Goal: Task Accomplishment & Management: Use online tool/utility

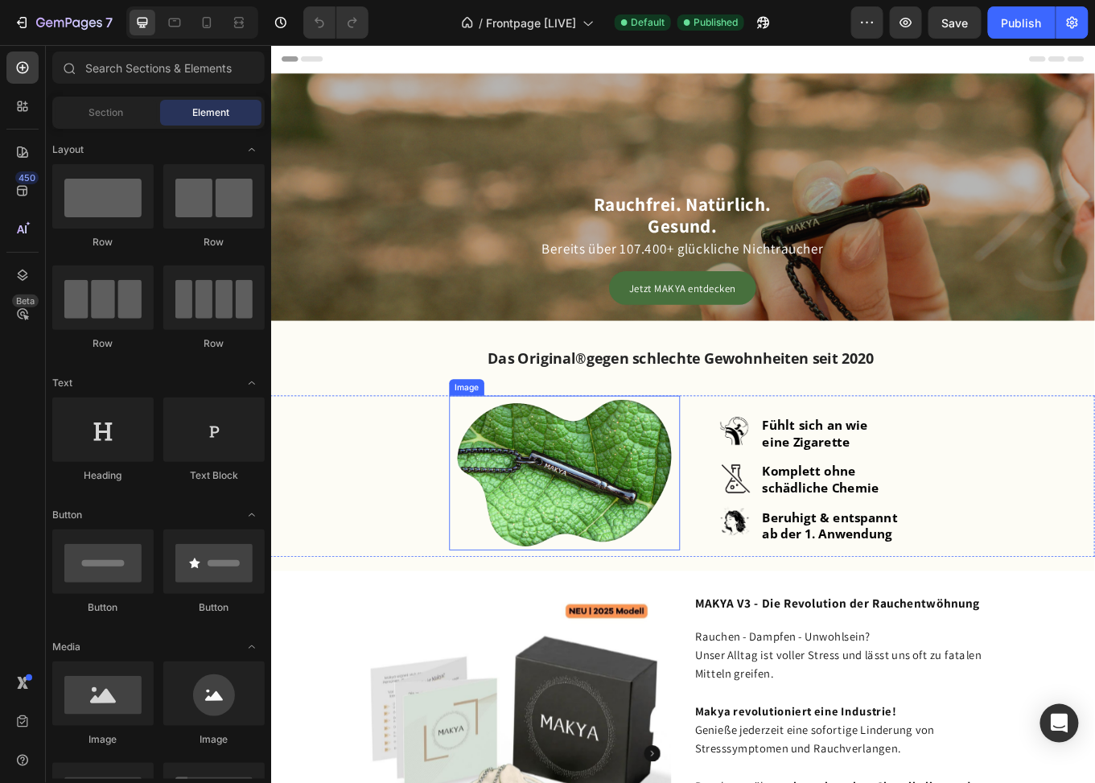
click at [643, 524] on img at bounding box center [615, 545] width 258 height 181
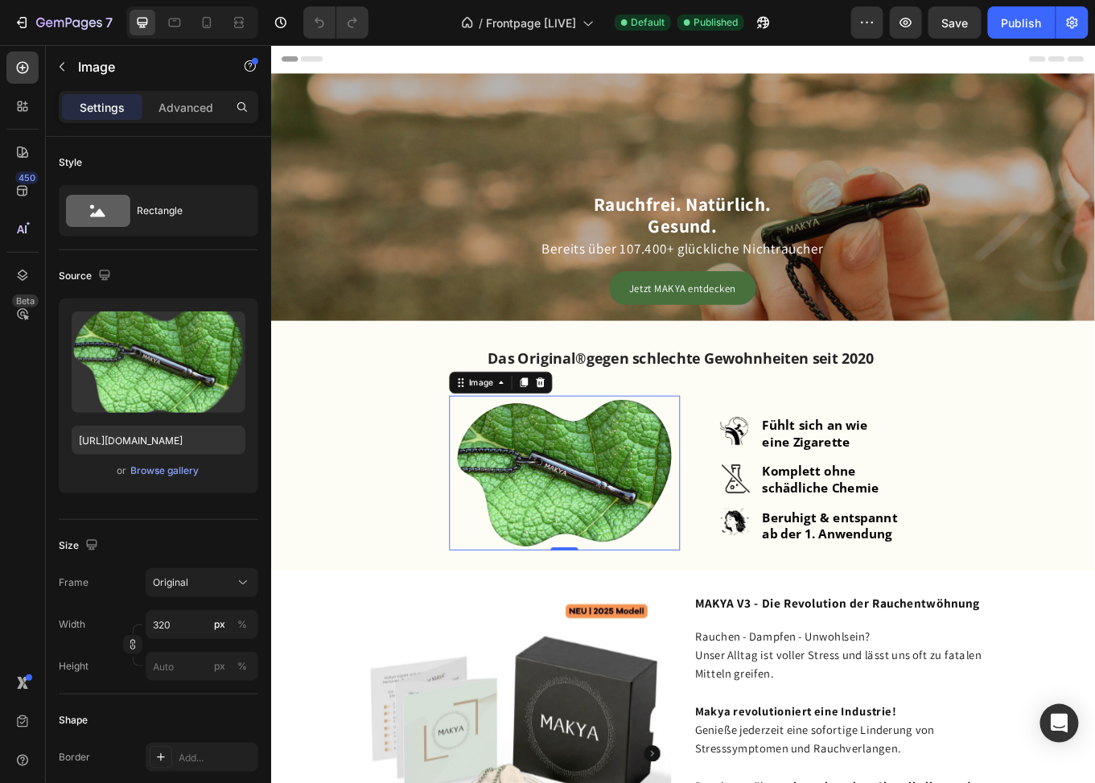
click at [581, 559] on img at bounding box center [615, 545] width 258 height 181
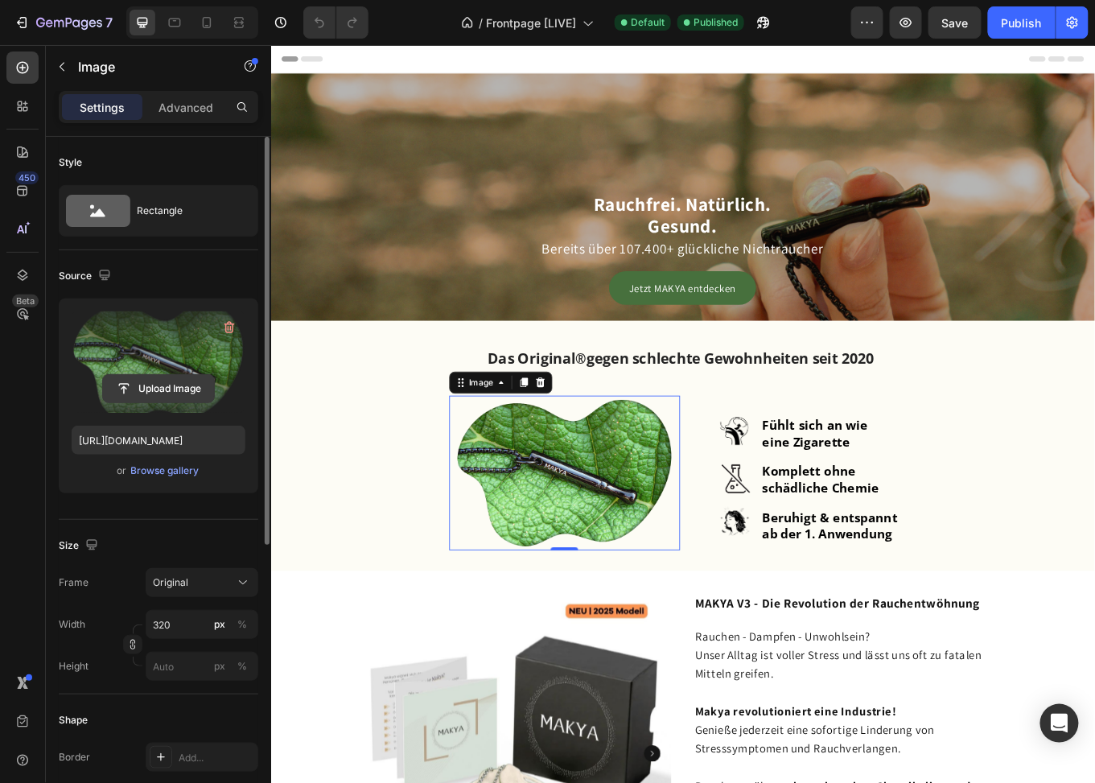
click at [164, 386] on input "file" at bounding box center [158, 388] width 111 height 27
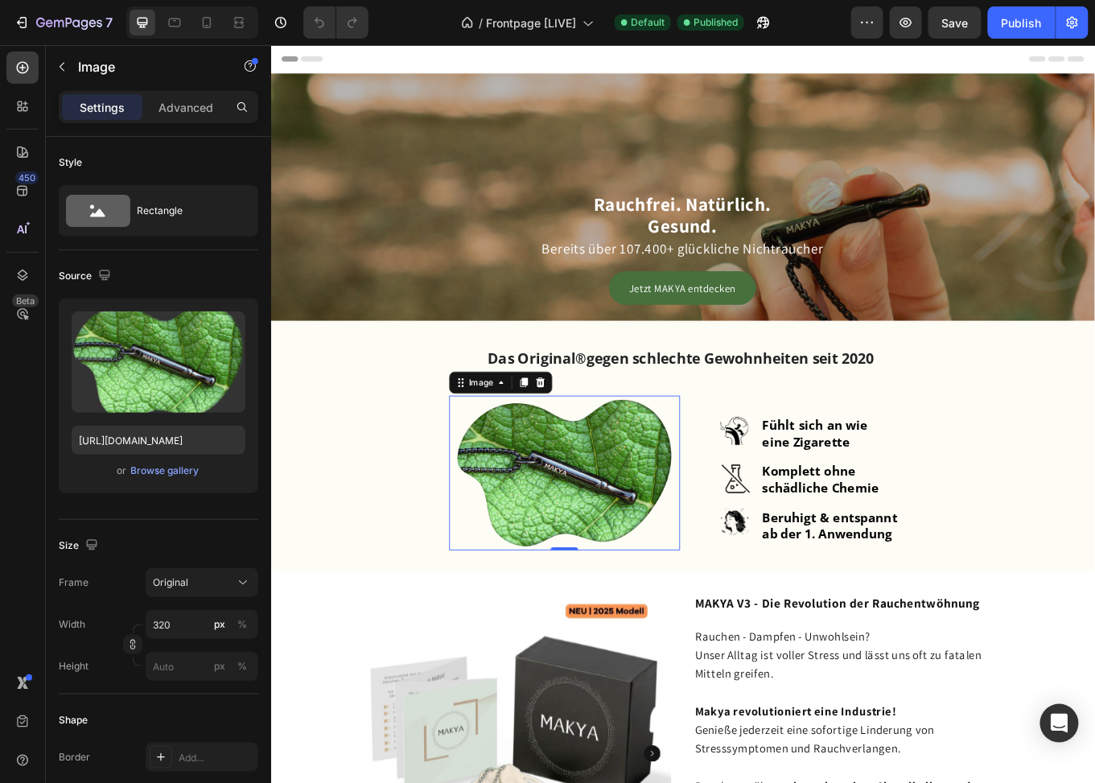
click at [587, 531] on img at bounding box center [615, 545] width 258 height 181
click at [545, 579] on img at bounding box center [615, 545] width 258 height 181
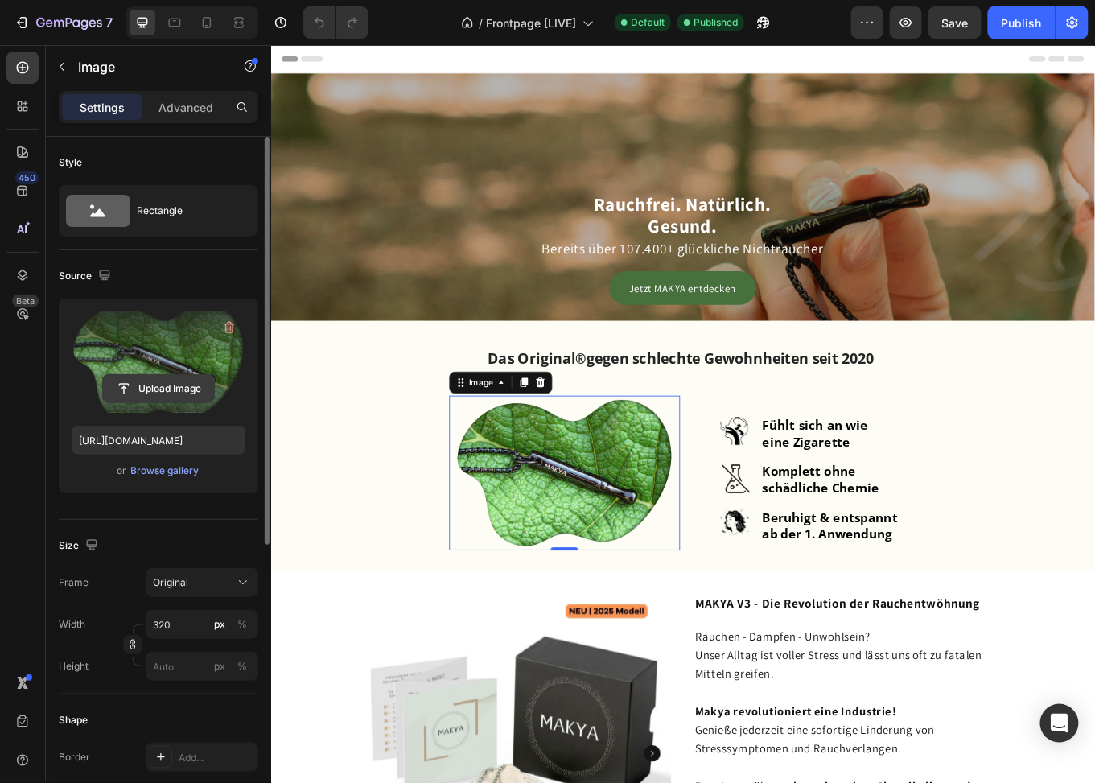
click at [139, 393] on input "file" at bounding box center [158, 388] width 111 height 27
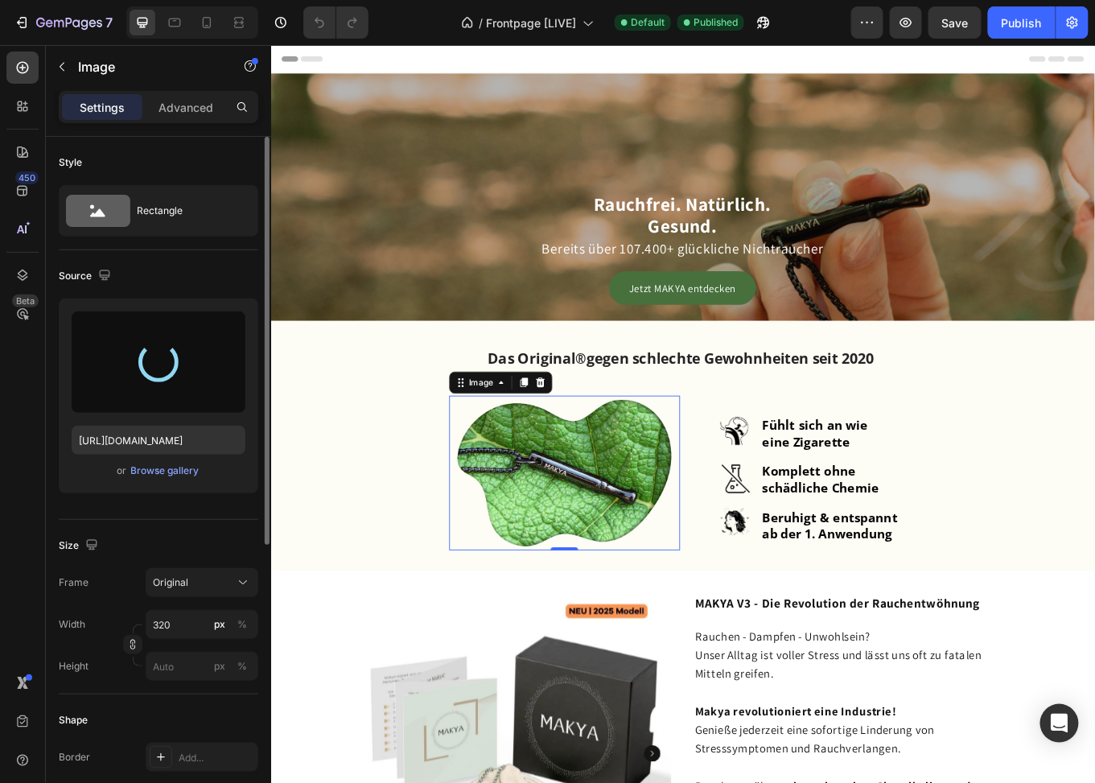
type input "[URL][DOMAIN_NAME]"
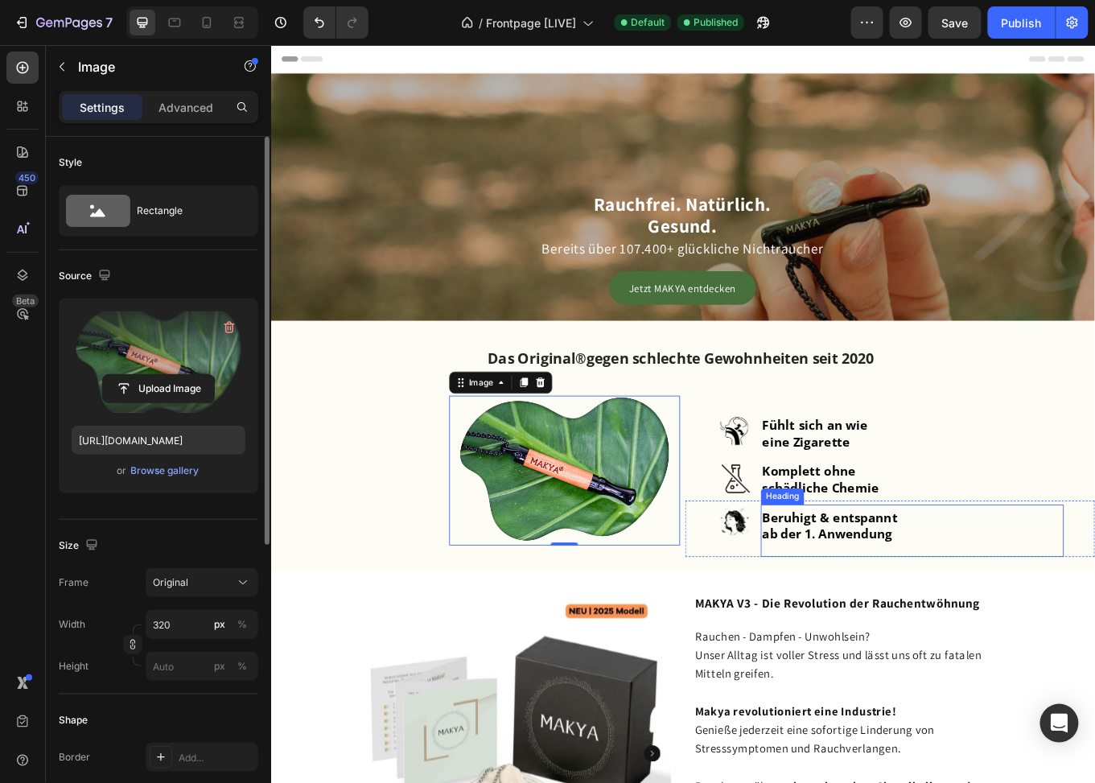
click at [915, 610] on strong "ab der 1. Anwendung" at bounding box center [923, 616] width 152 height 19
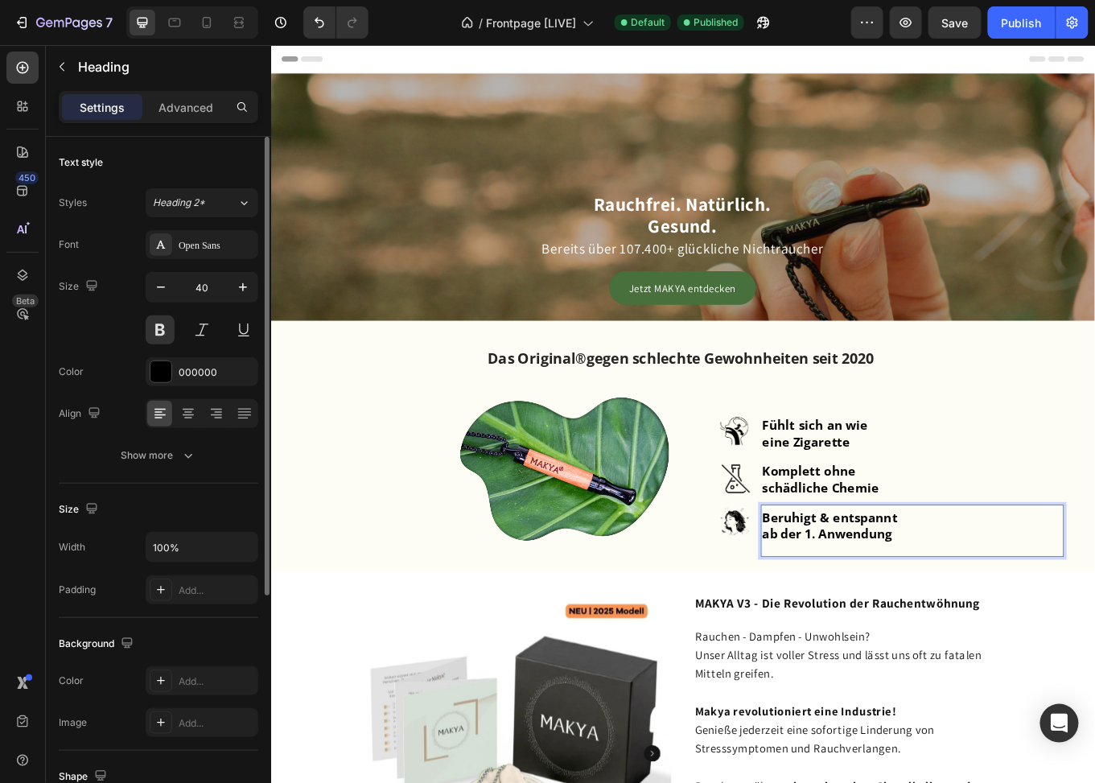
click at [967, 615] on strong "ab der 1. Anwendung" at bounding box center [923, 616] width 152 height 19
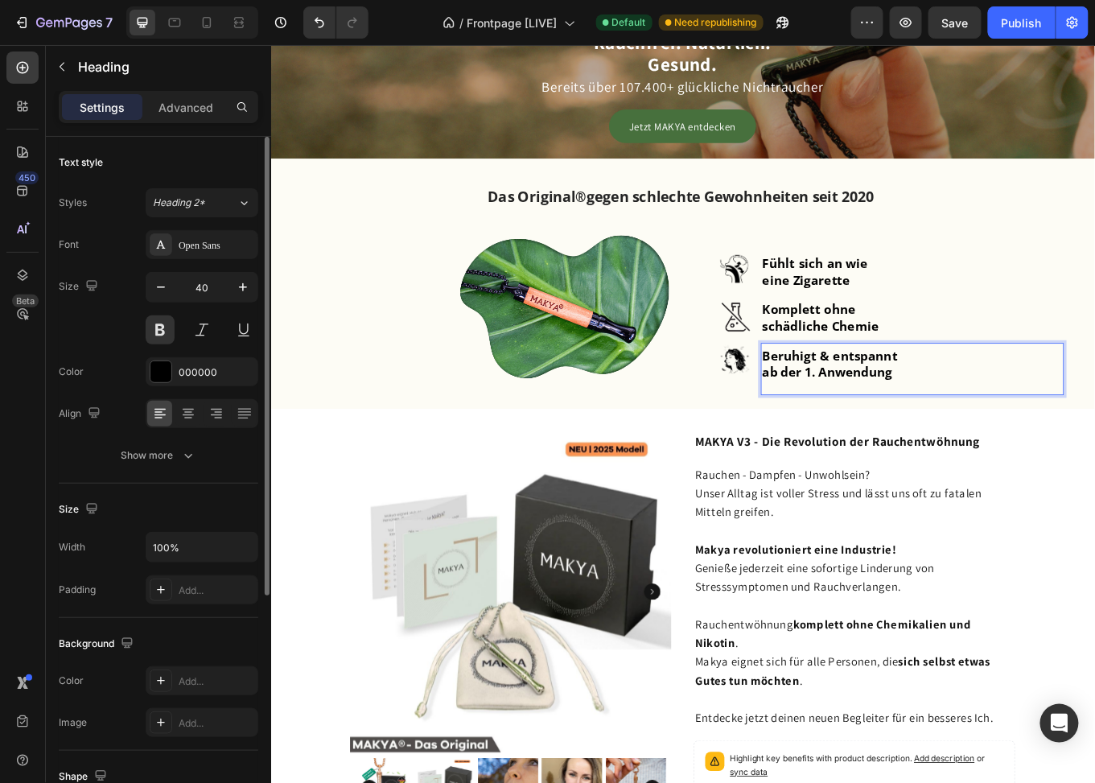
scroll to position [161, 0]
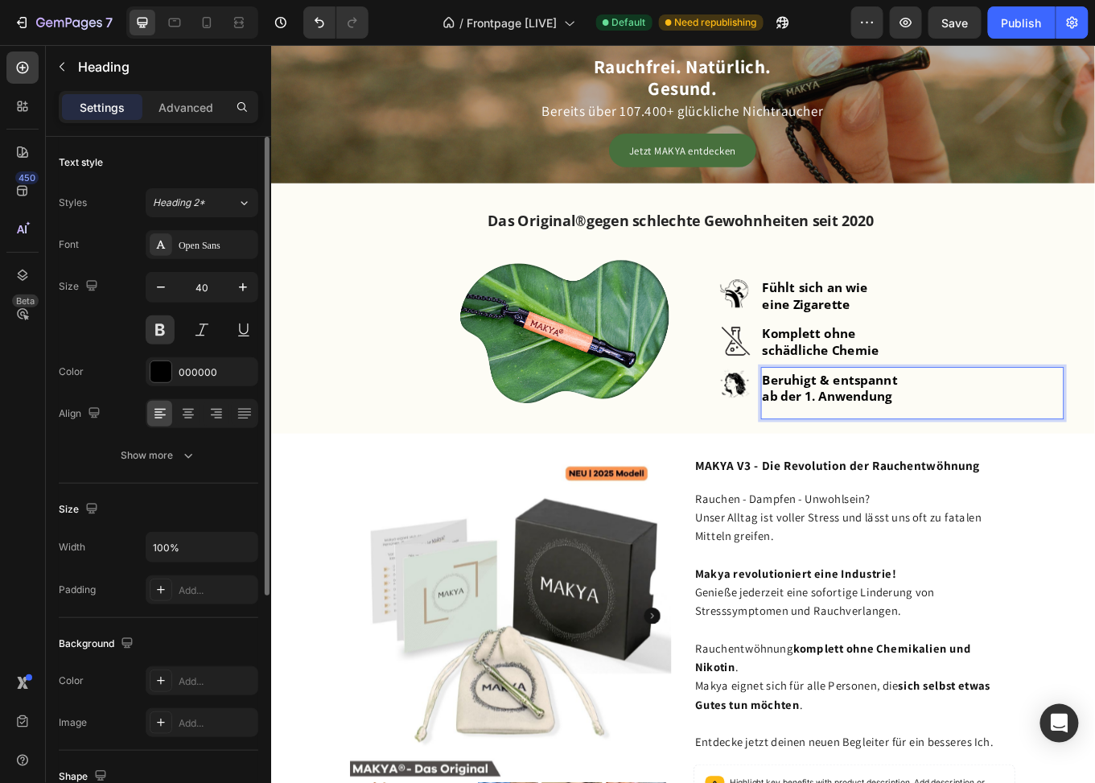
click at [1000, 456] on p "Beruhigt & entspannt ab der 1. Anwendung" at bounding box center [1023, 452] width 352 height 58
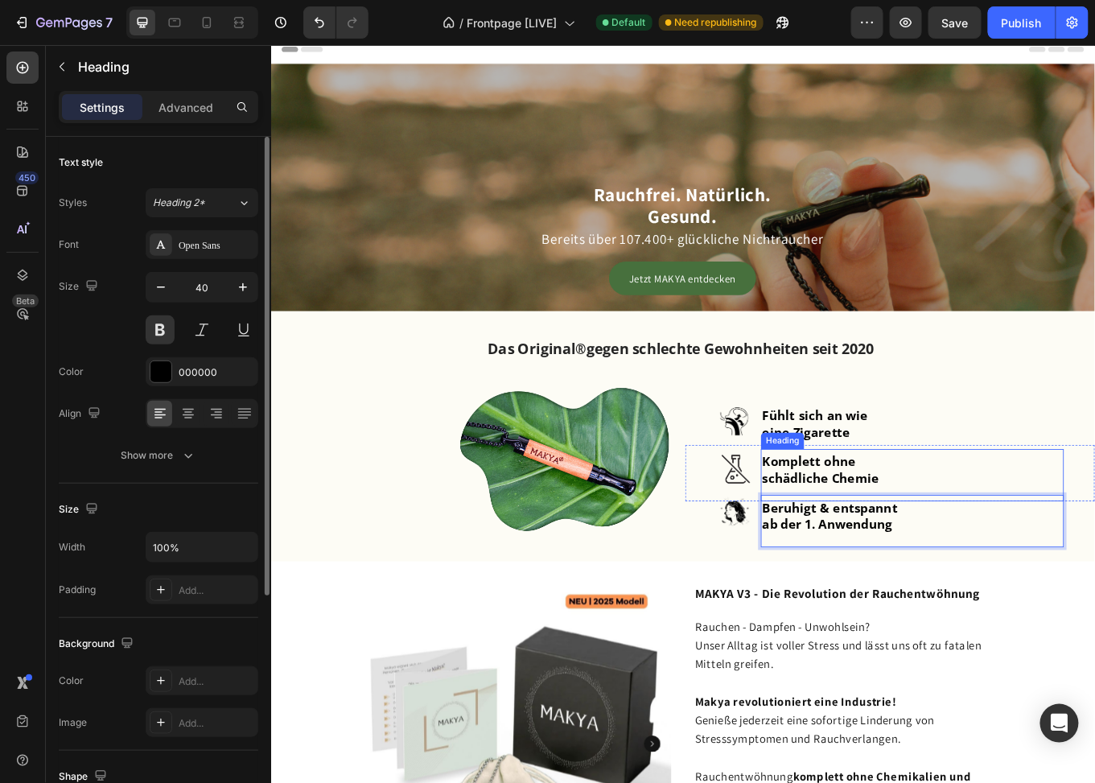
scroll to position [0, 0]
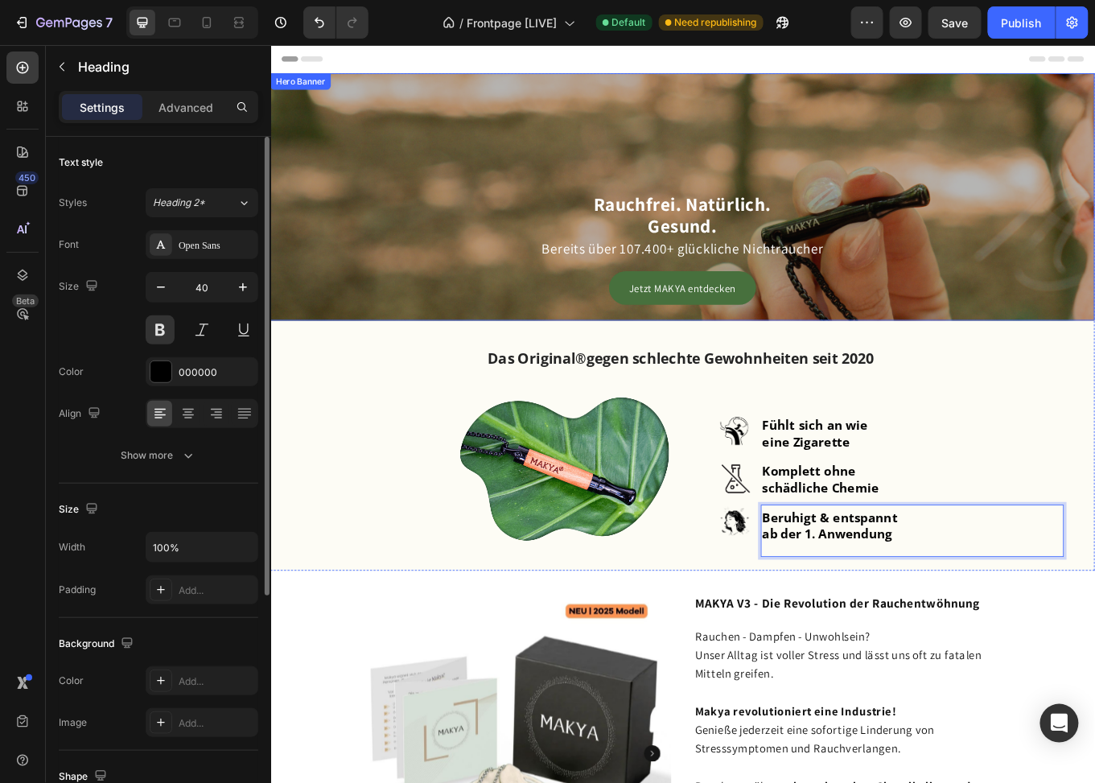
click at [412, 114] on div "Overlay" at bounding box center [753, 222] width 966 height 290
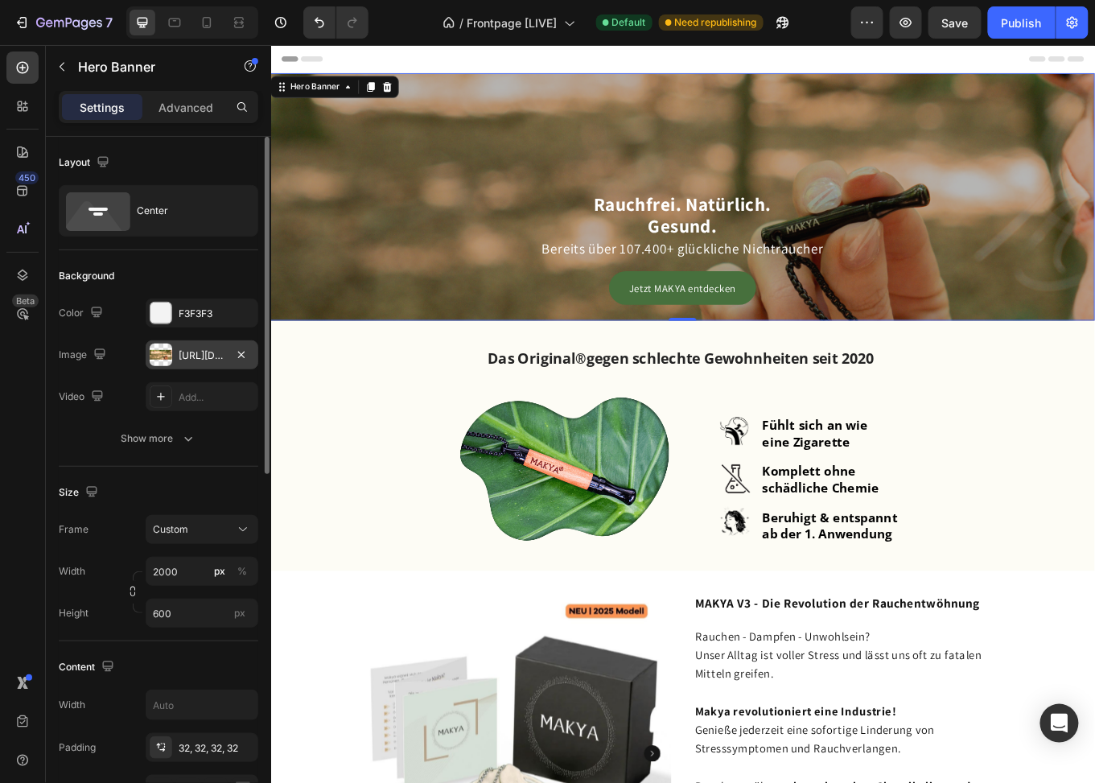
click at [184, 354] on div "[URL][DOMAIN_NAME]" at bounding box center [202, 355] width 47 height 14
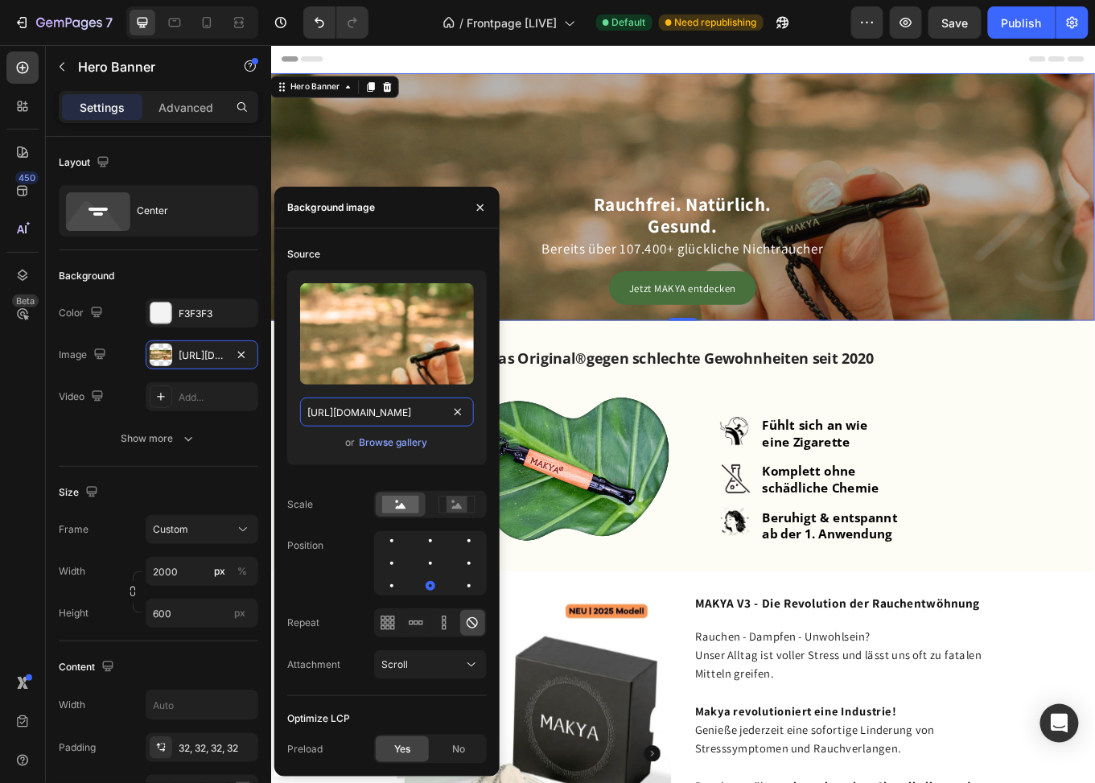
click at [359, 410] on input "[URL][DOMAIN_NAME]" at bounding box center [387, 412] width 174 height 29
click at [358, 410] on input "[URL][DOMAIN_NAME]" at bounding box center [387, 412] width 174 height 29
click at [355, 415] on input "[URL][DOMAIN_NAME]" at bounding box center [387, 412] width 174 height 29
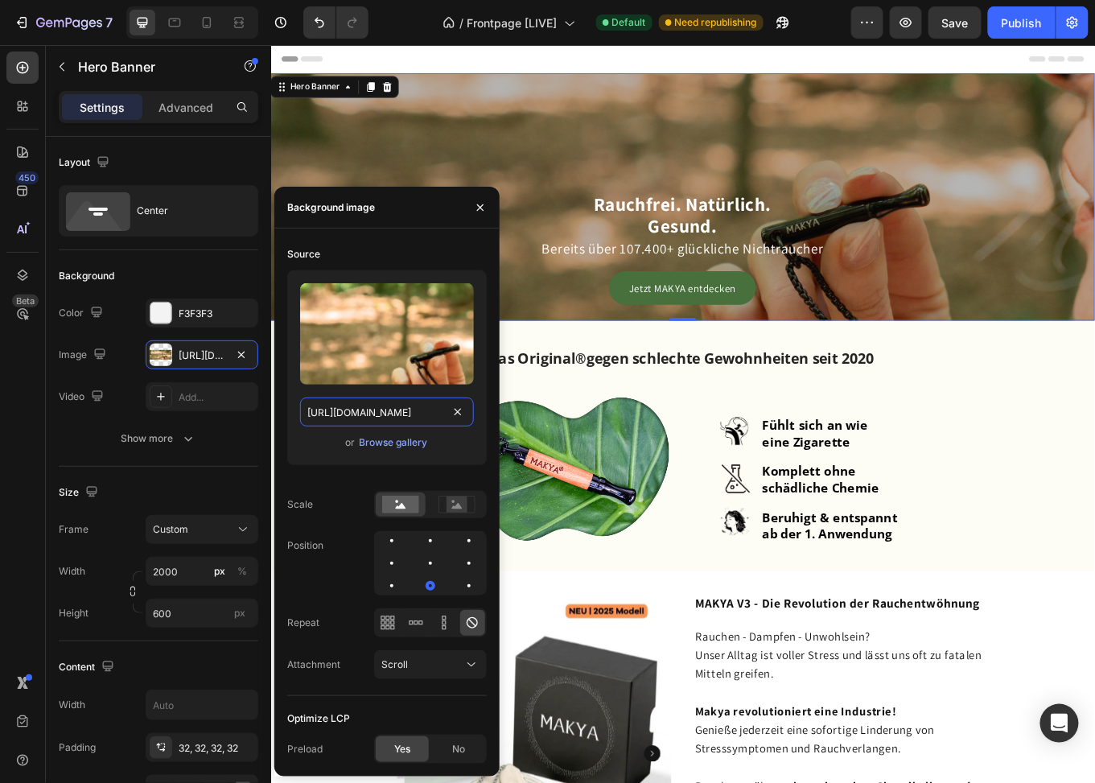
click at [355, 415] on input "https://cdn.shopify.com/s/files/1/0773/9028/3077/files/gempages_476001812021773…" at bounding box center [387, 412] width 174 height 29
click at [538, 138] on div "Overlay" at bounding box center [753, 222] width 966 height 290
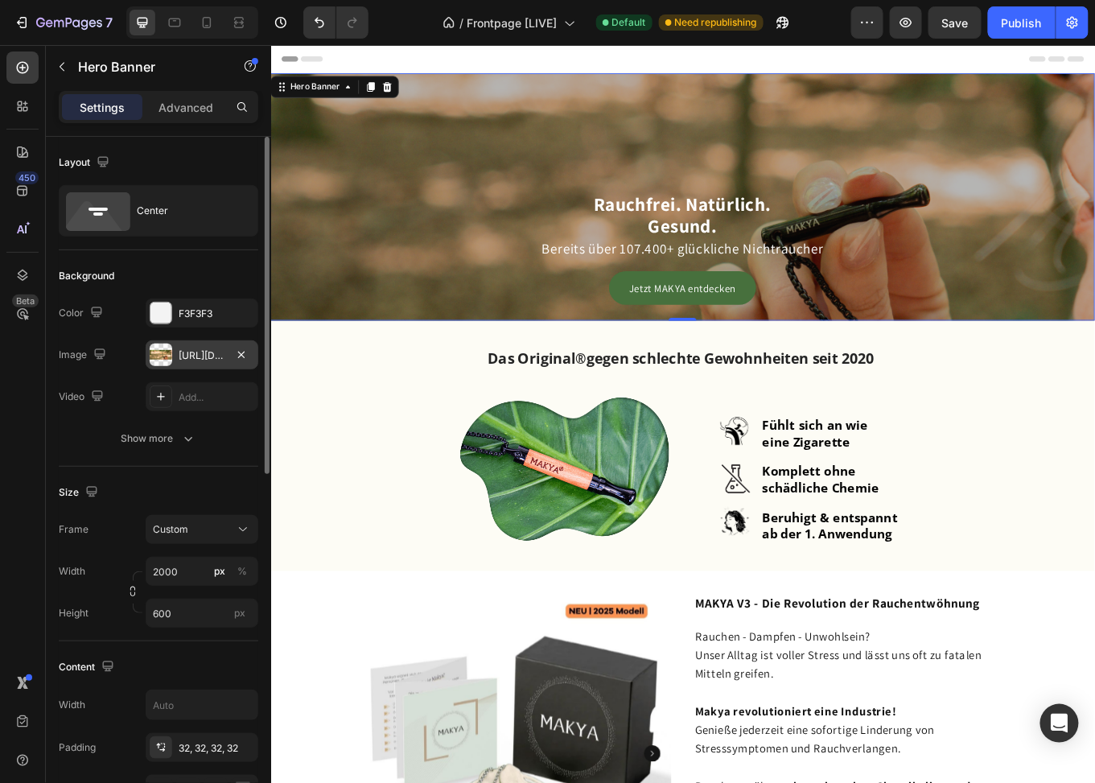
click at [198, 355] on div "https://cdn.shopify.com/s/files/1/0773/9028/3077/files/gempages_476001812021773…" at bounding box center [202, 355] width 47 height 14
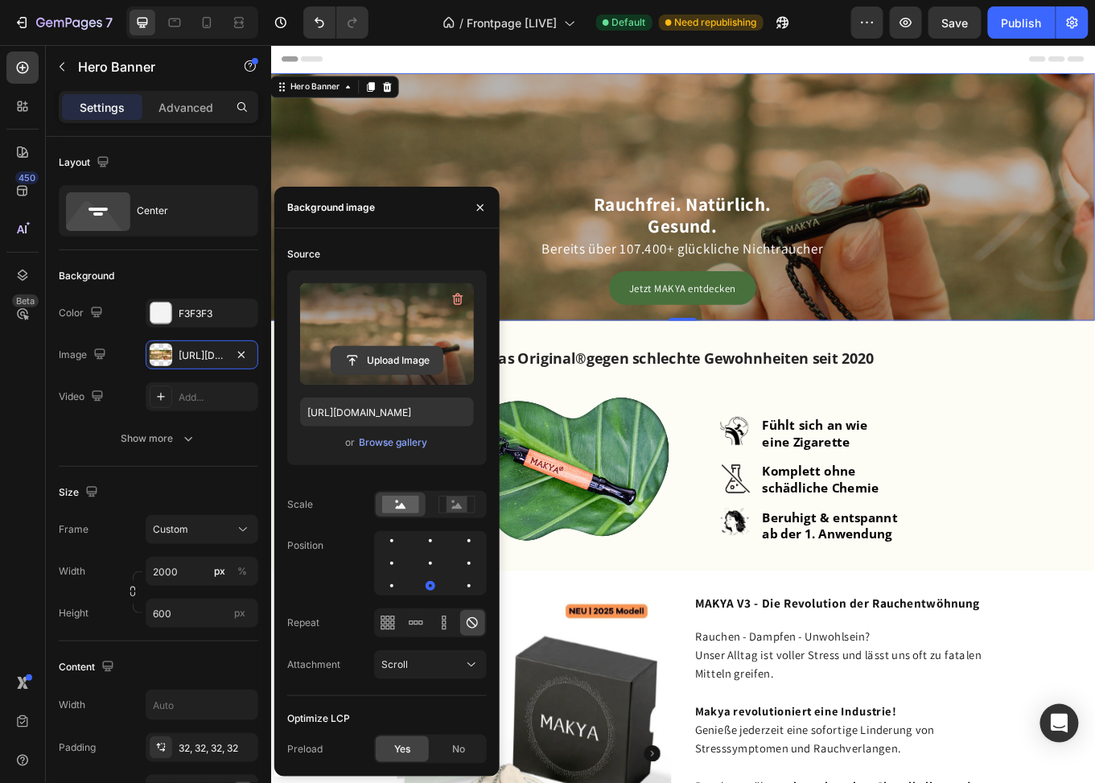
click at [394, 359] on input "file" at bounding box center [387, 360] width 111 height 27
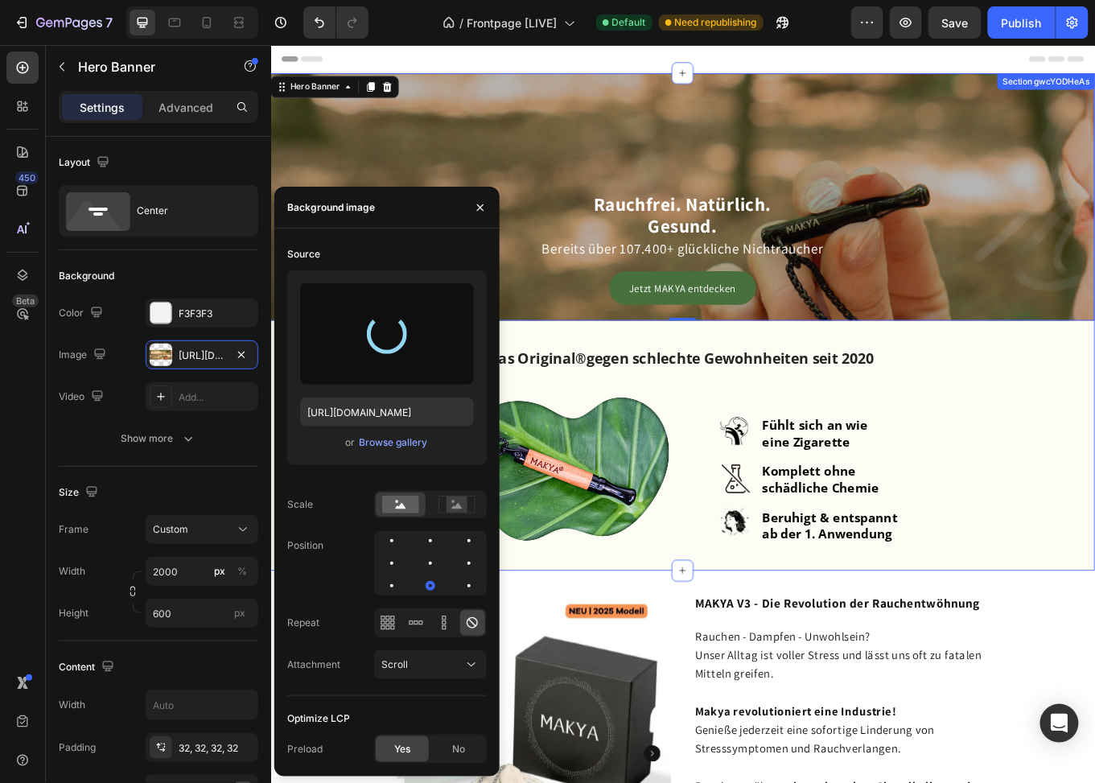
type input "https://cdn.shopify.com/s/files/1/0773/9028/3077/files/gempages_476001812021773…"
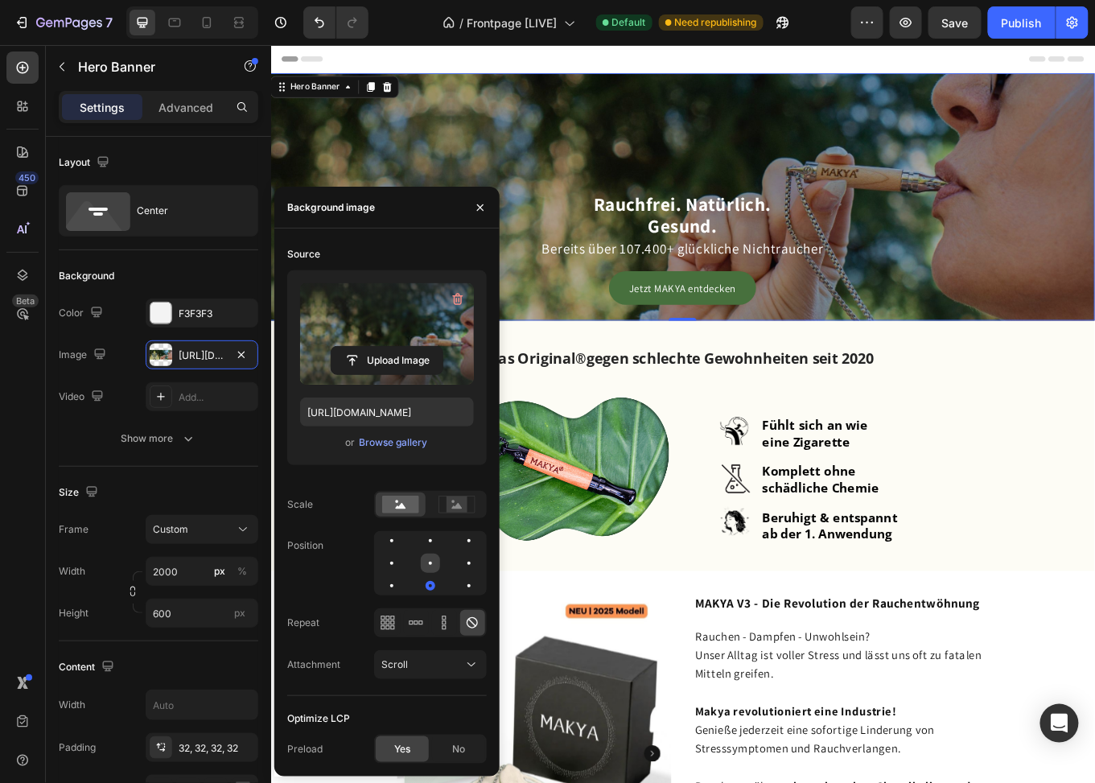
click at [460, 566] on div at bounding box center [469, 563] width 19 height 19
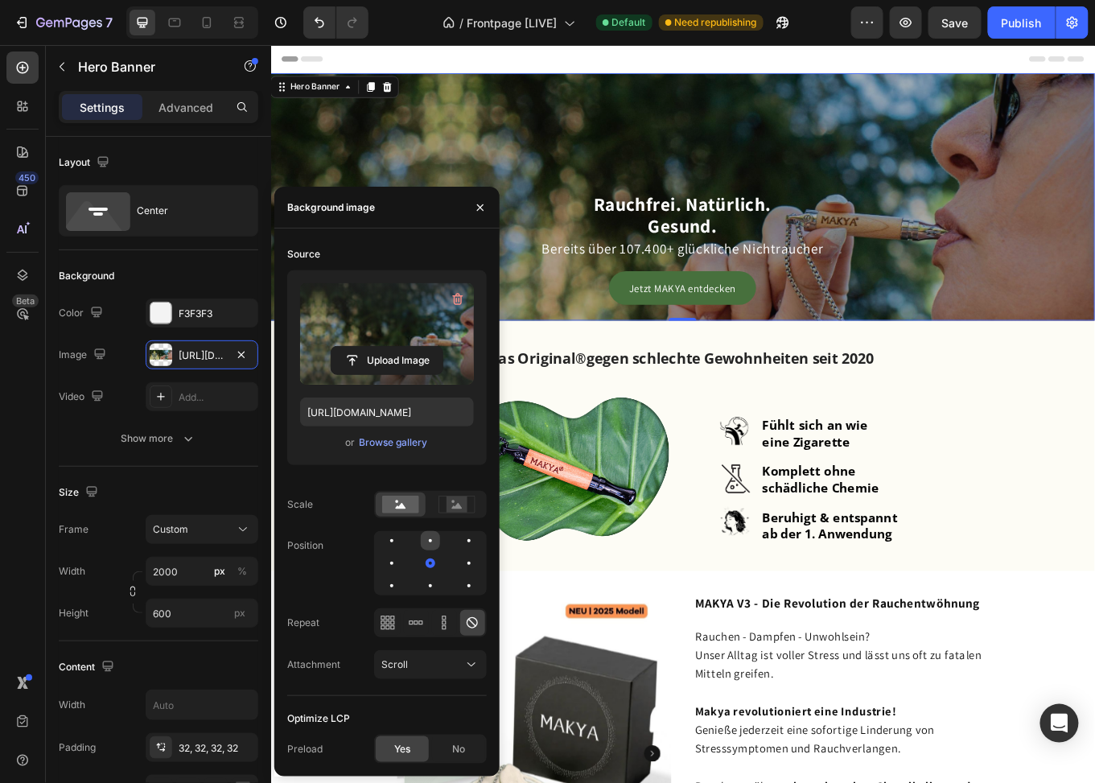
click at [460, 539] on div at bounding box center [469, 540] width 19 height 19
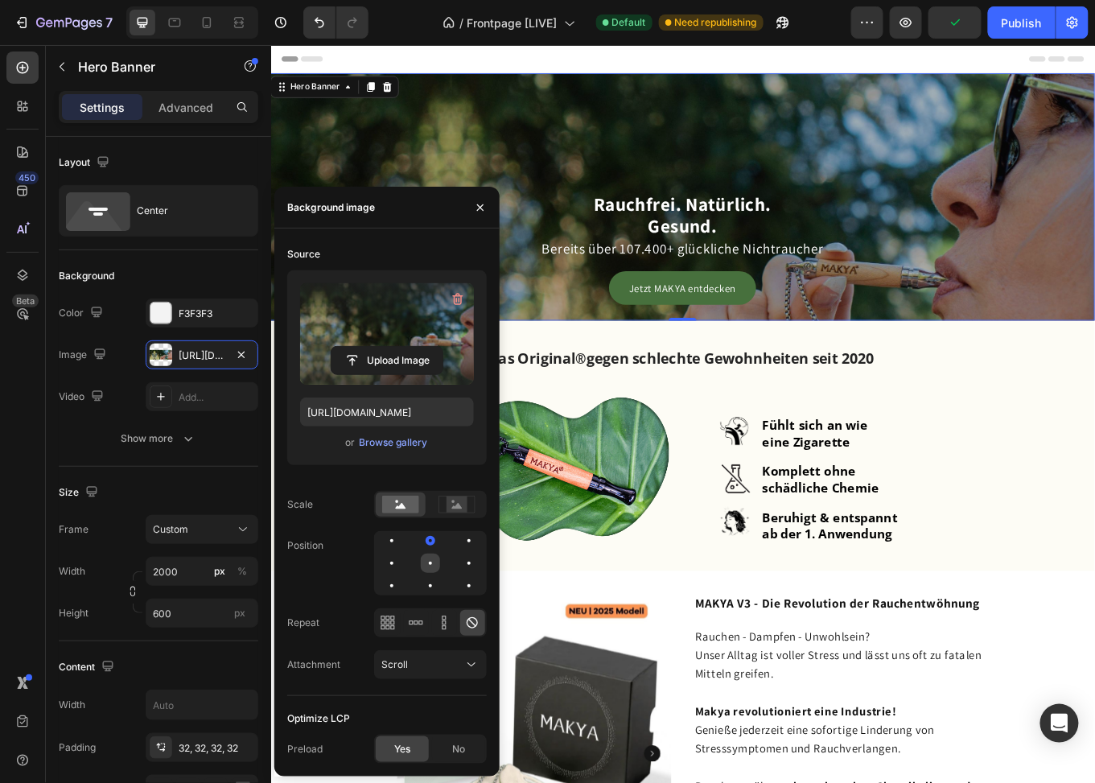
click at [460, 566] on div at bounding box center [469, 563] width 19 height 19
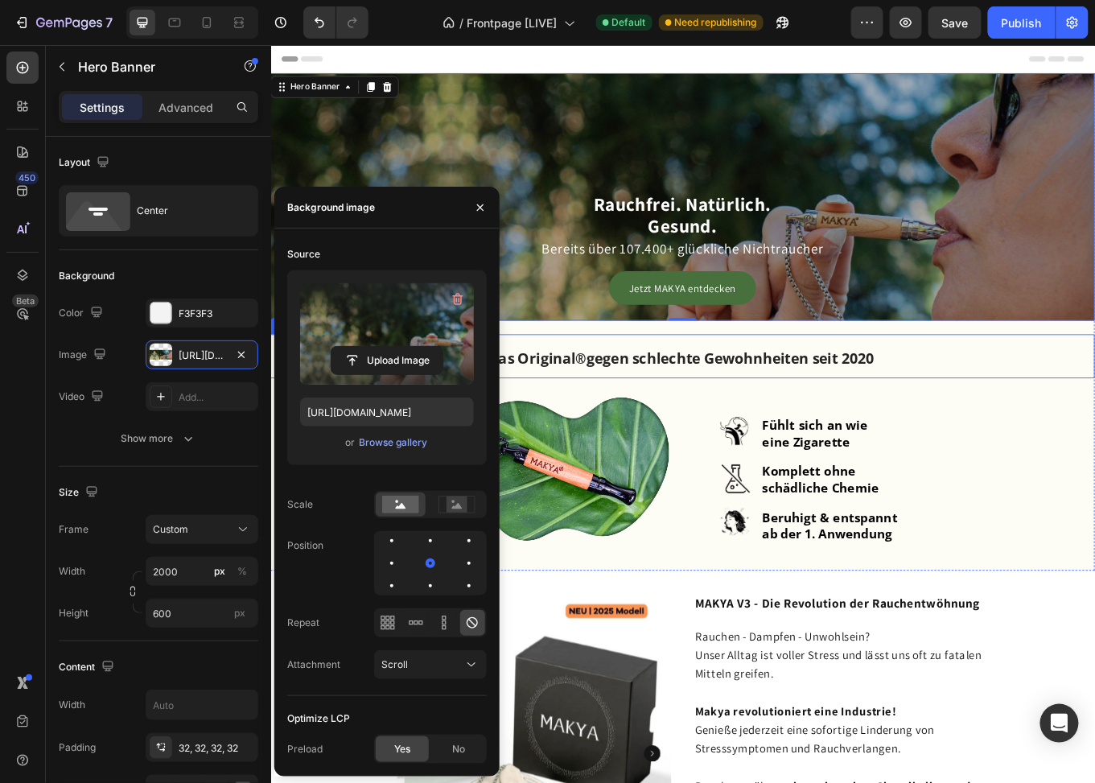
click at [855, 400] on strong "gegen schlechte Gewohnheiten seit 2020" at bounding box center [809, 411] width 337 height 23
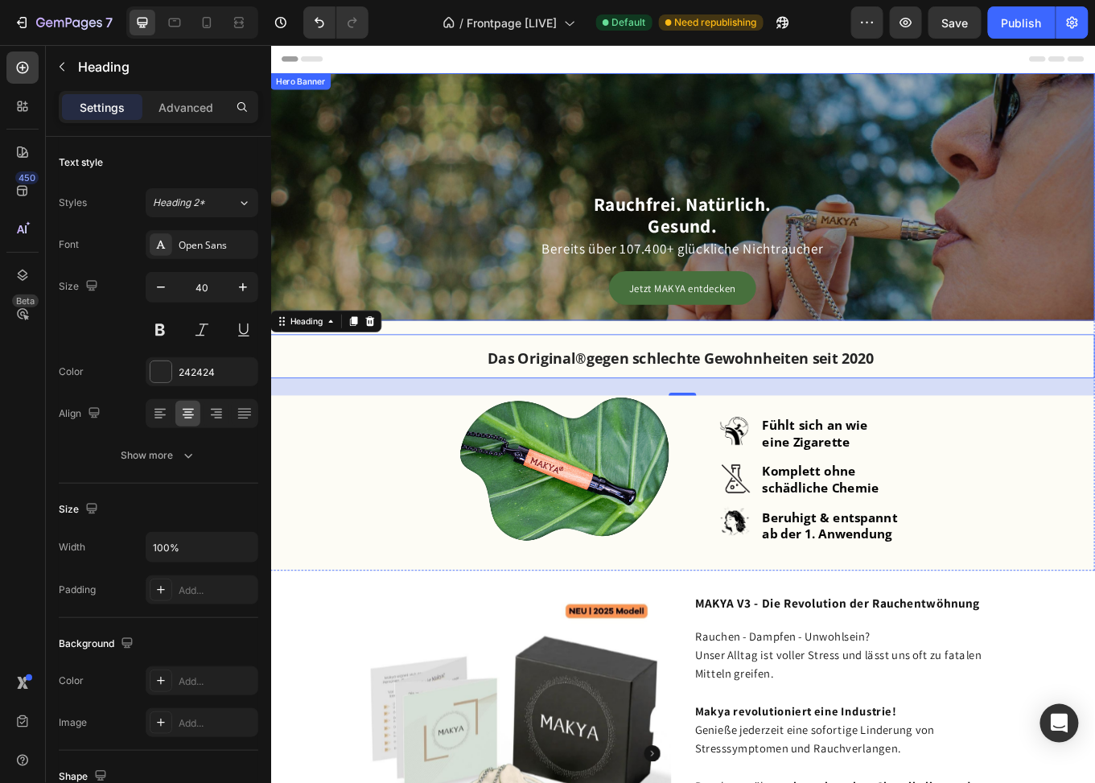
drag, startPoint x: 502, startPoint y: 159, endPoint x: 480, endPoint y: 166, distance: 23.7
click at [501, 159] on div "Overlay" at bounding box center [753, 222] width 966 height 290
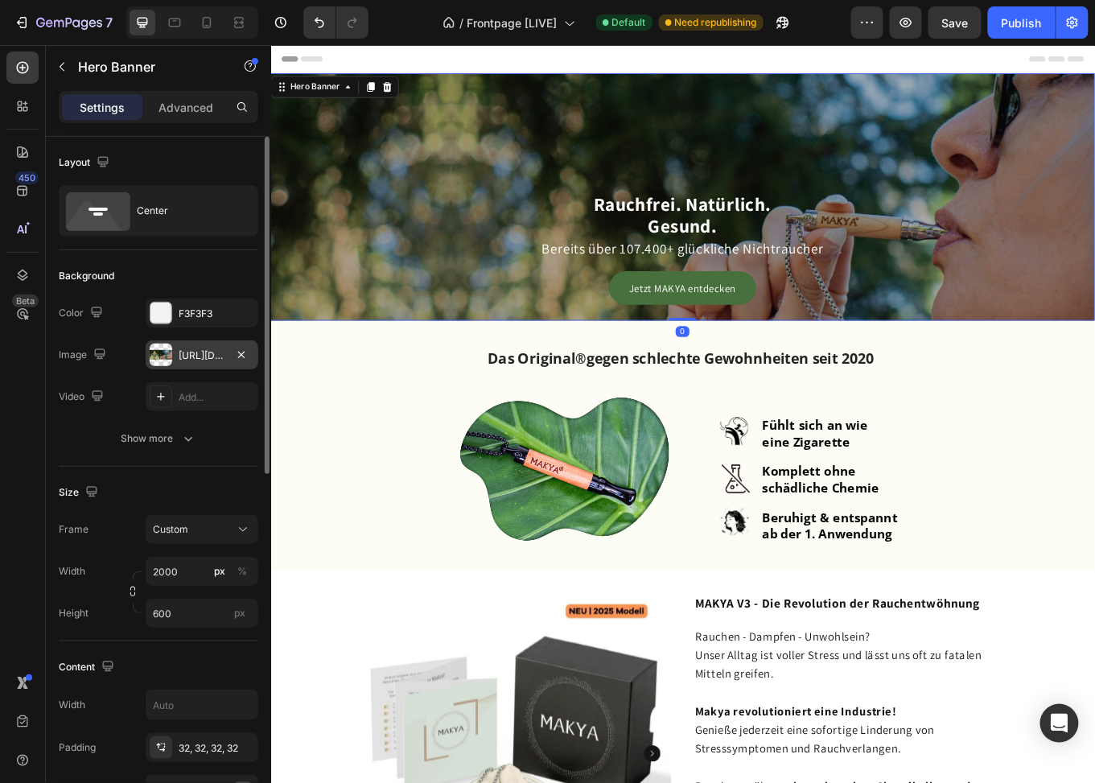
click at [179, 354] on div "https://cdn.shopify.com/s/files/1/0773/9028/3077/files/gempages_476001812021773…" at bounding box center [202, 355] width 47 height 14
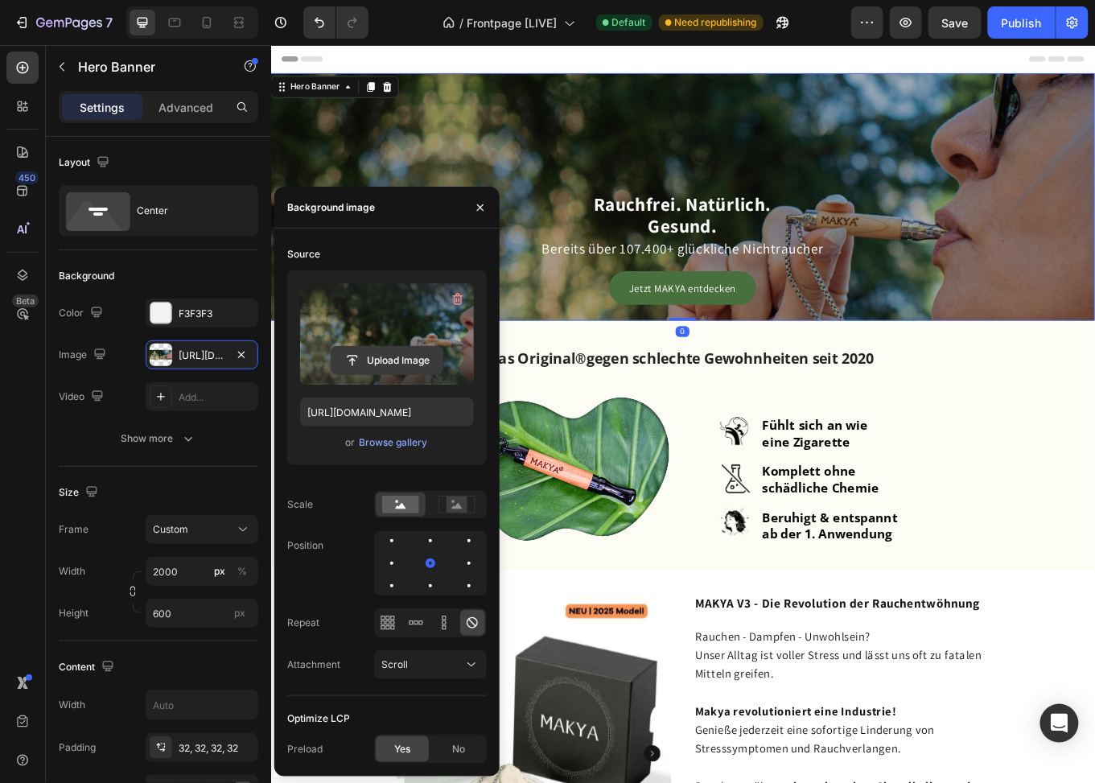
click at [386, 352] on input "file" at bounding box center [387, 360] width 111 height 27
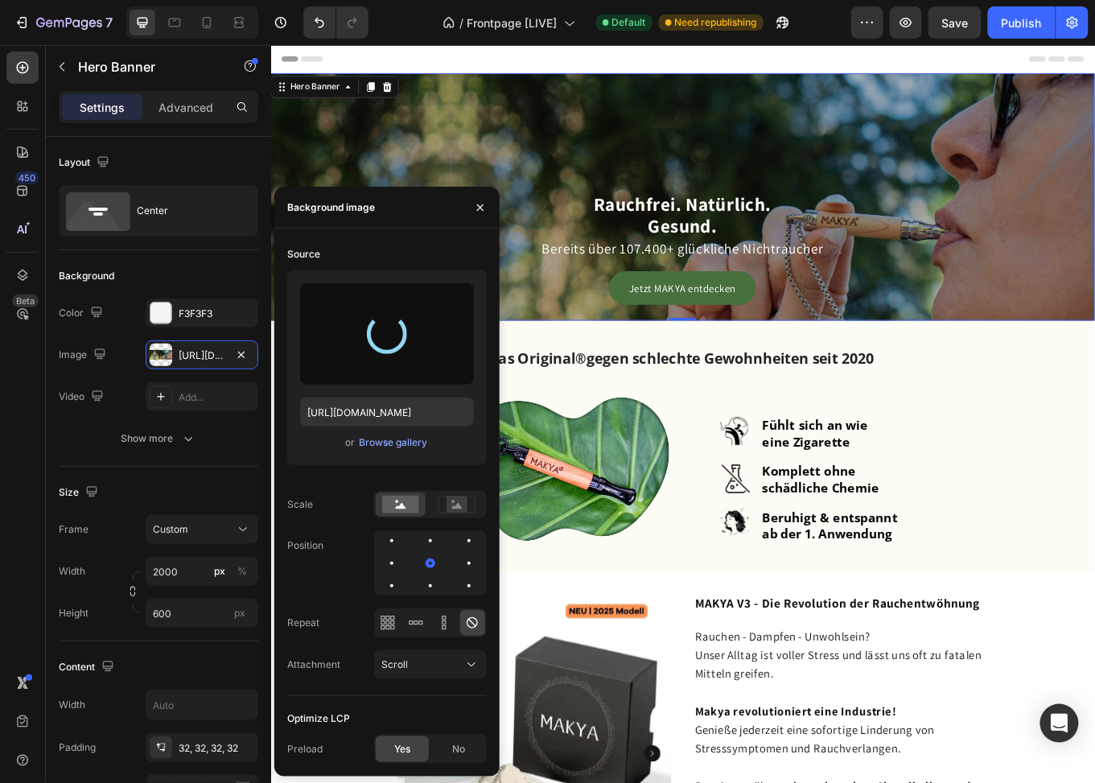
click at [375, 245] on div "Source" at bounding box center [387, 254] width 200 height 26
type input "https://cdn.shopify.com/s/files/1/0773/9028/3077/files/gempages_476001812021773…"
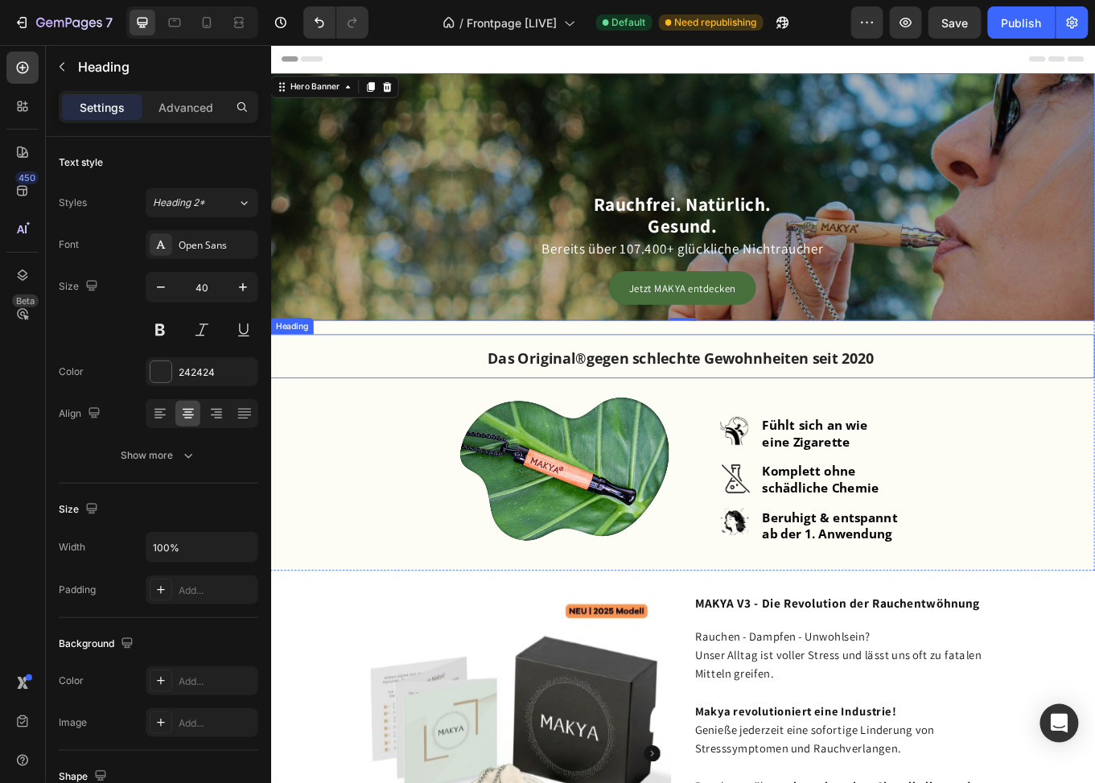
click at [925, 404] on strong "gegen schlechte Gewohnheiten seit 2020" at bounding box center [809, 411] width 337 height 23
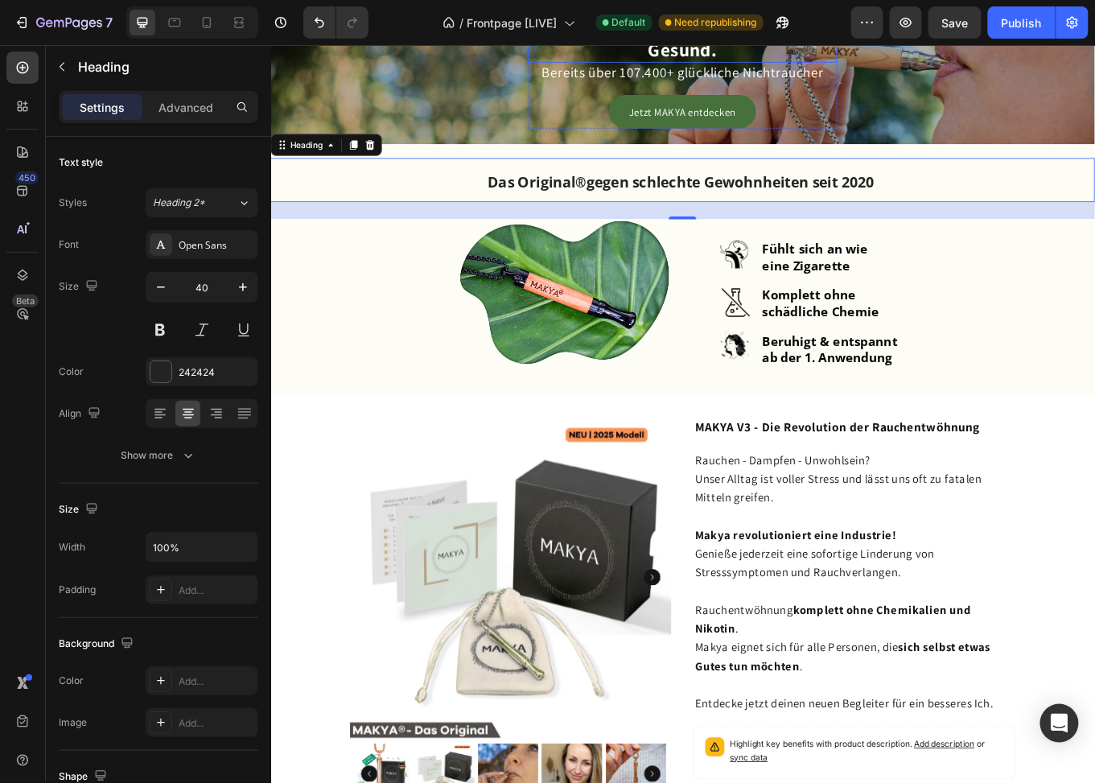
scroll to position [483, 0]
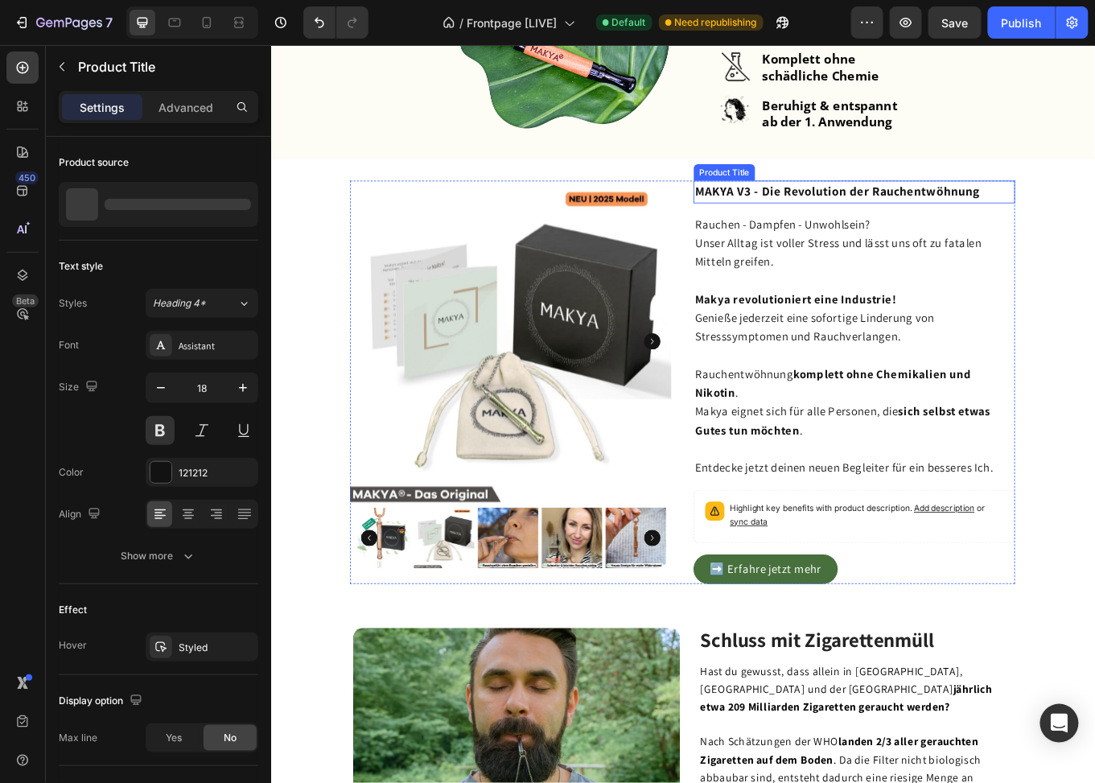
click at [811, 215] on h1 "MAKYA V3 - Die Revolution der Rauchentwöhnung" at bounding box center [954, 216] width 377 height 27
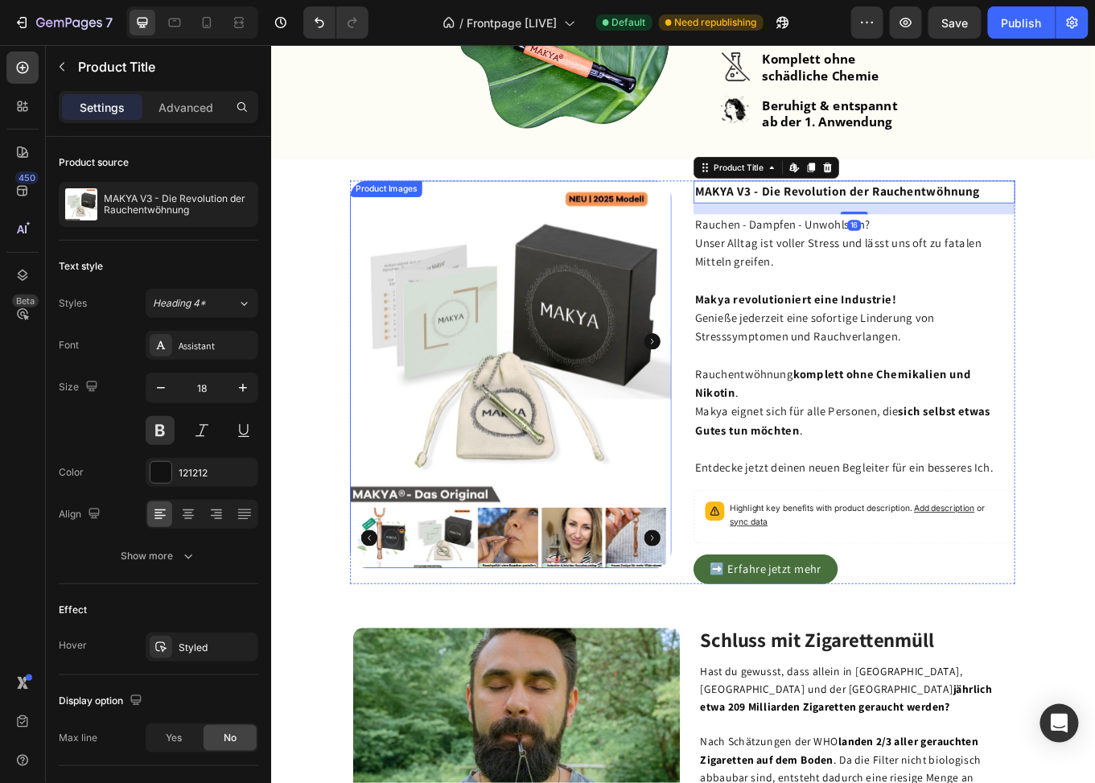
click at [625, 410] on img at bounding box center [552, 391] width 377 height 377
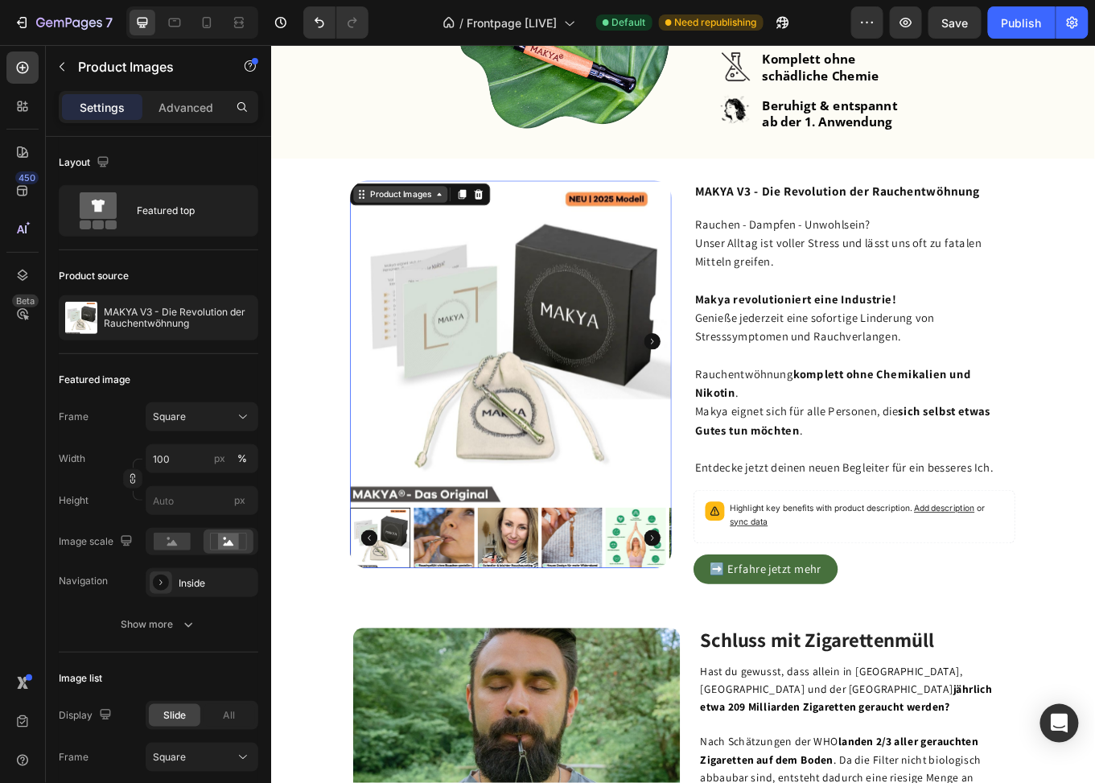
click at [418, 224] on div "Product Images" at bounding box center [423, 219] width 78 height 14
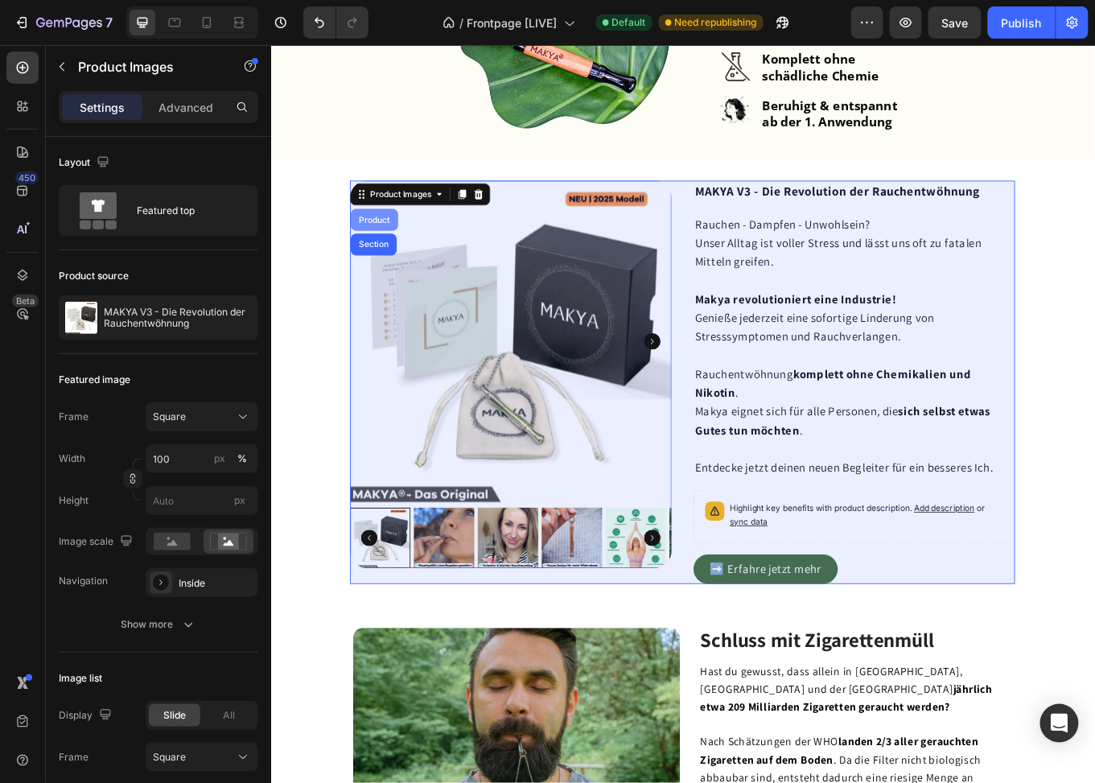
click at [391, 250] on div "Product" at bounding box center [392, 249] width 43 height 10
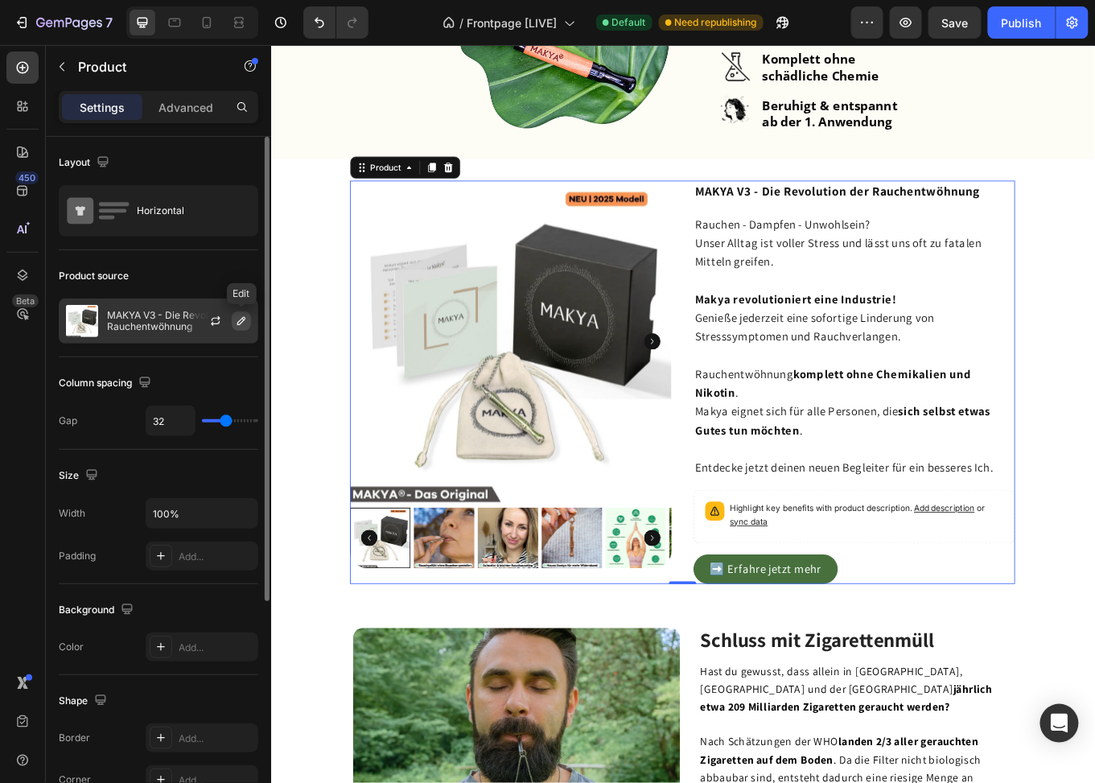
click at [237, 319] on icon "button" at bounding box center [241, 321] width 13 height 13
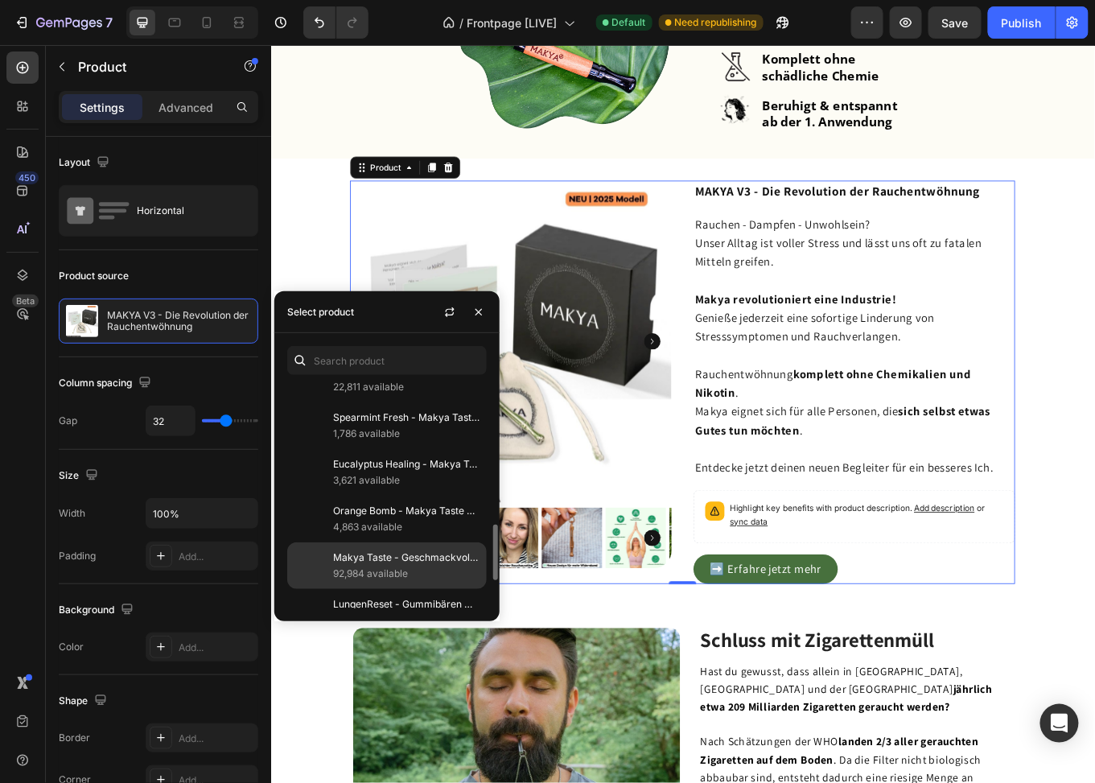
scroll to position [666, 0]
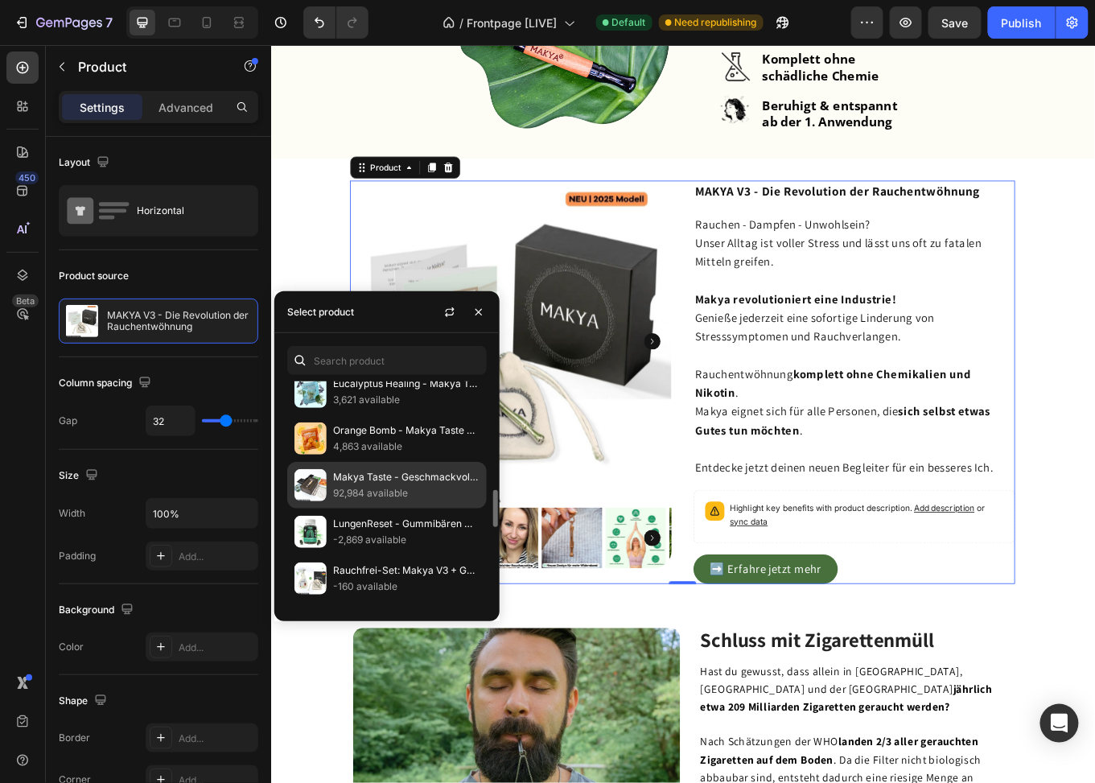
click at [368, 476] on p "Makya Taste - Geschmackvolle Rauchentwöhnung 100% natürlich" at bounding box center [406, 477] width 146 height 16
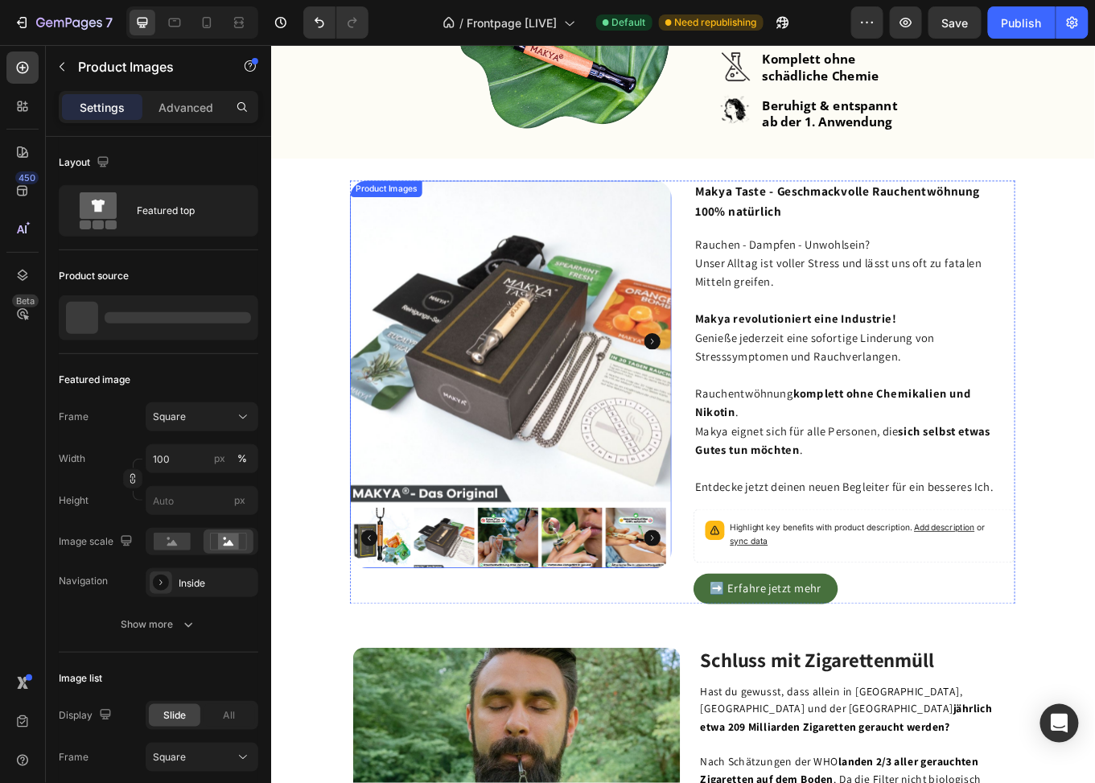
click at [635, 381] on img at bounding box center [552, 391] width 377 height 377
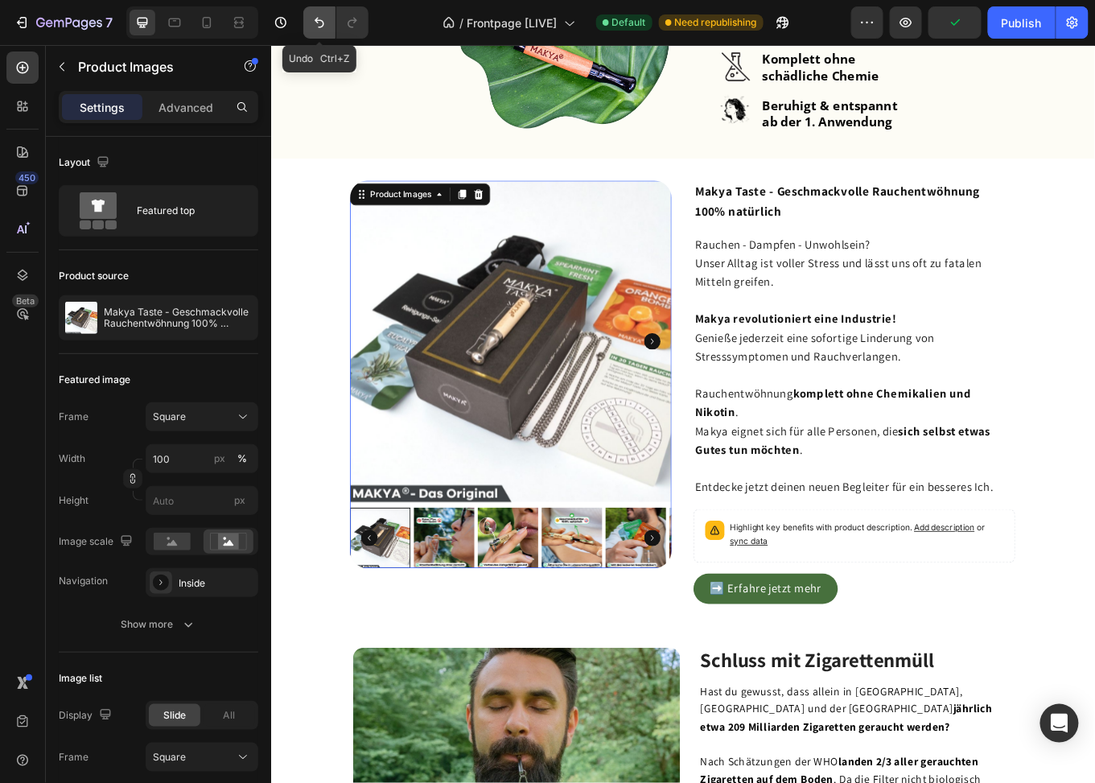
click at [321, 18] on icon "Undo/Redo" at bounding box center [319, 22] width 16 height 16
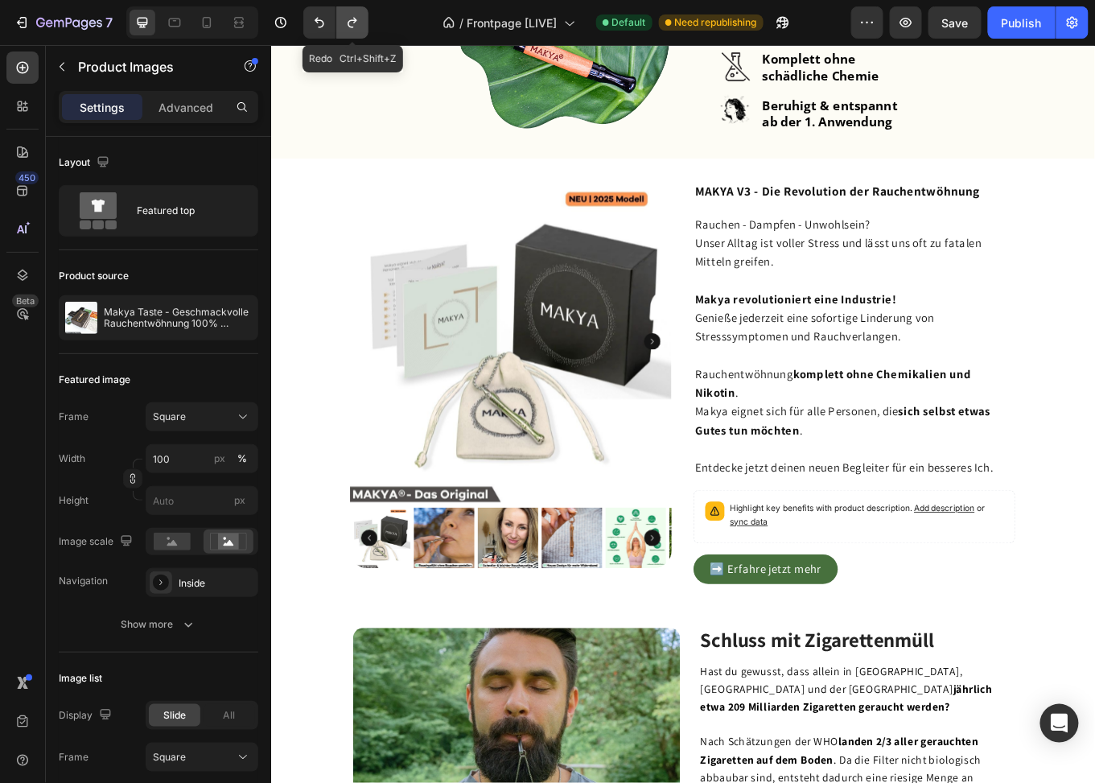
click at [349, 26] on icon "Undo/Redo" at bounding box center [352, 23] width 9 height 10
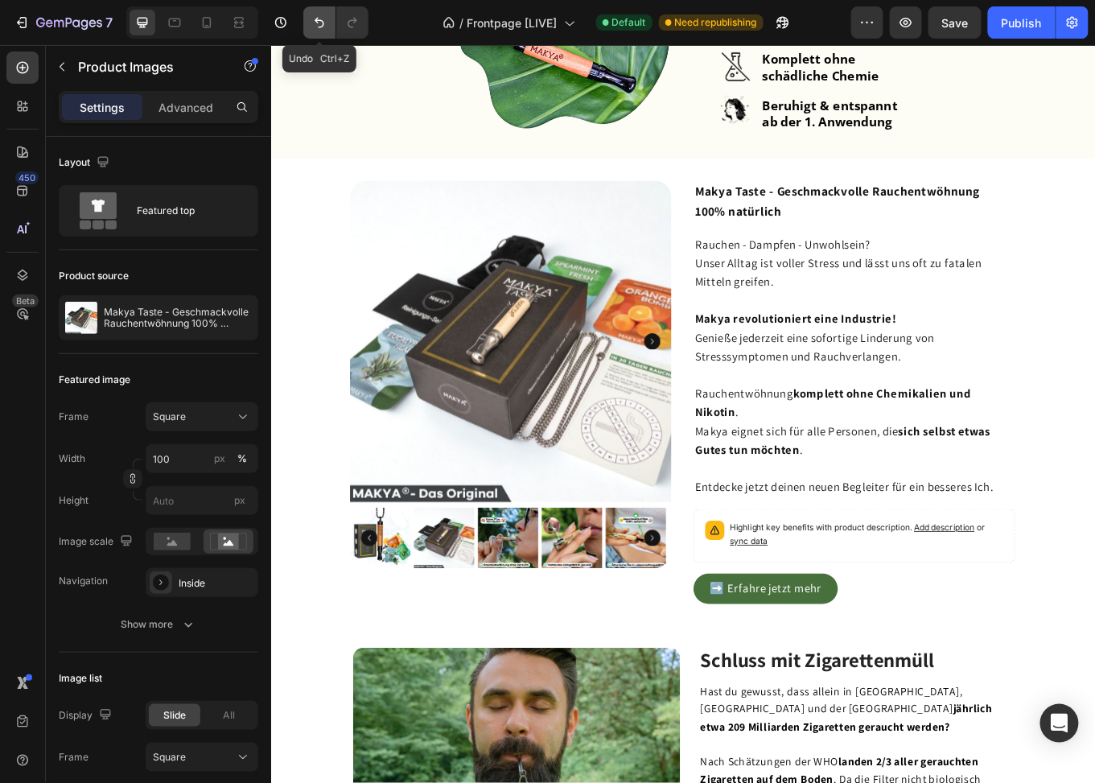
click at [326, 26] on icon "Undo/Redo" at bounding box center [319, 22] width 16 height 16
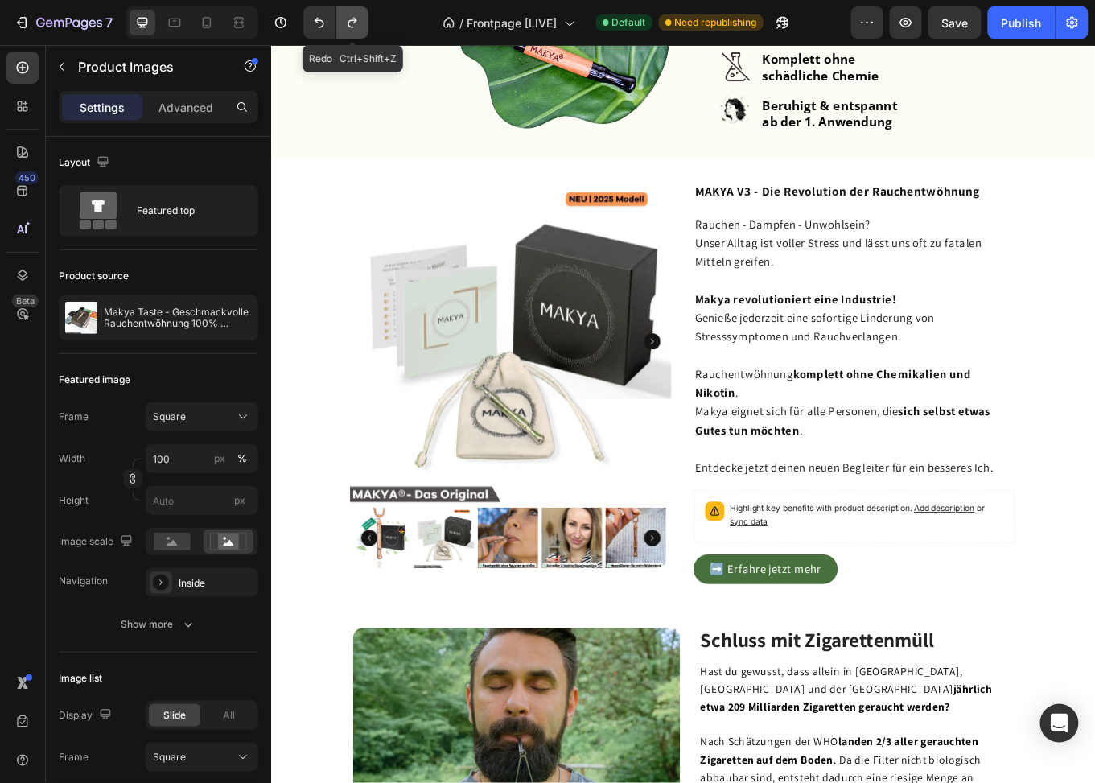
click at [356, 20] on icon "Undo/Redo" at bounding box center [352, 23] width 9 height 10
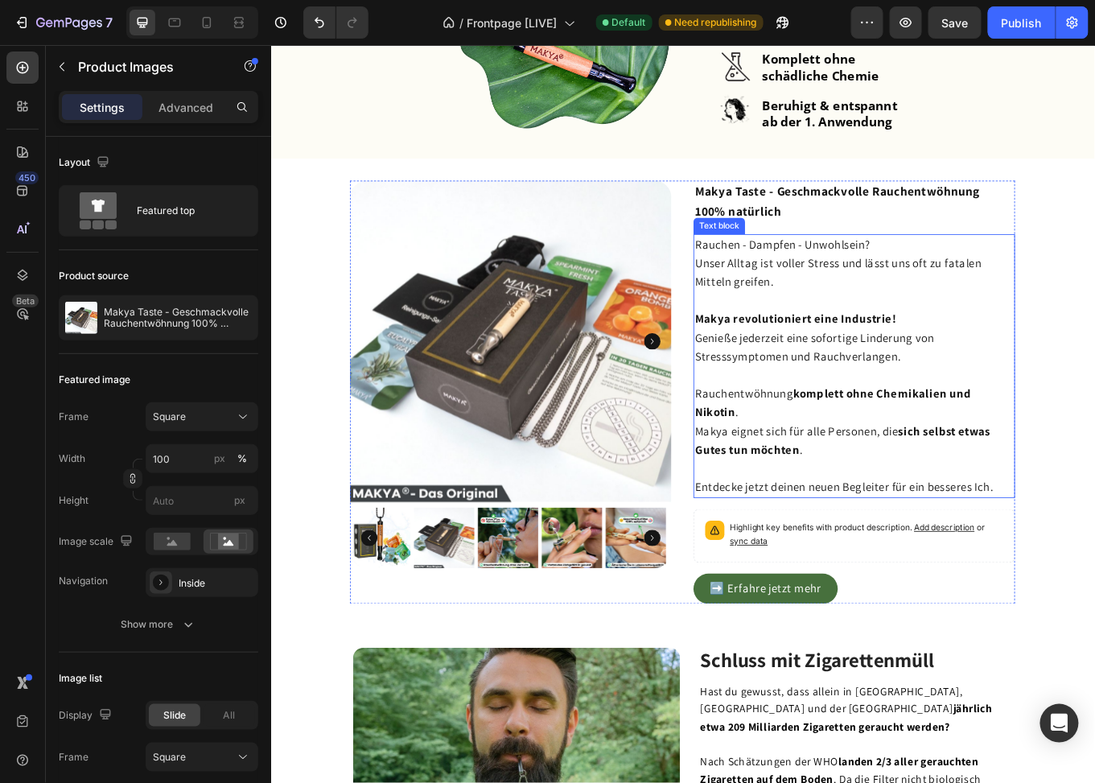
click at [909, 328] on p "Rauchen - Dampfen - Unwohlsein? Unser Alltag ist voller Stress und lässt uns of…" at bounding box center [954, 300] width 373 height 66
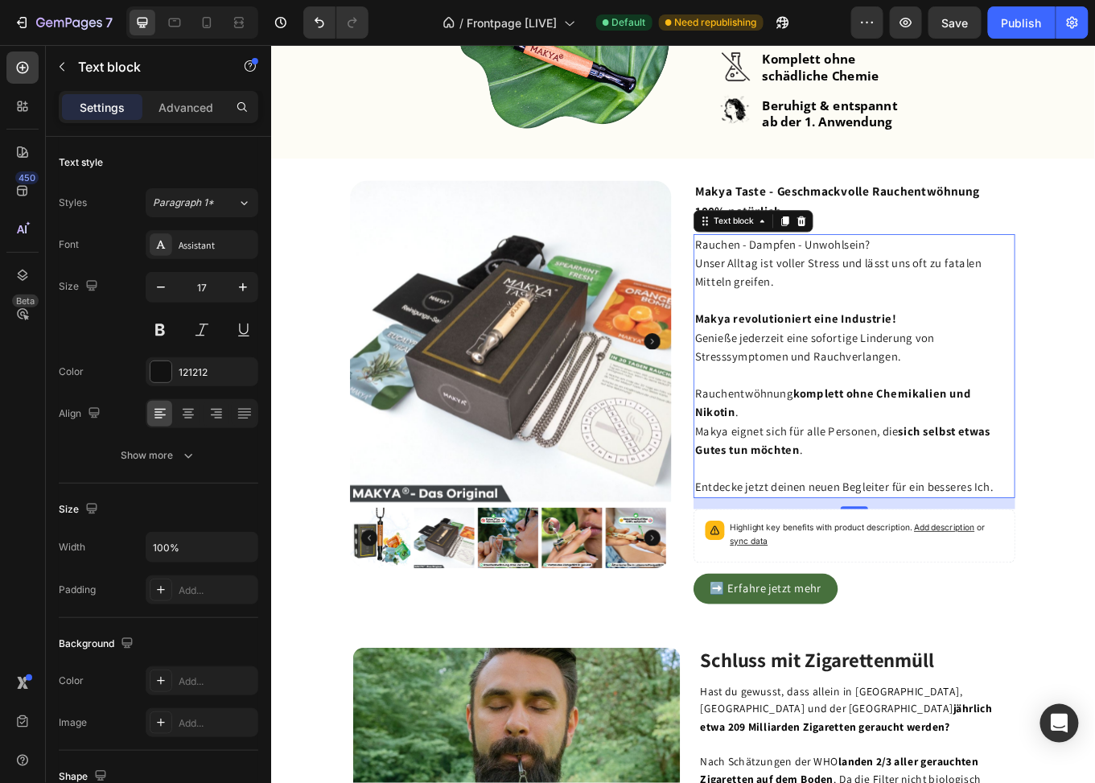
click at [909, 328] on p "Rauchen - Dampfen - Unwohlsein? Unser Alltag ist voller Stress und lässt uns of…" at bounding box center [954, 300] width 373 height 66
click at [893, 377] on p "Genieße jederzeit eine sofortige Linderung von Stresssymptomen und Rauchverlang…" at bounding box center [954, 398] width 373 height 43
click at [979, 451] on strong "komplett ohne Chemikalien und Nikotin" at bounding box center [930, 462] width 324 height 39
click at [1060, 455] on strong "komplett ohne Chemikalien und Nikotin" at bounding box center [930, 462] width 324 height 39
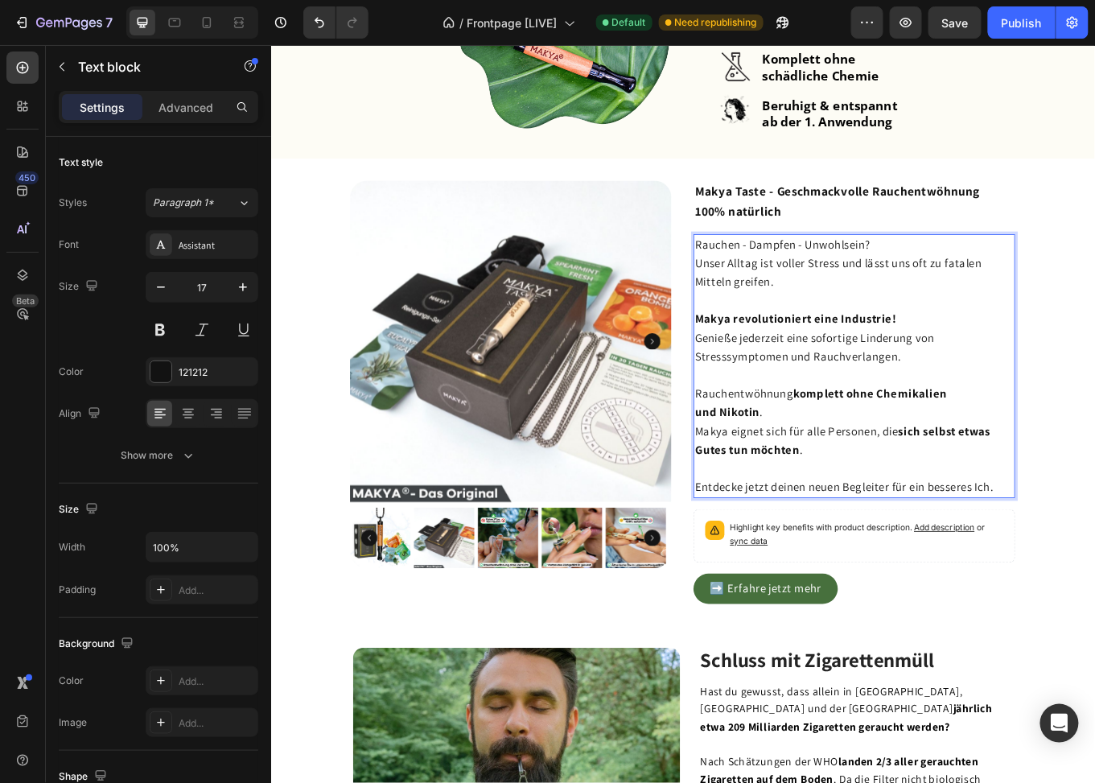
click at [1078, 502] on strong "sich selbst etwas Gutes tun möchten" at bounding box center [941, 507] width 346 height 39
click at [1058, 306] on span "Unser Alltag ist voller Stress und lässt uns oft zu fatalen Mitteln greifen." at bounding box center [936, 310] width 336 height 39
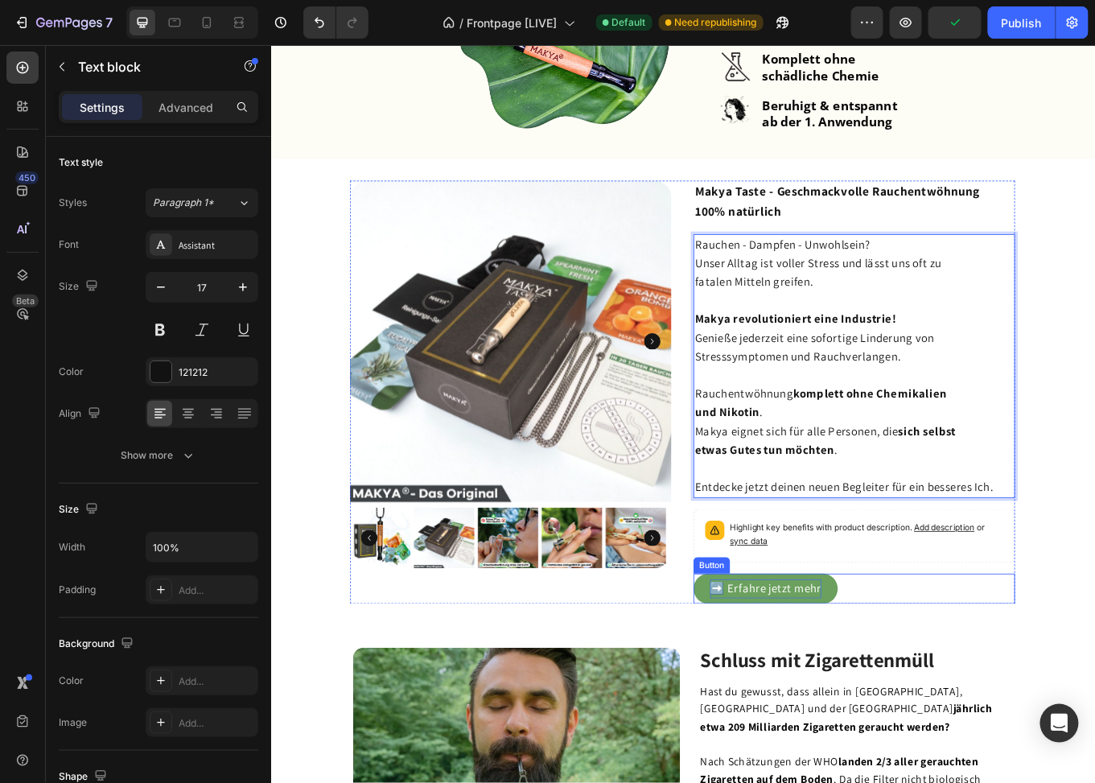
click at [877, 682] on p "➡️ Erfahre jetzt mehr" at bounding box center [850, 681] width 130 height 22
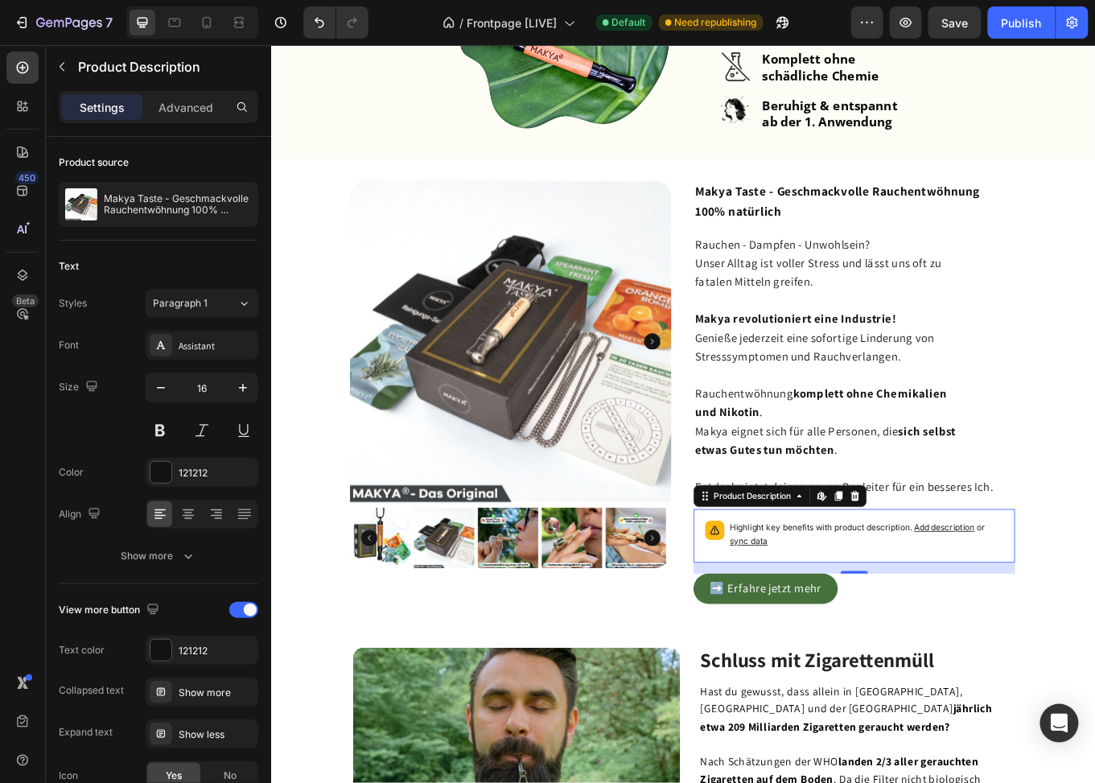
click at [923, 615] on p "Highlight key benefits with product description. Add description or sync data" at bounding box center [969, 617] width 320 height 32
click at [949, 573] on icon at bounding box center [955, 572] width 13 height 13
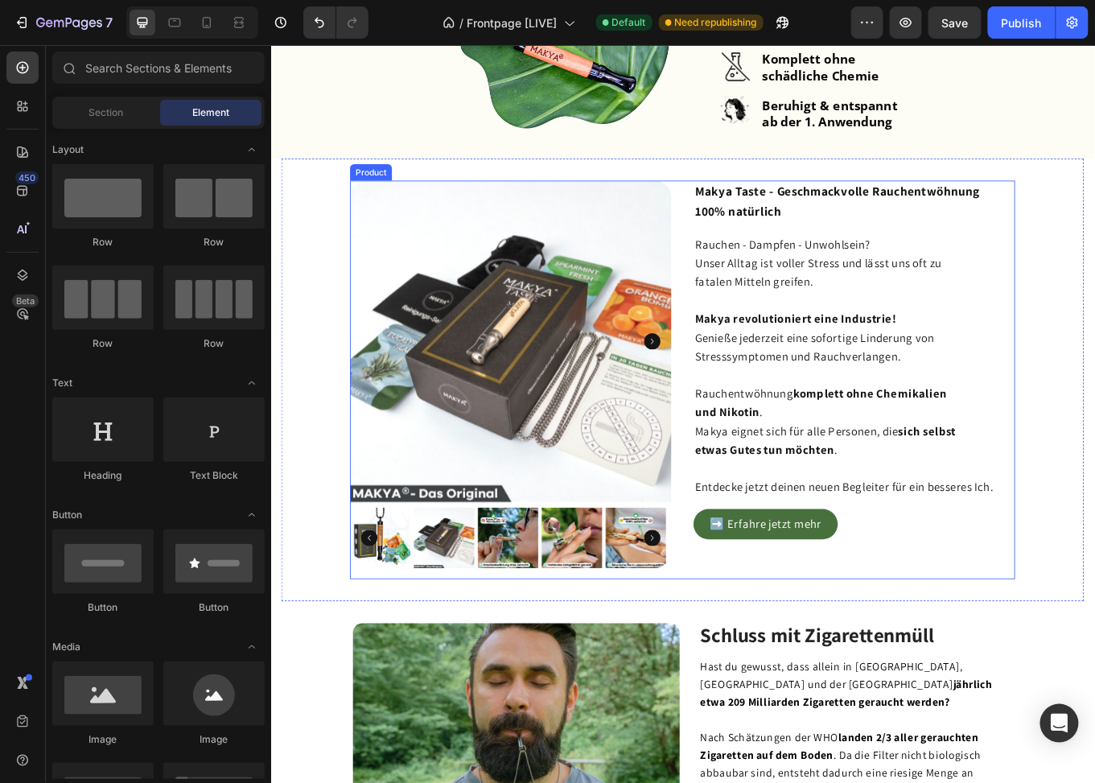
click at [962, 579] on div "Makya Taste - Geschmackvolle Rauchentwöhnung 100% natürlich Product Title Rauch…" at bounding box center [954, 436] width 377 height 467
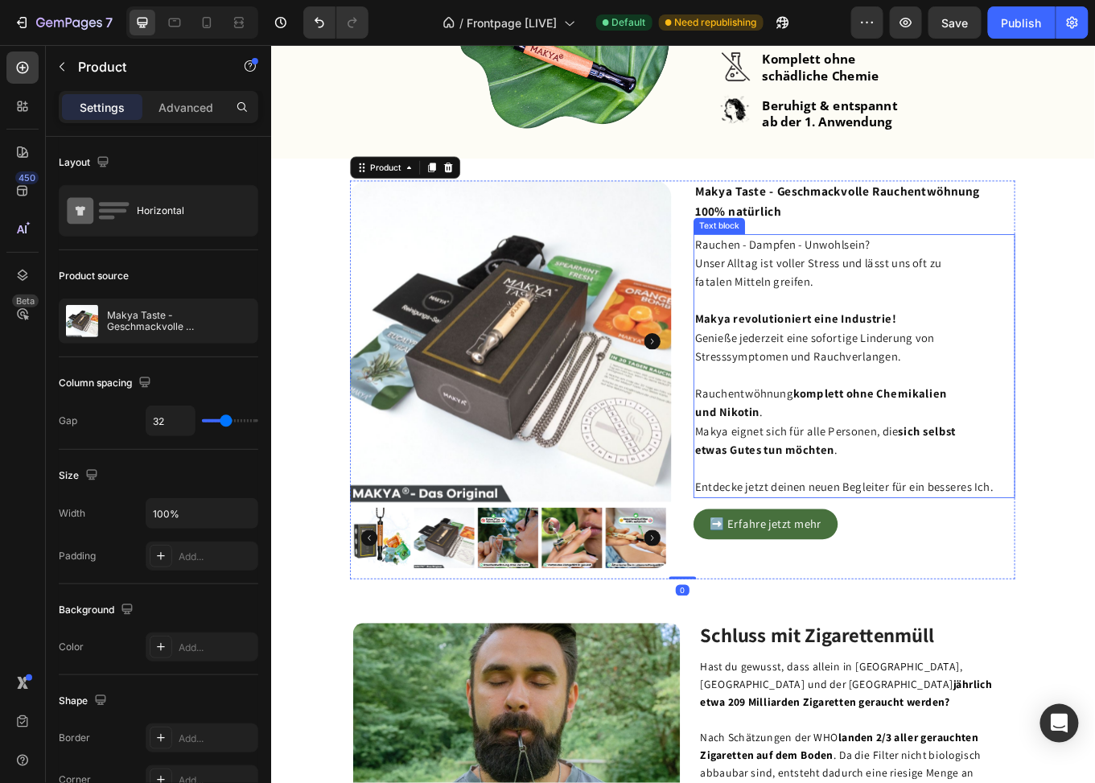
click at [955, 571] on span "Entdecke jetzt deinen neuen Begleiter für ein besseres Ich." at bounding box center [942, 562] width 349 height 18
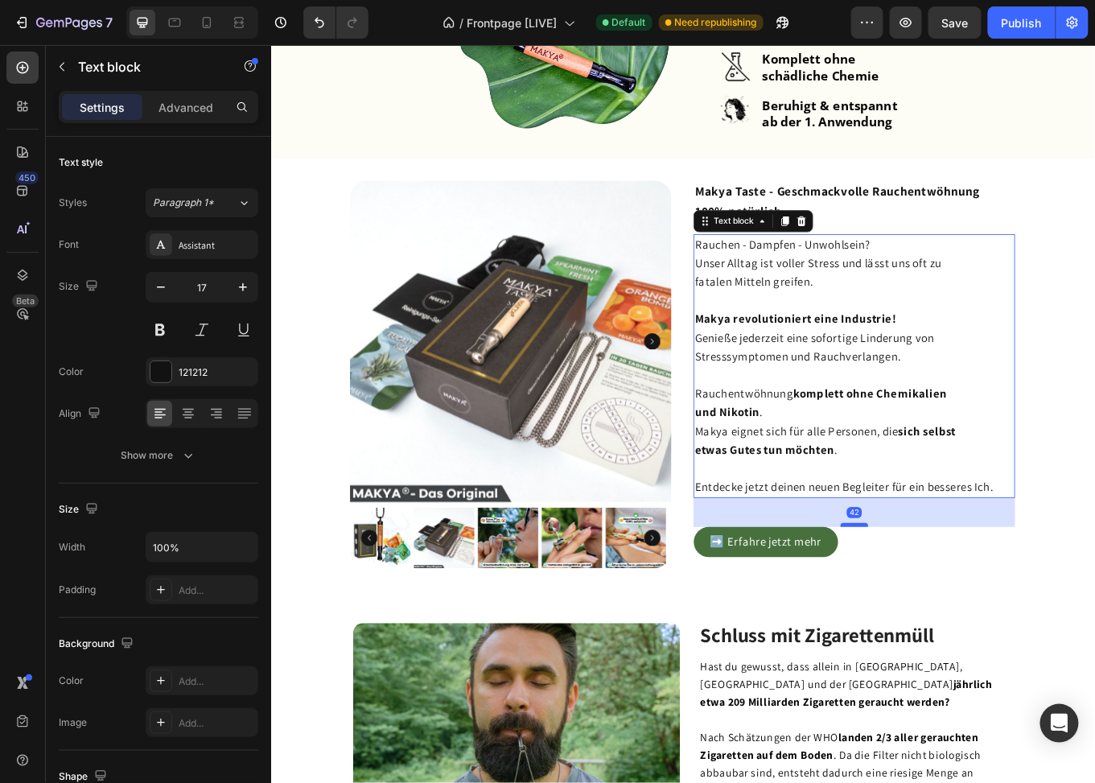
drag, startPoint x: 948, startPoint y: 586, endPoint x: 948, endPoint y: 607, distance: 20.9
click at [948, 607] on div at bounding box center [954, 606] width 32 height 5
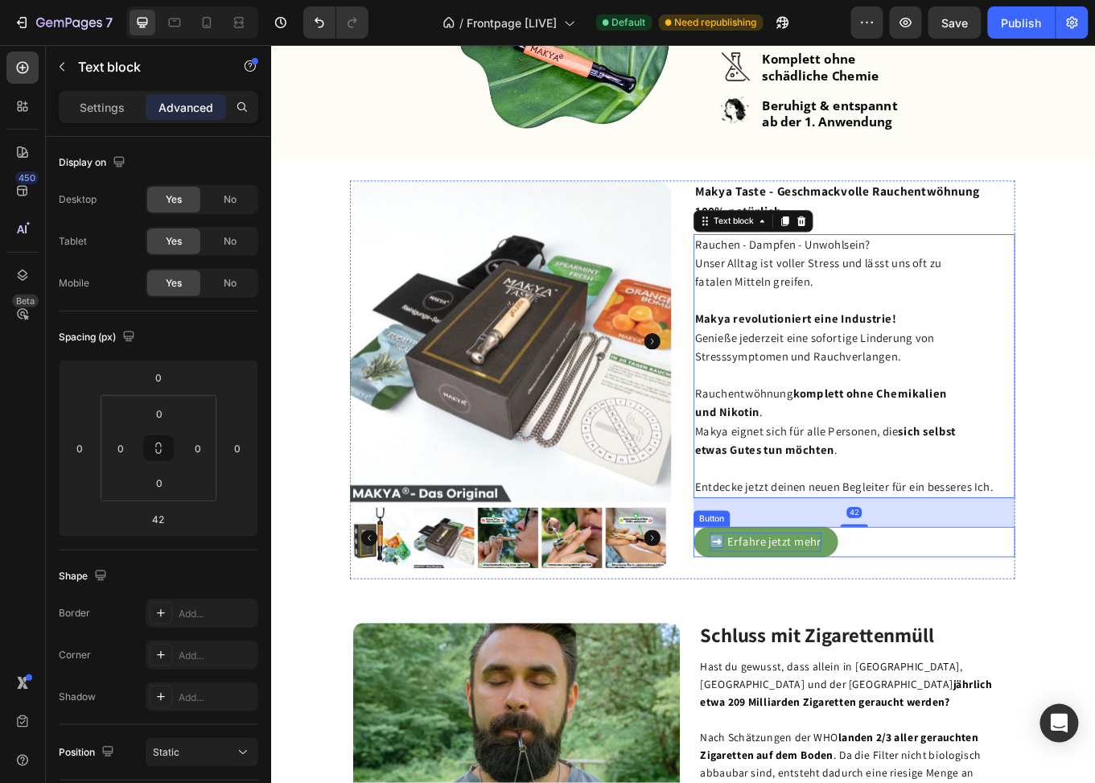
click at [905, 620] on p "➡️ Erfahre jetzt mehr" at bounding box center [850, 626] width 130 height 22
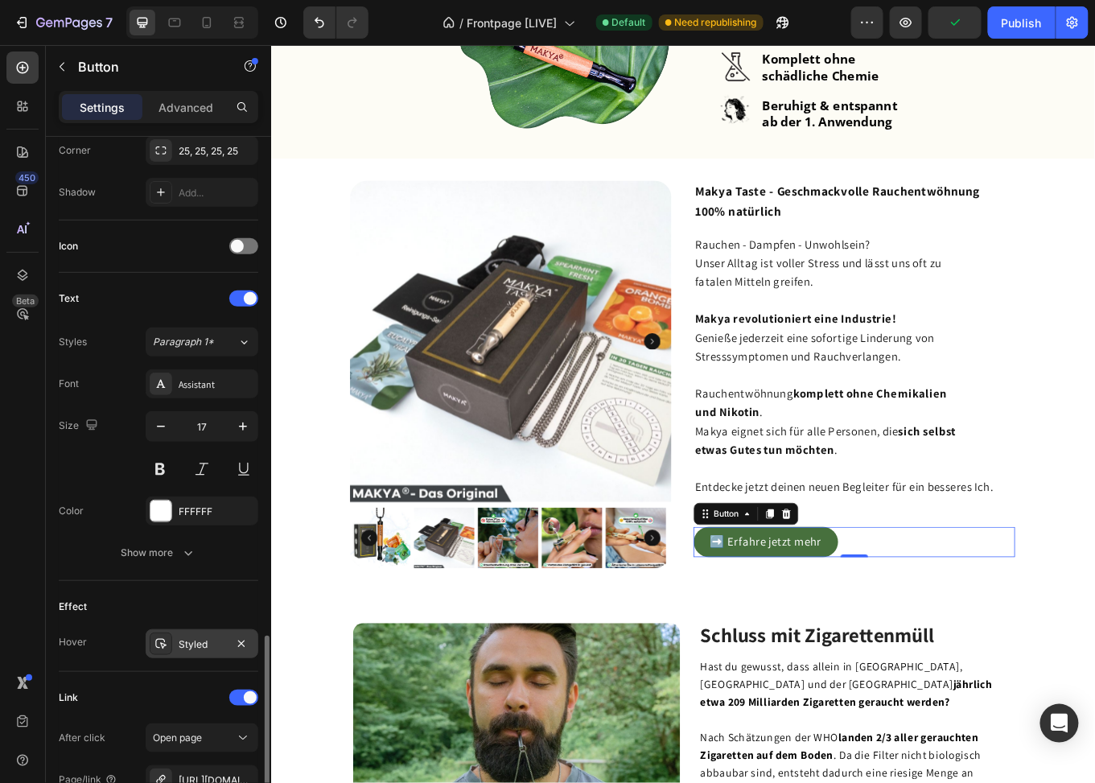
scroll to position [584, 0]
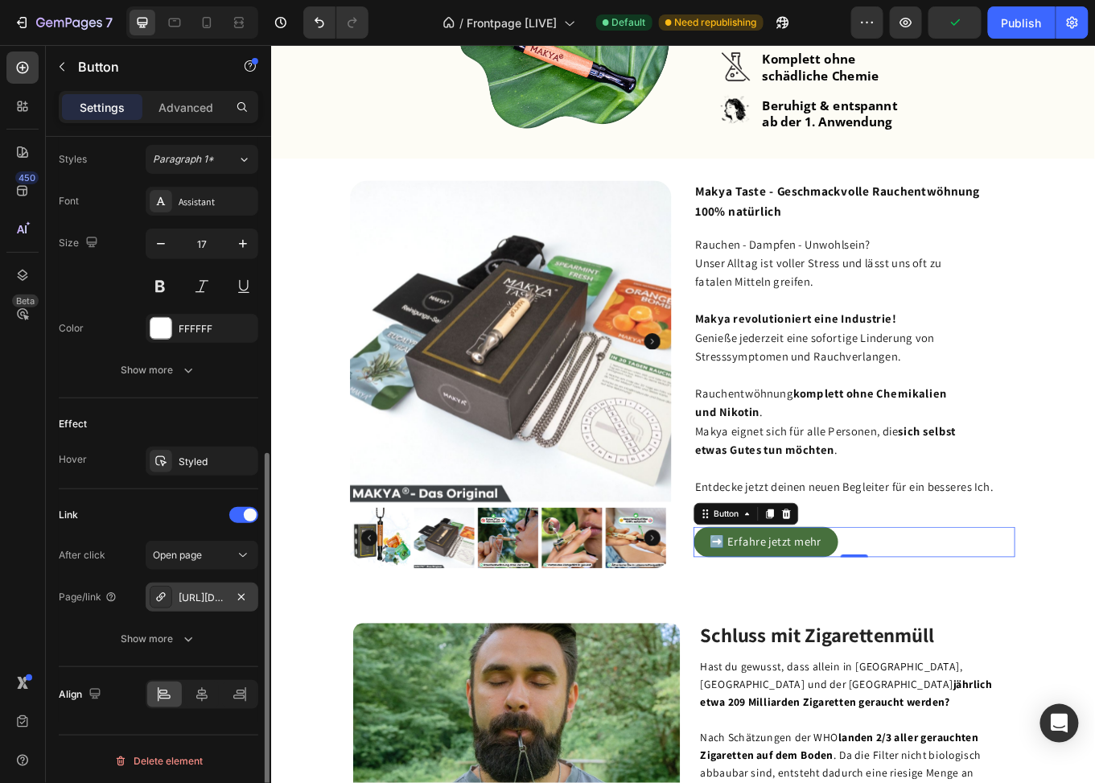
click at [208, 591] on div "https://makya.de/makya-v2" at bounding box center [202, 598] width 47 height 14
click at [202, 592] on div "https://makya.de/makya-v2" at bounding box center [202, 598] width 47 height 14
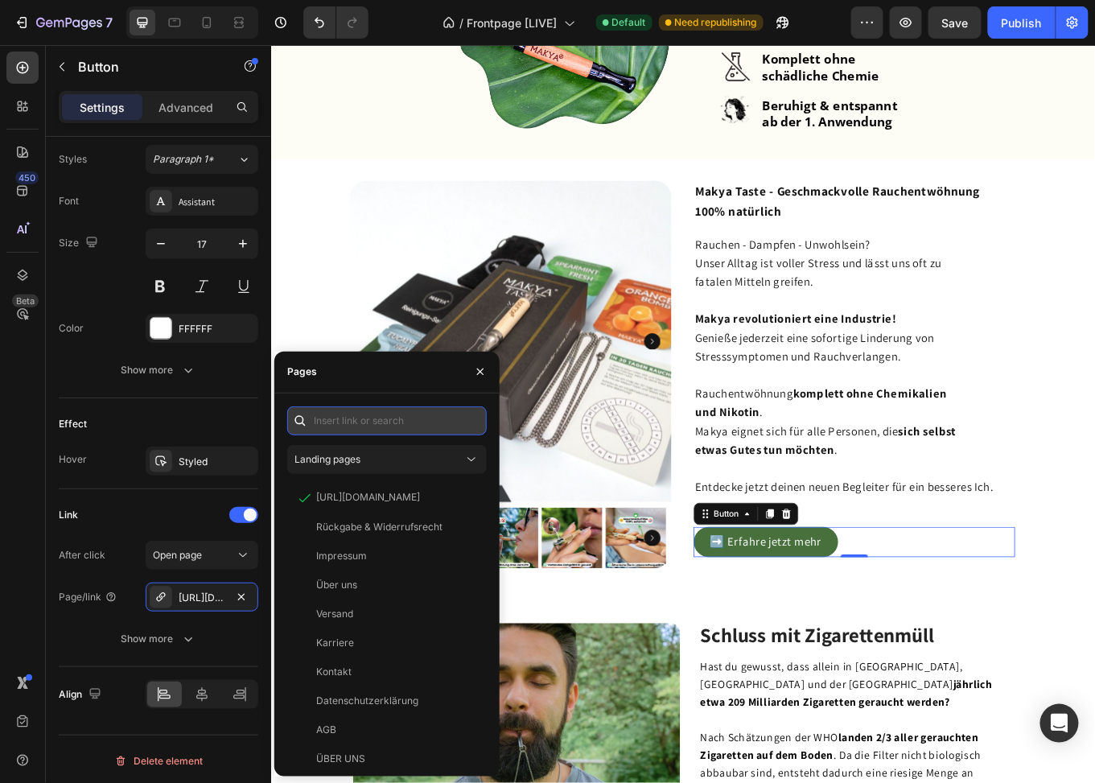
click at [358, 418] on input "text" at bounding box center [387, 420] width 200 height 29
paste input "https://makya.de/products/makya-taste"
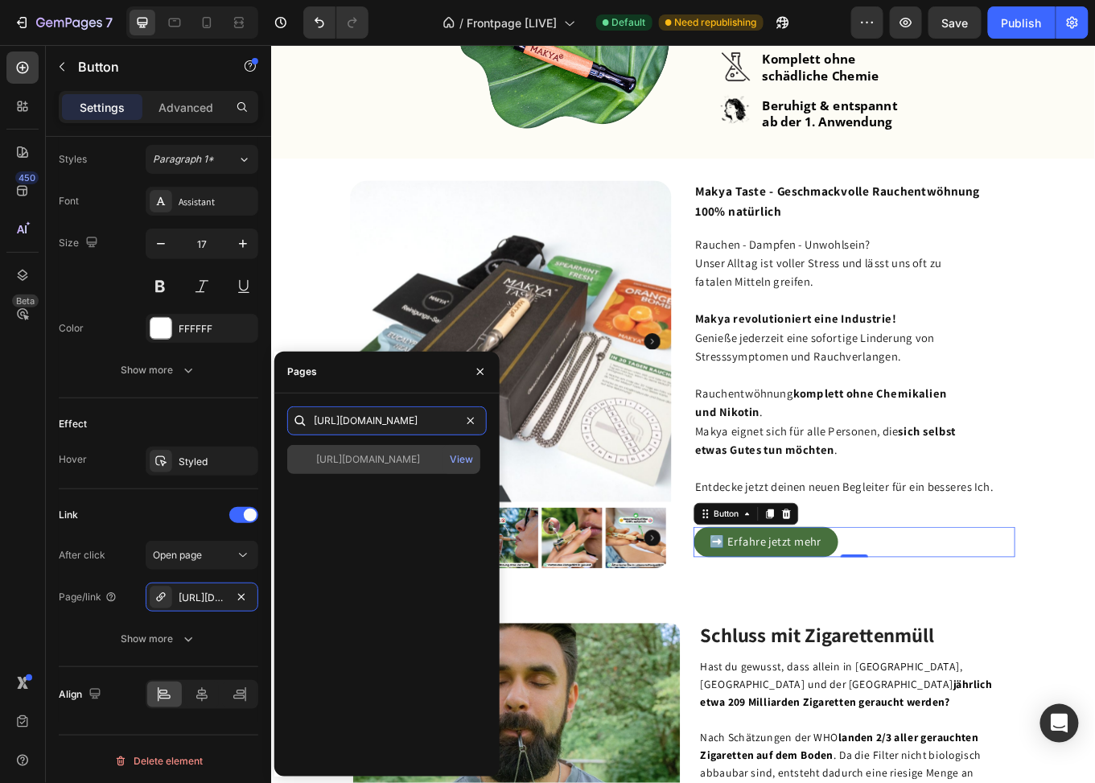
type input "https://makya.de/products/makya-taste"
click at [369, 456] on div "https://makya.de/products/makya-taste" at bounding box center [368, 459] width 104 height 14
click at [479, 373] on icon "button" at bounding box center [480, 372] width 6 height 6
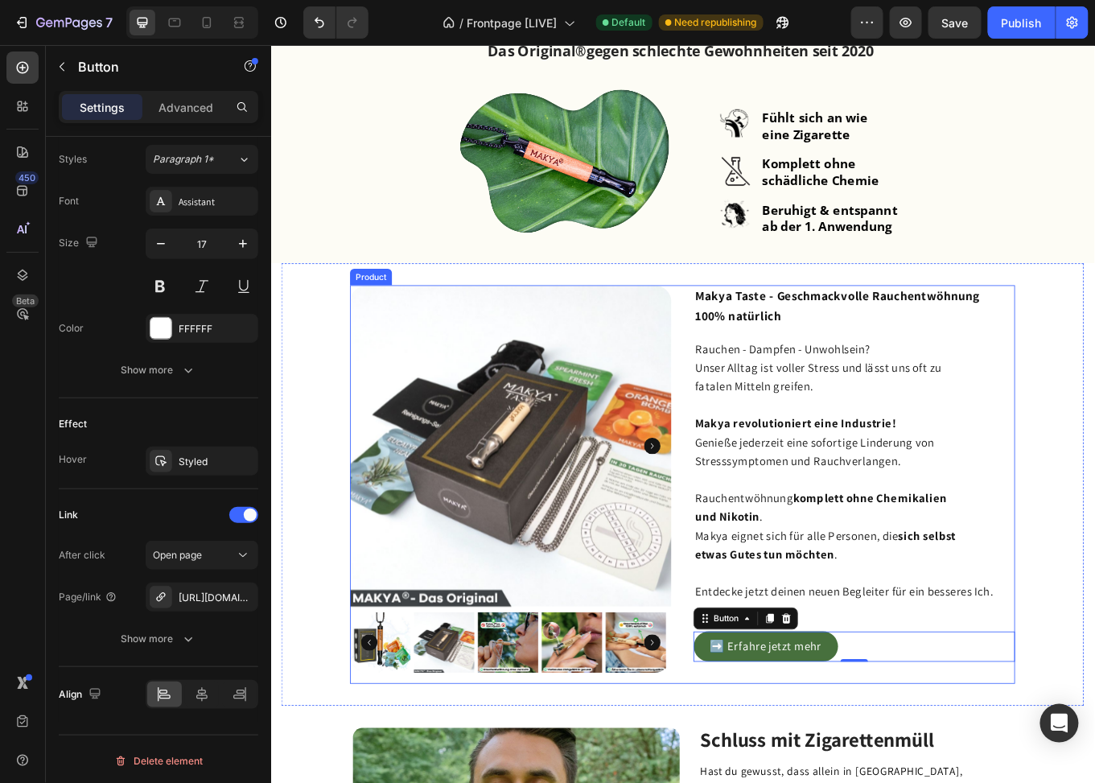
scroll to position [402, 0]
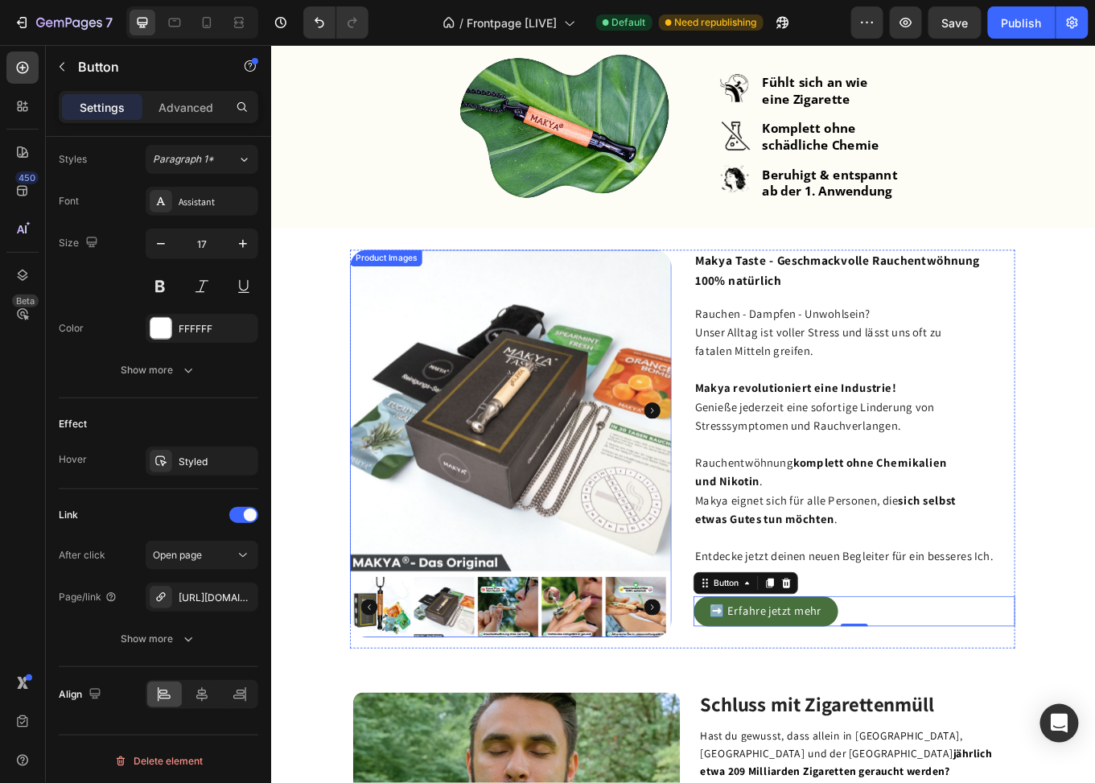
click at [473, 399] on img at bounding box center [552, 472] width 377 height 377
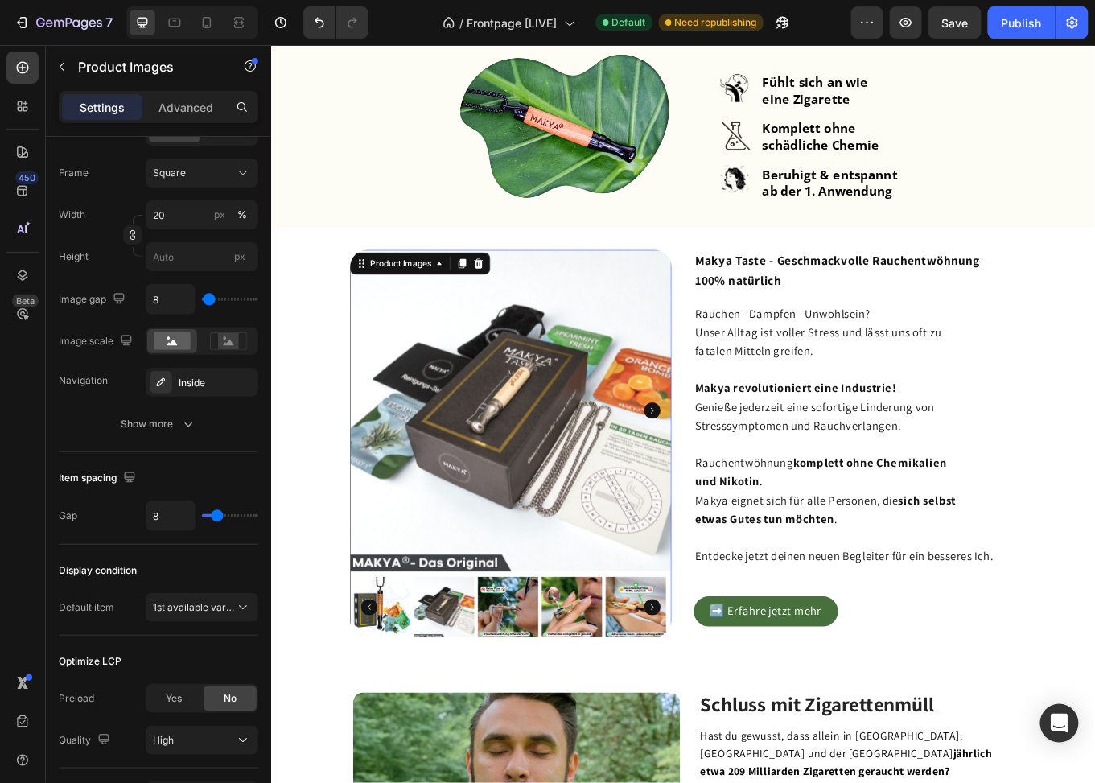
scroll to position [0, 0]
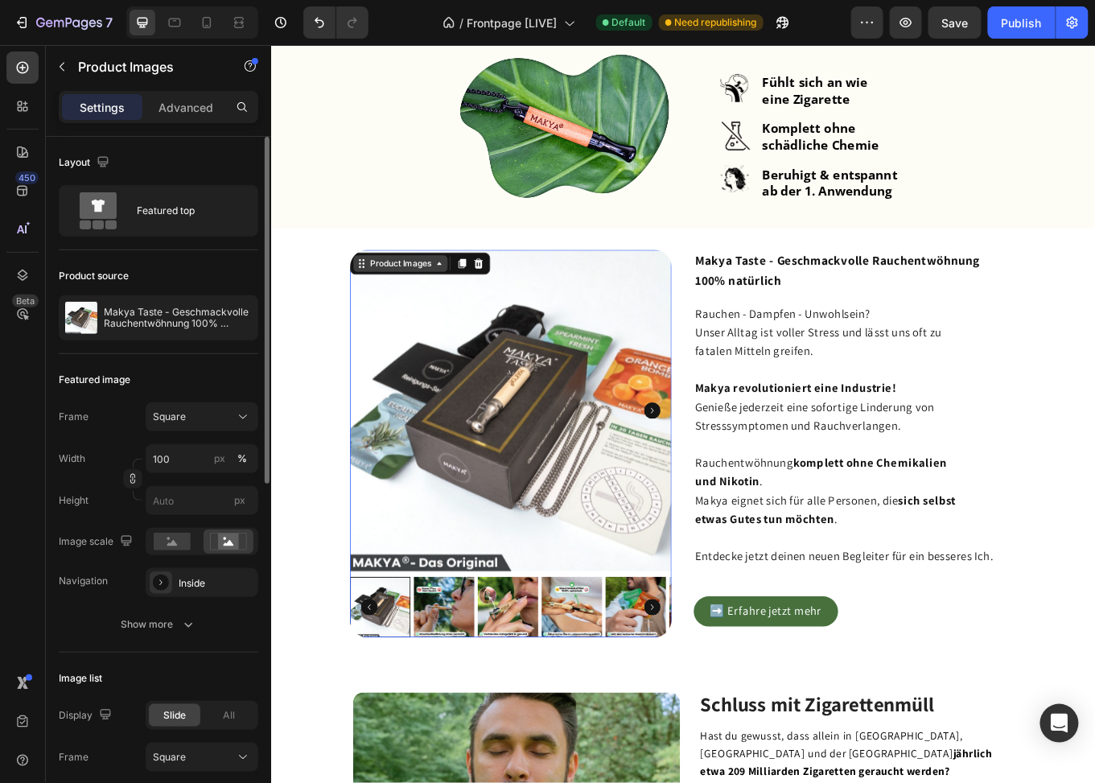
click at [414, 305] on div "Product Images" at bounding box center [423, 300] width 78 height 14
click at [410, 300] on div "Product Images" at bounding box center [423, 300] width 78 height 14
click at [145, 632] on button "Show more" at bounding box center [159, 624] width 200 height 29
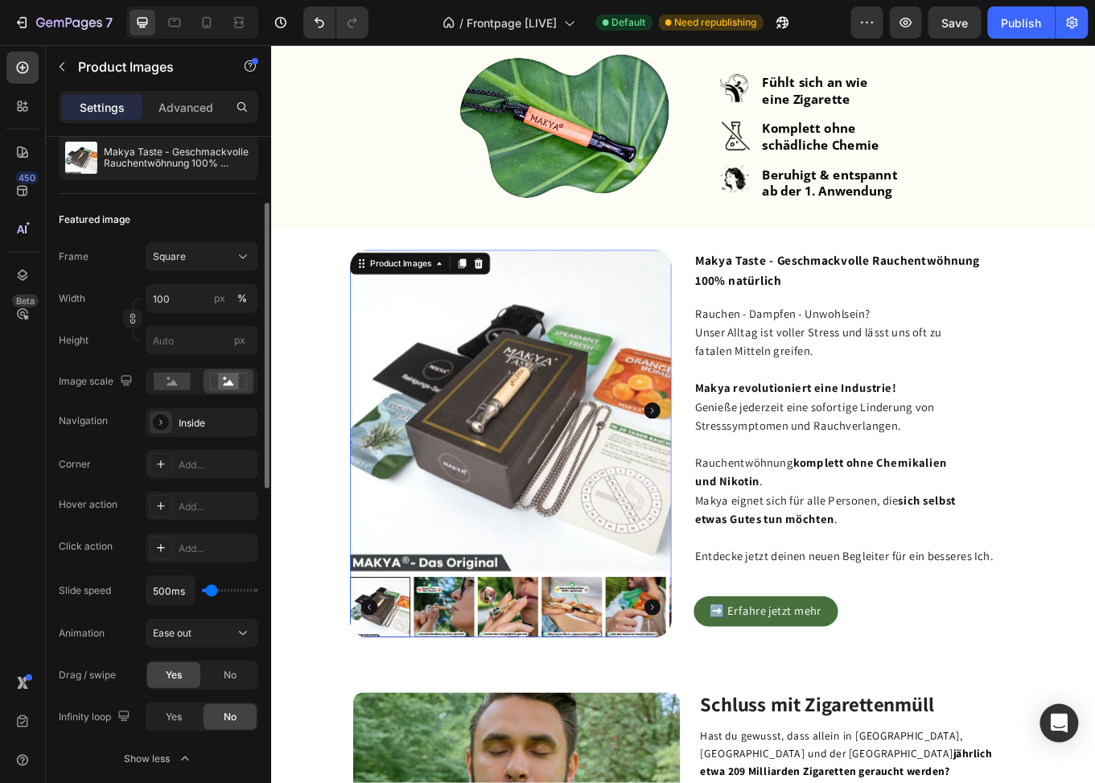
scroll to position [402, 0]
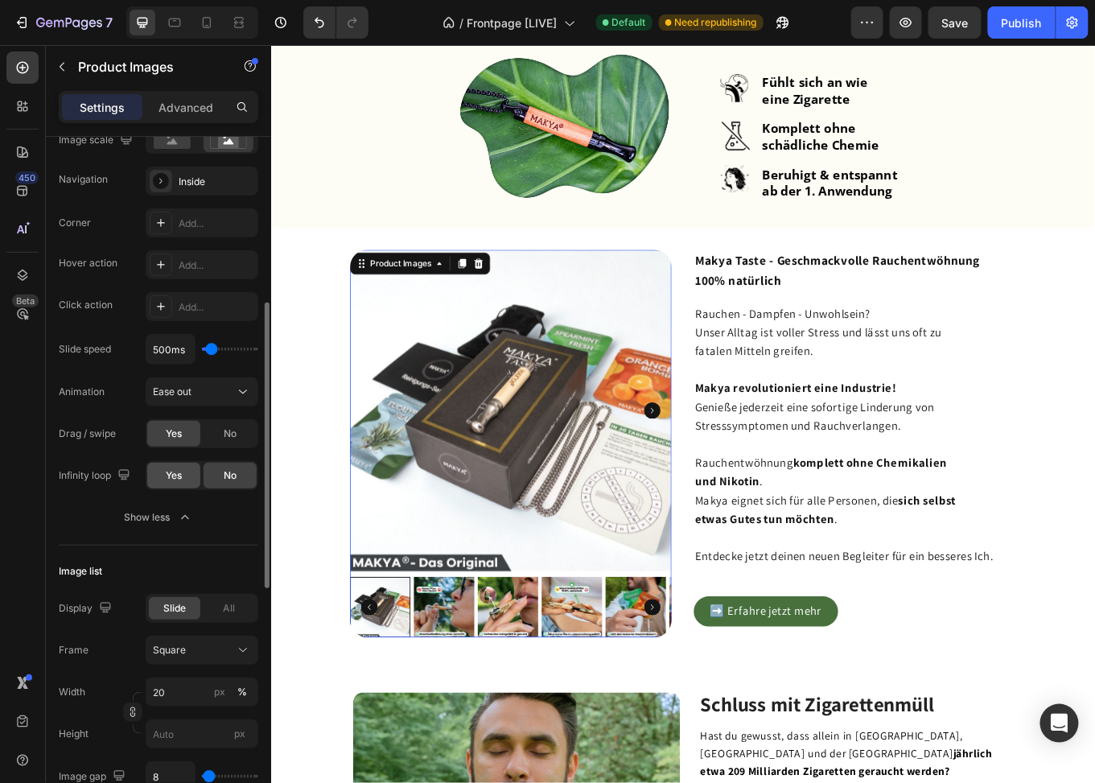
click at [168, 476] on span "Yes" at bounding box center [174, 475] width 16 height 14
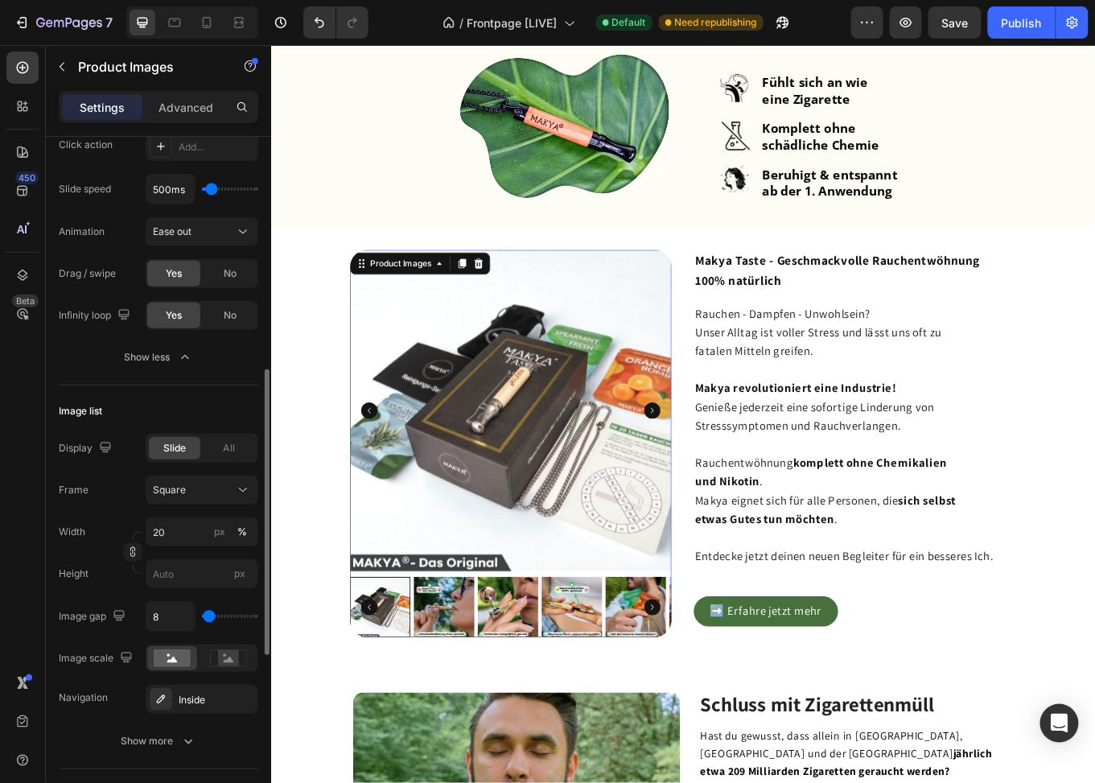
scroll to position [642, 0]
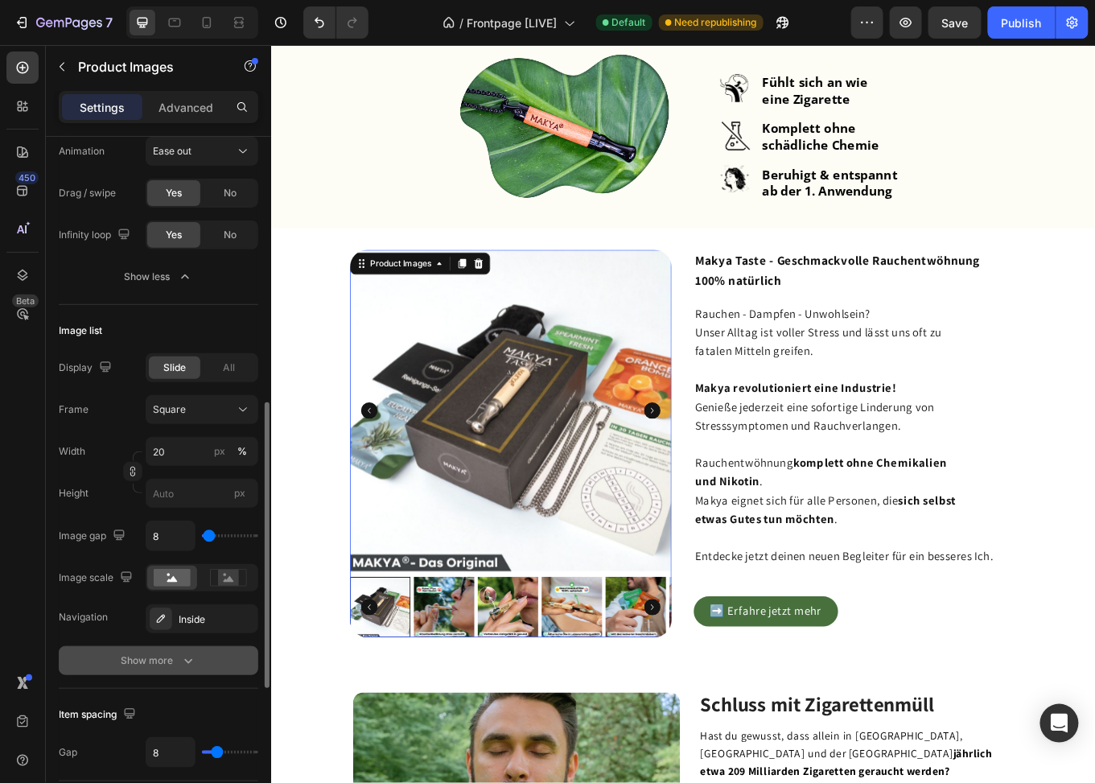
click at [141, 654] on div "Show more" at bounding box center [159, 661] width 75 height 16
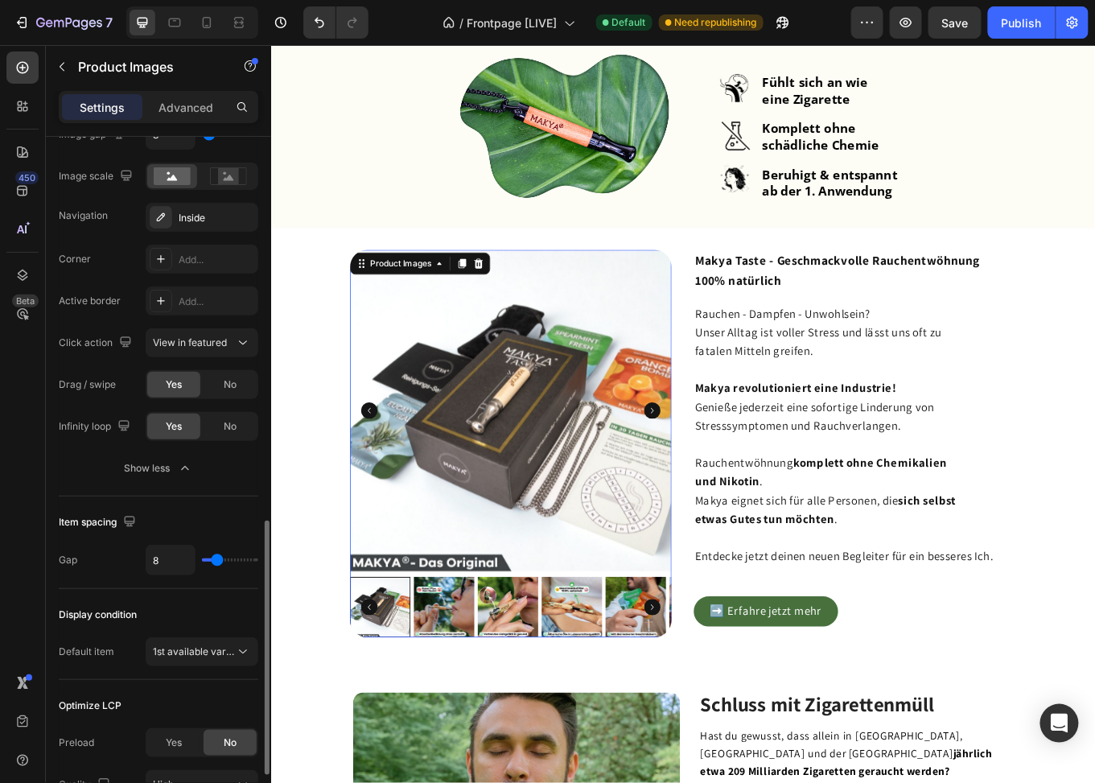
scroll to position [1124, 0]
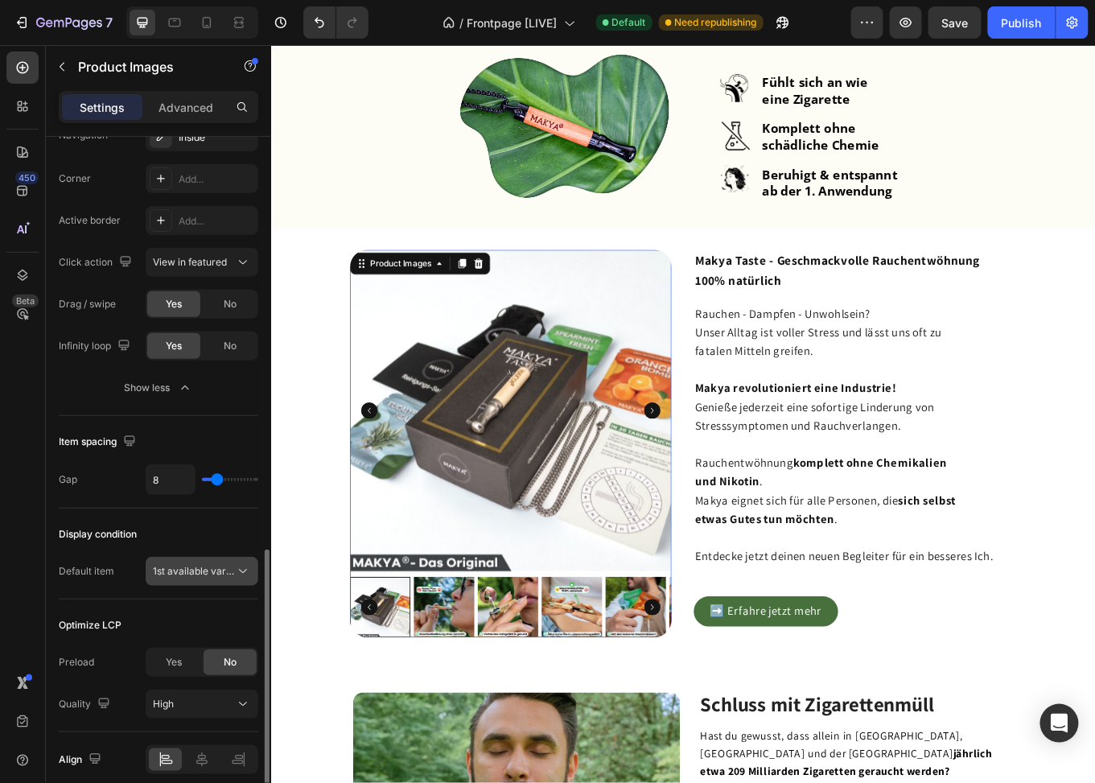
click at [175, 567] on span "1st available variant" at bounding box center [198, 571] width 90 height 12
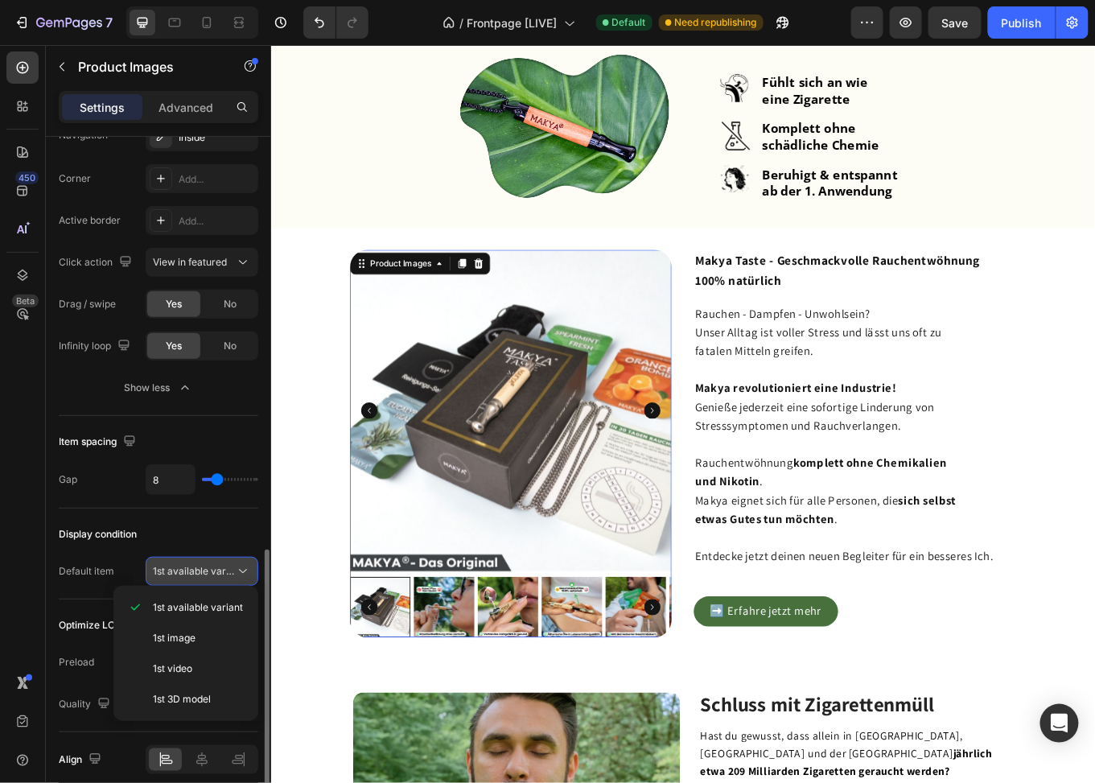
click at [180, 570] on span "1st available variant" at bounding box center [198, 571] width 90 height 12
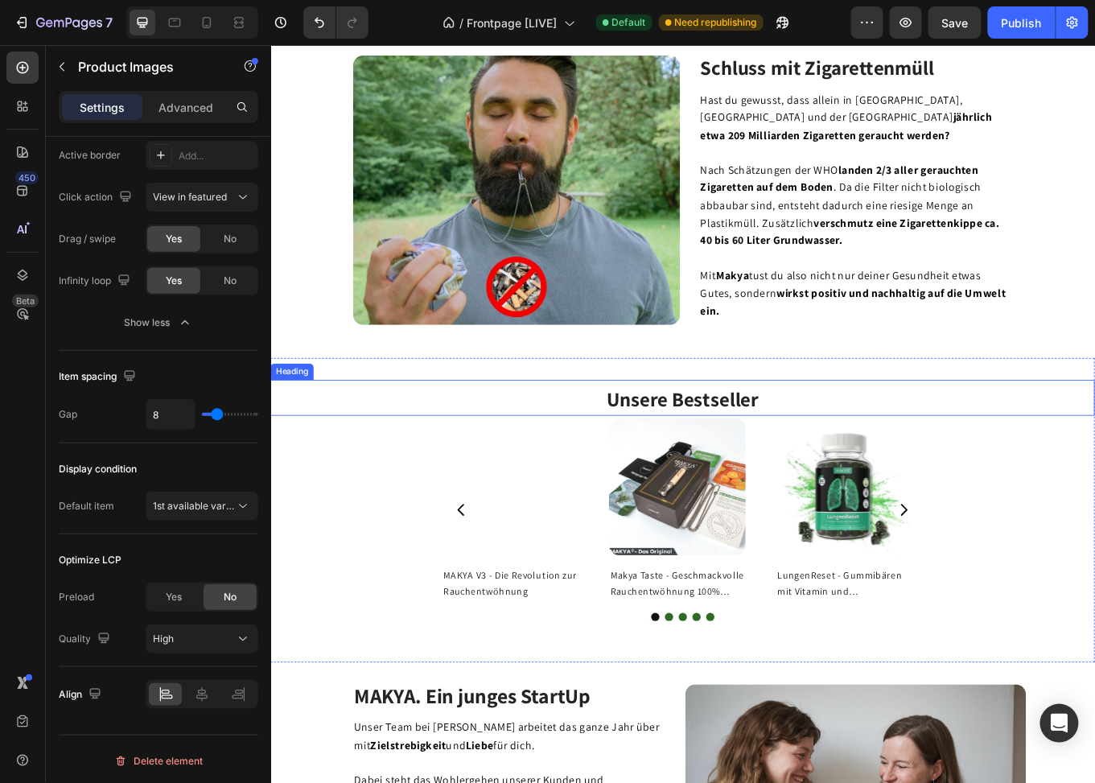
scroll to position [1207, 0]
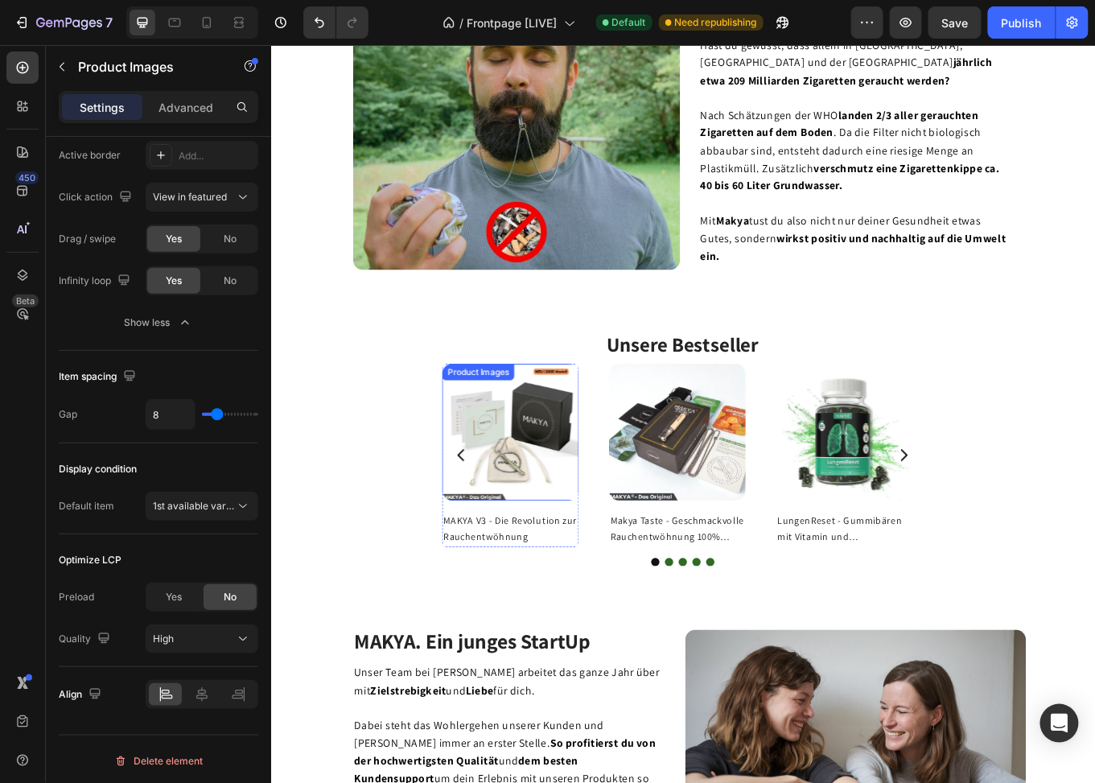
click at [568, 462] on img at bounding box center [552, 497] width 160 height 160
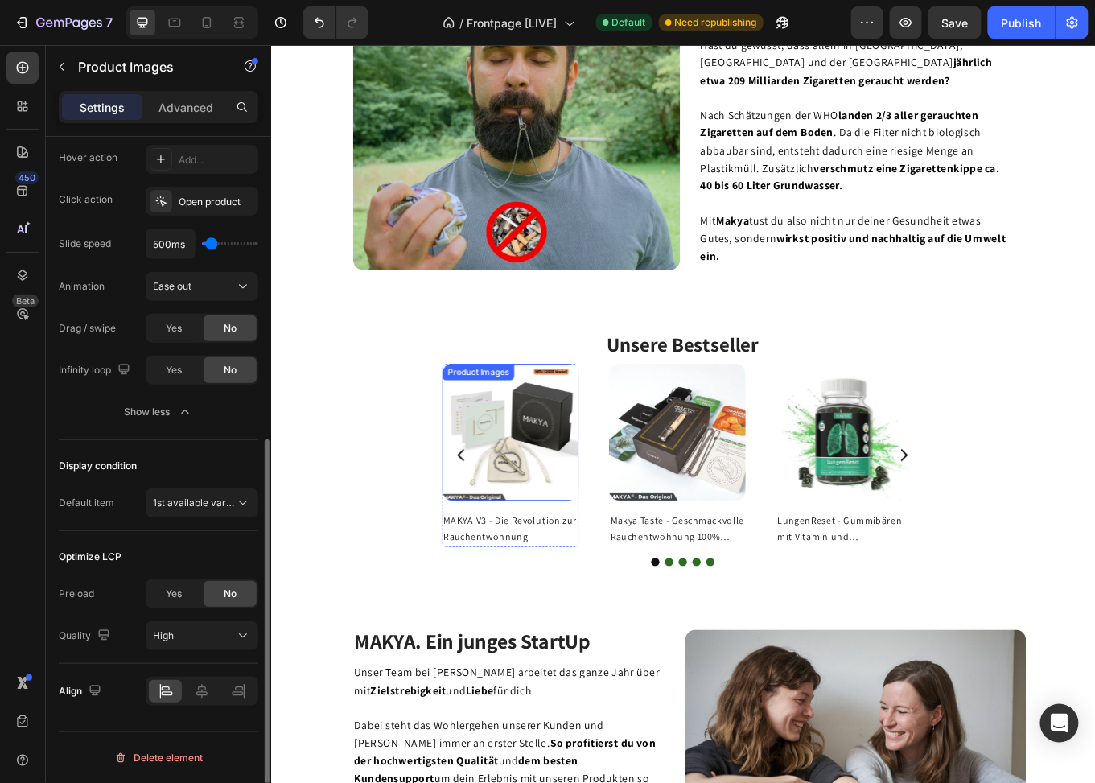
scroll to position [546, 0]
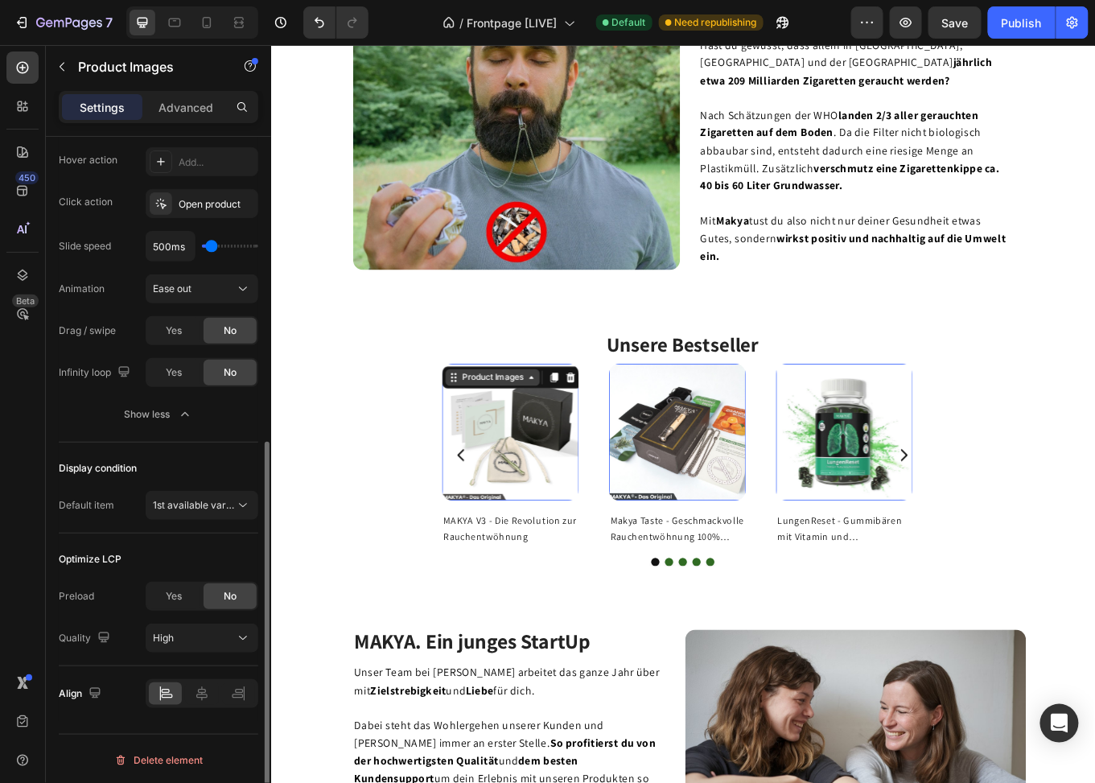
click at [534, 430] on div "Product Images" at bounding box center [531, 433] width 78 height 14
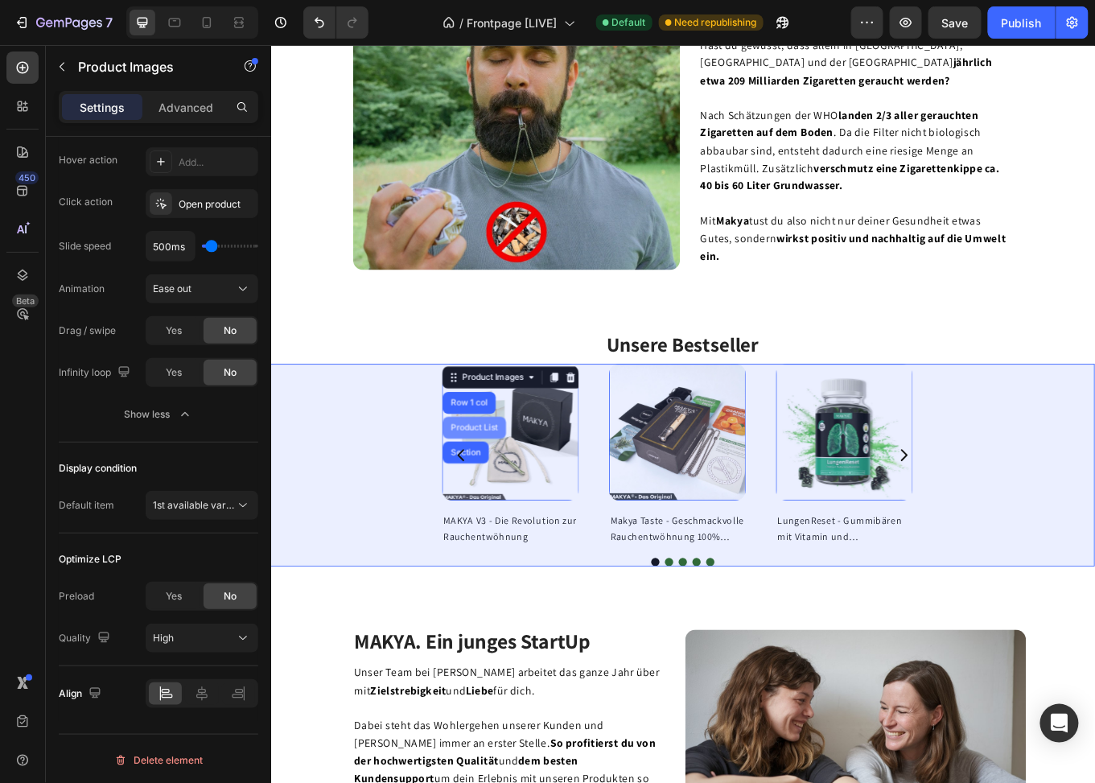
click at [509, 487] on div "Product List" at bounding box center [509, 492] width 61 height 10
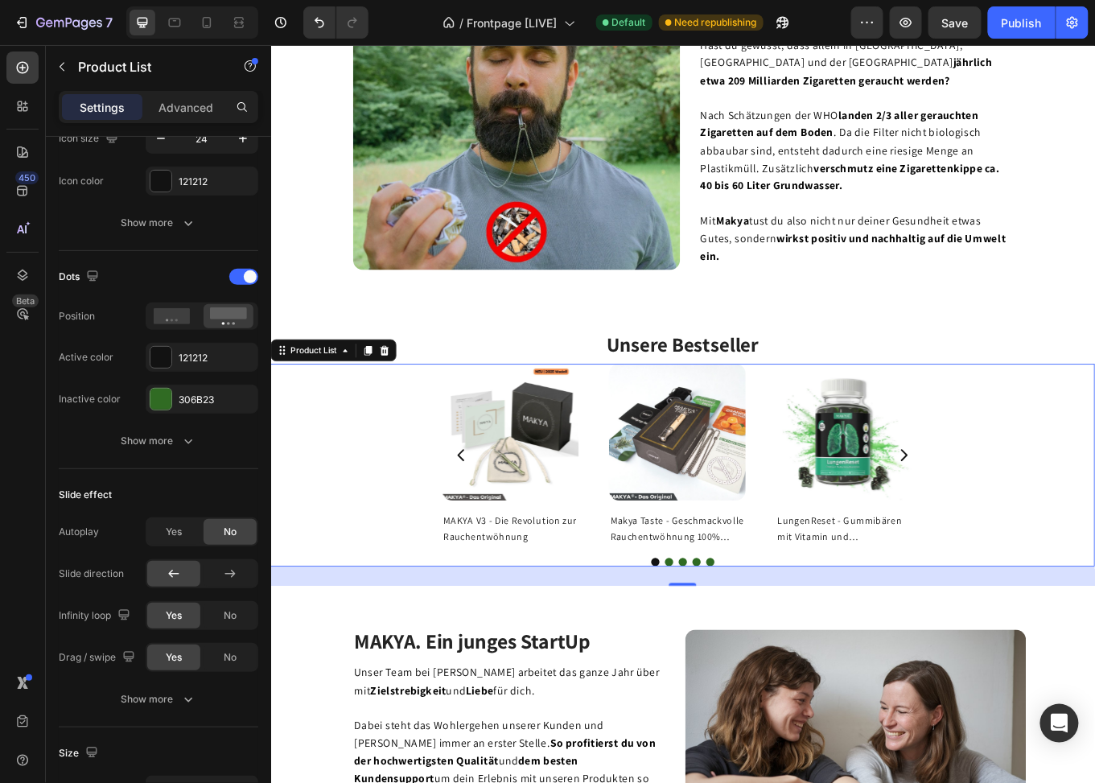
scroll to position [0, 0]
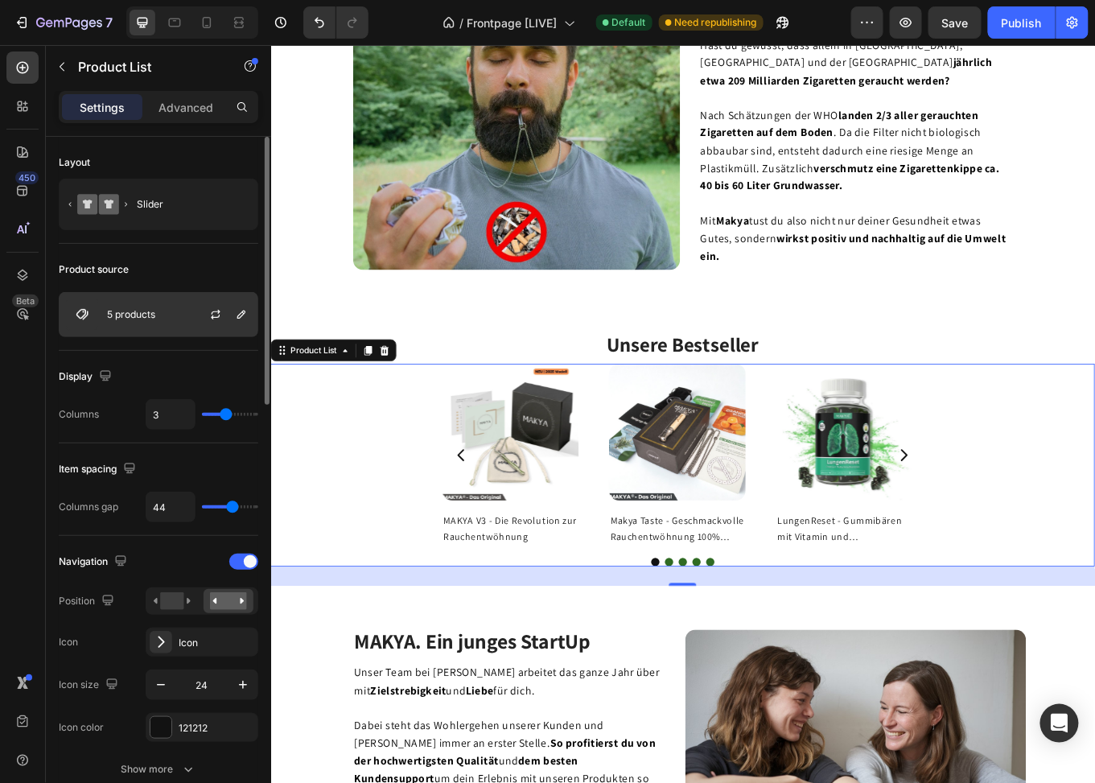
click at [150, 315] on p "5 products" at bounding box center [131, 314] width 48 height 11
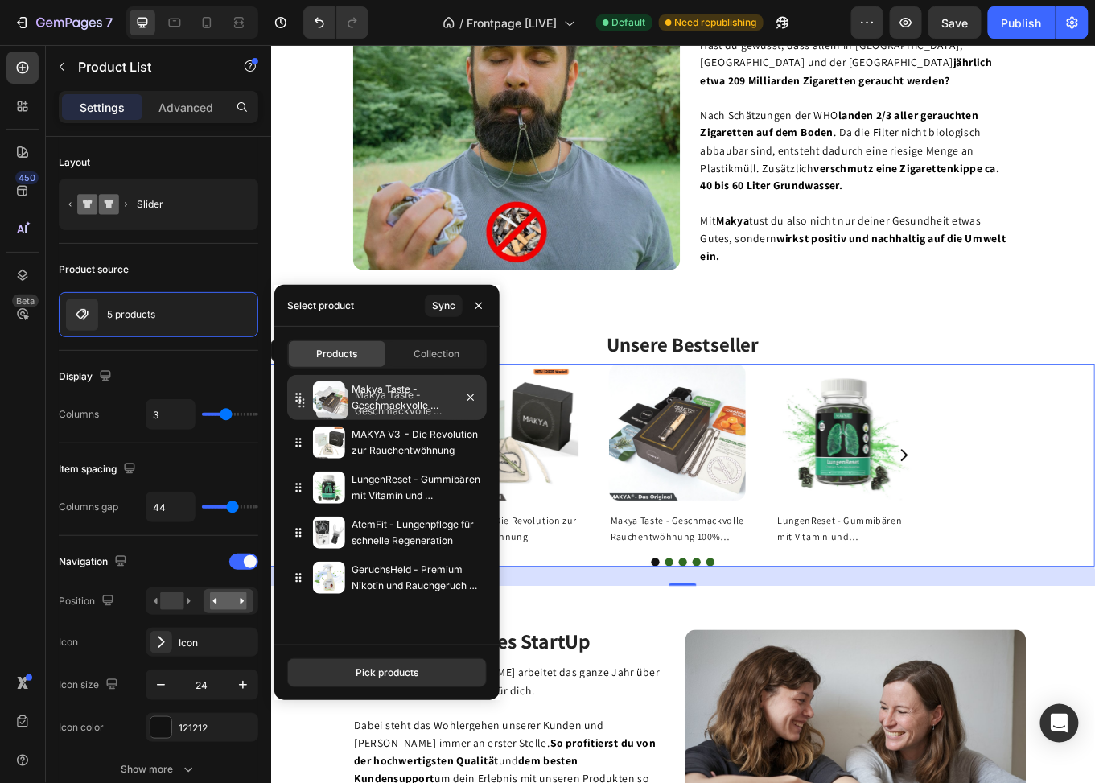
drag, startPoint x: 296, startPoint y: 445, endPoint x: 299, endPoint y: 405, distance: 40.4
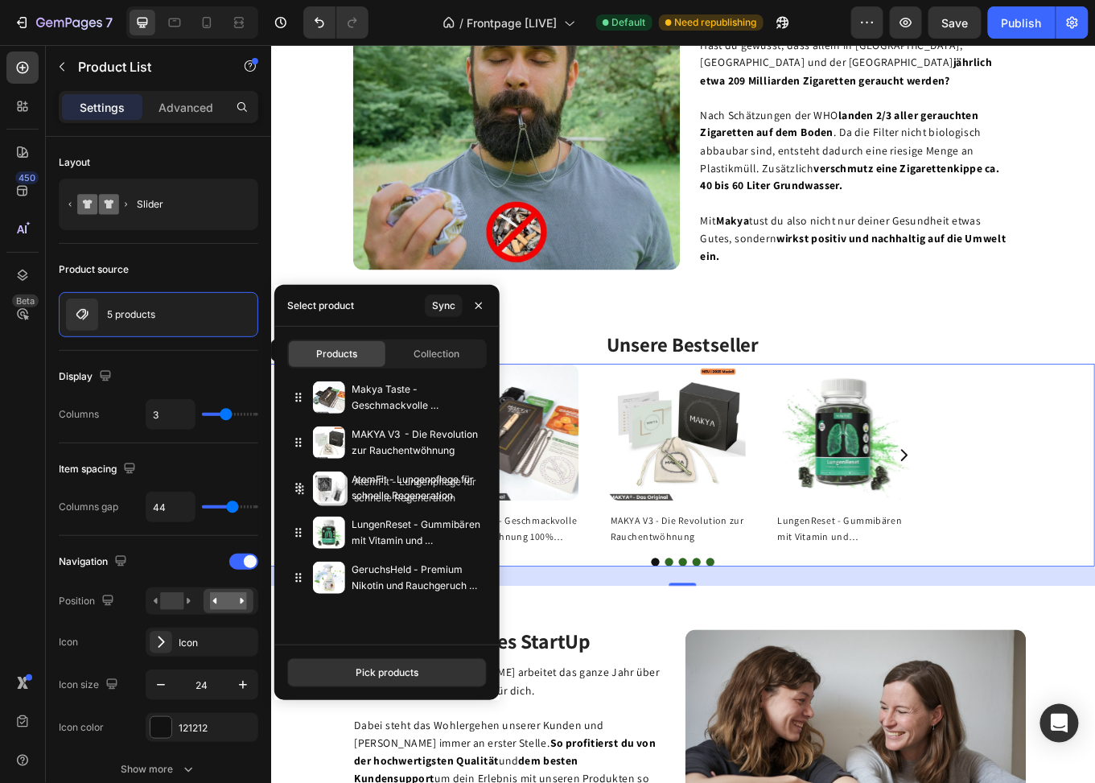
drag, startPoint x: 304, startPoint y: 537, endPoint x: 307, endPoint y: 494, distance: 42.7
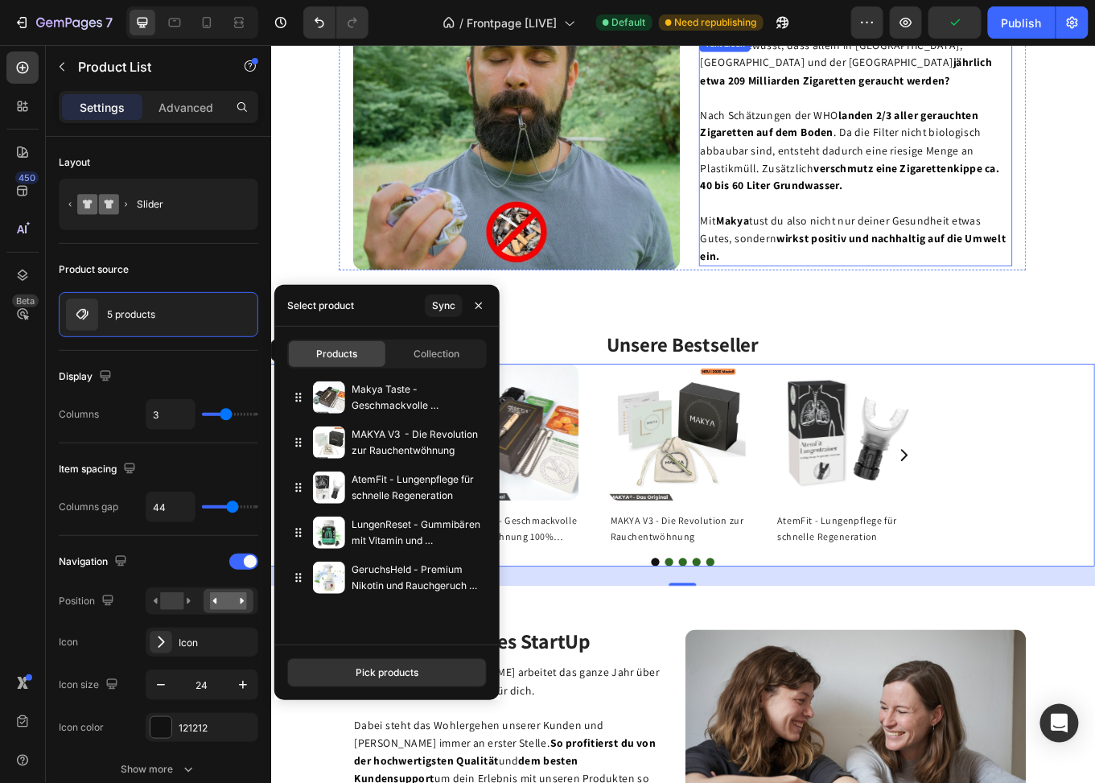
click at [843, 269] on span "Mit Makya tust du also nicht nur deiner Gesundheit etwas Gutes, sondern wirkst …" at bounding box center [953, 270] width 358 height 58
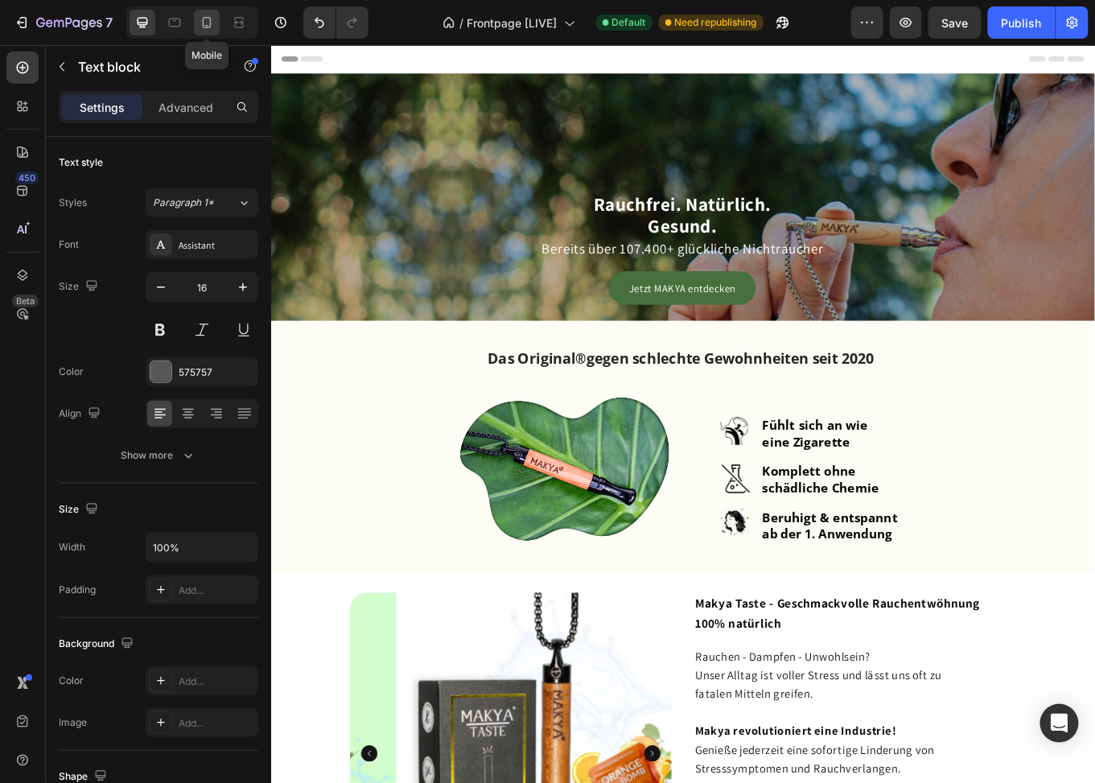
click at [210, 19] on icon at bounding box center [207, 22] width 9 height 11
type input "17"
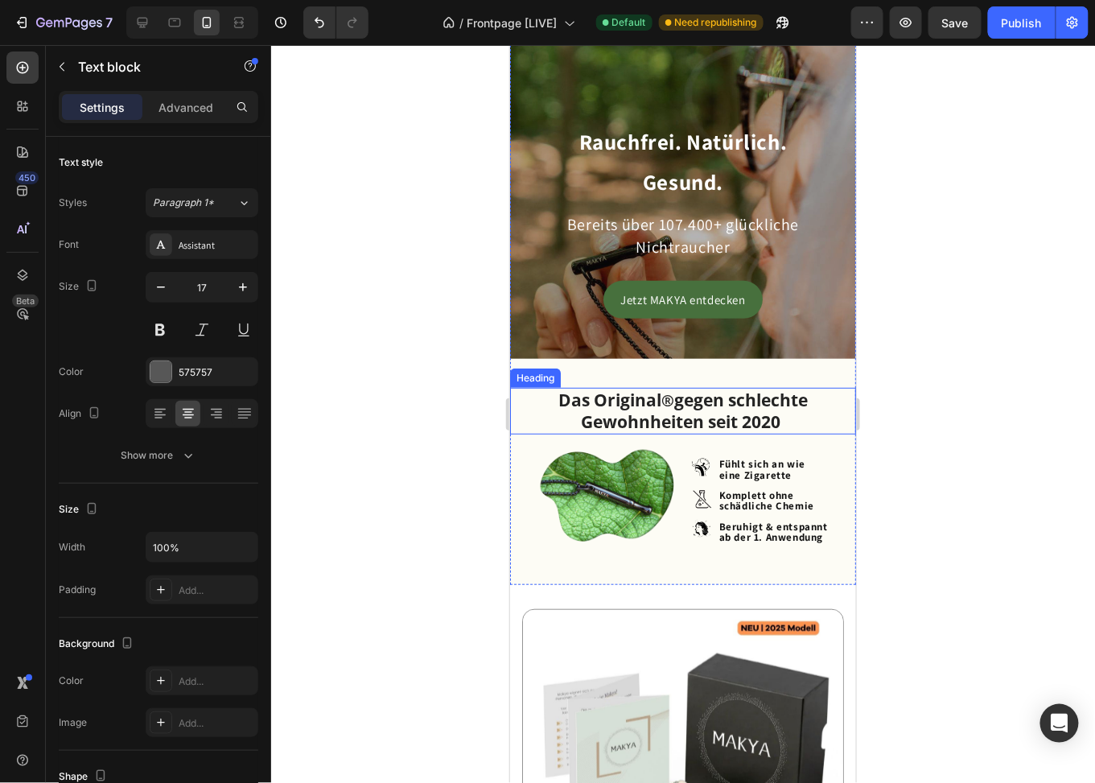
scroll to position [161, 0]
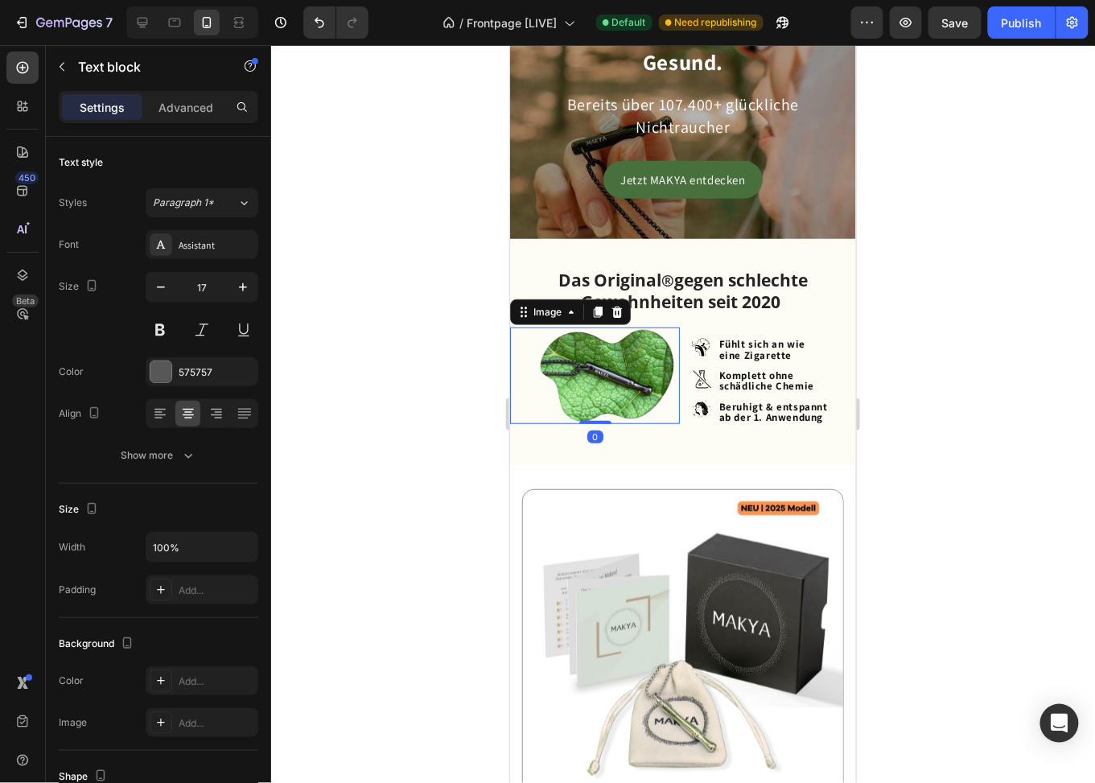
click at [614, 373] on img at bounding box center [606, 375] width 137 height 97
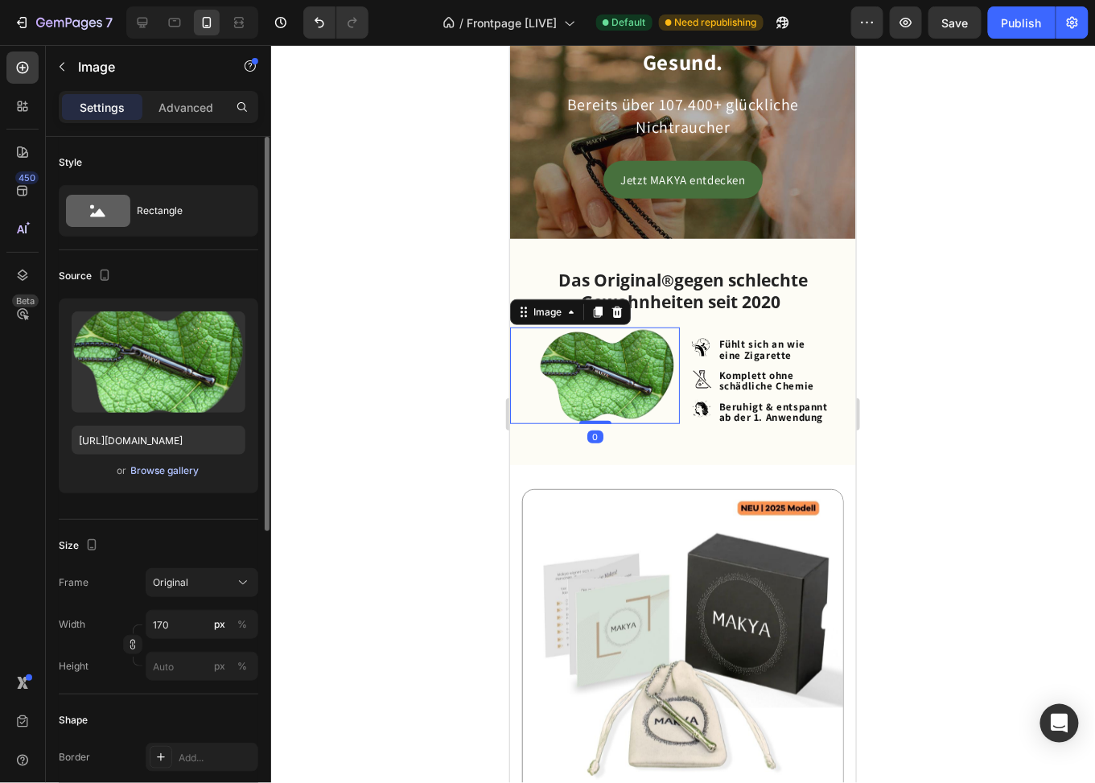
click at [183, 476] on div "Browse gallery" at bounding box center [165, 471] width 68 height 14
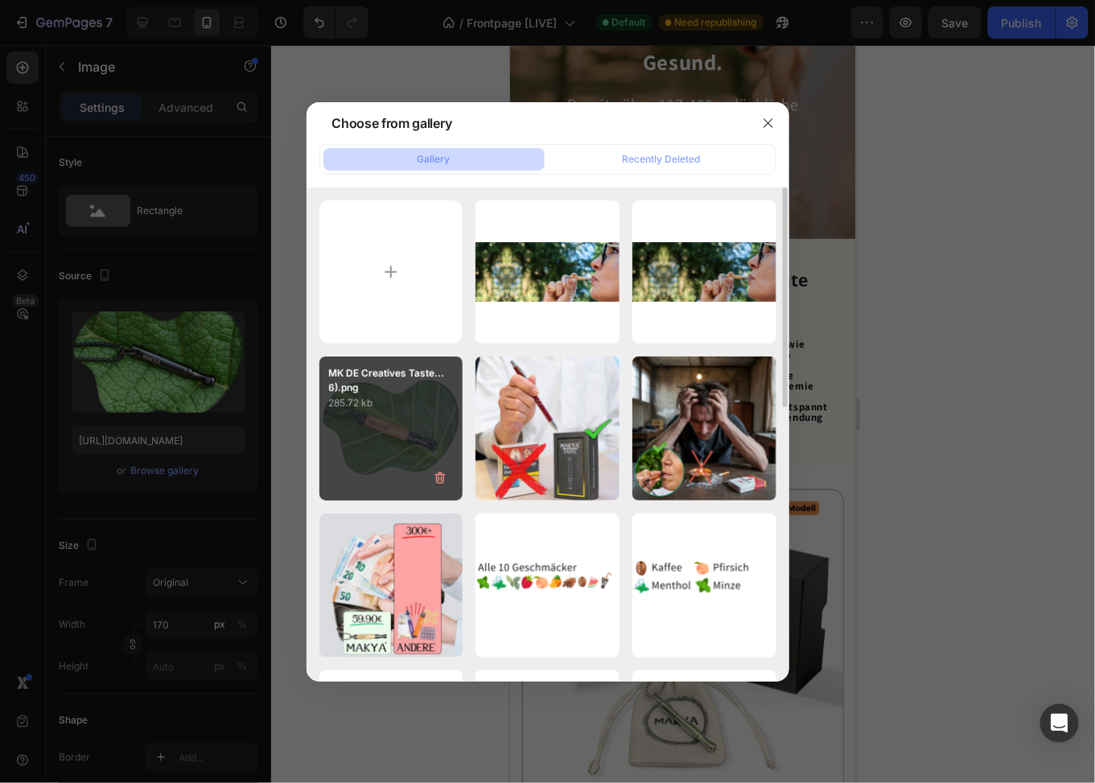
click at [396, 424] on div "MK DE Creatives Taste...6).png 285.72 kb" at bounding box center [391, 429] width 144 height 144
type input "https://cdn.shopify.com/s/files/1/0773/9028/3077/files/gempages_476001812021773…"
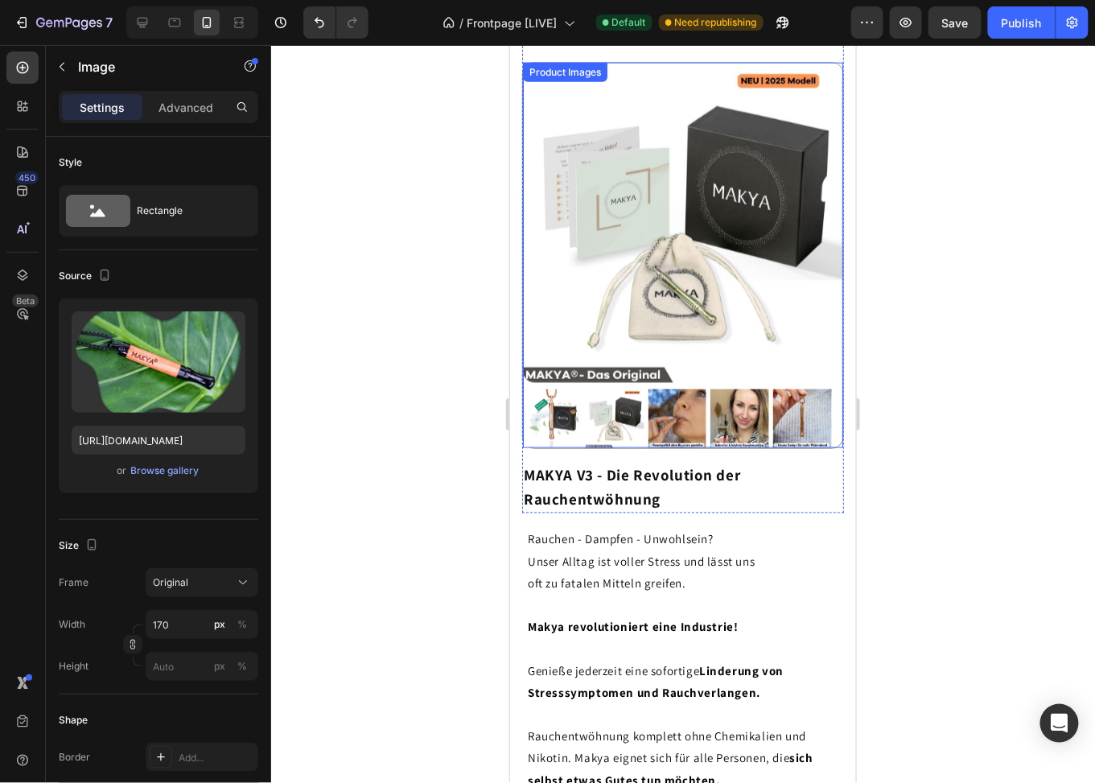
scroll to position [402, 0]
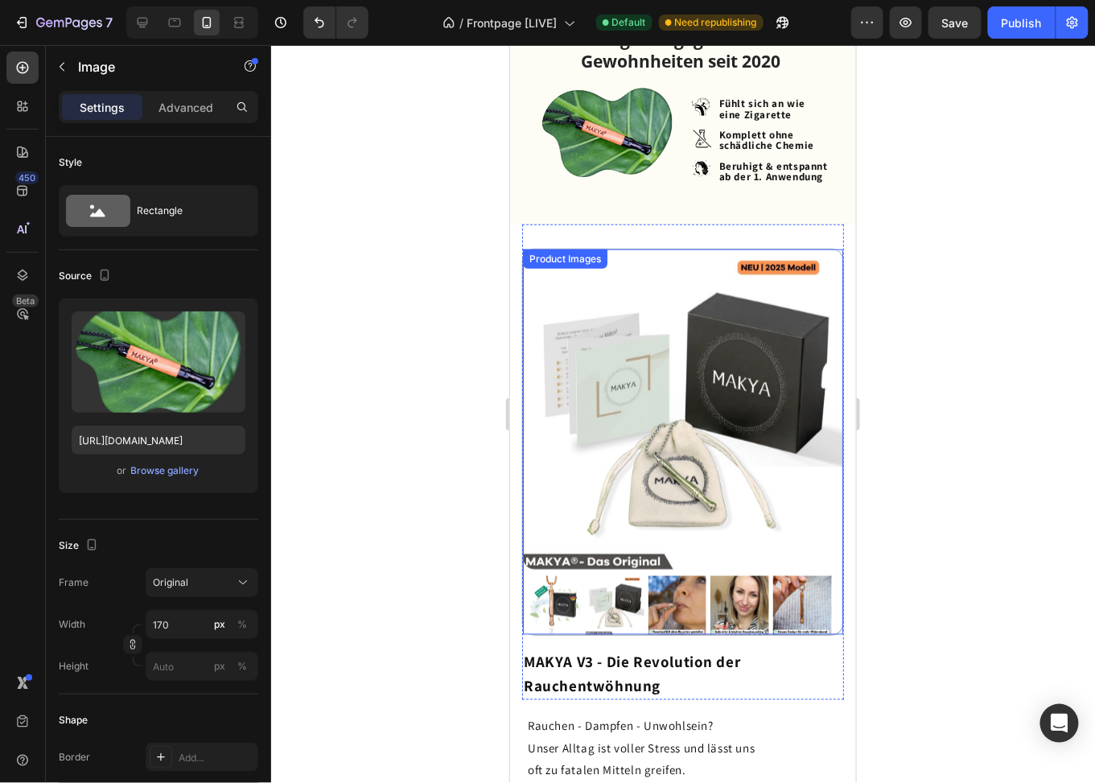
click at [648, 295] on img at bounding box center [682, 409] width 320 height 320
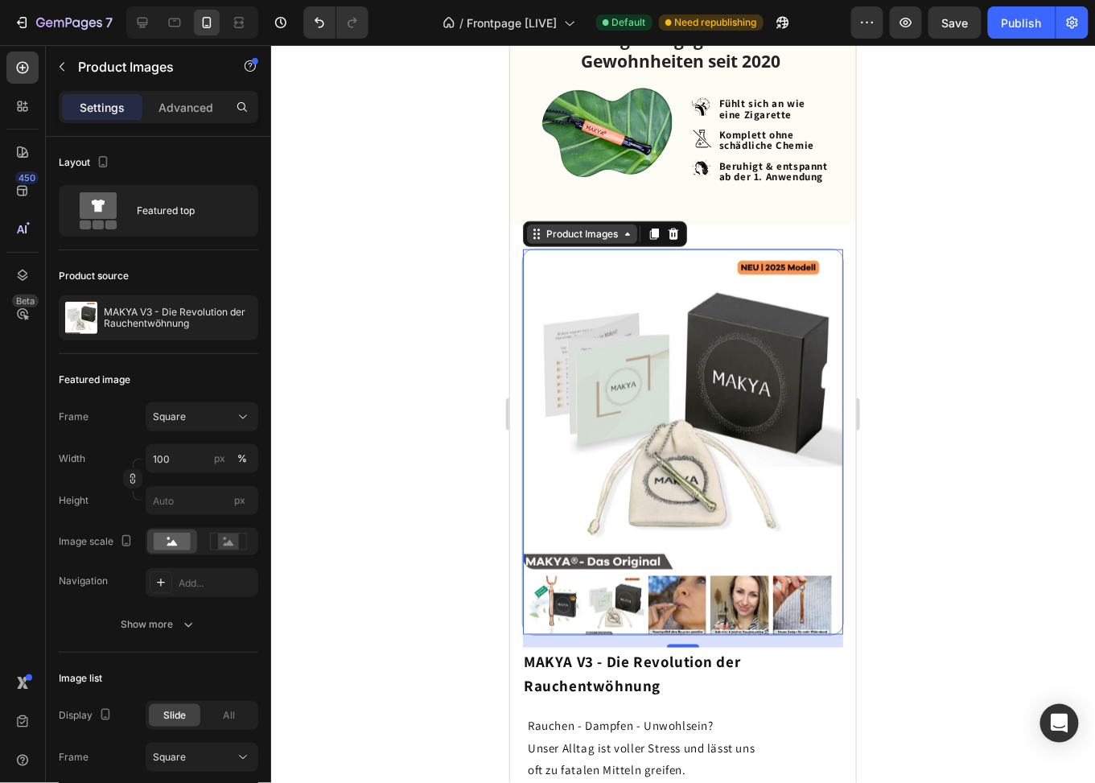
click at [562, 236] on div "Product Images" at bounding box center [581, 233] width 78 height 14
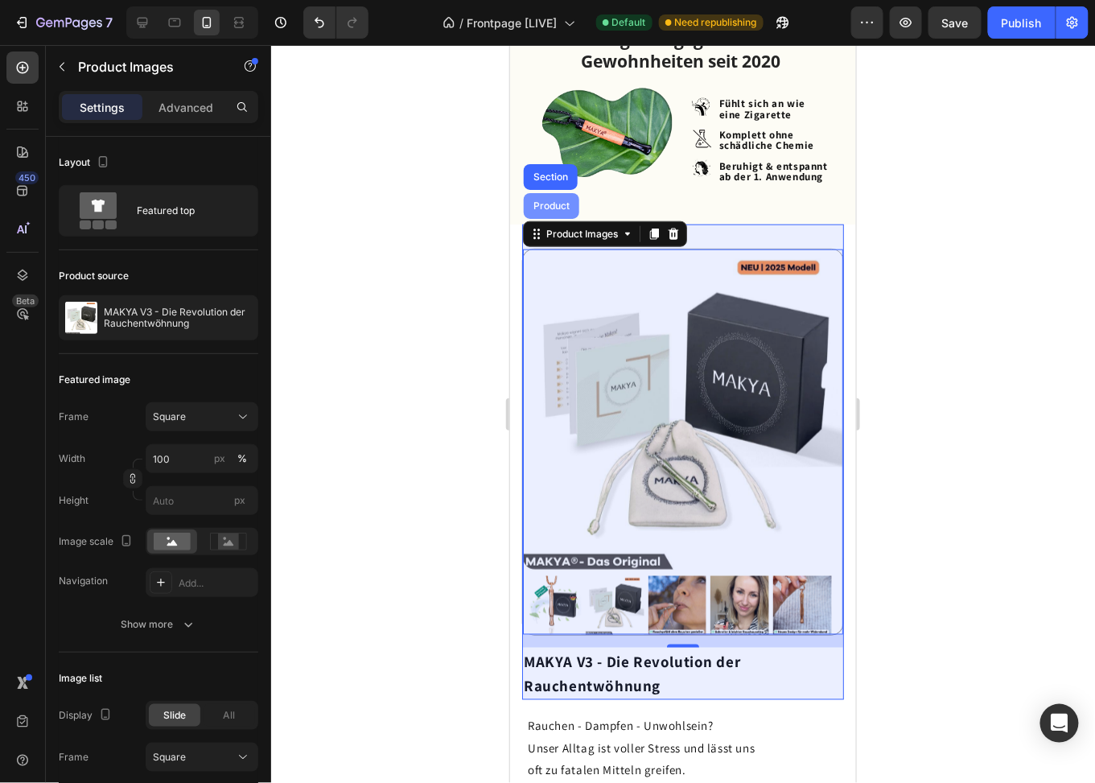
click at [543, 201] on div "Product" at bounding box center [551, 205] width 43 height 10
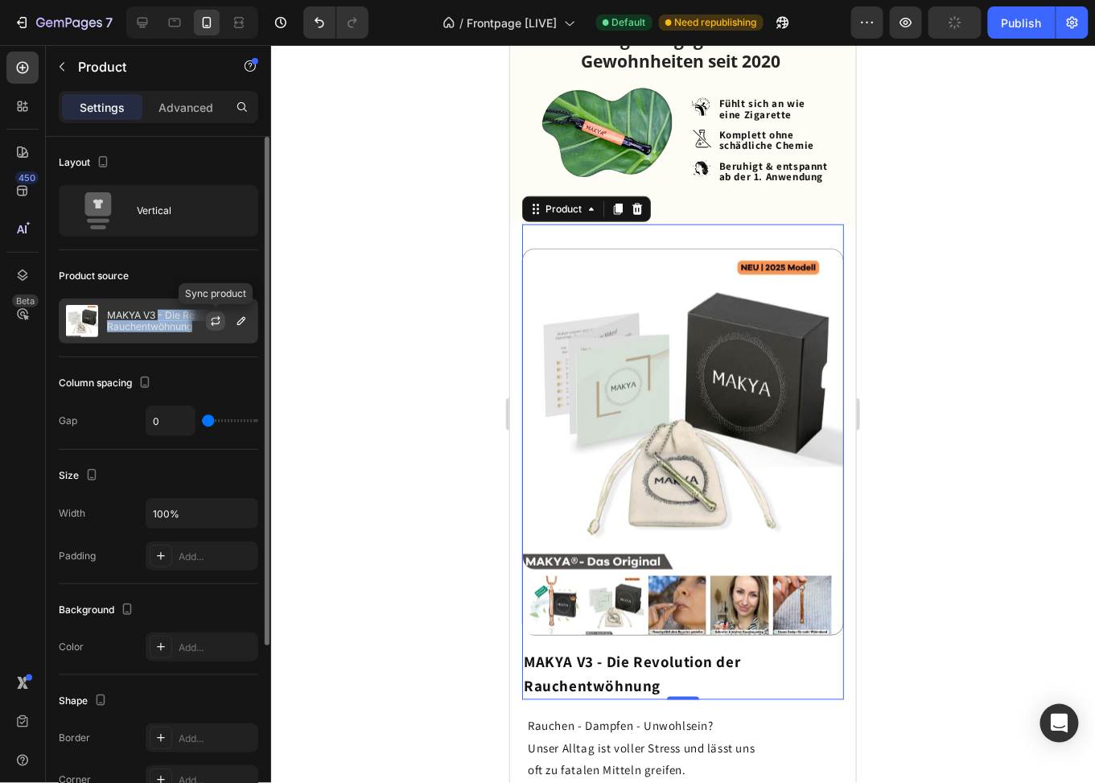
drag, startPoint x: 159, startPoint y: 313, endPoint x: 221, endPoint y: 315, distance: 61.2
click at [221, 315] on div "MAKYA V3 - Die Revolution der Rauchentwöhnung" at bounding box center [159, 321] width 200 height 45
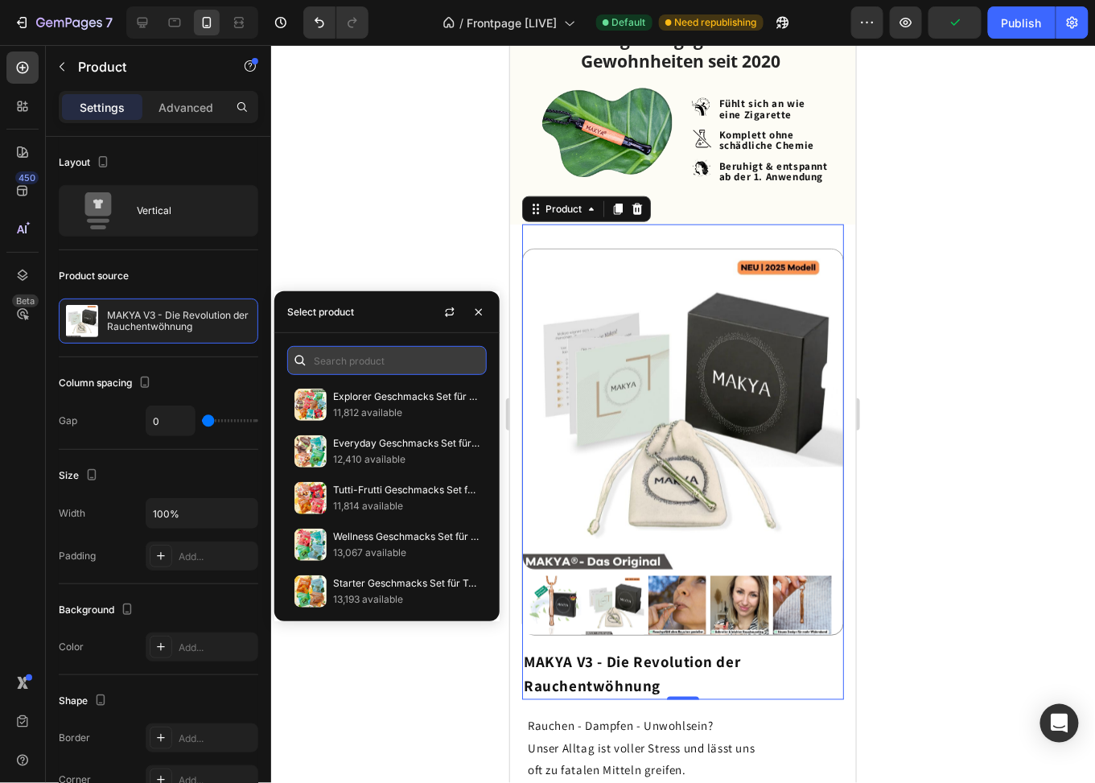
click at [373, 358] on input "text" at bounding box center [387, 360] width 200 height 29
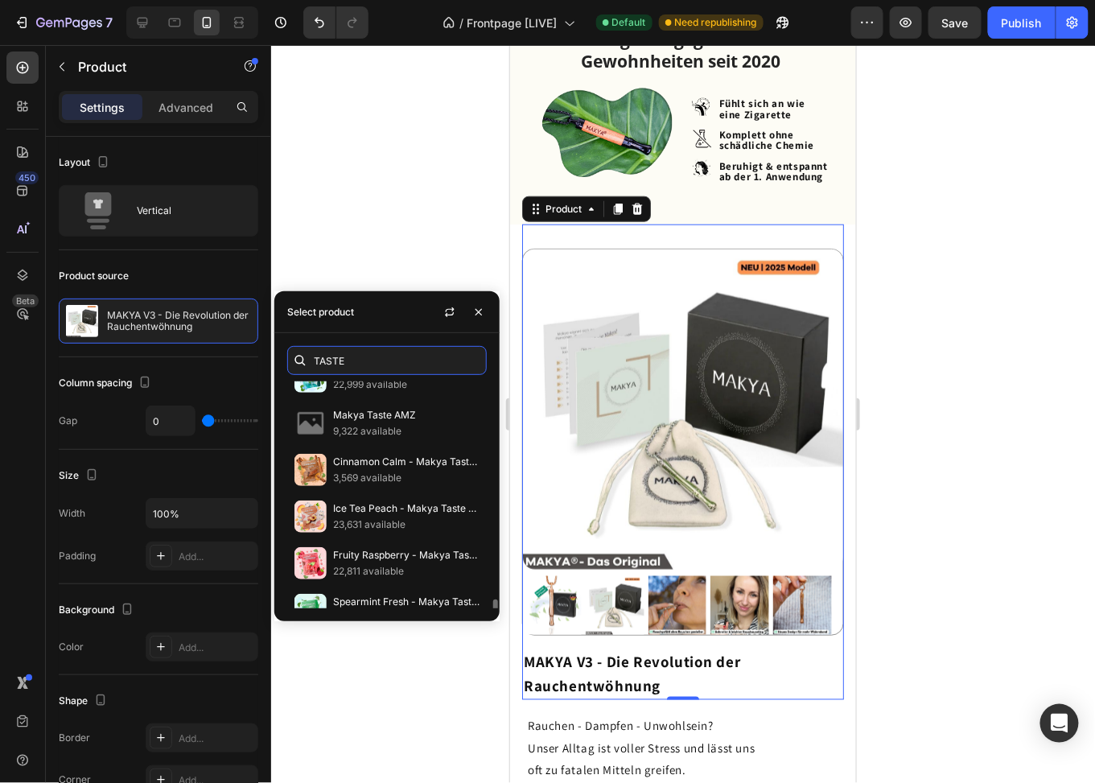
scroll to position [561, 0]
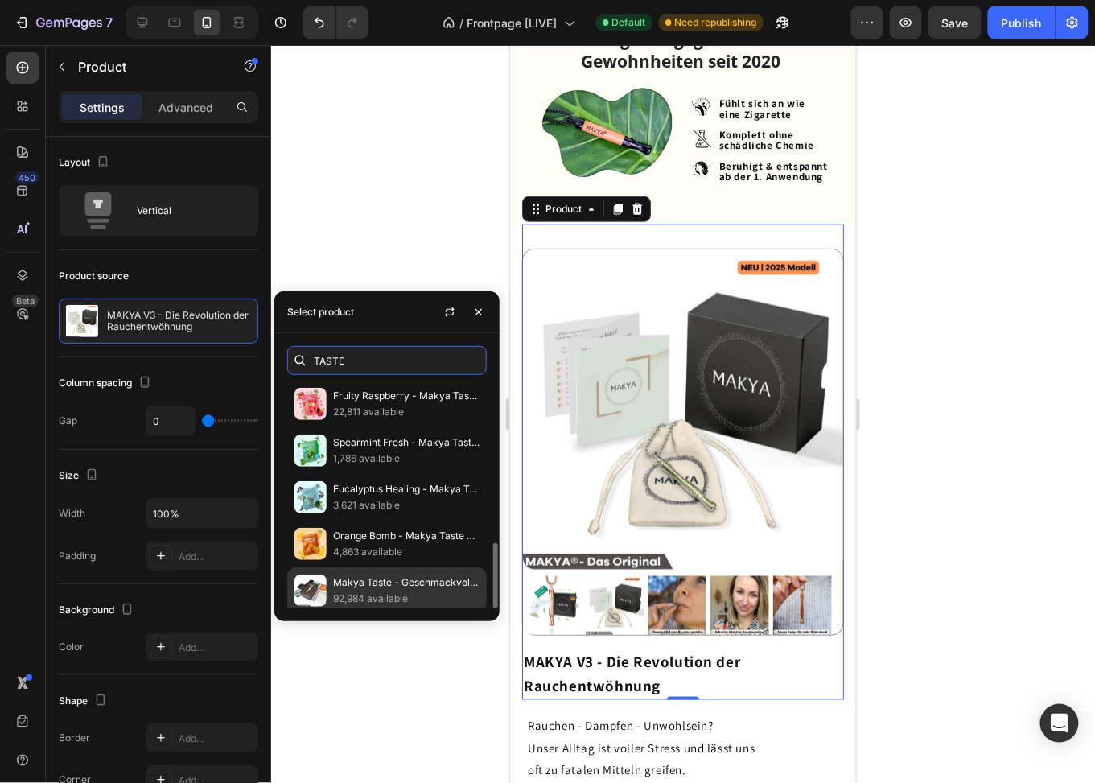
type input "TASTE"
click at [366, 577] on p "Makya Taste - Geschmackvolle Rauchentwöhnung 100% natürlich" at bounding box center [406, 583] width 146 height 16
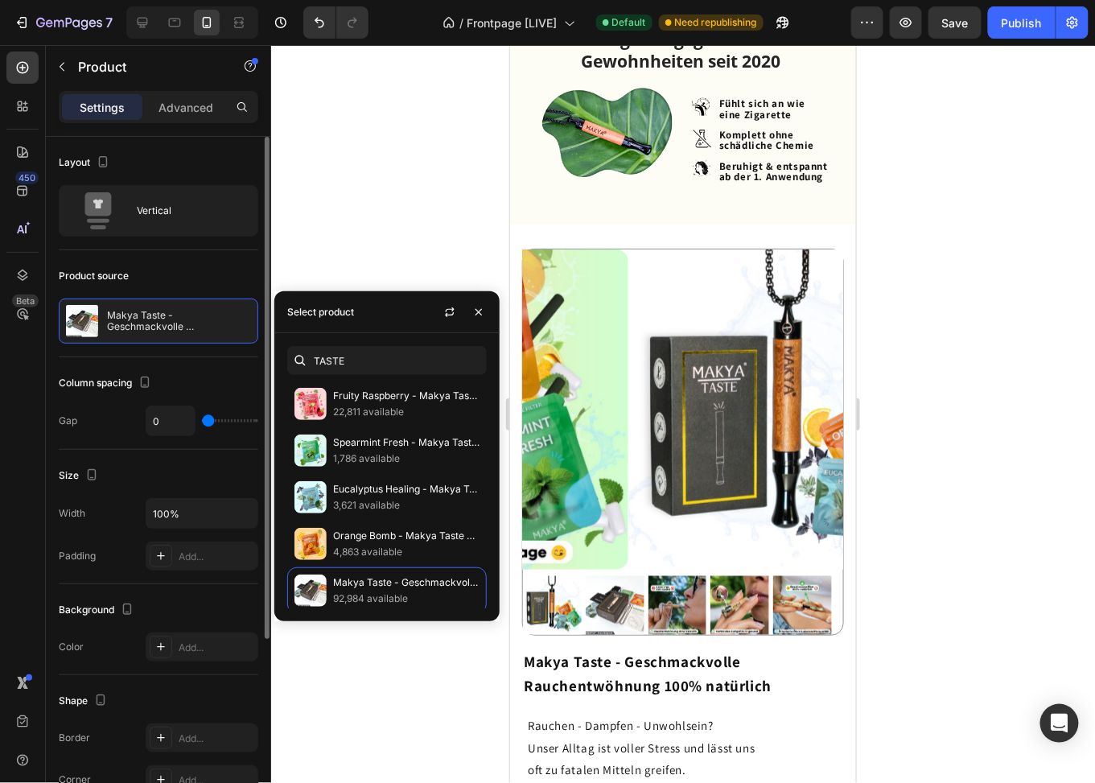
click at [165, 274] on div "Product source" at bounding box center [159, 276] width 200 height 26
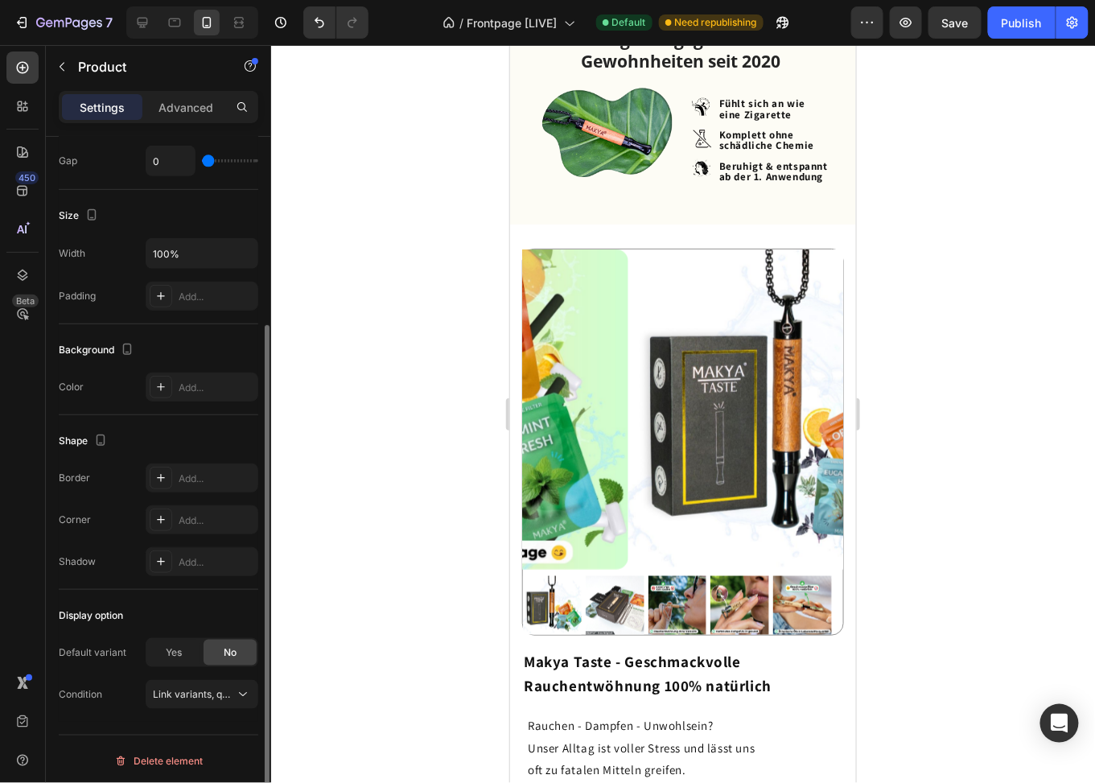
scroll to position [0, 0]
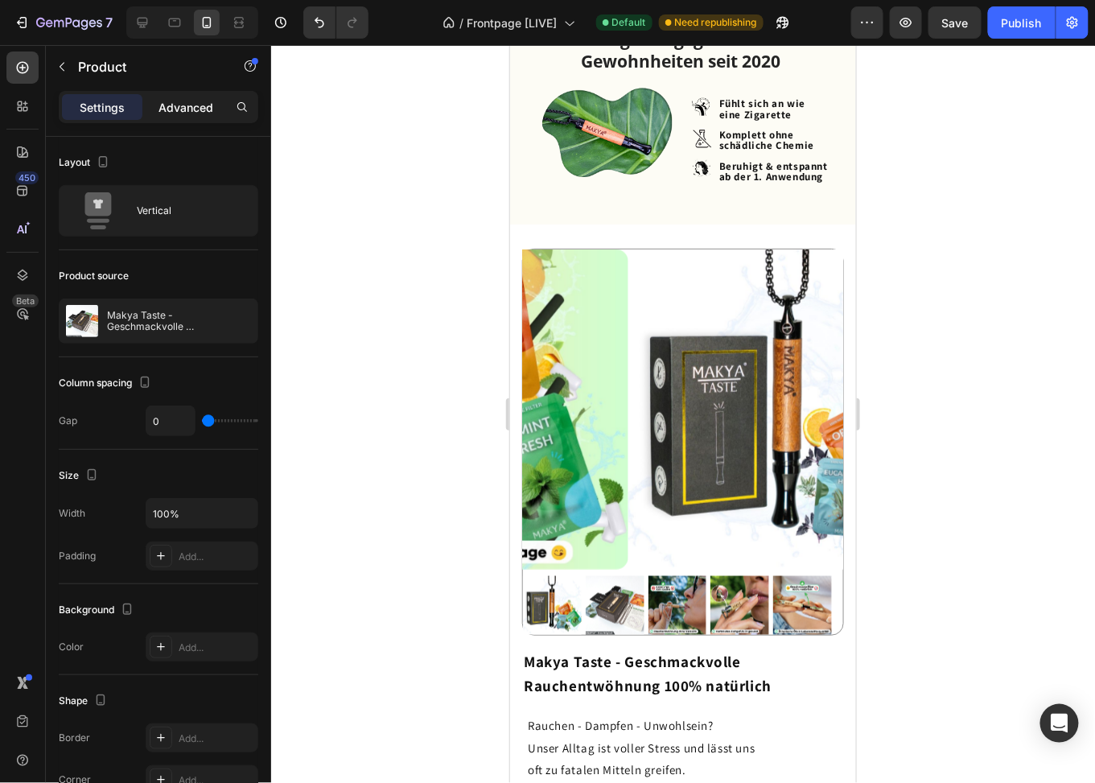
click at [187, 113] on p "Advanced" at bounding box center [186, 107] width 55 height 17
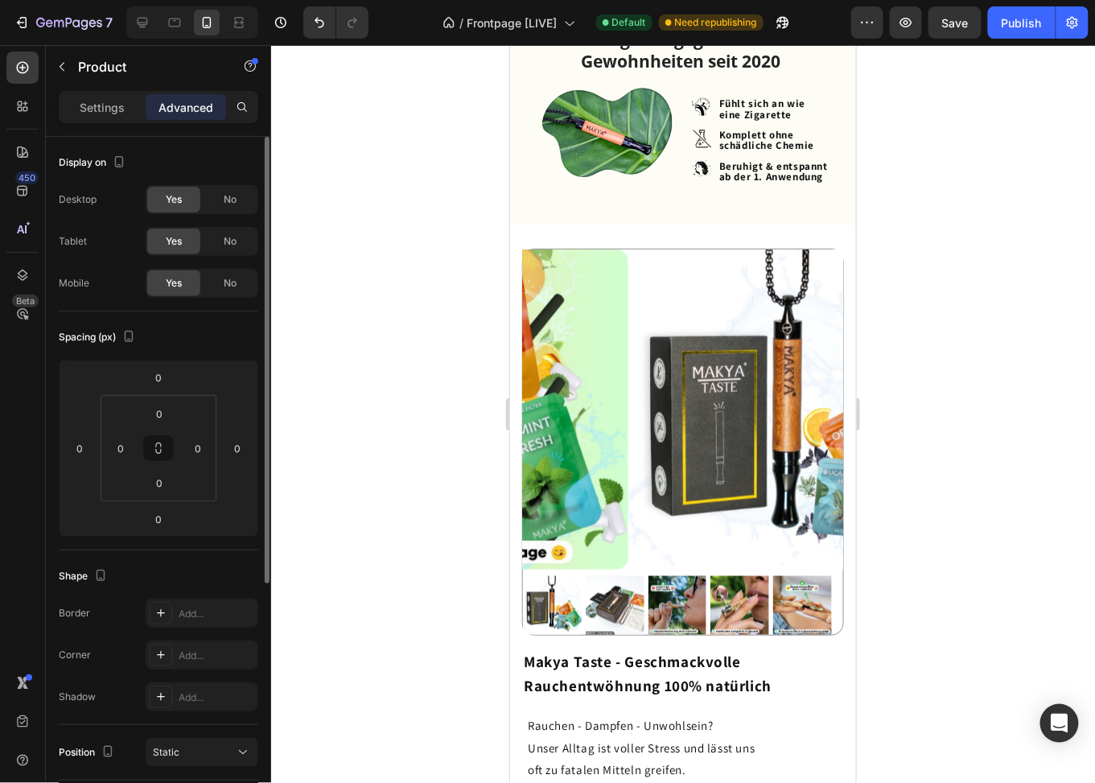
scroll to position [379, 0]
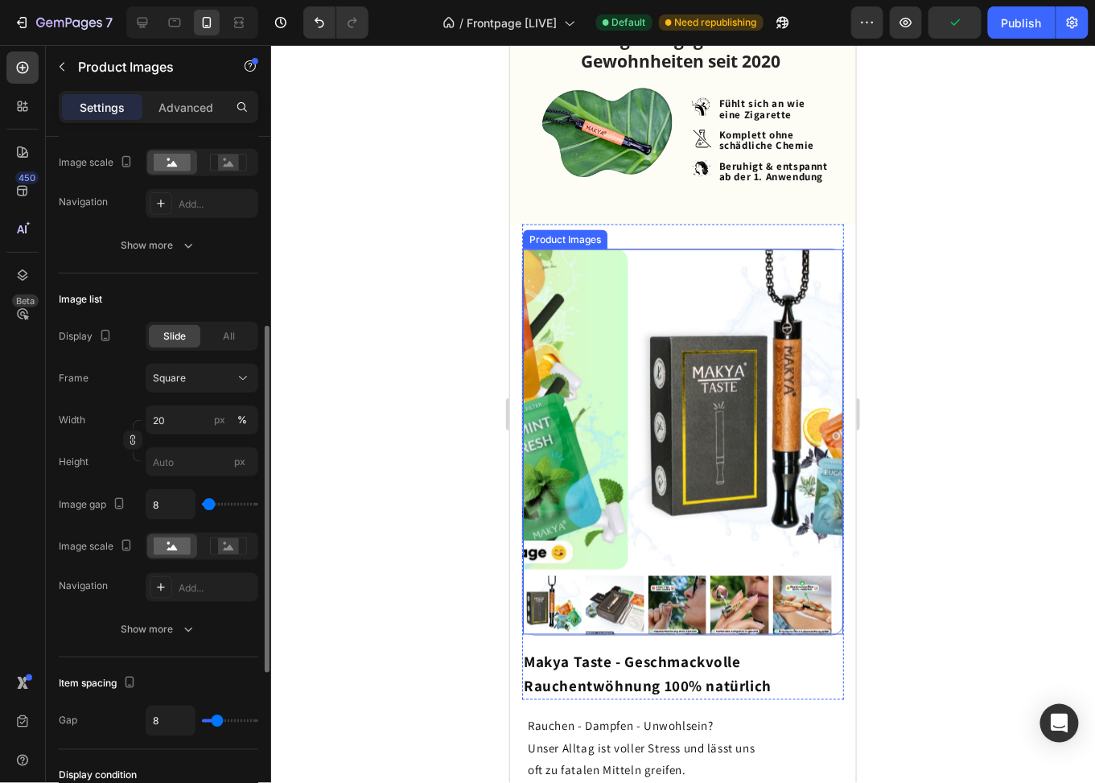
click at [628, 389] on img at bounding box center [788, 409] width 320 height 320
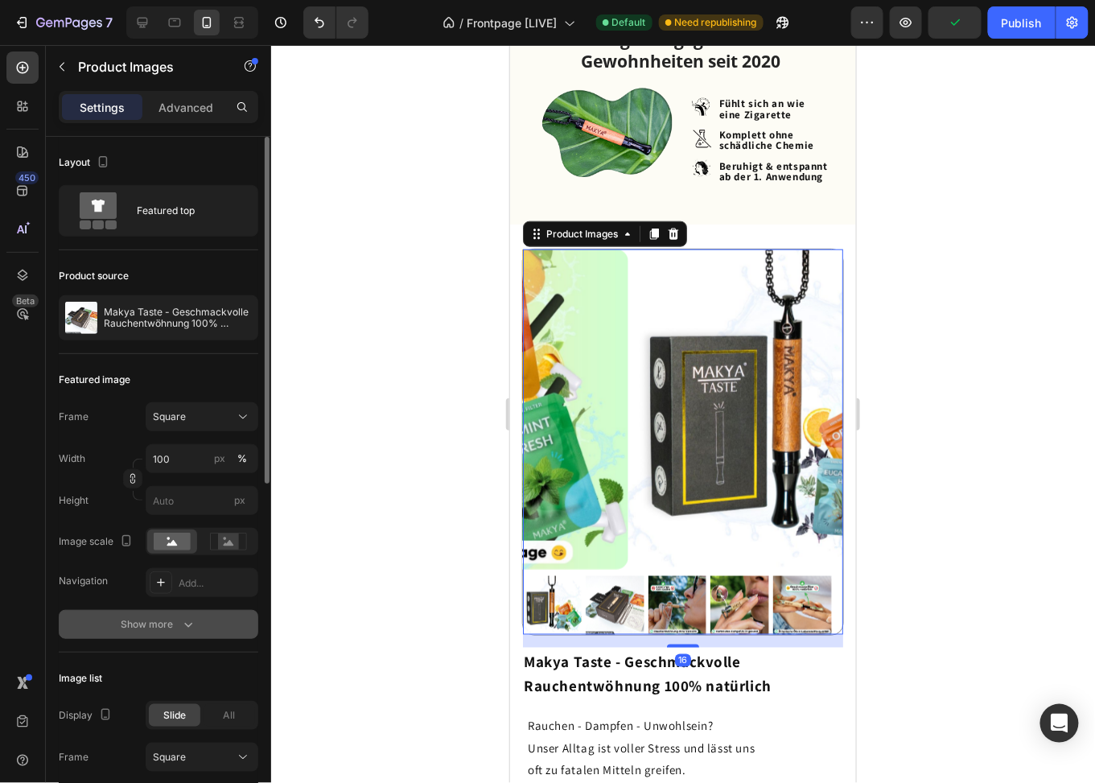
click at [148, 625] on div "Show more" at bounding box center [159, 624] width 75 height 16
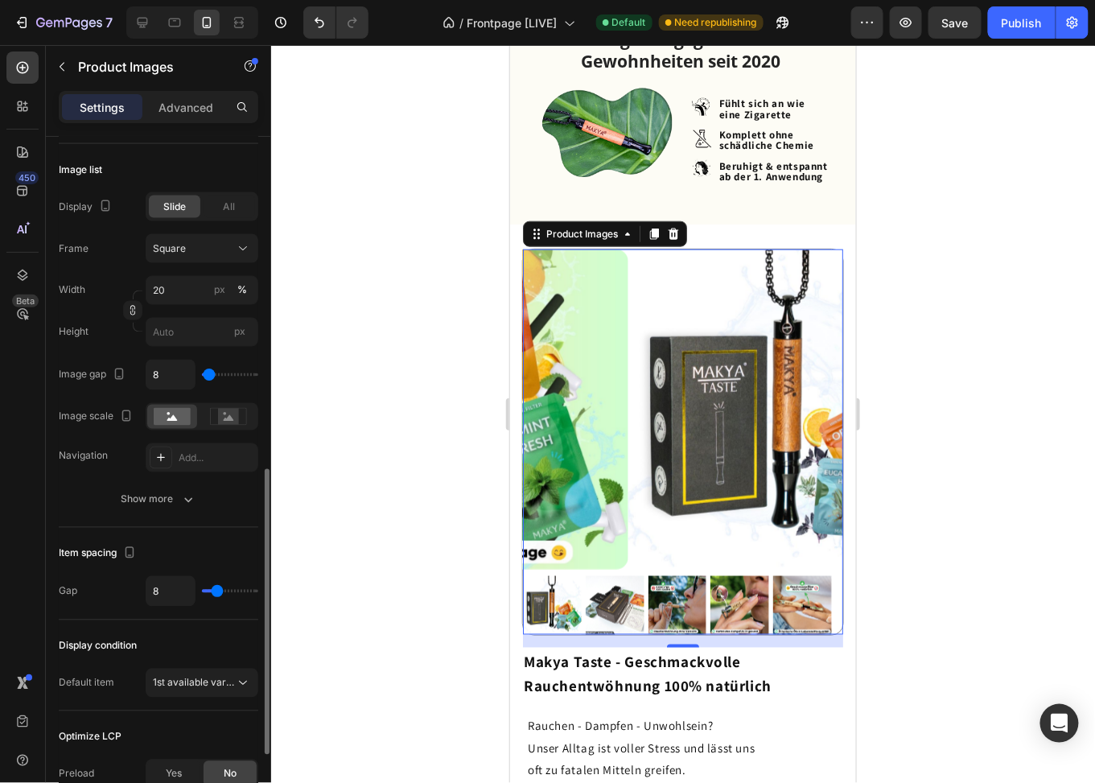
scroll to position [883, 0]
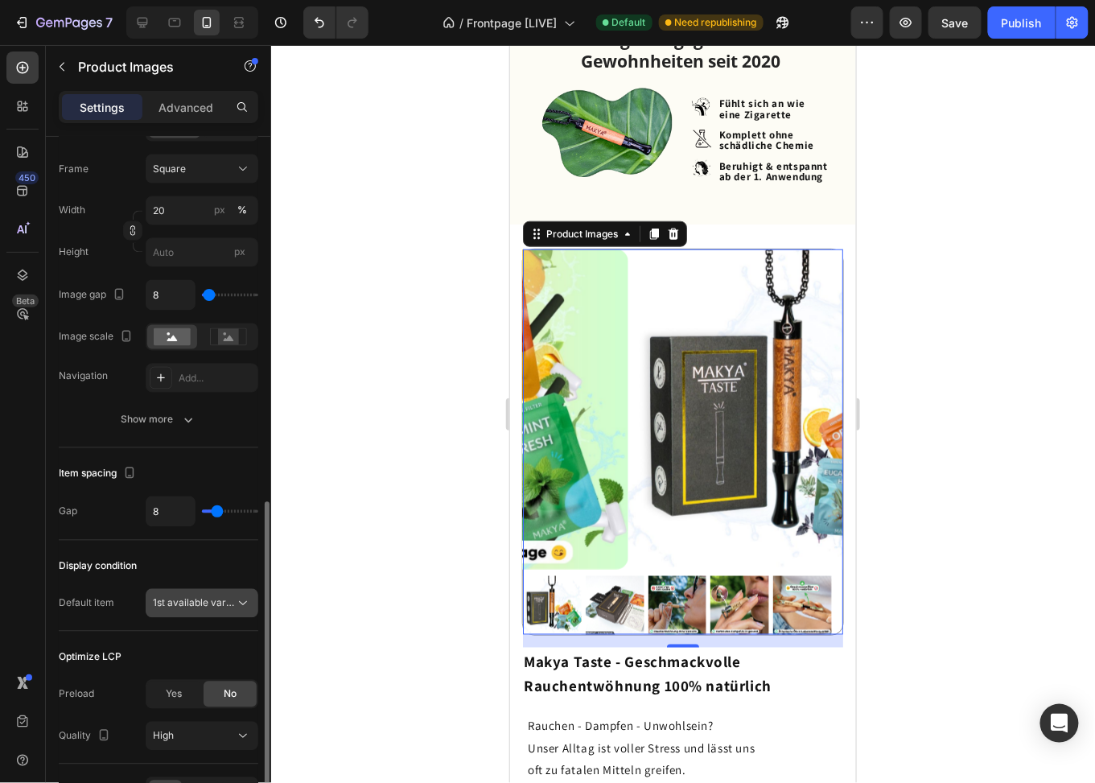
click at [192, 603] on span "1st available variant" at bounding box center [198, 603] width 90 height 12
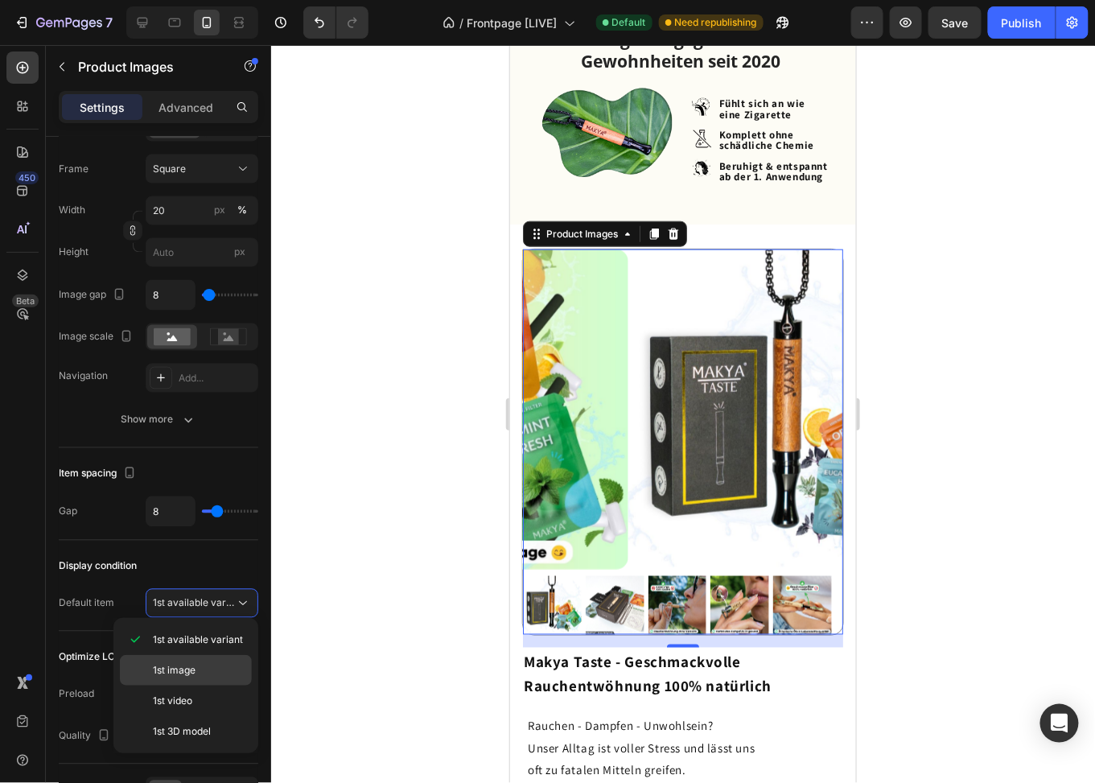
click at [175, 663] on span "1st image" at bounding box center [174, 670] width 43 height 14
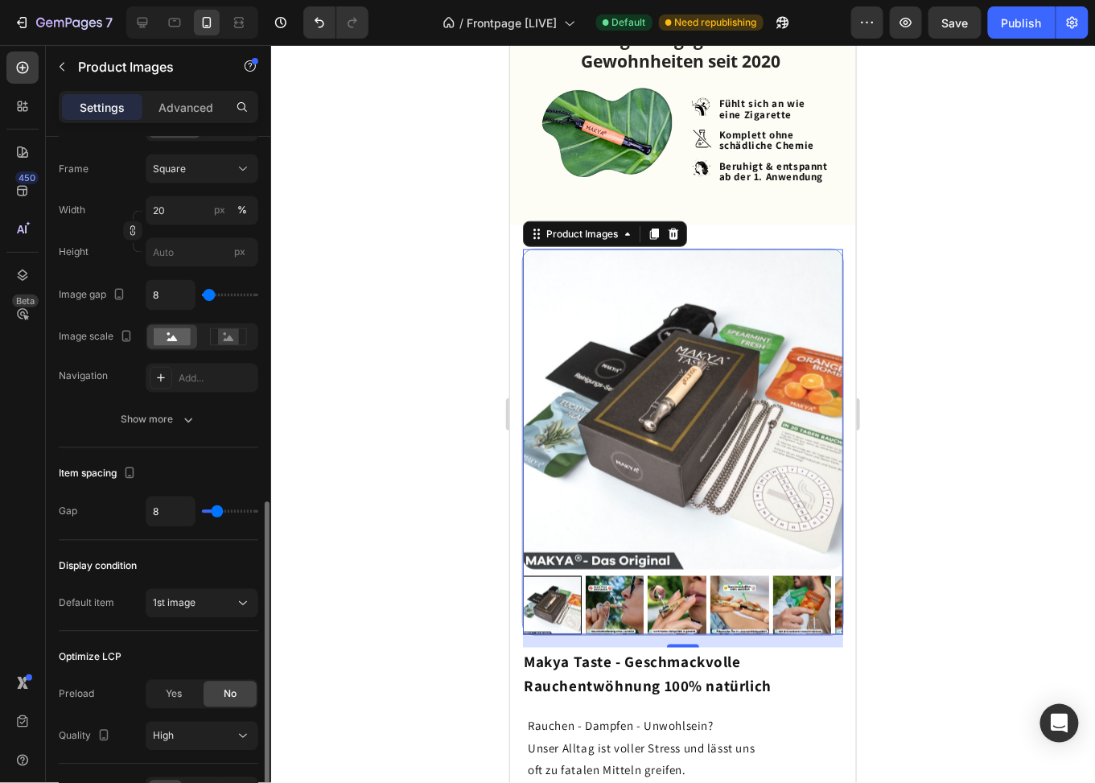
click at [120, 562] on div "Display condition" at bounding box center [98, 566] width 78 height 14
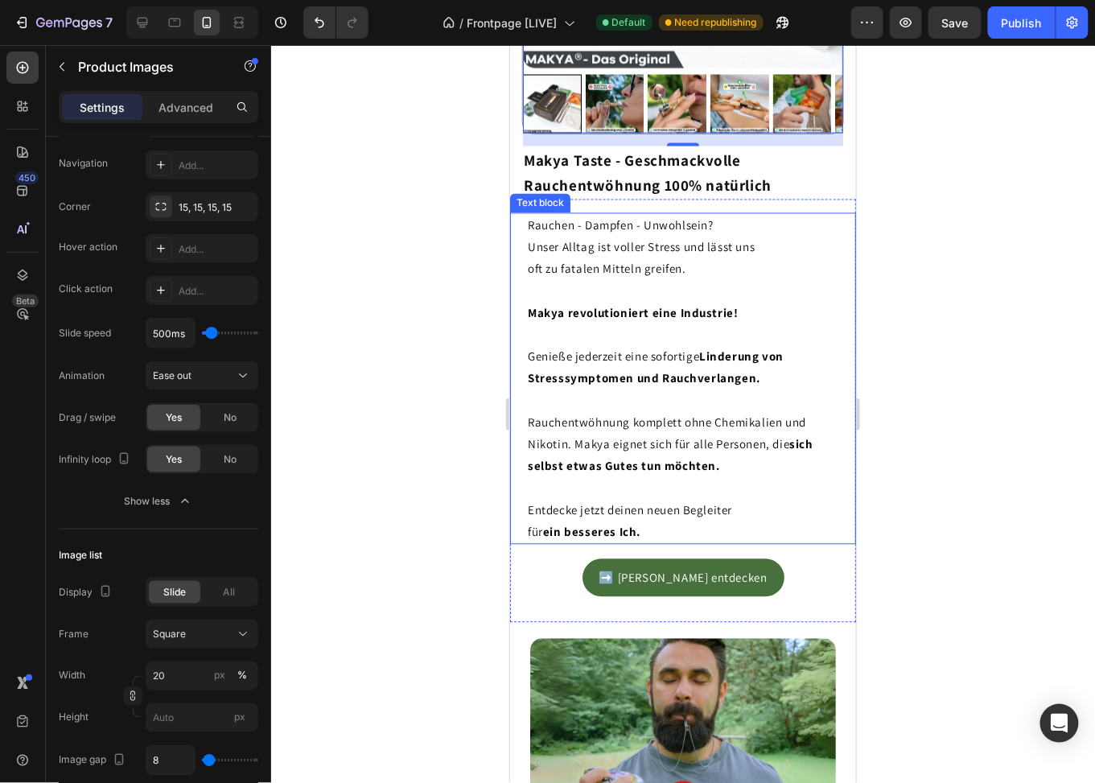
scroll to position [966, 0]
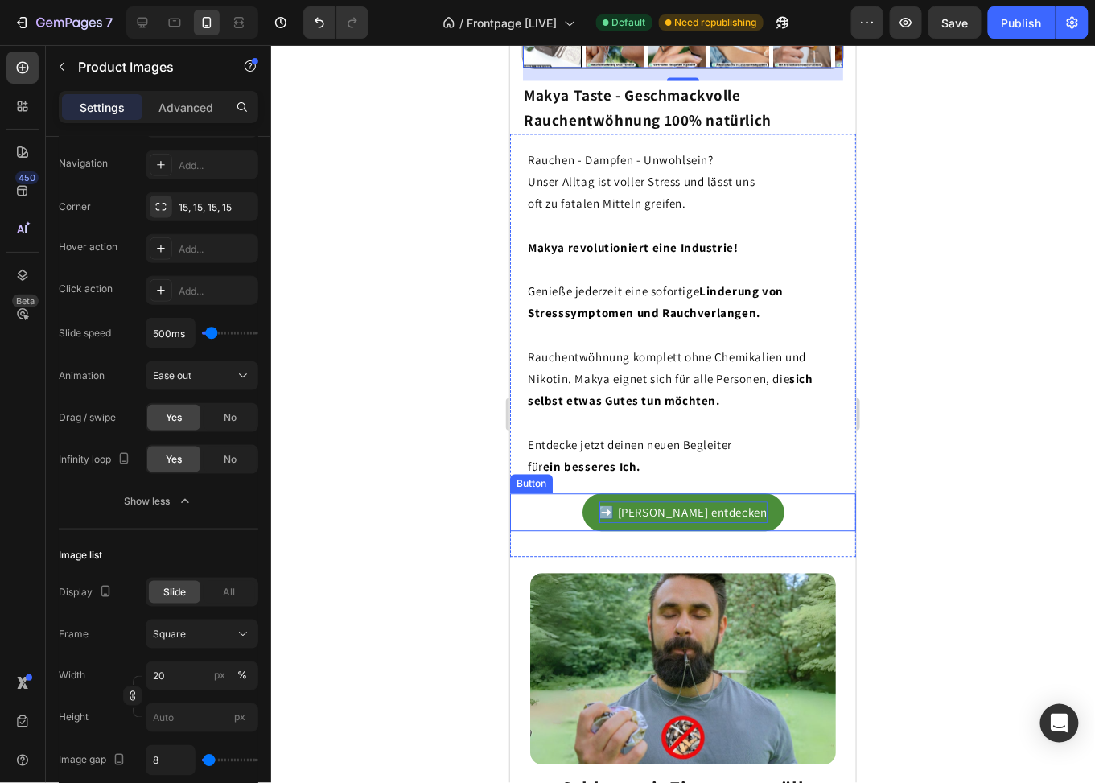
click at [710, 505] on span "➡️ [PERSON_NAME] entdecken" at bounding box center [683, 512] width 168 height 15
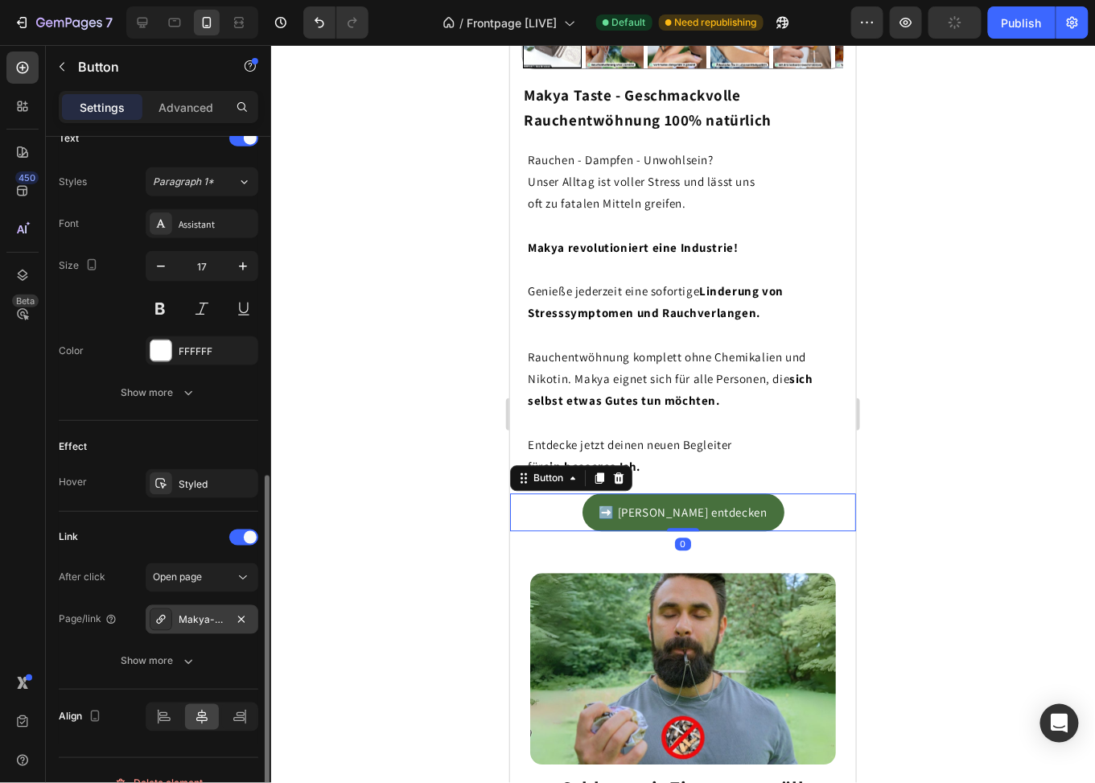
scroll to position [584, 0]
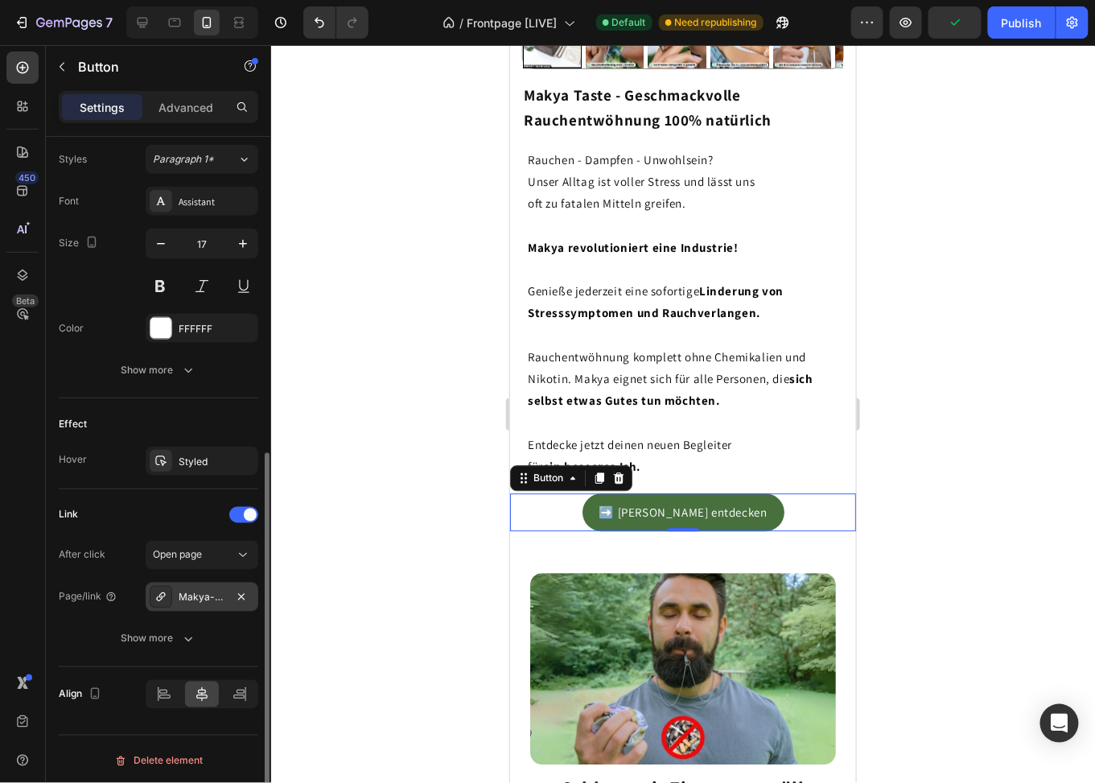
click at [221, 592] on div "Makya-v2" at bounding box center [202, 598] width 47 height 14
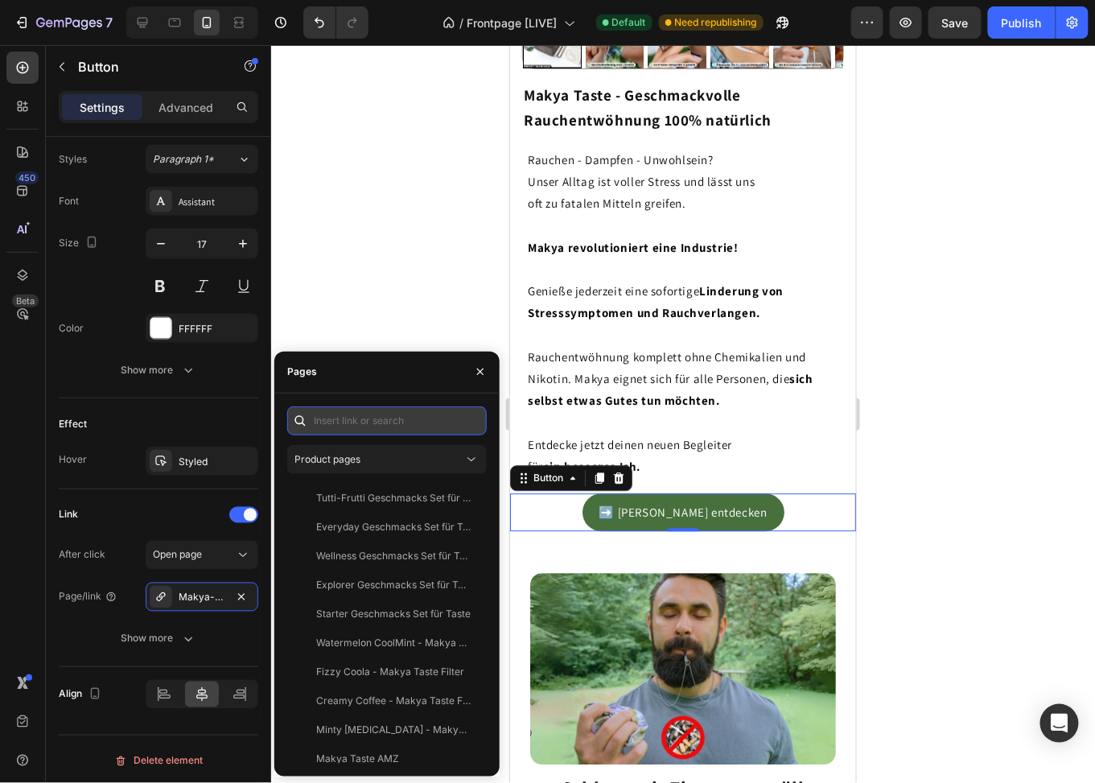
click at [374, 420] on input "text" at bounding box center [387, 420] width 200 height 29
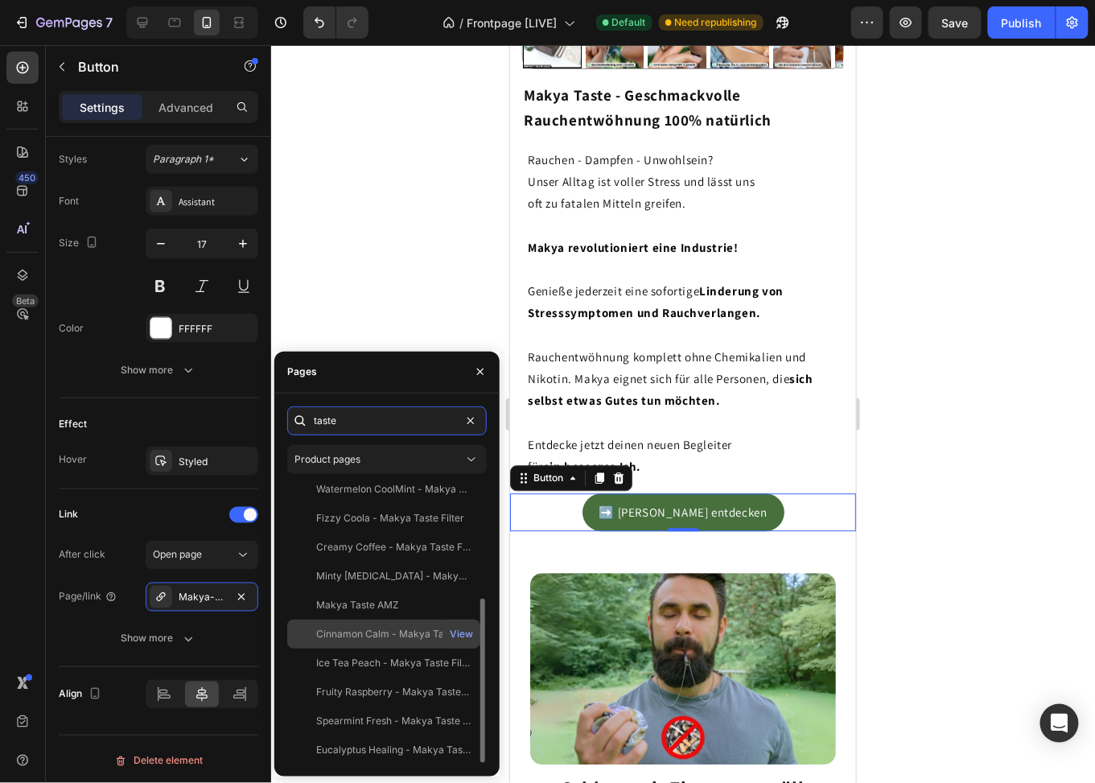
scroll to position [212, 0]
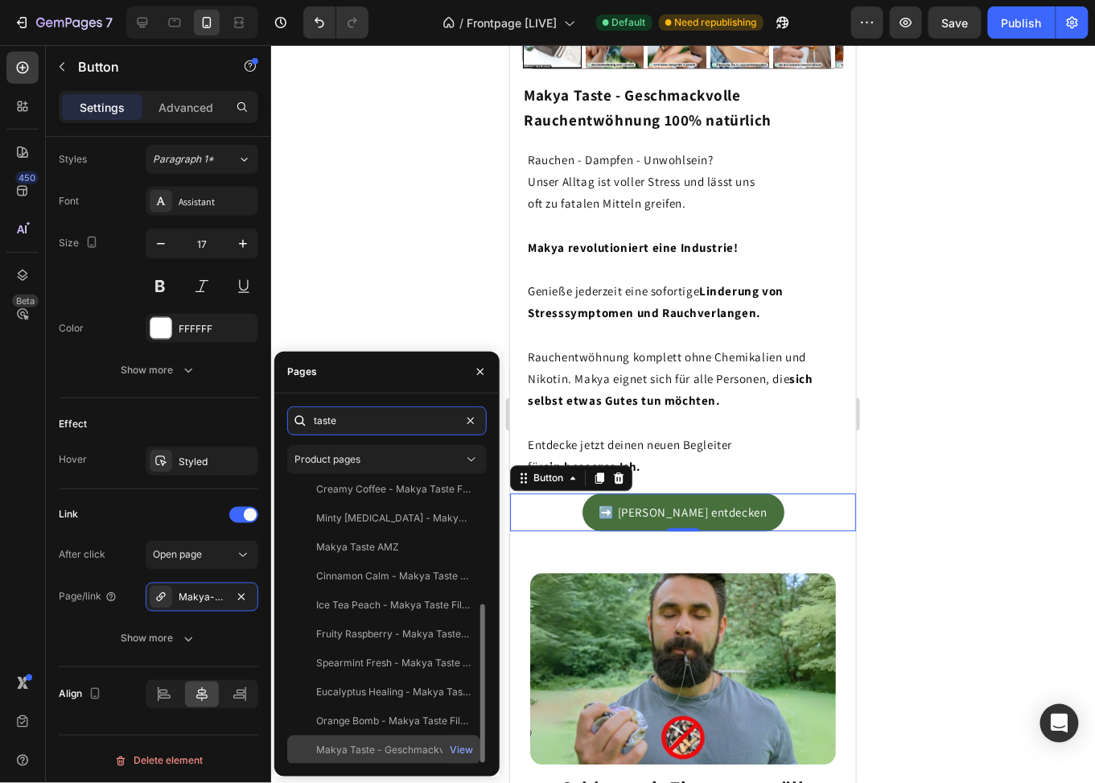
type input "taste"
click at [365, 743] on div "Makya Taste - Geschmackvolle Rauchentwöhnung 100% natürlich" at bounding box center [393, 750] width 155 height 14
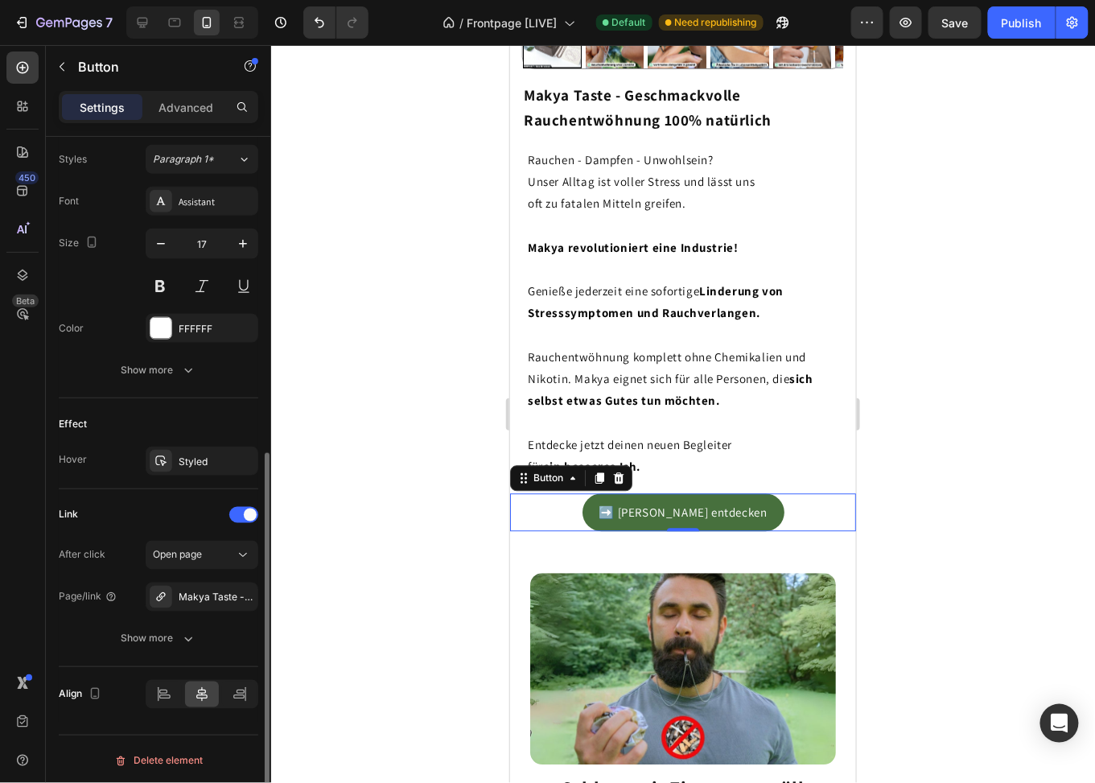
click at [113, 493] on div "Link After click Open page Page/link Makya Taste - Geschmackvolle Rauchentwöhnu…" at bounding box center [159, 578] width 200 height 178
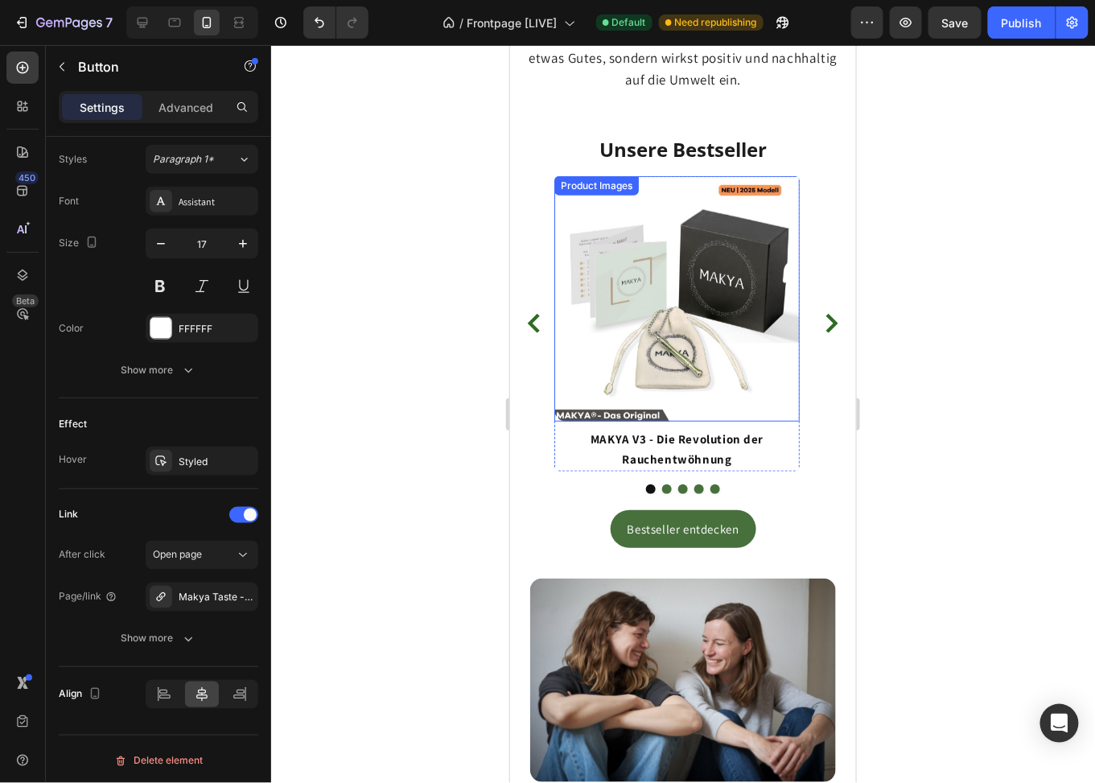
scroll to position [2011, 0]
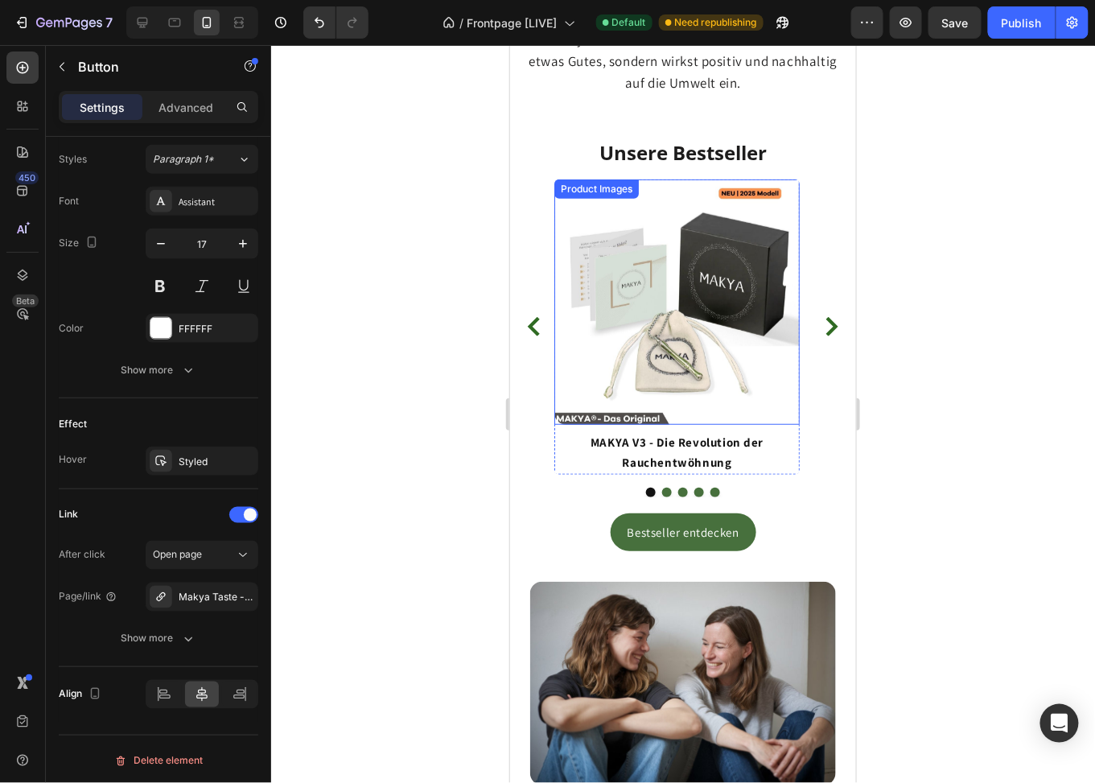
click at [666, 254] on img at bounding box center [676, 301] width 245 height 245
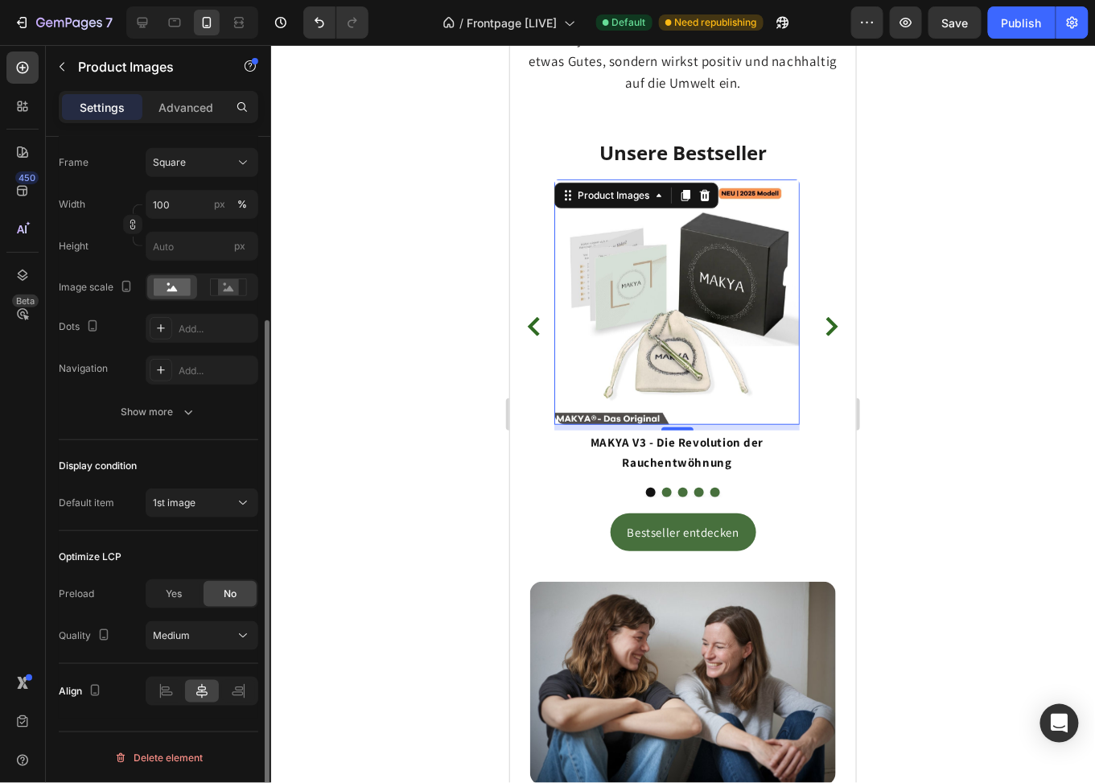
scroll to position [0, 0]
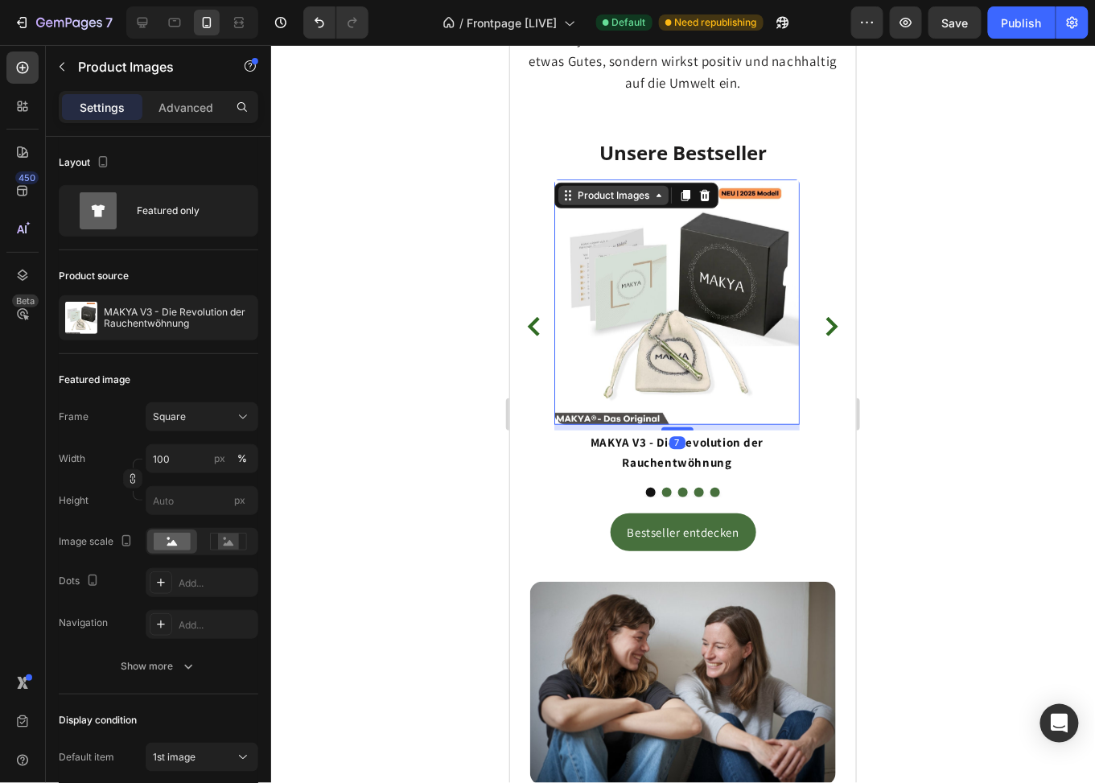
click at [604, 188] on div "Product Images" at bounding box center [613, 195] width 78 height 14
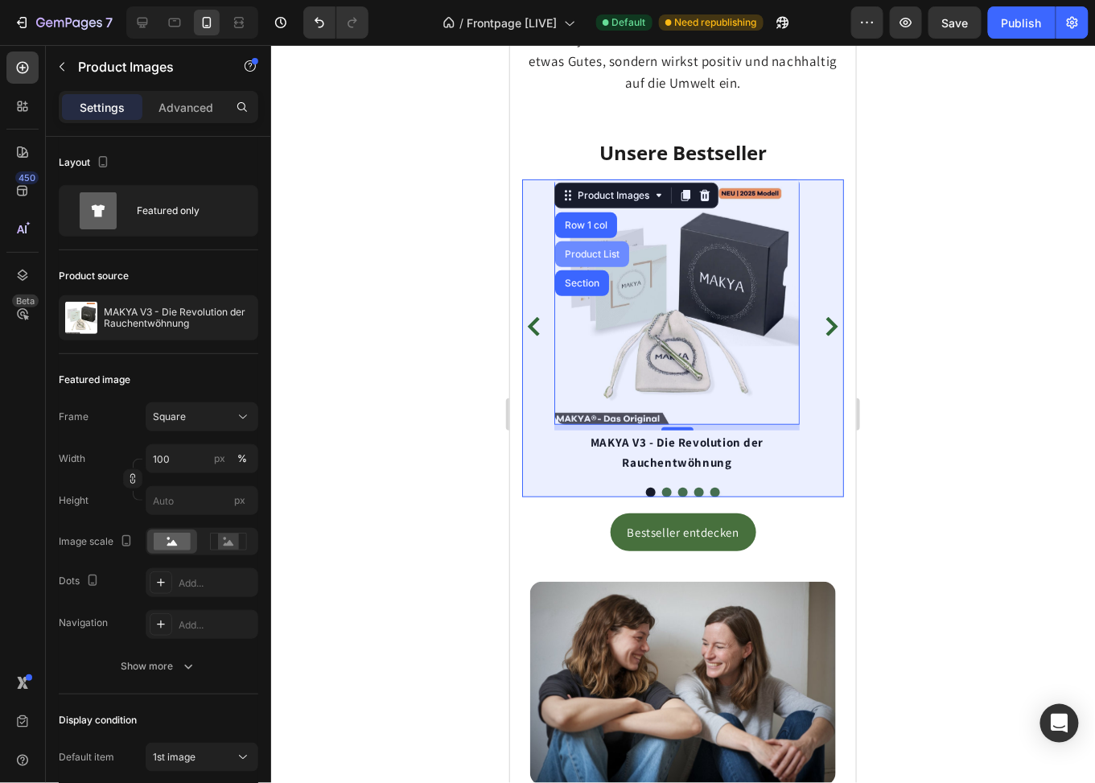
click at [596, 249] on div "Product List" at bounding box center [591, 254] width 61 height 10
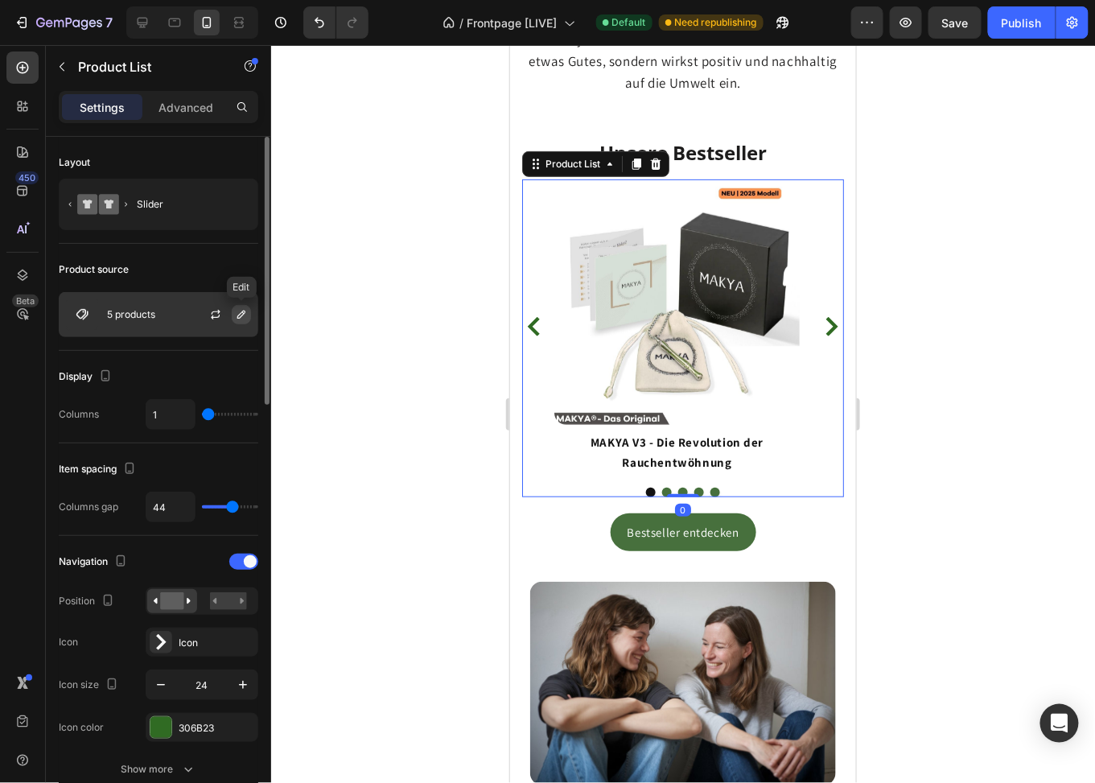
click at [238, 319] on icon "button" at bounding box center [241, 314] width 13 height 13
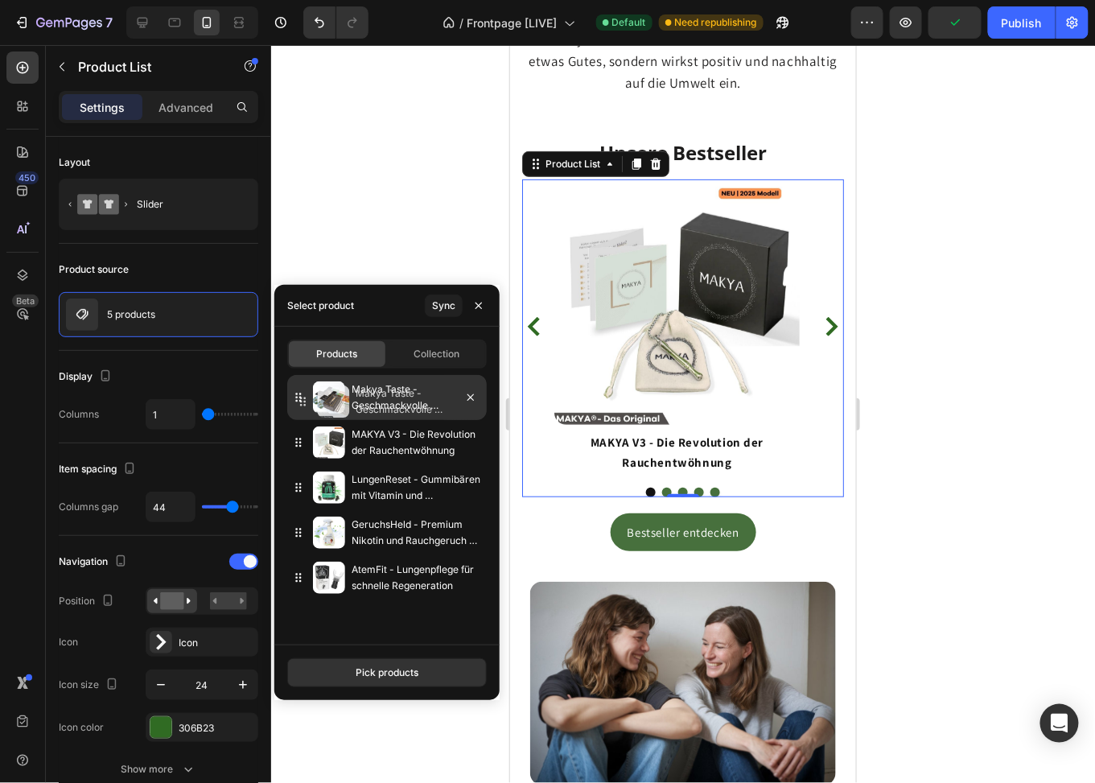
drag, startPoint x: 303, startPoint y: 442, endPoint x: 307, endPoint y: 402, distance: 40.4
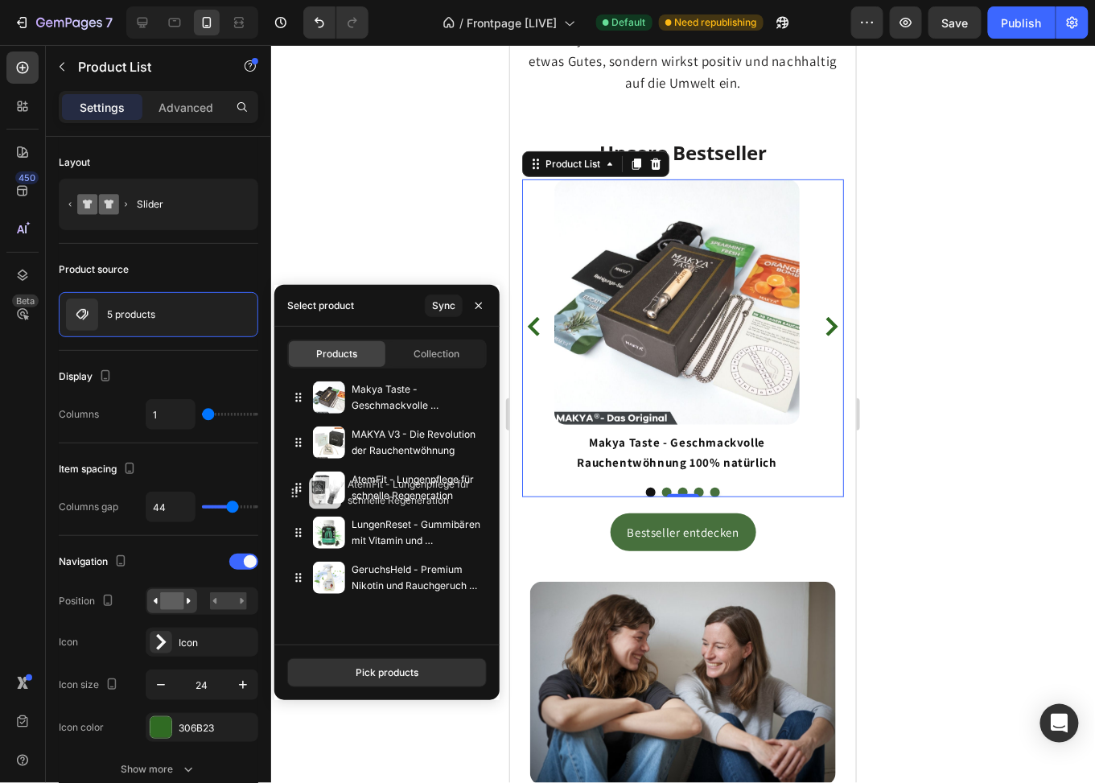
drag, startPoint x: 297, startPoint y: 569, endPoint x: 293, endPoint y: 484, distance: 84.6
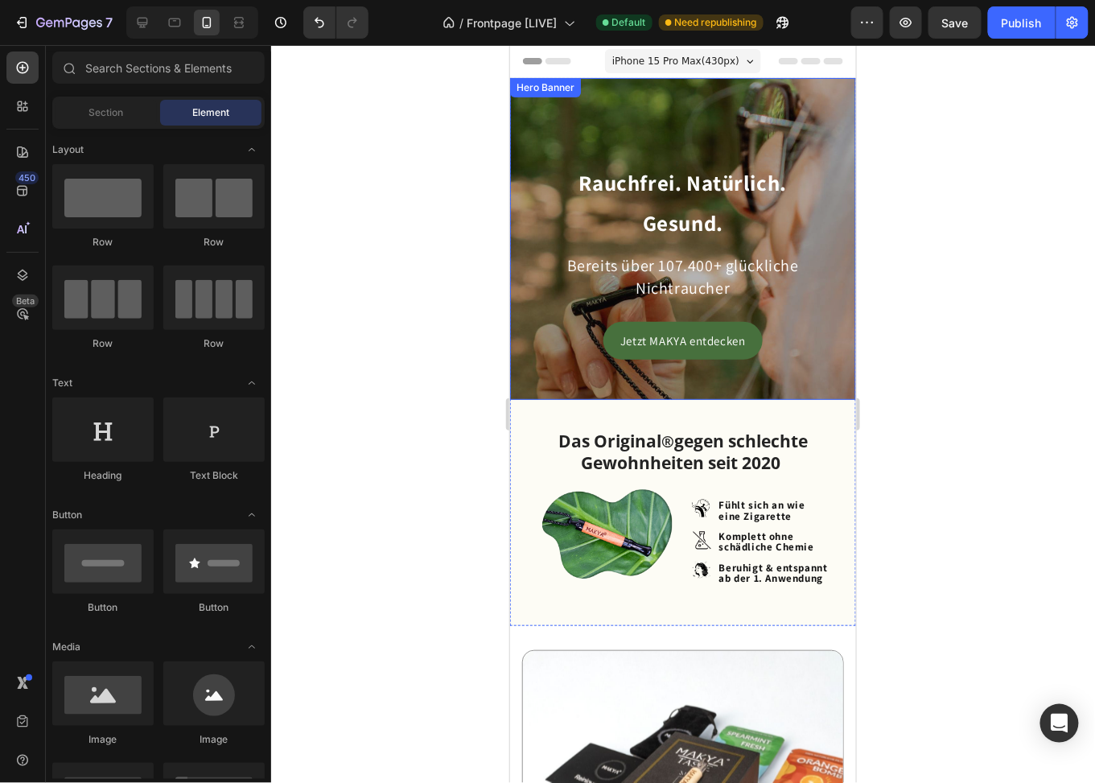
click at [685, 98] on div "Rauchfrei. Natürlich. Gesund. Heading Bereits über 107.400+ glückliche Nichtrau…" at bounding box center [682, 238] width 346 height 293
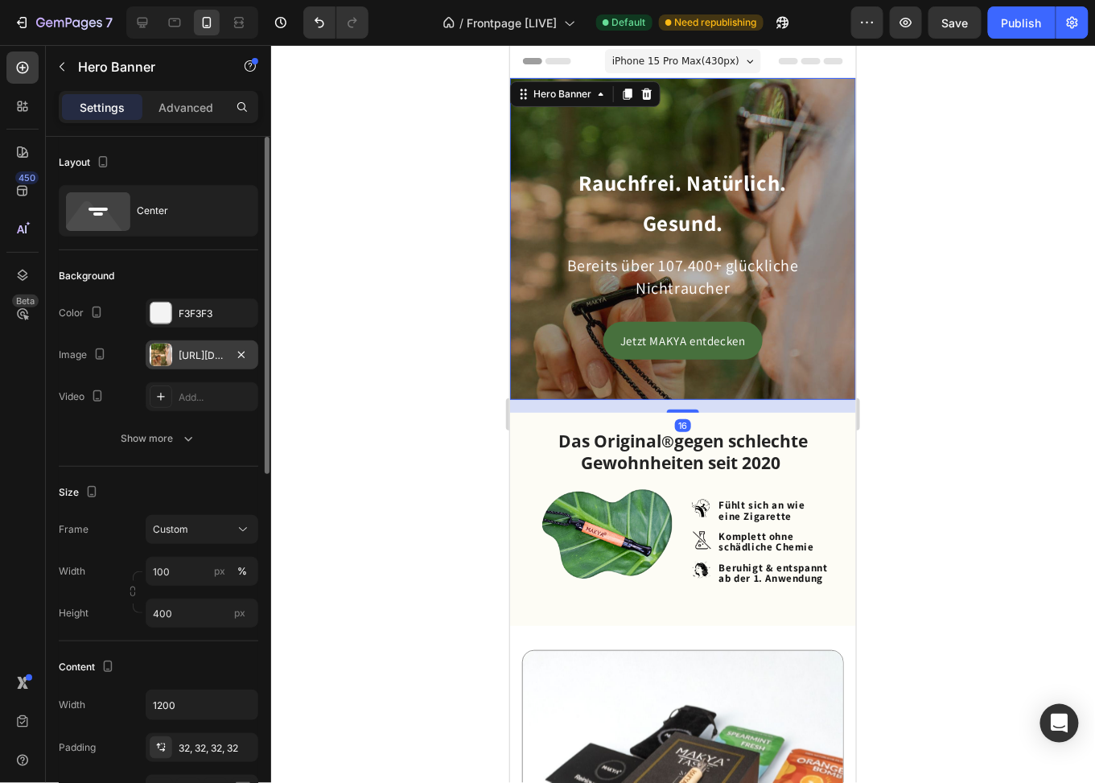
click at [190, 356] on div "https://cdn.shopify.com/s/files/1/0773/9028/3077/files/gempages_476001812021773…" at bounding box center [202, 355] width 47 height 14
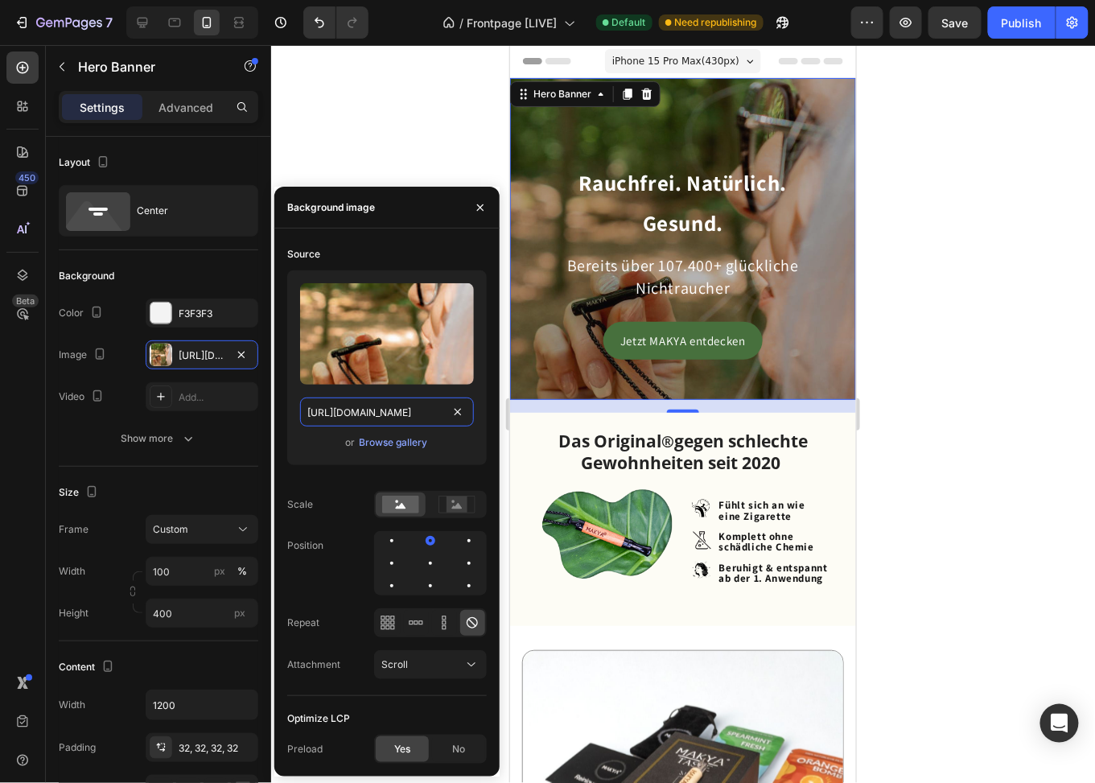
click at [406, 413] on input "https://cdn.shopify.com/s/files/1/0773/9028/3077/files/gempages_476001812021773…" at bounding box center [387, 412] width 174 height 29
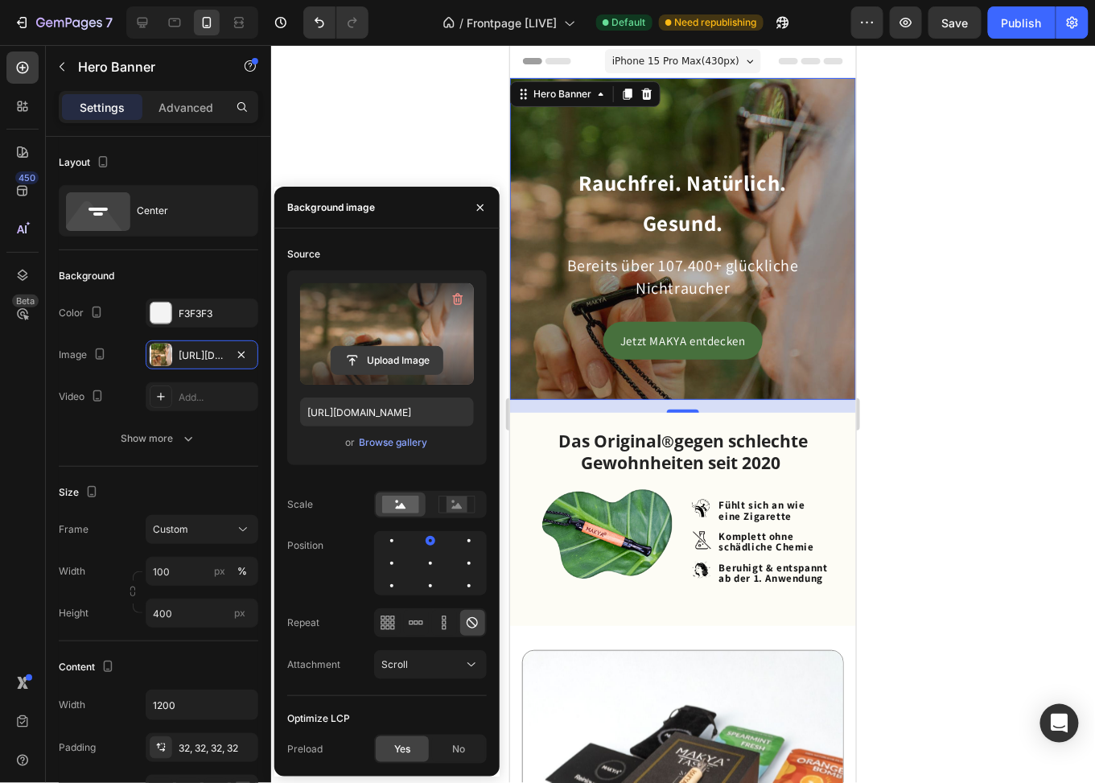
click at [395, 361] on input "file" at bounding box center [387, 360] width 111 height 27
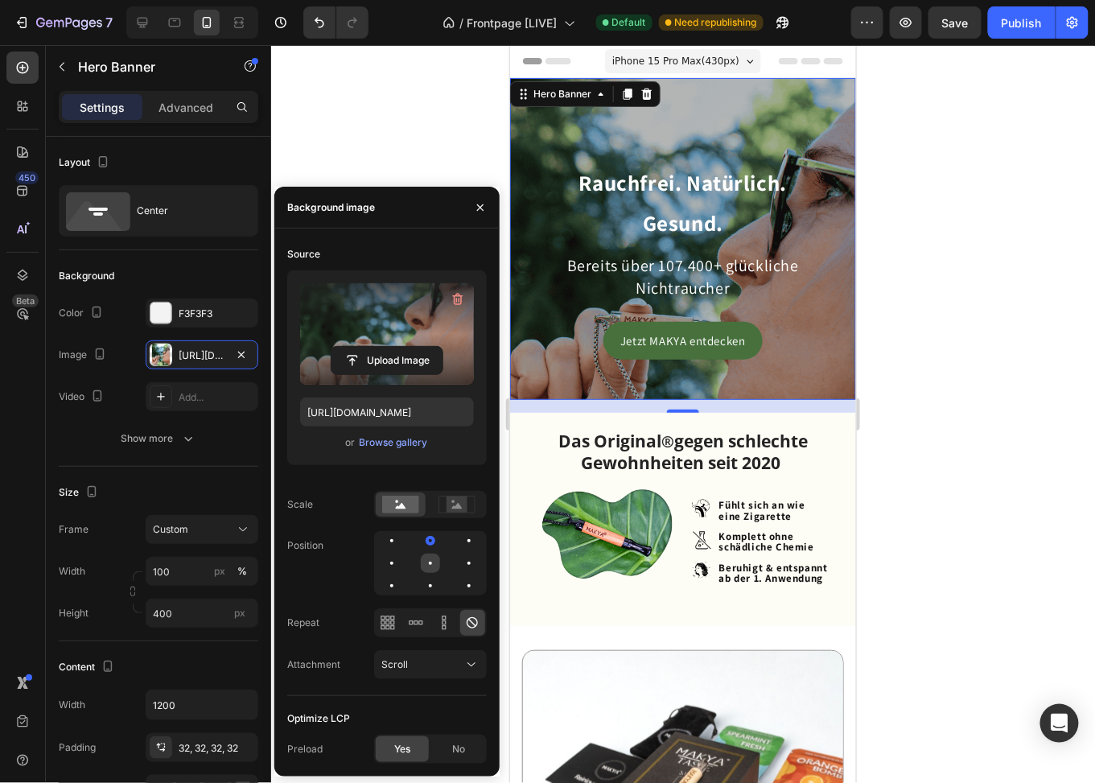
click at [460, 561] on div at bounding box center [469, 563] width 19 height 19
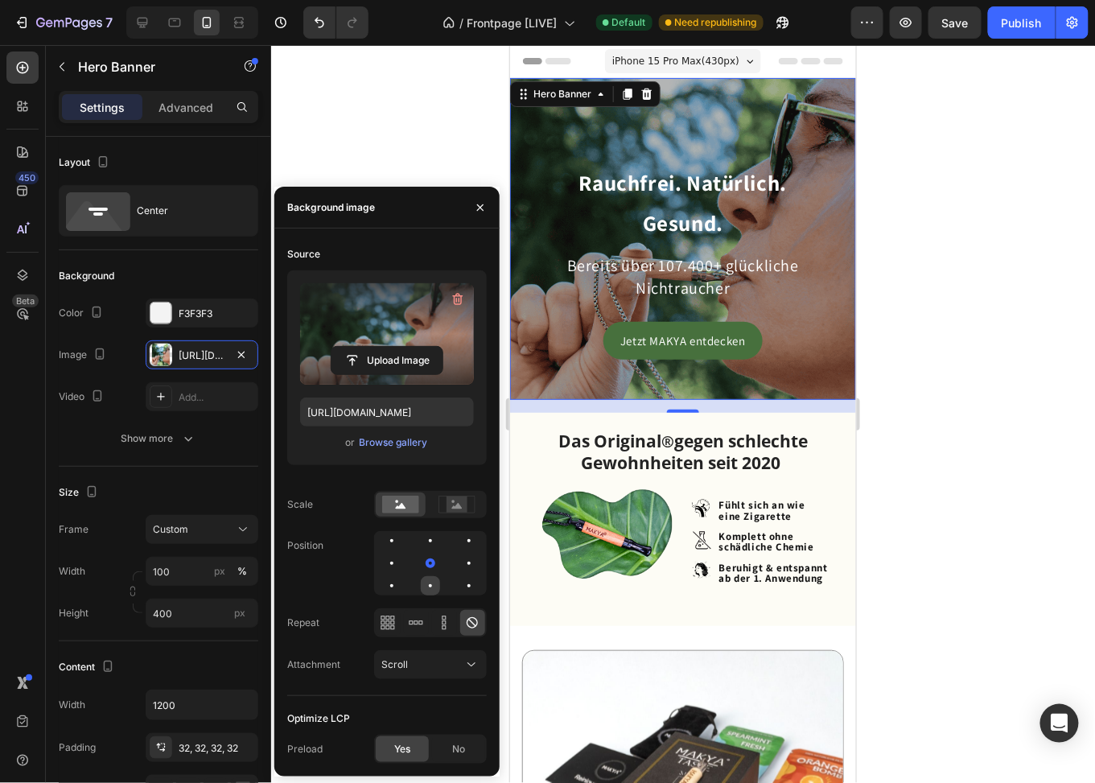
click at [460, 589] on div at bounding box center [469, 585] width 19 height 19
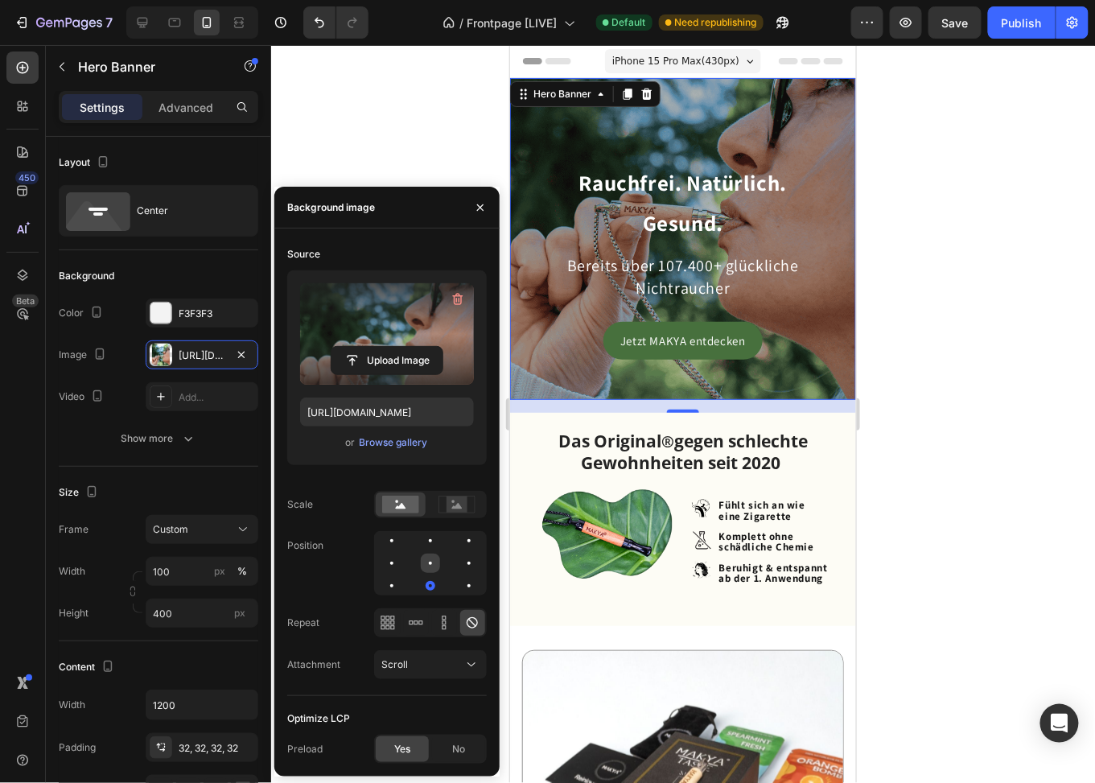
click at [460, 560] on div at bounding box center [469, 563] width 19 height 19
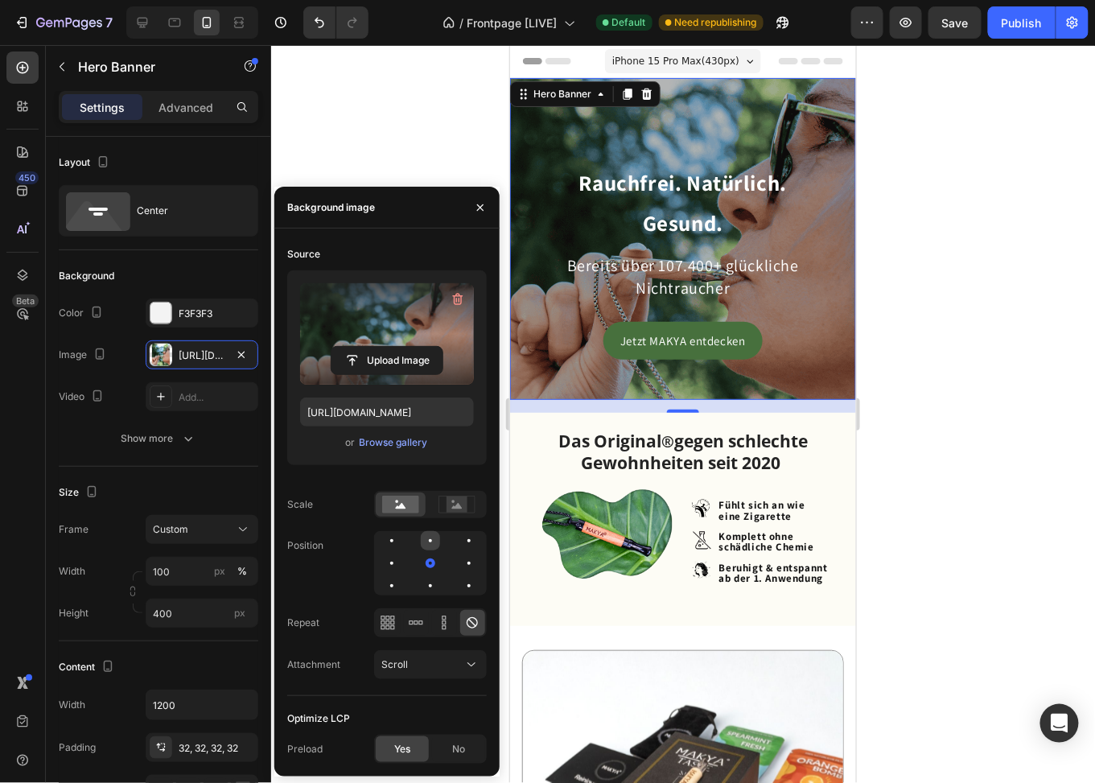
click at [460, 545] on div at bounding box center [469, 540] width 19 height 19
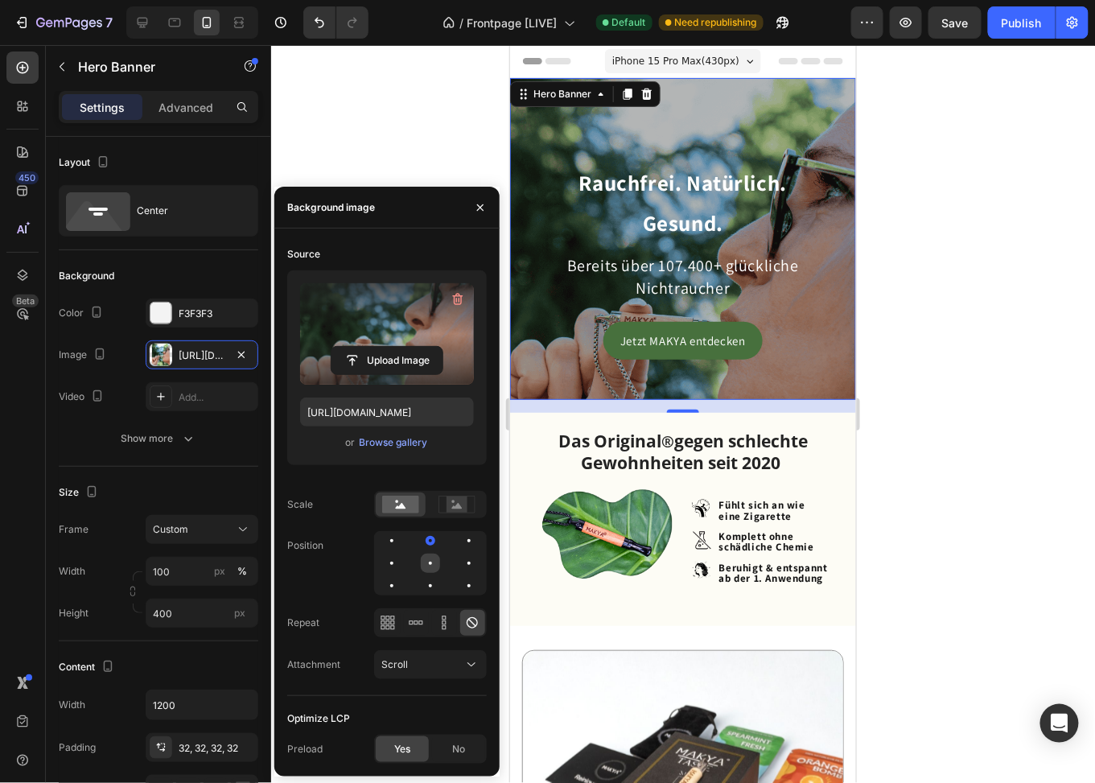
click at [460, 564] on div at bounding box center [469, 563] width 19 height 19
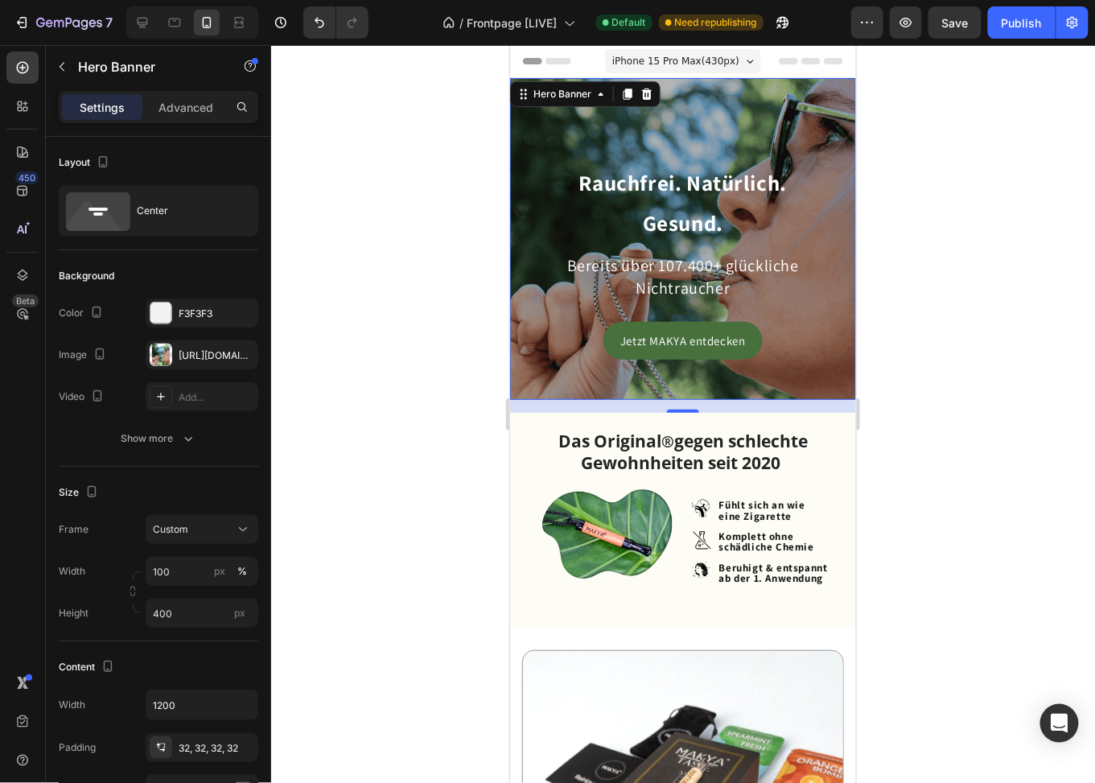
click at [675, 58] on span "iPhone 15 Pro Max ( 430 px)" at bounding box center [675, 60] width 127 height 16
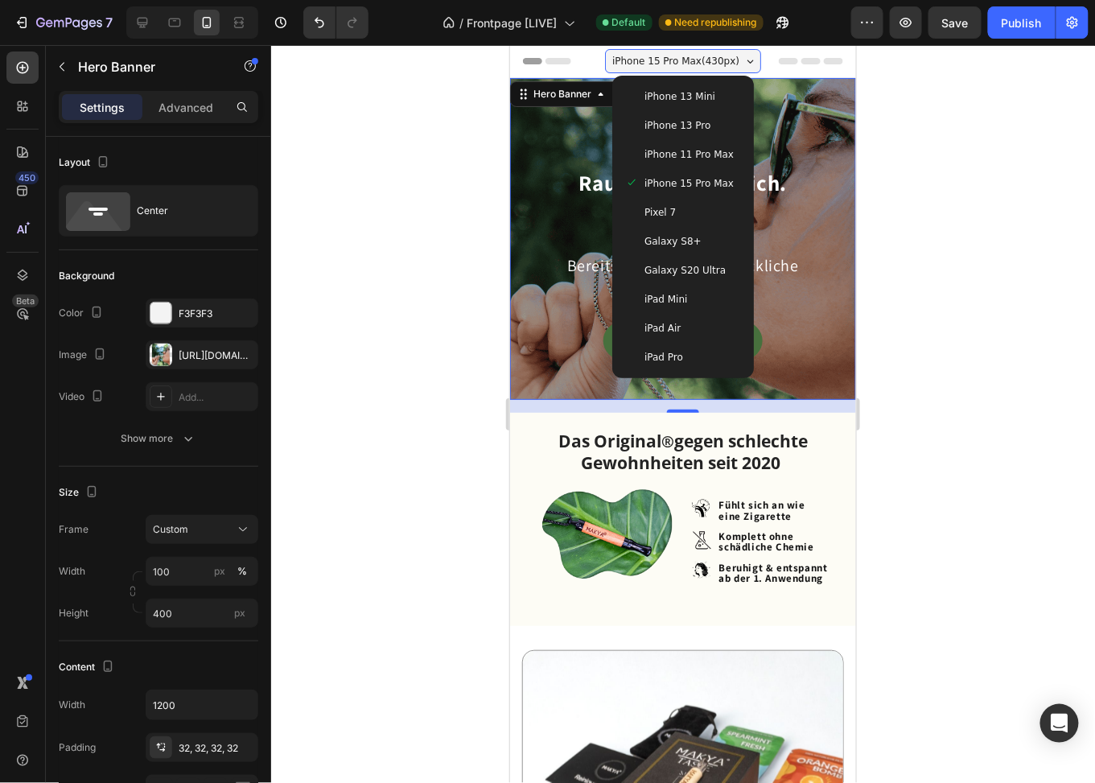
click at [674, 117] on span "iPhone 13 Pro" at bounding box center [677, 125] width 66 height 16
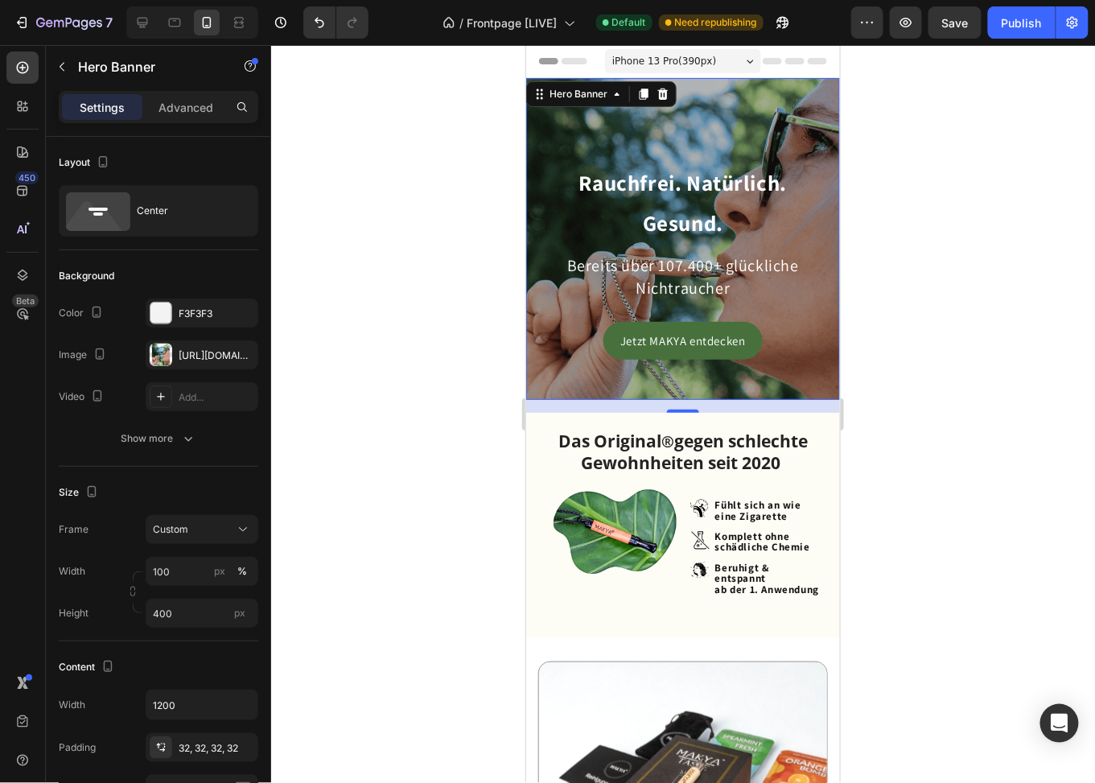
click at [678, 60] on span "iPhone 13 Pro ( 390 px)" at bounding box center [664, 60] width 104 height 16
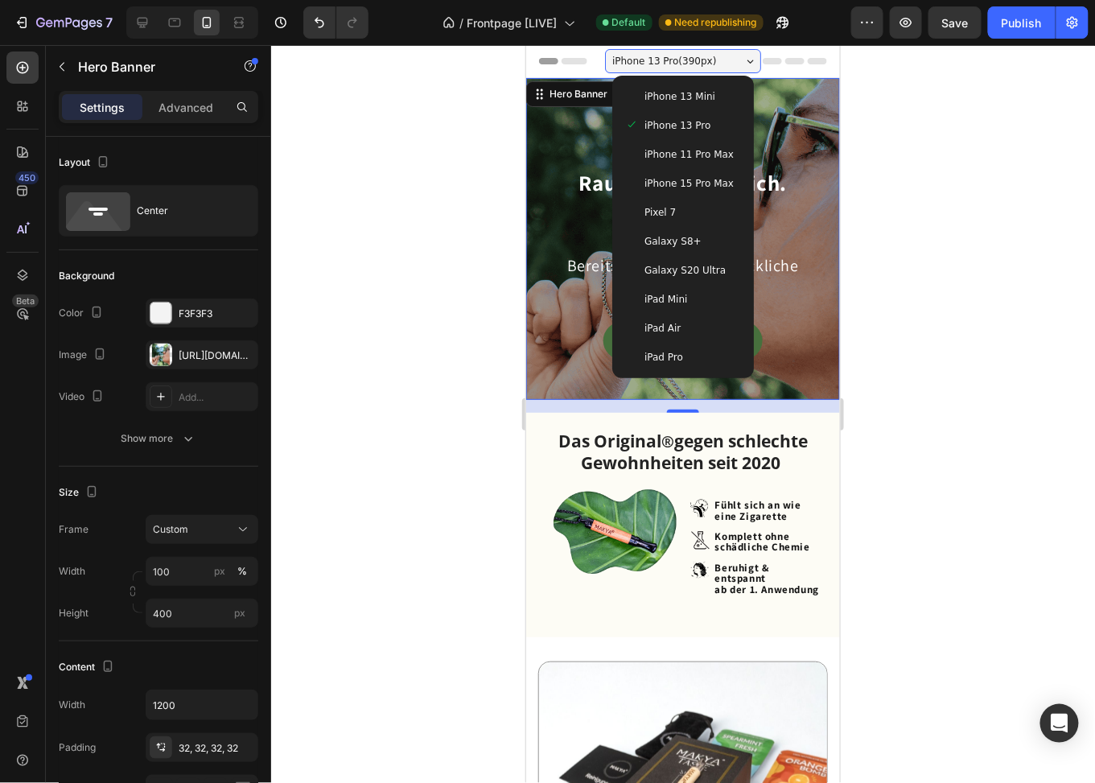
click at [677, 97] on span "iPhone 13 Mini" at bounding box center [679, 96] width 71 height 16
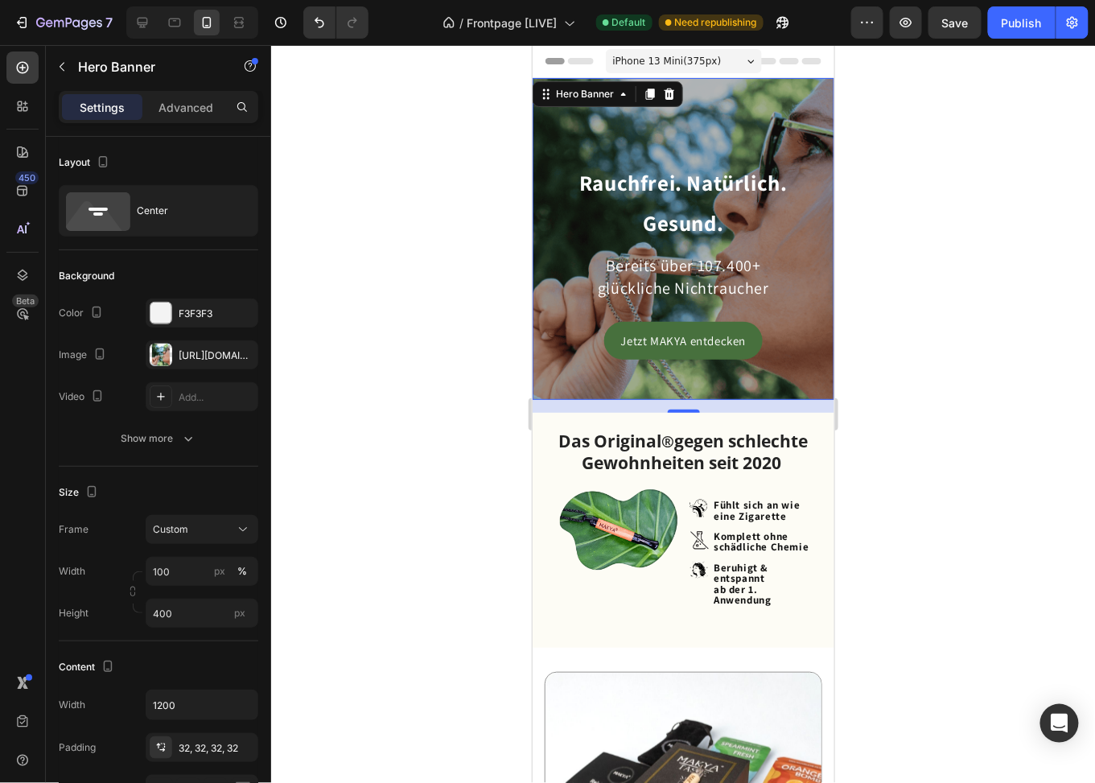
click at [690, 53] on span "iPhone 13 Mini ( 375 px)" at bounding box center [666, 60] width 109 height 16
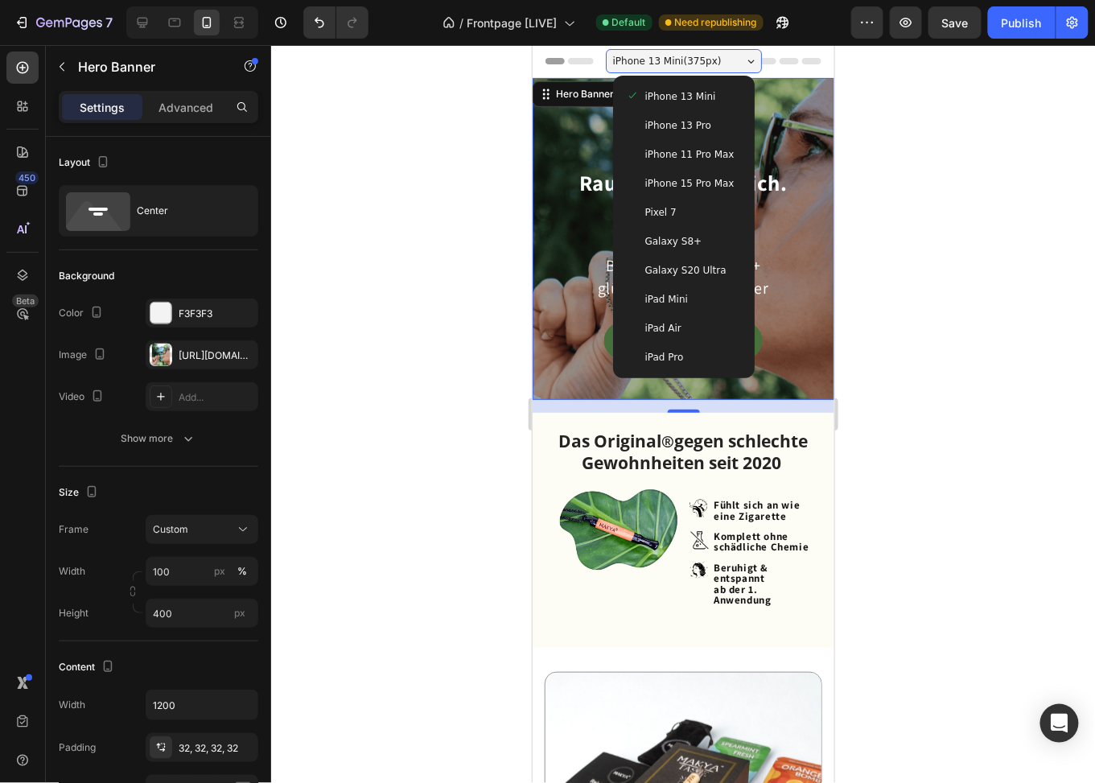
click at [690, 126] on span "iPhone 13 Pro" at bounding box center [678, 125] width 66 height 16
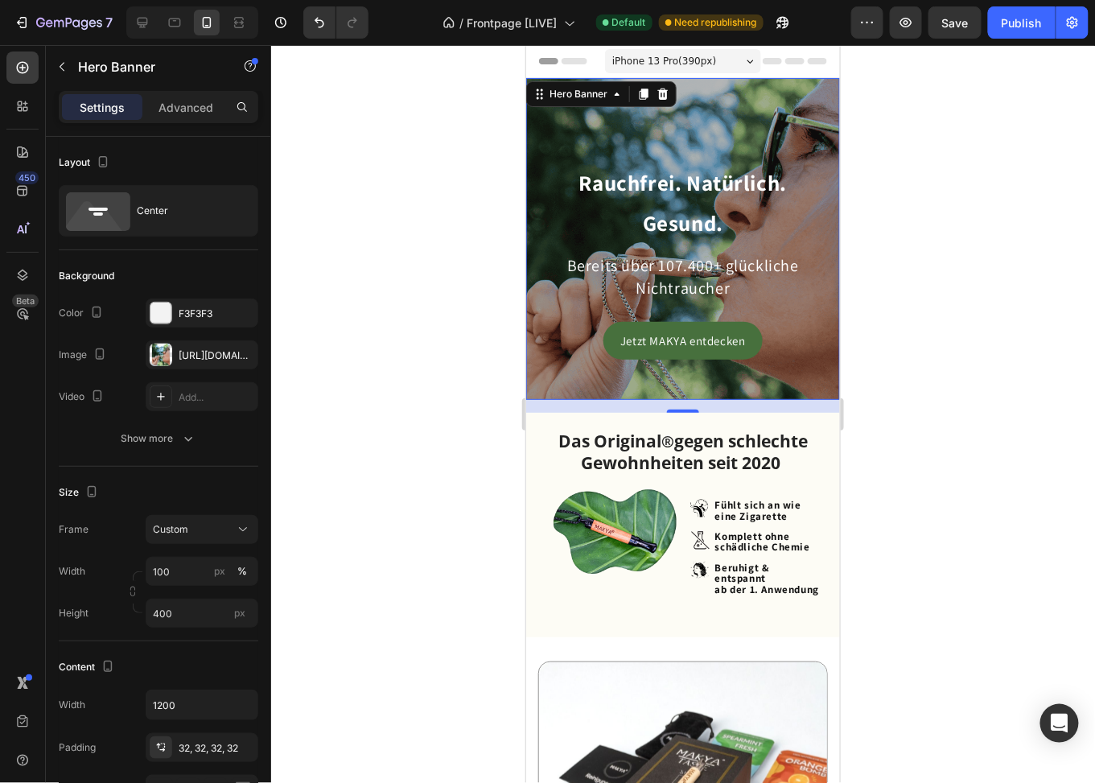
click at [690, 64] on span "iPhone 13 Pro ( 390 px)" at bounding box center [664, 60] width 104 height 16
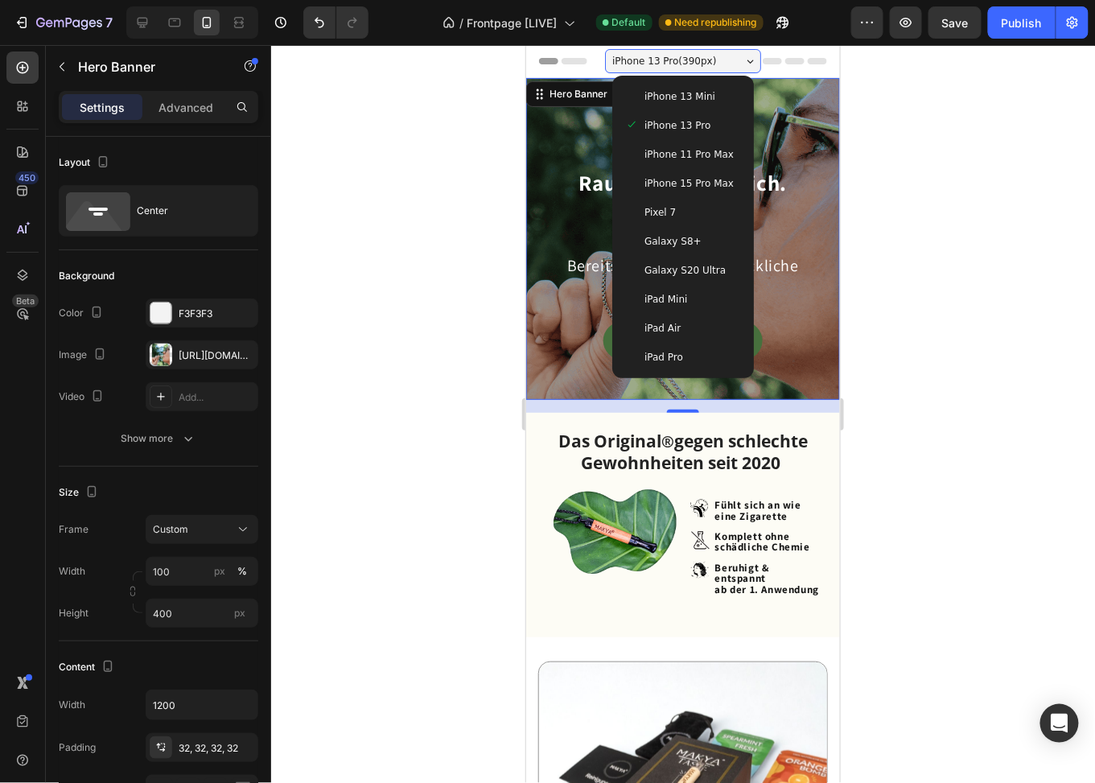
click at [684, 182] on span "iPhone 15 Pro Max" at bounding box center [688, 183] width 89 height 16
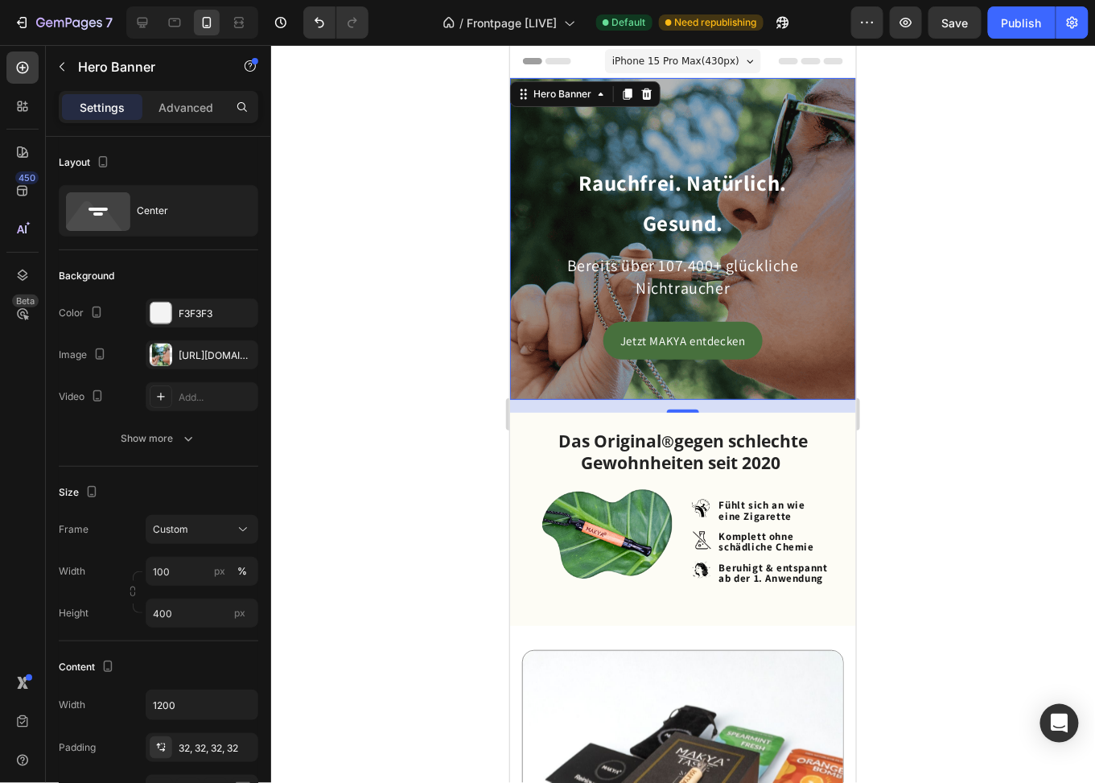
click at [526, 118] on div "Rauchfrei. Natürlich. Gesund. Heading Bereits über 107.400+ glückliche Nichtrau…" at bounding box center [682, 238] width 346 height 293
click at [184, 351] on div "https://cdn.shopify.com/s/files/1/0773/9028/3077/files/gempages_476001812021773…" at bounding box center [202, 355] width 47 height 14
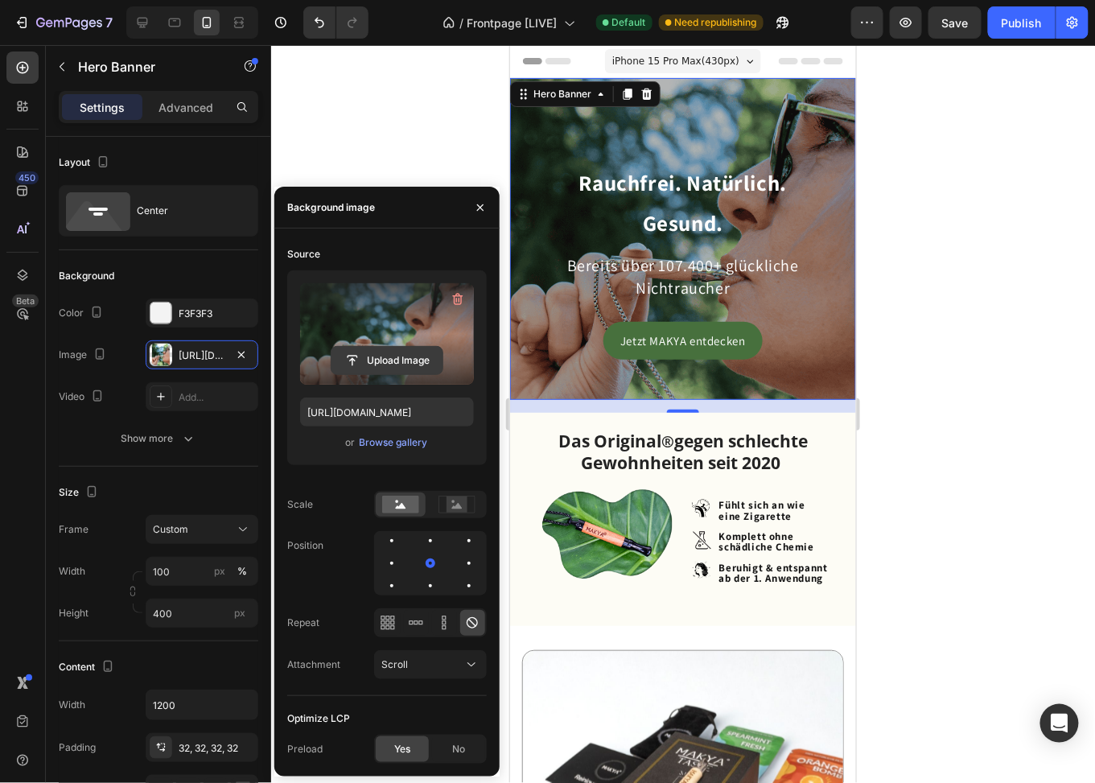
click at [389, 357] on input "file" at bounding box center [387, 360] width 111 height 27
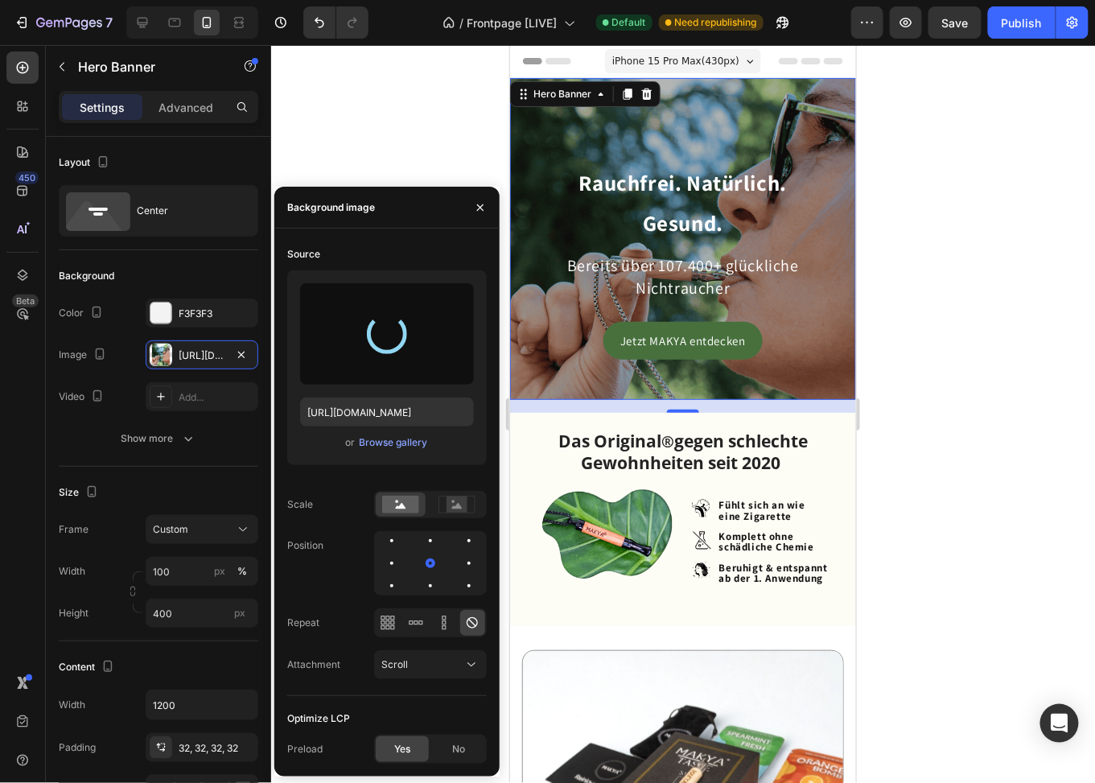
type input "https://cdn.shopify.com/s/files/1/0773/9028/3077/files/gempages_476001812021773…"
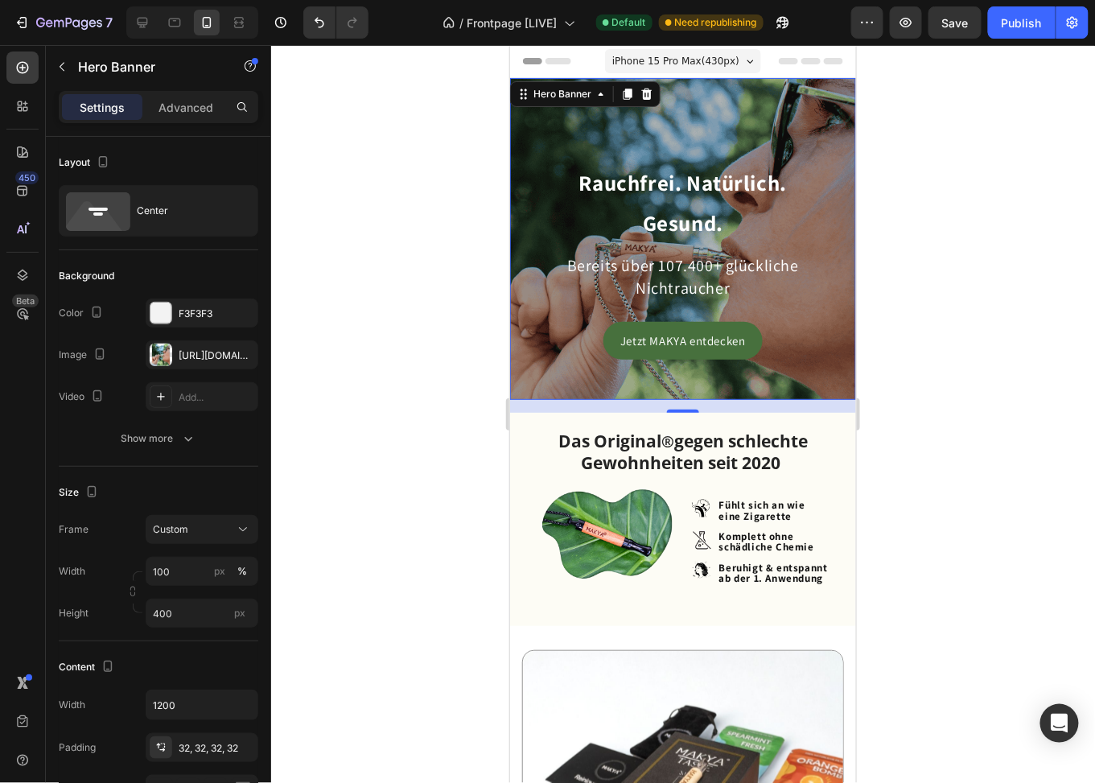
click at [930, 275] on div at bounding box center [683, 414] width 824 height 738
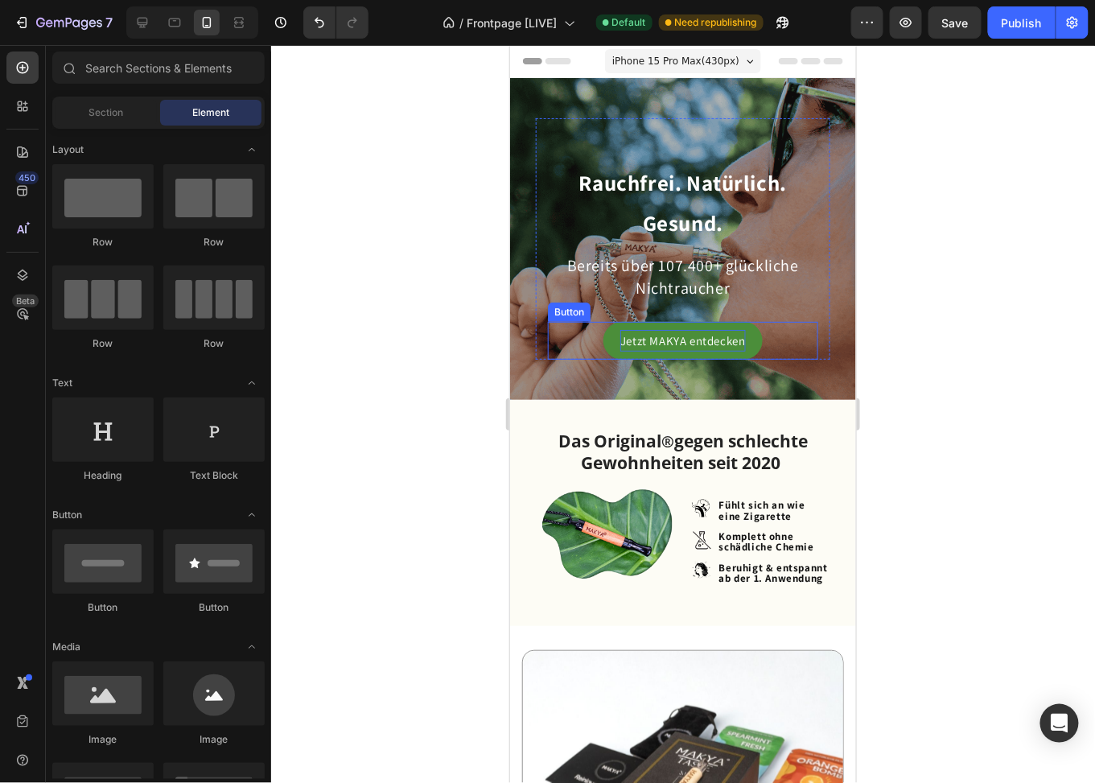
click at [703, 331] on p "Jetzt MAKYA entdecken" at bounding box center [683, 340] width 126 height 22
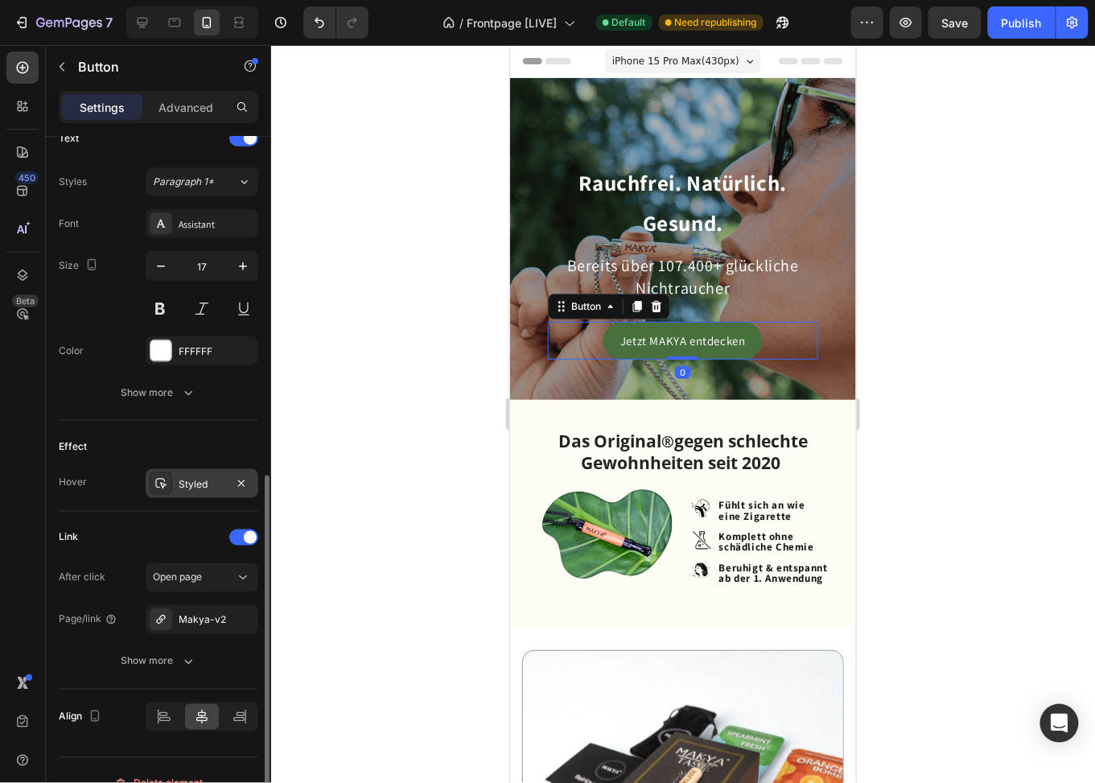
scroll to position [584, 0]
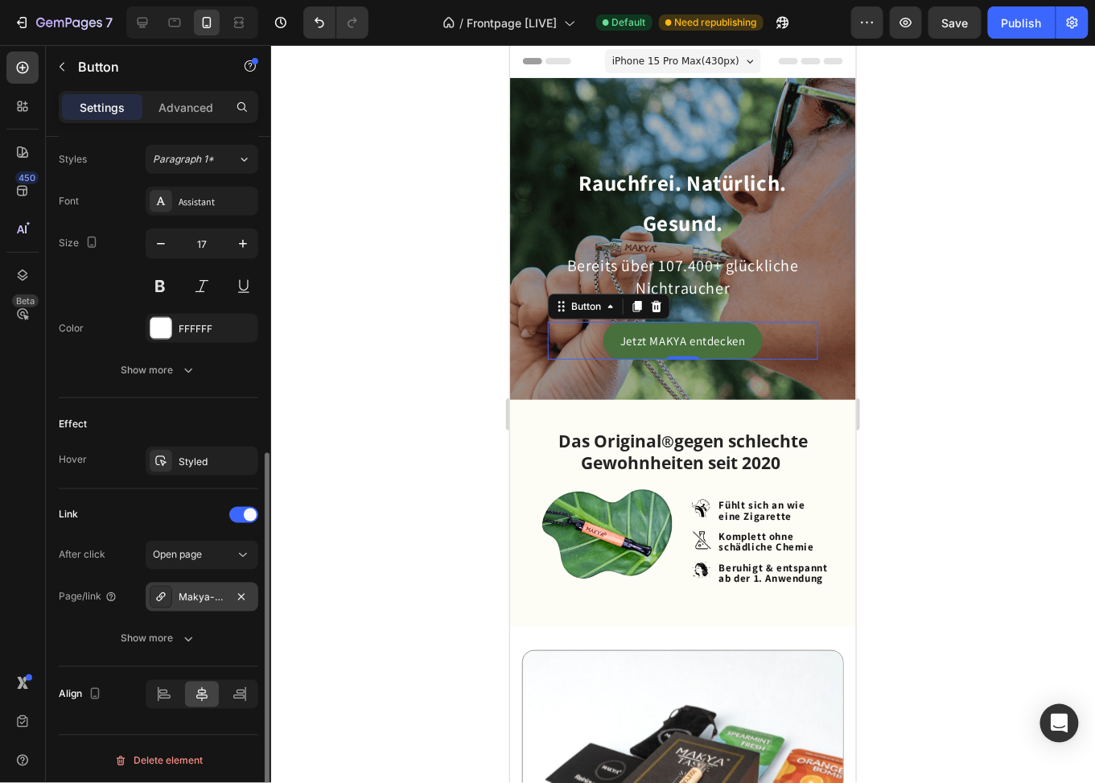
click at [213, 592] on div "Makya-v2" at bounding box center [202, 598] width 47 height 14
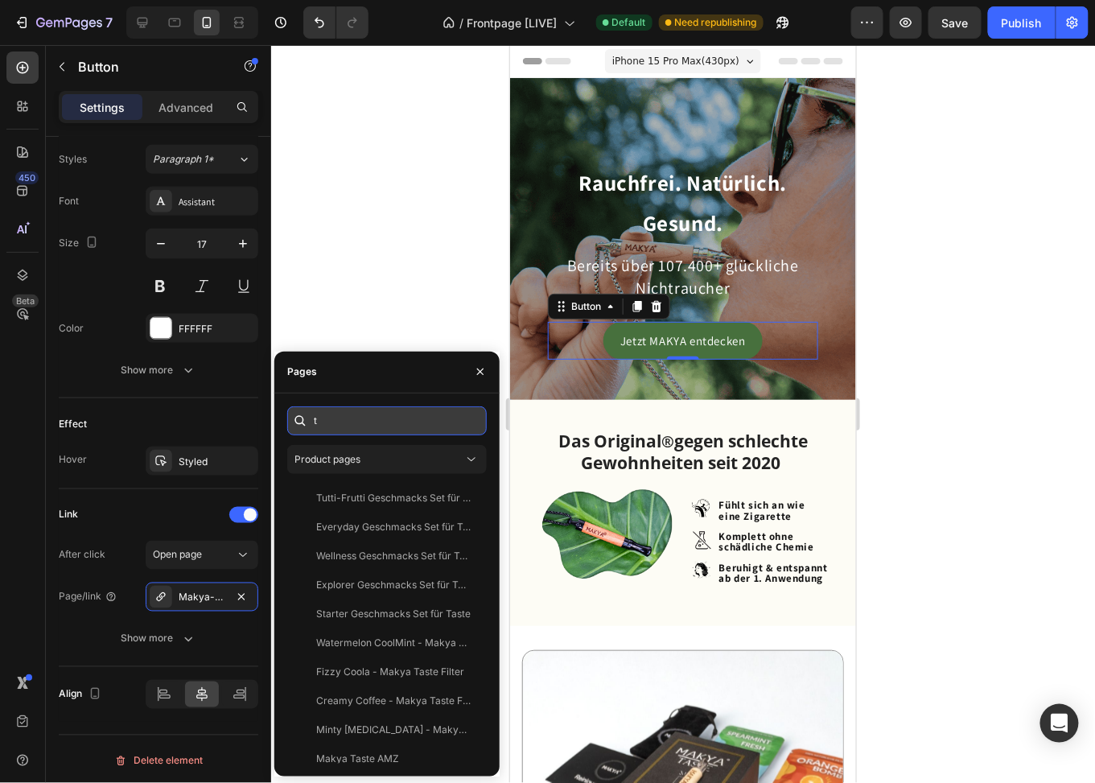
click at [377, 418] on input "t" at bounding box center [387, 420] width 200 height 29
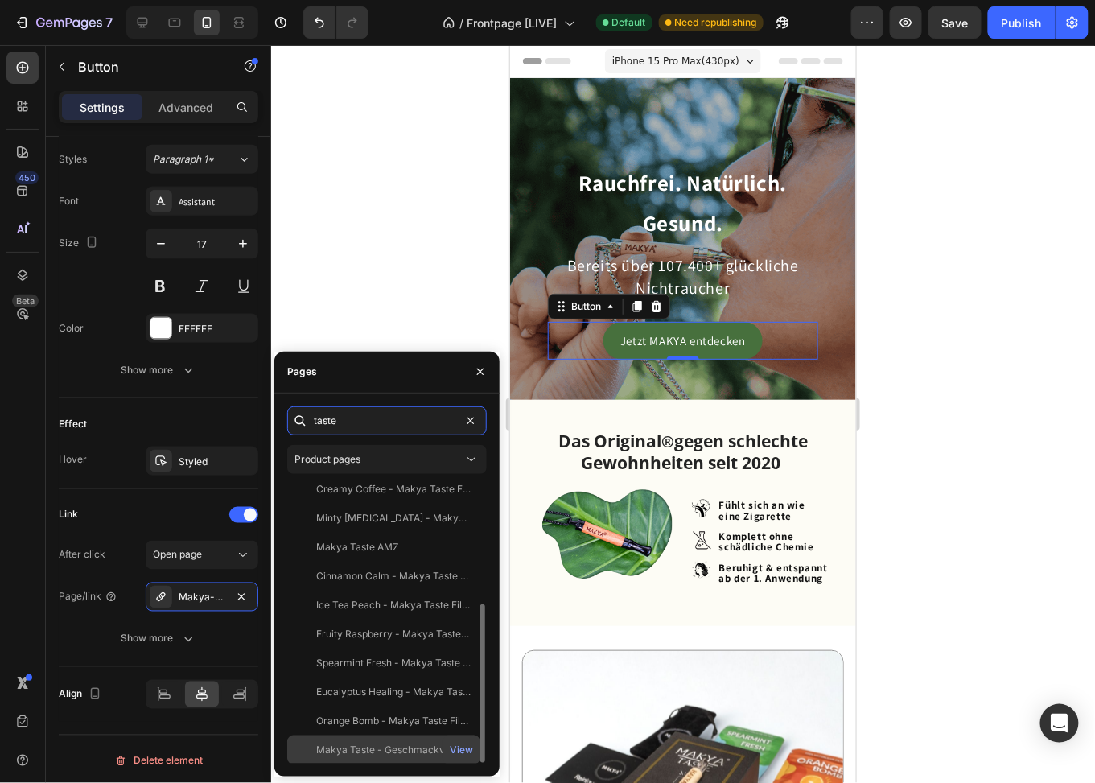
type input "taste"
click at [382, 746] on div "Makya Taste - Geschmackvolle Rauchentwöhnung 100% natürlich" at bounding box center [393, 750] width 155 height 14
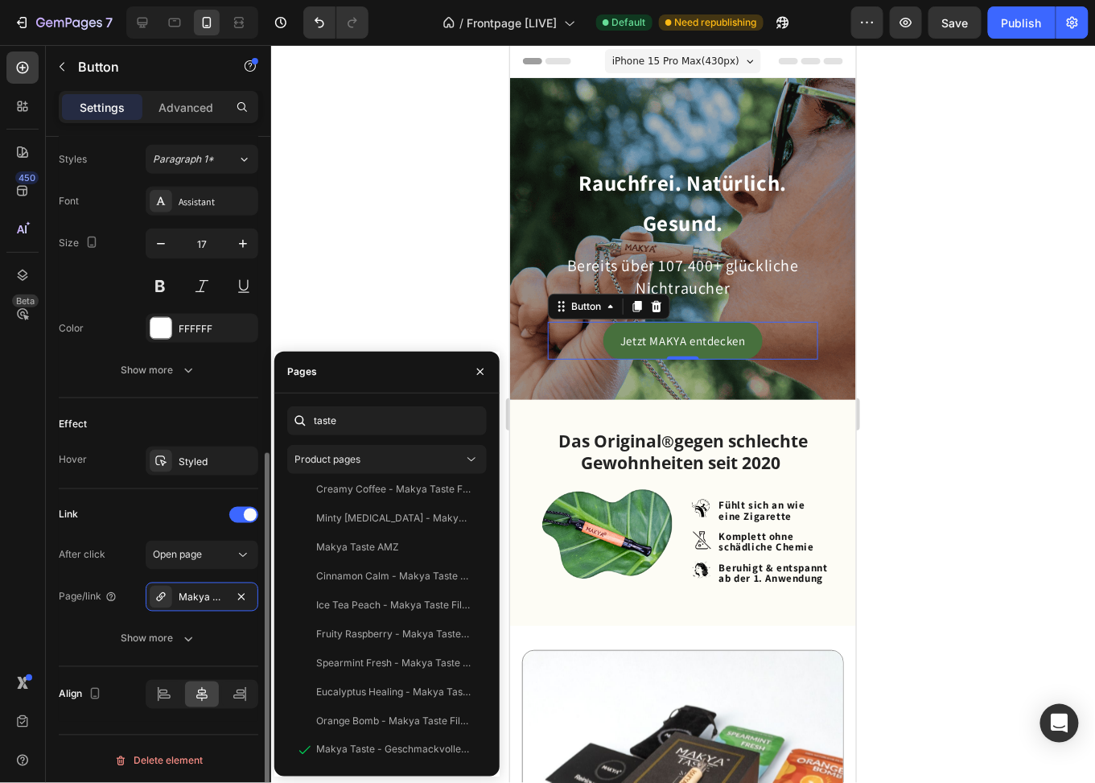
click at [128, 398] on div "Effect Hover Styled" at bounding box center [159, 443] width 200 height 91
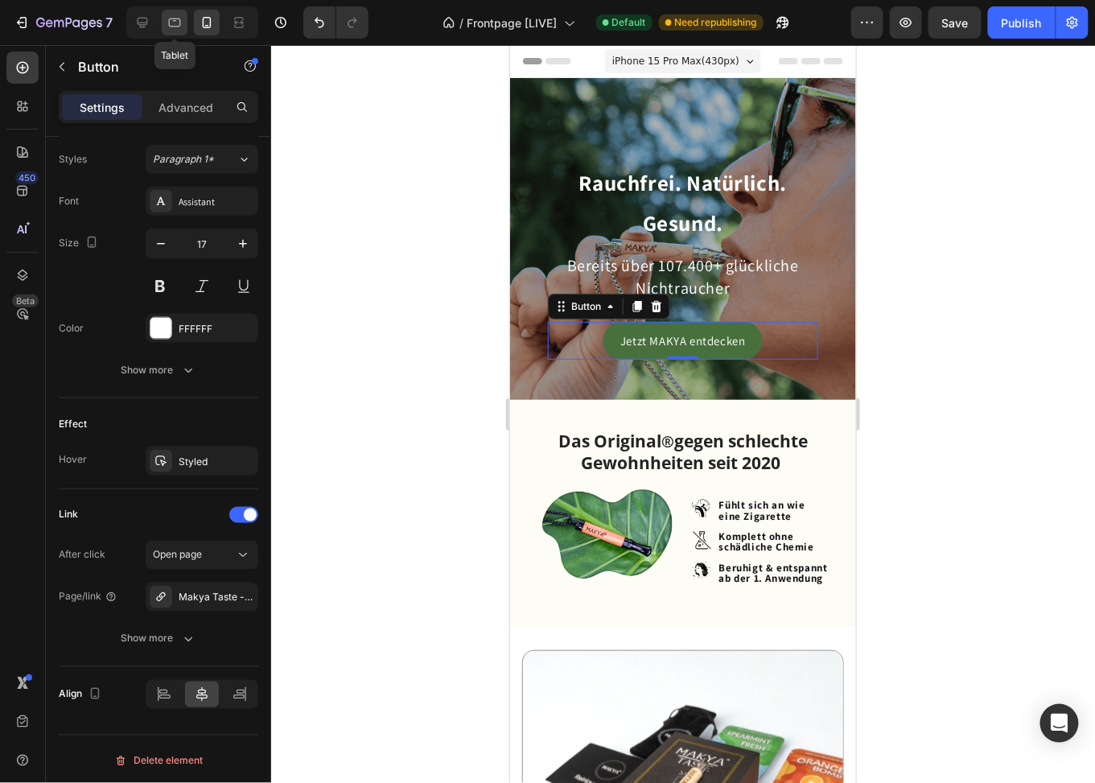
click at [176, 29] on icon at bounding box center [175, 22] width 16 height 16
type input "14"
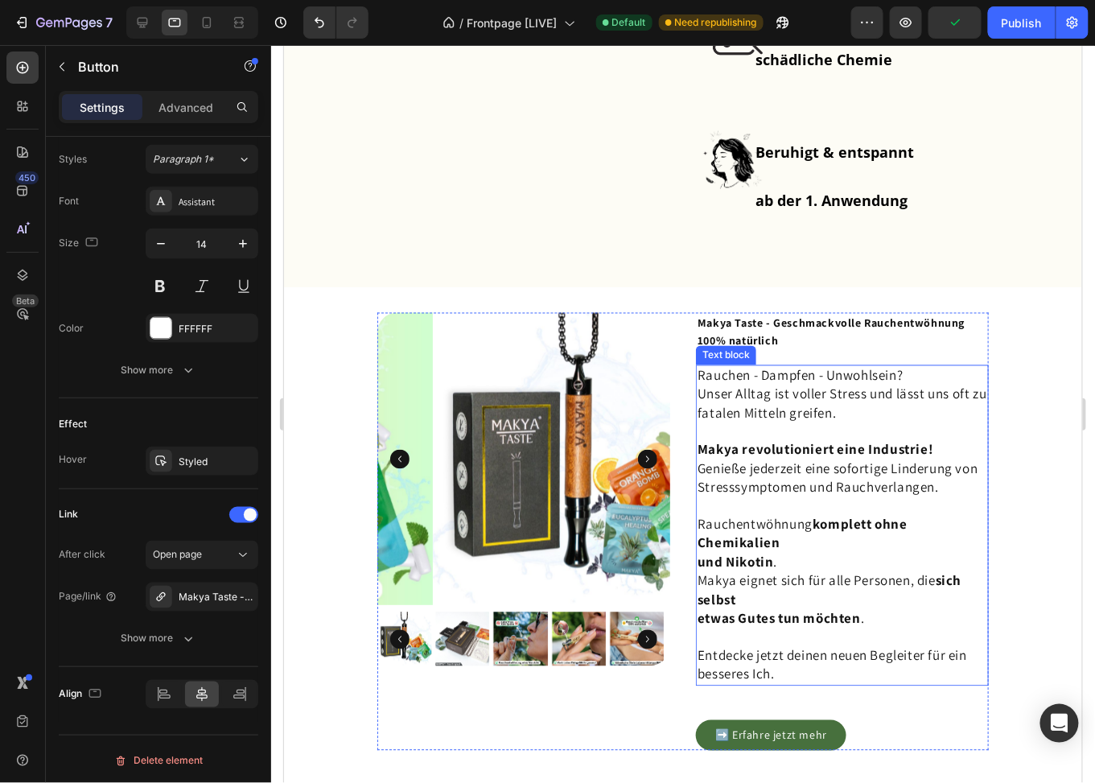
scroll to position [1069, 0]
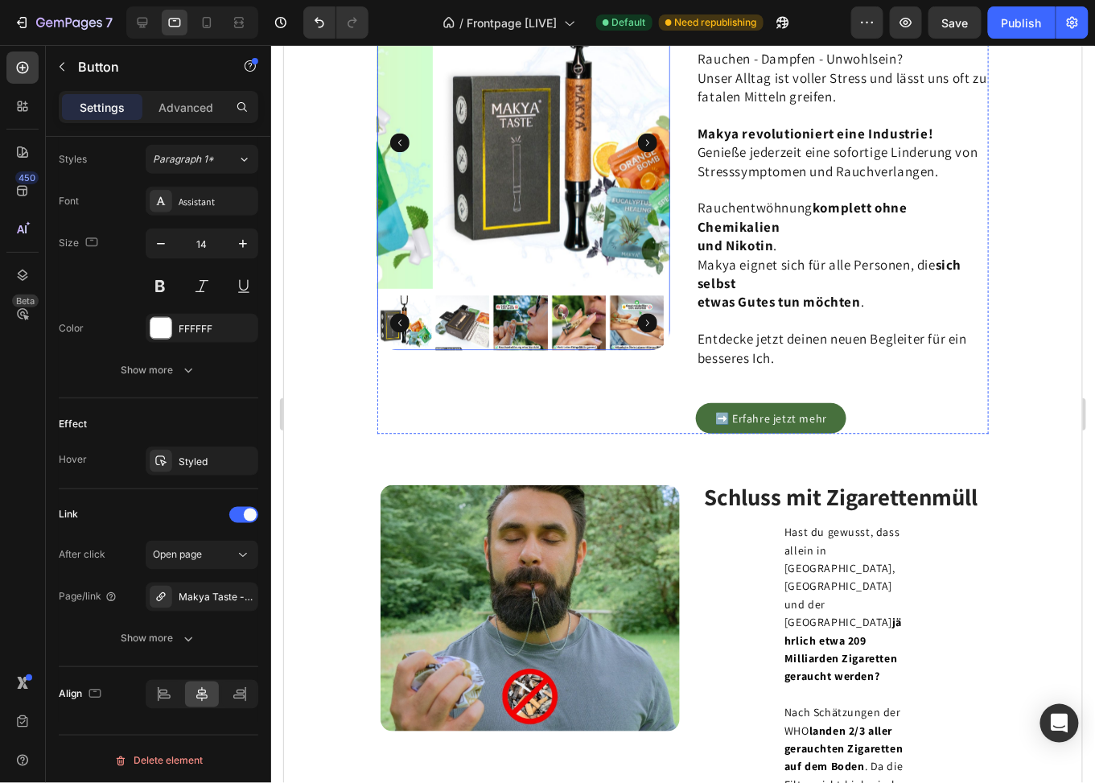
click at [461, 144] on img at bounding box center [578, 141] width 293 height 293
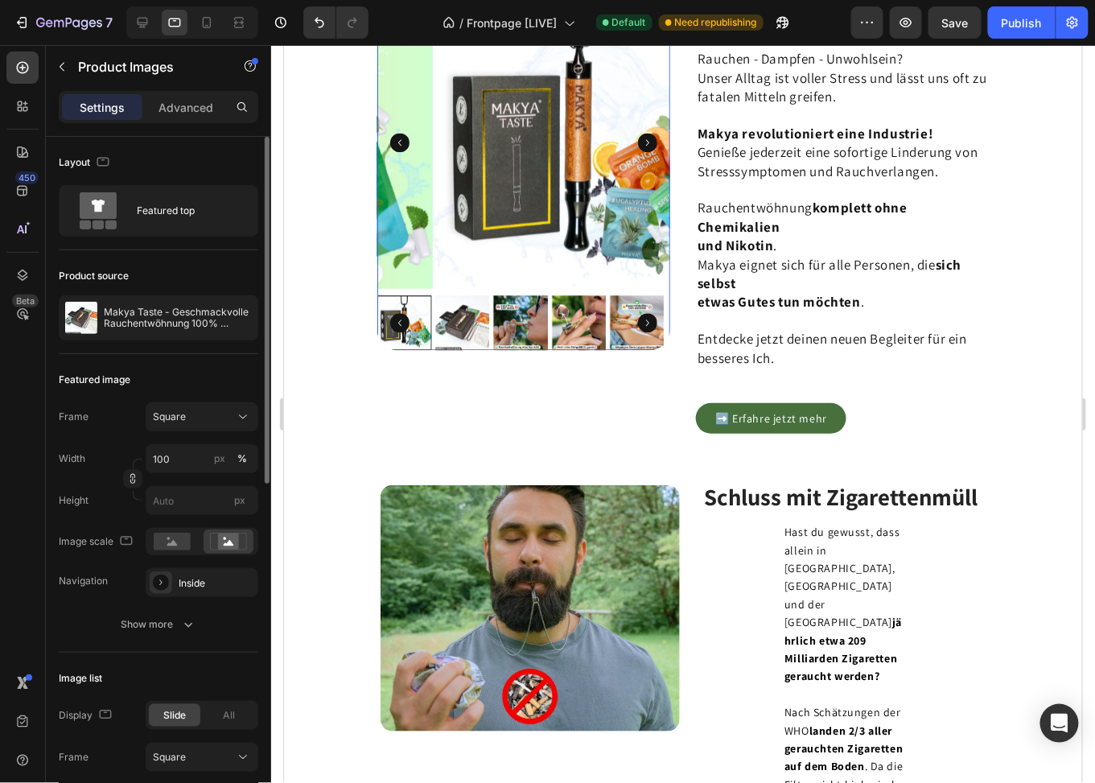
scroll to position [402, 0]
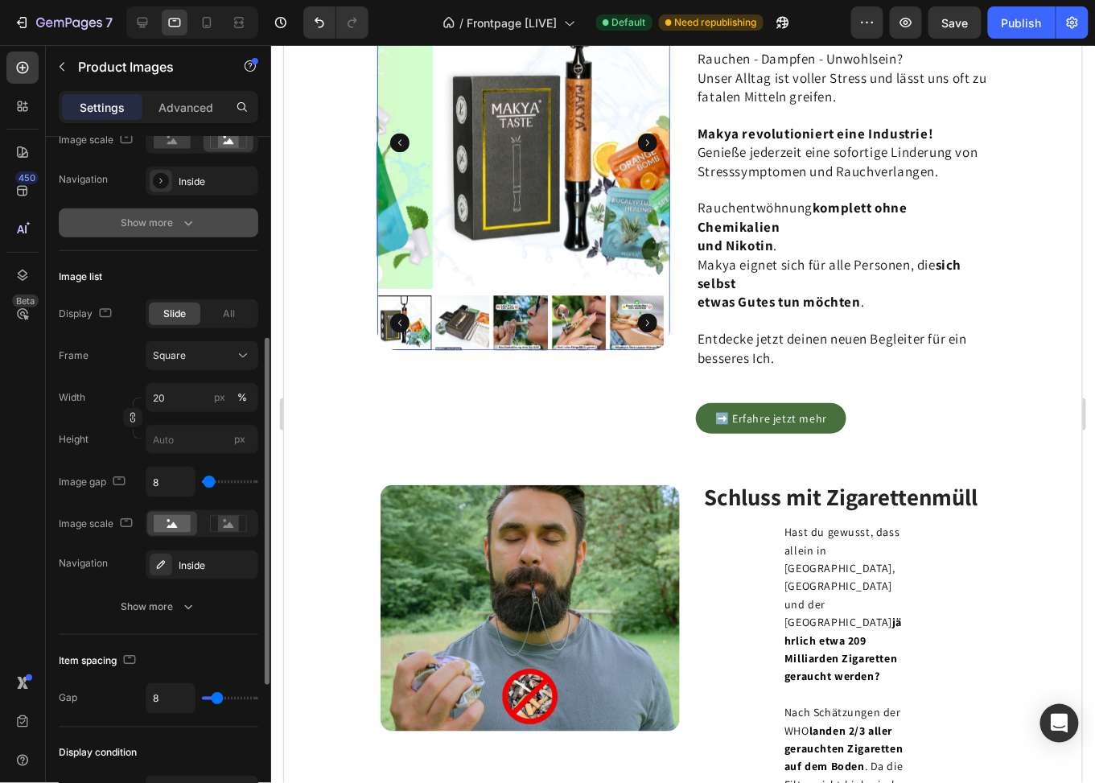
click at [167, 215] on div "Show more" at bounding box center [159, 223] width 75 height 16
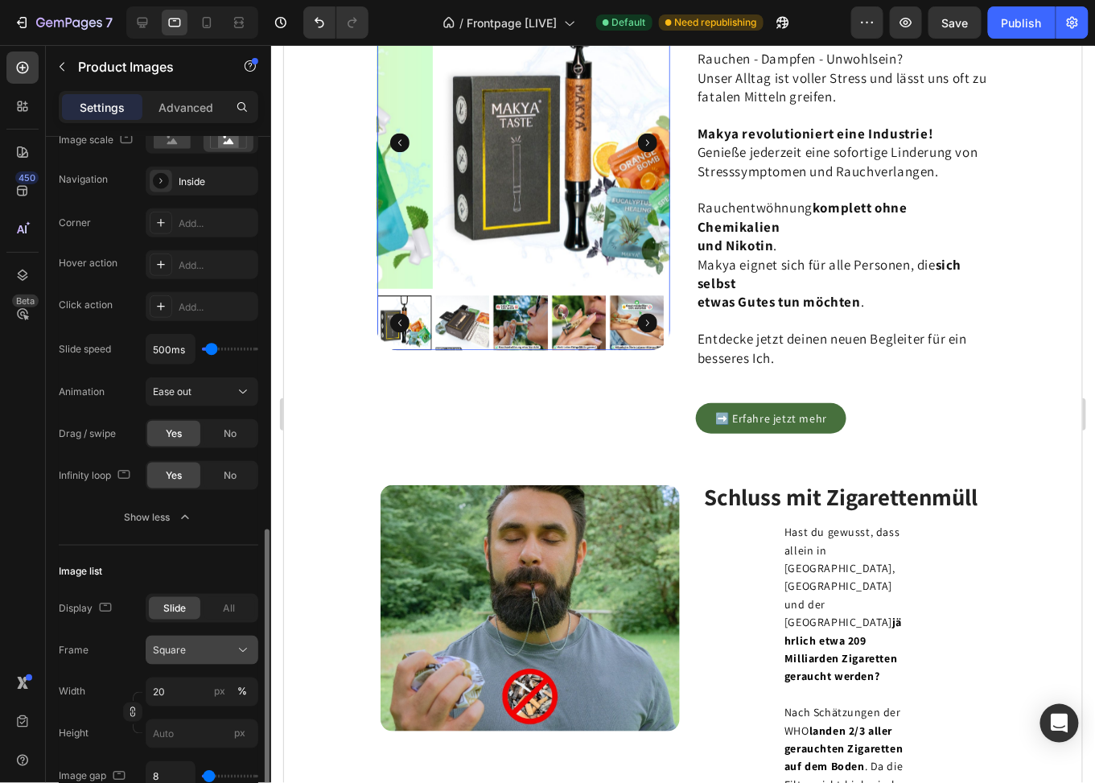
scroll to position [642, 0]
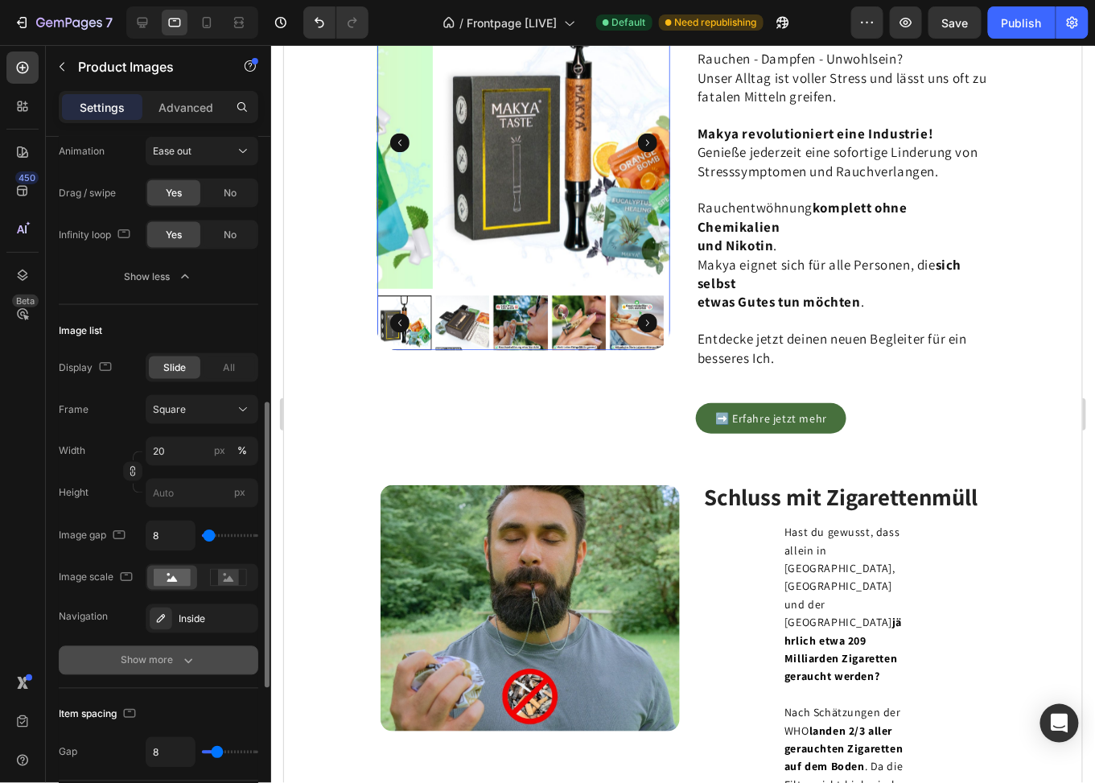
click at [159, 662] on div "Show more" at bounding box center [159, 661] width 75 height 16
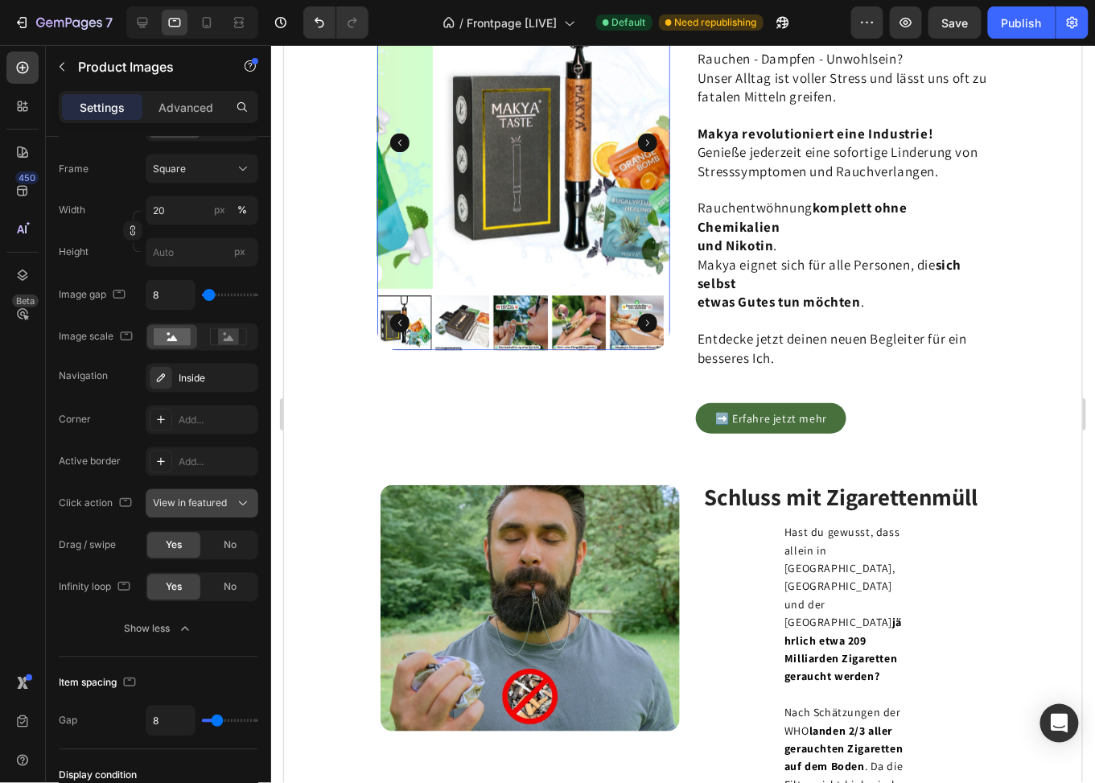
scroll to position [1189, 0]
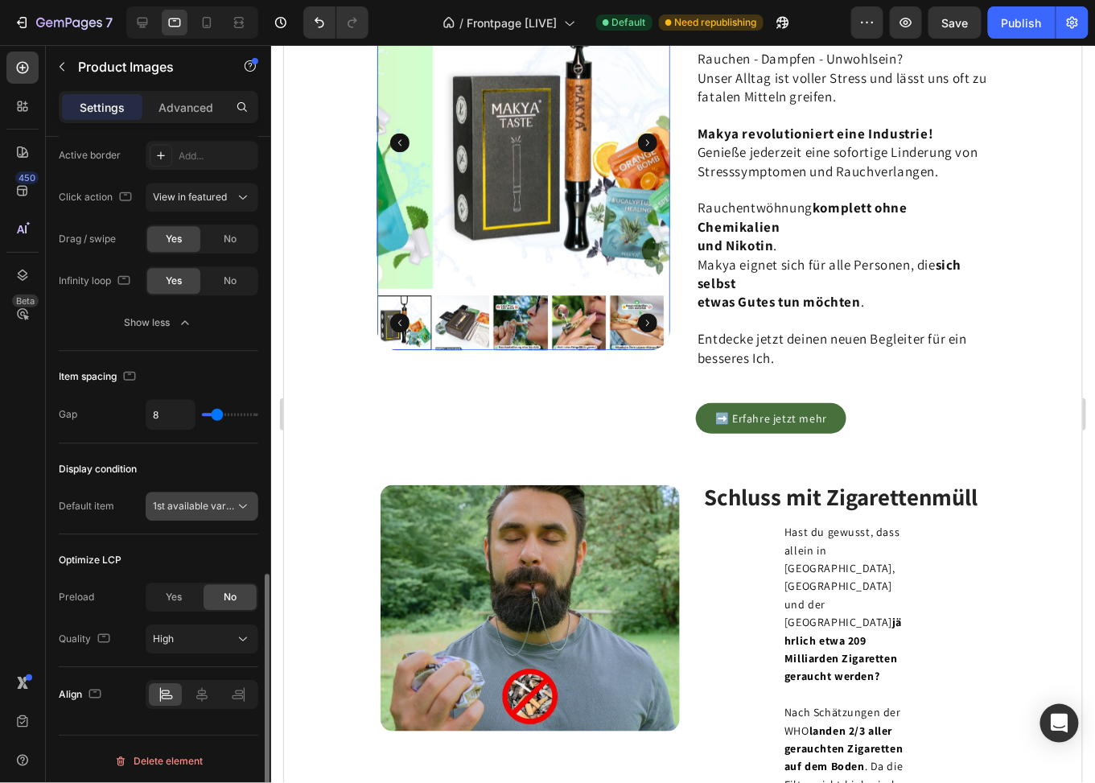
click at [160, 506] on span "1st available variant" at bounding box center [198, 506] width 90 height 12
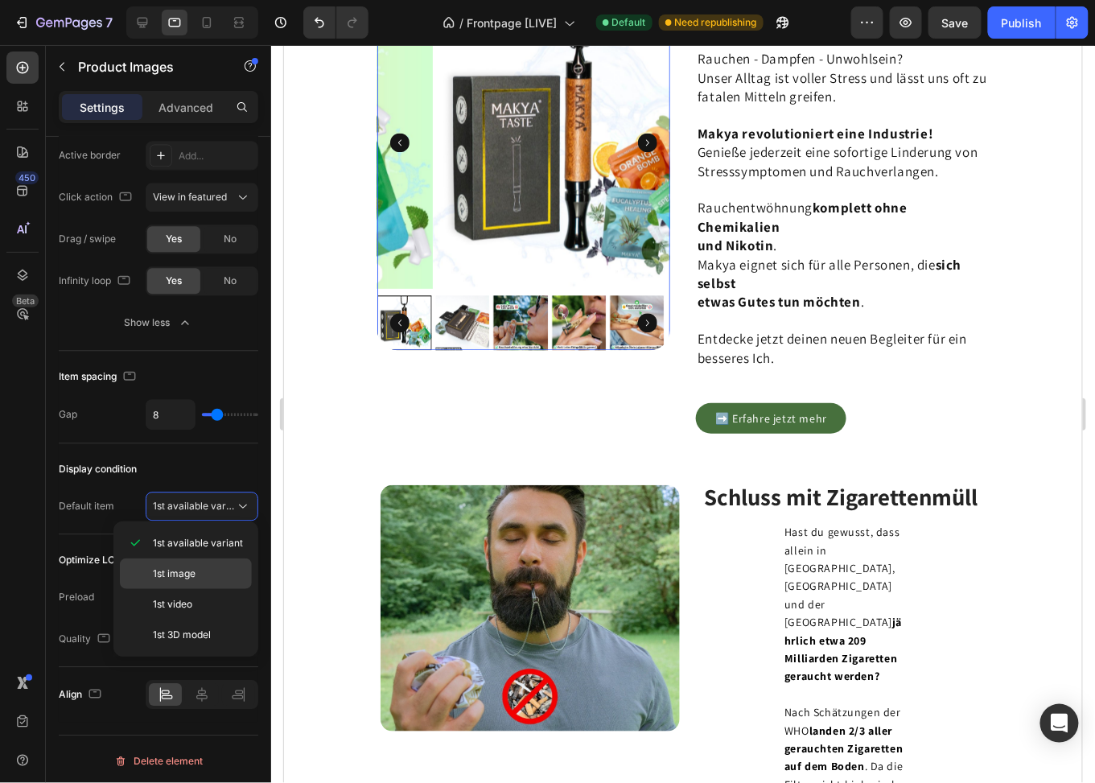
click at [168, 567] on span "1st image" at bounding box center [174, 574] width 43 height 14
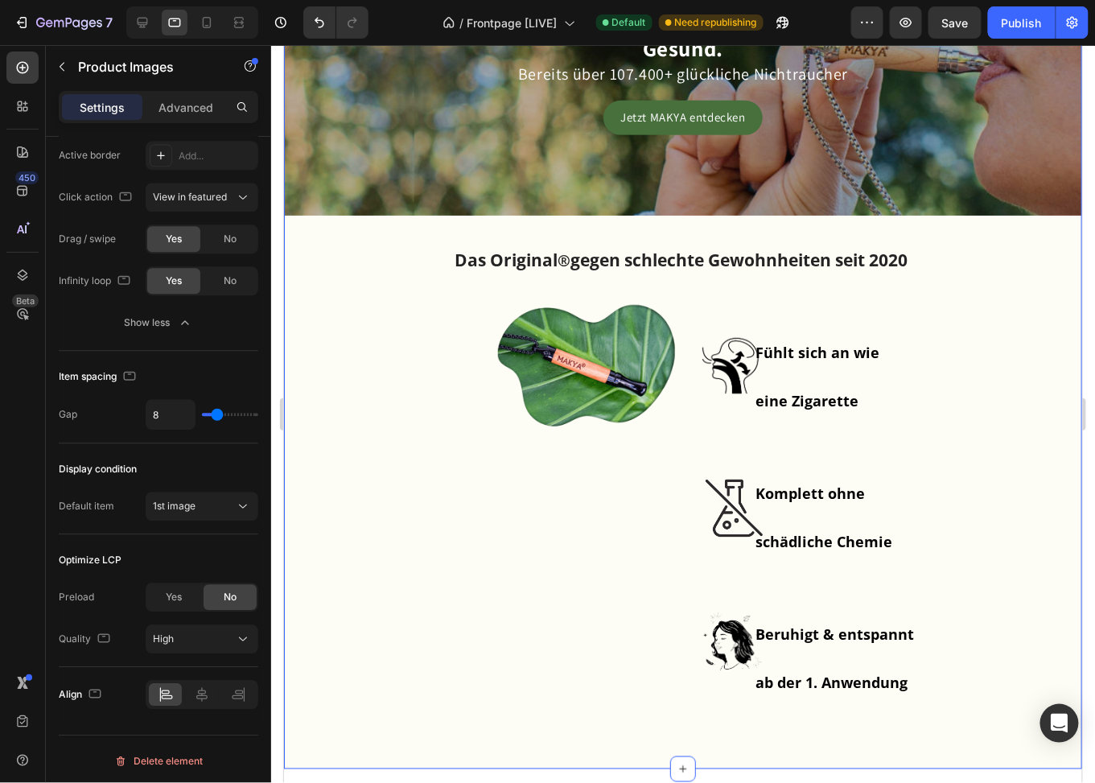
scroll to position [263, 0]
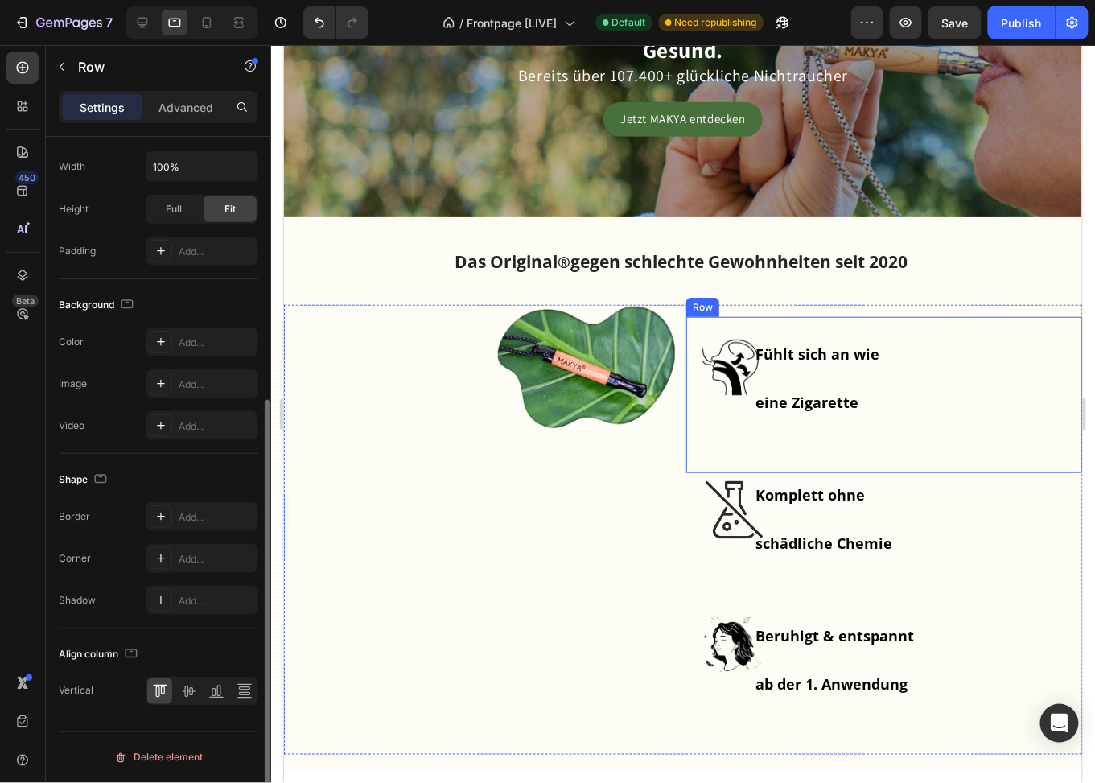
click at [703, 450] on div "Image" at bounding box center [734, 394] width 97 height 156
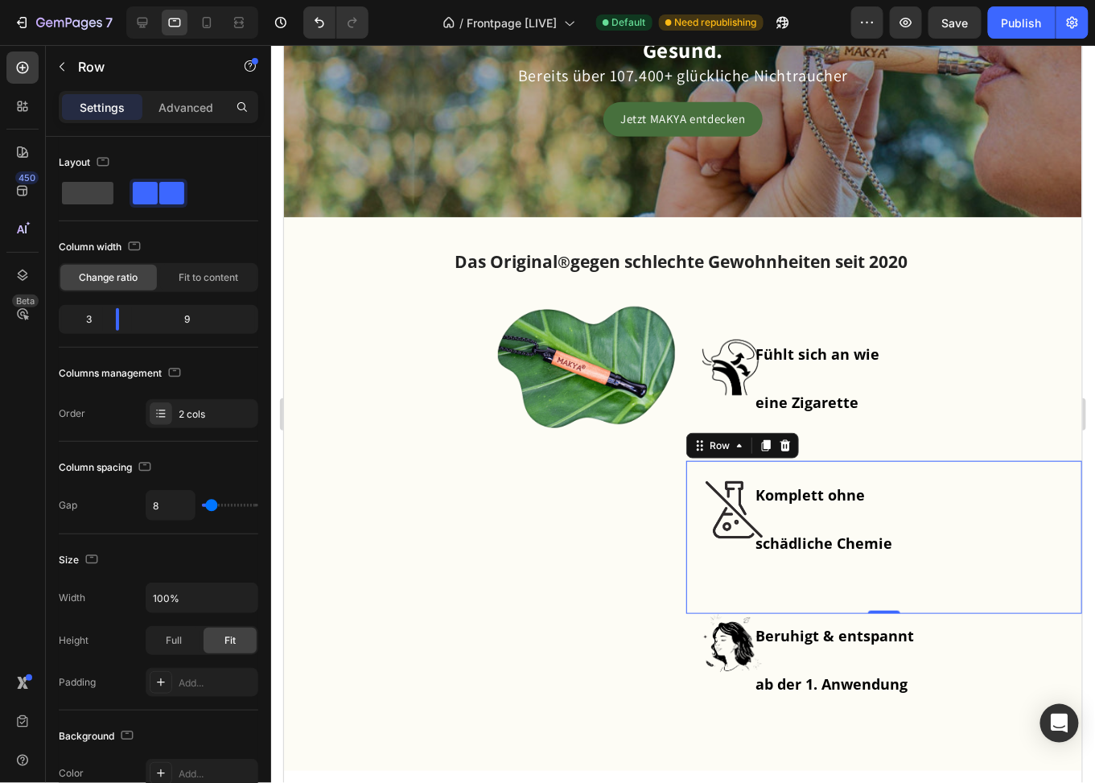
click at [693, 569] on div "Image" at bounding box center [734, 536] width 97 height 153
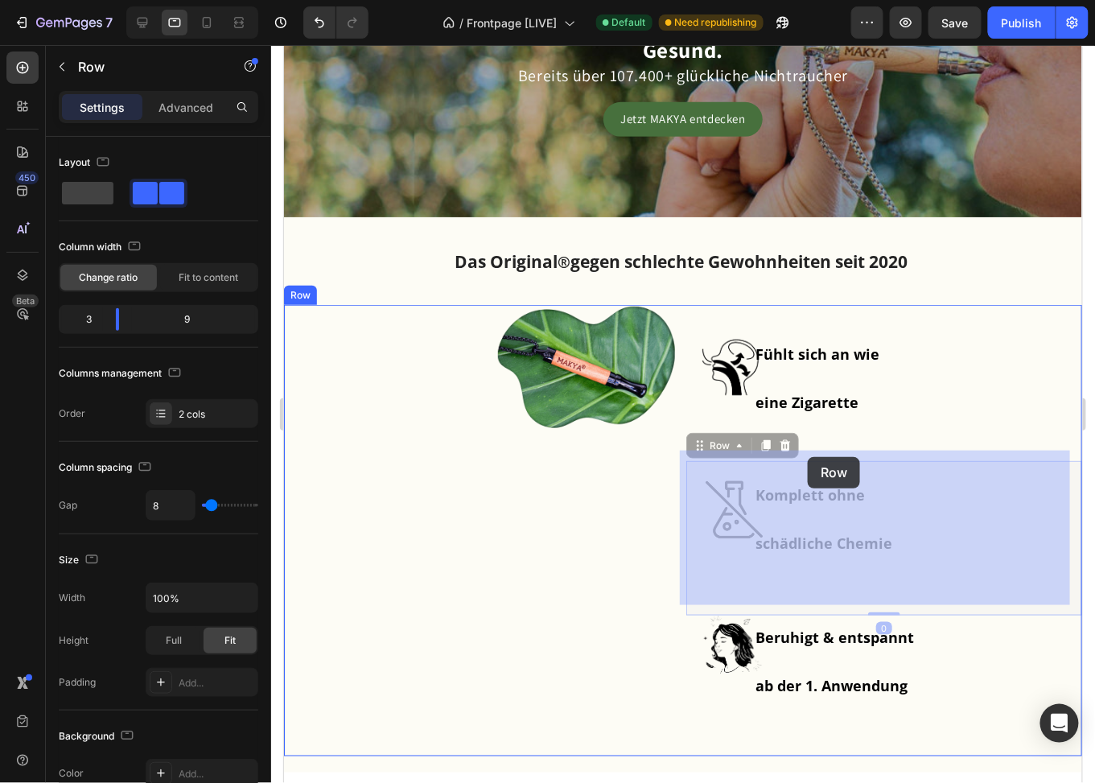
drag, startPoint x: 697, startPoint y: 447, endPoint x: 789, endPoint y: 473, distance: 96.1
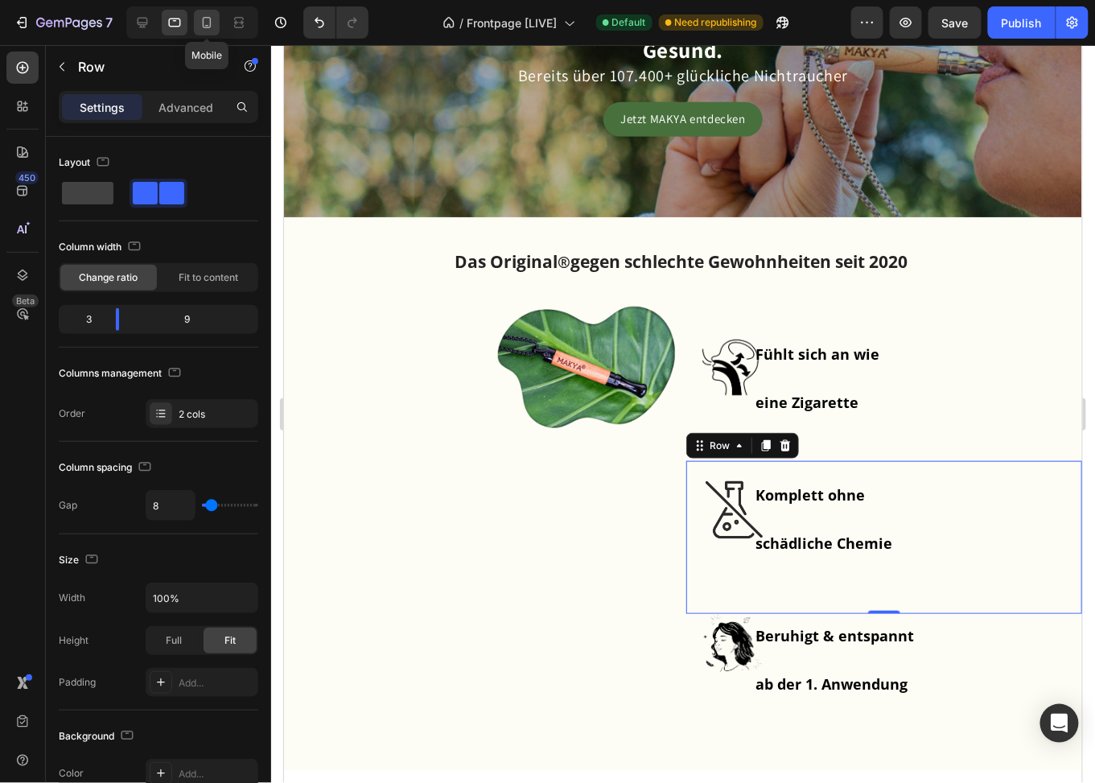
click at [208, 22] on icon at bounding box center [207, 22] width 16 height 16
type input "0"
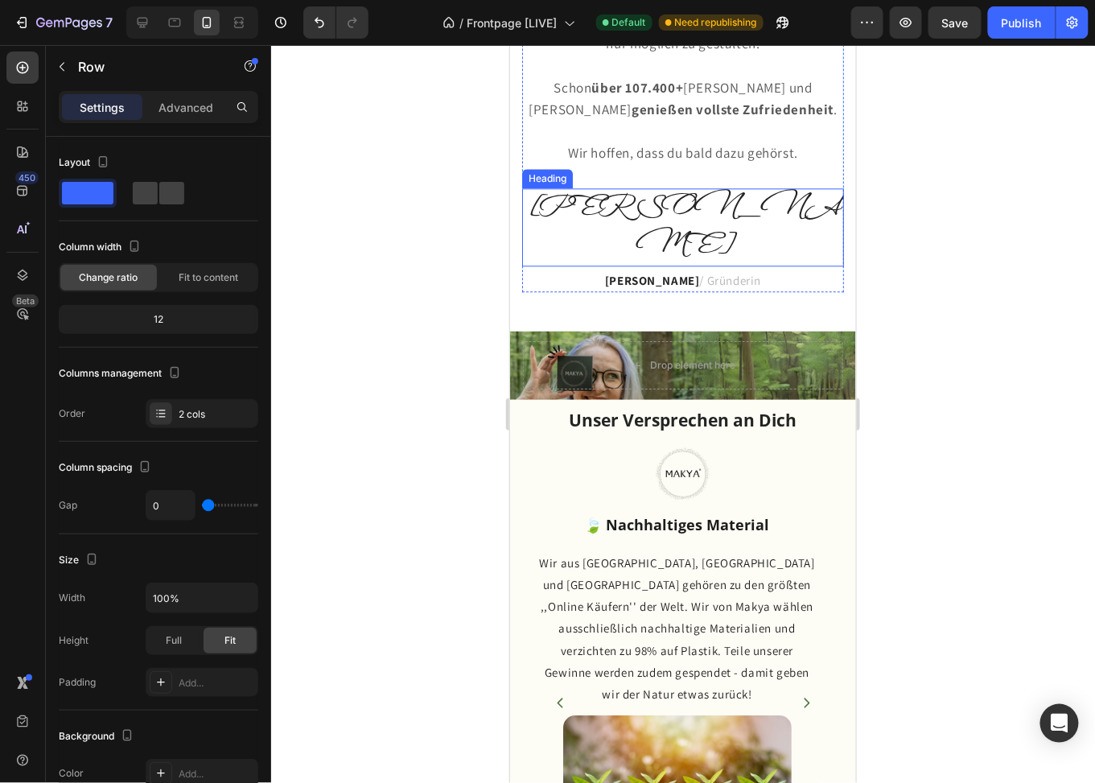
scroll to position [3218, 0]
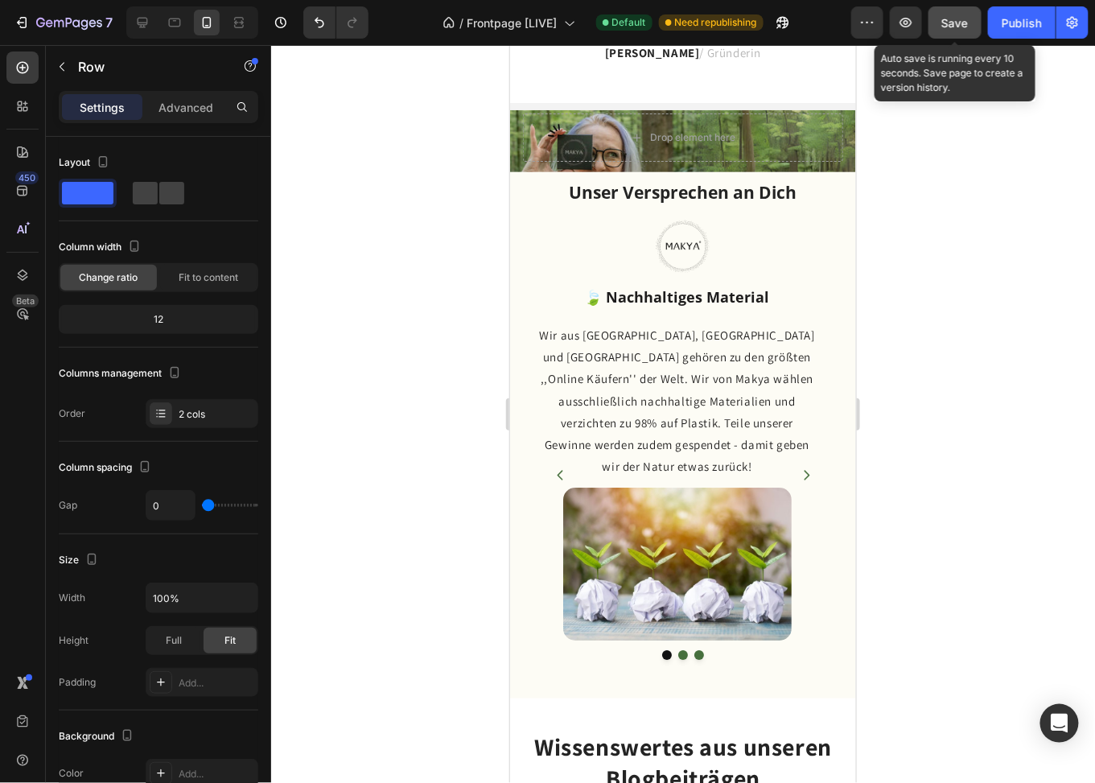
click at [958, 25] on span "Save" at bounding box center [955, 23] width 27 height 14
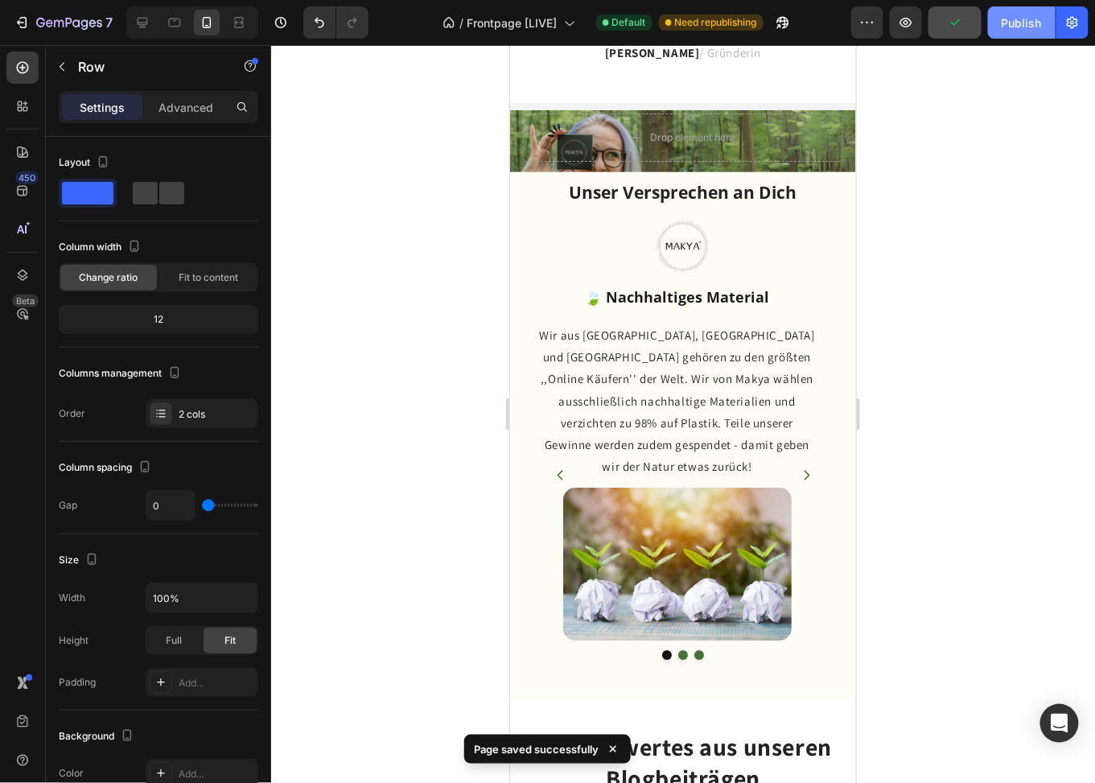
click at [1005, 29] on div "Publish" at bounding box center [1022, 22] width 40 height 17
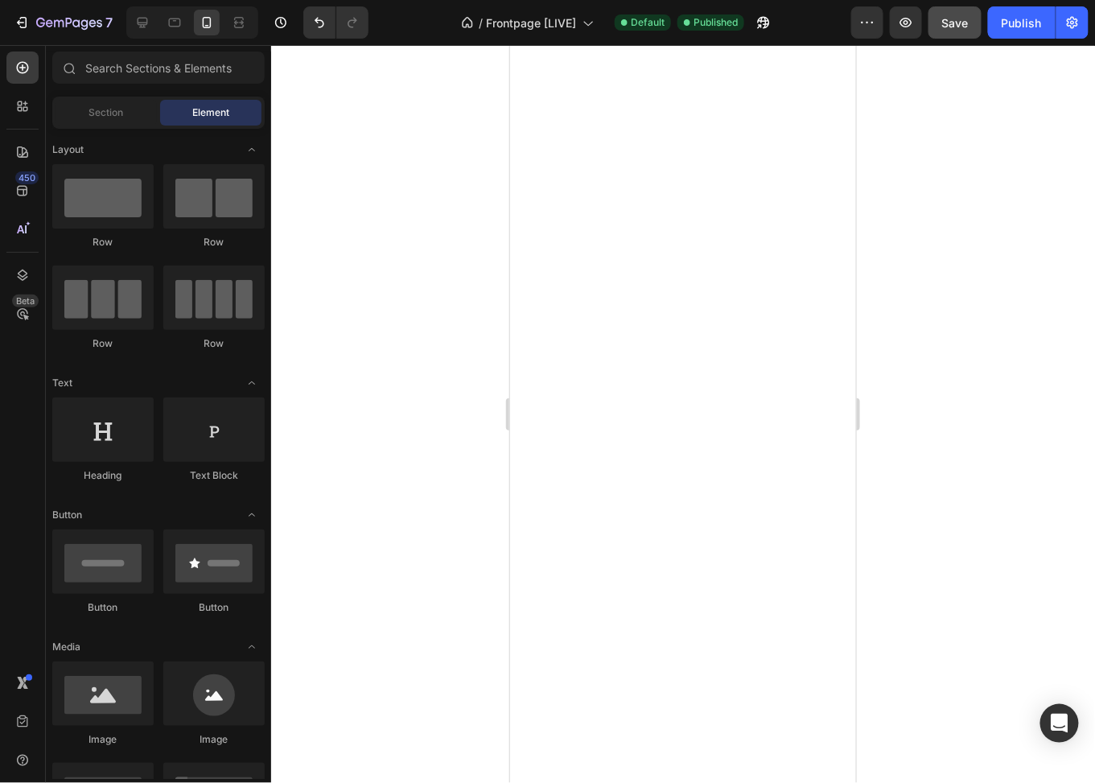
scroll to position [9, 0]
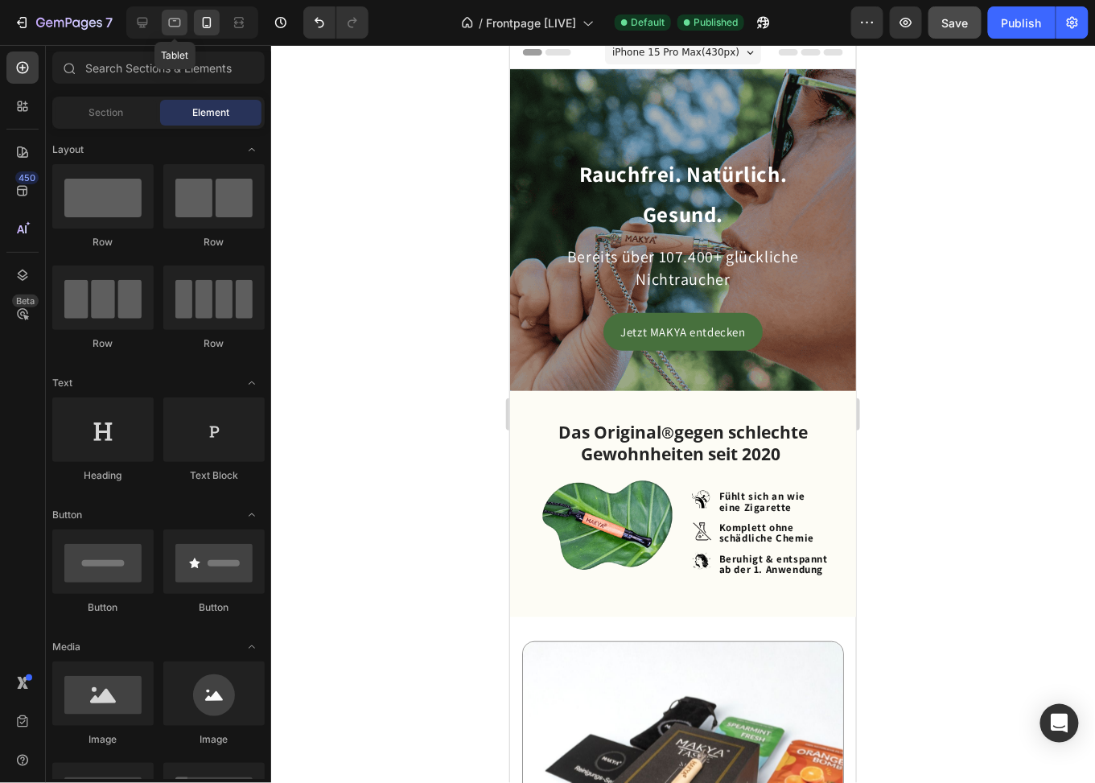
click at [175, 22] on icon at bounding box center [175, 22] width 16 height 16
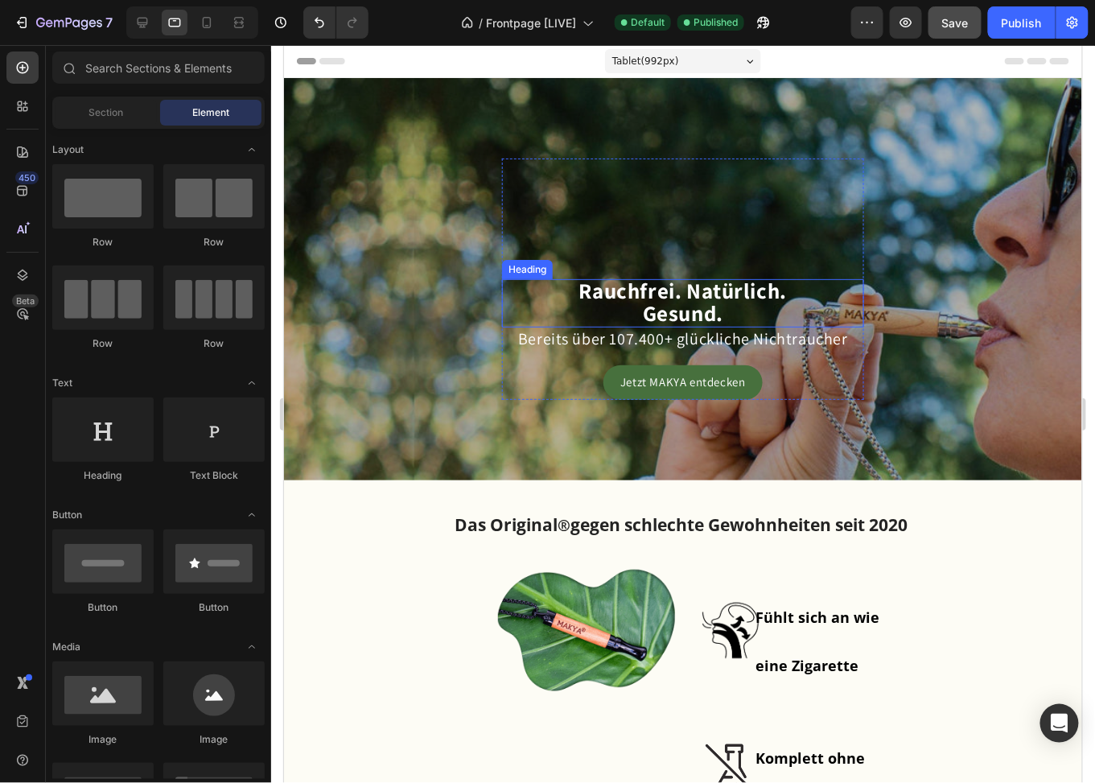
click at [813, 312] on h2 "Rauchfrei. Natürlich. Gesund." at bounding box center [682, 301] width 362 height 47
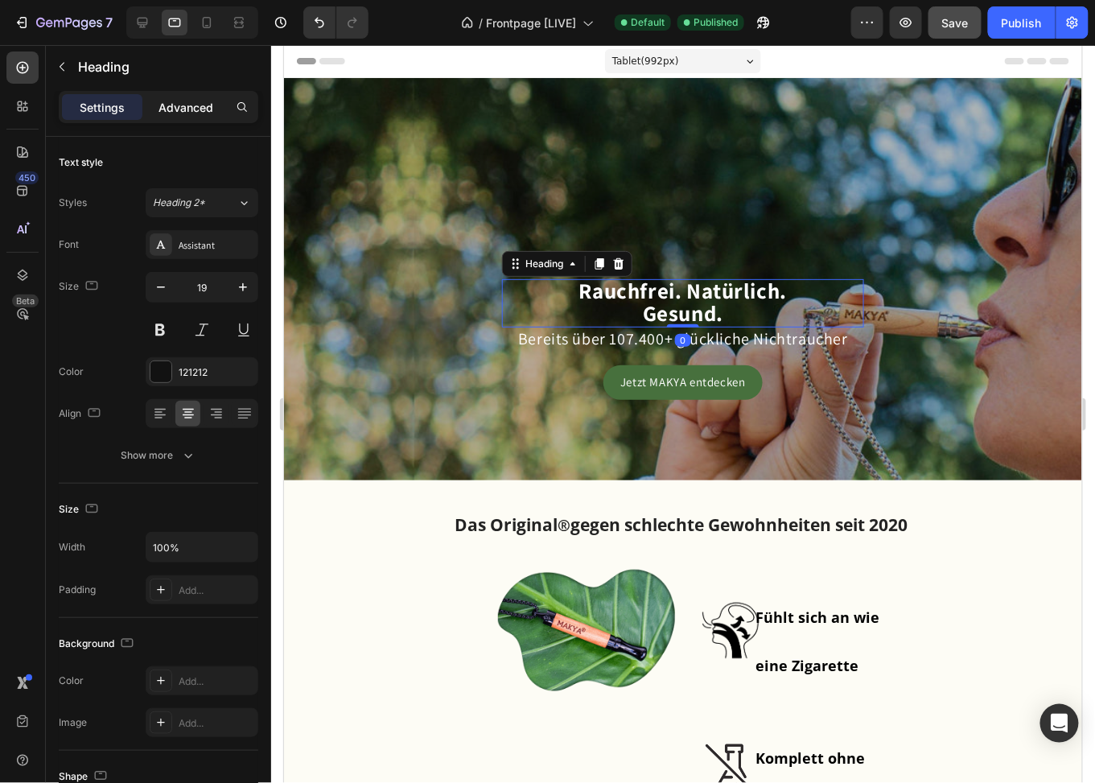
click at [190, 97] on div "Advanced" at bounding box center [186, 107] width 80 height 26
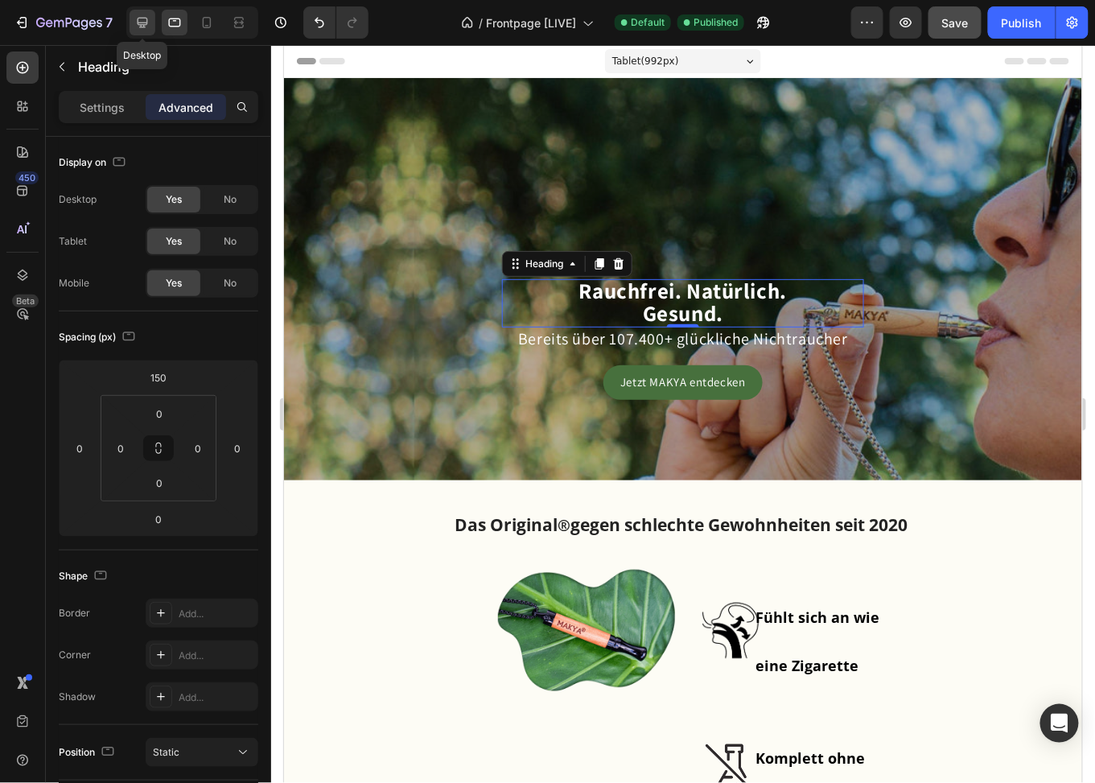
click at [145, 19] on icon at bounding box center [142, 22] width 16 height 16
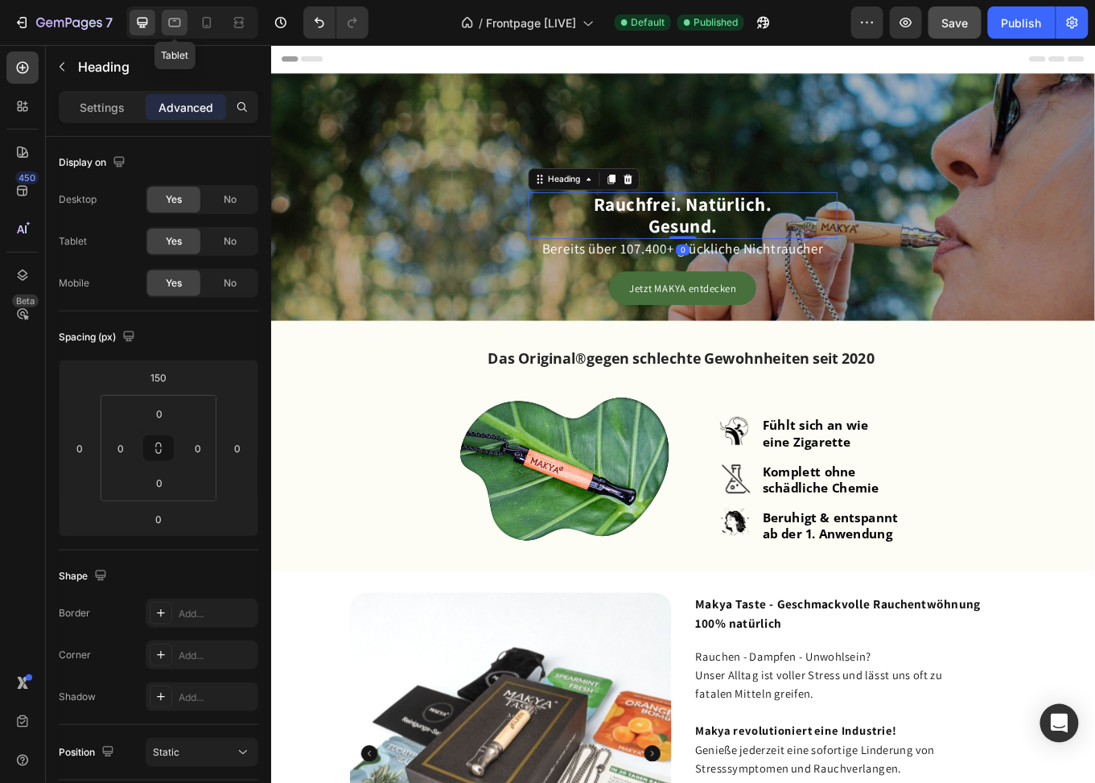
scroll to position [113, 0]
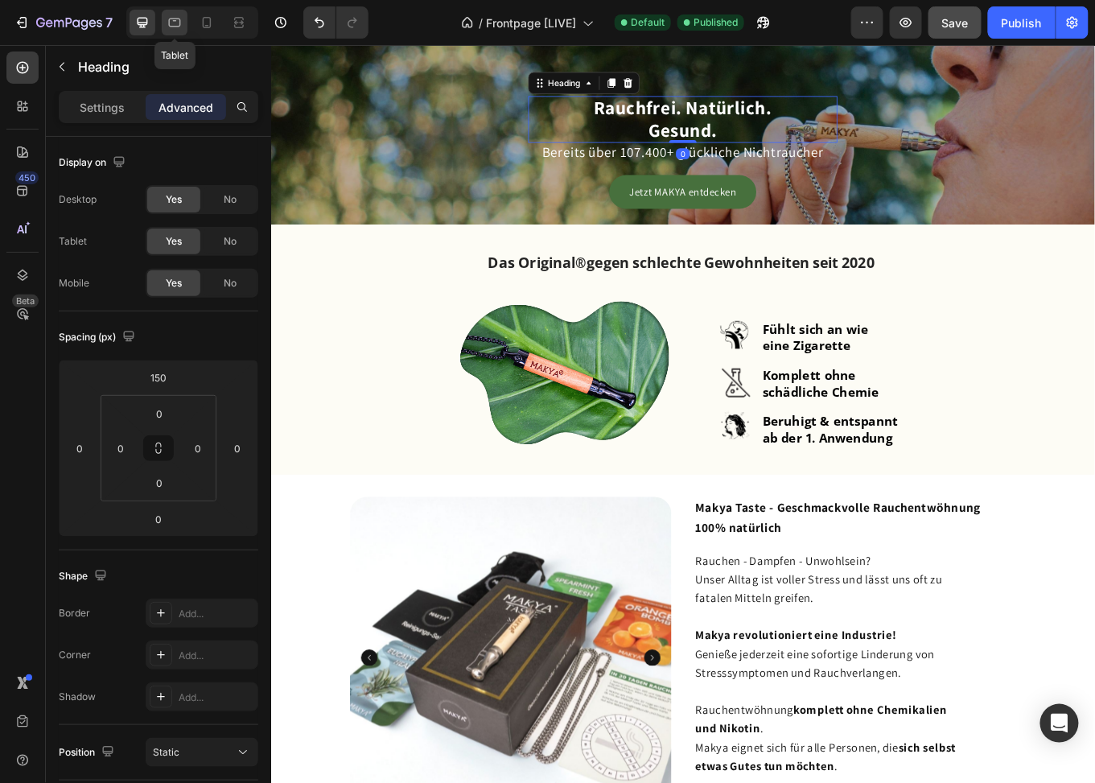
click at [174, 21] on icon at bounding box center [175, 23] width 12 height 9
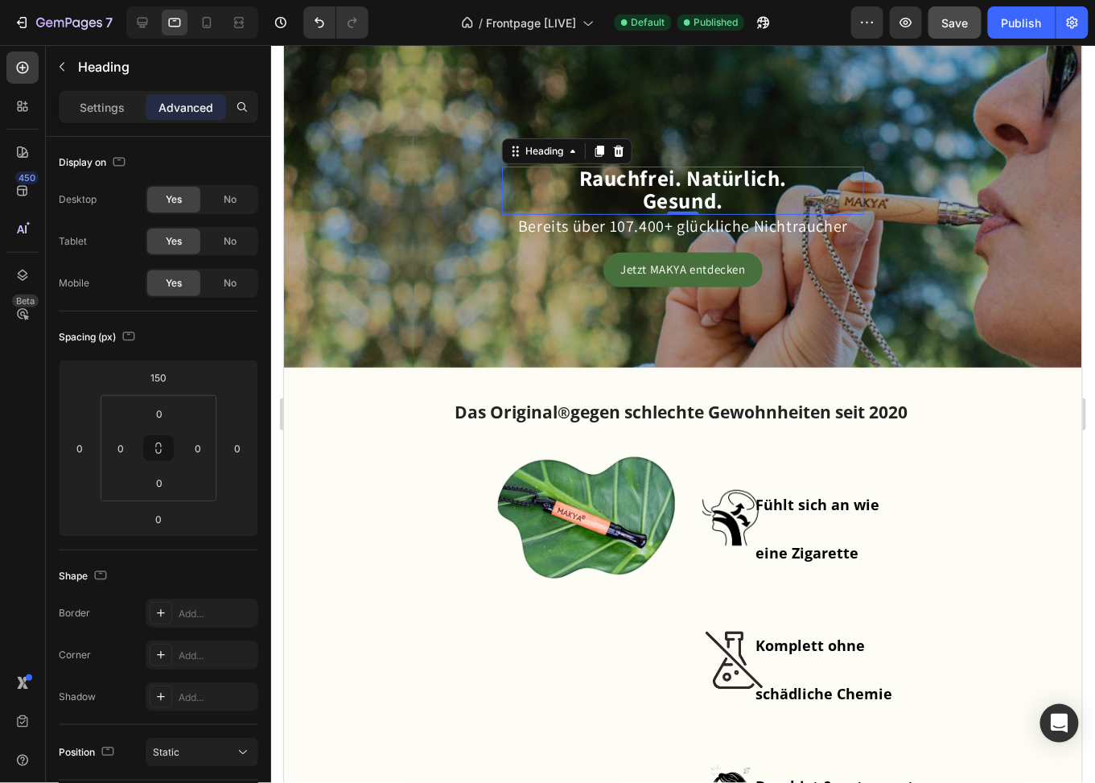
scroll to position [177, 0]
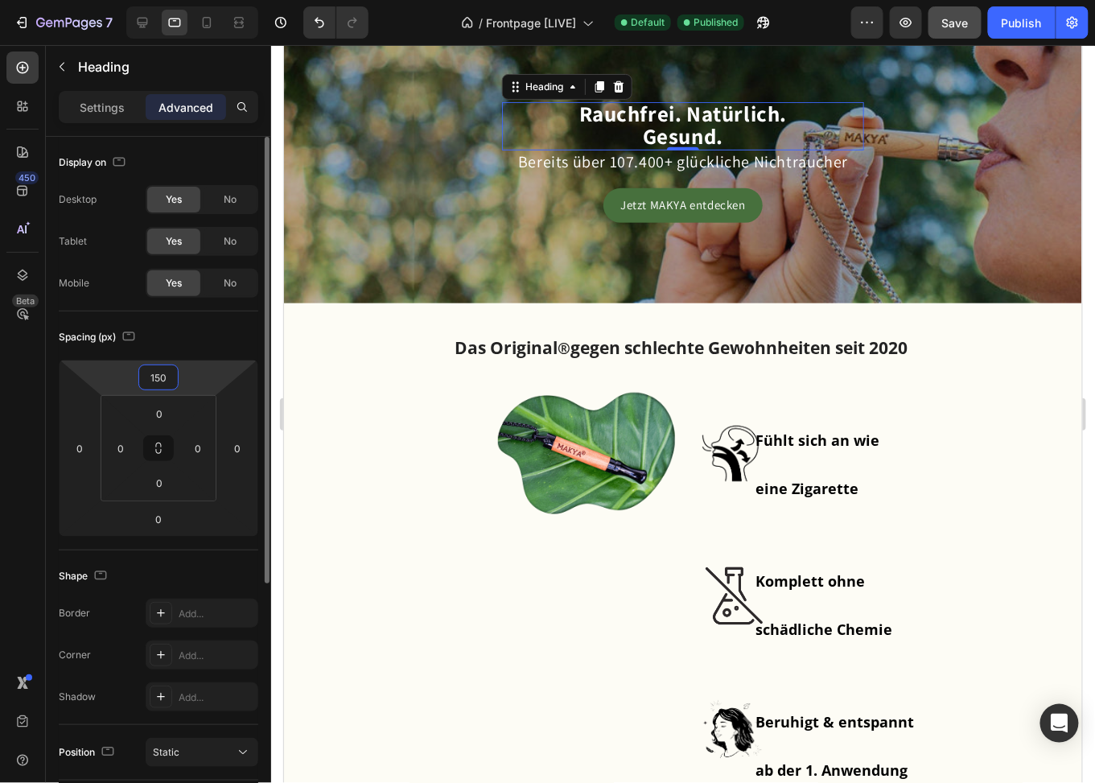
click at [171, 377] on input "150" at bounding box center [158, 377] width 32 height 24
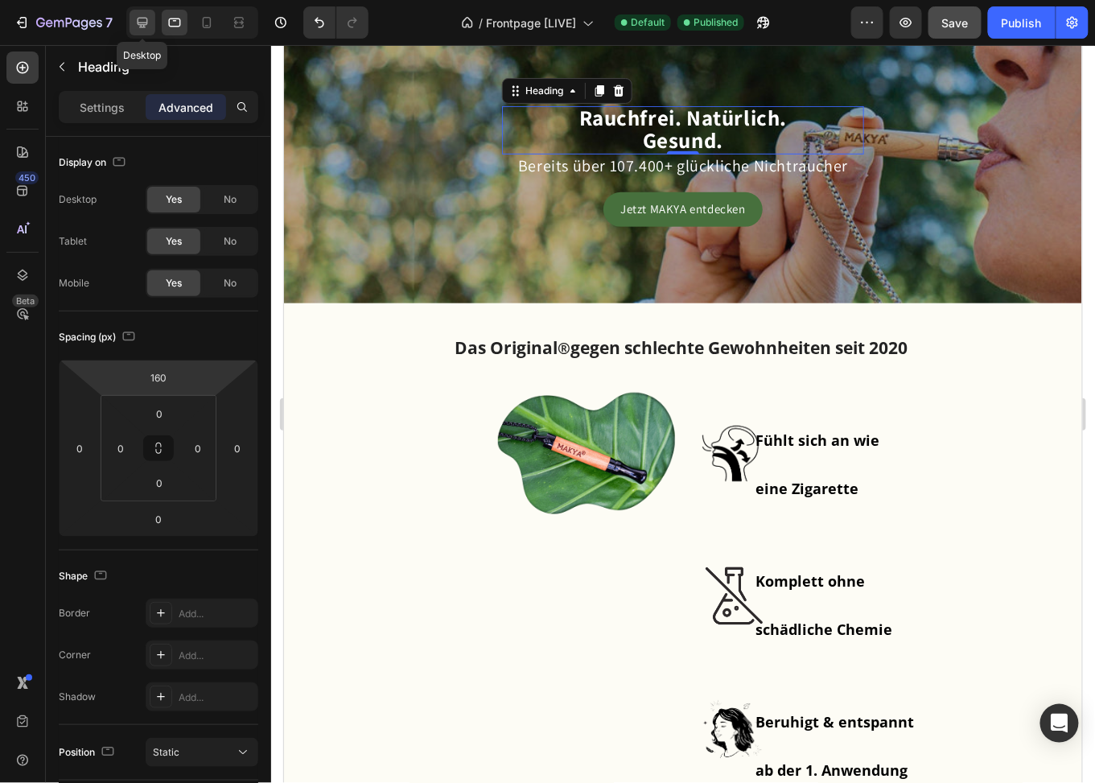
click at [143, 15] on icon at bounding box center [142, 22] width 16 height 16
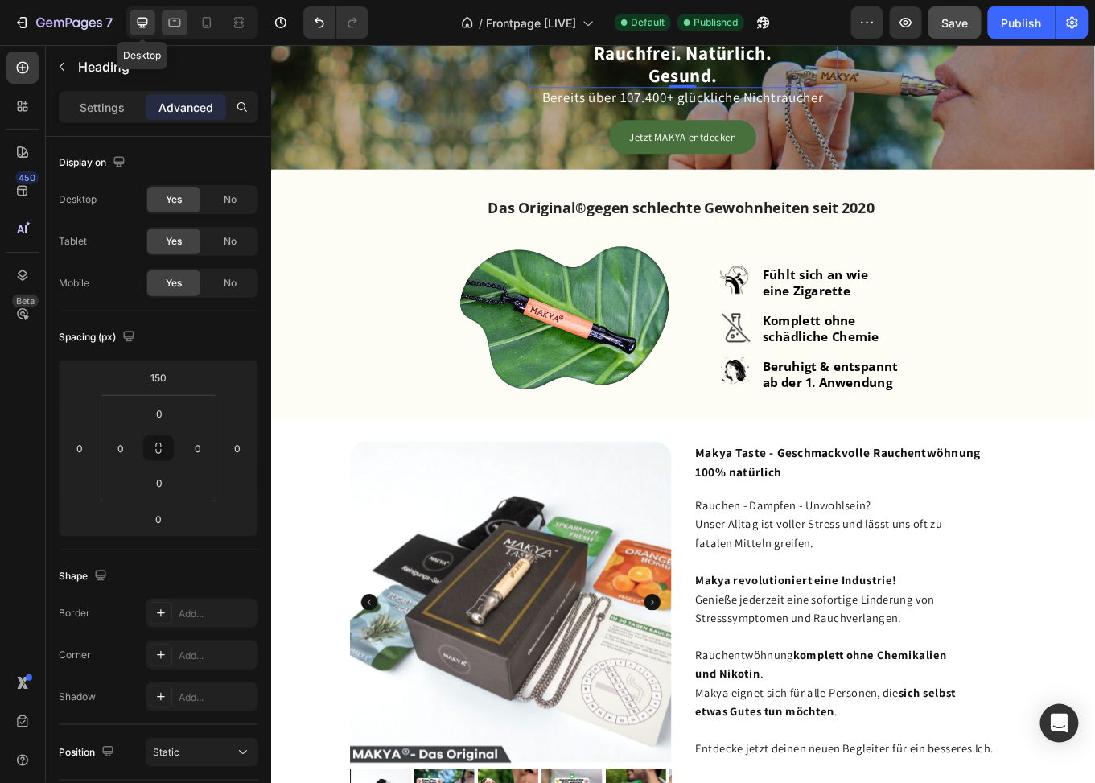
click at [175, 19] on icon at bounding box center [175, 22] width 16 height 16
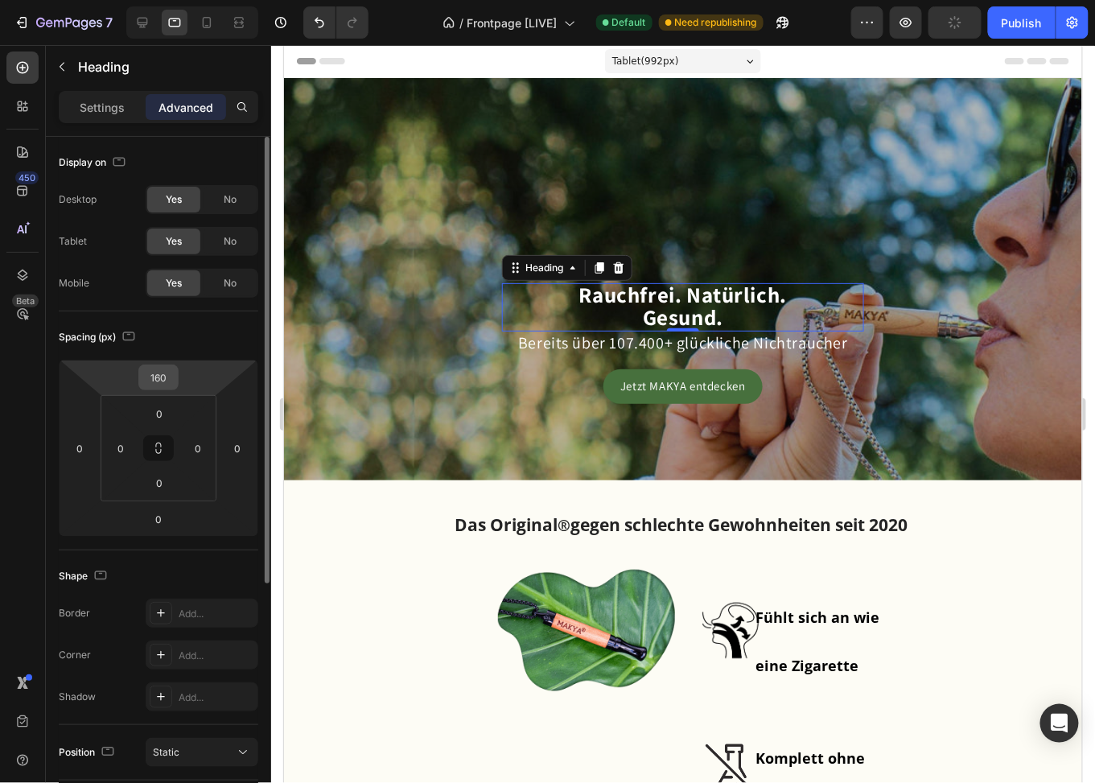
click at [162, 378] on input "160" at bounding box center [158, 377] width 32 height 24
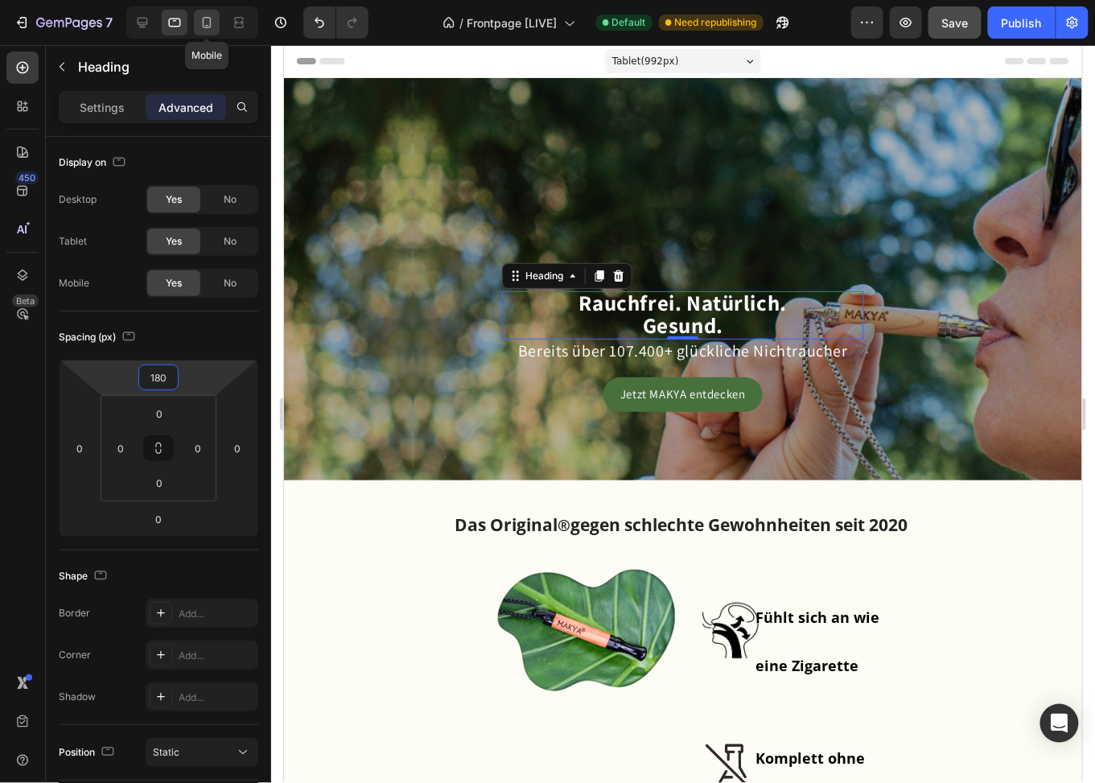
click at [208, 19] on icon at bounding box center [207, 22] width 16 height 16
type input "50"
type input "32"
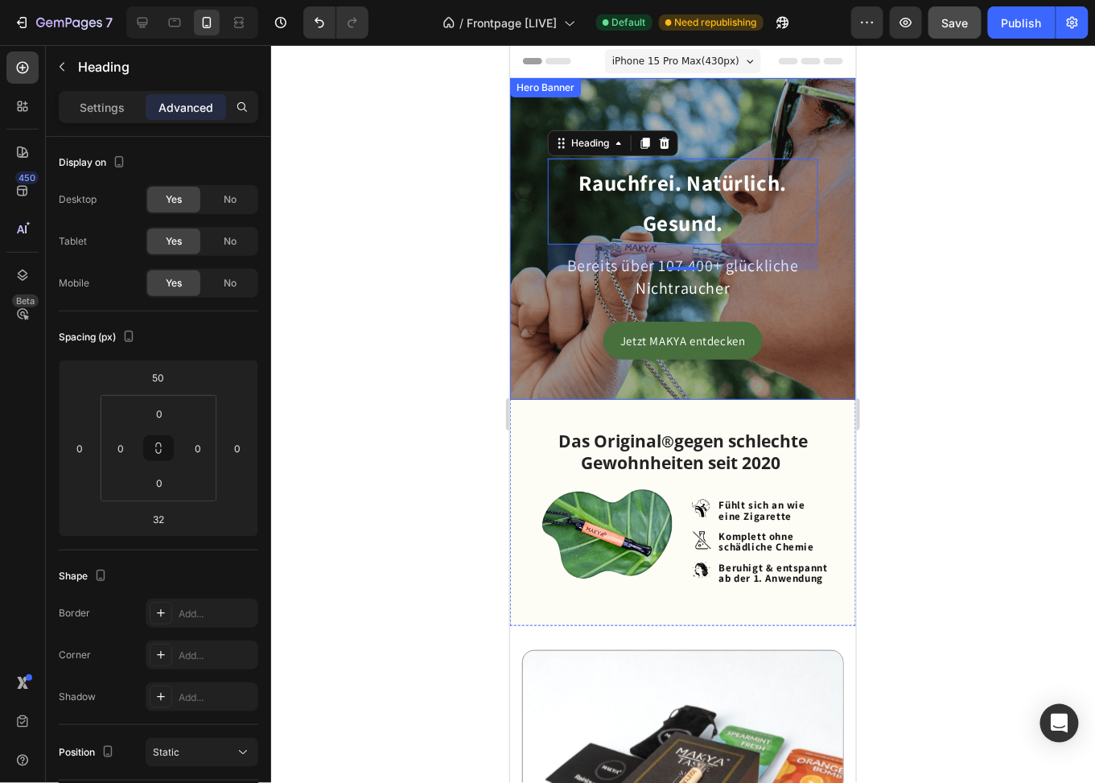
click at [918, 261] on div at bounding box center [683, 414] width 824 height 738
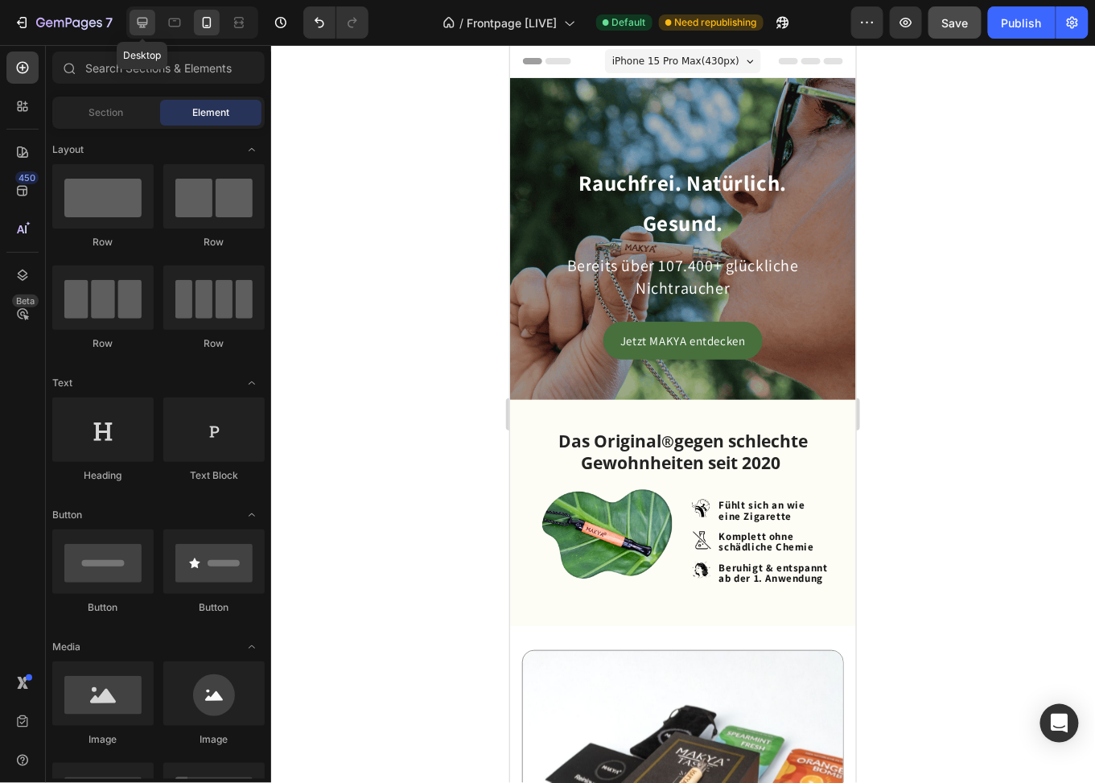
click at [142, 27] on icon at bounding box center [143, 23] width 10 height 10
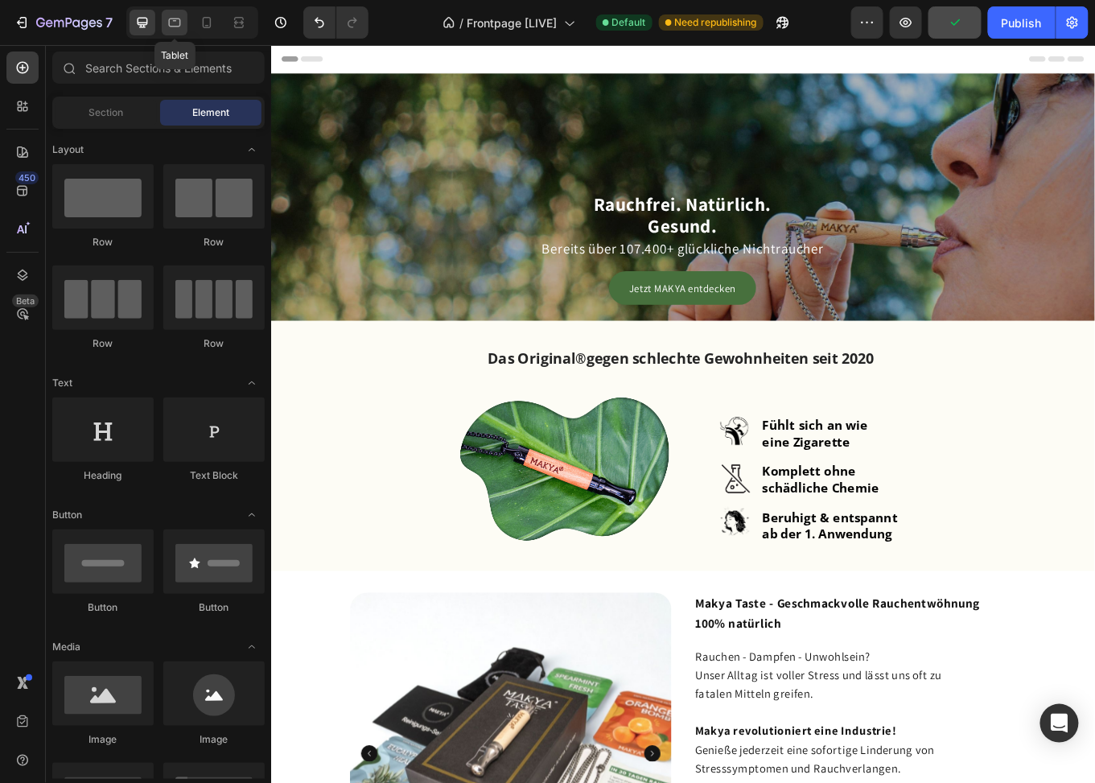
click at [174, 23] on icon at bounding box center [175, 22] width 16 height 16
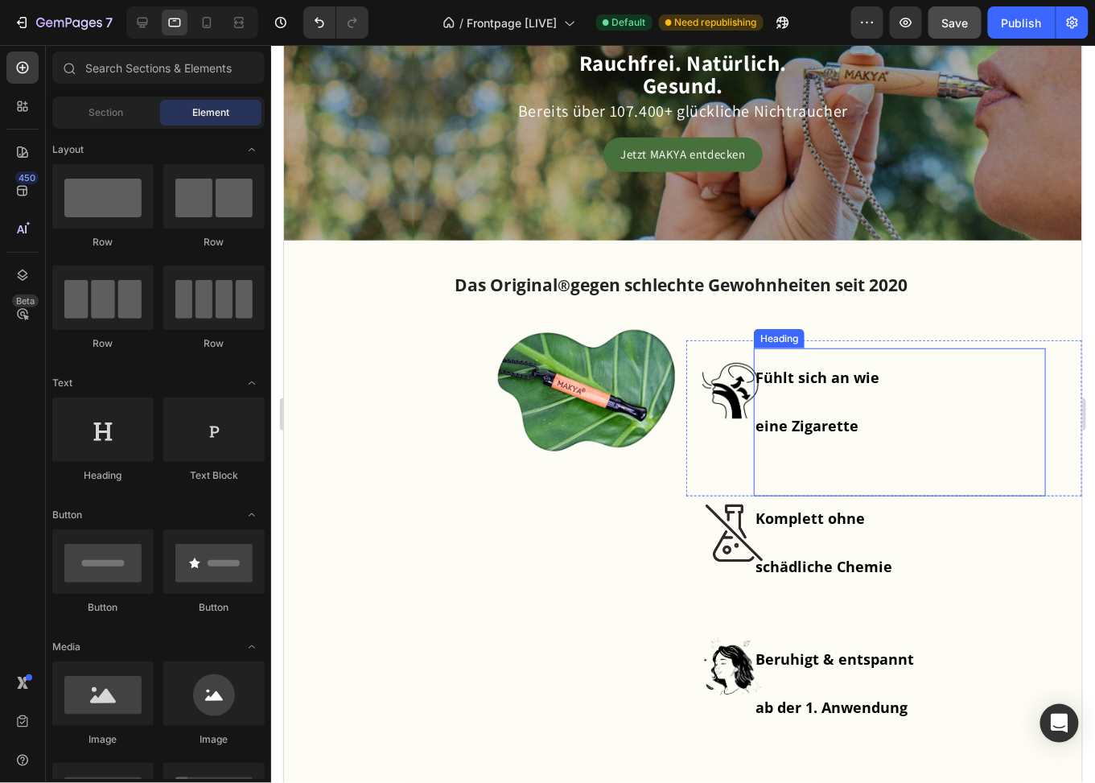
scroll to position [241, 0]
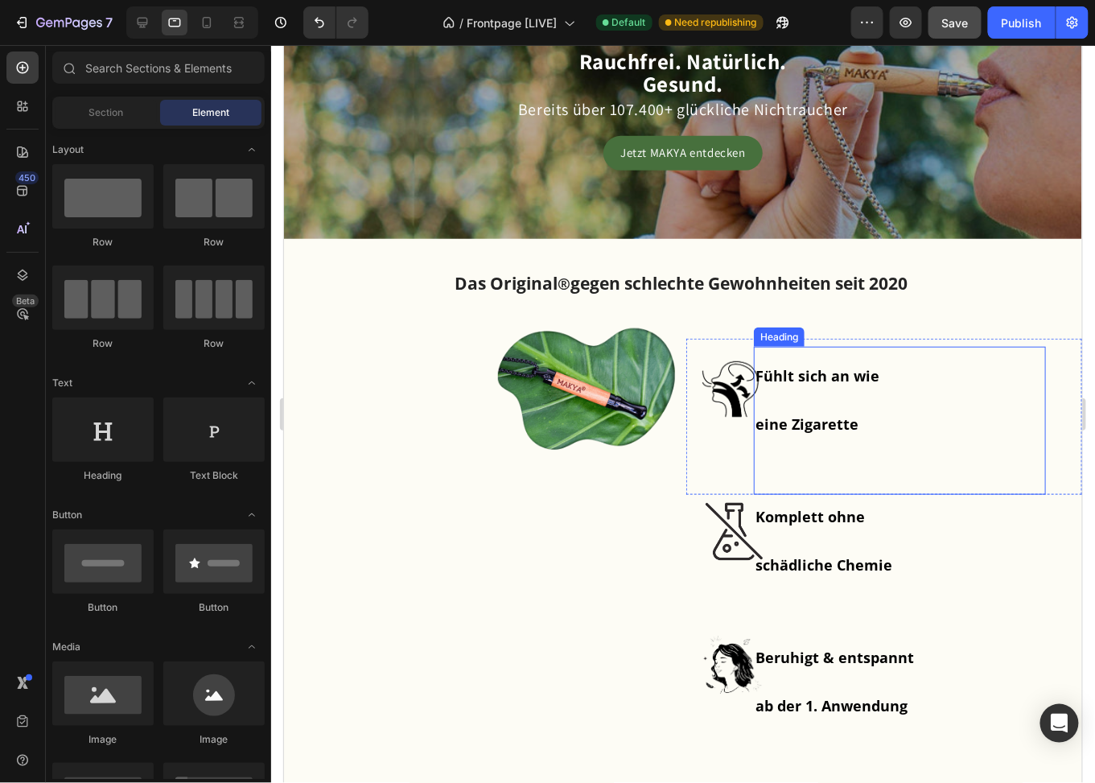
click at [785, 392] on h1 "Fühlt sich an wie eine Zigarette" at bounding box center [899, 420] width 292 height 148
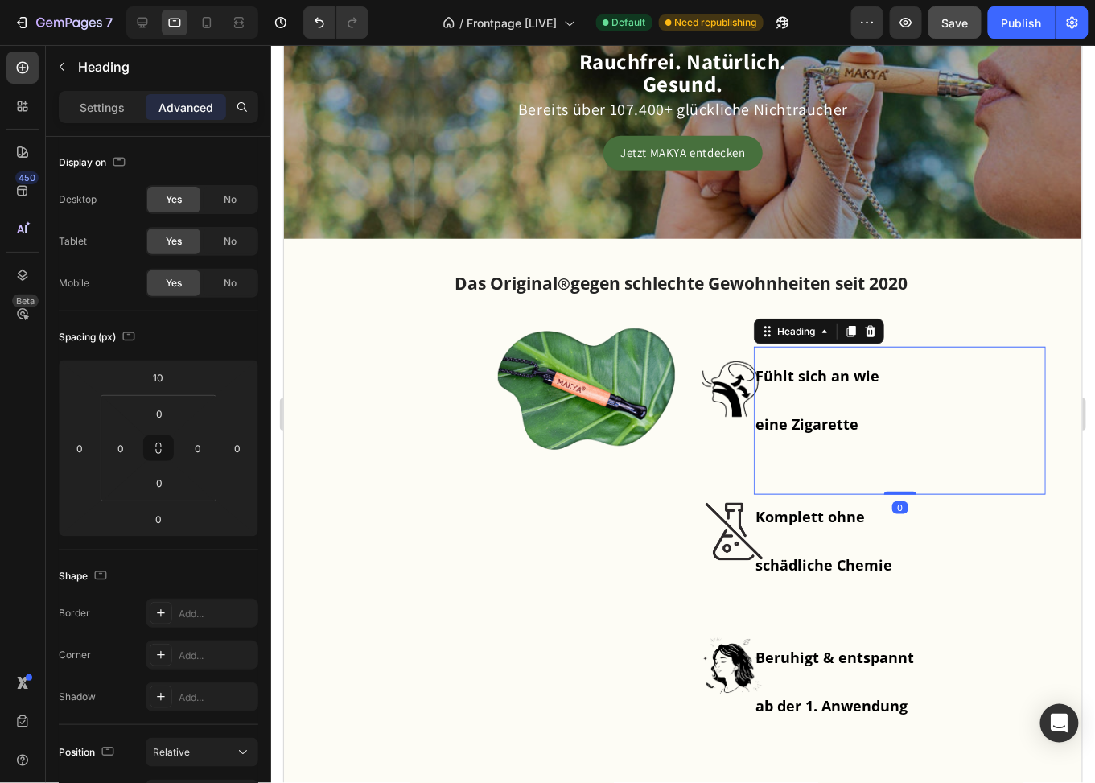
click at [785, 392] on h1 "Fühlt sich an wie eine Zigarette" at bounding box center [899, 420] width 292 height 148
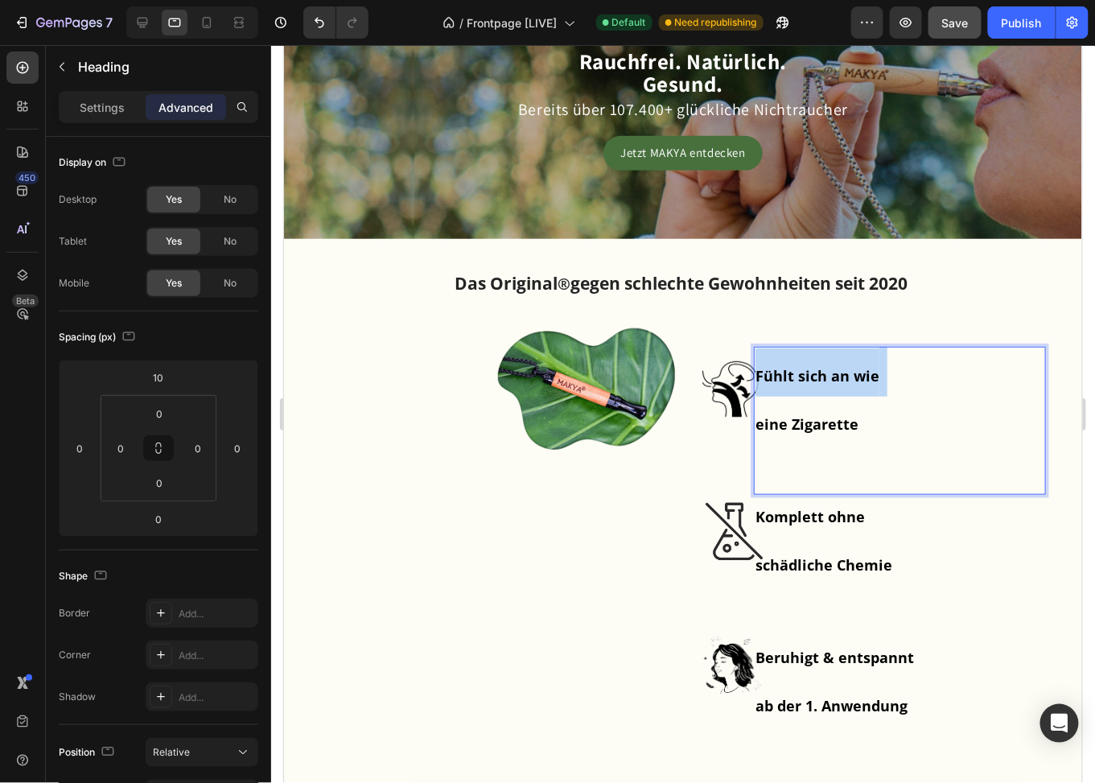
click at [785, 392] on p "Fühlt sich an wie eine Zigarette" at bounding box center [899, 420] width 289 height 145
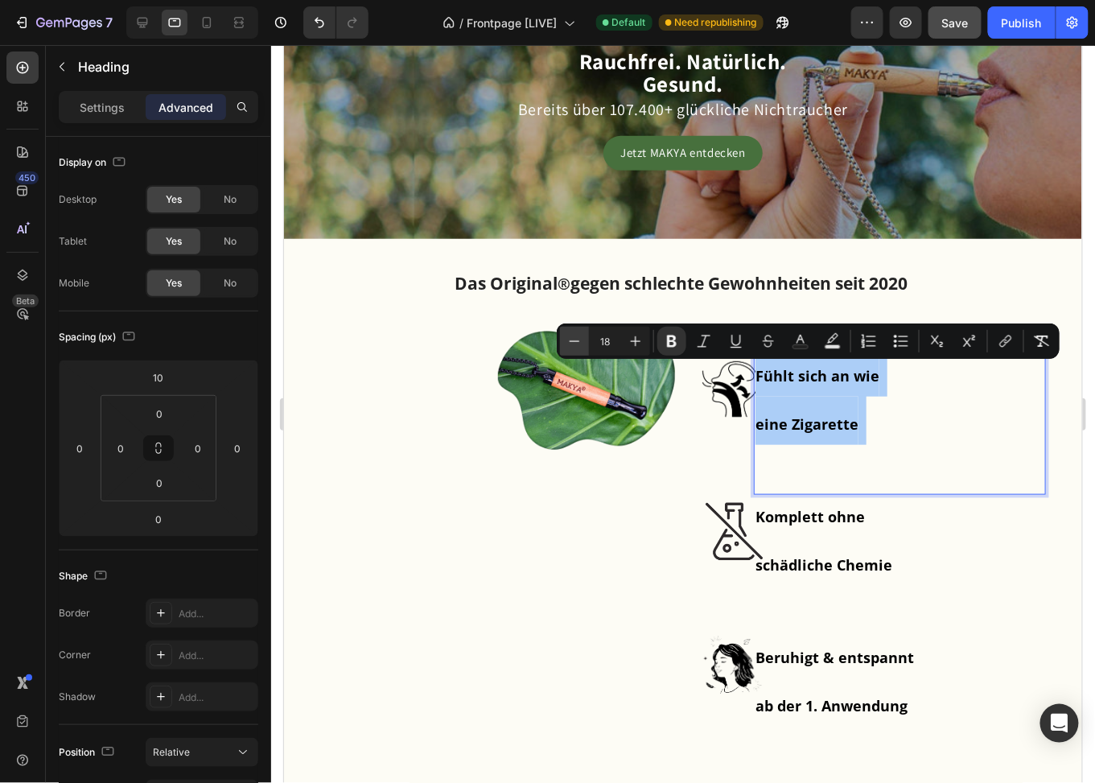
click at [579, 339] on icon "Editor contextual toolbar" at bounding box center [575, 341] width 16 height 16
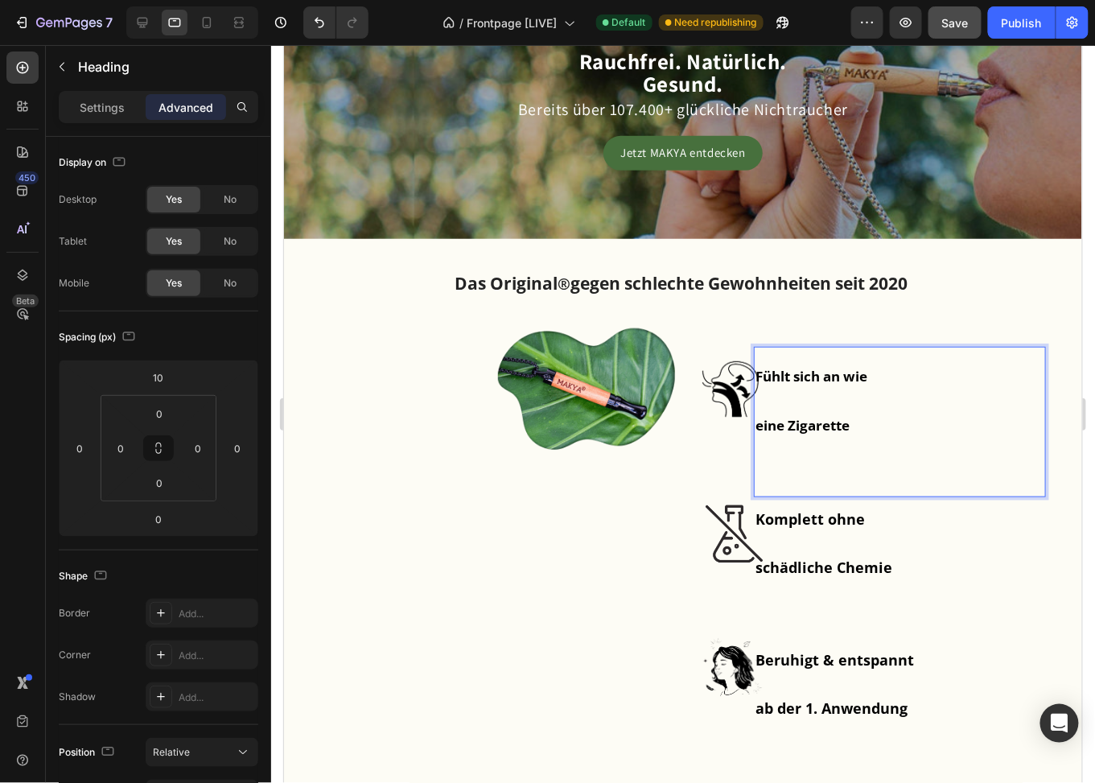
click at [881, 395] on p "Fühlt sich an wie eine Zigarette" at bounding box center [899, 421] width 289 height 147
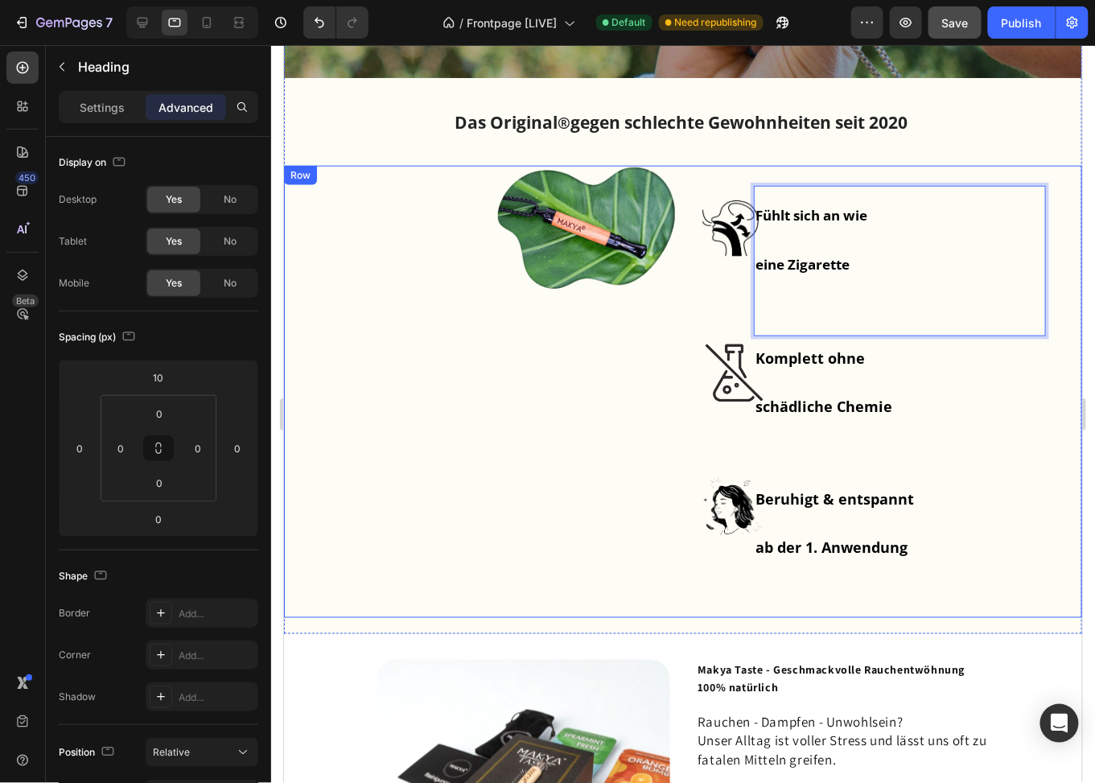
scroll to position [402, 0]
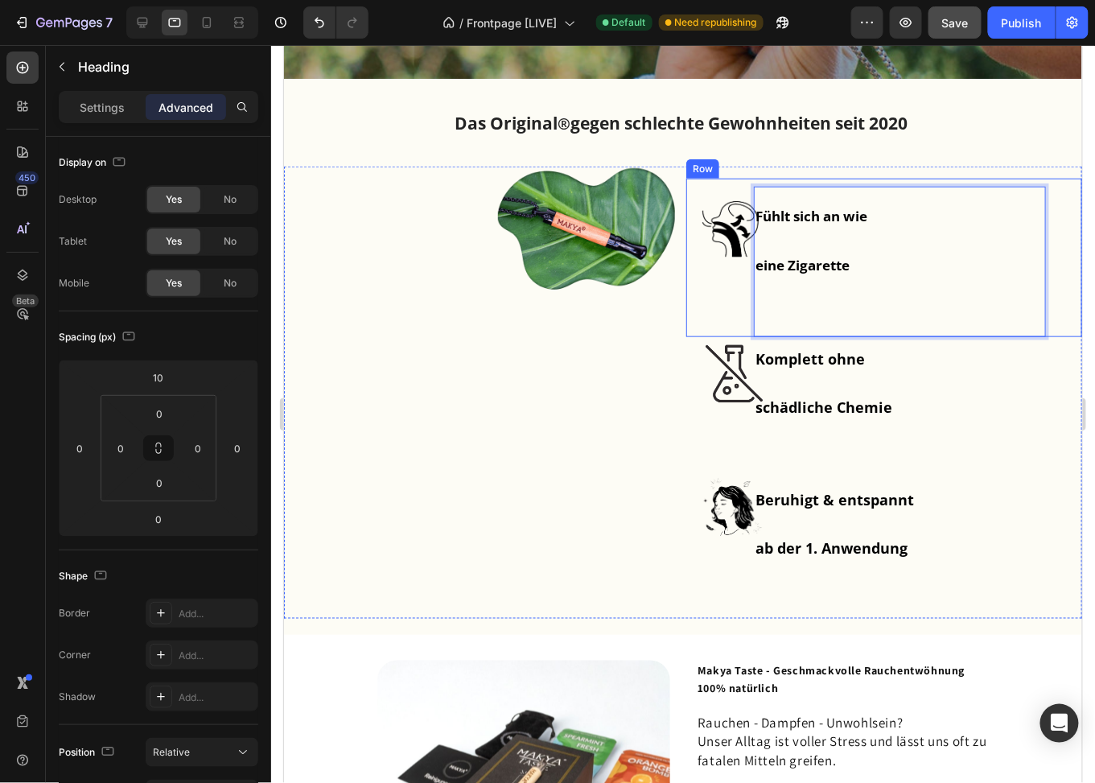
click at [723, 286] on div "Image" at bounding box center [734, 257] width 97 height 159
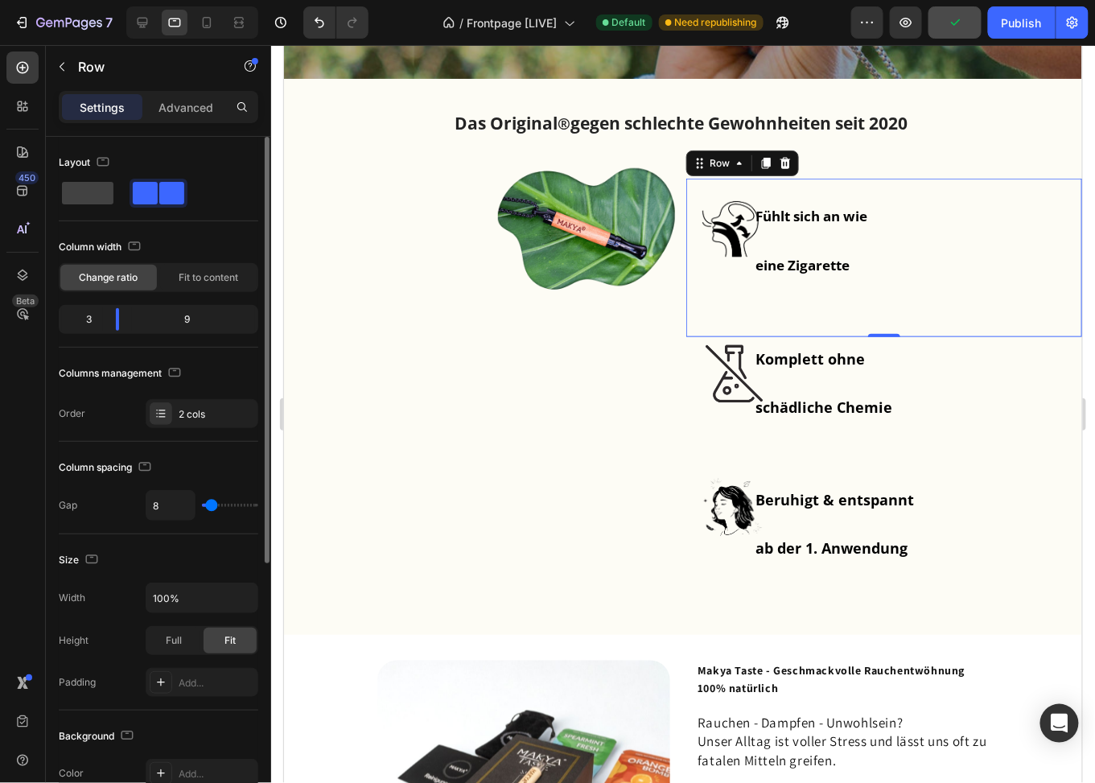
type input "4"
type input "0"
type input "16"
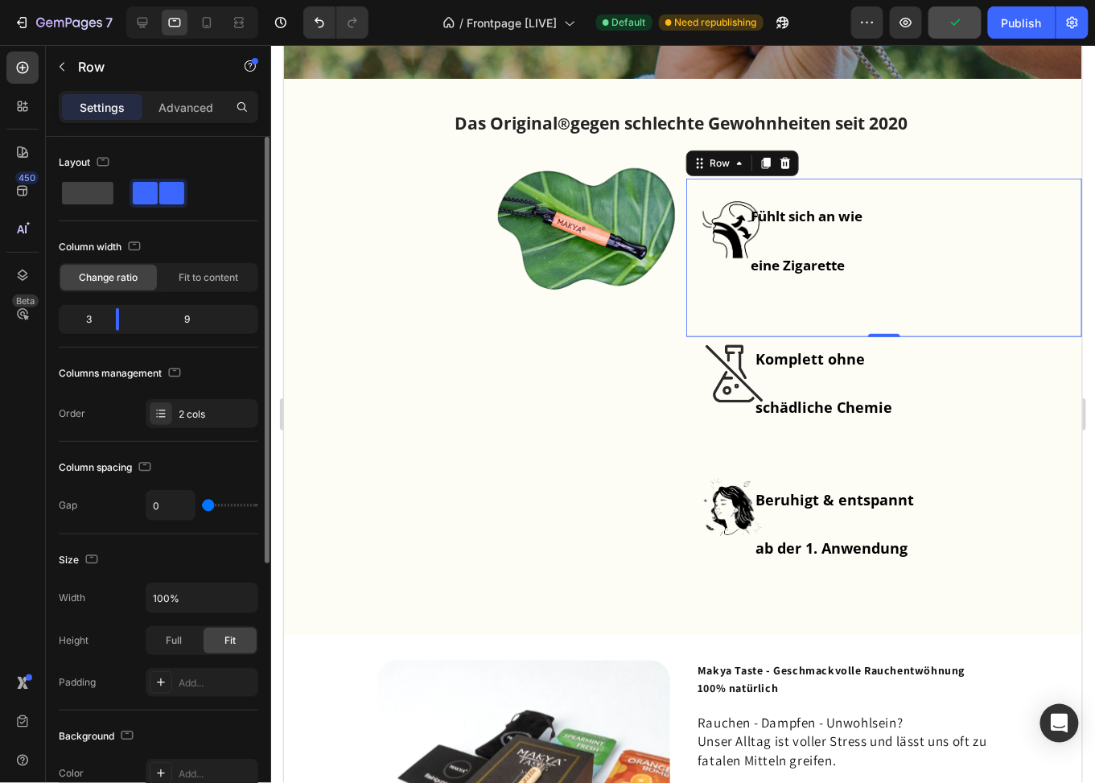
type input "16"
type input "18"
type input "19"
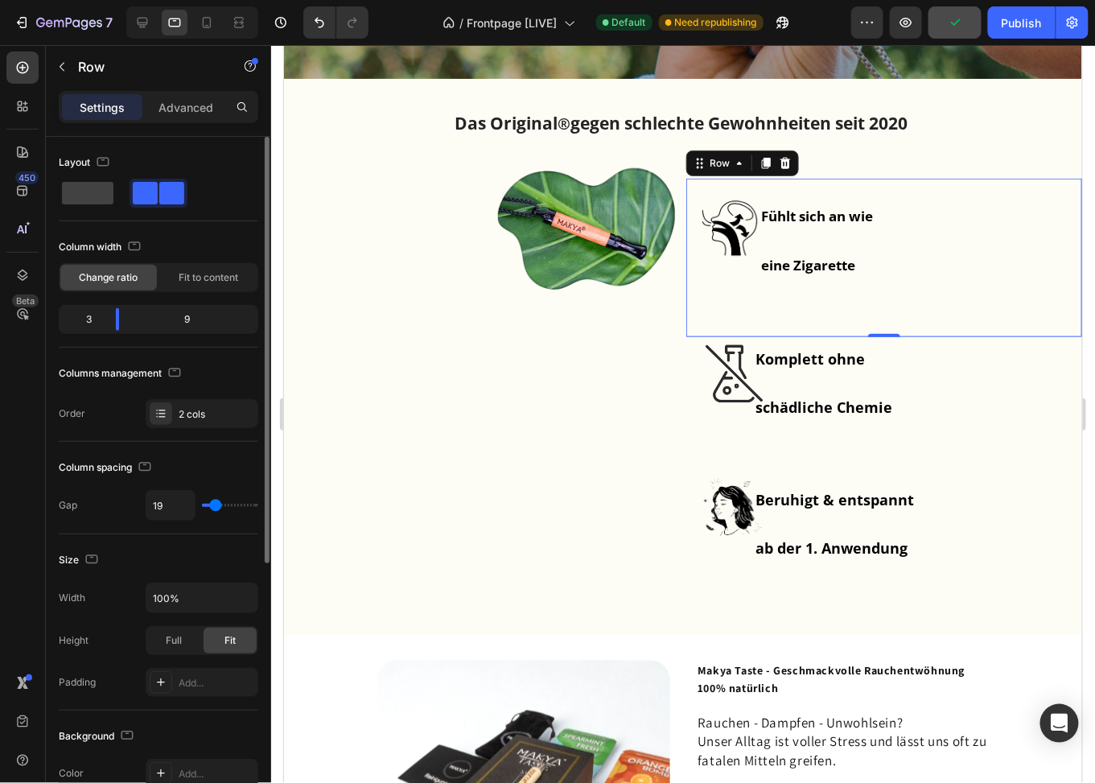
type input "21"
type input "19"
type input "18"
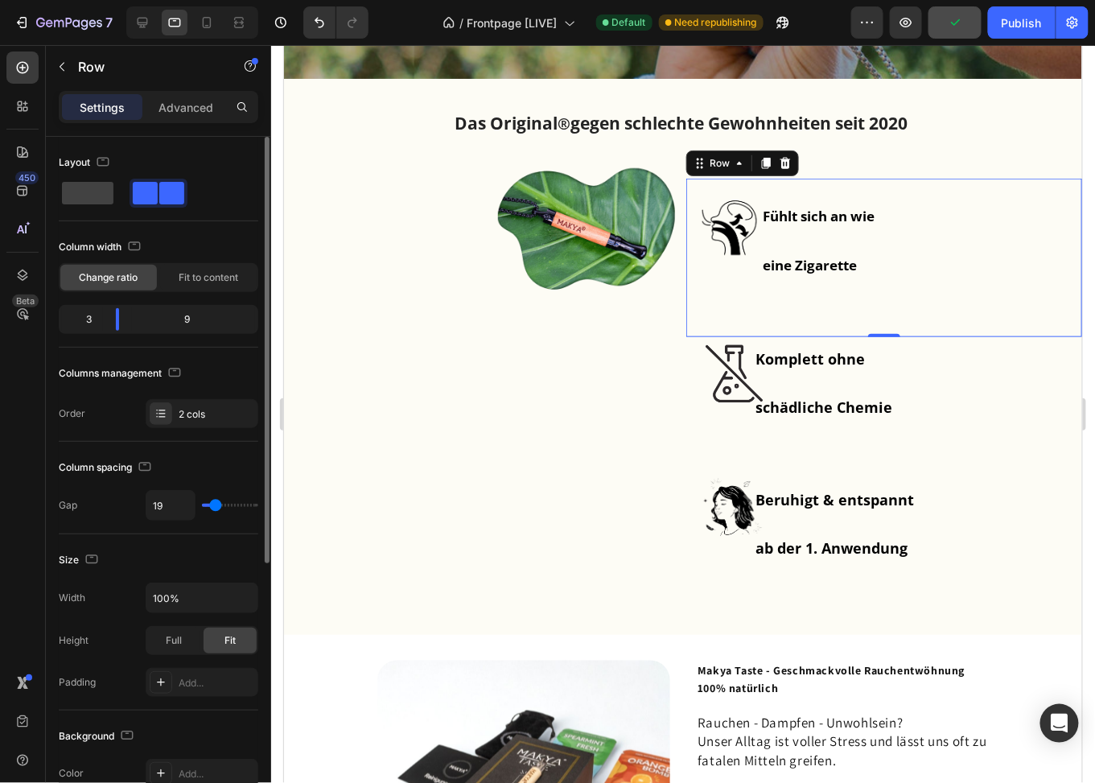
type input "18"
type input "14"
type input "12"
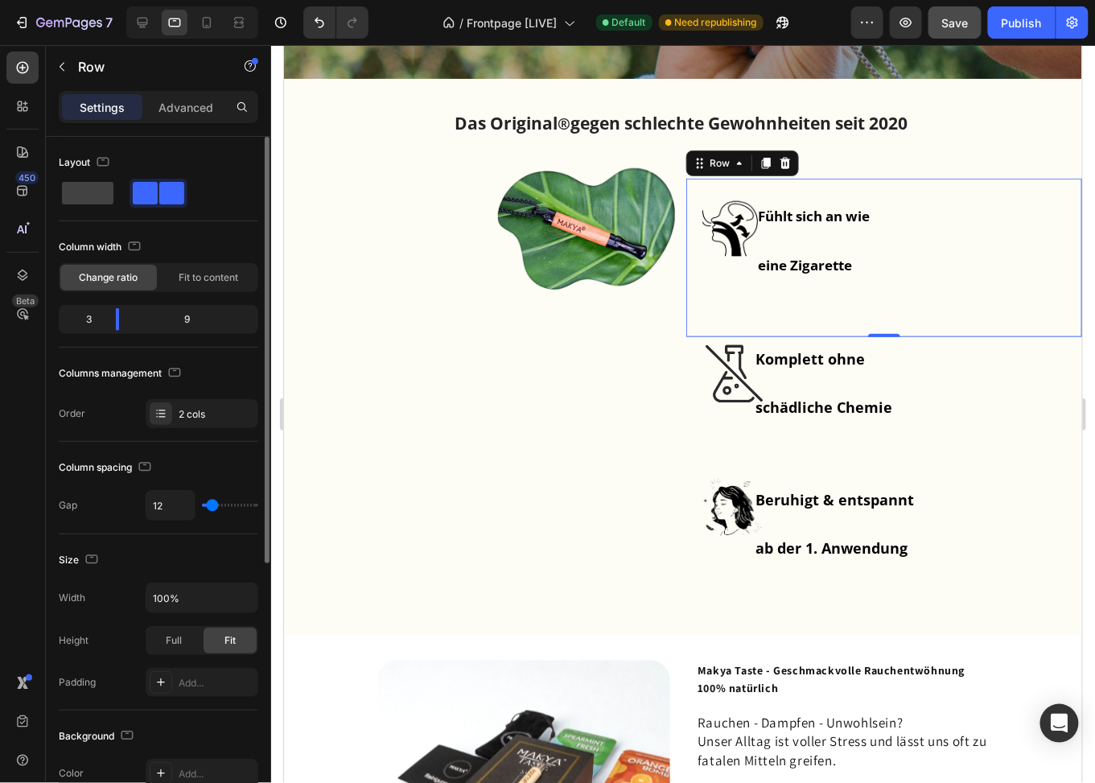
type input "14"
type input "16"
type input "18"
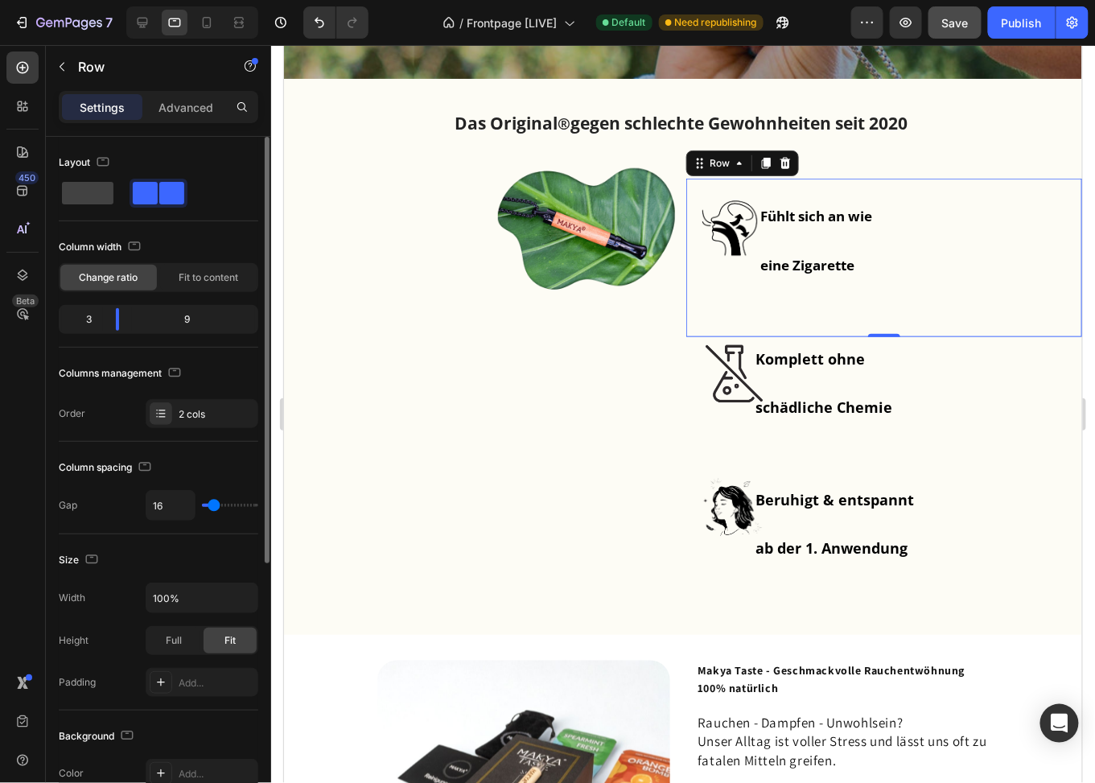
type input "18"
type input "19"
type input "21"
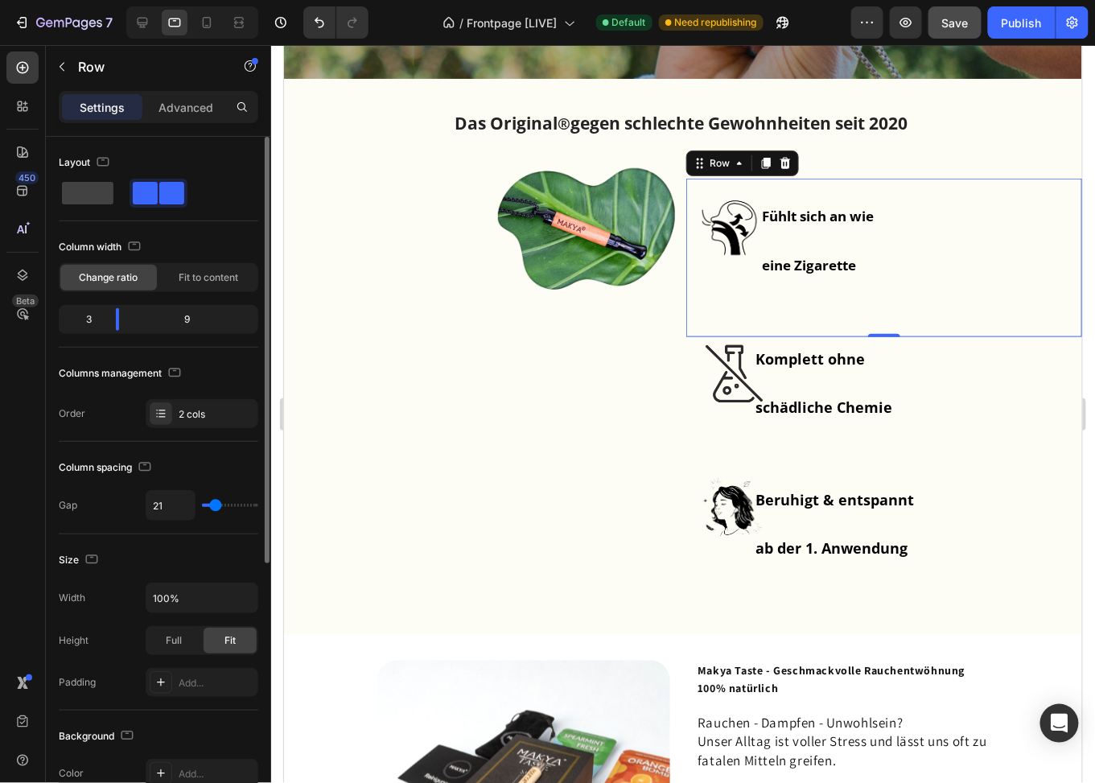
type input "23"
click at [216, 506] on input "range" at bounding box center [230, 505] width 56 height 3
click at [180, 108] on p "Advanced" at bounding box center [186, 107] width 55 height 17
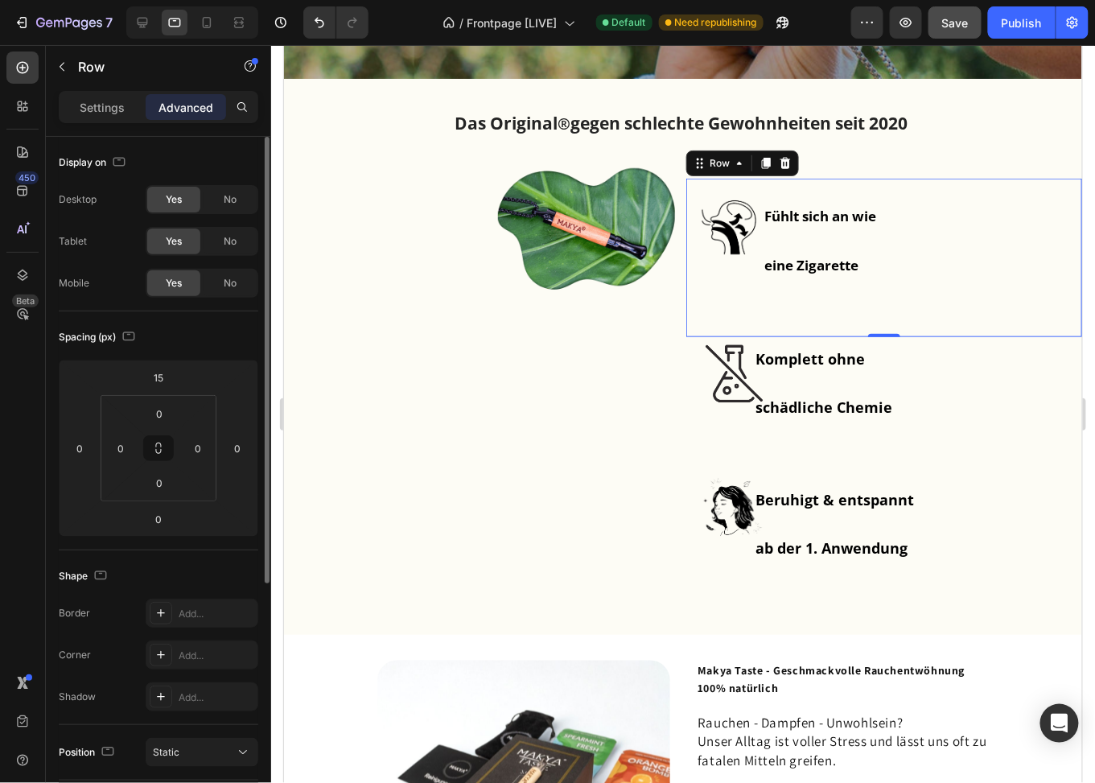
scroll to position [321, 0]
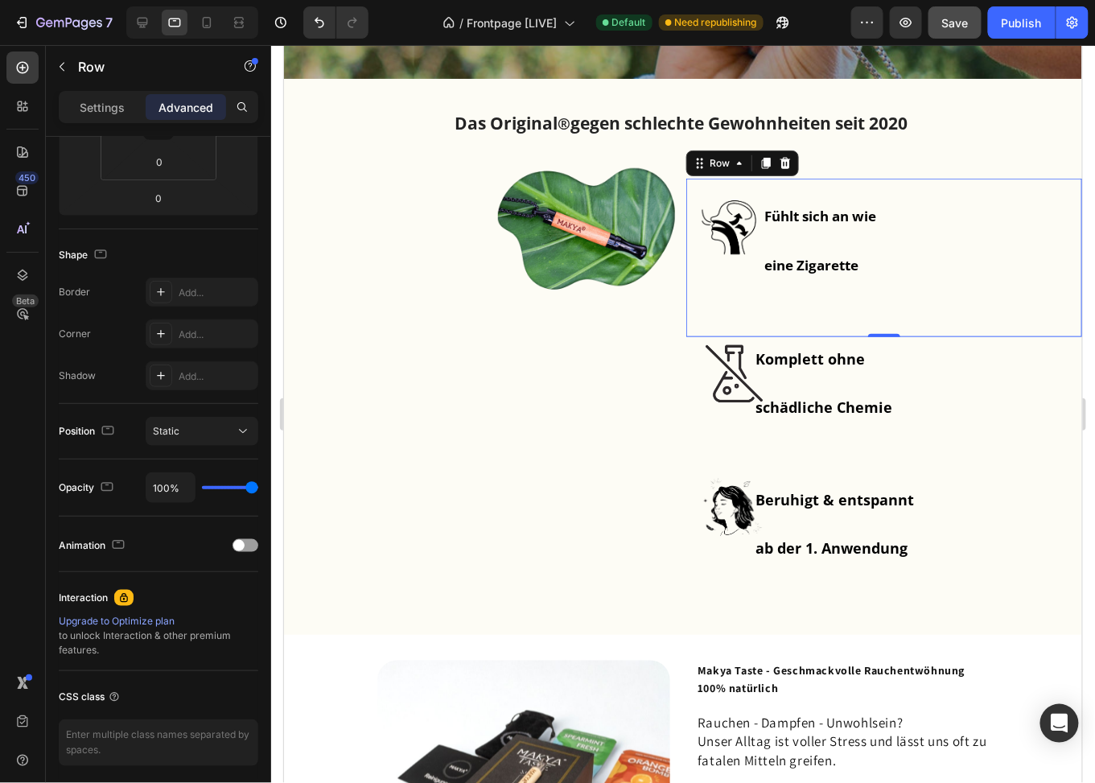
click at [96, 120] on div "Settings Advanced" at bounding box center [159, 107] width 200 height 32
click at [925, 241] on p "⁠⁠⁠⁠⁠⁠⁠ Fühlt sich an wie eine Zigarette" at bounding box center [904, 261] width 280 height 147
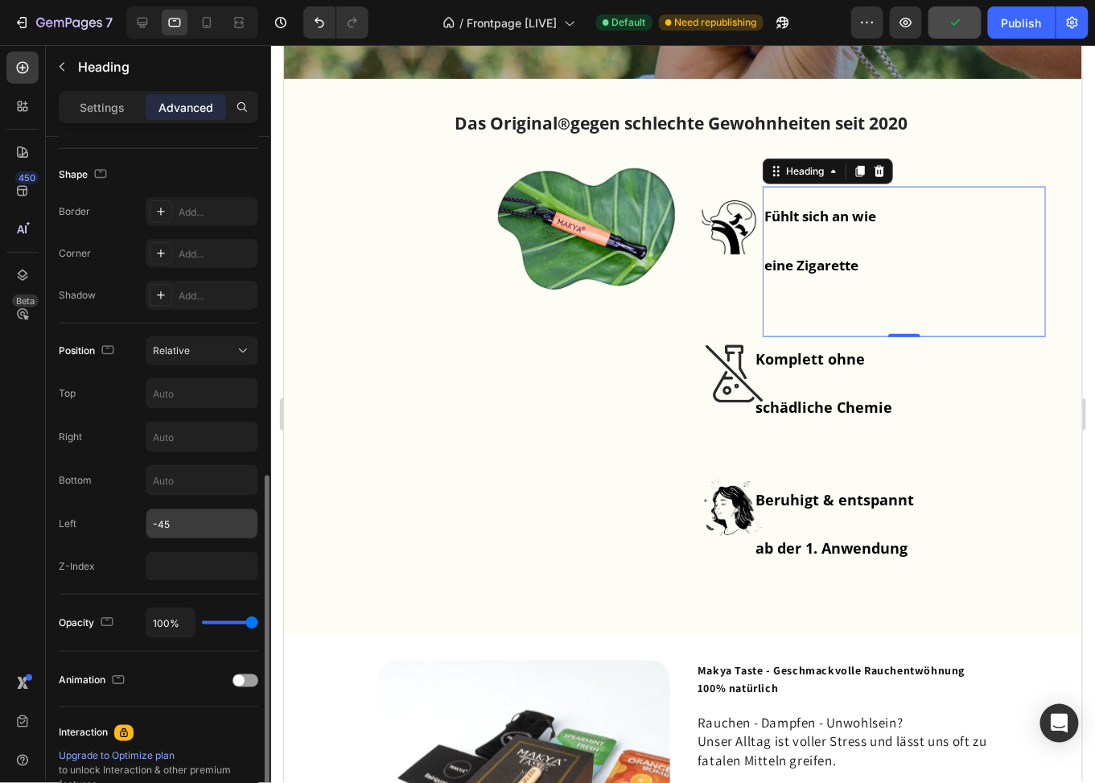
scroll to position [481, 0]
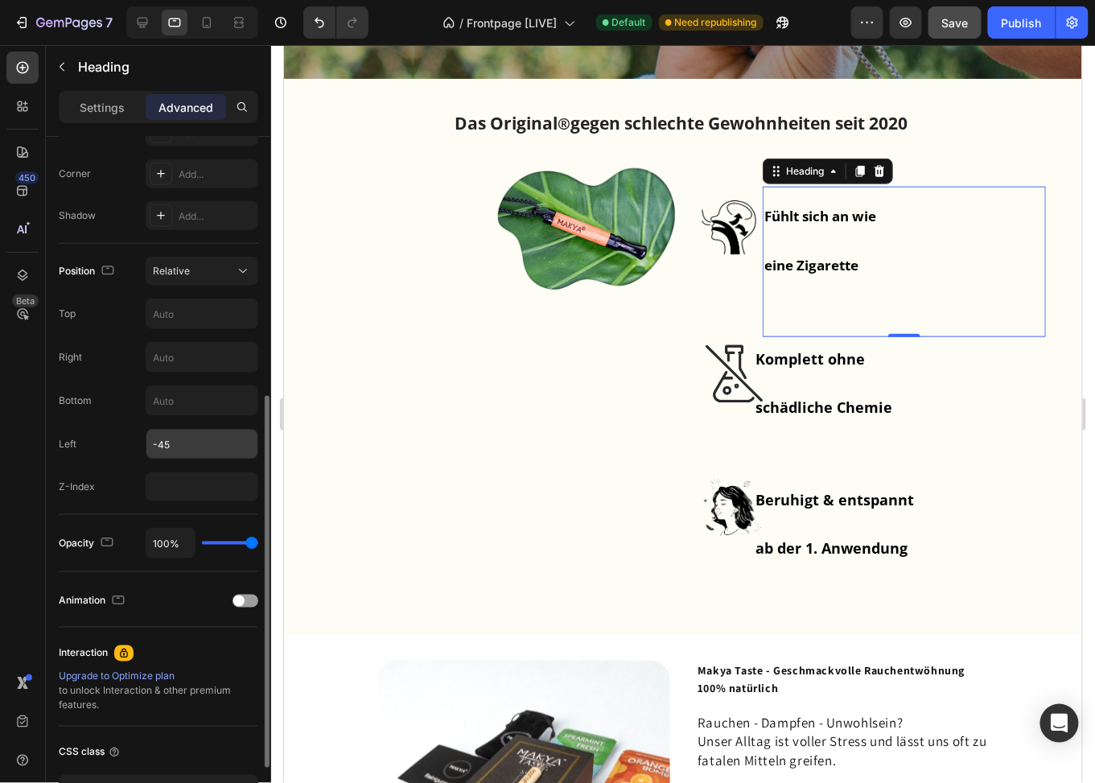
click at [181, 443] on input "-45" at bounding box center [201, 444] width 111 height 29
type input "-45"
click at [101, 418] on div "Position Relative Top Right Bottom Left -45 Z-Index" at bounding box center [159, 379] width 200 height 245
click at [180, 265] on span "Relative" at bounding box center [171, 271] width 37 height 12
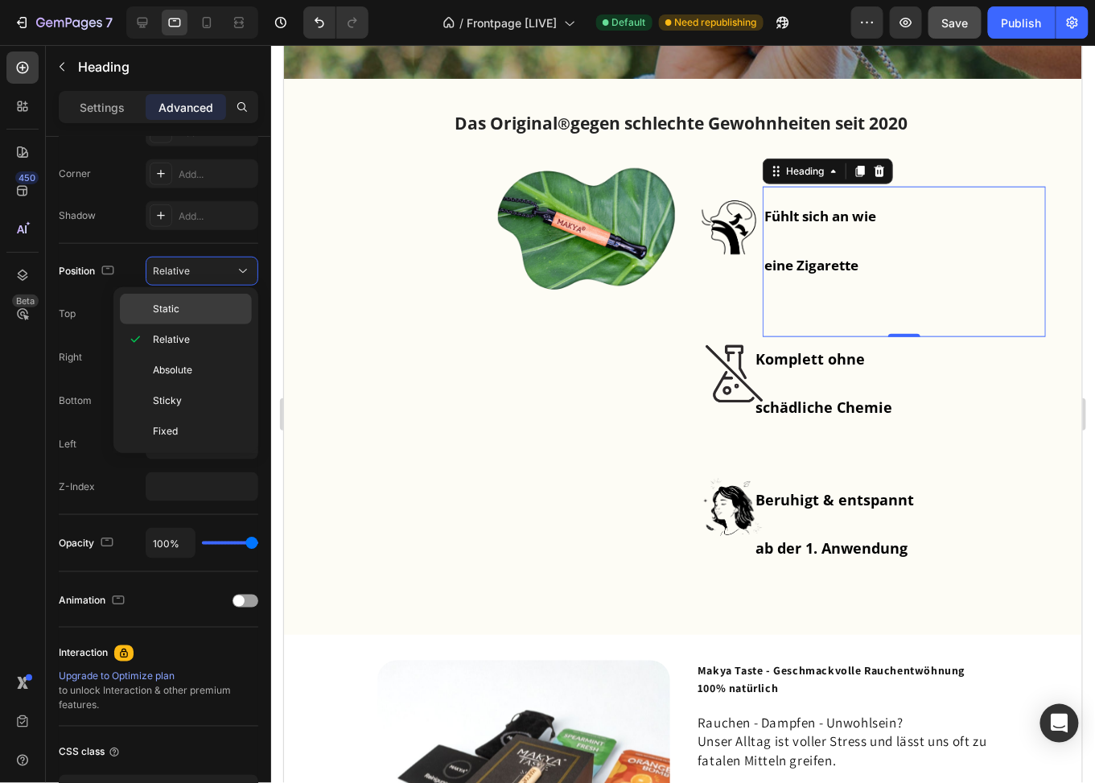
click at [170, 307] on span "Static" at bounding box center [166, 309] width 27 height 14
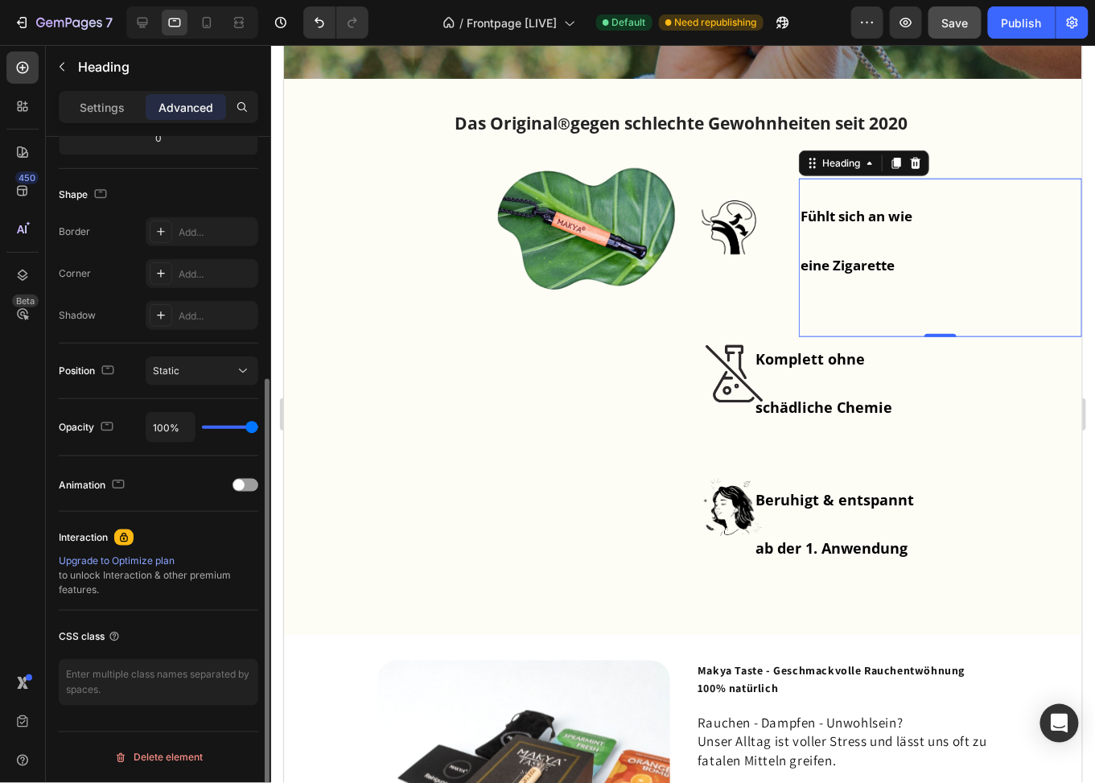
scroll to position [379, 0]
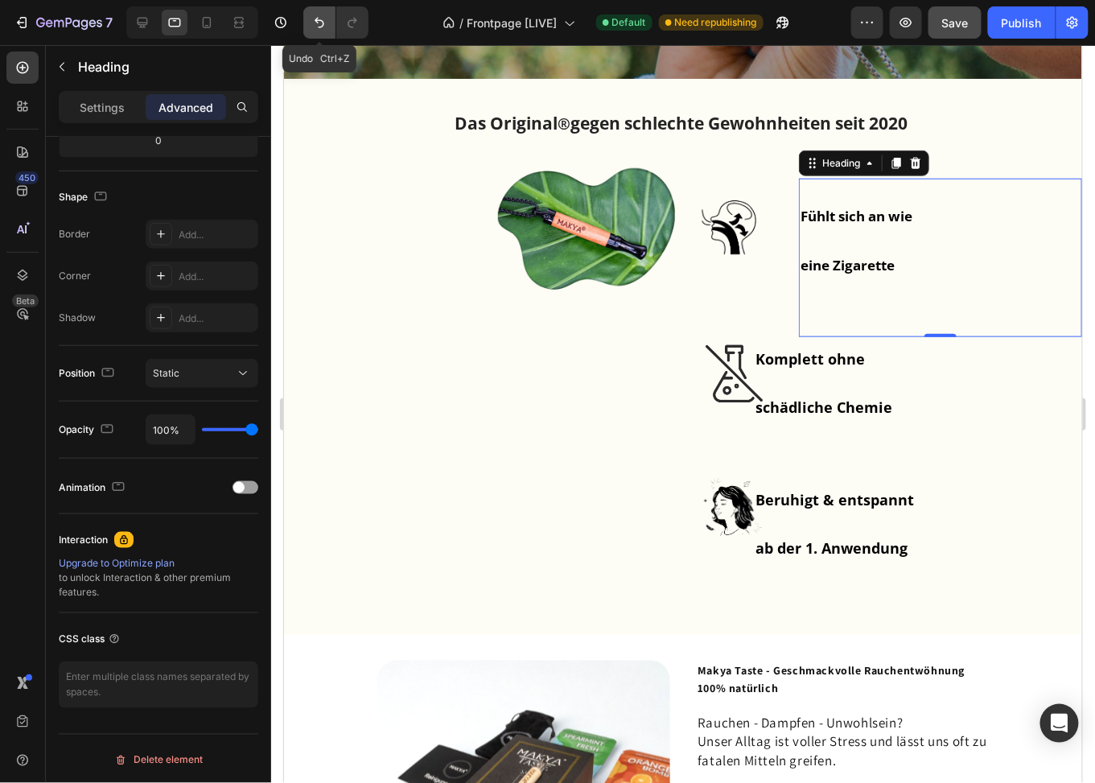
click at [315, 22] on icon "Undo/Redo" at bounding box center [320, 23] width 10 height 10
click at [322, 19] on icon "Undo/Redo" at bounding box center [319, 22] width 16 height 16
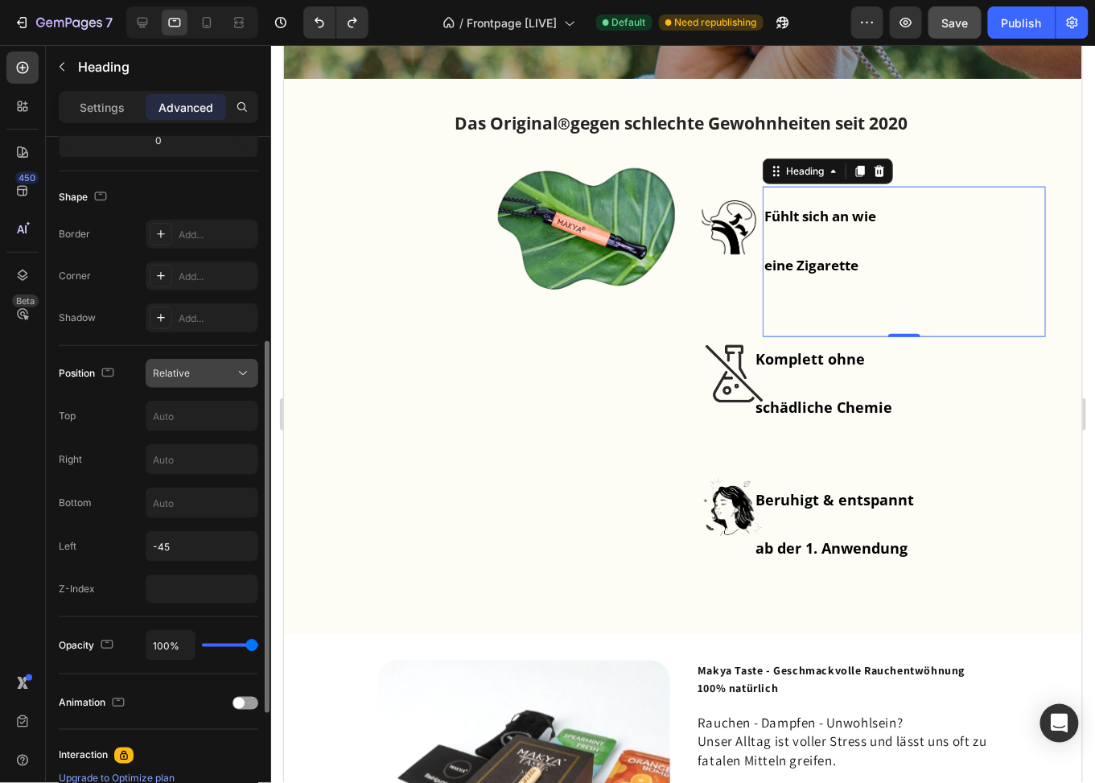
click at [193, 369] on div "Relative" at bounding box center [194, 373] width 82 height 14
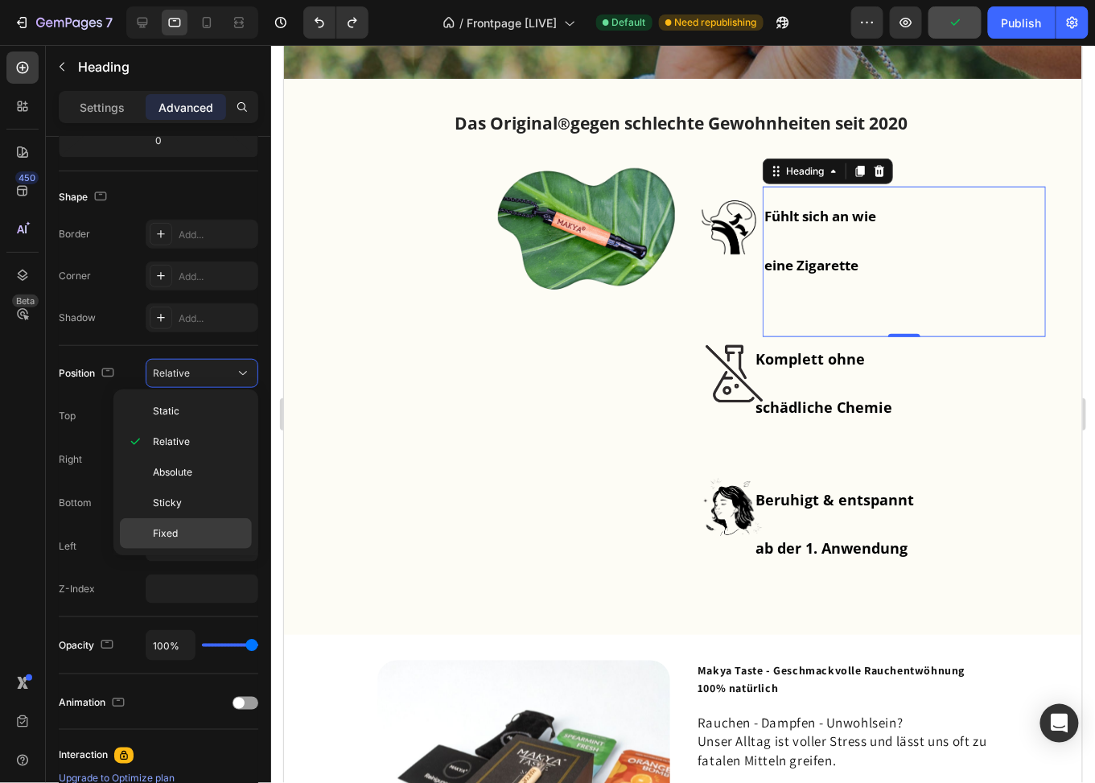
click at [177, 522] on div "Fixed" at bounding box center [186, 533] width 132 height 31
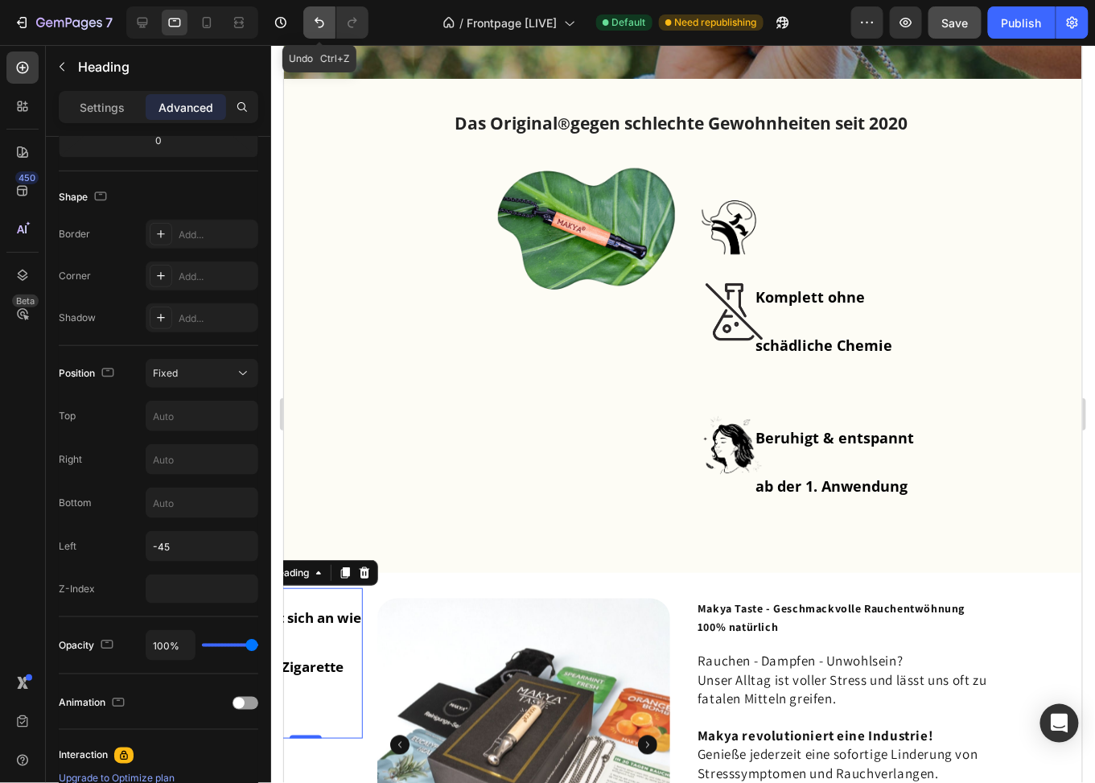
click at [315, 20] on icon "Undo/Redo" at bounding box center [320, 23] width 10 height 10
click at [328, 25] on button "Undo/Redo" at bounding box center [319, 22] width 32 height 32
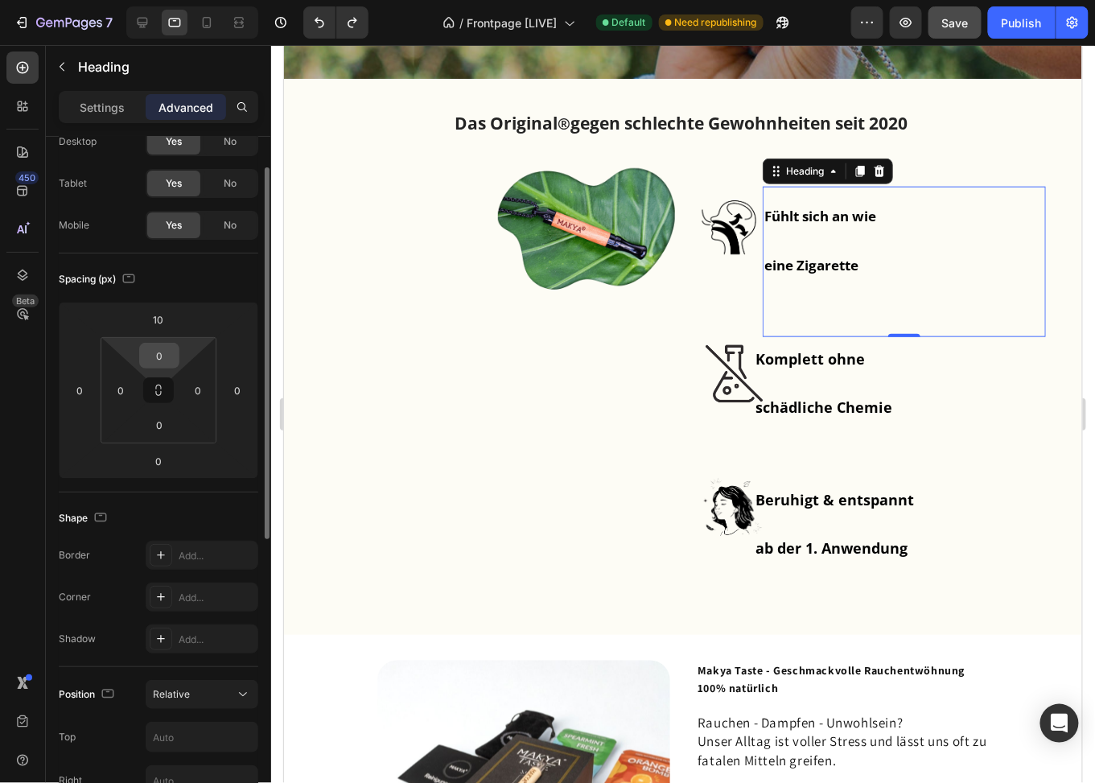
scroll to position [0, 0]
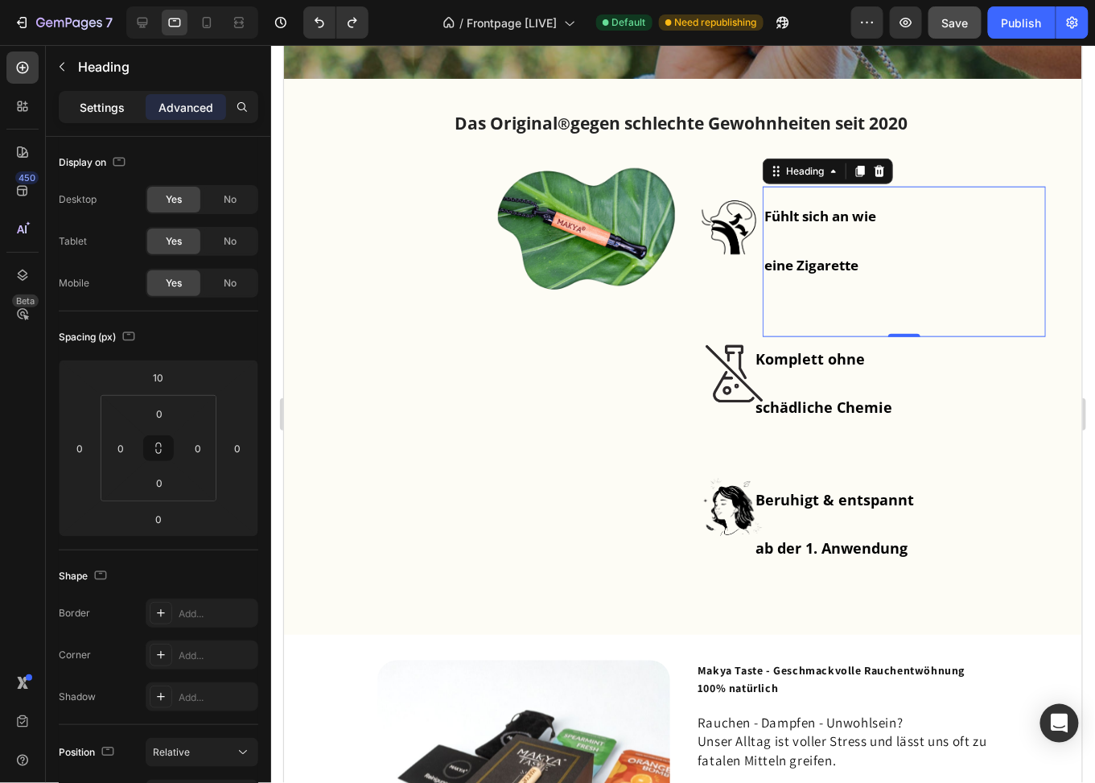
click at [102, 101] on p "Settings" at bounding box center [102, 107] width 45 height 17
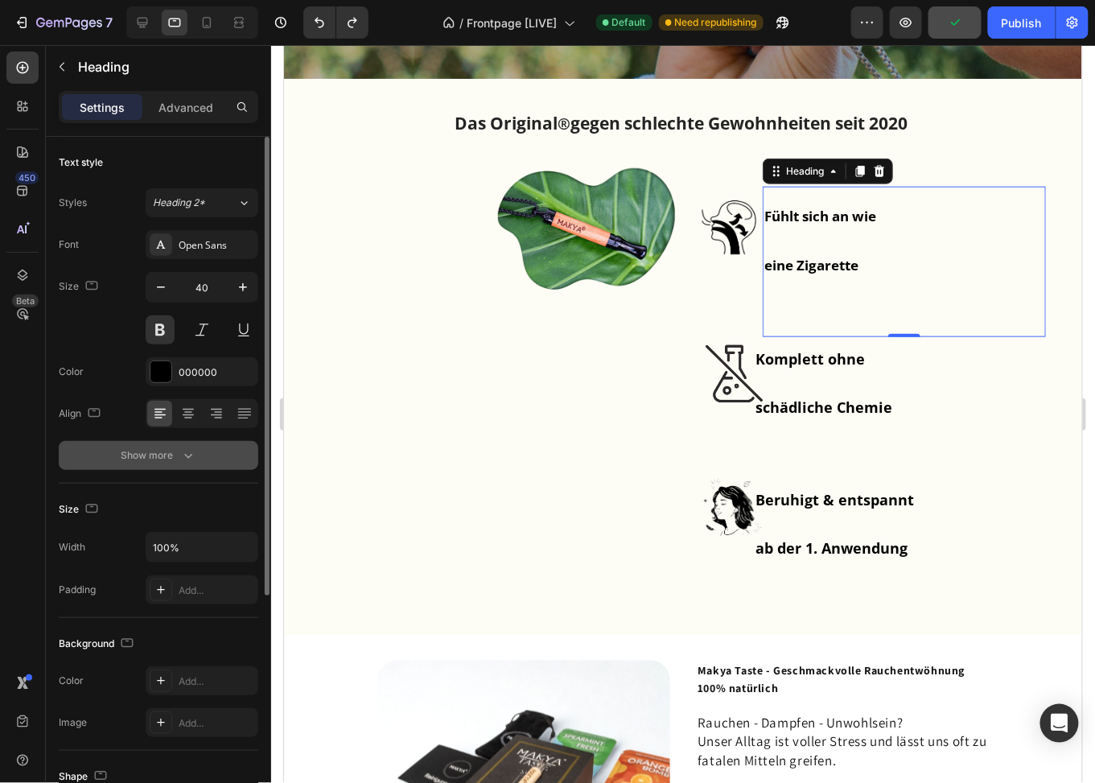
click at [167, 461] on div "Show more" at bounding box center [159, 455] width 75 height 16
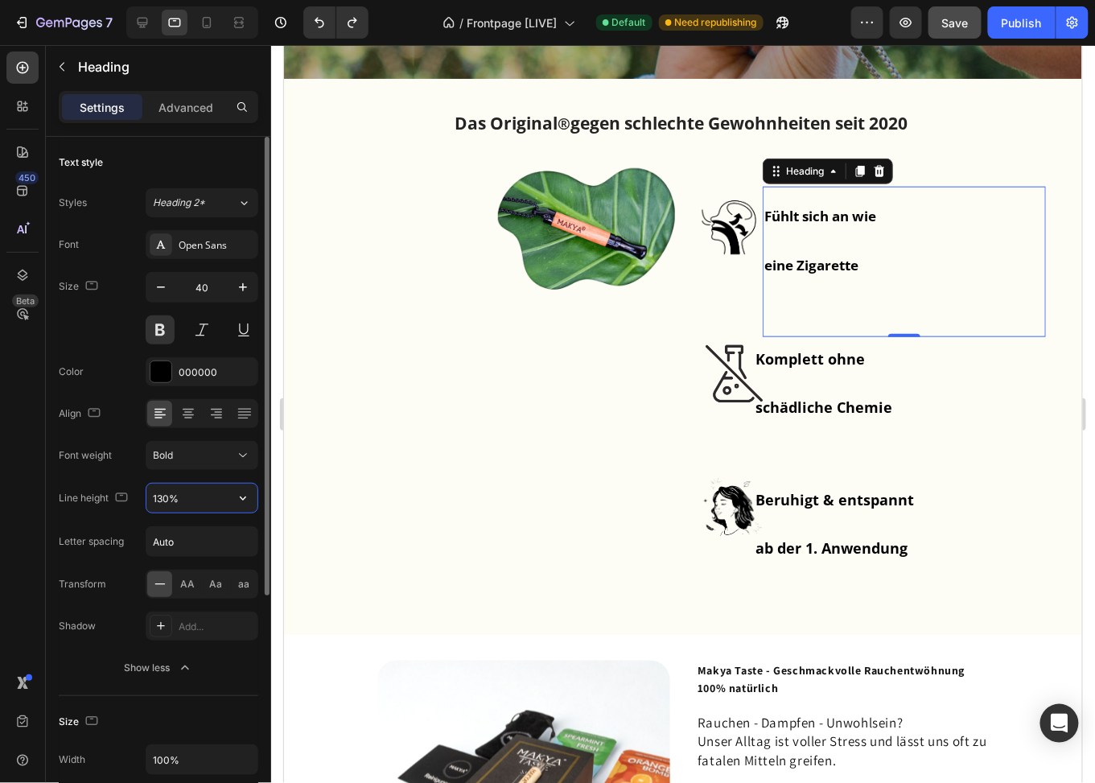
click at [183, 496] on input "130%" at bounding box center [201, 498] width 111 height 29
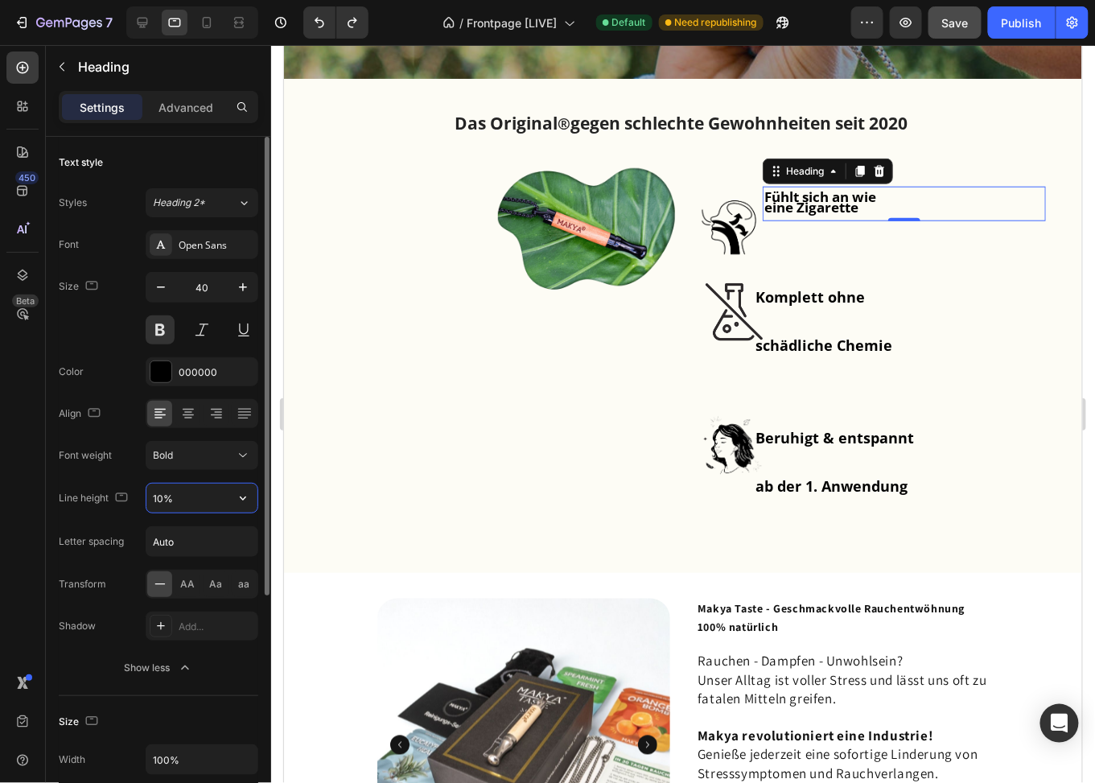
type input "100%"
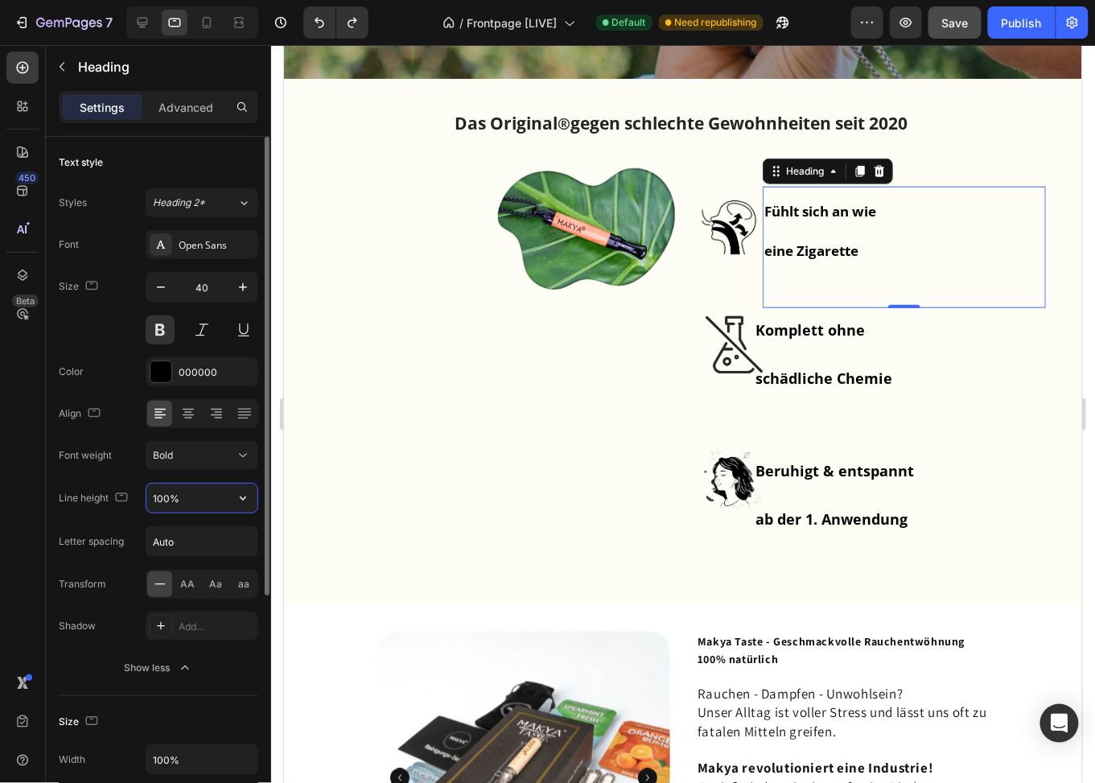
drag, startPoint x: 185, startPoint y: 491, endPoint x: 138, endPoint y: 491, distance: 47.5
click at [138, 491] on div "Line height 100%" at bounding box center [159, 498] width 200 height 31
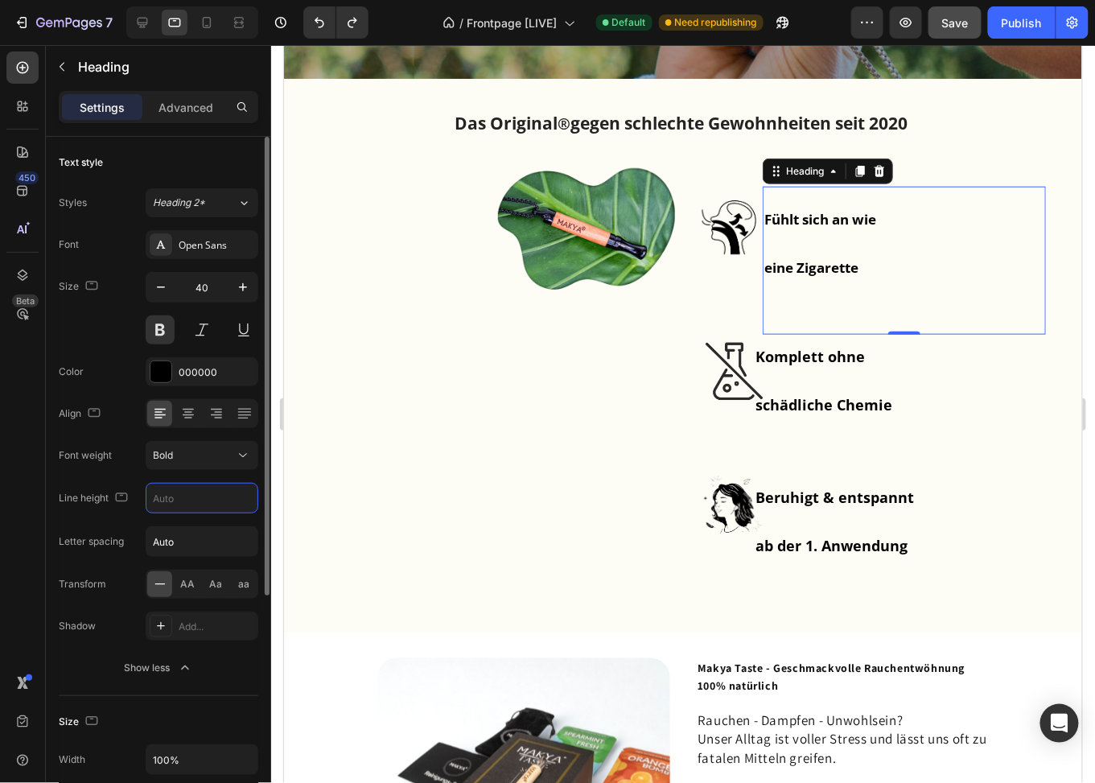
click at [110, 467] on div "Font weight" at bounding box center [85, 456] width 53 height 26
click at [198, 489] on input "text" at bounding box center [201, 498] width 111 height 29
type input "50"
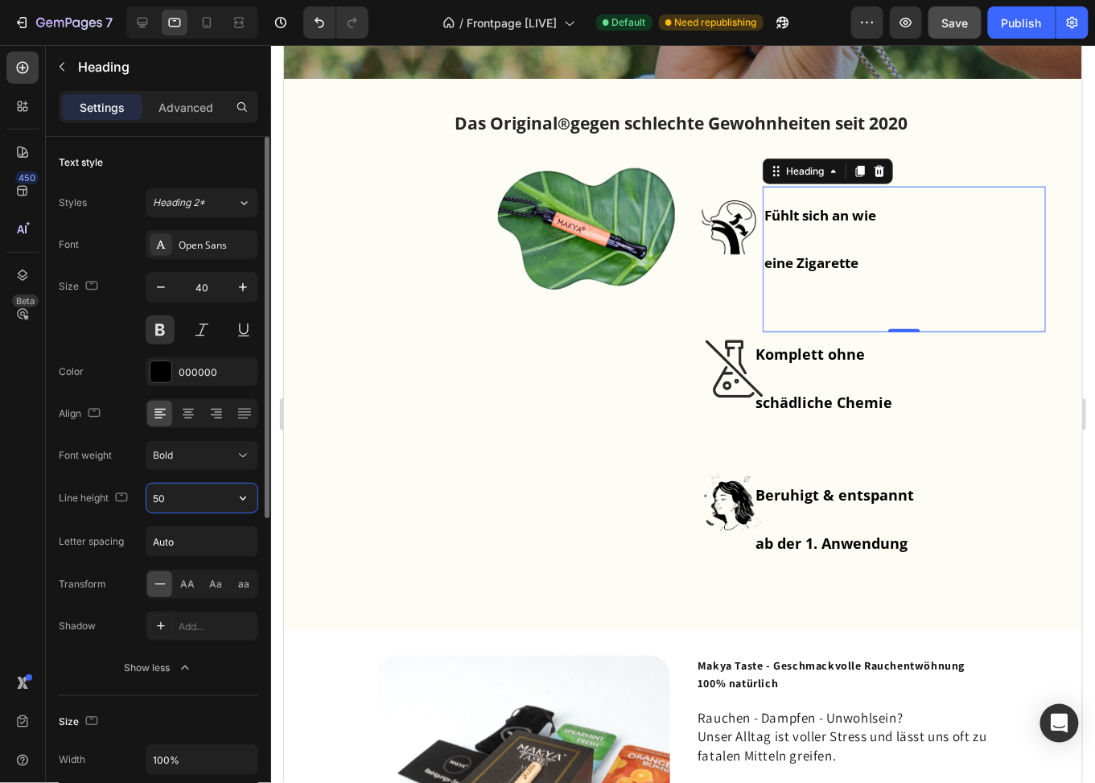
click at [175, 490] on input "50" at bounding box center [201, 498] width 111 height 29
click at [197, 500] on input "50" at bounding box center [201, 498] width 111 height 29
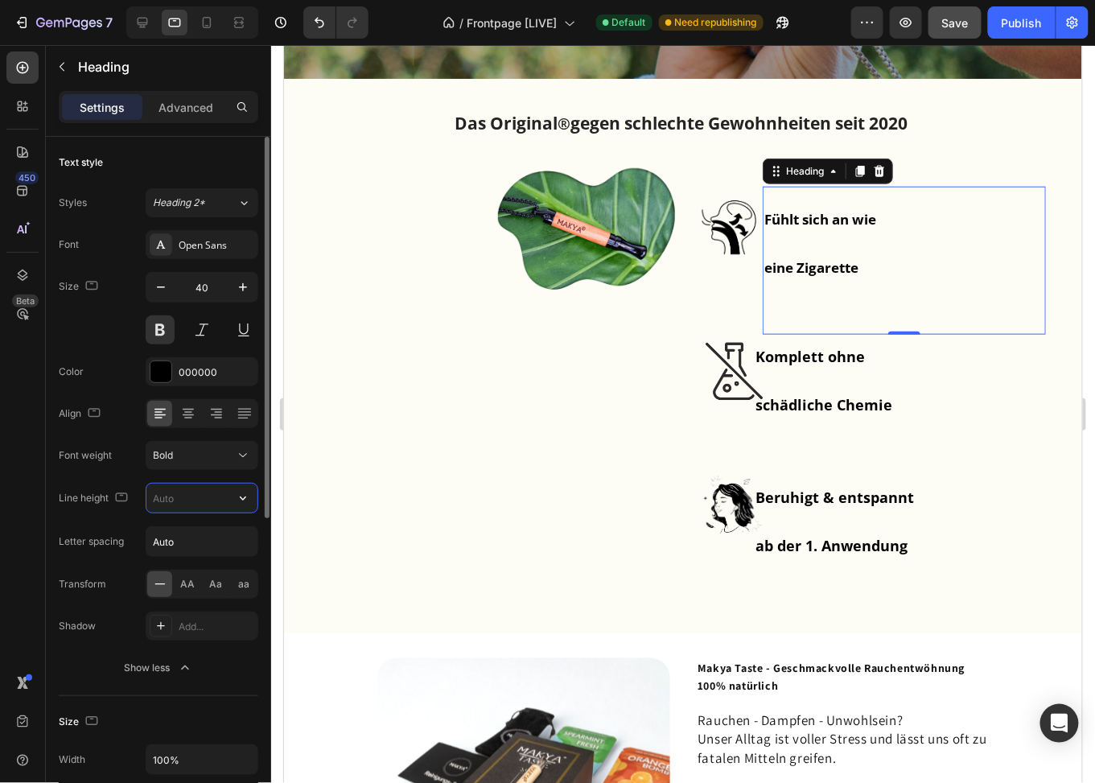
click at [171, 502] on input "text" at bounding box center [201, 498] width 111 height 29
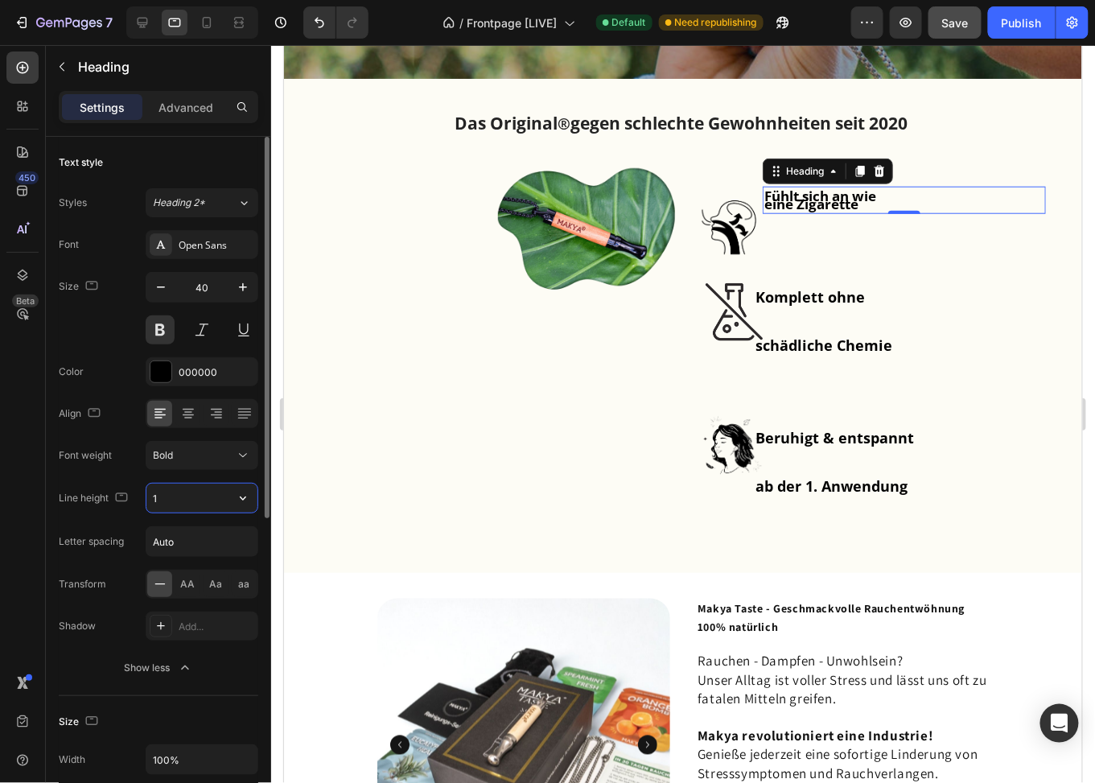
type input "10"
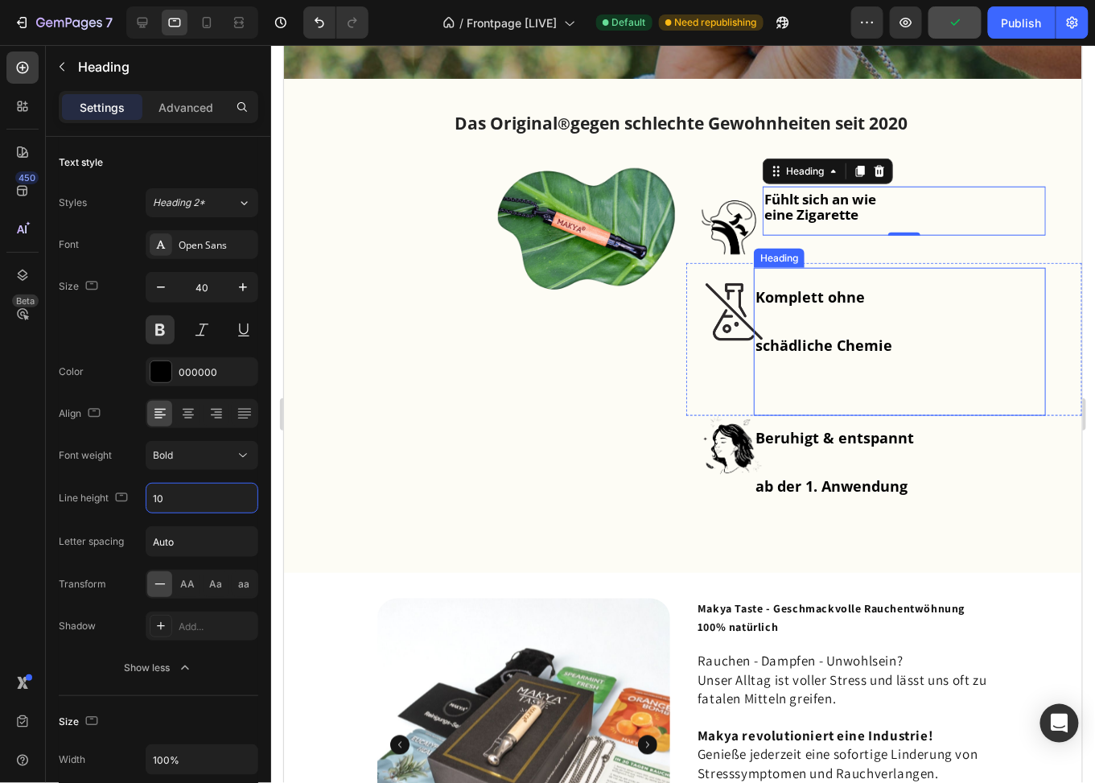
click at [851, 313] on h1 "Komplett ohne schädliche Chemie" at bounding box center [899, 341] width 292 height 148
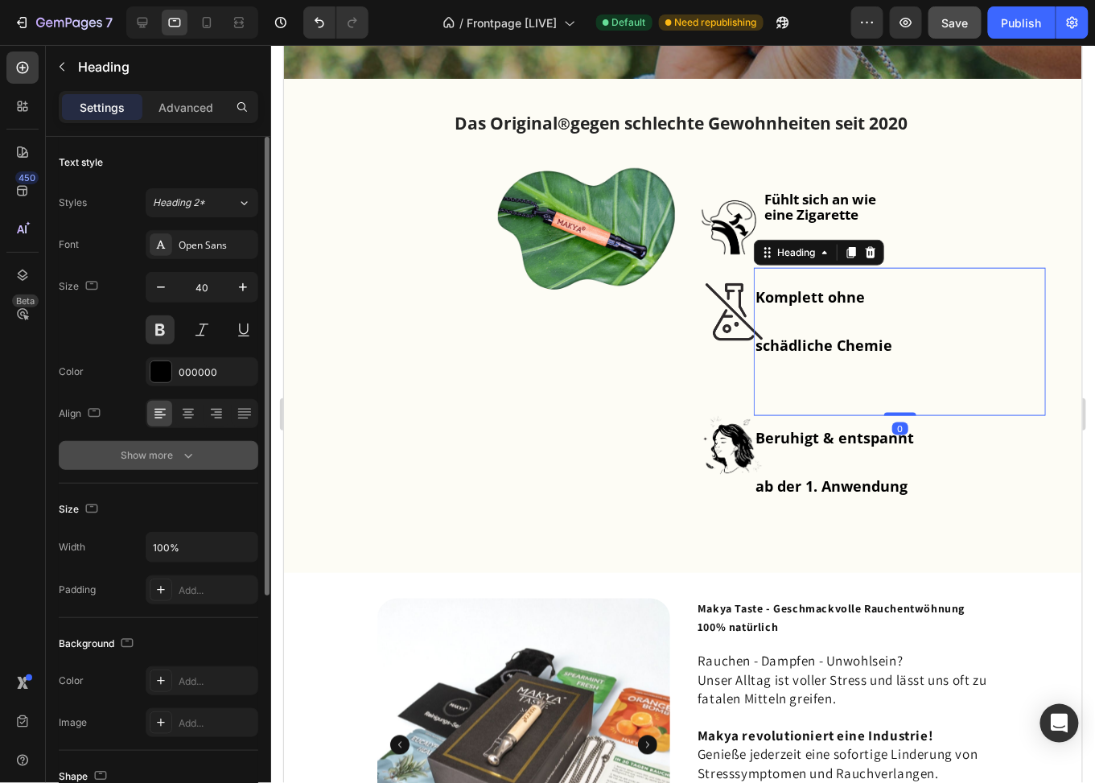
click at [175, 454] on div "Show more" at bounding box center [159, 455] width 75 height 16
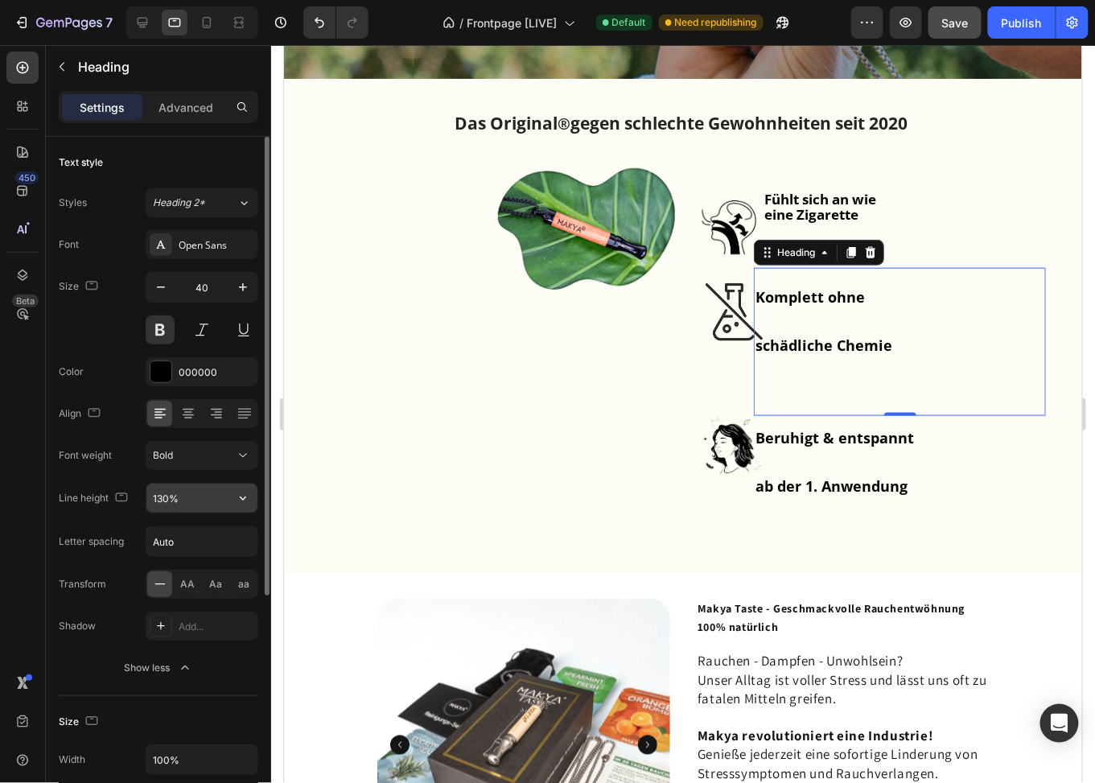
click at [187, 501] on input "130%" at bounding box center [201, 498] width 111 height 29
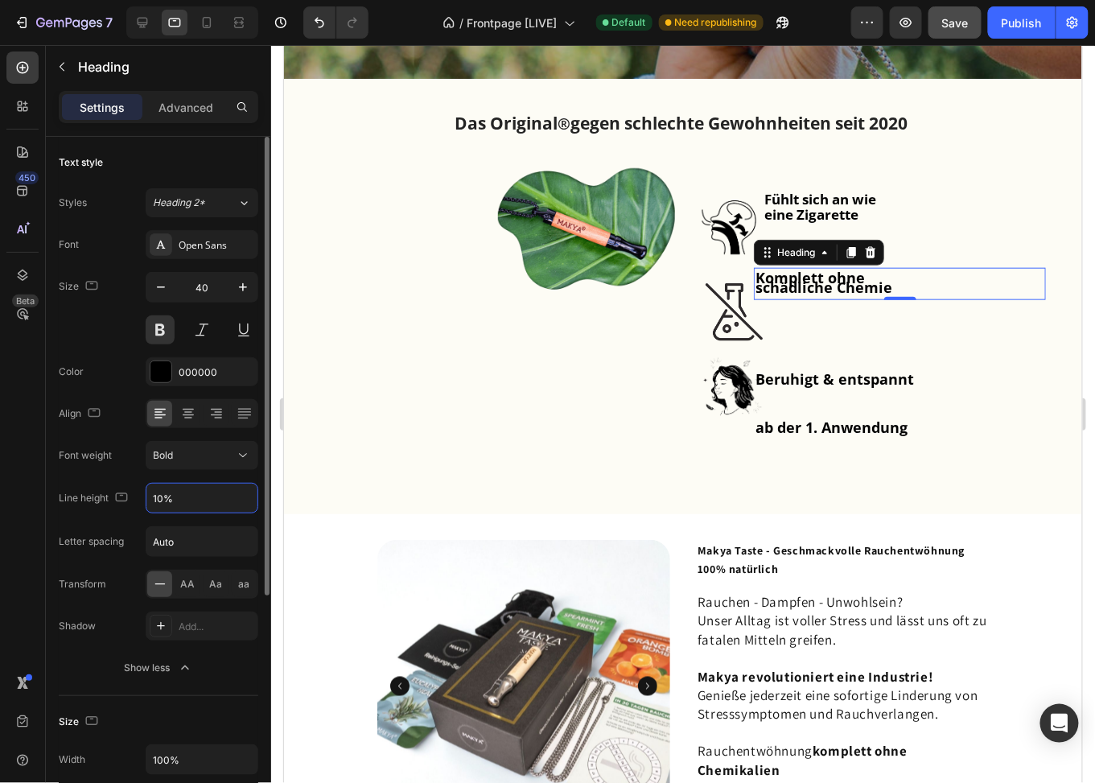
type input "10%"
click at [97, 467] on div "Font weight" at bounding box center [85, 456] width 53 height 26
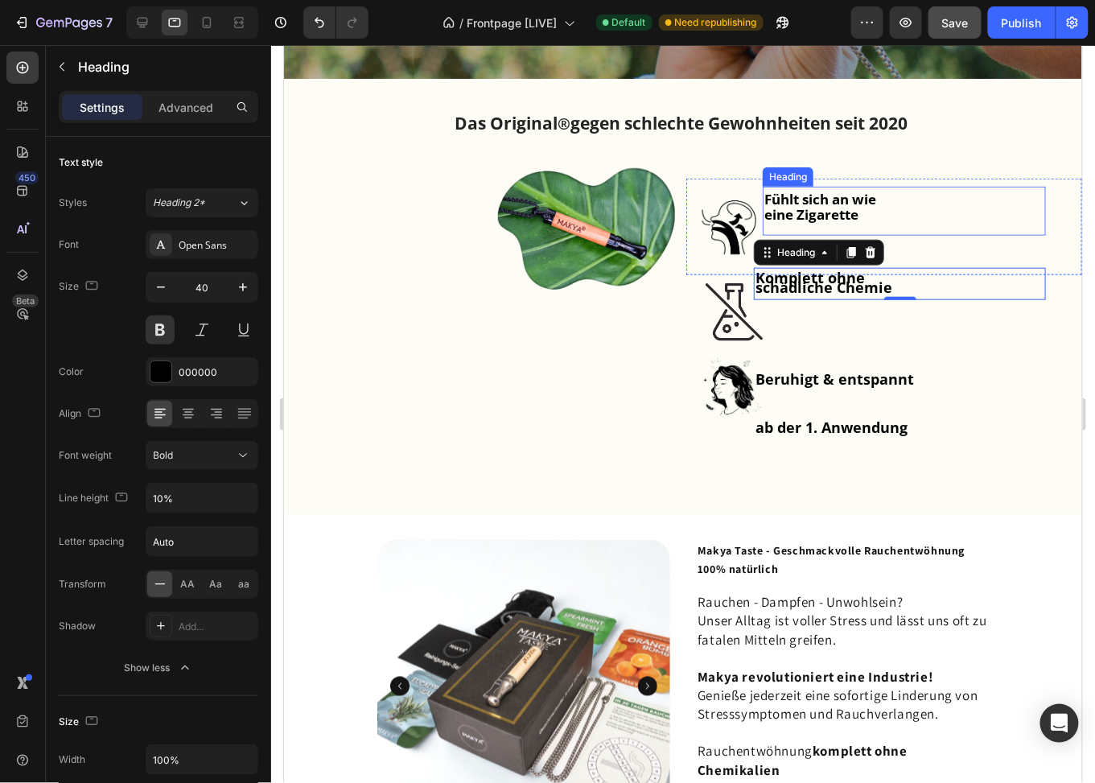
click at [855, 205] on strong "Fühlt sich an wie" at bounding box center [820, 198] width 112 height 19
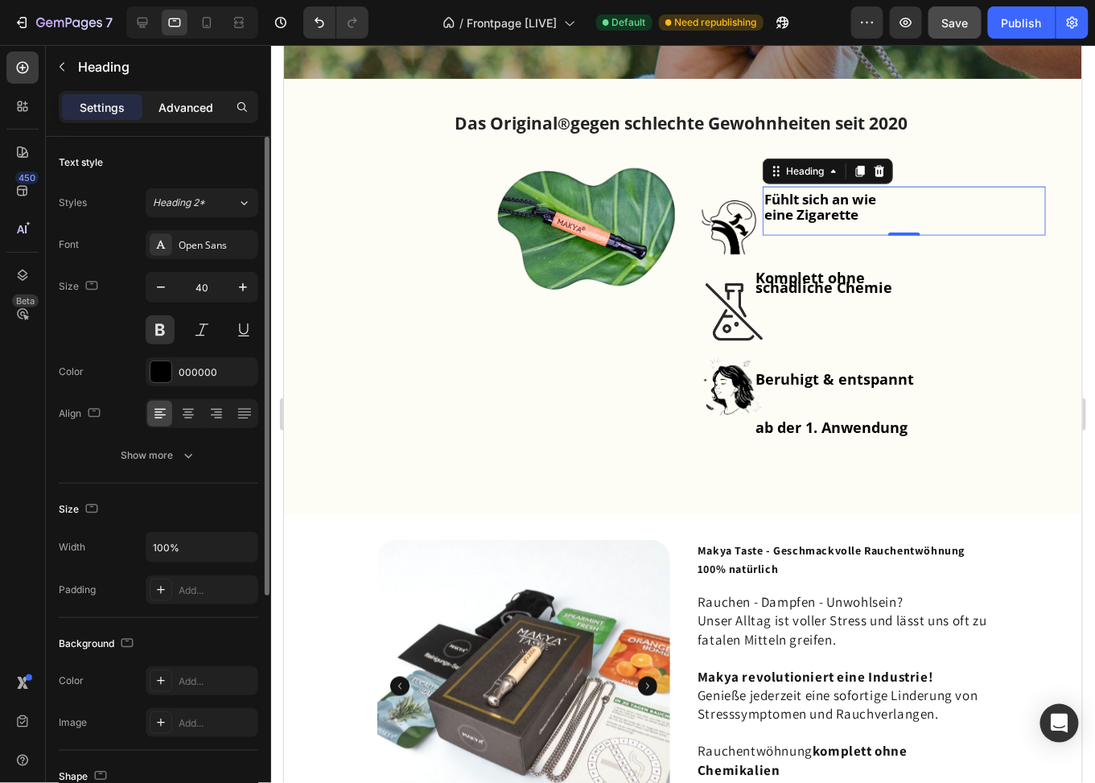
click at [180, 107] on p "Advanced" at bounding box center [186, 107] width 55 height 17
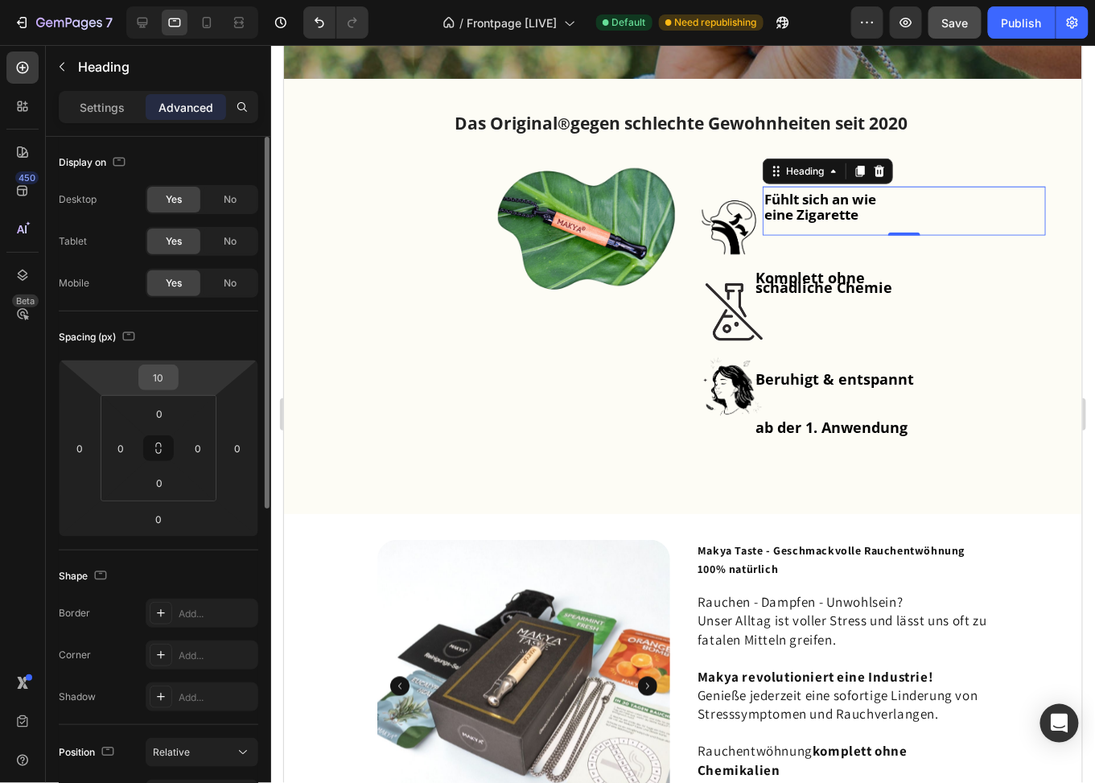
click at [159, 373] on input "10" at bounding box center [158, 377] width 32 height 24
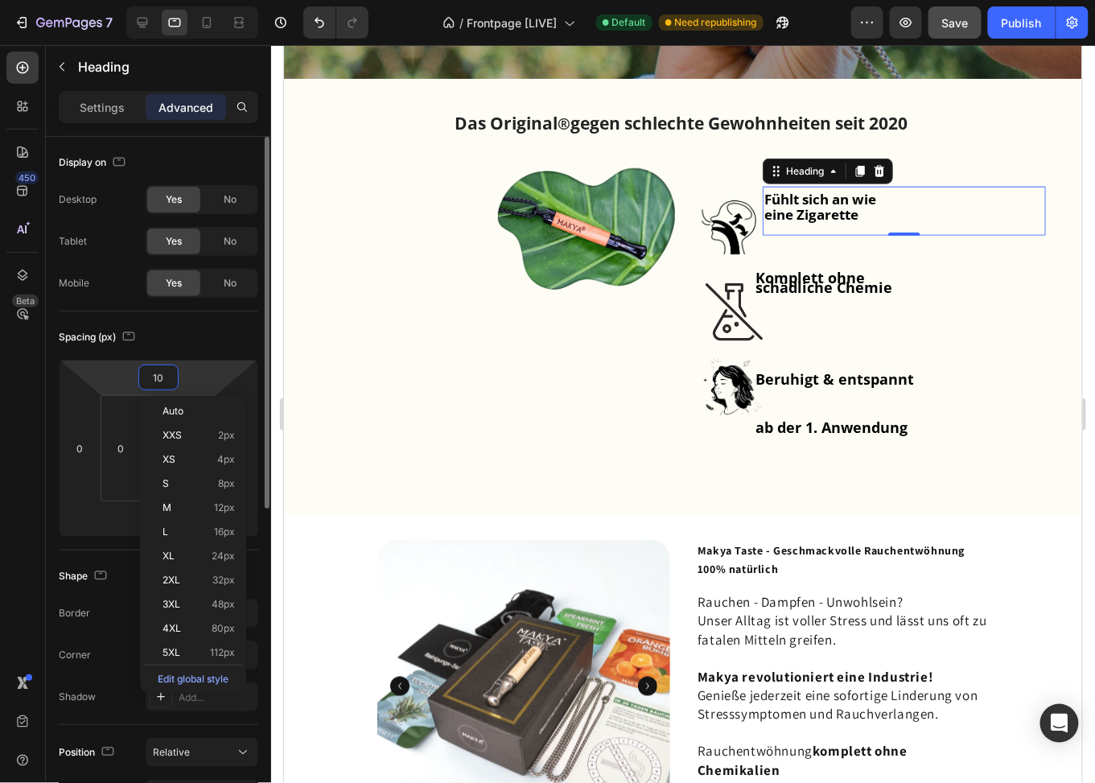
click at [159, 373] on input "10" at bounding box center [158, 377] width 32 height 24
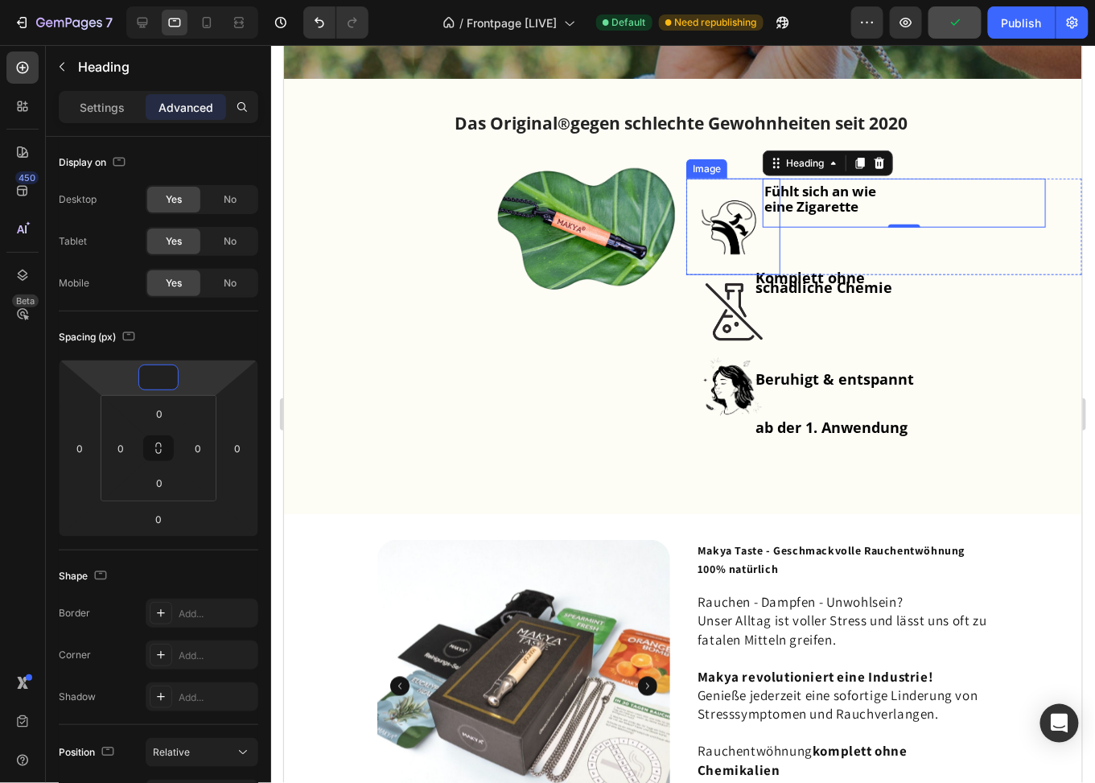
click at [728, 215] on img at bounding box center [733, 226] width 94 height 97
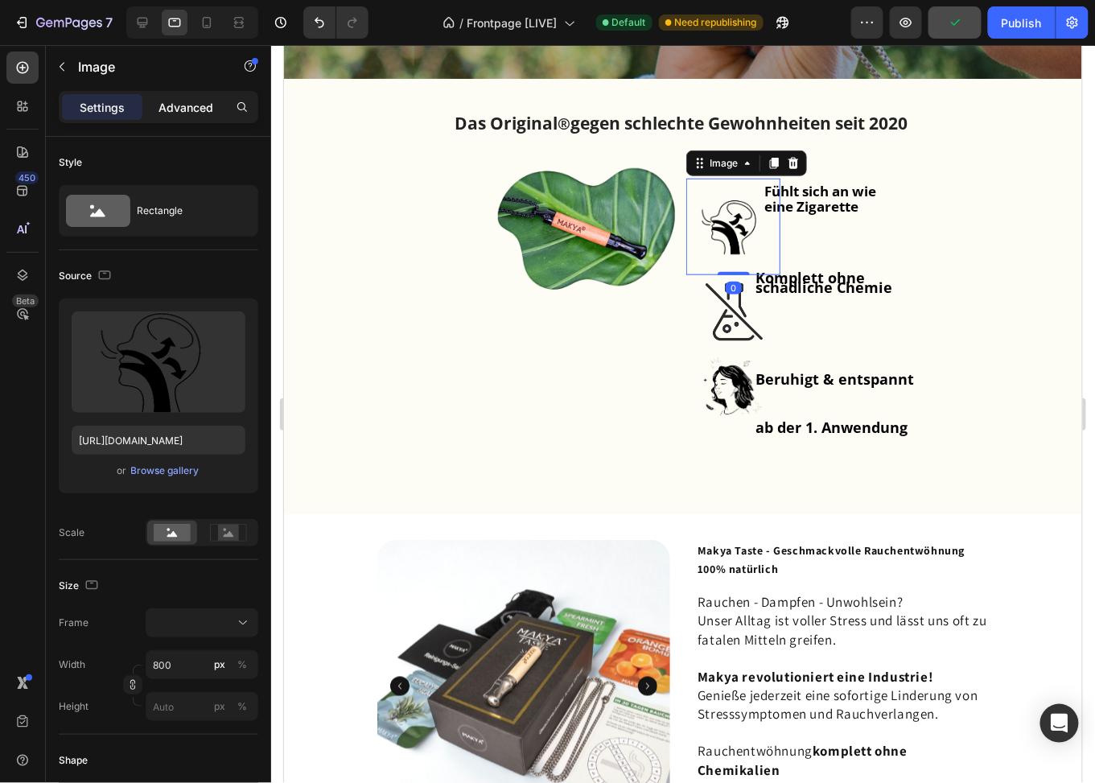
click at [175, 101] on p "Advanced" at bounding box center [186, 107] width 55 height 17
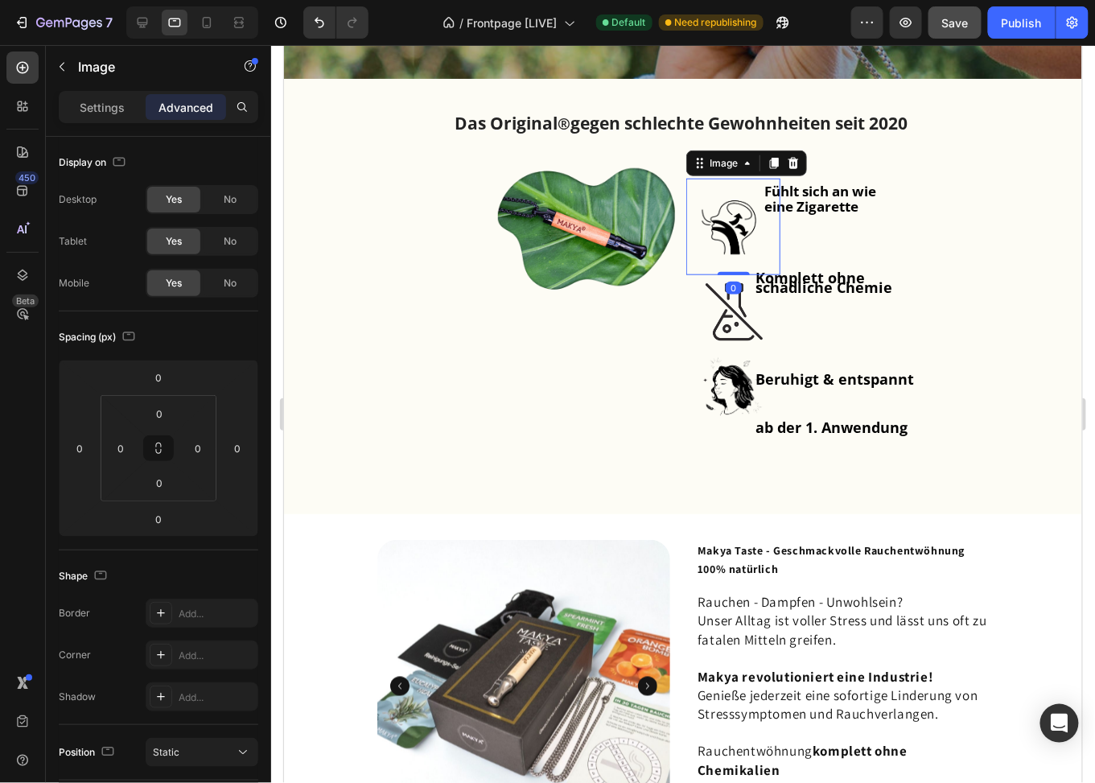
click at [725, 228] on img at bounding box center [733, 226] width 94 height 97
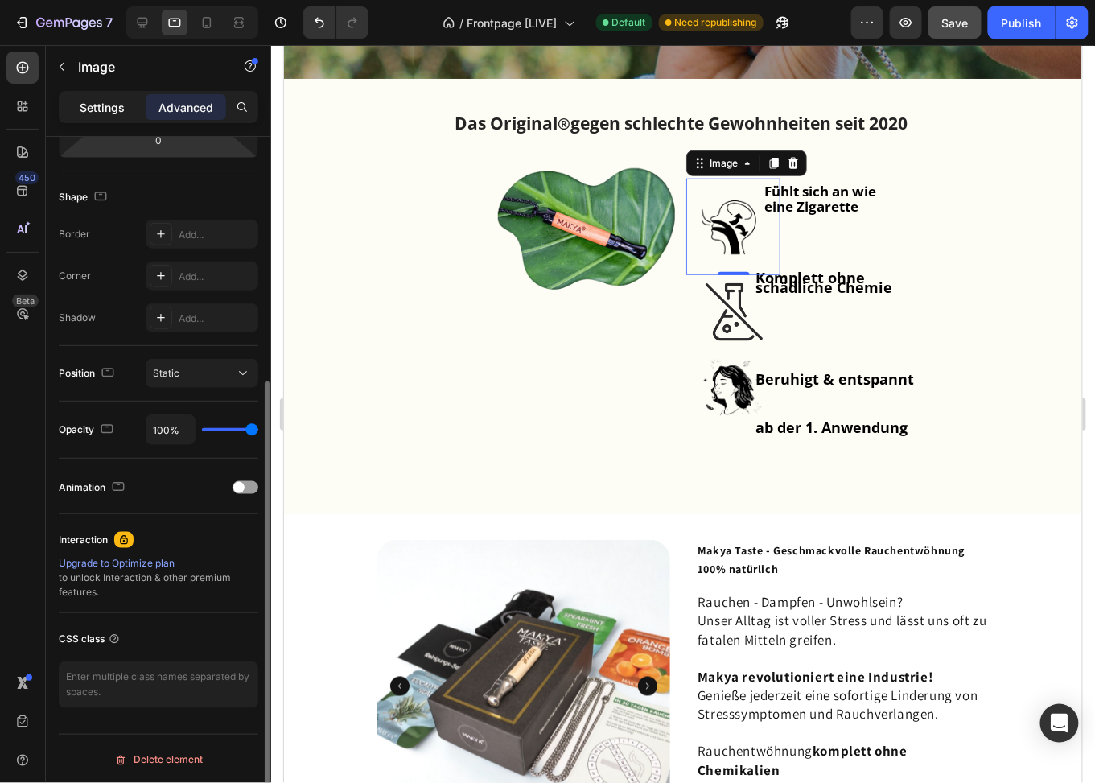
click at [119, 99] on p "Settings" at bounding box center [102, 107] width 45 height 17
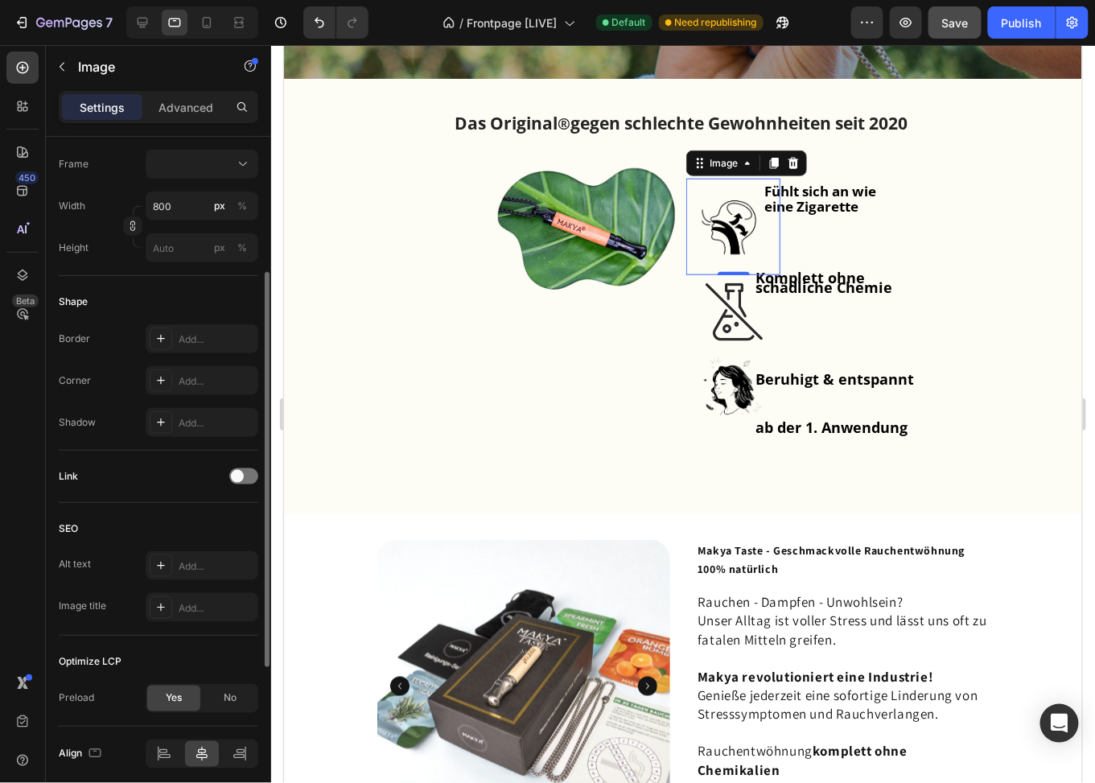
scroll to position [378, 0]
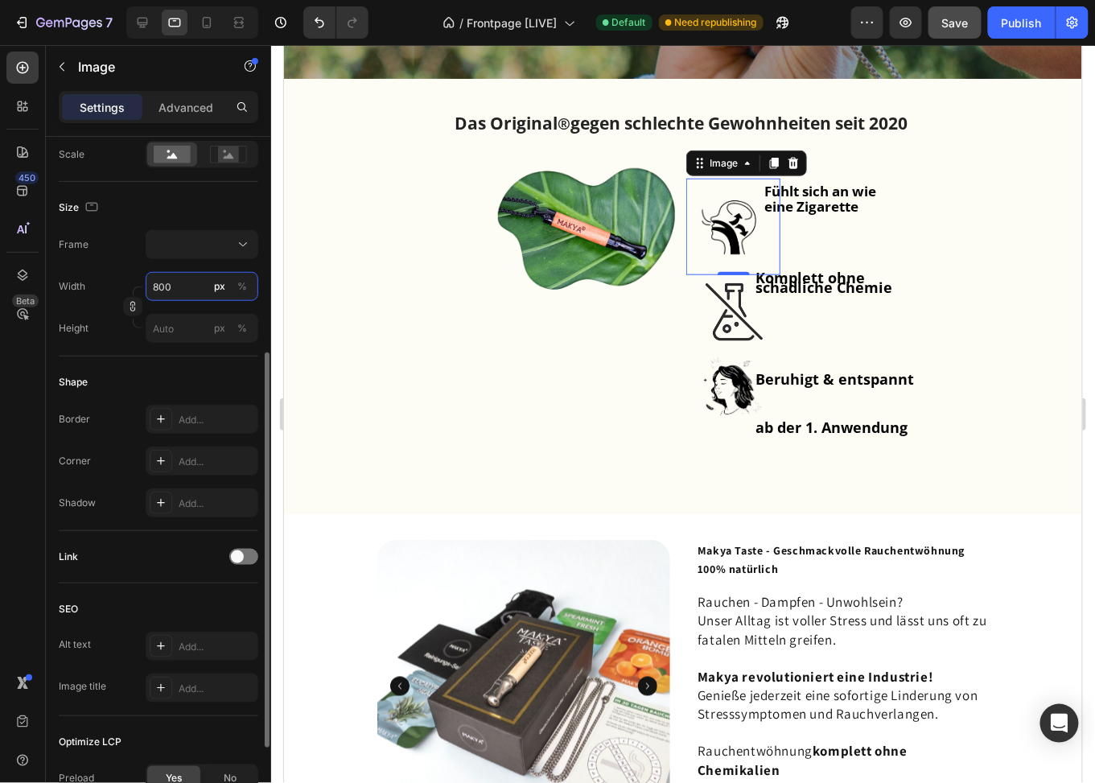
click at [179, 295] on input "800" at bounding box center [202, 286] width 113 height 29
type input "4"
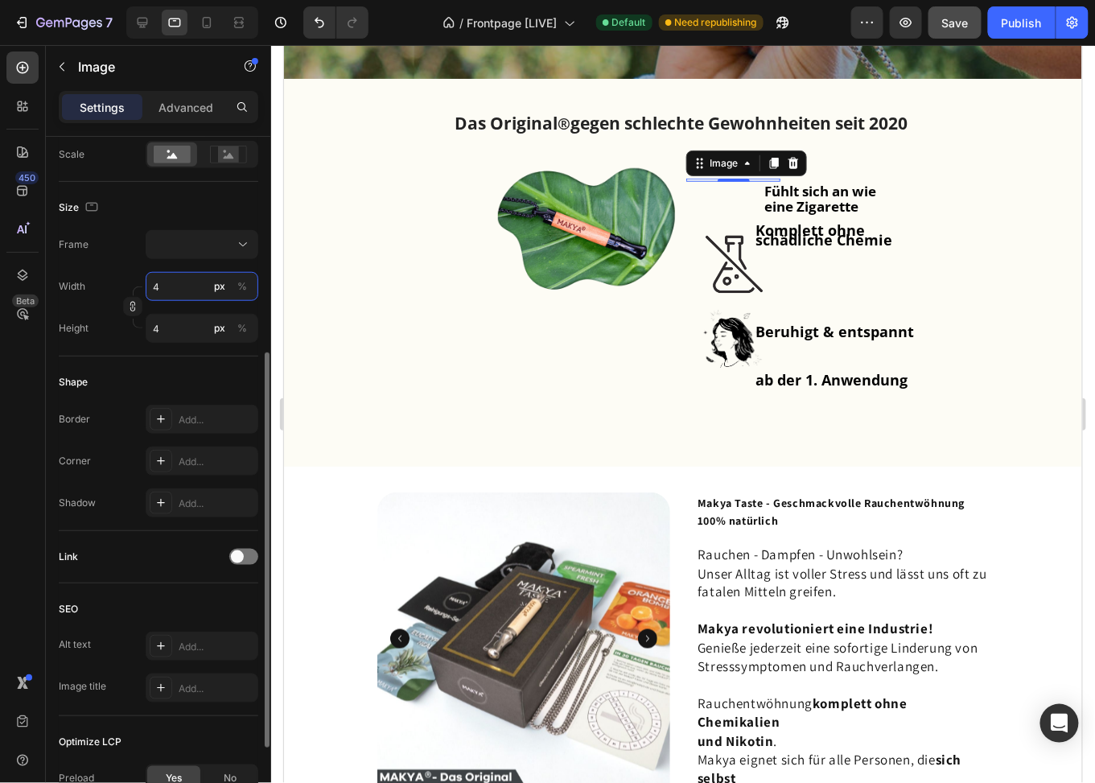
type input "40"
type input "400"
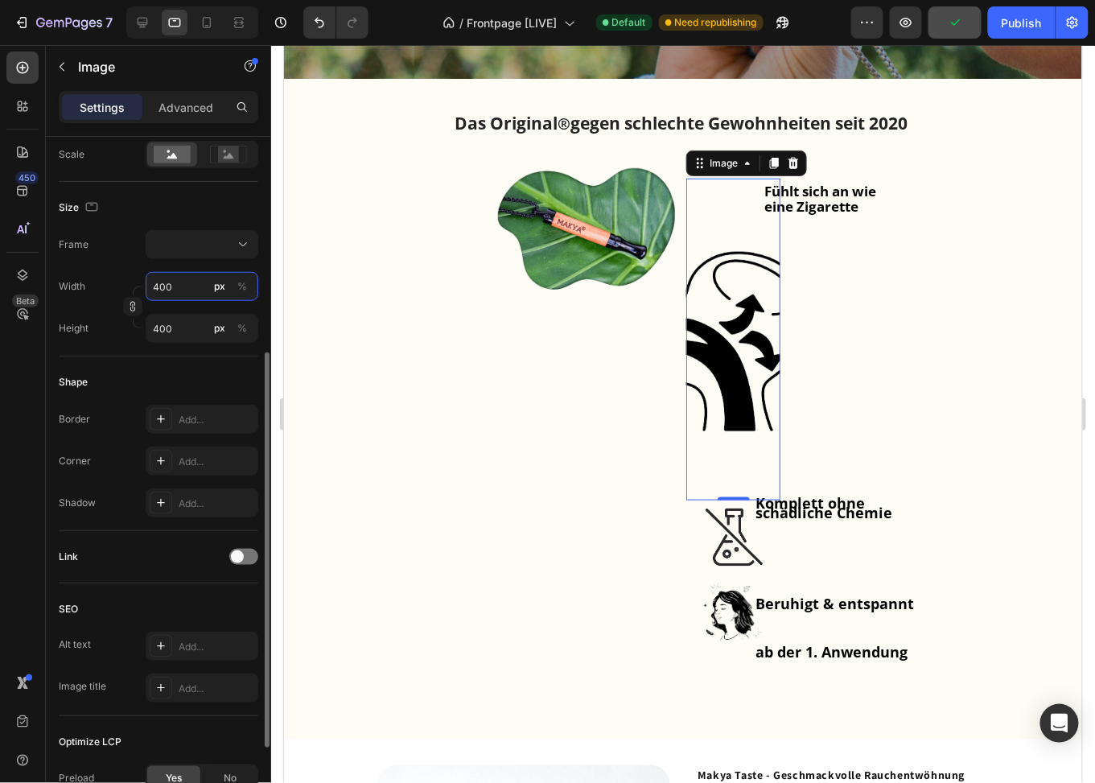
drag, startPoint x: 185, startPoint y: 282, endPoint x: 113, endPoint y: 284, distance: 71.7
click at [113, 284] on div "Width 400 px %" at bounding box center [159, 286] width 200 height 29
type input "5"
type input "50"
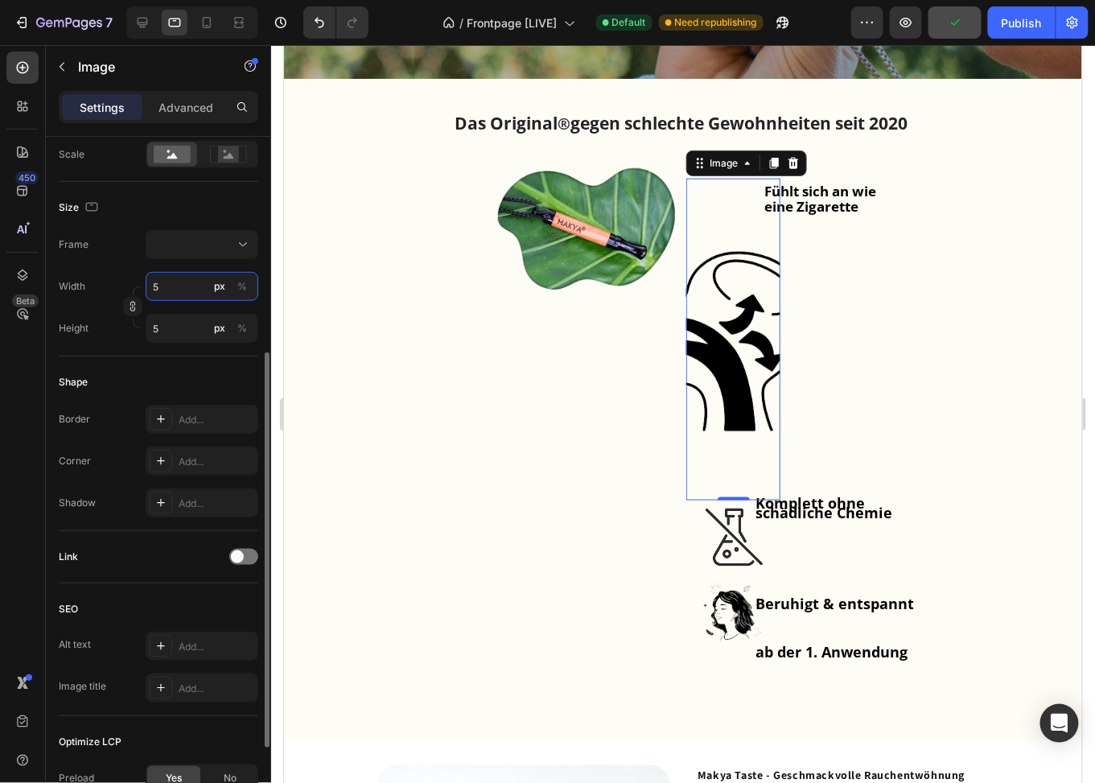
type input "50"
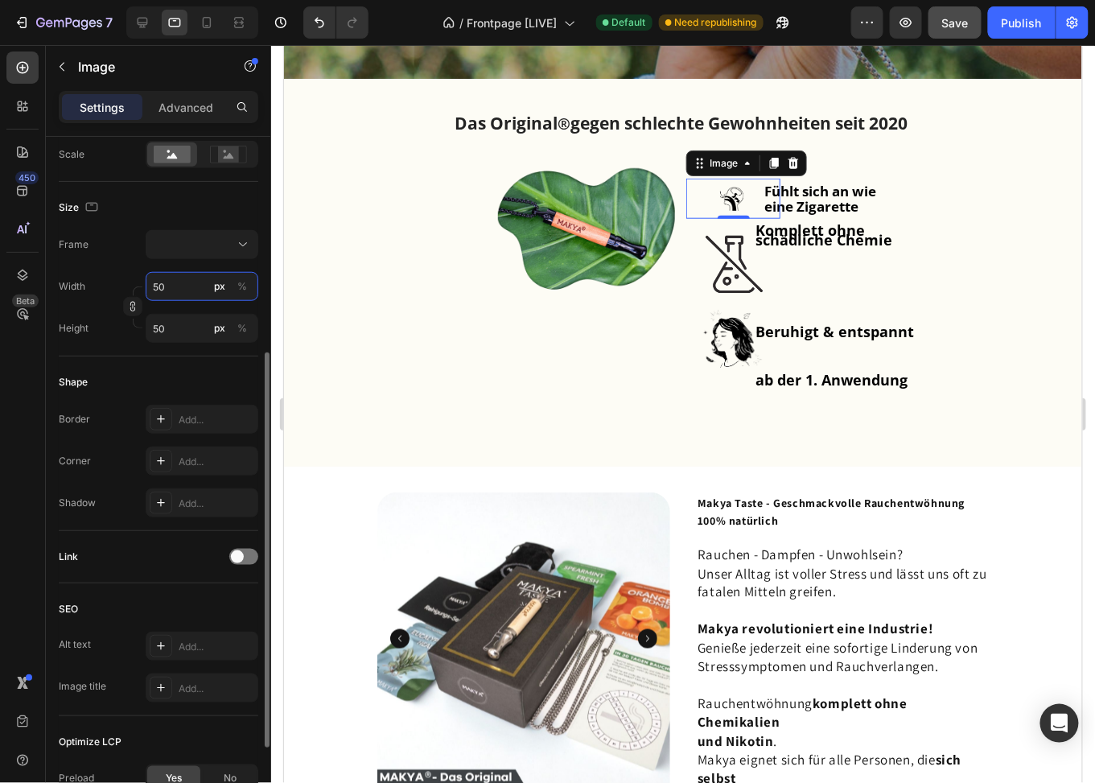
click at [177, 282] on input "50" at bounding box center [202, 286] width 113 height 29
type input "1"
type input "10"
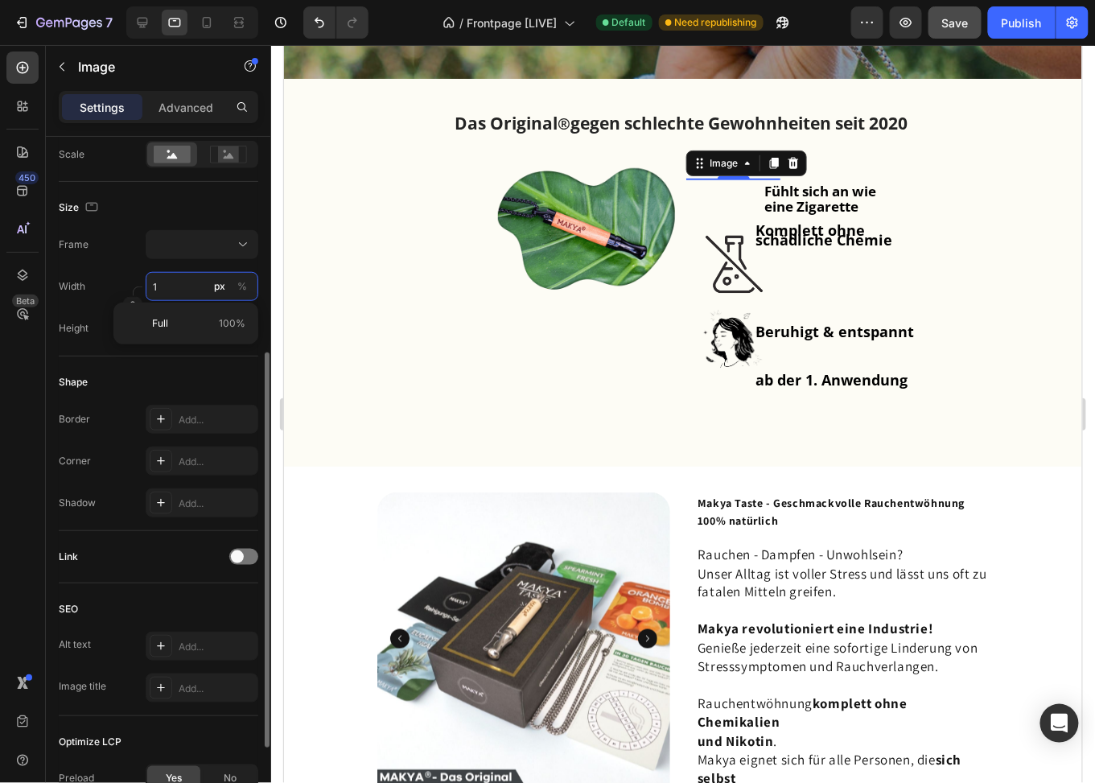
type input "10"
type input "100"
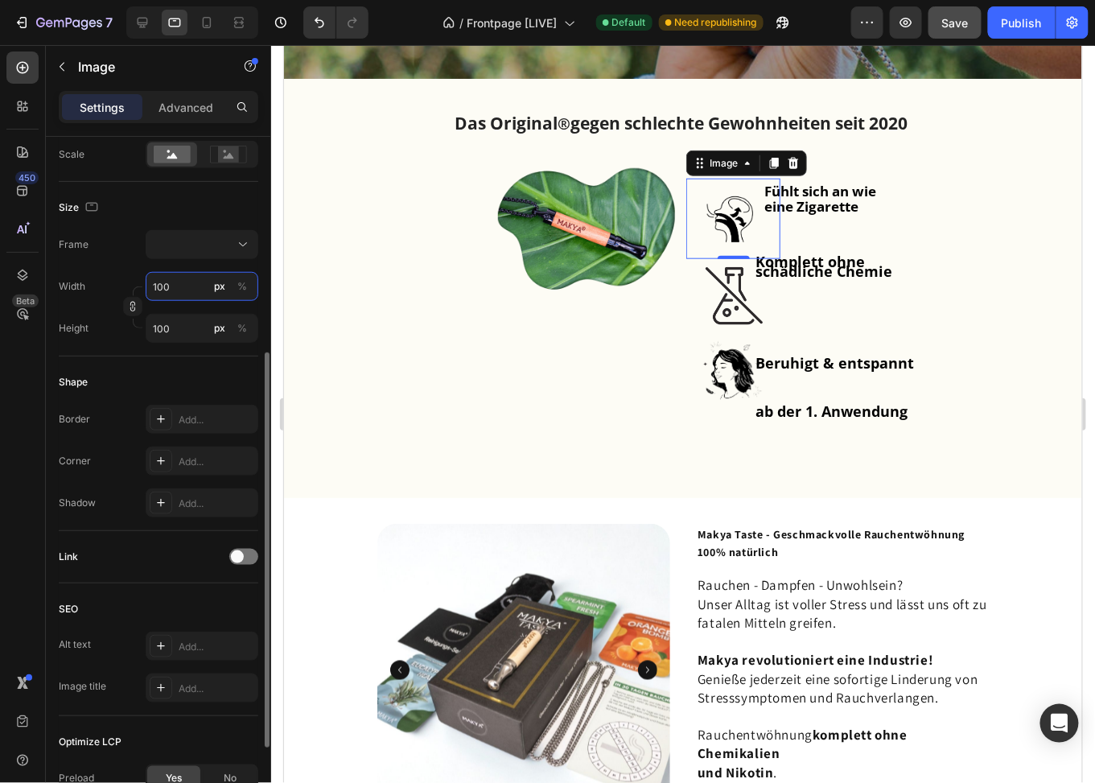
drag, startPoint x: 187, startPoint y: 289, endPoint x: 137, endPoint y: 286, distance: 50.0
click at [137, 286] on div "Width 100 px % Height 100 px %" at bounding box center [159, 307] width 200 height 71
type input "8"
type input "80"
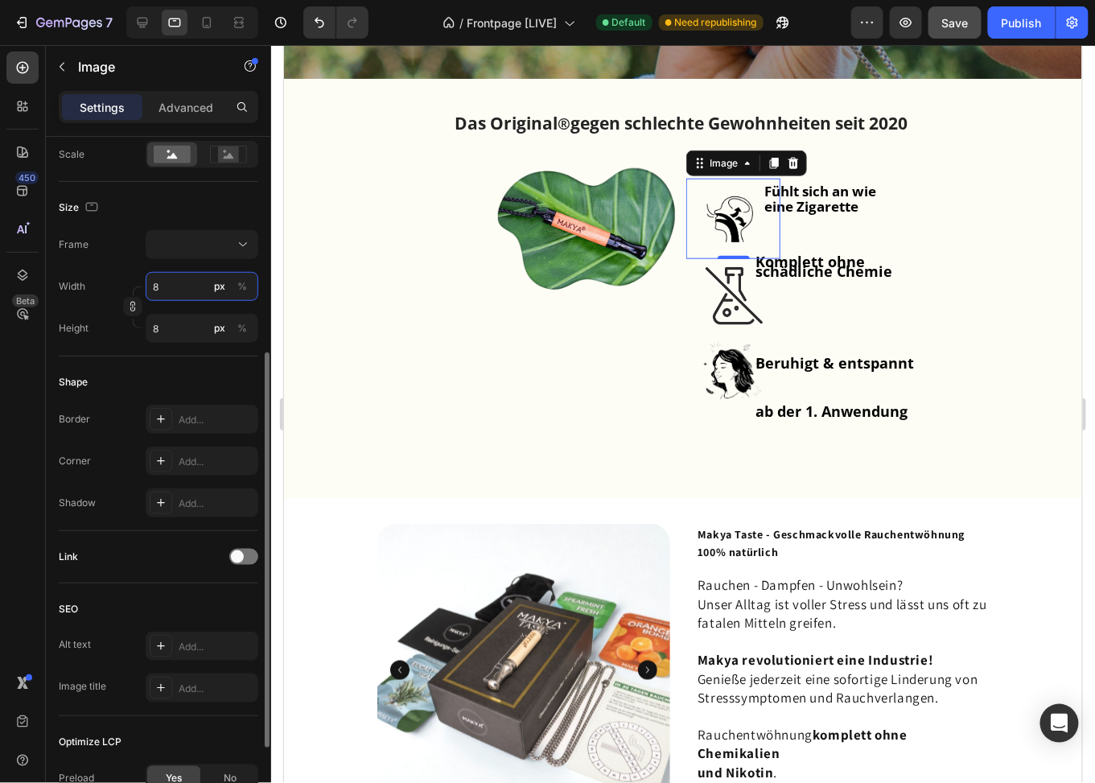
type input "80"
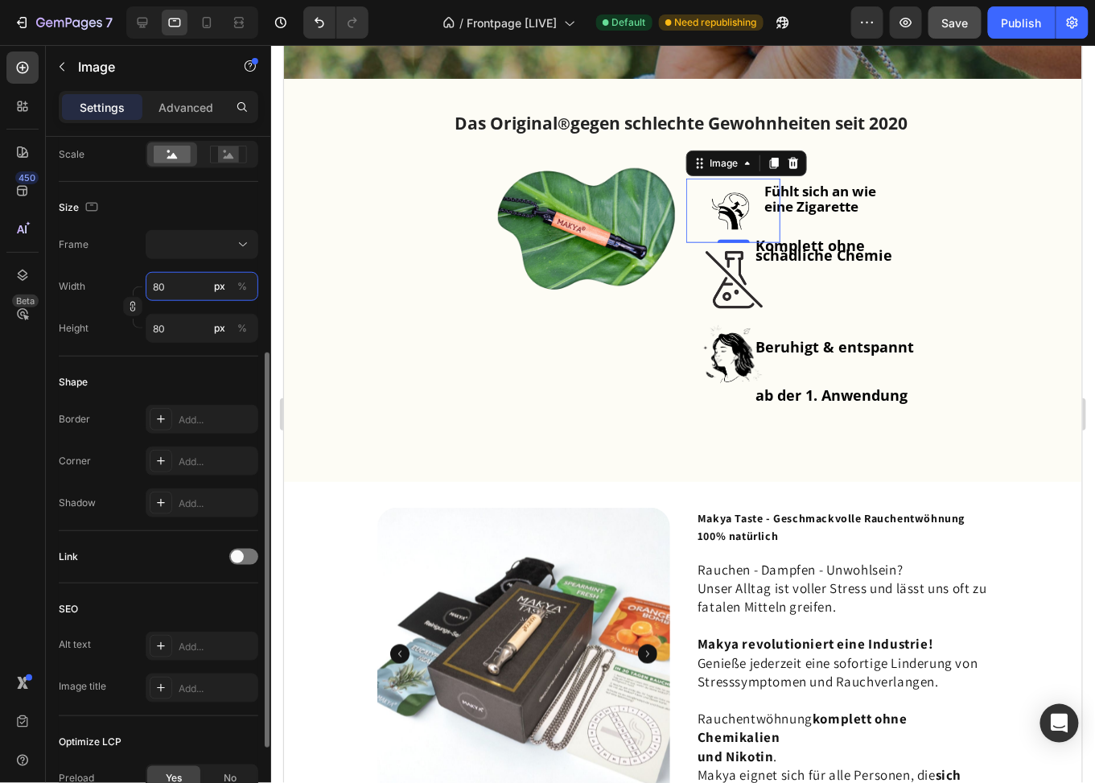
drag, startPoint x: 171, startPoint y: 284, endPoint x: 114, endPoint y: 282, distance: 56.4
click at [114, 282] on div "Width 80 px %" at bounding box center [159, 286] width 200 height 29
type input "7"
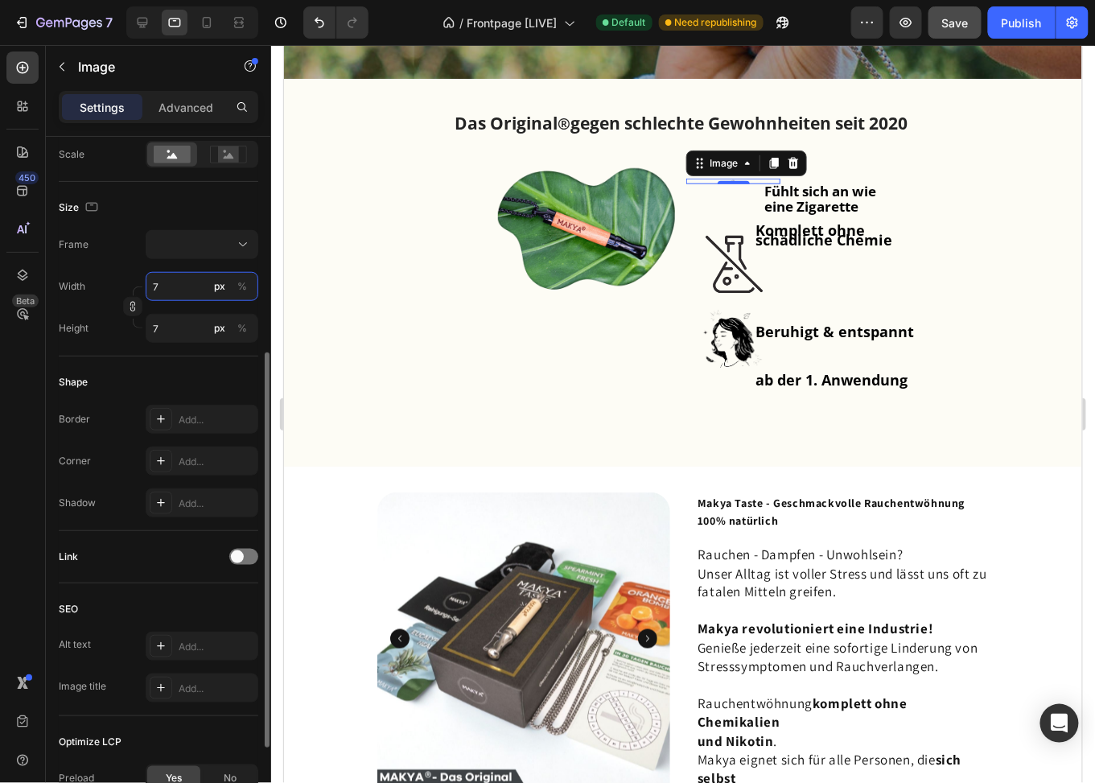
type input "70"
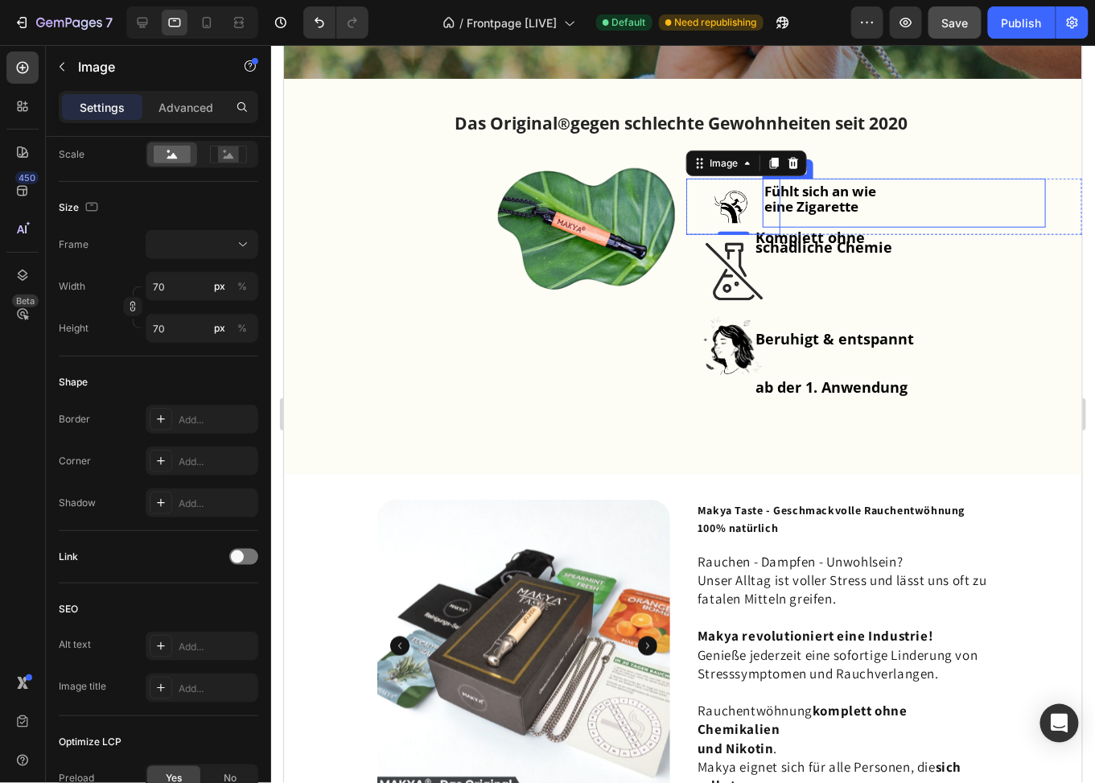
click at [810, 189] on strong "Fühlt sich an wie" at bounding box center [820, 190] width 112 height 19
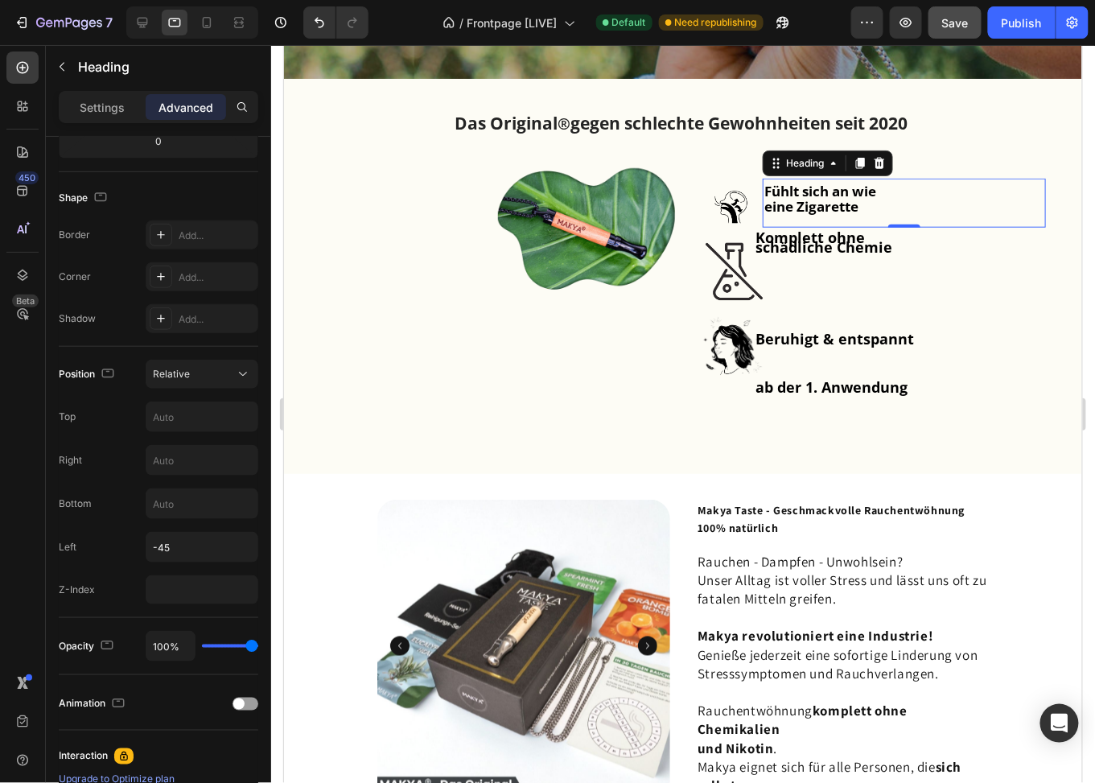
scroll to position [0, 0]
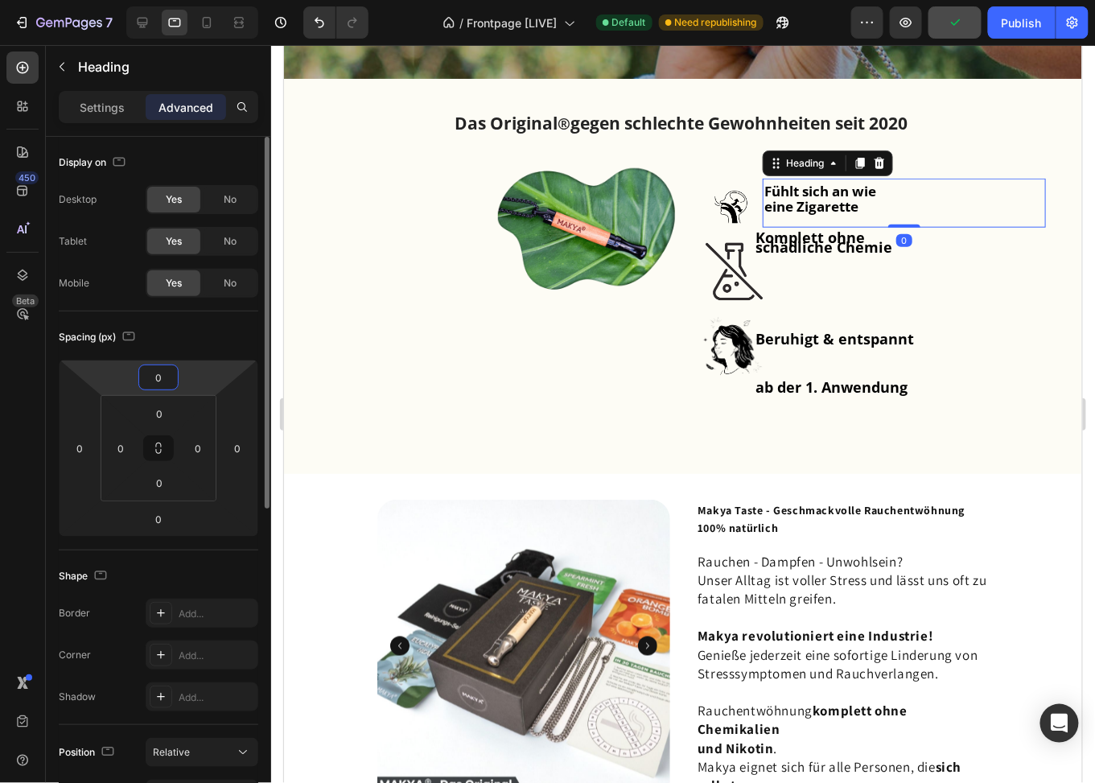
click at [158, 377] on input "0" at bounding box center [158, 377] width 32 height 24
click at [159, 377] on input "0" at bounding box center [158, 377] width 32 height 24
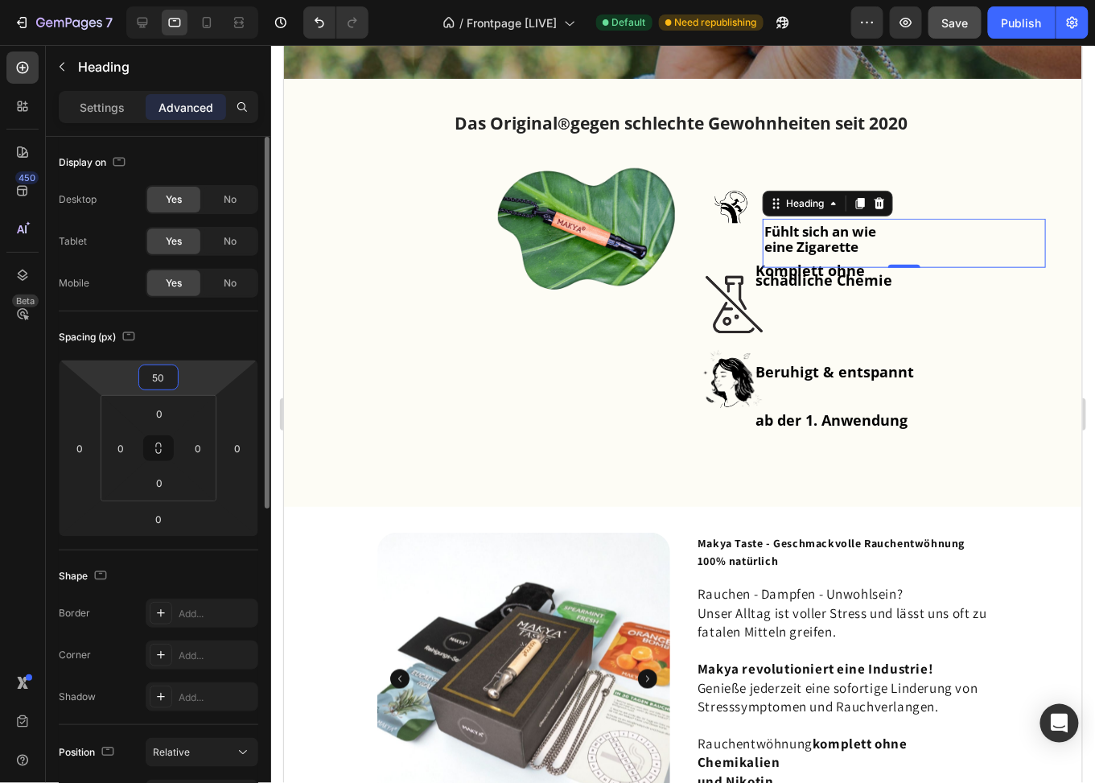
click at [159, 374] on input "50" at bounding box center [158, 377] width 32 height 24
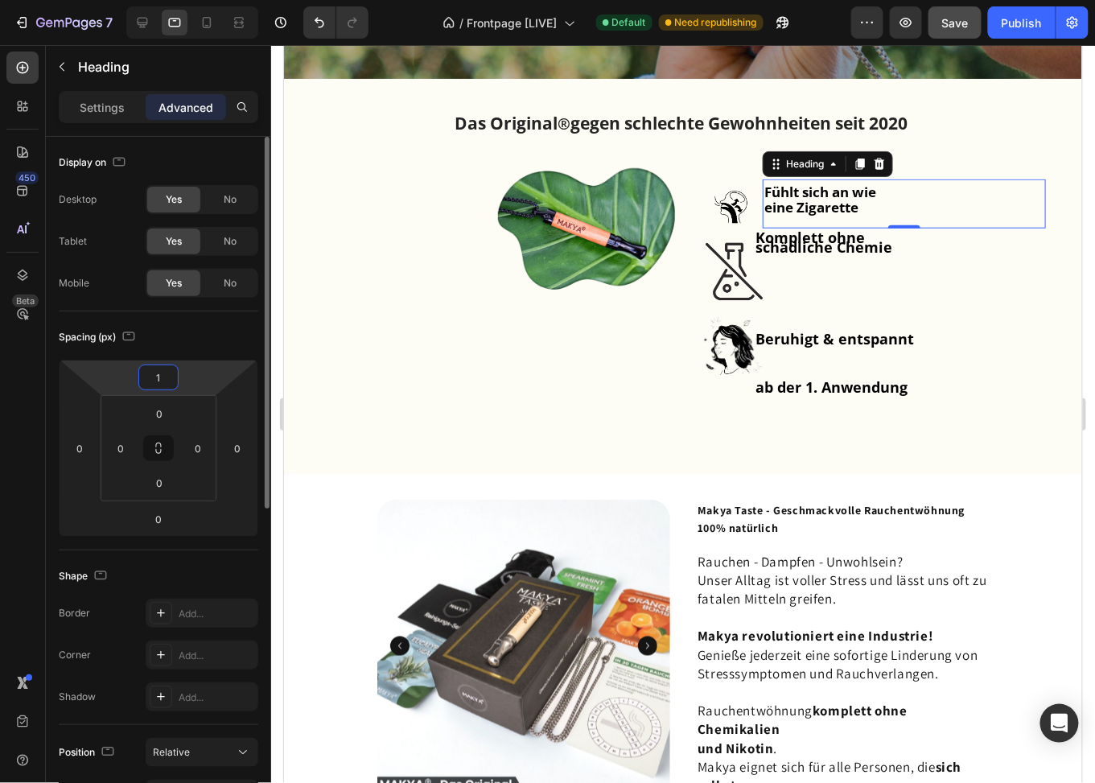
type input "10"
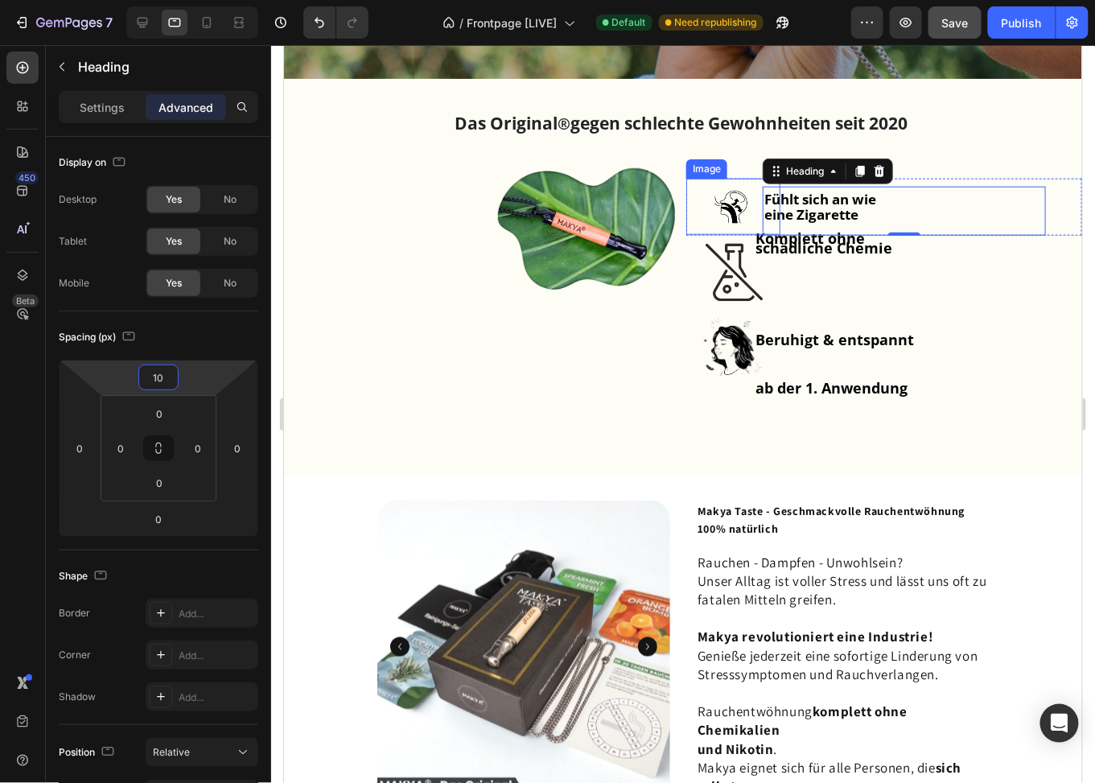
click at [727, 200] on img at bounding box center [733, 206] width 56 height 56
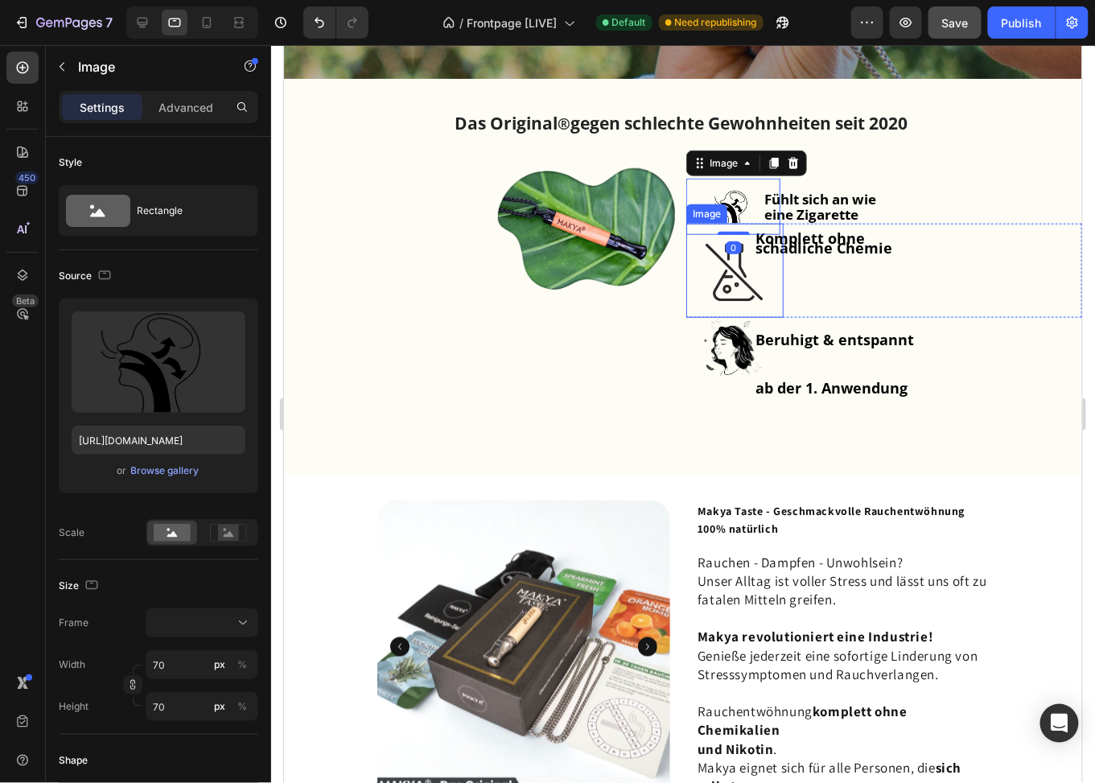
click at [717, 292] on img at bounding box center [734, 270] width 97 height 94
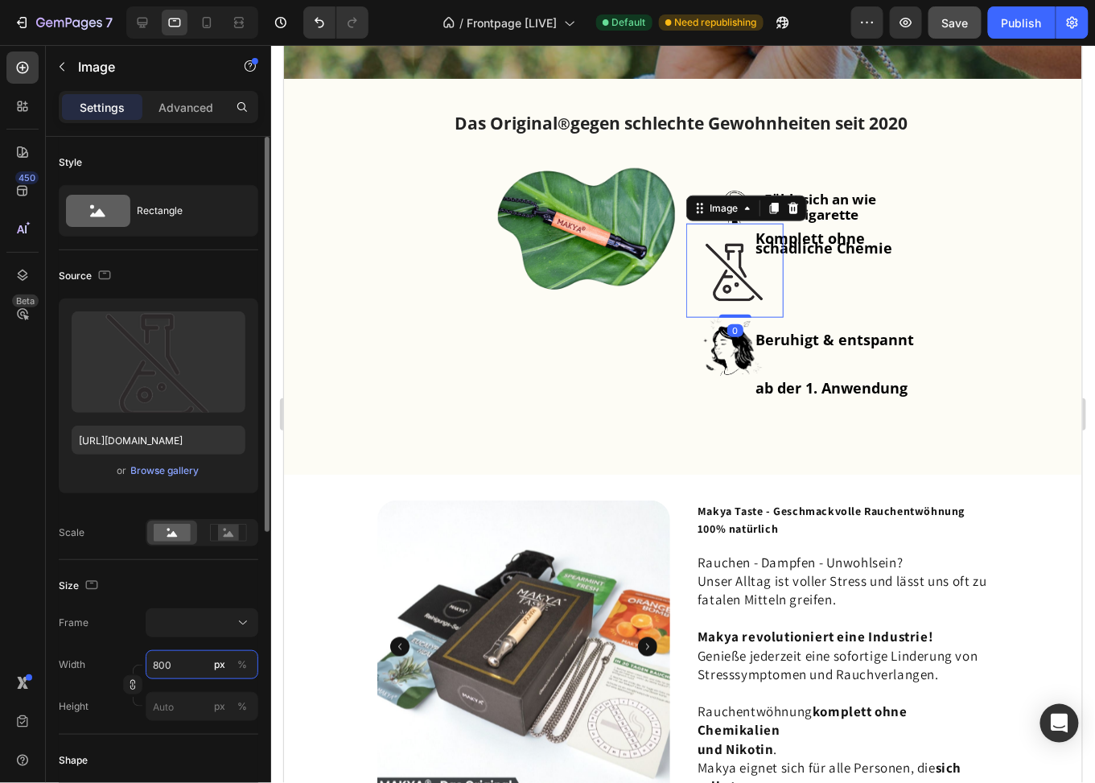
click at [185, 650] on input "800" at bounding box center [202, 664] width 113 height 29
click at [185, 651] on input "800" at bounding box center [202, 664] width 113 height 29
type input "7"
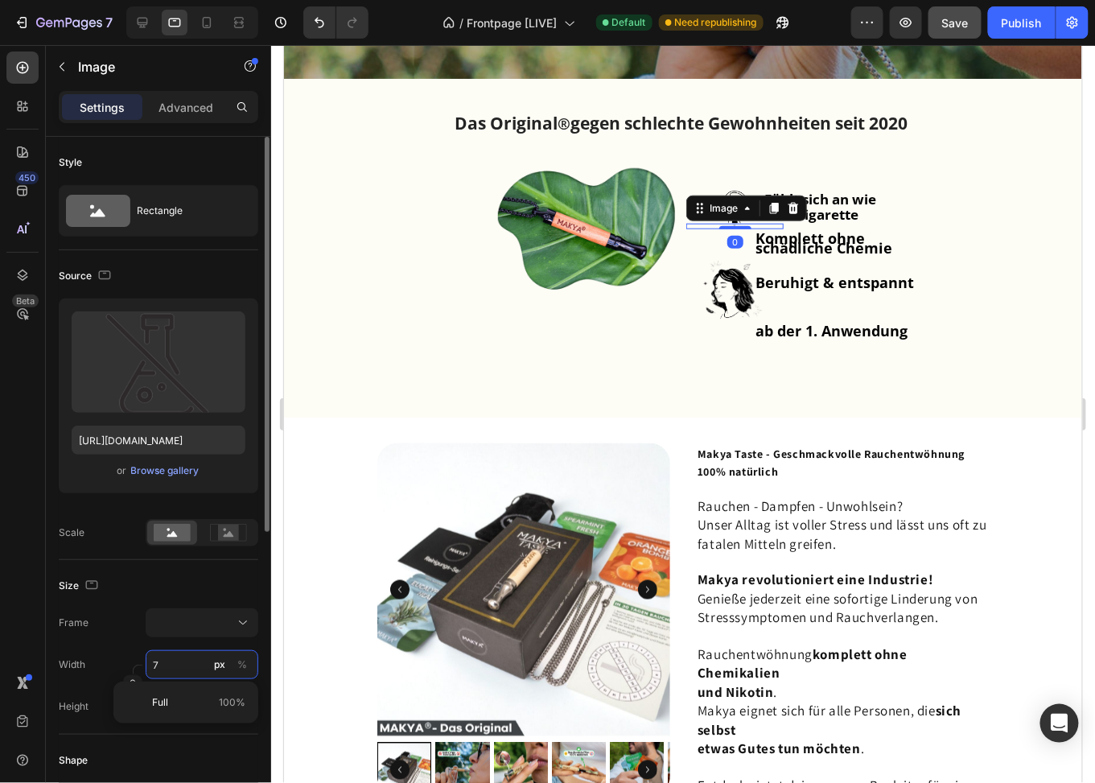
type input "70"
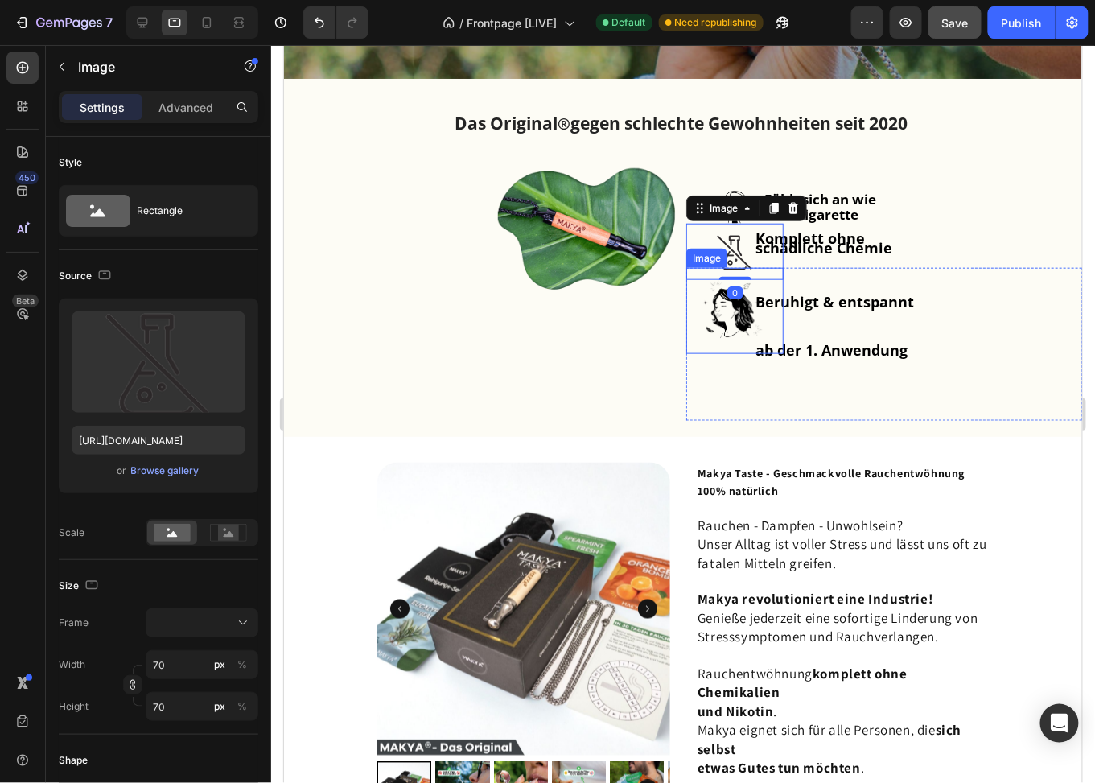
drag, startPoint x: 728, startPoint y: 303, endPoint x: 530, endPoint y: 460, distance: 251.5
click at [728, 303] on img at bounding box center [734, 310] width 97 height 86
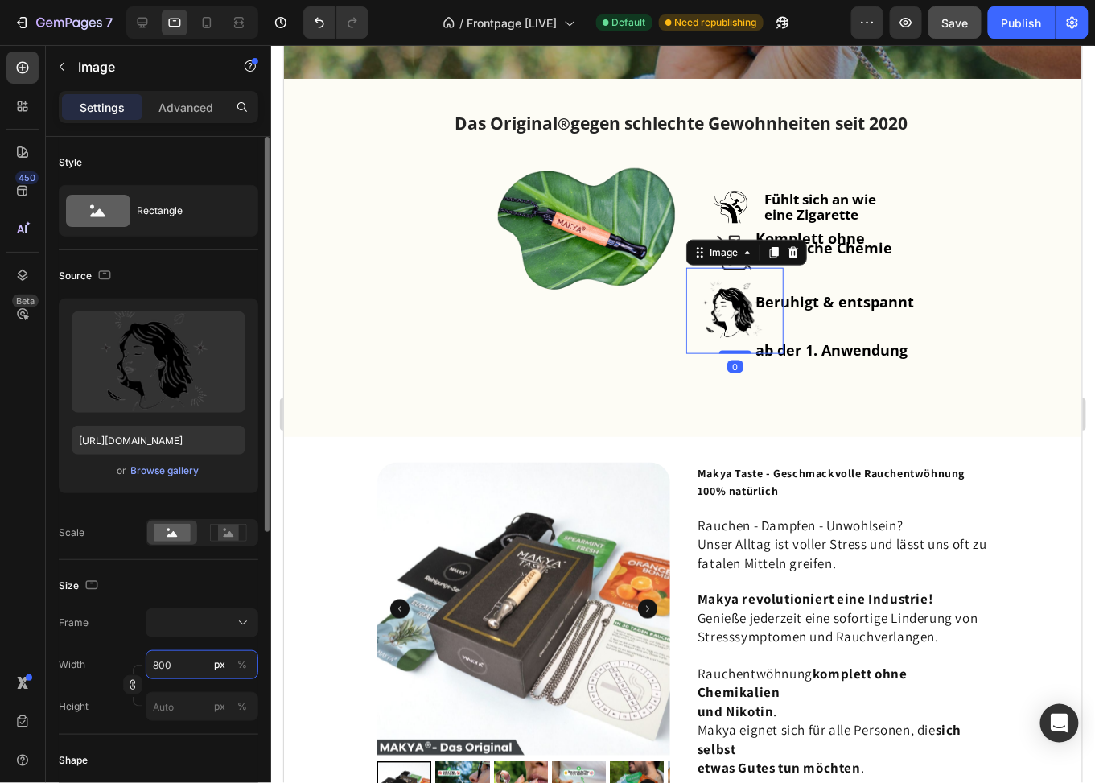
click at [189, 658] on input "800" at bounding box center [202, 664] width 113 height 29
type input "7"
type input "70"
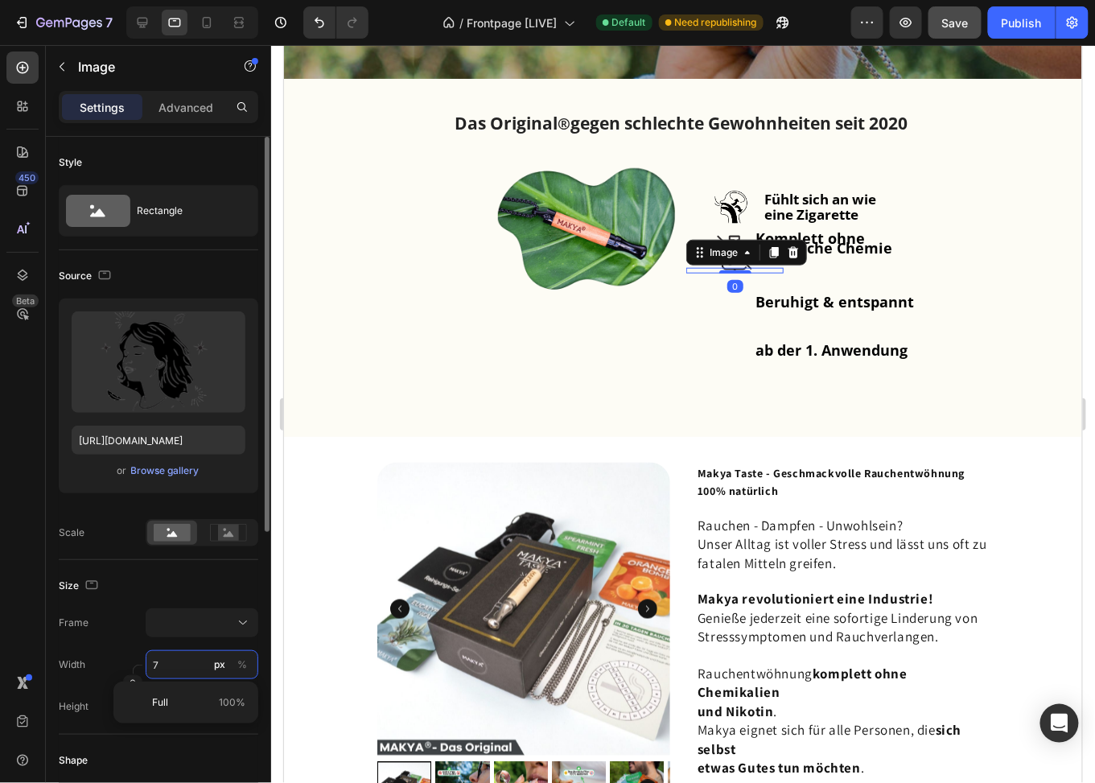
type input "70"
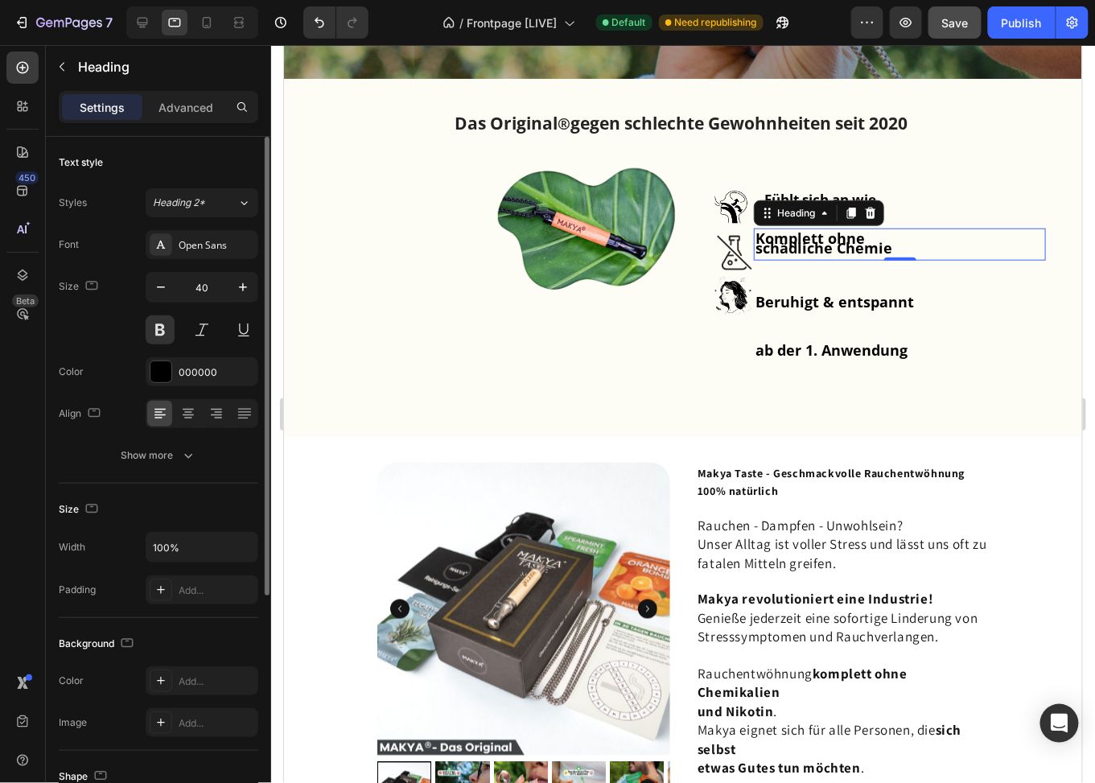
click at [833, 248] on strong "schädliche Chemie" at bounding box center [823, 246] width 137 height 19
click at [787, 189] on strong "Fühlt sich an wie" at bounding box center [820, 198] width 112 height 19
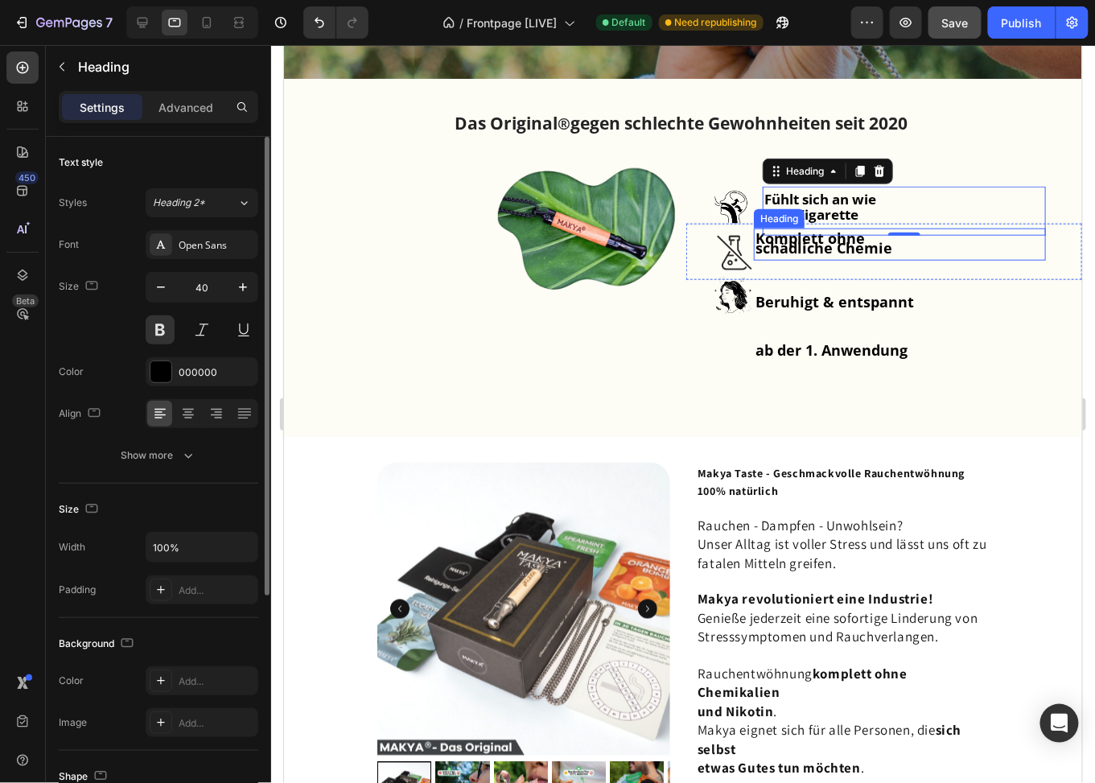
click at [798, 245] on strong "schädliche Chemie" at bounding box center [823, 246] width 137 height 19
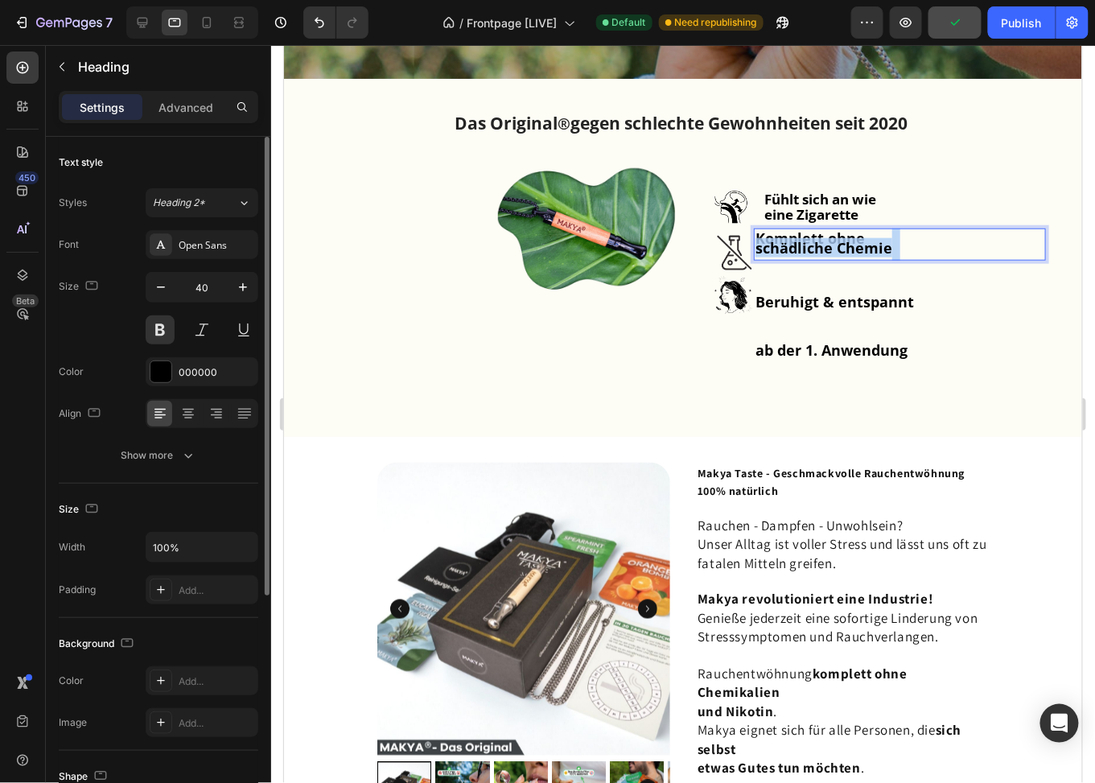
click at [822, 242] on strong "schädliche Chemie" at bounding box center [823, 246] width 137 height 19
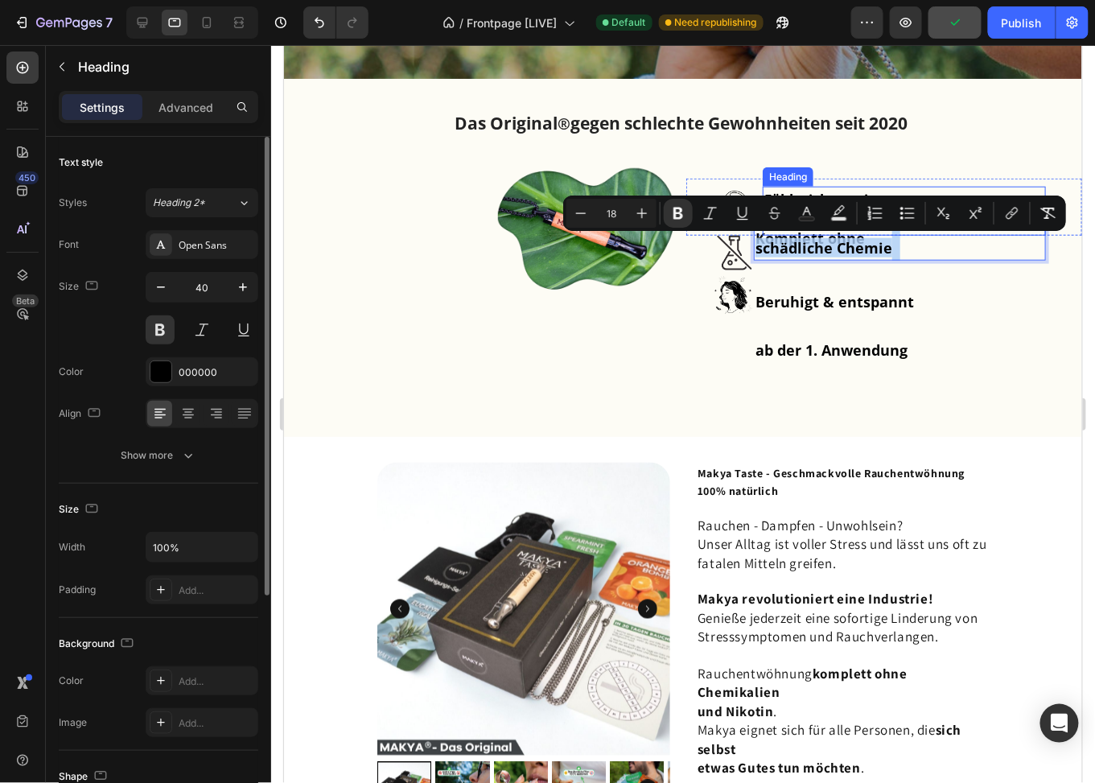
click at [826, 189] on strong "Fühlt sich an wie" at bounding box center [820, 198] width 112 height 19
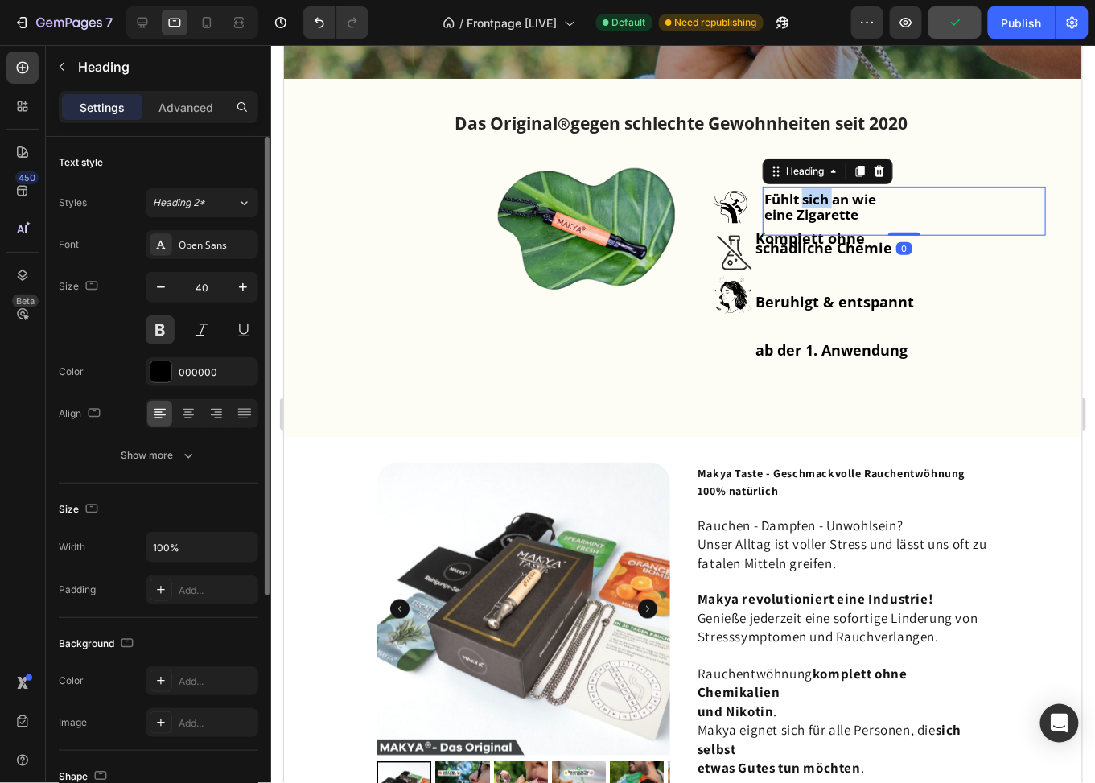
click at [807, 200] on strong "Fühlt sich an wie" at bounding box center [820, 198] width 112 height 19
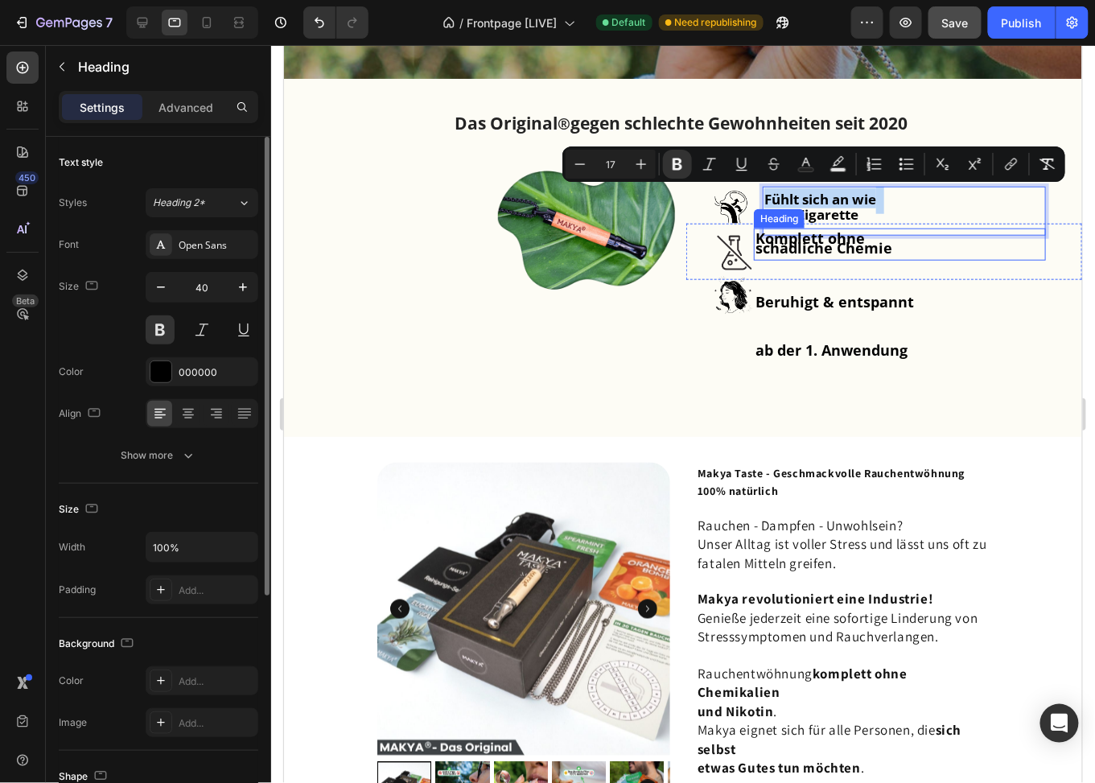
click at [802, 245] on strong "schädliche Chemie" at bounding box center [823, 246] width 137 height 19
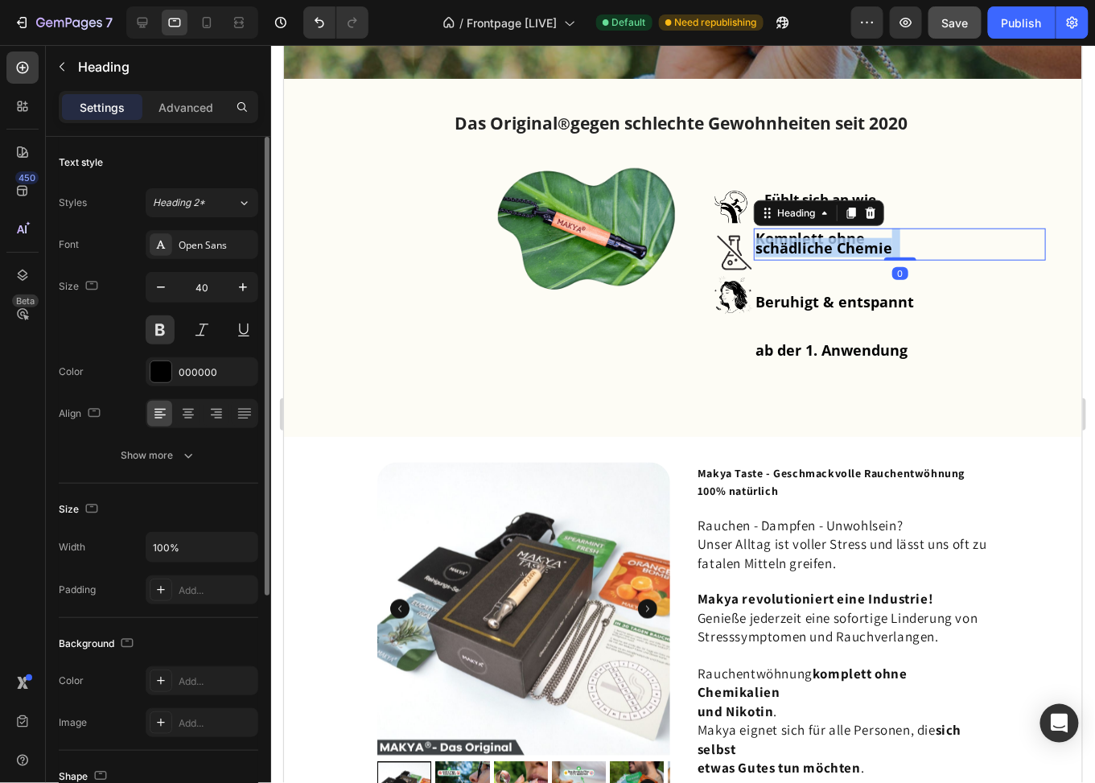
click at [802, 245] on strong "schädliche Chemie" at bounding box center [823, 246] width 137 height 19
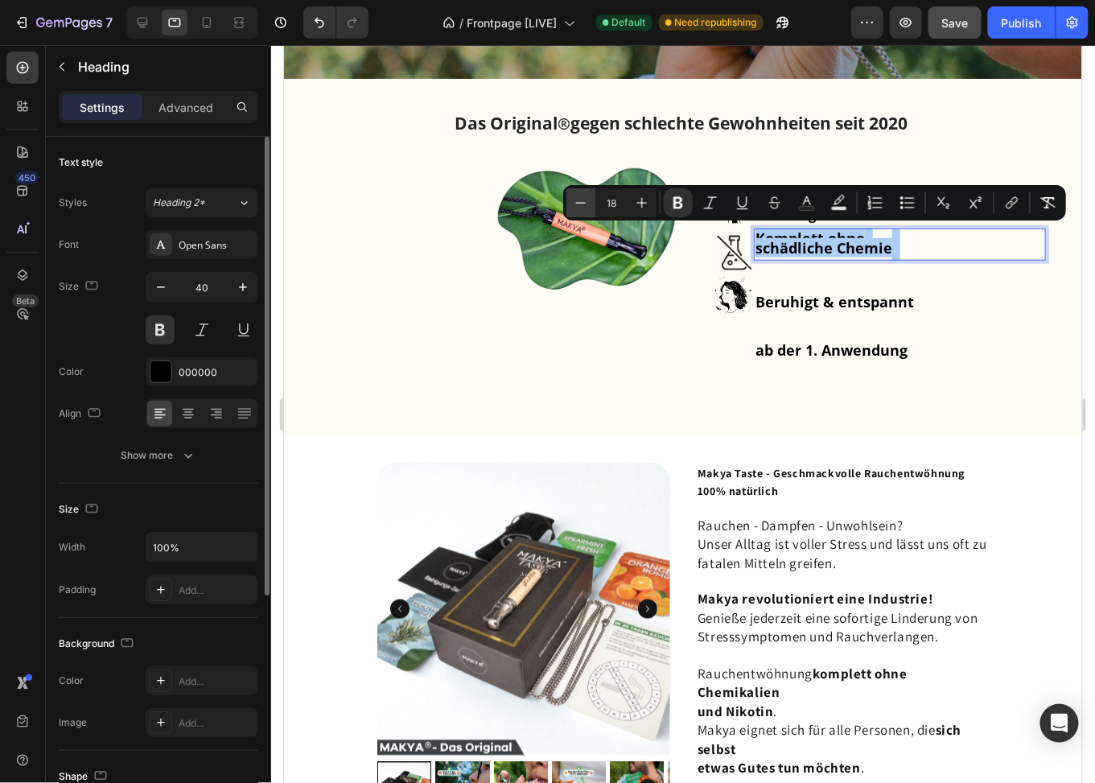
click at [585, 205] on icon "Editor contextual toolbar" at bounding box center [581, 203] width 16 height 16
type input "17"
click at [804, 251] on strong "schädliche Chemie" at bounding box center [818, 248] width 126 height 19
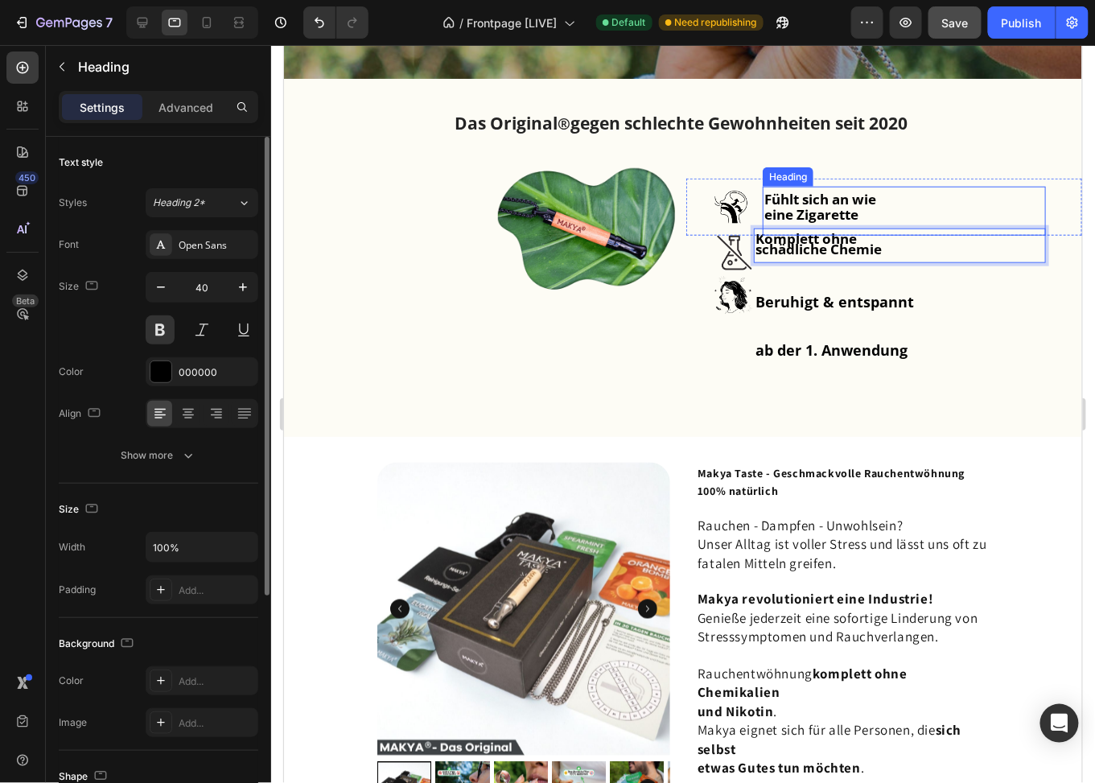
click at [800, 201] on p "⁠⁠⁠⁠⁠⁠⁠ Fühlt sich an wie eine Zigarette" at bounding box center [904, 211] width 280 height 46
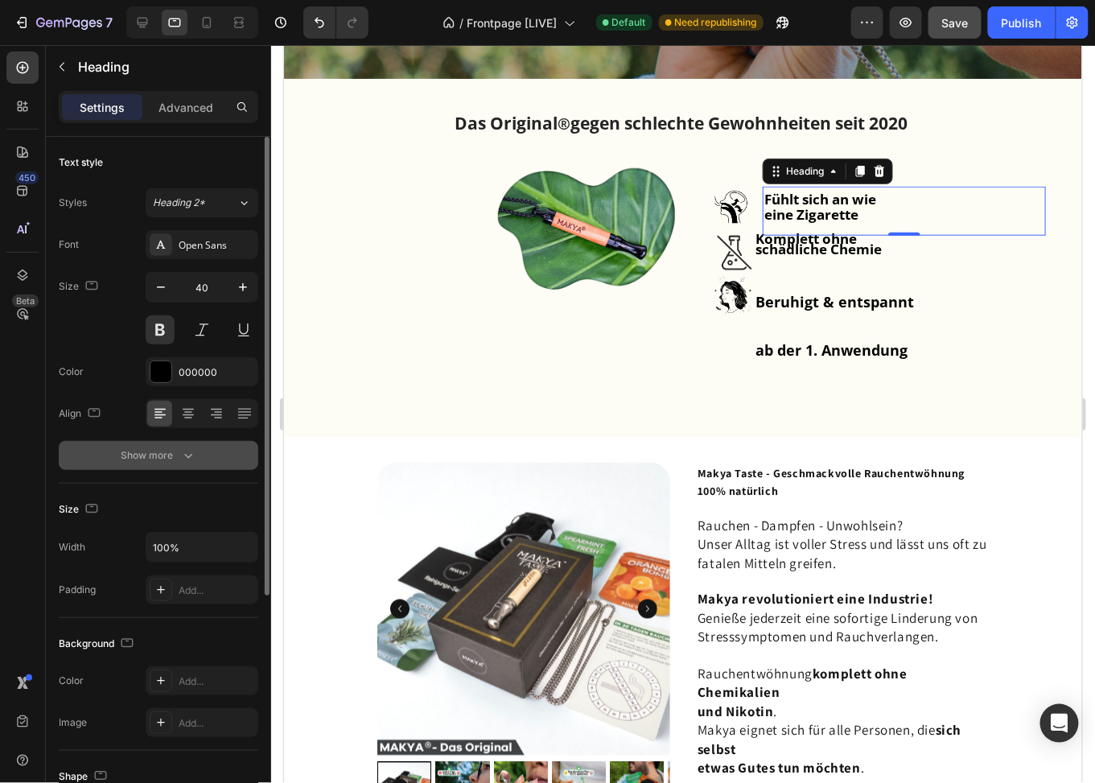
click at [195, 456] on icon "button" at bounding box center [188, 455] width 16 height 16
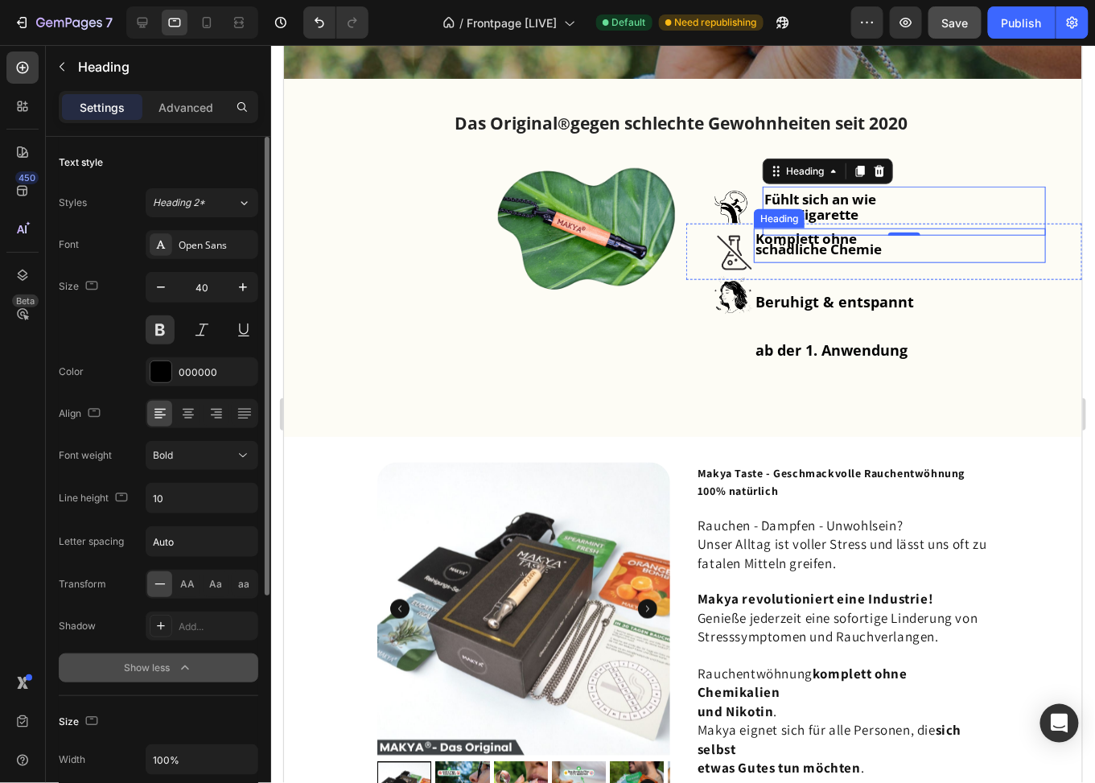
click at [835, 251] on strong "schädliche Chemie" at bounding box center [818, 248] width 126 height 19
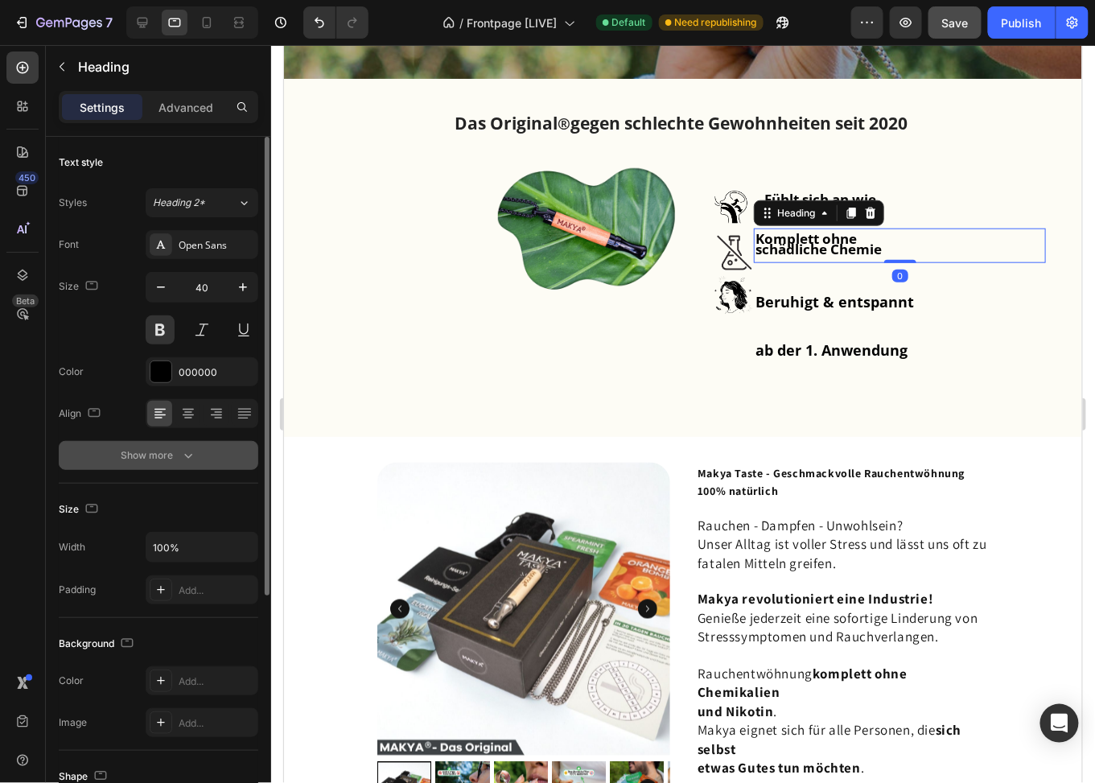
click at [160, 457] on div "Show more" at bounding box center [159, 455] width 75 height 16
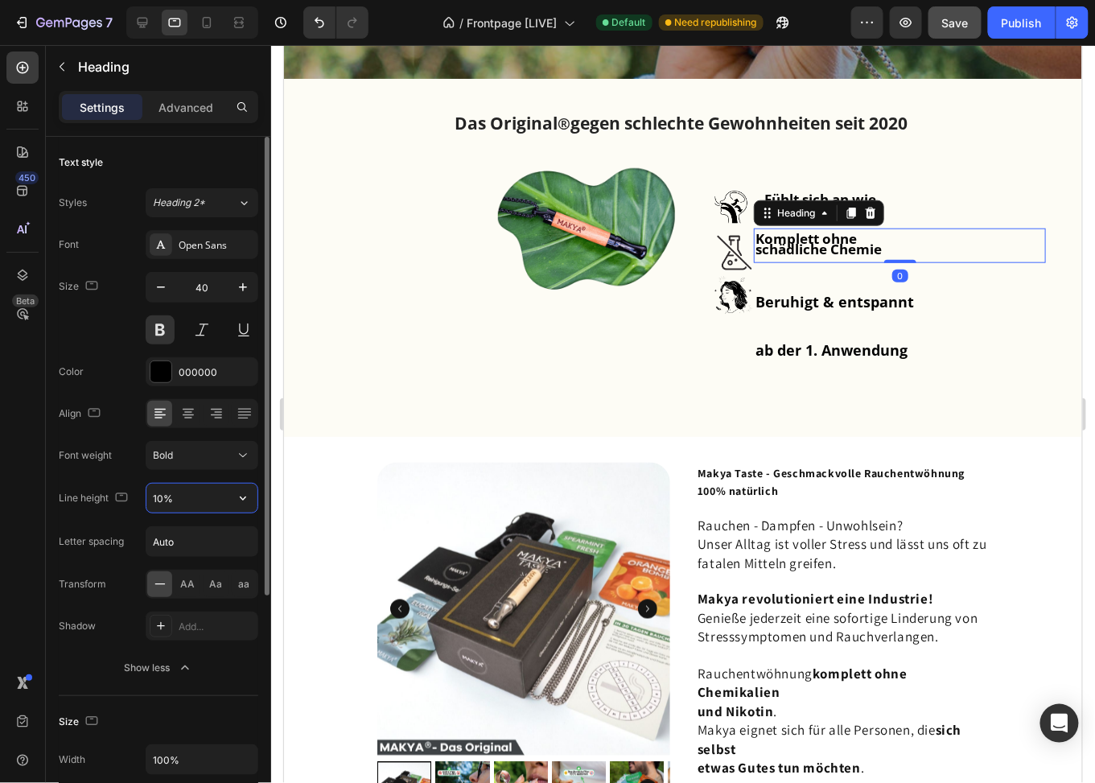
click at [186, 497] on input "10%" at bounding box center [201, 498] width 111 height 29
click at [197, 492] on input "10%" at bounding box center [201, 498] width 111 height 29
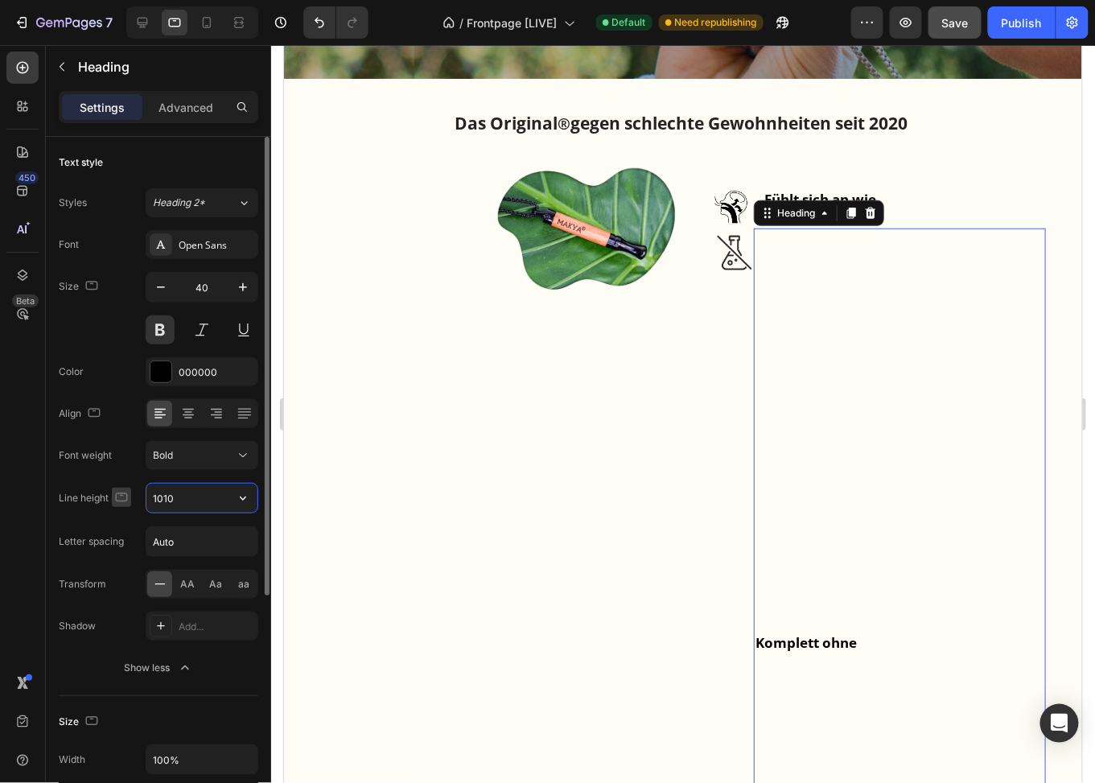
click at [113, 491] on div "Line height 1010" at bounding box center [159, 498] width 200 height 31
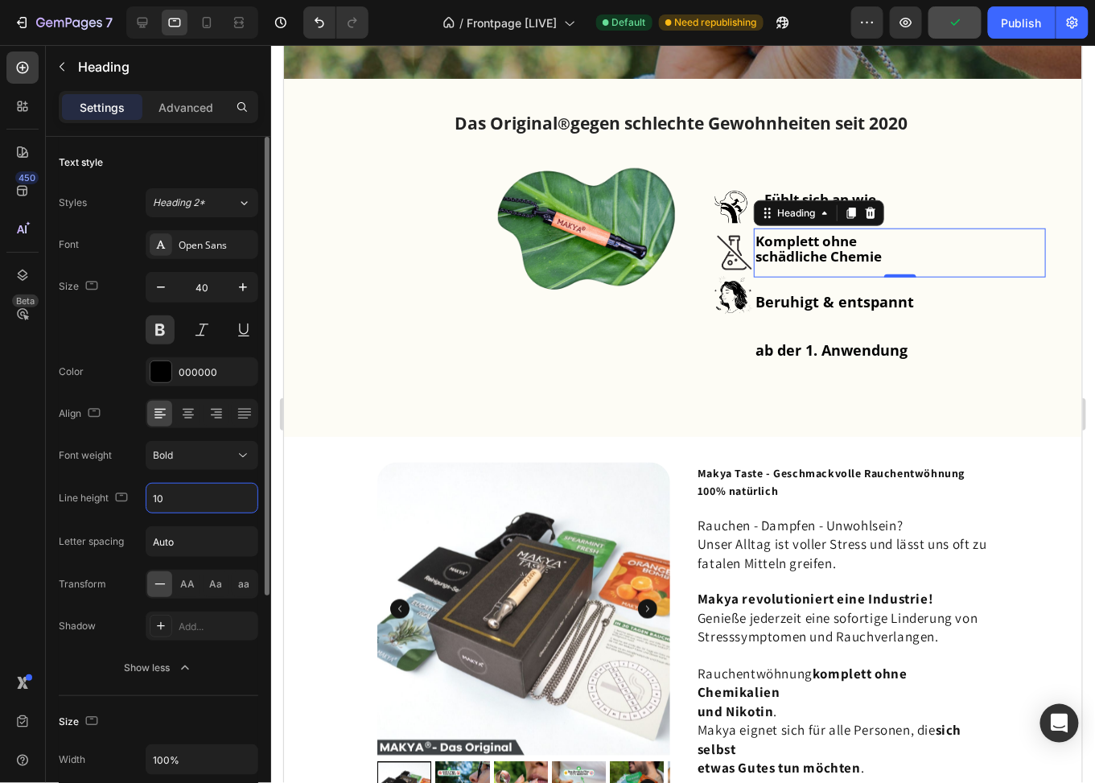
type input "10"
click at [100, 469] on div "Font Open Sans Size 40 Color 000000 Align Font weight Bold Line height 10 Lette…" at bounding box center [159, 456] width 200 height 452
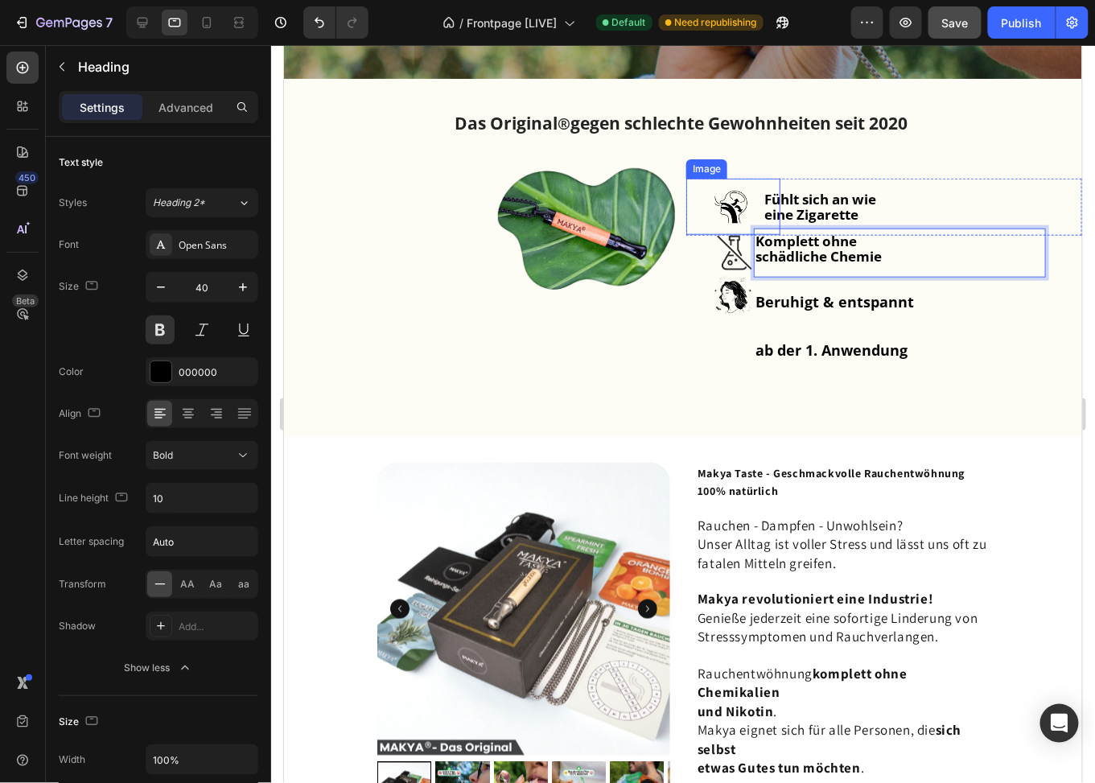
click at [785, 189] on strong "Fühlt sich an wie" at bounding box center [820, 198] width 112 height 19
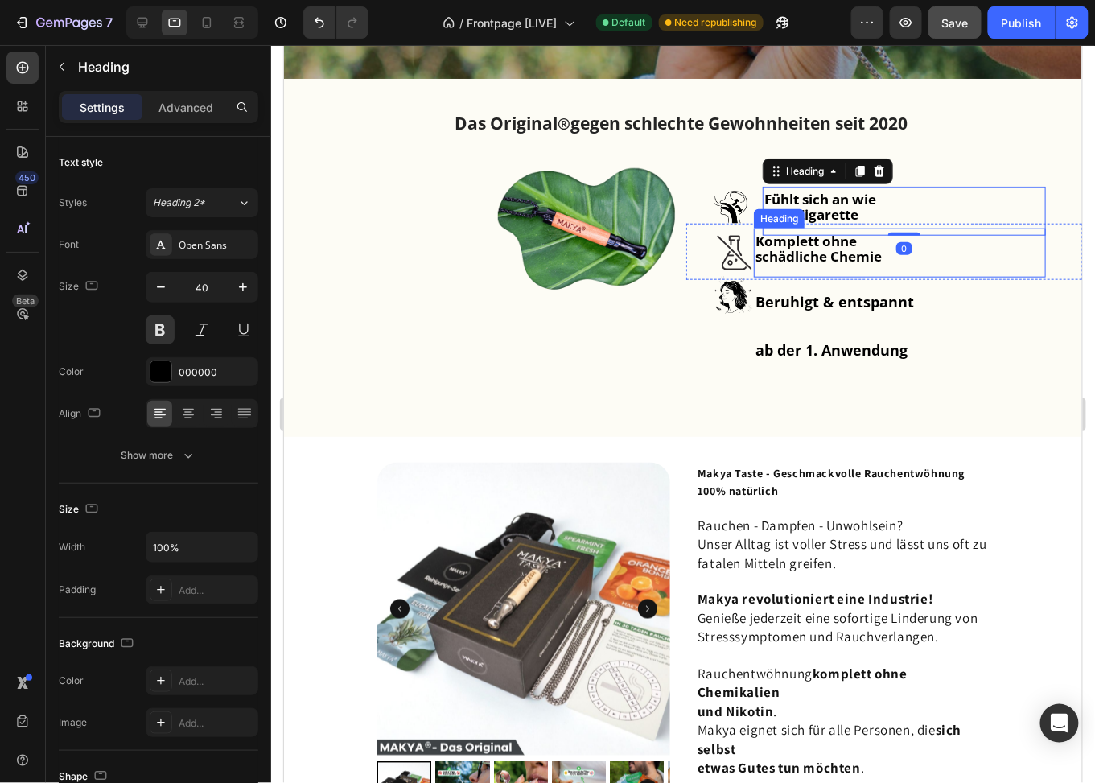
click at [785, 254] on strong "schädliche Chemie" at bounding box center [818, 255] width 126 height 19
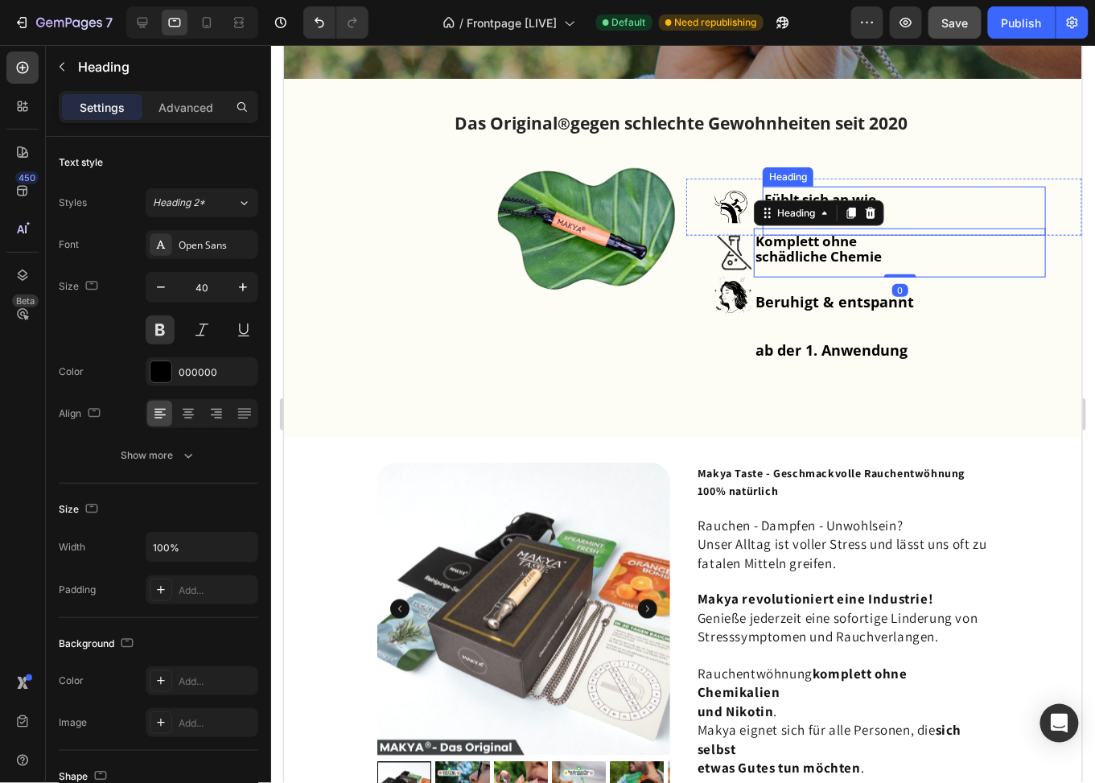
click at [880, 188] on p "⁠⁠⁠⁠⁠⁠⁠ Fühlt sich an wie eine Zigarette" at bounding box center [904, 211] width 280 height 46
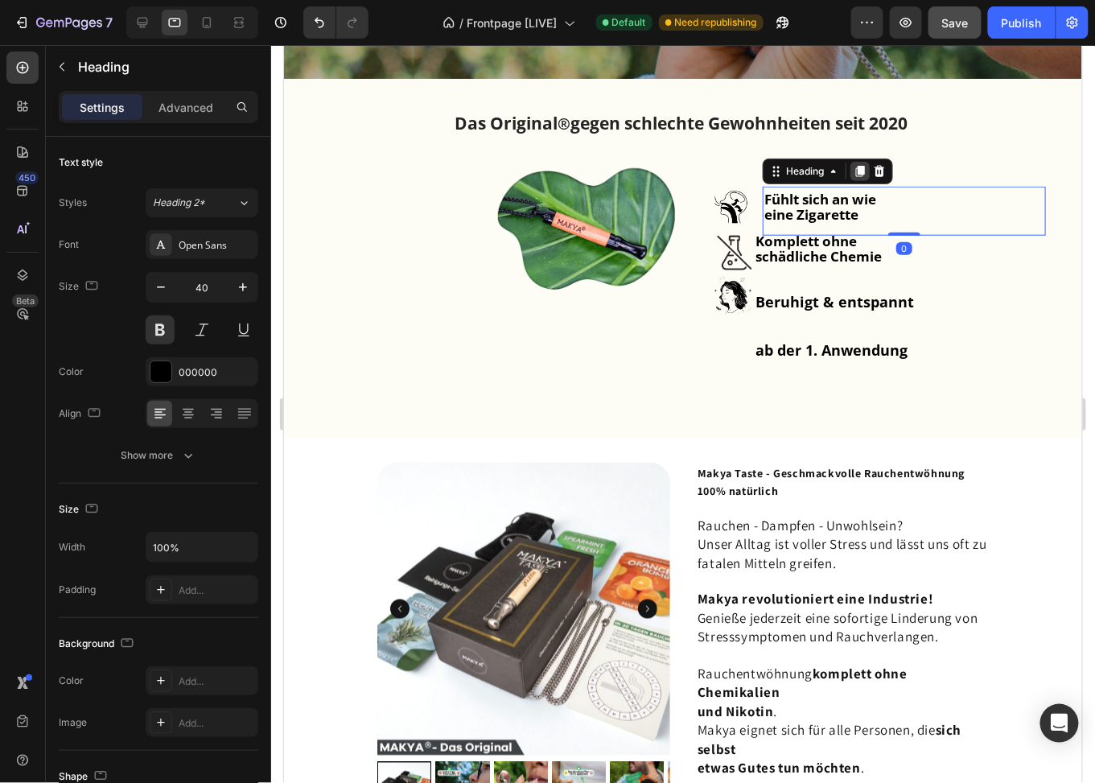
click at [855, 170] on icon at bounding box center [859, 170] width 9 height 11
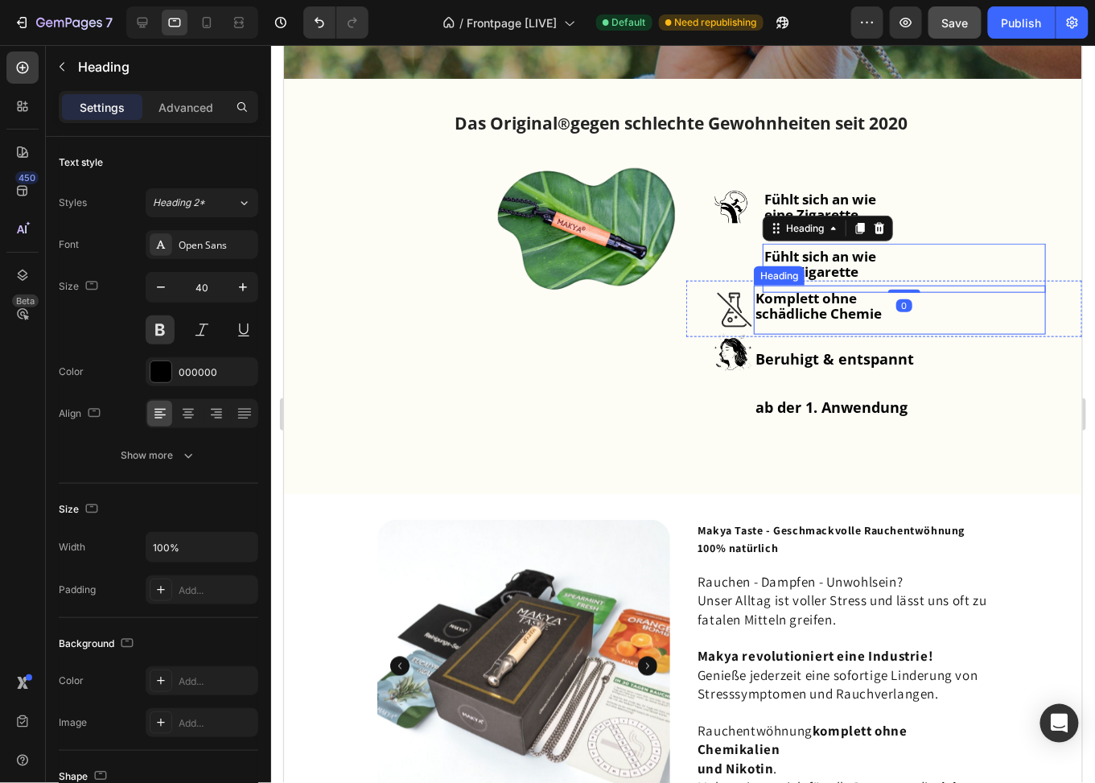
click at [784, 312] on strong "schädliche Chemie" at bounding box center [818, 312] width 126 height 19
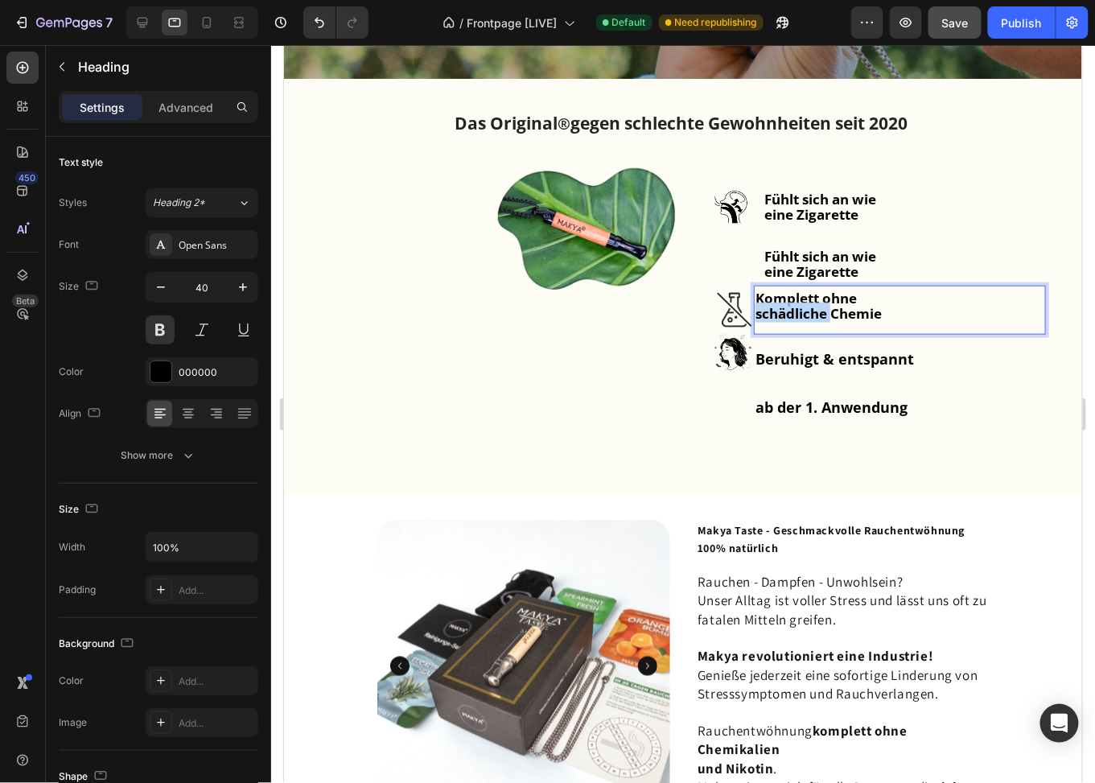
click at [797, 303] on strong "schädliche Chemie" at bounding box center [818, 312] width 126 height 19
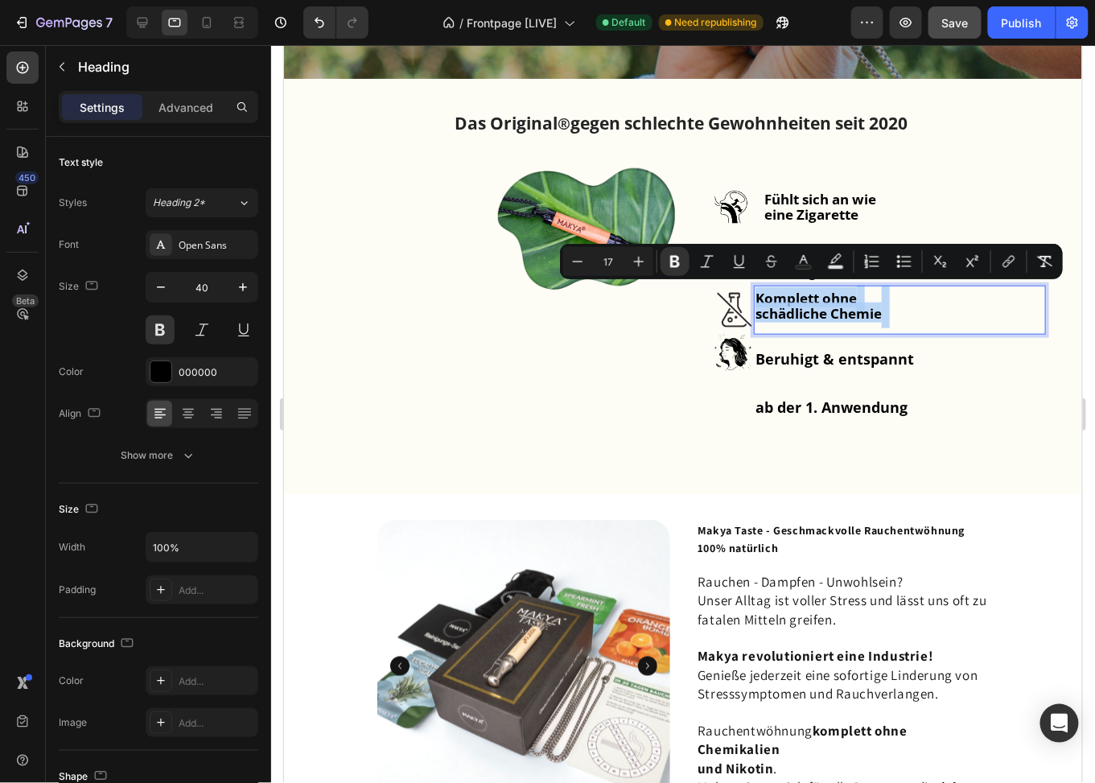
copy p "Komplett ohne schädliche Chemie"
click at [755, 307] on strong "schädliche Chemie" at bounding box center [818, 312] width 126 height 19
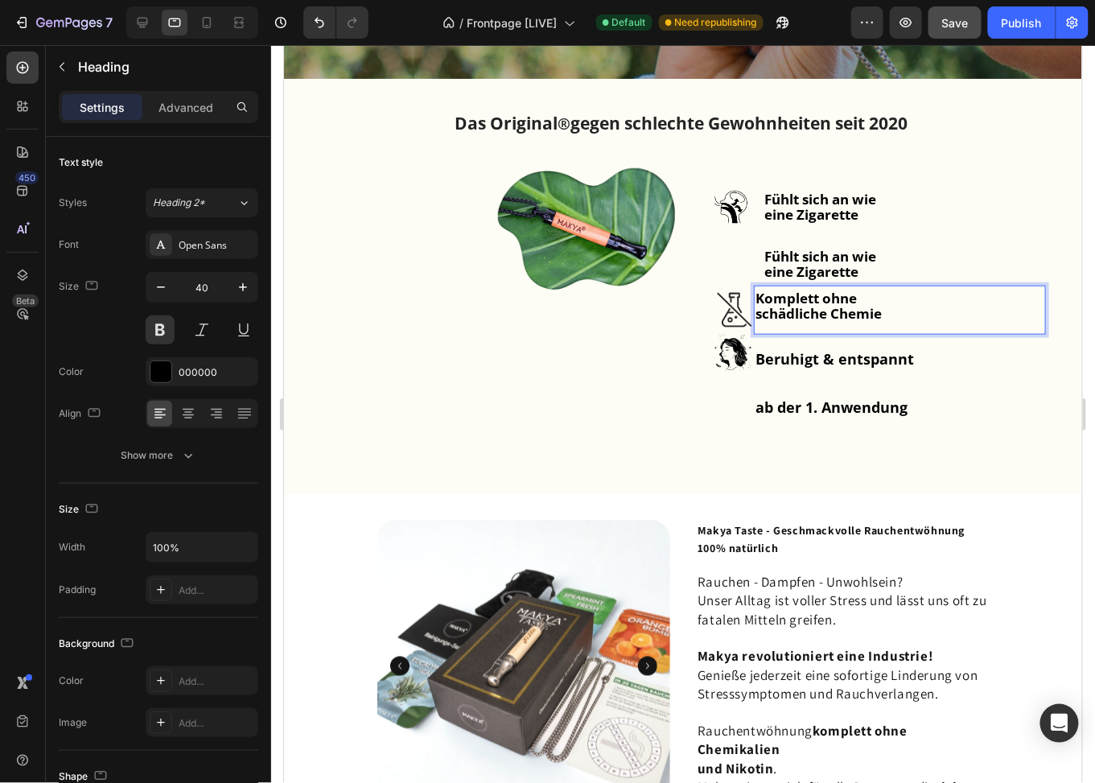
click at [789, 324] on div "Beruhigt & entspannt ab der 1. Anwendung Heading" at bounding box center [935, 400] width 292 height 153
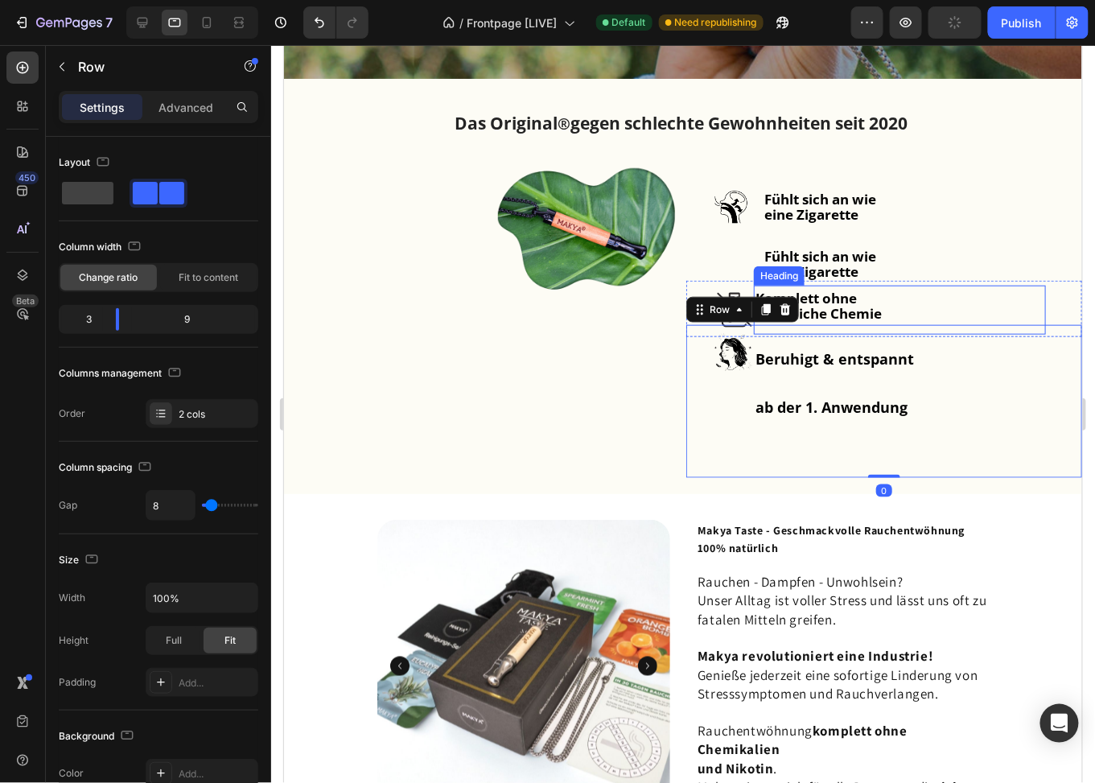
click at [812, 313] on strong "schädliche Chemie" at bounding box center [818, 312] width 126 height 19
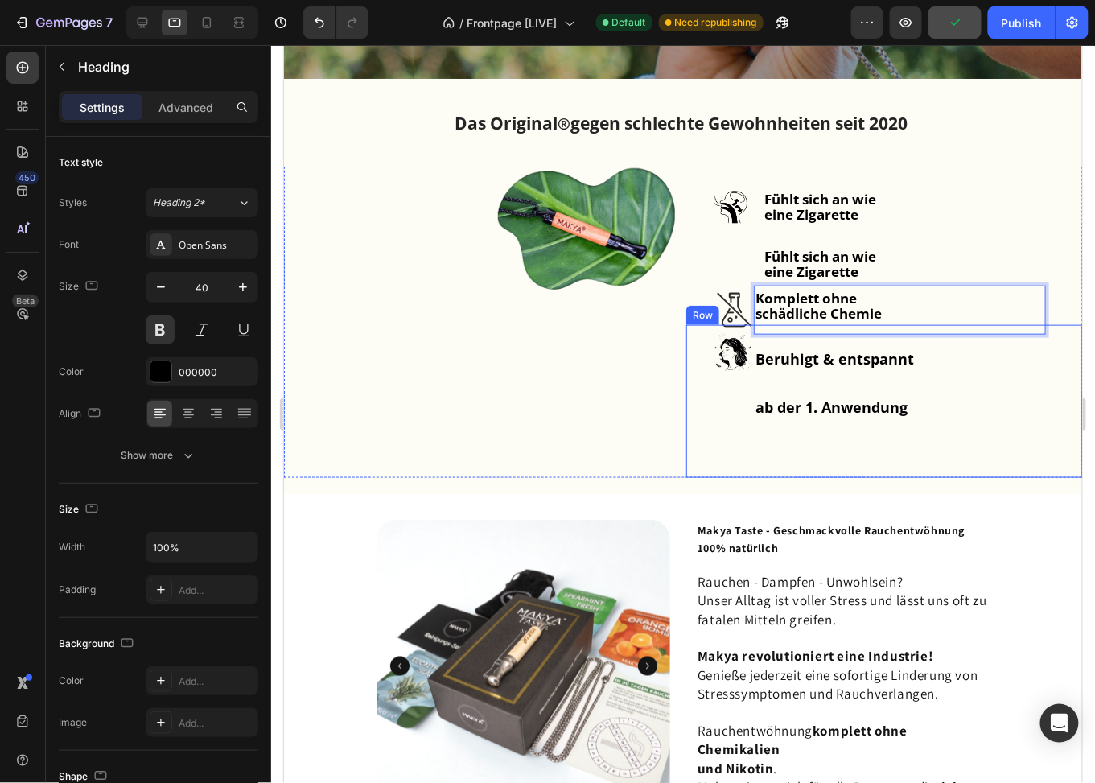
click at [793, 324] on div "Beruhigt & entspannt ab der 1. Anwendung Heading" at bounding box center [935, 400] width 292 height 153
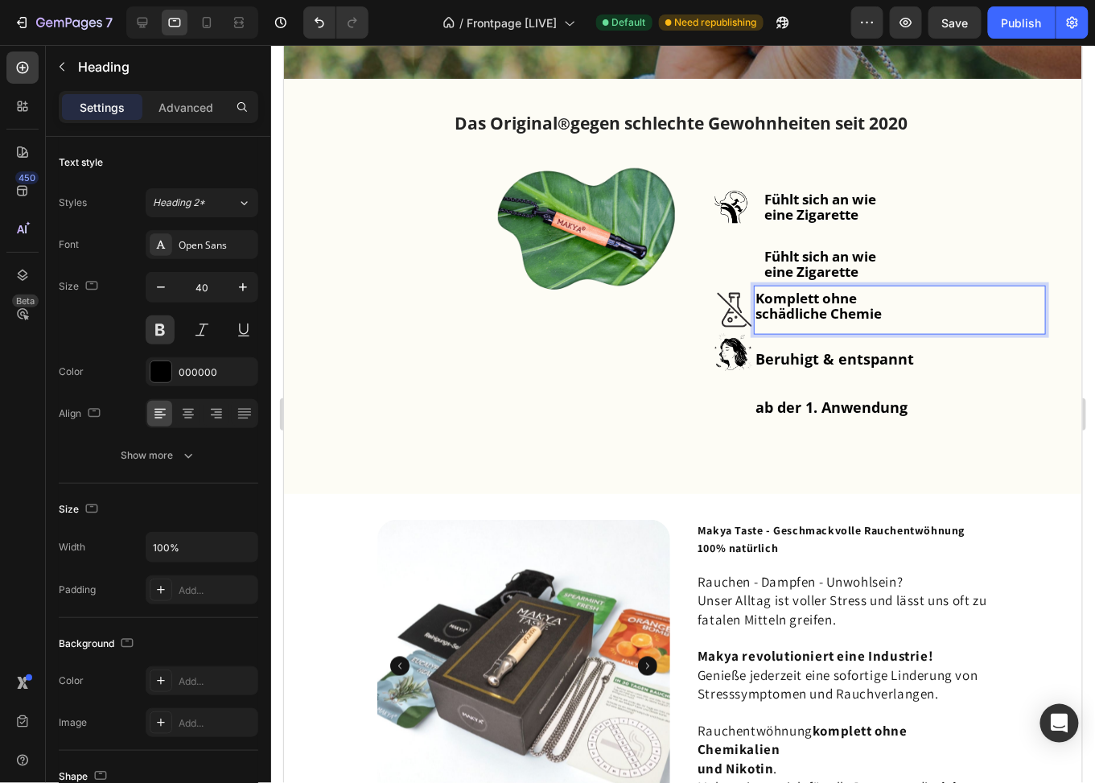
scroll to position [2, 0]
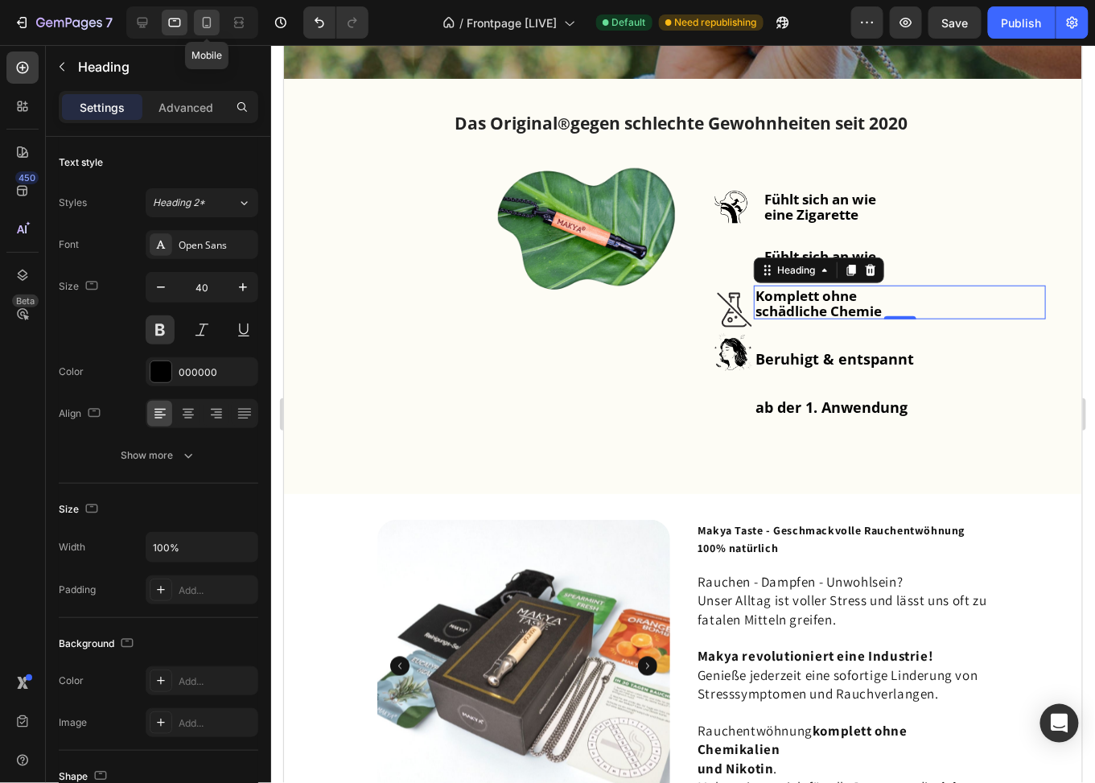
click at [202, 23] on icon at bounding box center [207, 22] width 16 height 16
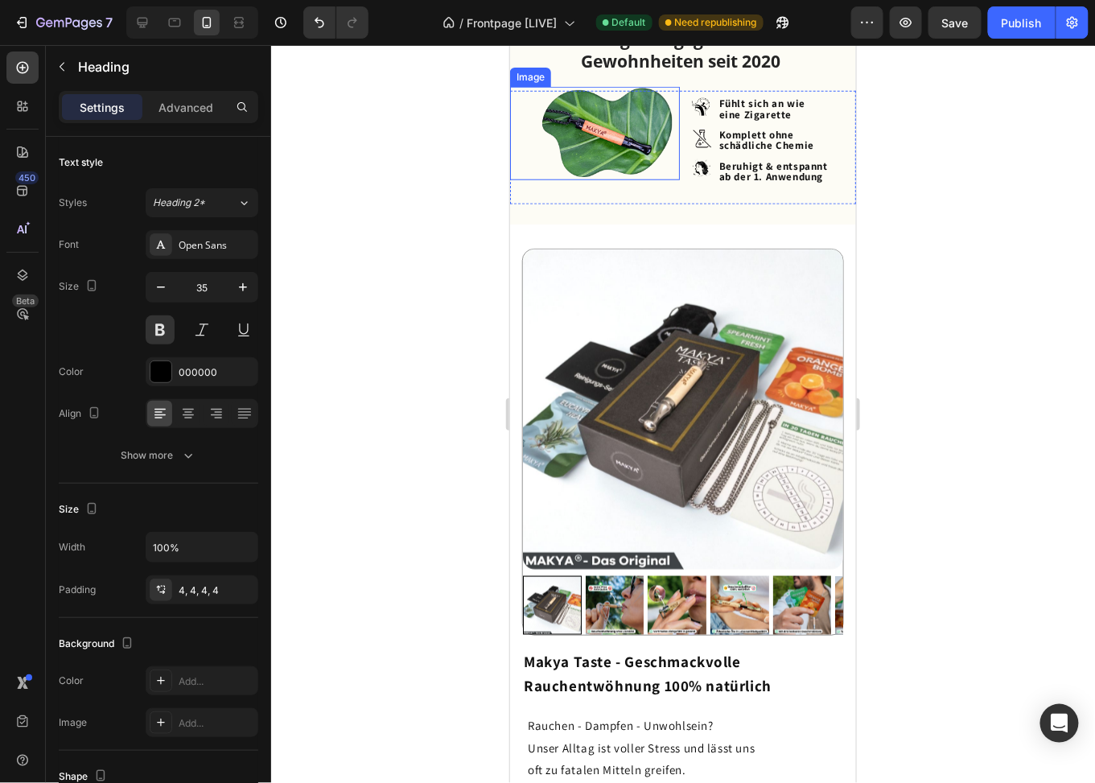
scroll to position [346, 0]
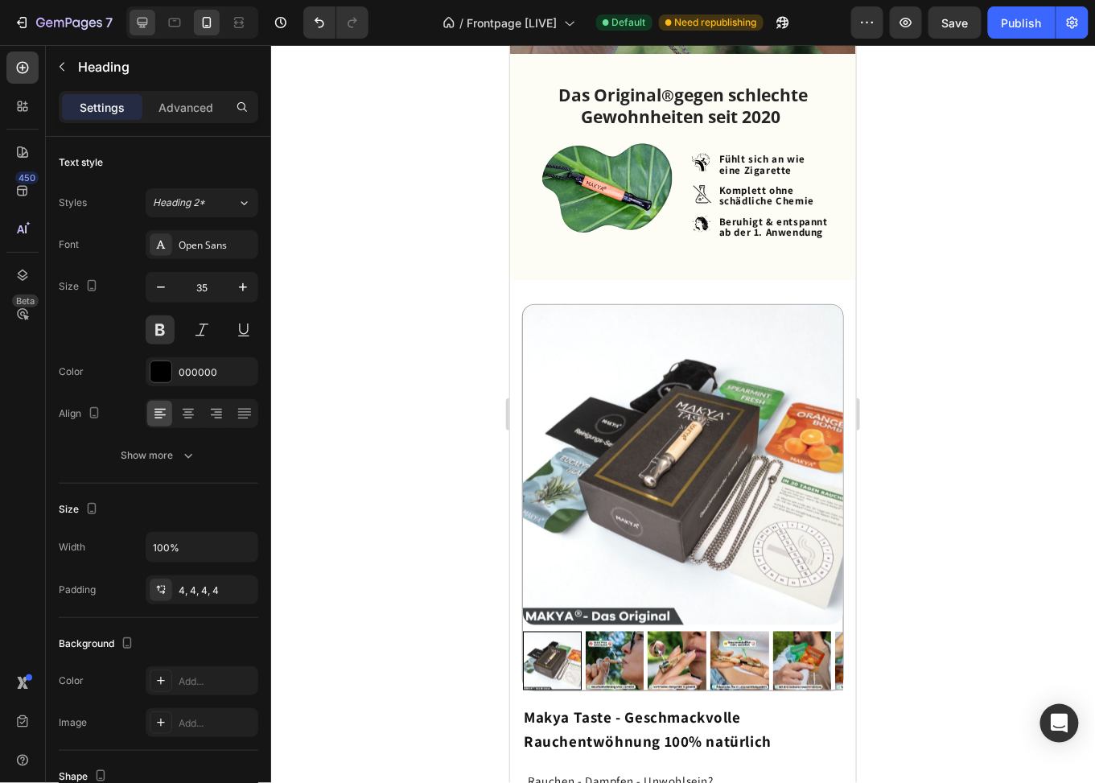
click at [139, 22] on icon at bounding box center [142, 22] width 16 height 16
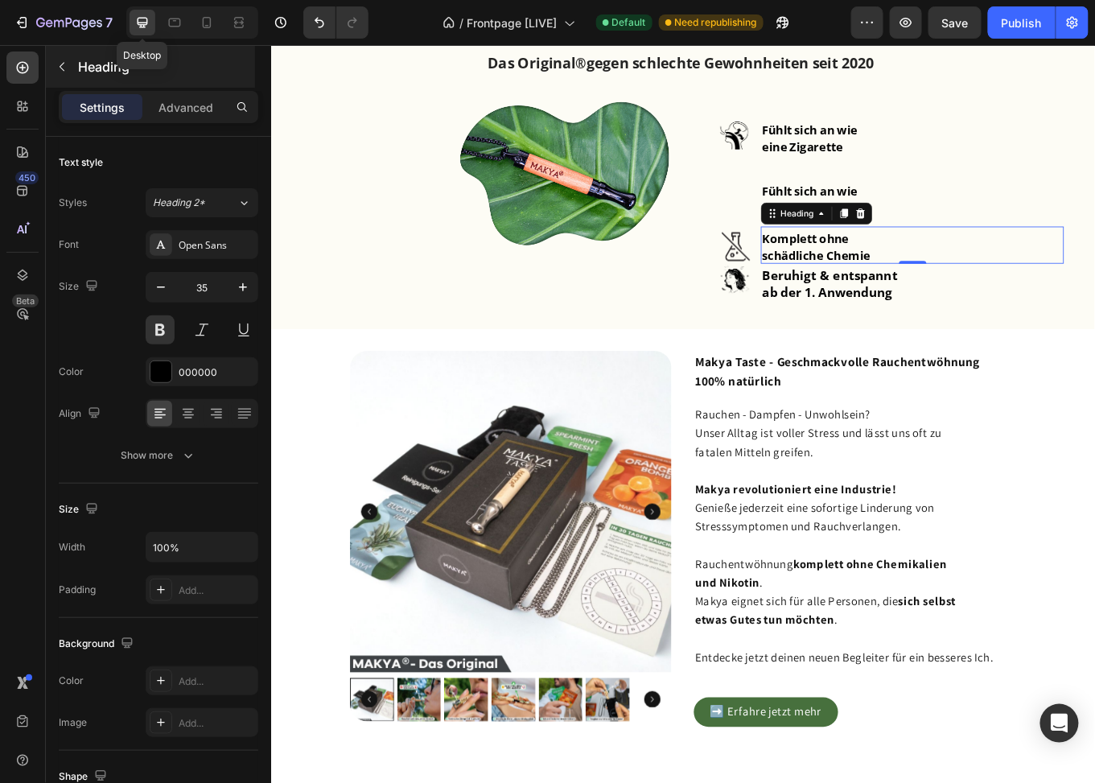
type input "40"
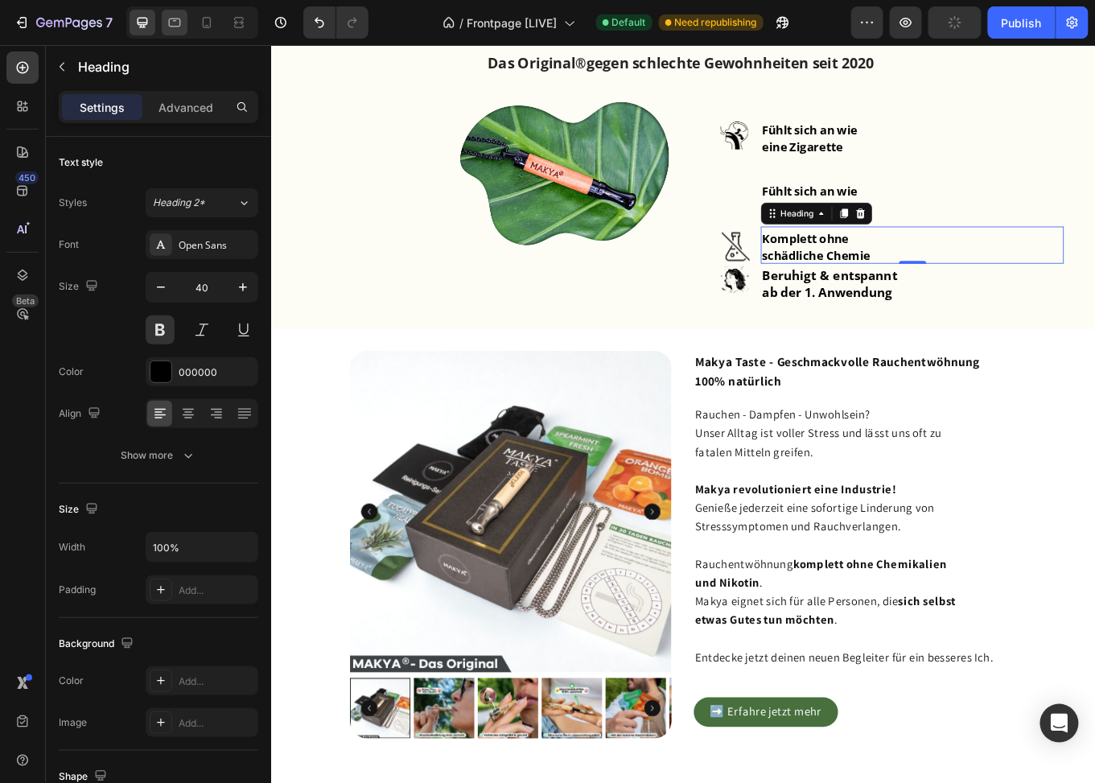
click at [179, 21] on icon at bounding box center [175, 23] width 12 height 9
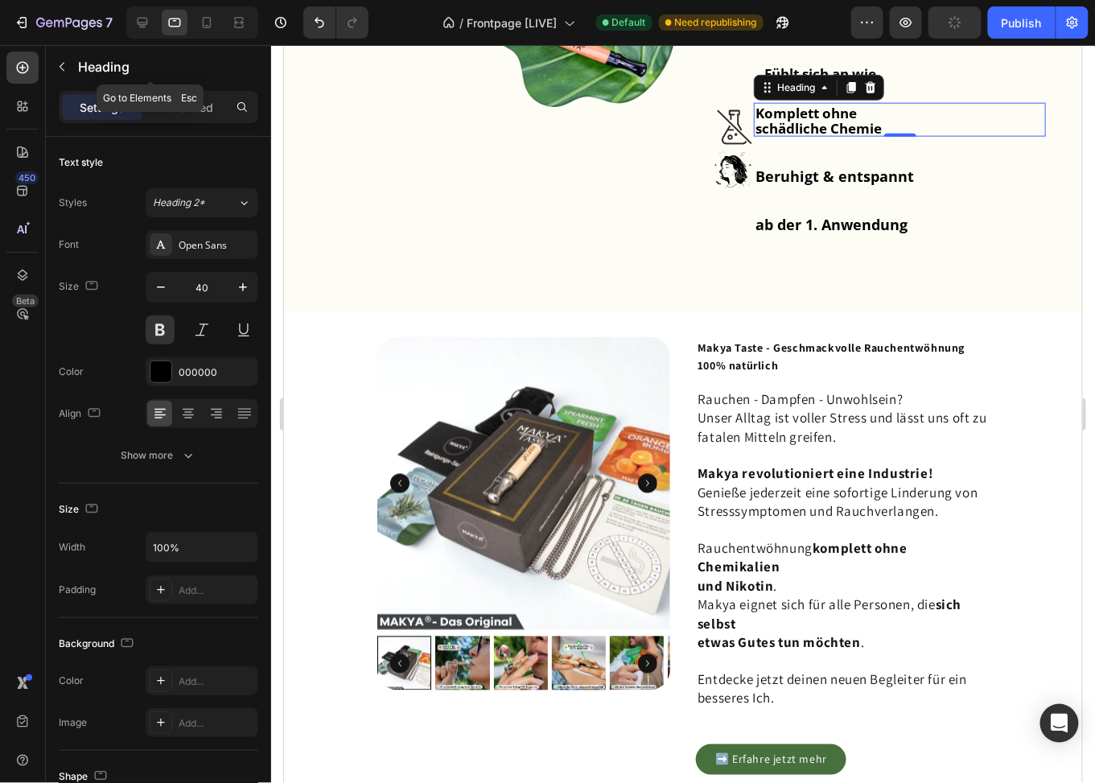
scroll to position [2, 0]
click at [314, 26] on icon "Undo/Redo" at bounding box center [319, 22] width 16 height 16
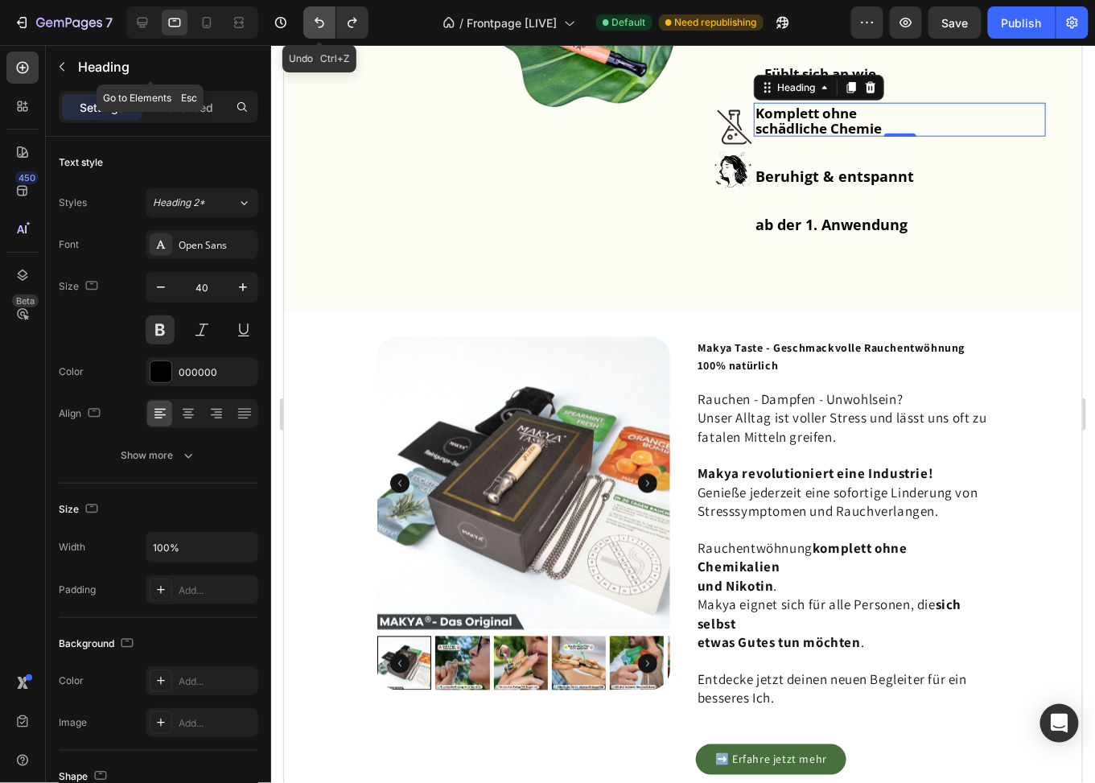
click at [314, 26] on icon "Undo/Redo" at bounding box center [319, 22] width 16 height 16
click at [319, 22] on icon "Undo/Redo" at bounding box center [319, 22] width 16 height 16
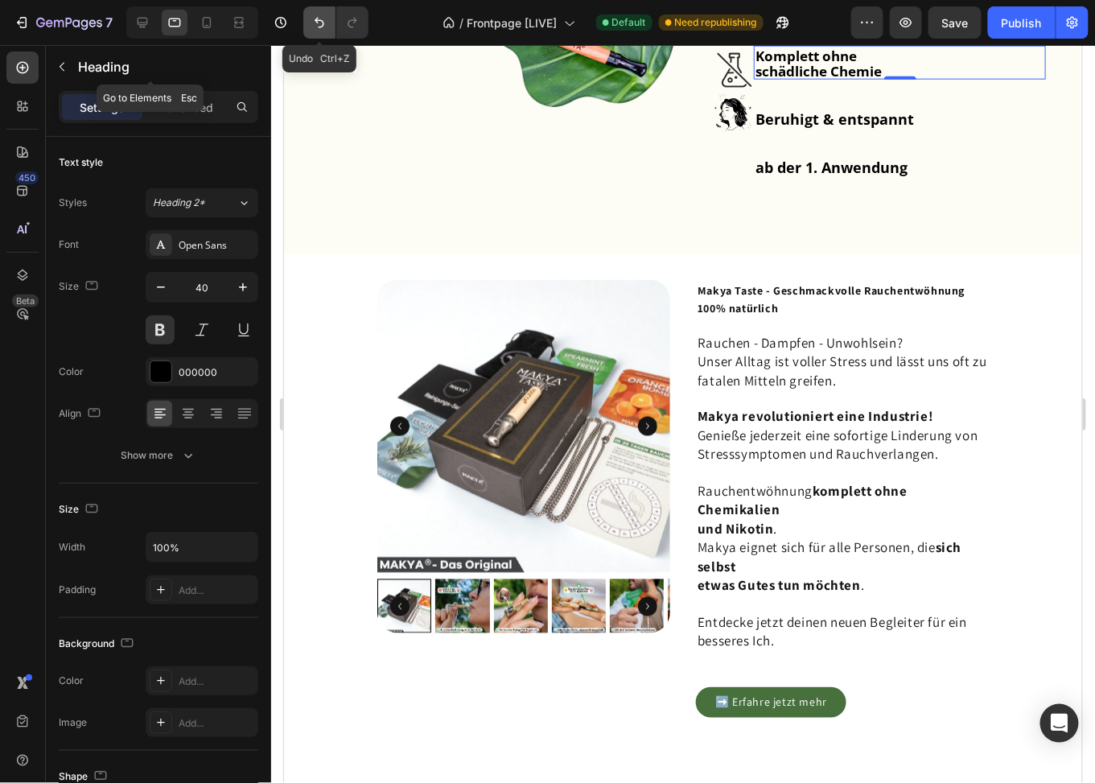
click at [319, 22] on icon "Undo/Redo" at bounding box center [319, 22] width 16 height 16
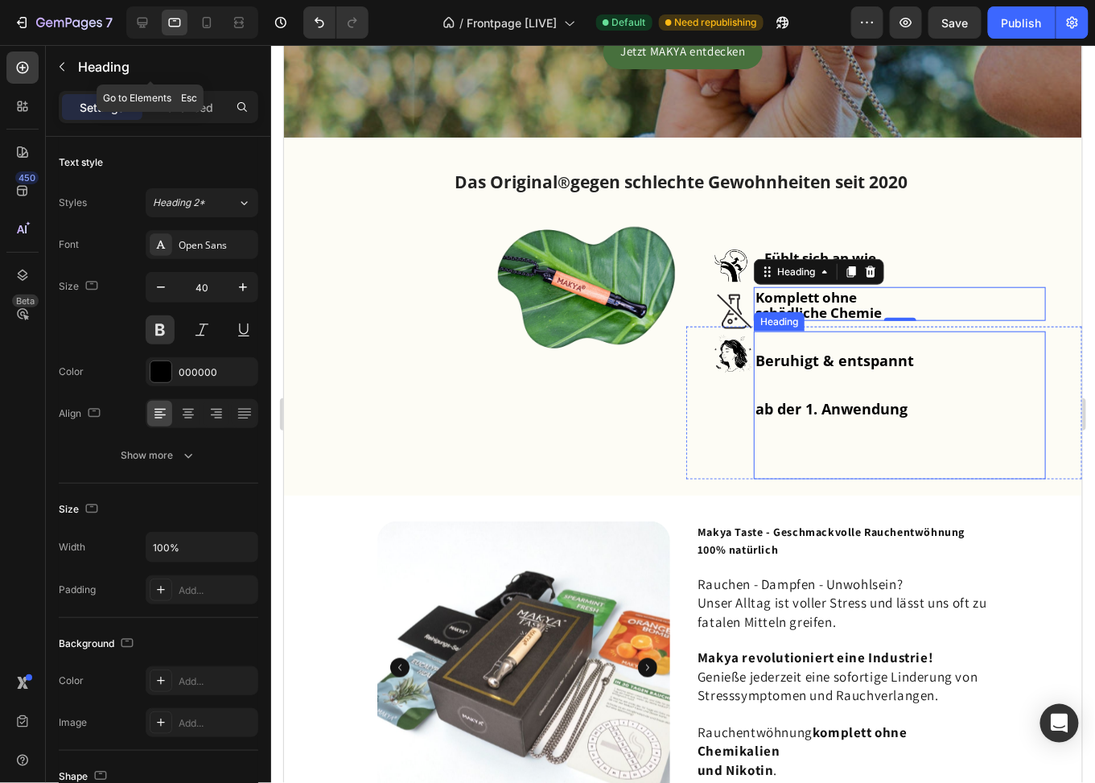
click at [890, 361] on strong "Beruhigt & entspannt" at bounding box center [834, 359] width 159 height 19
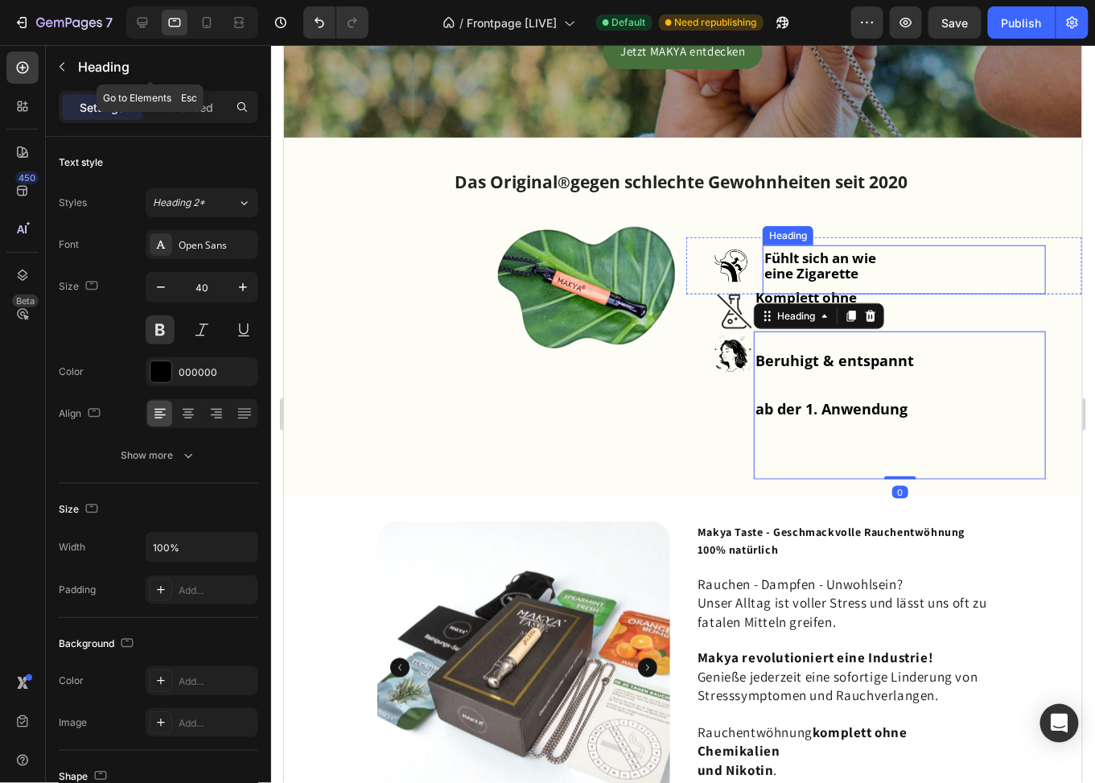
click at [847, 260] on p "⁠⁠⁠⁠⁠⁠⁠ Fühlt sich an wie eine Zigarette" at bounding box center [904, 269] width 280 height 46
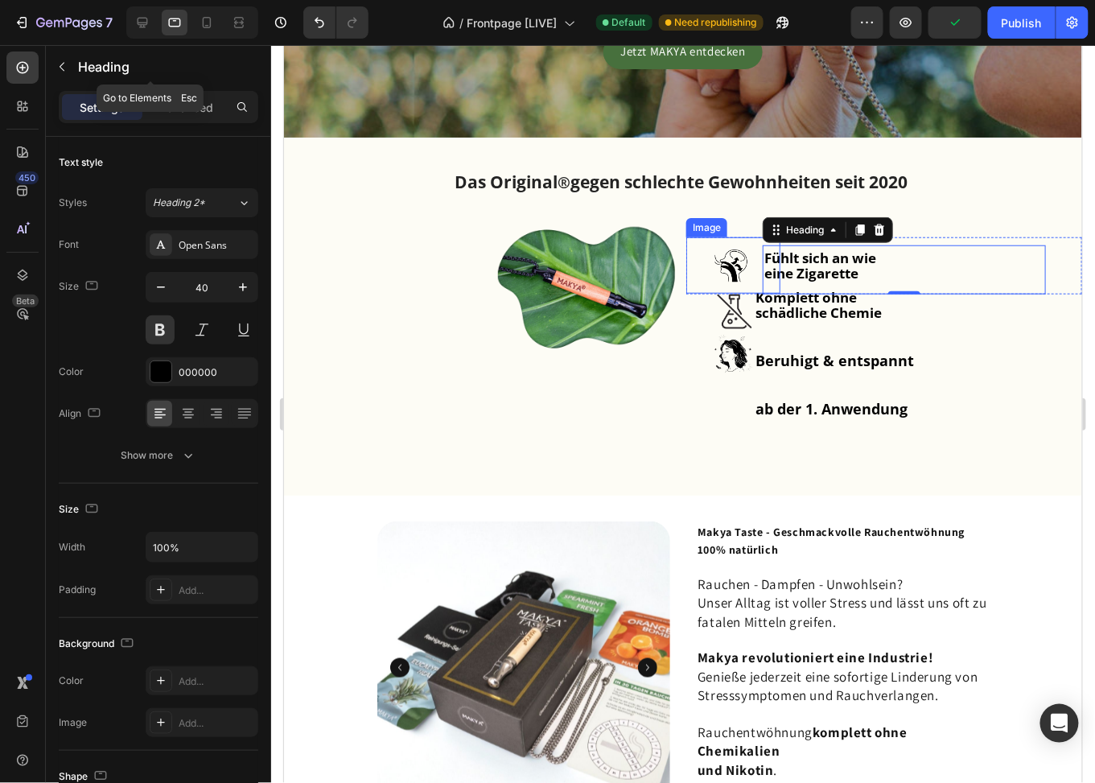
click at [726, 254] on img at bounding box center [733, 265] width 56 height 56
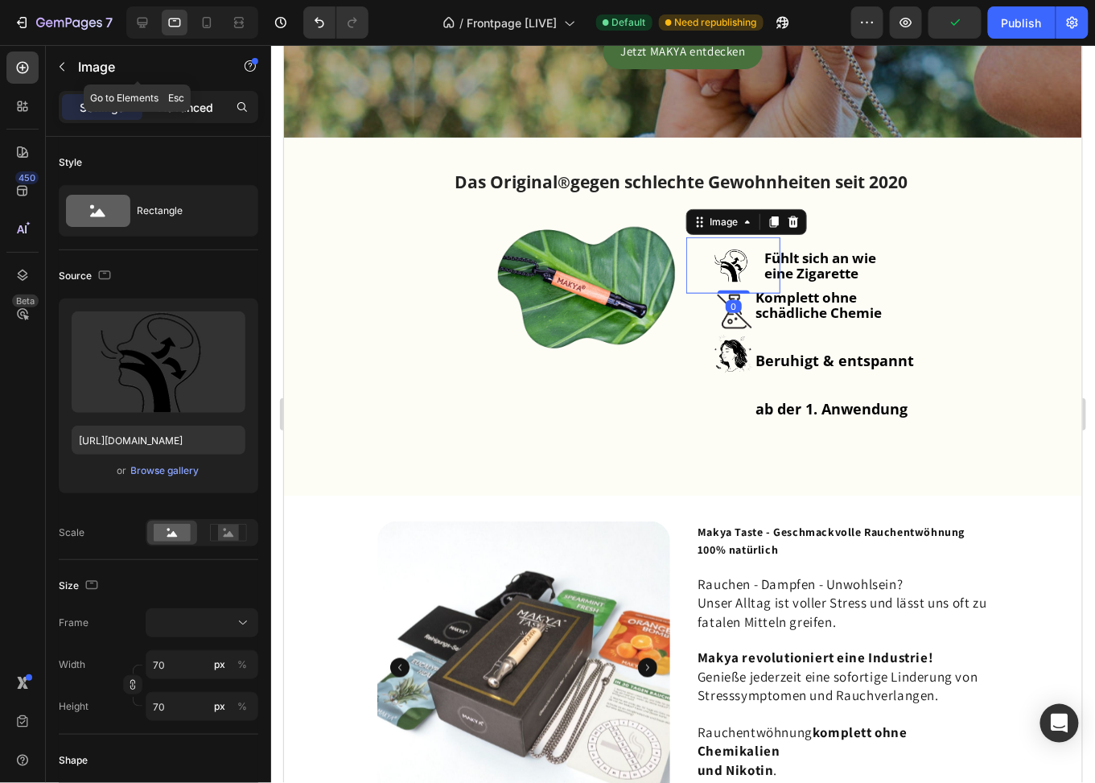
click at [196, 104] on p "Advanced" at bounding box center [186, 107] width 55 height 17
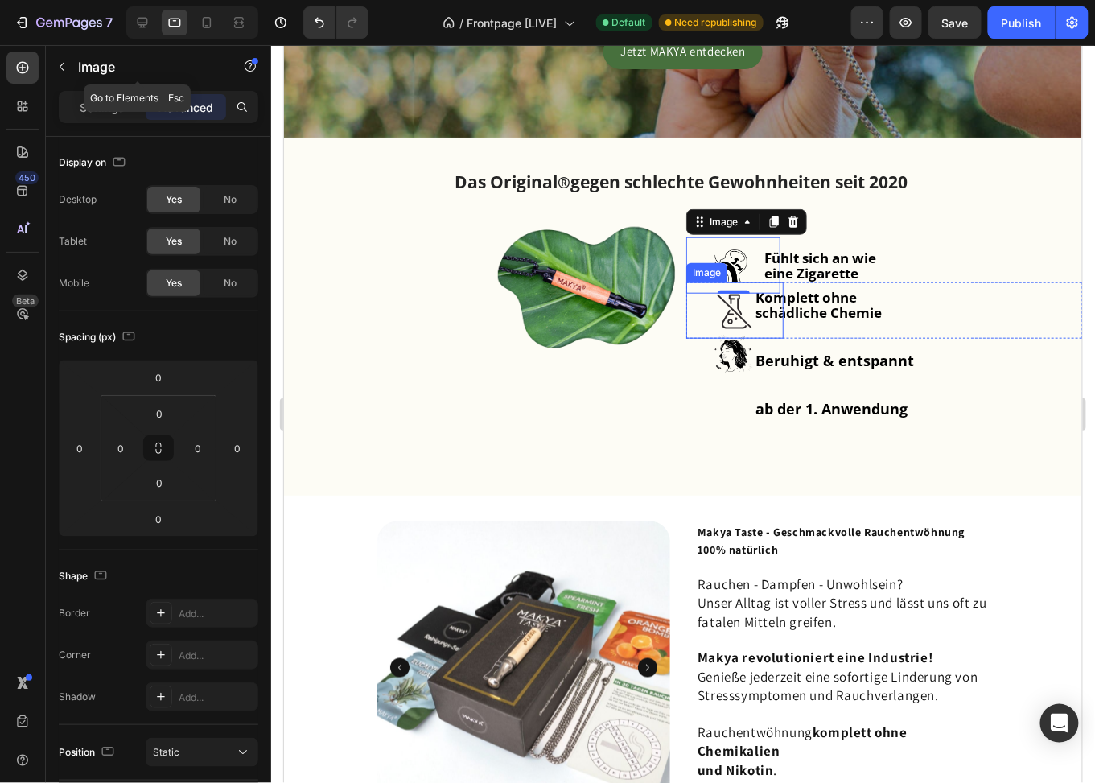
click at [727, 315] on img at bounding box center [735, 310] width 56 height 56
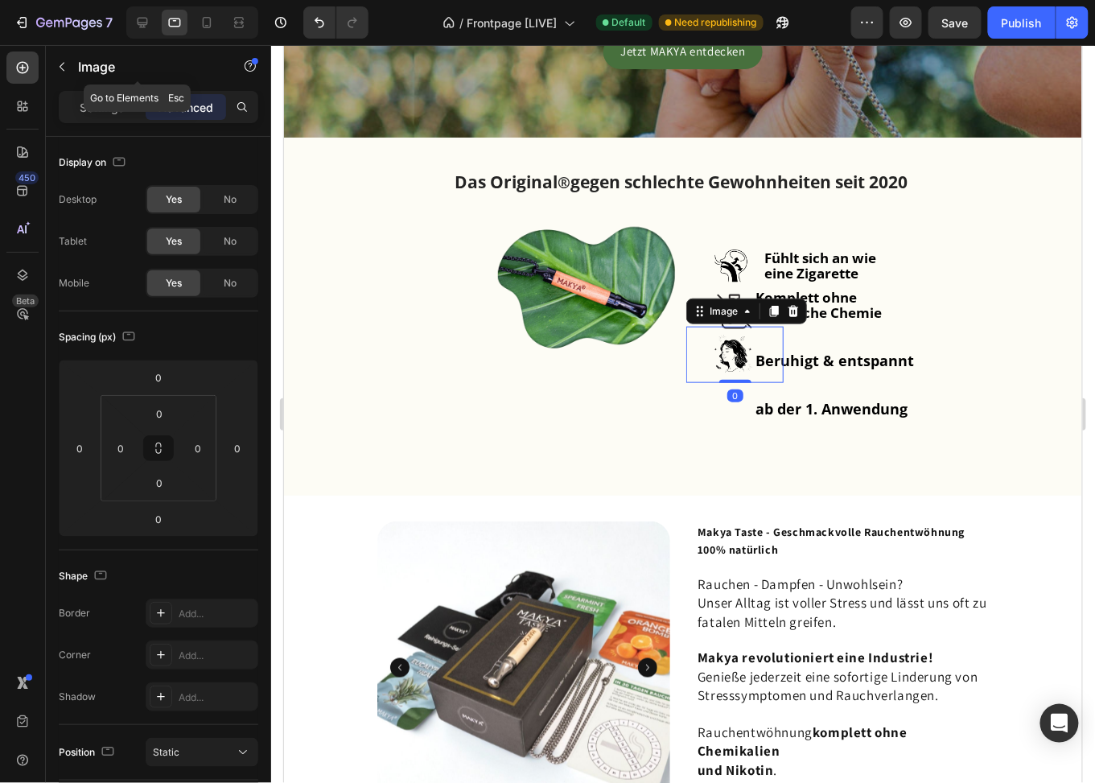
click at [714, 357] on img at bounding box center [735, 354] width 56 height 56
click at [843, 310] on strong "schädliche Chemie" at bounding box center [818, 312] width 126 height 19
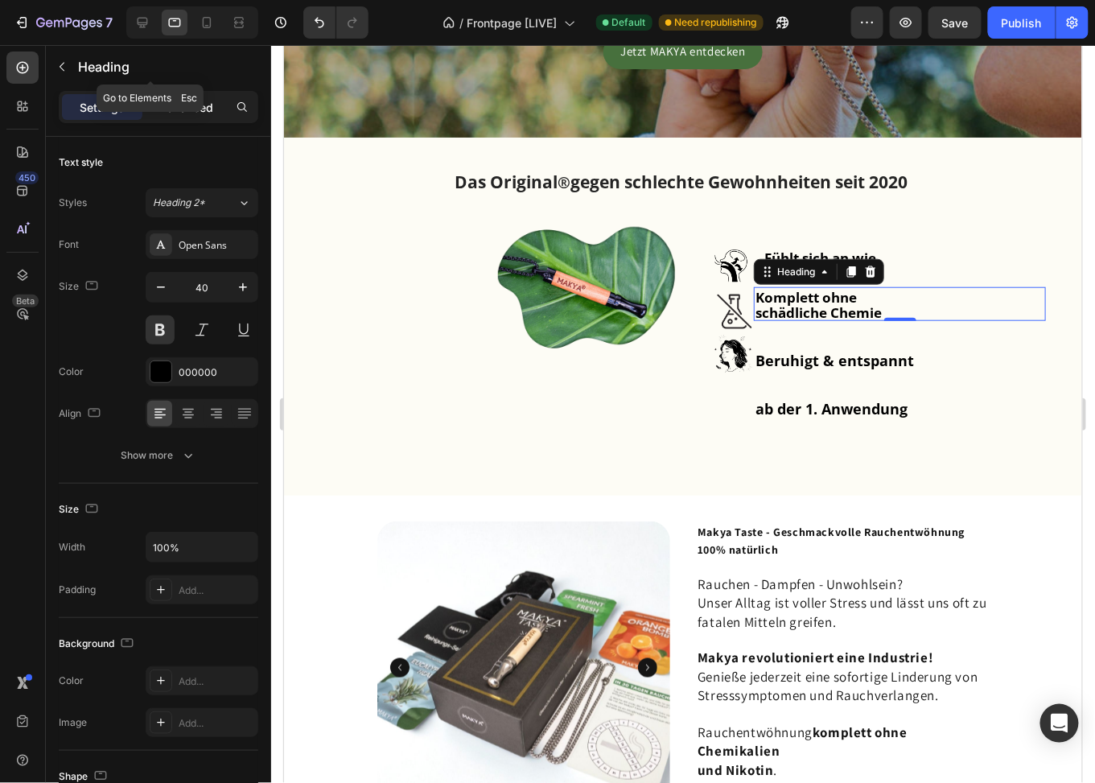
click at [194, 111] on p "Advanced" at bounding box center [186, 107] width 55 height 17
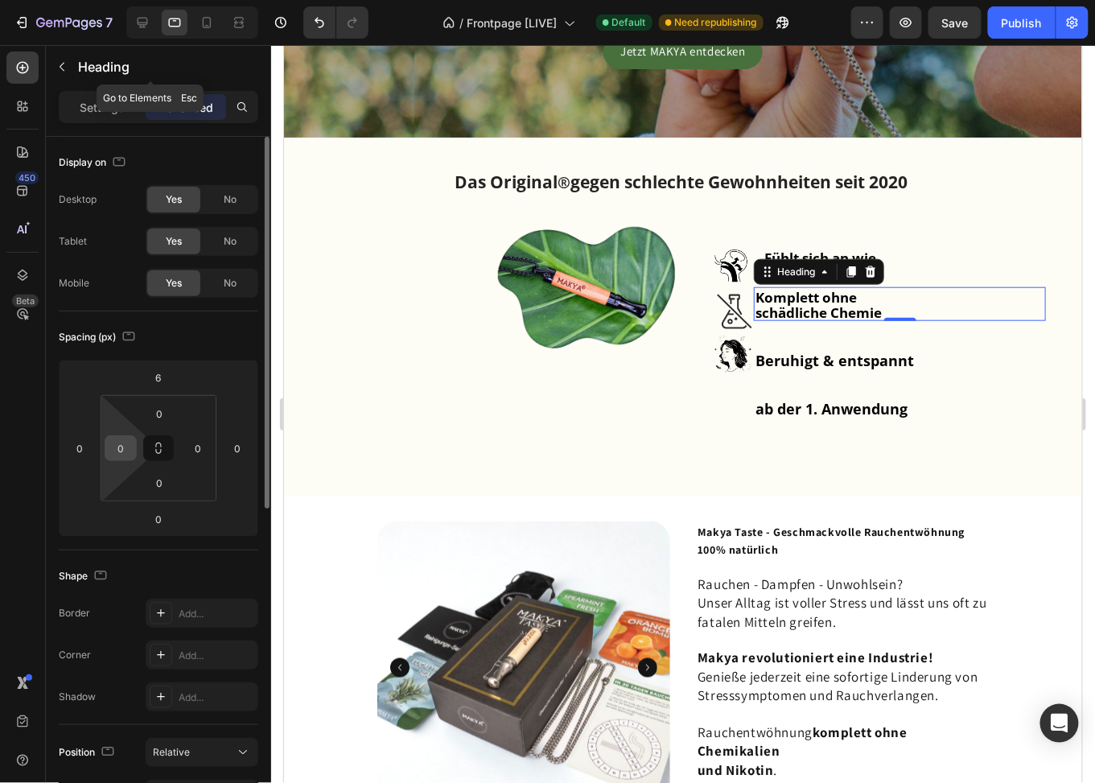
click at [128, 447] on input "0" at bounding box center [121, 448] width 24 height 24
click at [126, 443] on input "5" at bounding box center [121, 448] width 24 height 24
type input "10"
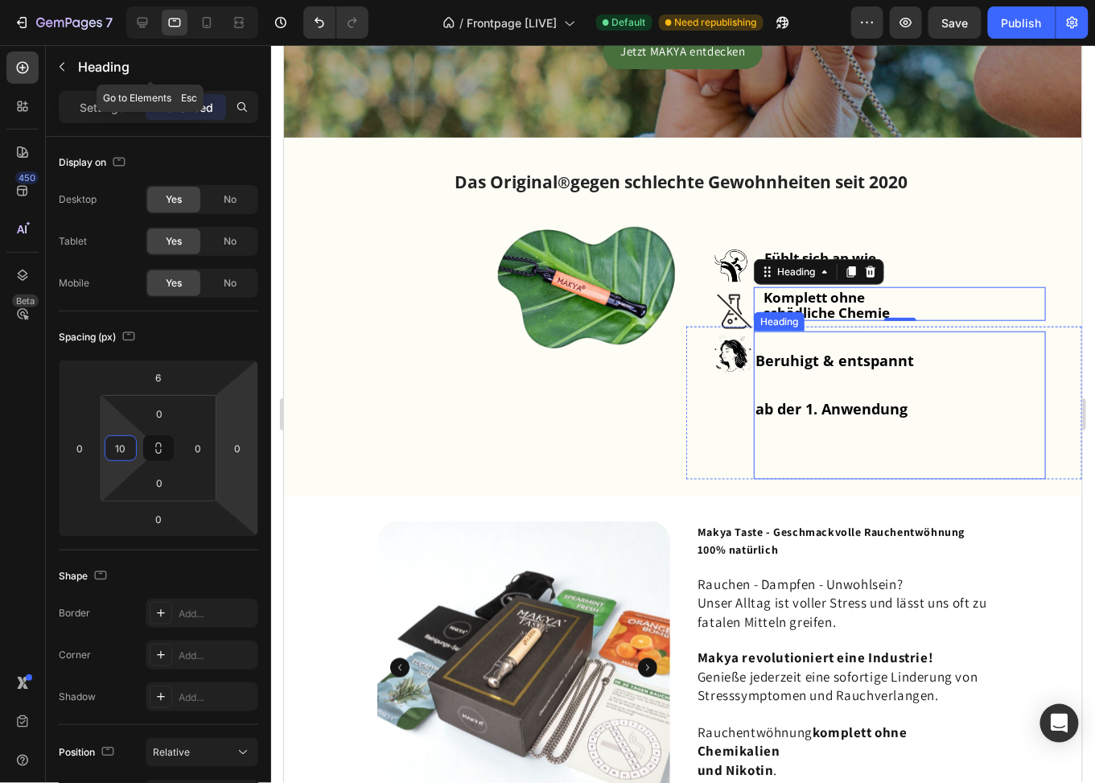
click at [796, 361] on strong "Beruhigt & entspannt" at bounding box center [834, 359] width 159 height 19
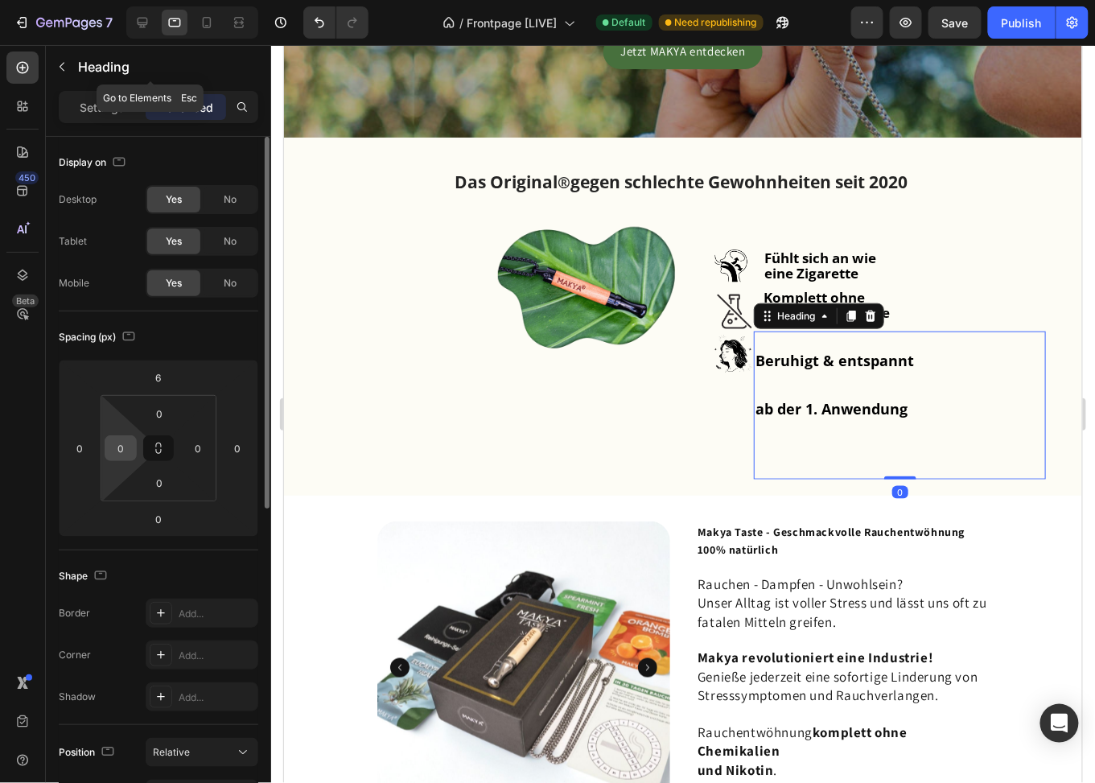
click at [119, 449] on input "0" at bounding box center [121, 448] width 24 height 24
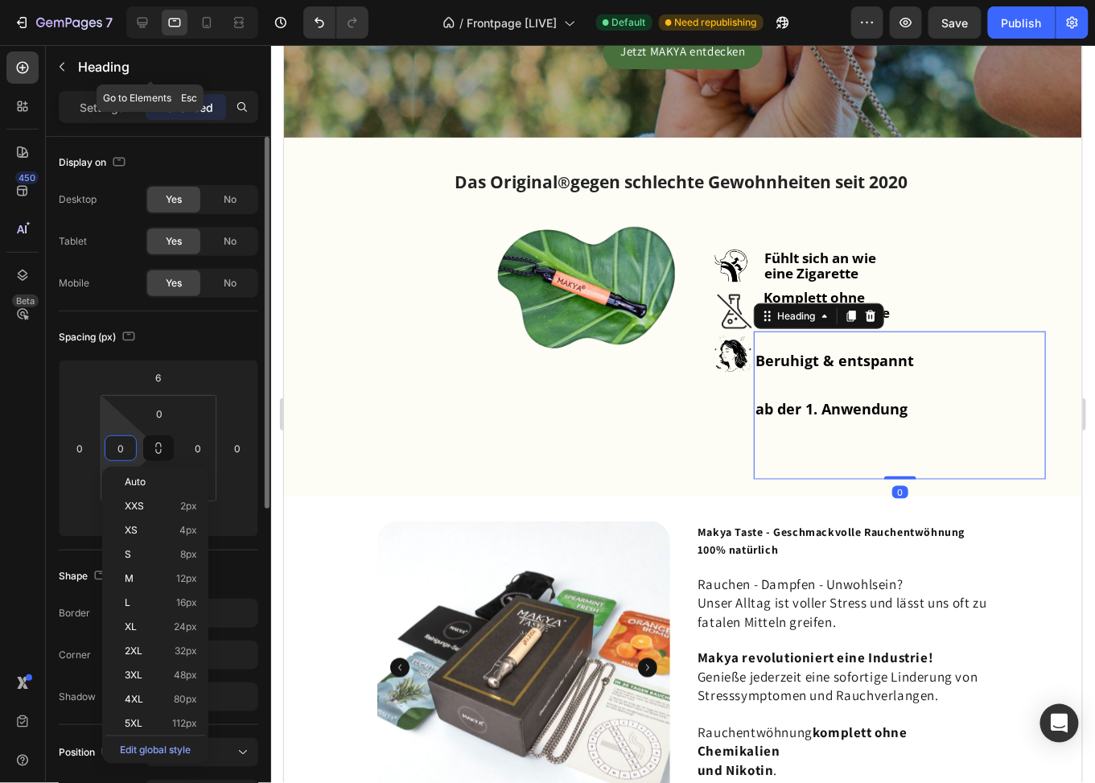
click at [119, 449] on input "0" at bounding box center [121, 448] width 24 height 24
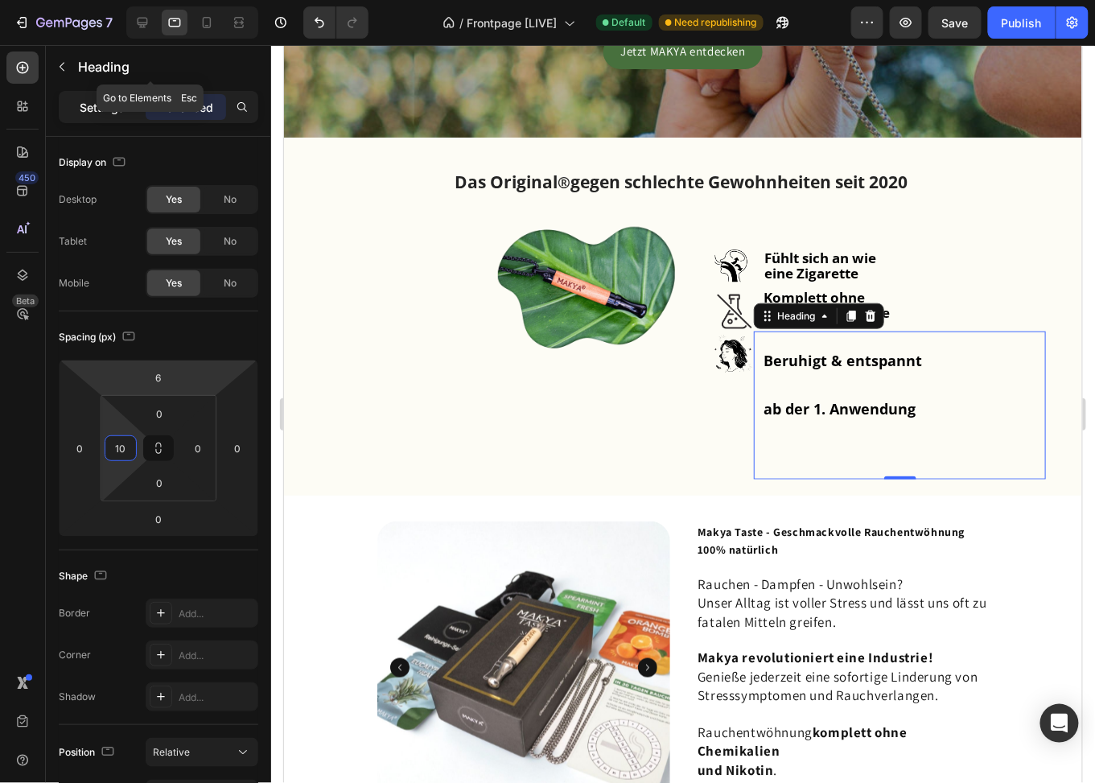
type input "10"
click at [97, 109] on p "Settings" at bounding box center [102, 107] width 45 height 17
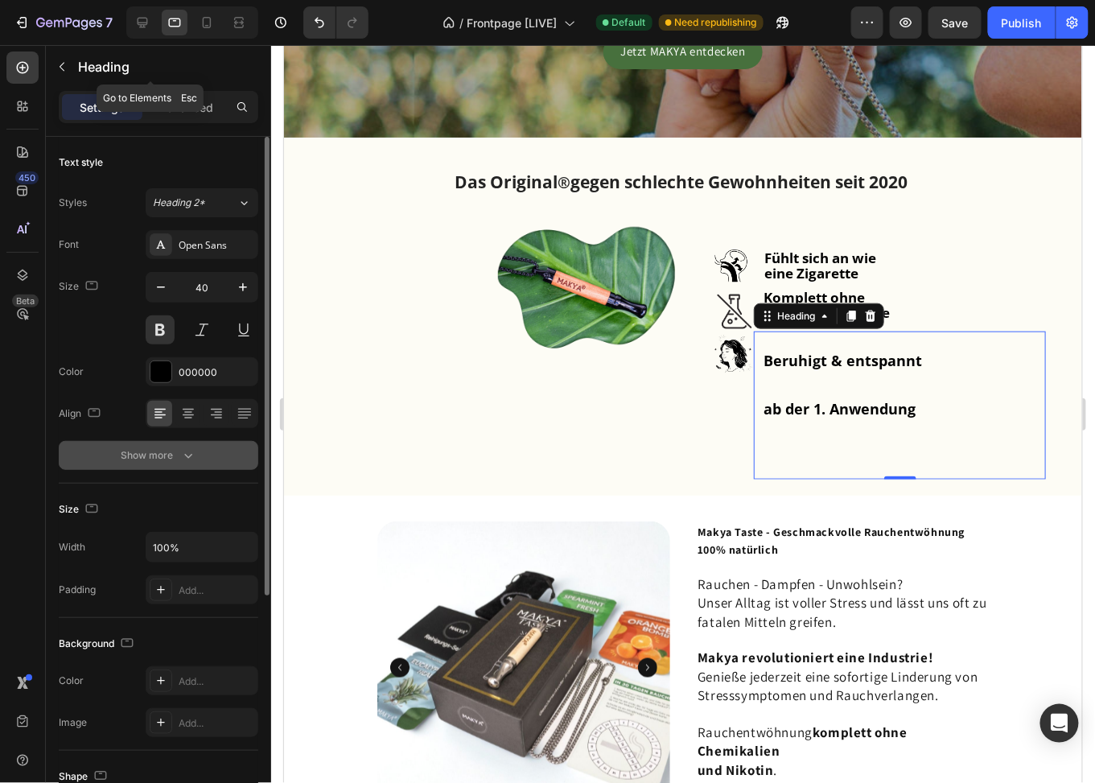
click at [179, 464] on button "Show more" at bounding box center [159, 455] width 200 height 29
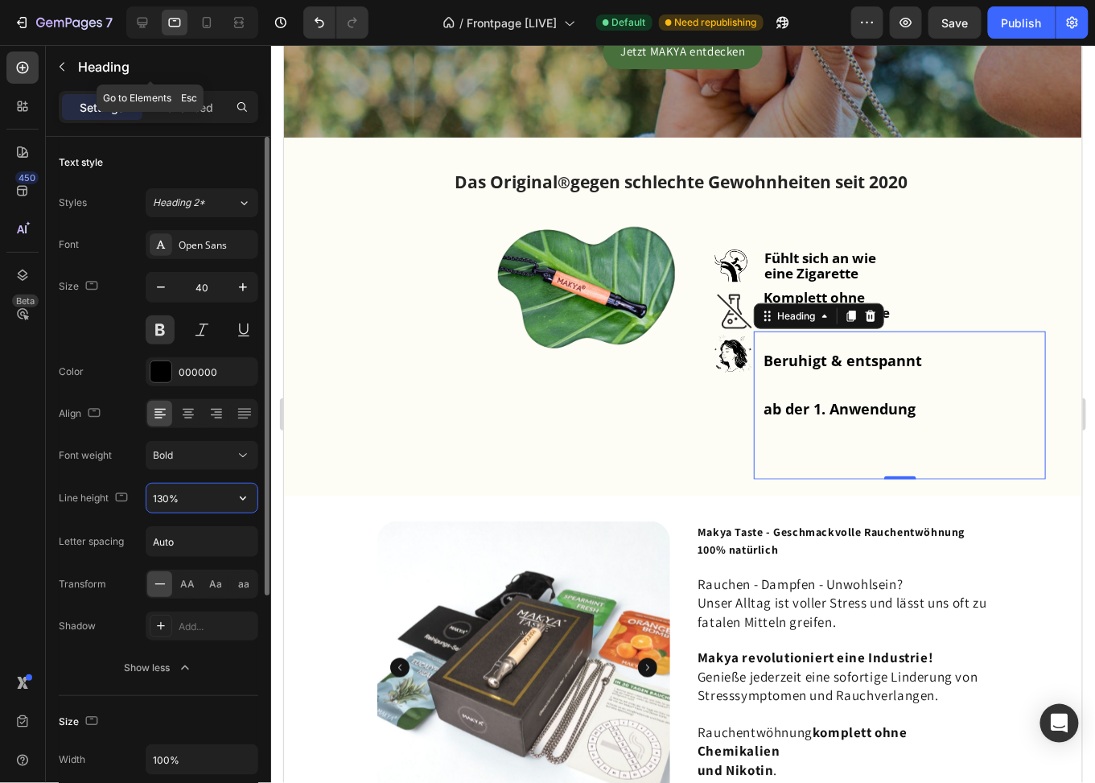
click at [192, 504] on input "130%" at bounding box center [201, 498] width 111 height 29
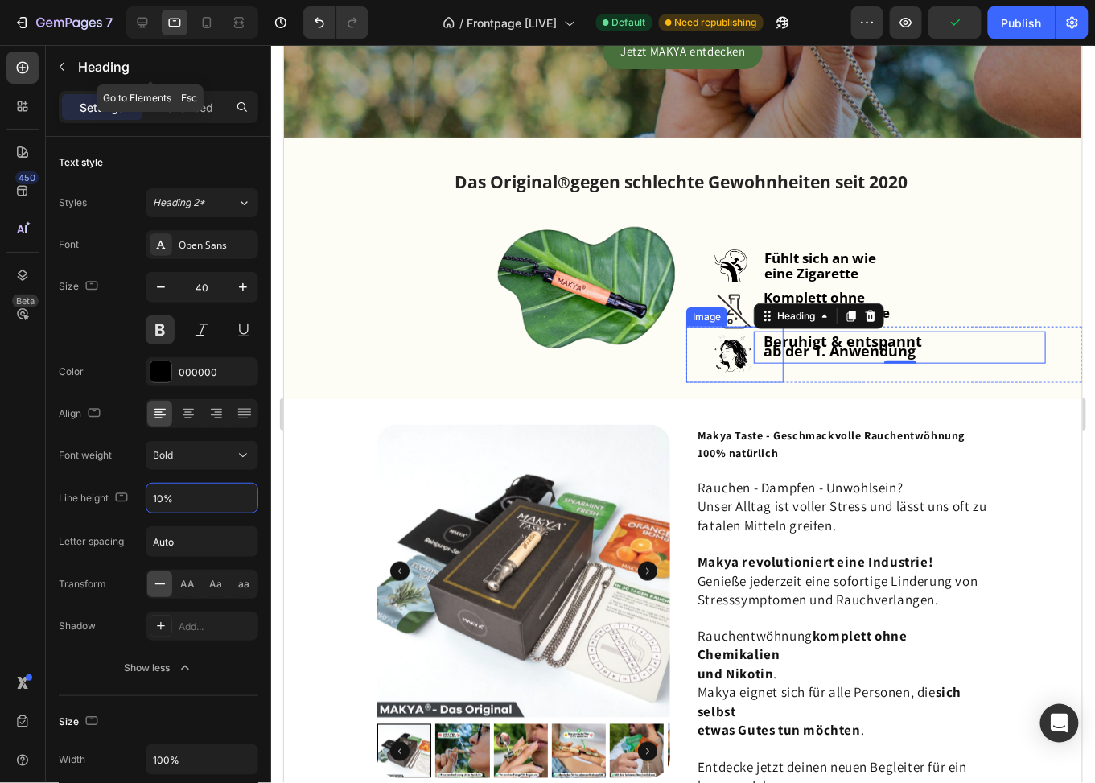
type input "10%"
click at [812, 343] on strong "ab der 1. Anwendung" at bounding box center [839, 349] width 152 height 19
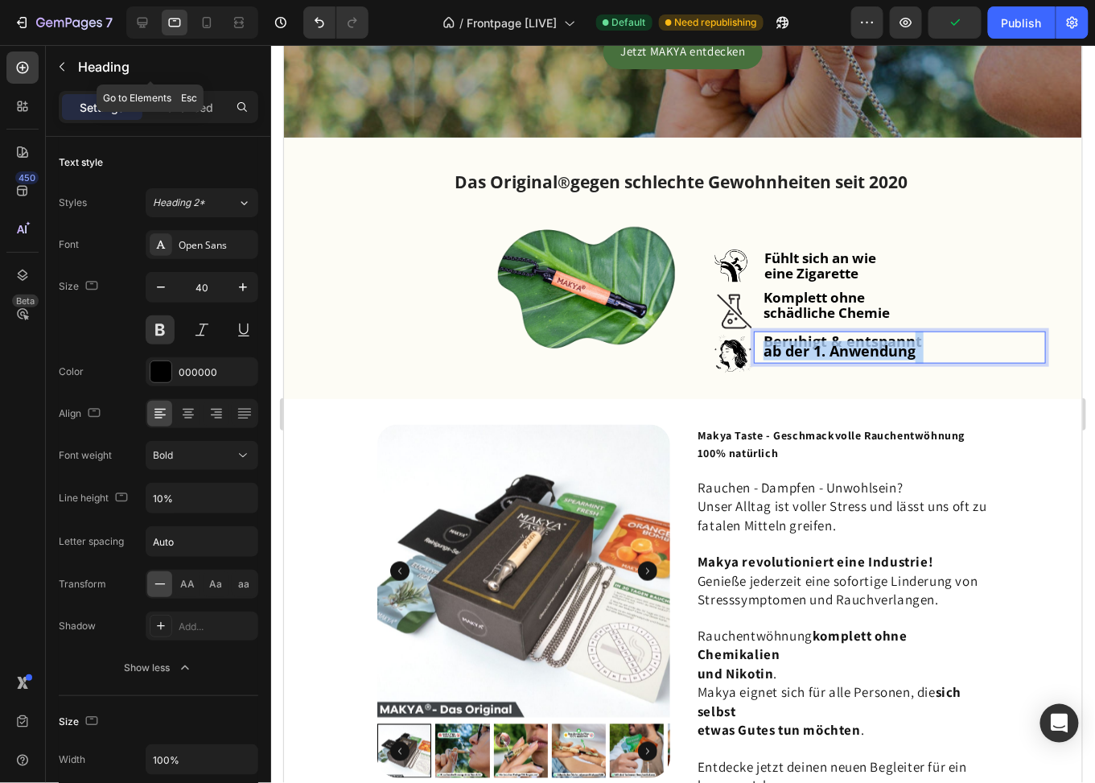
click at [812, 343] on strong "ab der 1. Anwendung" at bounding box center [839, 349] width 152 height 19
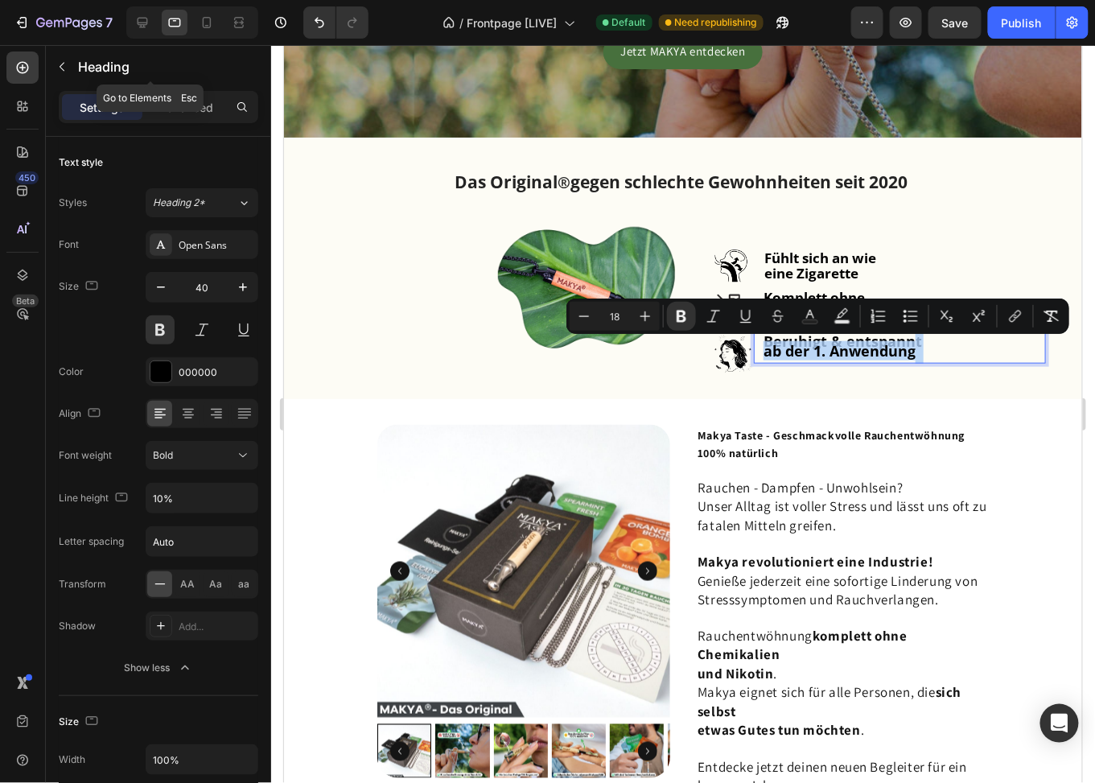
click at [809, 344] on strong "ab der 1. Anwendung" at bounding box center [839, 349] width 152 height 19
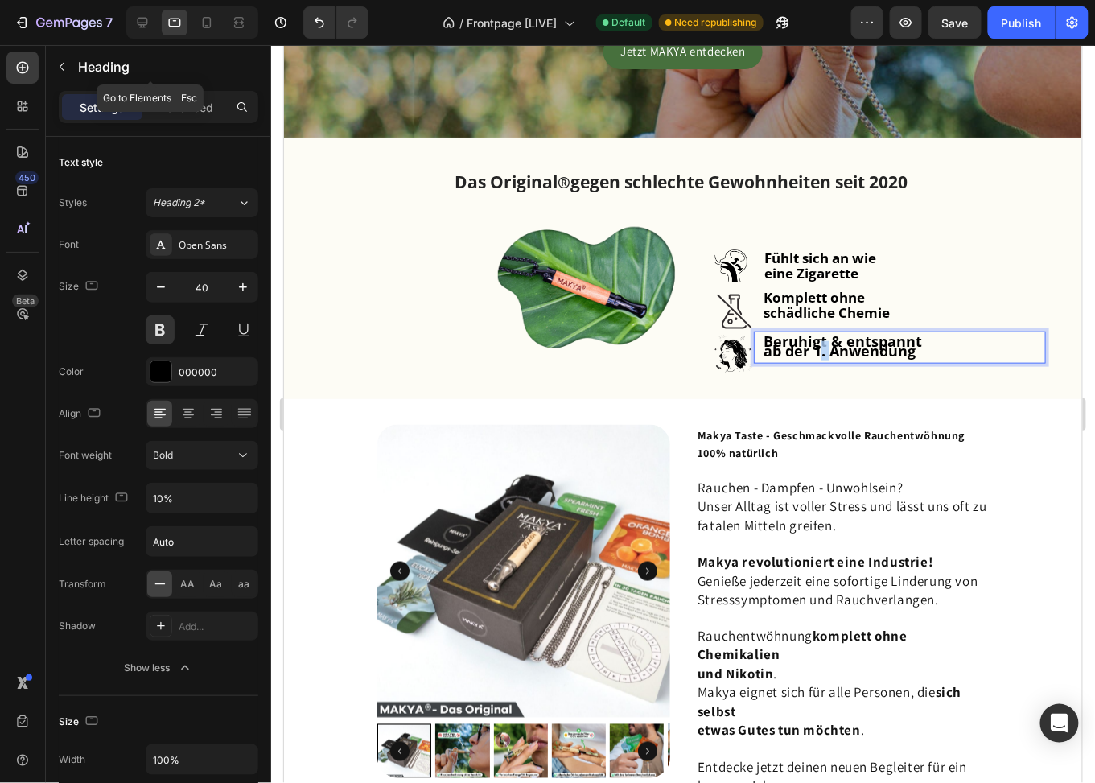
click at [809, 344] on strong "ab der 1. Anwendung" at bounding box center [839, 349] width 152 height 19
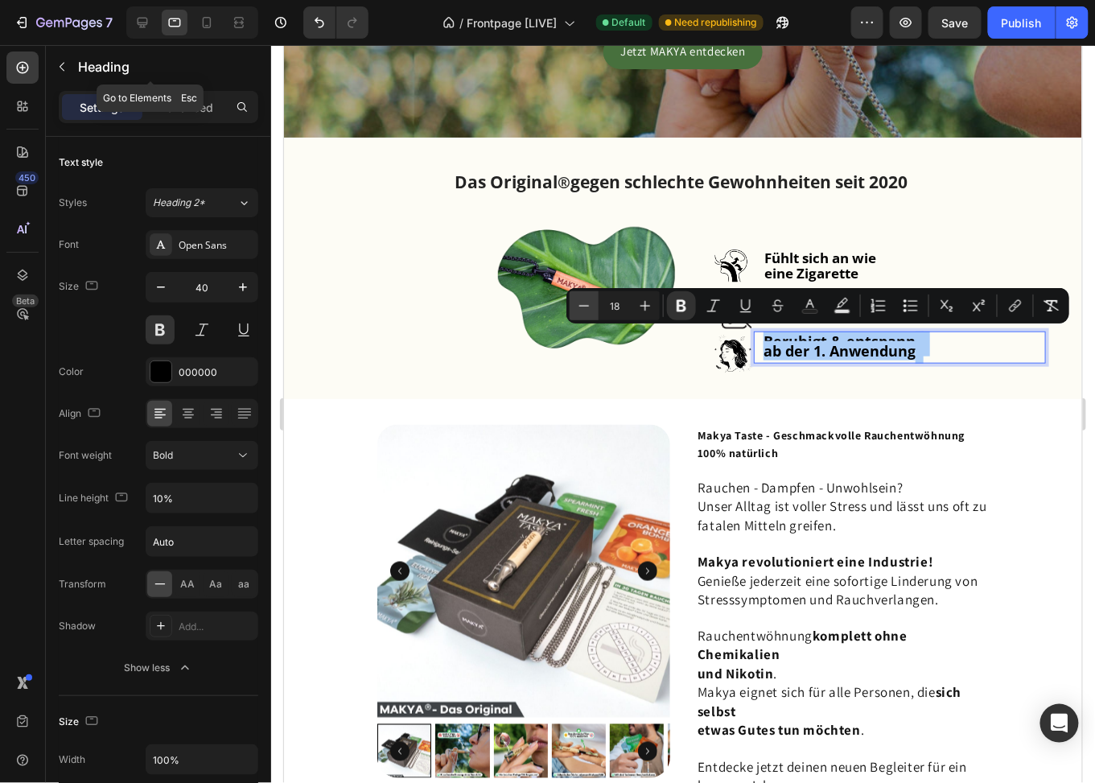
click at [583, 302] on icon "Editor contextual toolbar" at bounding box center [584, 306] width 16 height 16
type input "17"
click at [881, 356] on strong "ab der 1. Anwendung" at bounding box center [835, 351] width 144 height 19
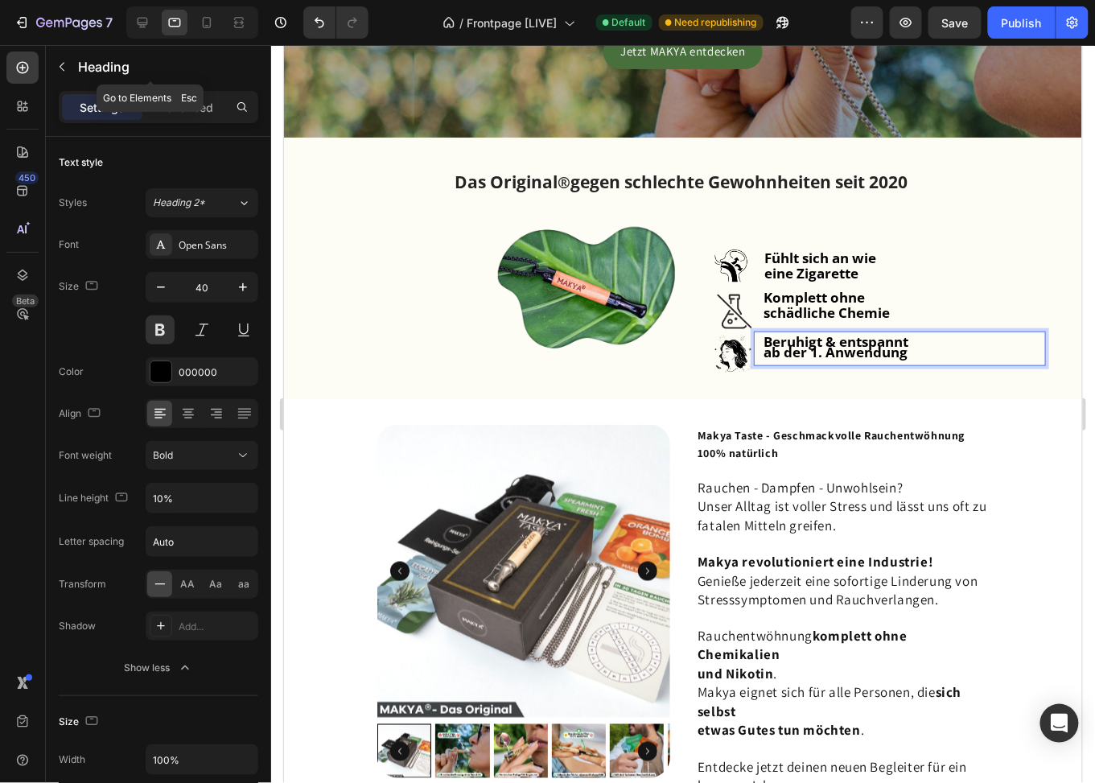
click at [876, 349] on strong "ab der 1. Anwendung" at bounding box center [835, 351] width 144 height 19
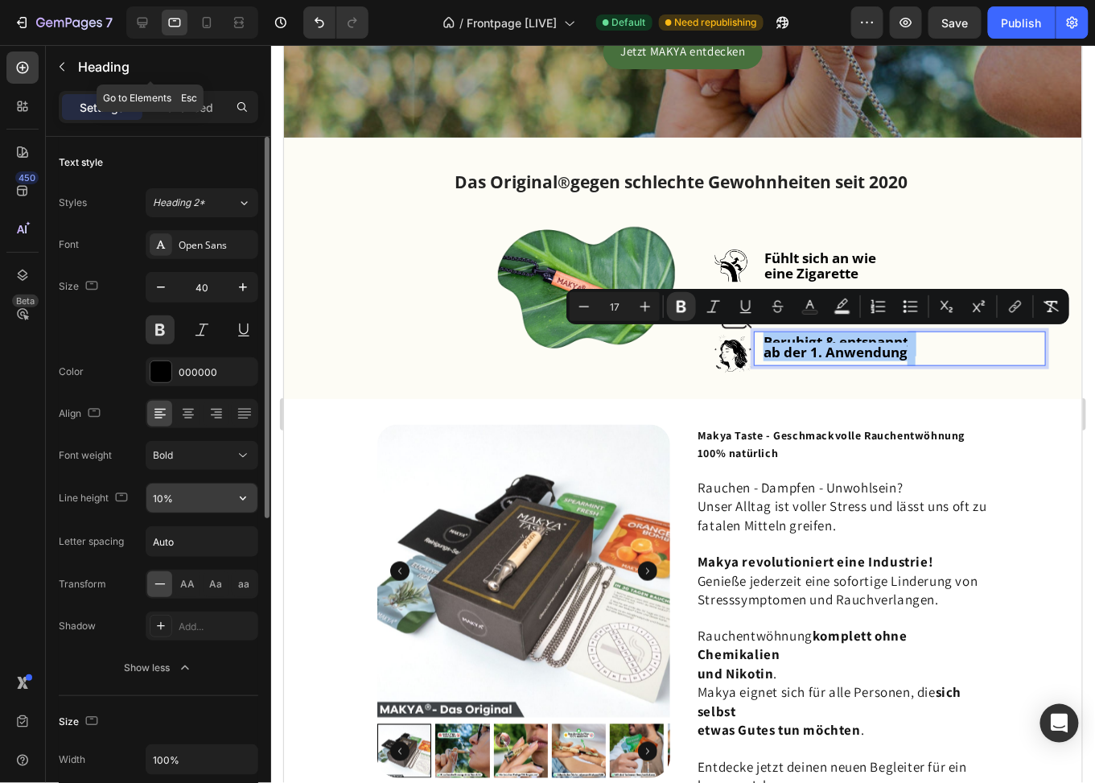
click at [192, 497] on input "10%" at bounding box center [201, 498] width 111 height 29
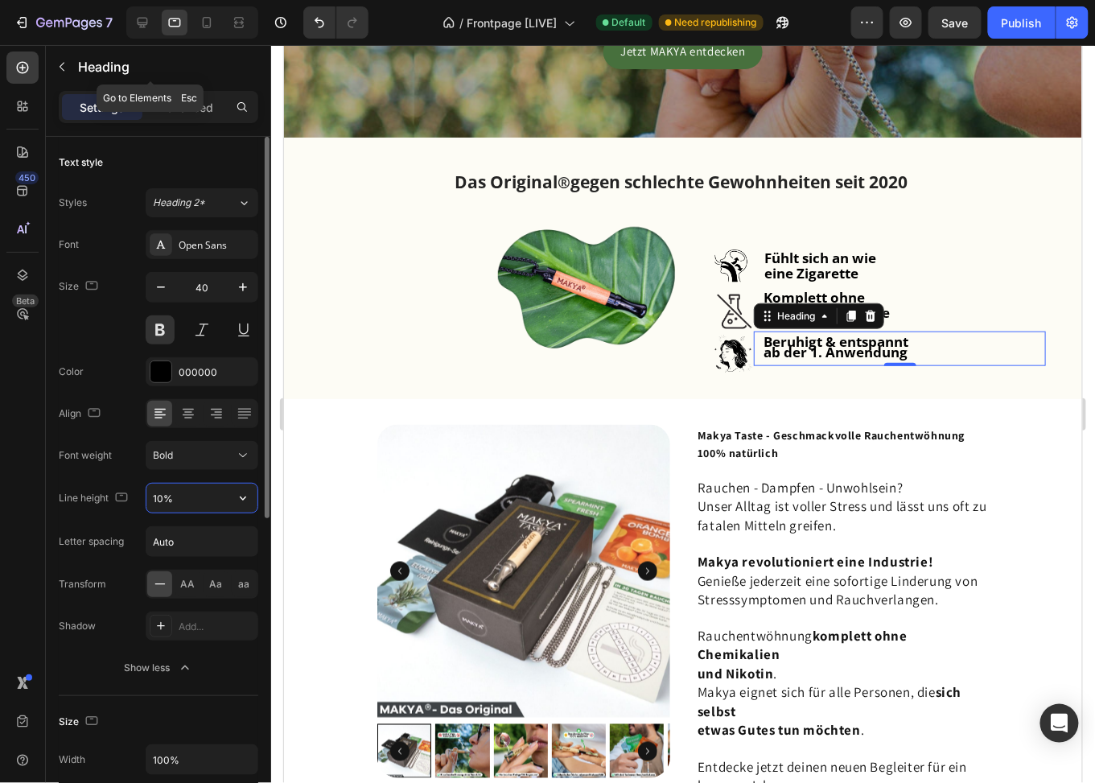
click at [190, 499] on input "10%" at bounding box center [201, 498] width 111 height 29
click at [192, 498] on input "10%" at bounding box center [201, 498] width 111 height 29
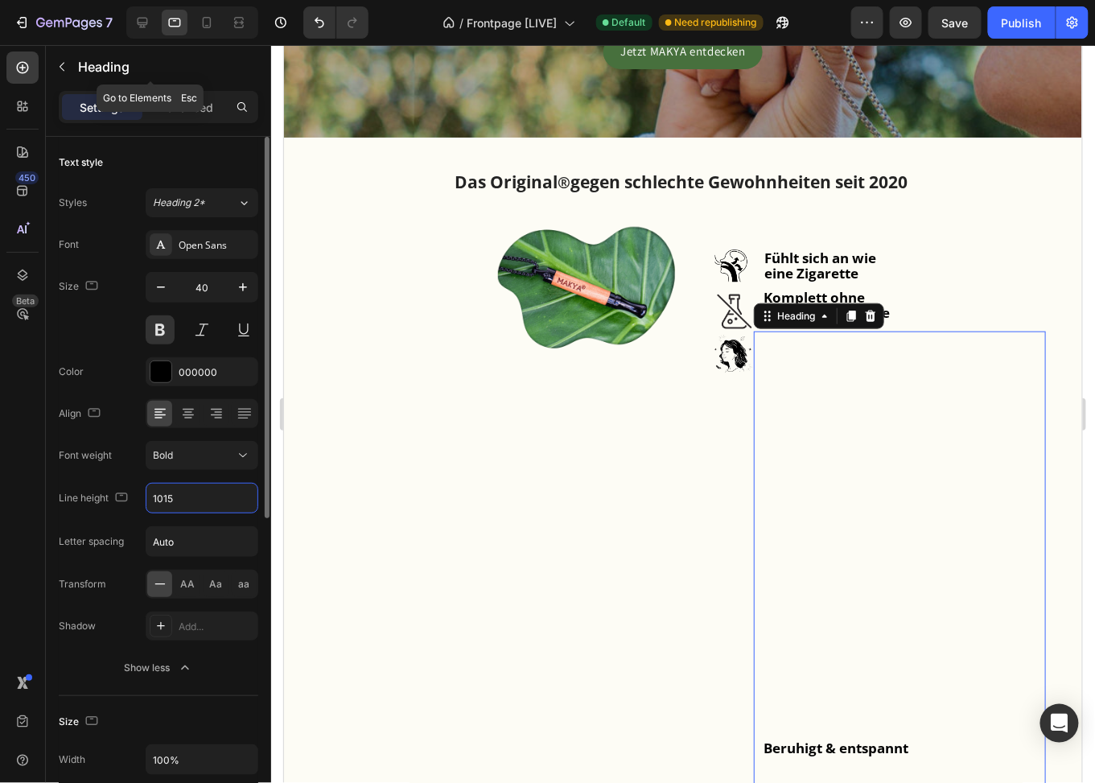
click at [104, 489] on div "Line height 1015" at bounding box center [159, 498] width 200 height 31
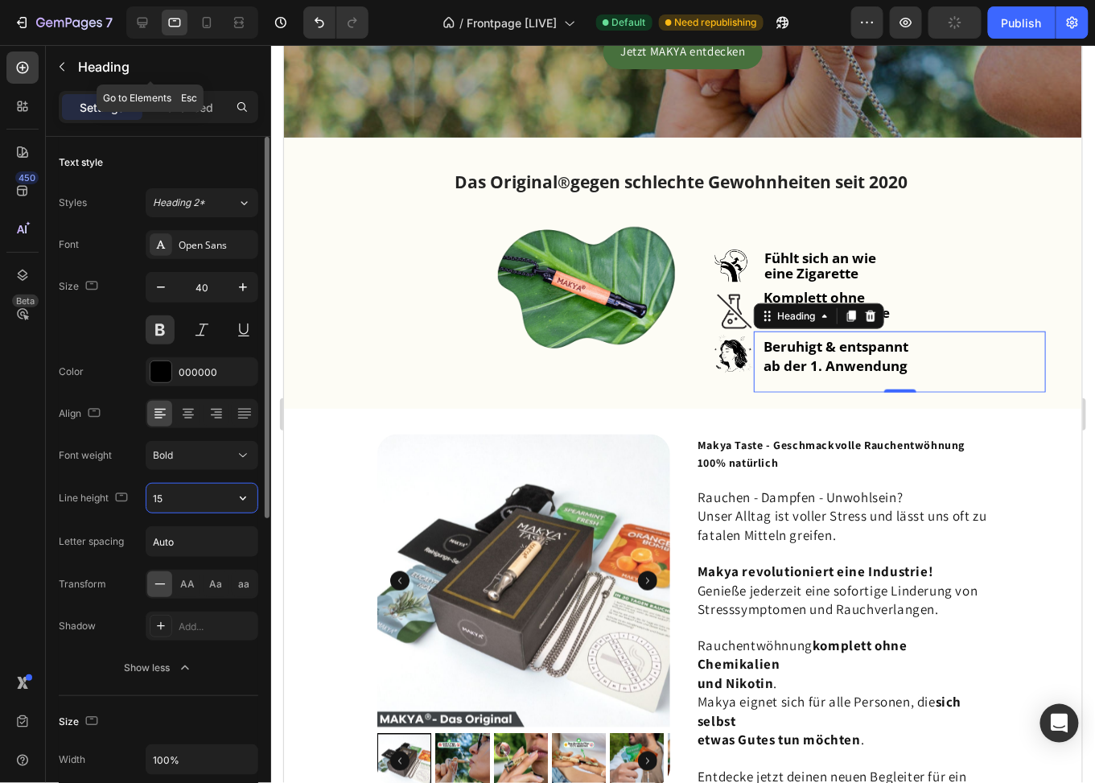
click at [178, 491] on input "15" at bounding box center [201, 498] width 111 height 29
click at [178, 490] on input "15" at bounding box center [201, 498] width 111 height 29
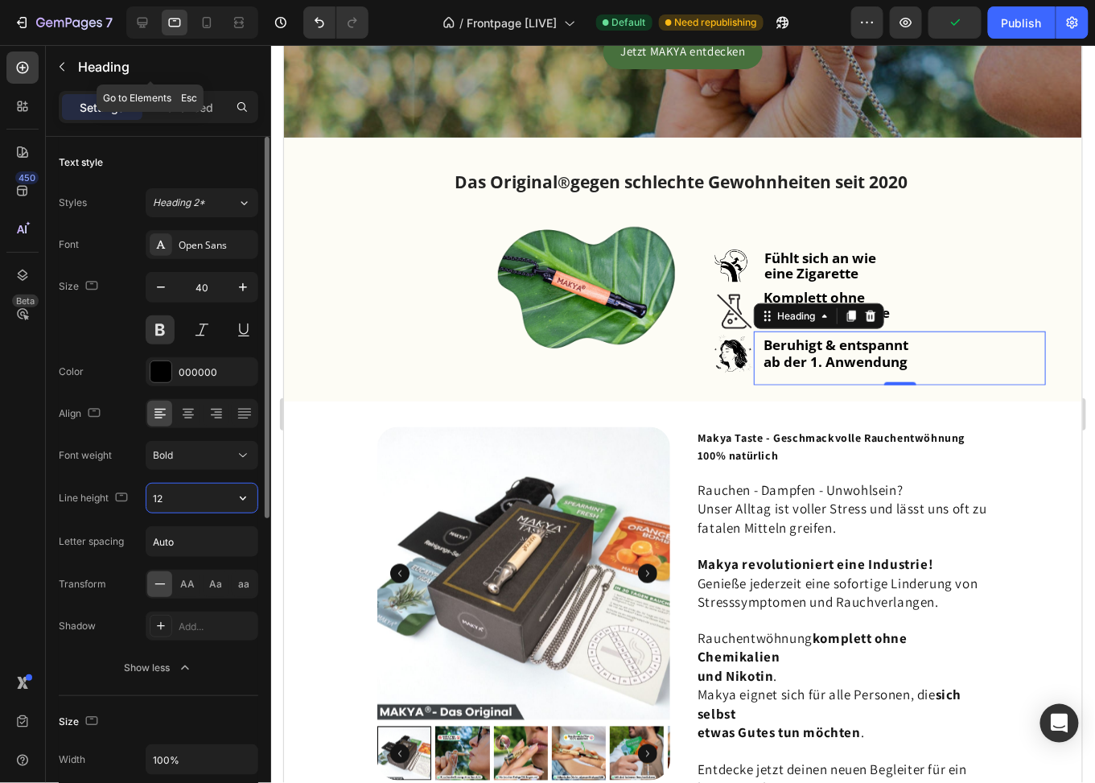
click at [178, 490] on input "12" at bounding box center [201, 498] width 111 height 29
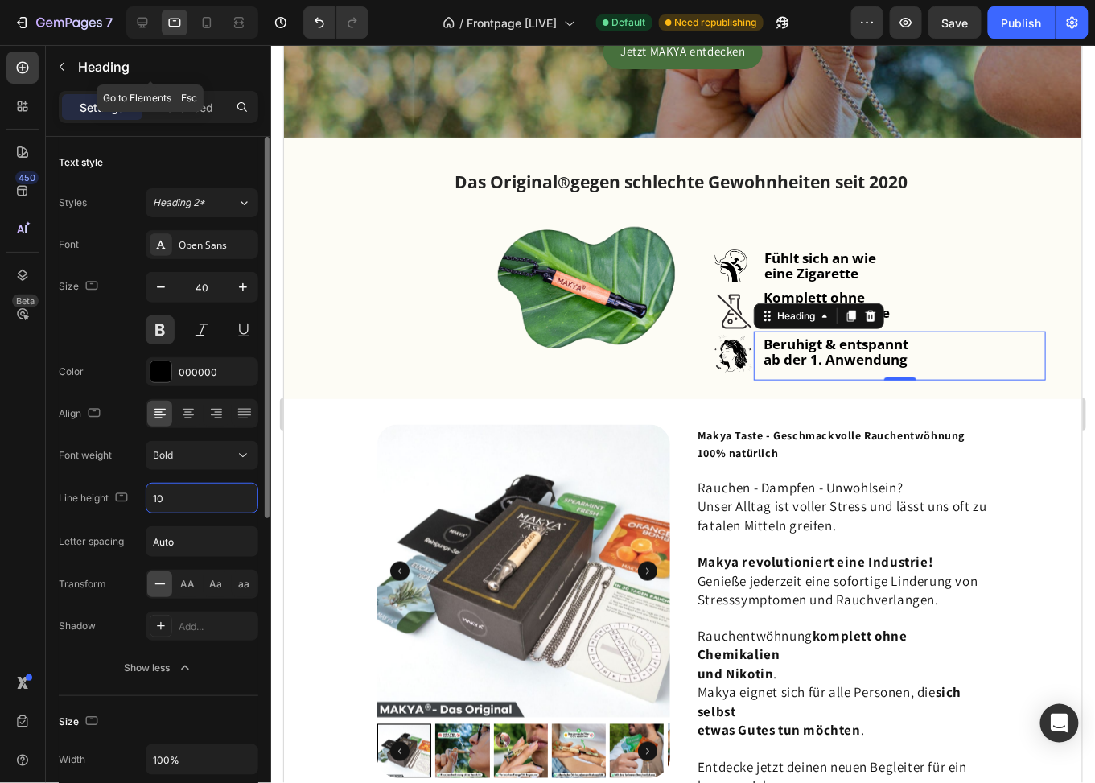
type input "10"
click at [100, 473] on div "Font Open Sans Size 40 Color 000000 Align Font weight Bold Line height 10 Lette…" at bounding box center [159, 456] width 200 height 452
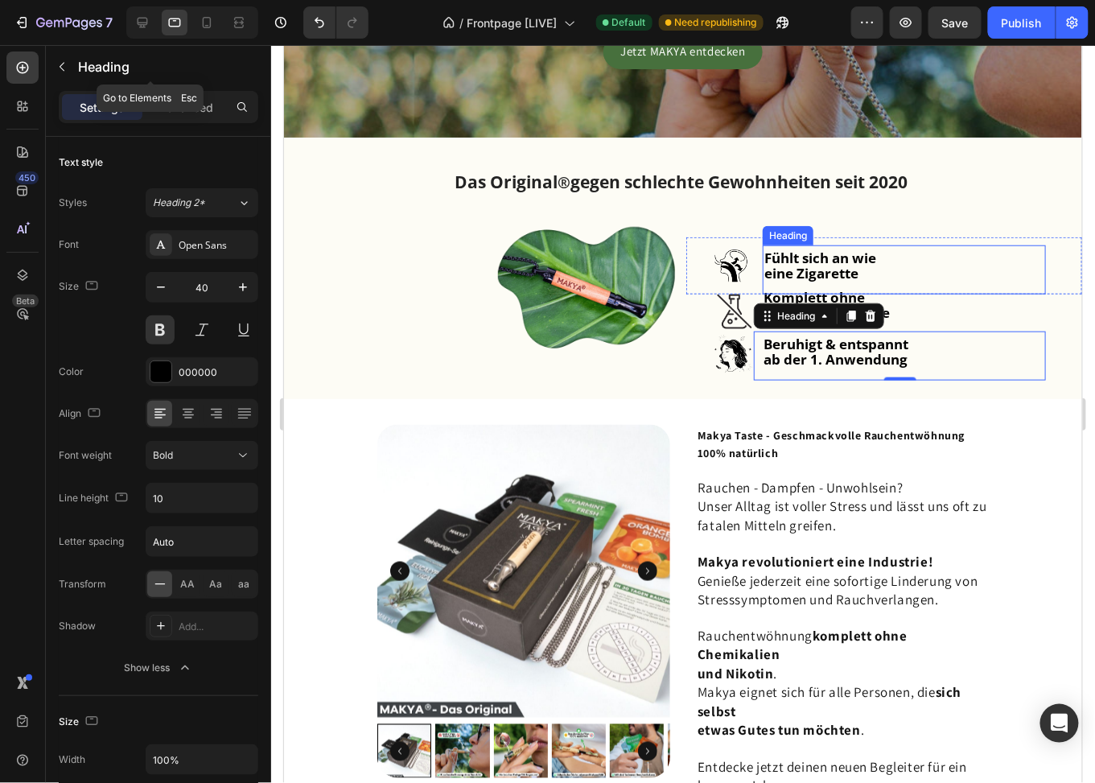
click at [902, 249] on p "⁠⁠⁠⁠⁠⁠⁠ Fühlt sich an wie eine Zigarette" at bounding box center [904, 269] width 280 height 46
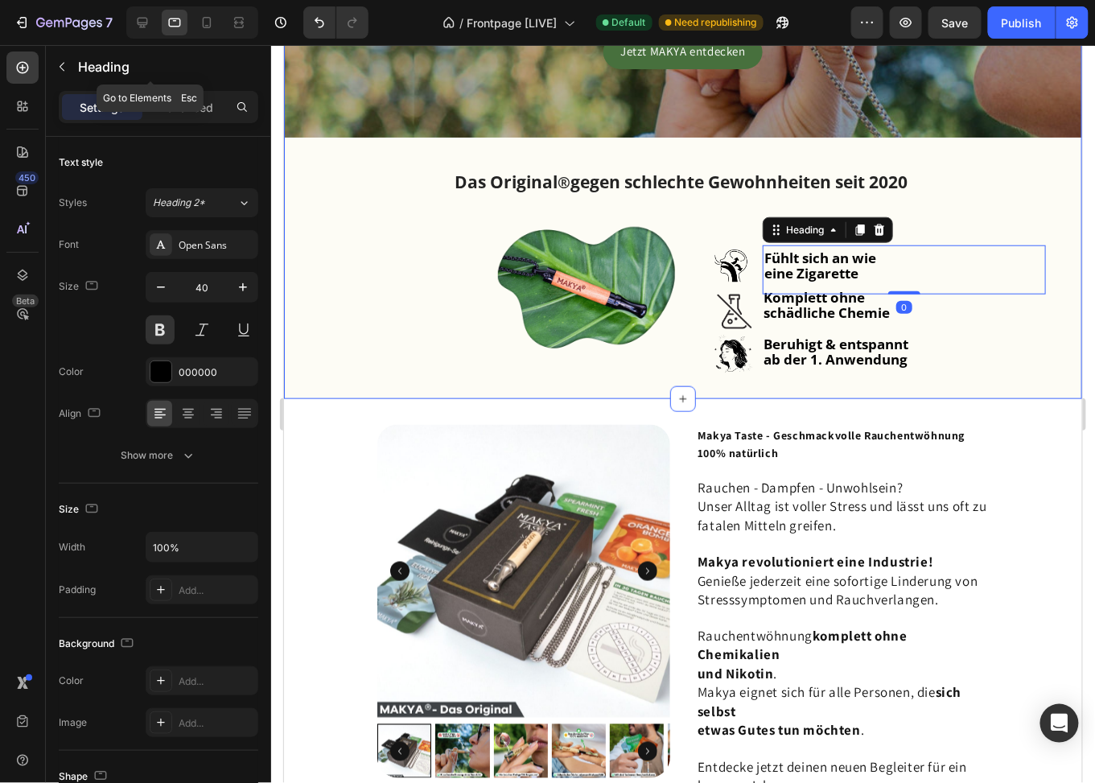
click at [904, 204] on div "Rauchfrei. Natürlich. Gesund. Heading Bereits über 107.400+ glückliche Nichtrau…" at bounding box center [682, 66] width 798 height 664
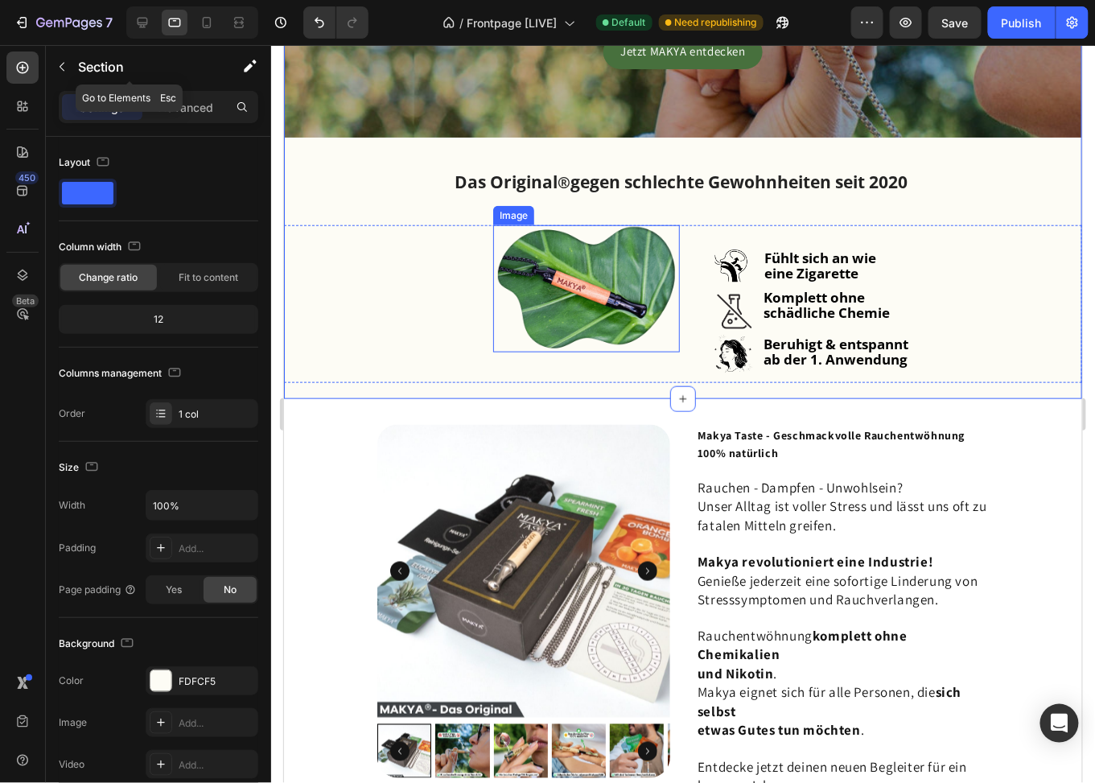
click at [623, 278] on img at bounding box center [586, 288] width 187 height 127
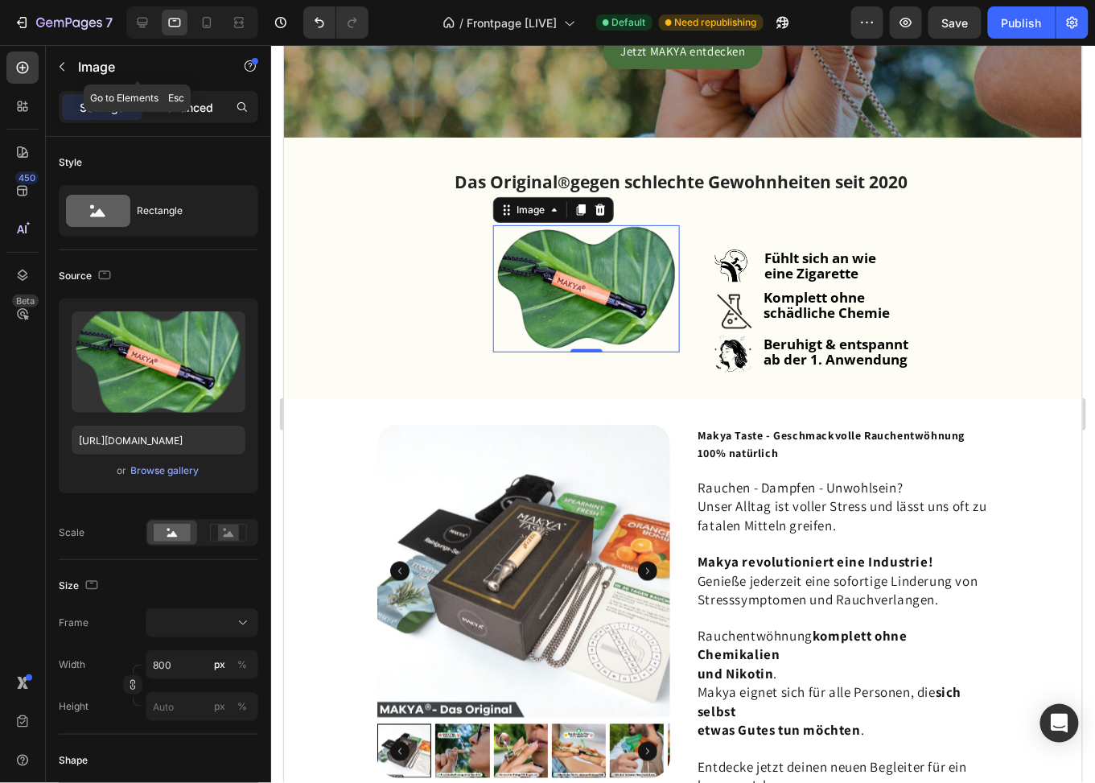
click at [197, 109] on p "Advanced" at bounding box center [186, 107] width 55 height 17
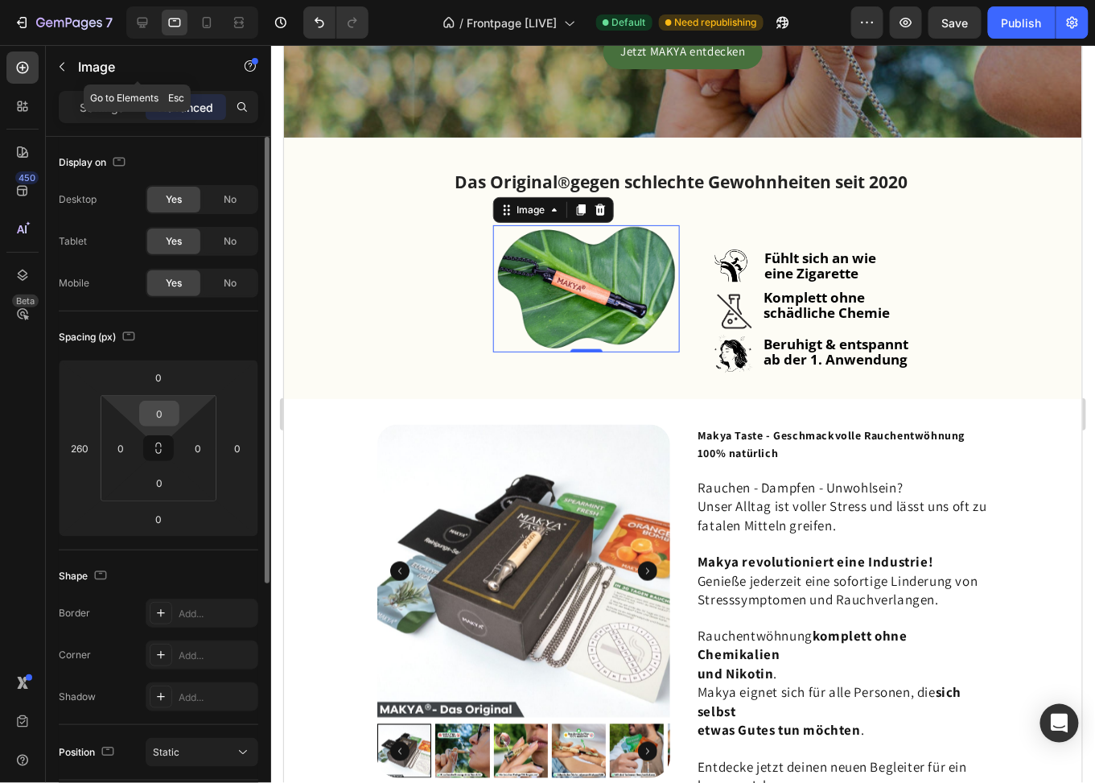
click at [162, 420] on input "0" at bounding box center [159, 414] width 32 height 24
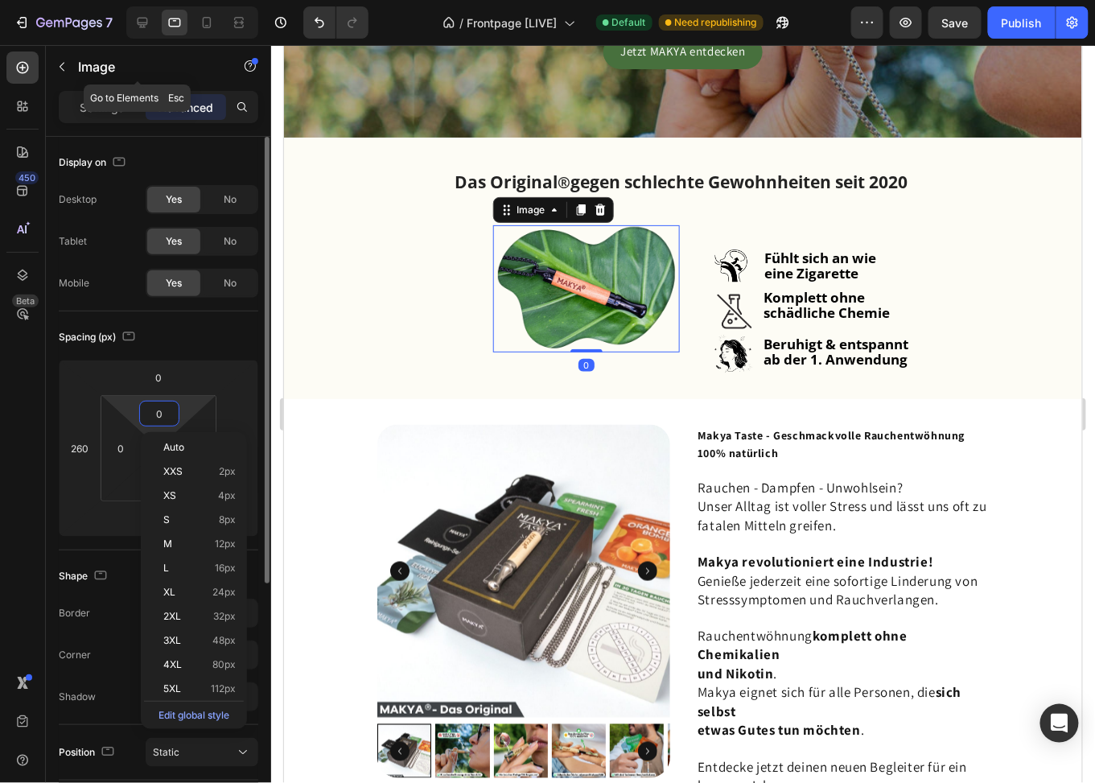
click at [162, 420] on input "0" at bounding box center [159, 414] width 32 height 24
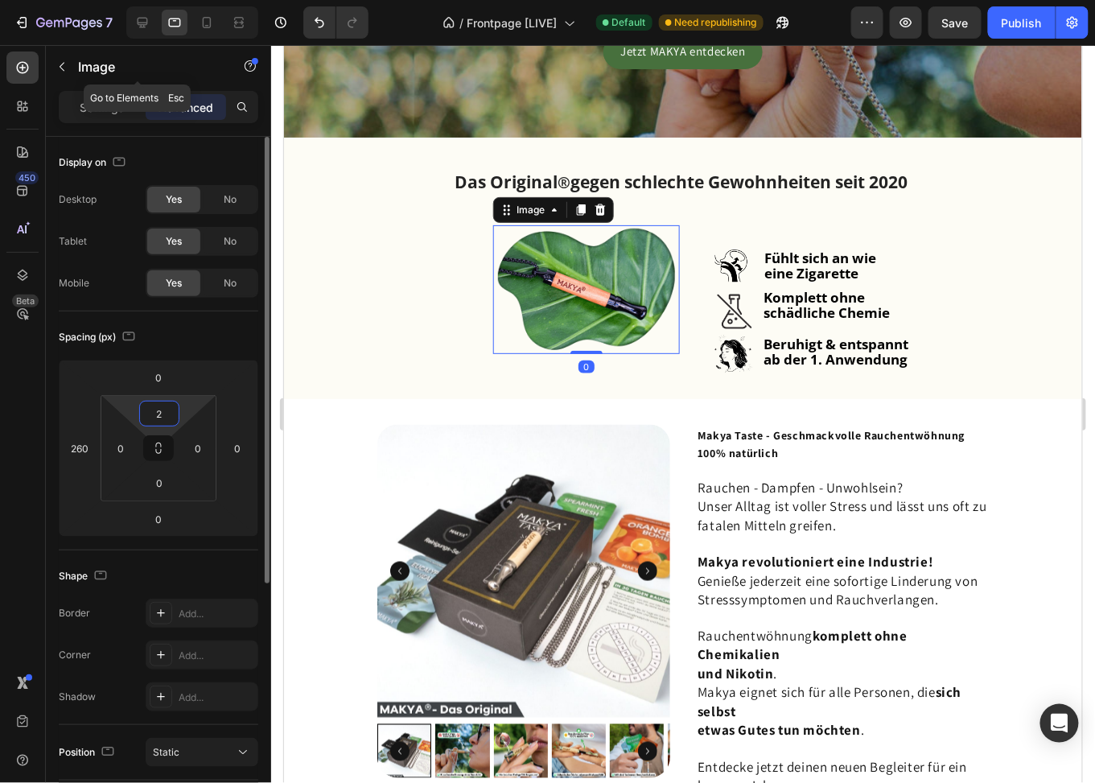
type input "20"
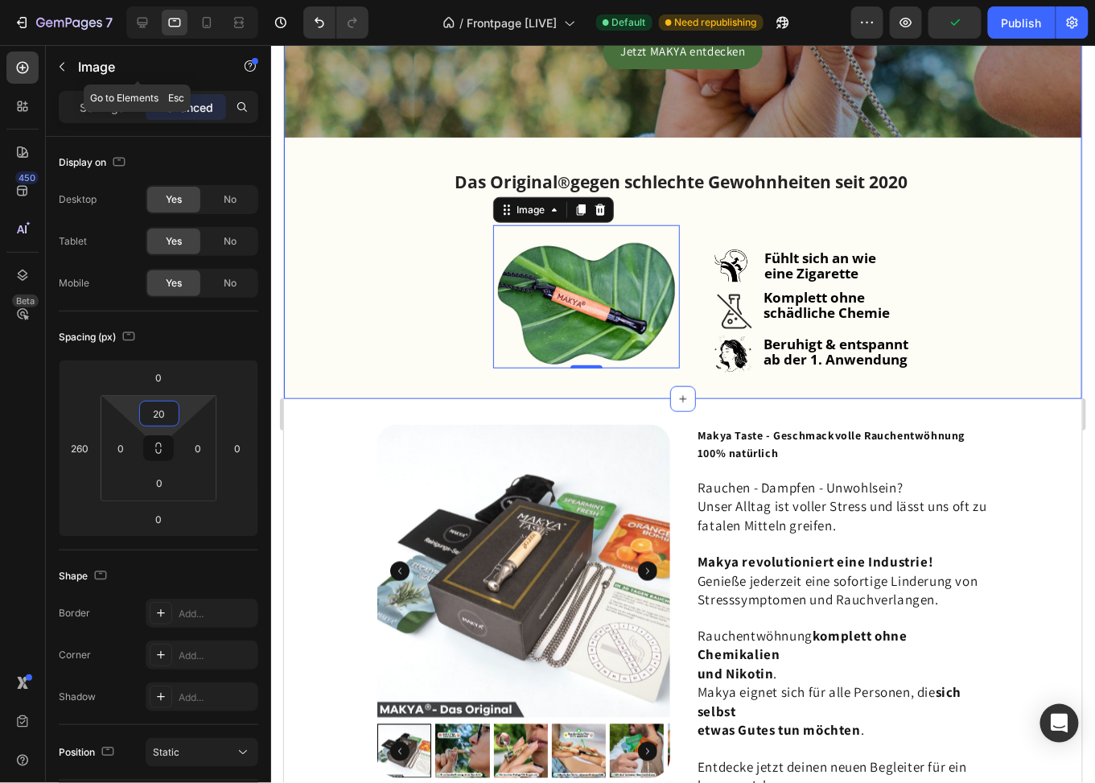
click at [789, 138] on div "Rauchfrei. Natürlich. Gesund. Heading Bereits über 107.400+ glückliche Nichtrau…" at bounding box center [682, 66] width 798 height 664
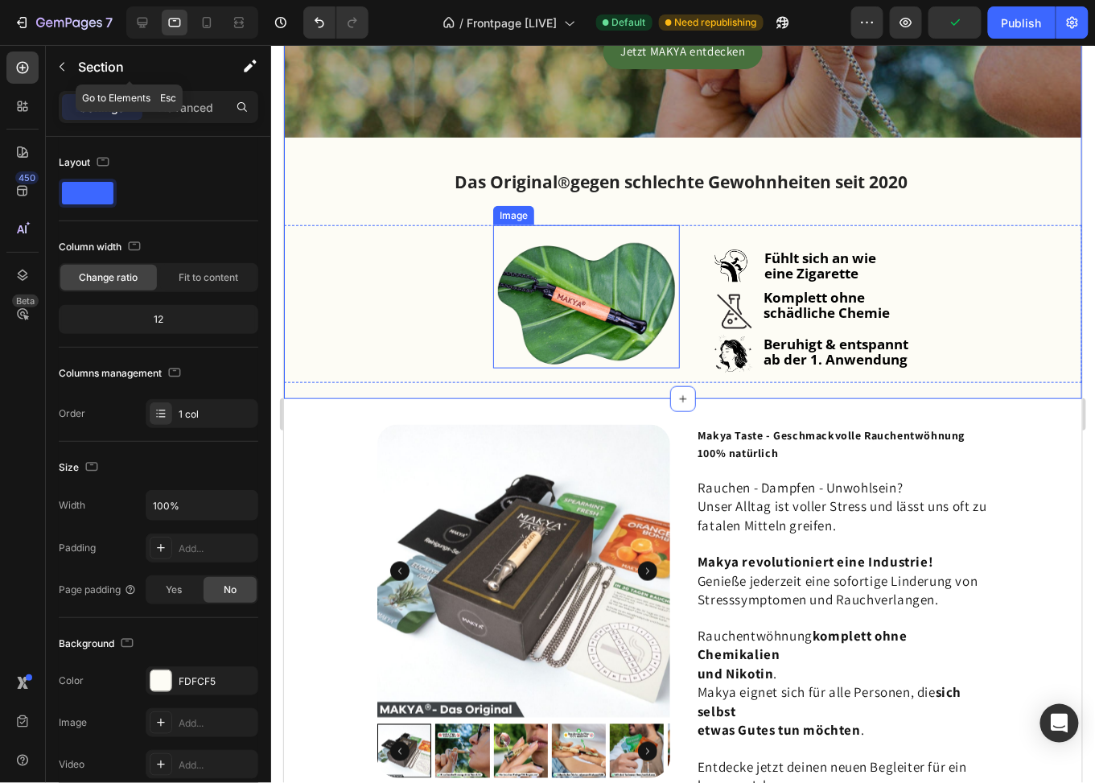
click at [623, 277] on img at bounding box center [586, 304] width 187 height 127
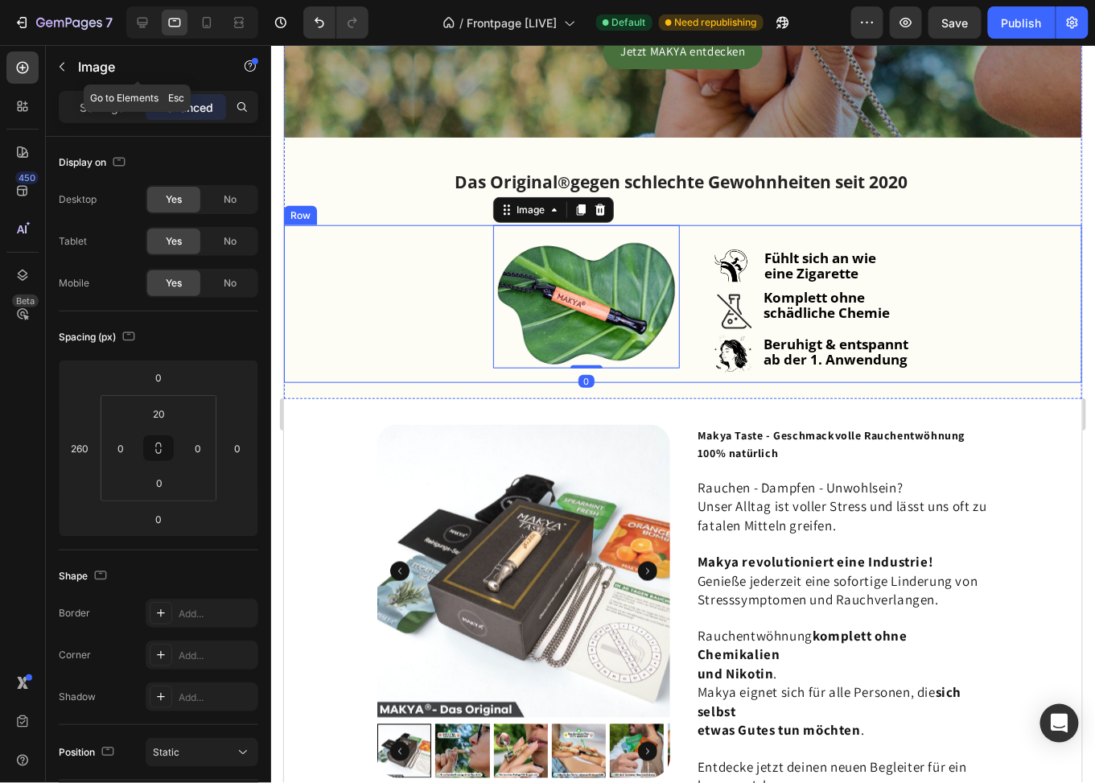
click at [438, 244] on div "Image 0" at bounding box center [481, 304] width 396 height 158
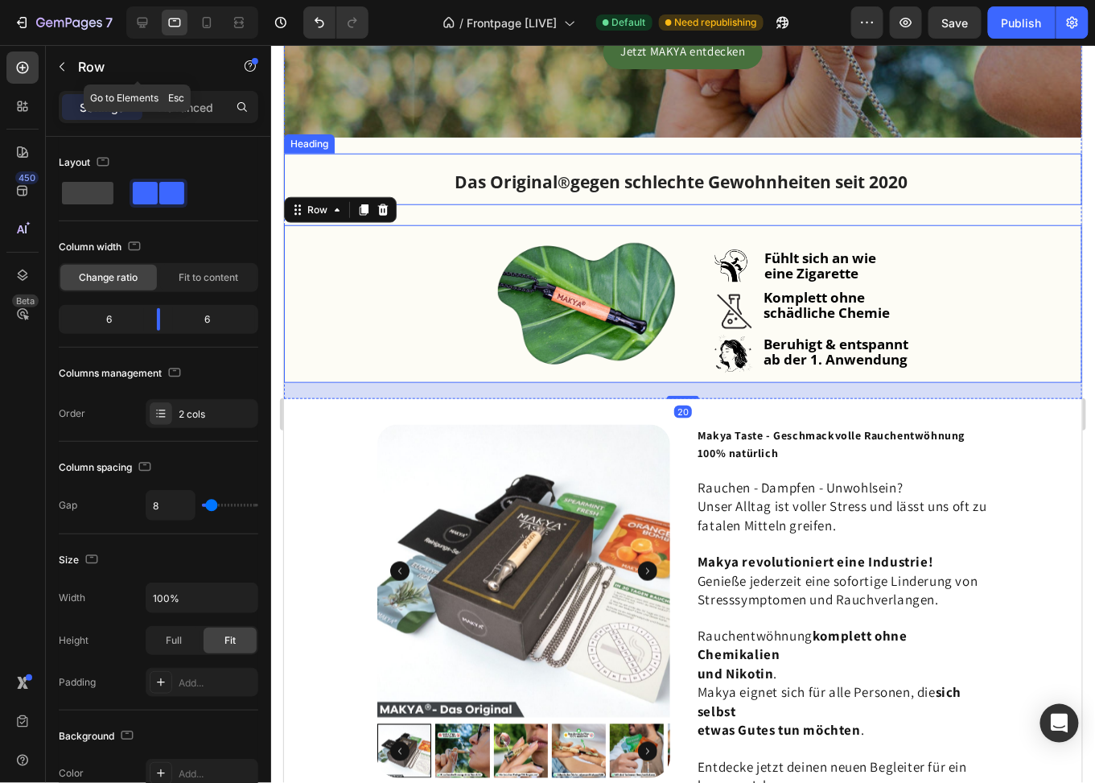
click at [684, 188] on strong "gegen schlechte Gewohnheiten seit 2020" at bounding box center [738, 181] width 337 height 23
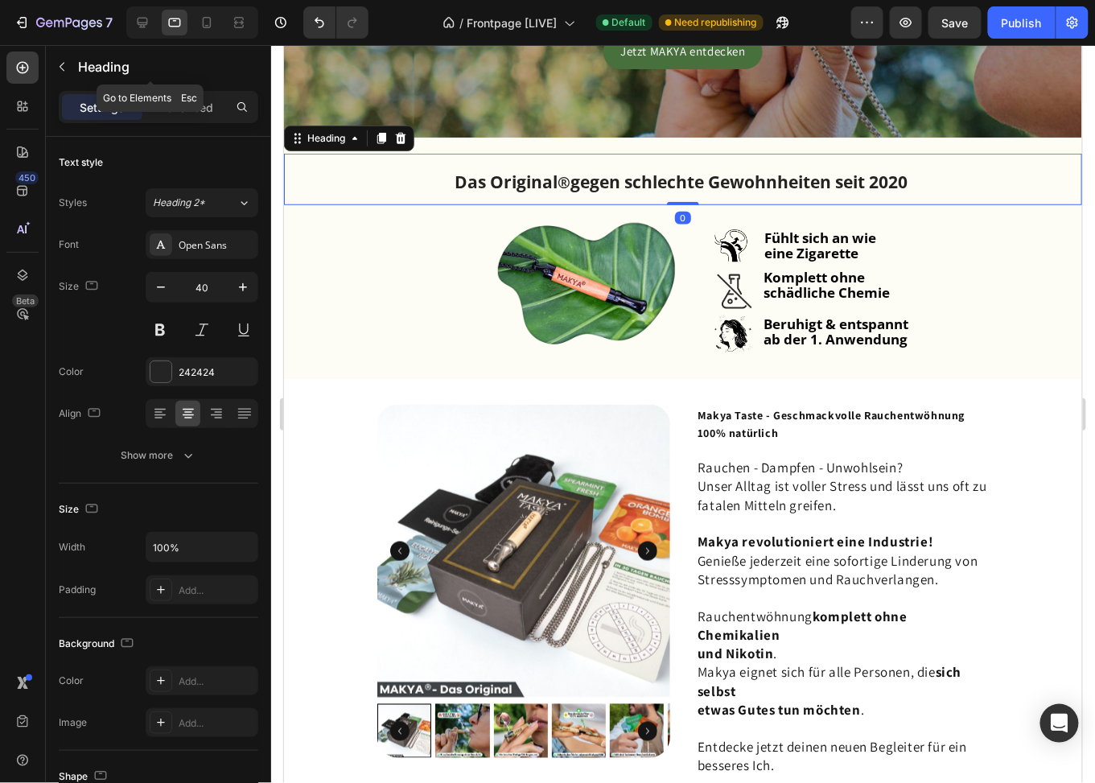
drag, startPoint x: 675, startPoint y: 221, endPoint x: 679, endPoint y: 198, distance: 23.7
click at [679, 198] on div "Das Original ® gegen schlechte Gewohnheiten seit 2020 Heading 0" at bounding box center [682, 179] width 798 height 52
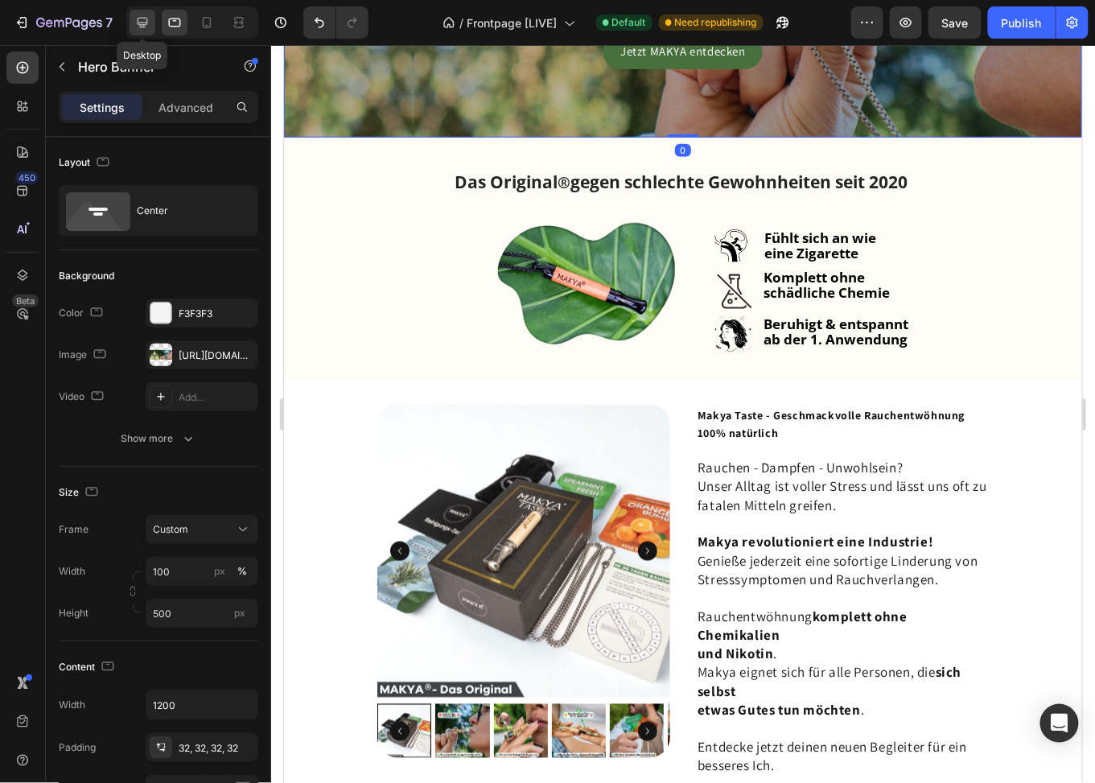
click at [143, 19] on icon at bounding box center [142, 22] width 16 height 16
type input "2000"
type input "600"
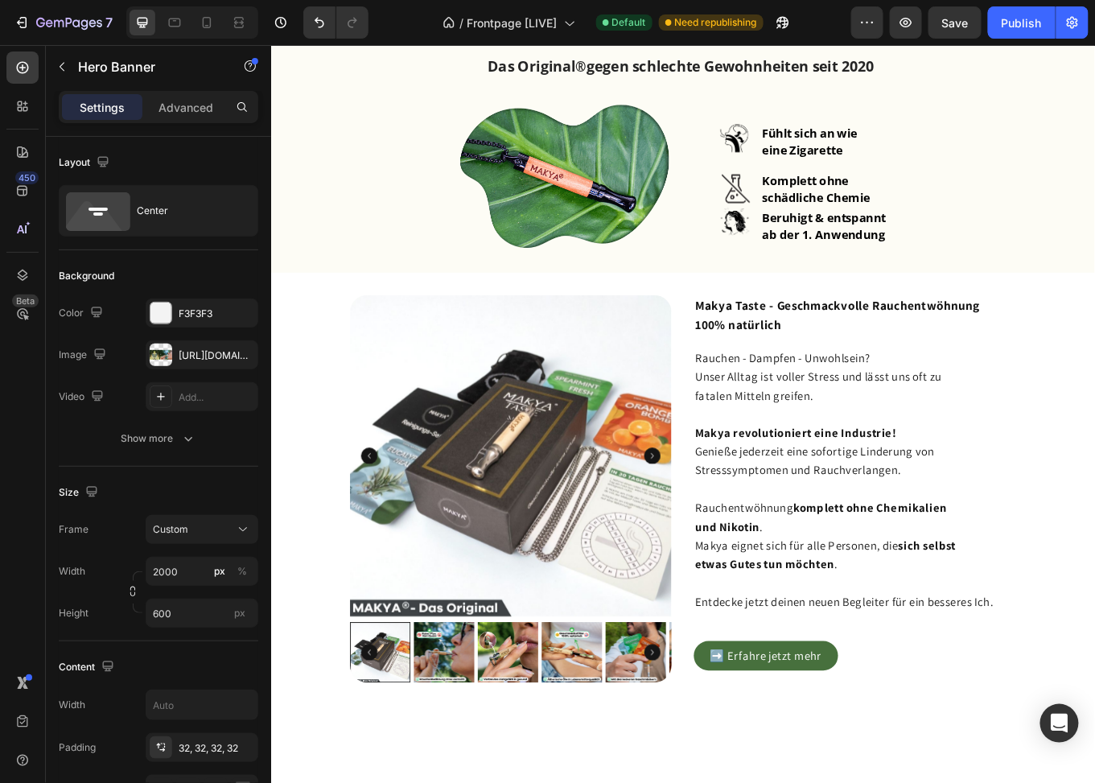
scroll to position [1, 0]
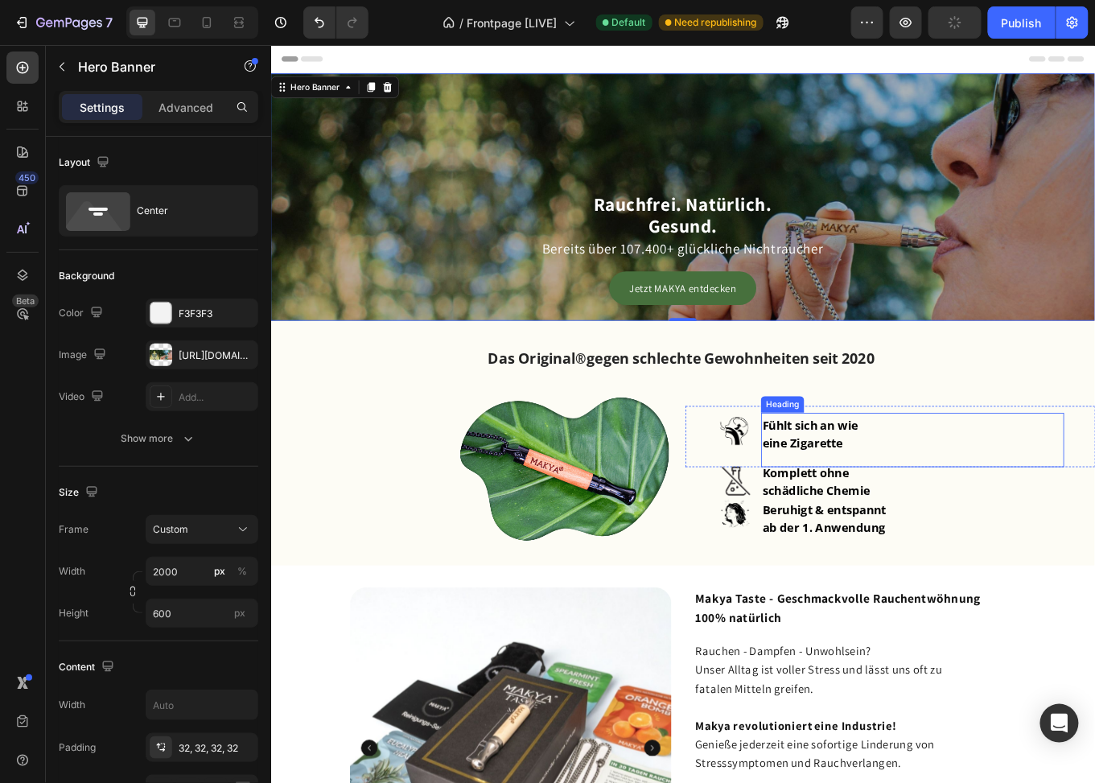
click at [876, 489] on strong "Fühlt sich an wie" at bounding box center [903, 489] width 112 height 19
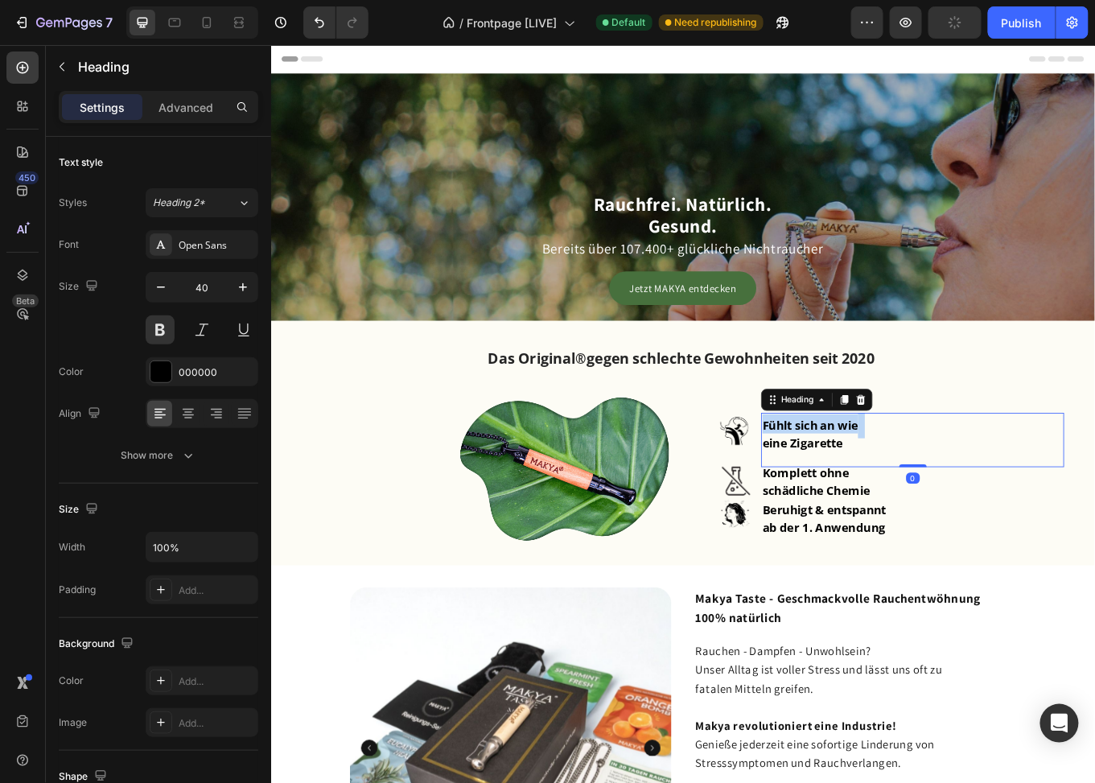
click at [876, 489] on strong "Fühlt sich an wie" at bounding box center [903, 489] width 112 height 19
click at [963, 501] on p "Fühlt sich an wie eine Zigarette" at bounding box center [1023, 506] width 352 height 60
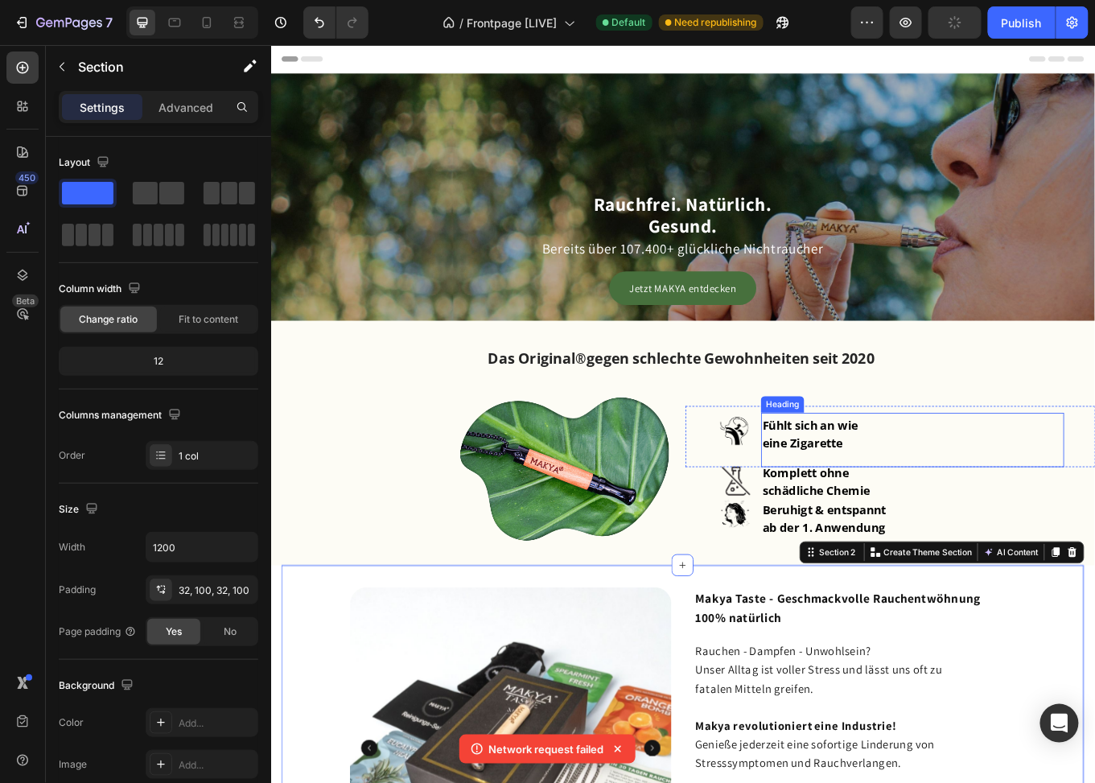
click at [894, 501] on strong "eine Zigarette" at bounding box center [894, 510] width 94 height 19
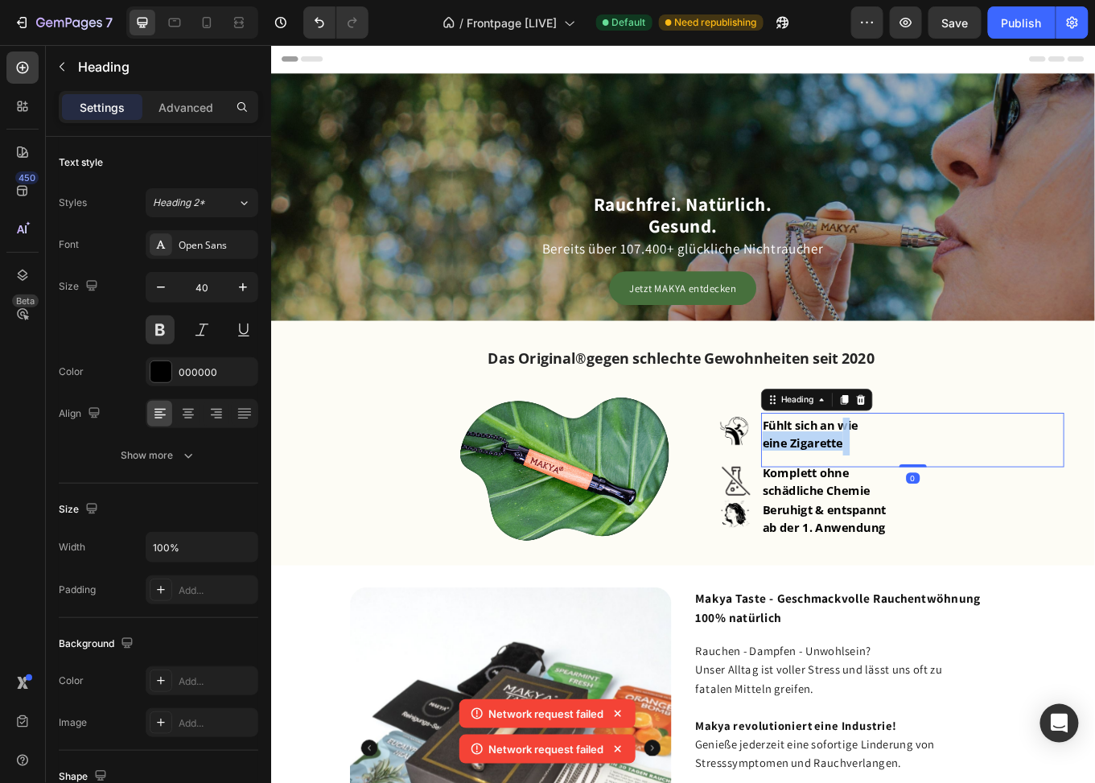
click at [894, 501] on strong "eine Zigarette" at bounding box center [894, 510] width 94 height 19
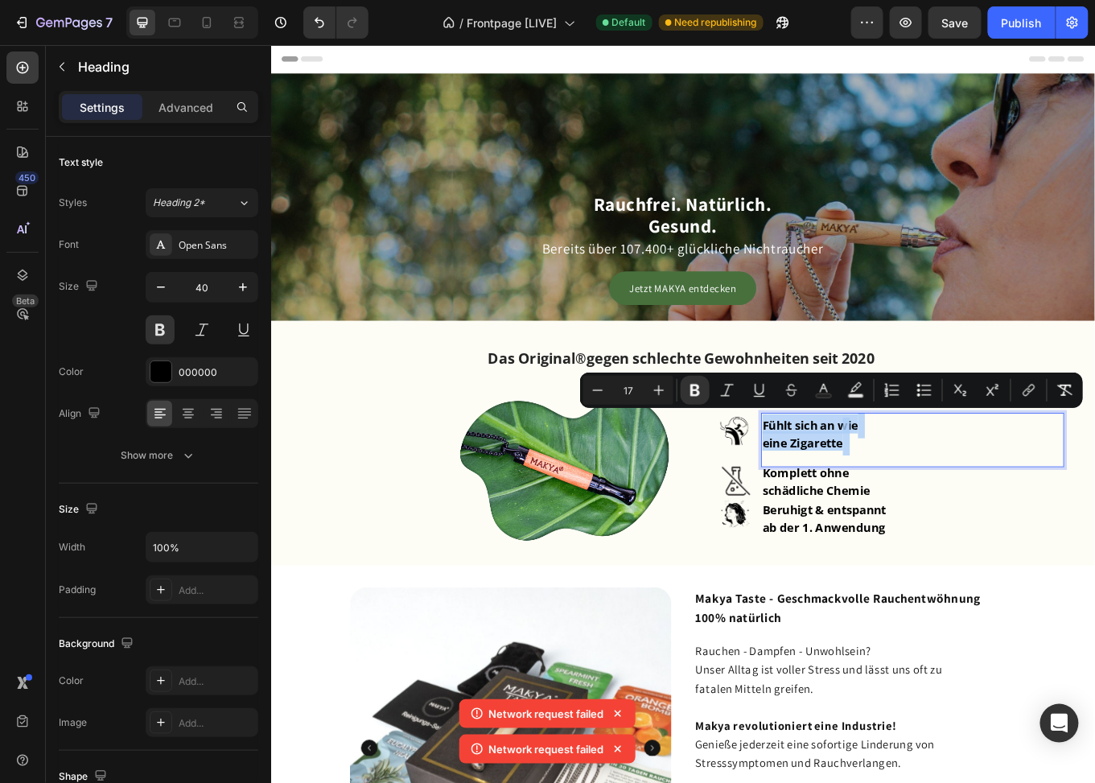
click at [913, 504] on strong "eine Zigarette" at bounding box center [894, 510] width 94 height 19
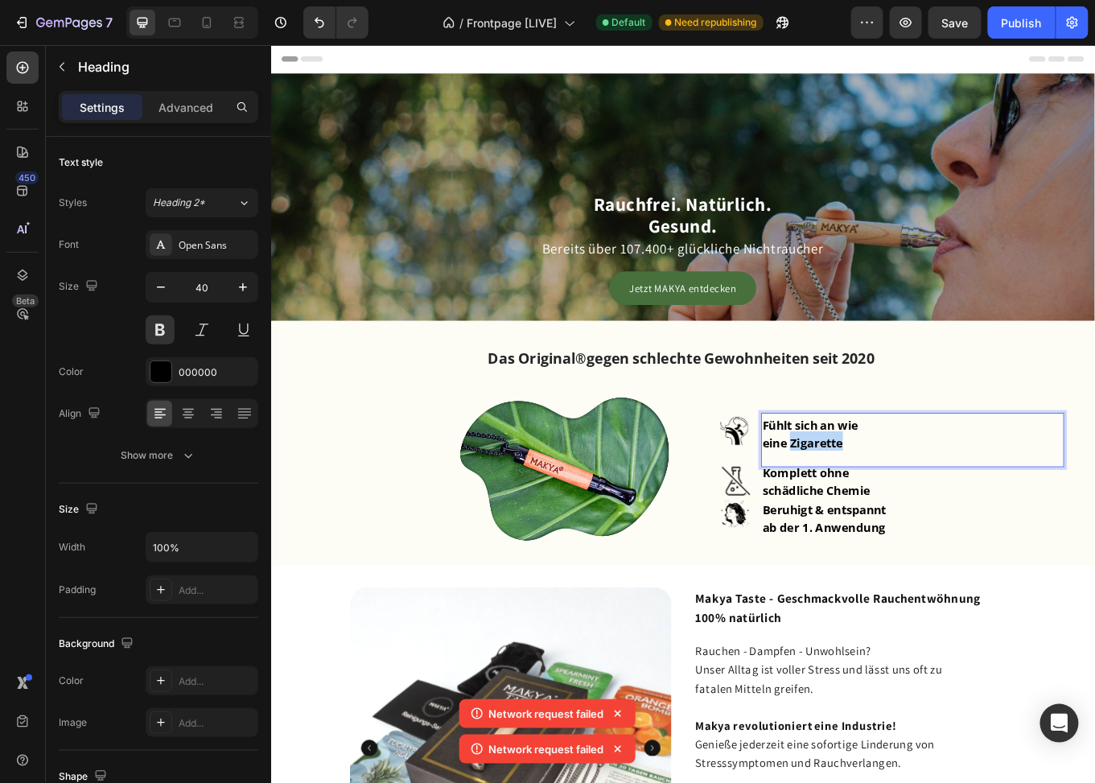
click at [913, 504] on strong "eine Zigarette" at bounding box center [894, 510] width 94 height 19
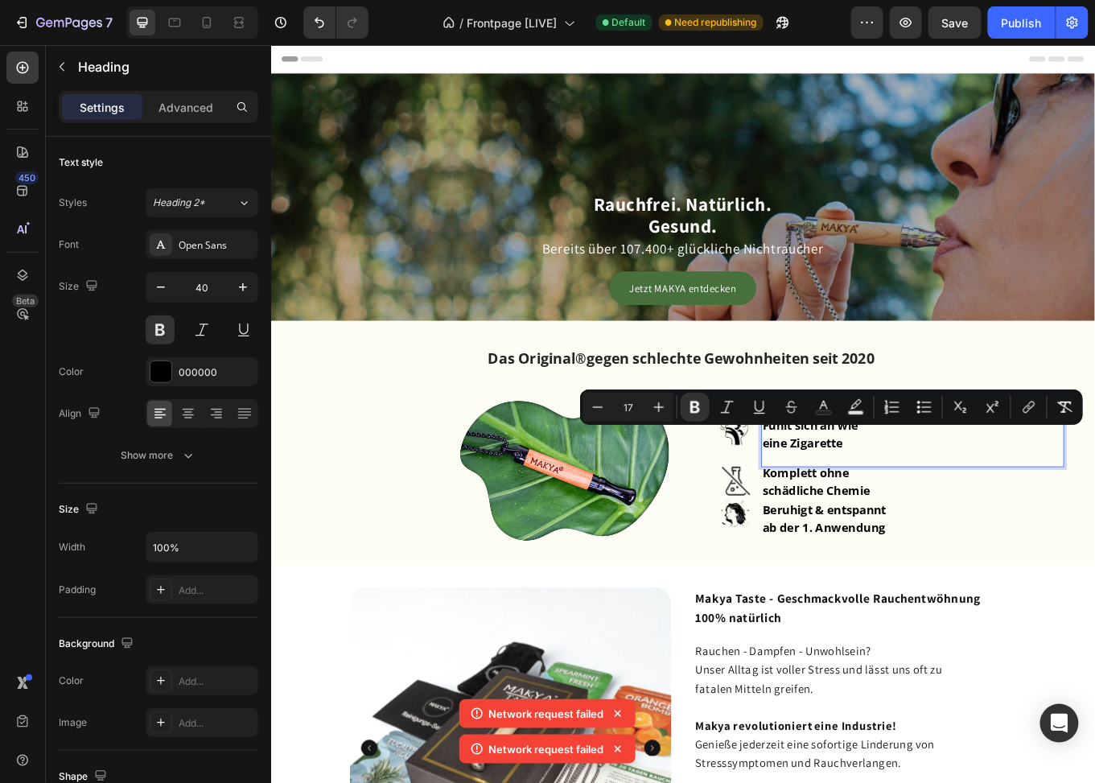
click at [888, 517] on p "Fühlt sich an wie eine Zigarette" at bounding box center [1023, 506] width 352 height 60
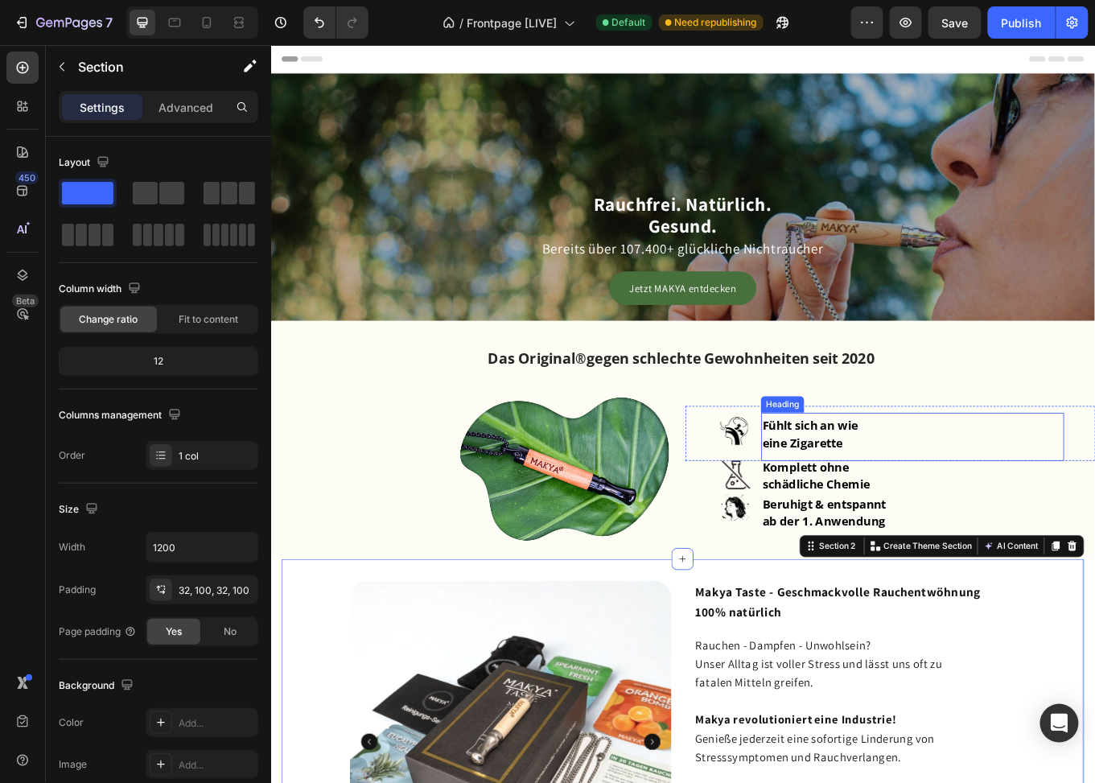
click at [921, 495] on p "⁠⁠⁠⁠⁠⁠⁠ Fühlt sich an wie eine Zigarette" at bounding box center [1023, 502] width 352 height 53
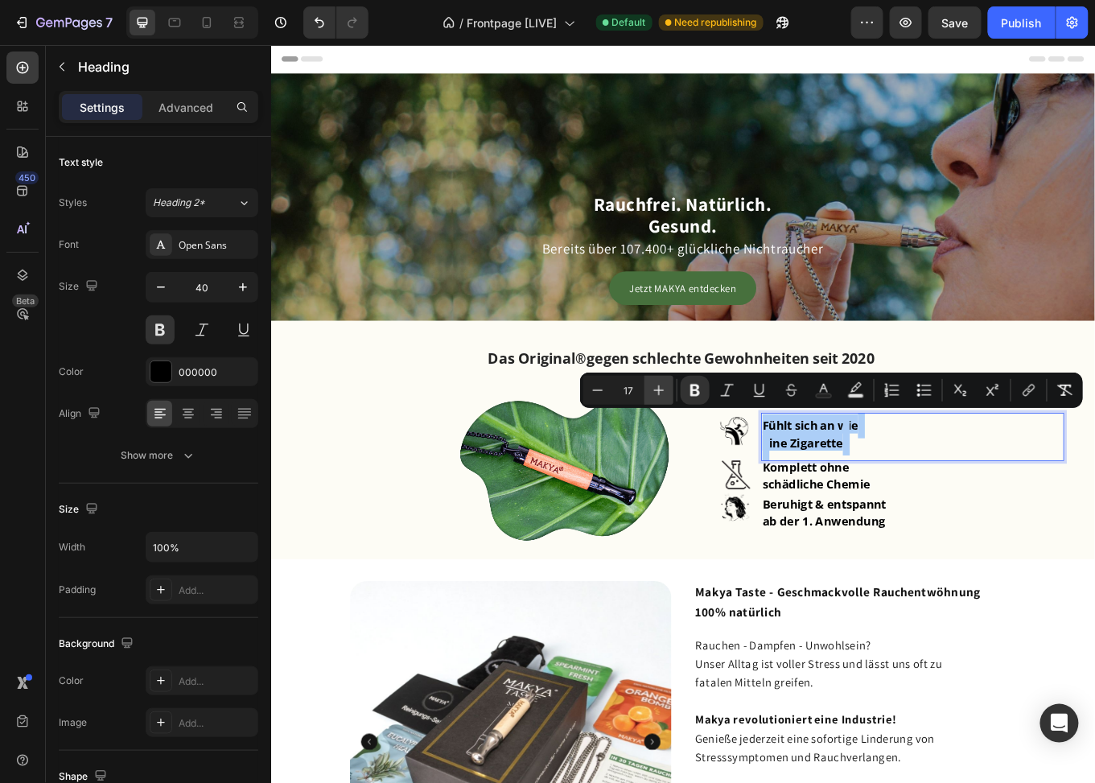
click at [655, 388] on icon "Editor contextual toolbar" at bounding box center [659, 390] width 16 height 16
type input "18"
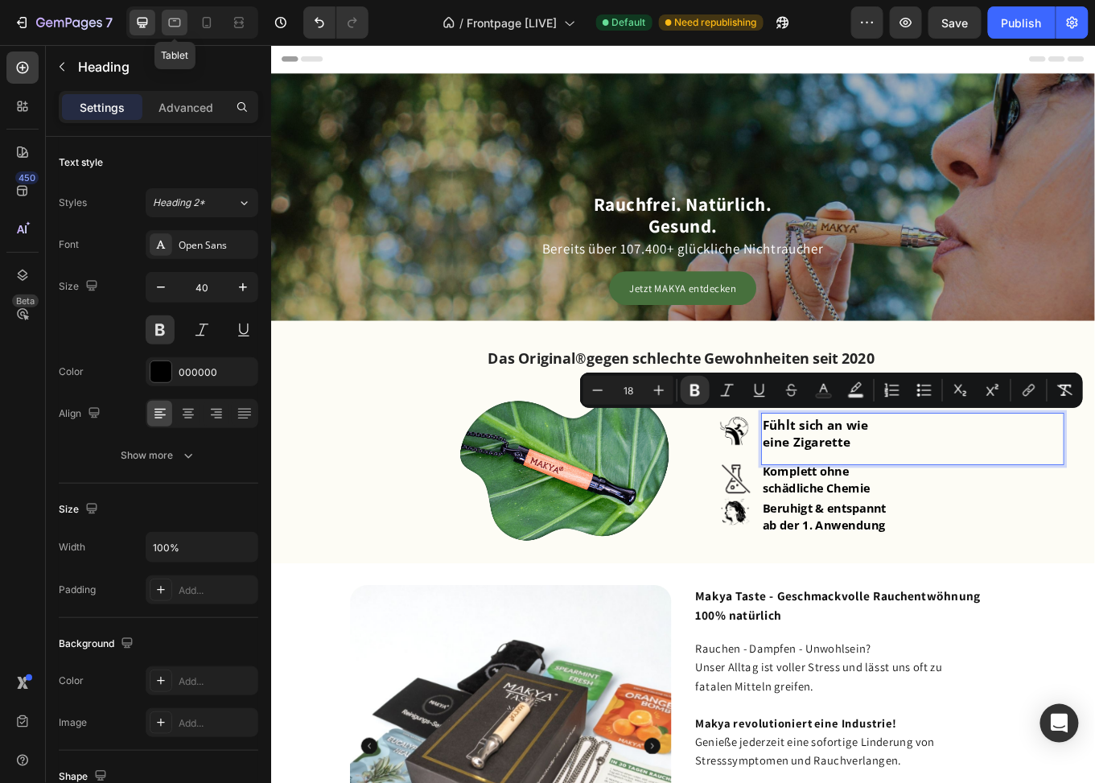
click at [172, 18] on icon at bounding box center [175, 22] width 16 height 16
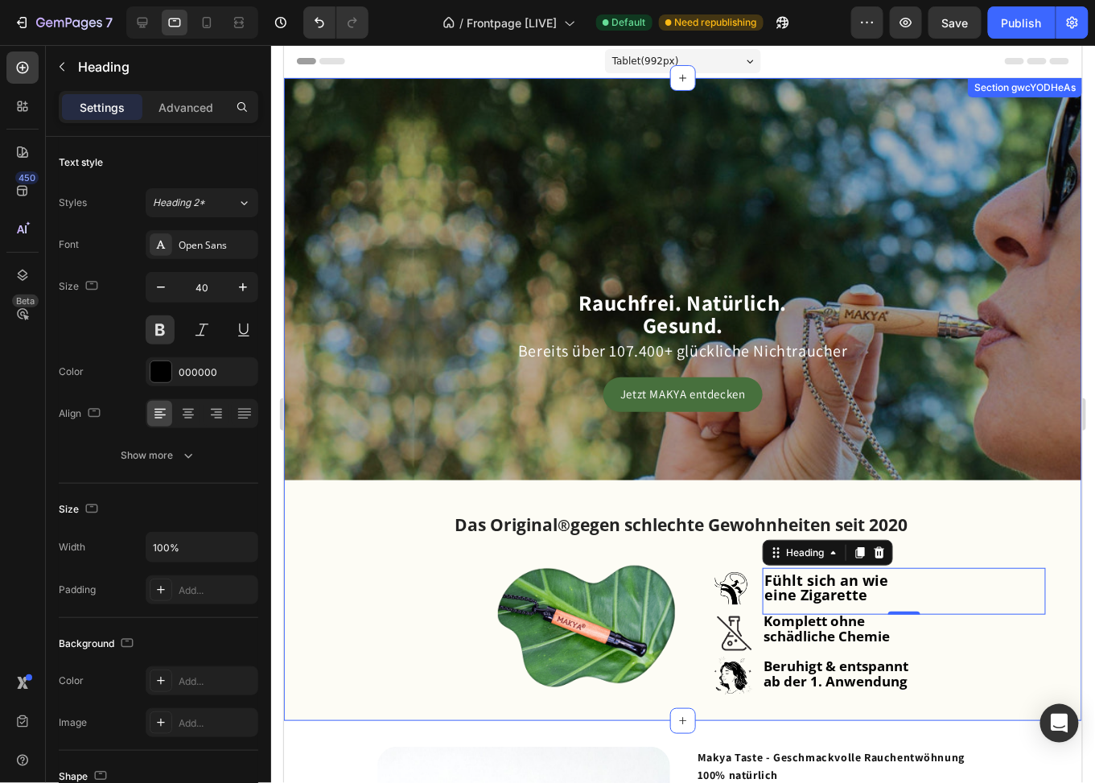
click at [818, 608] on h1 "Komplett ohne schädliche Chemie" at bounding box center [903, 625] width 284 height 34
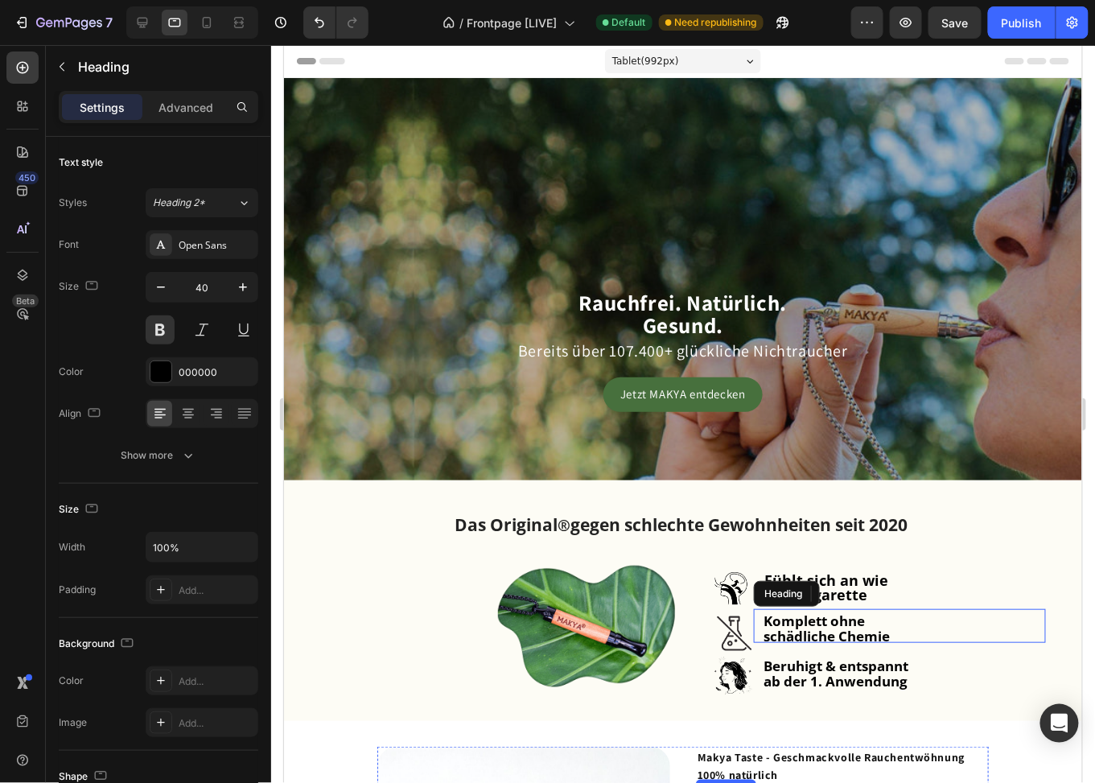
click at [847, 570] on strong "Fühlt sich an wie" at bounding box center [826, 579] width 124 height 19
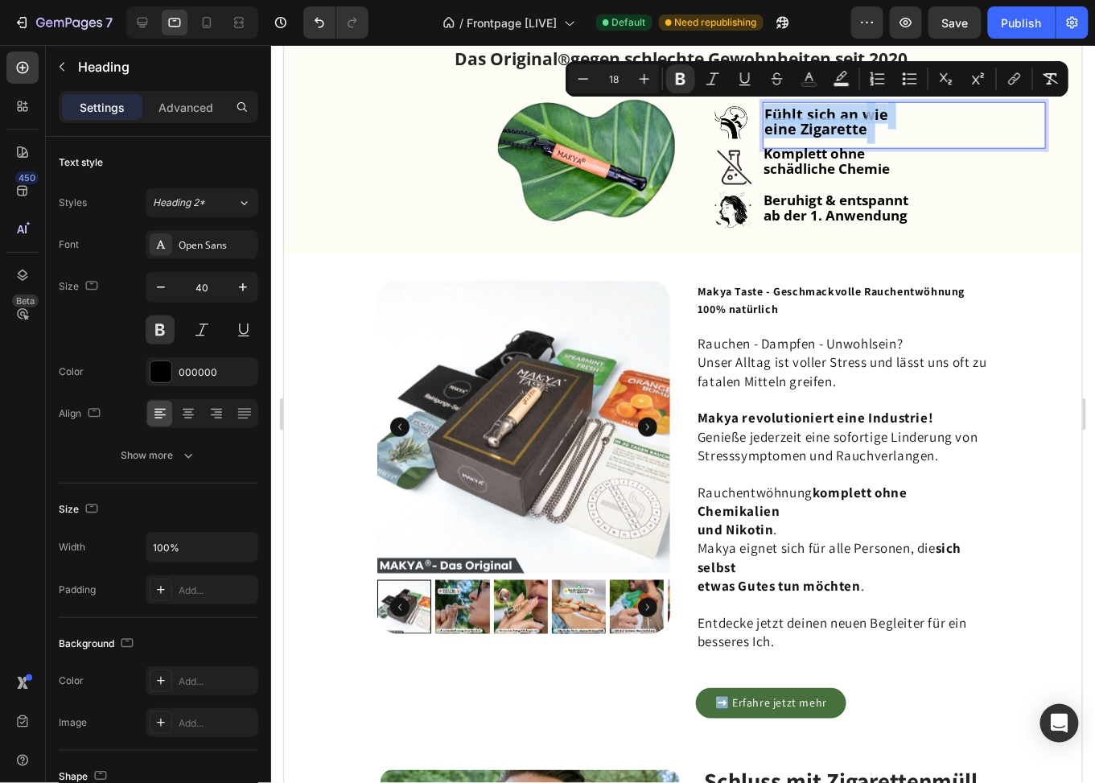
click at [860, 117] on strong "Fühlt sich an wie" at bounding box center [826, 113] width 124 height 19
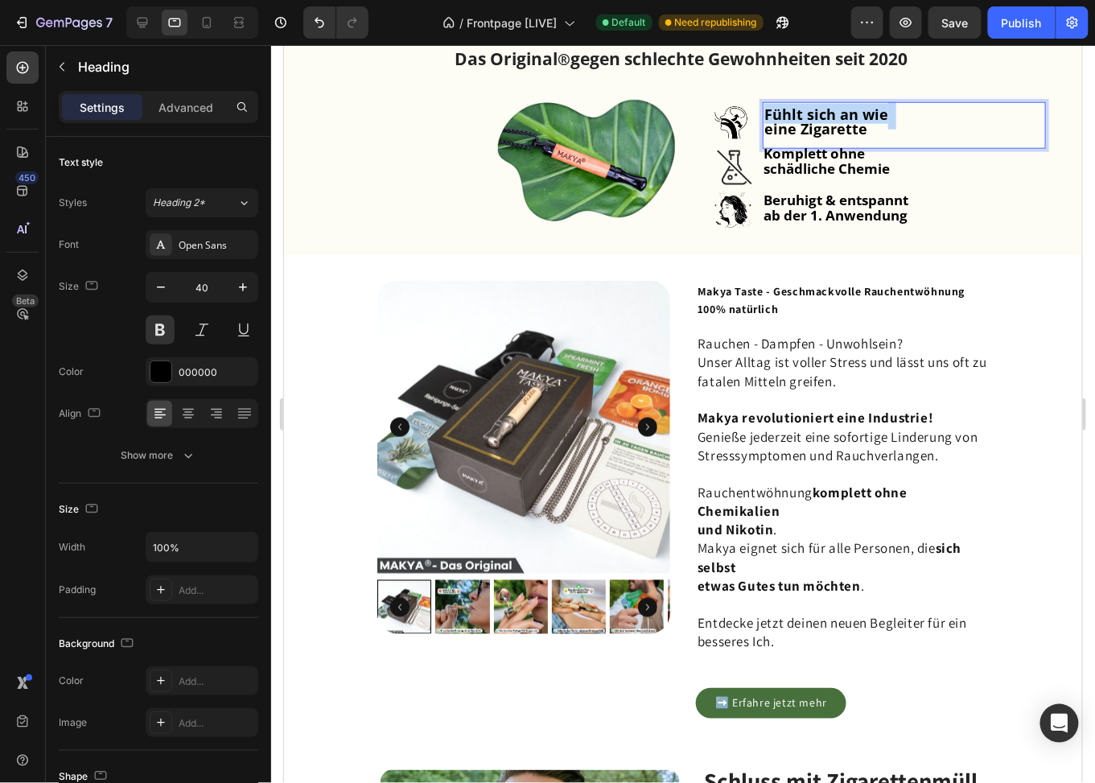
click at [860, 117] on strong "Fühlt sich an wie" at bounding box center [826, 113] width 124 height 19
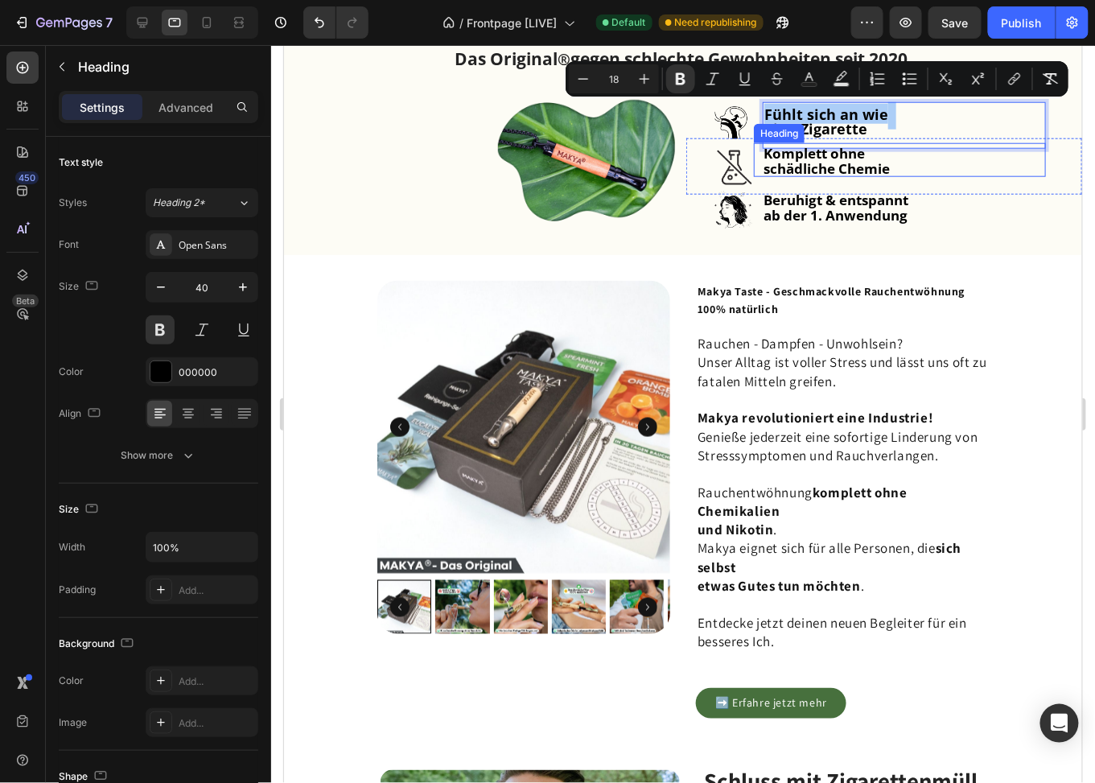
click at [846, 171] on strong "schädliche Chemie" at bounding box center [826, 168] width 126 height 19
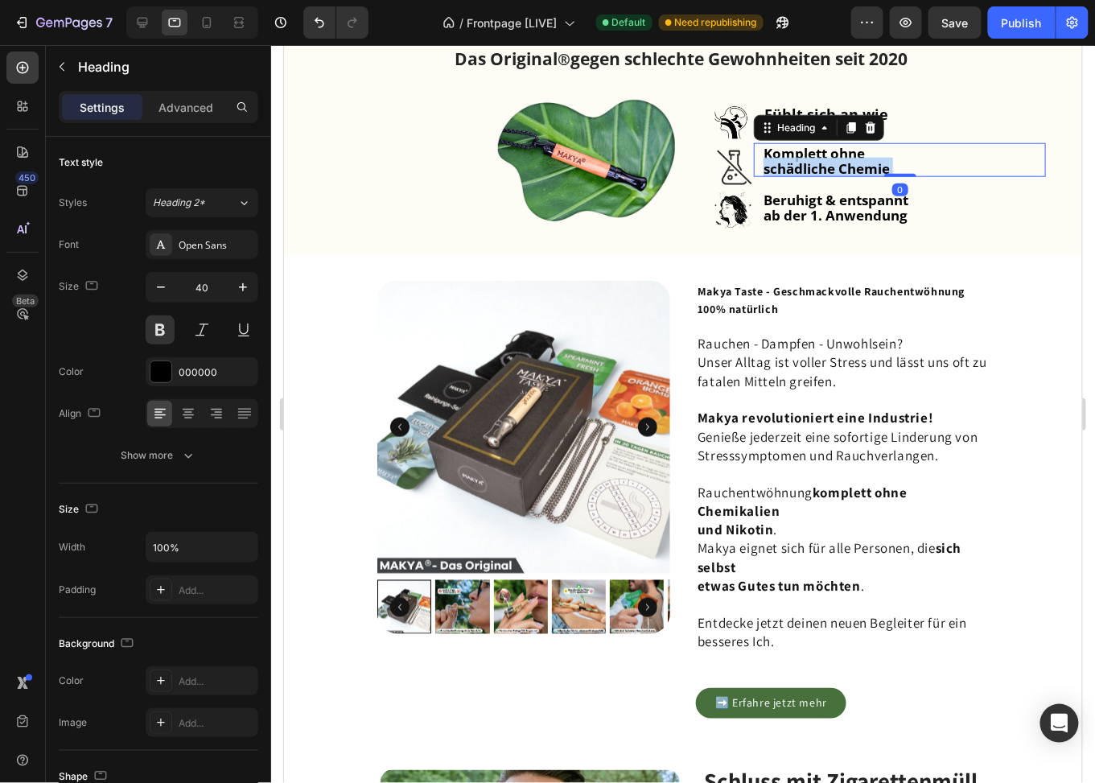
click at [846, 171] on strong "schädliche Chemie" at bounding box center [826, 168] width 126 height 19
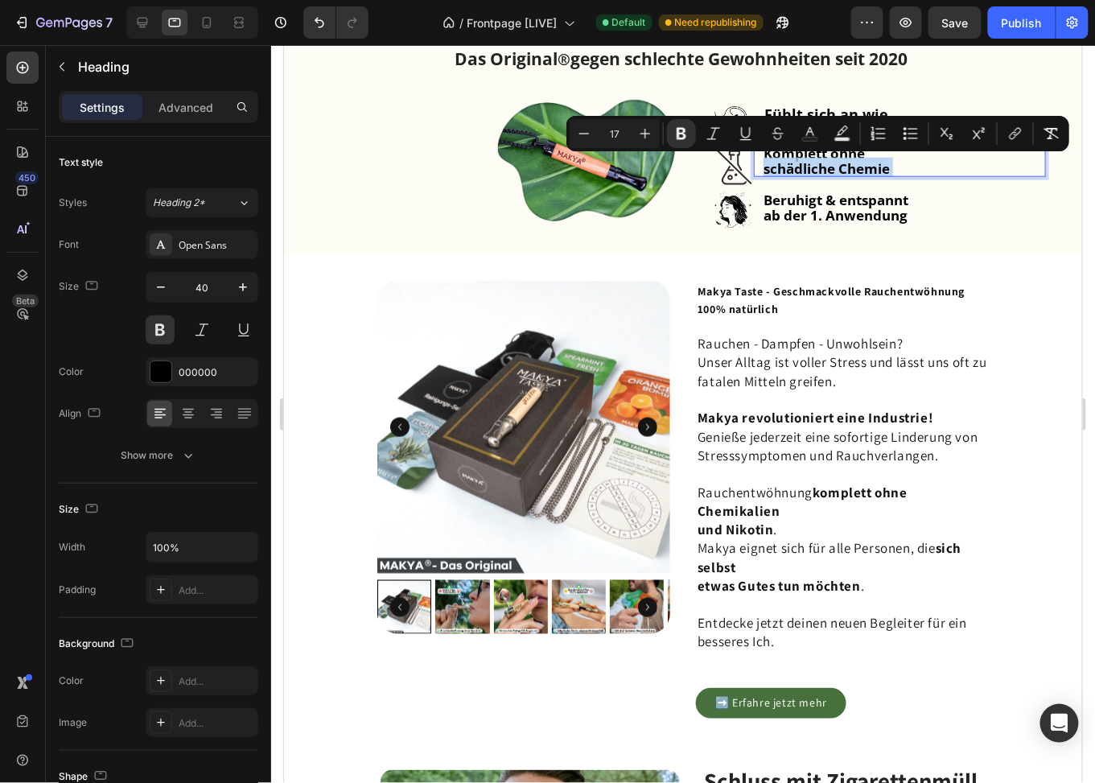
click at [831, 201] on strong "Beruhigt & entspannt" at bounding box center [835, 199] width 145 height 19
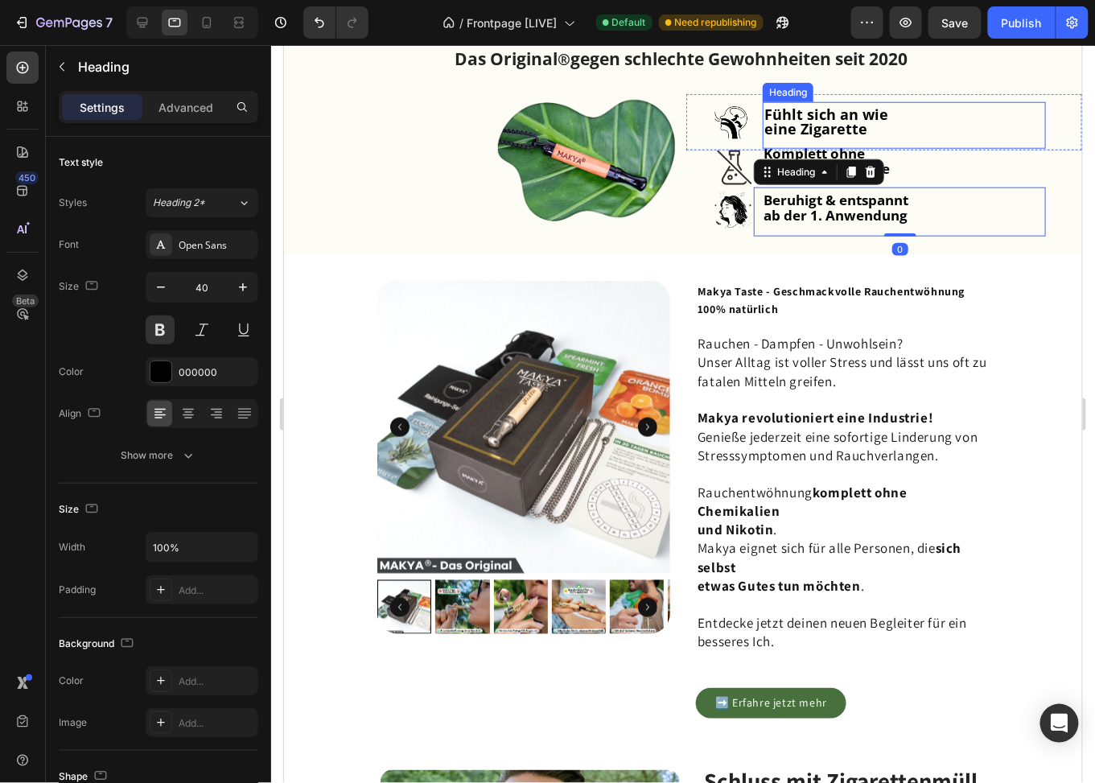
click at [841, 122] on strong "eine Zigarette" at bounding box center [815, 127] width 103 height 19
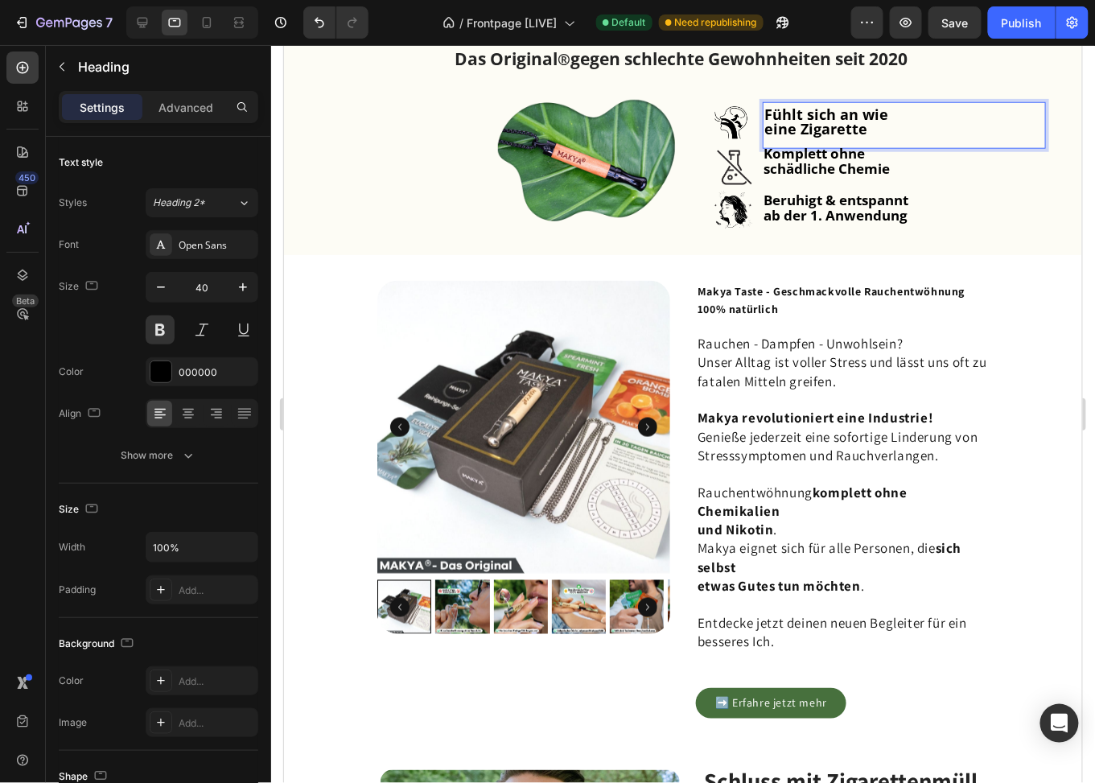
click at [841, 122] on strong "eine Zigarette" at bounding box center [815, 127] width 103 height 19
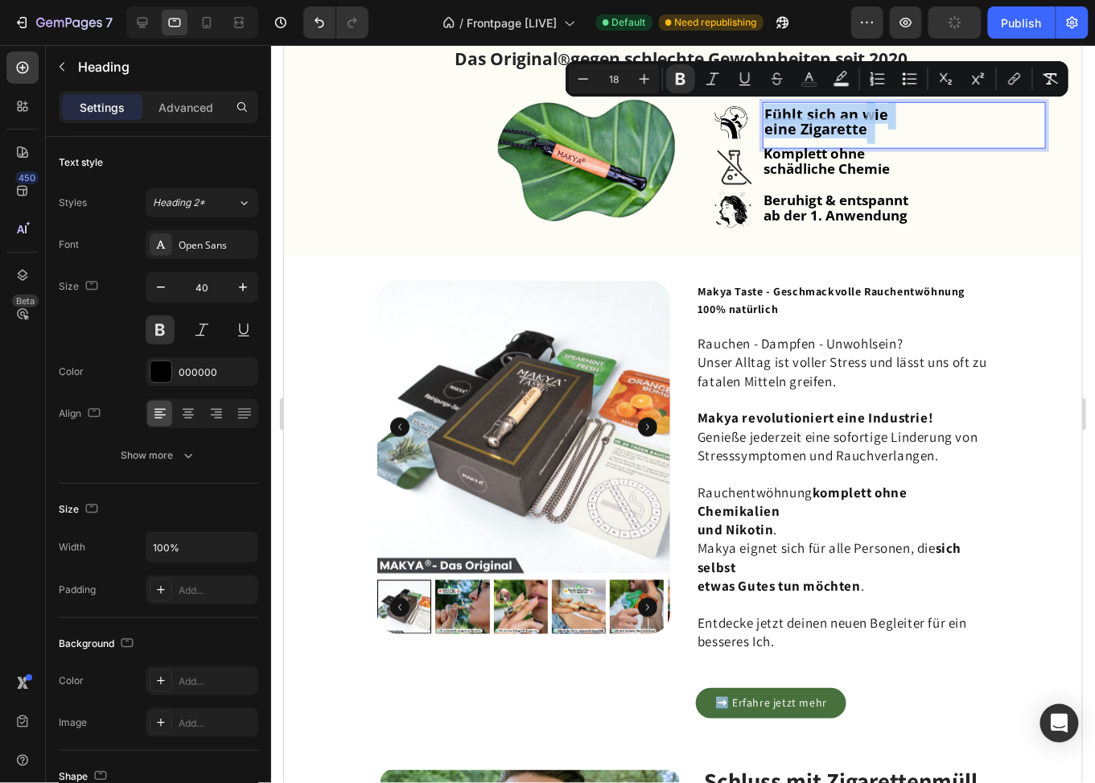
click at [798, 138] on div "⁠⁠⁠⁠⁠⁠⁠ Komplett ohne schädliche Chemie Heading" at bounding box center [935, 166] width 292 height 56
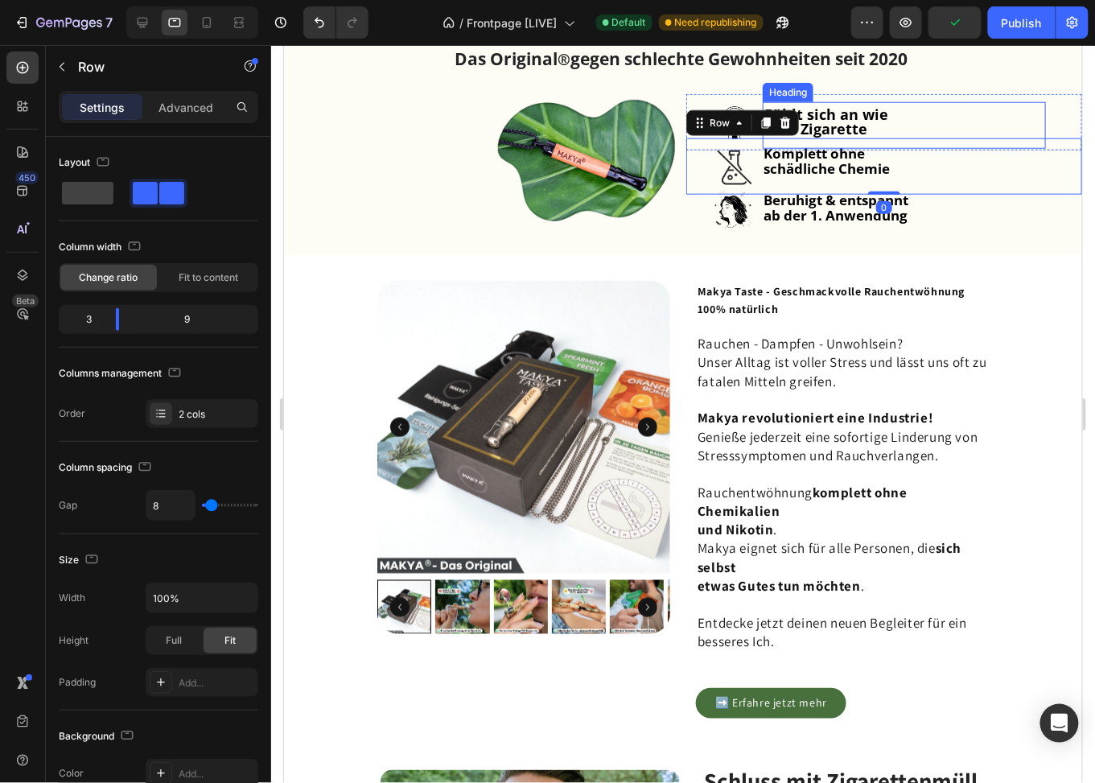
click at [880, 128] on p "⁠⁠⁠⁠⁠⁠⁠ Fühlt sich an wie eine Zigarette" at bounding box center [904, 124] width 280 height 43
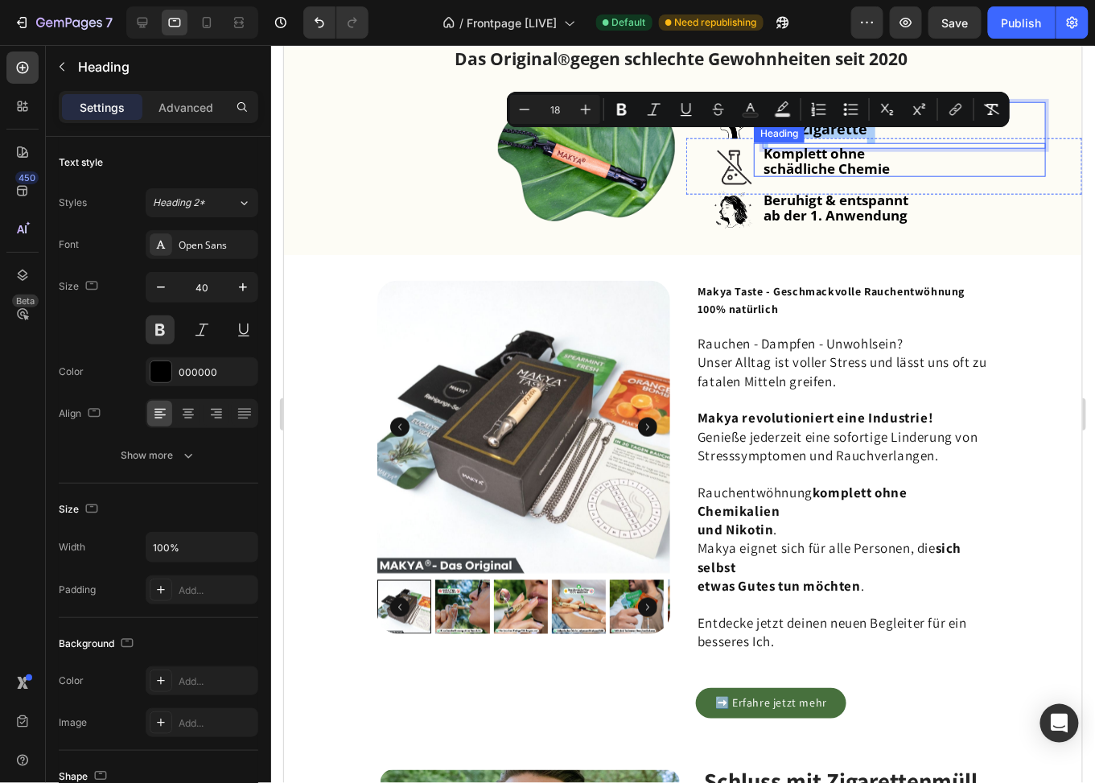
click at [822, 144] on strong "Komplett ohne" at bounding box center [813, 152] width 101 height 19
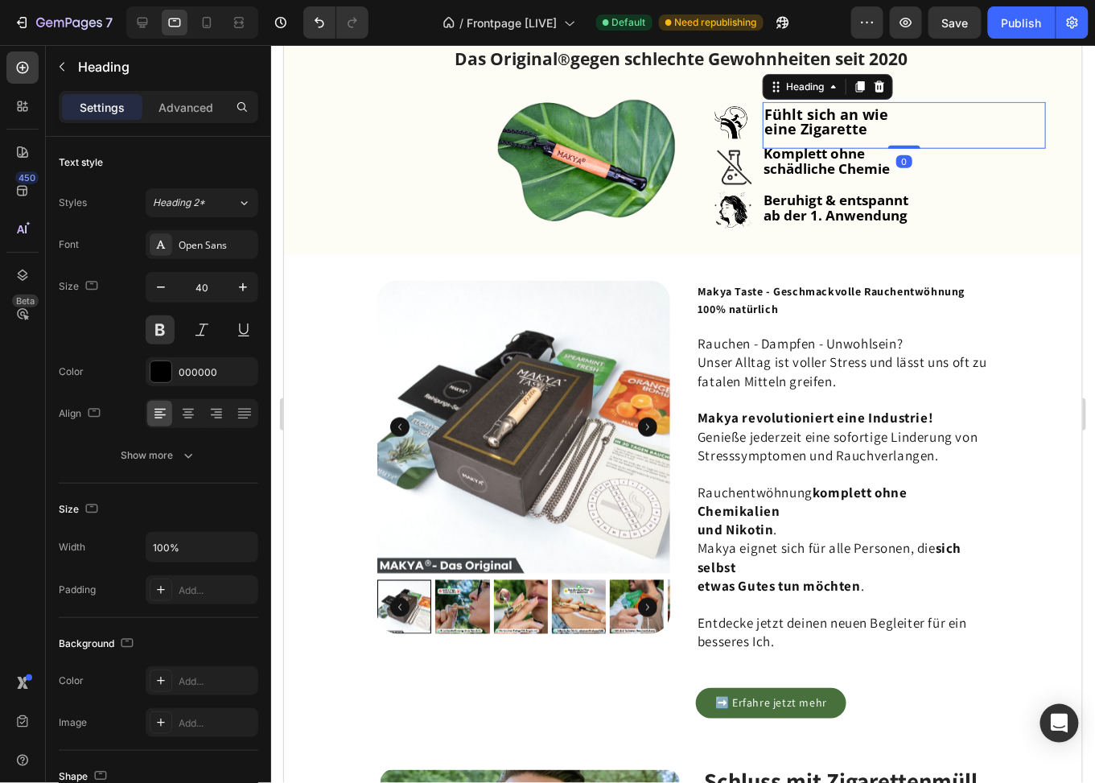
click at [919, 126] on p "⁠⁠⁠⁠⁠⁠⁠ Fühlt sich an wie eine Zigarette" at bounding box center [904, 124] width 280 height 43
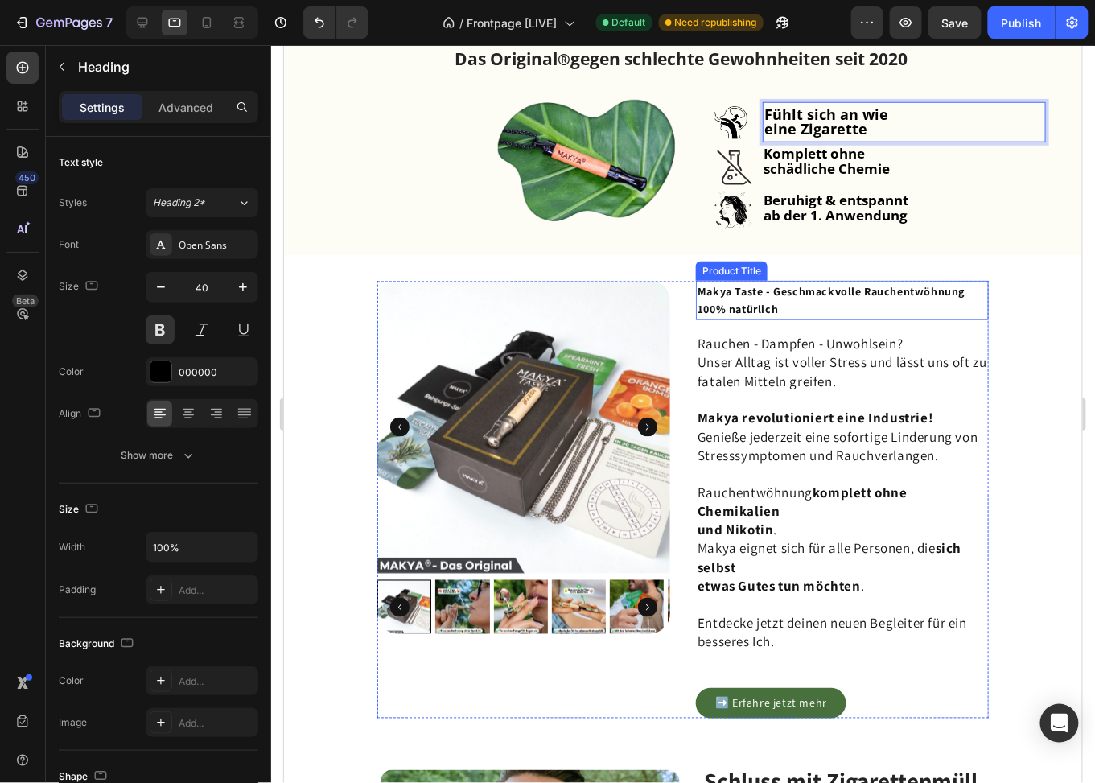
click at [915, 287] on h1 "Makya Taste - Geschmackvolle Rauchentwöhnung 100% natürlich" at bounding box center [841, 299] width 293 height 39
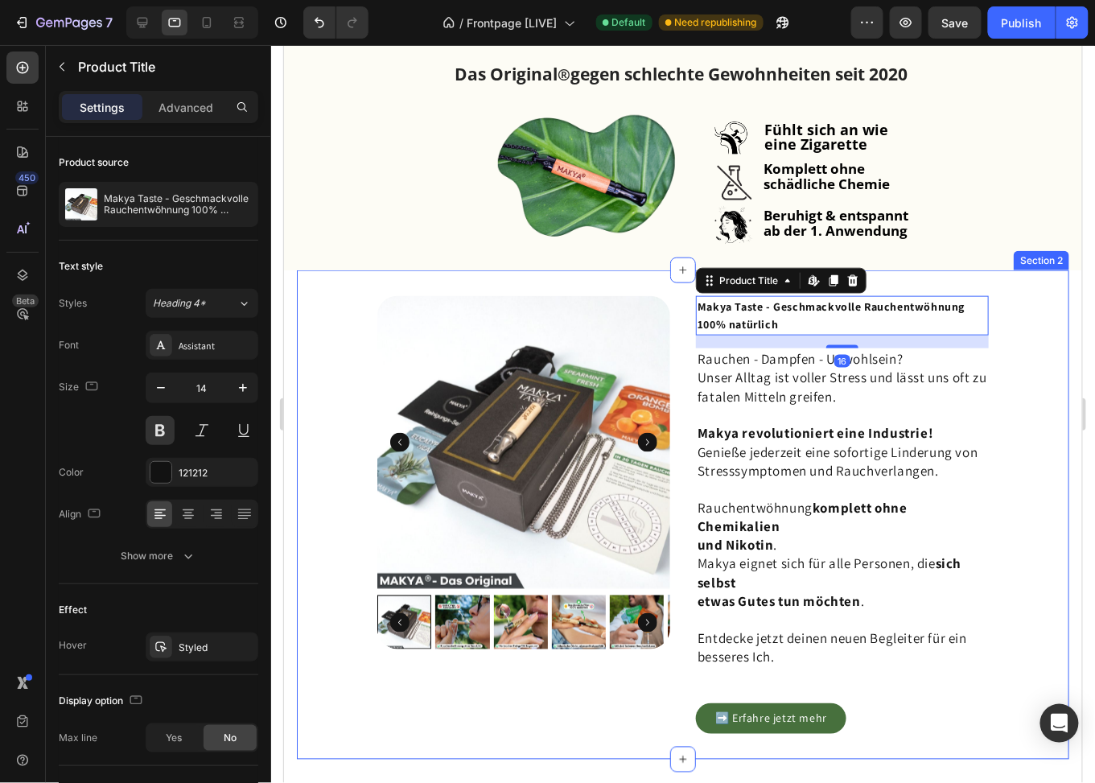
scroll to position [306, 0]
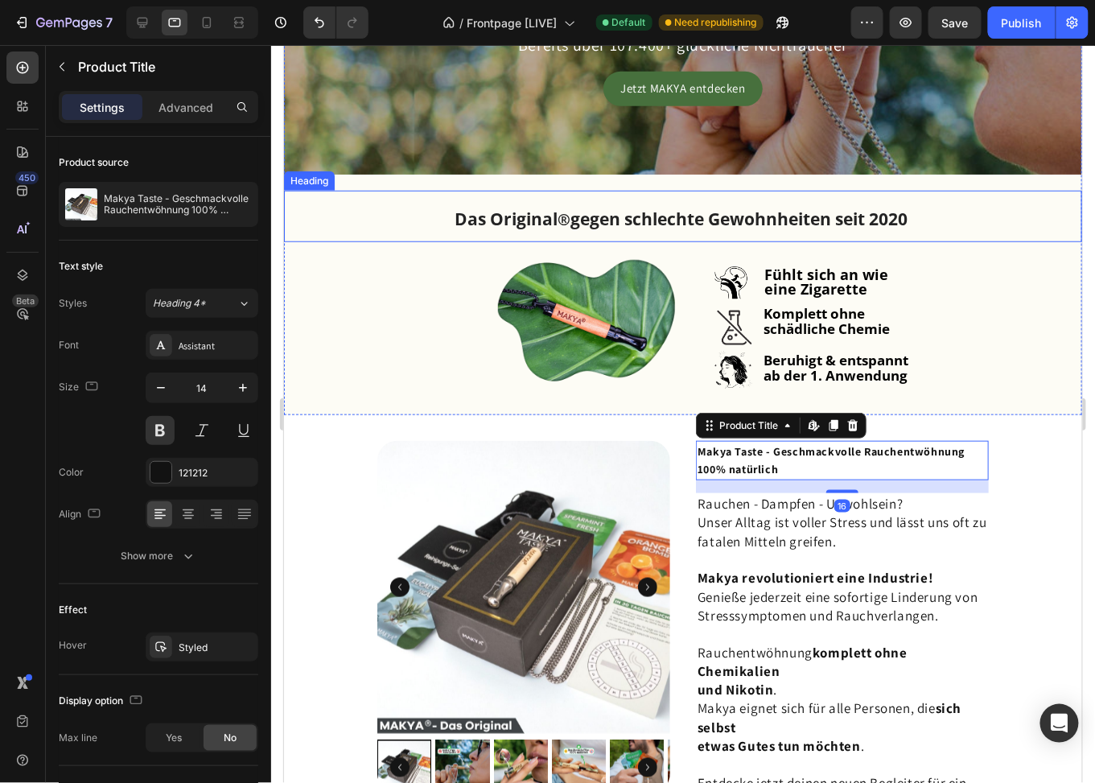
click at [860, 216] on strong "gegen schlechte Gewohnheiten seit 2020" at bounding box center [738, 218] width 337 height 23
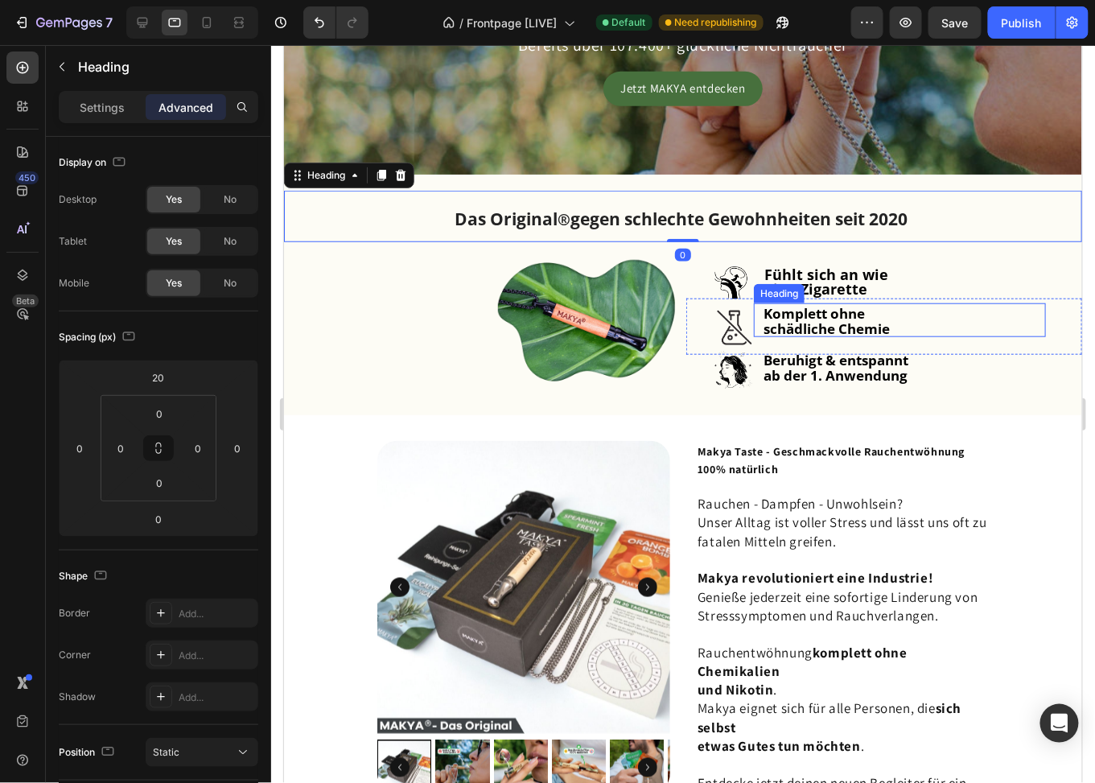
click at [816, 321] on strong "schädliche Chemie" at bounding box center [826, 328] width 126 height 19
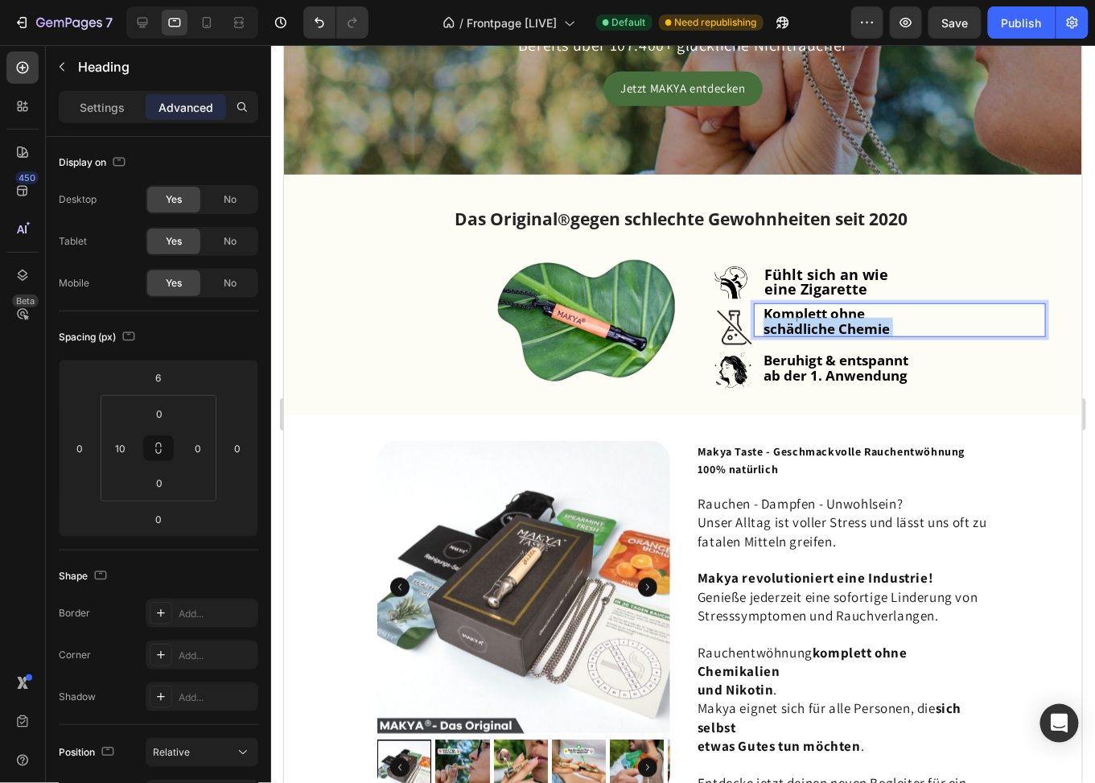
click at [816, 321] on strong "schädliche Chemie" at bounding box center [826, 328] width 126 height 19
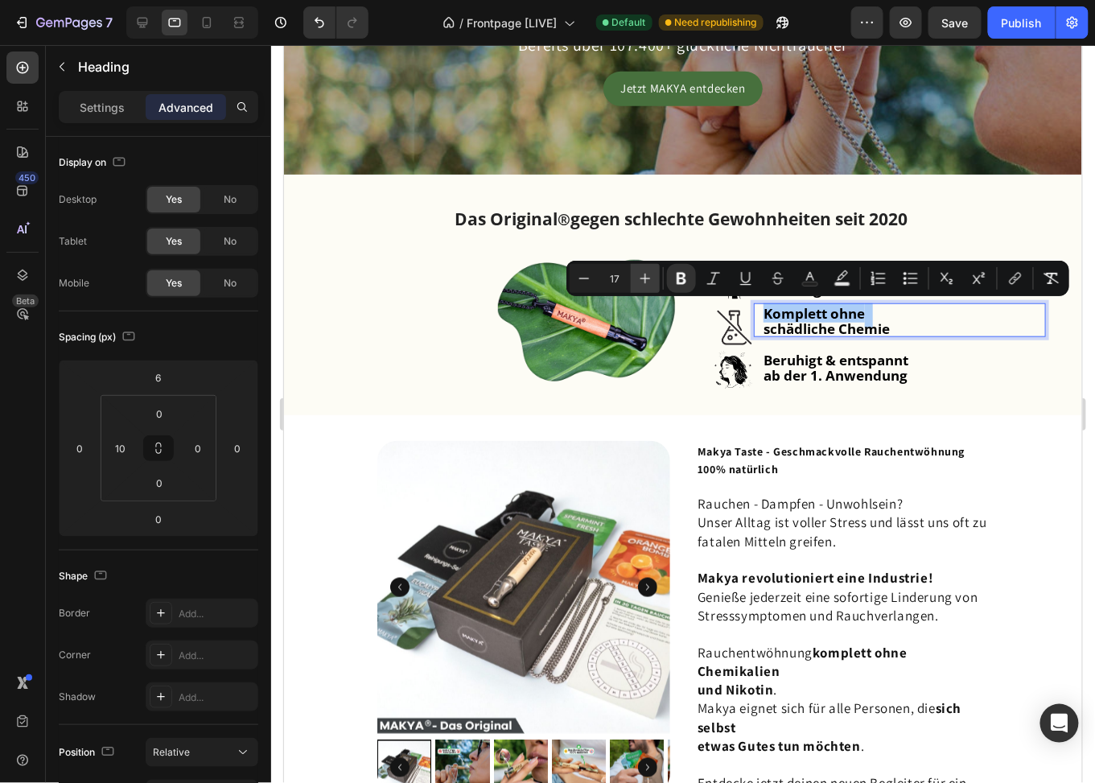
click at [653, 278] on icon "Editor contextual toolbar" at bounding box center [645, 278] width 16 height 16
type input "18"
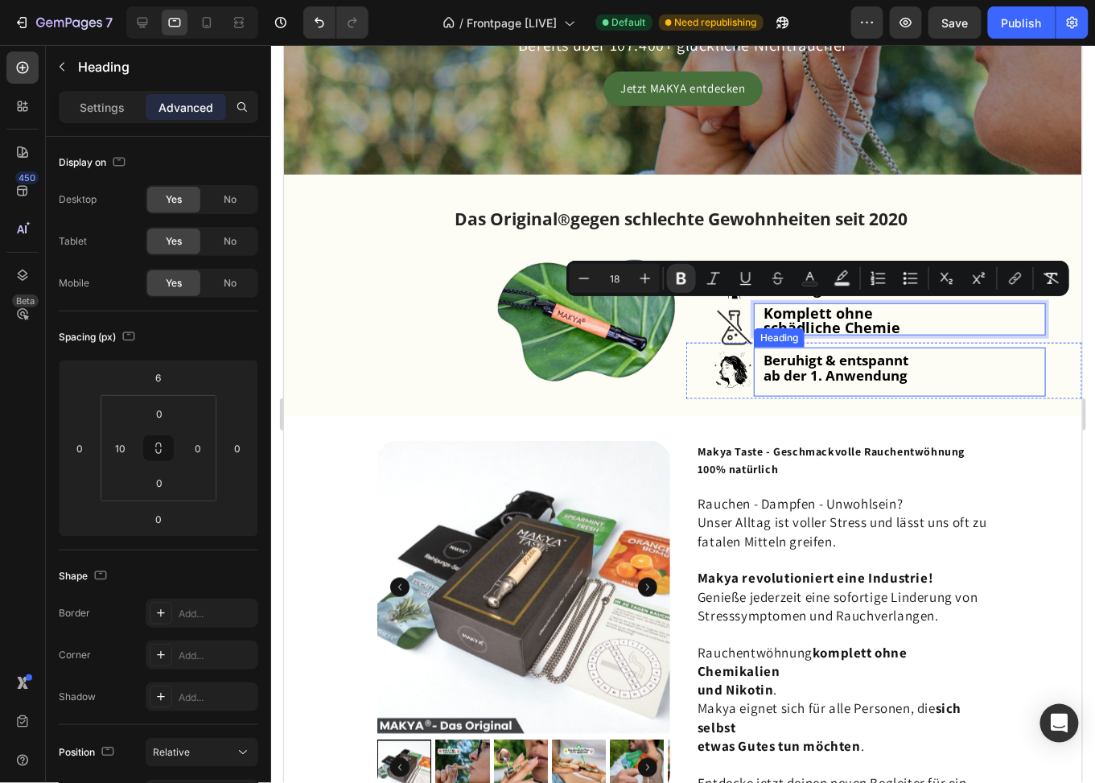
click at [810, 367] on strong "ab der 1. Anwendung" at bounding box center [835, 374] width 144 height 19
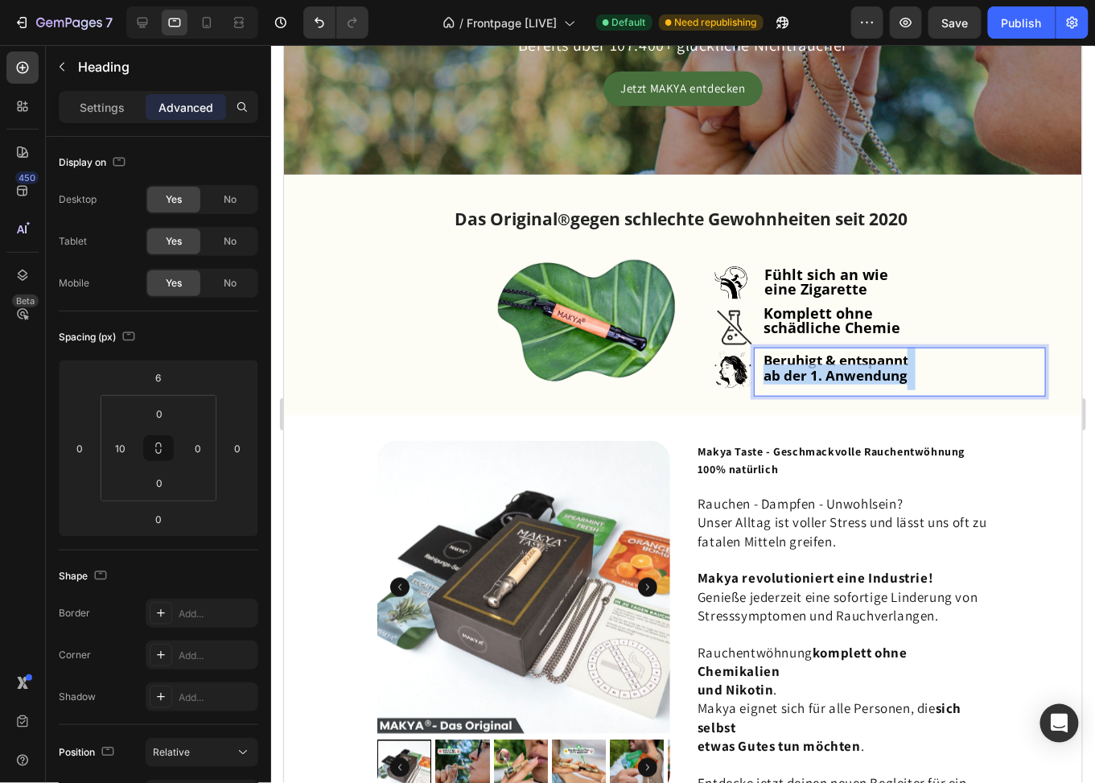
click at [810, 367] on strong "ab der 1. Anwendung" at bounding box center [835, 374] width 144 height 19
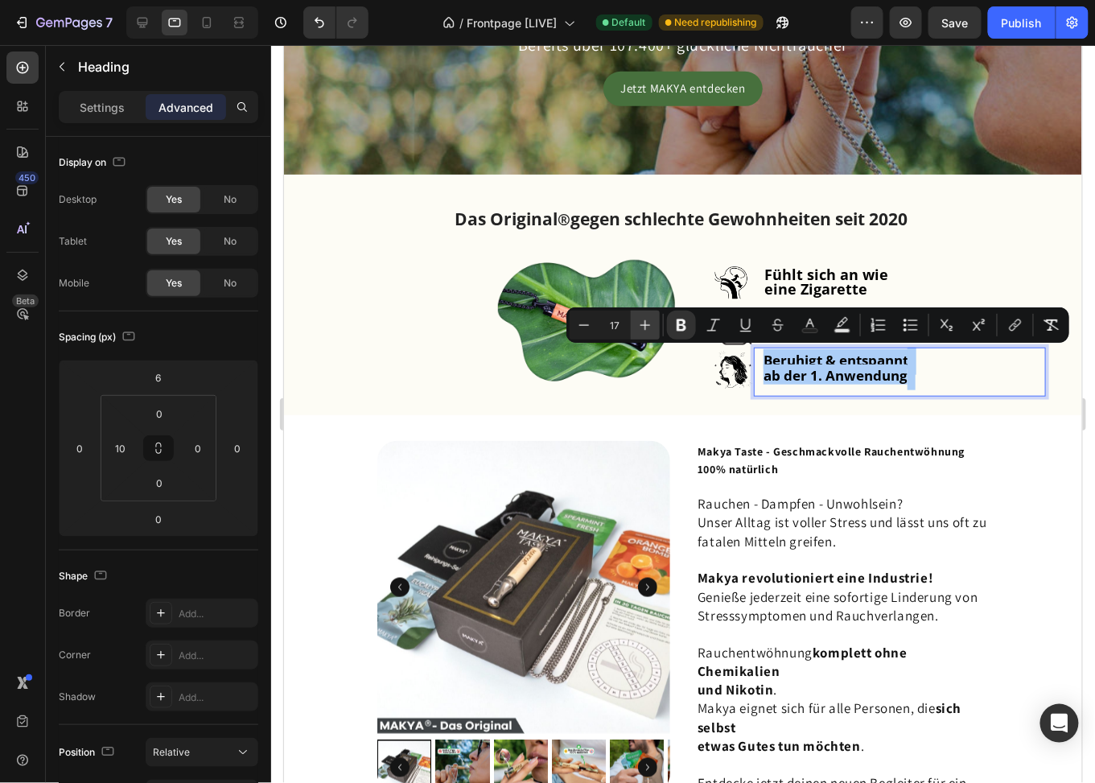
click at [647, 325] on icon "Editor contextual toolbar" at bounding box center [646, 325] width 10 height 10
type input "18"
click at [802, 275] on strong "Fühlt sich an wie" at bounding box center [826, 273] width 124 height 19
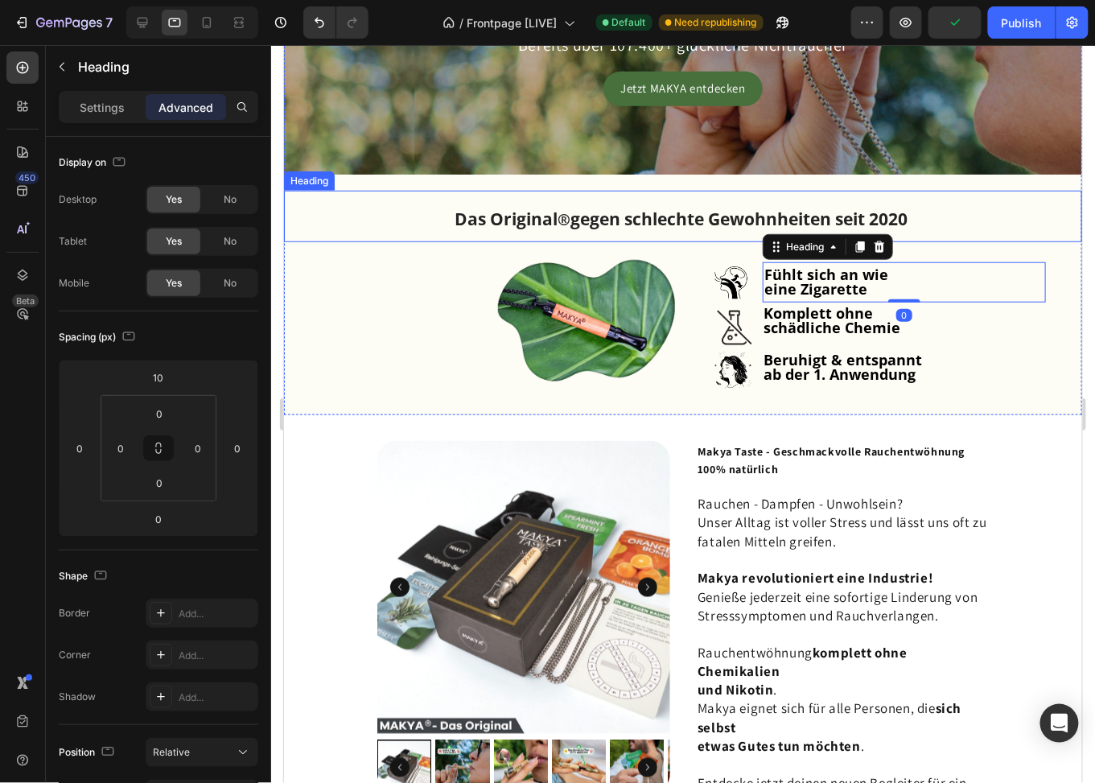
click at [813, 215] on strong "gegen schlechte Gewohnheiten seit 2020" at bounding box center [738, 218] width 337 height 23
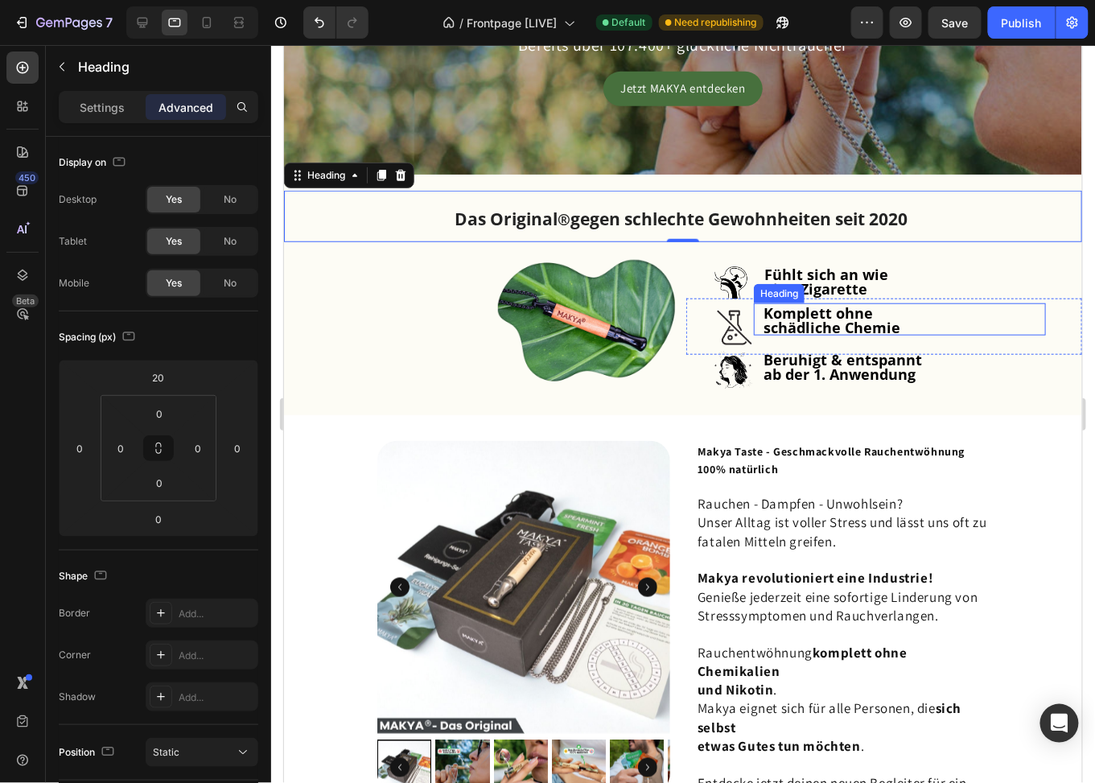
click at [803, 313] on strong "Komplett ohne" at bounding box center [817, 312] width 109 height 19
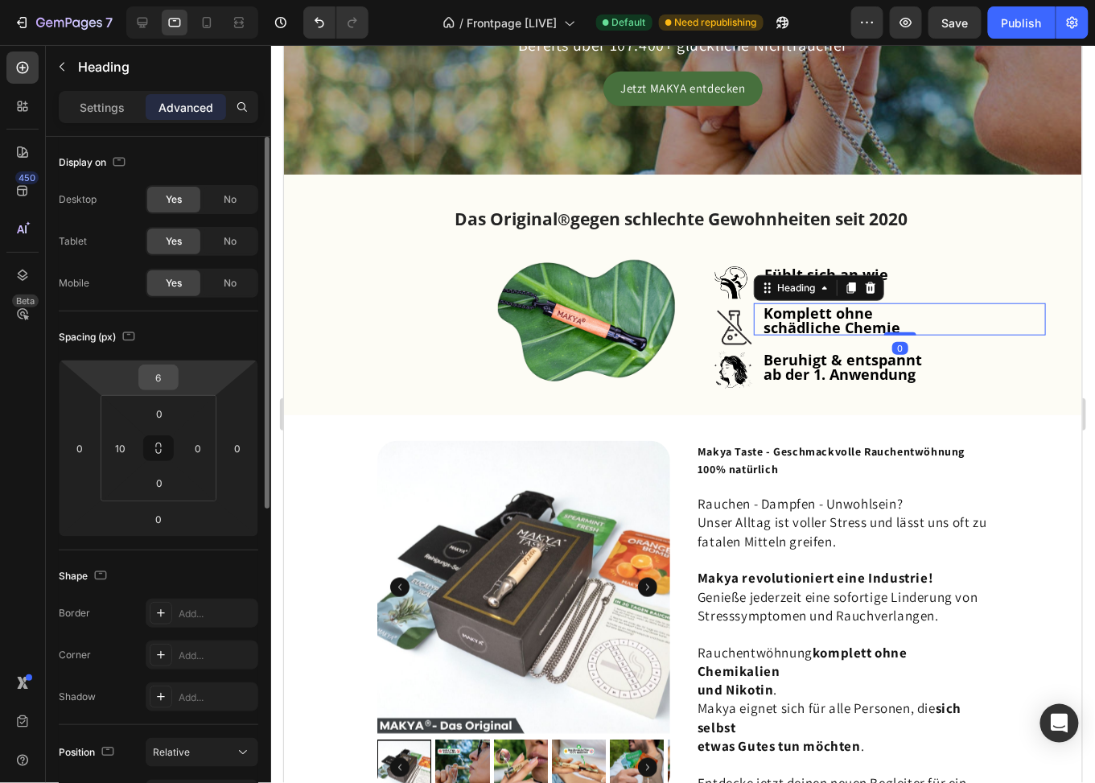
click at [159, 377] on input "6" at bounding box center [158, 377] width 32 height 24
click at [159, 377] on input "10" at bounding box center [158, 377] width 32 height 24
type input "15"
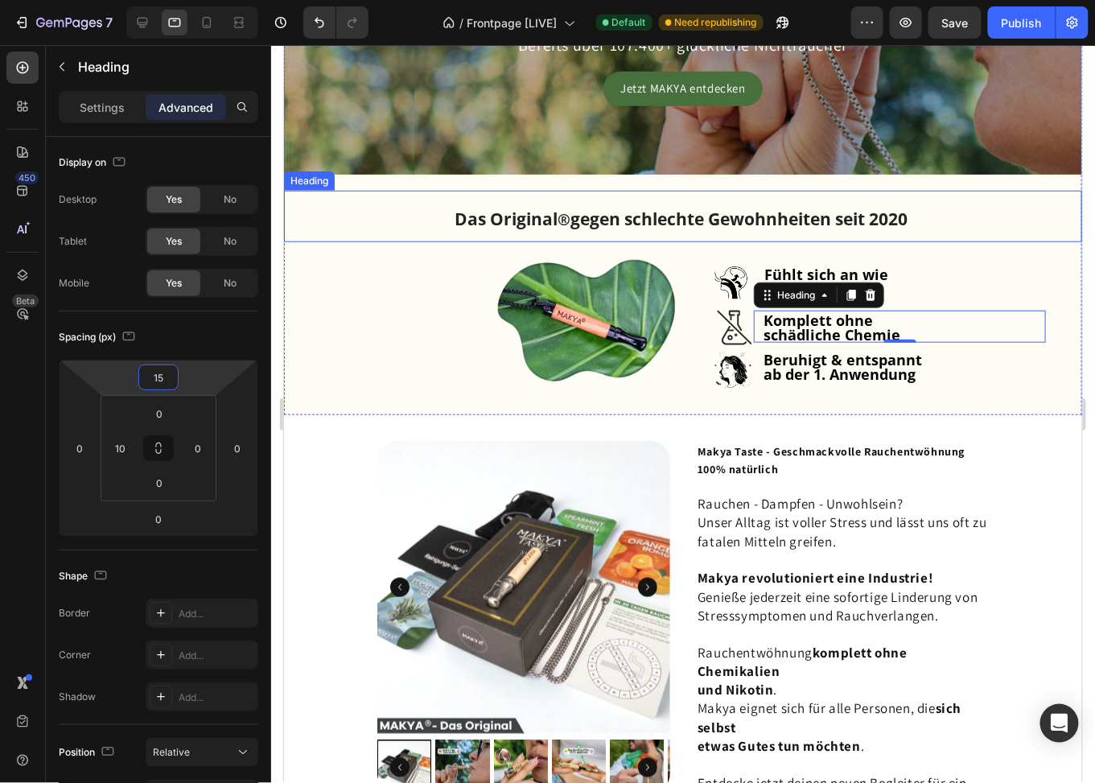
click at [781, 213] on strong "gegen schlechte Gewohnheiten seit 2020" at bounding box center [738, 218] width 337 height 23
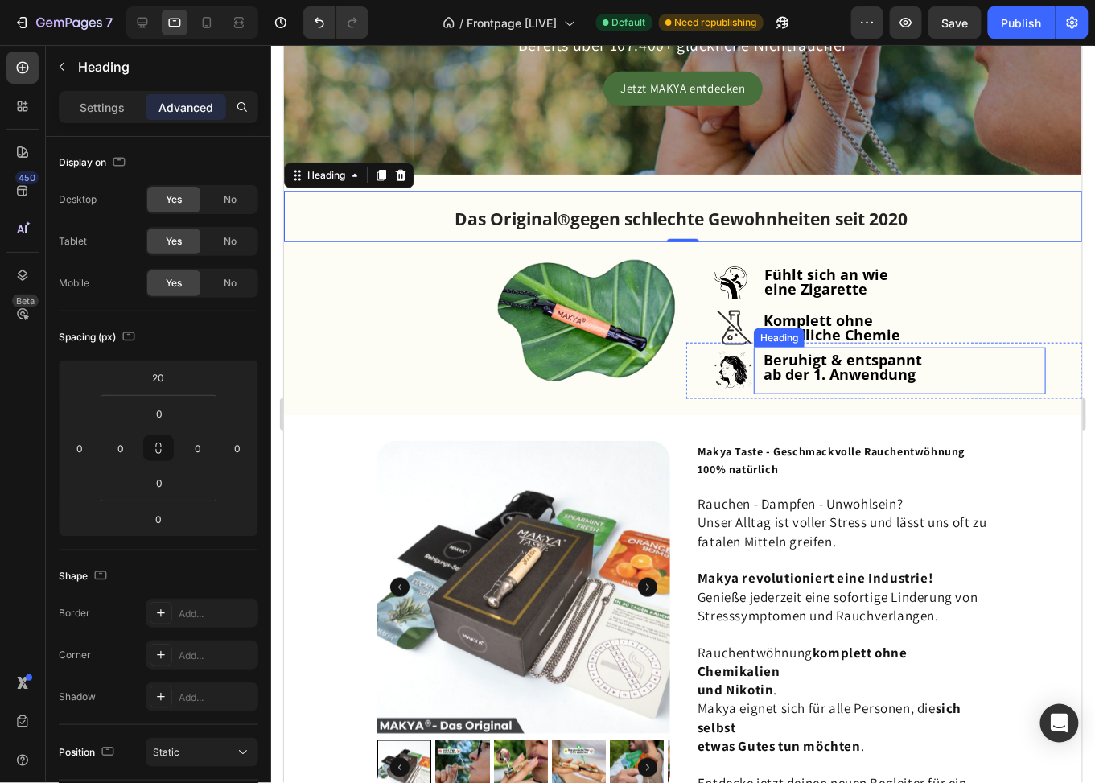
click at [880, 370] on strong "ab der 1. Anwendung" at bounding box center [839, 373] width 152 height 19
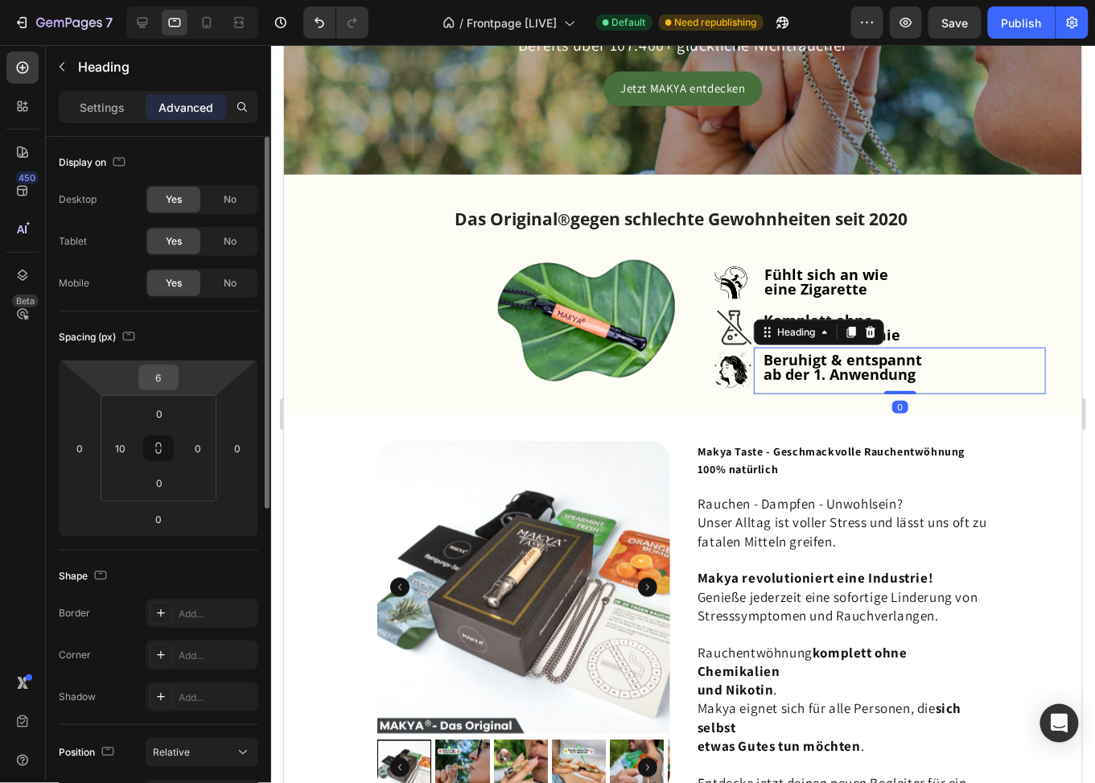
click at [156, 377] on input "6" at bounding box center [158, 377] width 32 height 24
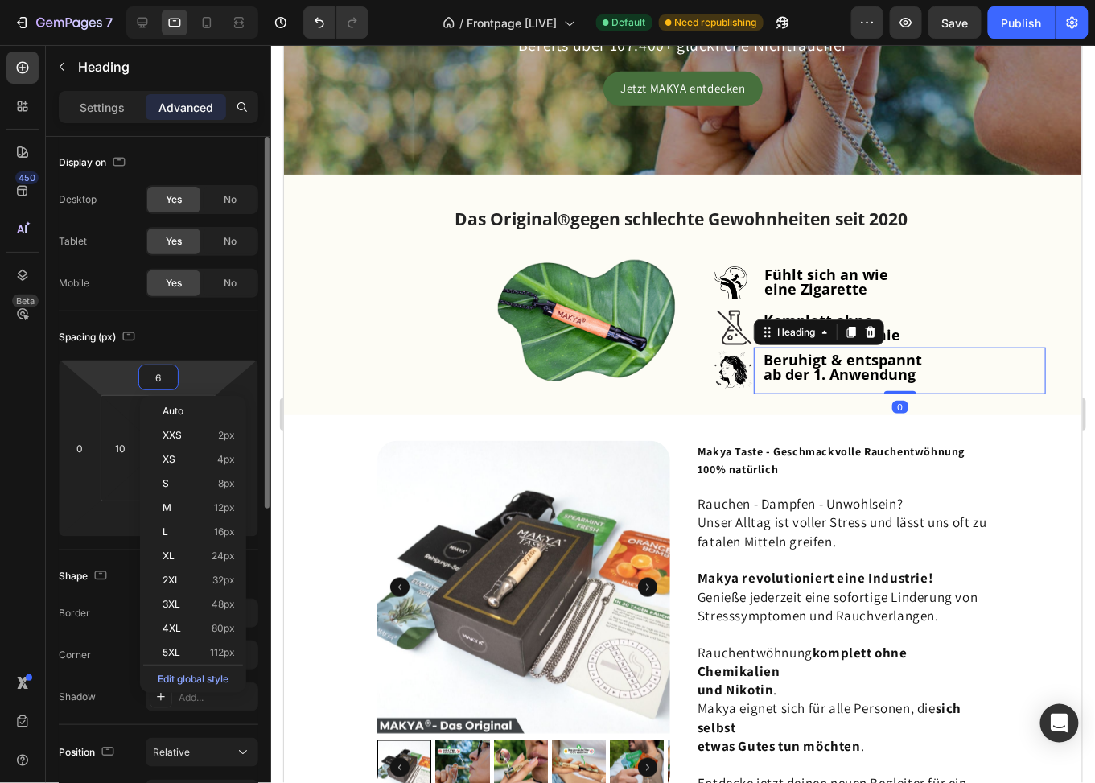
click at [156, 377] on input "6" at bounding box center [158, 377] width 32 height 24
type input "10"
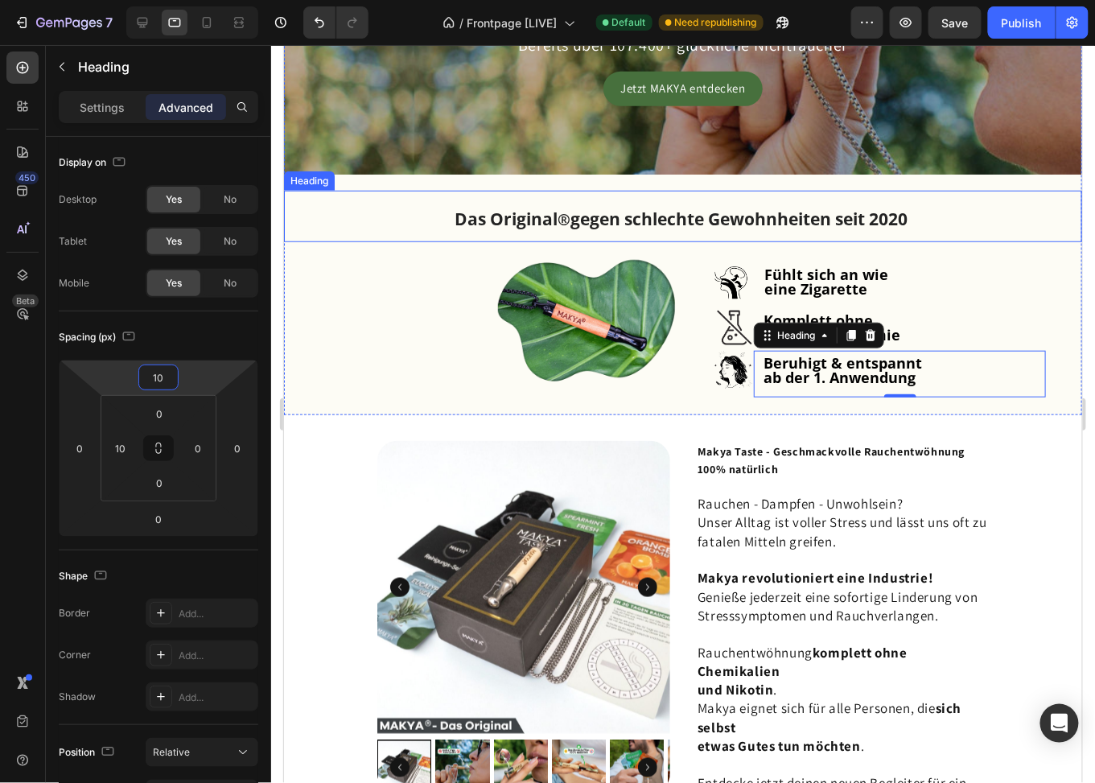
click at [848, 227] on strong "gegen schlechte Gewohnheiten seit 2020" at bounding box center [738, 218] width 337 height 23
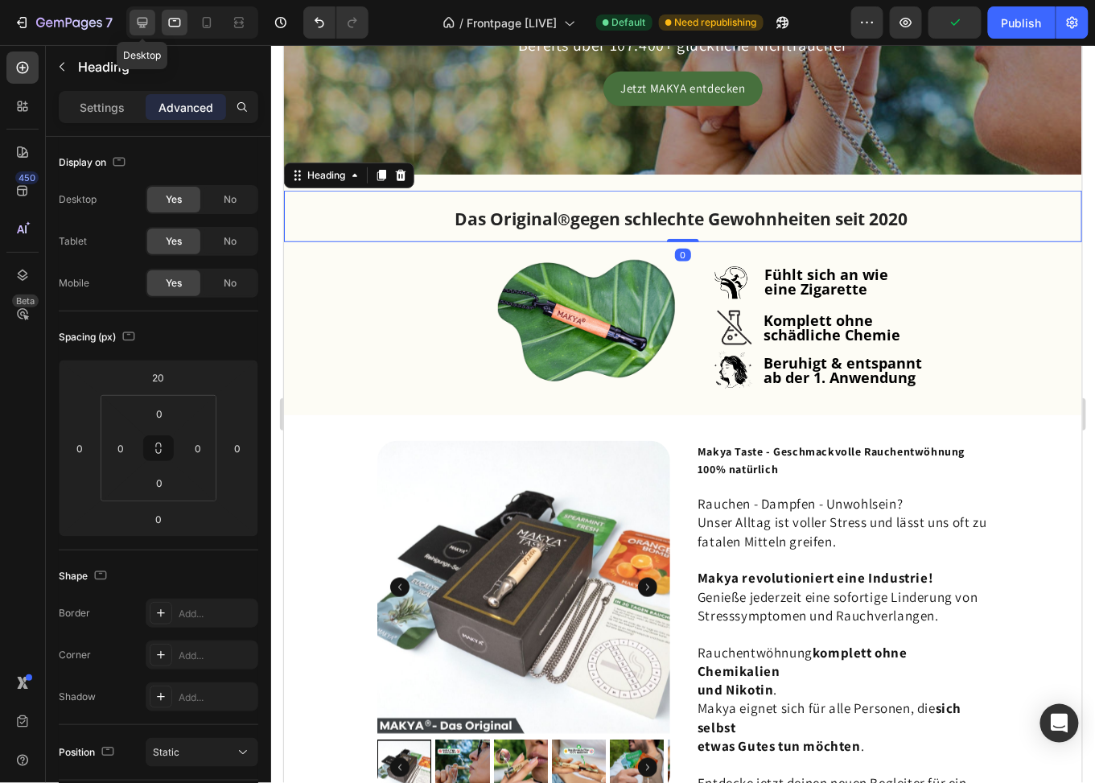
click at [140, 22] on icon at bounding box center [142, 22] width 16 height 16
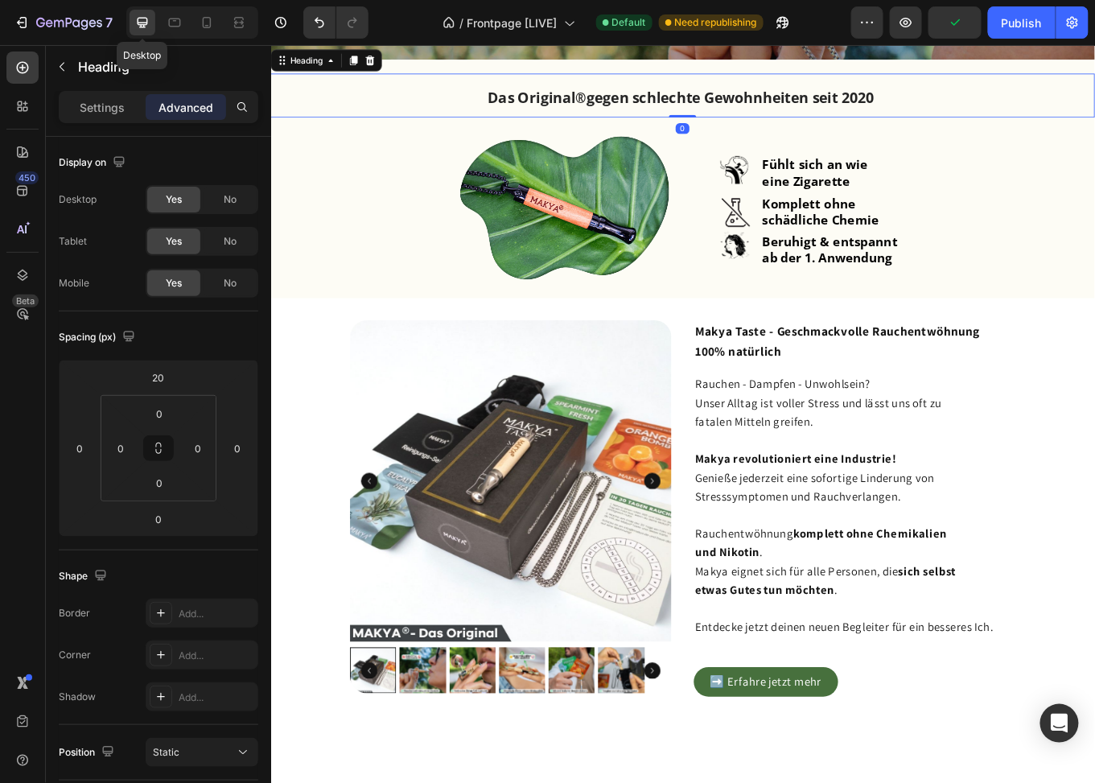
type input "25"
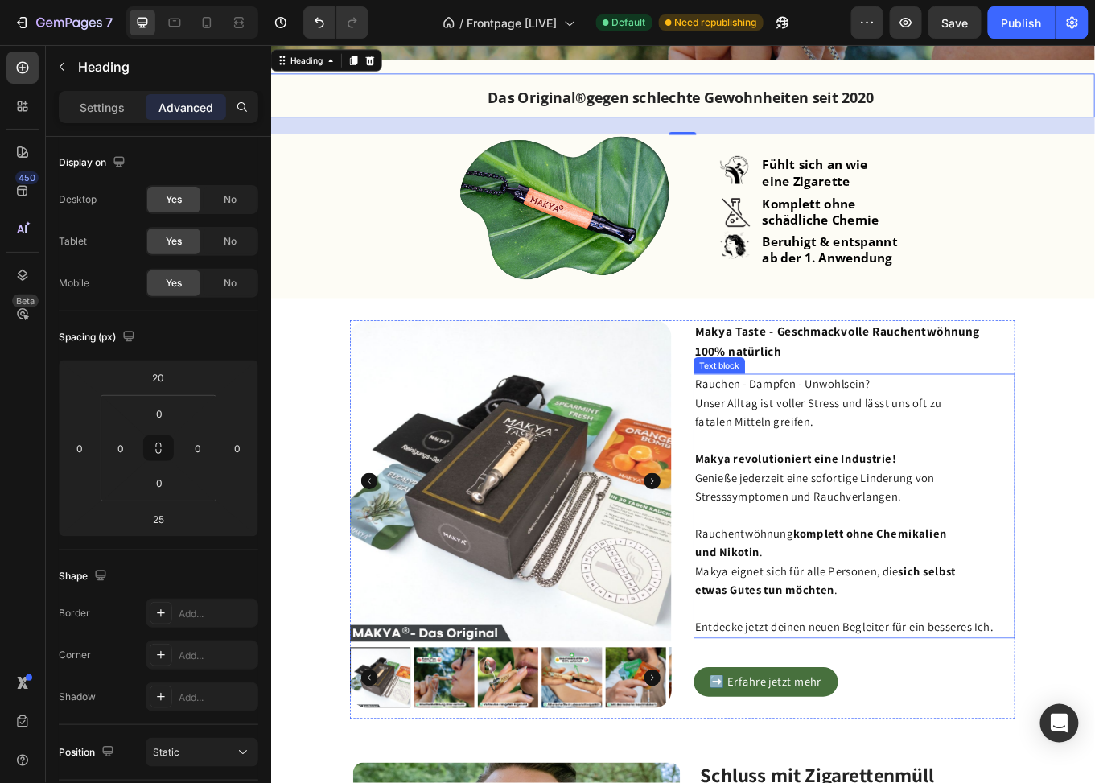
scroll to position [2, 0]
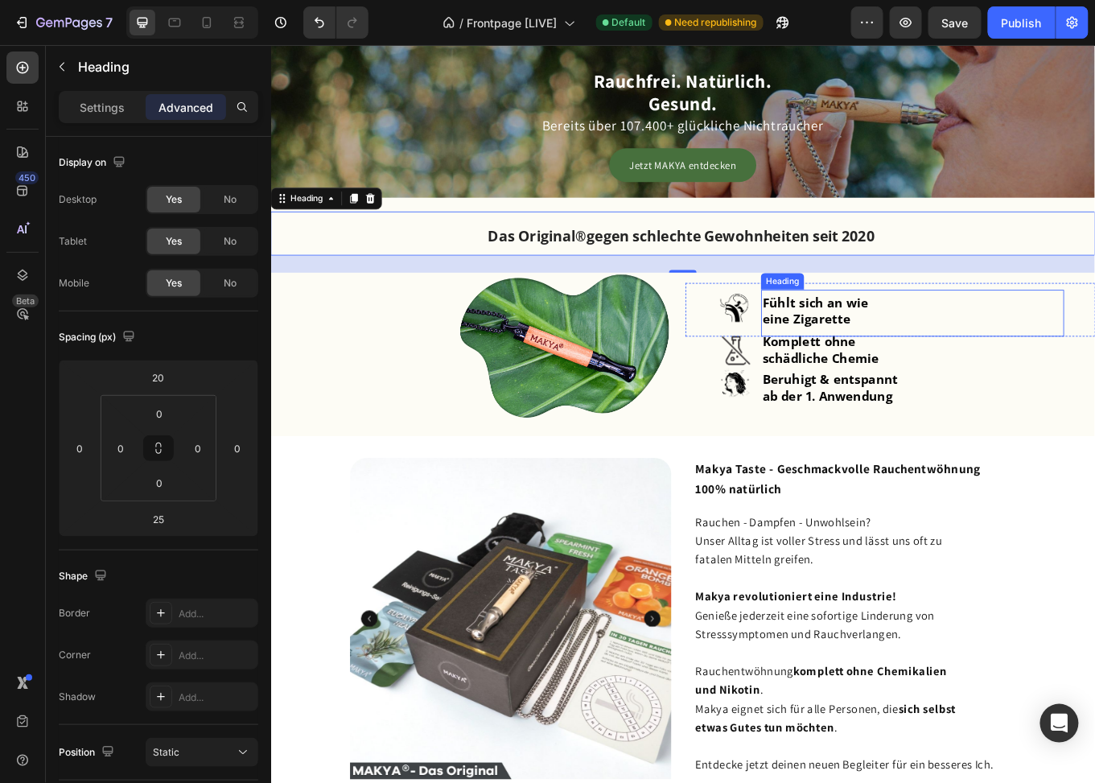
click at [893, 347] on p "⁠⁠⁠⁠⁠⁠⁠ Fühlt sich an wie eine Zigarette" at bounding box center [1023, 358] width 352 height 52
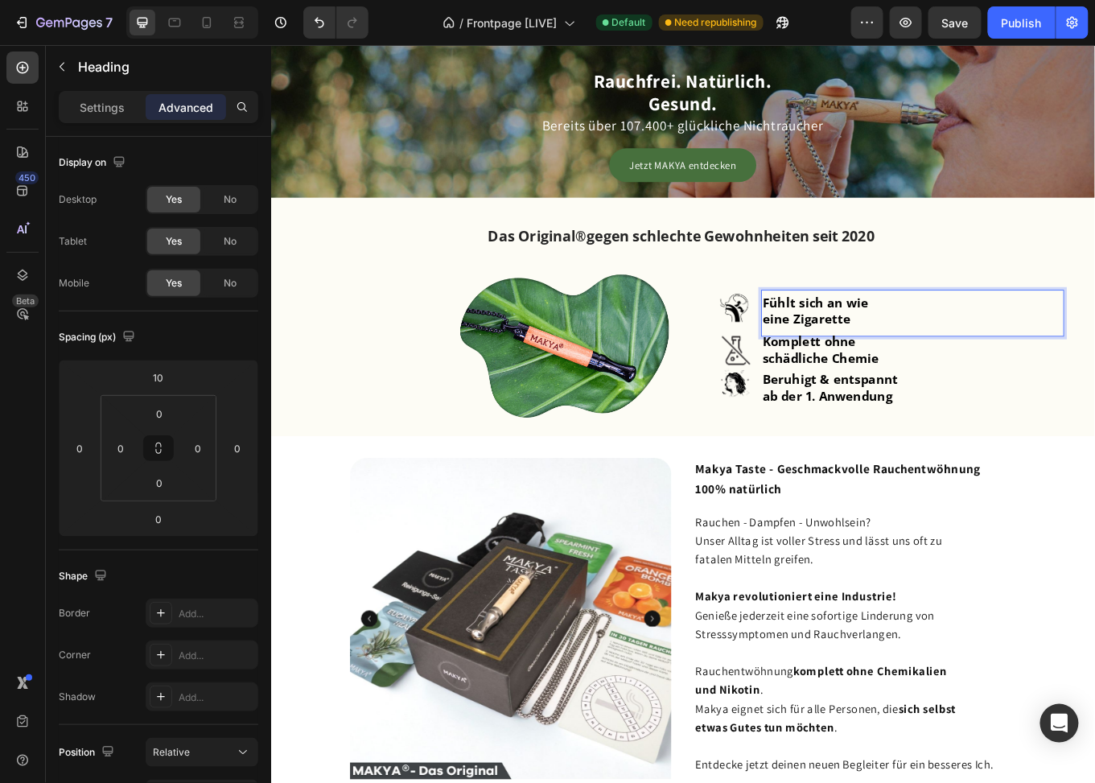
click at [893, 347] on p "Fühlt sich an wie eine Zigarette" at bounding box center [1023, 358] width 352 height 52
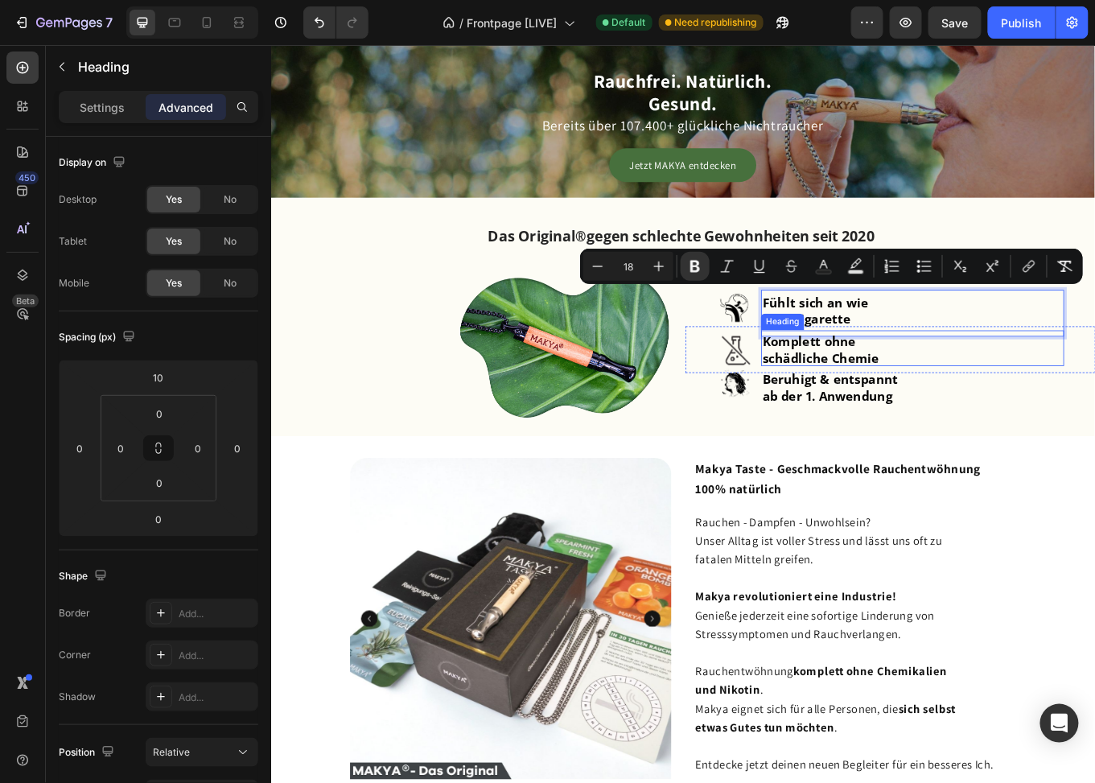
click at [925, 401] on strong "schädliche Chemie" at bounding box center [915, 410] width 137 height 19
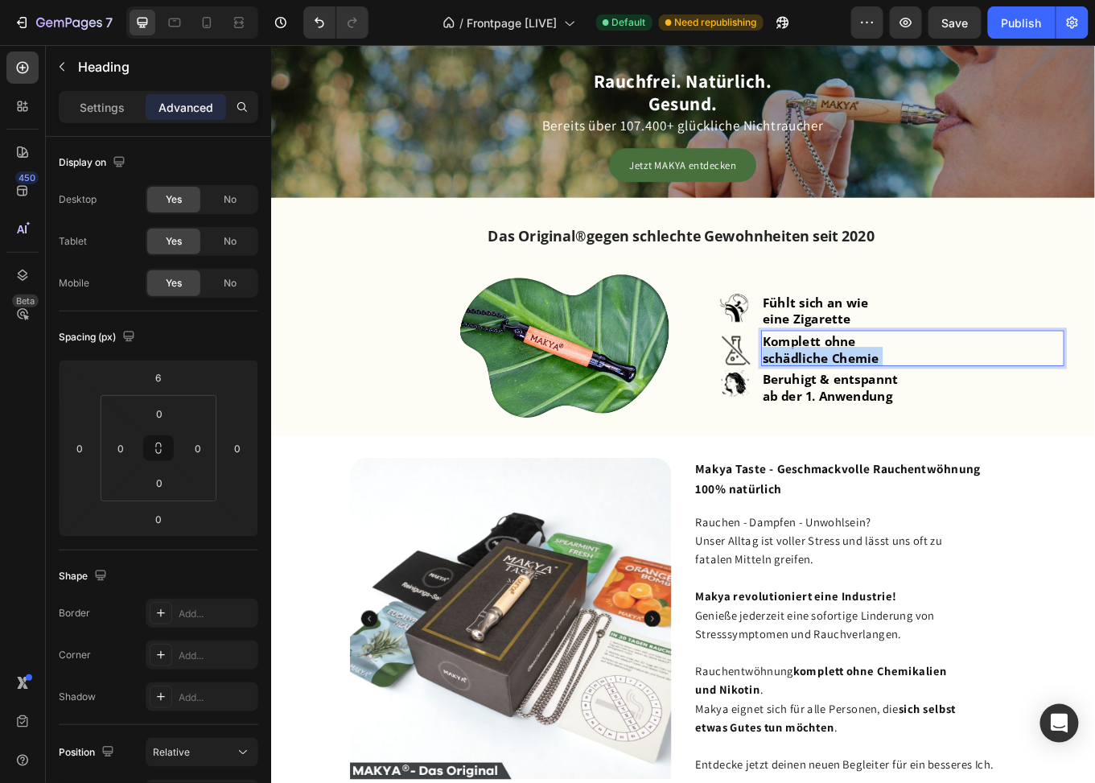
click at [925, 401] on strong "schädliche Chemie" at bounding box center [915, 410] width 137 height 19
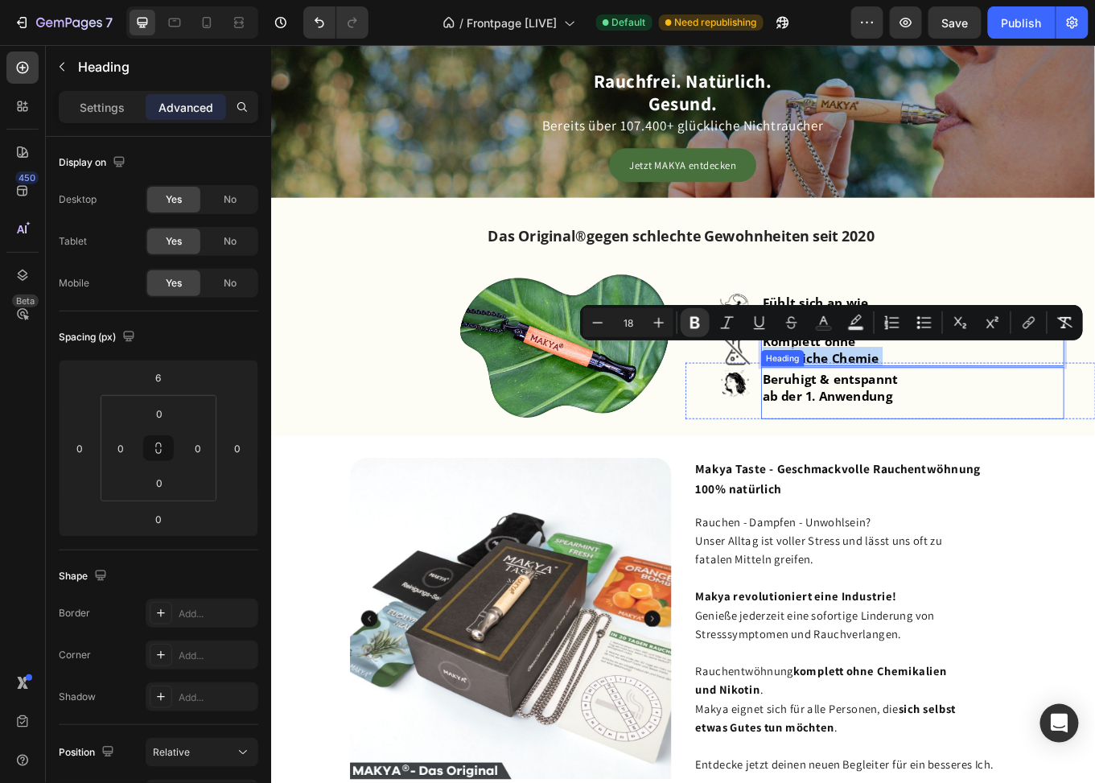
click at [901, 450] on strong "ab der 1. Anwendung" at bounding box center [923, 454] width 152 height 19
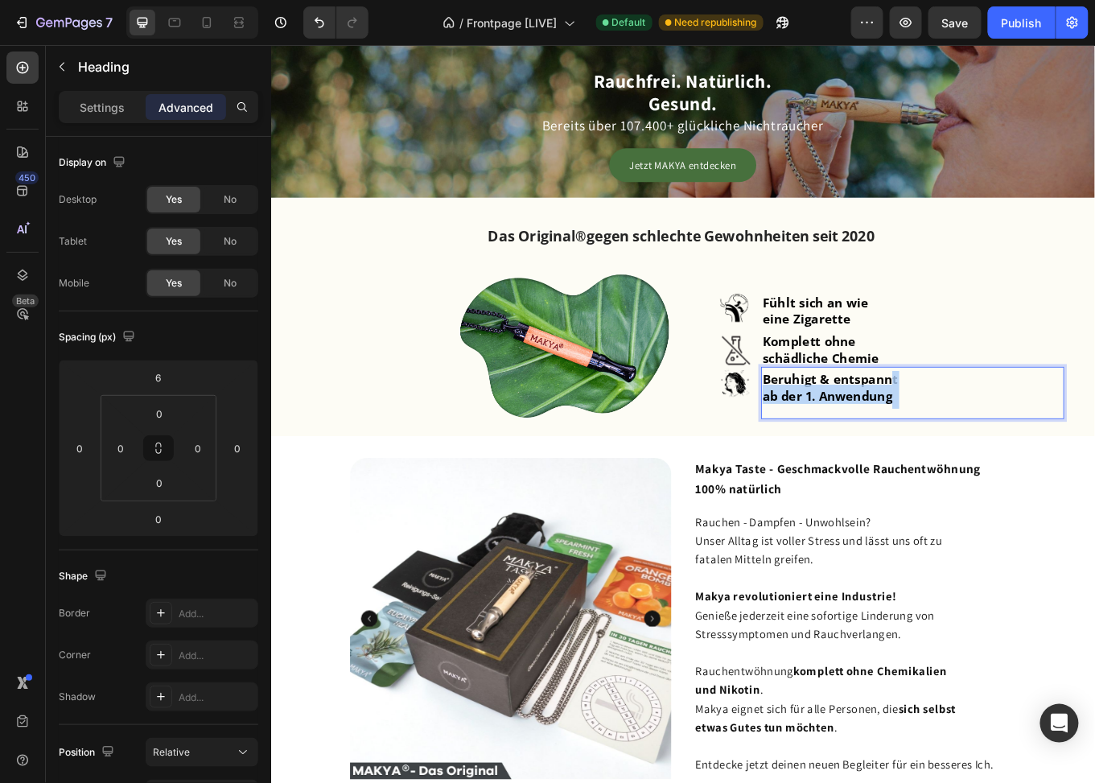
click at [901, 450] on strong "ab der 1. Anwendung" at bounding box center [923, 454] width 152 height 19
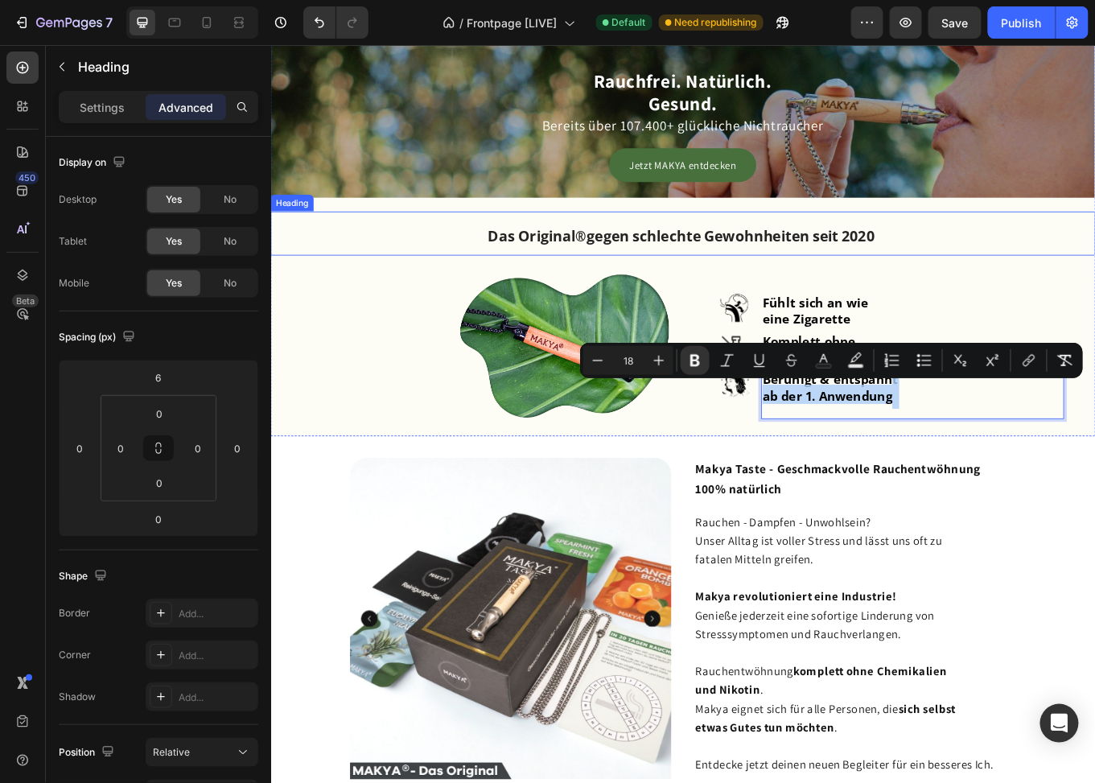
click at [857, 282] on h2 "Das Original ® gegen schlechte Gewohnheiten seit 2020" at bounding box center [753, 265] width 966 height 52
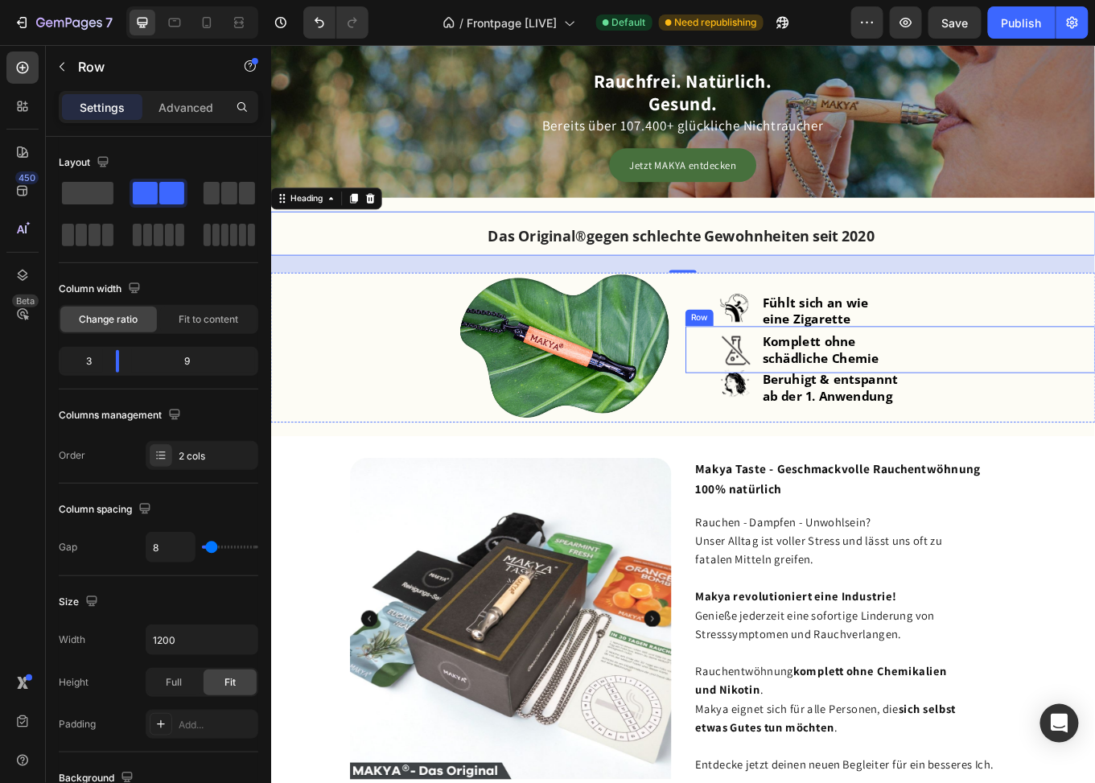
click at [1094, 403] on div "⁠⁠⁠⁠⁠⁠⁠ Komplett ohne schädliche Chemie Heading" at bounding box center [1058, 400] width 355 height 55
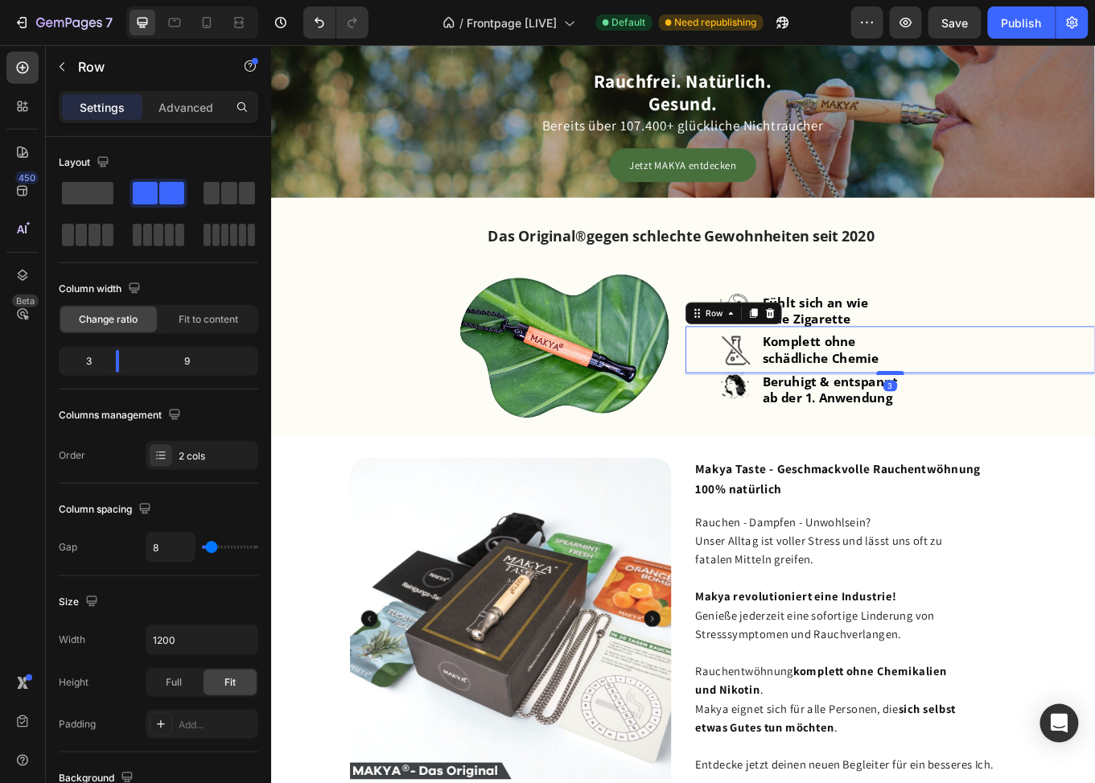
click at [991, 426] on div at bounding box center [996, 428] width 32 height 5
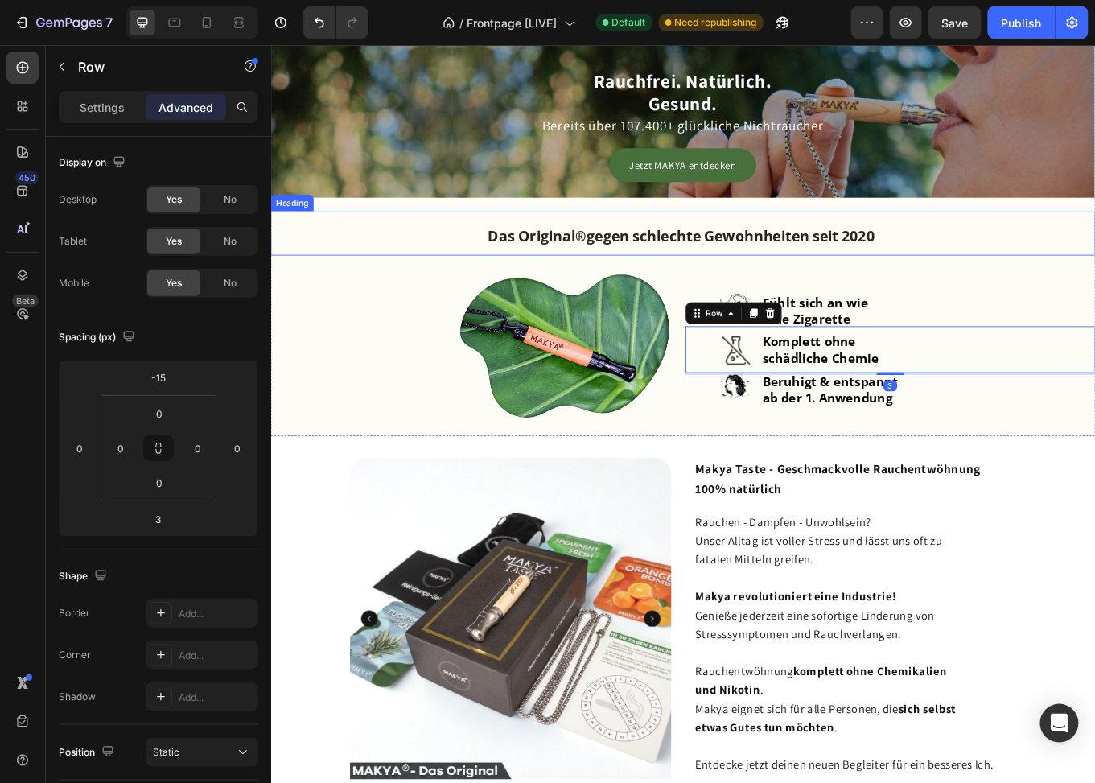
click at [935, 271] on strong "gegen schlechte Gewohnheiten seit 2020" at bounding box center [809, 267] width 337 height 23
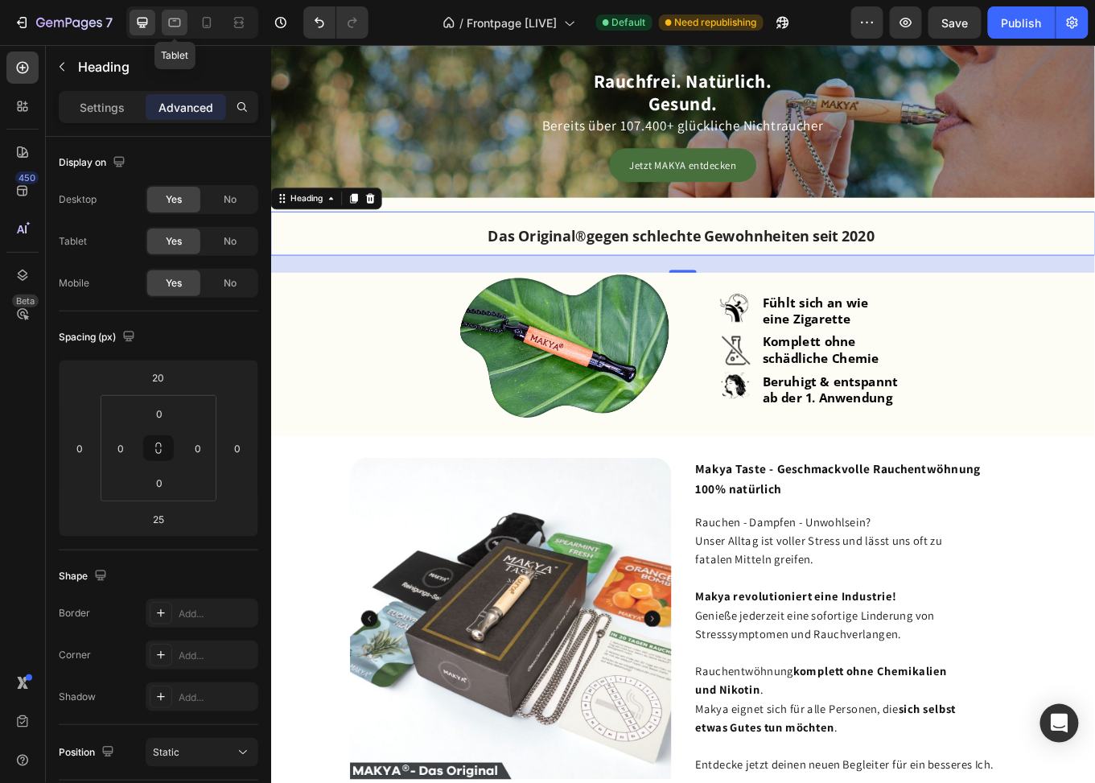
click at [176, 22] on icon at bounding box center [175, 22] width 16 height 16
type input "0"
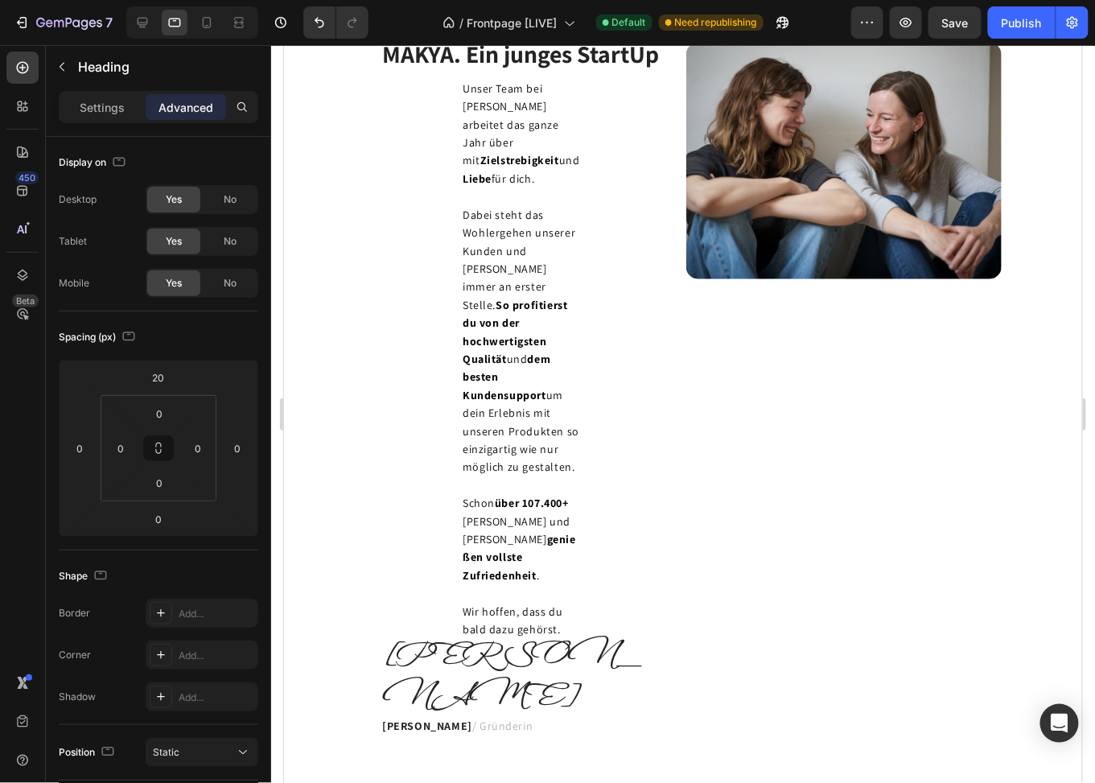
scroll to position [1615, 0]
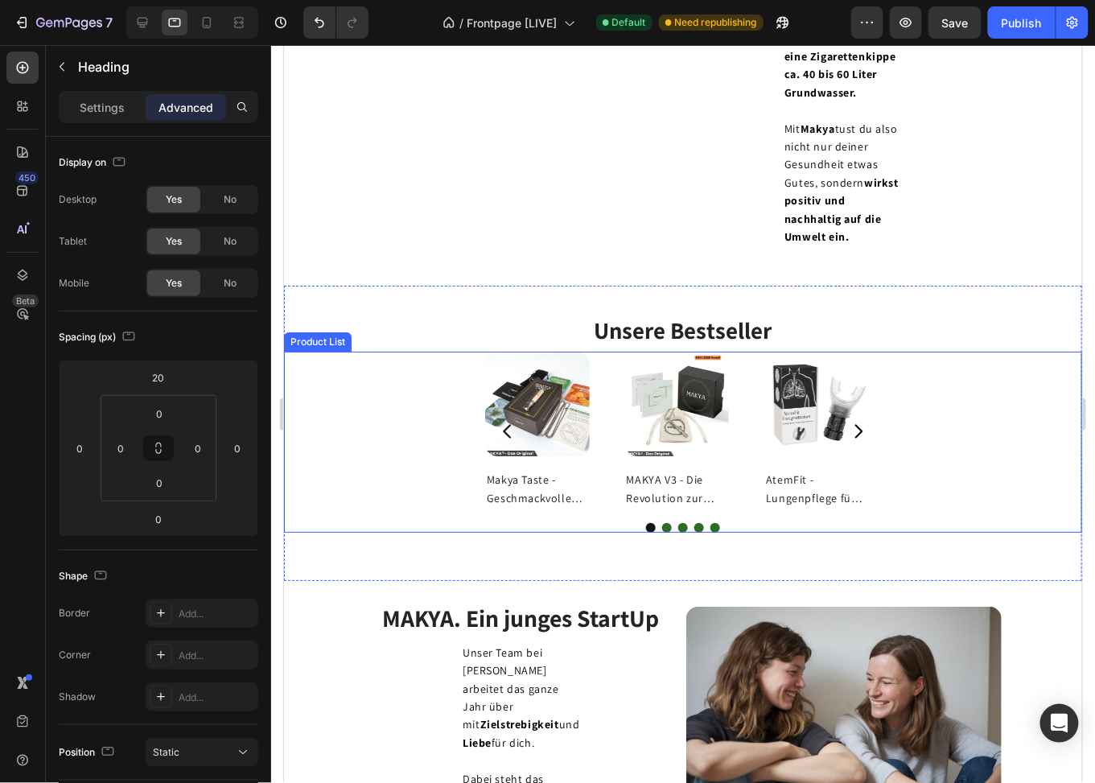
click at [602, 389] on div "Product Images Makya Taste - Geschmackvolle Rauchentwöhnung 100% natürlich Prod…" at bounding box center [682, 430] width 396 height 159
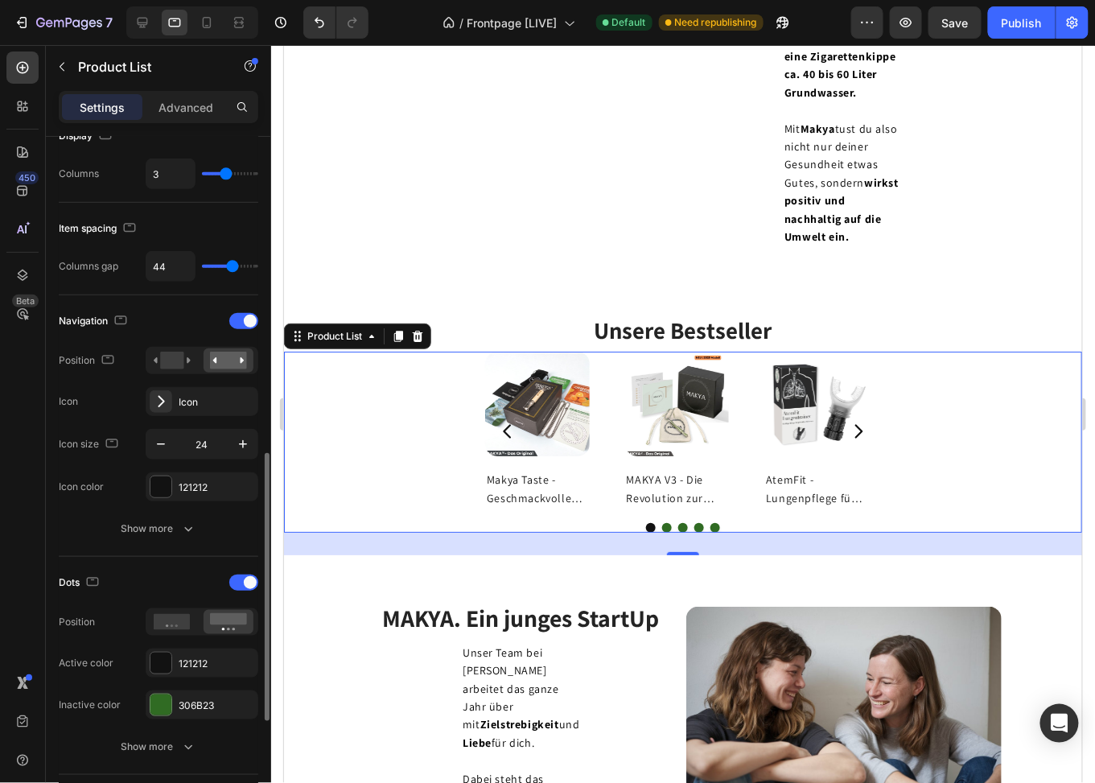
scroll to position [481, 0]
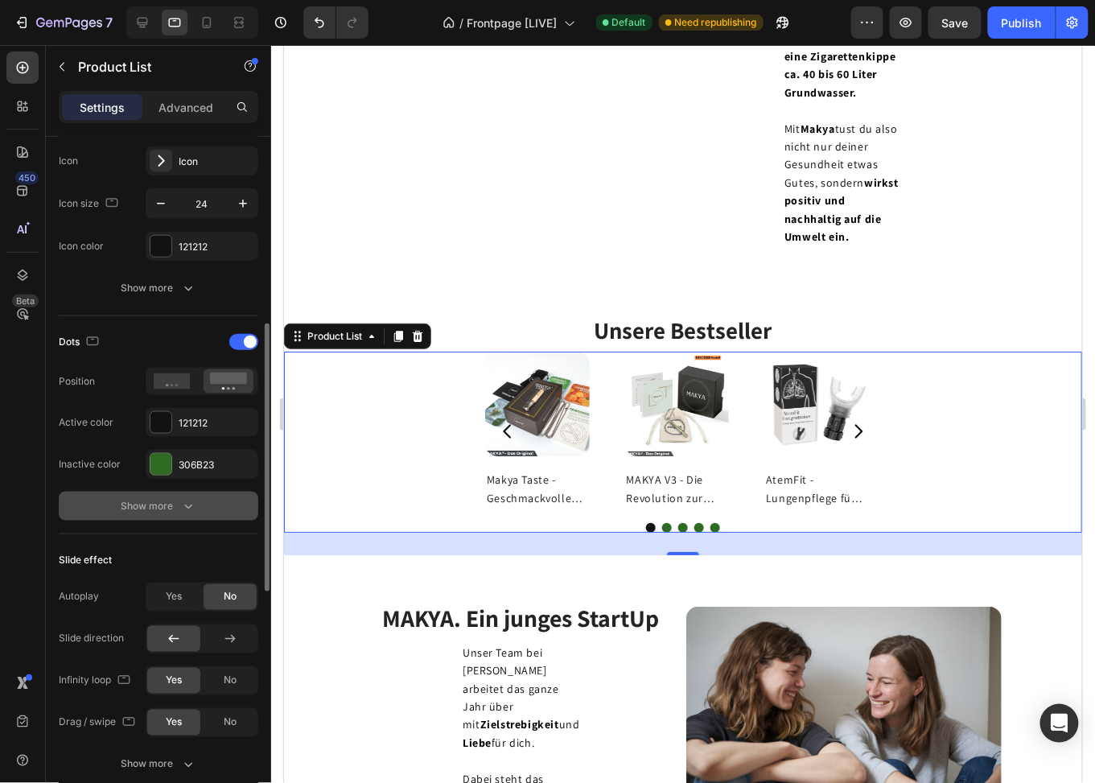
click at [159, 509] on div "Show more" at bounding box center [159, 506] width 75 height 16
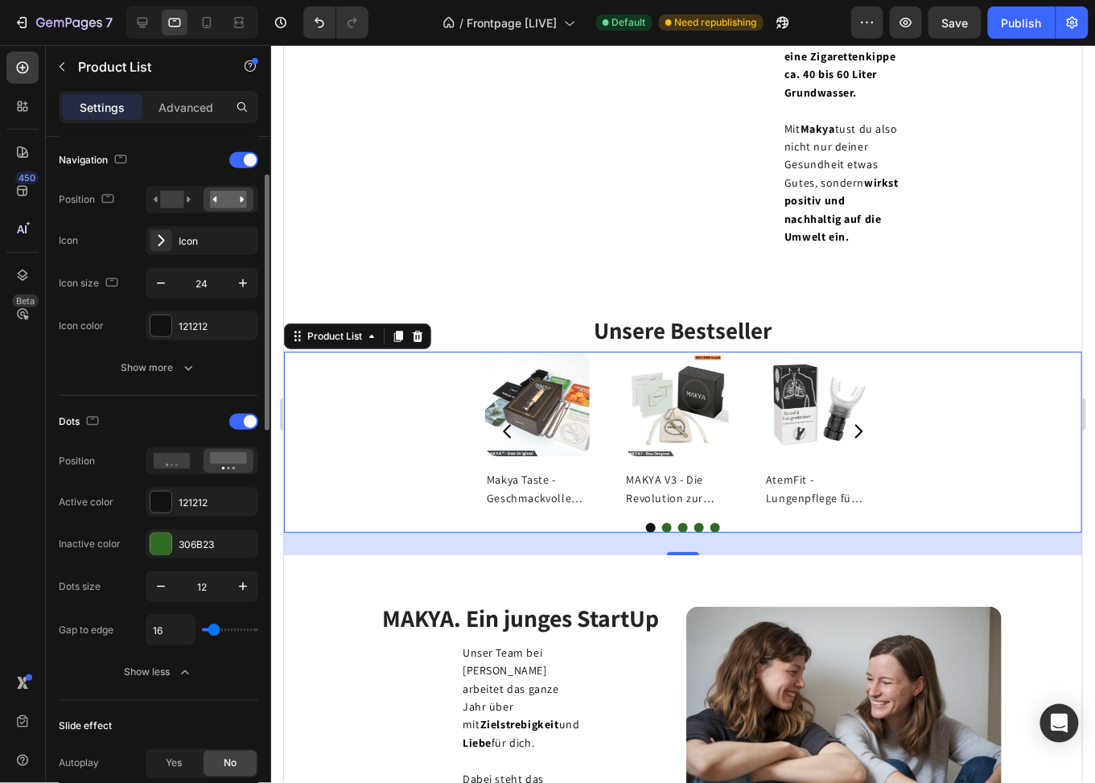
scroll to position [321, 0]
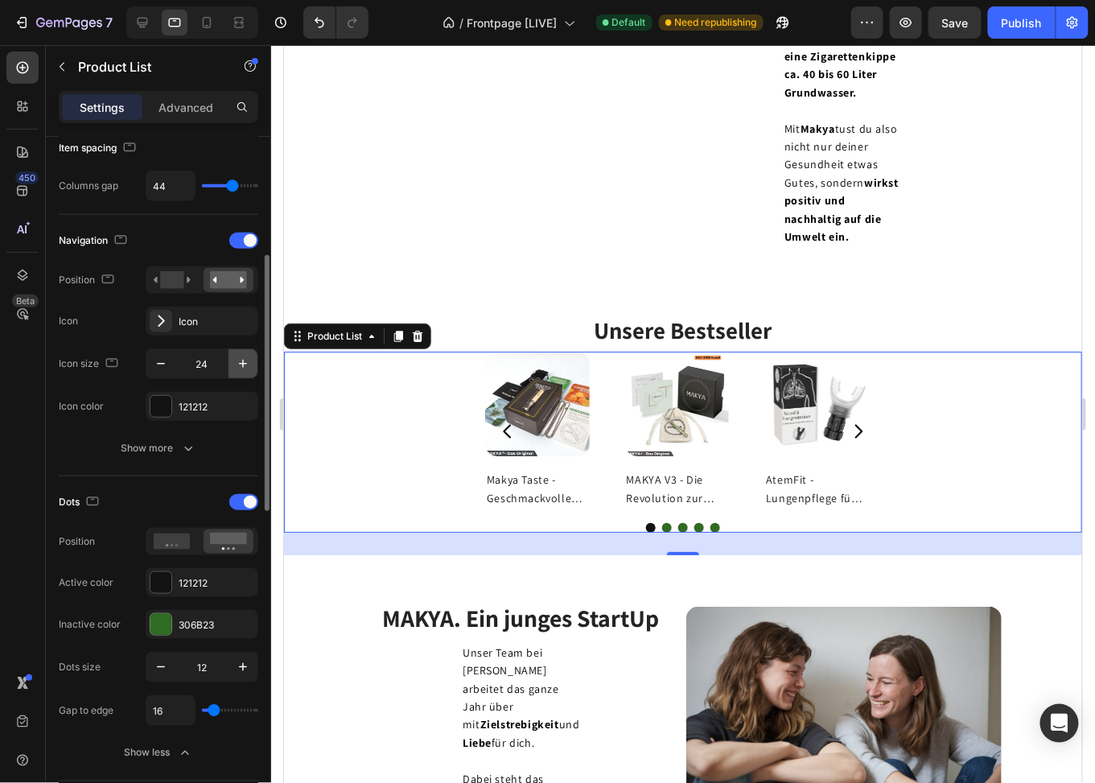
click at [240, 365] on icon "button" at bounding box center [243, 364] width 16 height 16
click at [159, 363] on icon "button" at bounding box center [161, 364] width 16 height 16
type input "24"
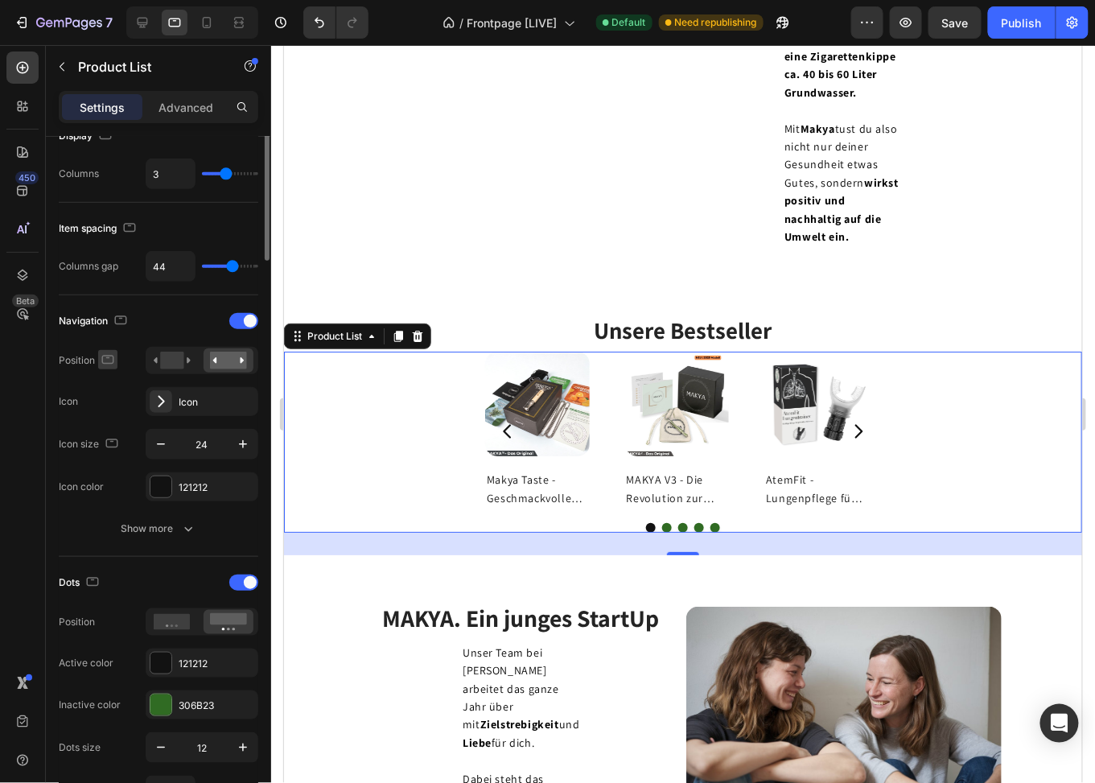
scroll to position [80, 0]
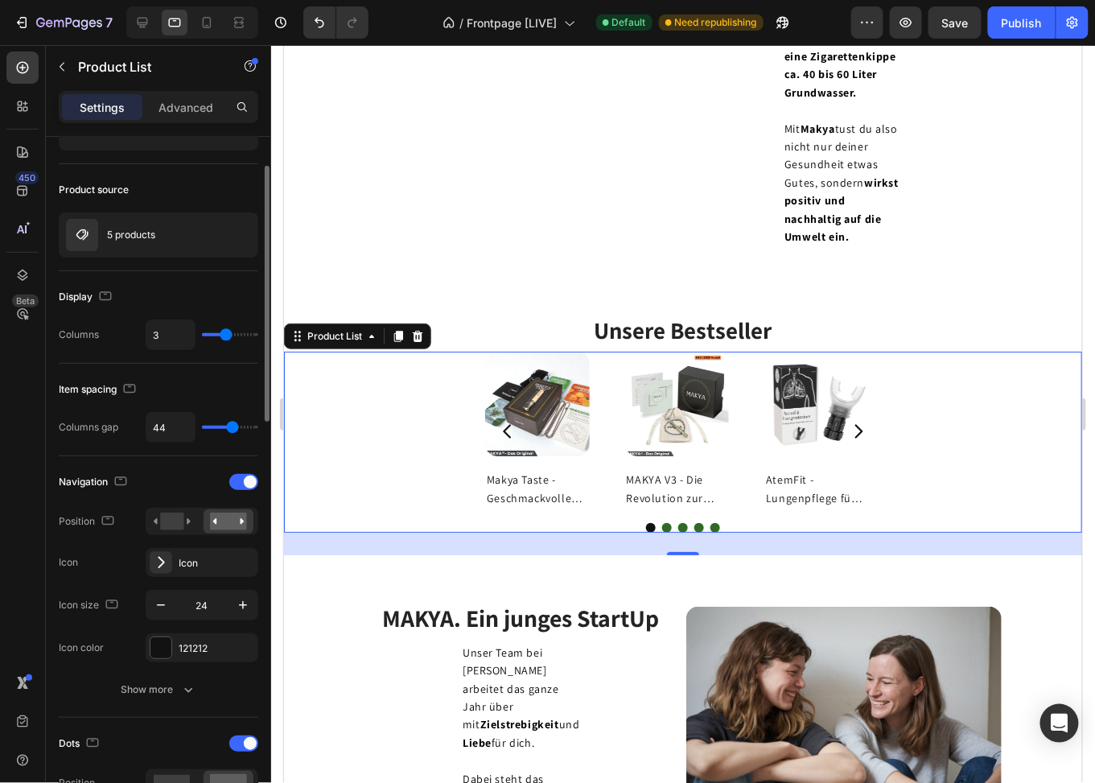
type input "4"
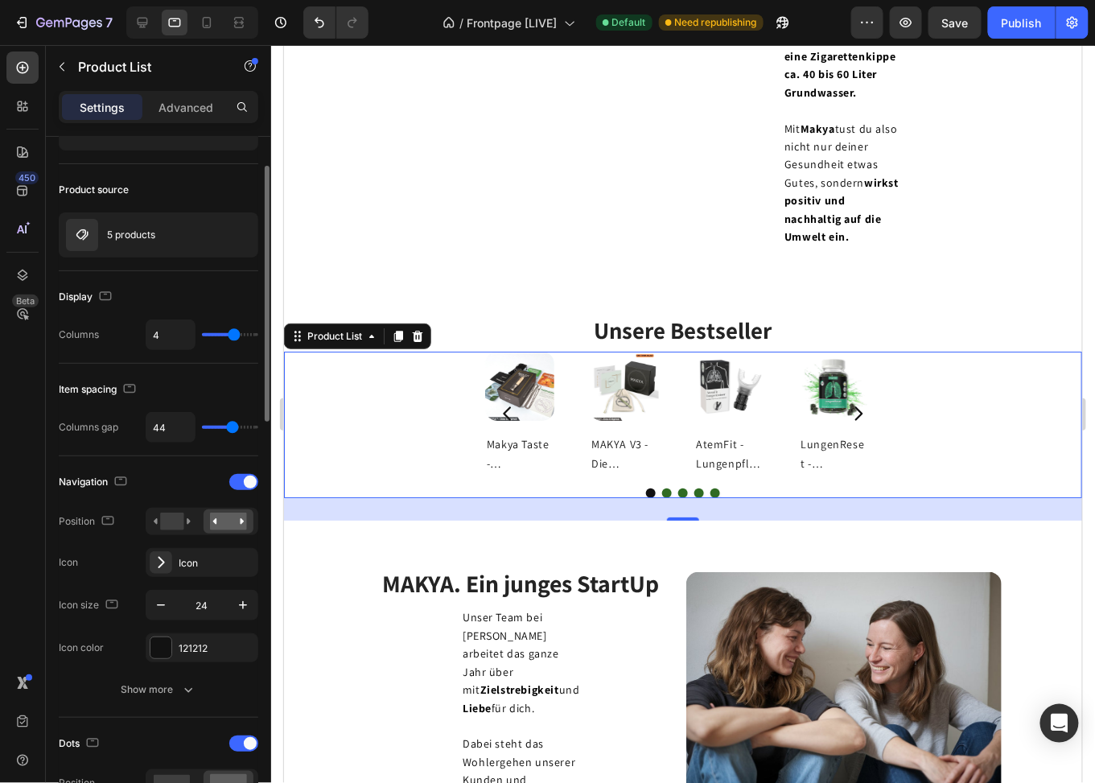
type input "3"
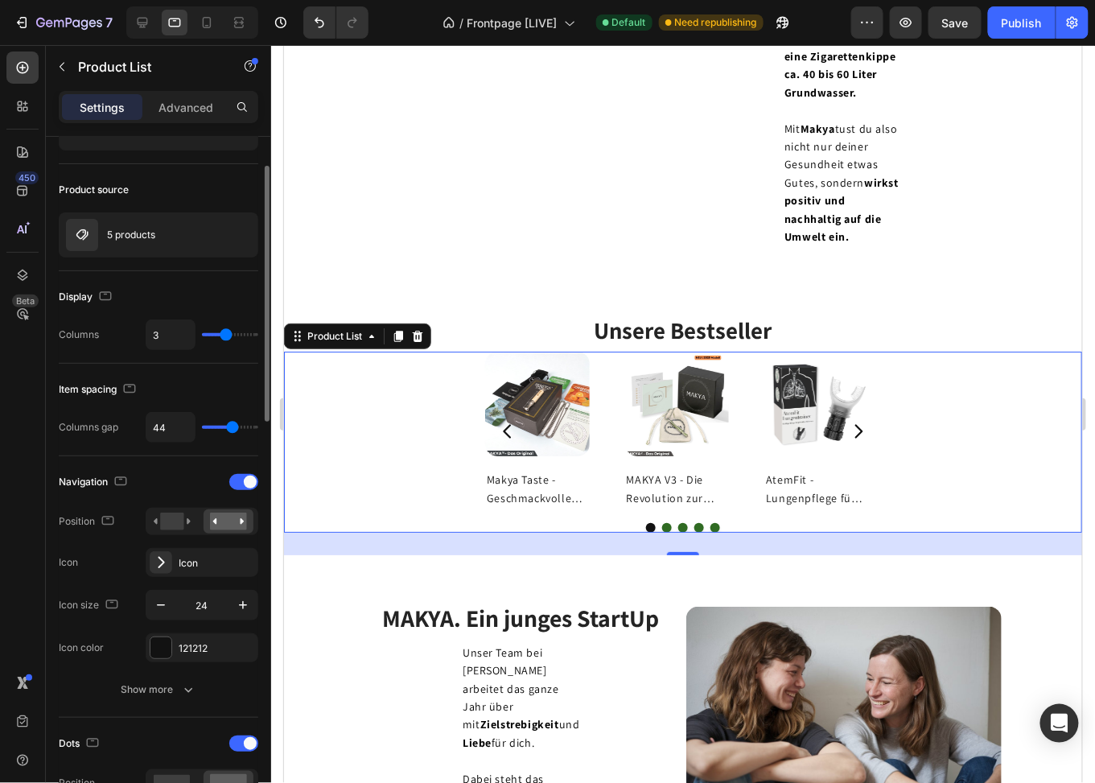
type input "2"
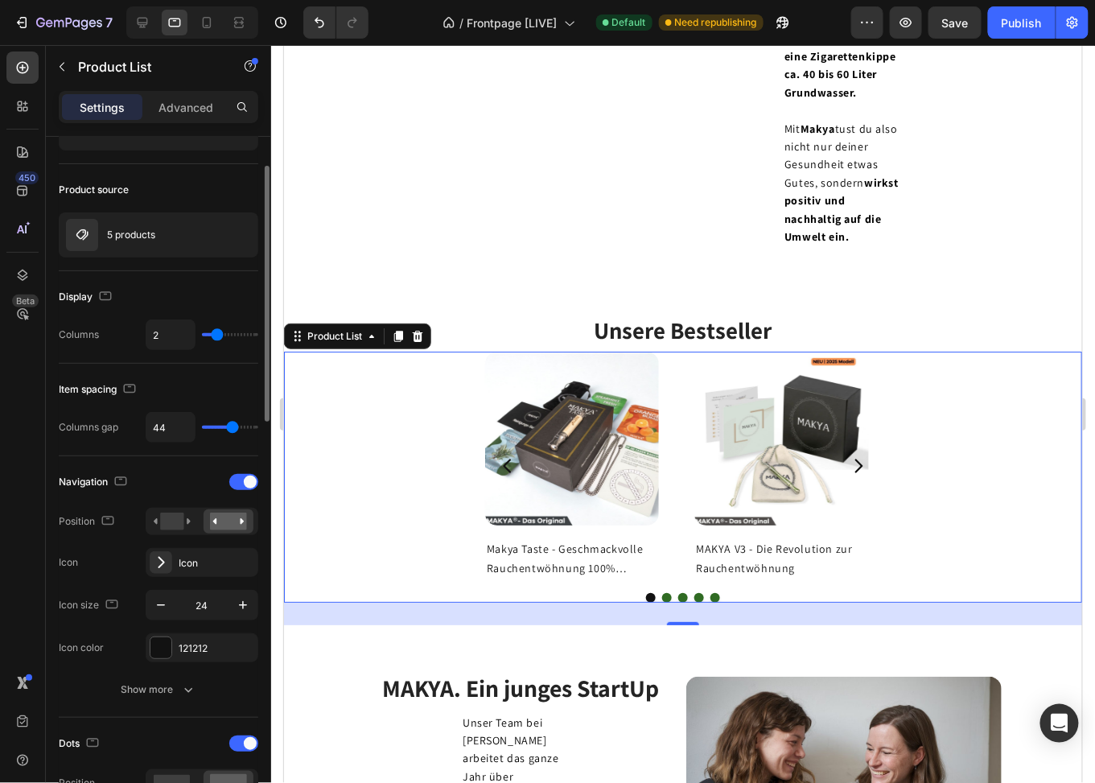
type input "2"
click at [219, 333] on input "range" at bounding box center [230, 334] width 56 height 3
click at [140, 18] on icon at bounding box center [143, 23] width 10 height 10
type input "3"
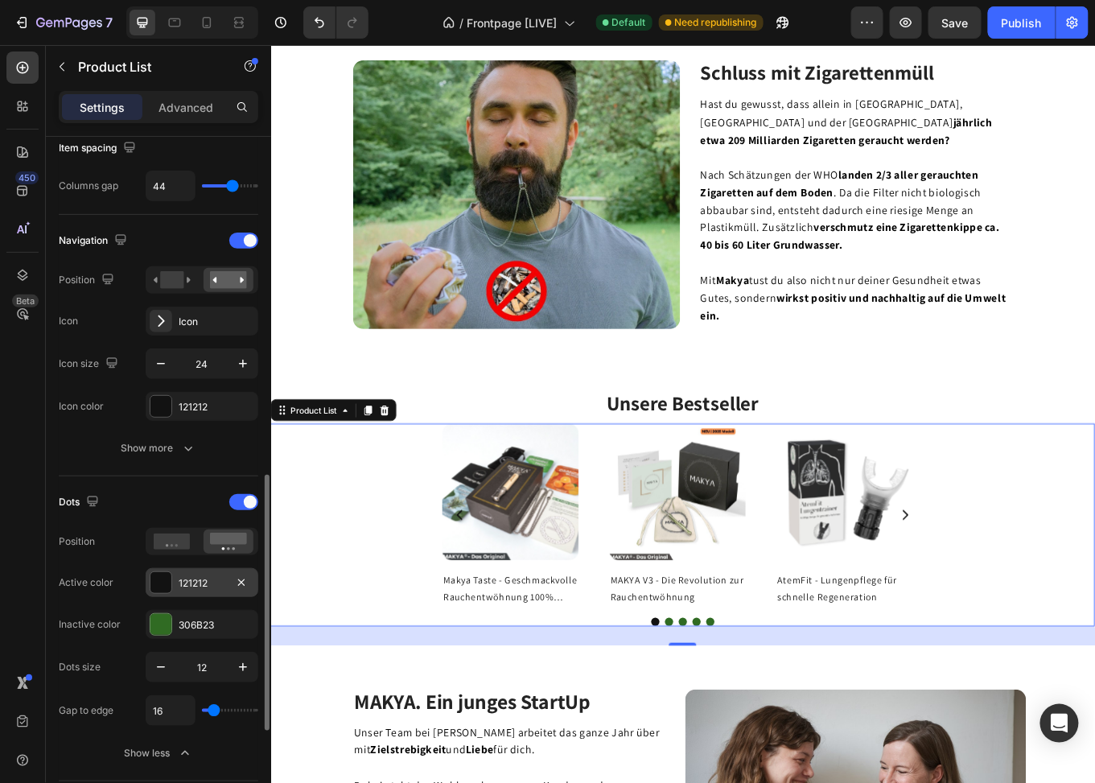
scroll to position [481, 0]
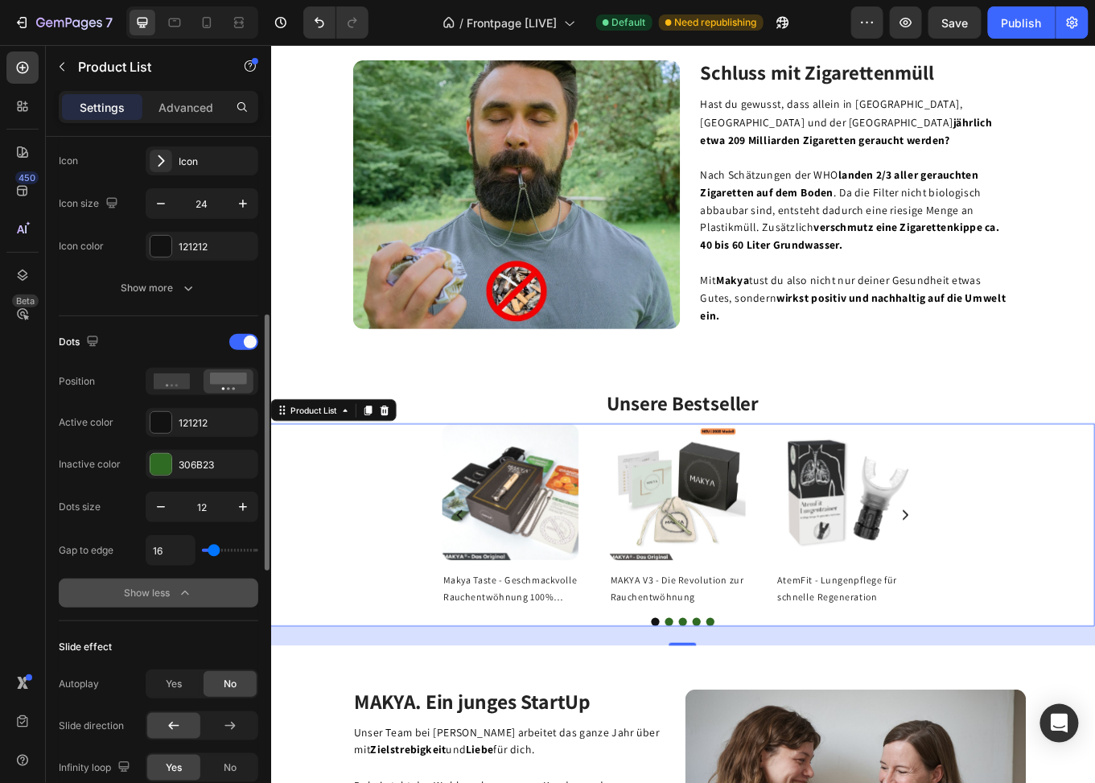
click at [156, 588] on div "Show less" at bounding box center [159, 593] width 68 height 16
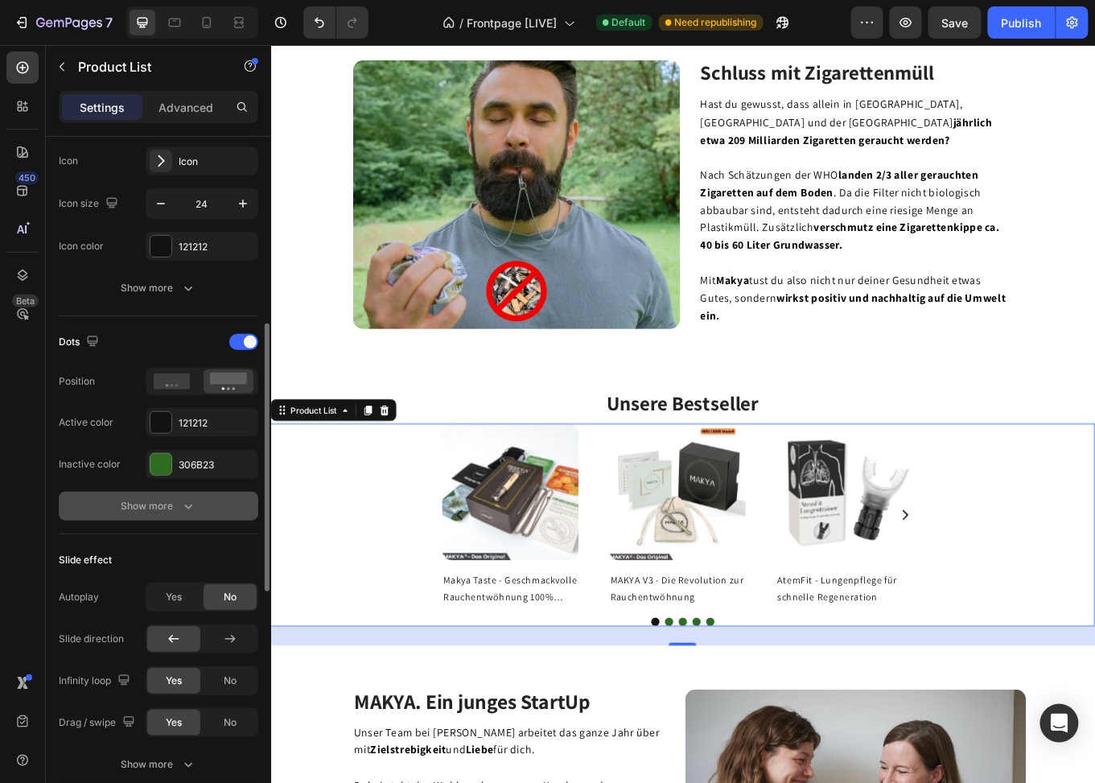
click at [164, 505] on div "Show more" at bounding box center [159, 506] width 75 height 16
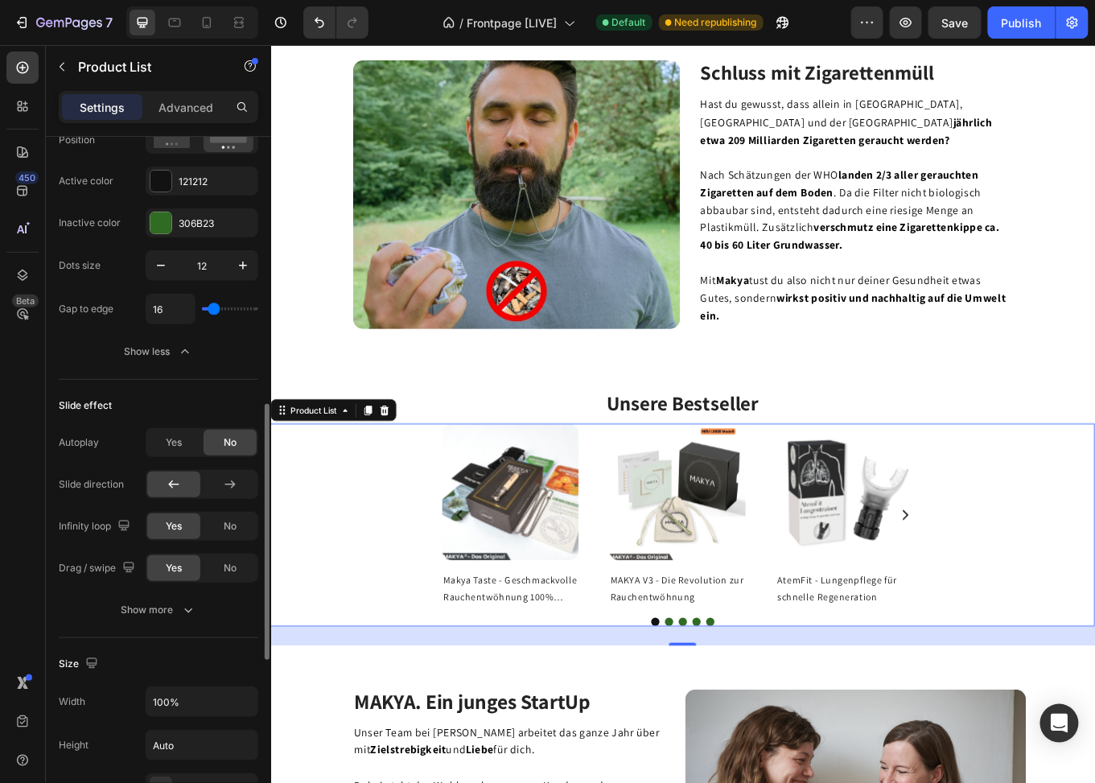
scroll to position [963, 0]
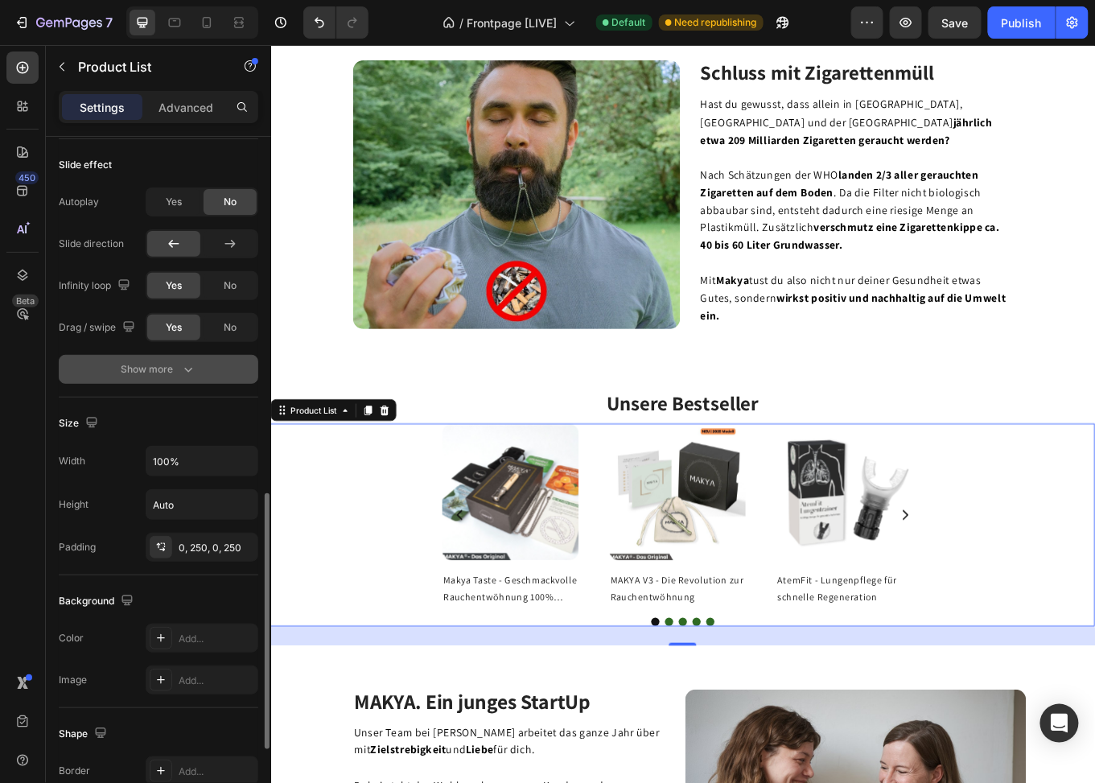
click at [157, 365] on div "Show more" at bounding box center [159, 369] width 75 height 16
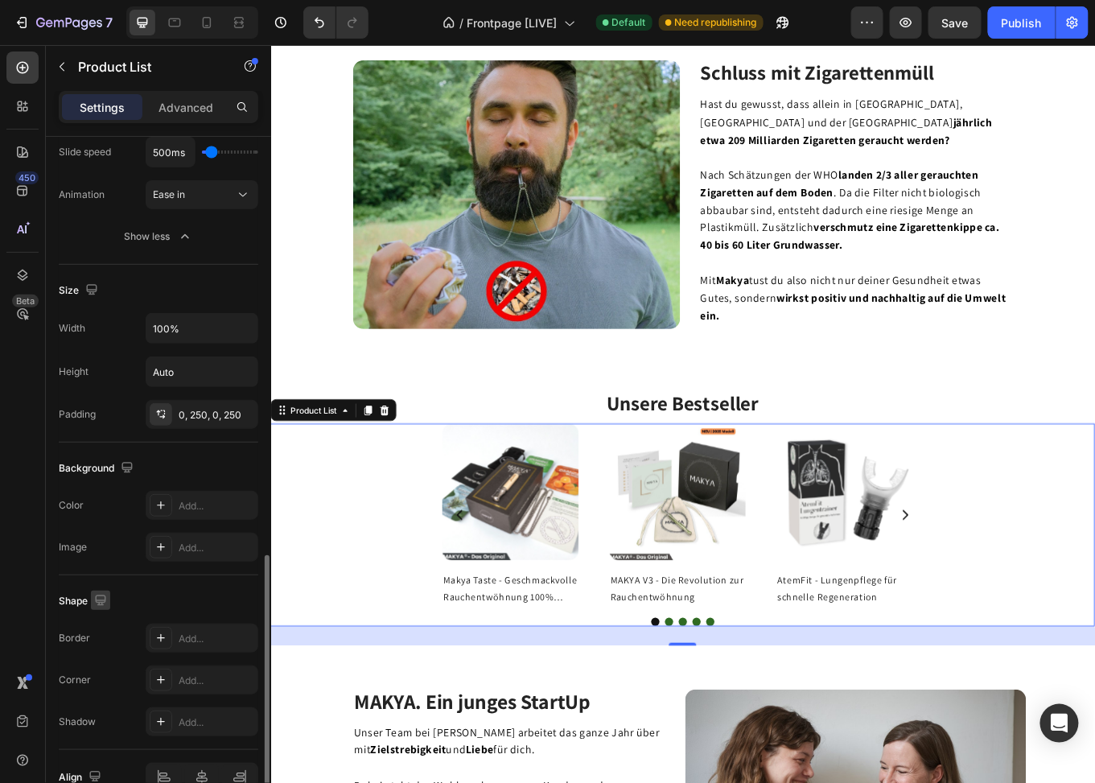
scroll to position [1020, 0]
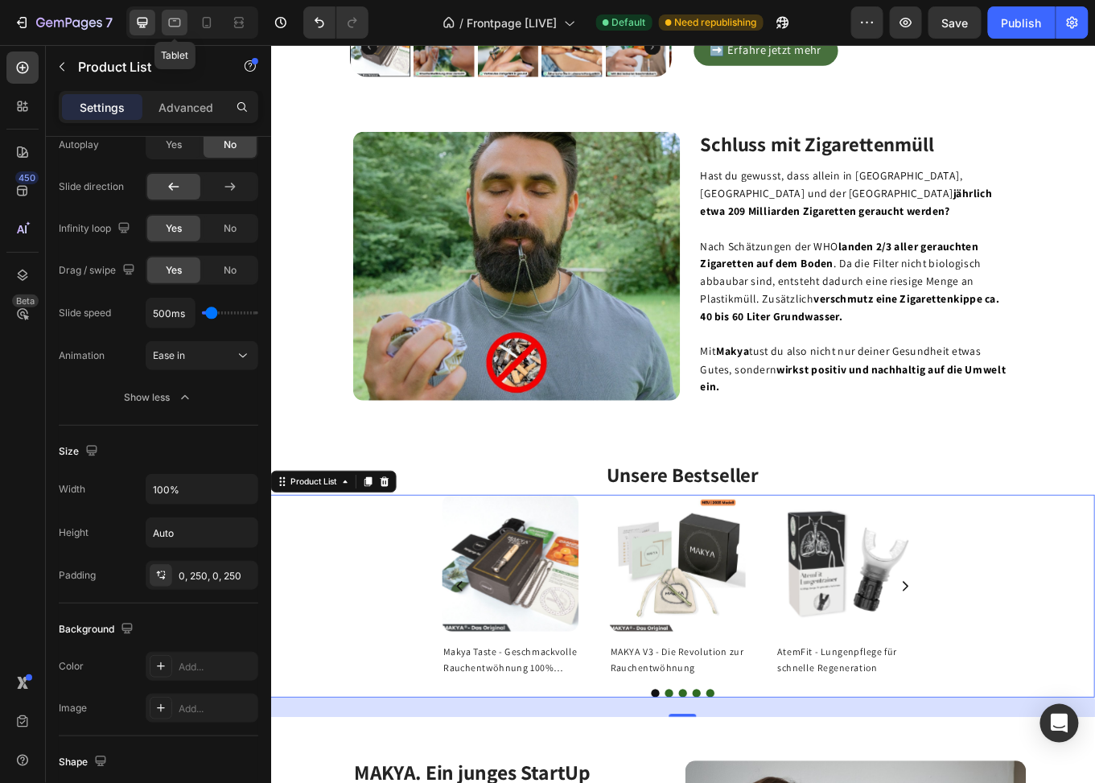
click at [175, 20] on icon at bounding box center [175, 23] width 12 height 9
type input "2"
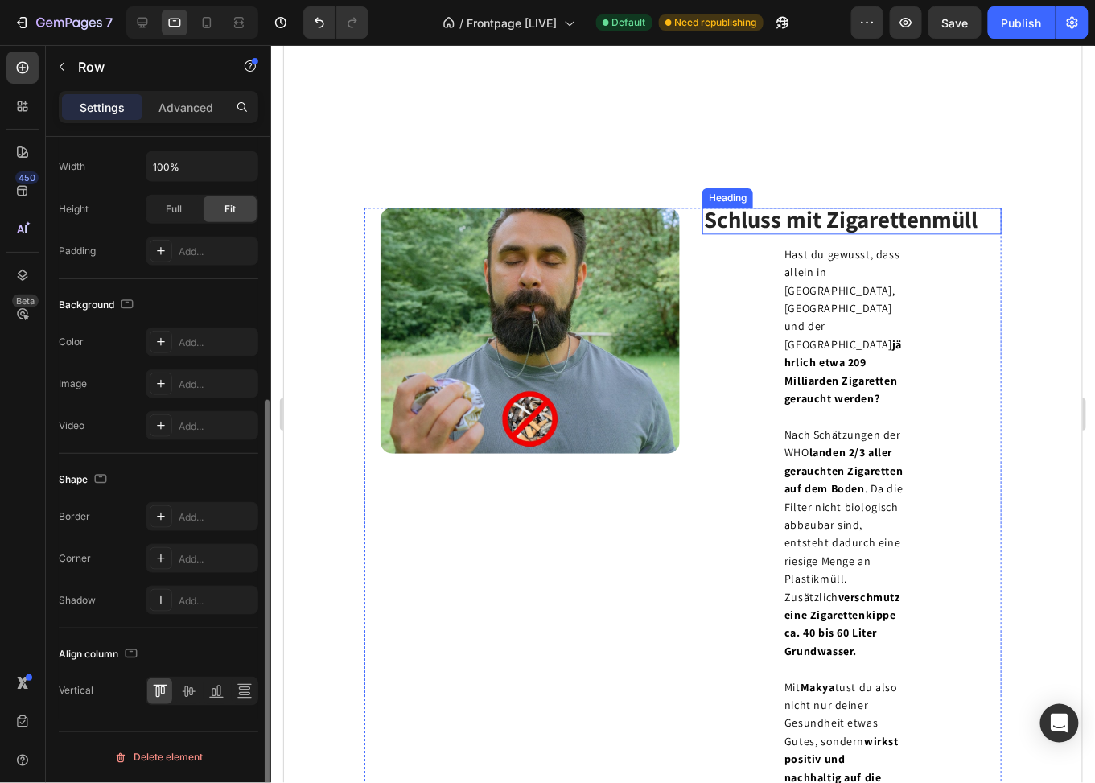
click at [847, 313] on div "Schluss mit Zigarettenmüll Heading Hast du gewusst, dass allein in Deutschland,…" at bounding box center [843, 506] width 315 height 598
click at [829, 373] on span "Hast du gewusst, dass allein in Deutschland, Österreich und der Schweiz jährlic…" at bounding box center [842, 325] width 117 height 159
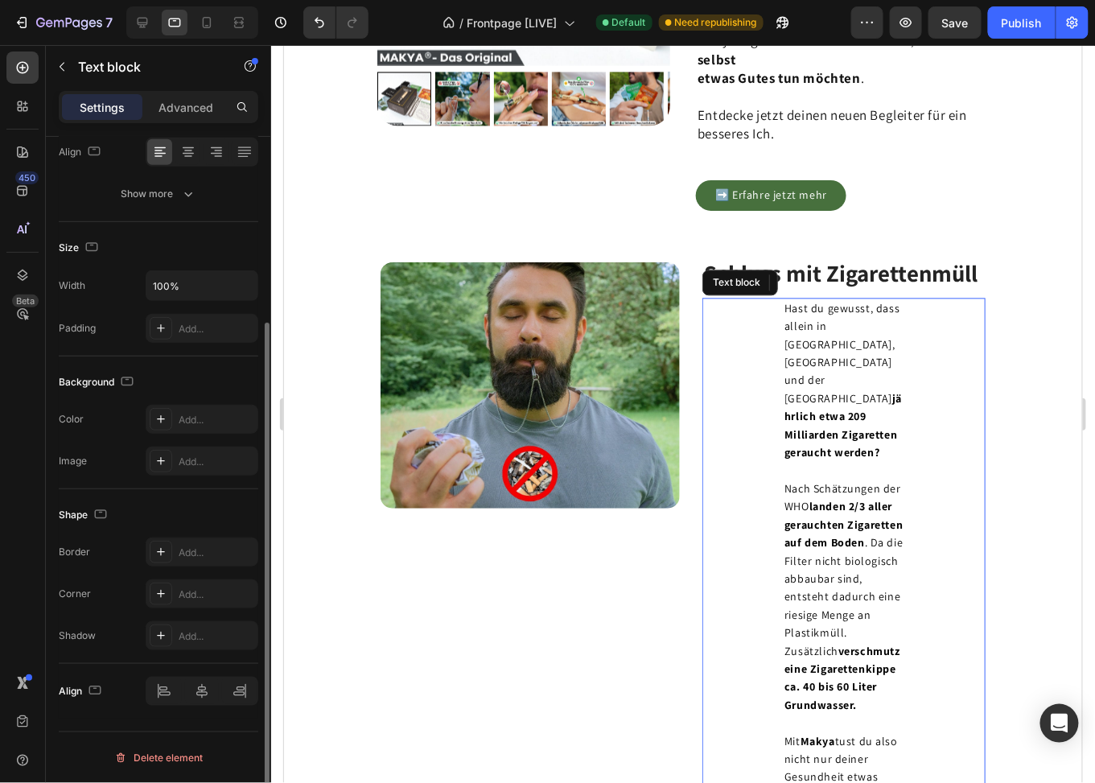
scroll to position [0, 0]
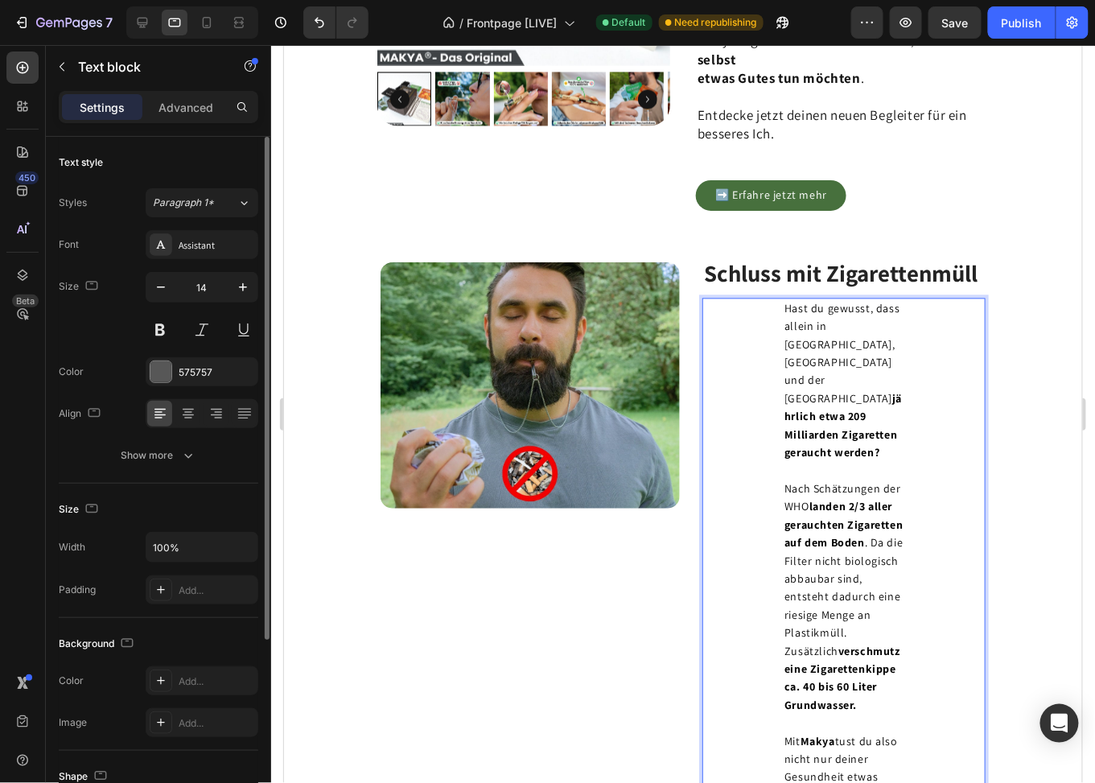
click at [816, 372] on span "Hast du gewusst, dass allein in Deutschland, Österreich und der Schweiz jährlic…" at bounding box center [842, 380] width 117 height 159
click at [909, 336] on div "Hast du gewusst, dass allein in Deutschland, Österreich und der Schweiz jährlic…" at bounding box center [843, 579] width 283 height 563
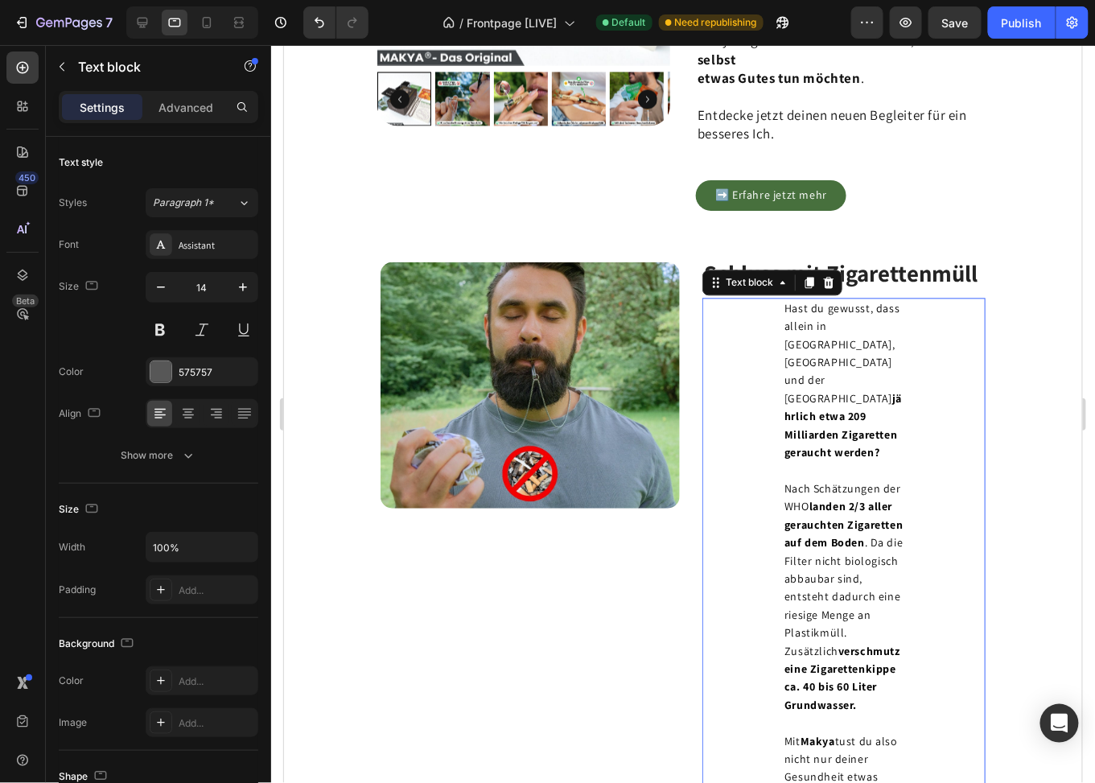
click at [893, 333] on div "Hast du gewusst, dass allein in Deutschland, Österreich und der Schweiz jährlic…" at bounding box center [843, 579] width 283 height 563
click at [884, 332] on span "Hast du gewusst, dass allein in Deutschland, Österreich und der Schweiz jährlic…" at bounding box center [842, 380] width 117 height 159
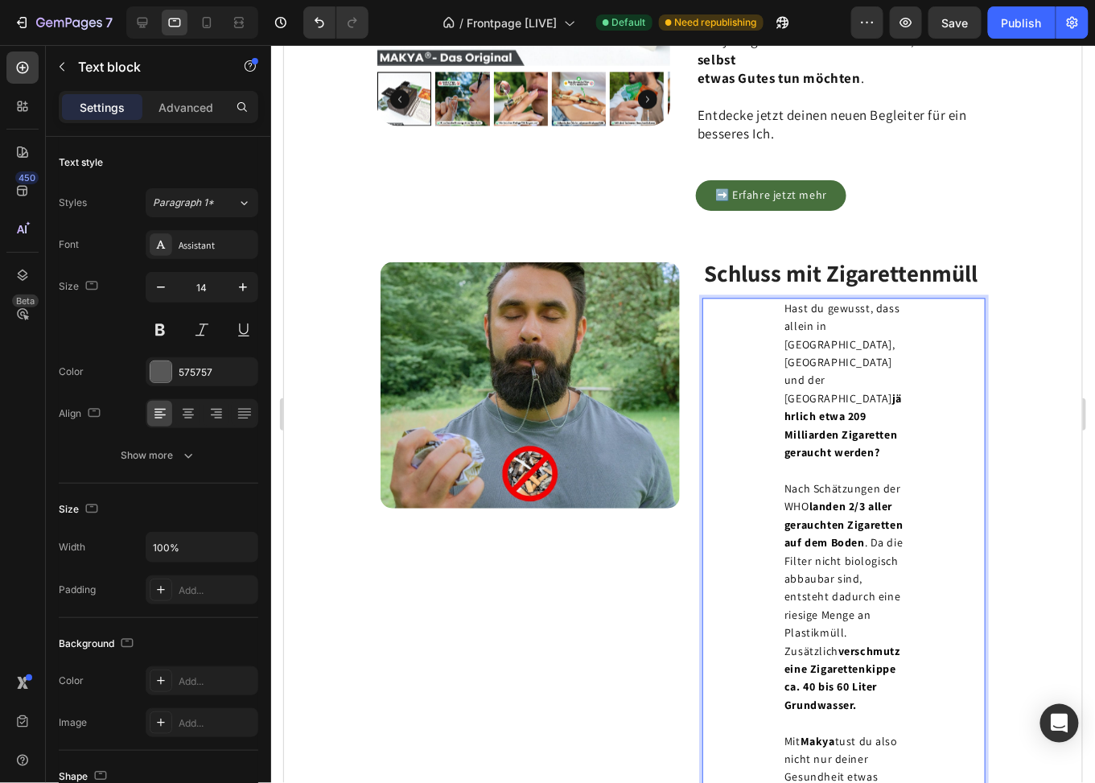
click at [890, 332] on span "Hast du gewusst, dass allein in Deutschland, Österreich und der Schweiz jährlic…" at bounding box center [842, 380] width 117 height 159
click at [921, 210] on div "➡️ Erfahre jetzt mehr Button" at bounding box center [841, 194] width 293 height 31
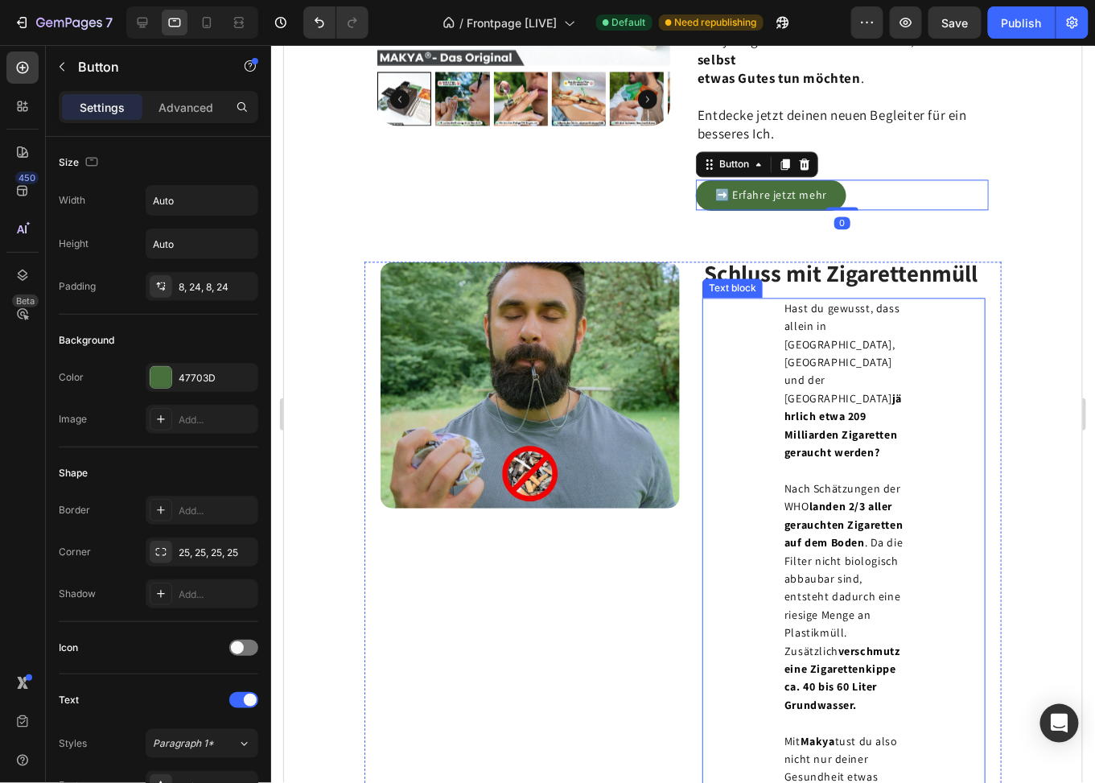
click at [905, 385] on div "Hast du gewusst, dass allein in Deutschland, Österreich und der Schweiz jährlic…" at bounding box center [843, 579] width 283 height 563
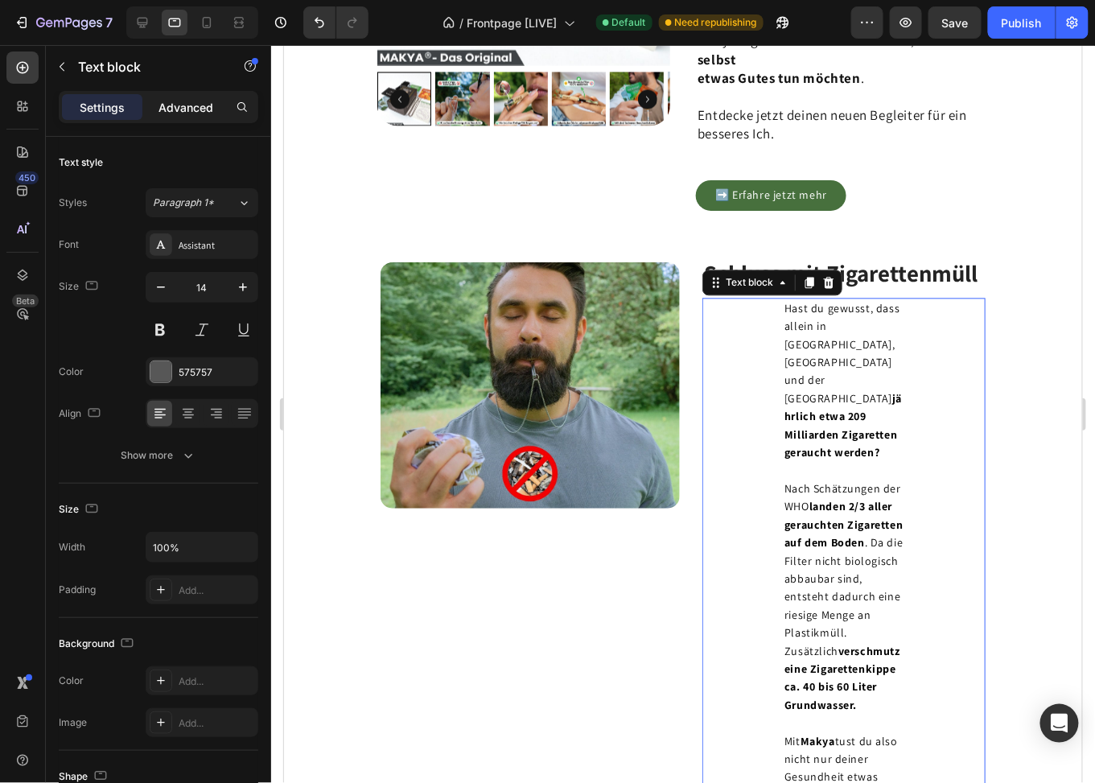
click at [177, 105] on p "Advanced" at bounding box center [186, 107] width 55 height 17
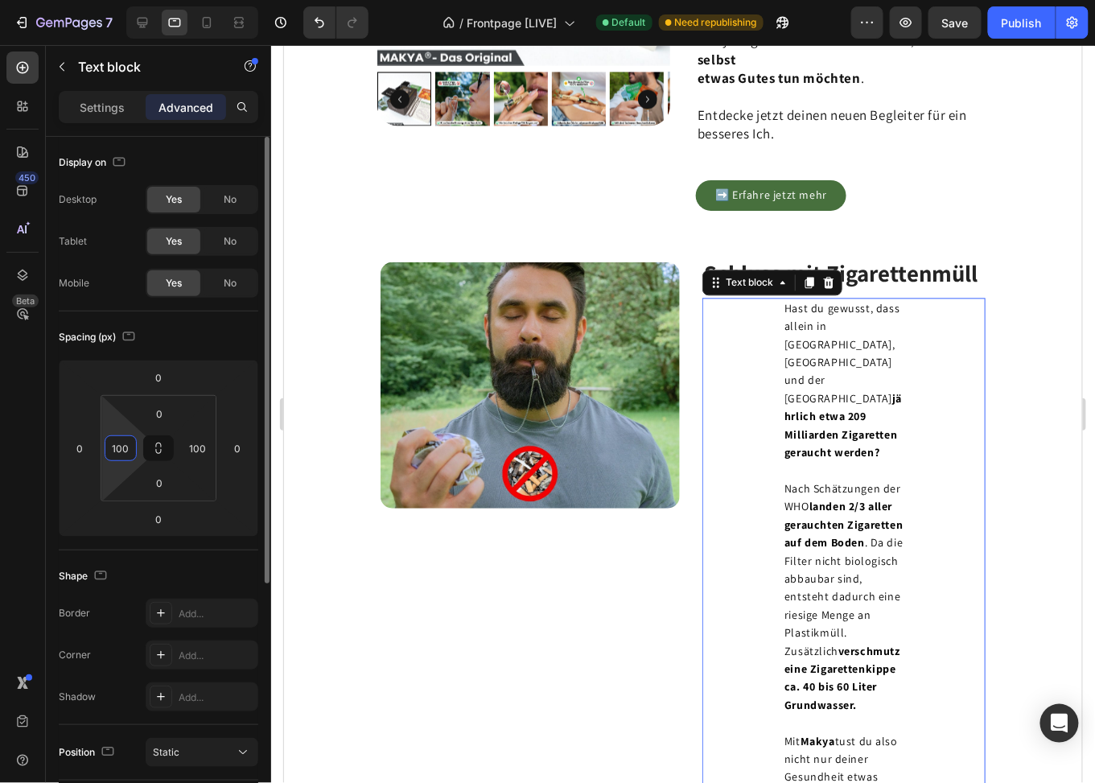
click at [126, 445] on input "100" at bounding box center [121, 448] width 24 height 24
type input "0"
click at [196, 445] on input "100" at bounding box center [198, 448] width 24 height 24
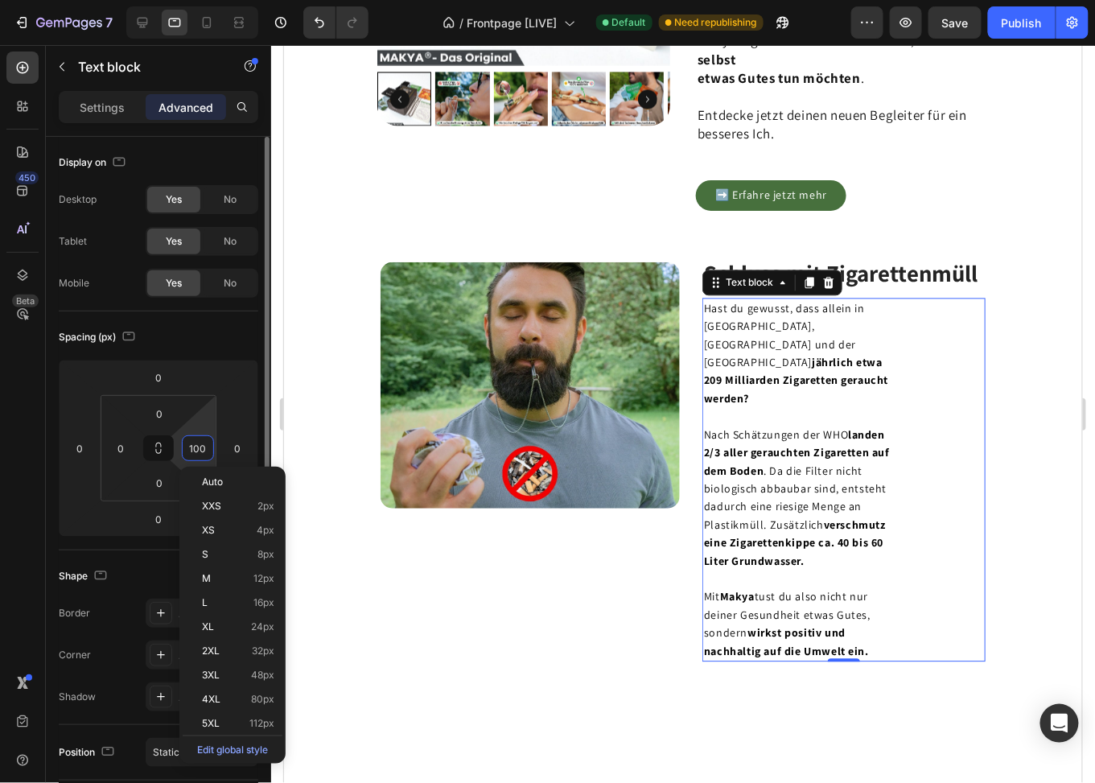
click at [196, 445] on input "100" at bounding box center [198, 448] width 24 height 24
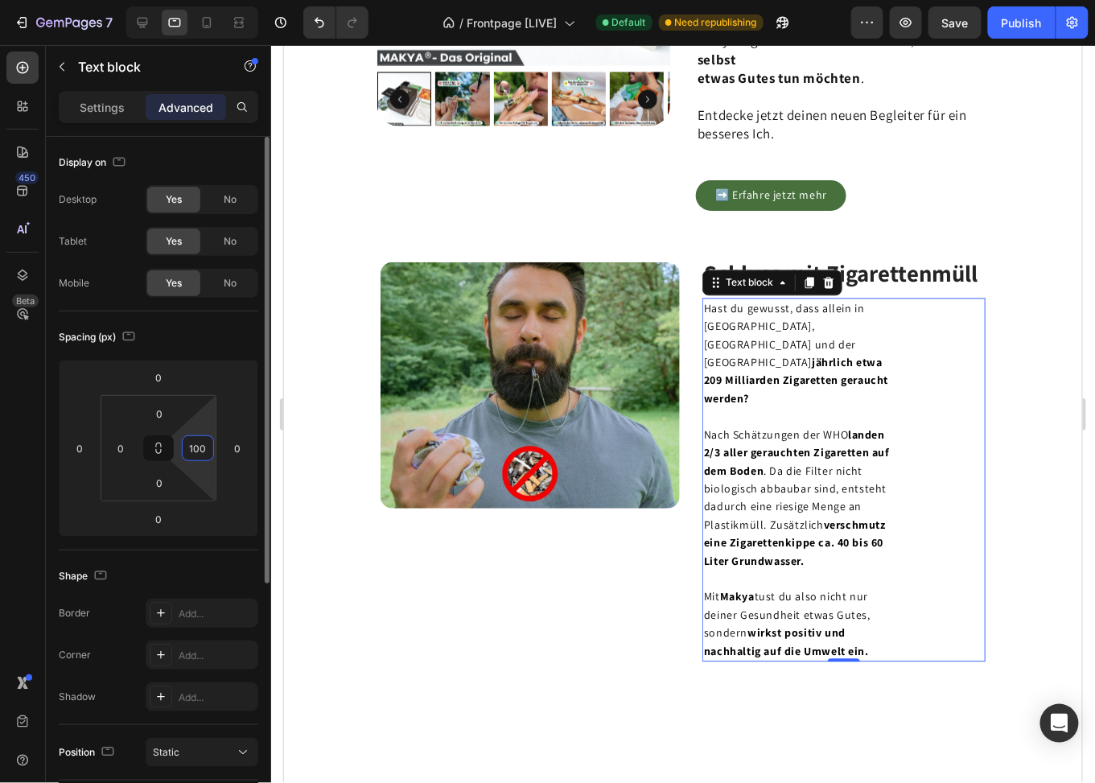
click at [196, 445] on input "100" at bounding box center [198, 448] width 24 height 24
type input "0"
click at [198, 340] on div "Spacing (px)" at bounding box center [159, 337] width 200 height 26
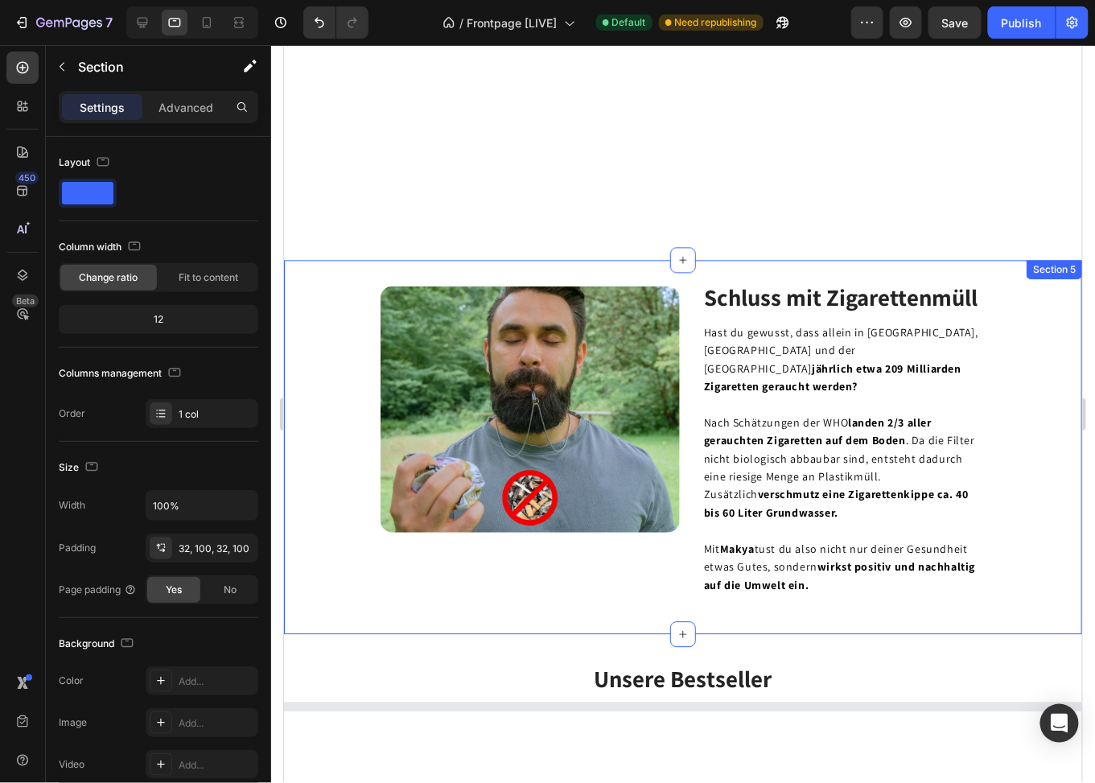
scroll to position [1218, 0]
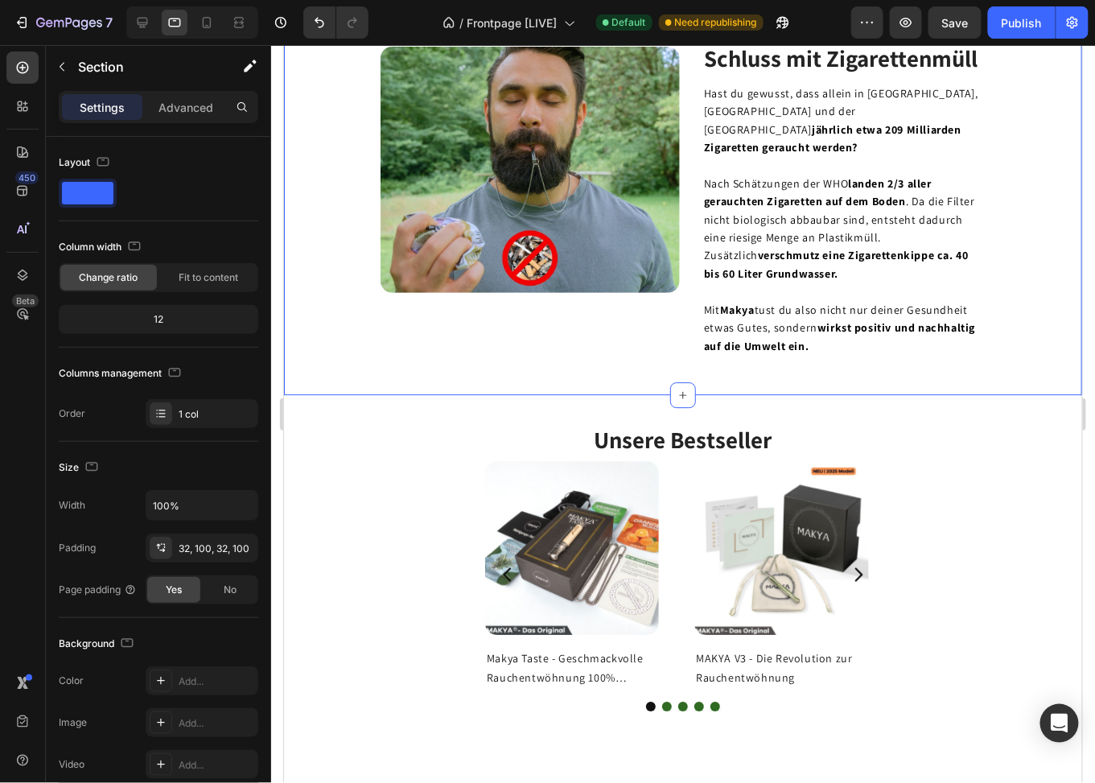
click at [694, 352] on div "Image Schluss mit Zigarettenmüll Heading Hast du gewusst, dass allein in Deutsc…" at bounding box center [682, 207] width 798 height 374
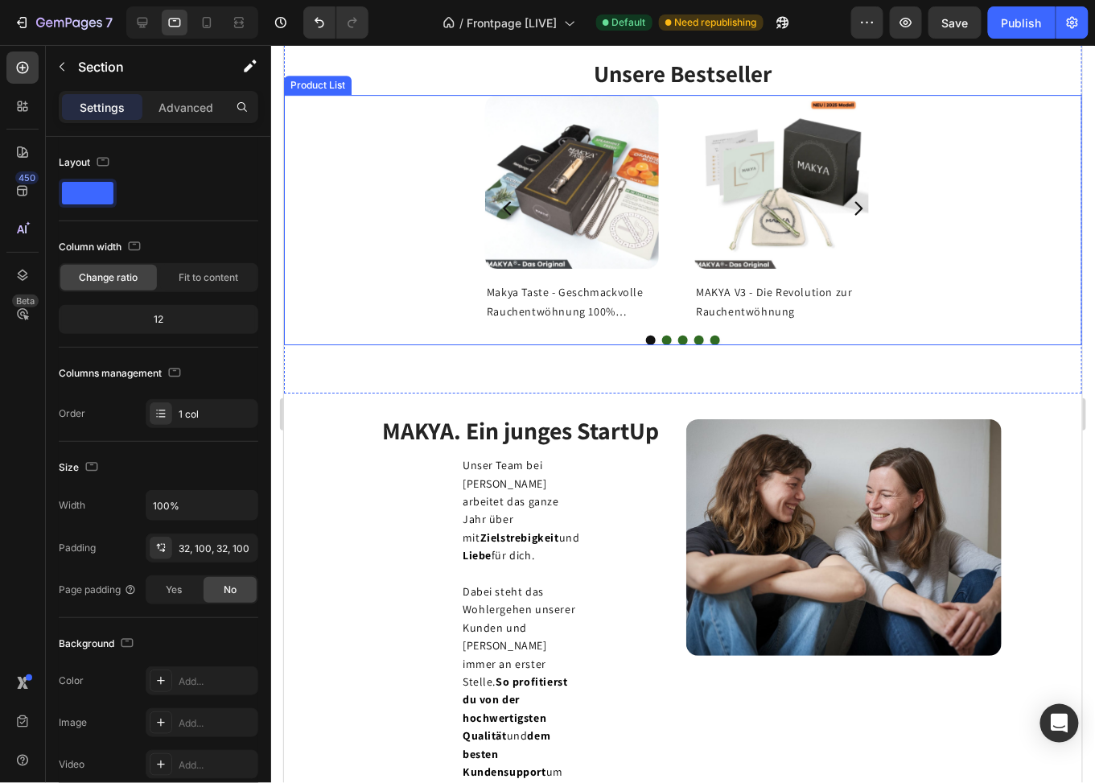
scroll to position [1459, 0]
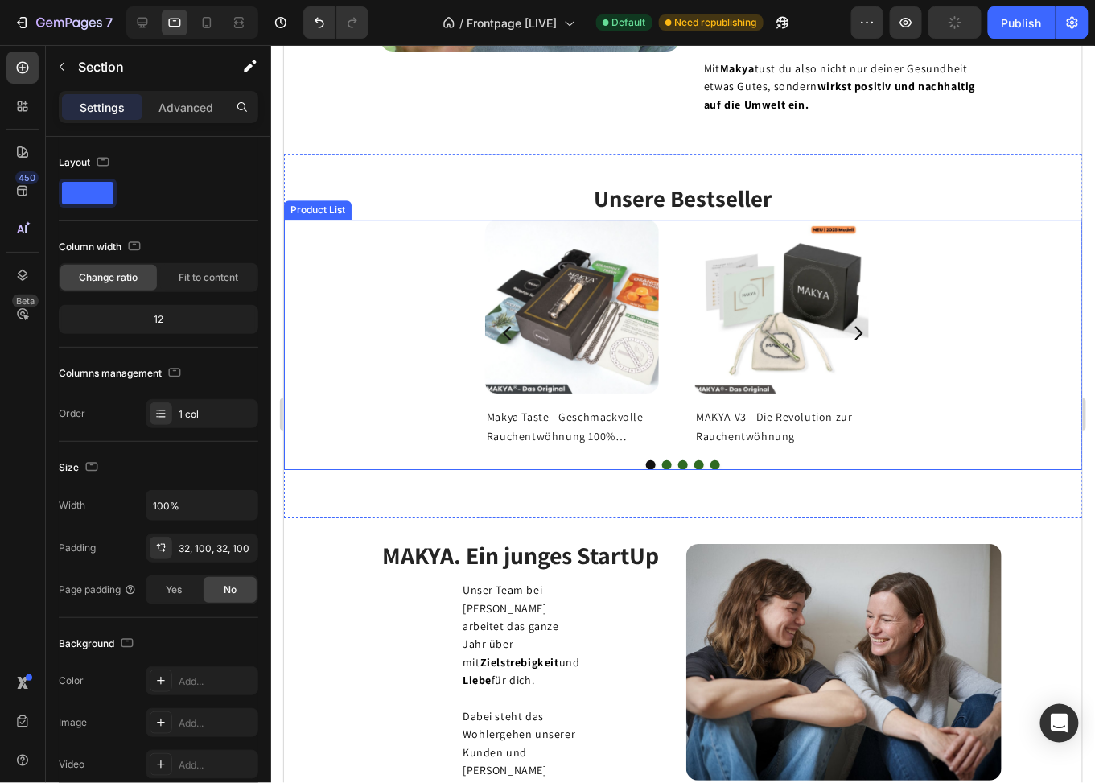
click at [462, 294] on div "Product Images Makya Taste - Geschmackvolle Rauchentwöhnung 100% natürlich Prod…" at bounding box center [682, 344] width 798 height 251
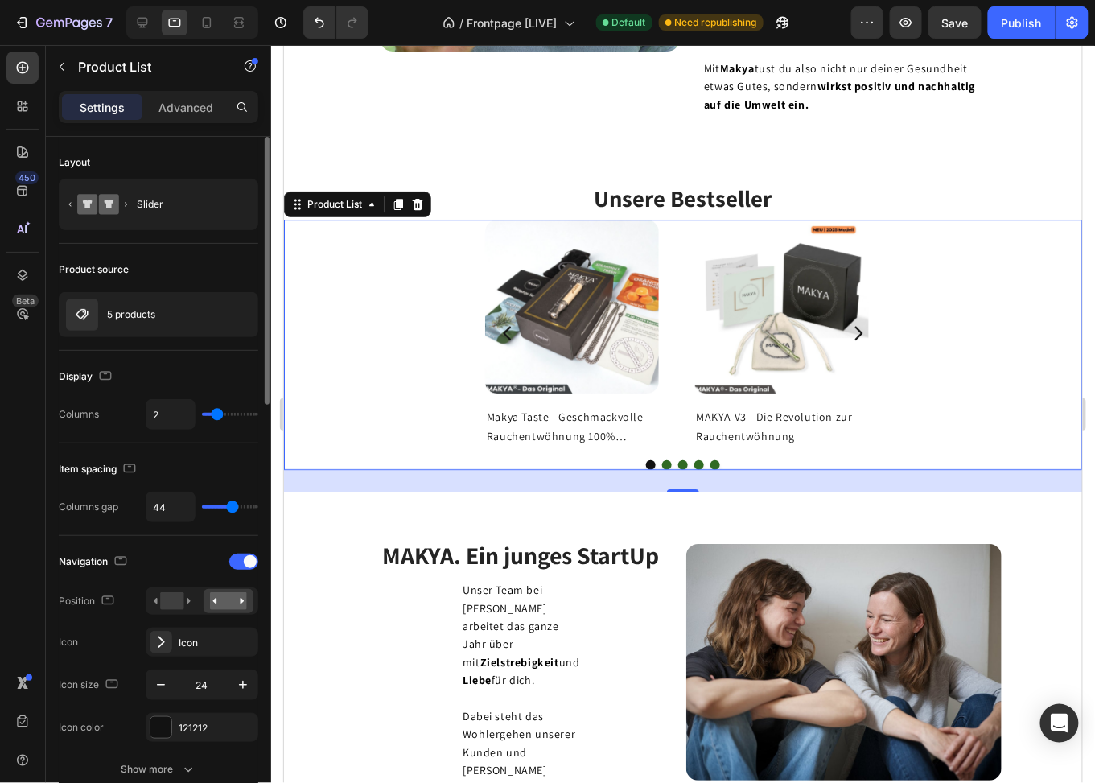
type input "3"
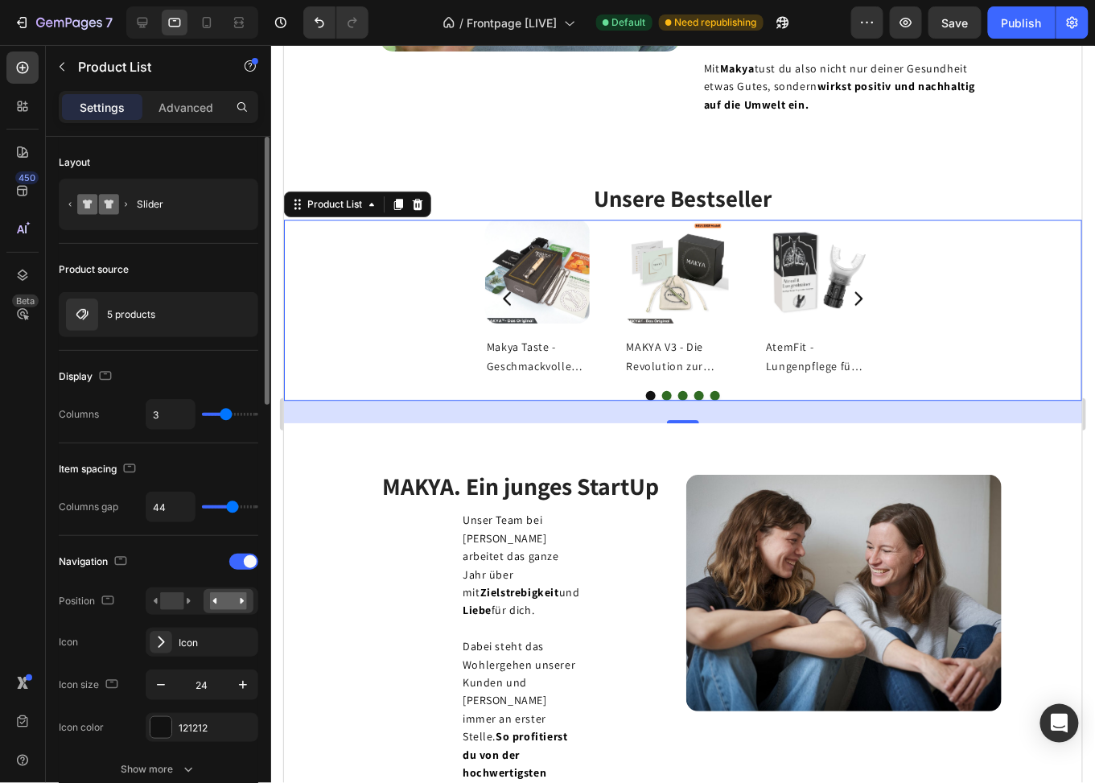
drag, startPoint x: 214, startPoint y: 418, endPoint x: 222, endPoint y: 414, distance: 8.7
type input "3"
click at [222, 414] on input "range" at bounding box center [230, 414] width 56 height 3
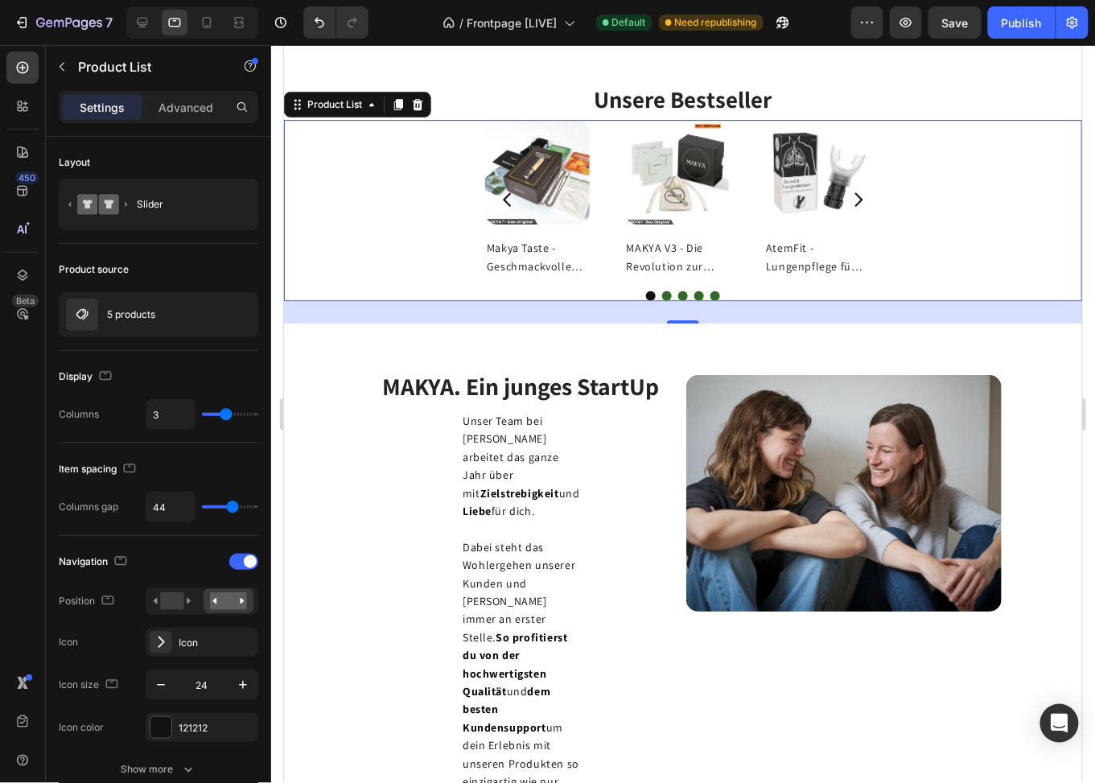
scroll to position [1620, 0]
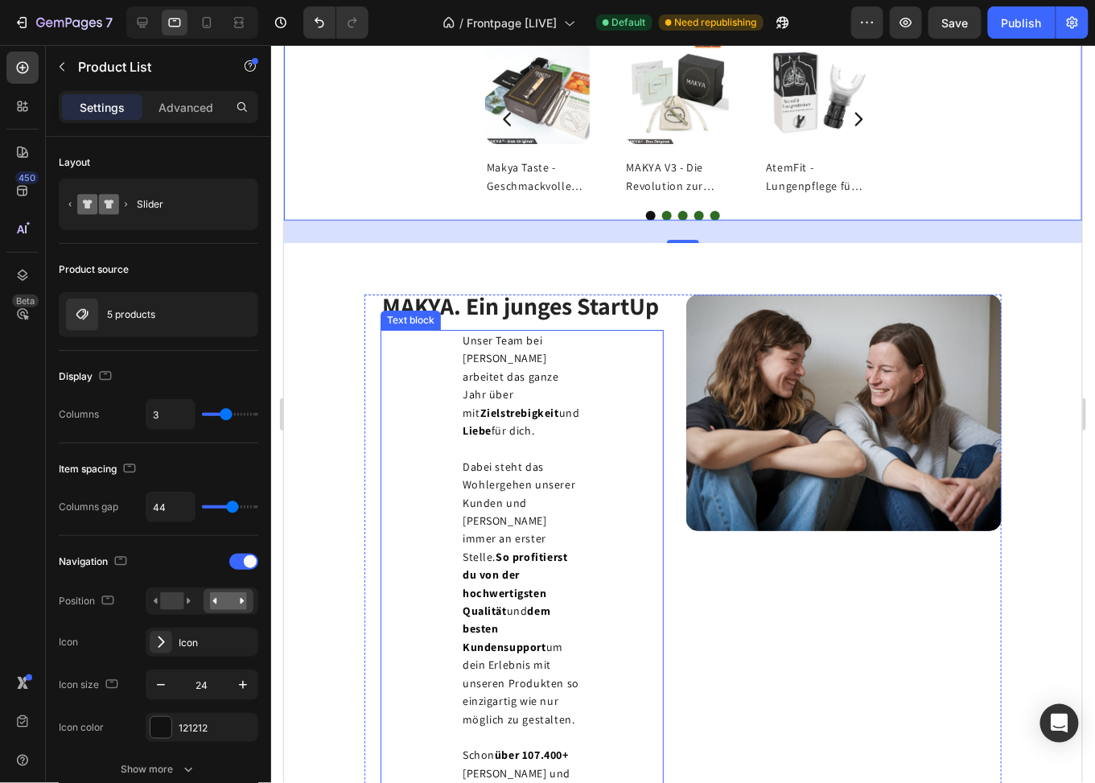
click at [497, 366] on span "Unser Team bei Makya arbeitet das ganze Jahr über mit Zielstrebigkeit und Liebe…" at bounding box center [520, 384] width 117 height 105
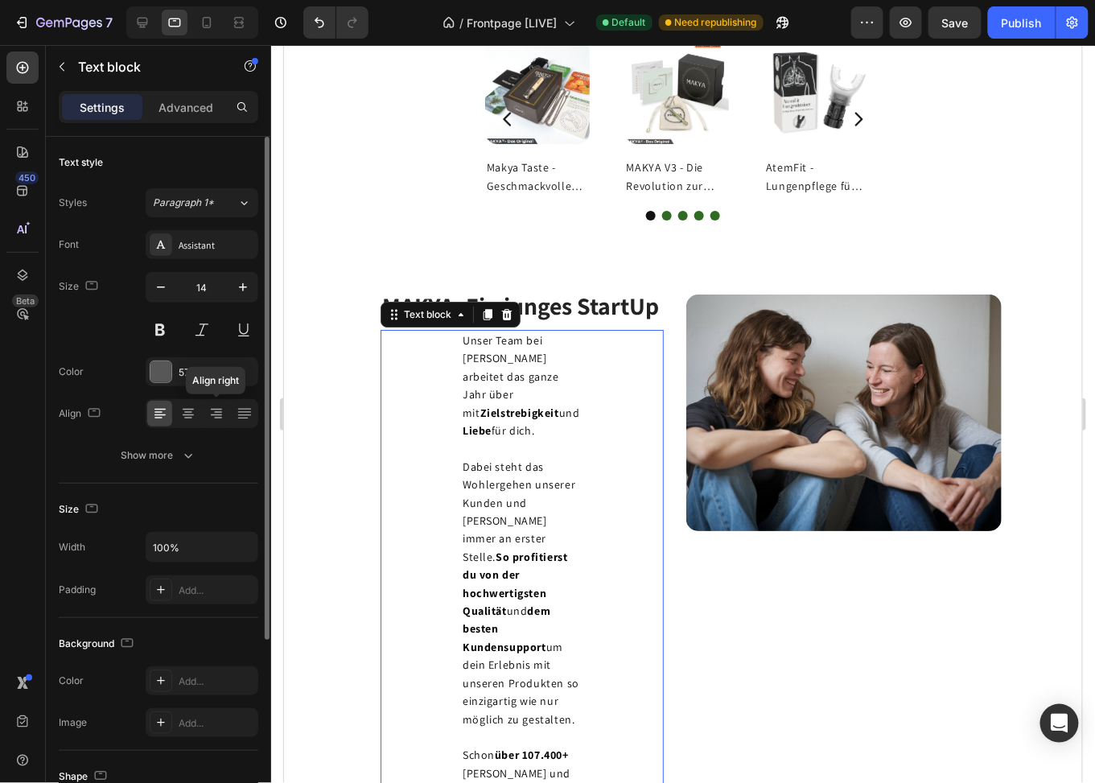
scroll to position [80, 0]
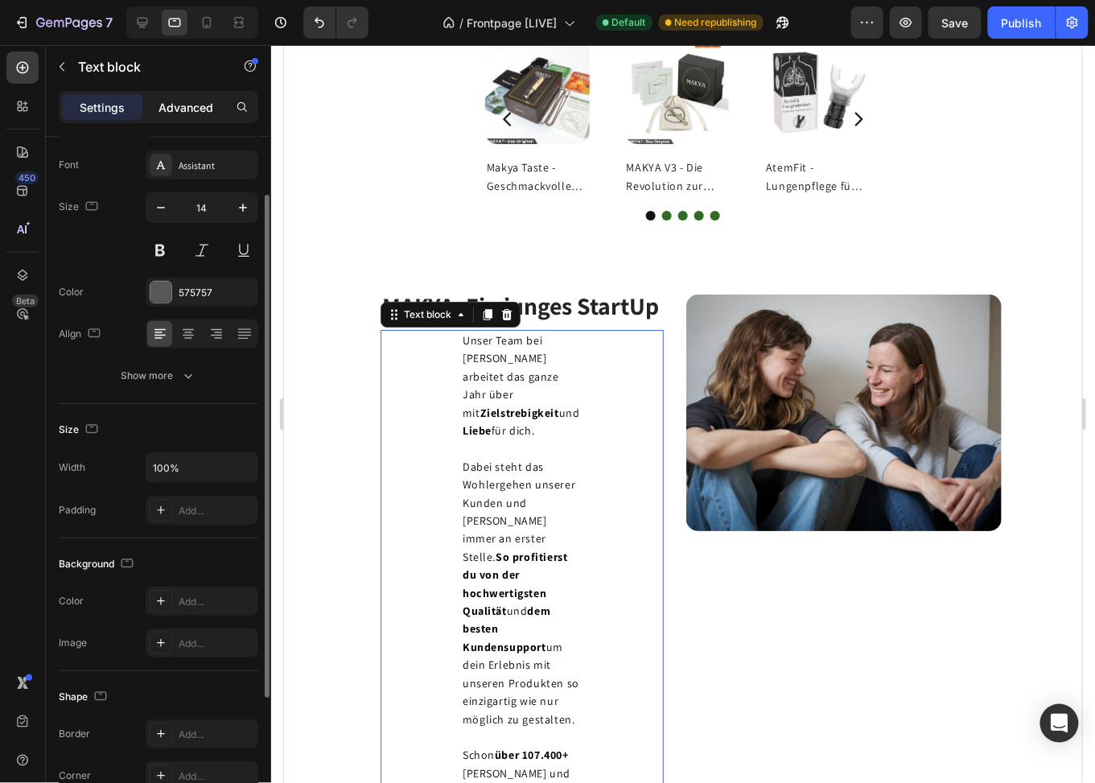
click at [169, 100] on p "Advanced" at bounding box center [186, 107] width 55 height 17
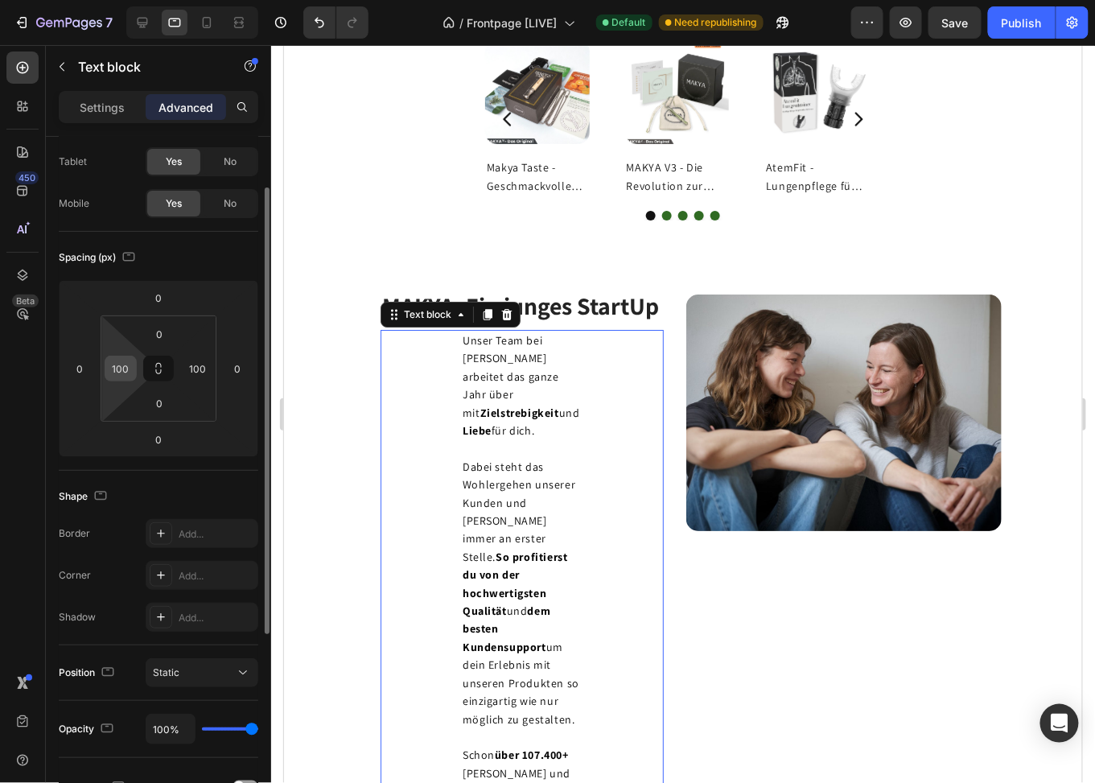
click at [126, 376] on input "100" at bounding box center [121, 369] width 24 height 24
type input "0"
click at [198, 365] on input "100" at bounding box center [198, 369] width 24 height 24
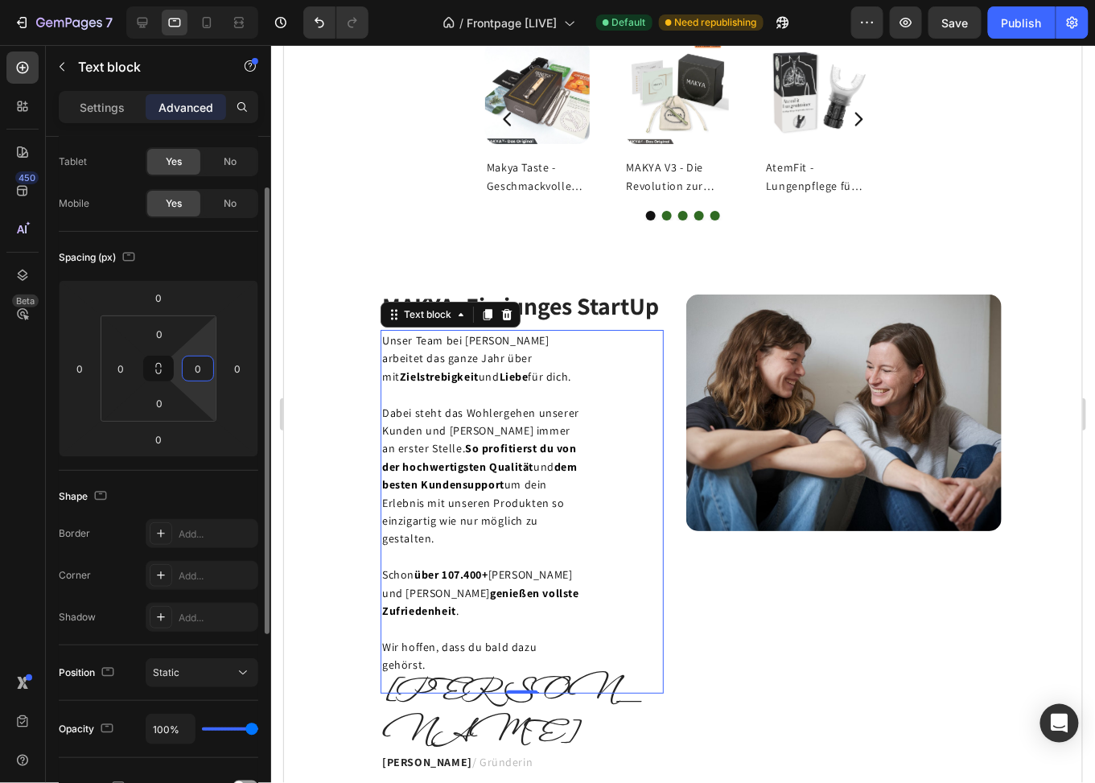
type input "0"
click at [193, 267] on div "Spacing (px)" at bounding box center [159, 258] width 200 height 26
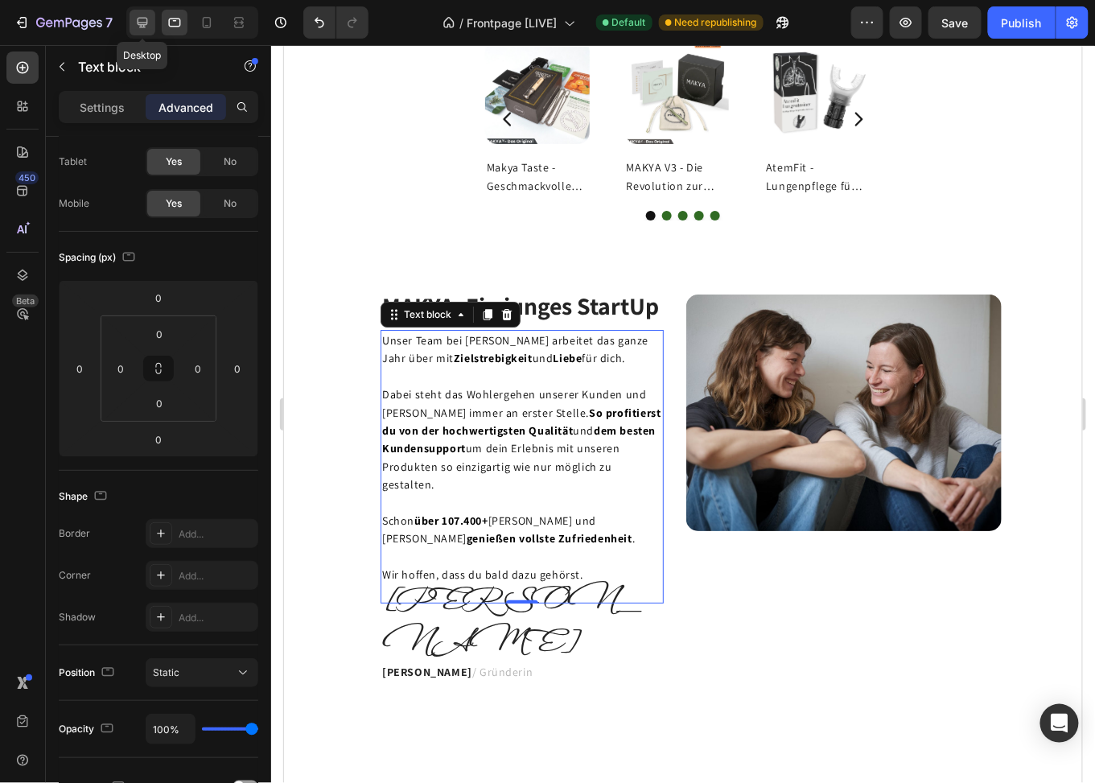
click at [140, 19] on icon at bounding box center [142, 22] width 16 height 16
type input "20"
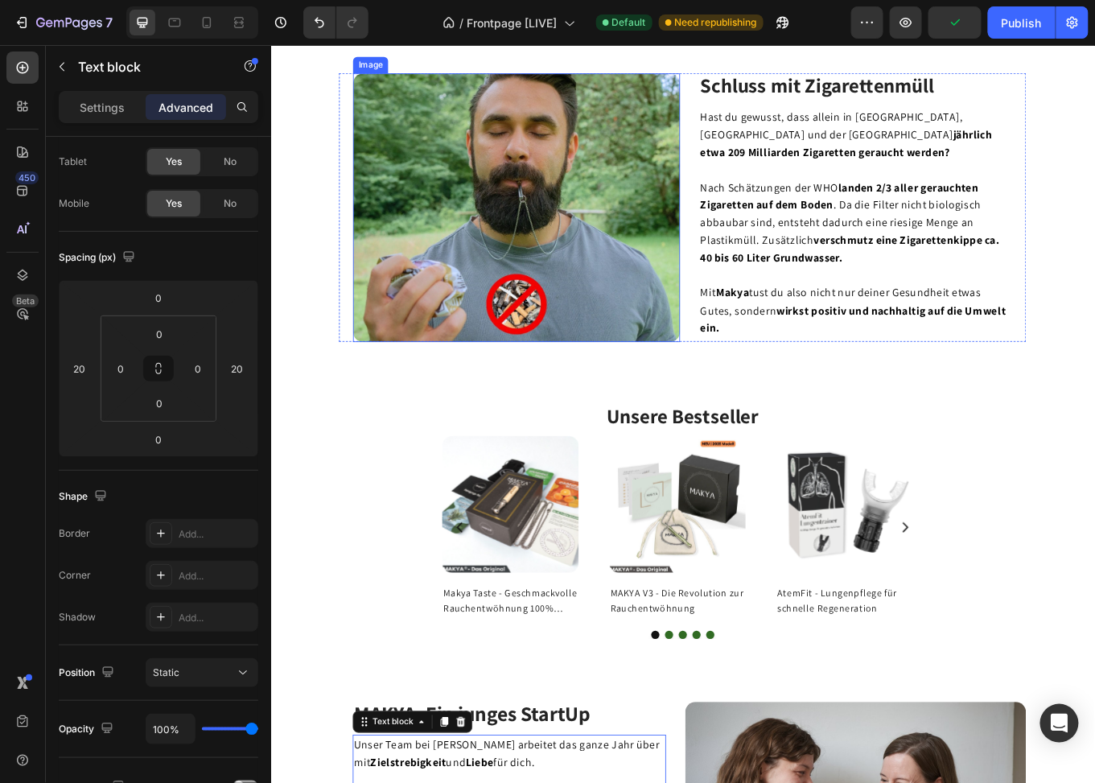
scroll to position [788, 0]
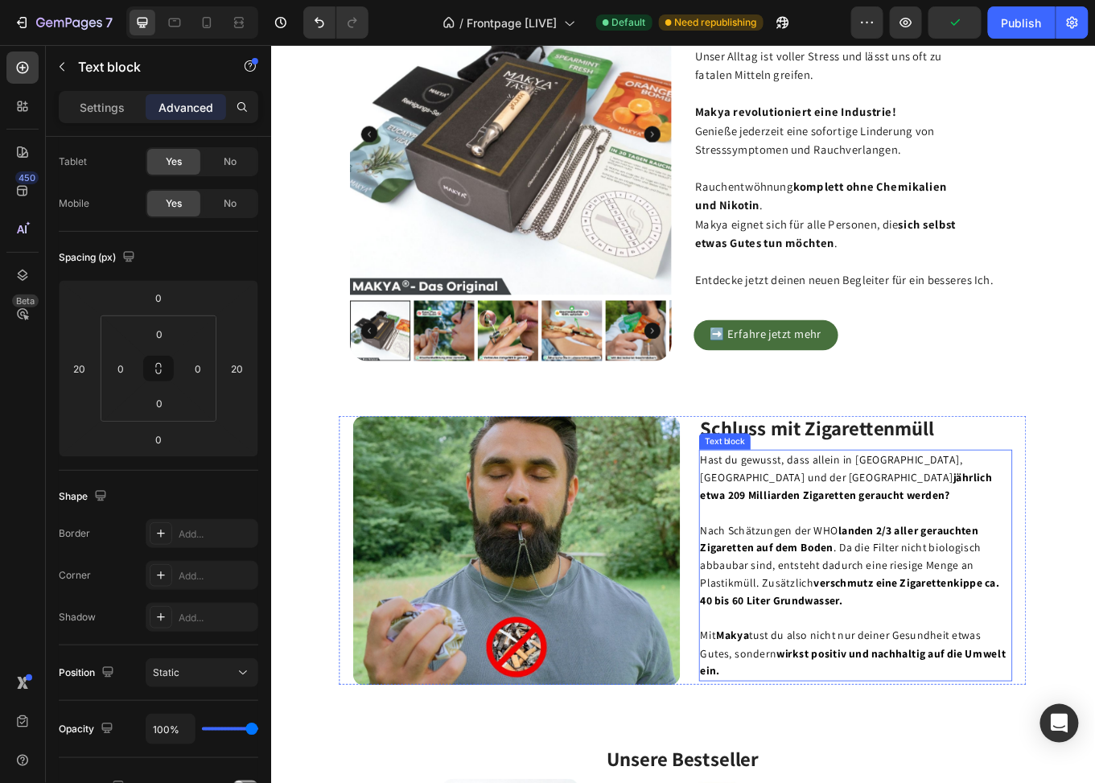
click at [890, 582] on p at bounding box center [956, 592] width 364 height 21
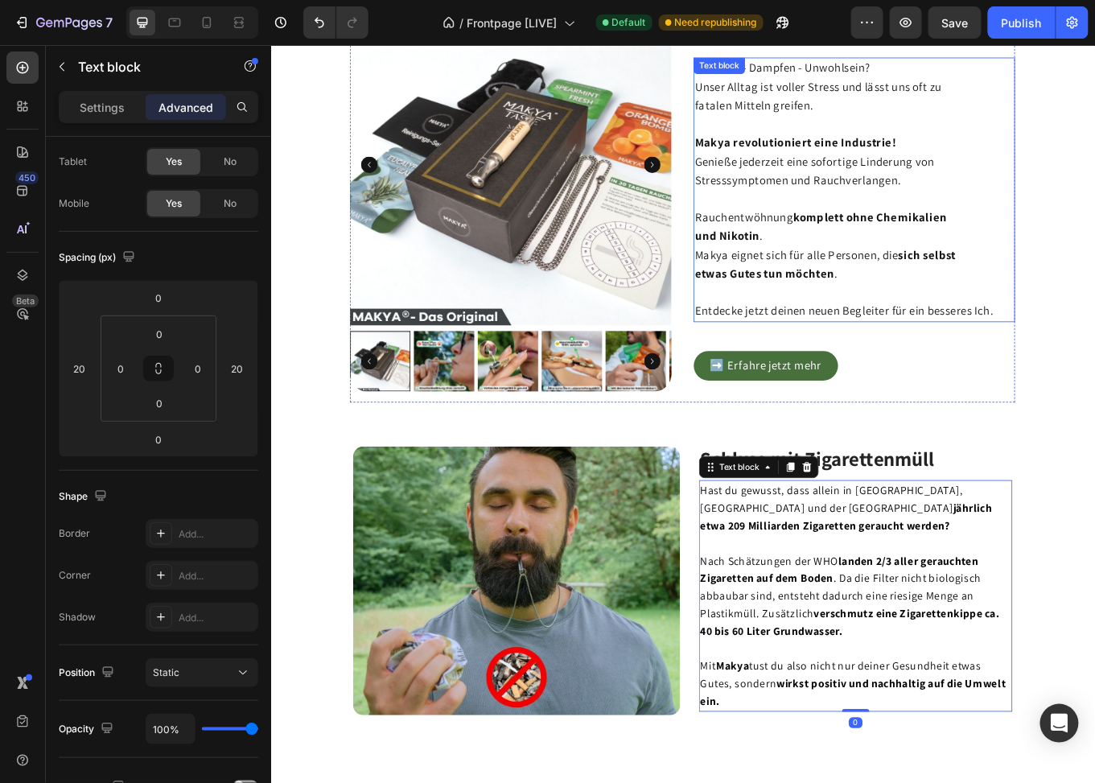
scroll to position [385, 0]
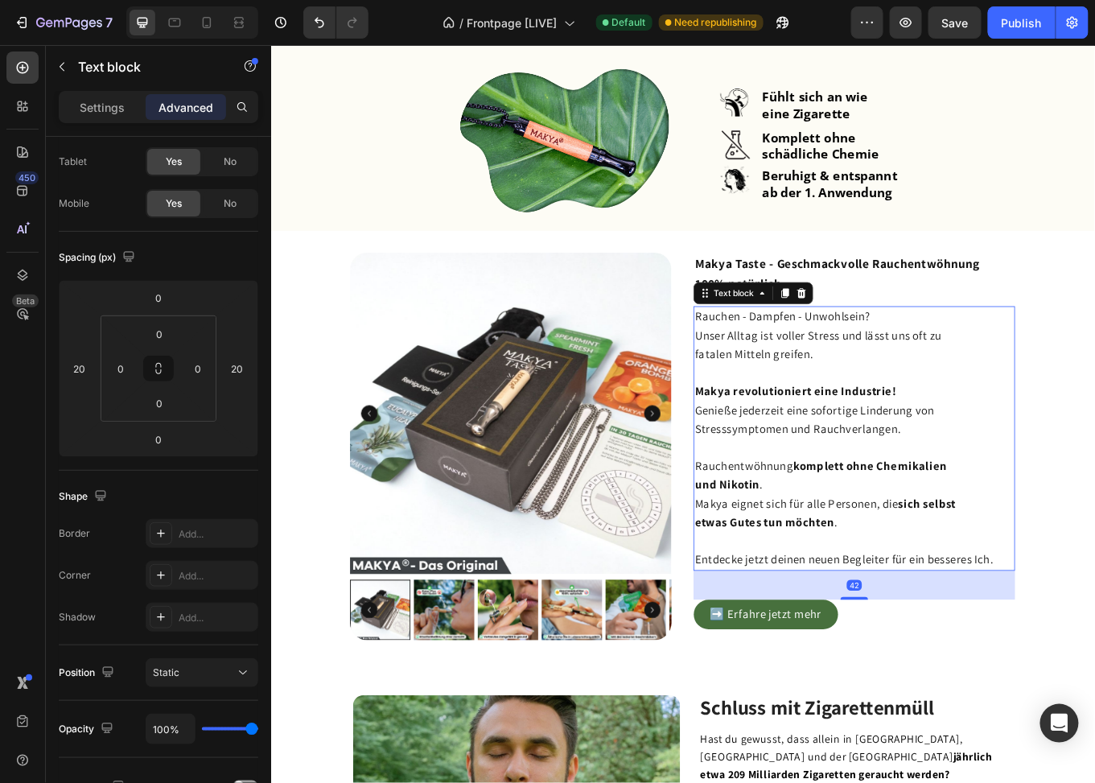
click at [897, 446] on strong "Makya revolutioniert eine Industrie!" at bounding box center [886, 449] width 237 height 18
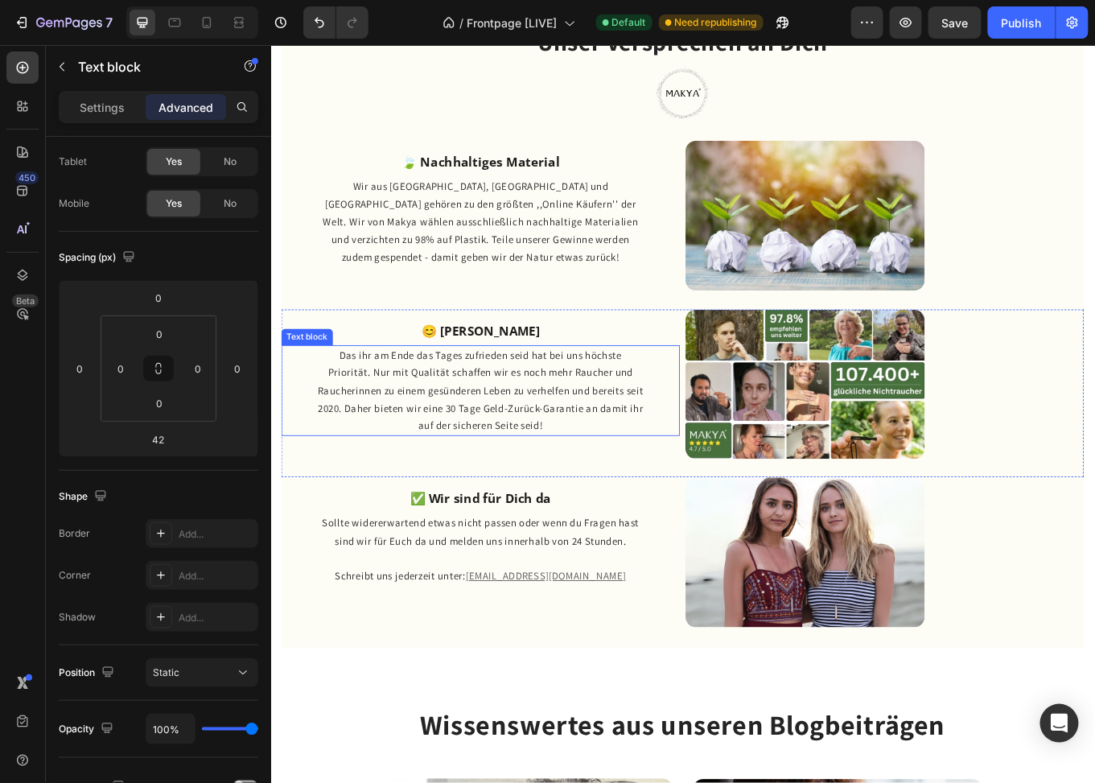
scroll to position [2655, 0]
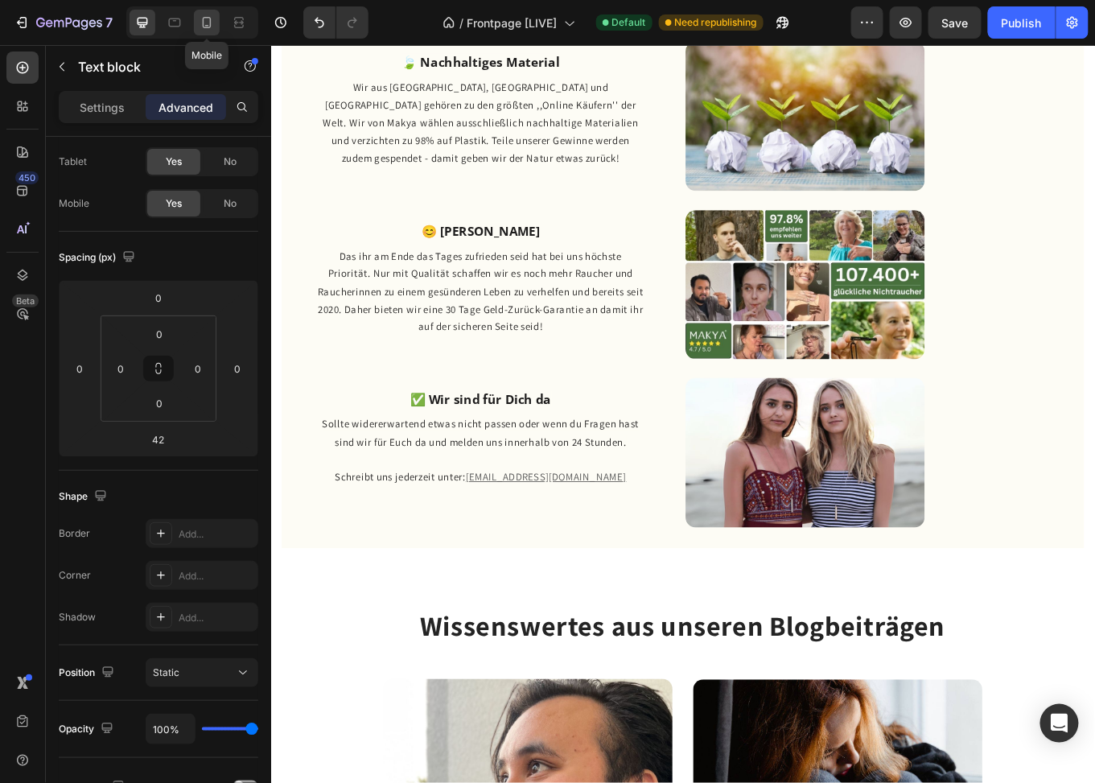
click at [208, 22] on icon at bounding box center [207, 22] width 16 height 16
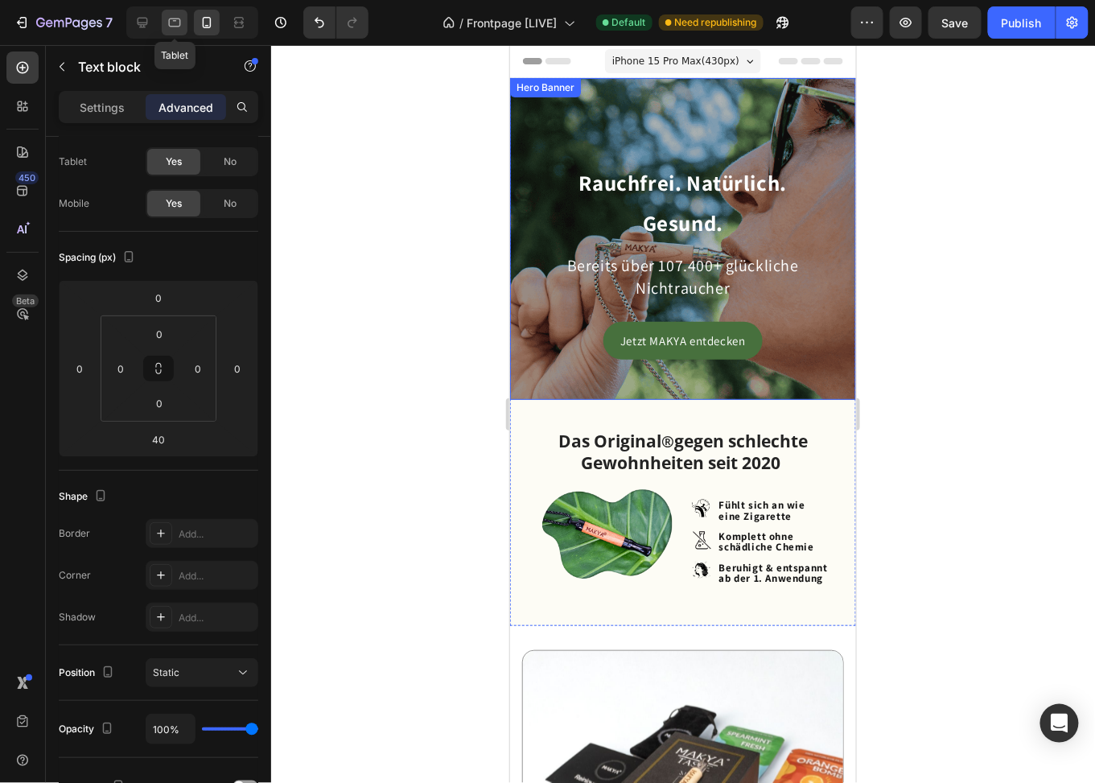
click at [164, 22] on div at bounding box center [175, 23] width 26 height 26
type input "42"
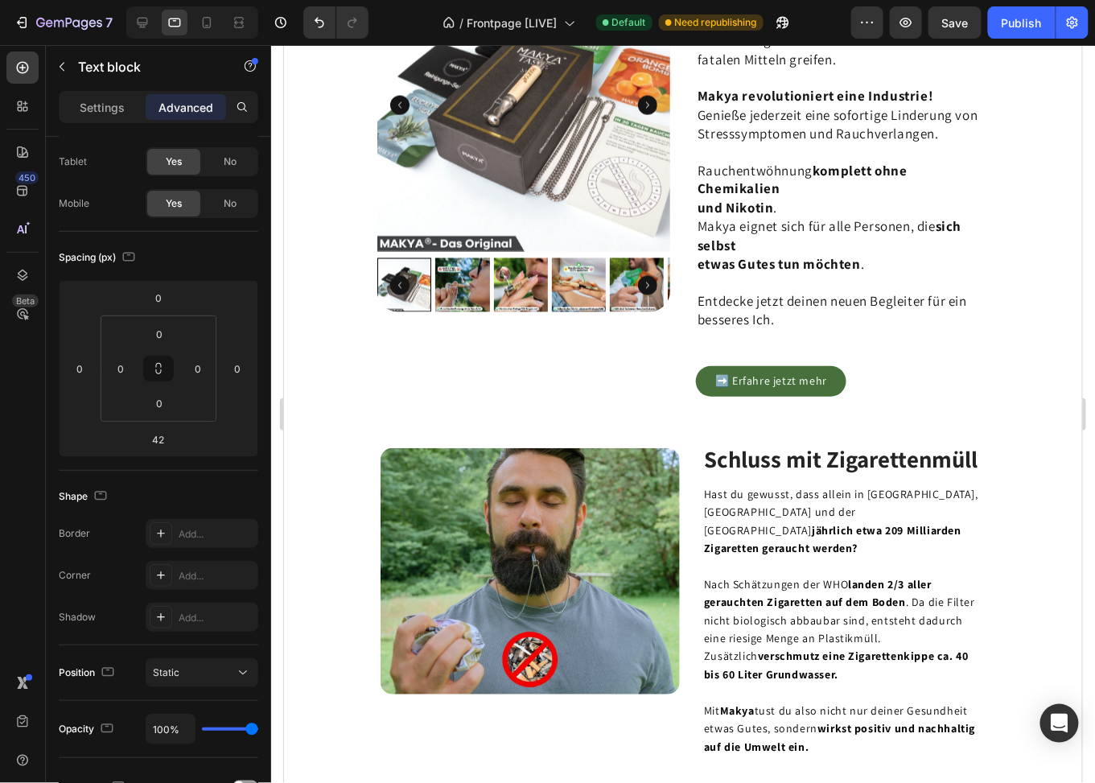
scroll to position [665, 0]
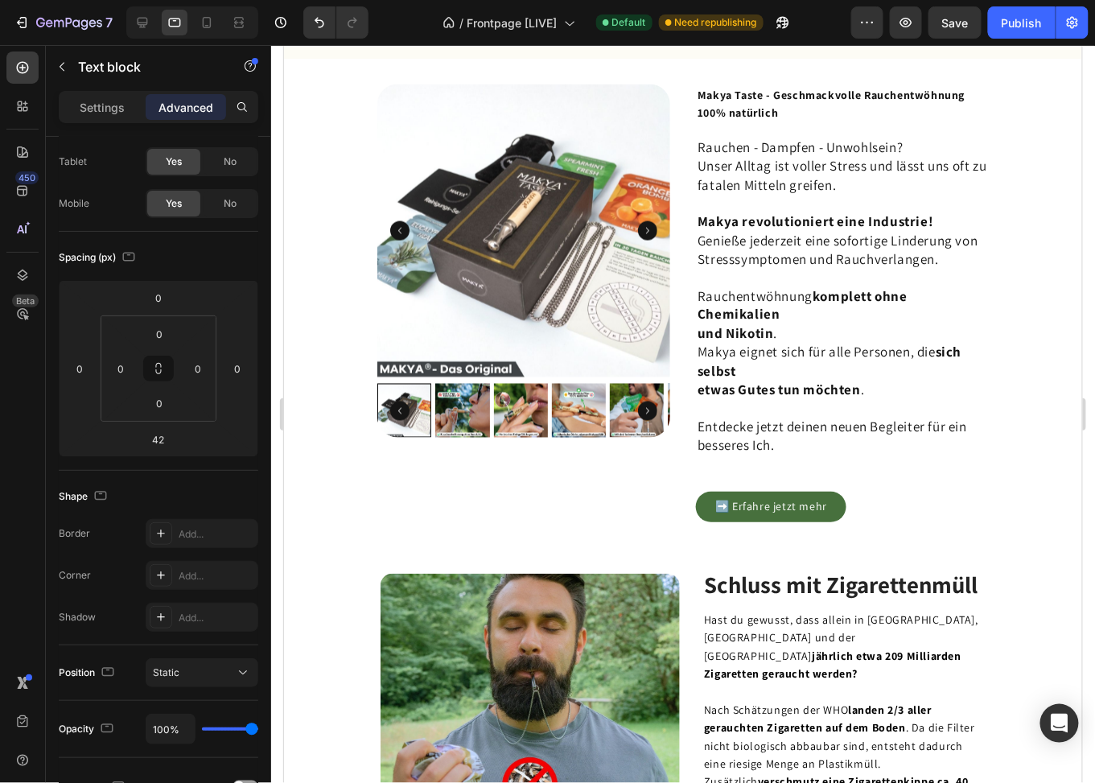
click at [777, 193] on span "fatalen Mitteln greifen." at bounding box center [766, 184] width 138 height 18
click at [846, 398] on strong "etwas Gutes tun möchten" at bounding box center [778, 390] width 163 height 18
click at [742, 158] on span "Unser Alltag ist voller Stress und lässt uns oft zu" at bounding box center [842, 165] width 290 height 18
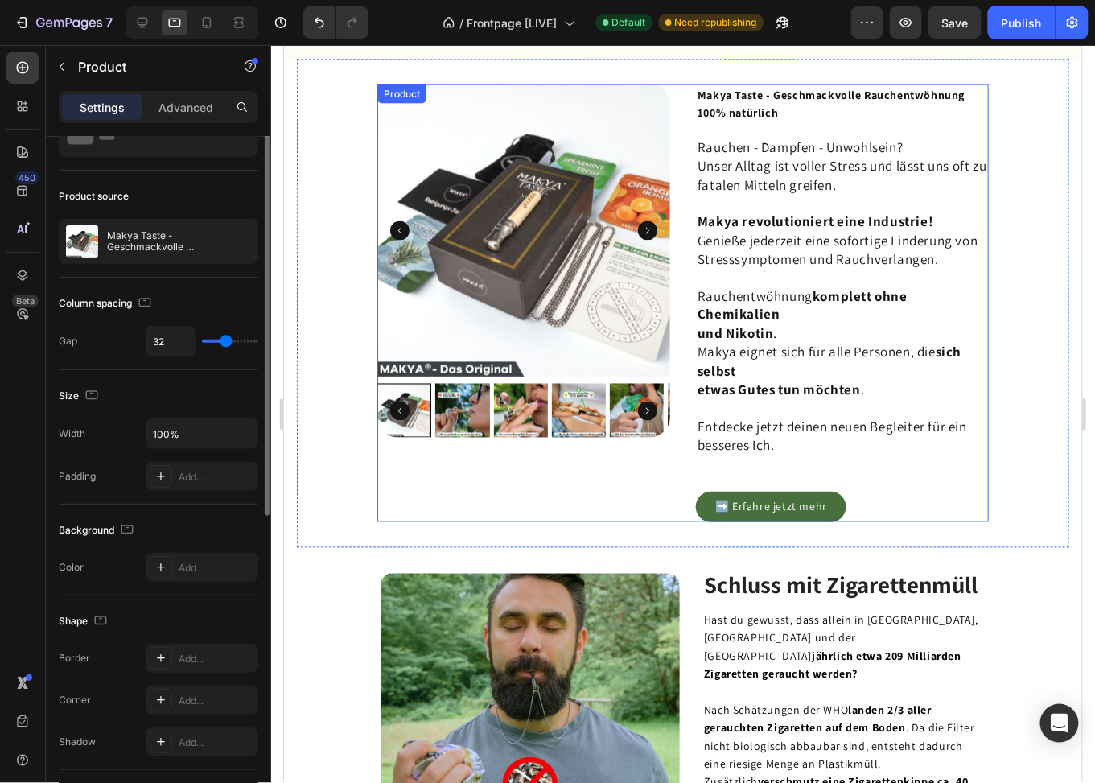
click at [691, 145] on div "Product Images Makya Taste - Geschmackvolle Rauchentwöhnung 100% natürlich Prod…" at bounding box center [683, 303] width 612 height 438
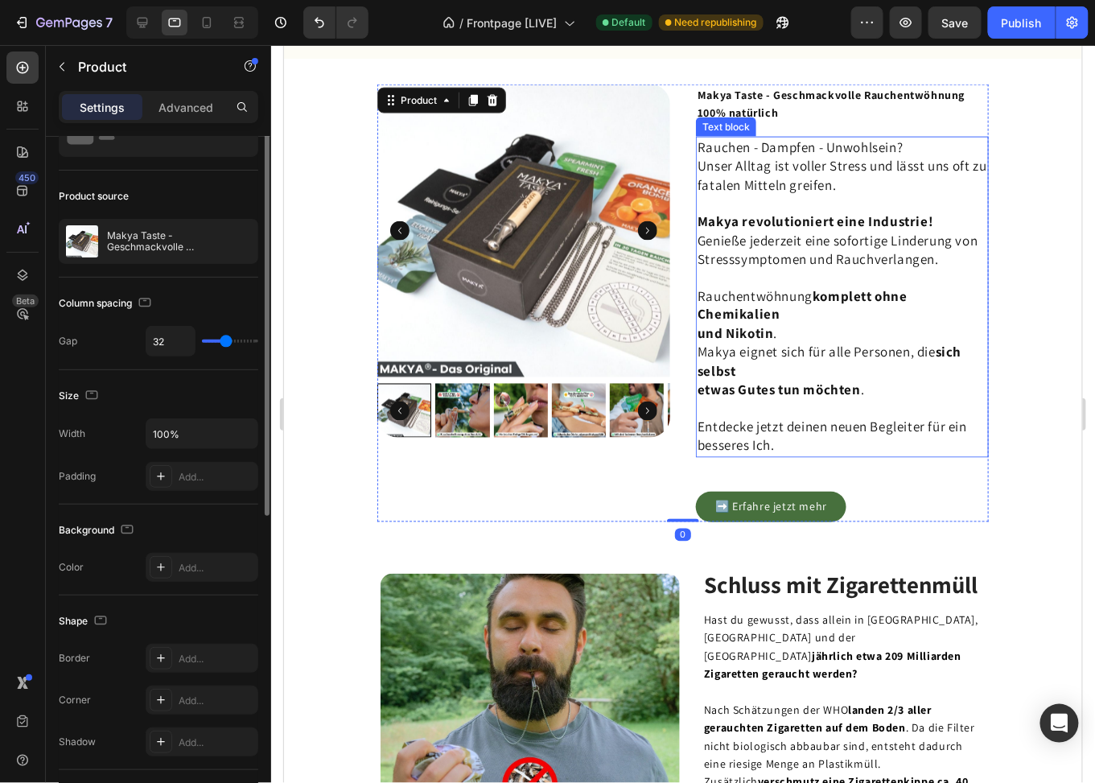
scroll to position [0, 0]
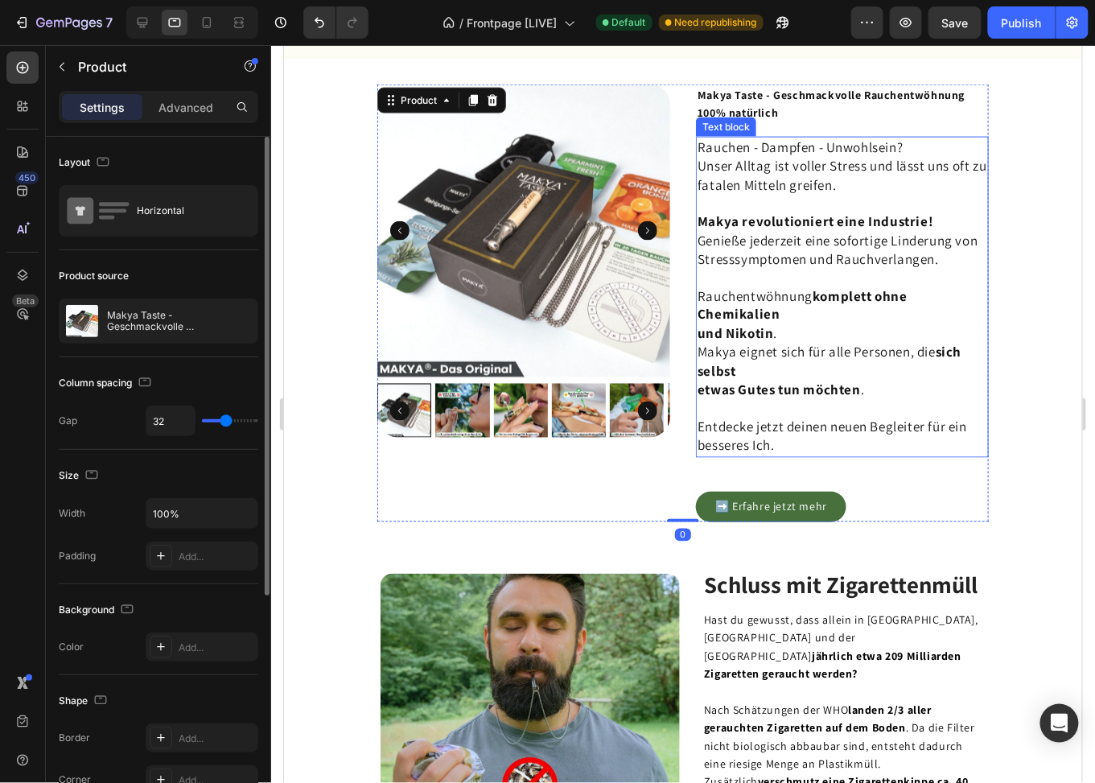
click at [714, 153] on span "Rauchen - Dampfen - Unwohlsein?" at bounding box center [800, 147] width 206 height 18
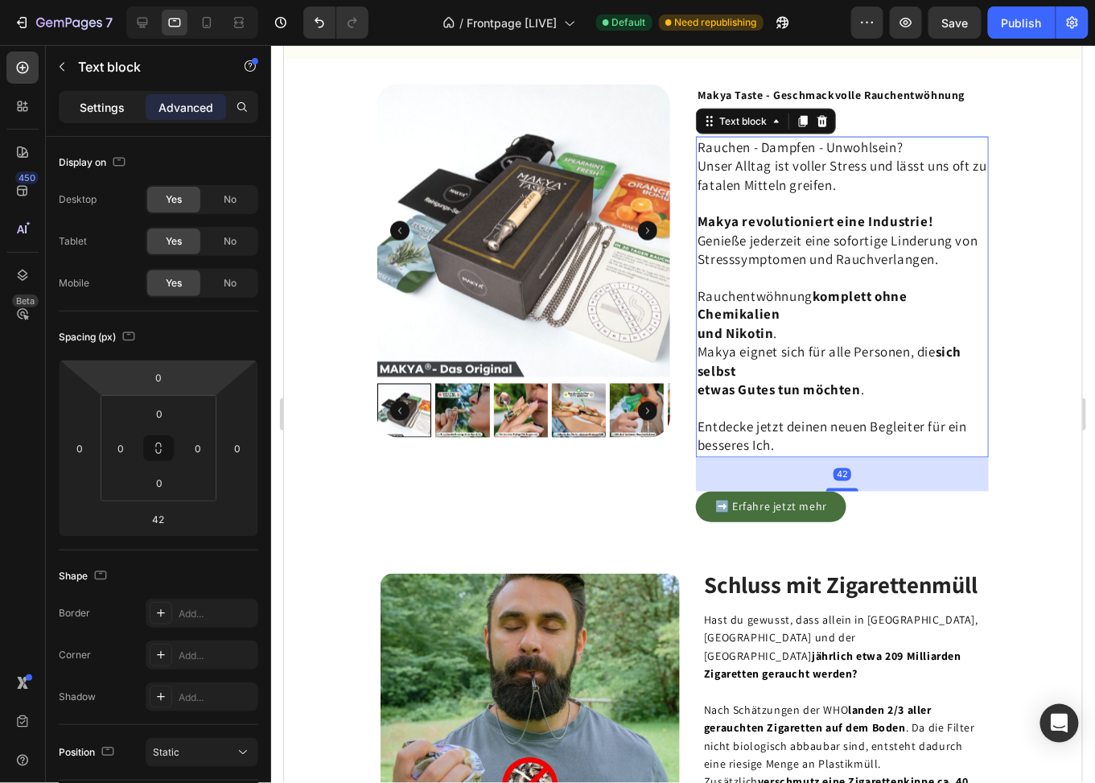
click at [81, 105] on p "Settings" at bounding box center [102, 107] width 45 height 17
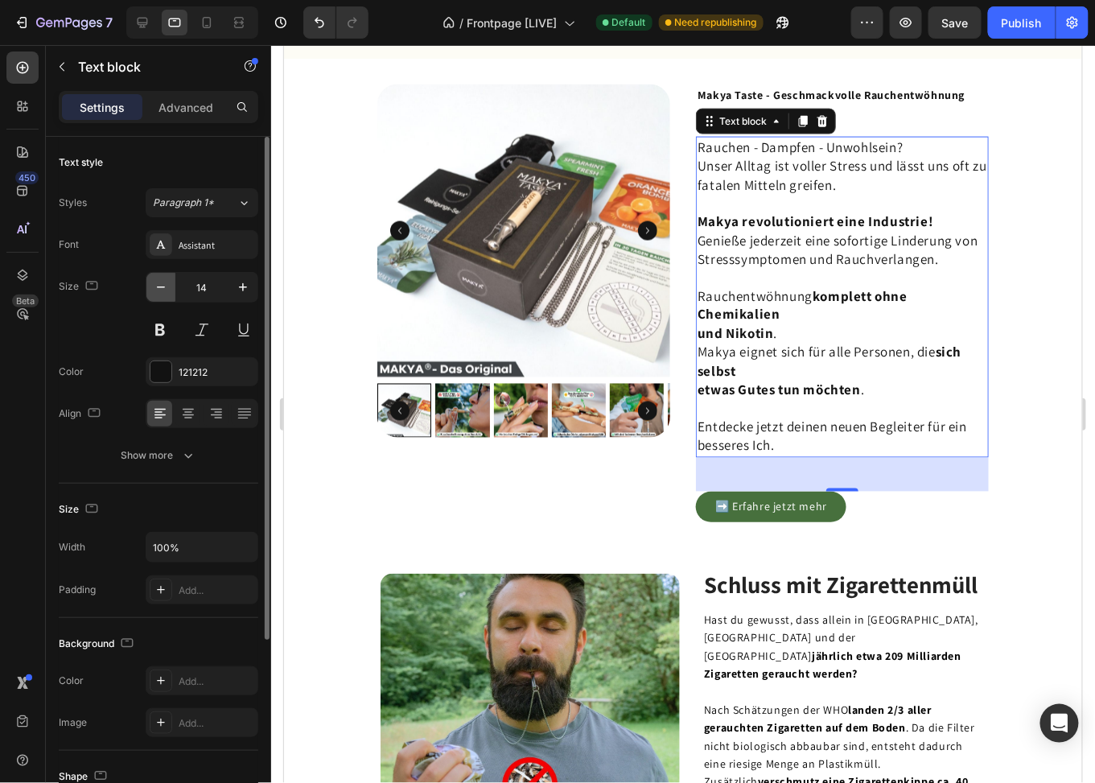
click at [159, 282] on icon "button" at bounding box center [161, 287] width 16 height 16
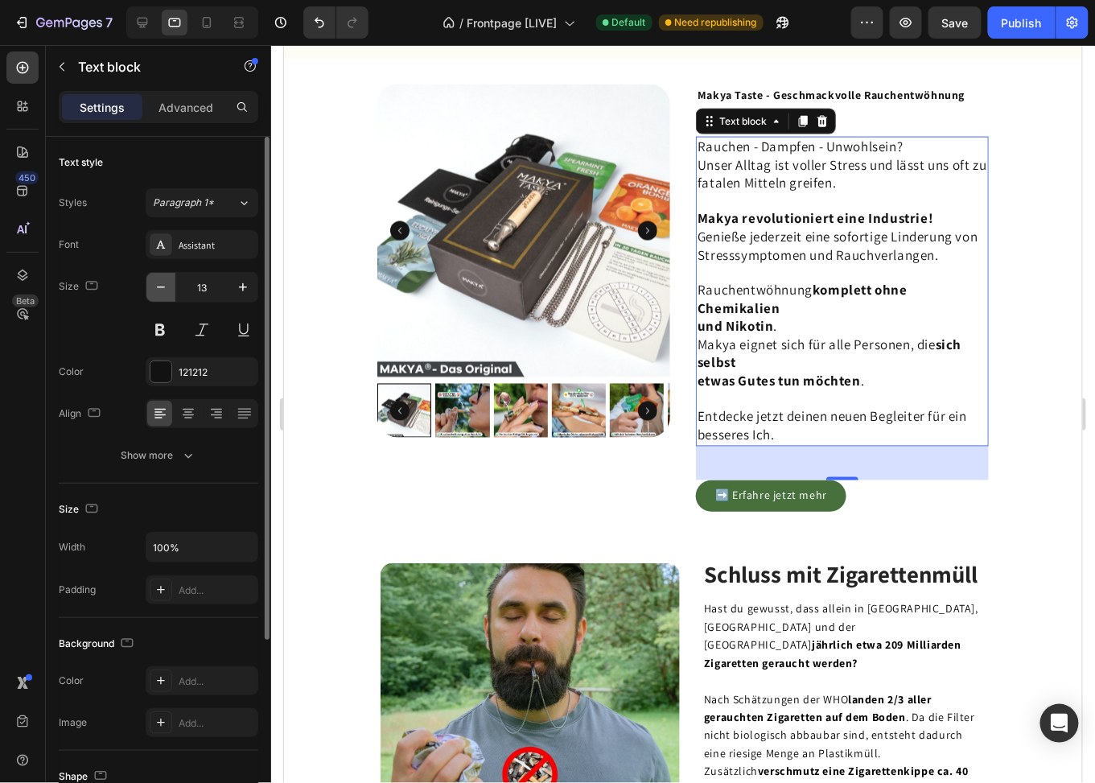
click at [159, 282] on icon "button" at bounding box center [161, 287] width 16 height 16
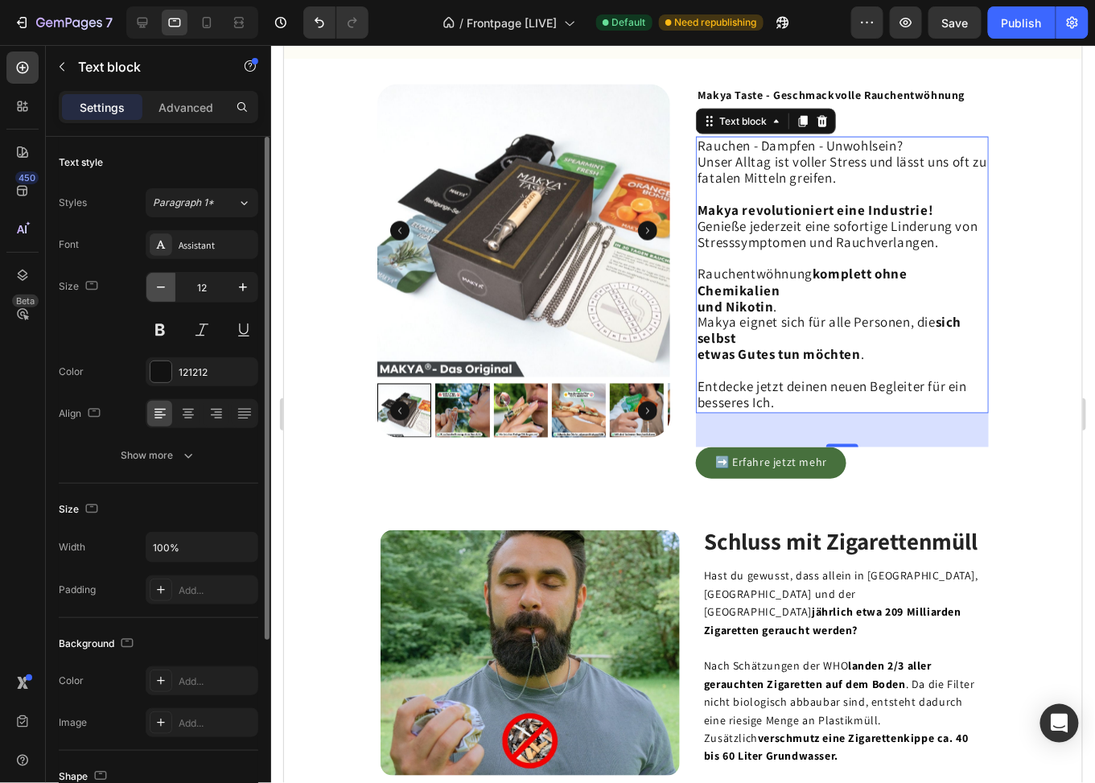
click at [159, 282] on icon "button" at bounding box center [161, 287] width 16 height 16
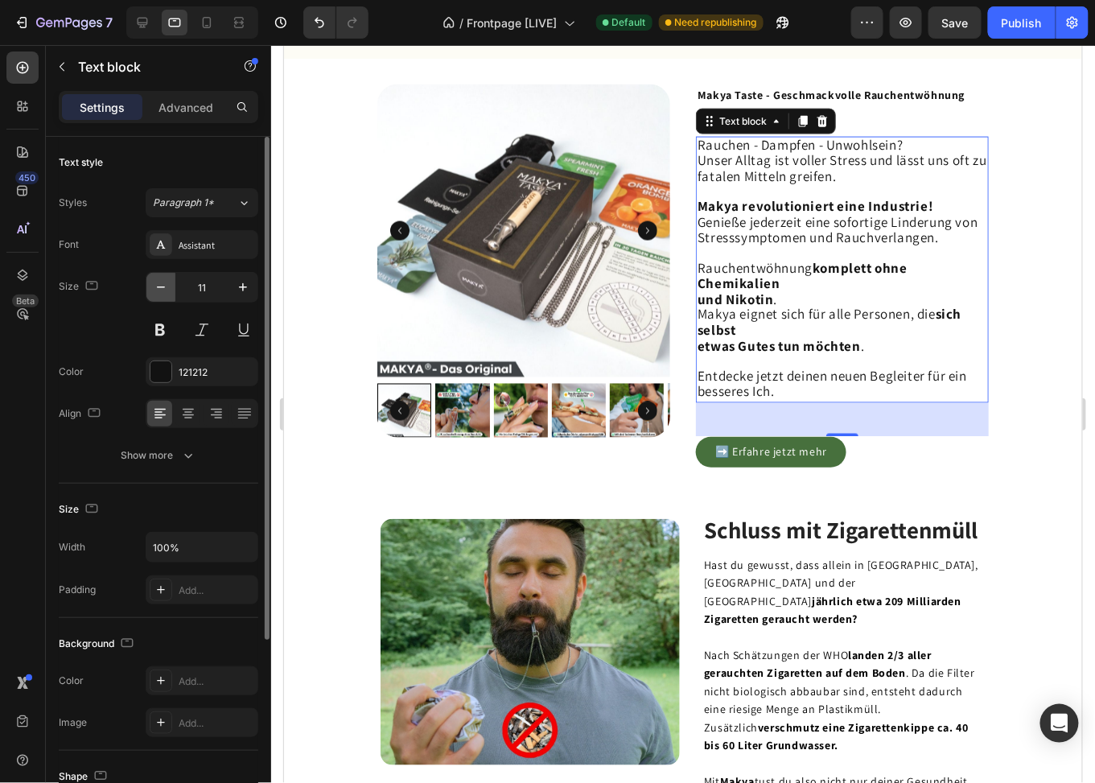
click at [159, 282] on icon "button" at bounding box center [161, 287] width 16 height 16
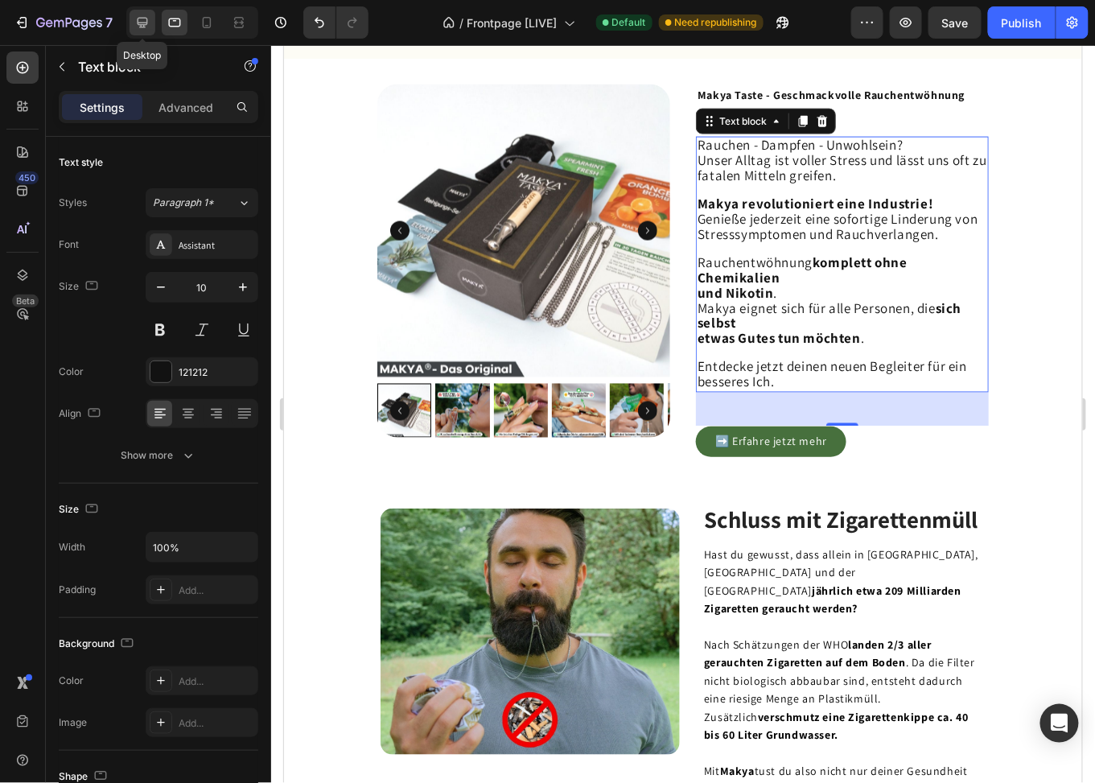
click at [138, 23] on icon at bounding box center [143, 23] width 10 height 10
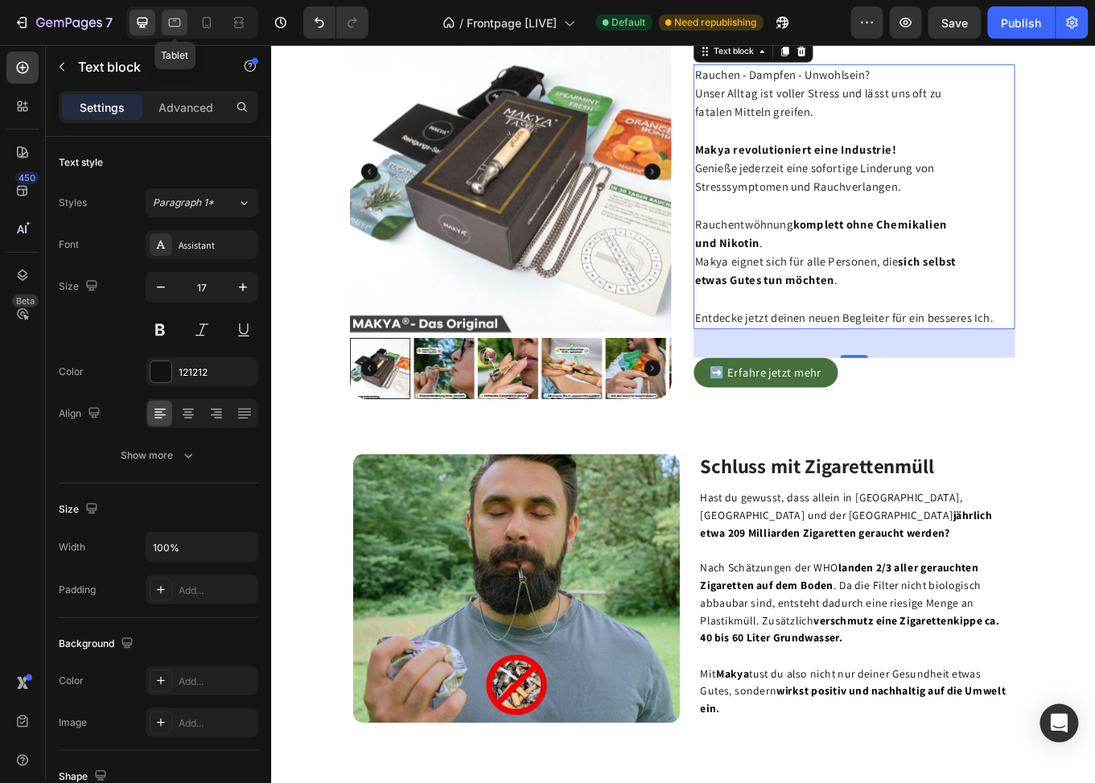
scroll to position [631, 0]
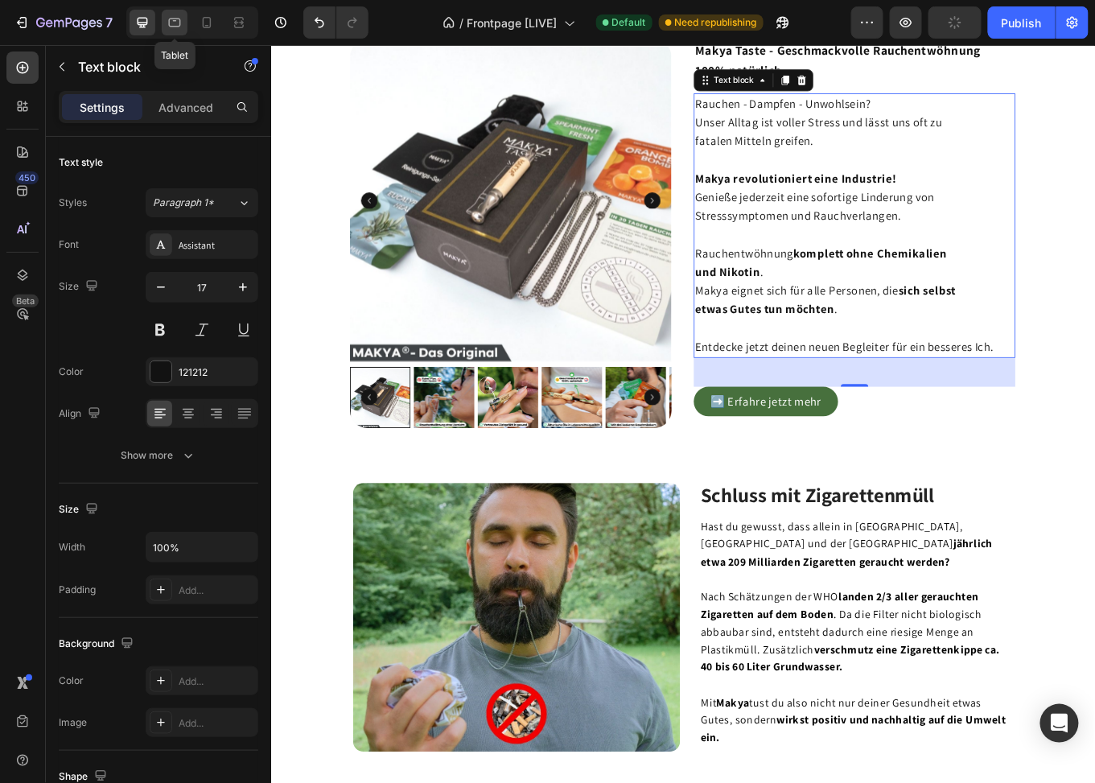
click at [169, 22] on icon at bounding box center [175, 23] width 12 height 9
type input "10"
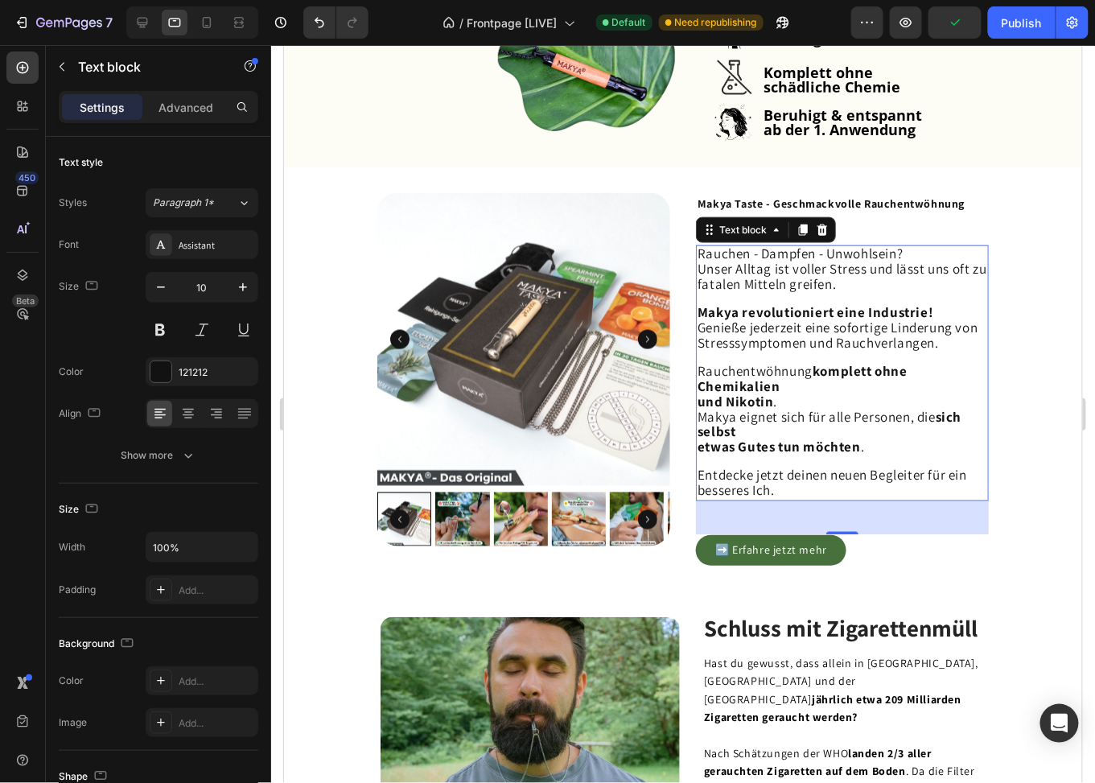
scroll to position [628, 0]
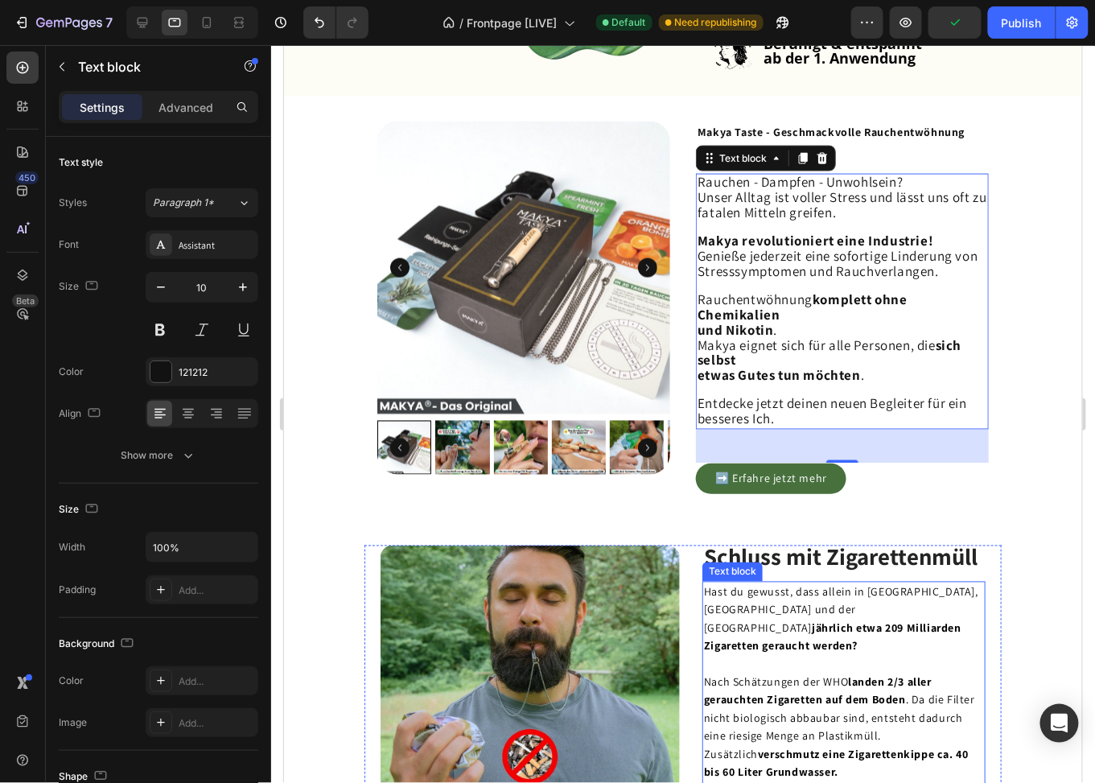
click at [798, 628] on span "Hast du gewusst, dass allein in Deutschland, Österreich und der Schweiz jährlic…" at bounding box center [840, 618] width 274 height 68
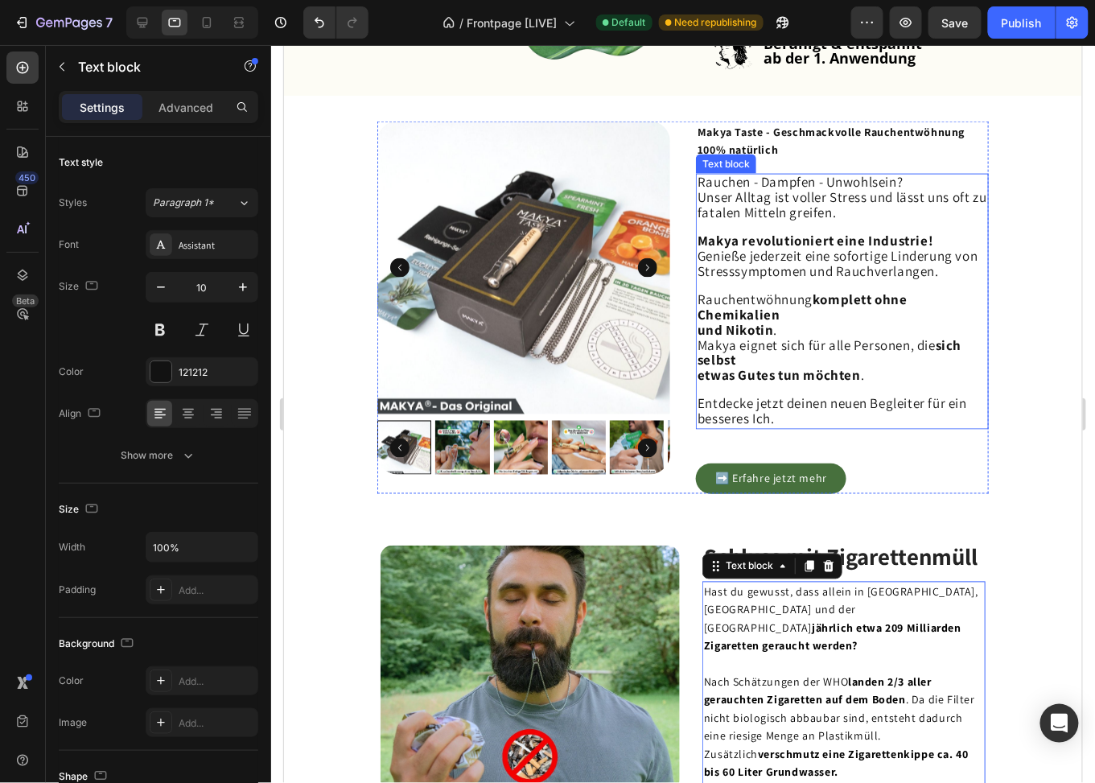
click at [807, 275] on span "Genieße jederzeit eine sofortige Linderung von Stresssymptomen und Rauchverlang…" at bounding box center [837, 262] width 281 height 33
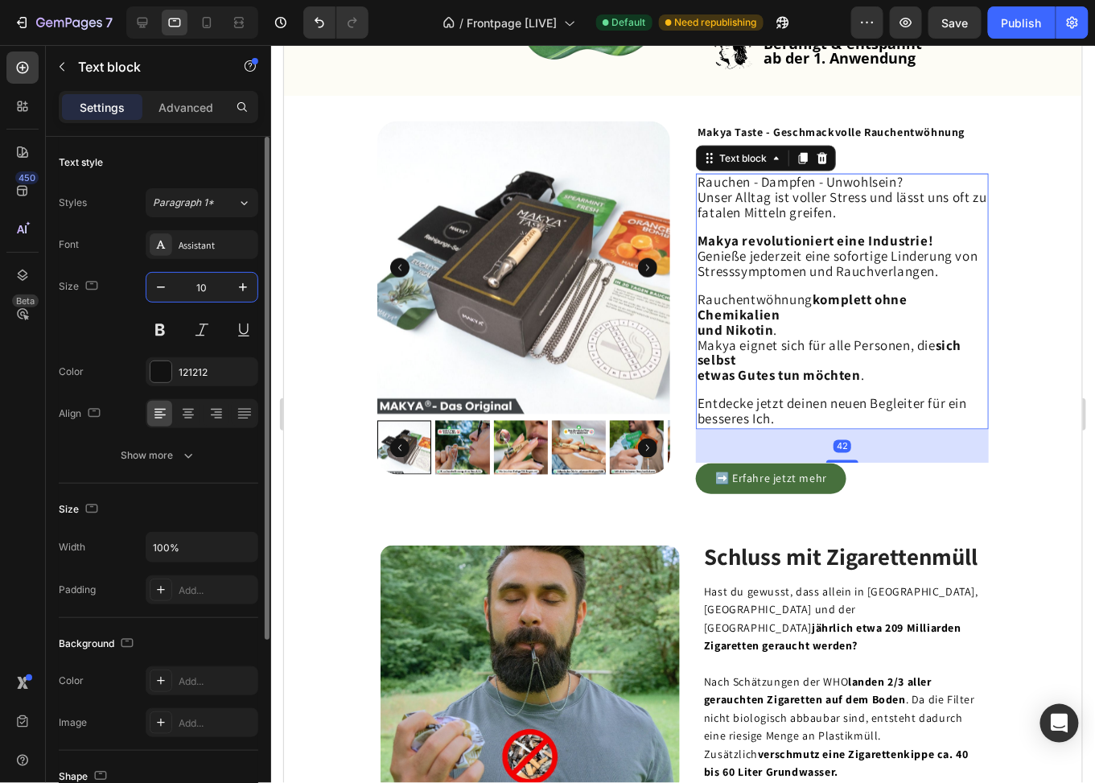
click at [213, 288] on input "10" at bounding box center [201, 287] width 53 height 29
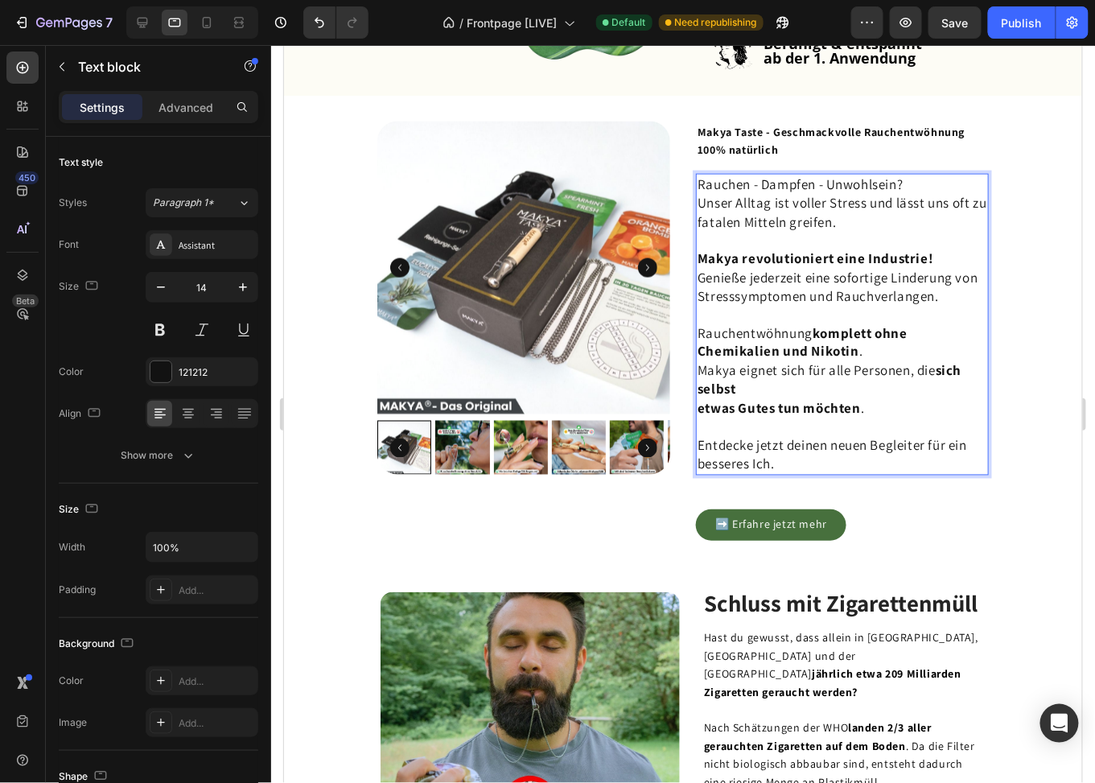
click at [697, 411] on strong "etwas Gutes tun möchten" at bounding box center [778, 408] width 163 height 18
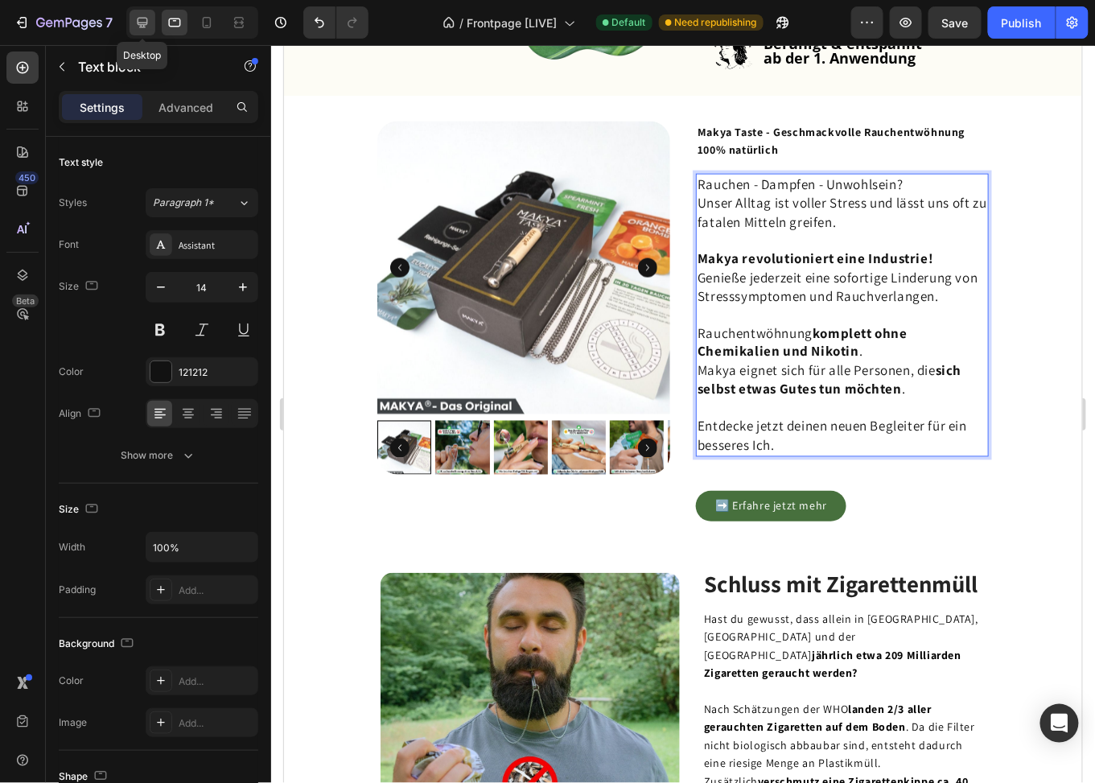
click at [145, 20] on icon at bounding box center [142, 22] width 16 height 16
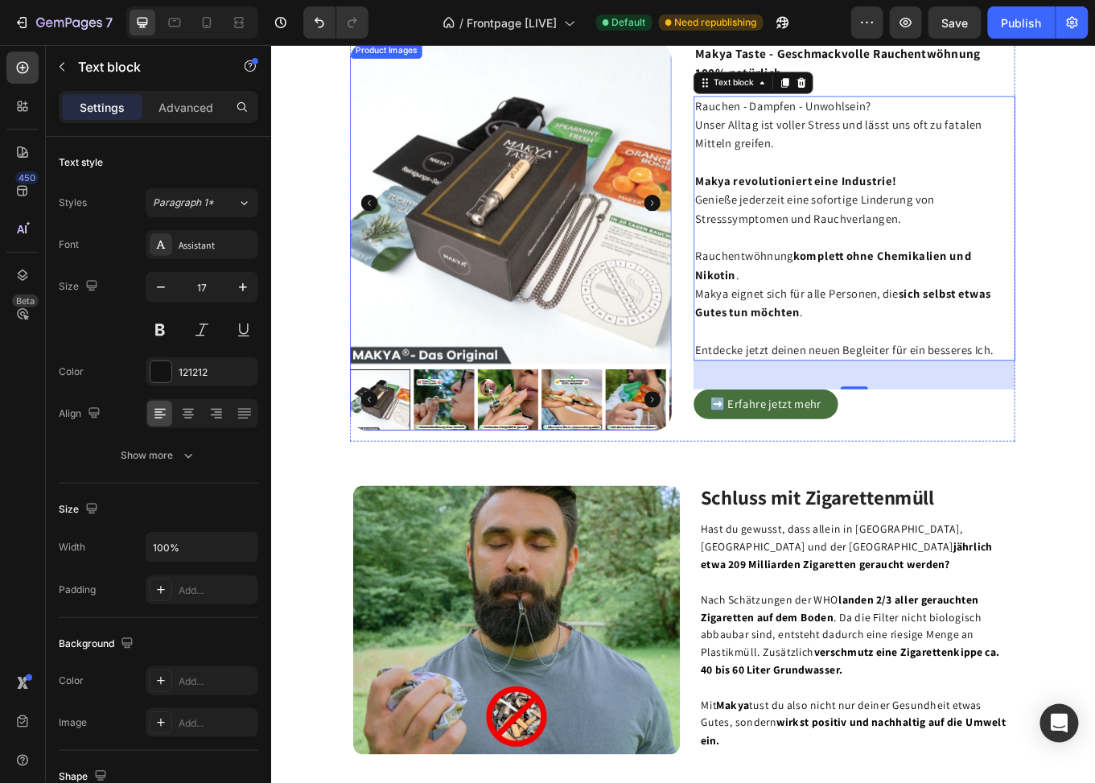
scroll to position [631, 0]
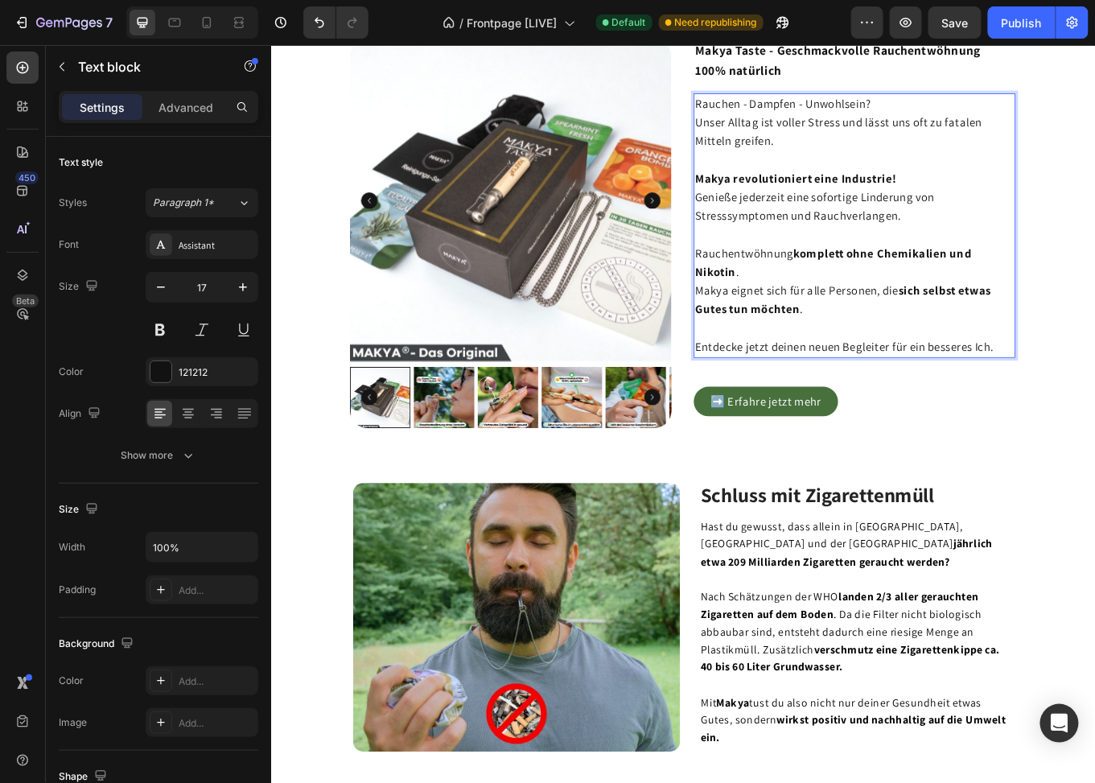
click at [770, 332] on span "Makya eignet sich für alle Personen, die sich selbst etwas Gutes tun möchten ." at bounding box center [941, 342] width 346 height 39
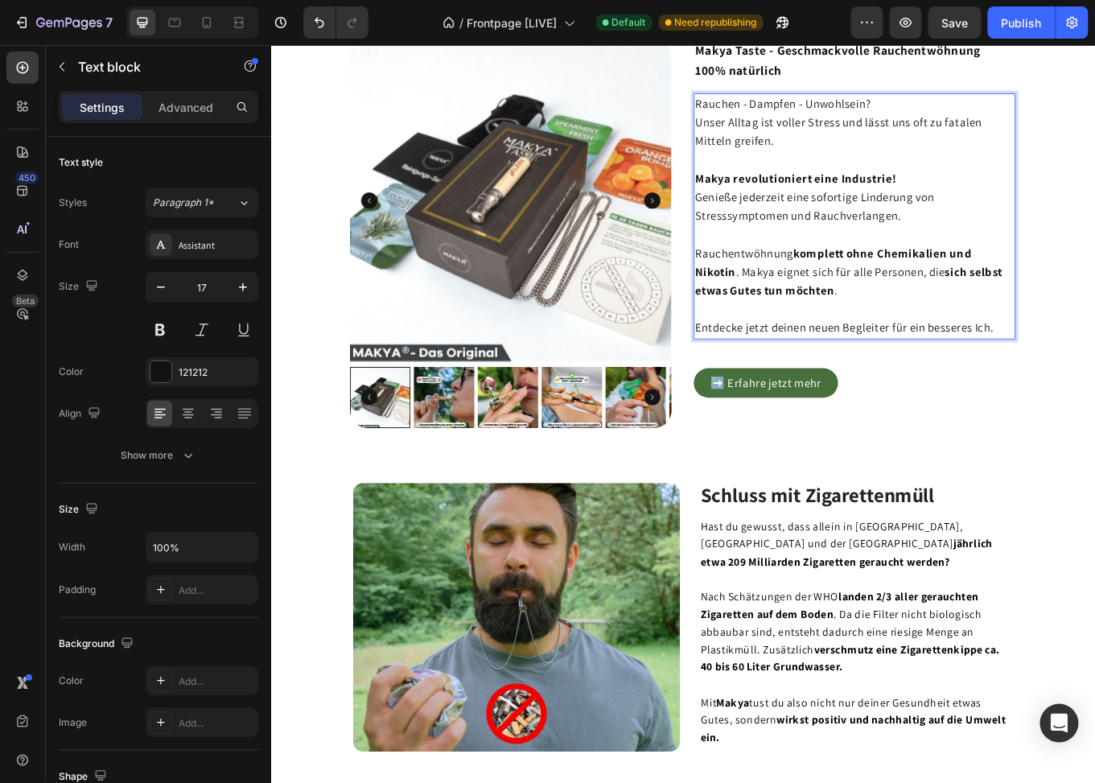
click at [821, 187] on p "Rich Text Editor. Editing area: main" at bounding box center [954, 179] width 373 height 22
click at [179, 19] on icon at bounding box center [175, 22] width 16 height 16
type input "14"
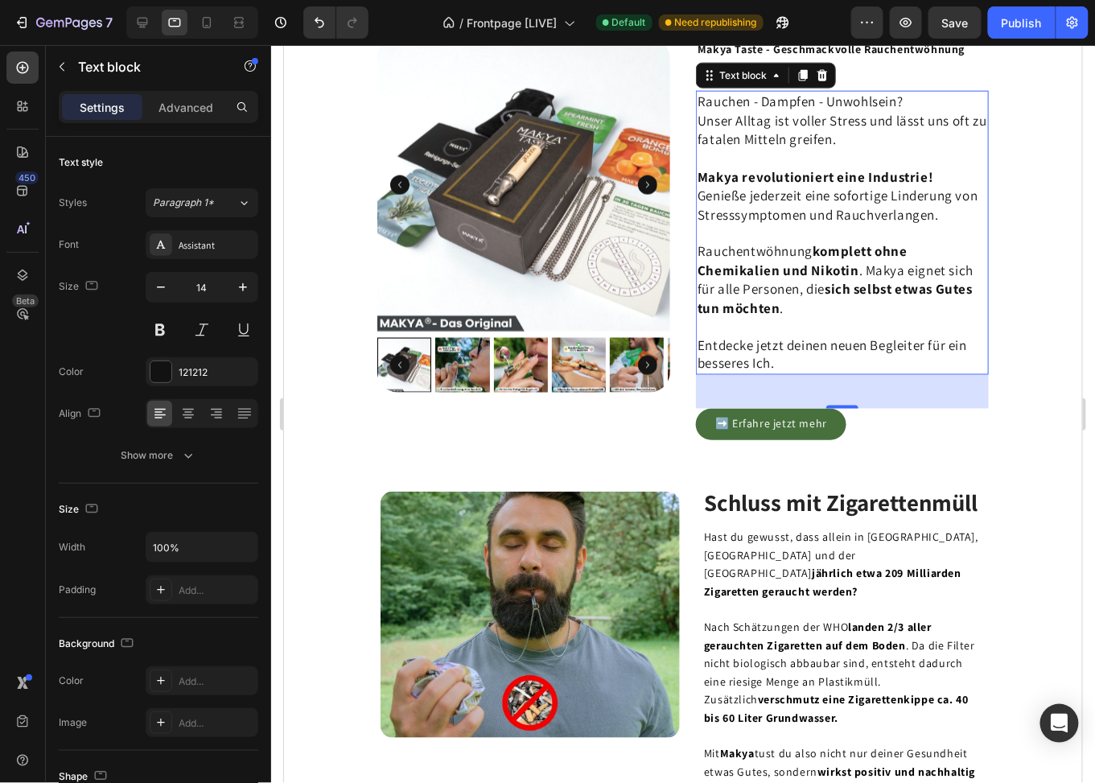
scroll to position [620, 0]
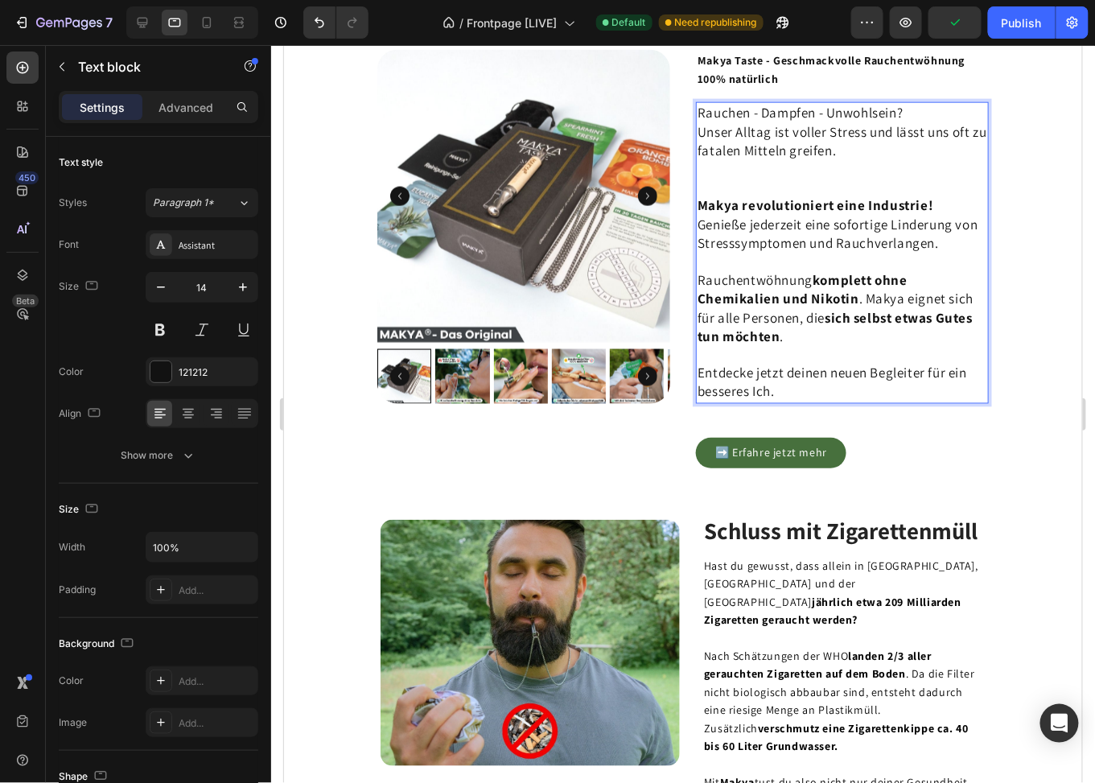
click at [782, 399] on p "Rauchentwöhnung komplett ohne Chemikalien und Nikotin . Makya eignet sich für a…" at bounding box center [842, 335] width 290 height 131
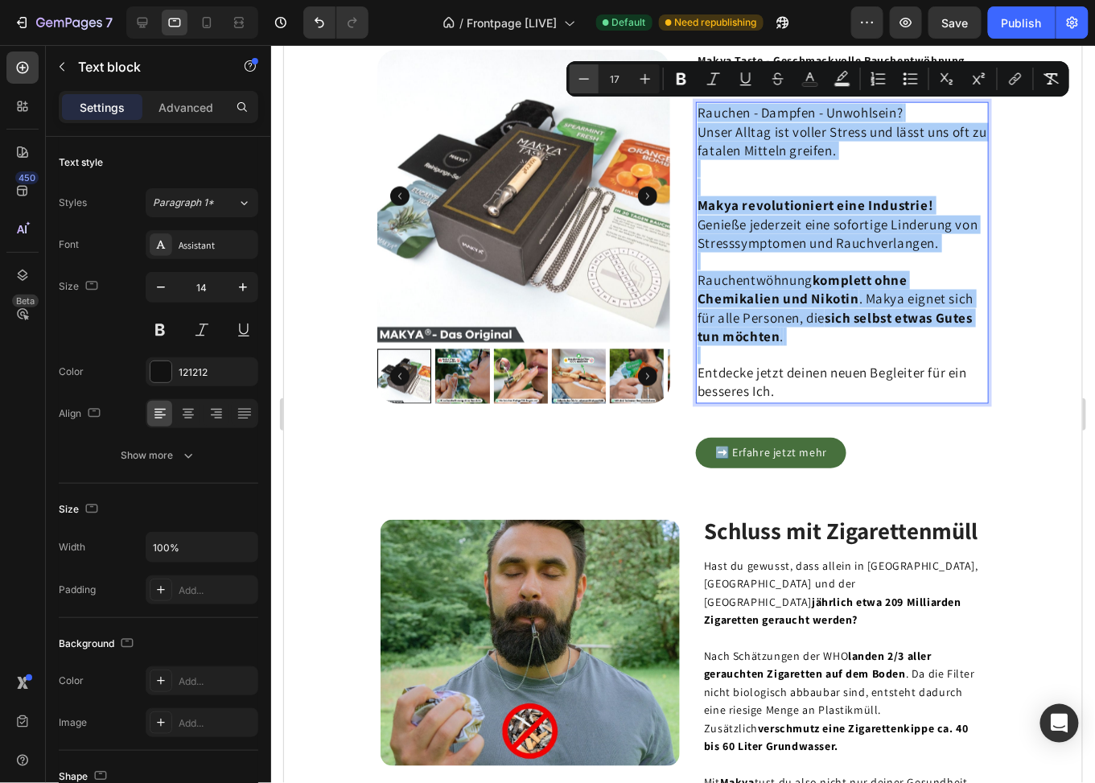
click at [578, 76] on icon "Editor contextual toolbar" at bounding box center [584, 79] width 16 height 16
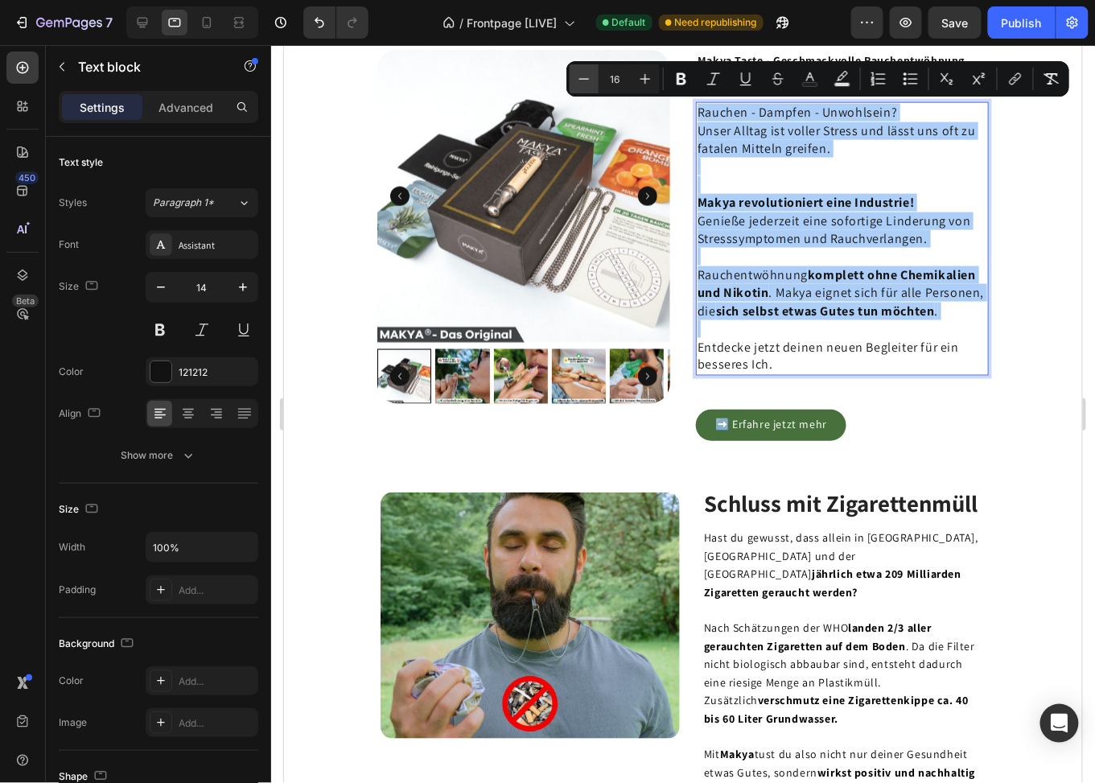
click at [576, 77] on icon "Editor contextual toolbar" at bounding box center [584, 79] width 16 height 16
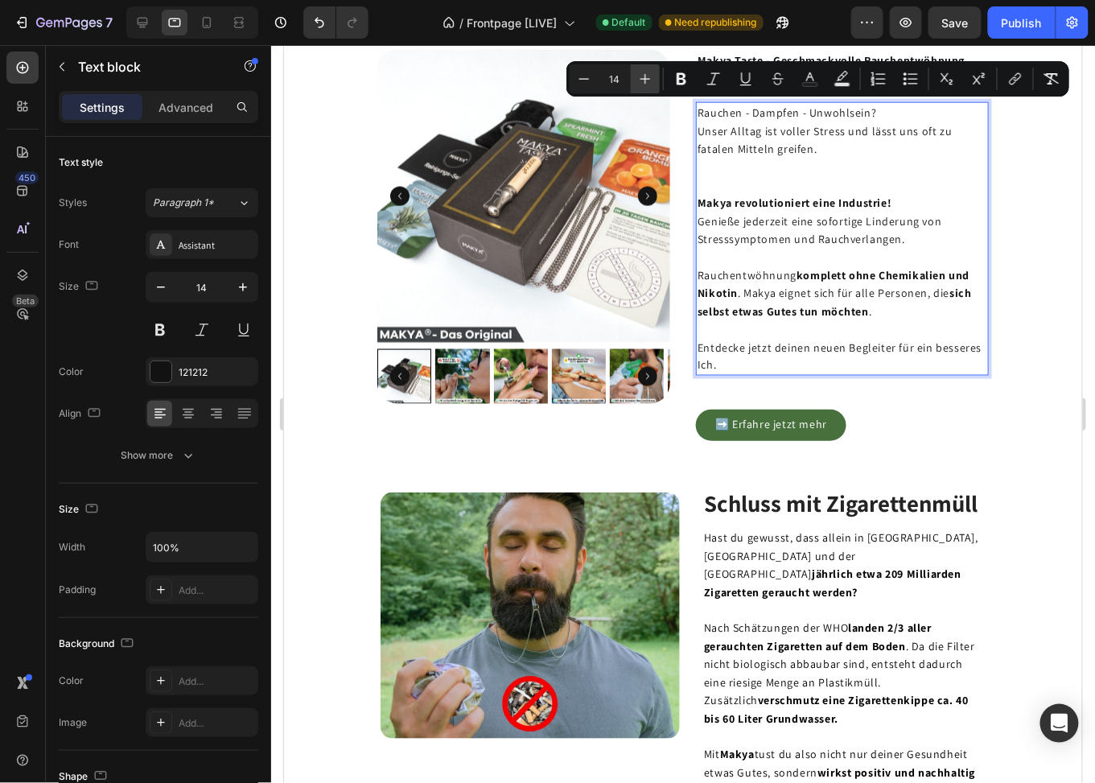
click at [653, 80] on icon "Editor contextual toolbar" at bounding box center [645, 79] width 16 height 16
type input "15"
drag, startPoint x: 142, startPoint y: 22, endPoint x: 576, endPoint y: 208, distance: 473.0
click at [142, 22] on icon at bounding box center [142, 22] width 16 height 16
type input "17"
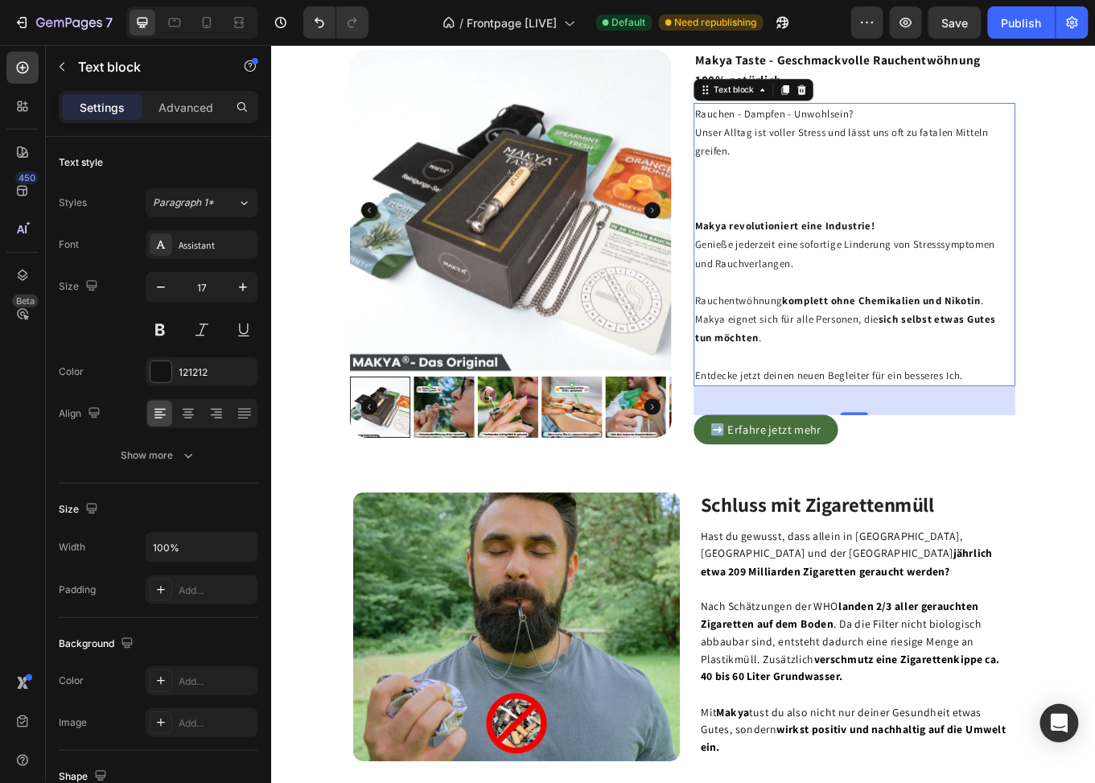
scroll to position [631, 0]
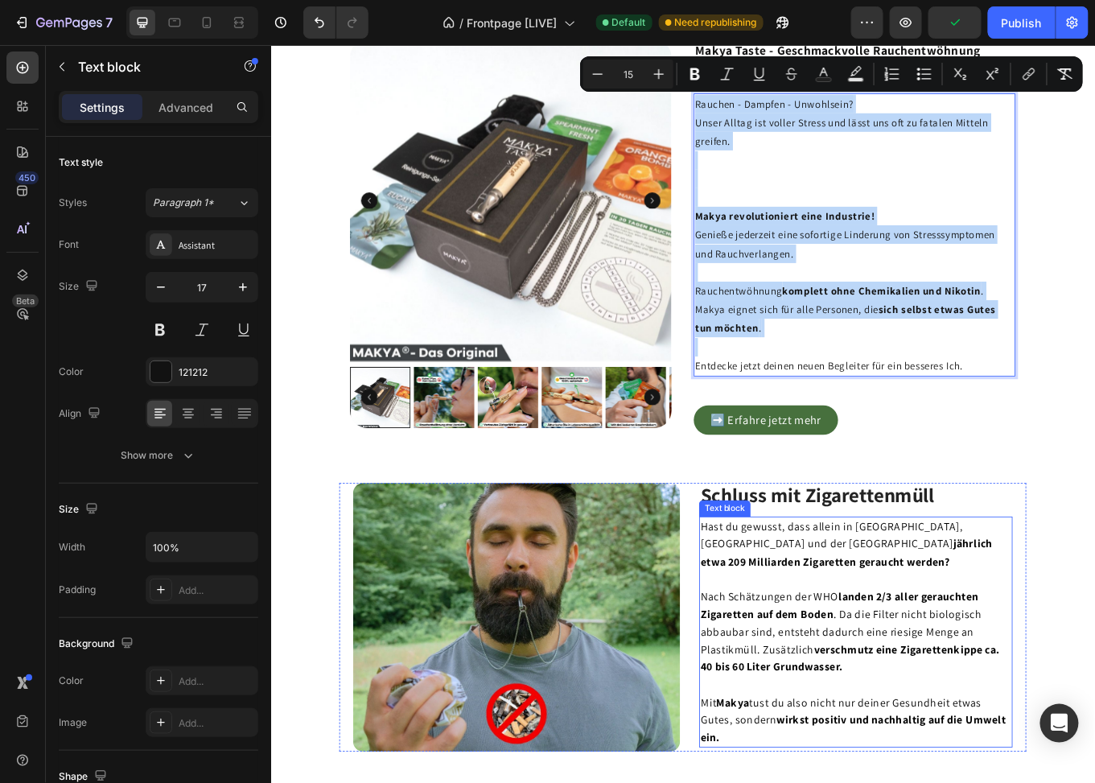
click at [919, 645] on p "Hast du gewusst, dass allein in Deutschland, Österreich und der Schweiz jährlic…" at bounding box center [956, 629] width 364 height 62
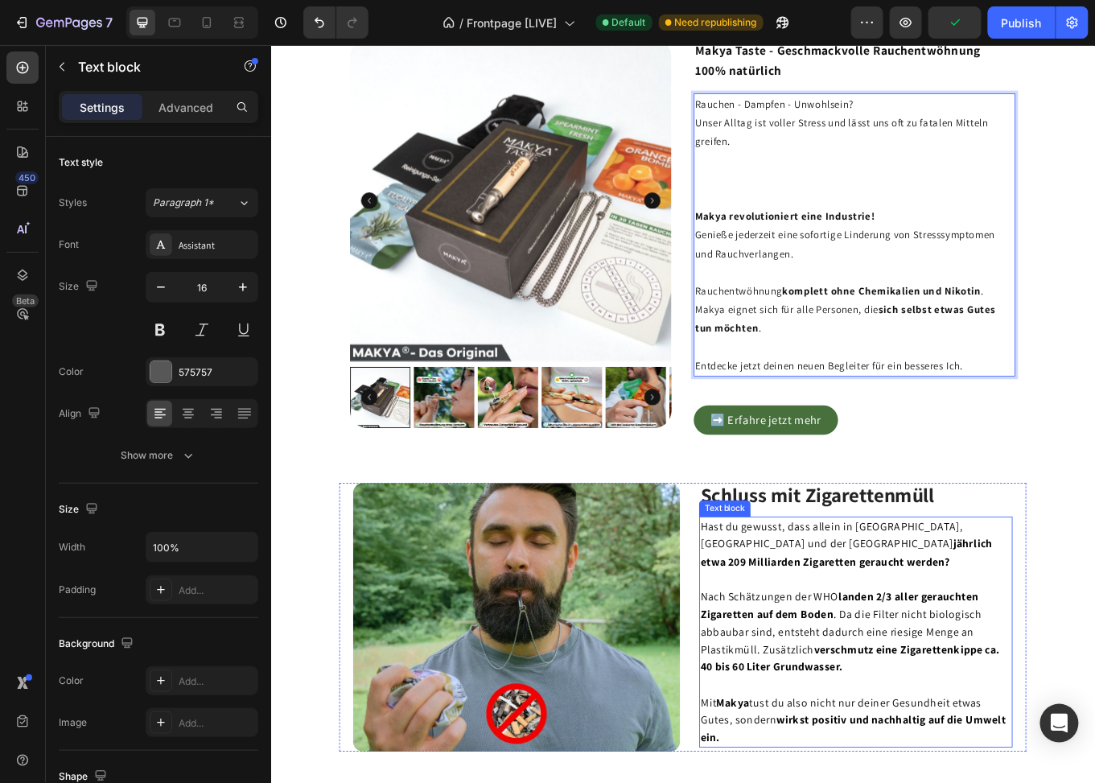
click at [919, 645] on p "Hast du gewusst, dass allein in Deutschland, Österreich und der Schweiz jährlic…" at bounding box center [956, 629] width 364 height 62
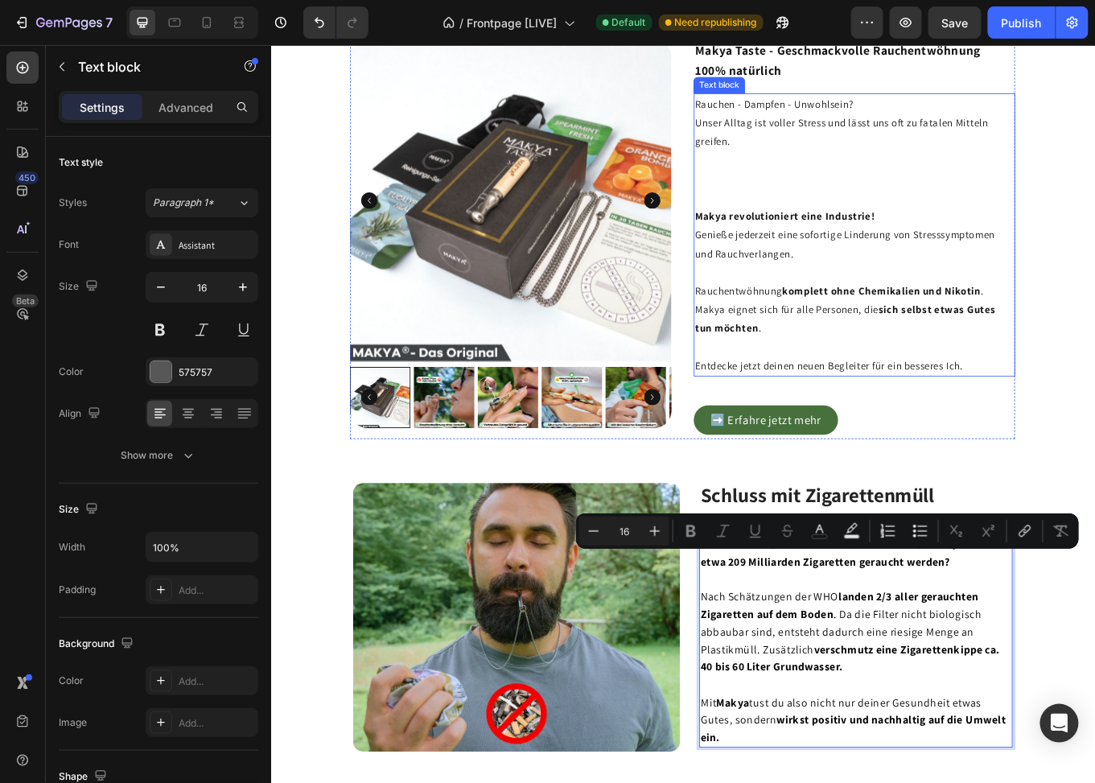
click at [873, 314] on p "Rich Text Editor. Editing area: main" at bounding box center [954, 310] width 373 height 22
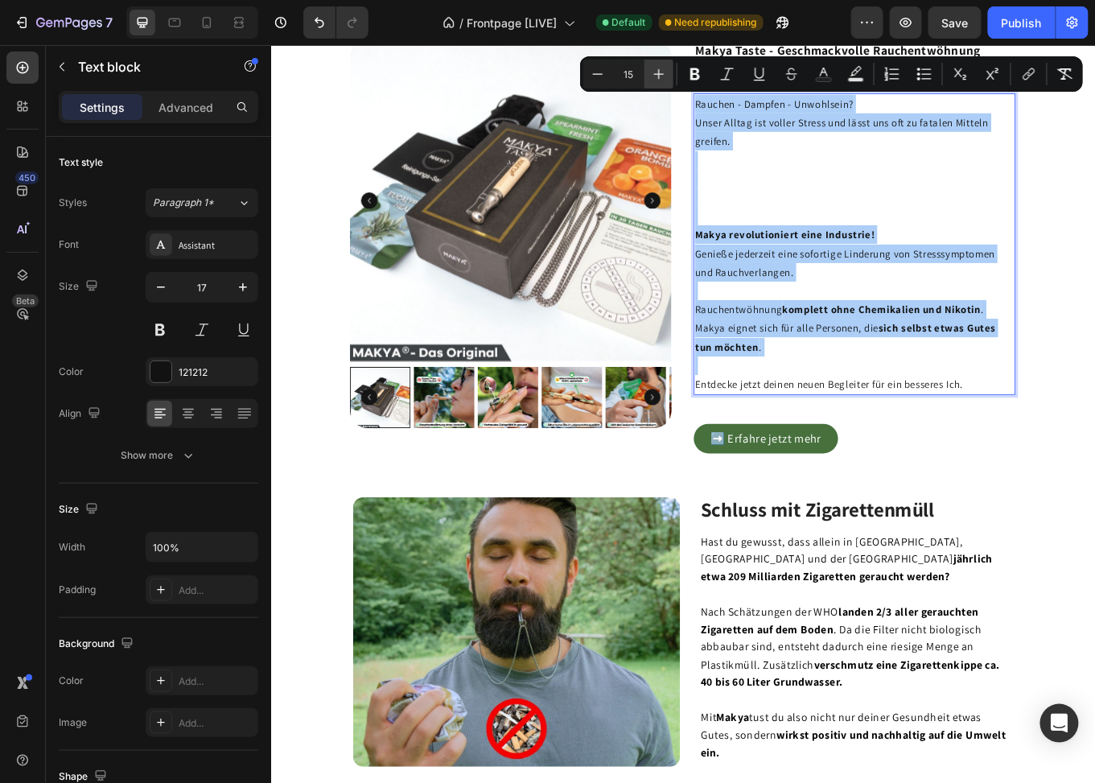
click at [665, 71] on icon "Editor contextual toolbar" at bounding box center [659, 74] width 16 height 16
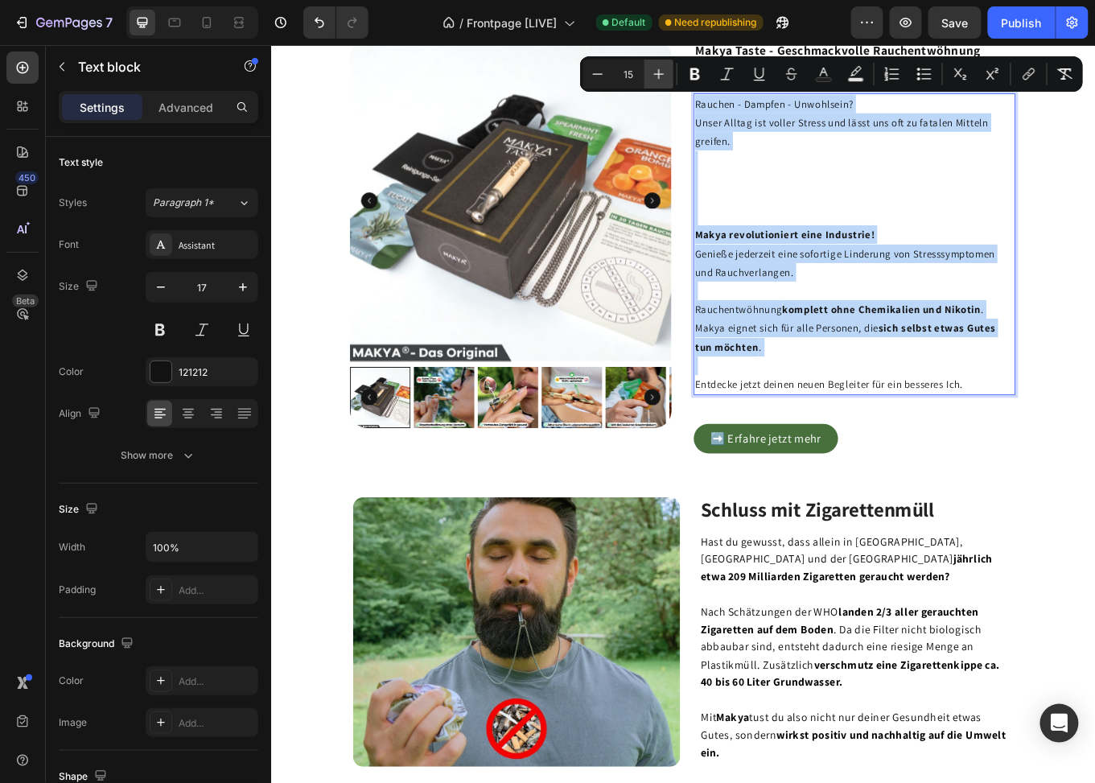
type input "16"
click at [806, 232] on p "Rich Text Editor. Editing area: main" at bounding box center [954, 212] width 373 height 88
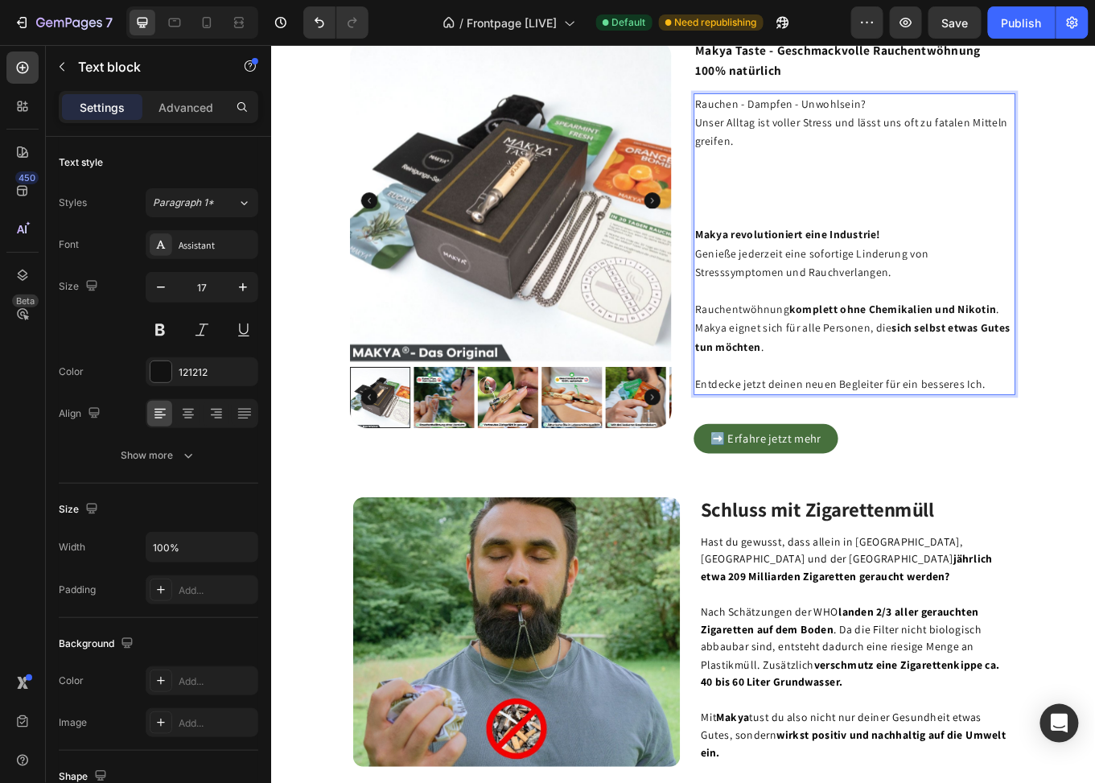
click at [796, 245] on p "⁠⁠⁠⁠⁠⁠⁠" at bounding box center [954, 212] width 373 height 88
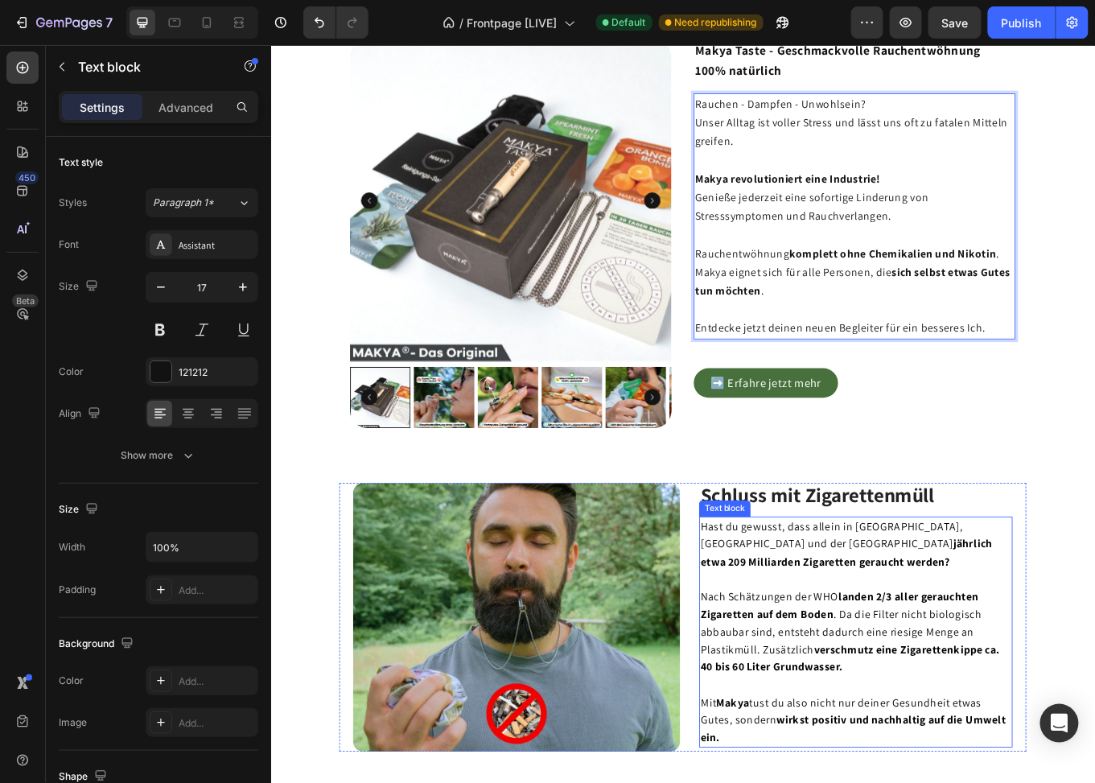
click at [860, 620] on strong "jährlich etwa 209 Milliarden Zigaretten geraucht werden?" at bounding box center [945, 639] width 342 height 38
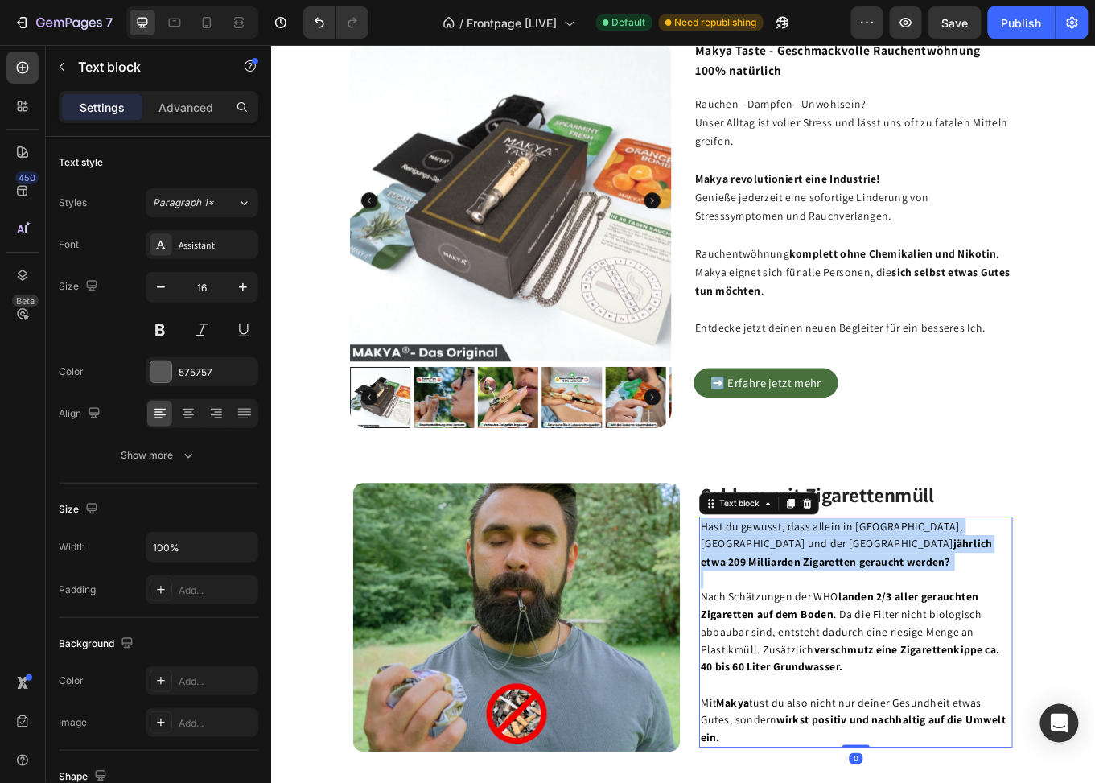
click at [860, 620] on strong "jährlich etwa 209 Milliarden Zigaretten geraucht werden?" at bounding box center [945, 639] width 342 height 38
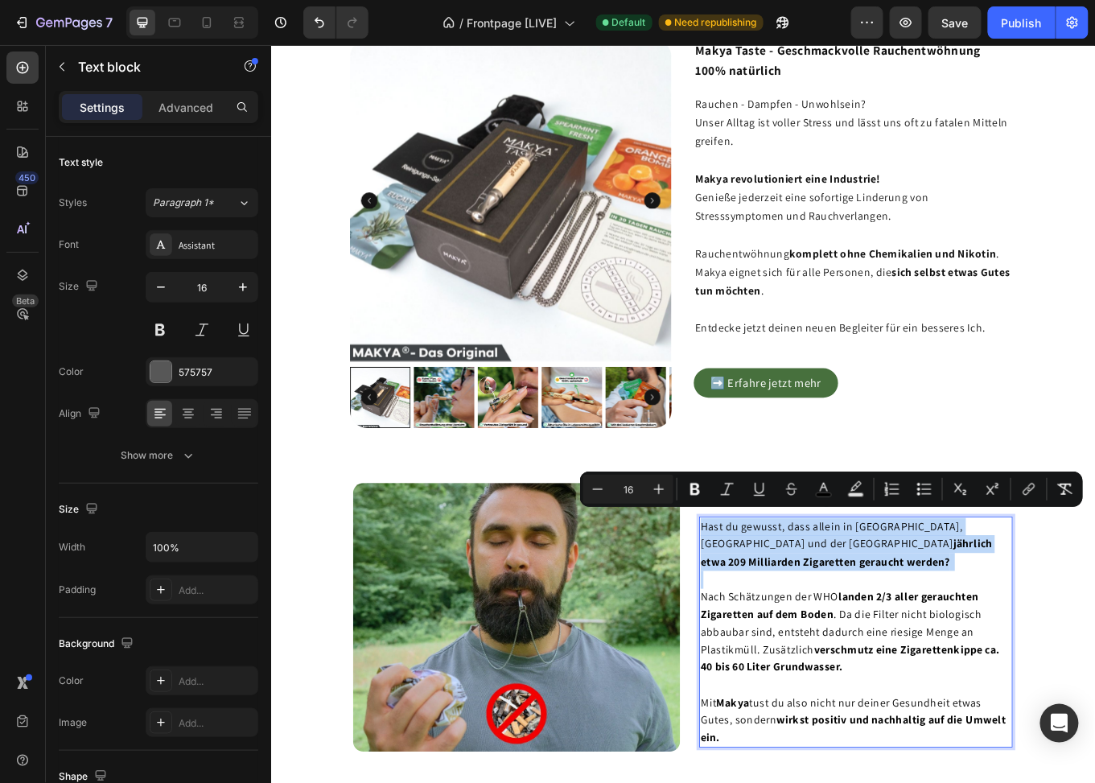
click at [899, 642] on p "Hast du gewusst, dass allein in Deutschland, Österreich und der Schweiz jährlic…" at bounding box center [956, 629] width 364 height 62
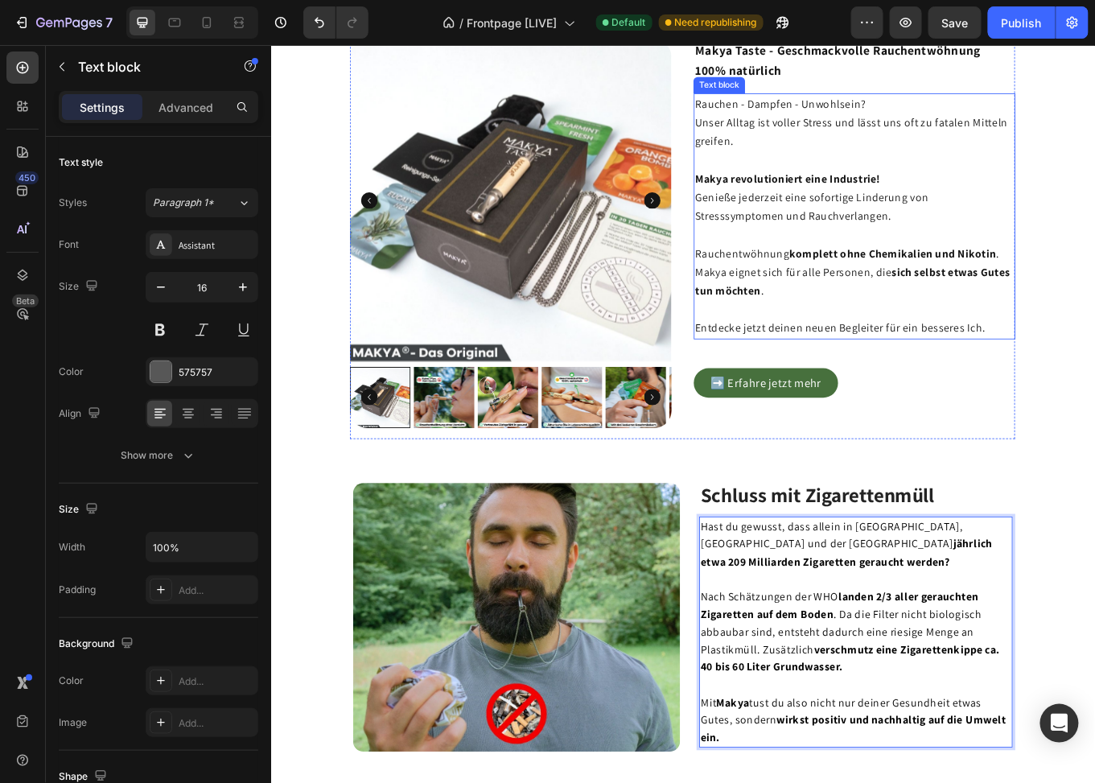
click at [854, 179] on p "Rich Text Editor. Editing area: main" at bounding box center [954, 179] width 373 height 22
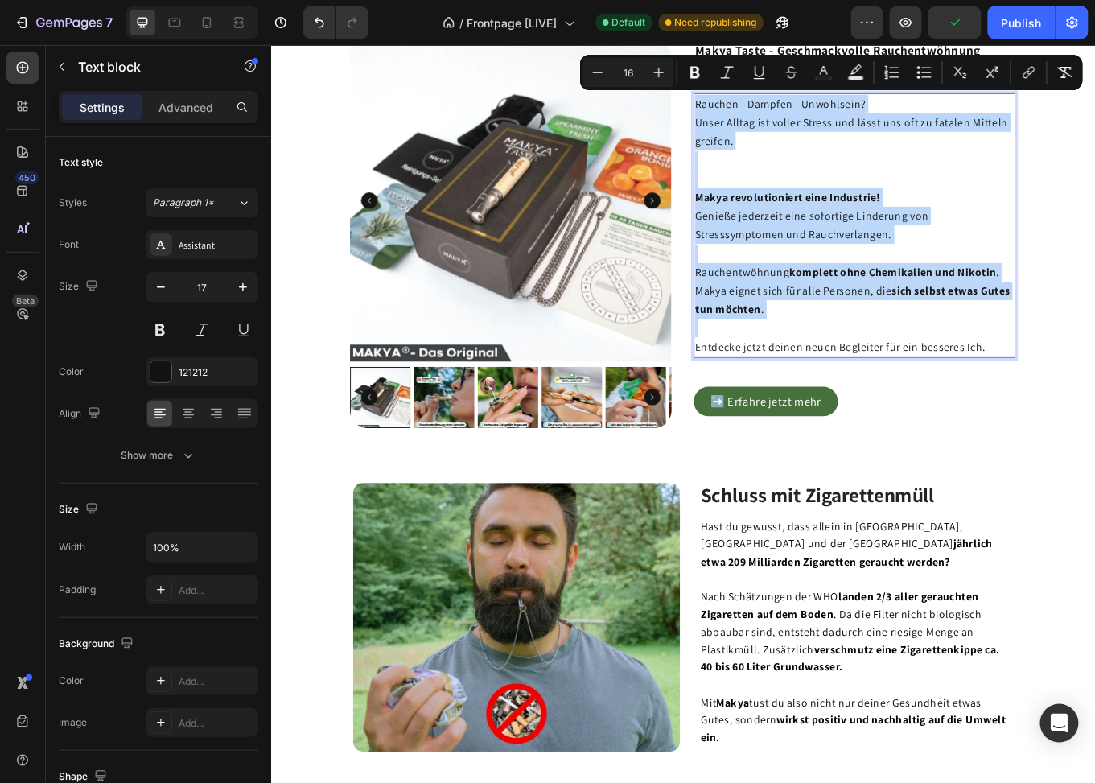
click at [820, 204] on p "Rich Text Editor. Editing area: main" at bounding box center [954, 189] width 373 height 43
click at [801, 198] on p "Rich Text Editor. Editing area: main" at bounding box center [954, 189] width 373 height 43
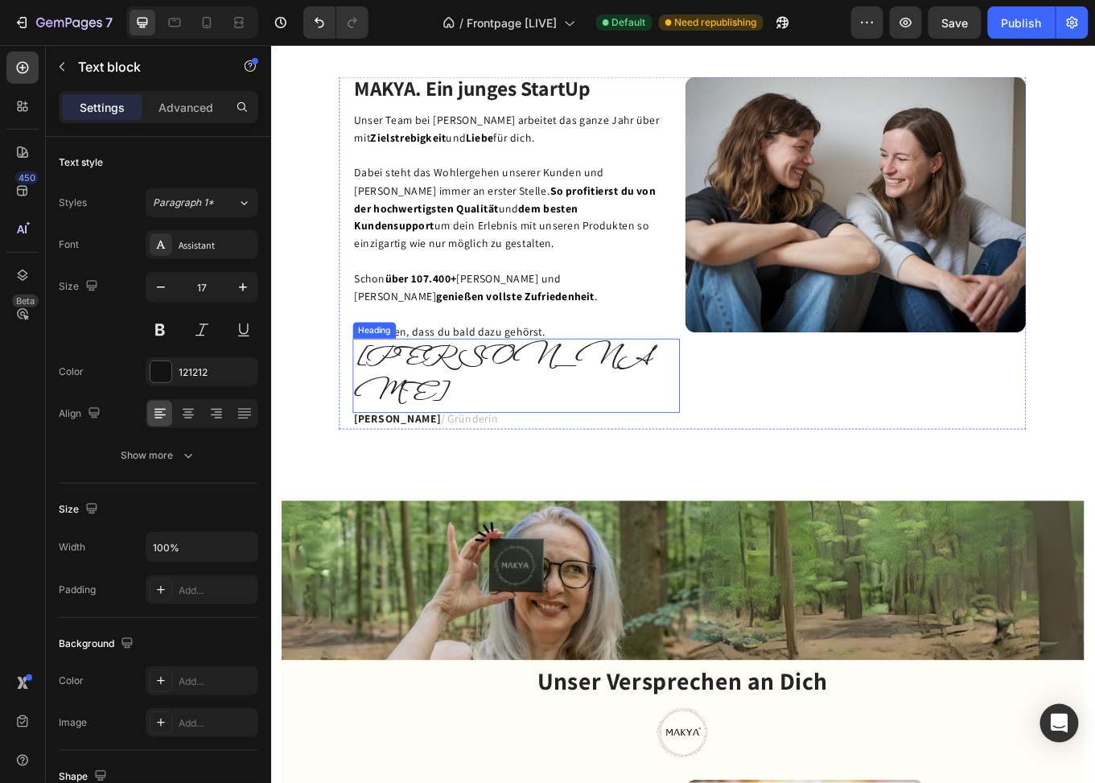
scroll to position [1851, 0]
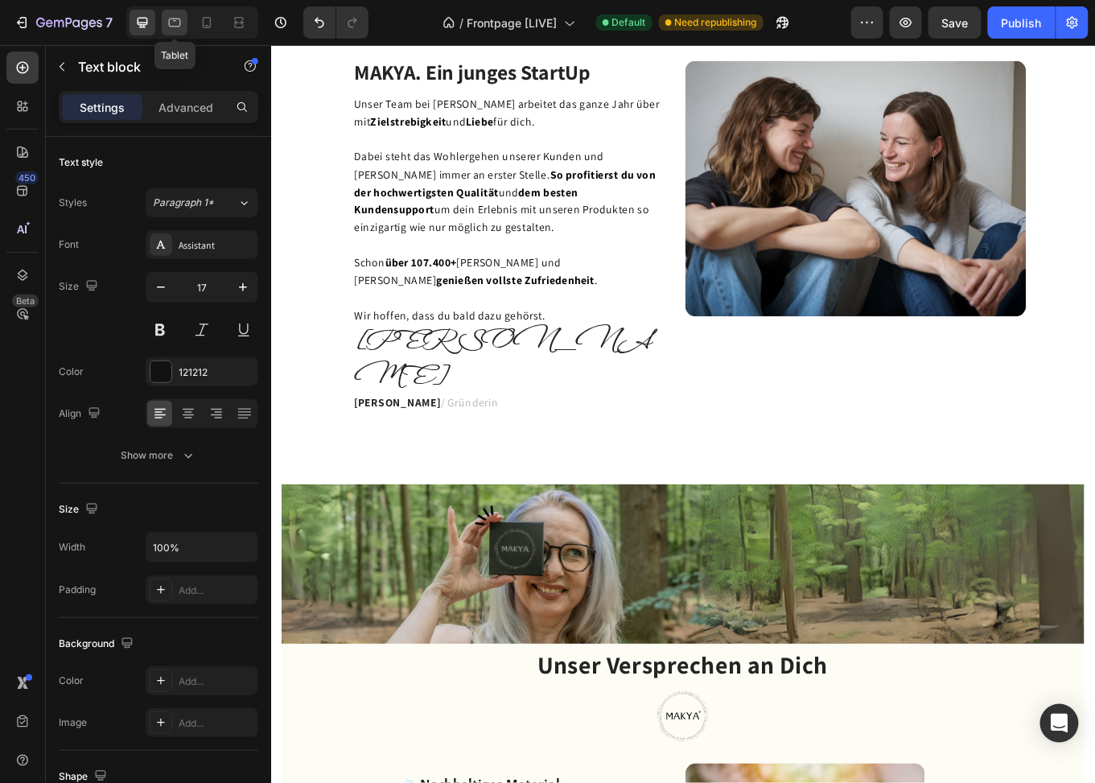
click at [174, 15] on icon at bounding box center [175, 22] width 16 height 16
type input "14"
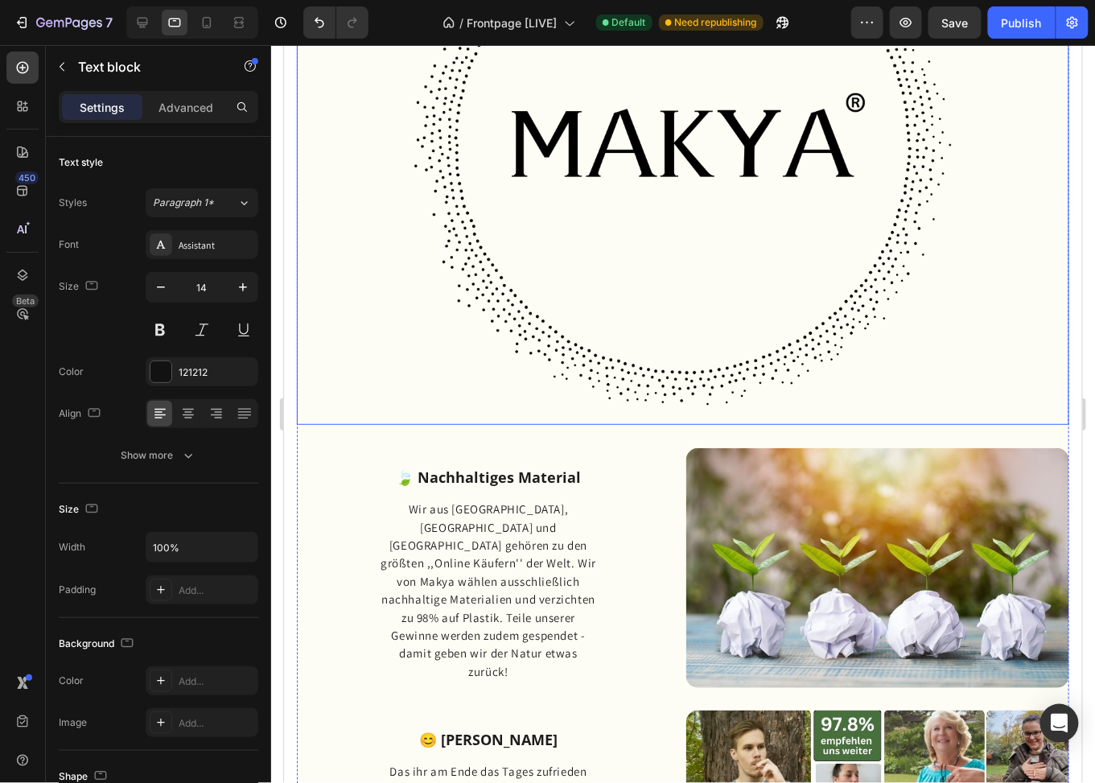
scroll to position [2495, 0]
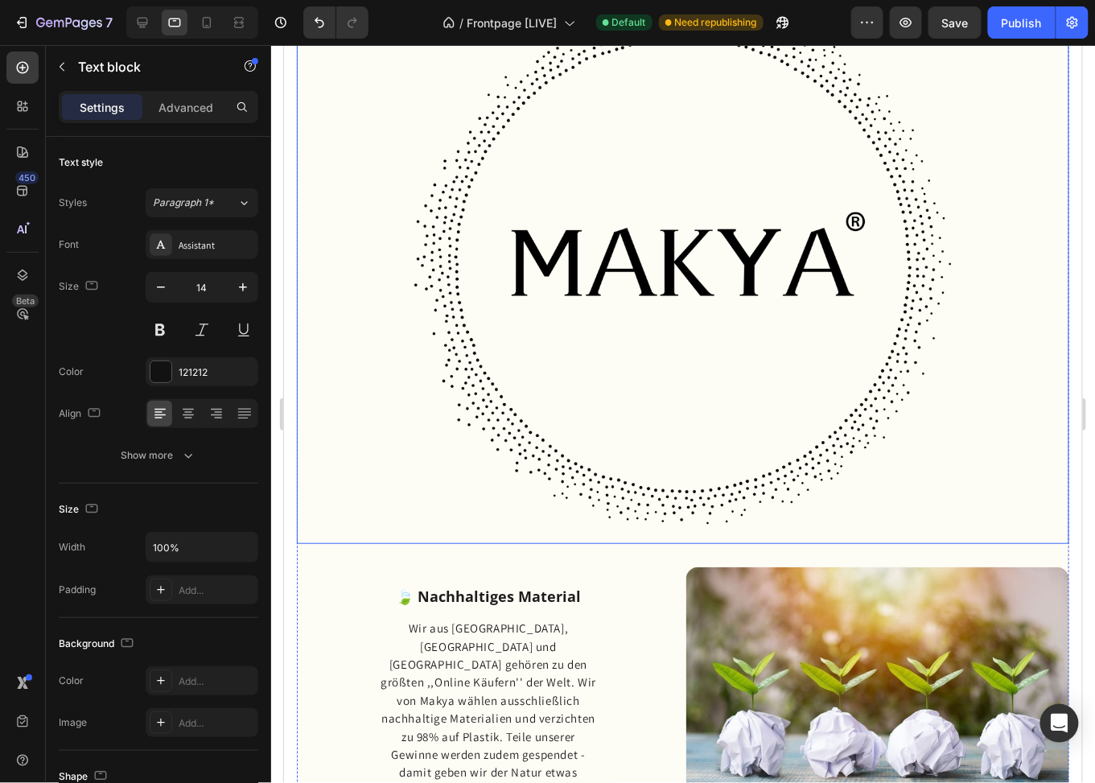
click at [733, 304] on img at bounding box center [682, 261] width 563 height 563
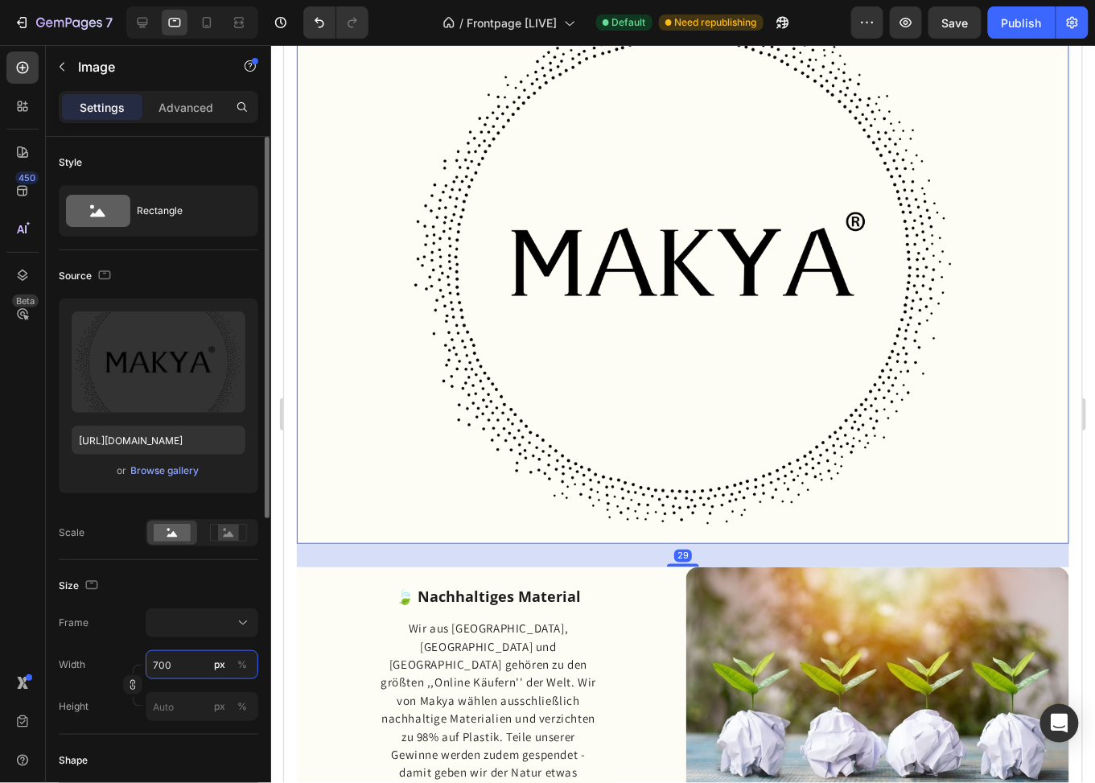
click at [180, 662] on input "700" at bounding box center [202, 664] width 113 height 29
type input "1"
type input "10"
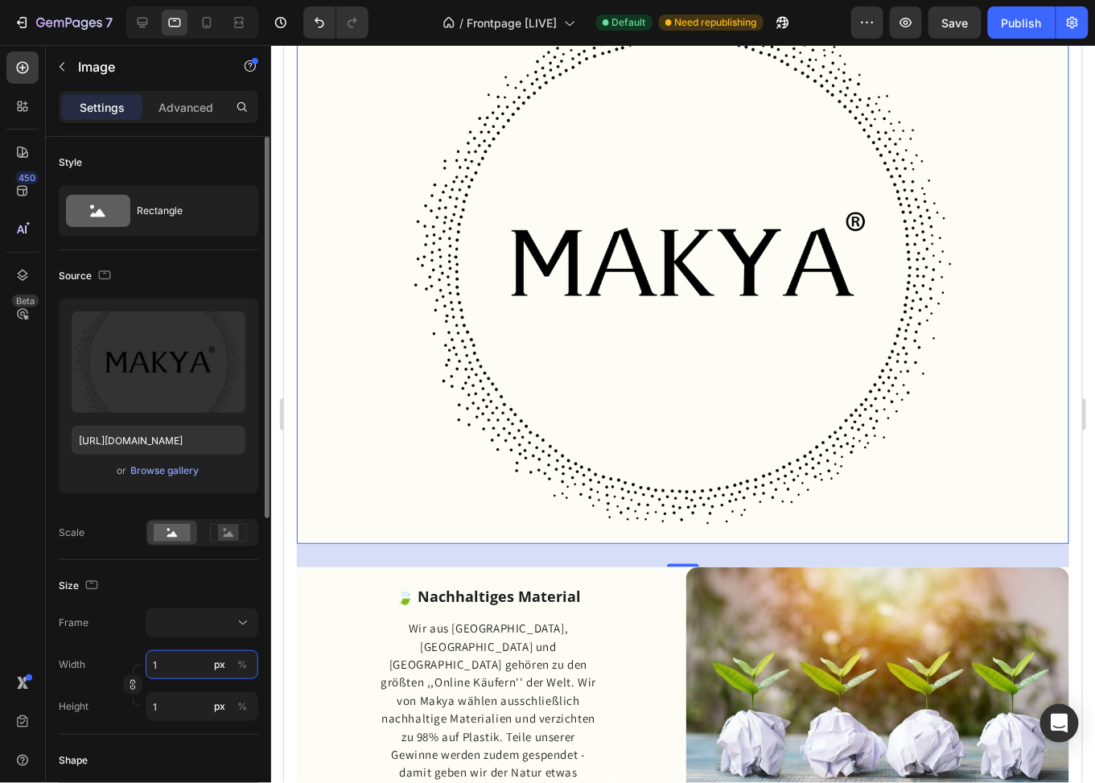
type input "10"
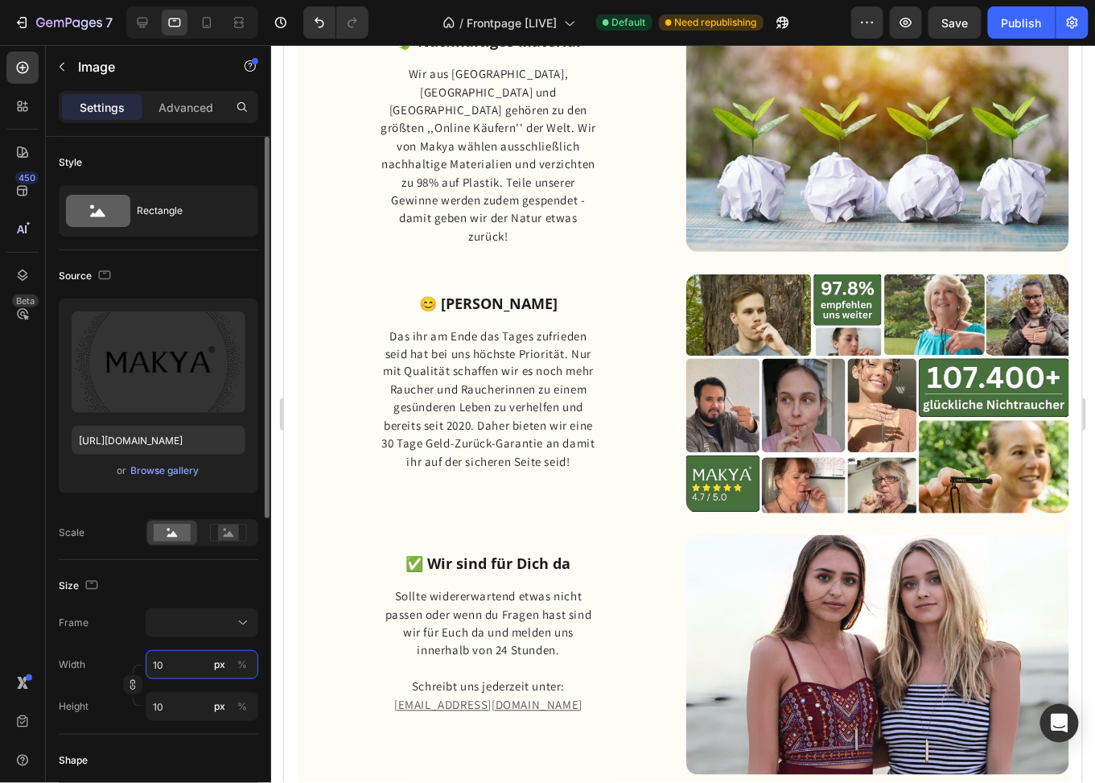
type input "100"
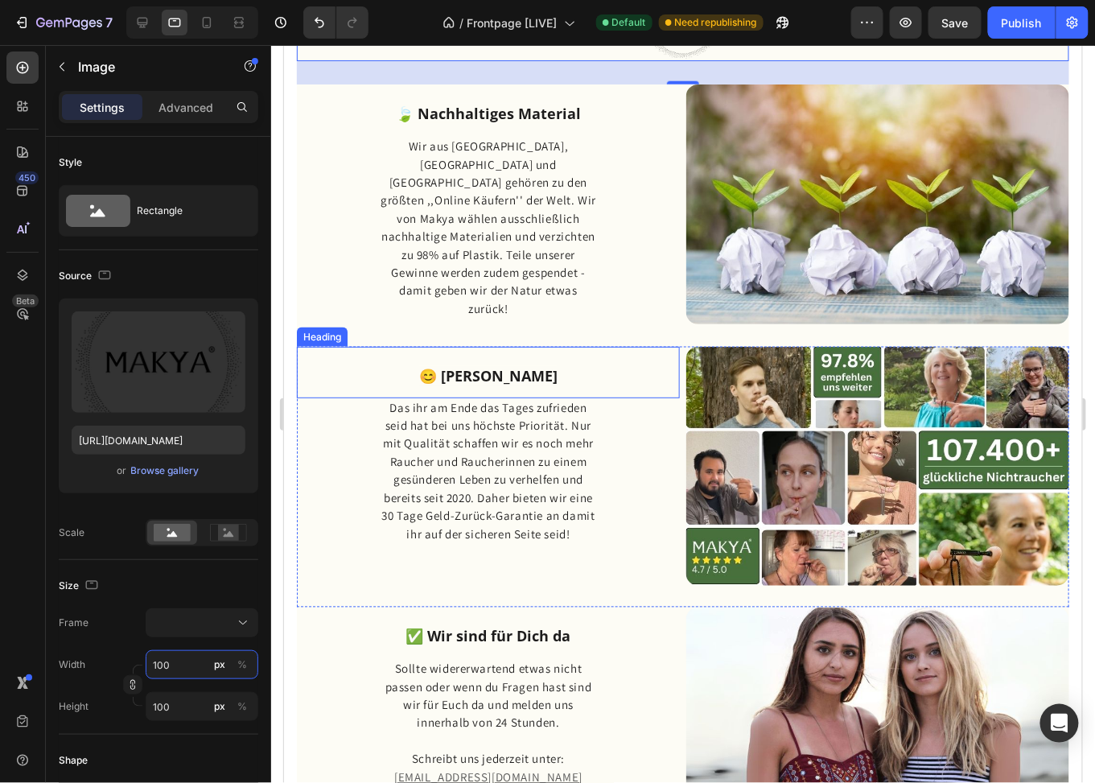
scroll to position [2333, 0]
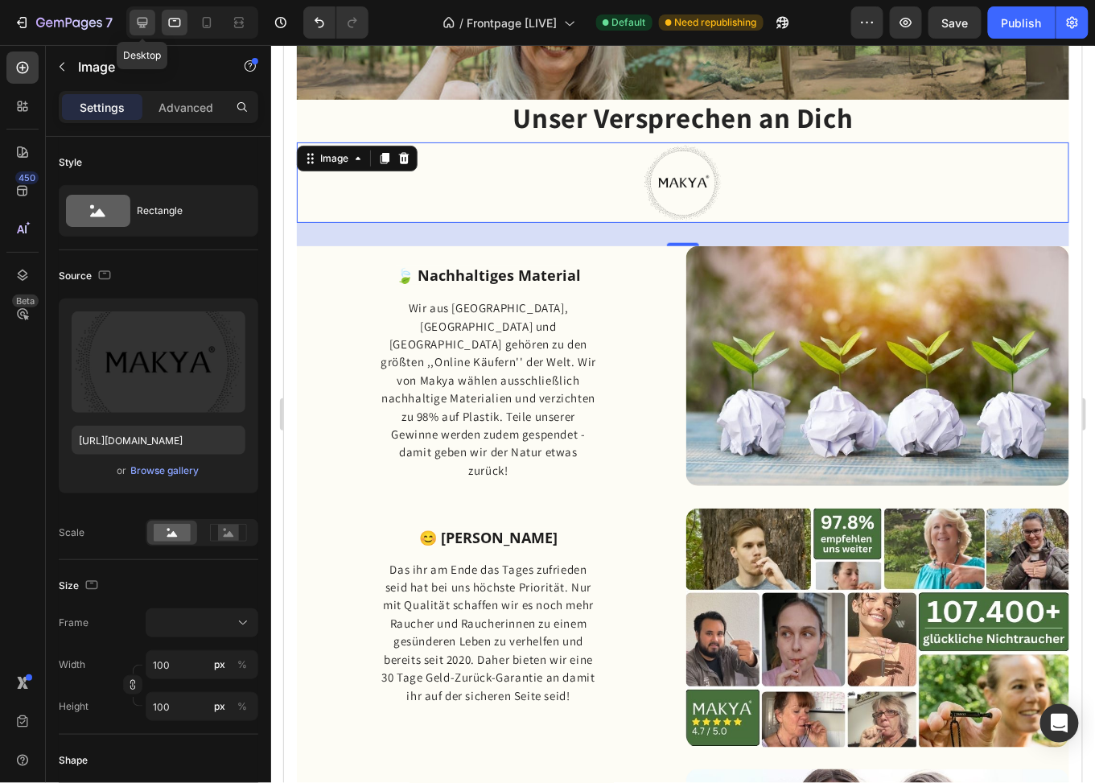
click at [150, 17] on icon at bounding box center [142, 22] width 16 height 16
type input "80"
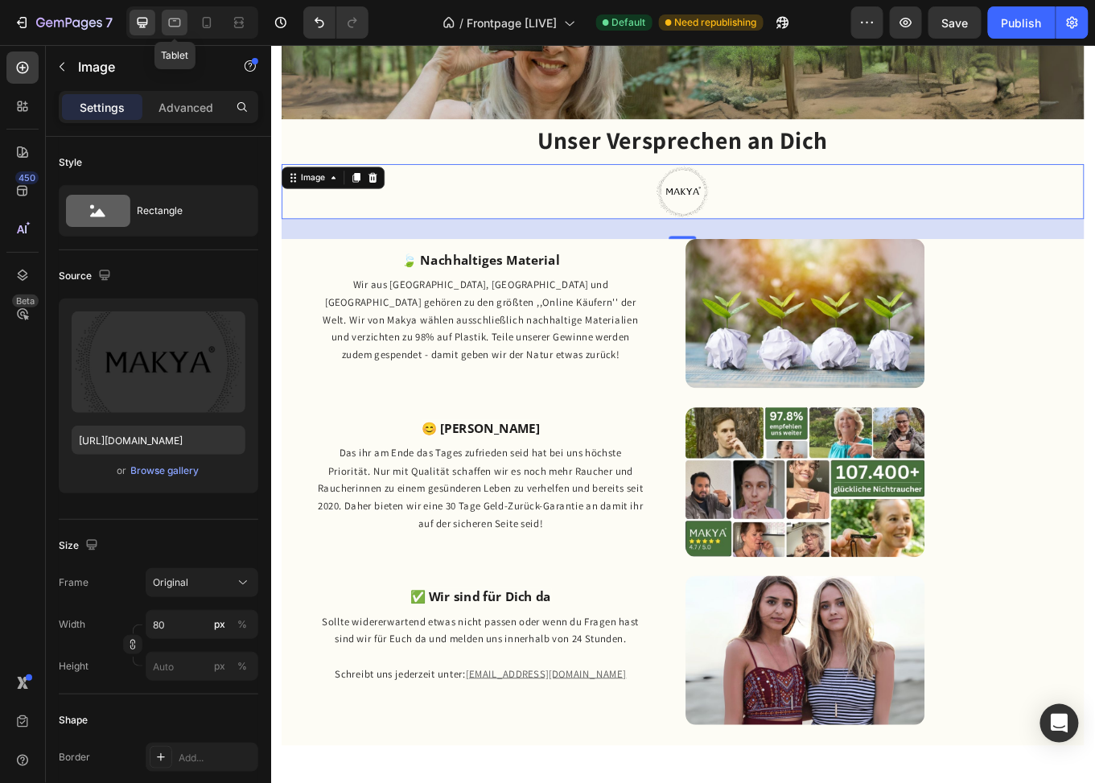
click at [180, 22] on icon at bounding box center [175, 23] width 12 height 9
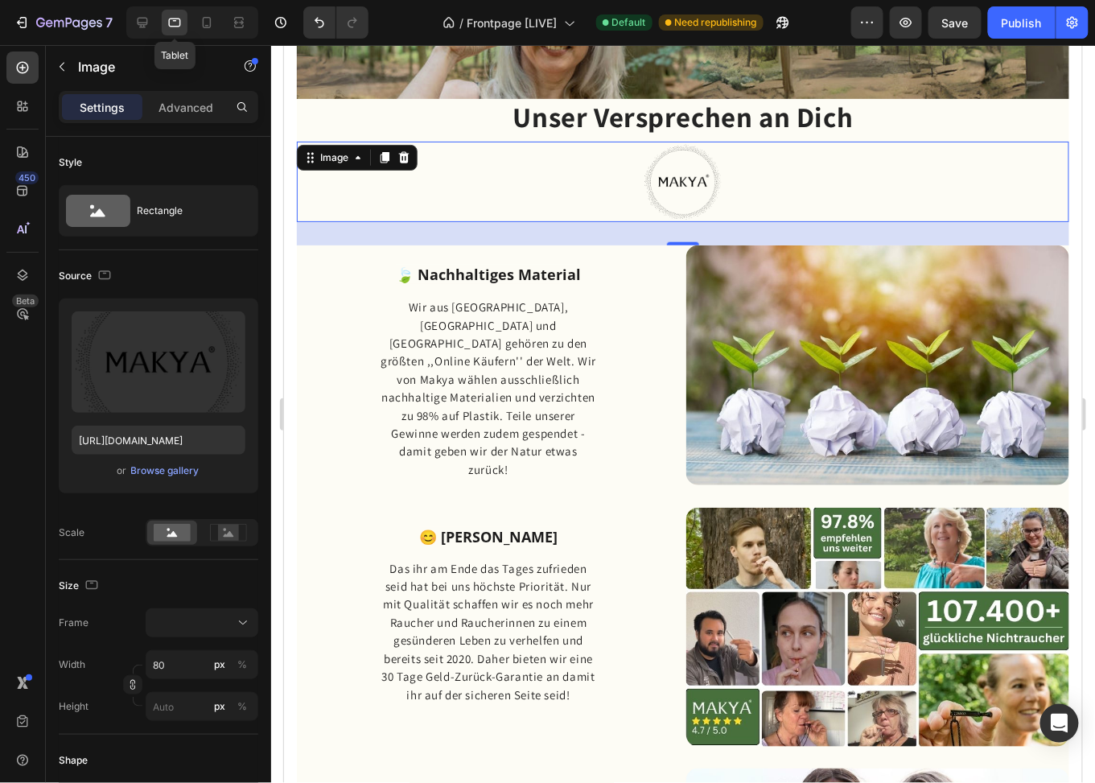
scroll to position [2414, 0]
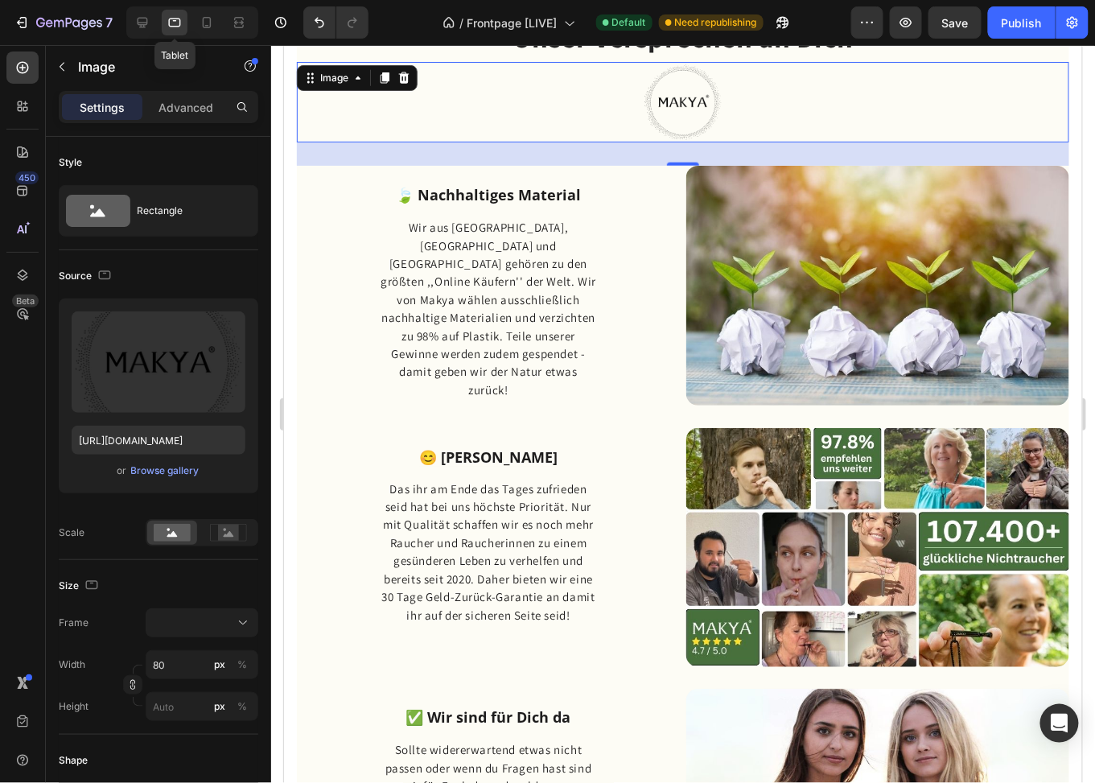
type input "100"
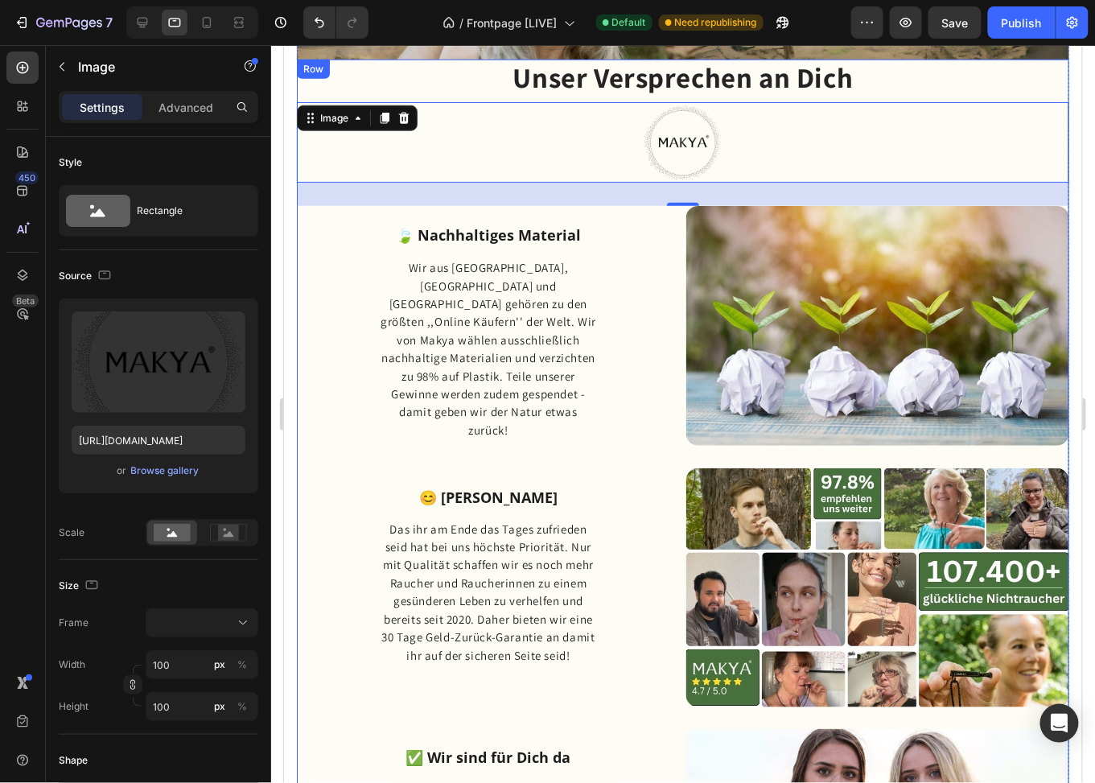
scroll to position [2372, 0]
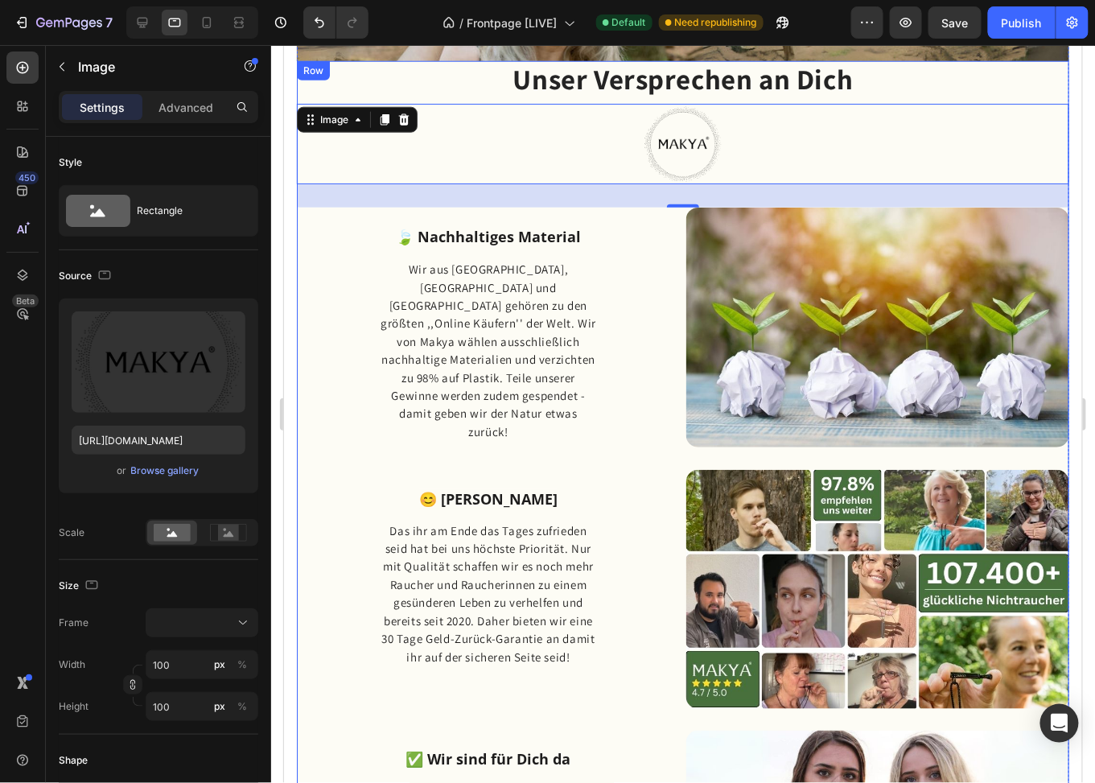
click at [686, 95] on div "Unser Versprechen an Dich Heading" at bounding box center [682, 79] width 773 height 38
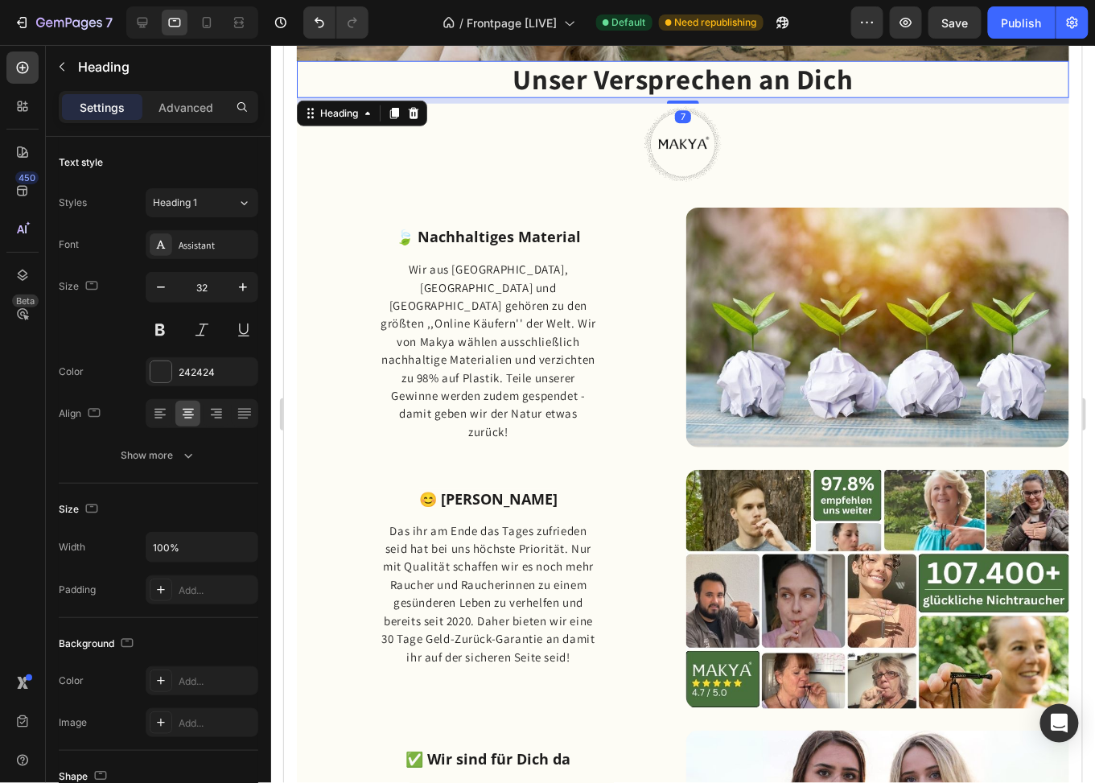
click at [673, 122] on img at bounding box center [682, 143] width 80 height 80
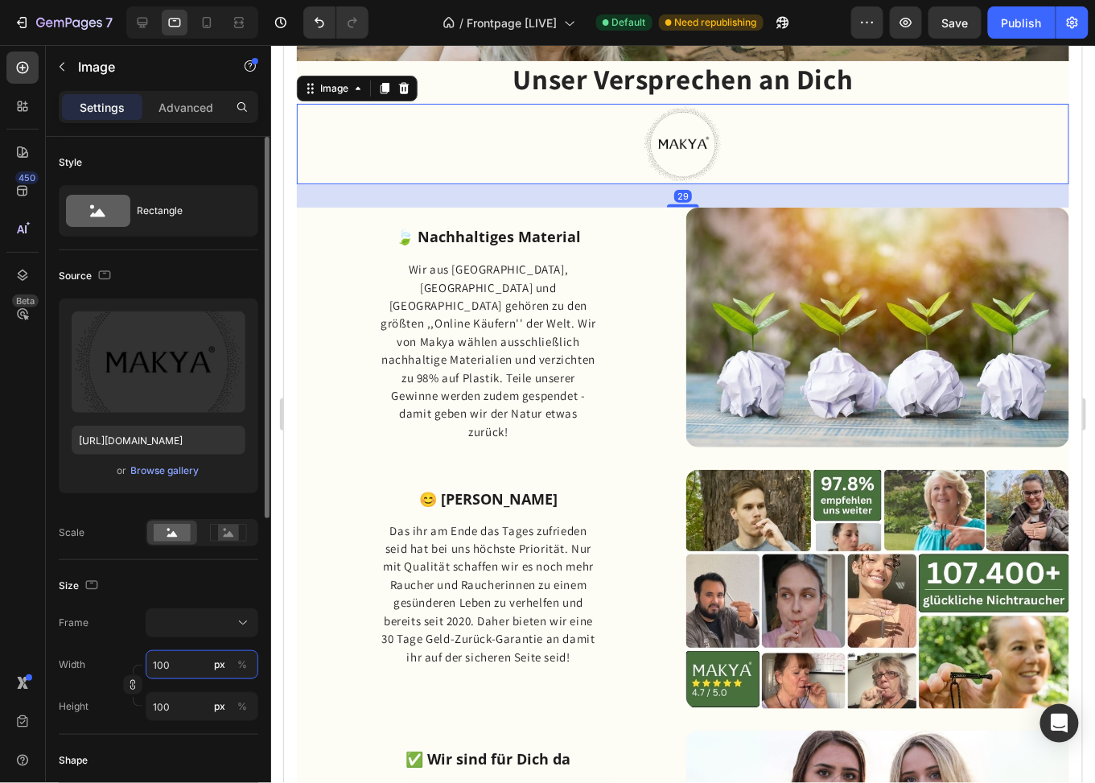
click at [182, 666] on input "100" at bounding box center [202, 664] width 113 height 29
type input "5"
type input "50"
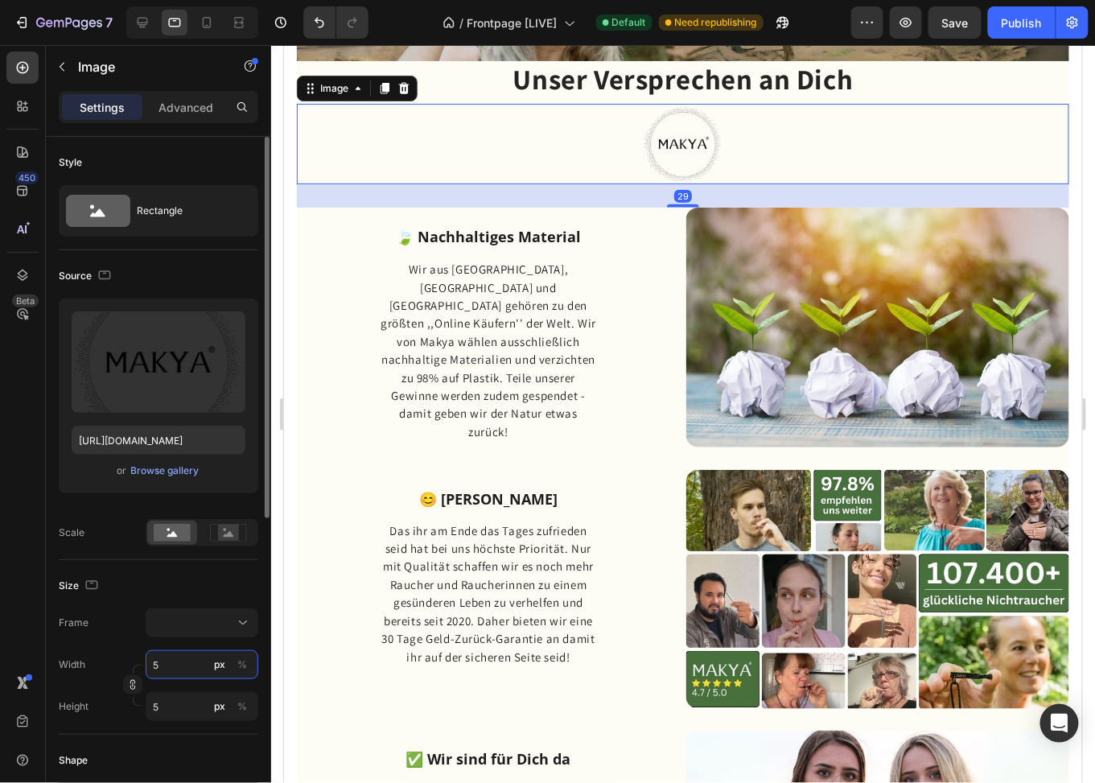
type input "50"
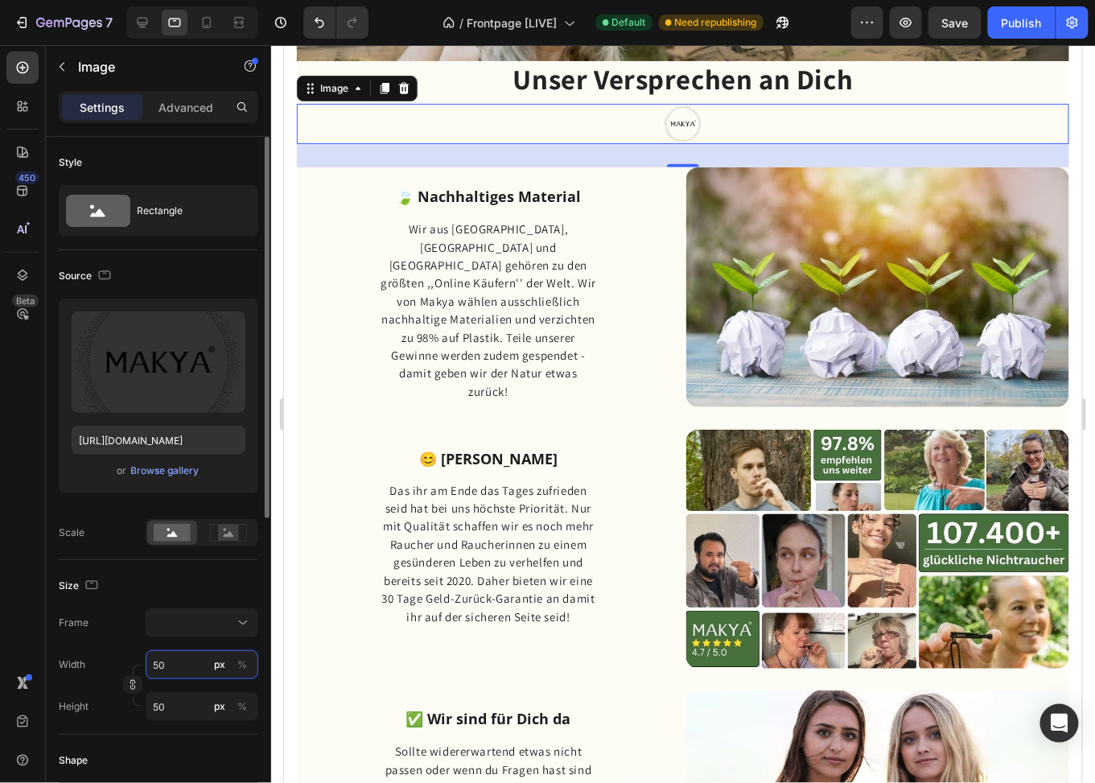
drag, startPoint x: 177, startPoint y: 666, endPoint x: 128, endPoint y: 669, distance: 49.2
click at [128, 669] on div "Width 50 px % Height 50 px %" at bounding box center [159, 685] width 200 height 71
type input "8"
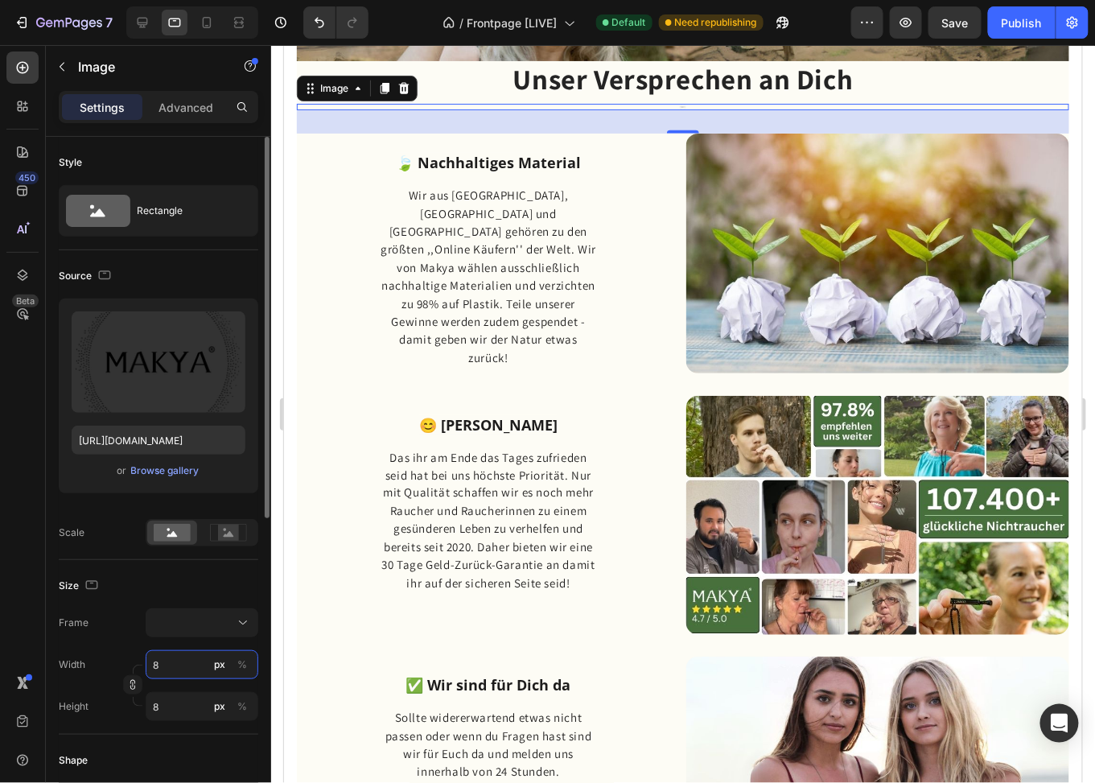
type input "80"
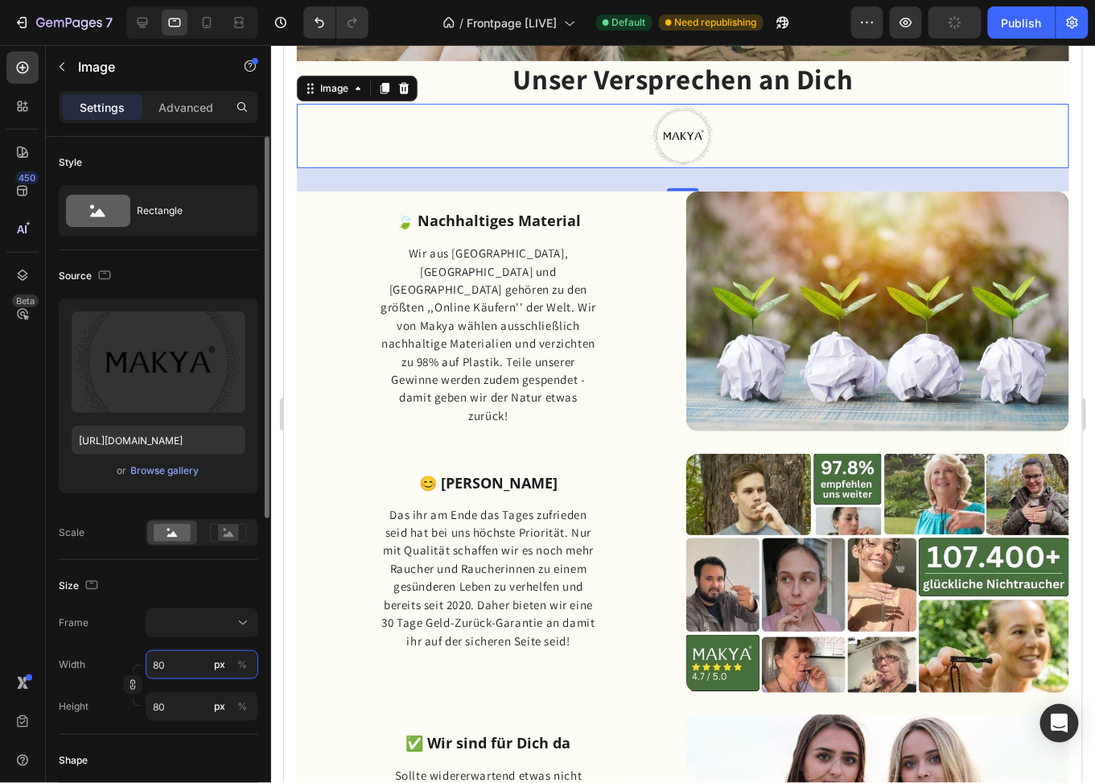
type input "80"
click at [117, 579] on div "Size" at bounding box center [159, 586] width 200 height 26
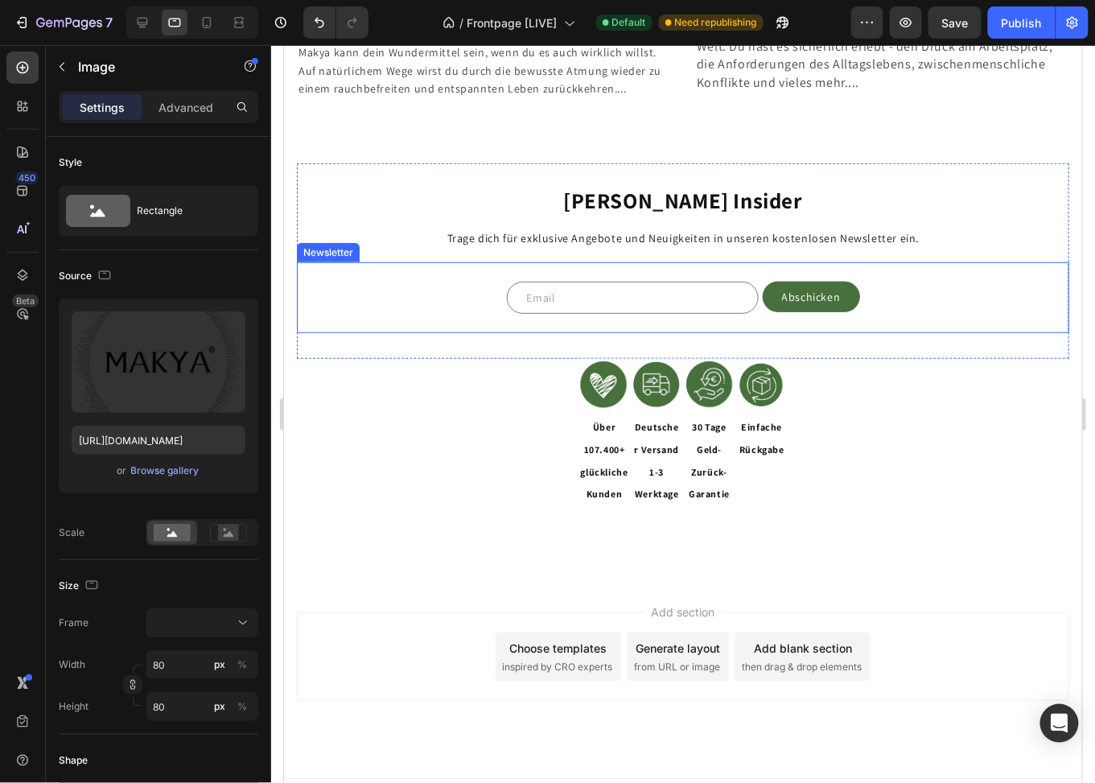
scroll to position [3973, 0]
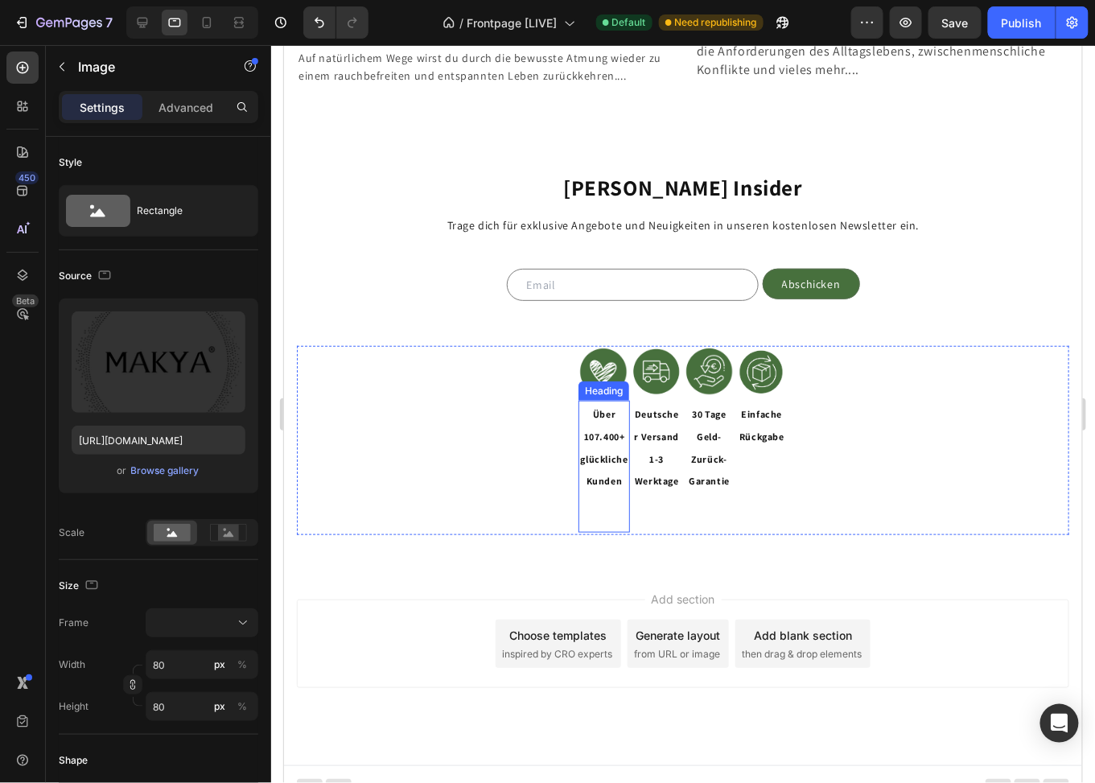
click at [596, 422] on span "Über 107.400+" at bounding box center [603, 424] width 41 height 35
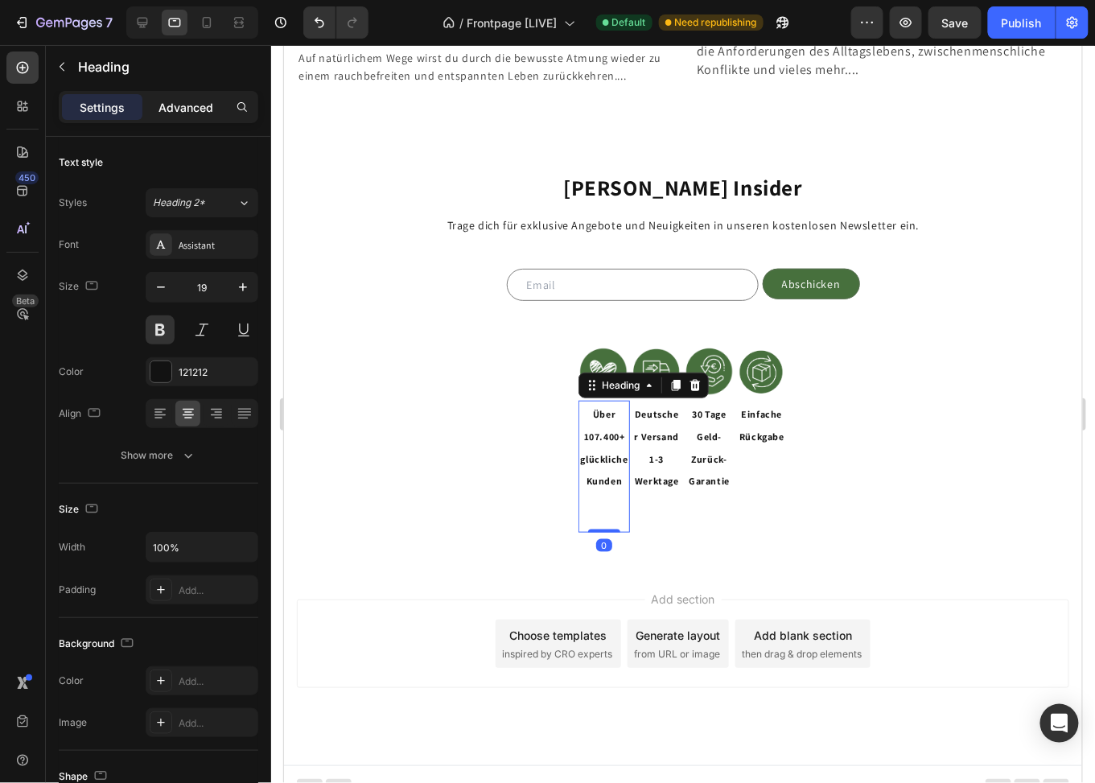
click at [171, 101] on p "Advanced" at bounding box center [186, 107] width 55 height 17
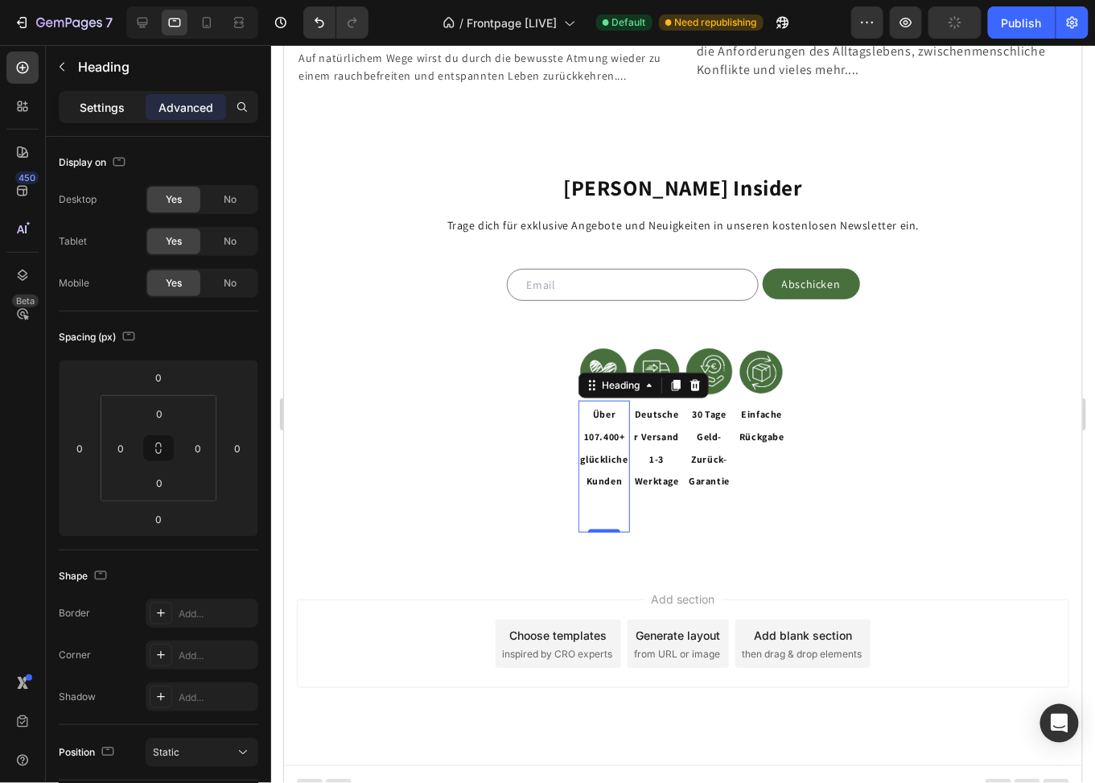
click at [101, 101] on p "Settings" at bounding box center [102, 107] width 45 height 17
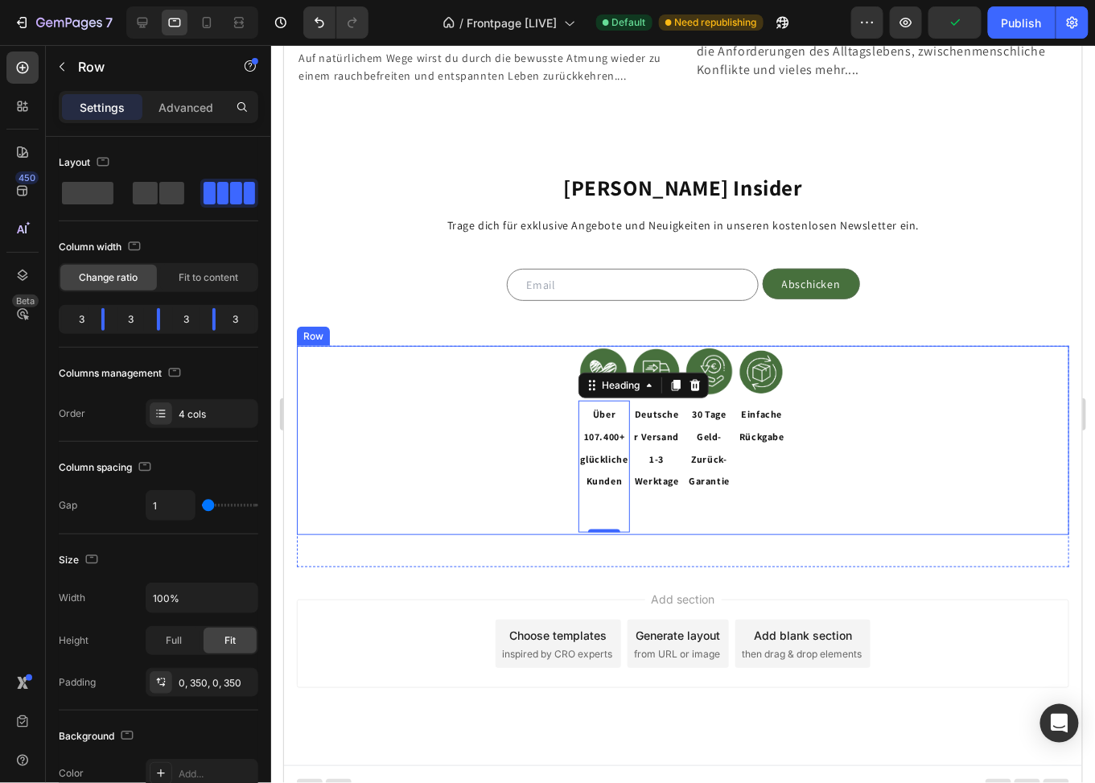
click at [565, 393] on div "Image Über 107.400+ glückliche Kunden Heading 0 Image Deutscher Versand 1-3 Wer…" at bounding box center [682, 439] width 773 height 189
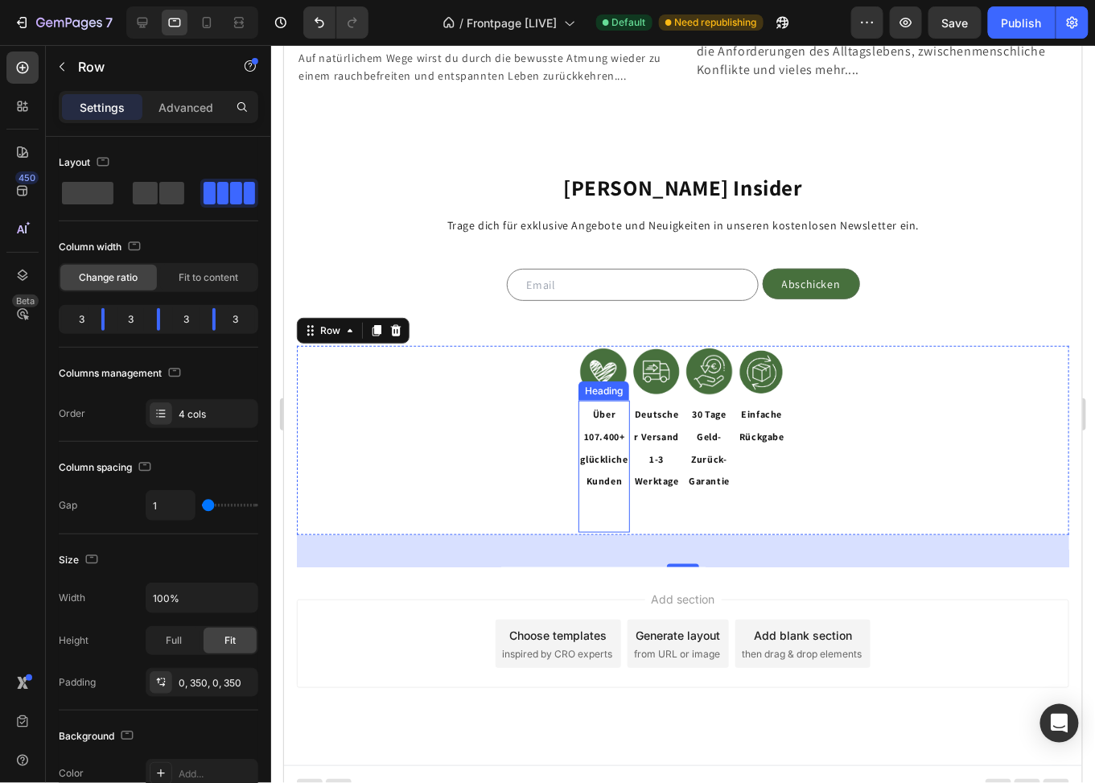
click at [605, 435] on h2 "Über 107.400+ glückliche Kunden" at bounding box center [604, 466] width 52 height 132
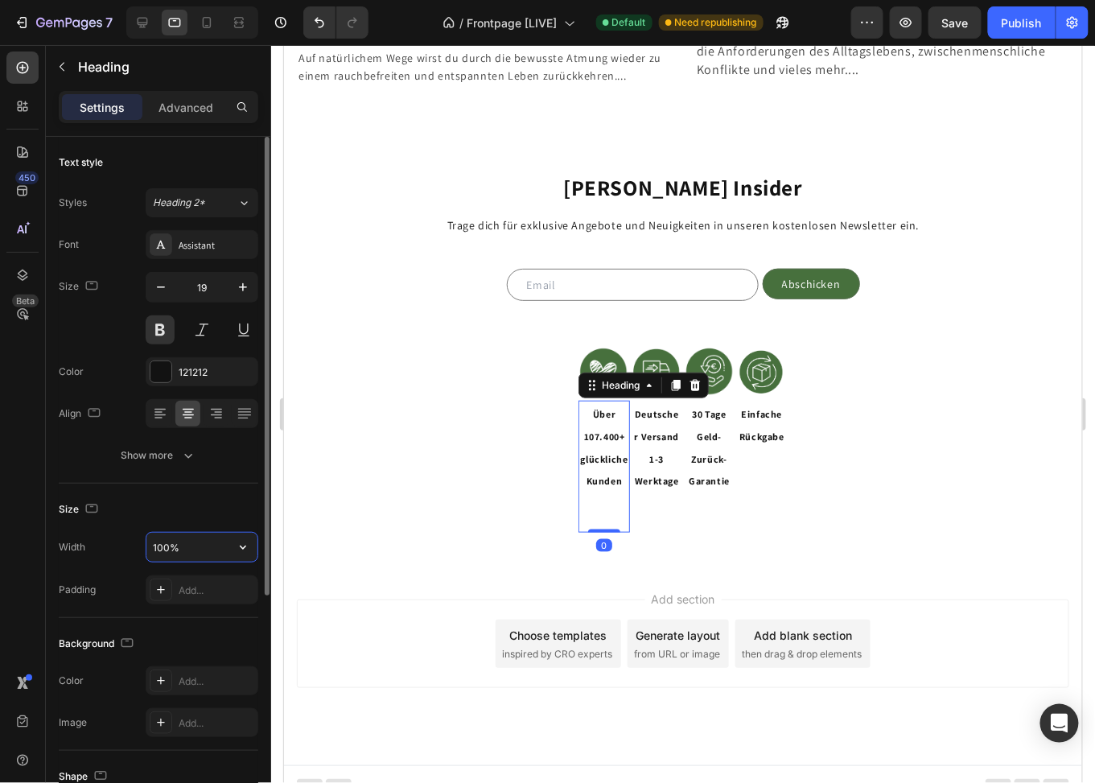
click at [203, 543] on input "100%" at bounding box center [201, 547] width 111 height 29
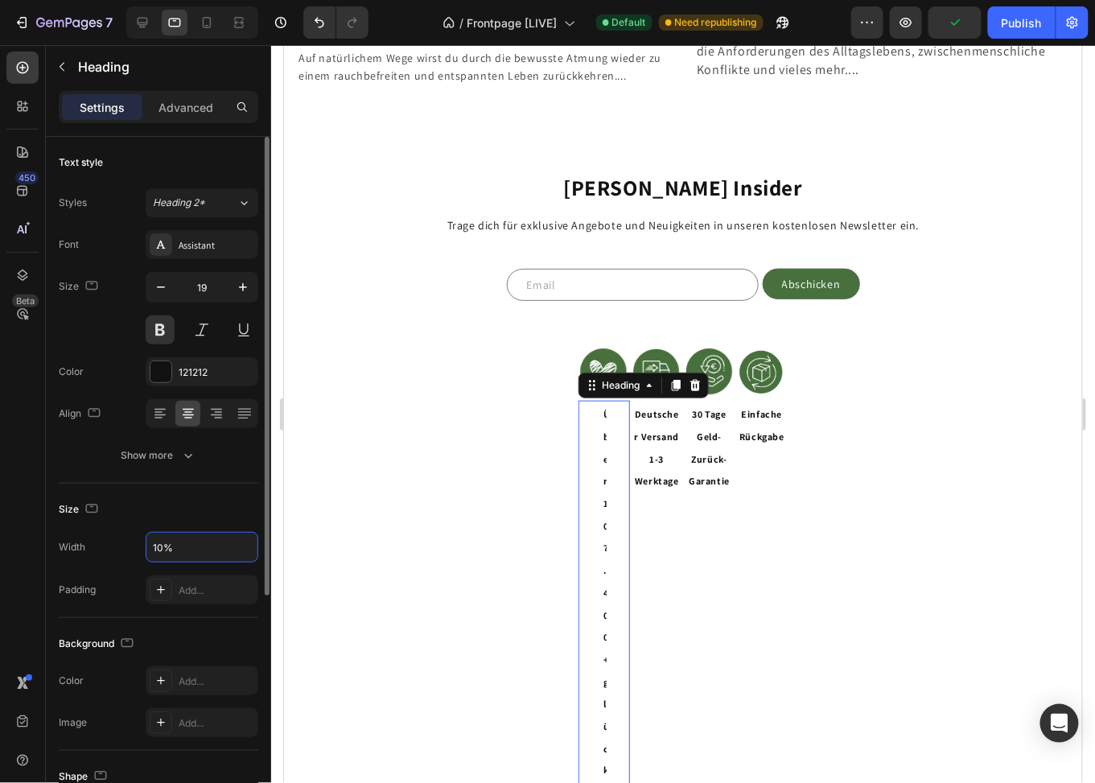
type input "100%"
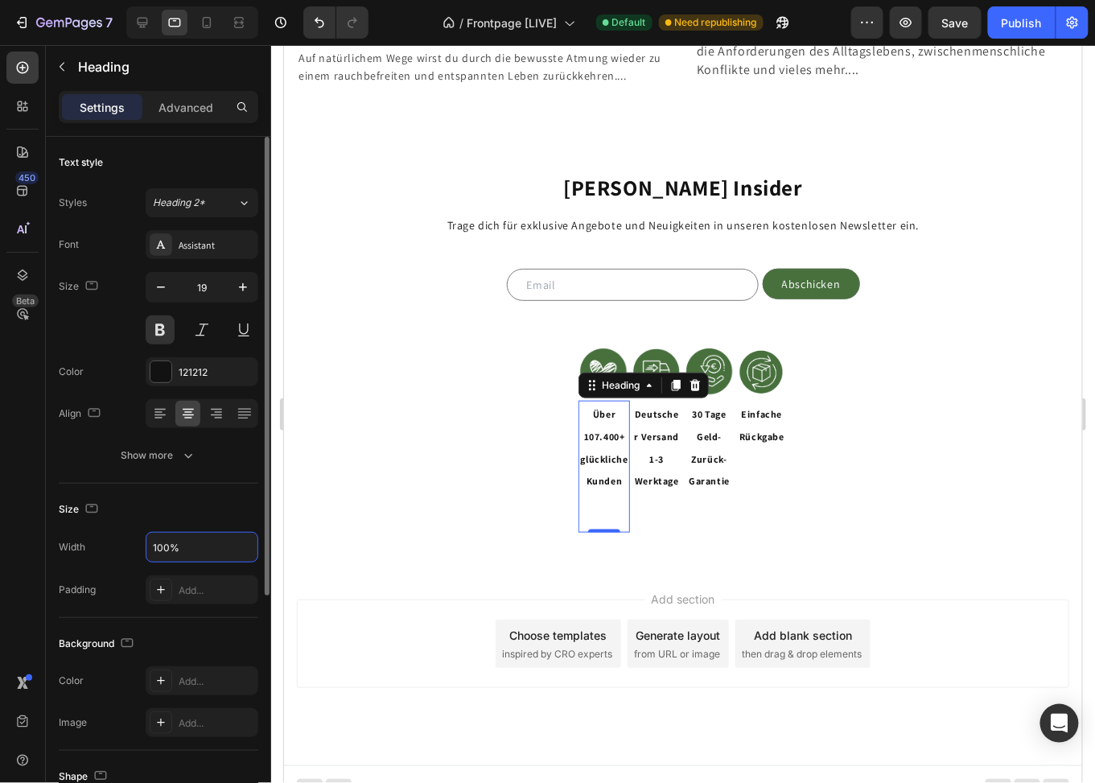
click at [183, 505] on div "Size" at bounding box center [159, 510] width 200 height 26
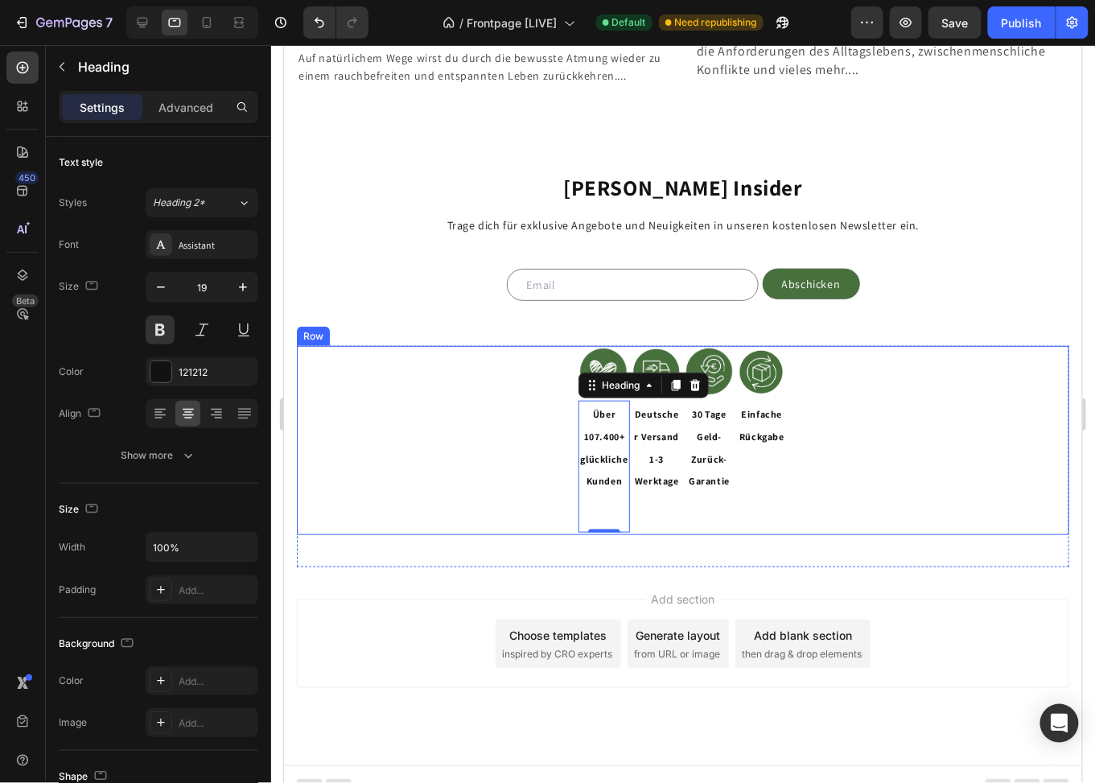
click at [552, 362] on div "Image Über 107.400+ glückliche Kunden Heading 0 Image Deutscher Versand 1-3 Wer…" at bounding box center [682, 439] width 773 height 189
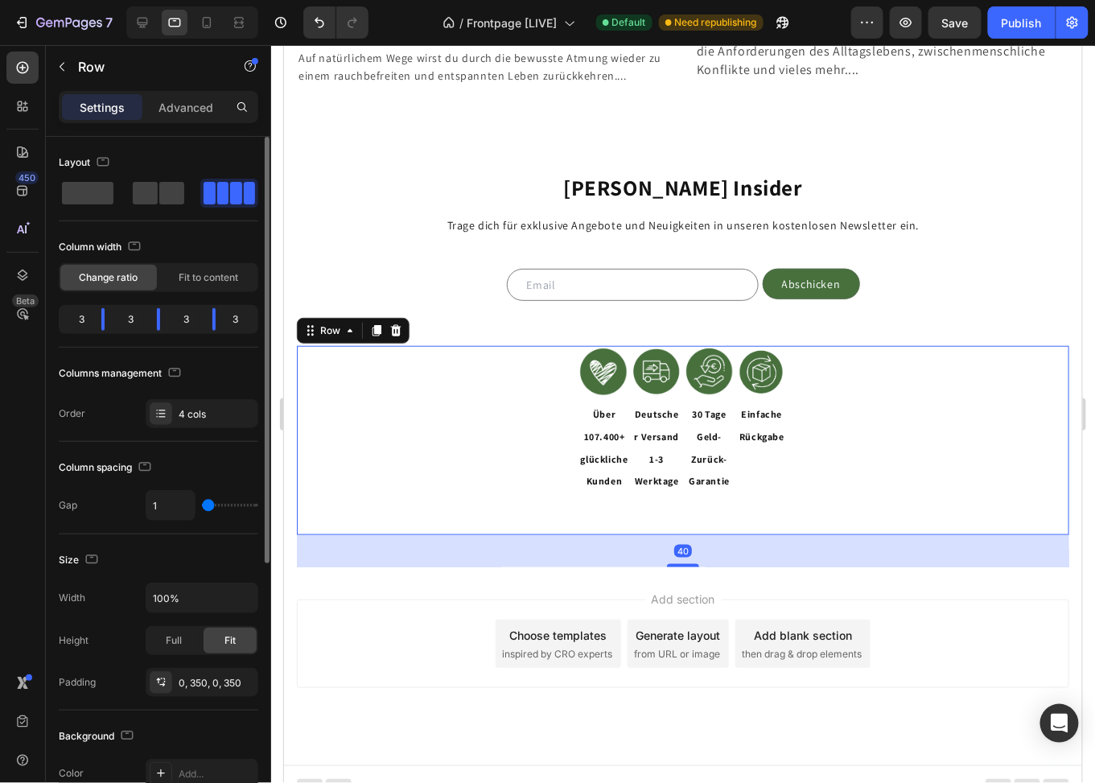
type input "19"
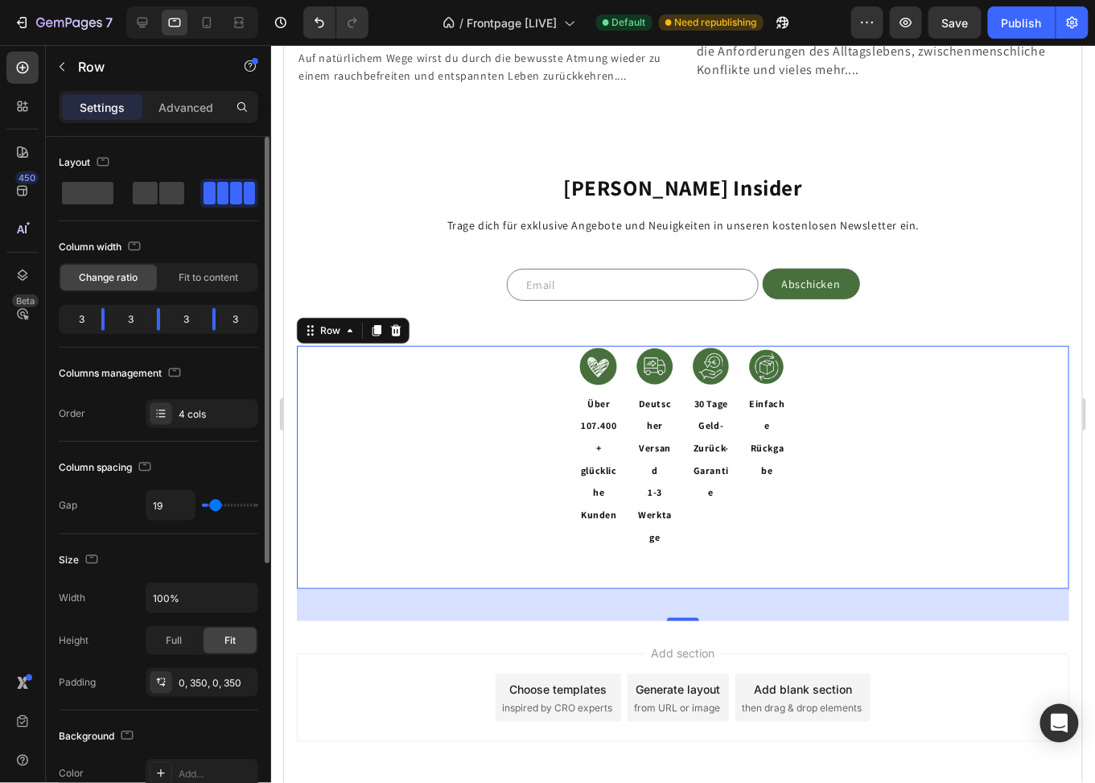
type input "23"
type input "26"
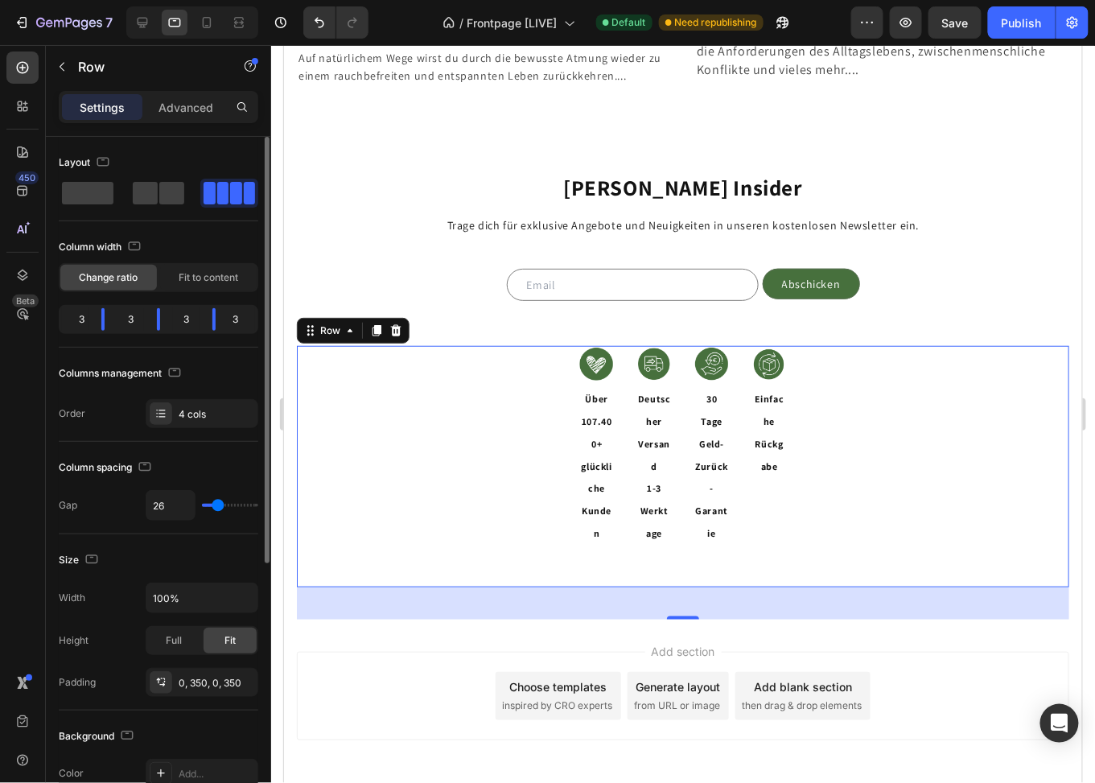
type input "30"
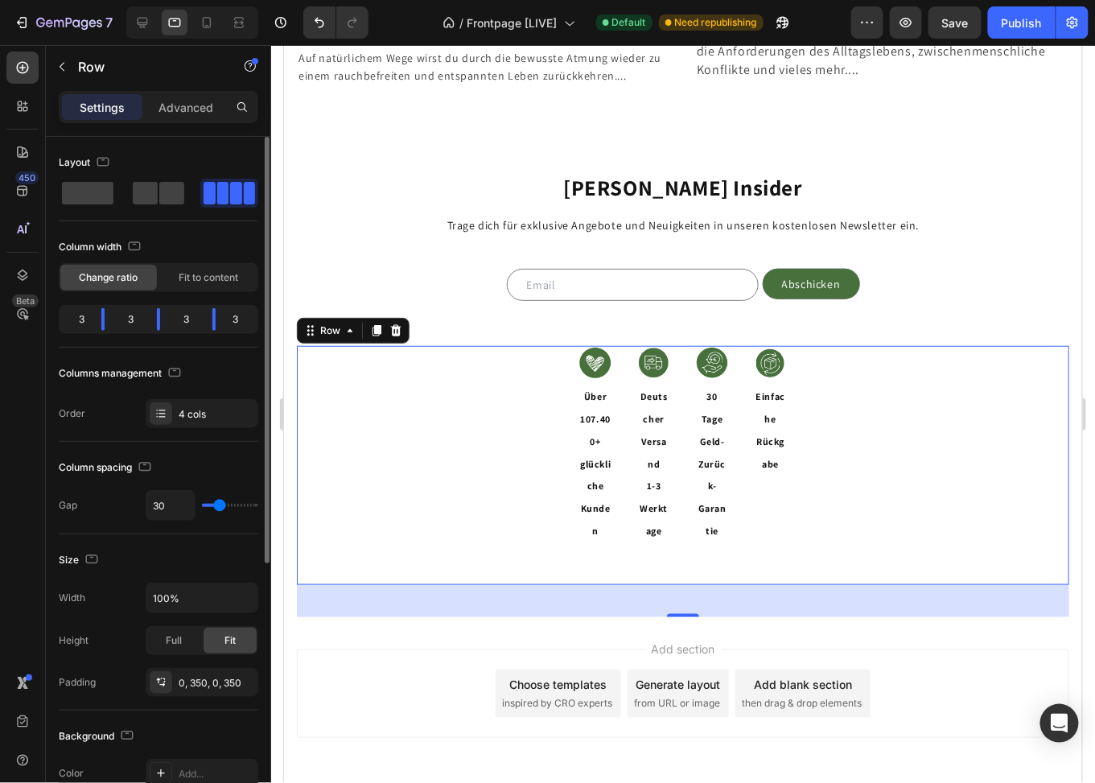
type input "34"
type input "11"
type input "7"
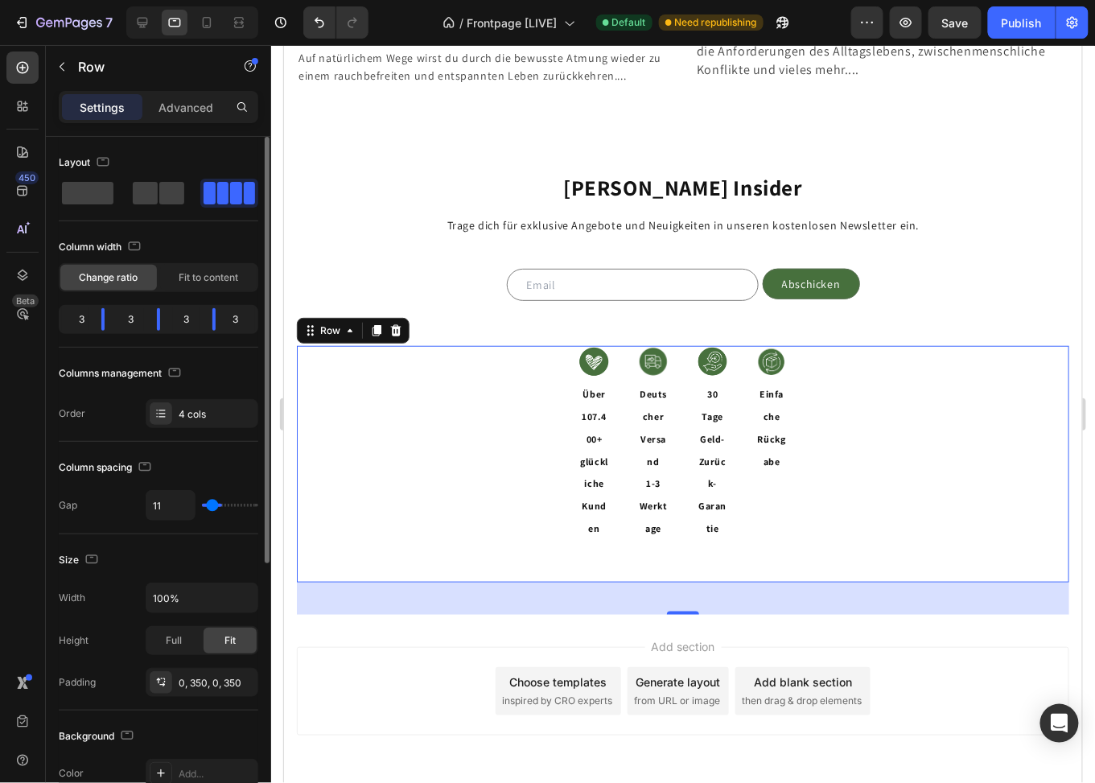
type input "7"
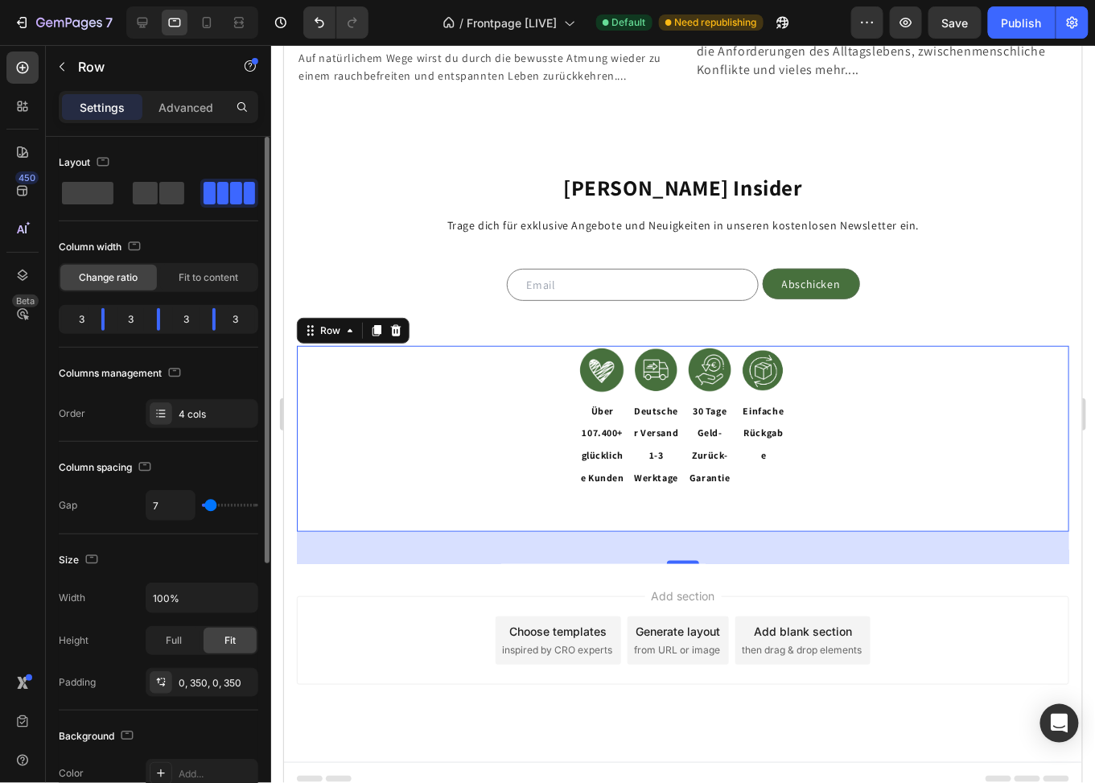
type input "5"
type input "4"
type input "2"
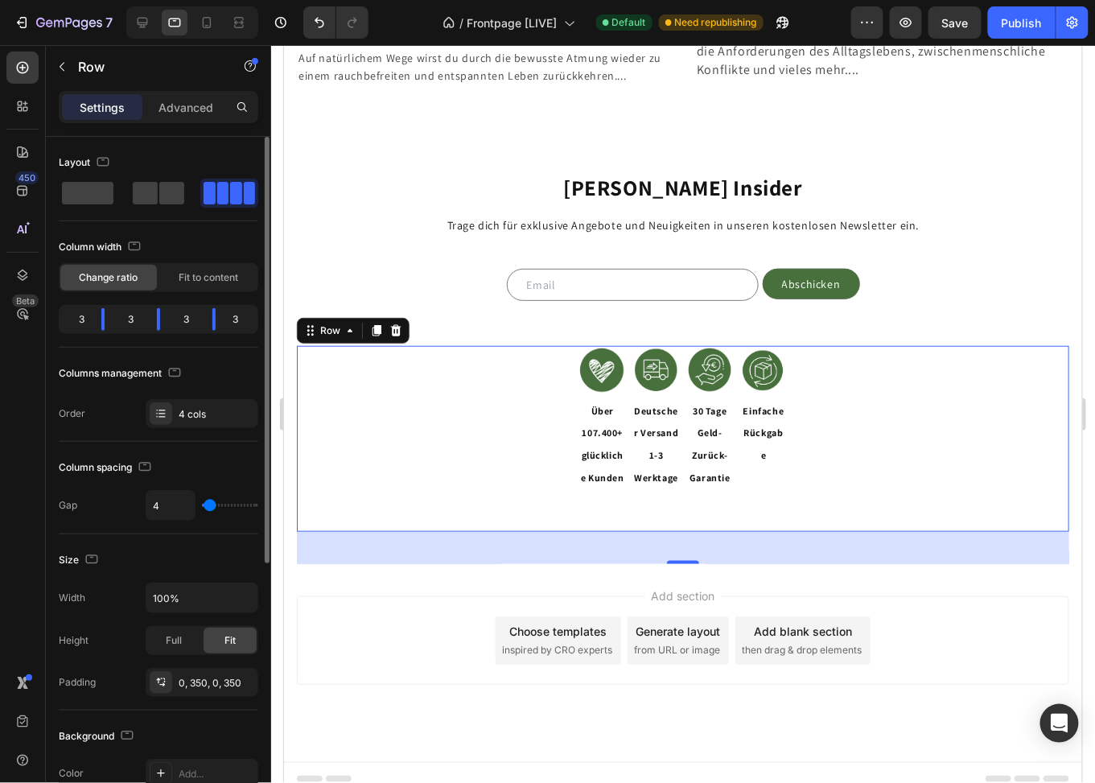
type input "2"
type input "0"
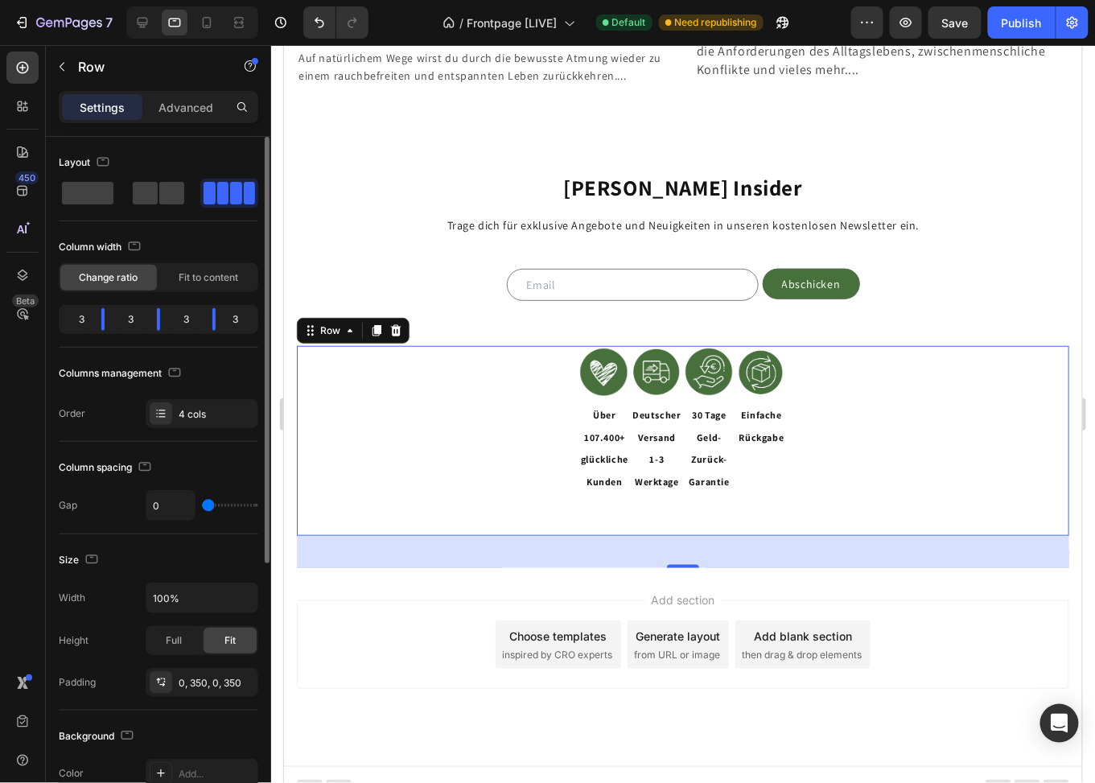
drag, startPoint x: 214, startPoint y: 501, endPoint x: 205, endPoint y: 501, distance: 8.9
type input "0"
click at [205, 504] on input "range" at bounding box center [230, 505] width 56 height 3
click at [175, 501] on input "0" at bounding box center [170, 505] width 48 height 29
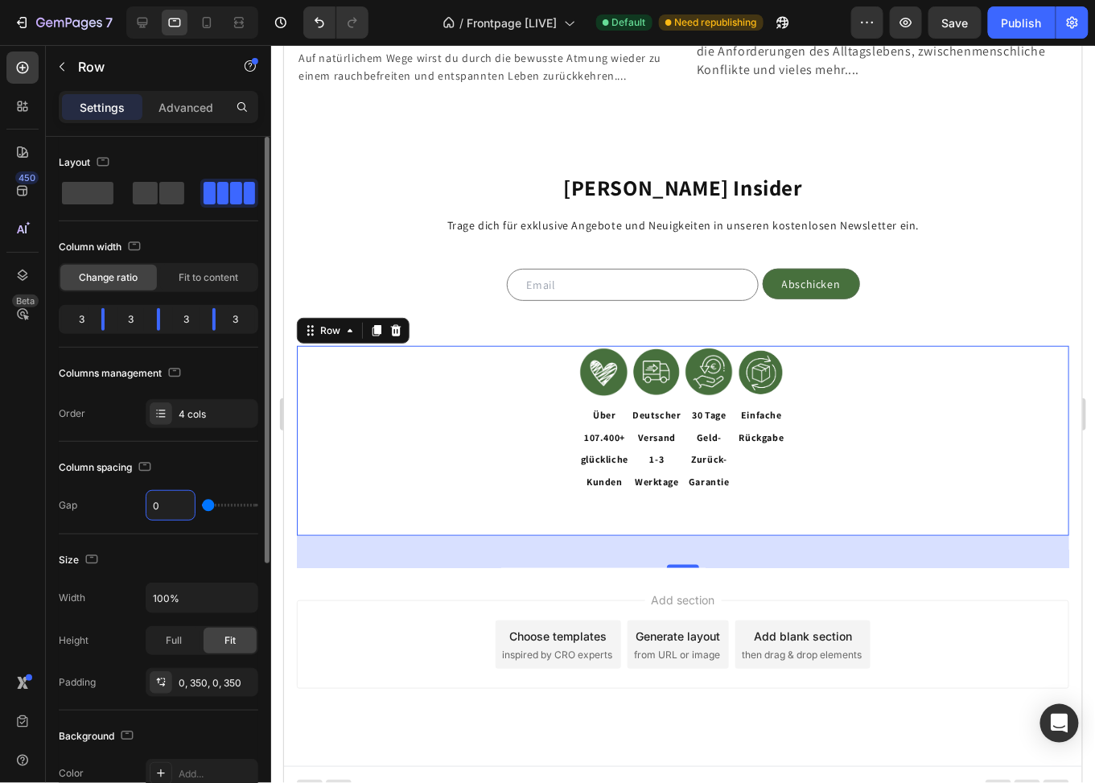
type input "1"
click at [118, 502] on div "Gap 1" at bounding box center [159, 505] width 200 height 31
click at [173, 641] on span "Full" at bounding box center [174, 640] width 16 height 14
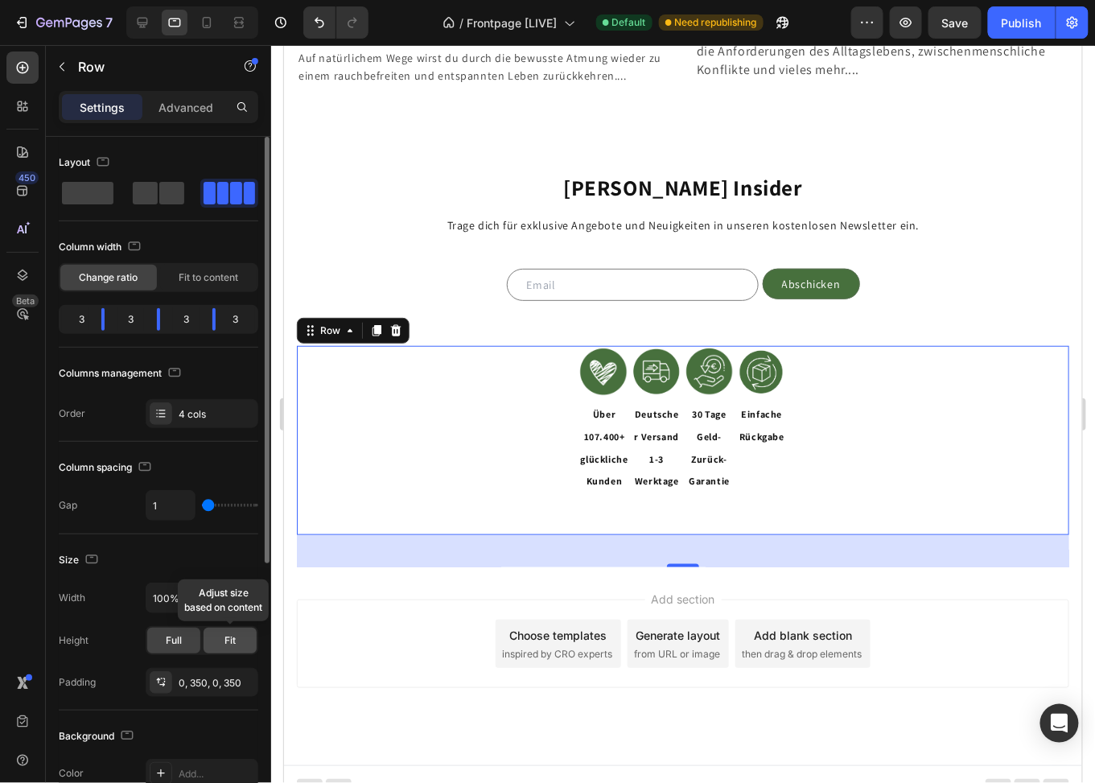
click at [224, 635] on div "Fit" at bounding box center [230, 641] width 53 height 26
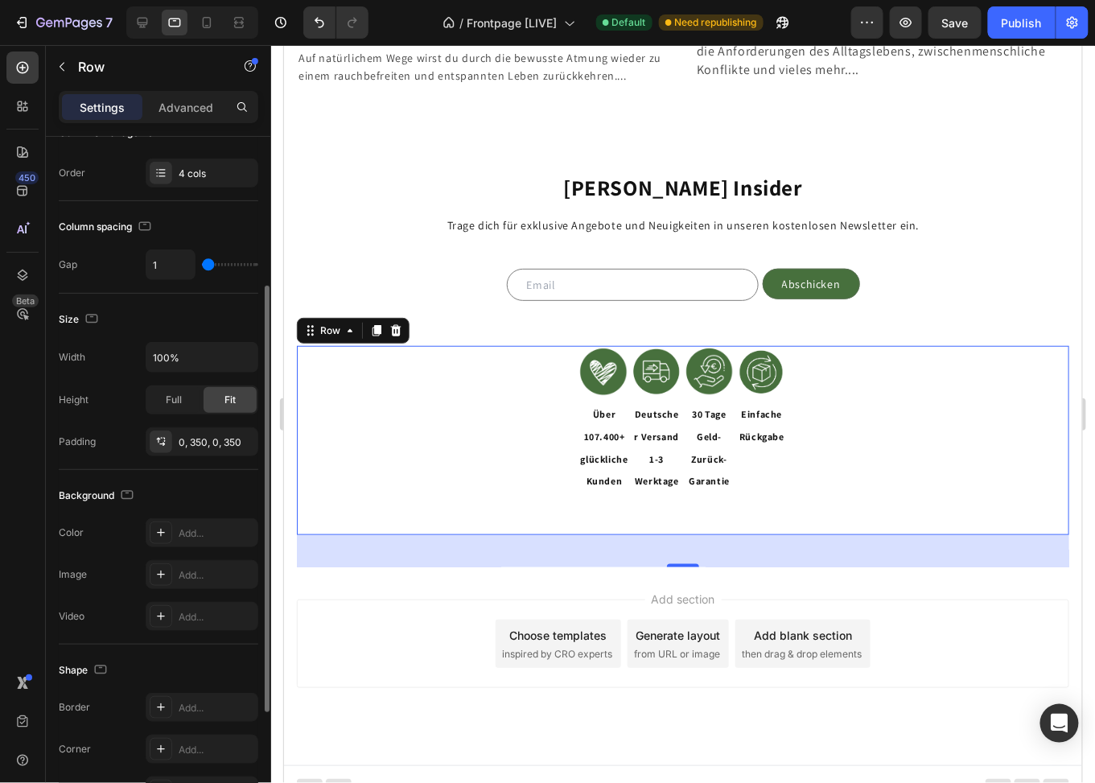
scroll to position [0, 0]
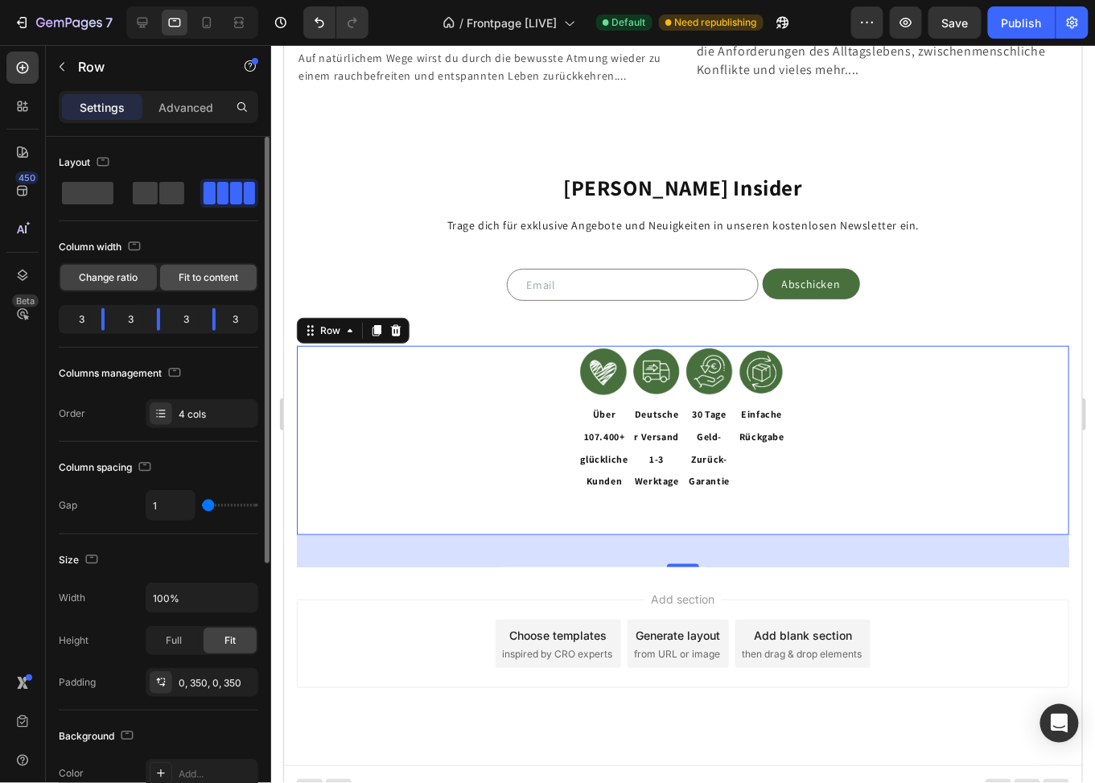
click at [204, 276] on span "Fit to content" at bounding box center [209, 277] width 60 height 14
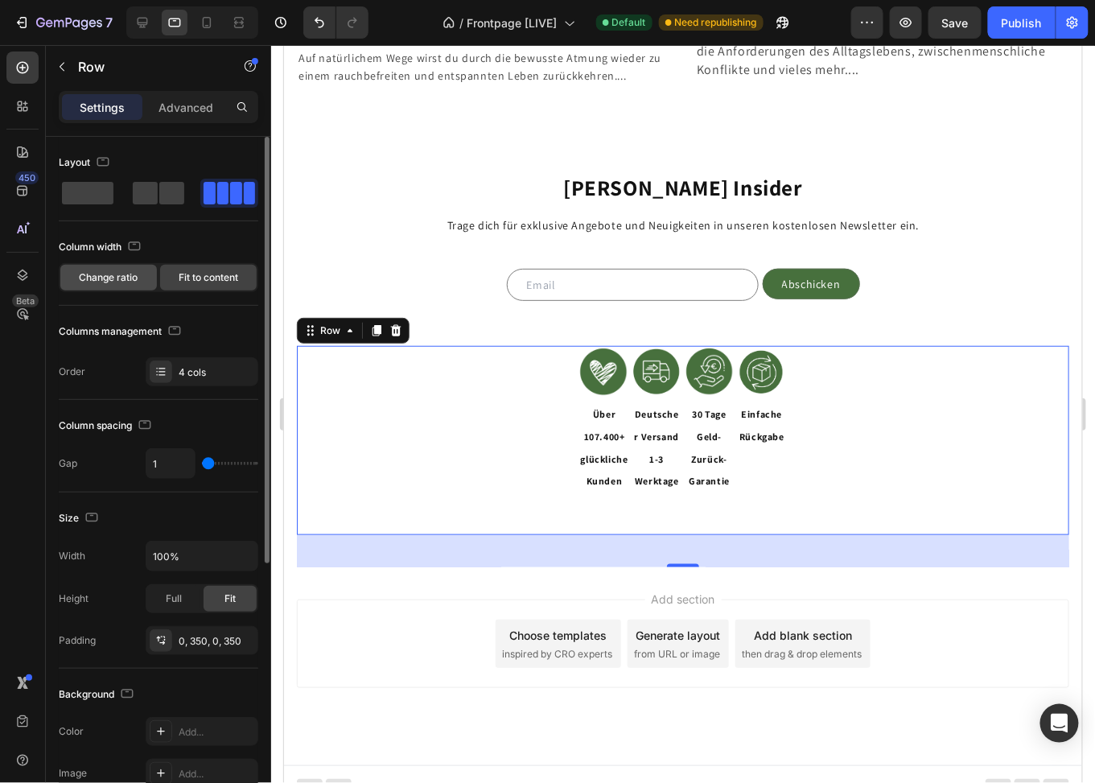
click at [110, 282] on span "Change ratio" at bounding box center [109, 277] width 59 height 14
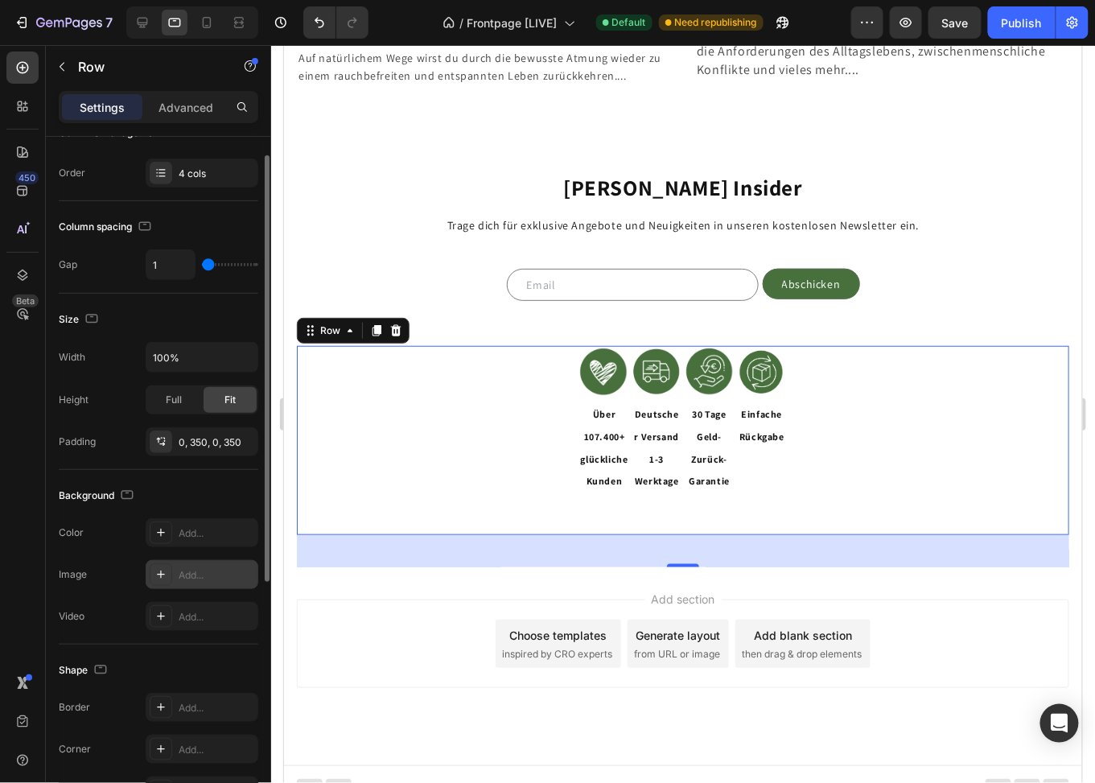
scroll to position [429, 0]
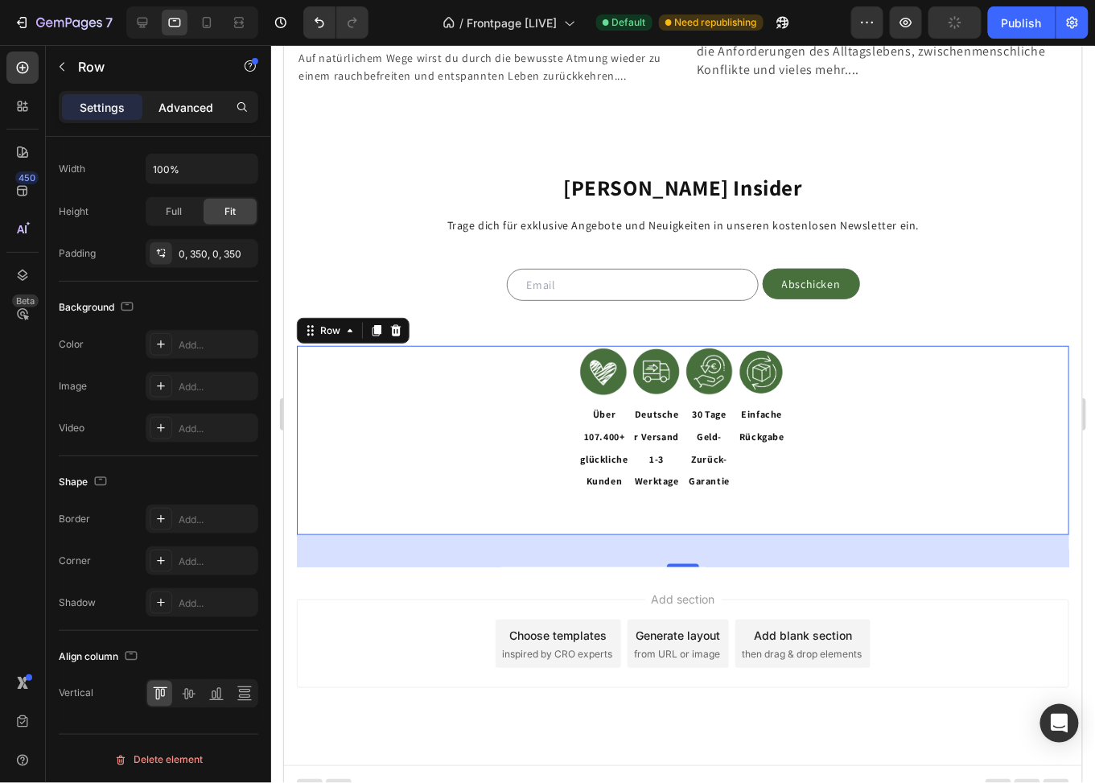
click at [164, 101] on p "Advanced" at bounding box center [186, 107] width 55 height 17
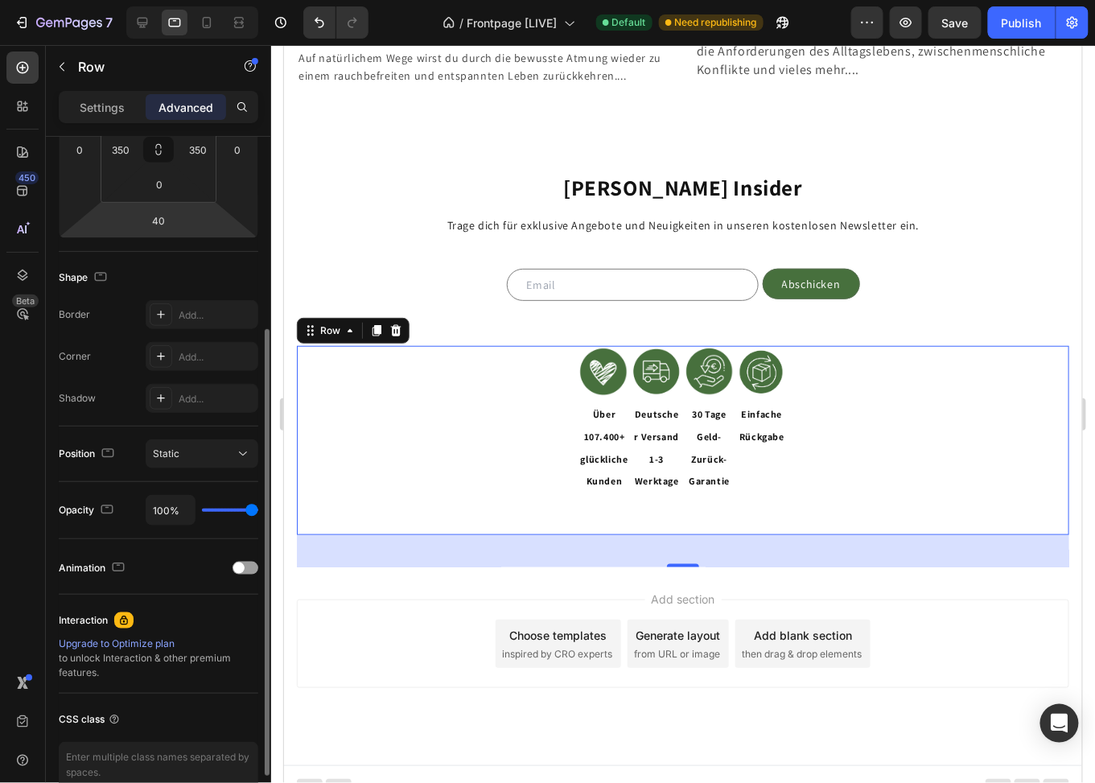
scroll to position [0, 0]
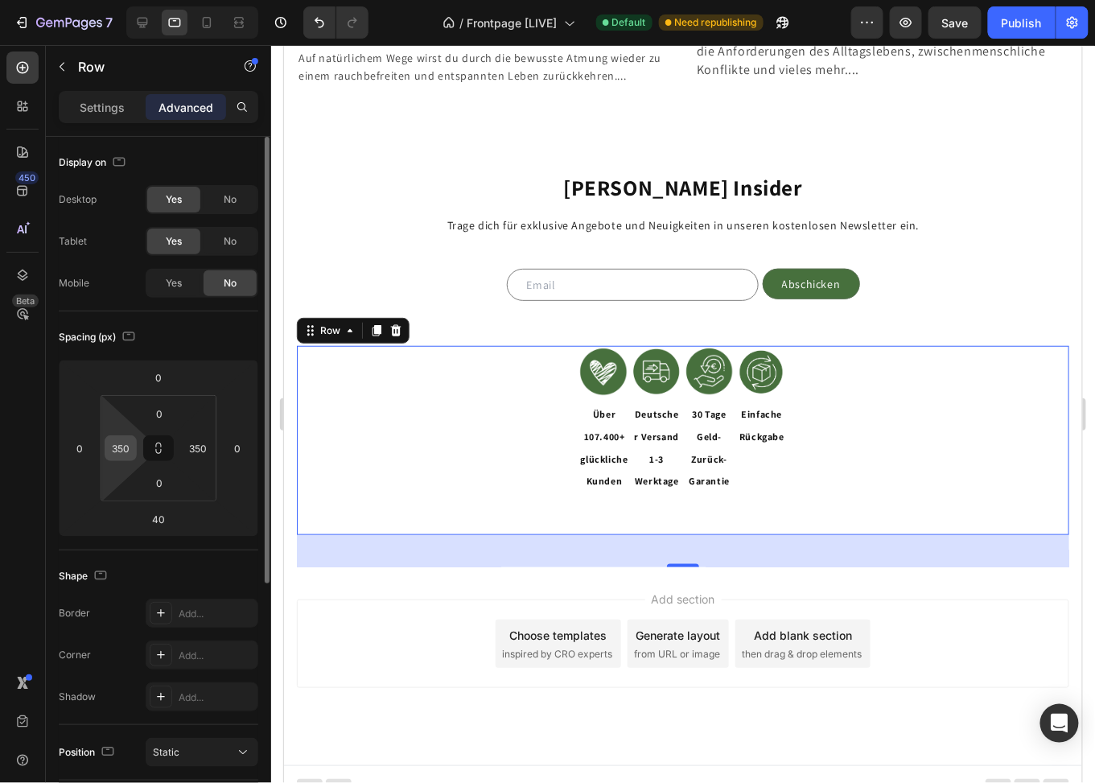
click at [128, 451] on input "350" at bounding box center [121, 448] width 24 height 24
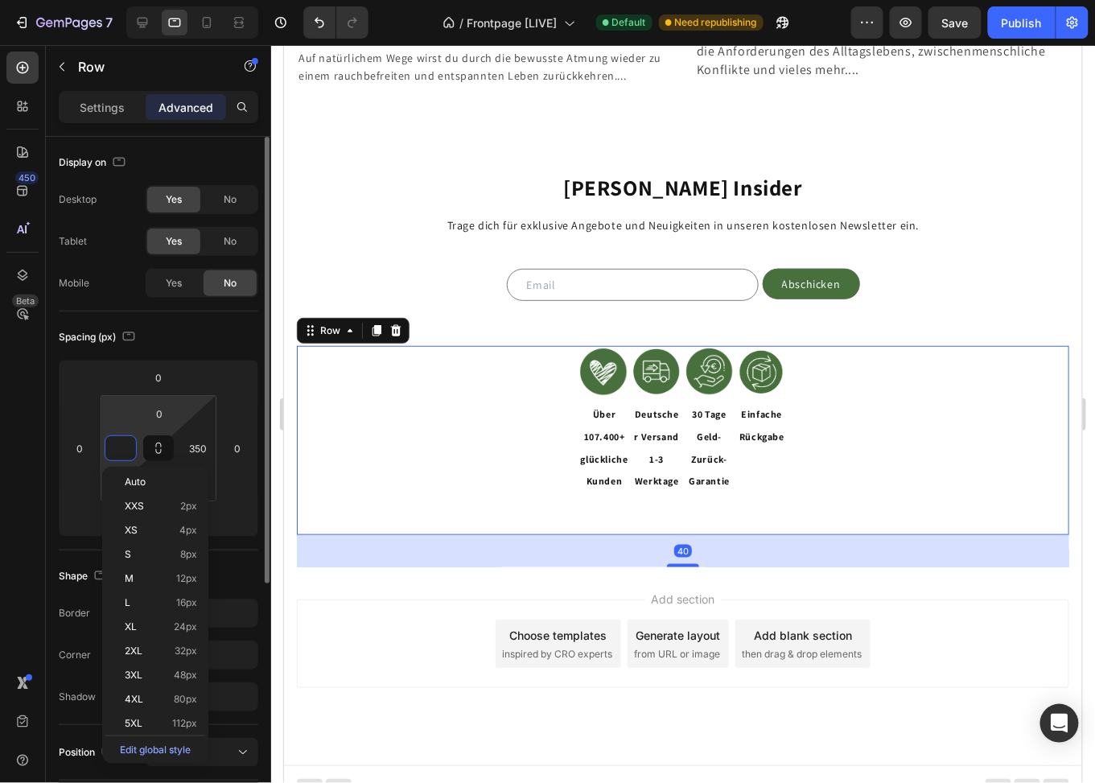
scroll to position [3939, 0]
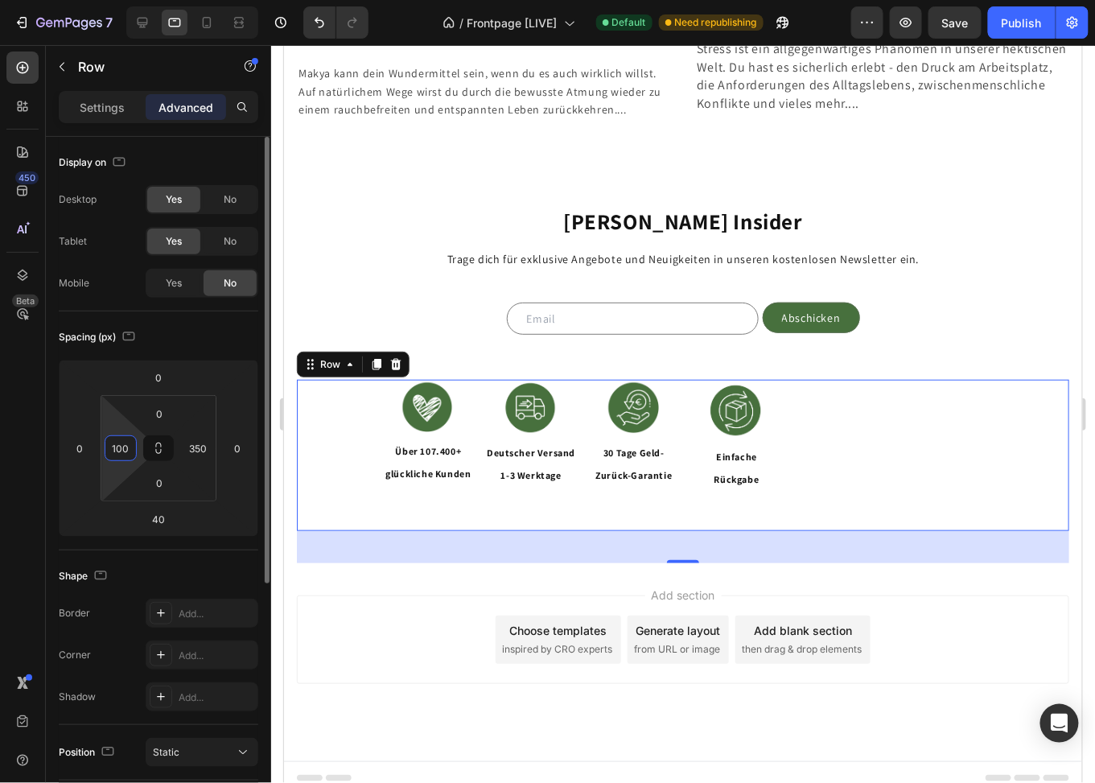
click at [118, 449] on input "100" at bounding box center [121, 448] width 24 height 24
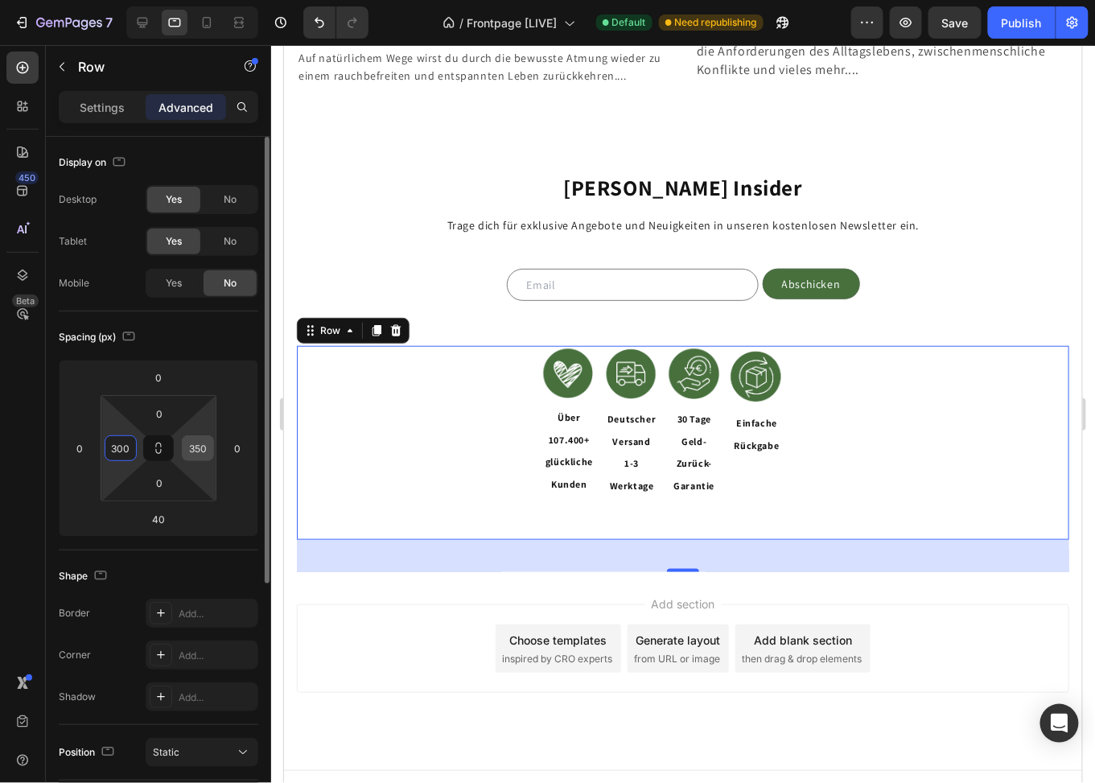
type input "300"
click at [205, 456] on input "350" at bounding box center [198, 448] width 24 height 24
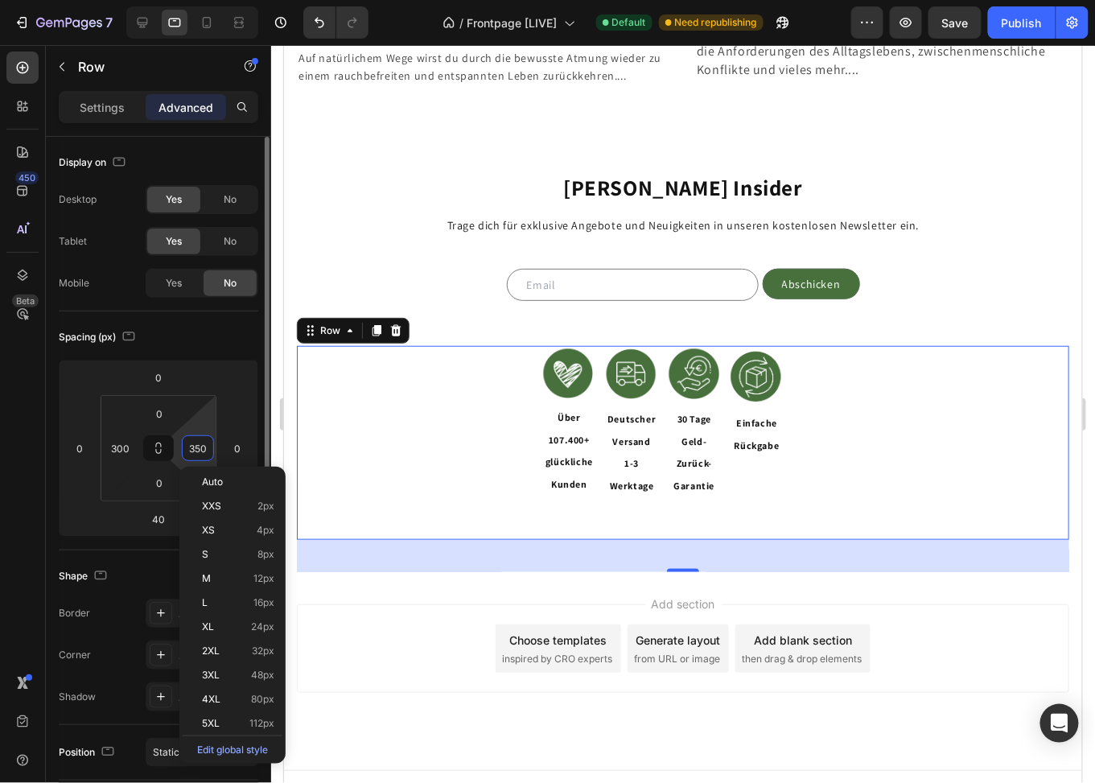
click at [205, 456] on input "350" at bounding box center [198, 448] width 24 height 24
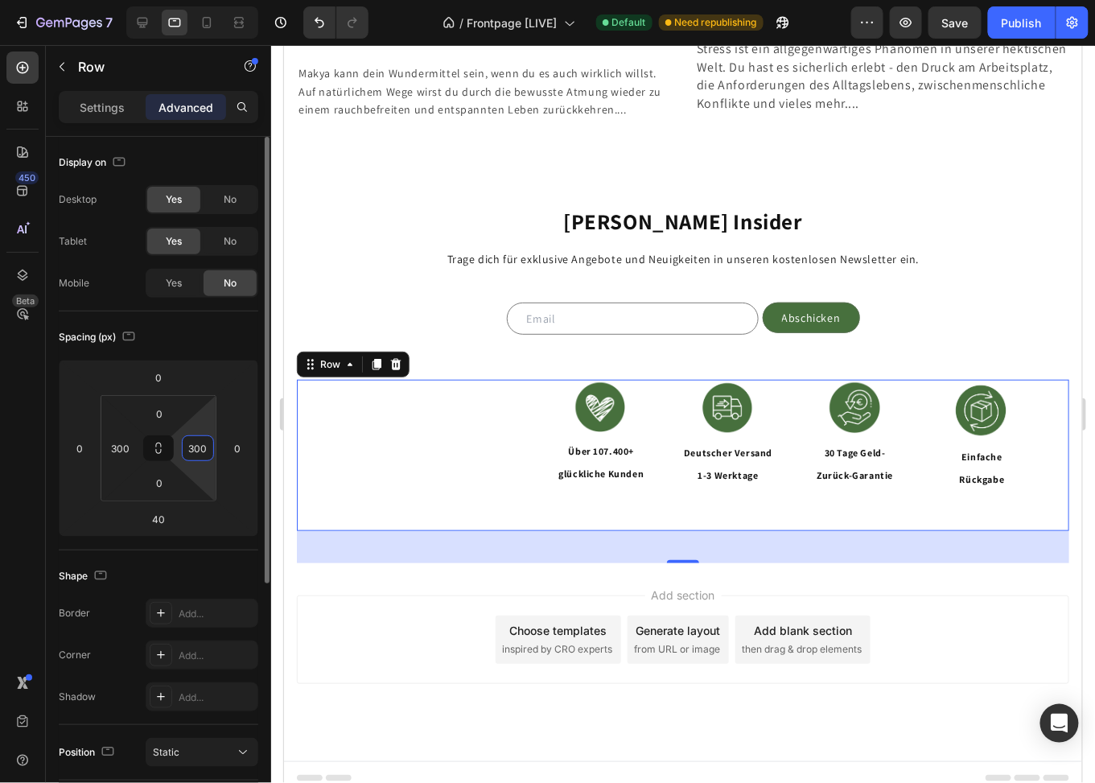
scroll to position [3973, 0]
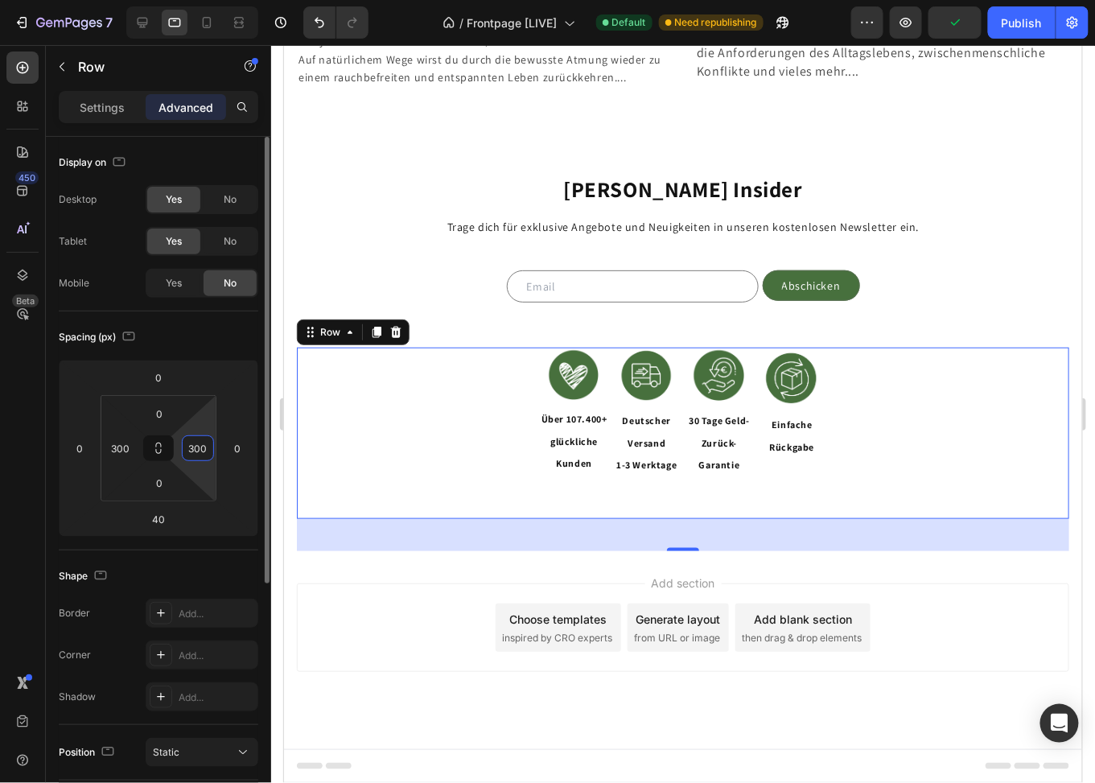
click at [203, 443] on input "300" at bounding box center [198, 448] width 24 height 24
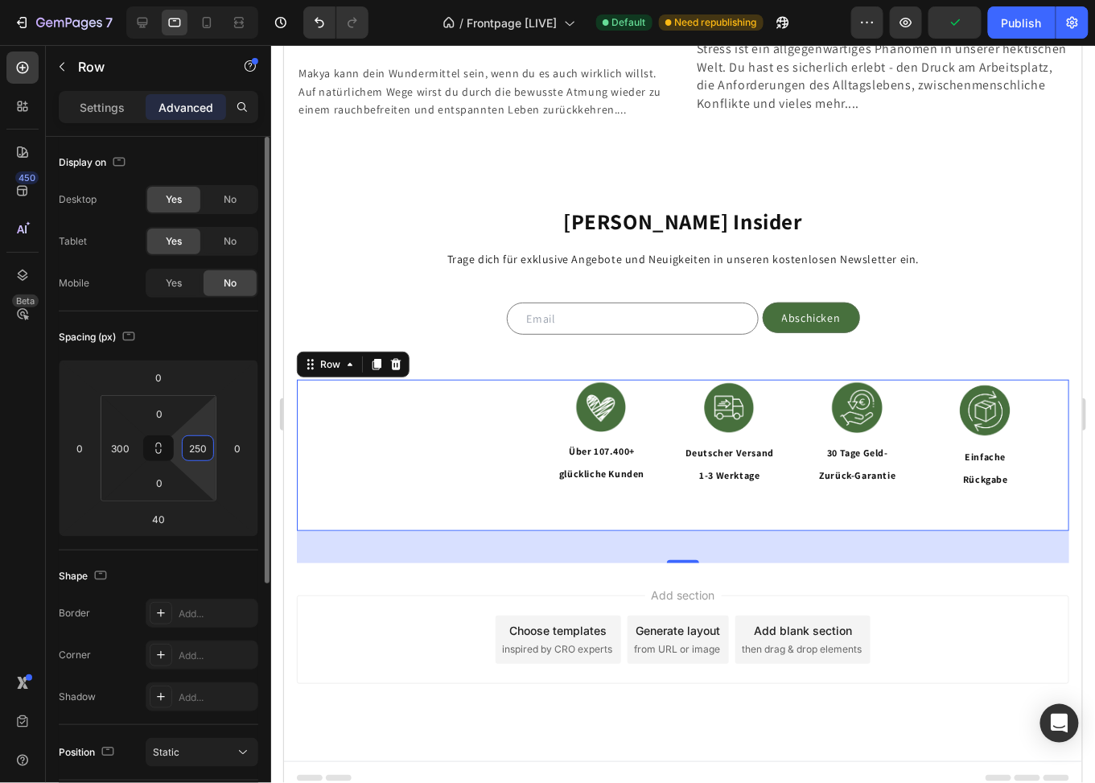
scroll to position [3957, 0]
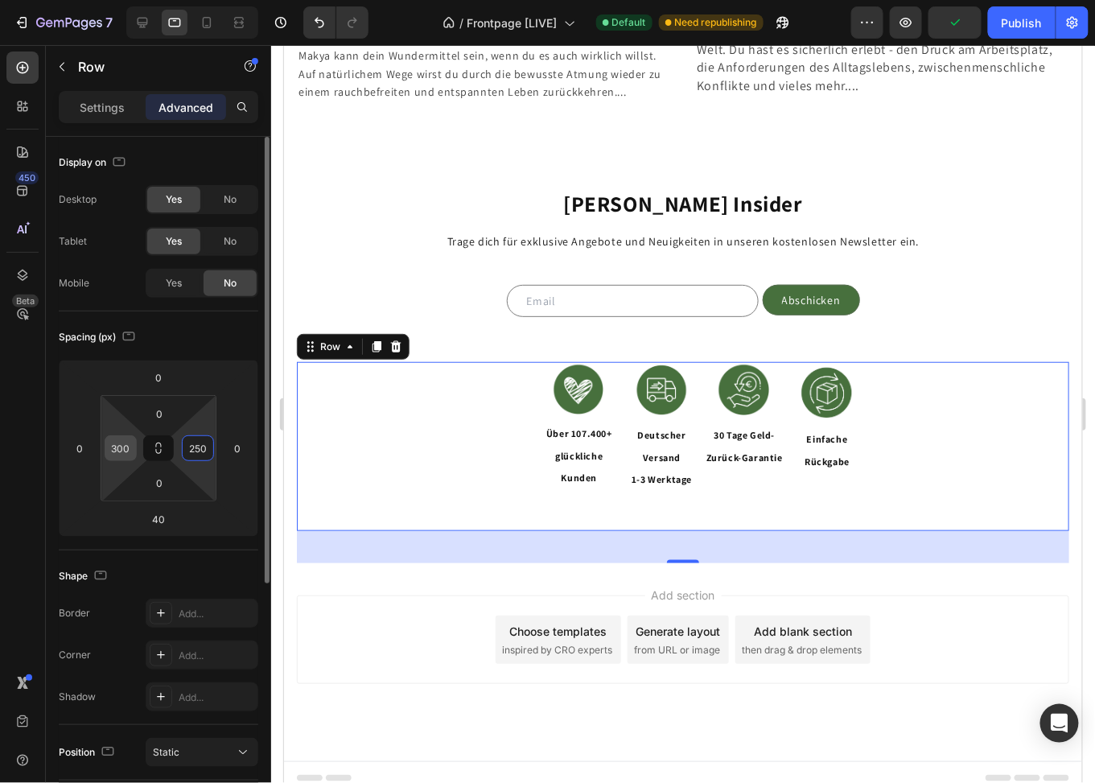
type input "250"
click at [126, 450] on input "300" at bounding box center [121, 448] width 24 height 24
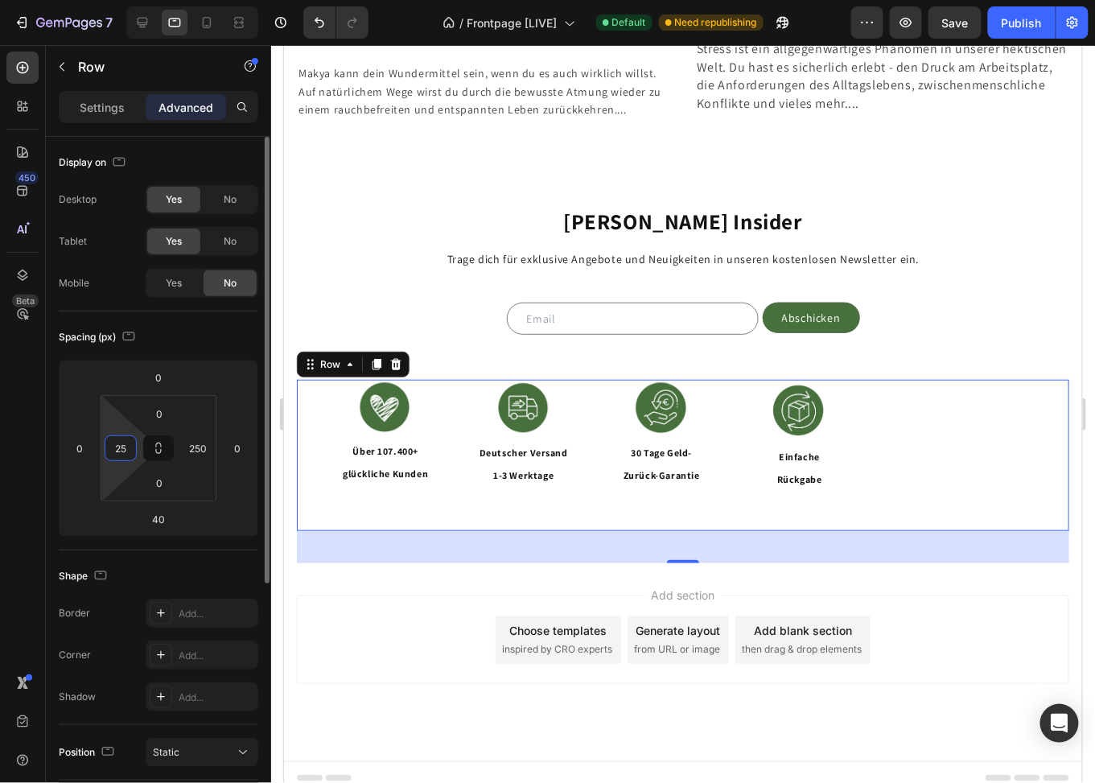
type input "250"
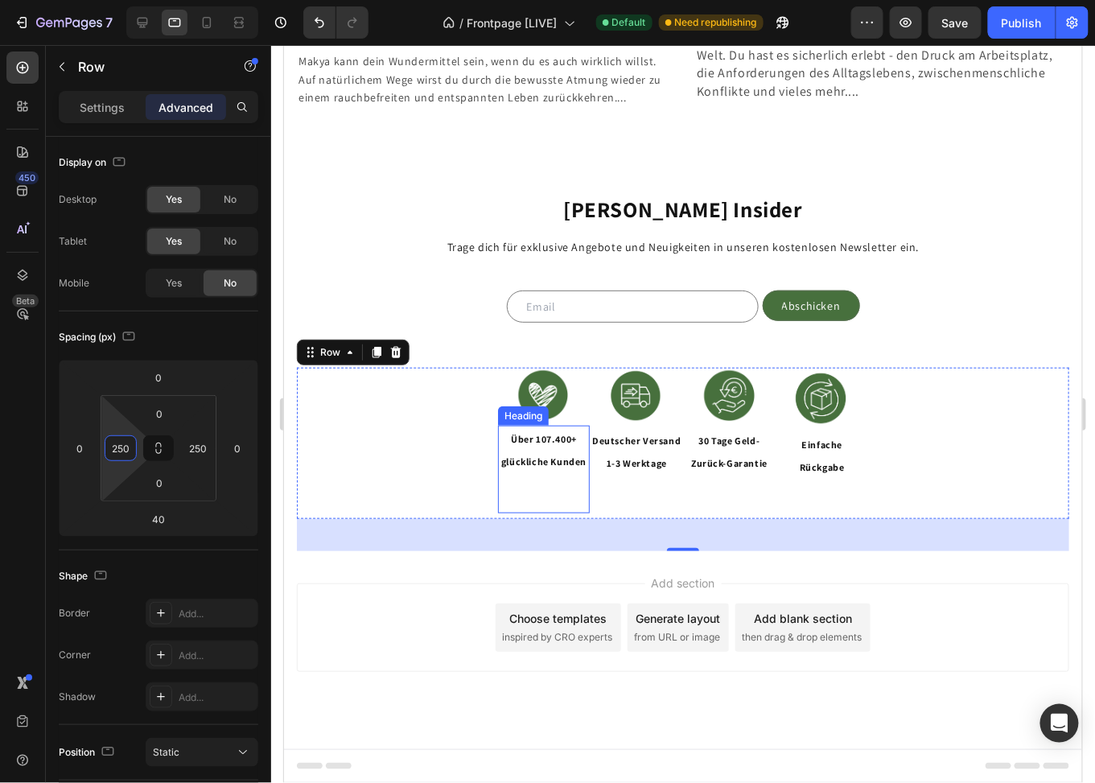
click at [535, 455] on span "glückliche Kunden" at bounding box center [543, 461] width 85 height 12
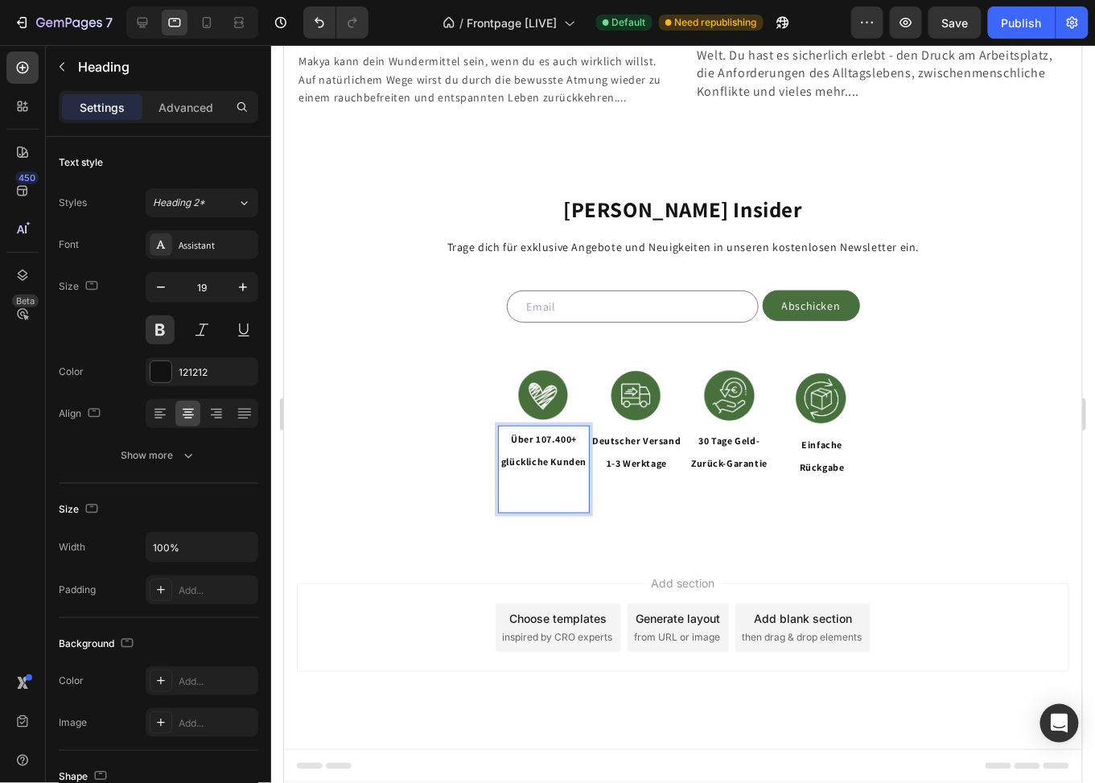
click at [545, 455] on span "glückliche Kunden" at bounding box center [543, 461] width 85 height 12
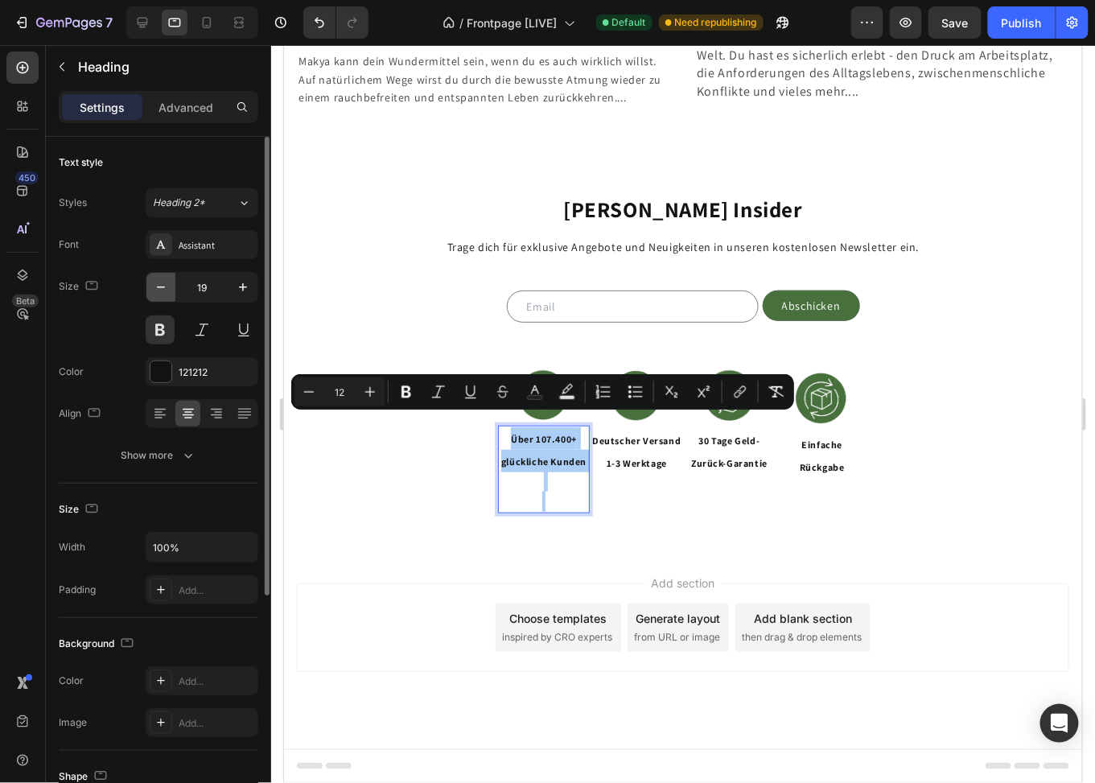
click at [162, 287] on icon "button" at bounding box center [161, 288] width 8 height 2
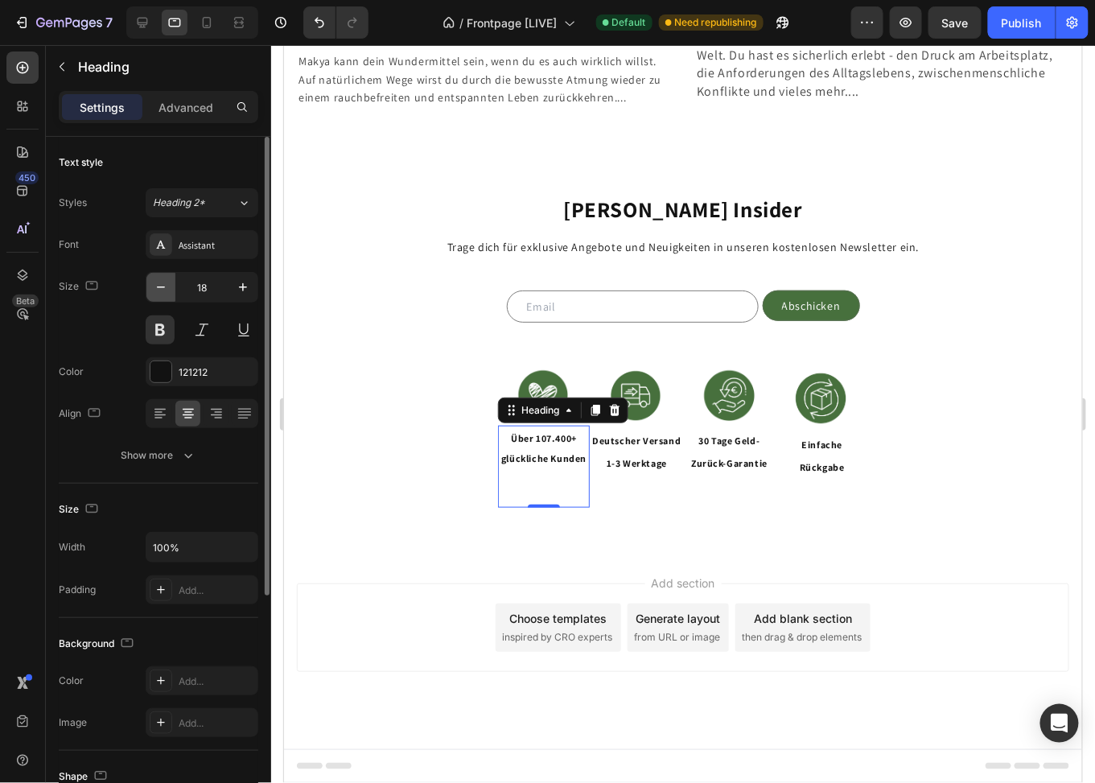
click at [162, 287] on icon "button" at bounding box center [161, 288] width 8 height 2
type input "17"
click at [637, 452] on h2 "Deutscher Versand 1-3 Werktage" at bounding box center [636, 471] width 92 height 88
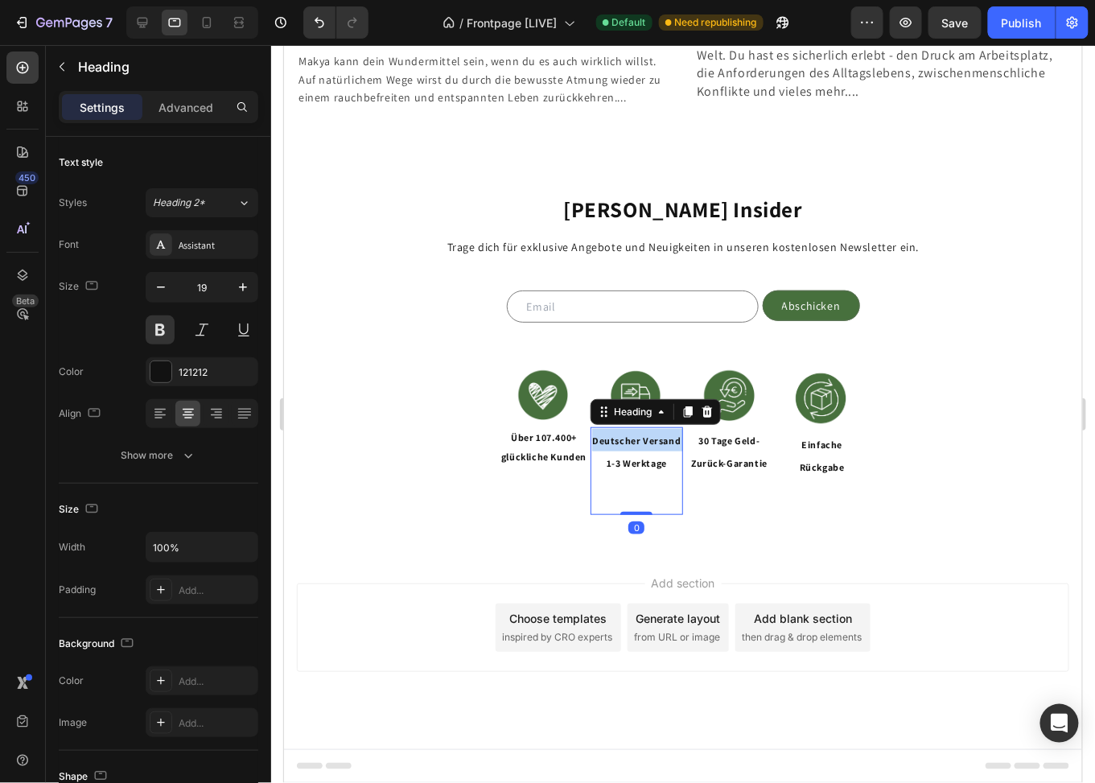
click at [637, 452] on p "Deutscher Versand 1-3 Werktage" at bounding box center [636, 470] width 89 height 85
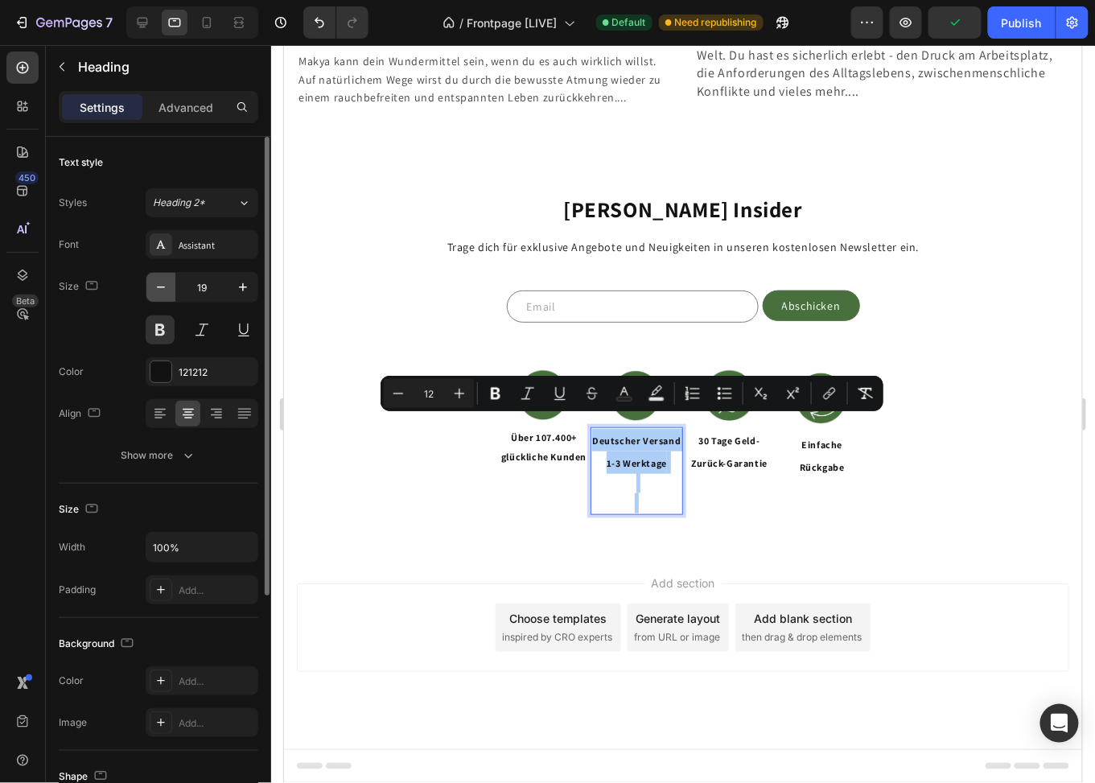
click at [160, 287] on icon "button" at bounding box center [161, 288] width 8 height 2
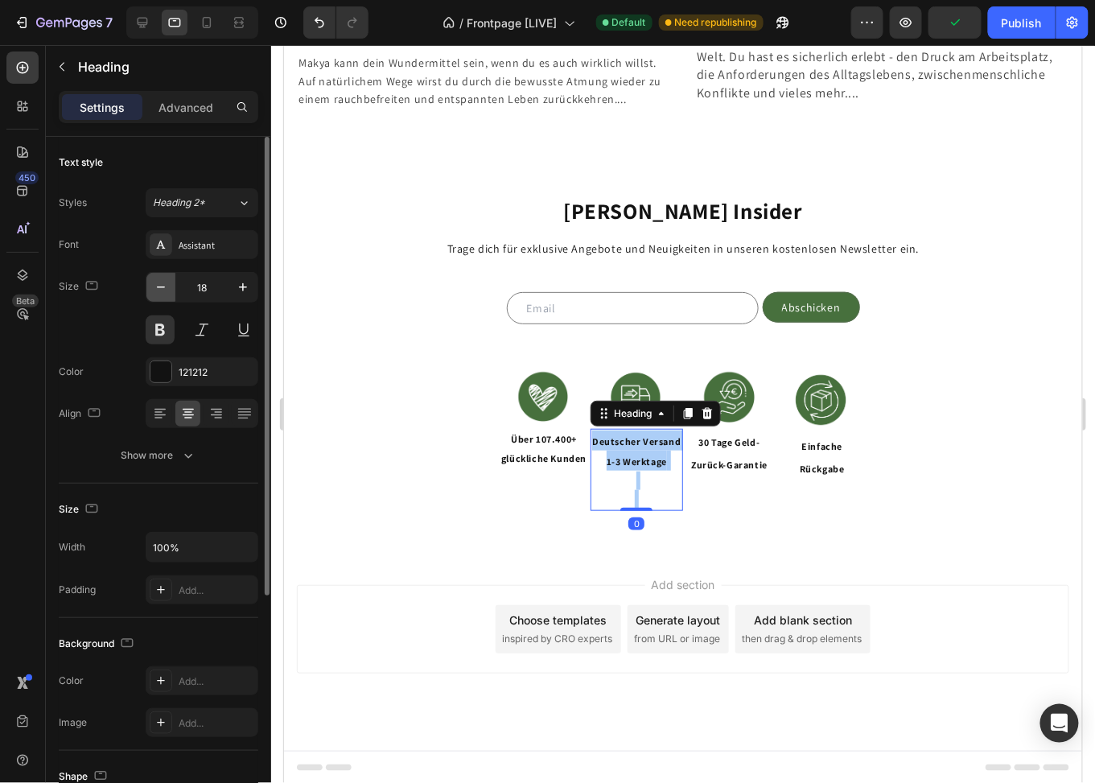
type input "17"
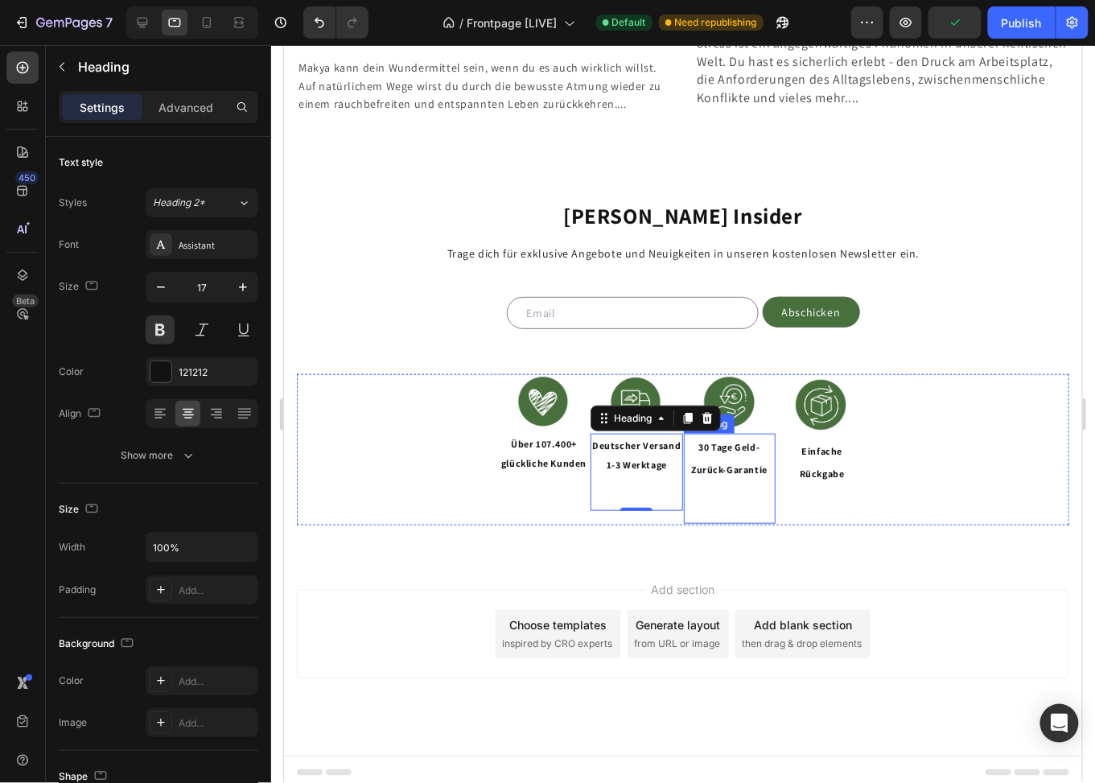
click at [718, 440] on span "30 Tage Geld-" at bounding box center [729, 446] width 61 height 12
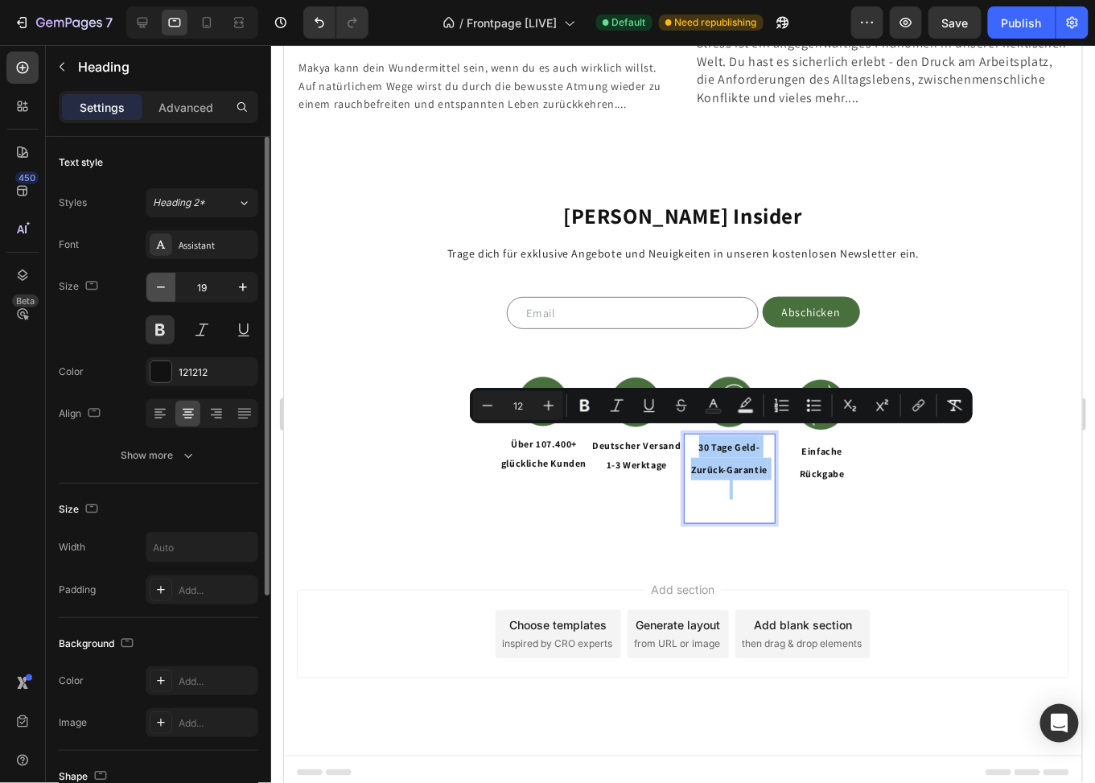
click at [162, 284] on icon "button" at bounding box center [161, 287] width 16 height 16
click at [162, 283] on icon "button" at bounding box center [161, 287] width 16 height 16
type input "17"
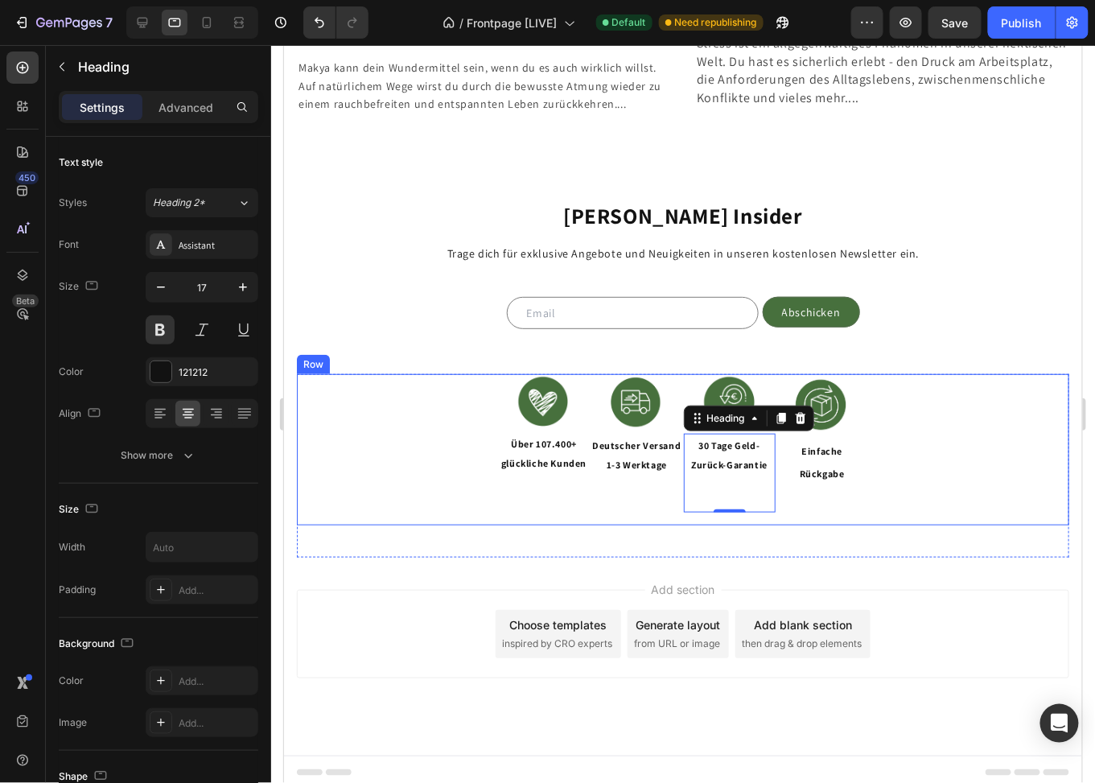
click at [815, 467] on span "Rückgabe" at bounding box center [821, 473] width 45 height 12
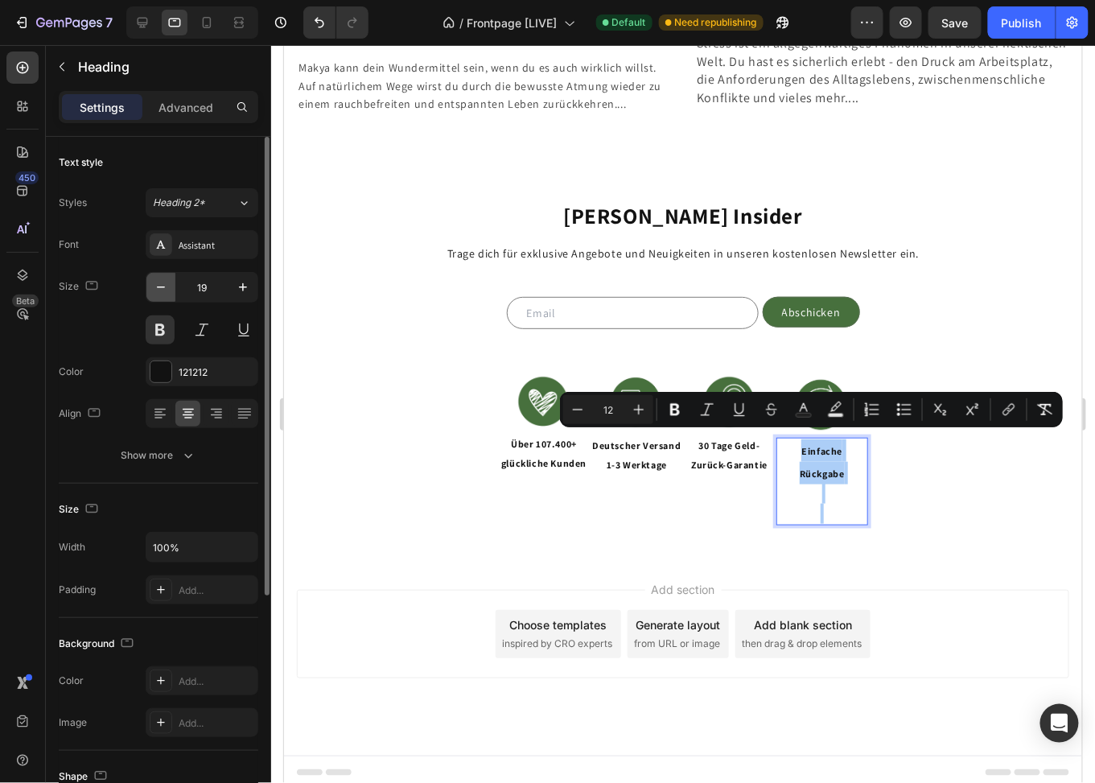
click at [160, 281] on icon "button" at bounding box center [161, 287] width 16 height 16
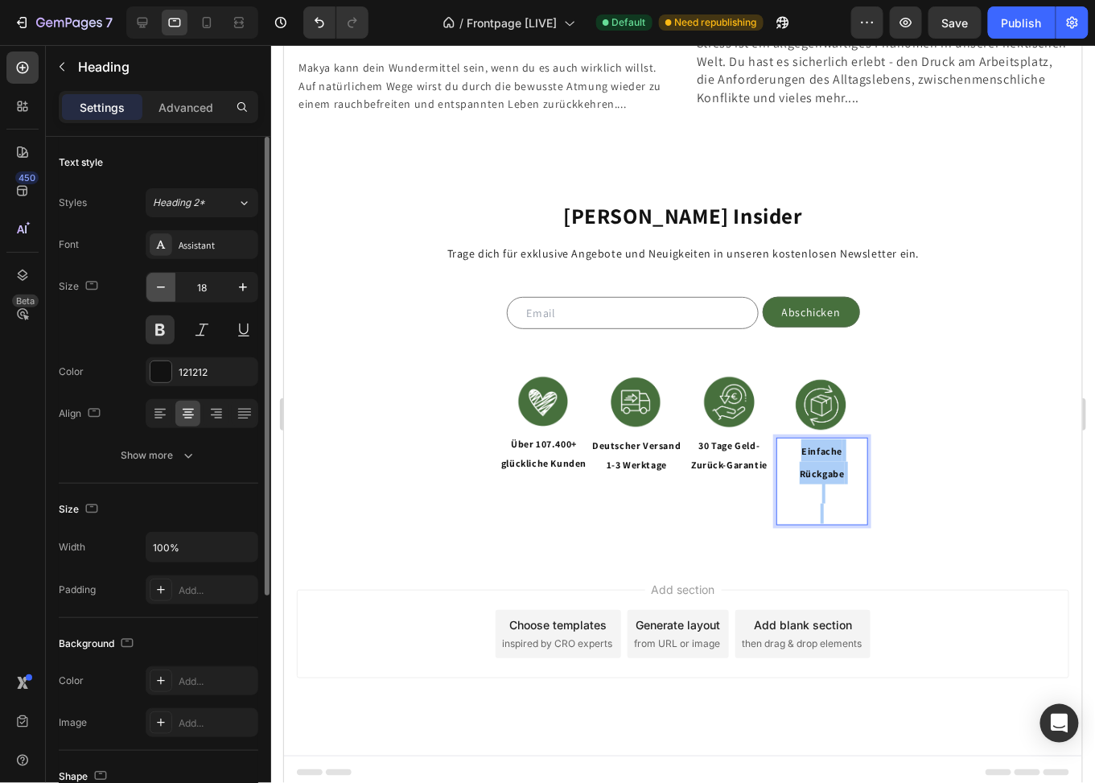
type input "17"
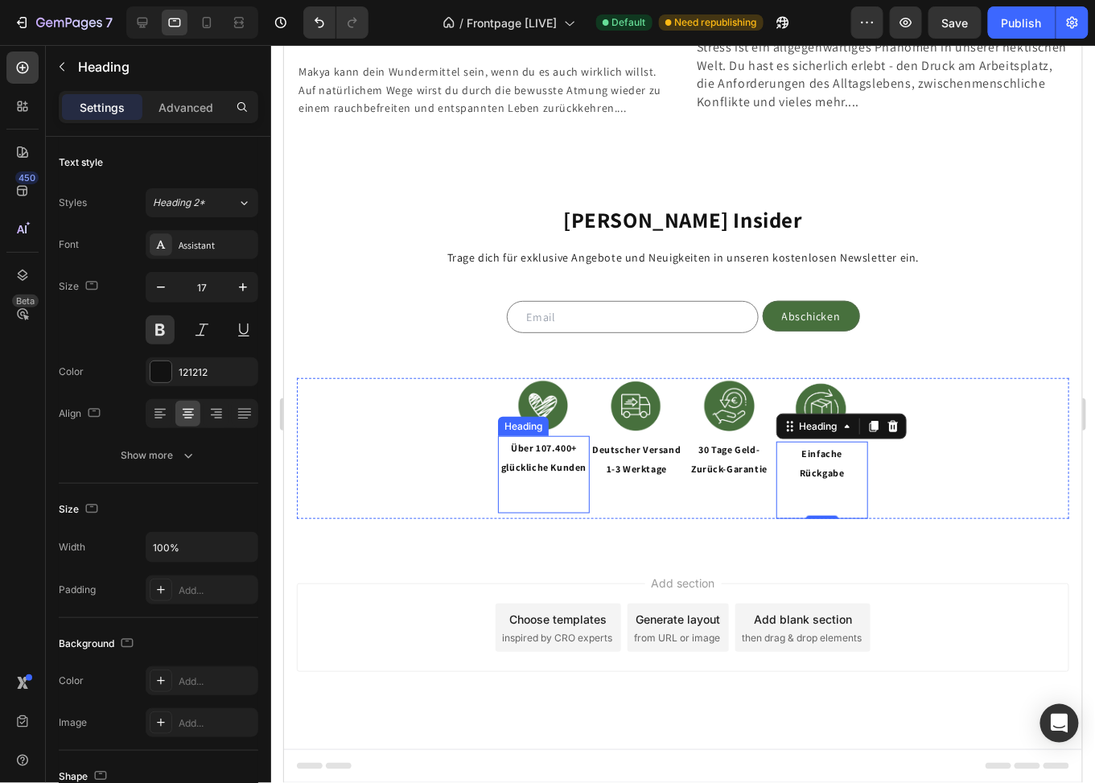
click at [534, 460] on span "glückliche Kunden" at bounding box center [543, 466] width 85 height 12
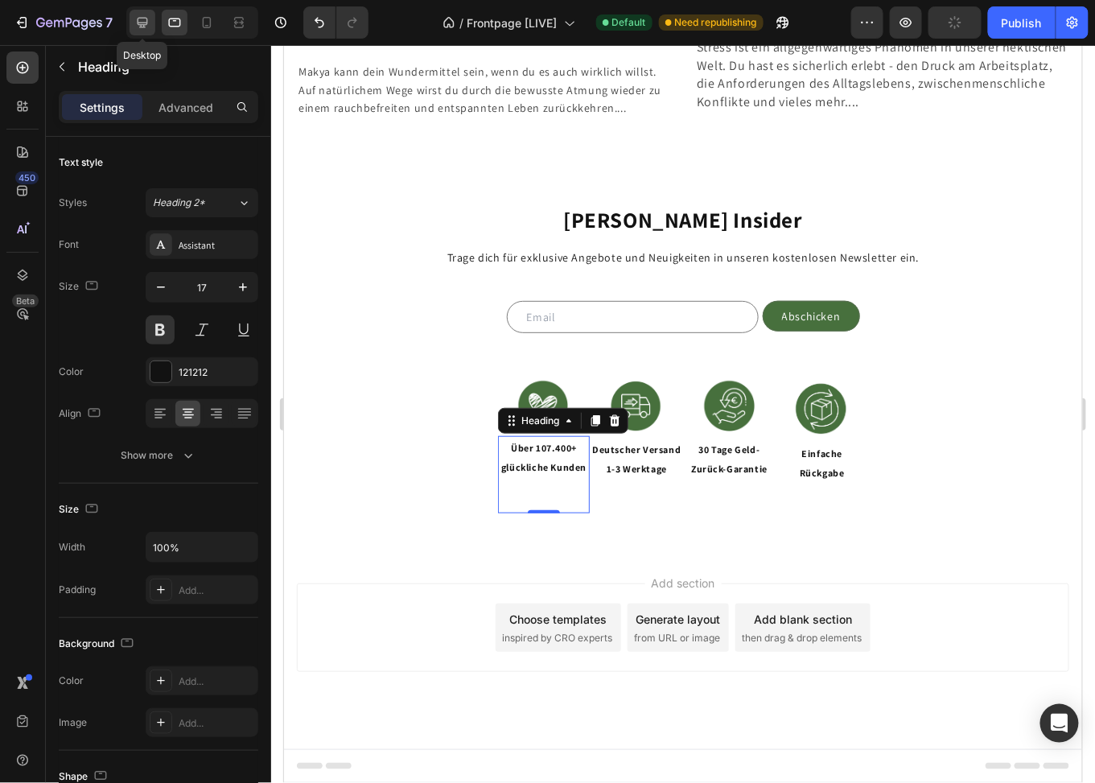
click at [144, 21] on icon at bounding box center [142, 22] width 16 height 16
type input "24"
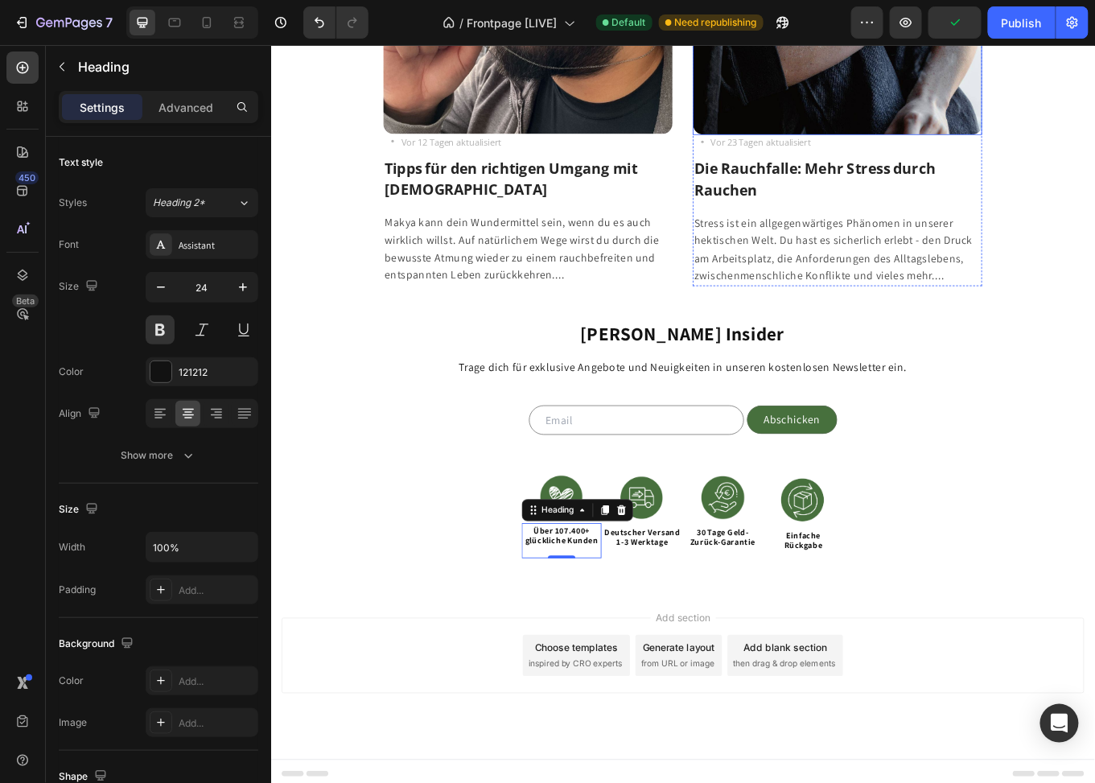
scroll to position [3357, 0]
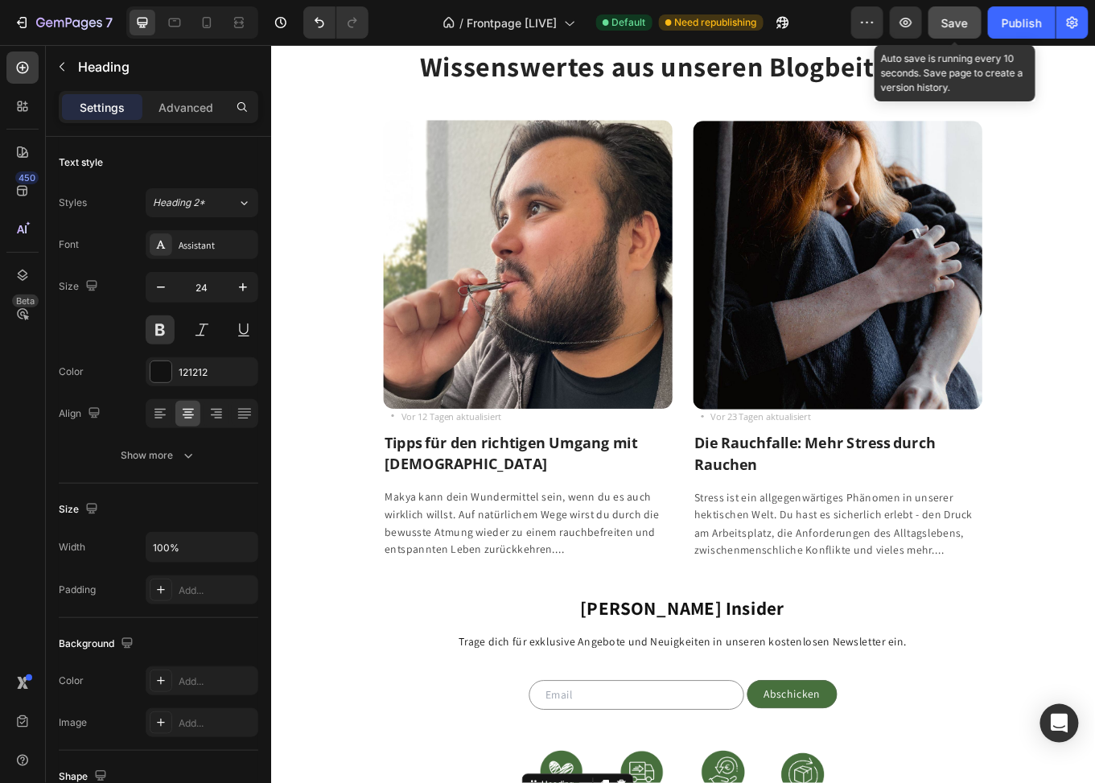
click at [971, 22] on button "Save" at bounding box center [955, 22] width 53 height 32
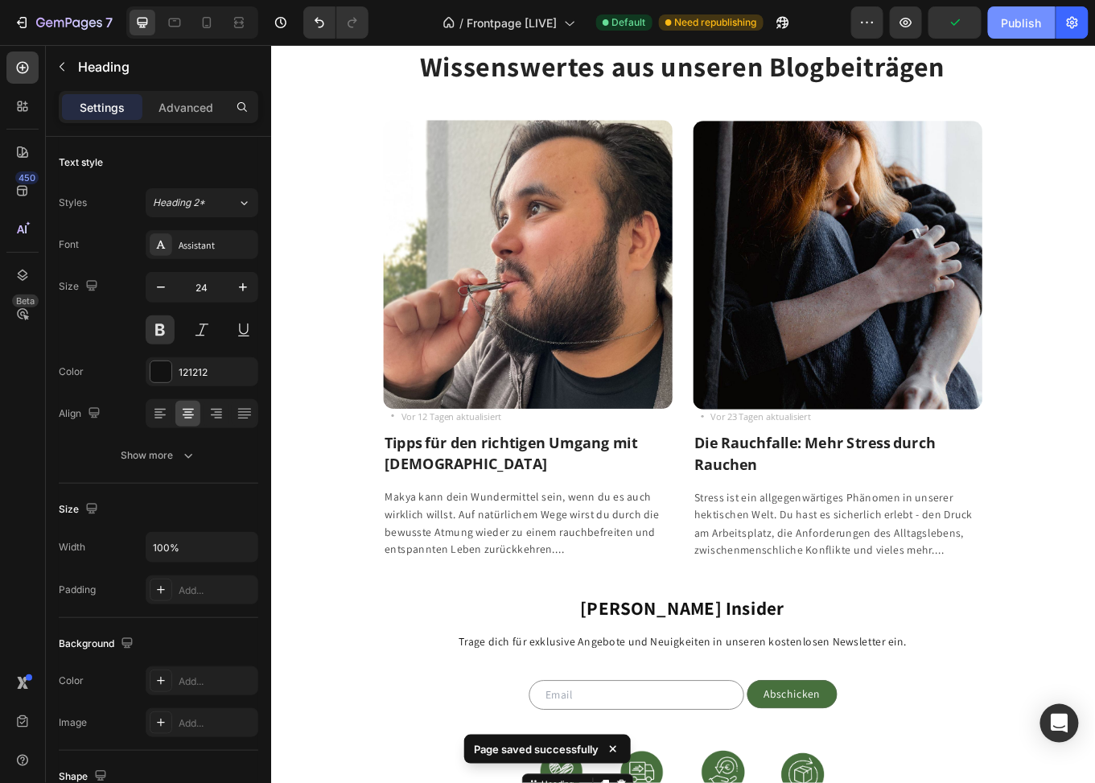
click at [1010, 26] on div "Publish" at bounding box center [1022, 22] width 40 height 17
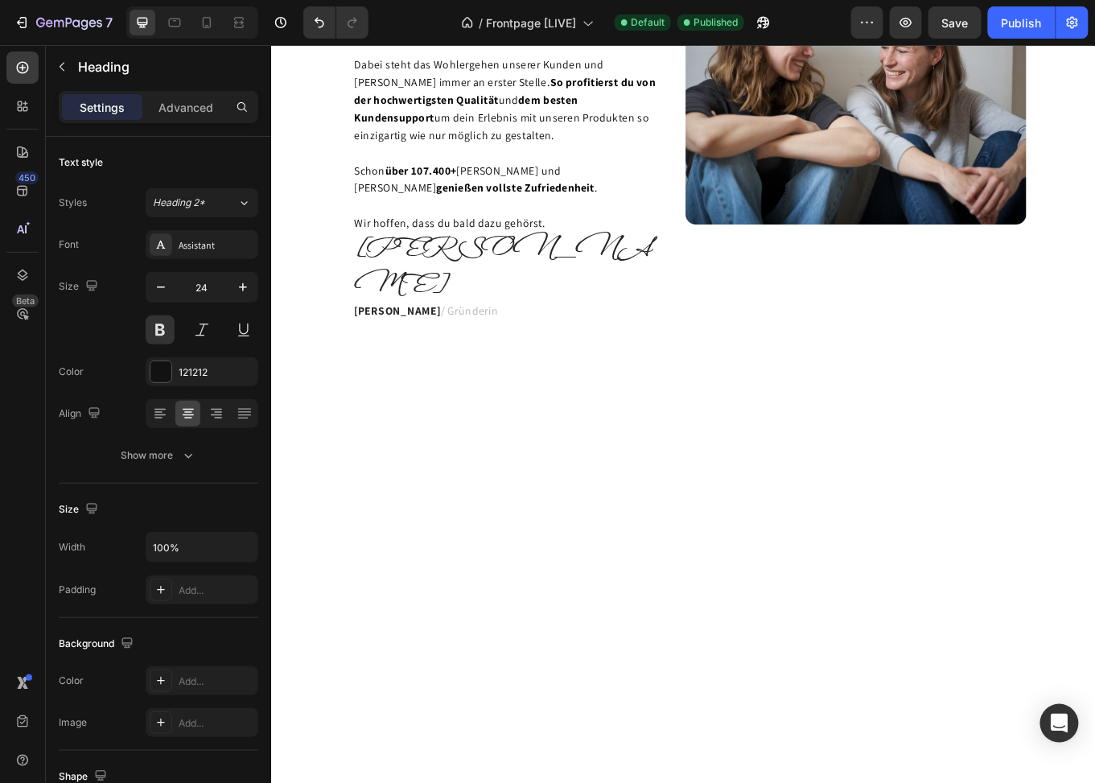
scroll to position [1171, 0]
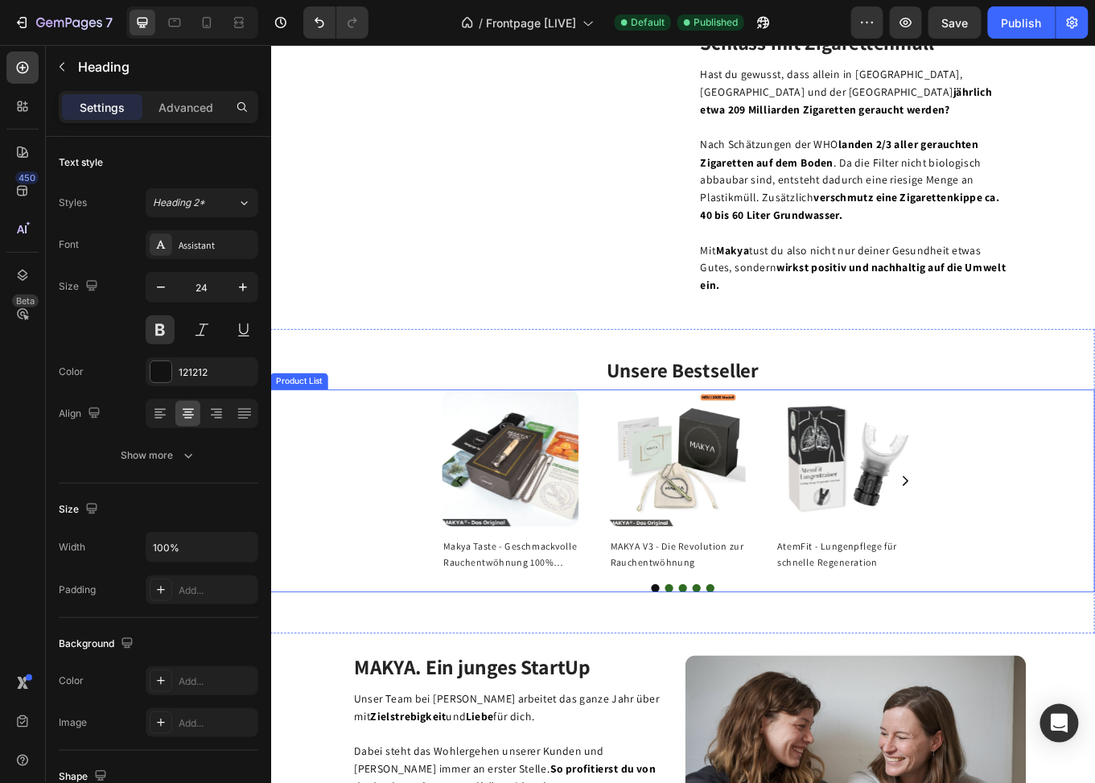
click at [641, 459] on div "Product Images Makya Taste - Geschmackvolle Rauchentwöhnung 100% natürlich Prod…" at bounding box center [753, 554] width 563 height 215
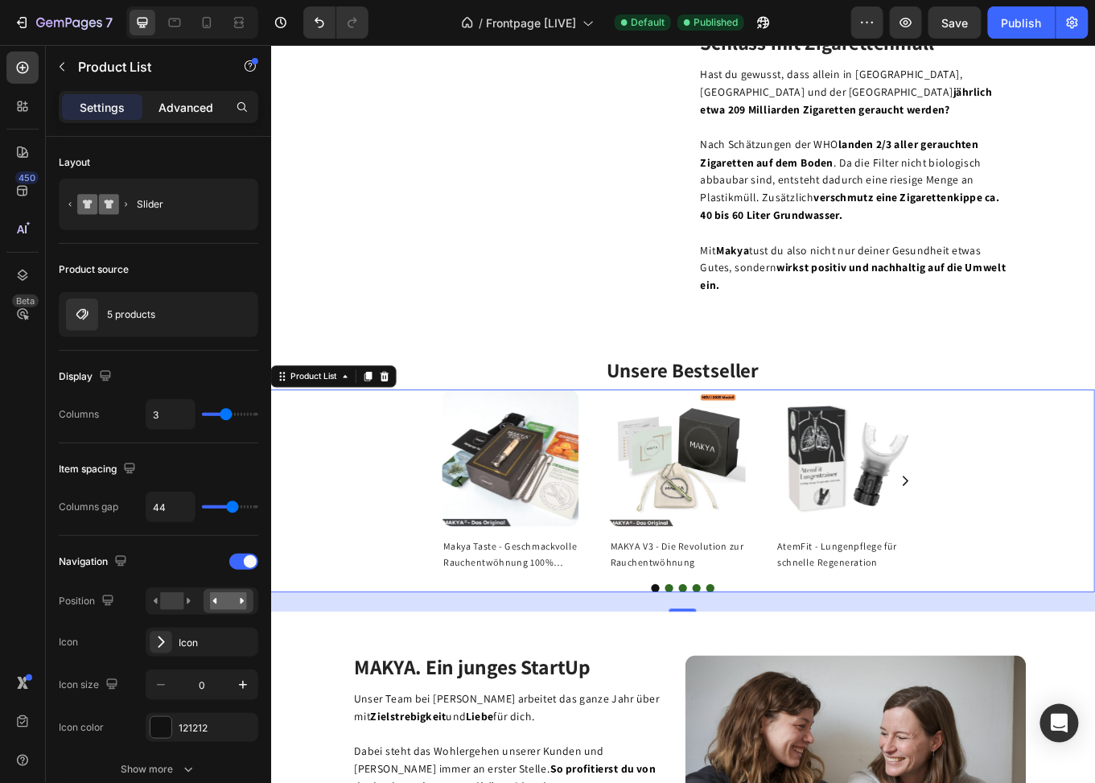
click at [180, 105] on p "Advanced" at bounding box center [186, 107] width 55 height 17
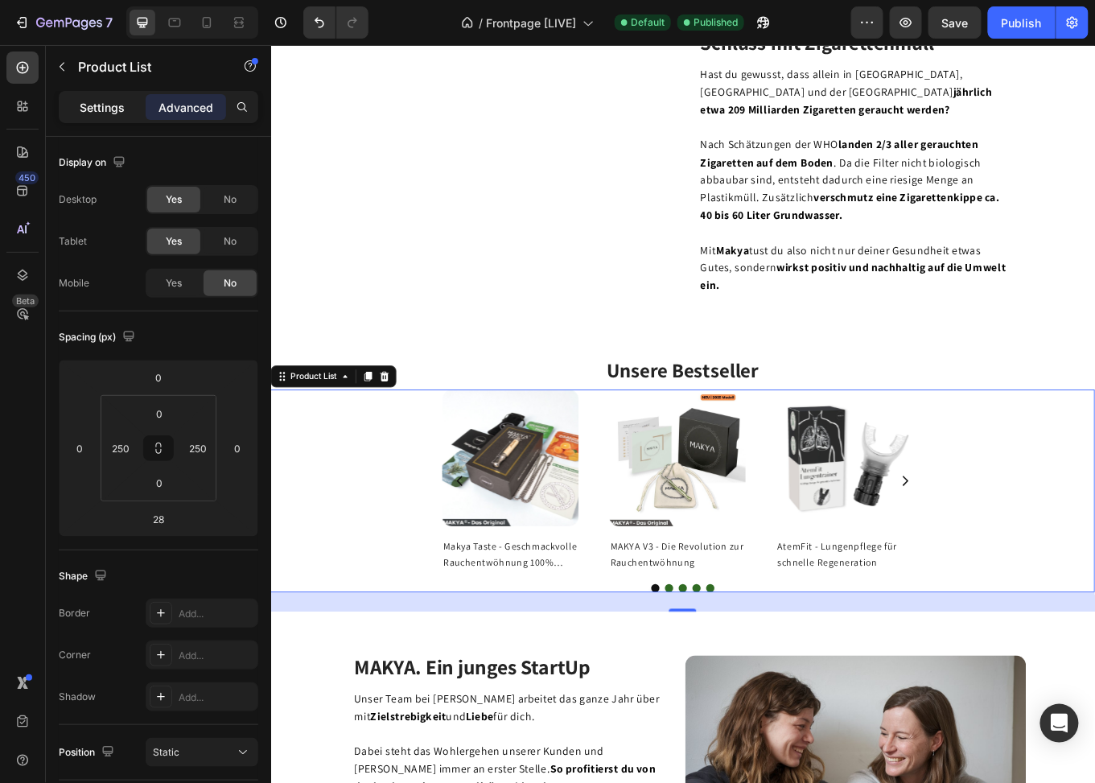
click at [90, 101] on p "Settings" at bounding box center [102, 107] width 45 height 17
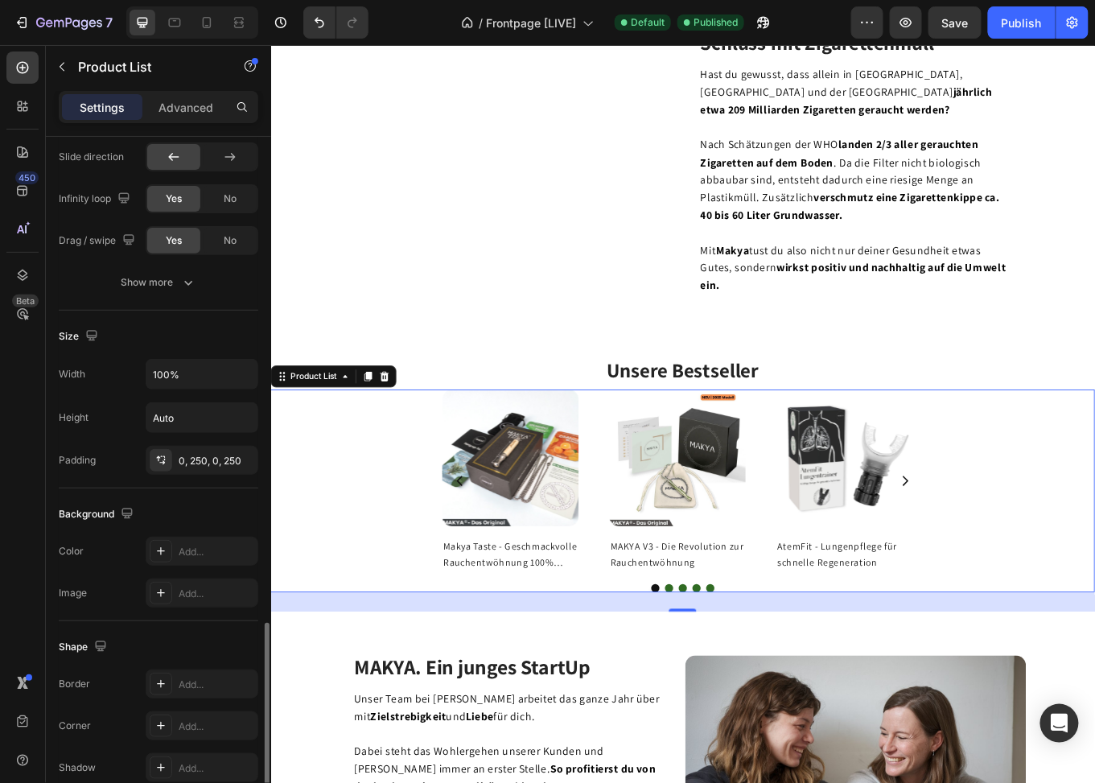
scroll to position [1044, 0]
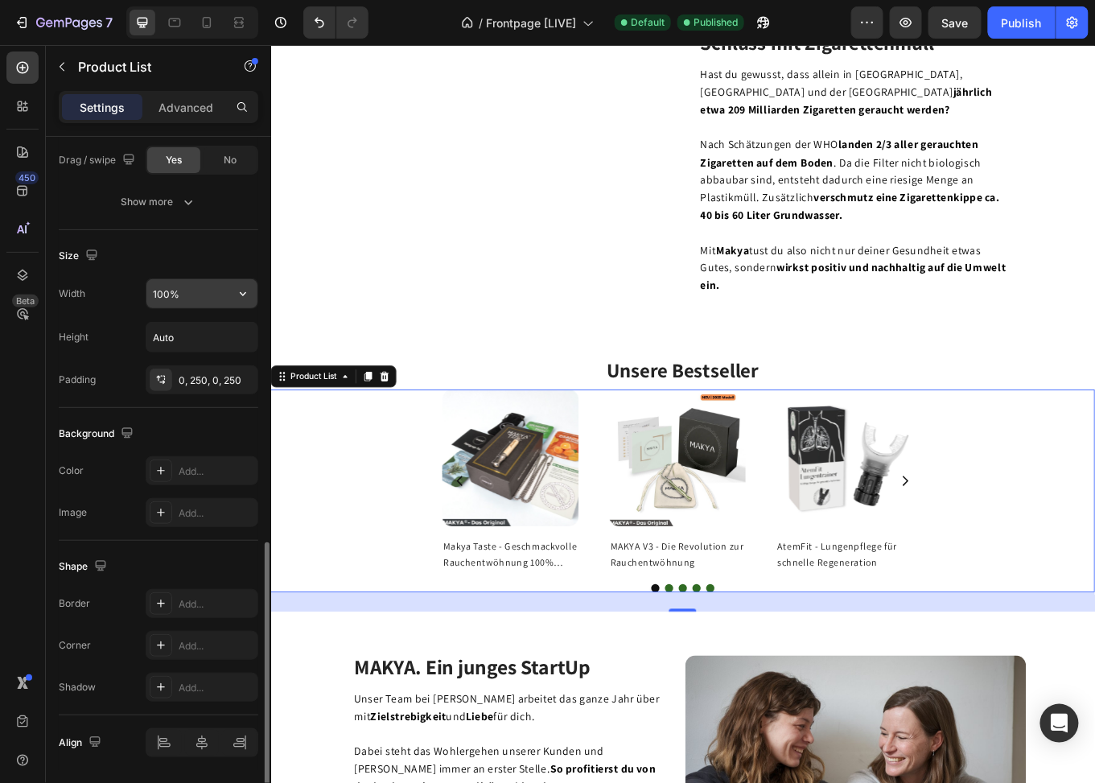
click at [192, 291] on input "100%" at bounding box center [201, 293] width 111 height 29
click at [115, 273] on div "Size Width % Height Auto Padding 0, 250, 0, 250" at bounding box center [159, 319] width 200 height 178
click at [175, 279] on input "100%" at bounding box center [201, 293] width 111 height 29
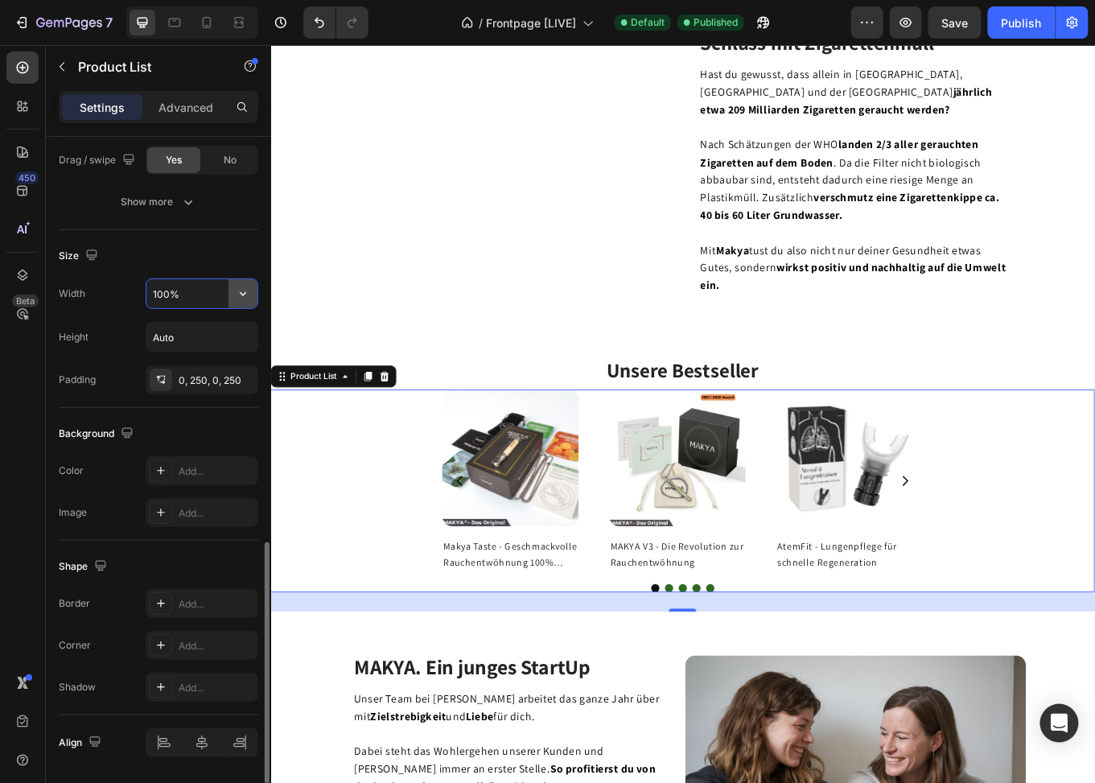
click at [239, 281] on button "button" at bounding box center [243, 293] width 29 height 29
click at [171, 361] on span "Default" at bounding box center [168, 362] width 33 height 14
click at [99, 273] on div "Size Width 1200 Height Auto Padding 0, 250, 0, 250" at bounding box center [159, 319] width 200 height 178
click at [188, 288] on input "1200" at bounding box center [201, 293] width 111 height 29
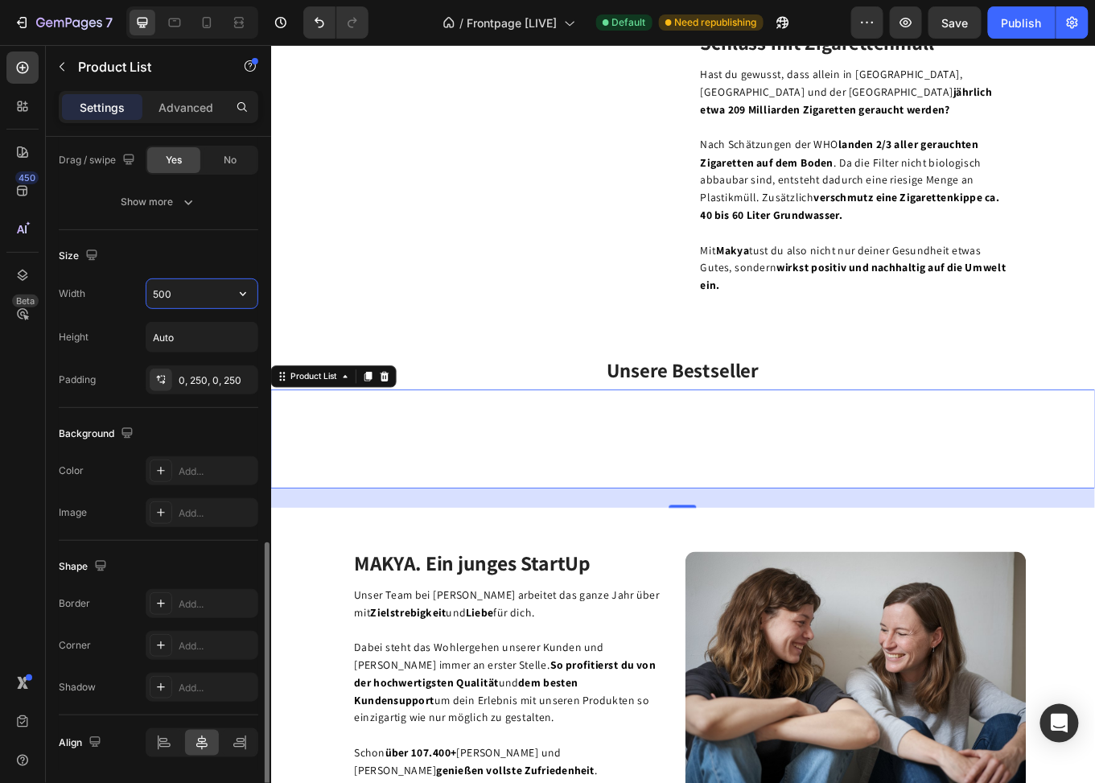
click at [177, 287] on input "500" at bounding box center [201, 293] width 111 height 29
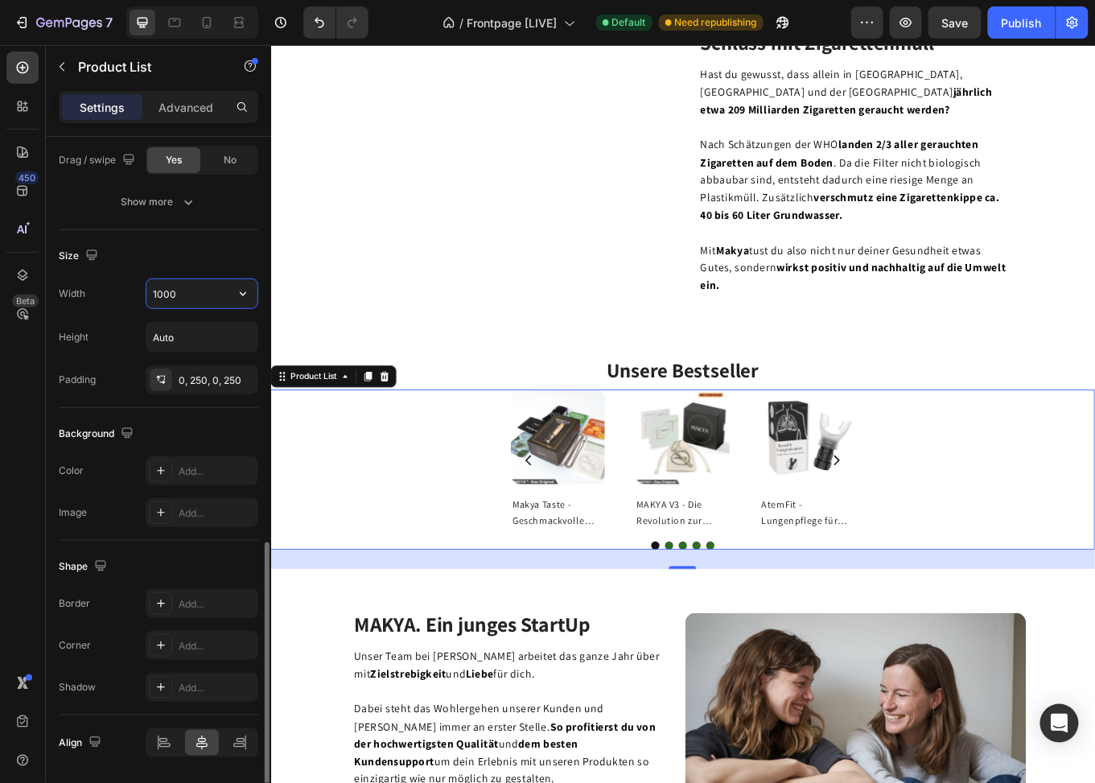
click at [183, 290] on input "1000" at bounding box center [201, 293] width 111 height 29
type input "1000"
click at [100, 302] on div "Width 1000" at bounding box center [159, 293] width 200 height 31
click at [165, 22] on div at bounding box center [175, 23] width 26 height 26
type input "24"
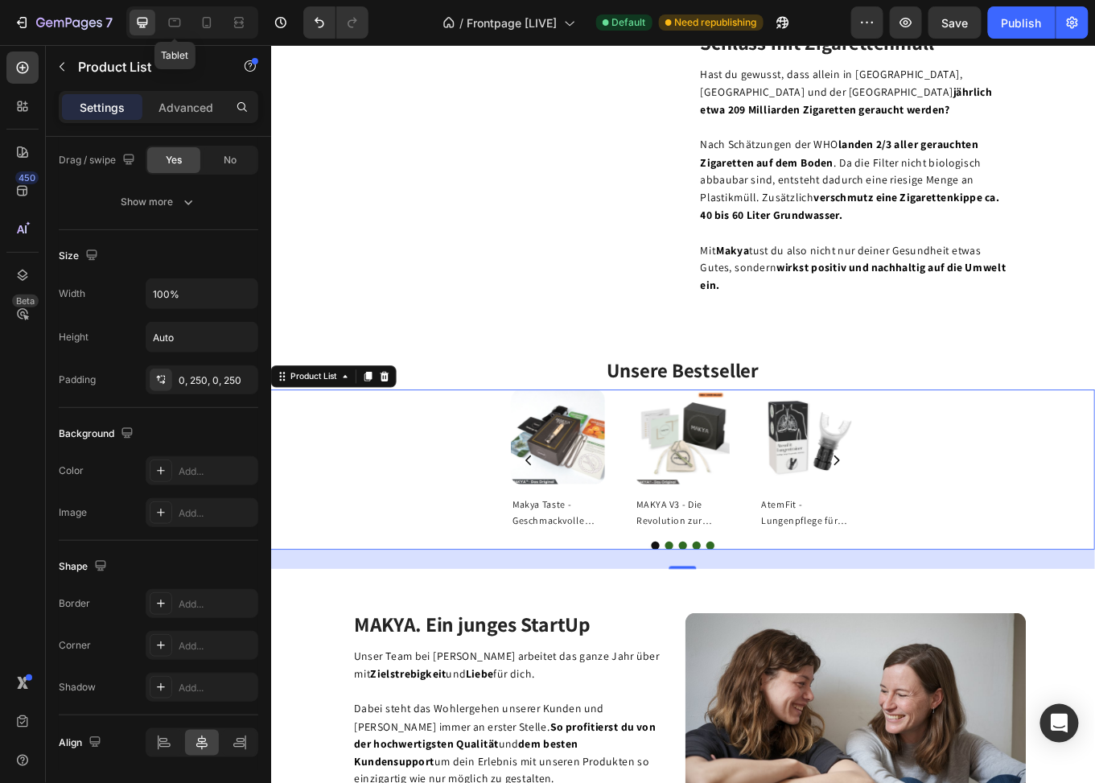
click at [141, 24] on icon at bounding box center [143, 23] width 10 height 10
click at [952, 23] on span "Save" at bounding box center [955, 23] width 27 height 14
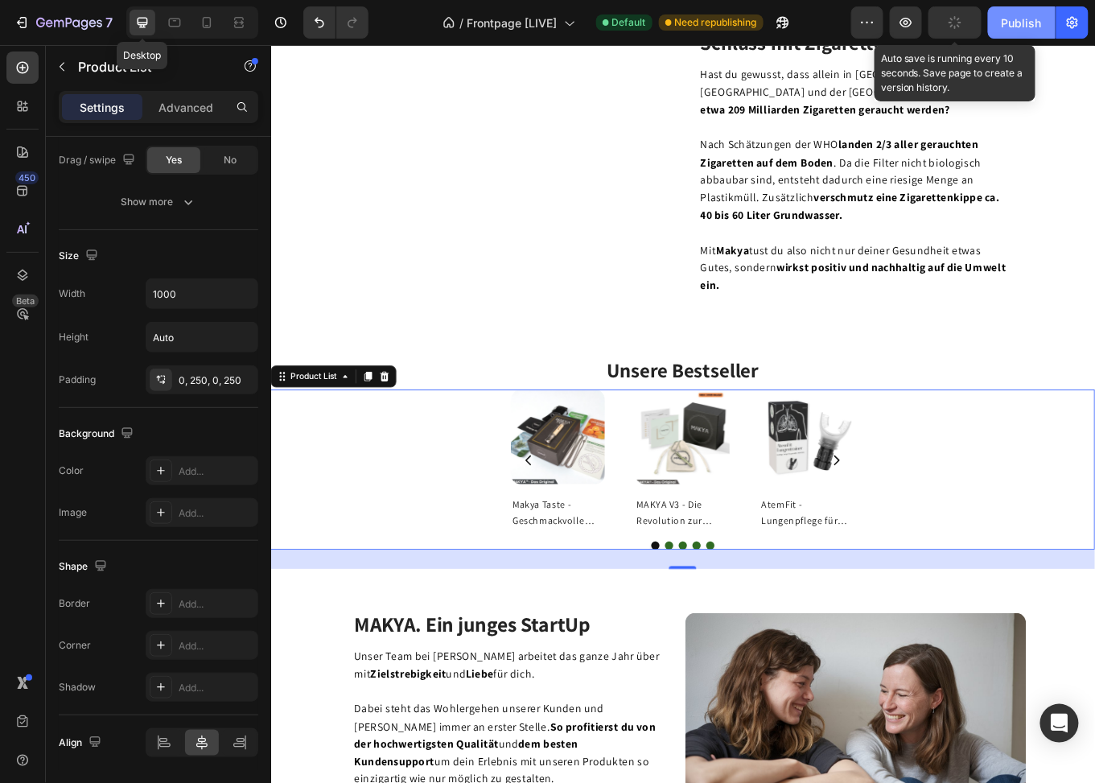
click at [1008, 26] on div "Publish" at bounding box center [1022, 22] width 40 height 17
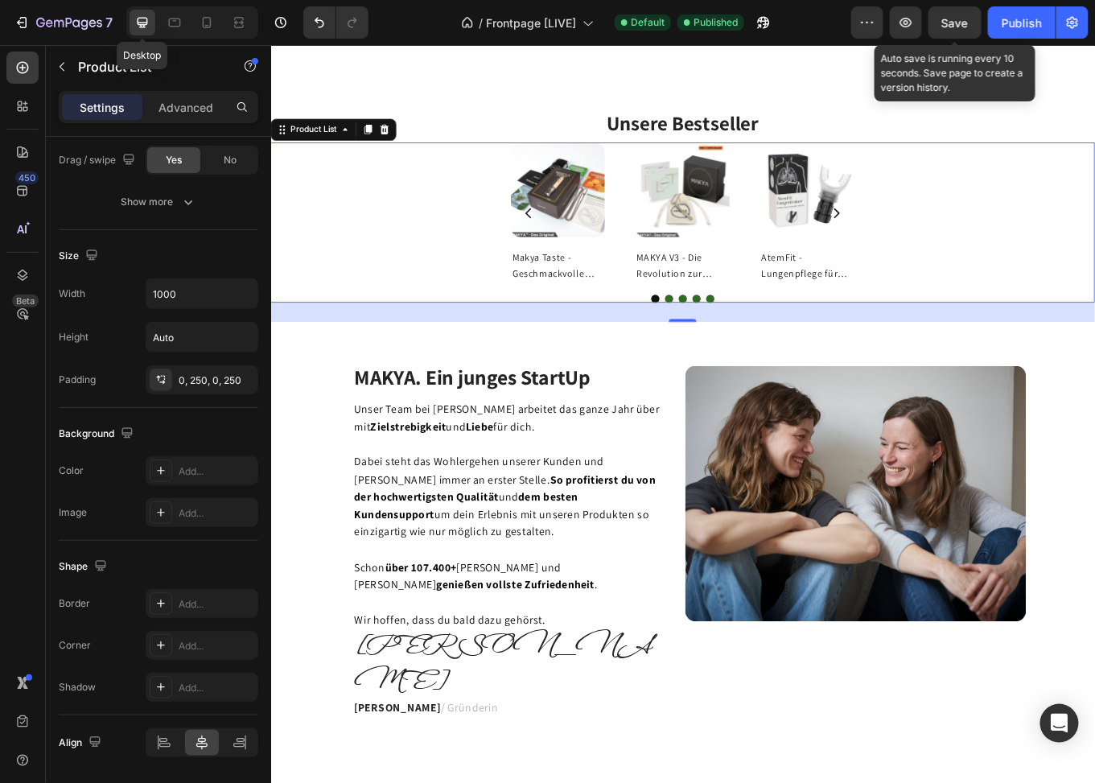
scroll to position [1437, 0]
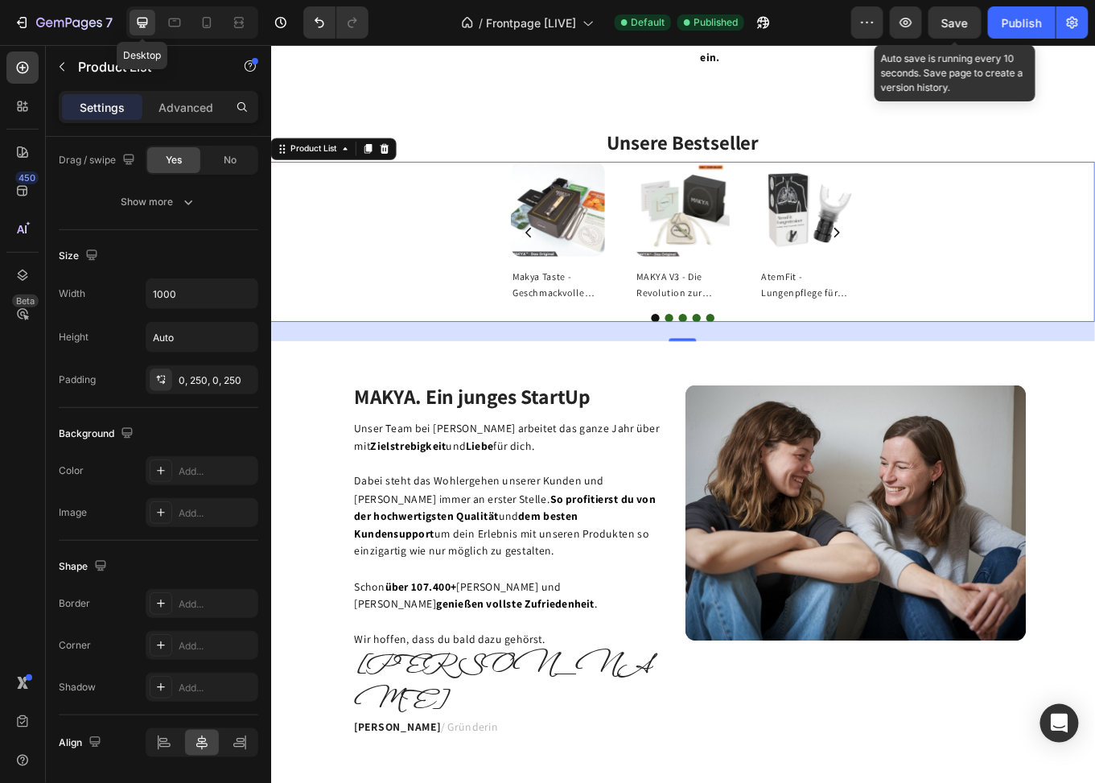
click at [489, 245] on div "Product Images Makya Taste - Geschmackvolle Rauchentwöhnung 100% natürlich Prod…" at bounding box center [753, 275] width 805 height 188
click at [527, 263] on div "Product Images Makya Taste - Geschmackvolle Rauchentwöhnung 100% natürlich Prod…" at bounding box center [753, 275] width 805 height 188
click at [185, 287] on input "1000" at bounding box center [201, 293] width 111 height 29
click at [244, 297] on icon "button" at bounding box center [243, 294] width 16 height 16
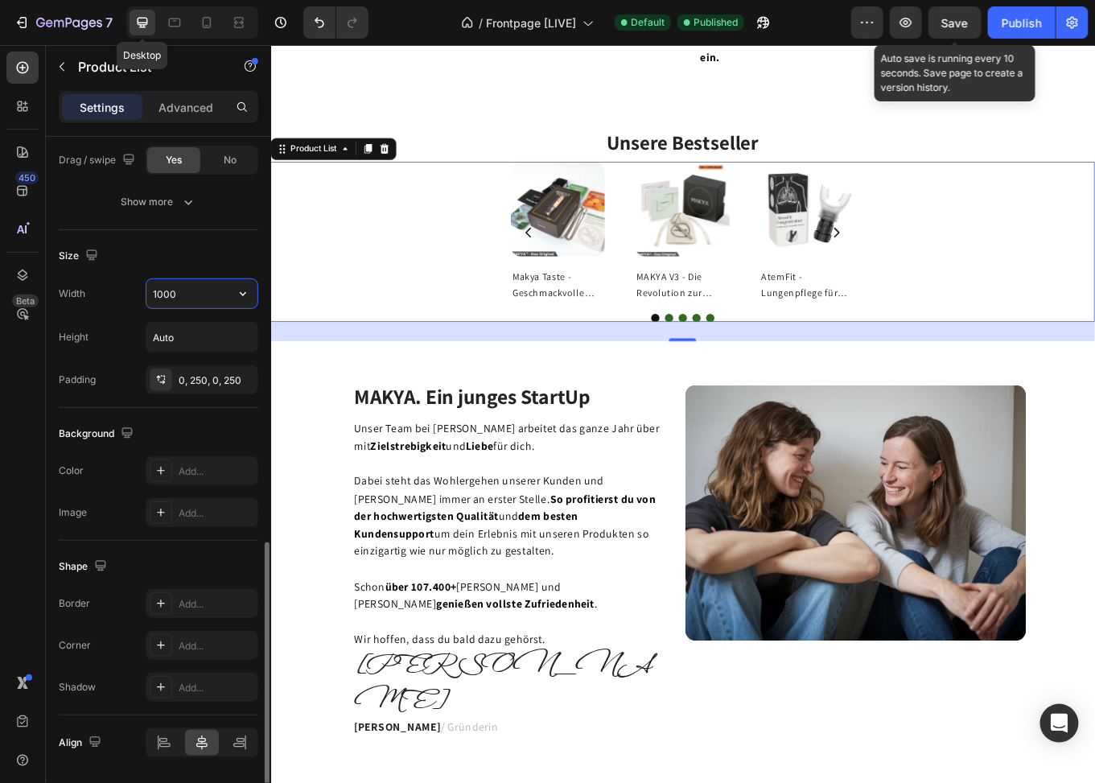
click at [185, 286] on input "1000" at bounding box center [201, 293] width 111 height 29
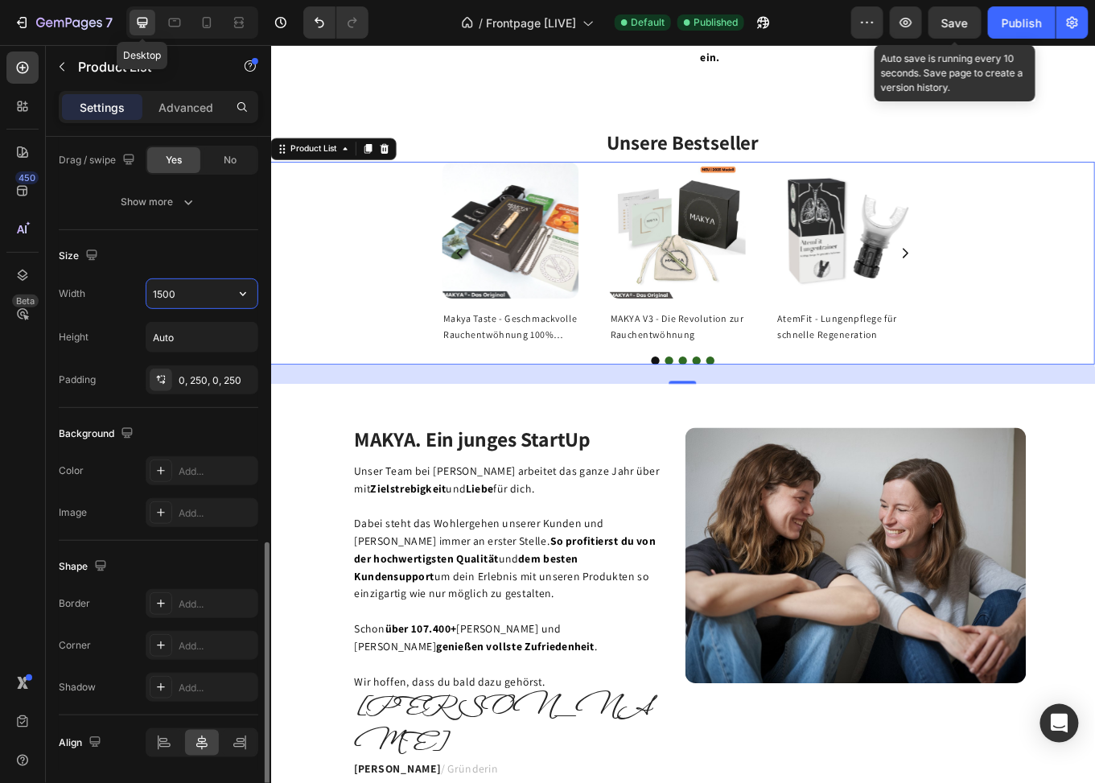
click at [190, 286] on input "1500" at bounding box center [201, 293] width 111 height 29
type input "1800"
click at [969, 14] on div "Save" at bounding box center [955, 22] width 27 height 17
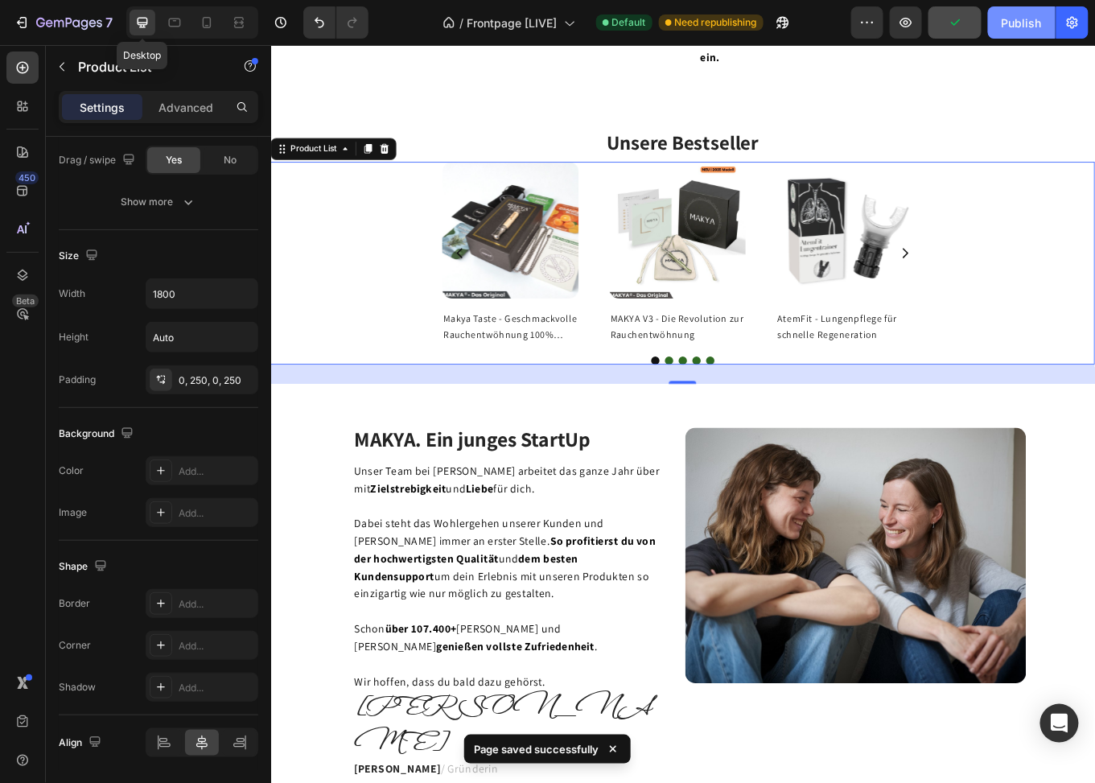
click at [1015, 27] on div "Publish" at bounding box center [1022, 22] width 40 height 17
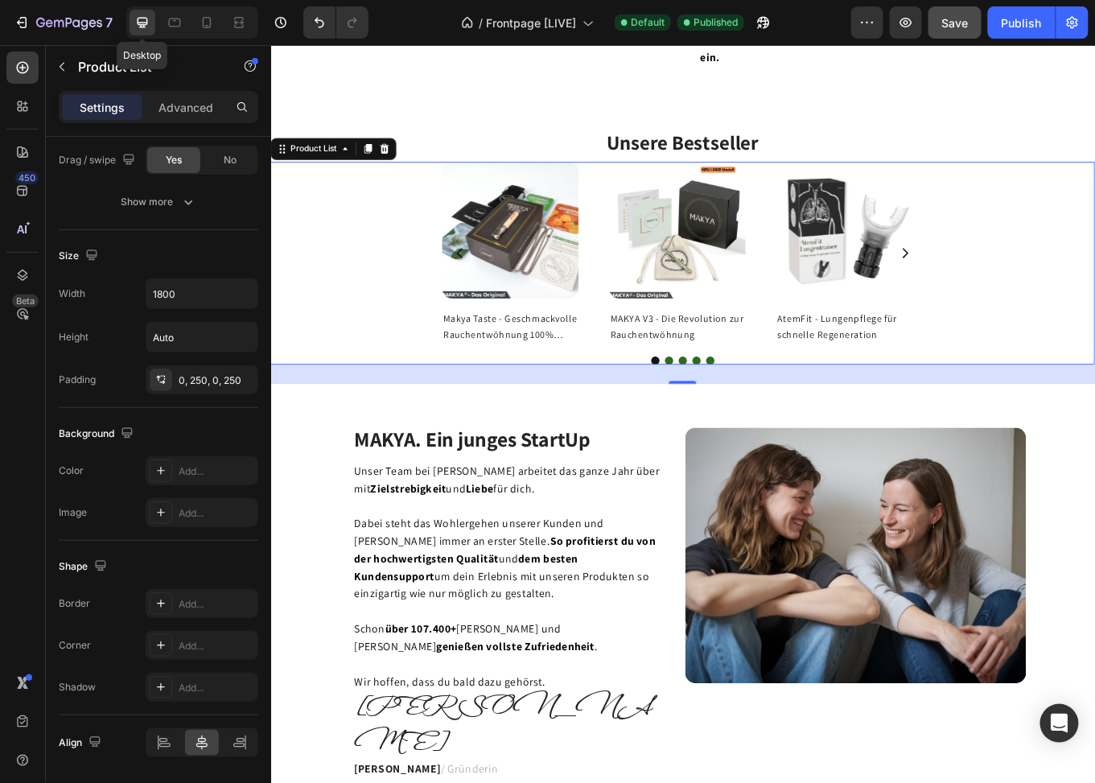
click at [391, 321] on div "Product Images Makya Taste - Geschmackvolle Rauchentwöhnung 100% natürlich Prod…" at bounding box center [753, 299] width 966 height 237
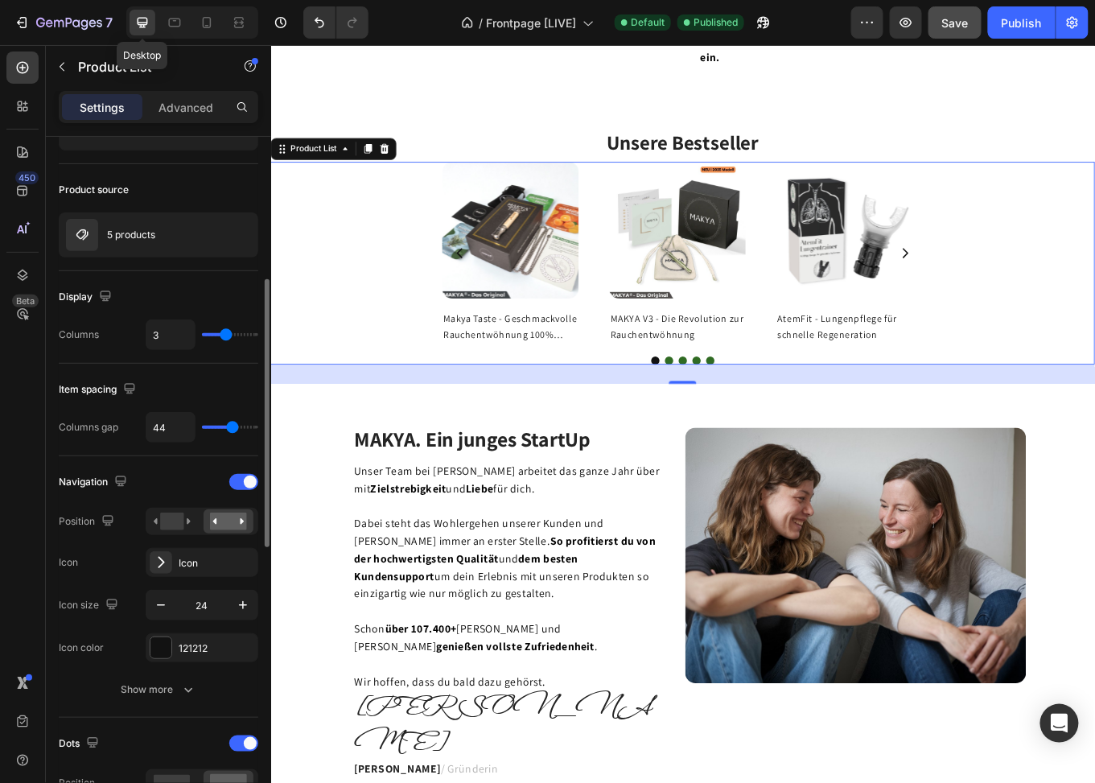
scroll to position [160, 0]
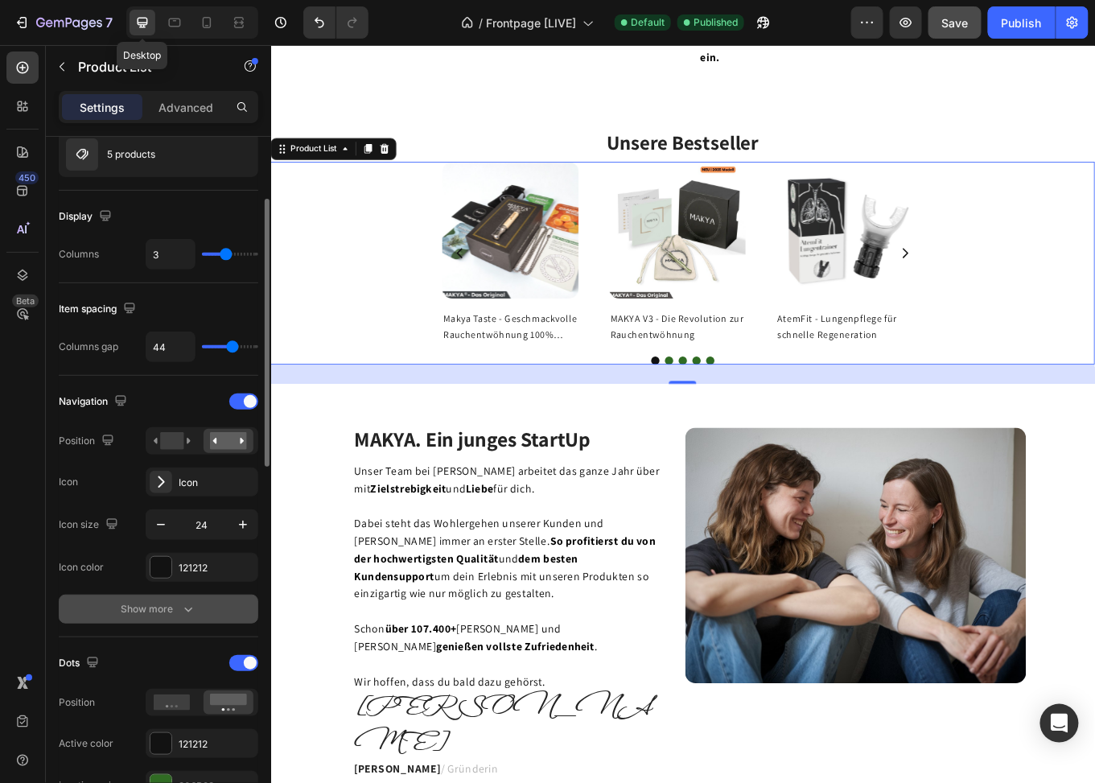
click at [177, 611] on div "Show more" at bounding box center [159, 609] width 75 height 16
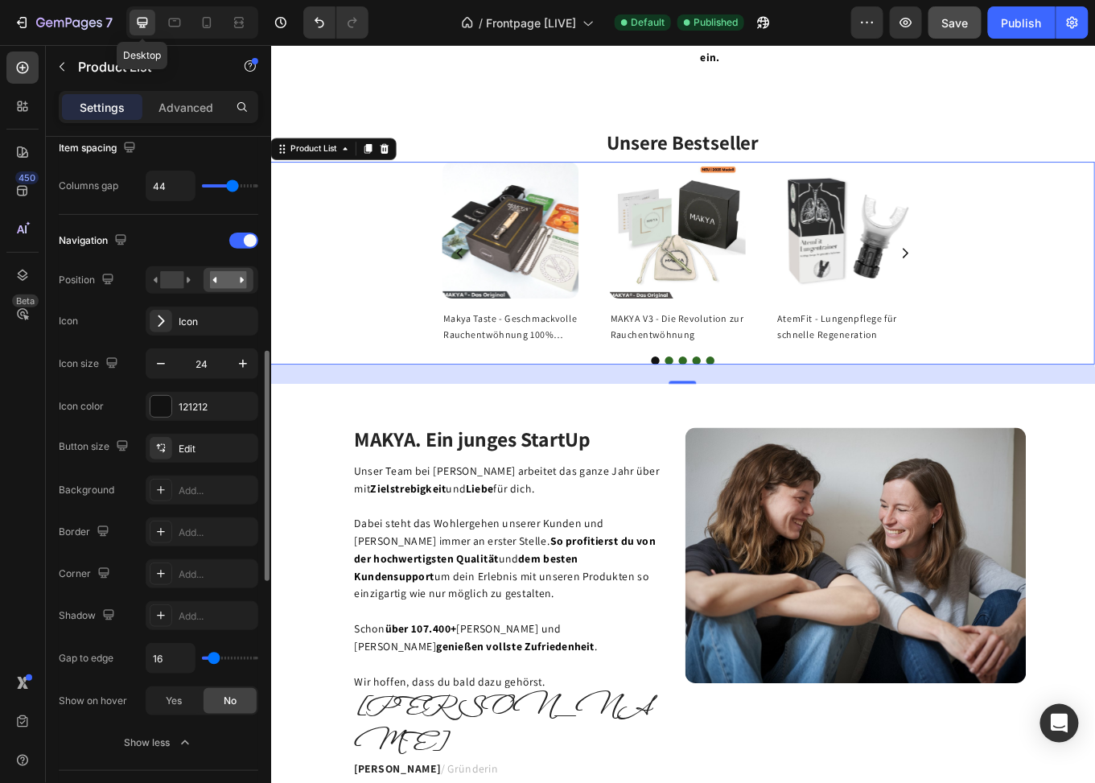
scroll to position [481, 0]
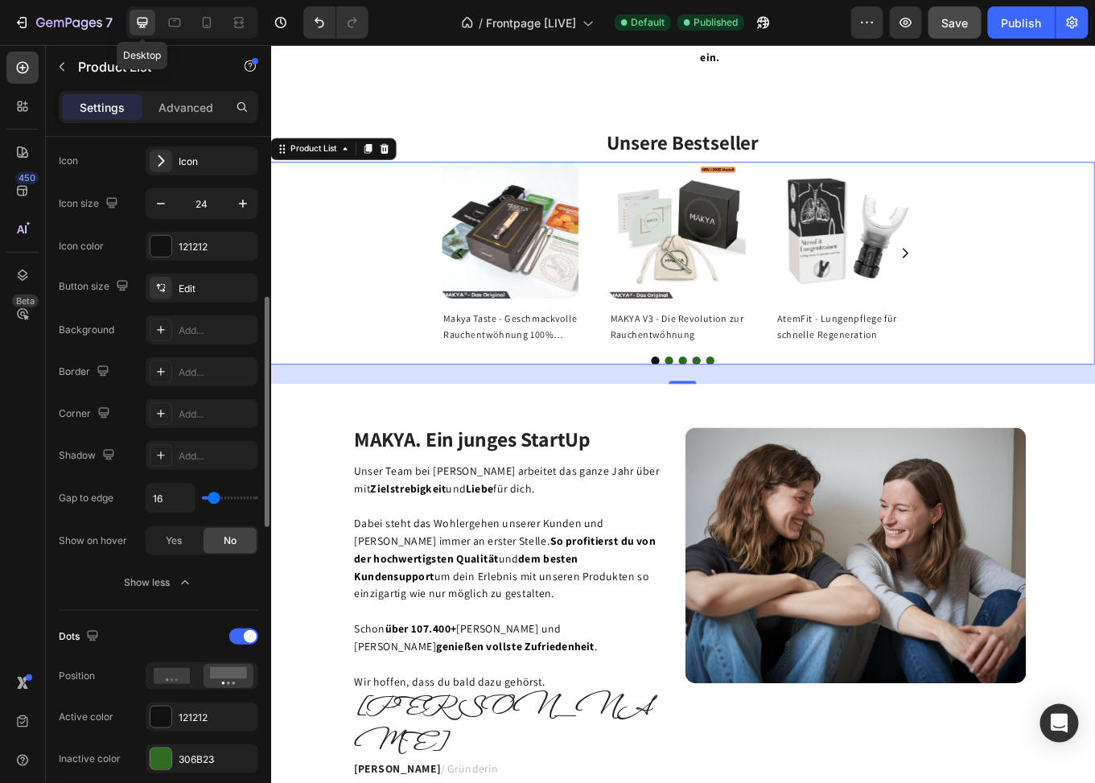
type input "21"
type input "23"
type input "25"
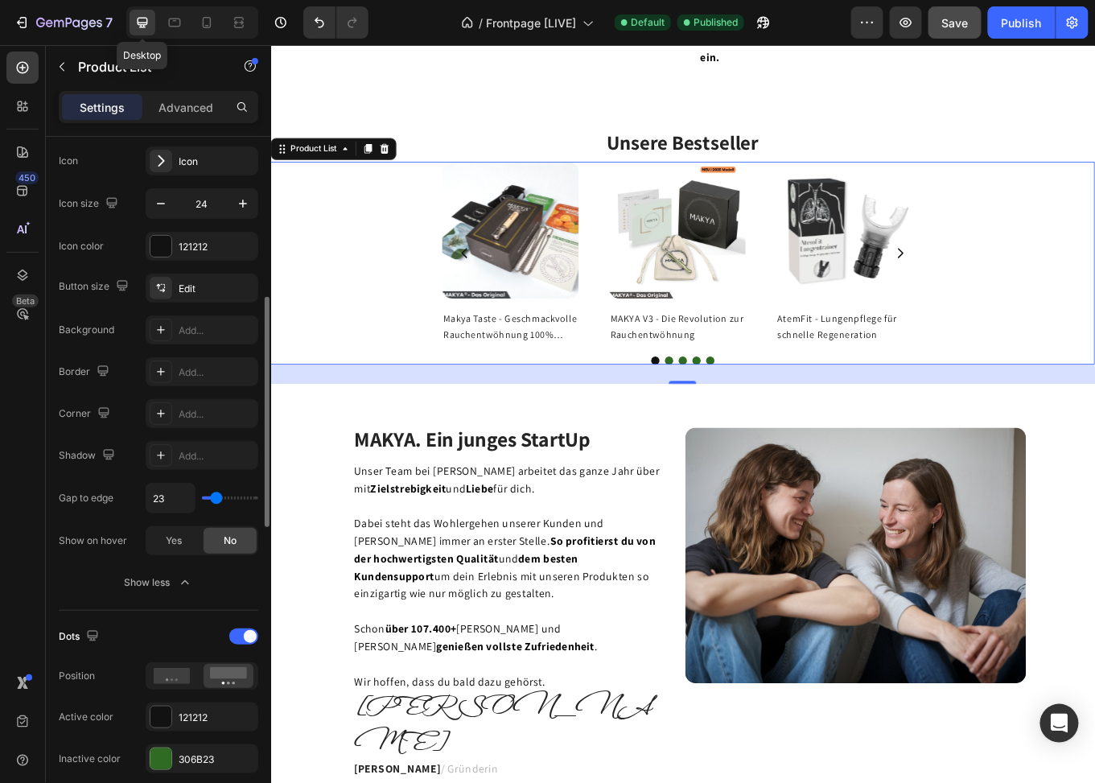
type input "25"
type input "18"
type input "7"
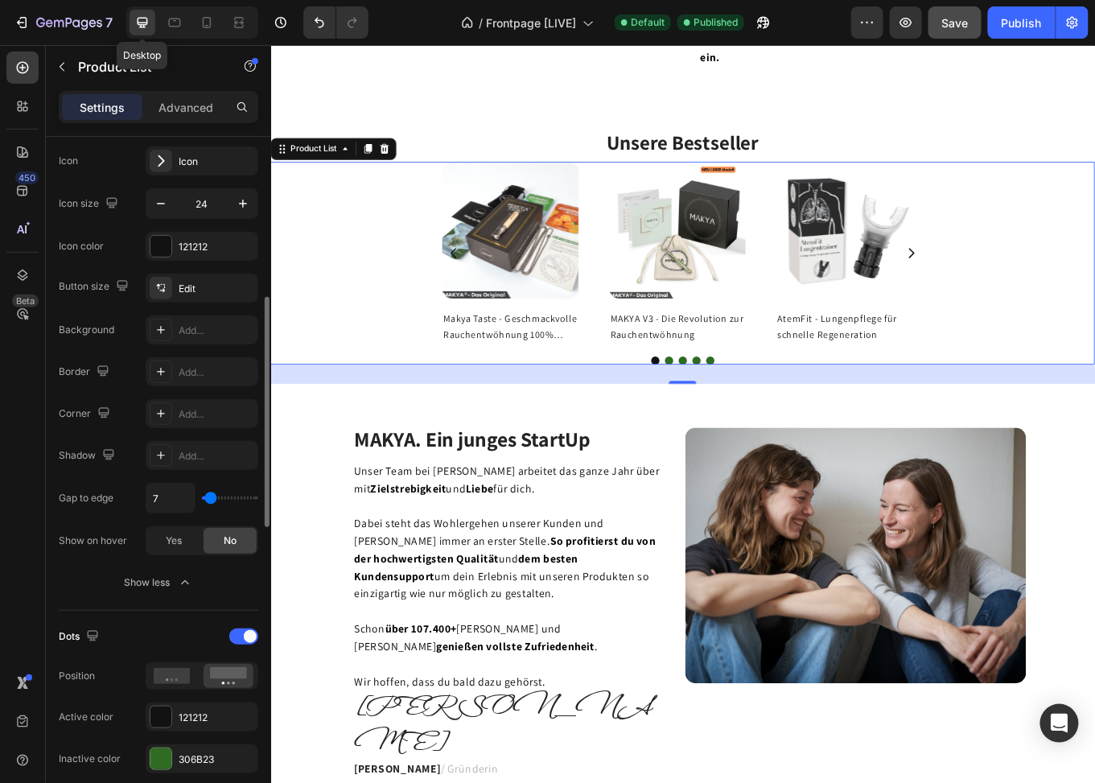
type input "0"
drag, startPoint x: 212, startPoint y: 494, endPoint x: 196, endPoint y: 492, distance: 17.1
type input "0"
click at [202, 497] on input "range" at bounding box center [230, 498] width 56 height 3
type input "99"
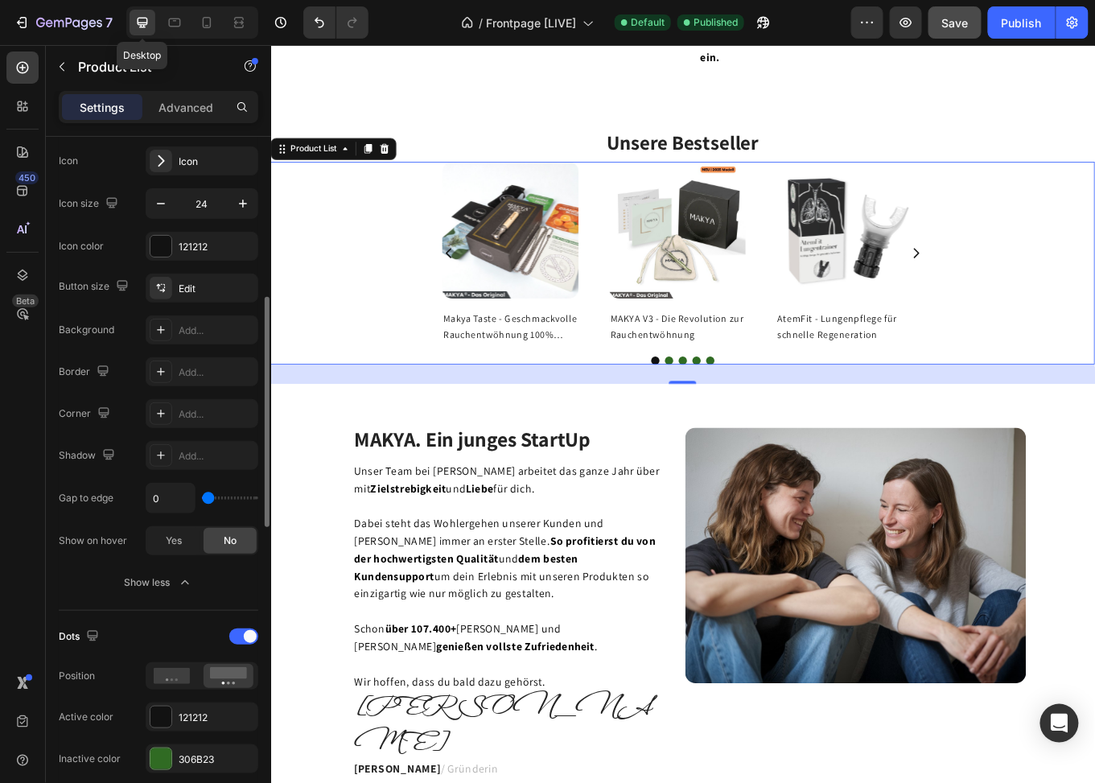
type input "99"
type input "116"
type input "39"
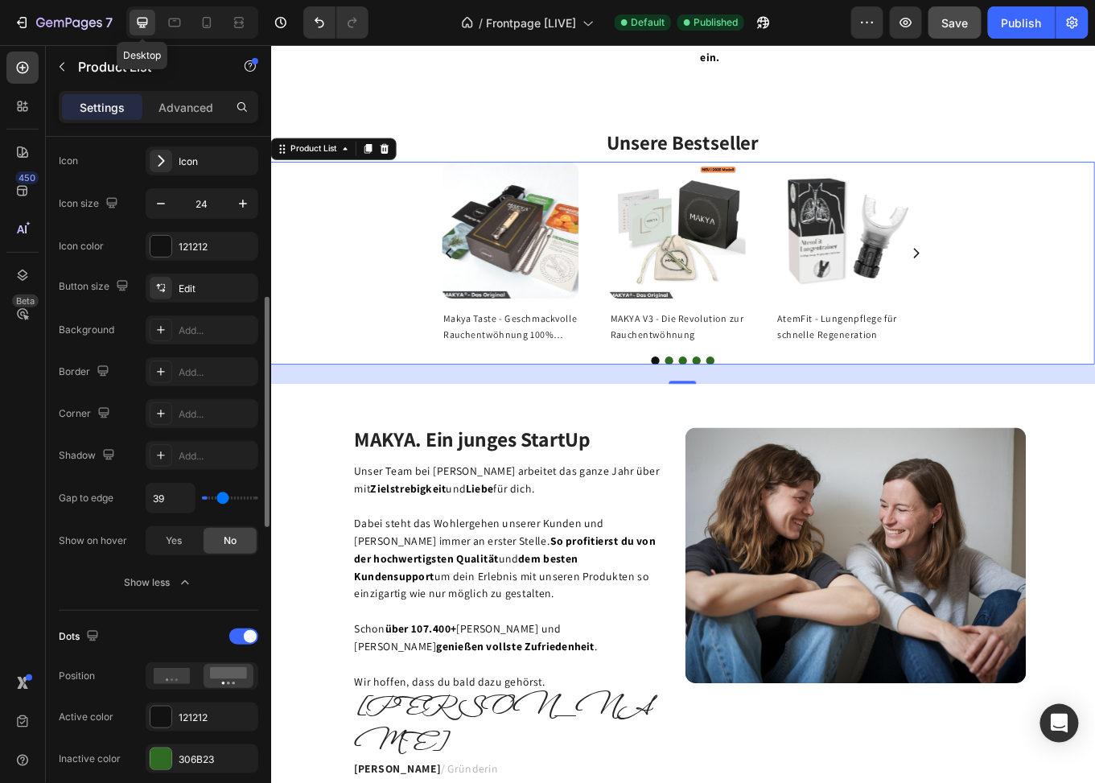
type input "0"
drag, startPoint x: 205, startPoint y: 493, endPoint x: 172, endPoint y: 500, distance: 33.6
click at [202, 500] on input "range" at bounding box center [230, 498] width 56 height 3
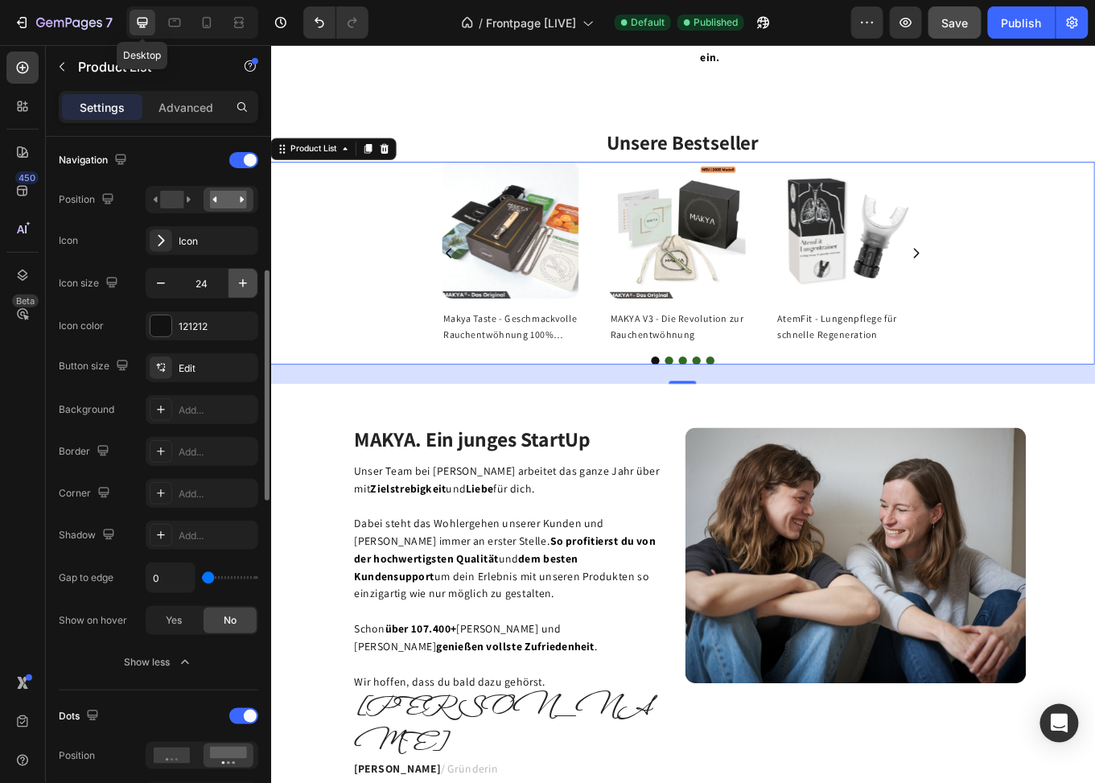
click at [249, 276] on icon "button" at bounding box center [243, 283] width 16 height 16
type input "27"
click at [204, 237] on div "Icon" at bounding box center [217, 241] width 76 height 14
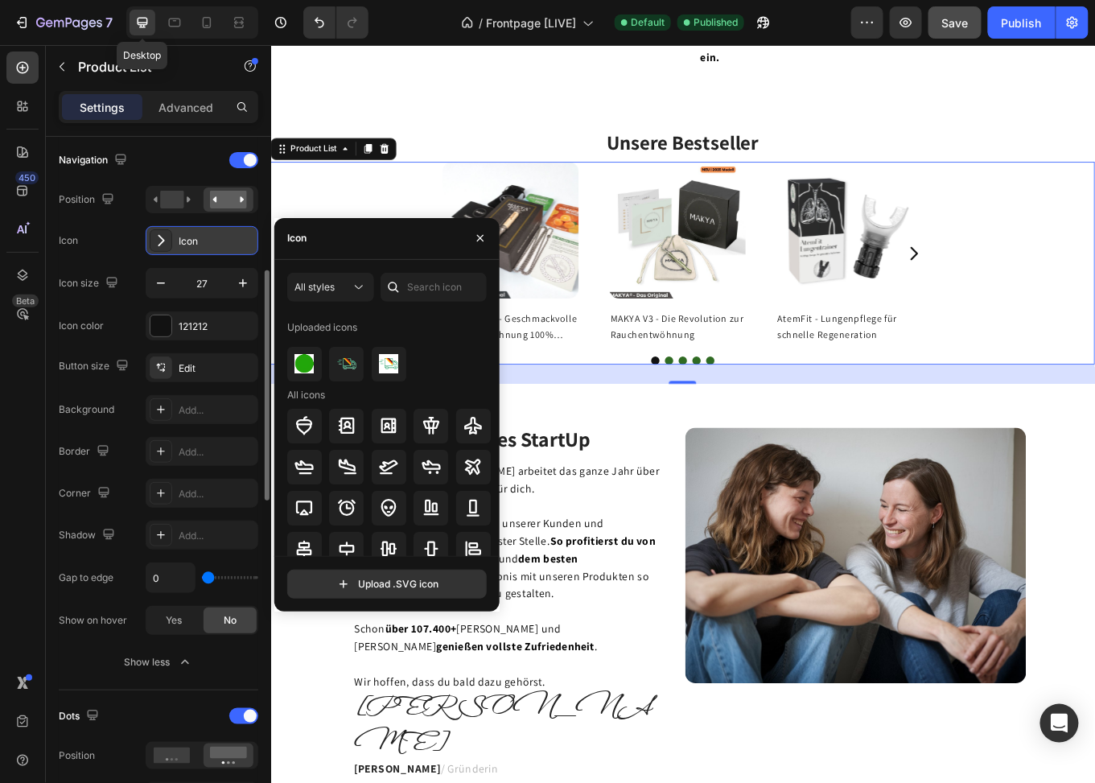
click at [204, 237] on div "Icon" at bounding box center [217, 241] width 76 height 14
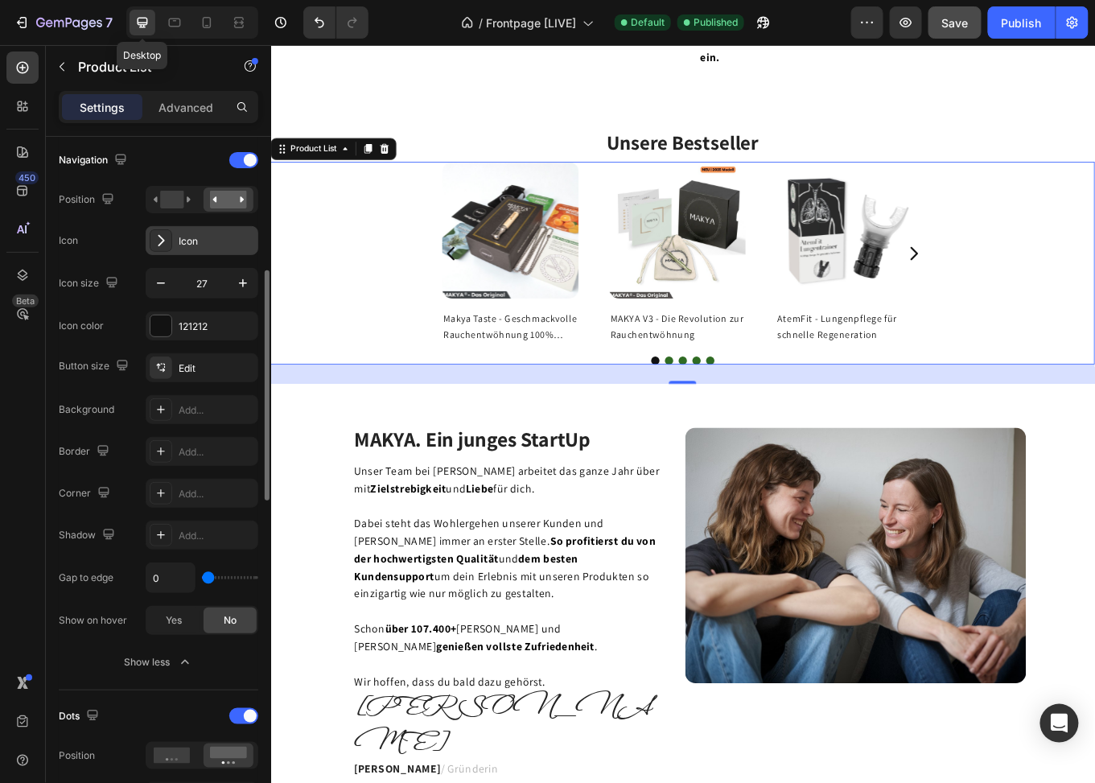
click at [208, 245] on div "Icon" at bounding box center [217, 241] width 76 height 14
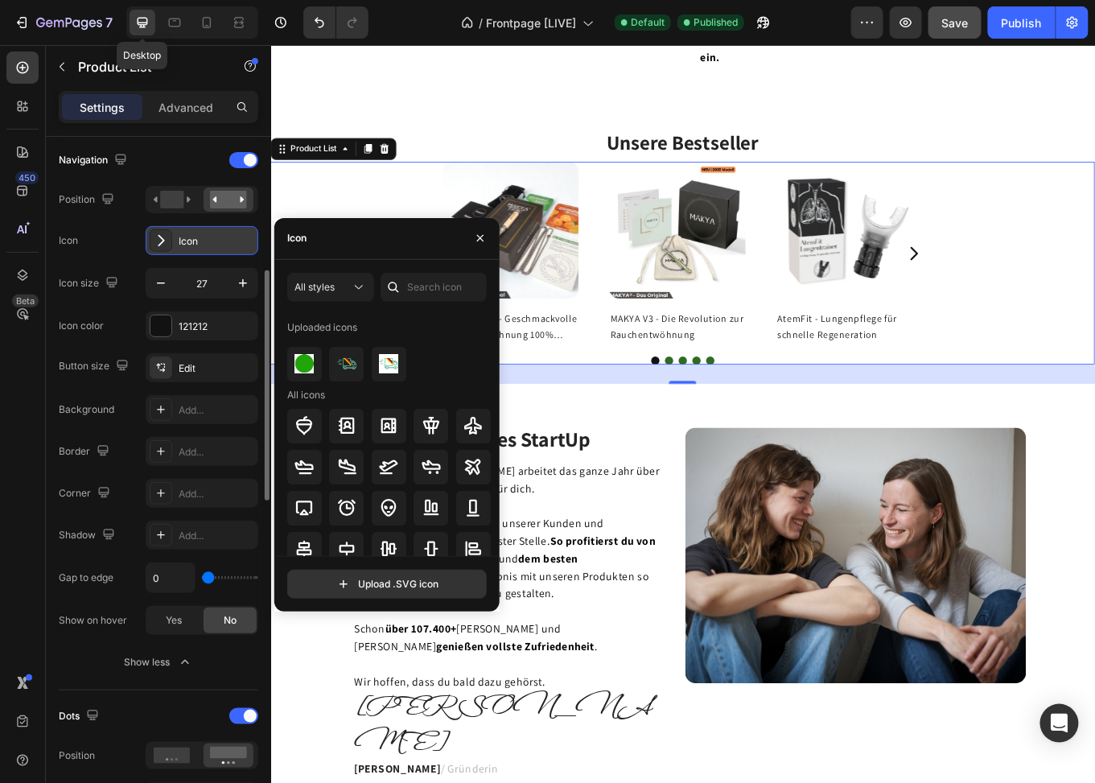
click at [208, 245] on div "Icon" at bounding box center [217, 241] width 76 height 14
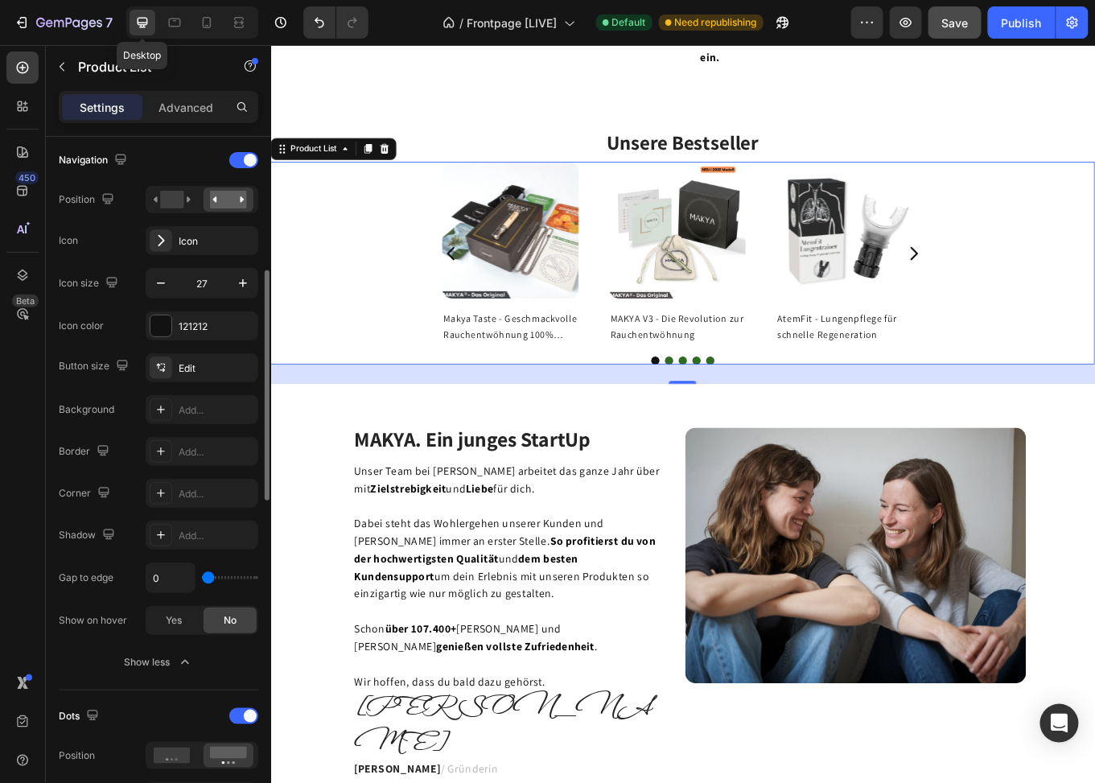
scroll to position [321, 0]
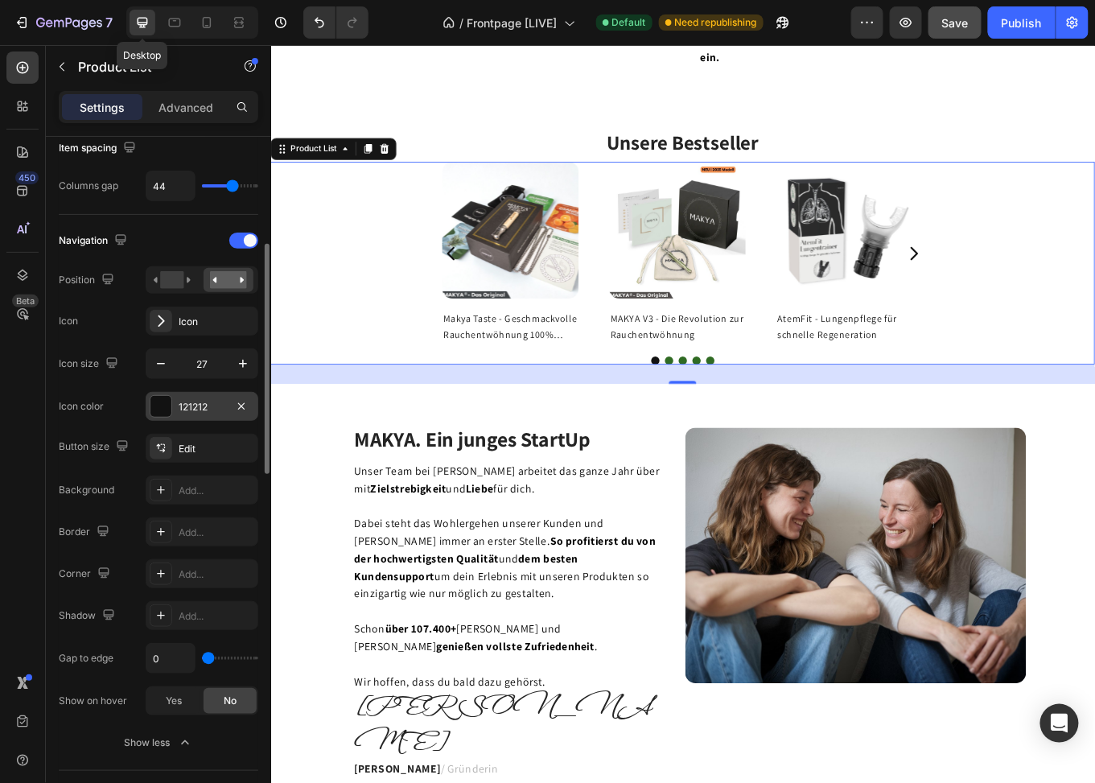
click at [190, 400] on div "121212" at bounding box center [202, 407] width 47 height 14
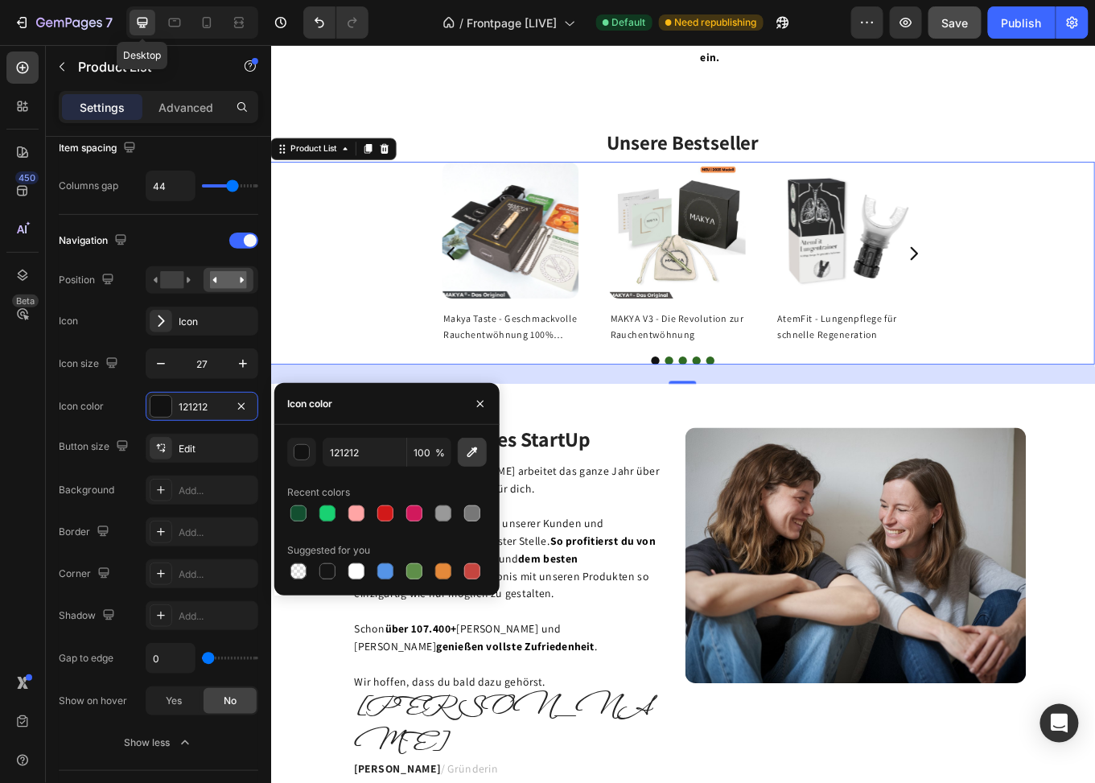
click at [476, 445] on icon "button" at bounding box center [472, 452] width 16 height 16
type input "306B23"
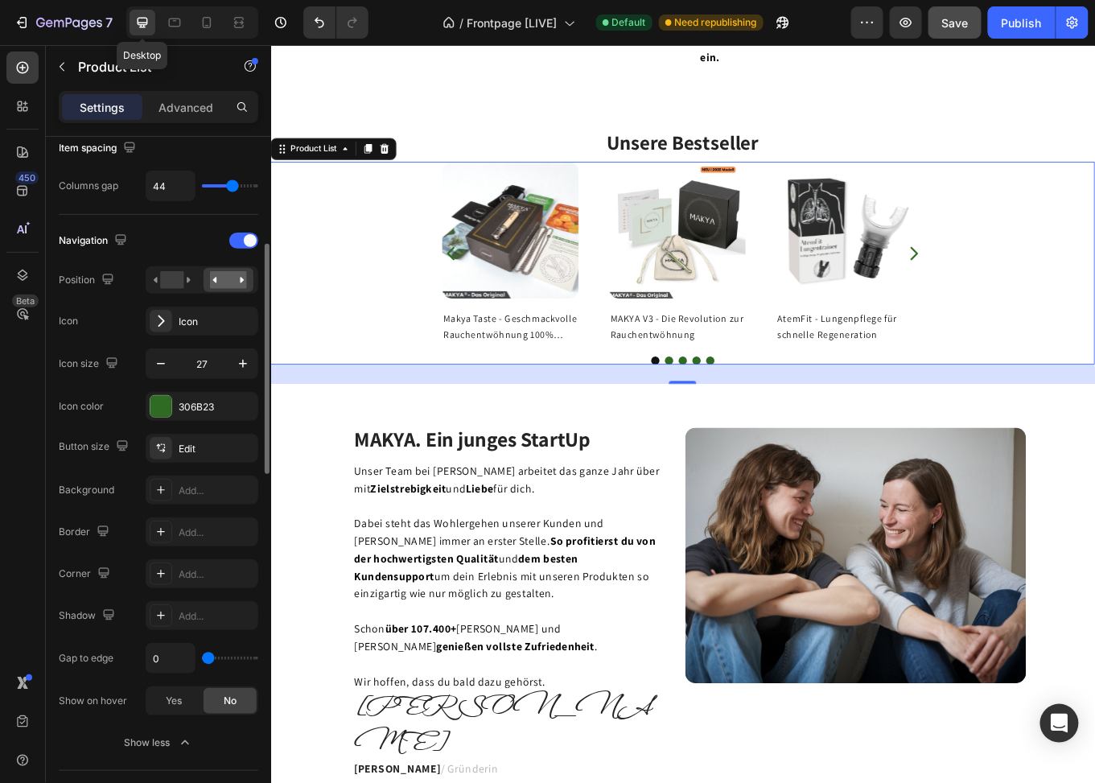
click at [93, 329] on div "Icon Icon" at bounding box center [159, 321] width 200 height 29
click at [175, 279] on rect at bounding box center [171, 280] width 23 height 18
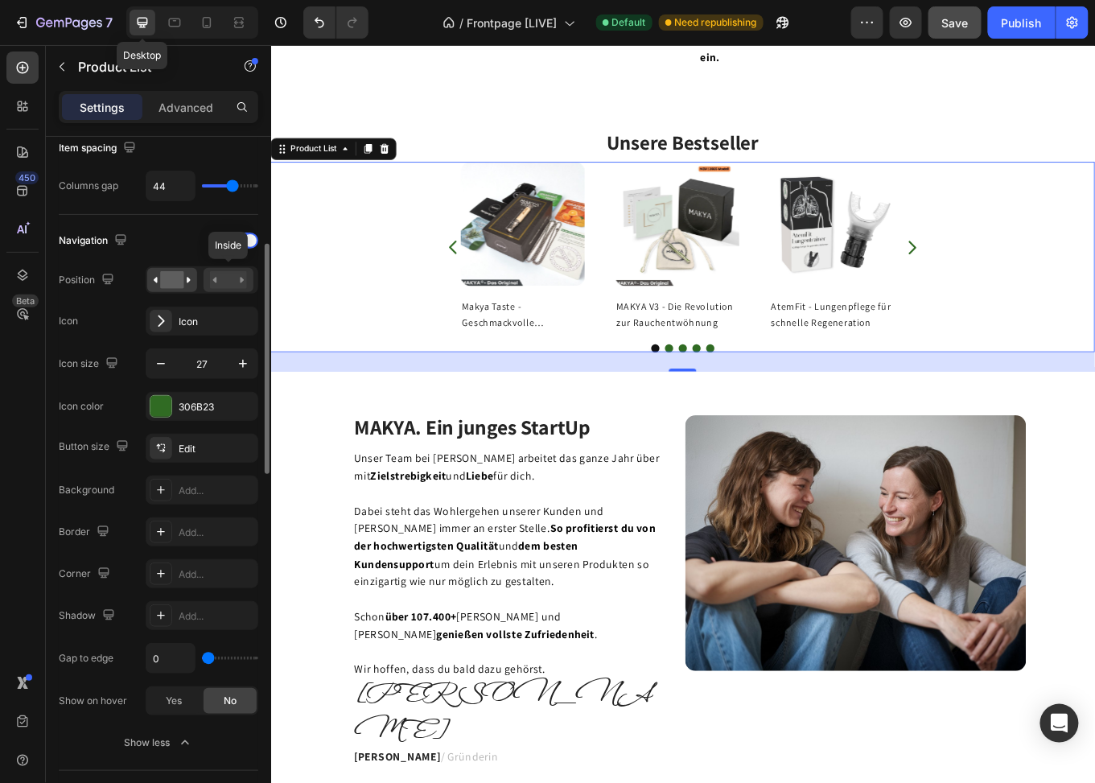
click at [223, 277] on rect at bounding box center [228, 280] width 37 height 18
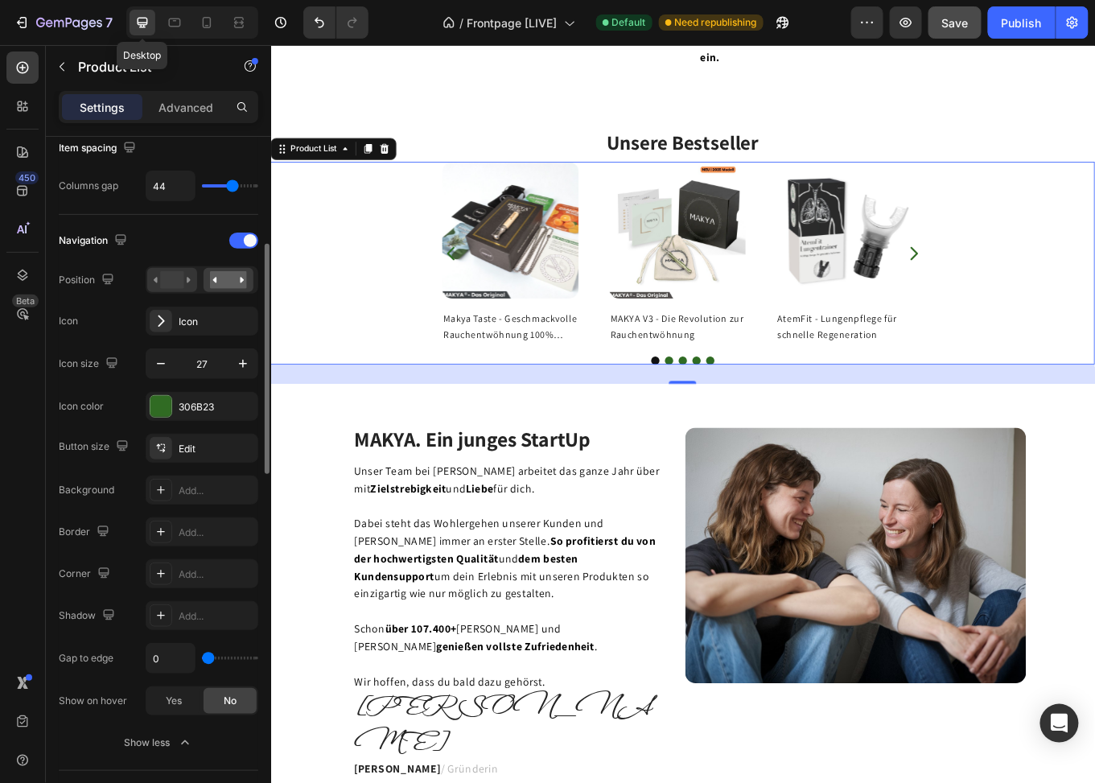
click at [190, 276] on icon at bounding box center [172, 280] width 37 height 18
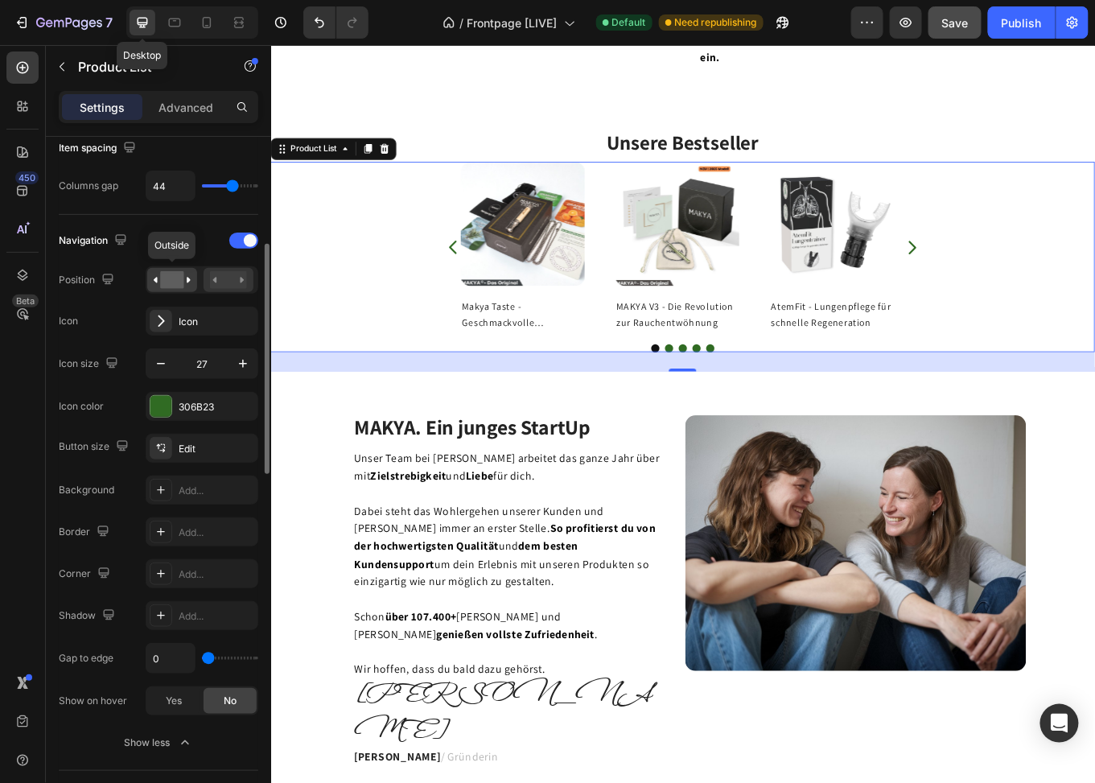
click at [224, 278] on rect at bounding box center [228, 280] width 37 height 18
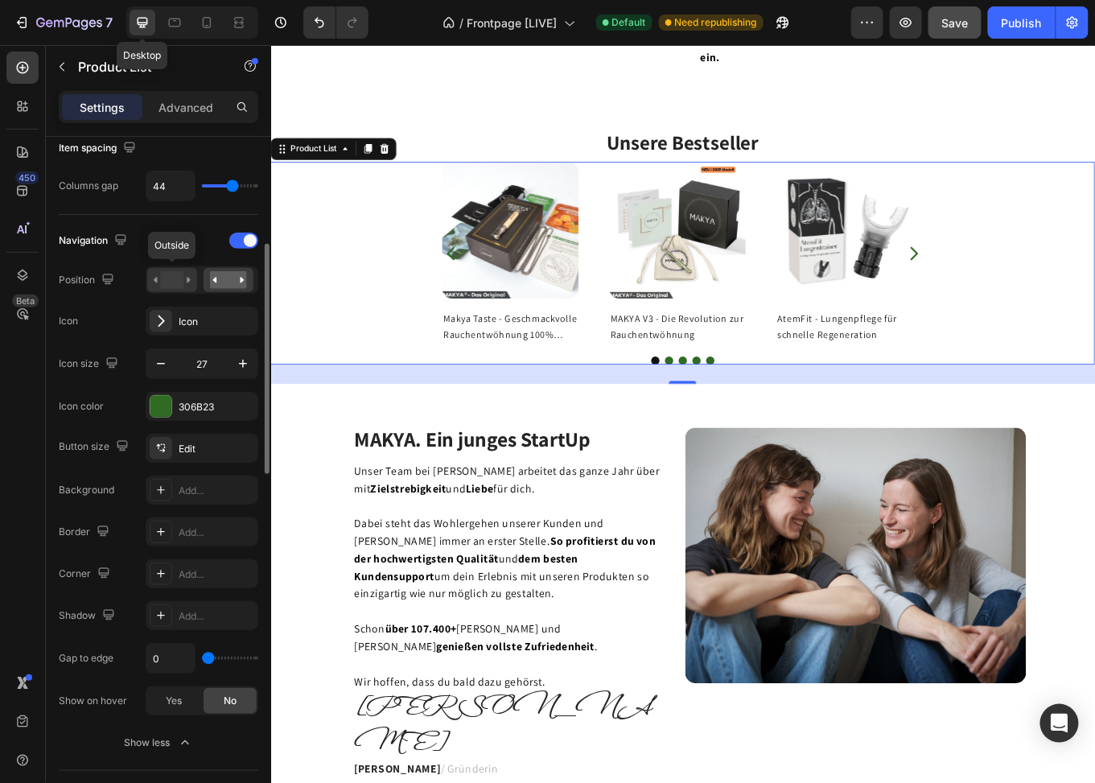
click at [180, 278] on rect at bounding box center [171, 280] width 23 height 18
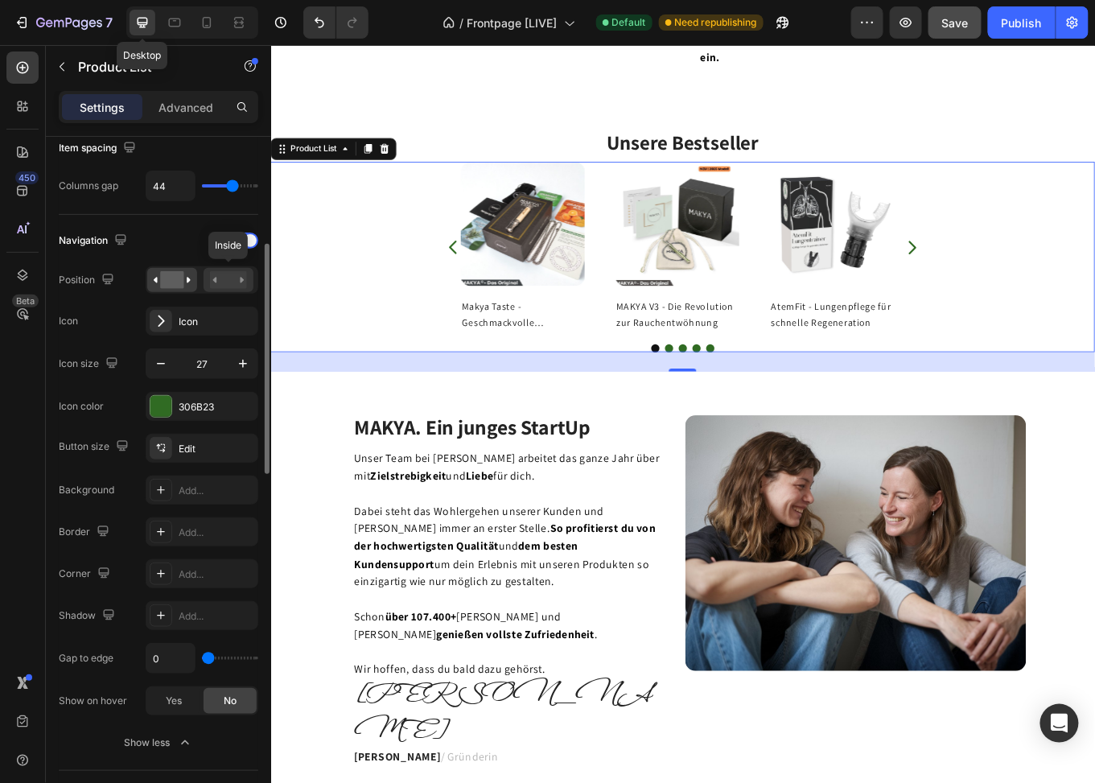
click at [226, 281] on rect at bounding box center [228, 280] width 37 height 18
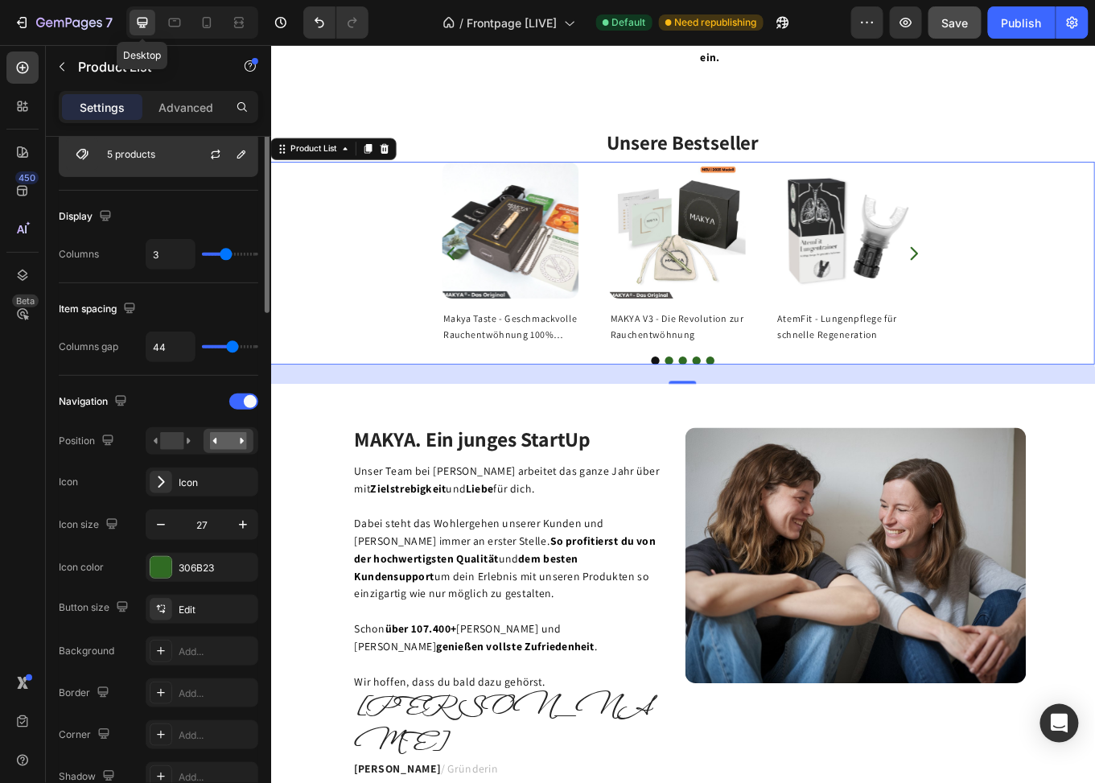
scroll to position [0, 0]
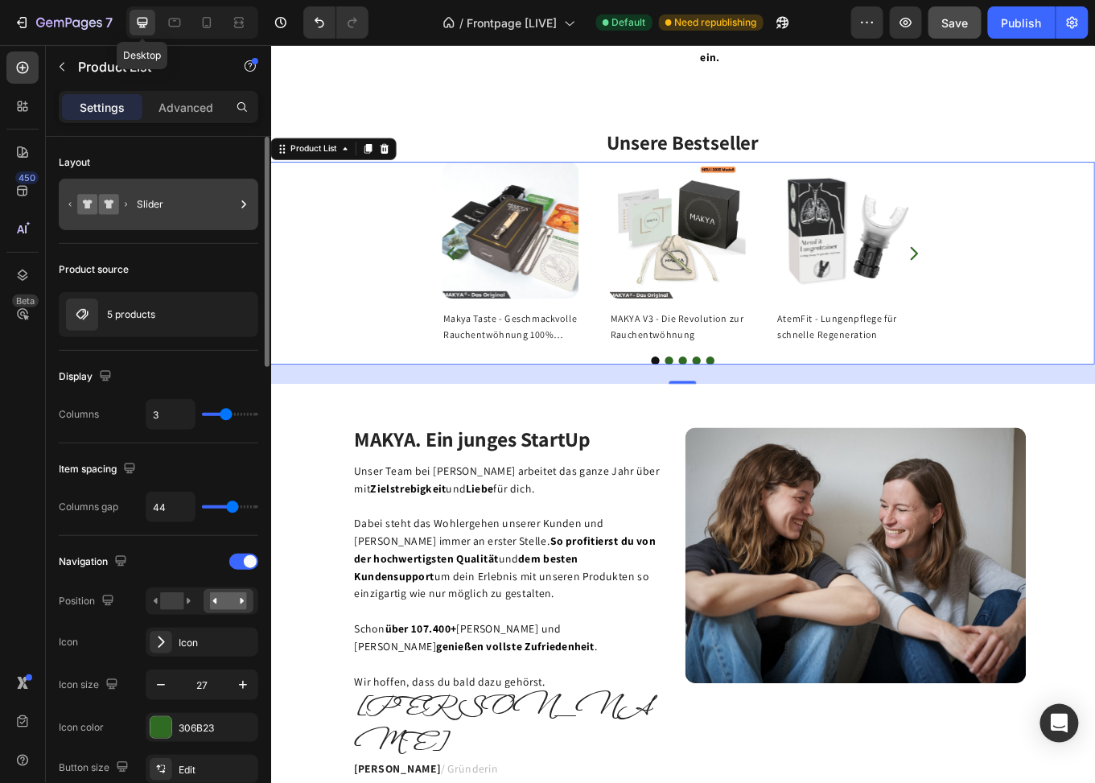
click at [171, 204] on div "Slider" at bounding box center [186, 204] width 98 height 37
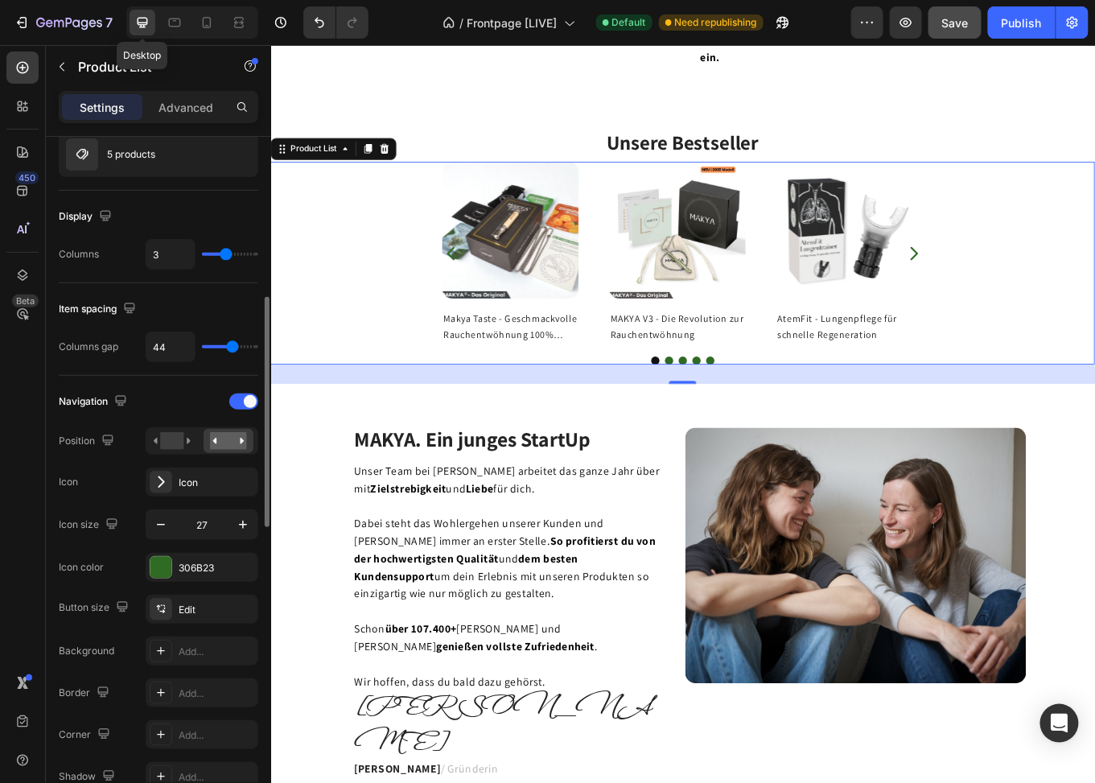
scroll to position [241, 0]
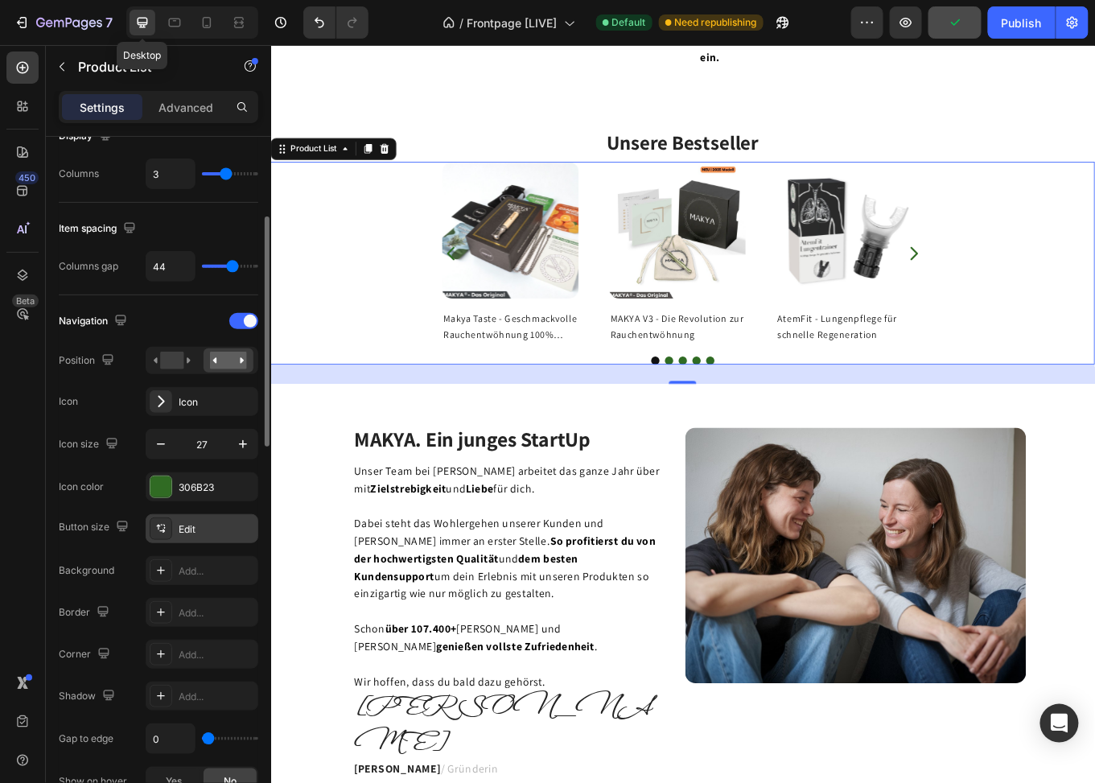
click at [196, 526] on div "Edit" at bounding box center [217, 529] width 76 height 14
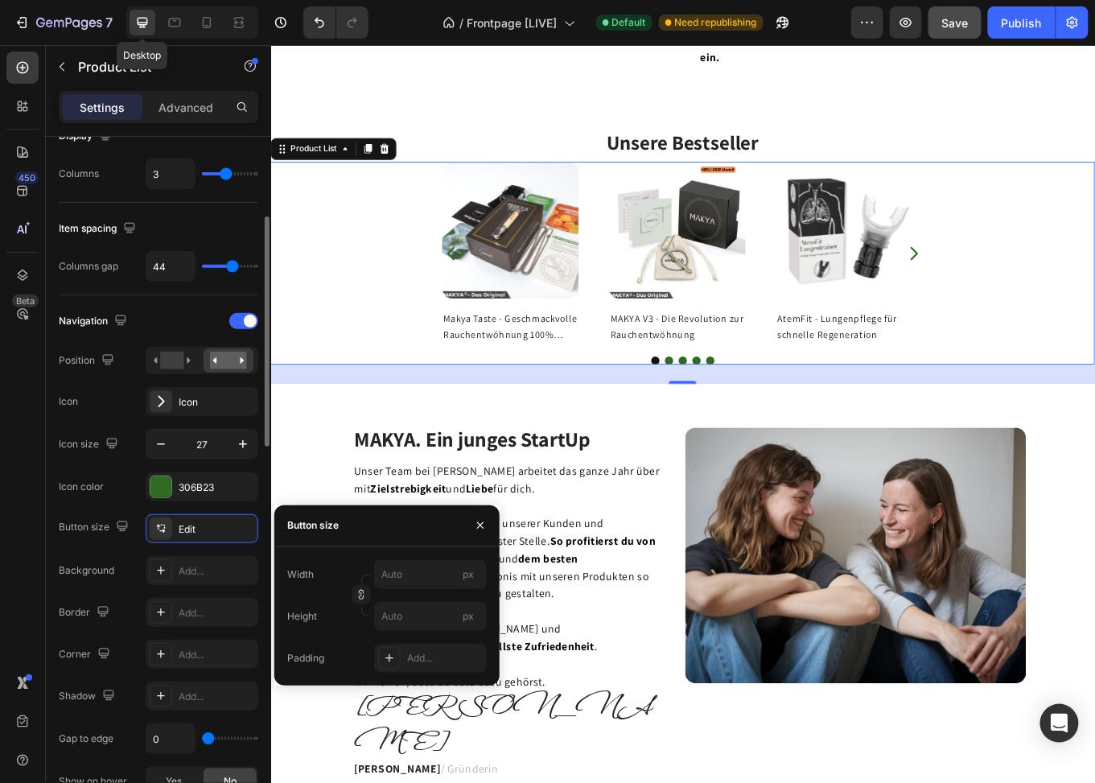
click at [116, 501] on div "Navigation Position Icon Icon Icon size 27 Icon color 306B23 Button size Edit B…" at bounding box center [159, 573] width 200 height 530
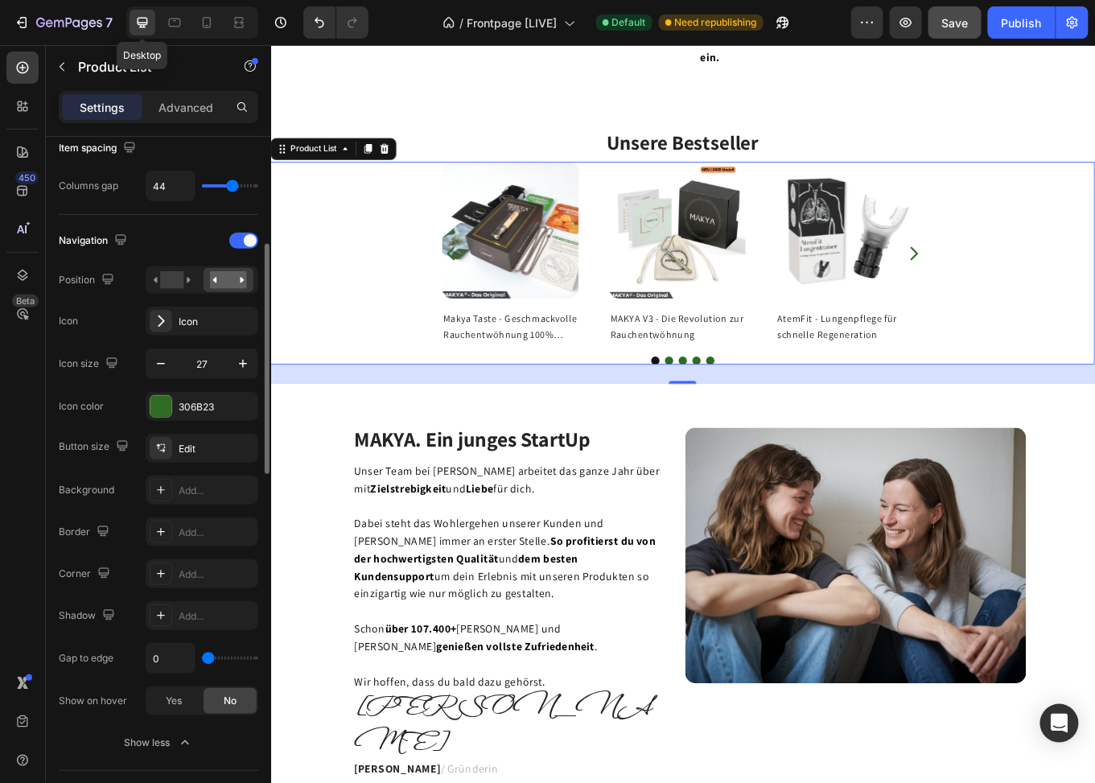
scroll to position [402, 0]
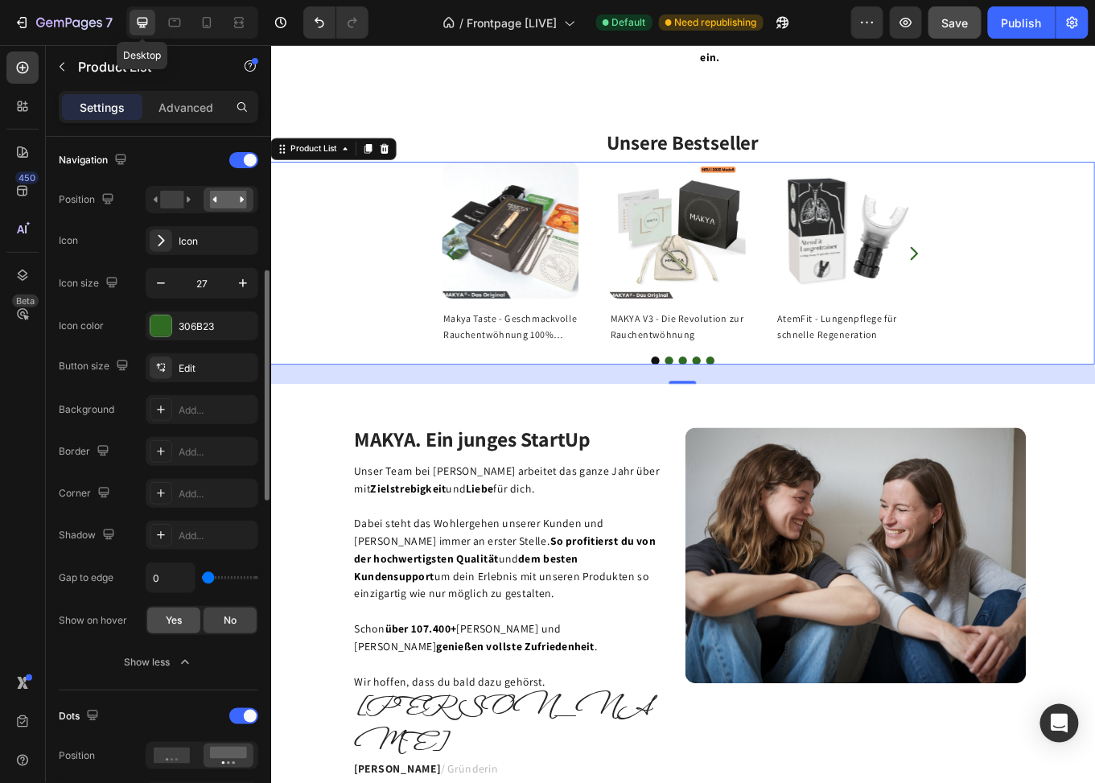
click at [162, 616] on div "Yes" at bounding box center [173, 621] width 53 height 26
click at [211, 615] on div "No" at bounding box center [230, 621] width 53 height 26
click at [162, 657] on div "Show less" at bounding box center [159, 662] width 68 height 16
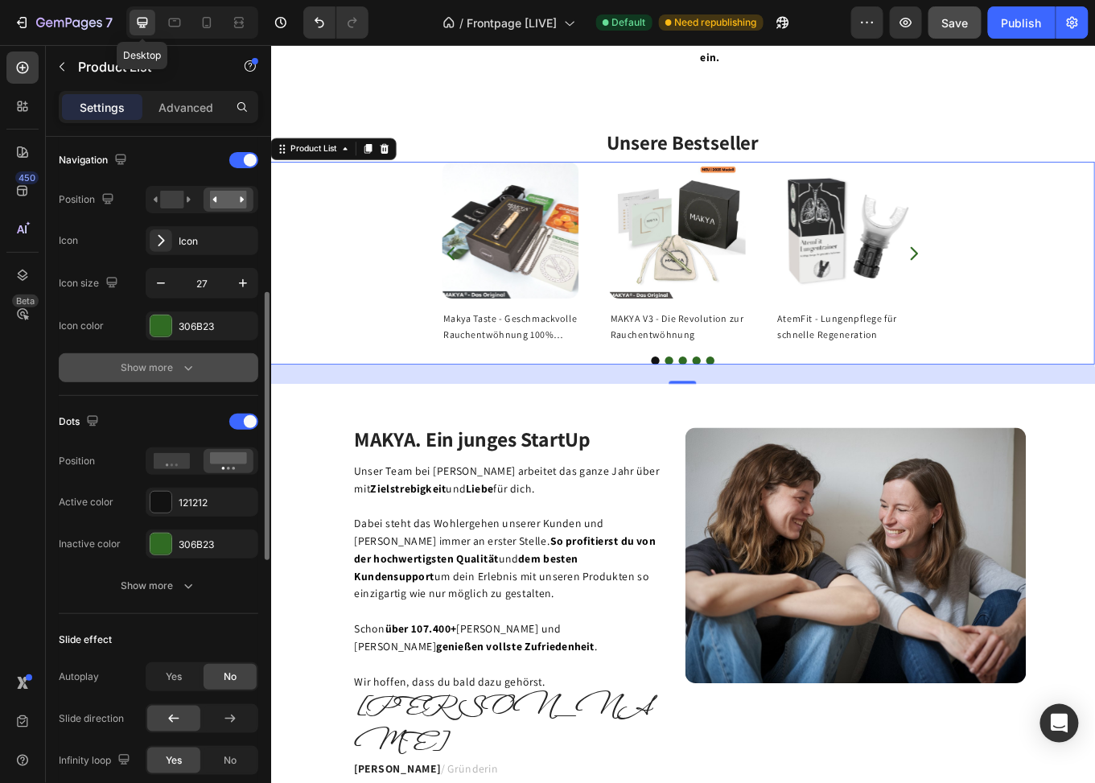
click at [169, 365] on div "Show more" at bounding box center [159, 368] width 75 height 16
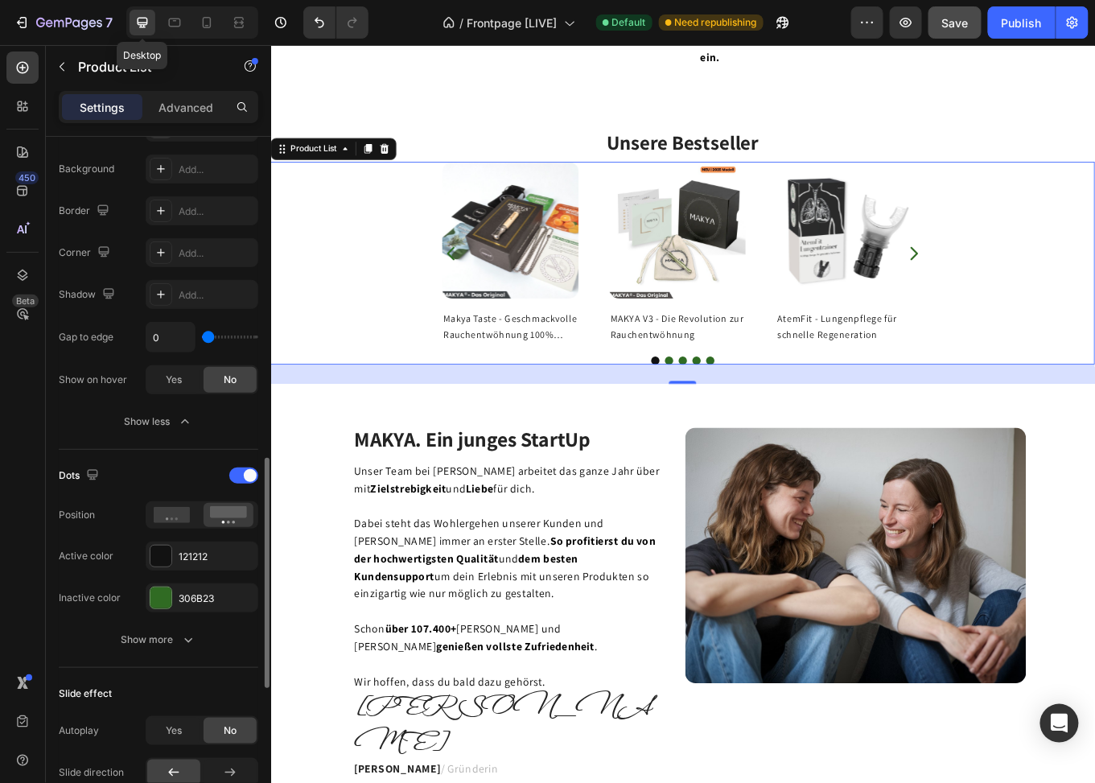
scroll to position [723, 0]
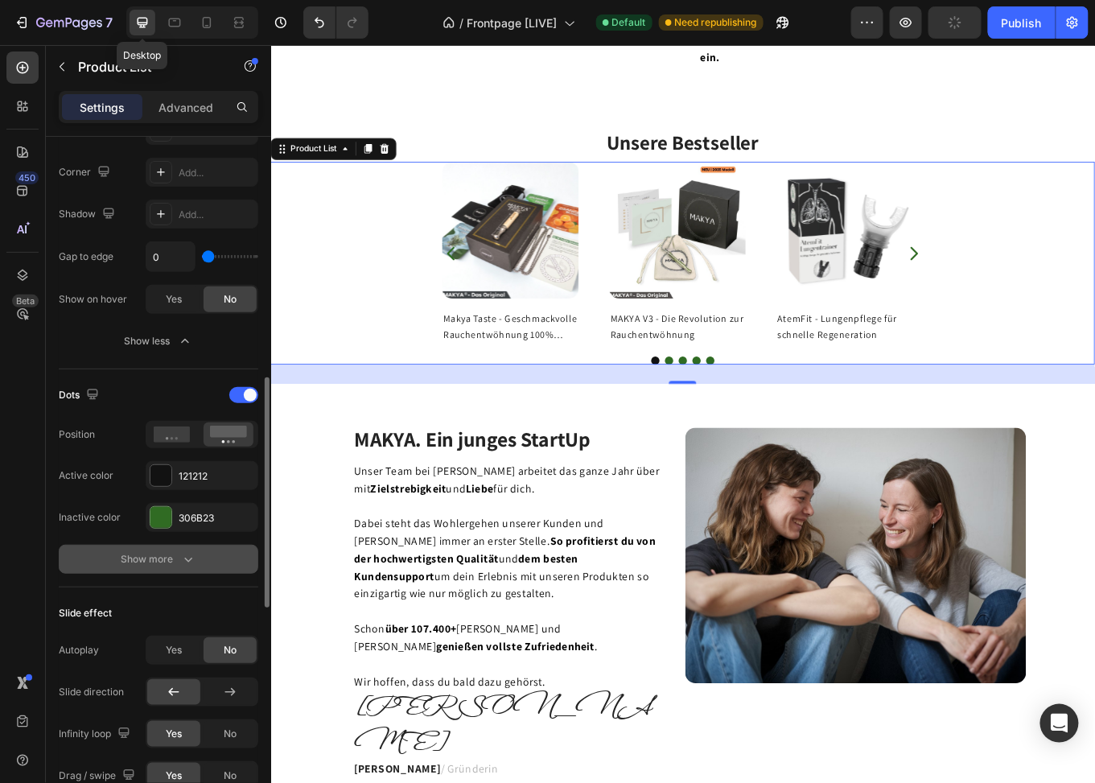
click at [165, 560] on div "Show more" at bounding box center [159, 559] width 75 height 16
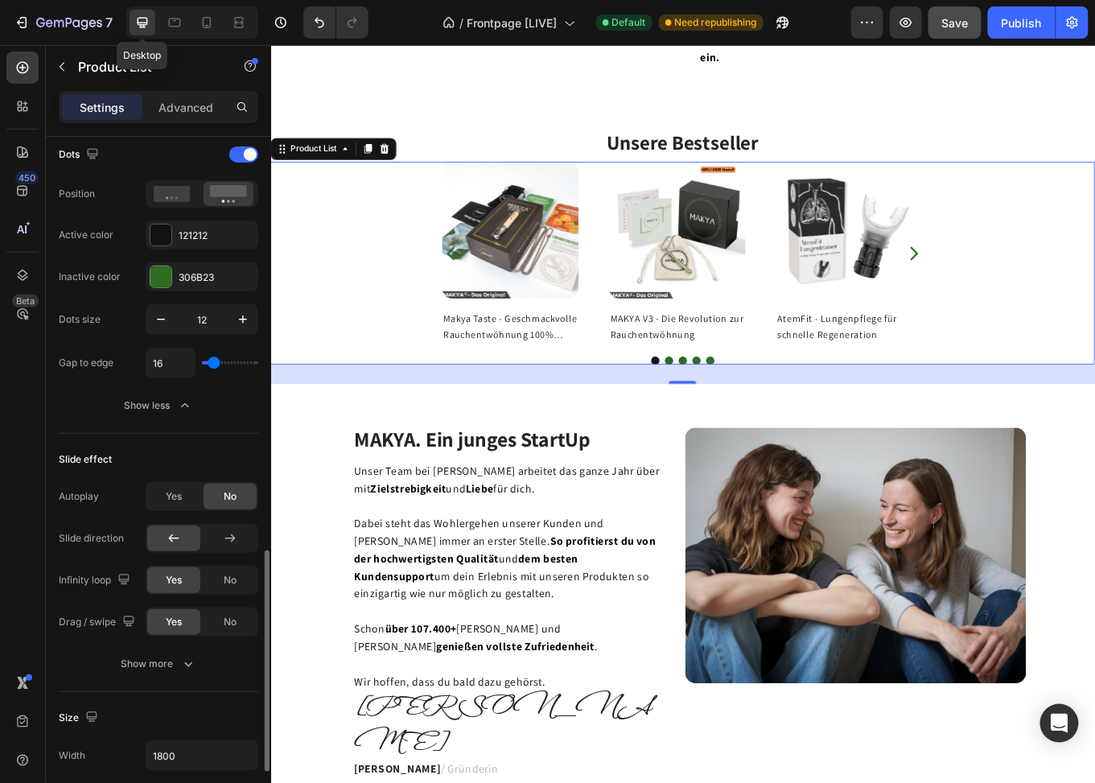
scroll to position [1044, 0]
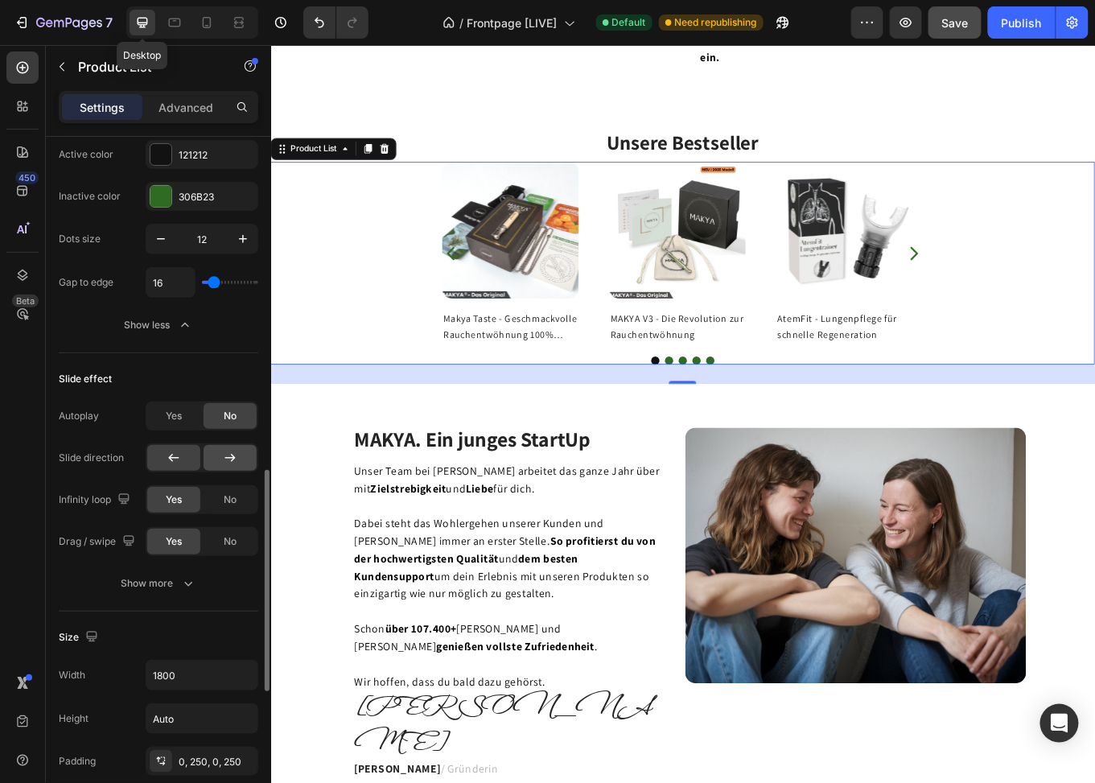
click at [217, 451] on div at bounding box center [230, 458] width 53 height 26
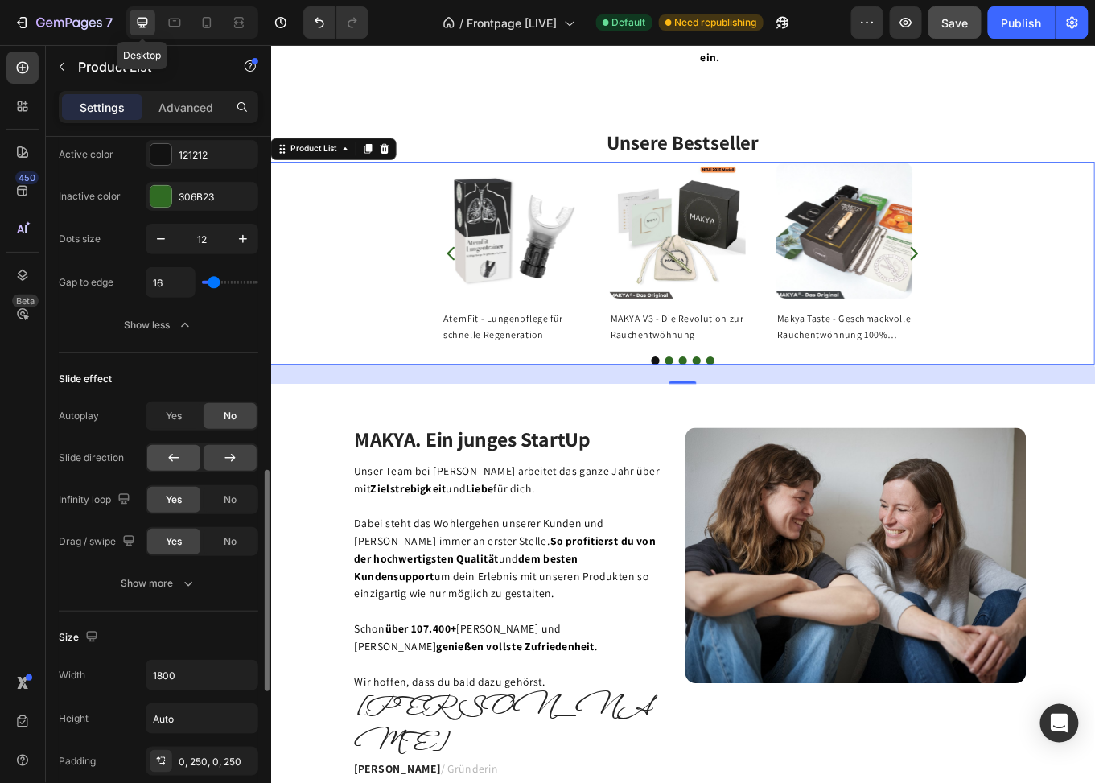
click at [171, 450] on icon at bounding box center [174, 458] width 16 height 16
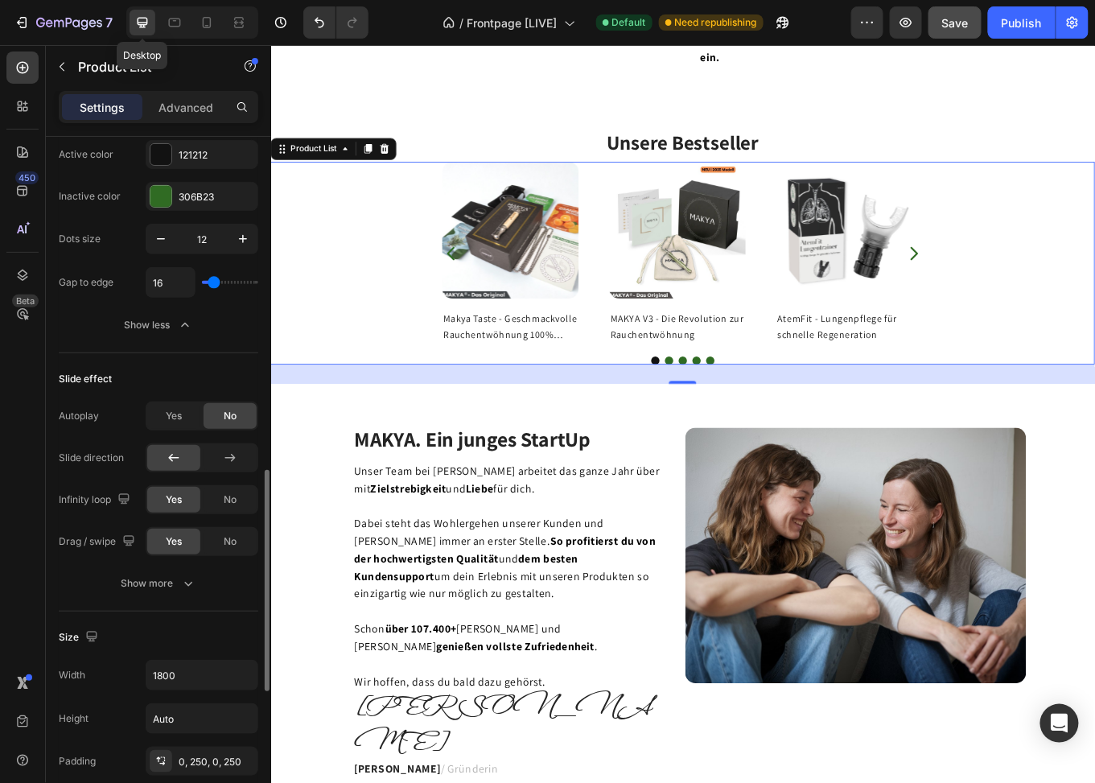
scroll to position [1124, 0]
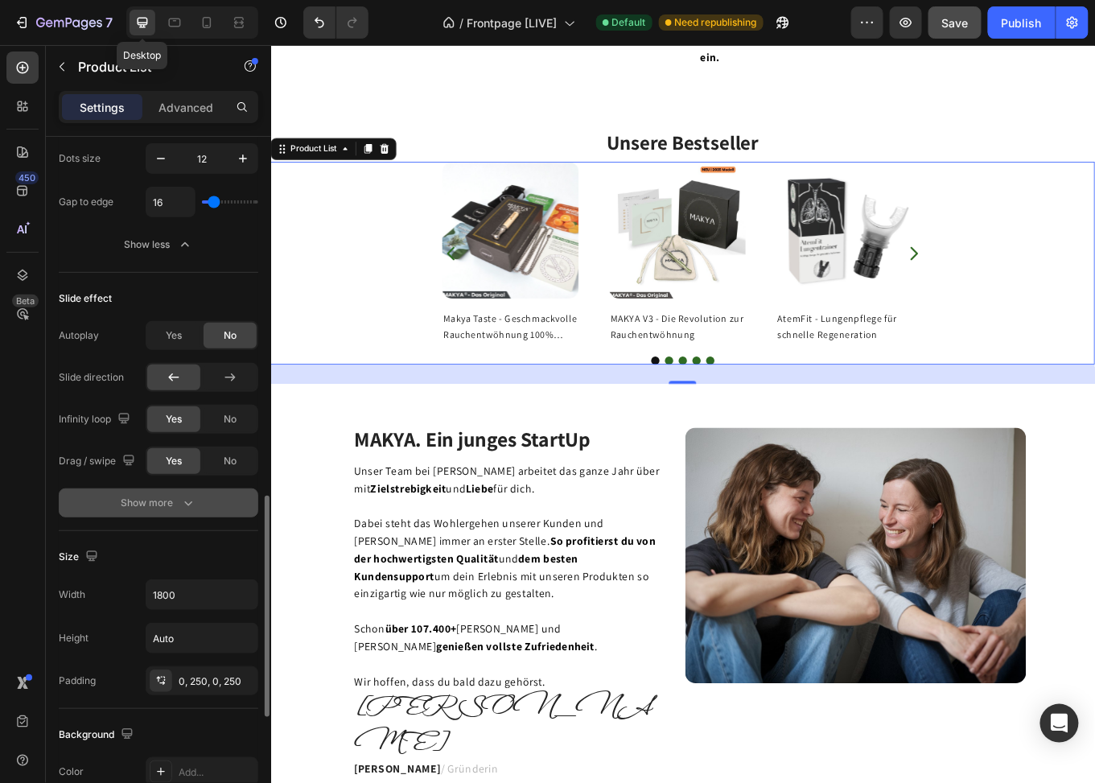
click at [165, 497] on div "Show more" at bounding box center [159, 503] width 75 height 16
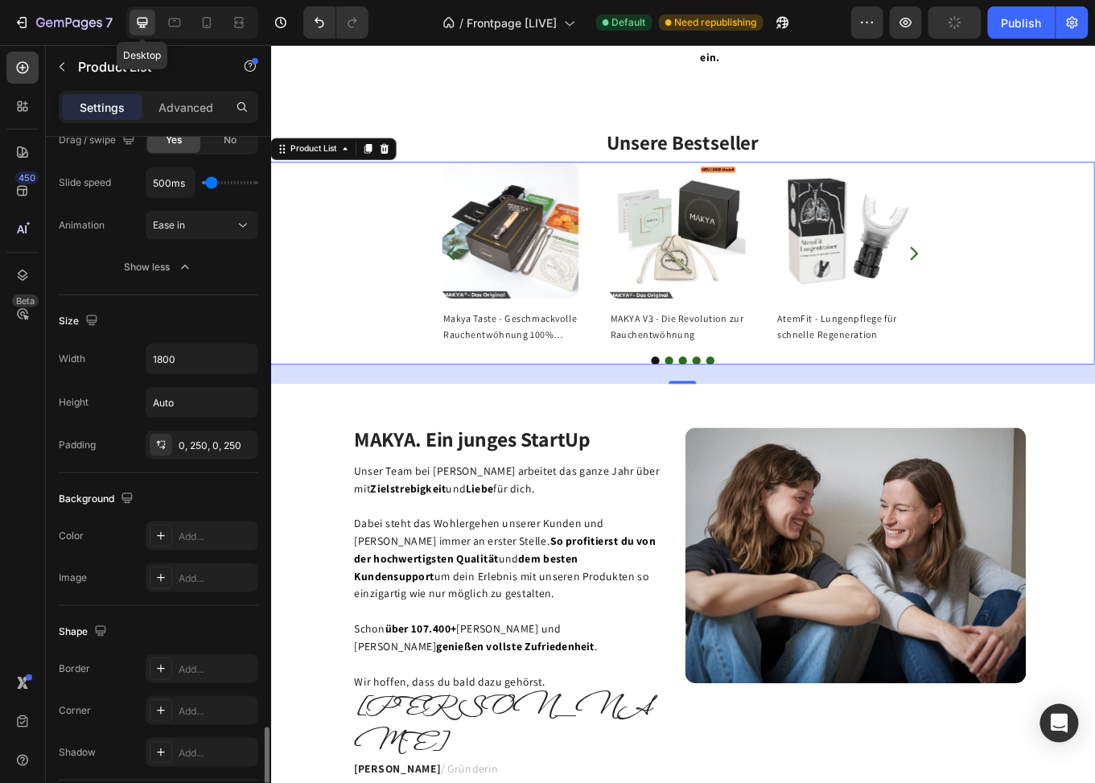
scroll to position [1556, 0]
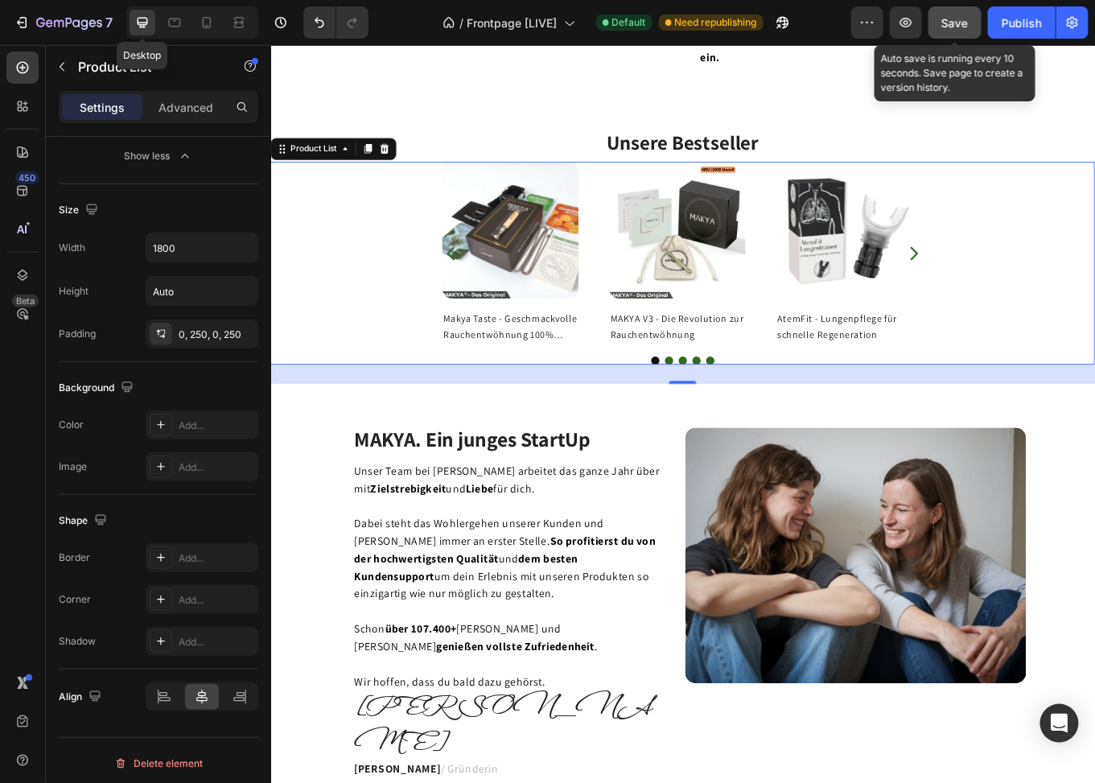
click at [966, 18] on span "Save" at bounding box center [955, 23] width 27 height 14
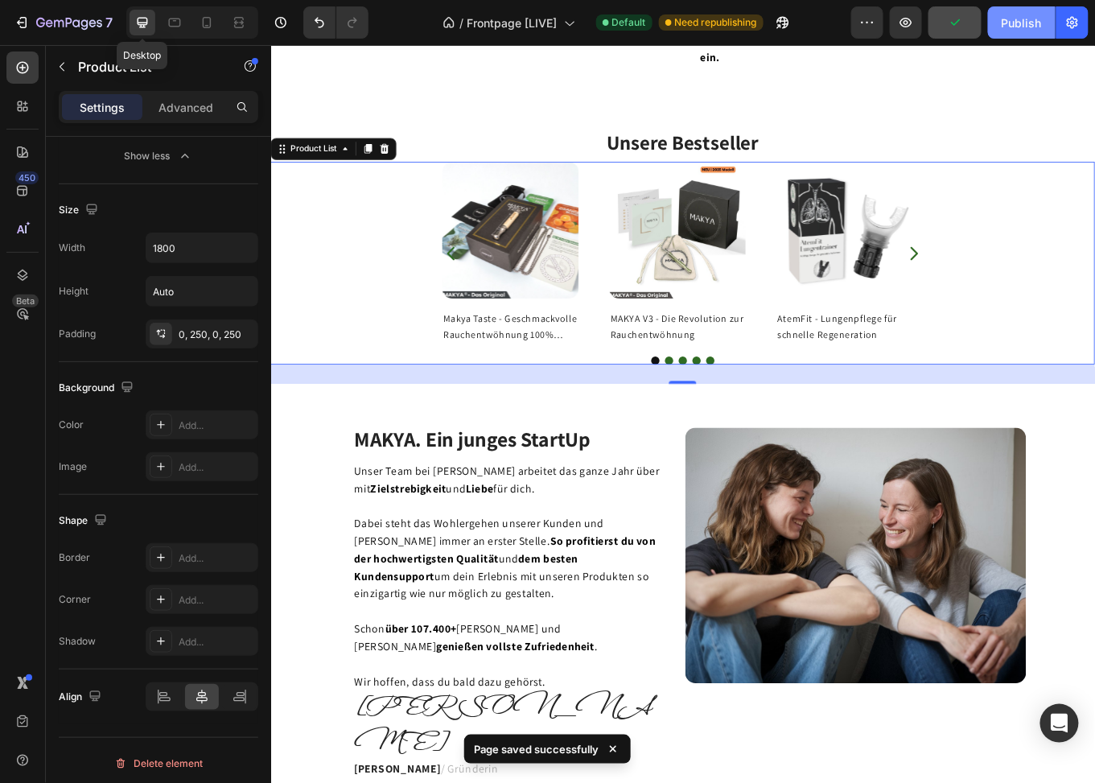
click at [1028, 18] on div "Publish" at bounding box center [1022, 22] width 40 height 17
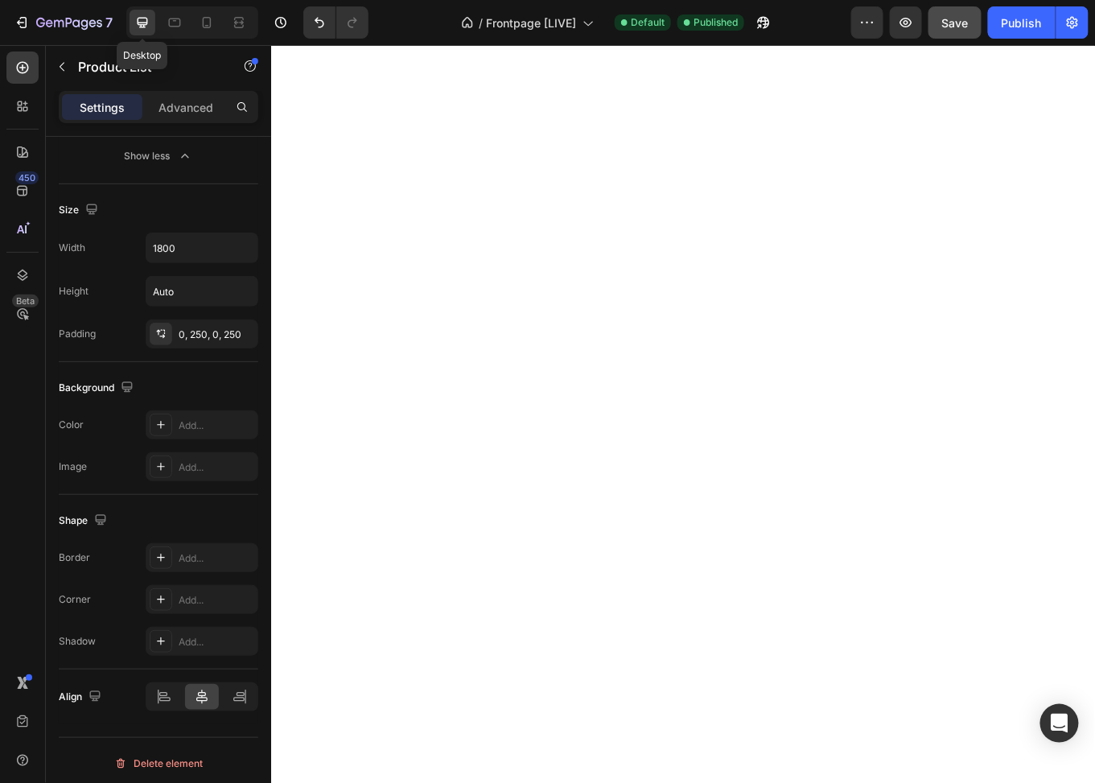
scroll to position [0, 0]
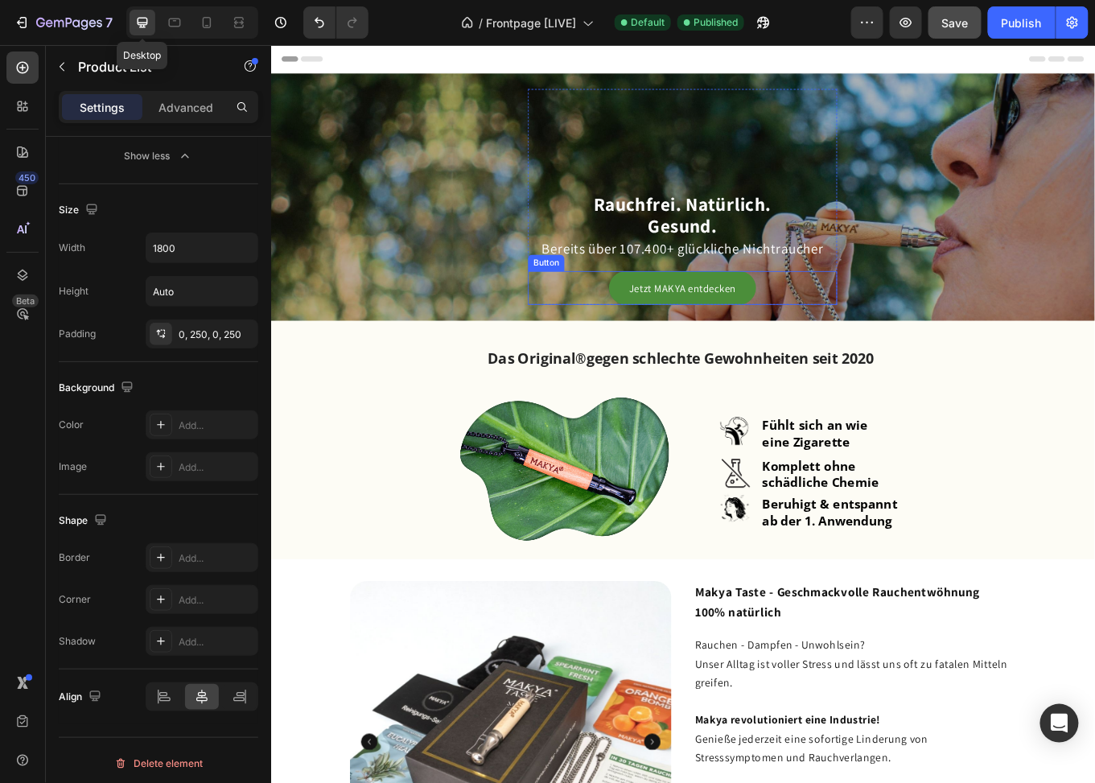
click at [789, 316] on link "Jetzt MAKYA entdecken" at bounding box center [753, 329] width 172 height 40
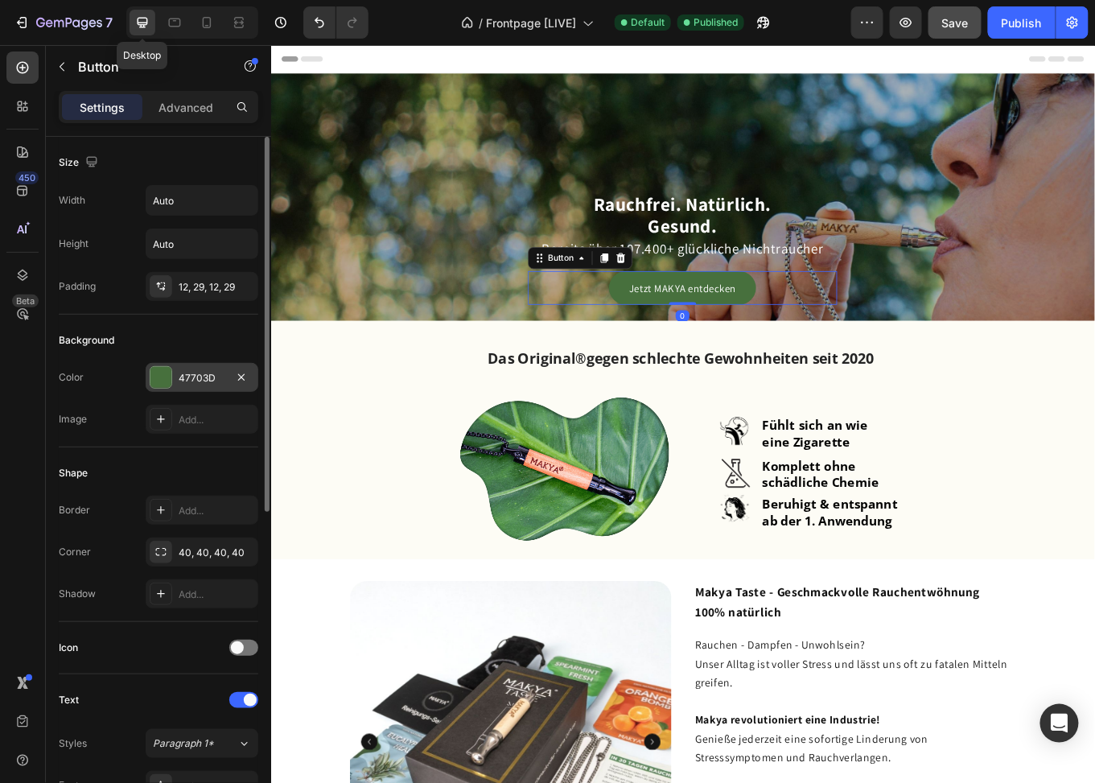
click at [205, 373] on div "47703D" at bounding box center [202, 378] width 47 height 14
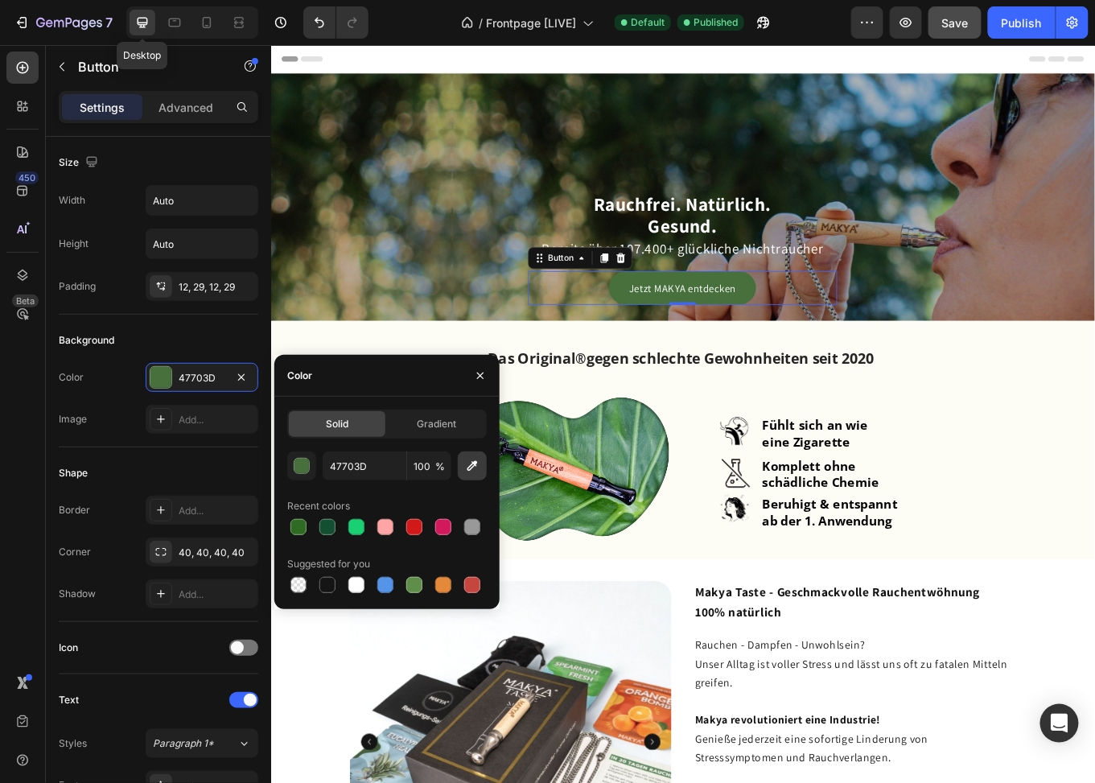
click at [469, 469] on icon "button" at bounding box center [473, 466] width 10 height 10
click at [468, 462] on icon "button" at bounding box center [472, 466] width 16 height 16
click at [483, 464] on button "button" at bounding box center [472, 465] width 29 height 29
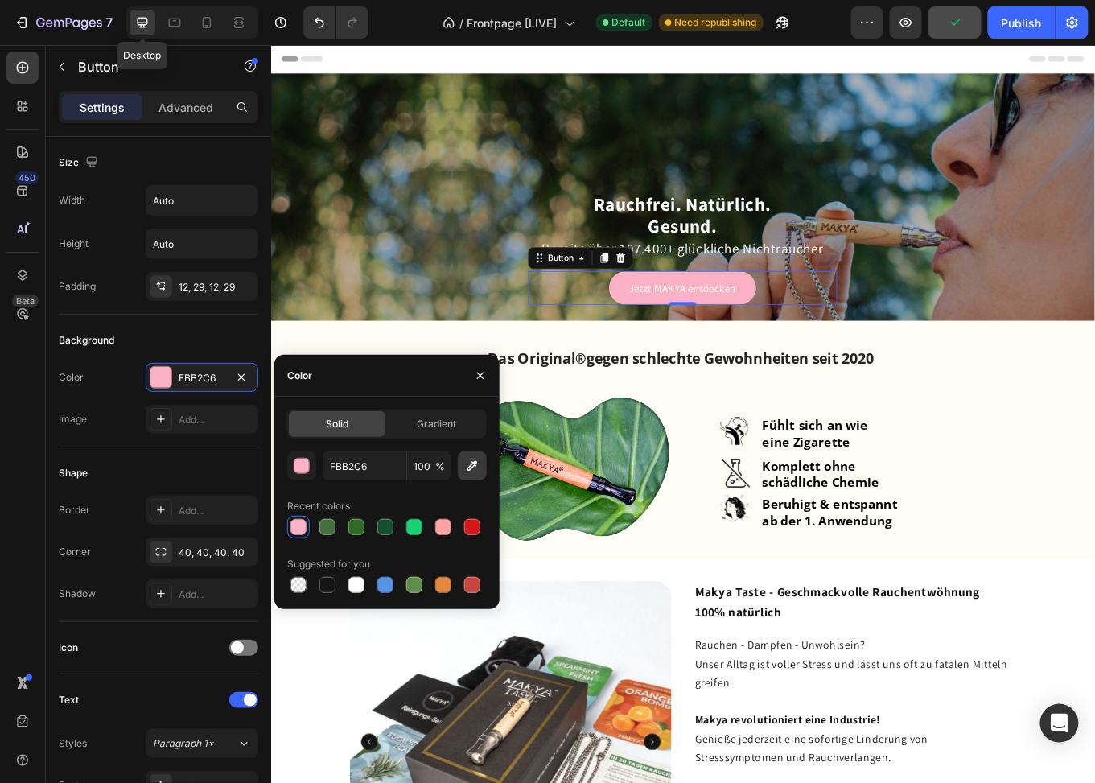
click at [472, 466] on icon "button" at bounding box center [473, 466] width 10 height 10
click at [352, 528] on div at bounding box center [356, 527] width 16 height 16
type input "306B23"
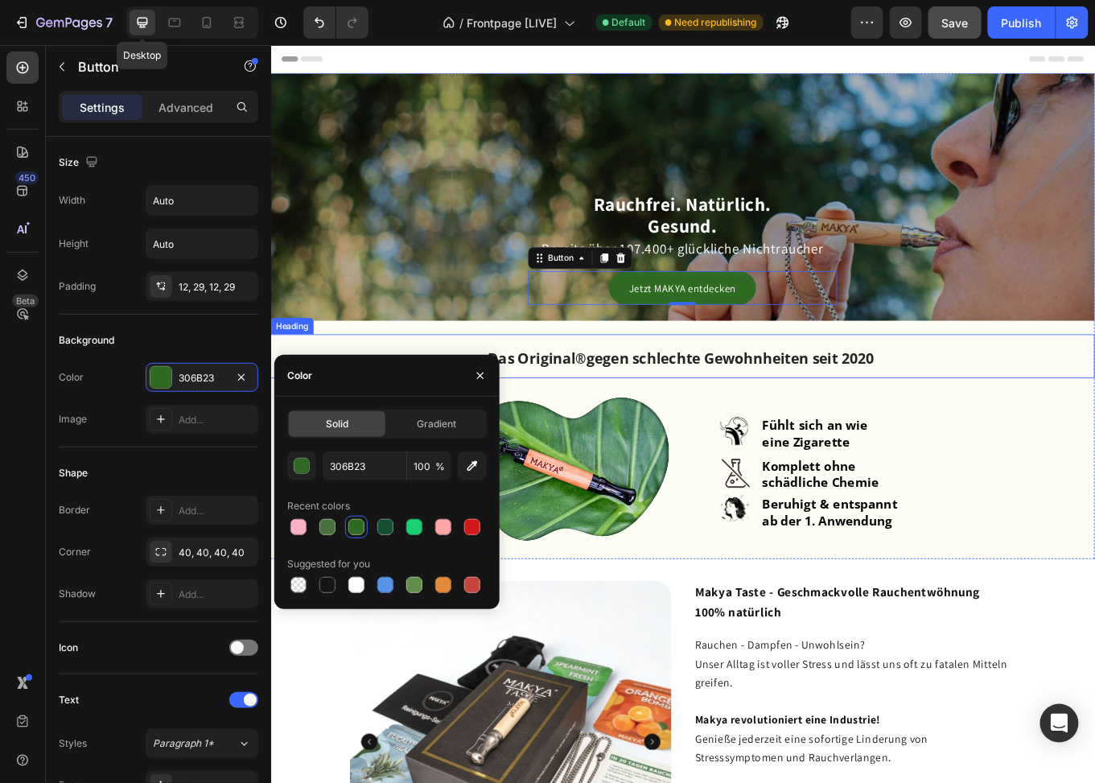
click at [720, 405] on strong "gegen schlechte Gewohnheiten seit 2020" at bounding box center [809, 411] width 337 height 23
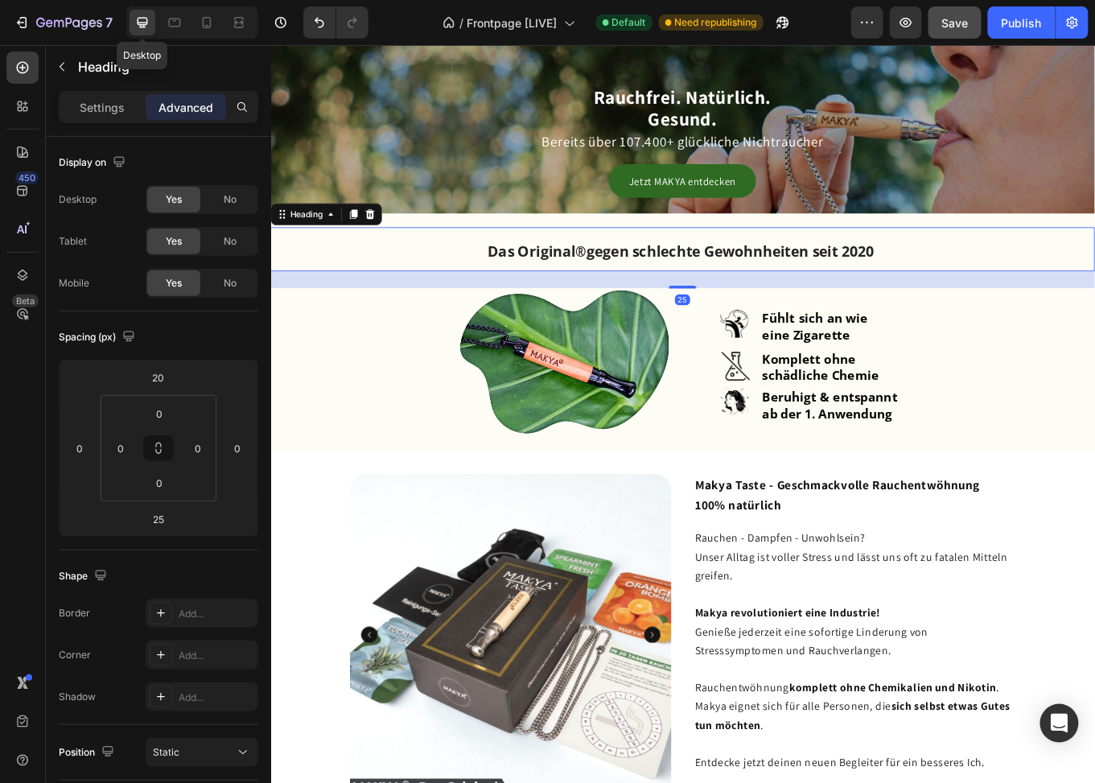
scroll to position [402, 0]
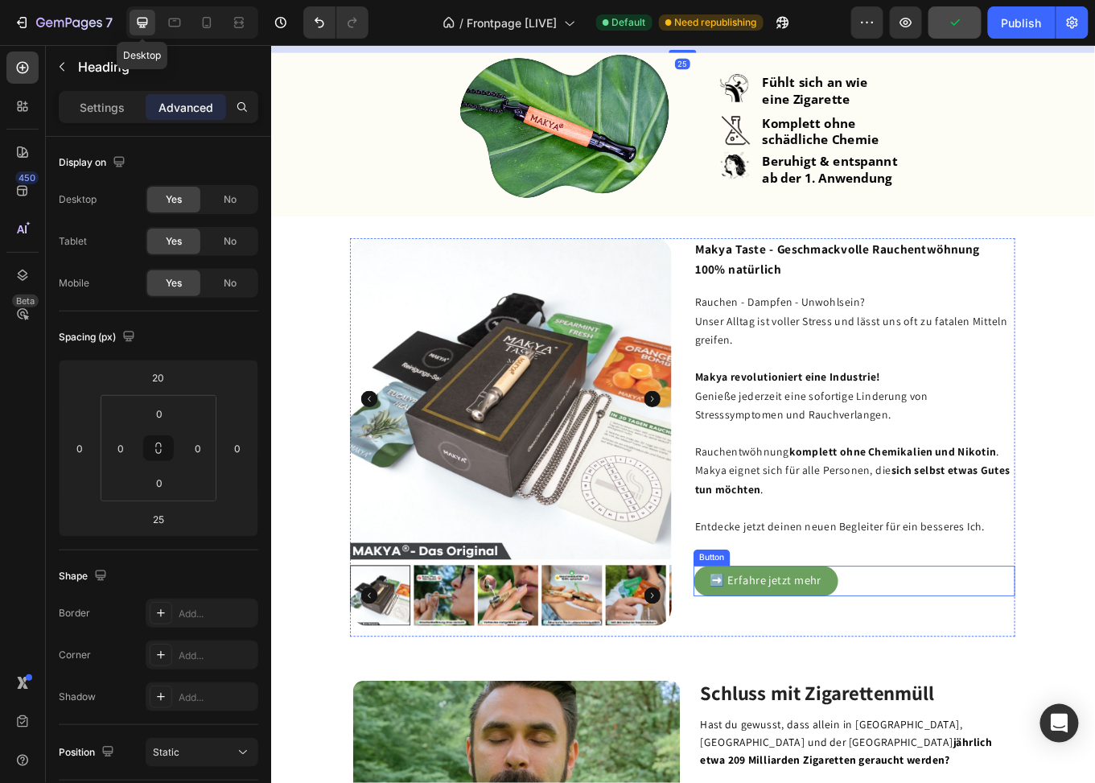
click at [815, 659] on link "➡️ Erfahre jetzt mehr" at bounding box center [850, 671] width 169 height 35
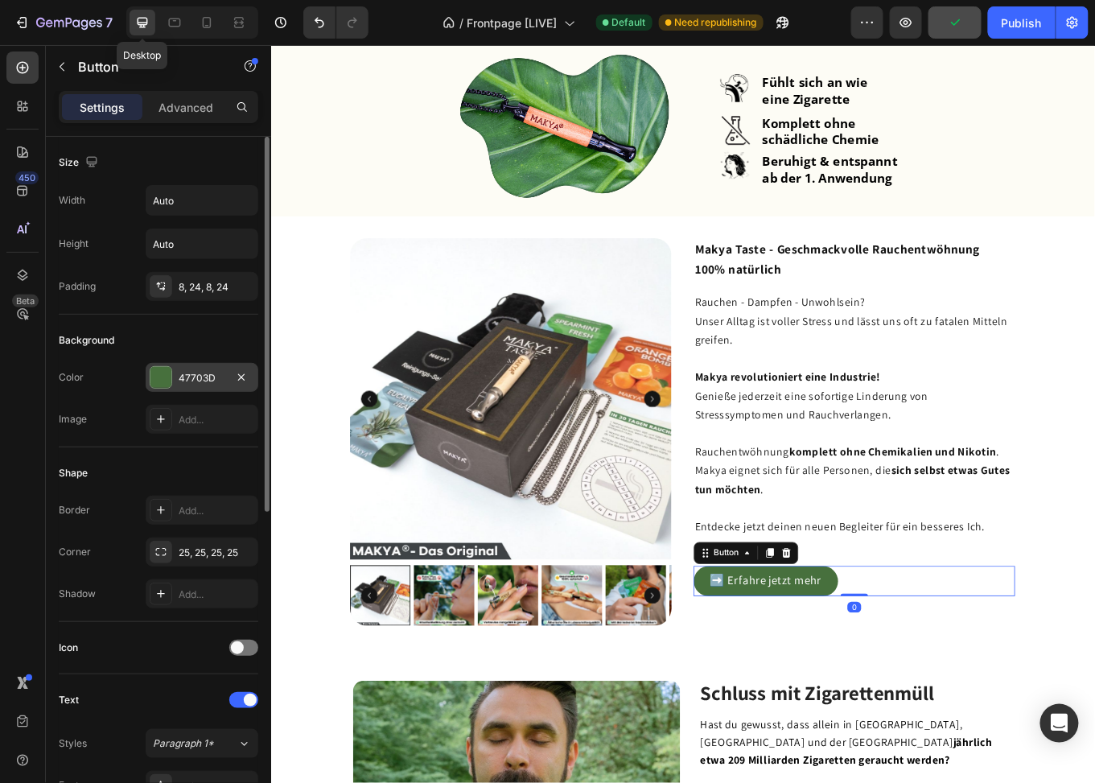
click at [177, 380] on div "47703D" at bounding box center [202, 377] width 113 height 29
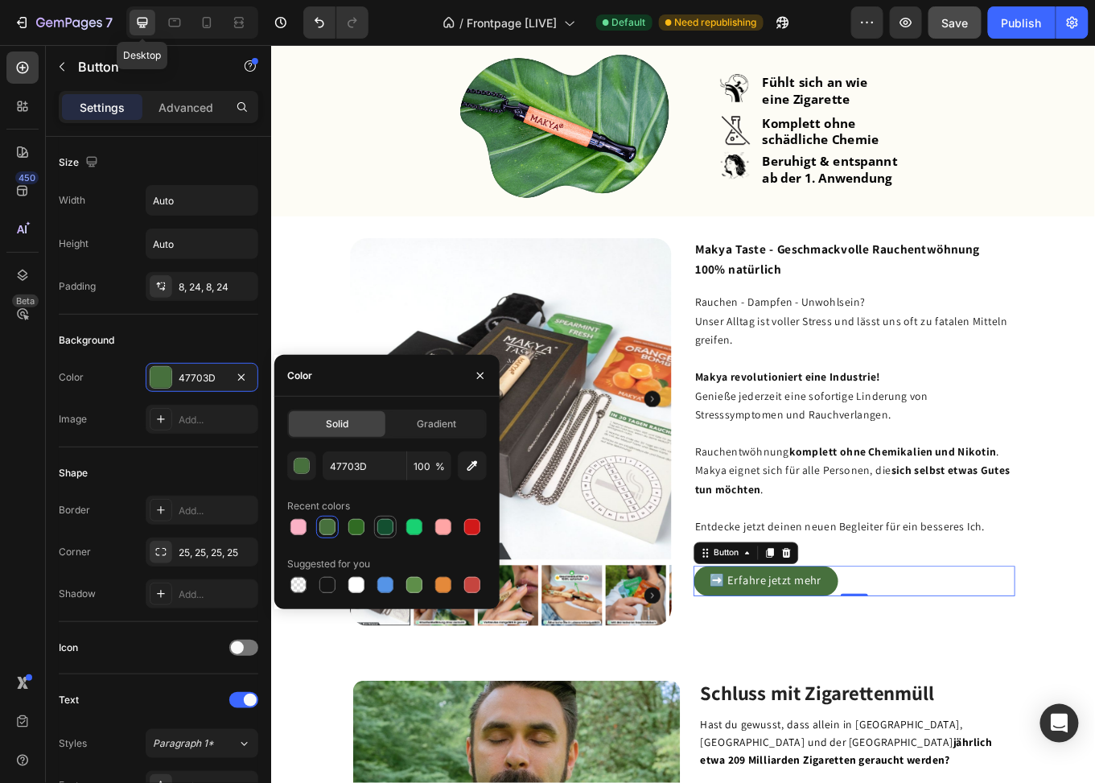
click at [383, 527] on div at bounding box center [385, 527] width 16 height 16
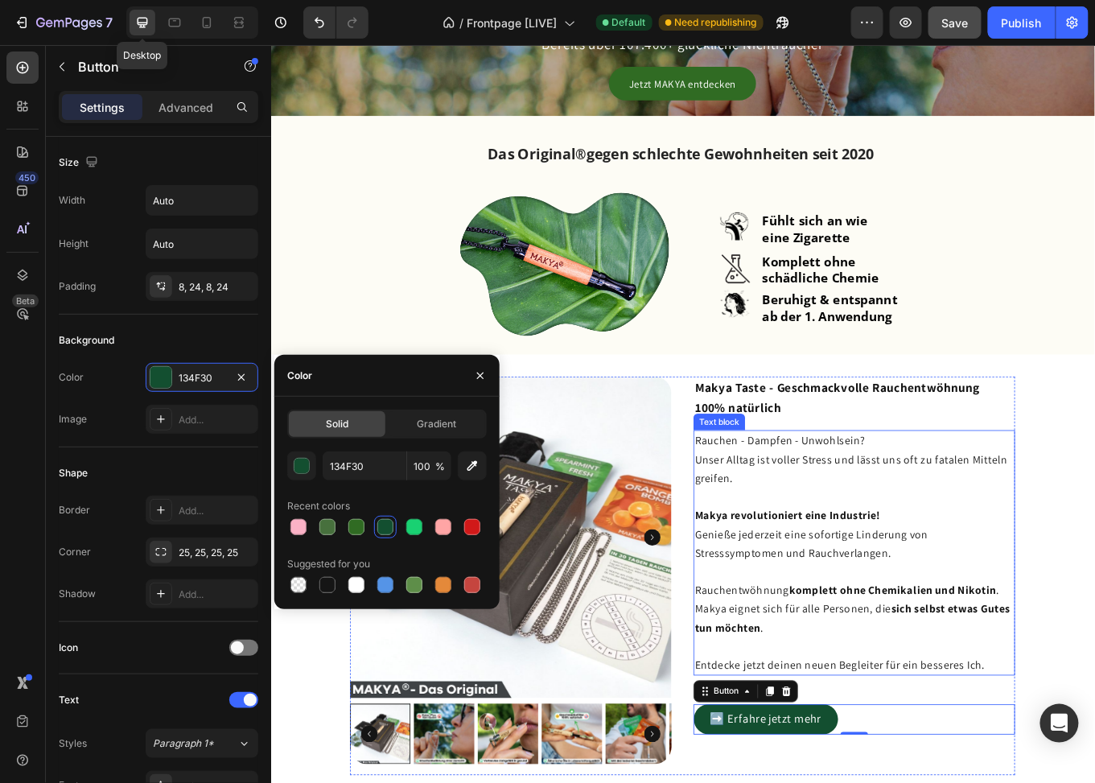
scroll to position [483, 0]
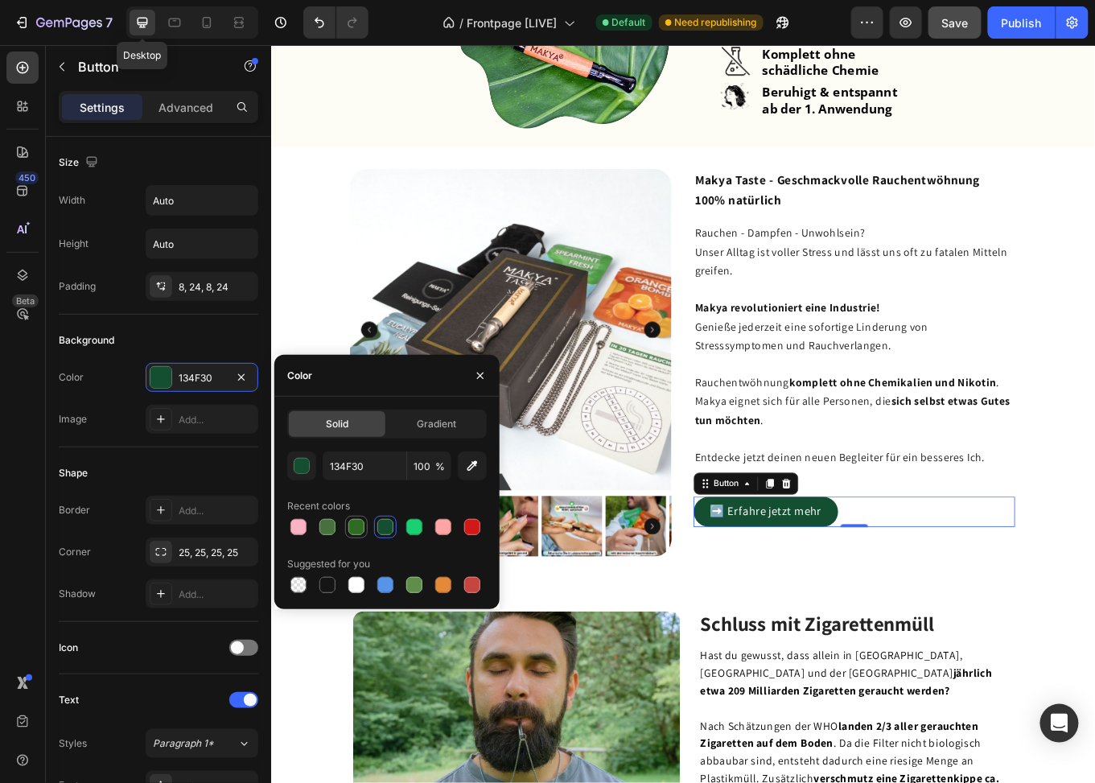
click at [354, 528] on div at bounding box center [356, 527] width 16 height 16
type input "306B23"
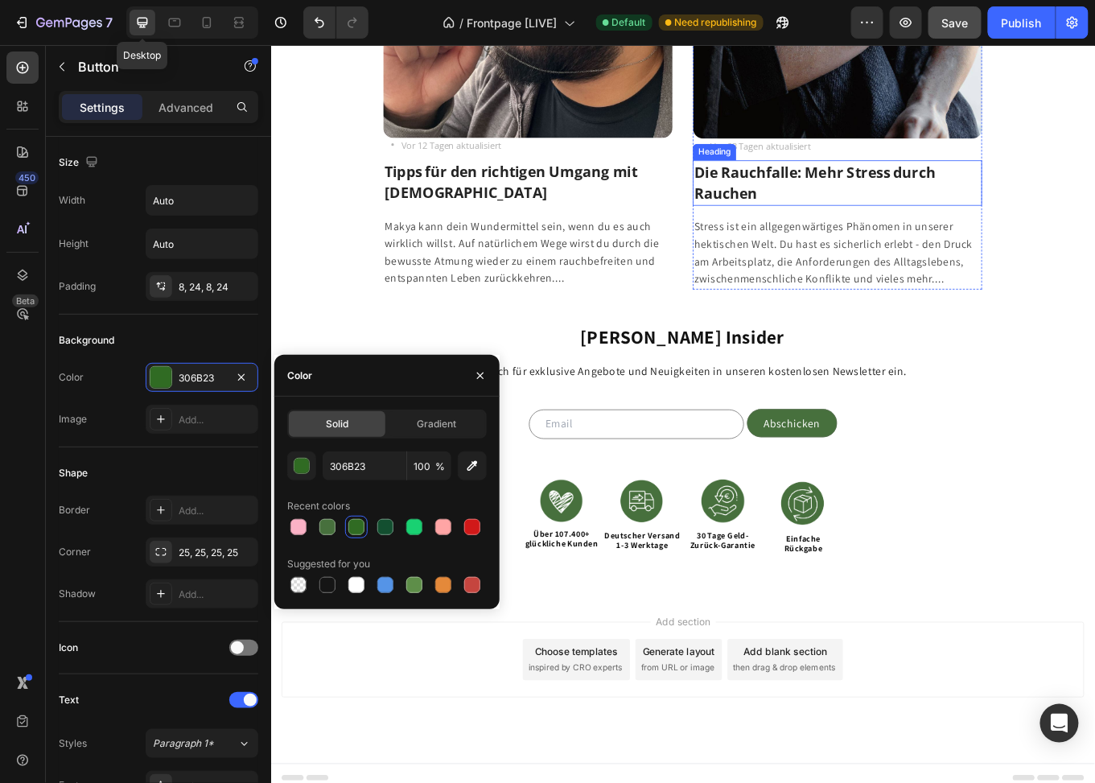
scroll to position [3621, 0]
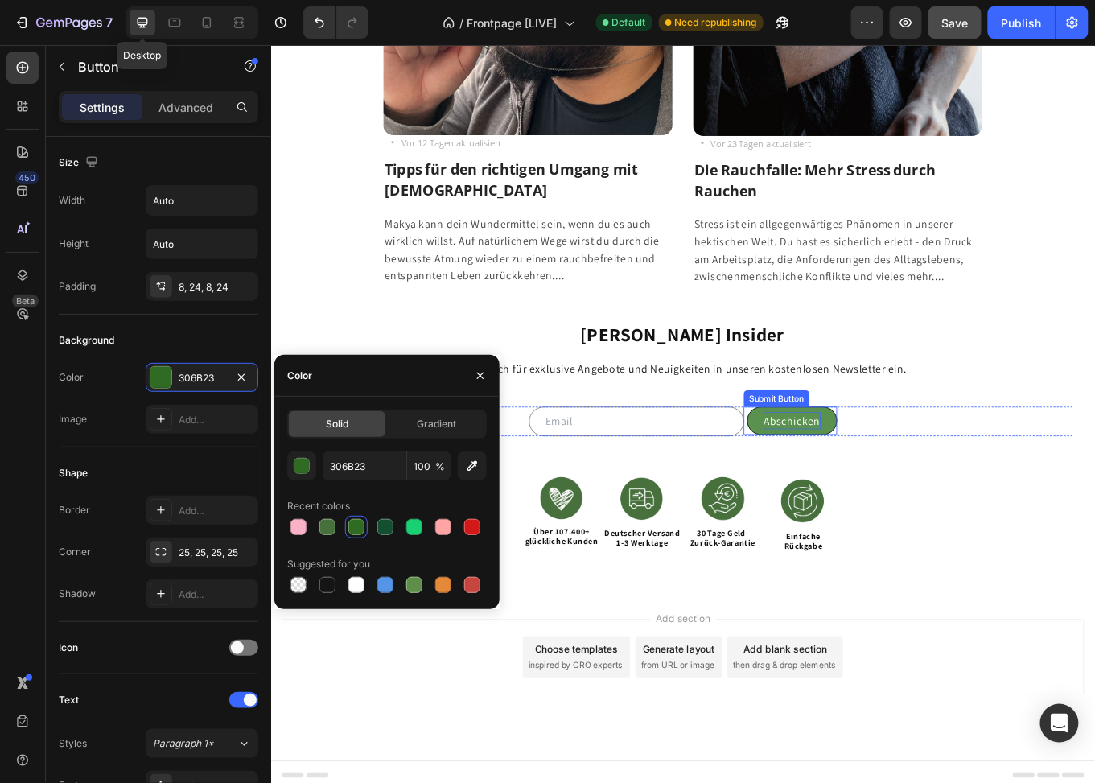
click at [905, 479] on div "Abschicken" at bounding box center [881, 484] width 67 height 21
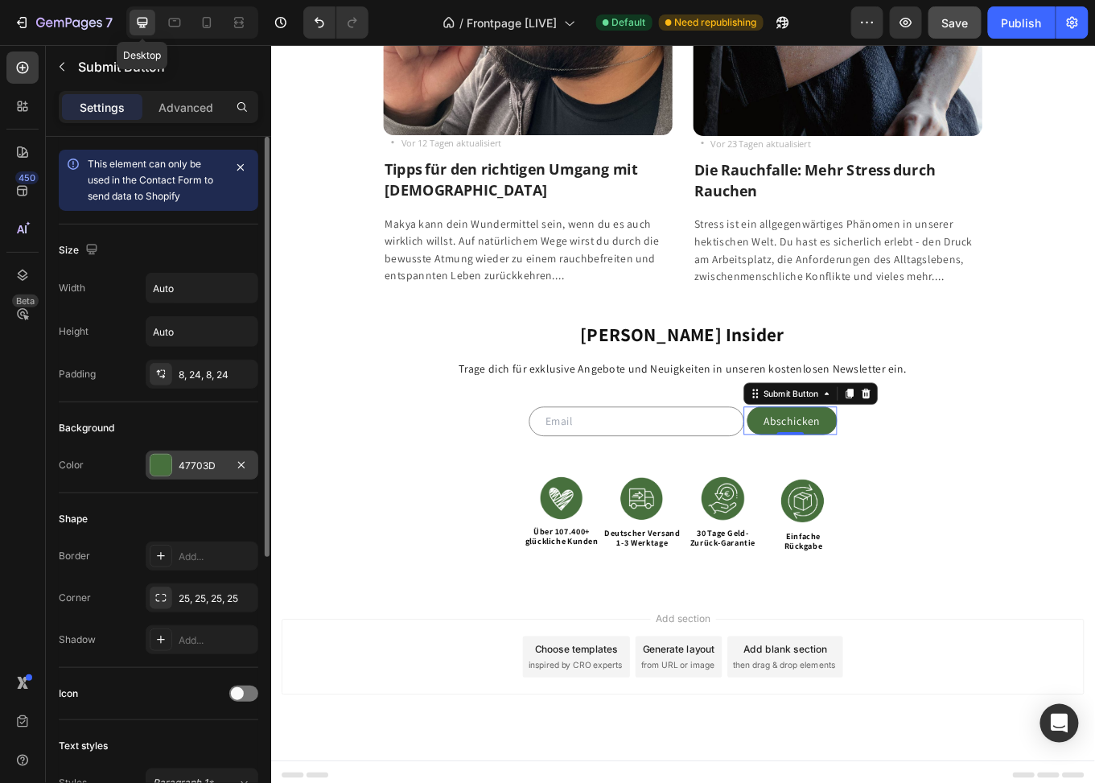
click at [202, 466] on div "47703D" at bounding box center [202, 466] width 47 height 14
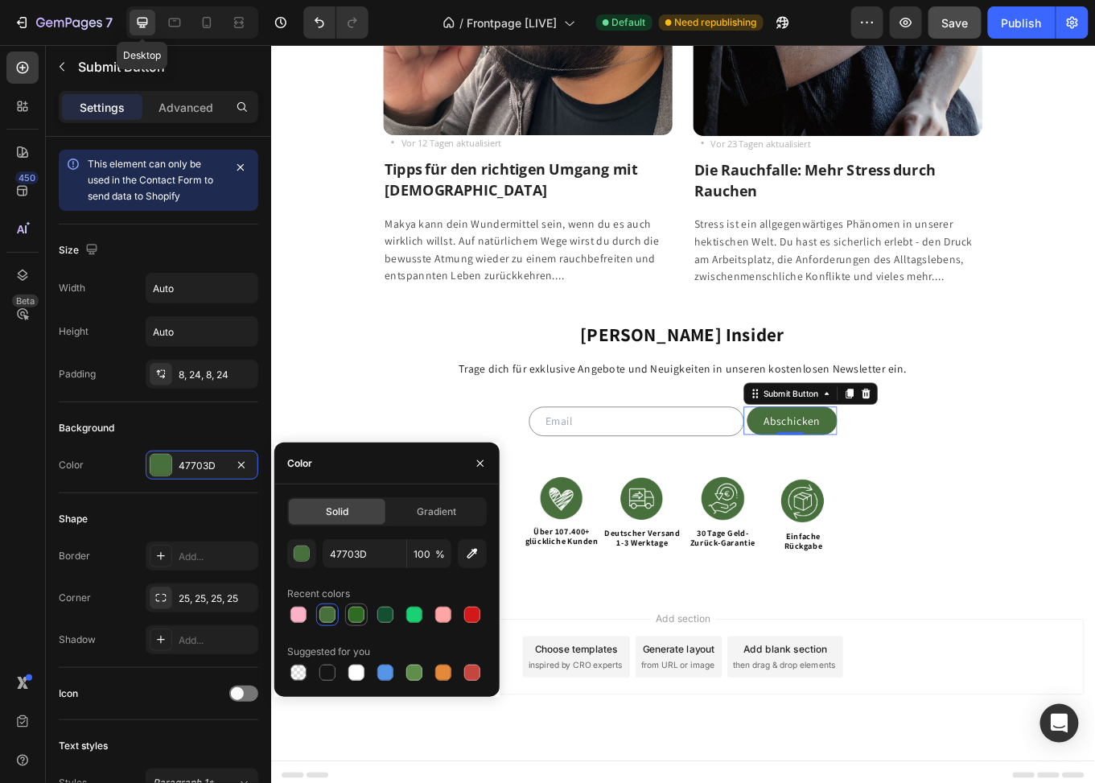
click at [358, 617] on div at bounding box center [356, 615] width 16 height 16
type input "306B23"
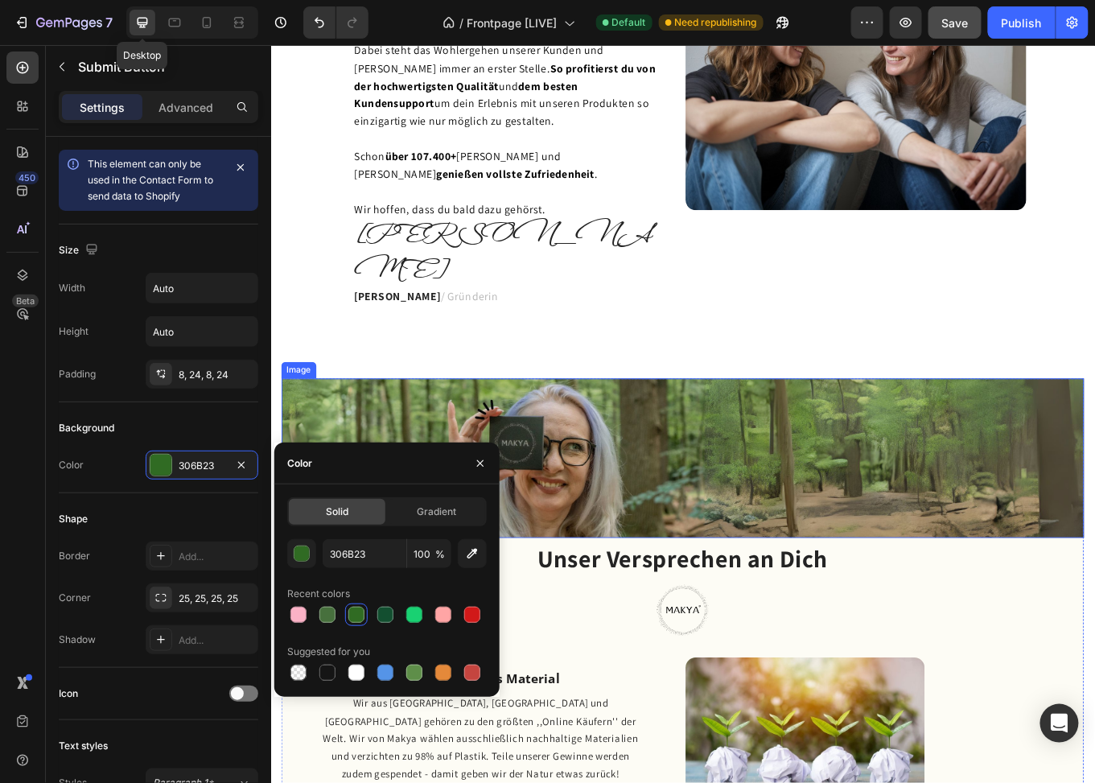
scroll to position [1851, 0]
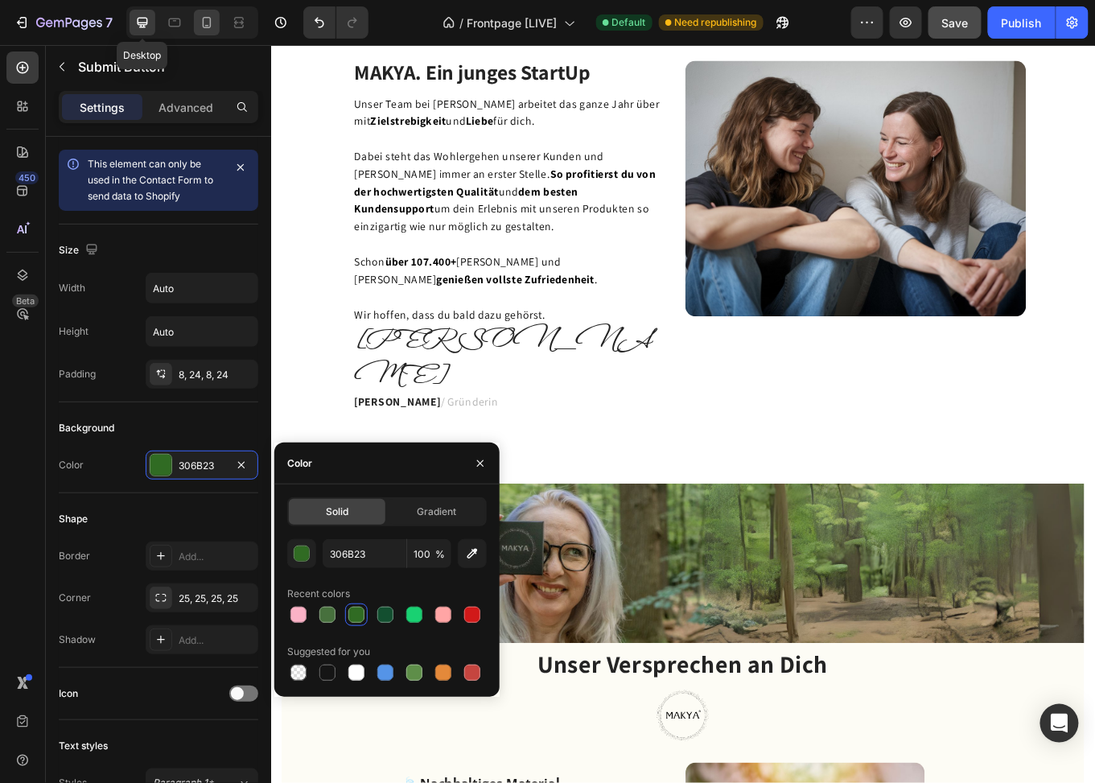
click at [205, 22] on icon at bounding box center [207, 22] width 16 height 16
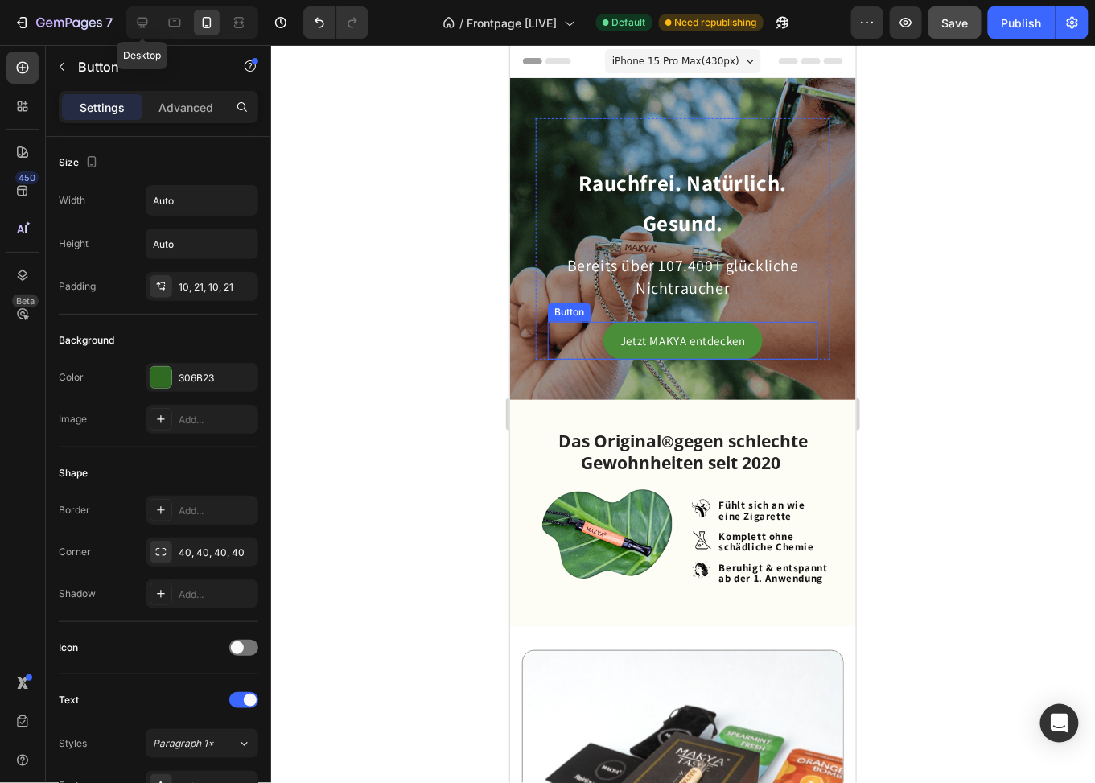
click at [714, 328] on link "Jetzt MAKYA entdecken" at bounding box center [682, 340] width 159 height 38
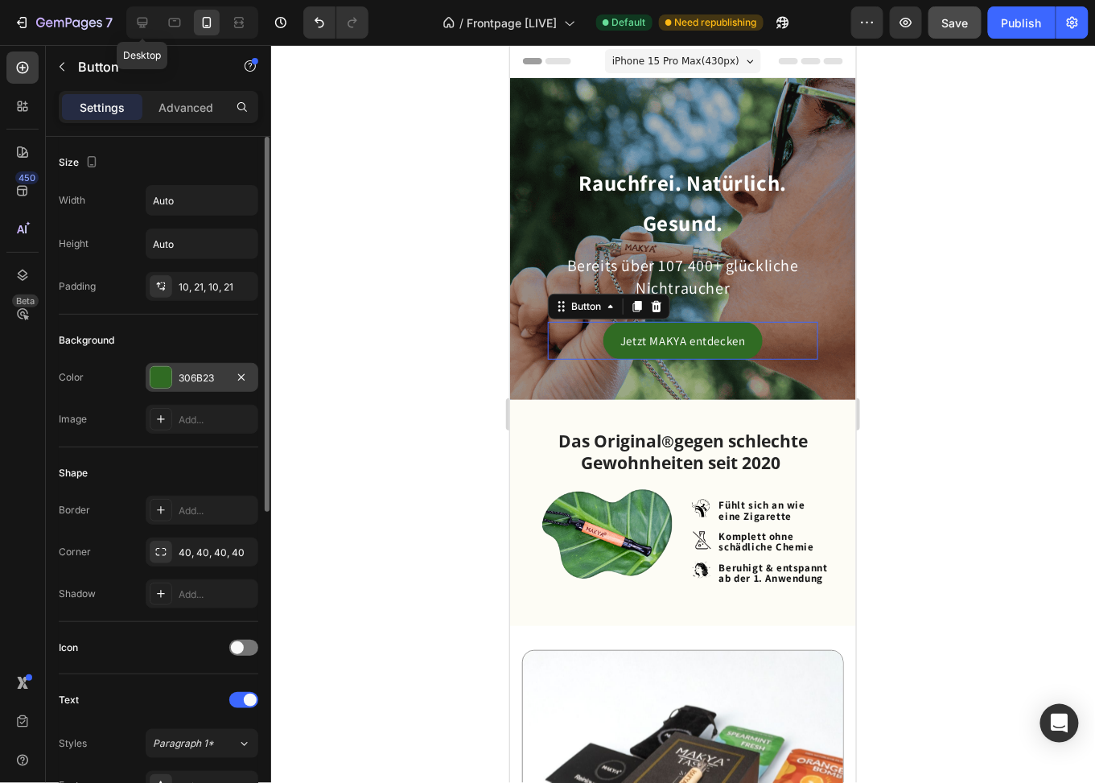
click at [190, 375] on div "306B23" at bounding box center [202, 378] width 47 height 14
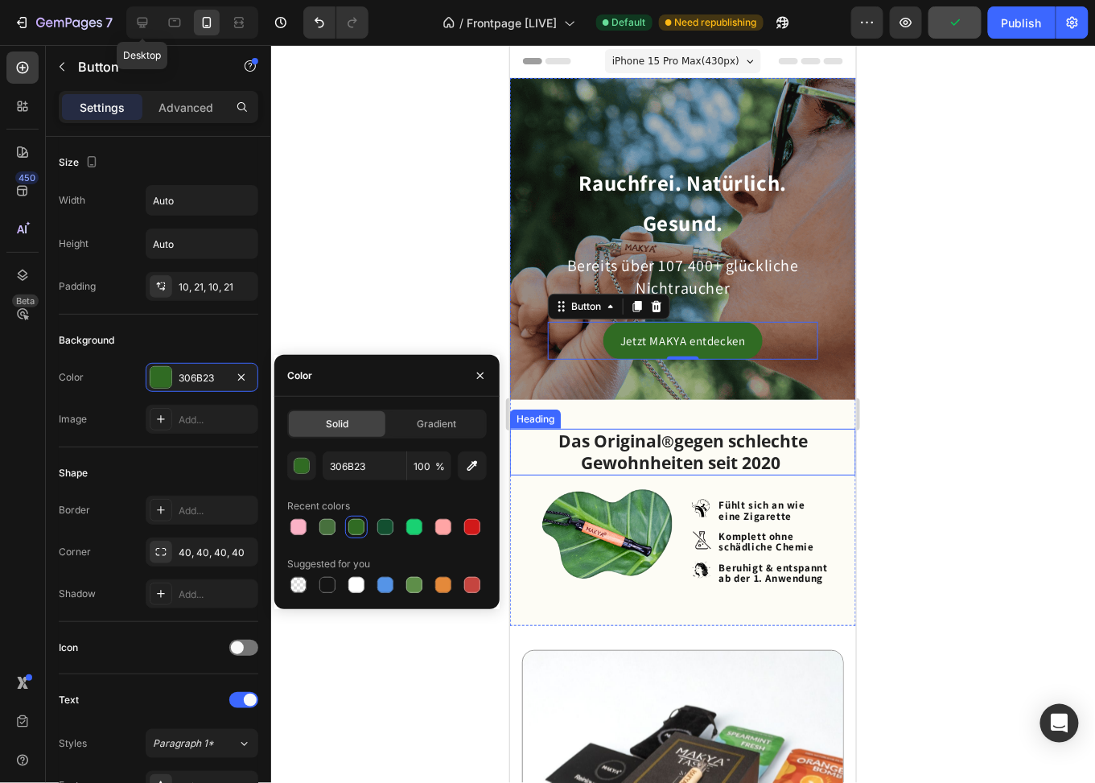
click at [774, 445] on strong "gegen schlechte Gewohnheiten seit 2020" at bounding box center [694, 451] width 227 height 44
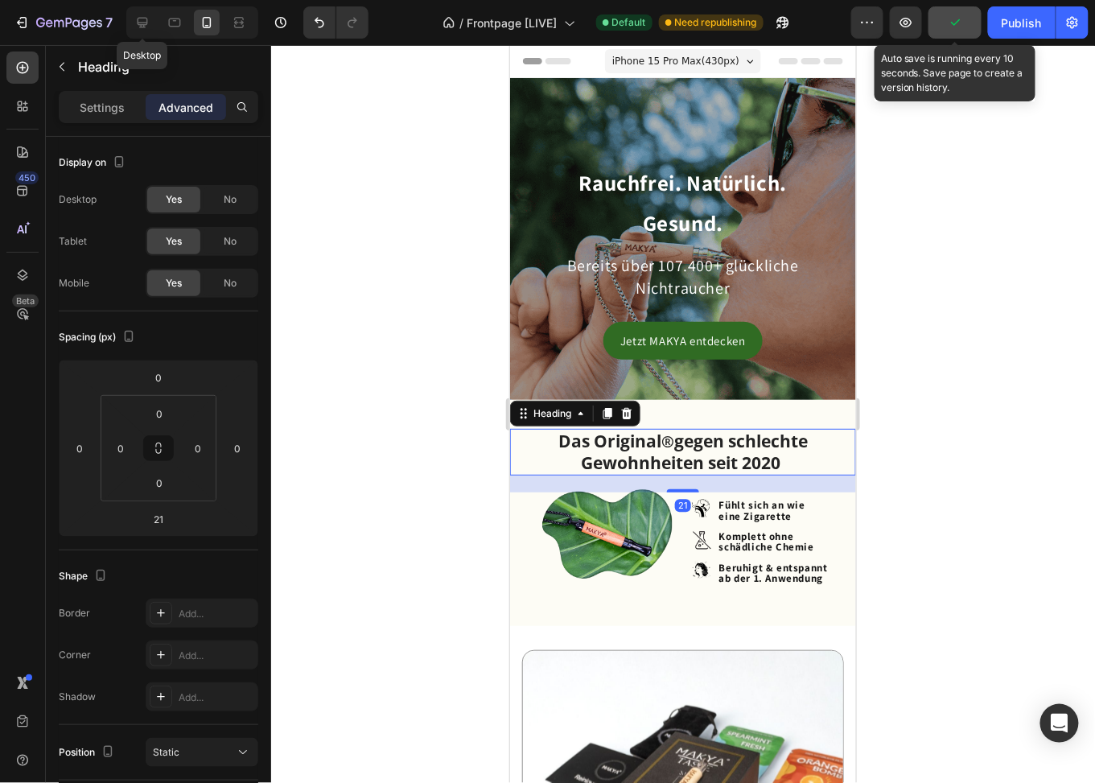
click at [971, 26] on button "button" at bounding box center [955, 22] width 53 height 32
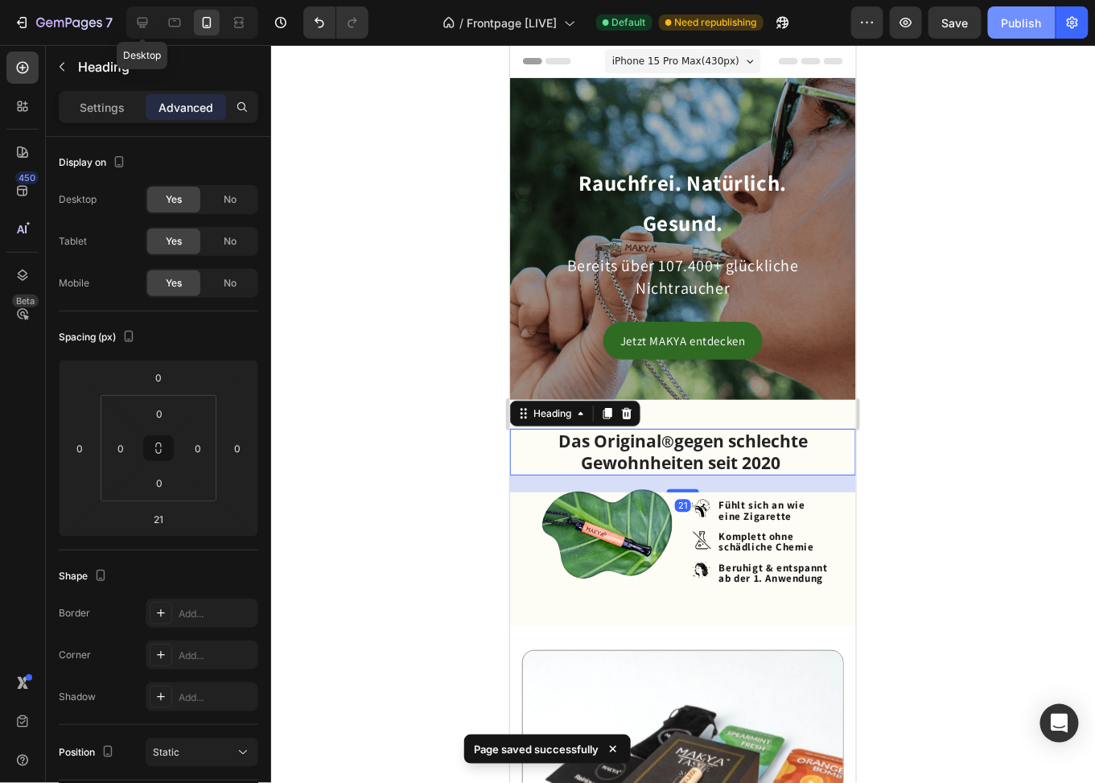
click at [1006, 29] on div "Publish" at bounding box center [1022, 22] width 40 height 17
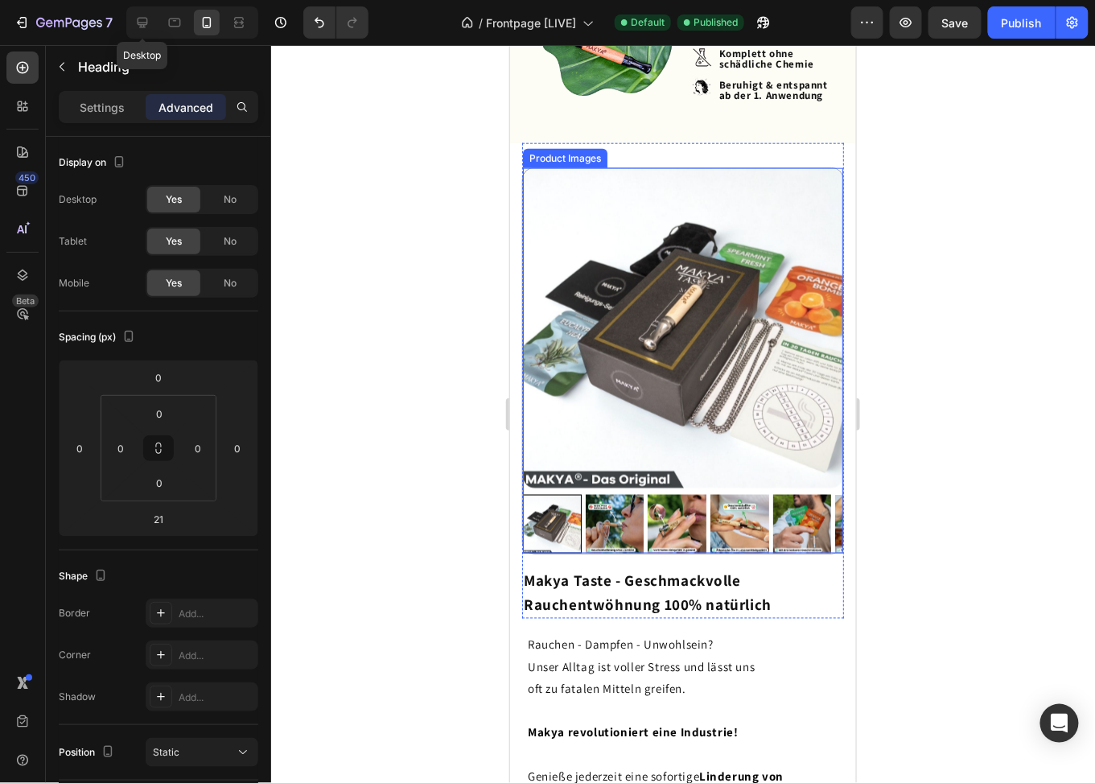
scroll to position [554, 0]
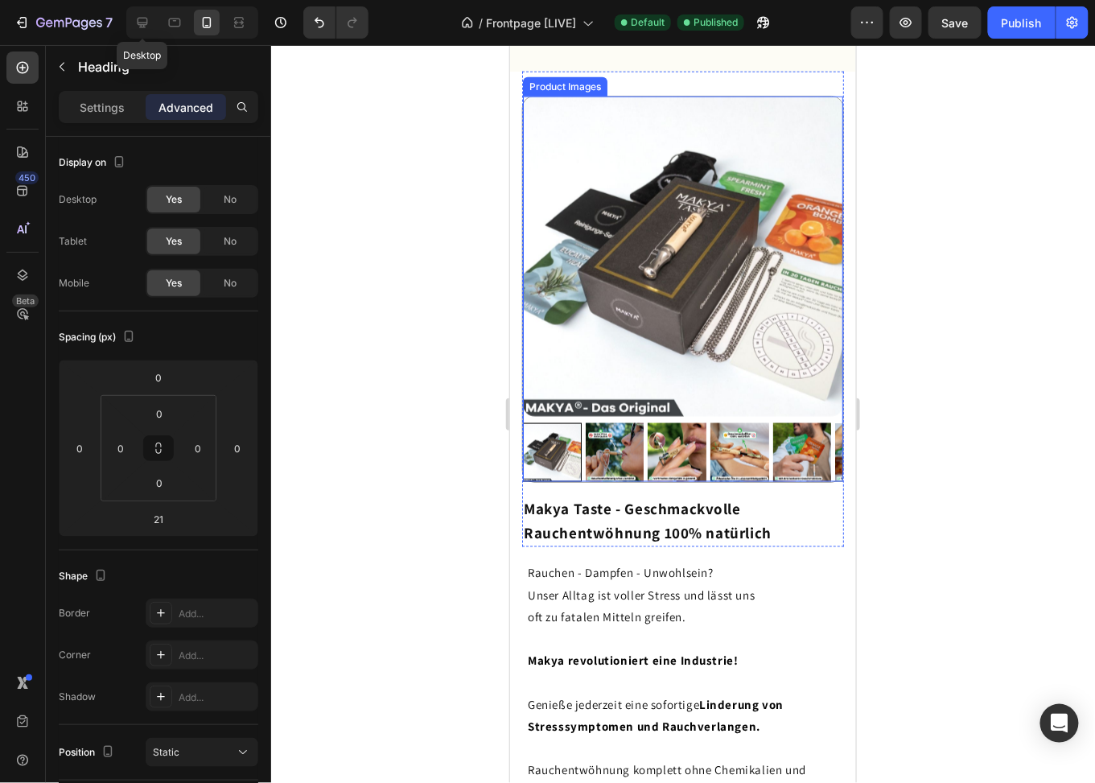
click at [633, 606] on p "oft zu fatalen Mitteln greifen." at bounding box center [682, 627] width 311 height 43
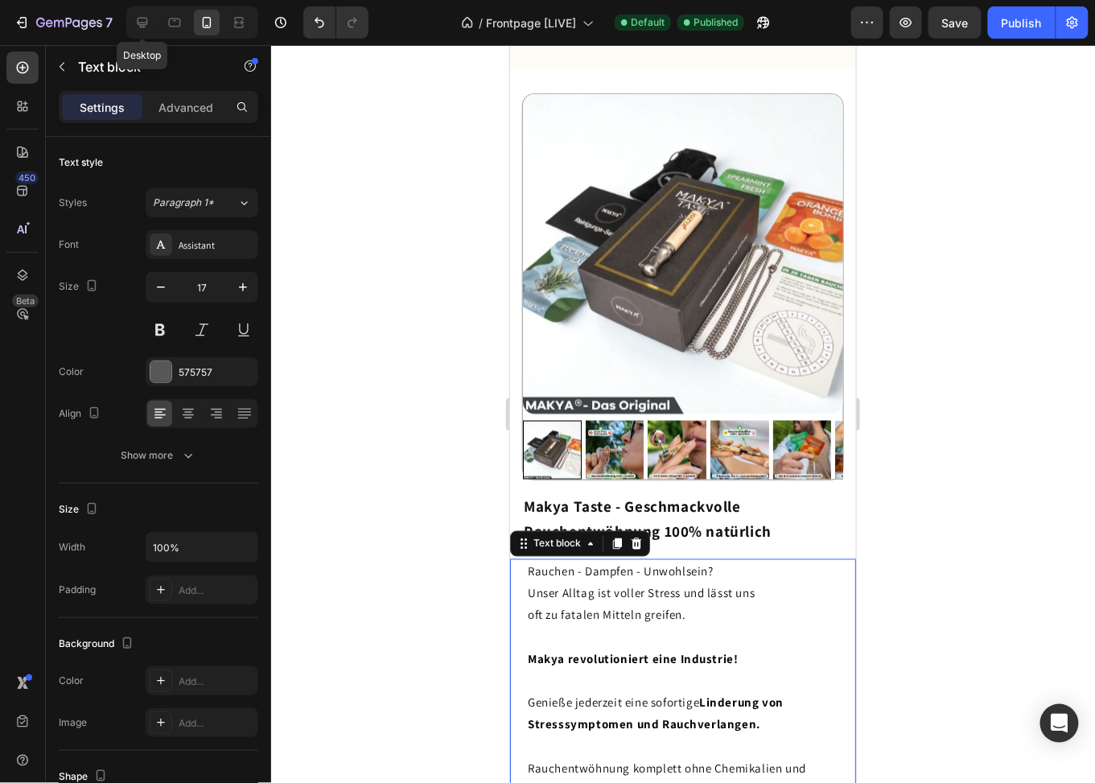
scroll to position [805, 0]
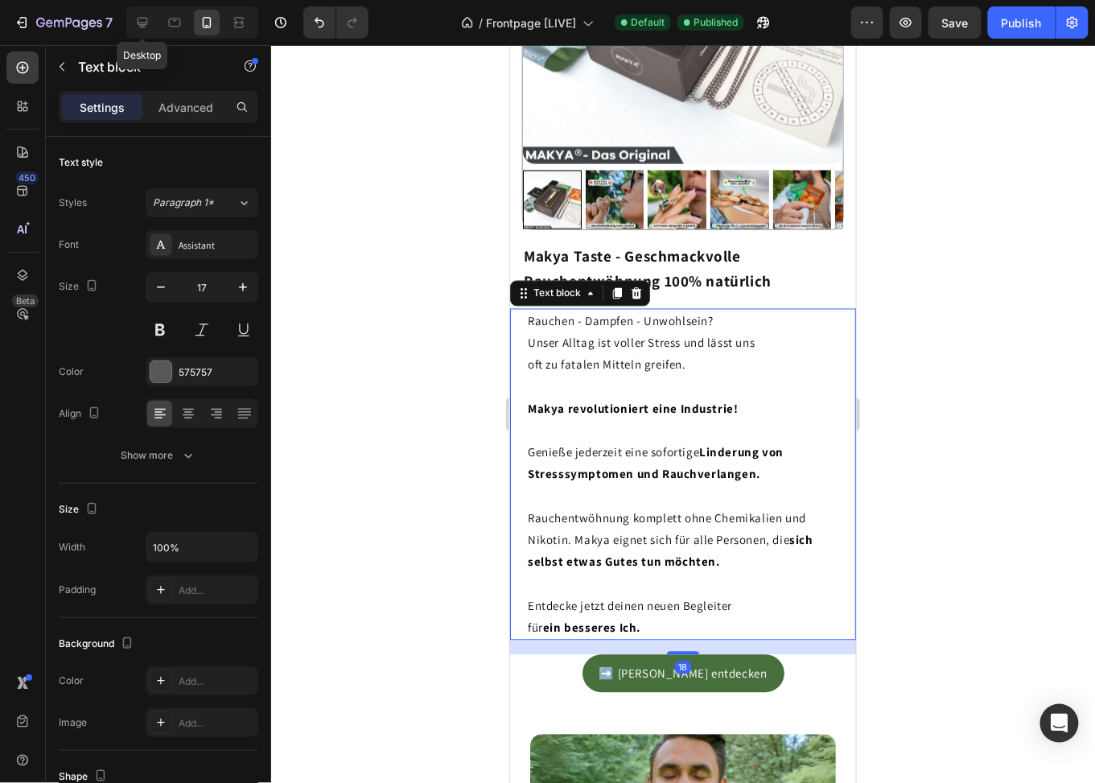
click at [653, 377] on p "oft zu fatalen Mitteln greifen." at bounding box center [682, 374] width 311 height 43
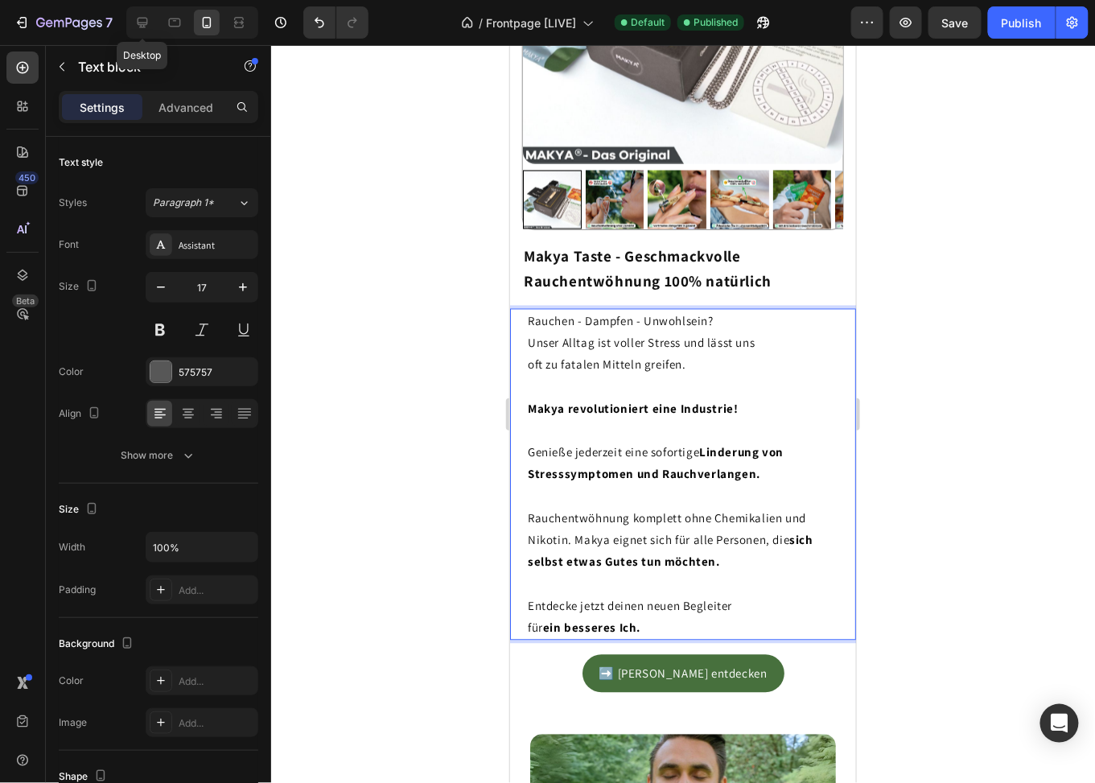
click at [586, 340] on p "Rauchen - Dampfen - Unwohlsein? Unser Alltag ist voller Stress und lässt uns" at bounding box center [682, 331] width 311 height 43
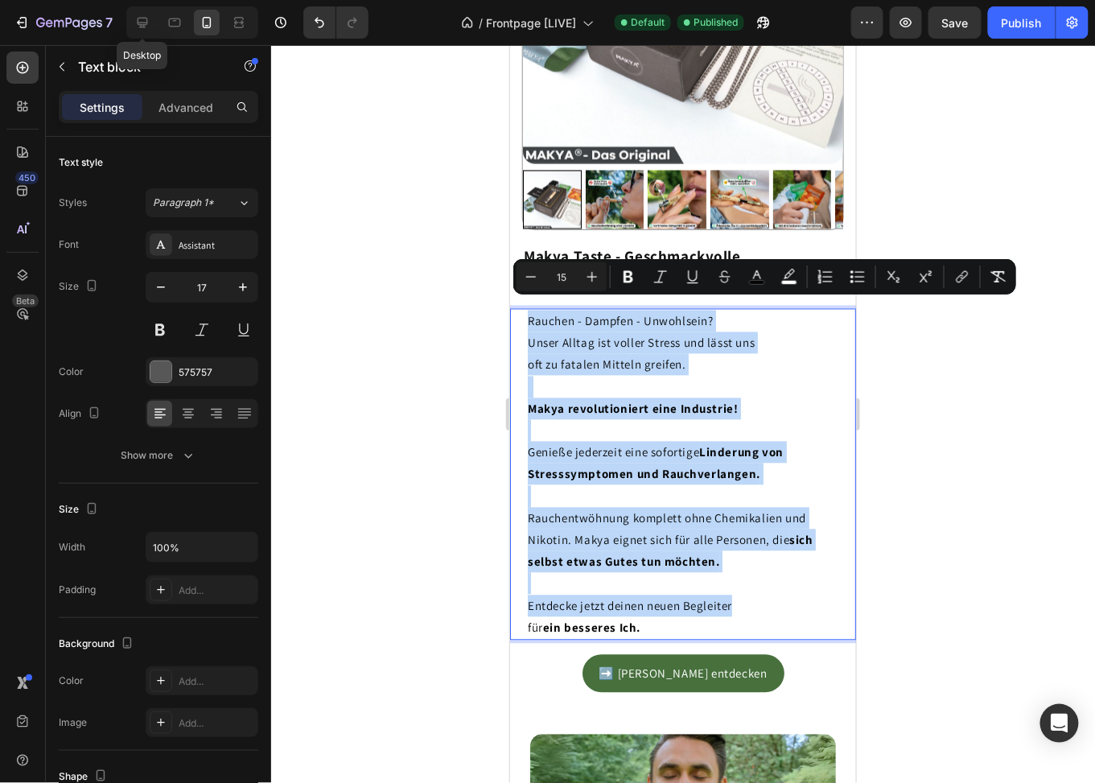
click at [594, 369] on p "oft zu fatalen Mitteln greifen." at bounding box center [682, 374] width 311 height 43
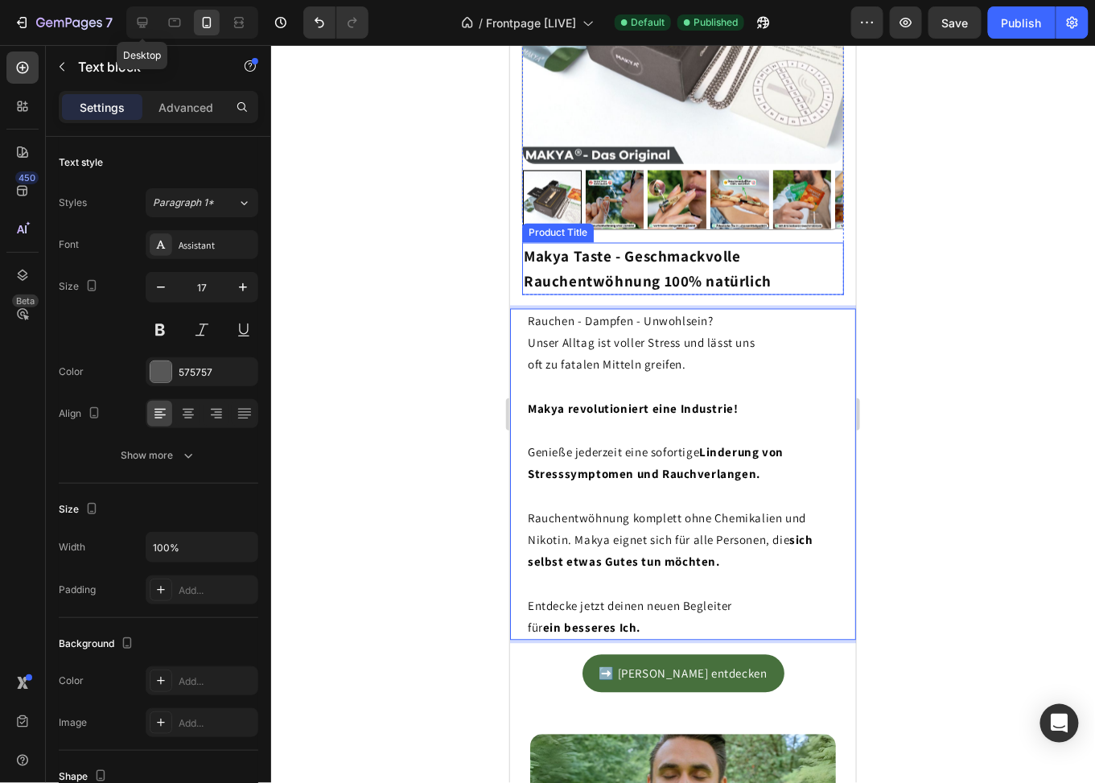
click at [598, 251] on h1 "Makya Taste - Geschmackvolle Rauchentwöhnung 100% natürlich" at bounding box center [682, 268] width 322 height 52
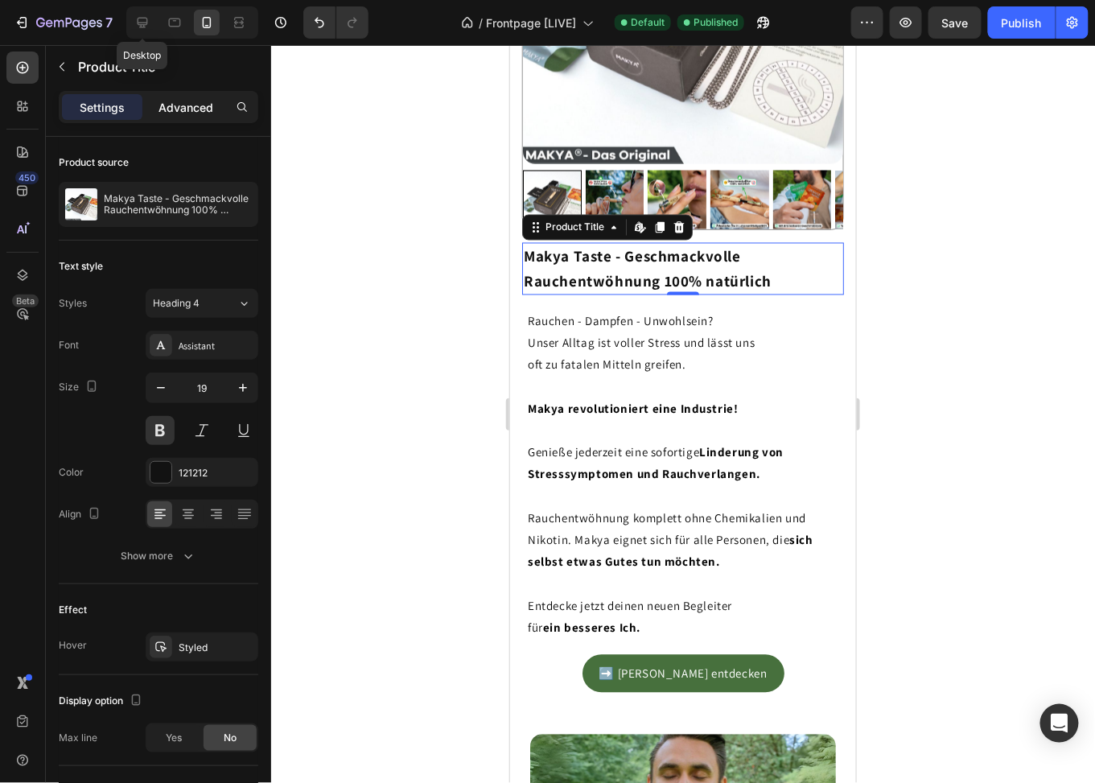
click at [188, 105] on p "Advanced" at bounding box center [186, 107] width 55 height 17
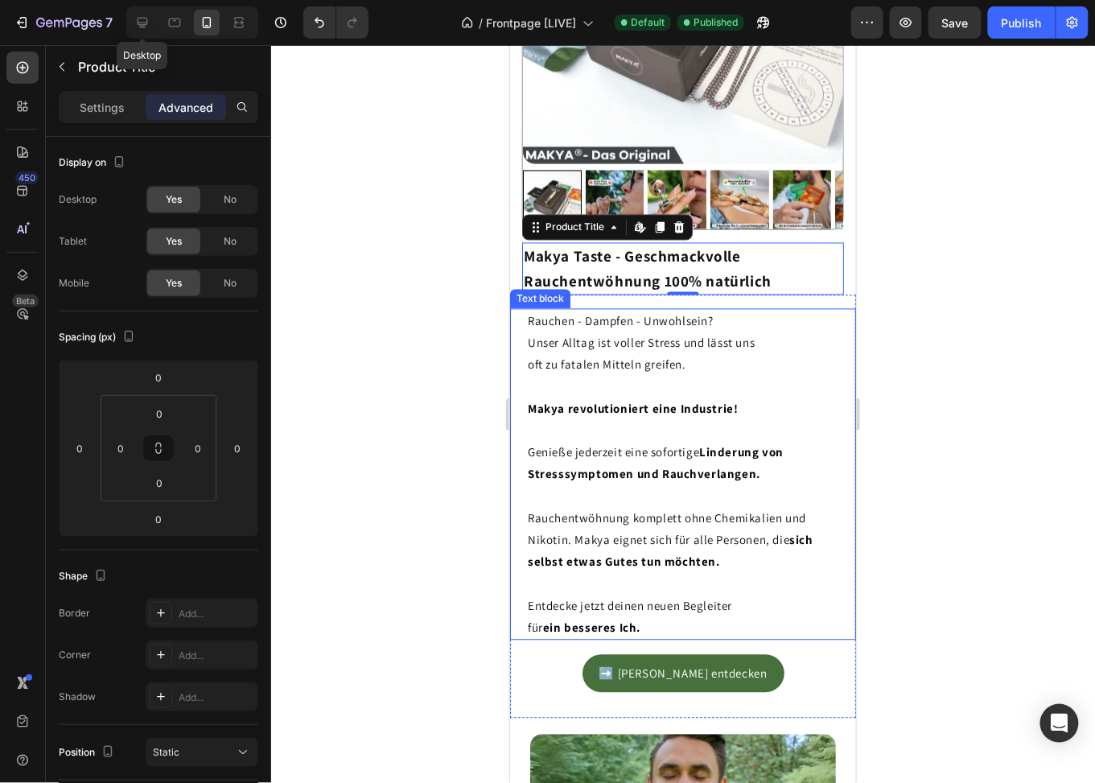
click at [684, 420] on p "Makya revolutioniert eine Industrie! Genieße jederzeit eine sofortige Linderung…" at bounding box center [682, 507] width 311 height 219
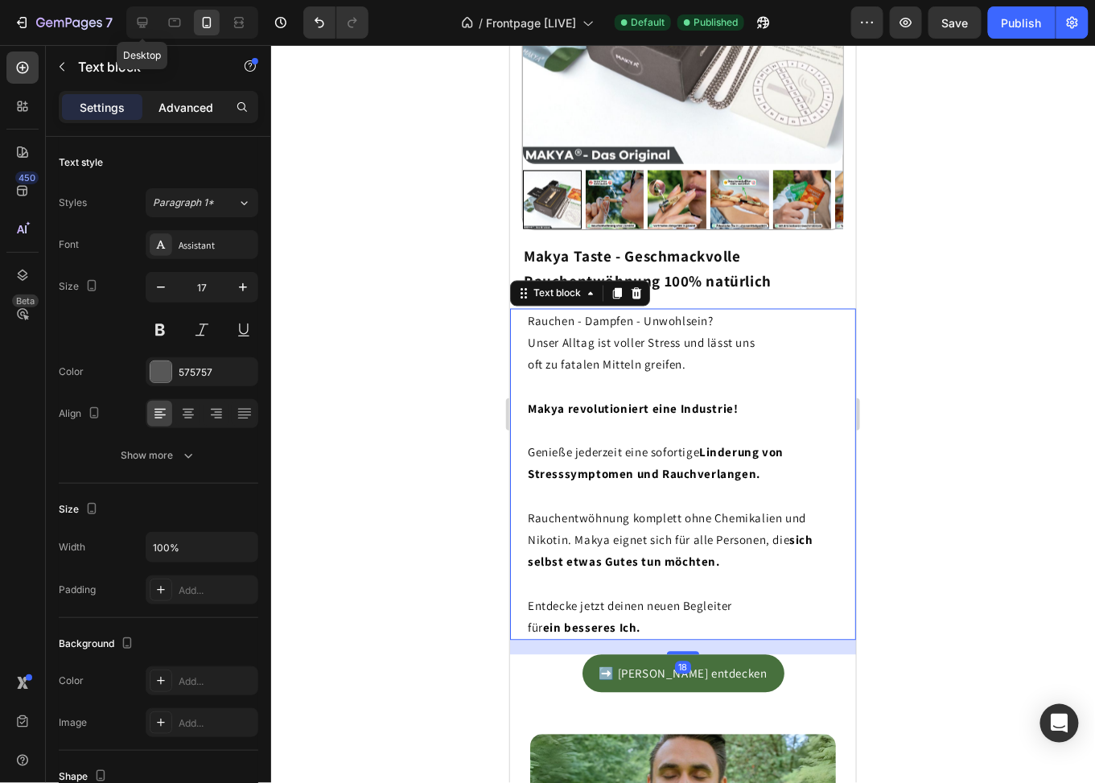
click at [188, 110] on p "Advanced" at bounding box center [186, 107] width 55 height 17
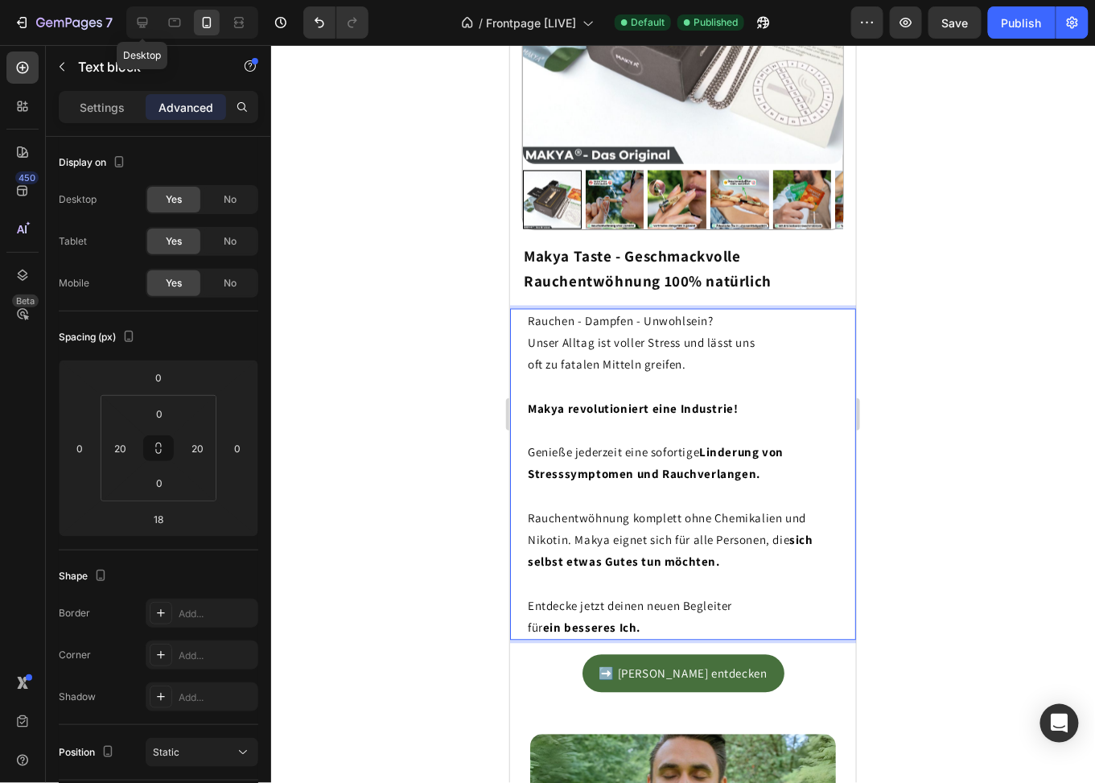
click at [574, 379] on p "oft zu fatalen Mitteln greifen." at bounding box center [682, 374] width 311 height 43
click at [678, 409] on p "Makya revolutioniert eine Industrie! Genieße jederzeit eine sofortige Linderung…" at bounding box center [682, 507] width 311 height 219
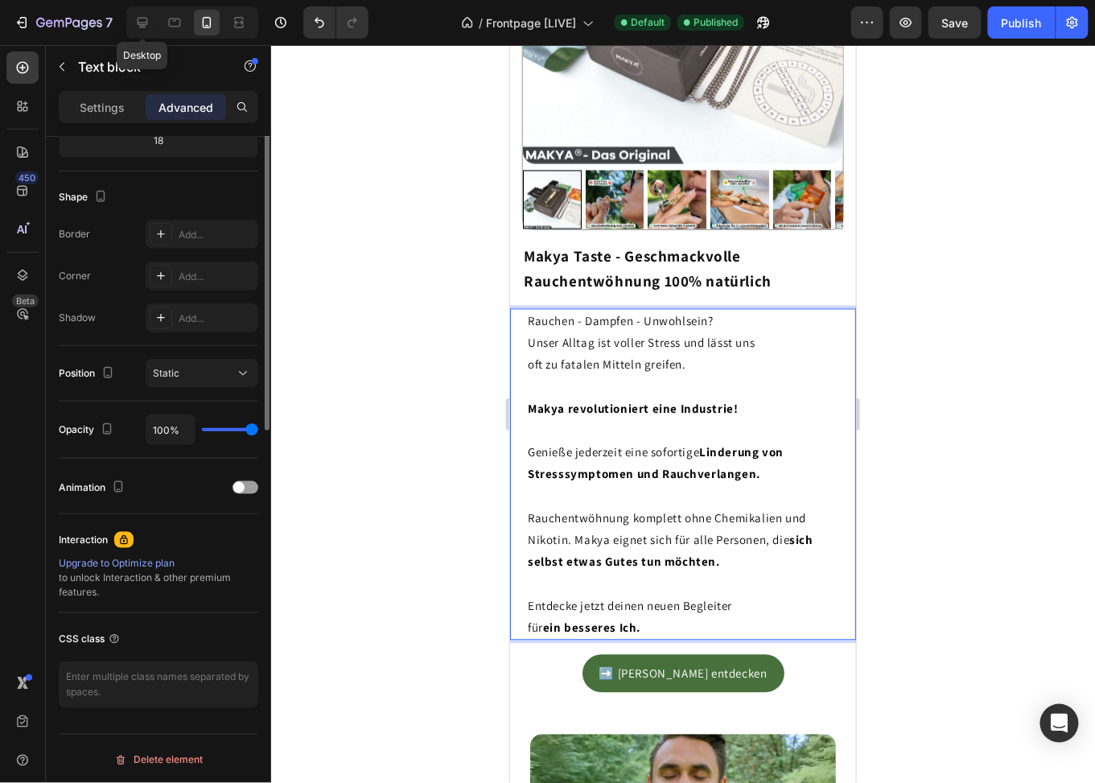
scroll to position [58, 0]
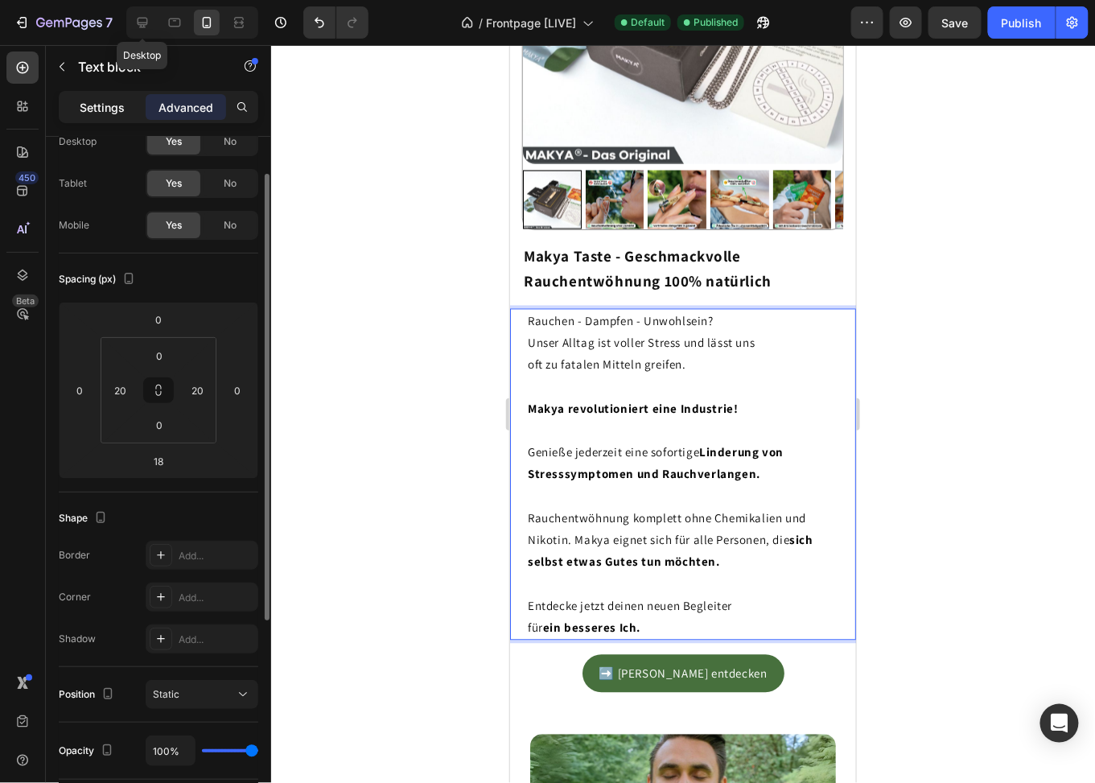
click at [117, 105] on p "Settings" at bounding box center [102, 107] width 45 height 17
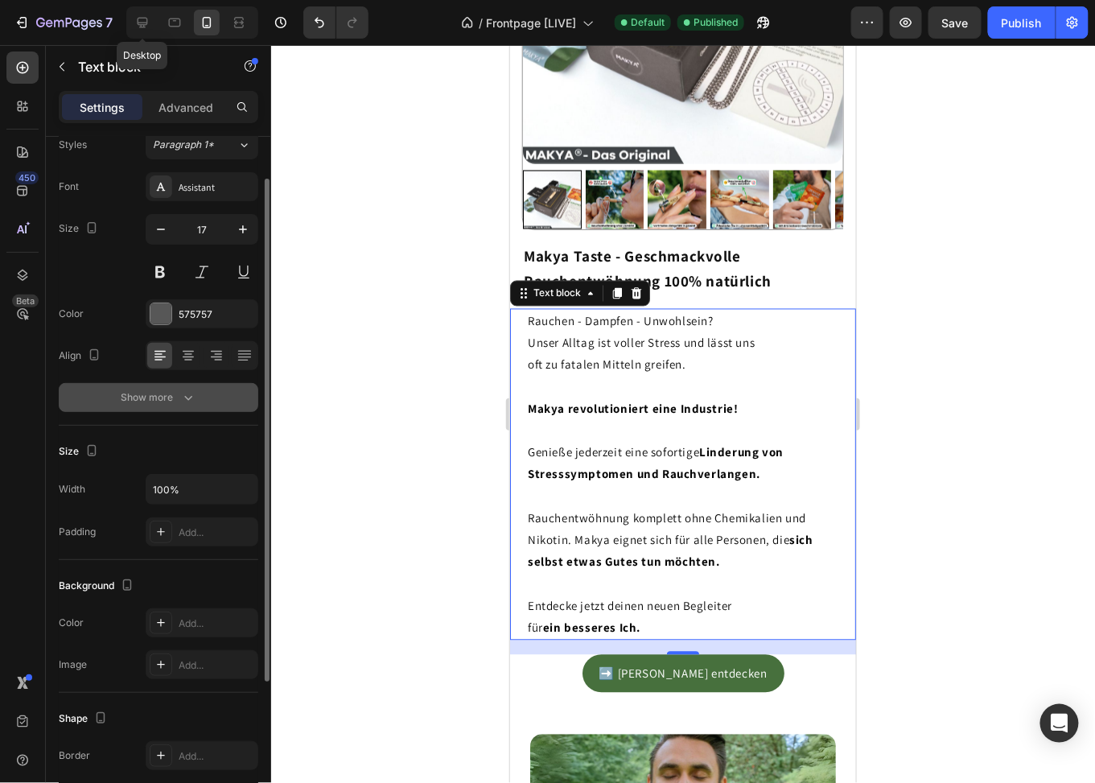
click at [168, 409] on button "Show more" at bounding box center [159, 397] width 200 height 29
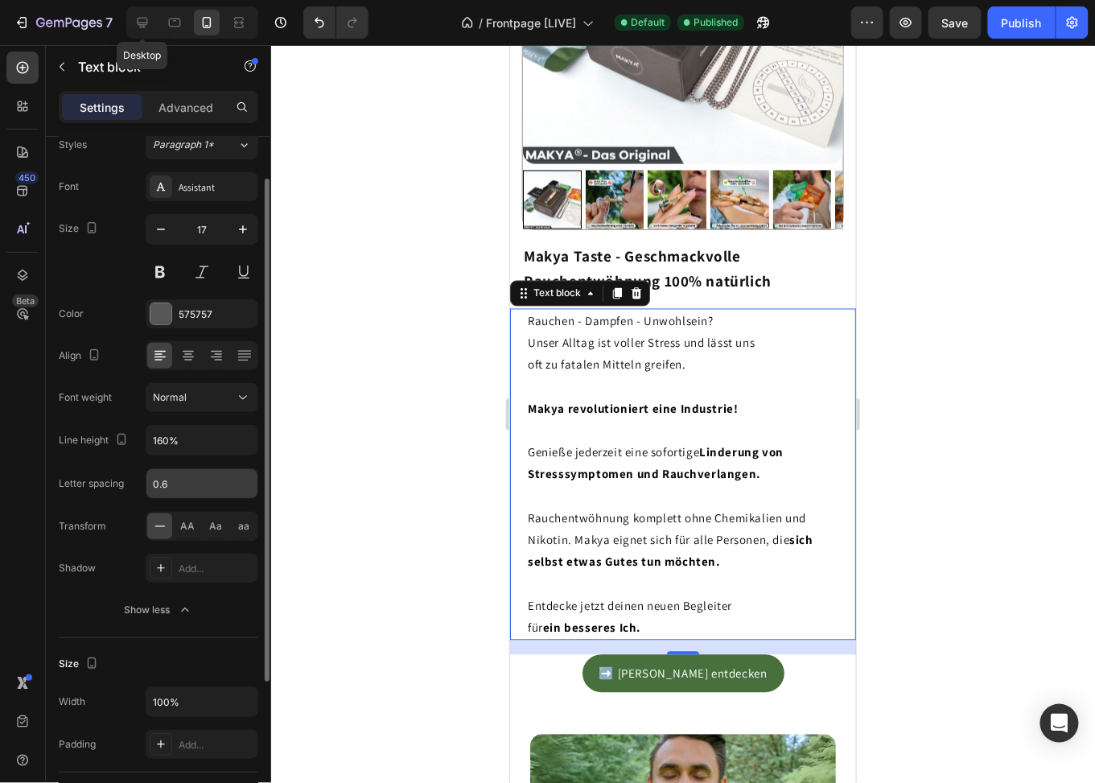
click at [192, 480] on input "0.6" at bounding box center [201, 483] width 111 height 29
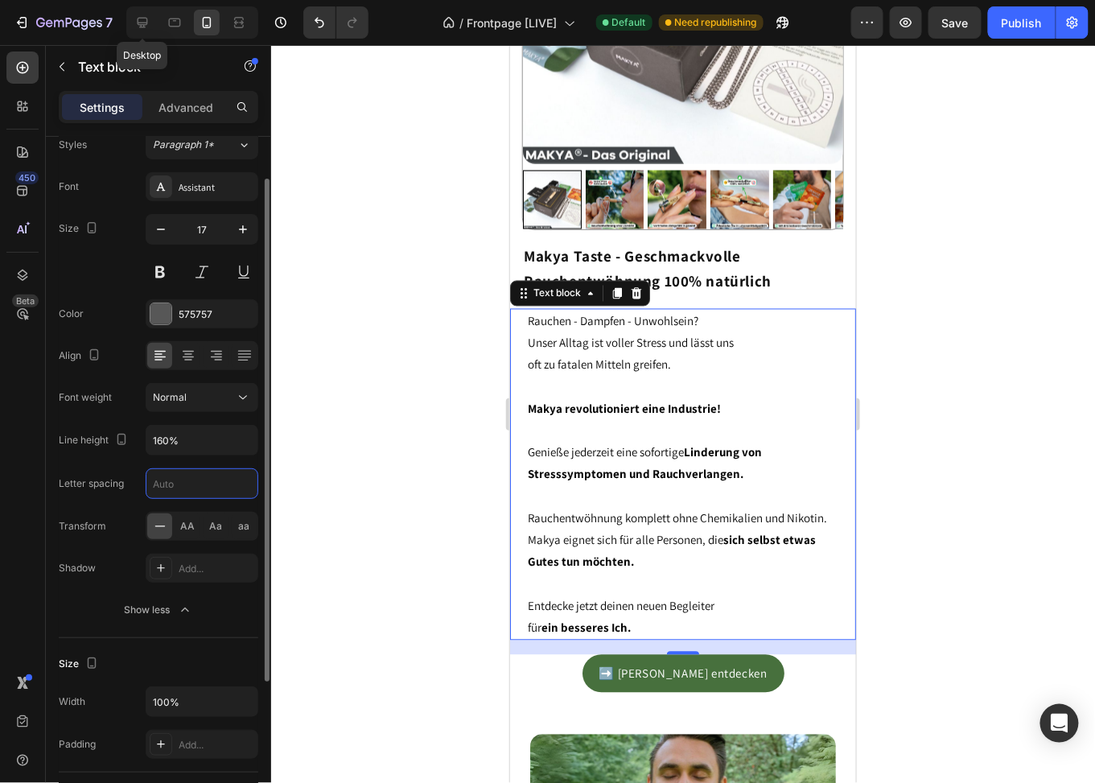
type input "0.6"
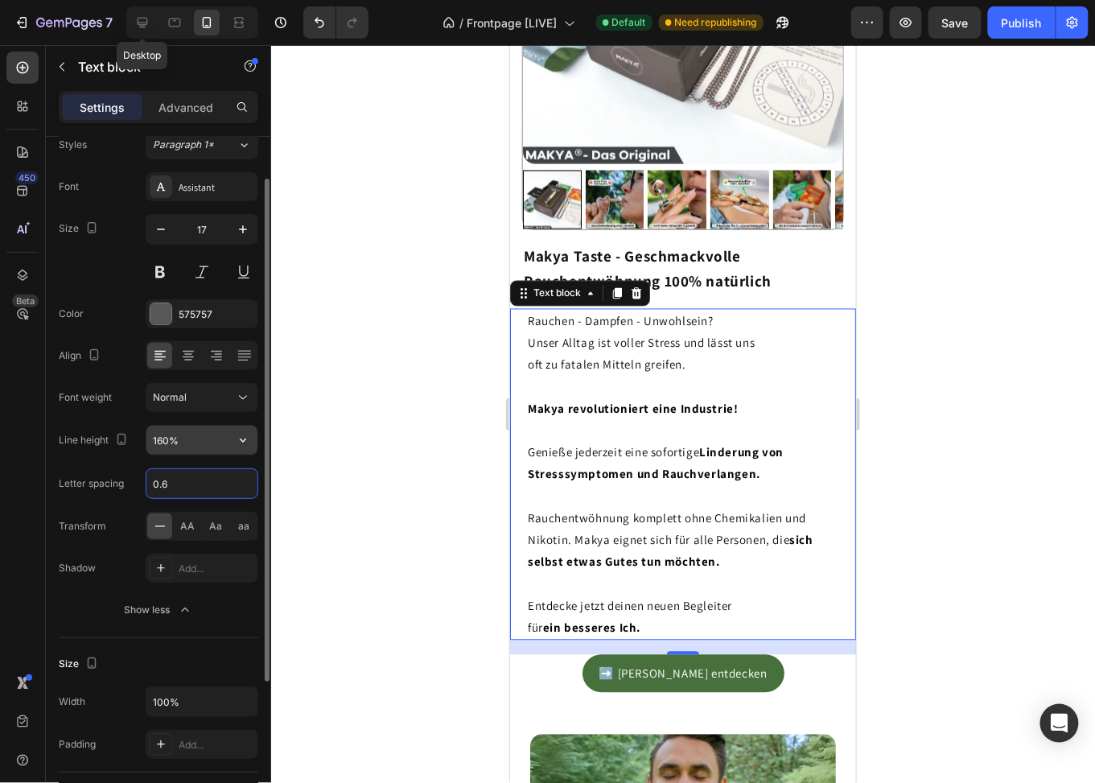
click at [203, 434] on input "160%" at bounding box center [201, 440] width 111 height 29
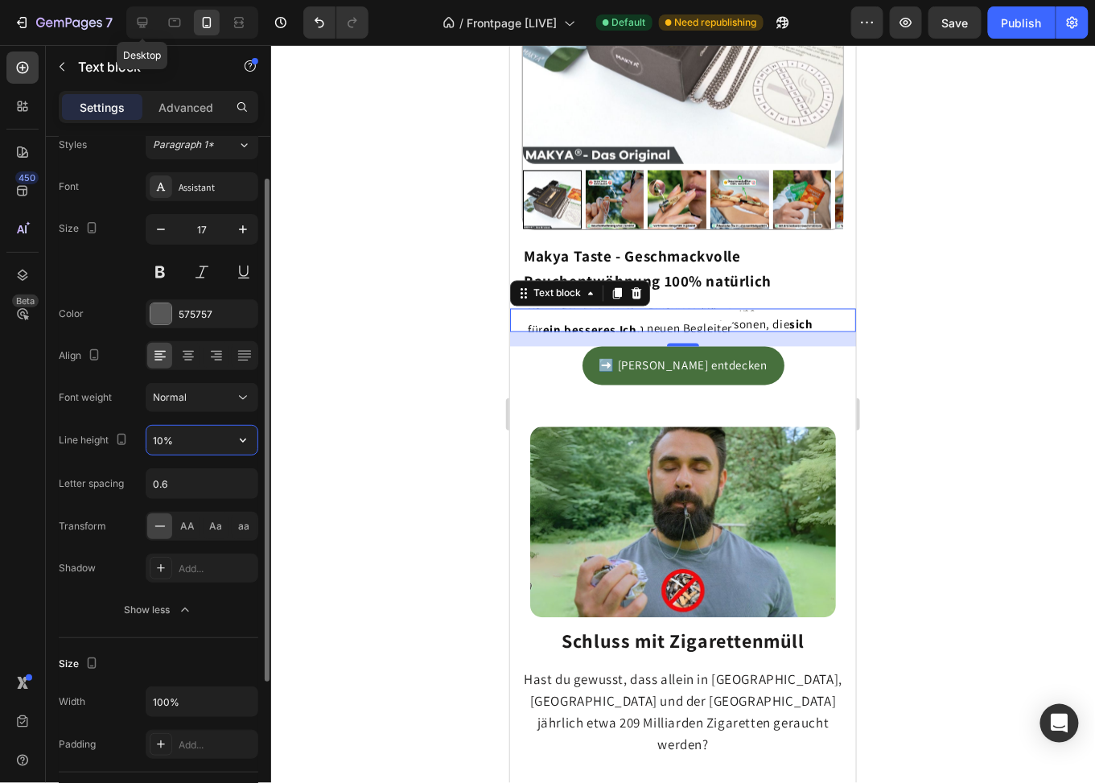
type input "100%"
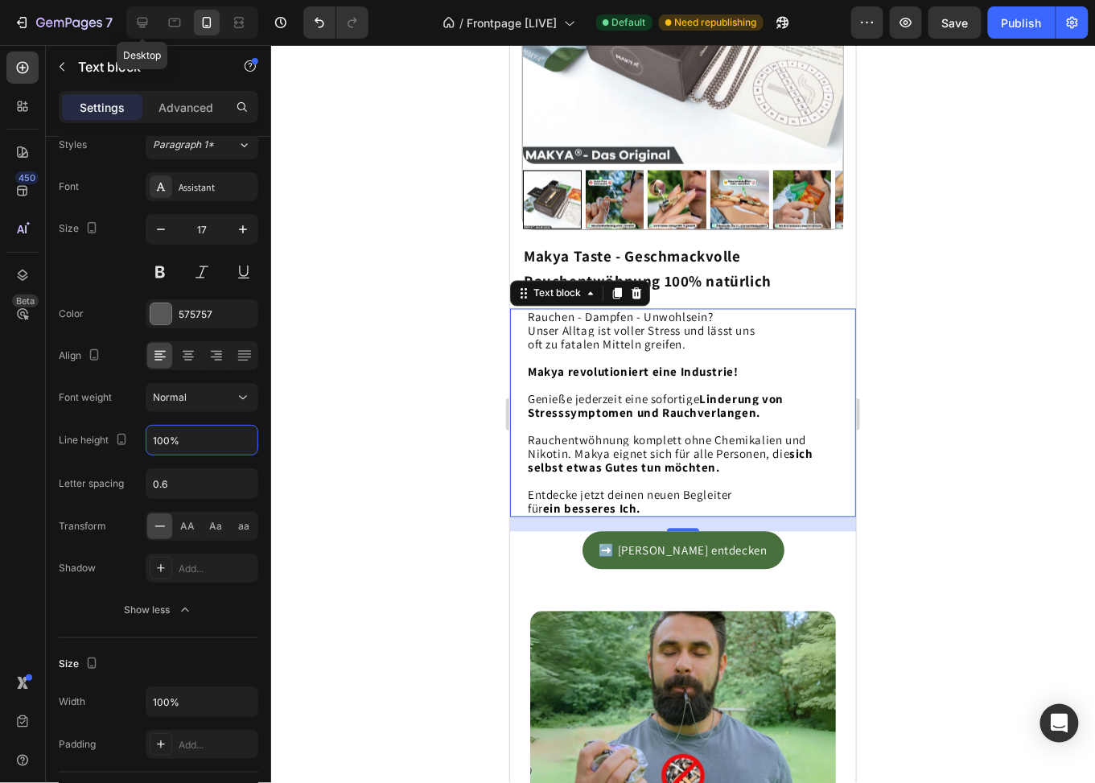
click at [905, 342] on div at bounding box center [683, 414] width 824 height 738
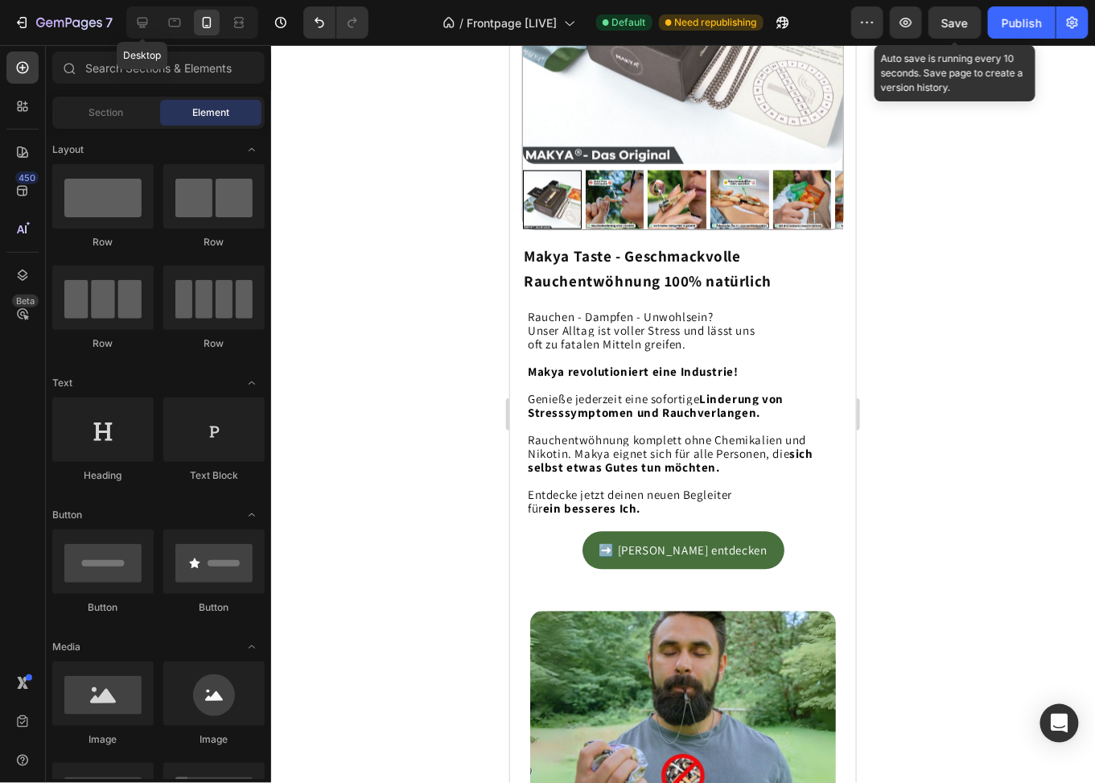
click at [958, 19] on span "Save" at bounding box center [955, 23] width 27 height 14
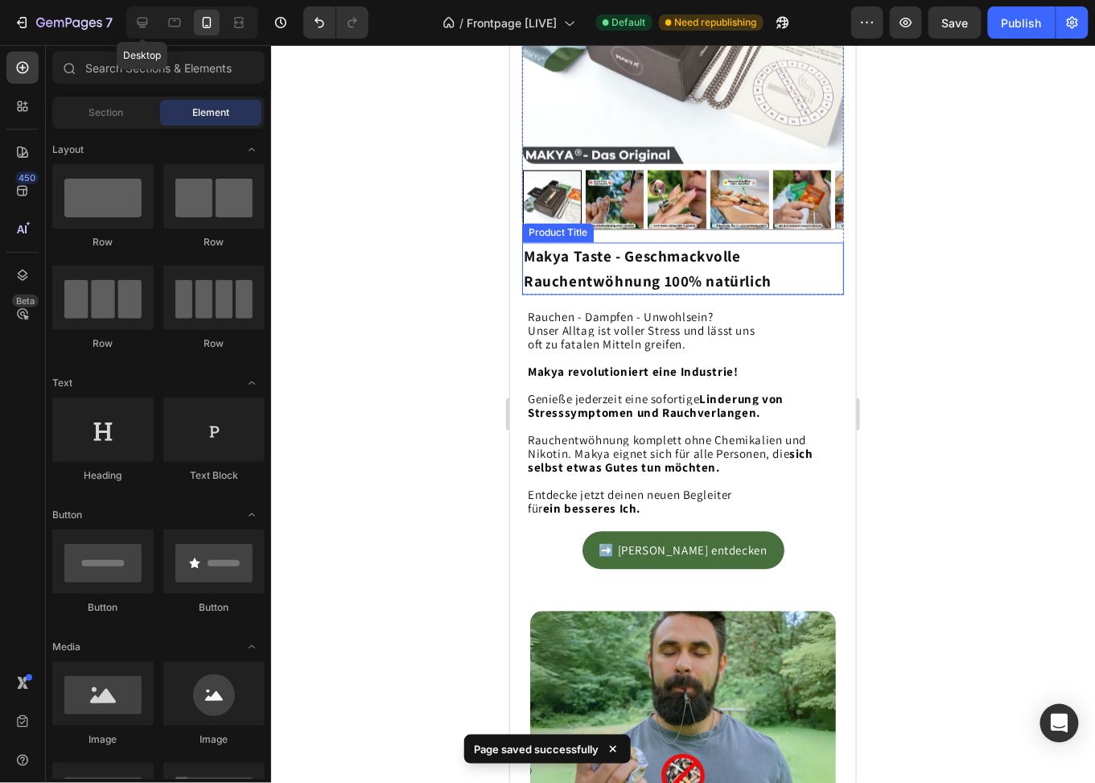
click at [612, 256] on h1 "Makya Taste - Geschmackvolle Rauchentwöhnung 100% natürlich" at bounding box center [682, 268] width 322 height 52
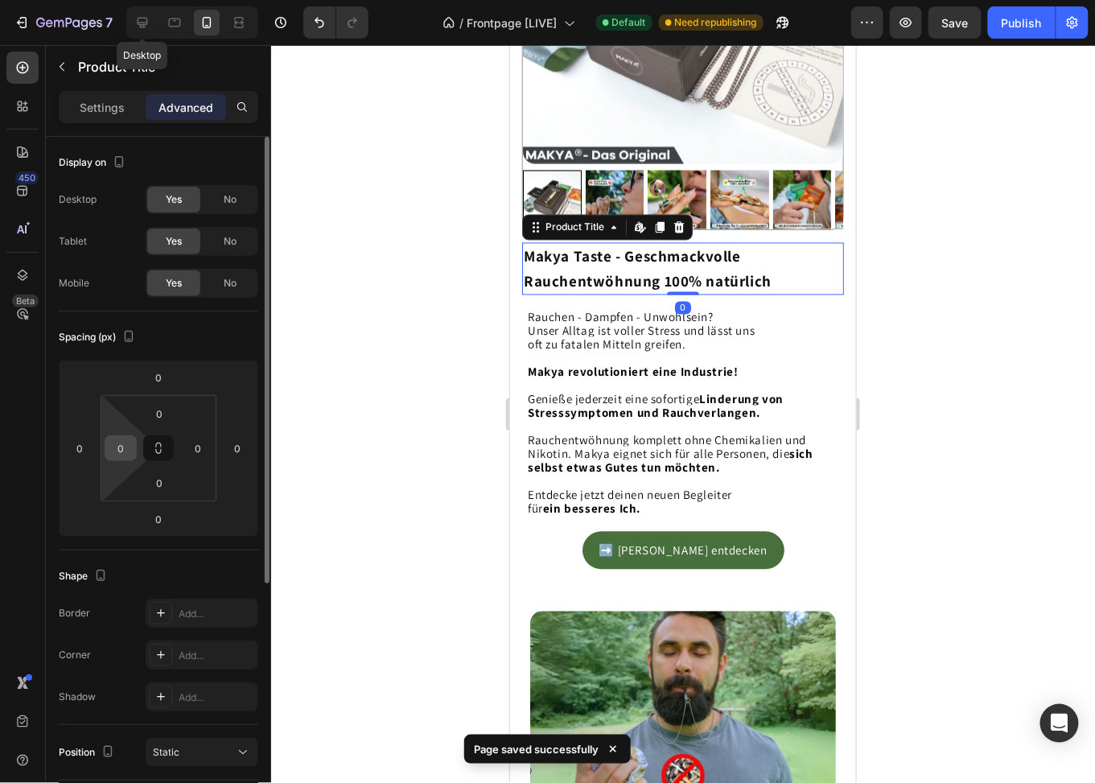
click at [116, 454] on input "0" at bounding box center [121, 448] width 24 height 24
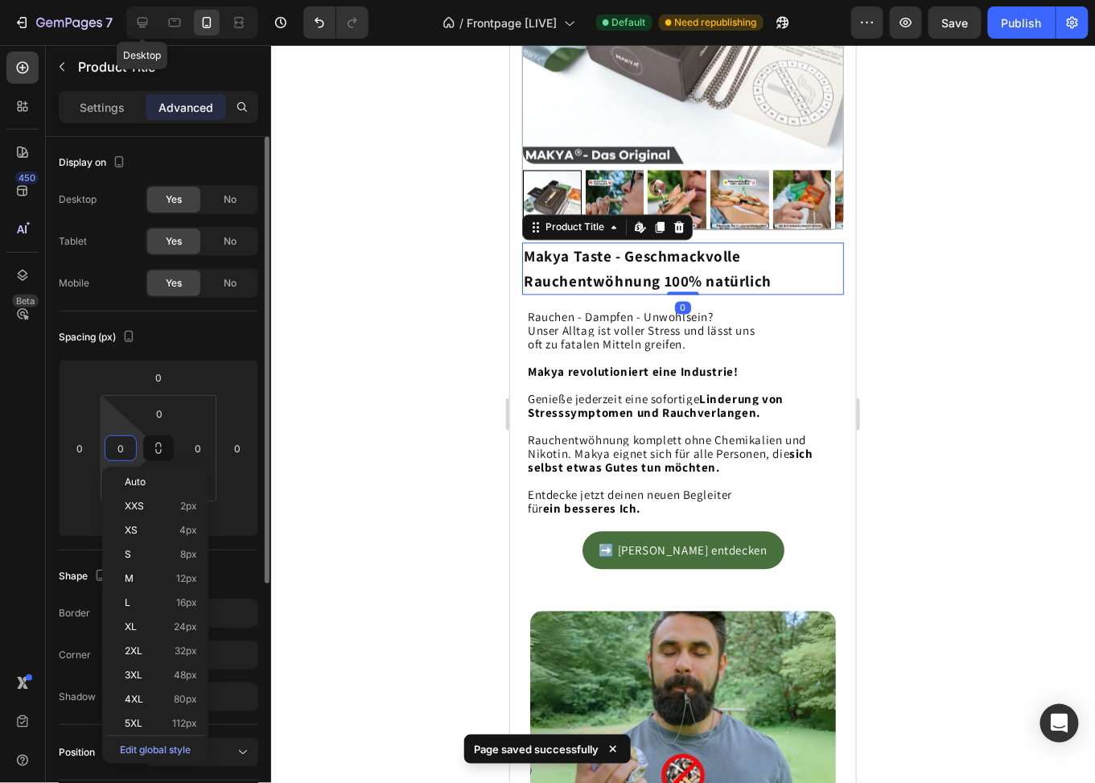
click at [116, 454] on input "0" at bounding box center [121, 448] width 24 height 24
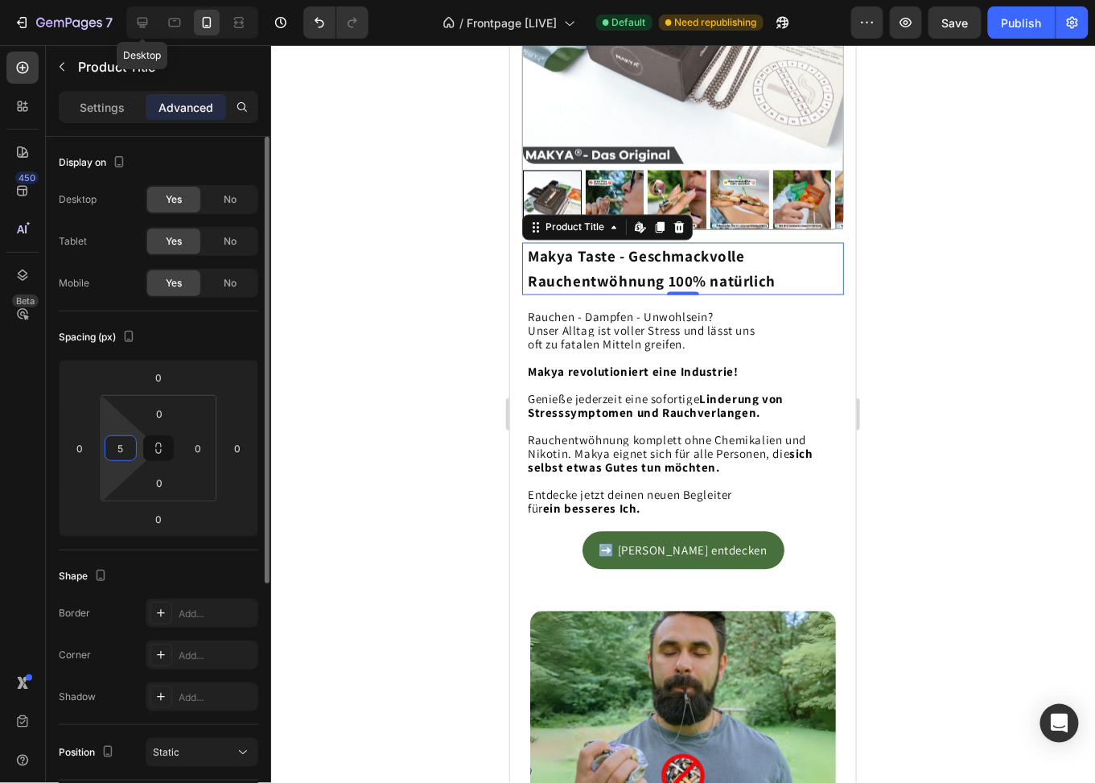
click at [129, 443] on input "5" at bounding box center [121, 448] width 24 height 24
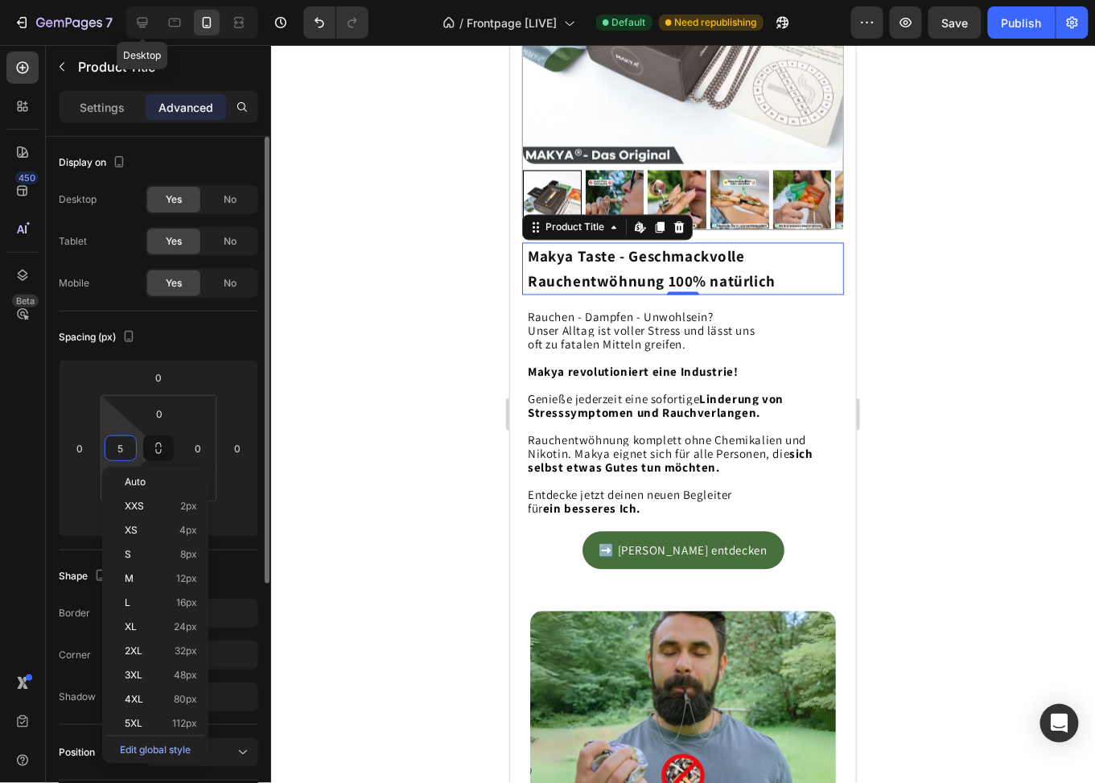
click at [129, 443] on input "5" at bounding box center [121, 448] width 24 height 24
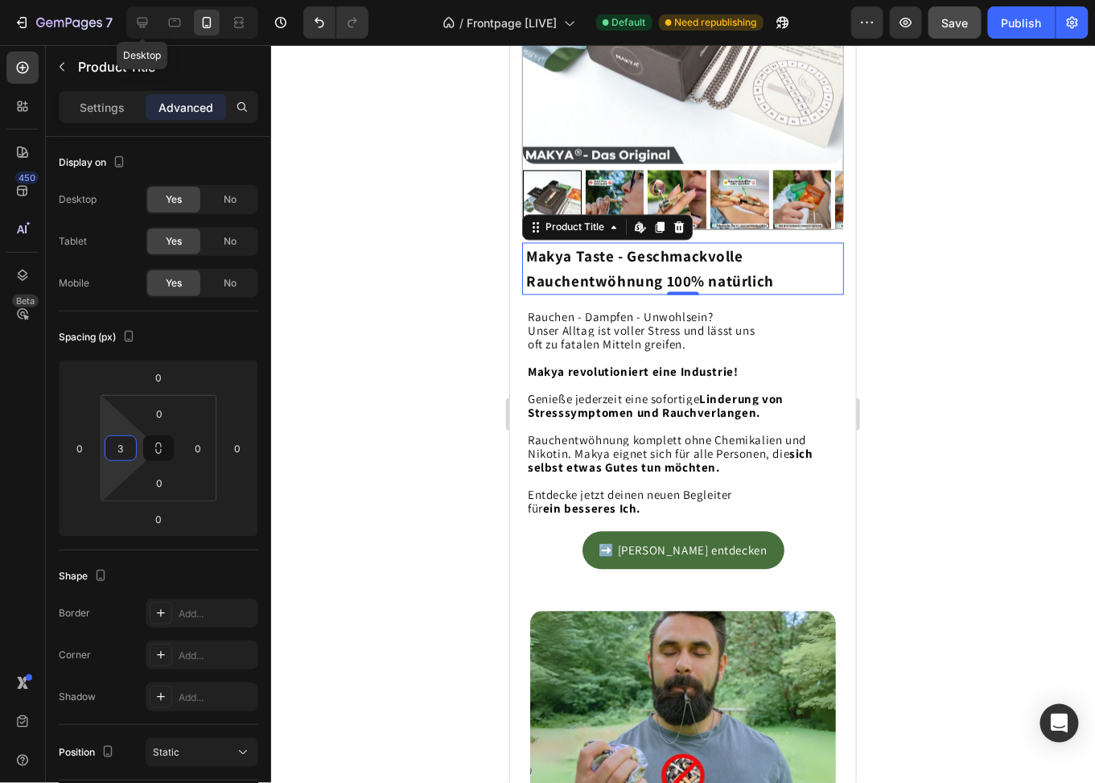
type input "3"
click at [945, 32] on button "Save" at bounding box center [955, 22] width 53 height 32
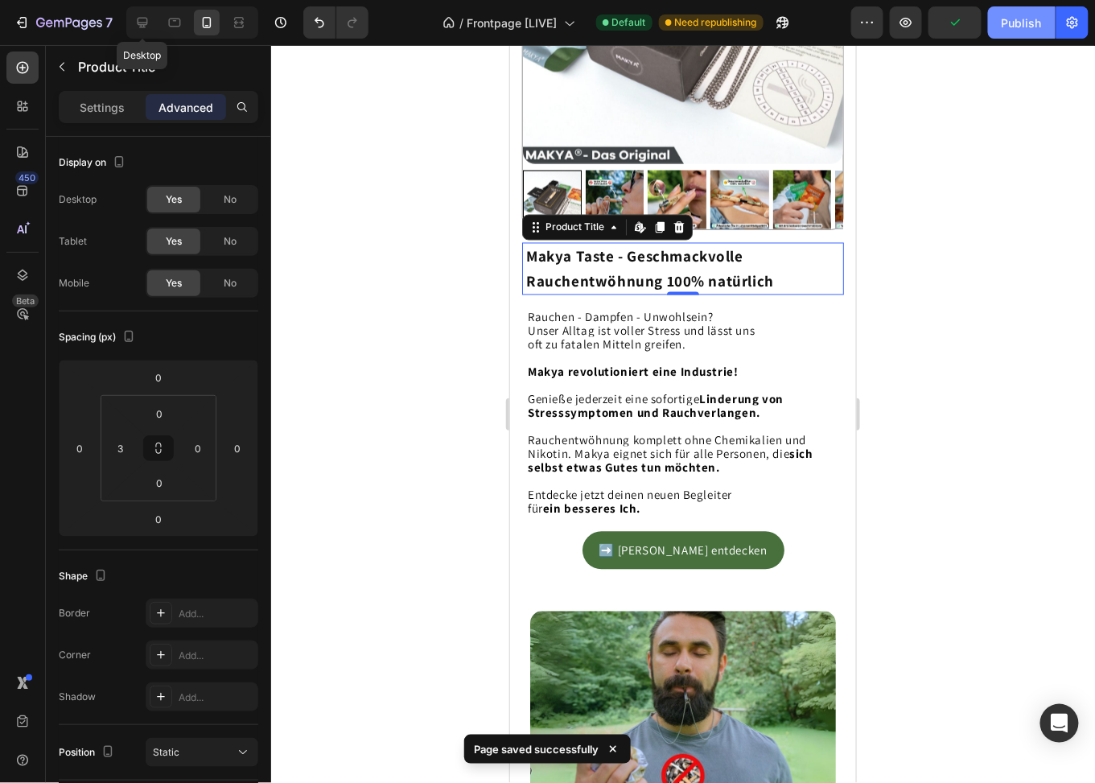
click at [1016, 30] on div "Publish" at bounding box center [1022, 22] width 40 height 17
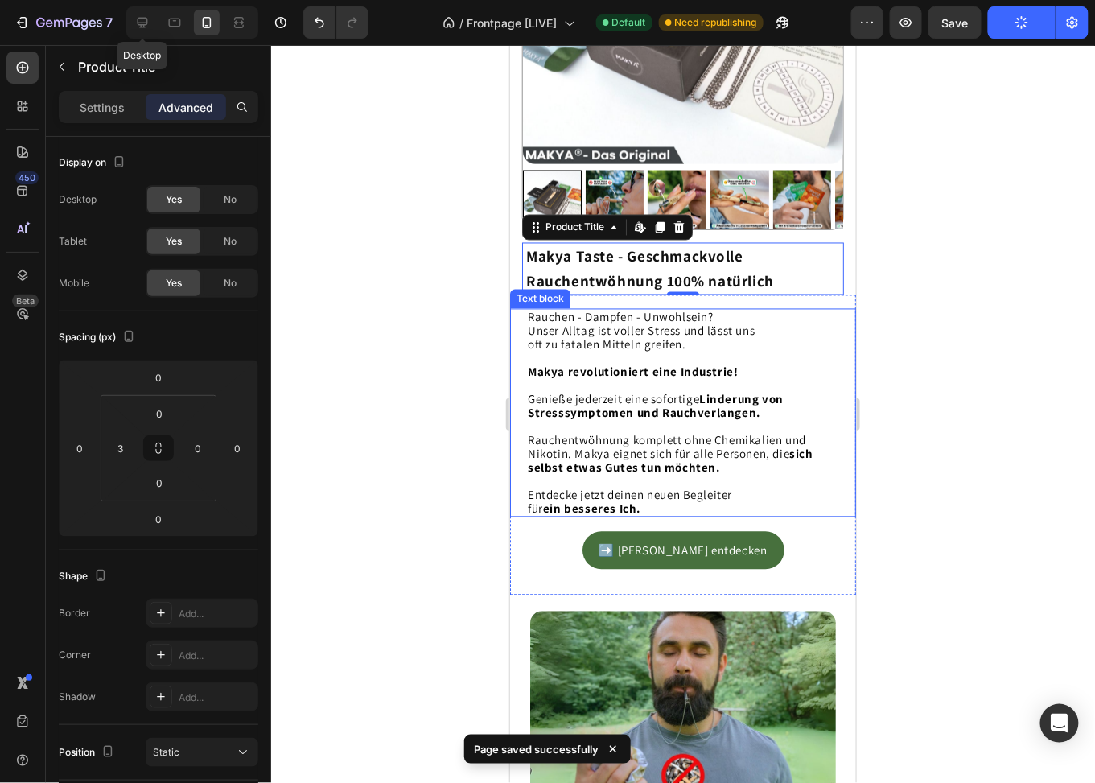
click at [782, 490] on p "Makya revolutioniert eine Industrie! Genieße jederzeit eine sofortige Linderung…" at bounding box center [682, 433] width 311 height 137
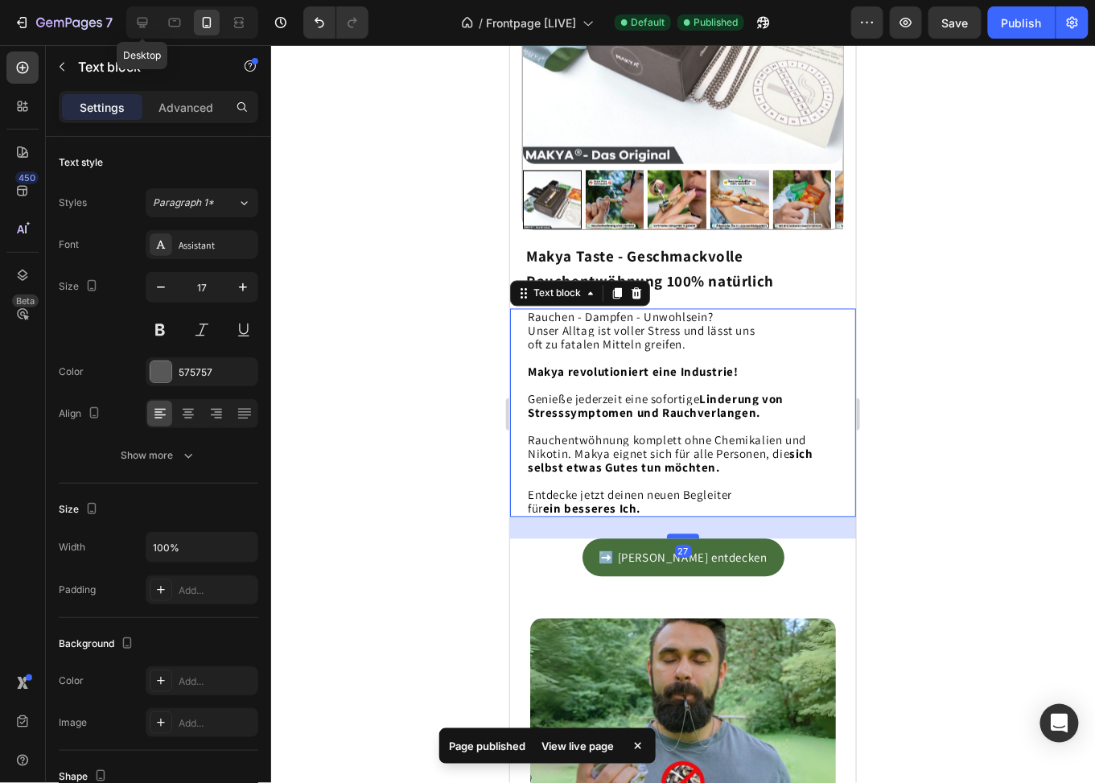
drag, startPoint x: 682, startPoint y: 522, endPoint x: 669, endPoint y: 530, distance: 15.5
click at [669, 534] on div at bounding box center [682, 536] width 32 height 5
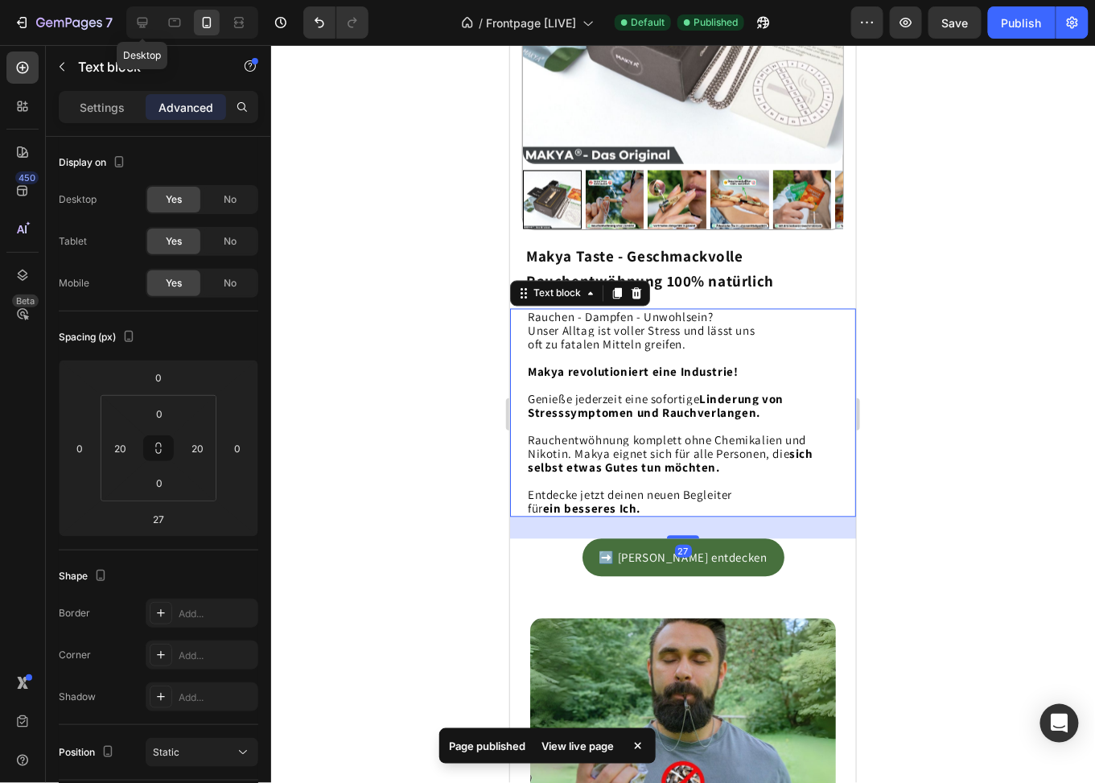
click at [921, 509] on div at bounding box center [683, 414] width 824 height 738
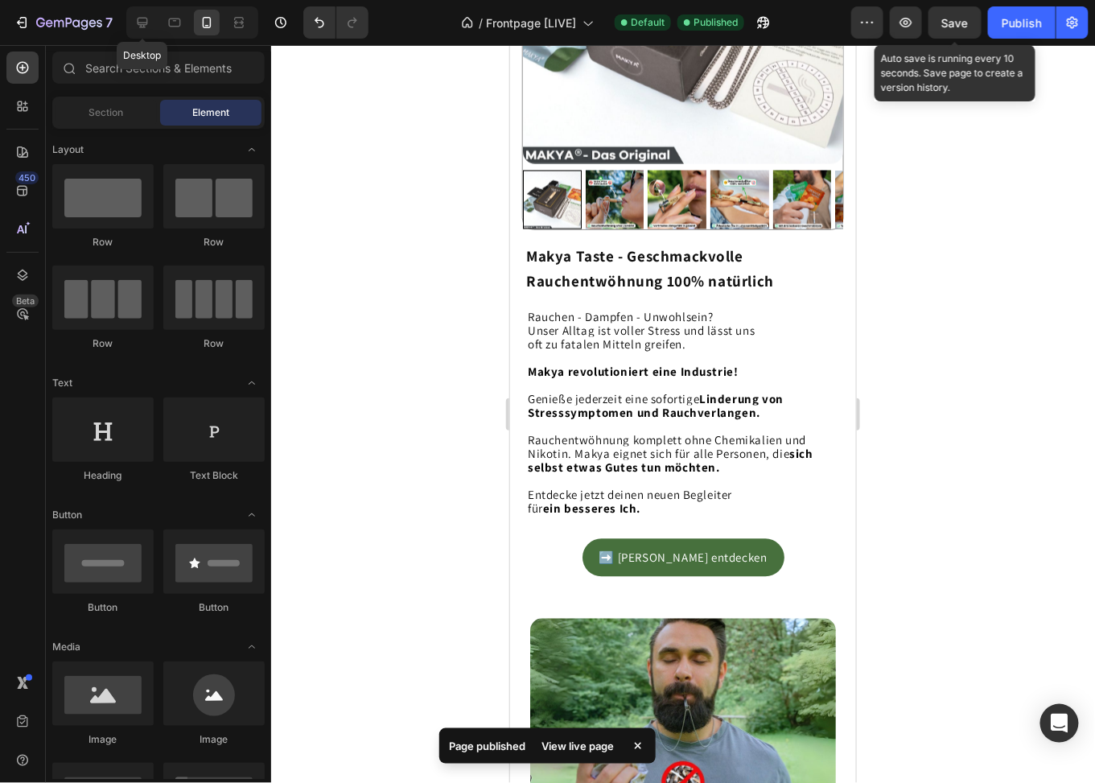
click at [956, 27] on span "Save" at bounding box center [955, 23] width 27 height 14
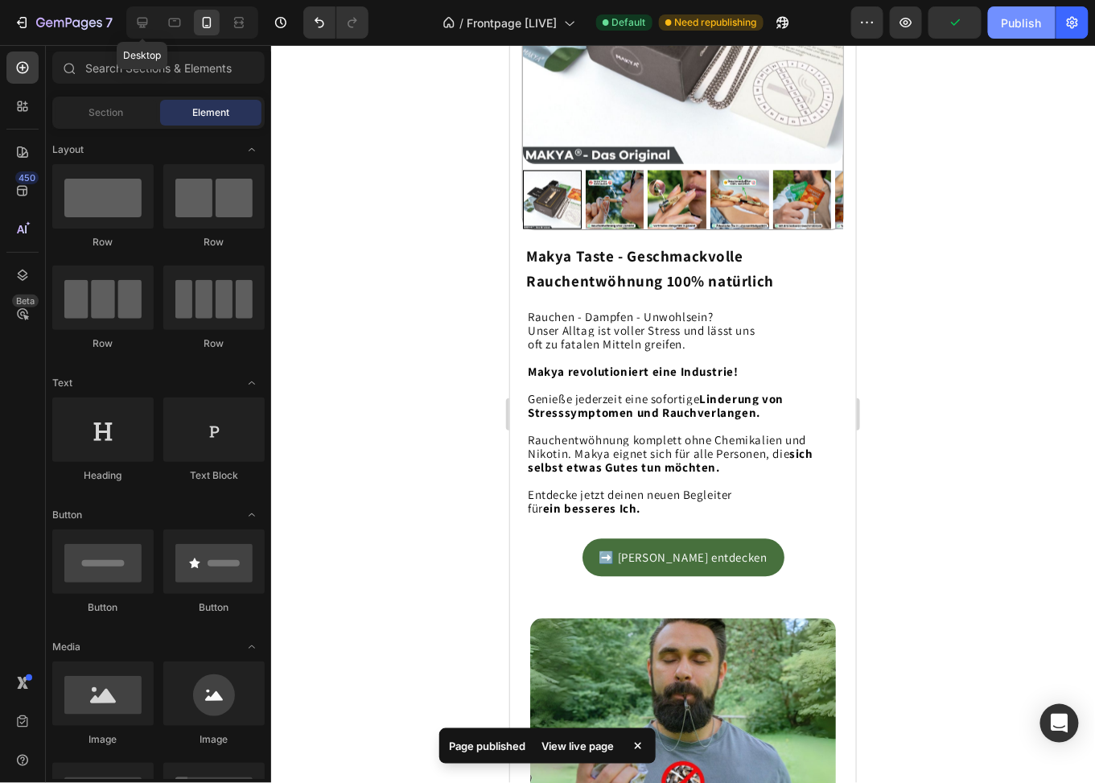
click at [1018, 25] on div "Publish" at bounding box center [1022, 22] width 40 height 17
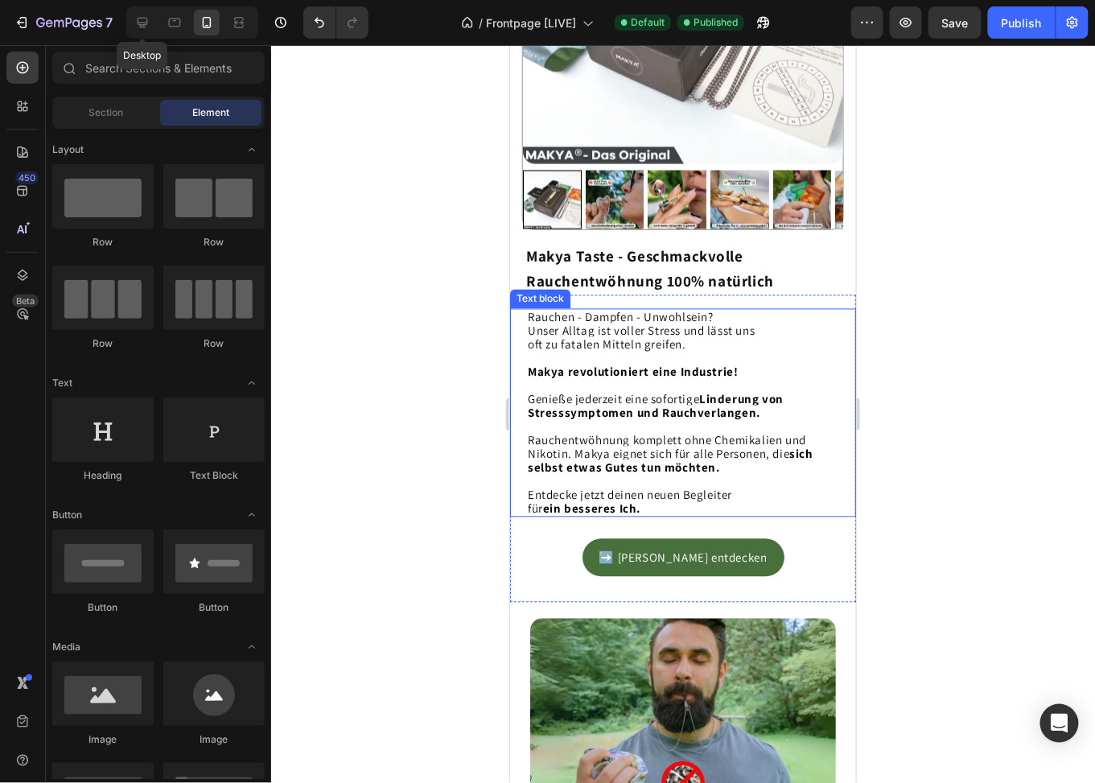
click at [626, 323] on span "Unser Alltag ist voller Stress und lässt uns" at bounding box center [640, 330] width 227 height 15
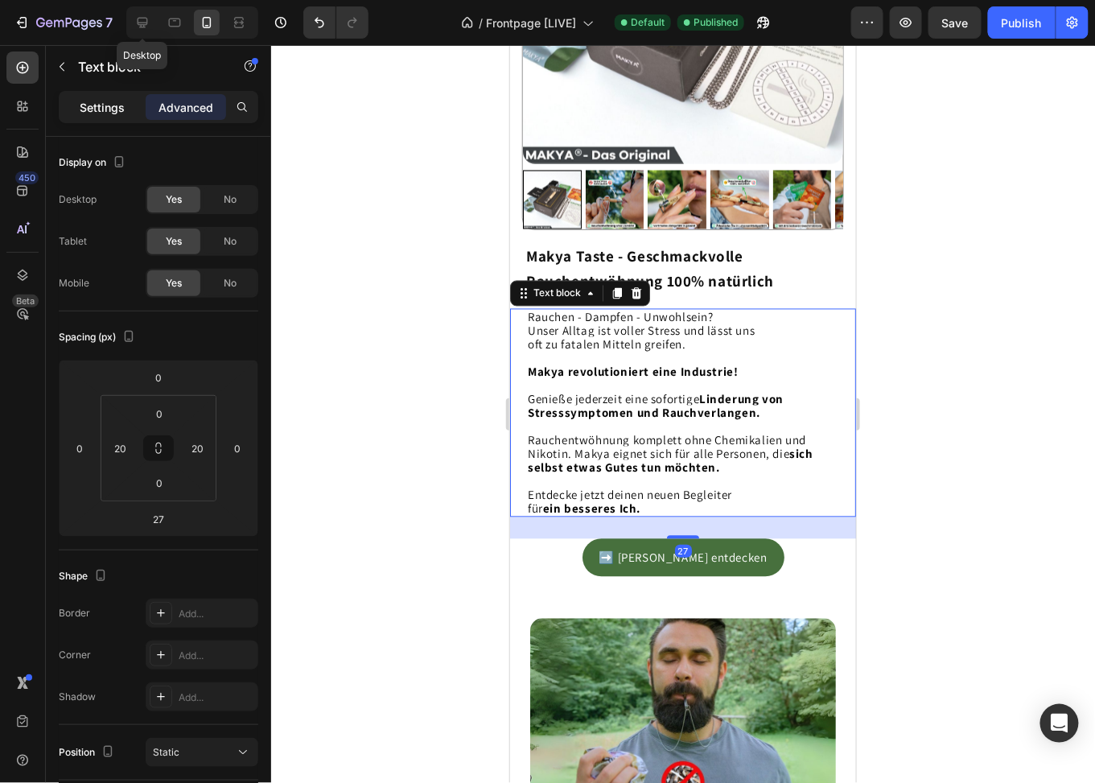
click at [119, 113] on p "Settings" at bounding box center [102, 107] width 45 height 17
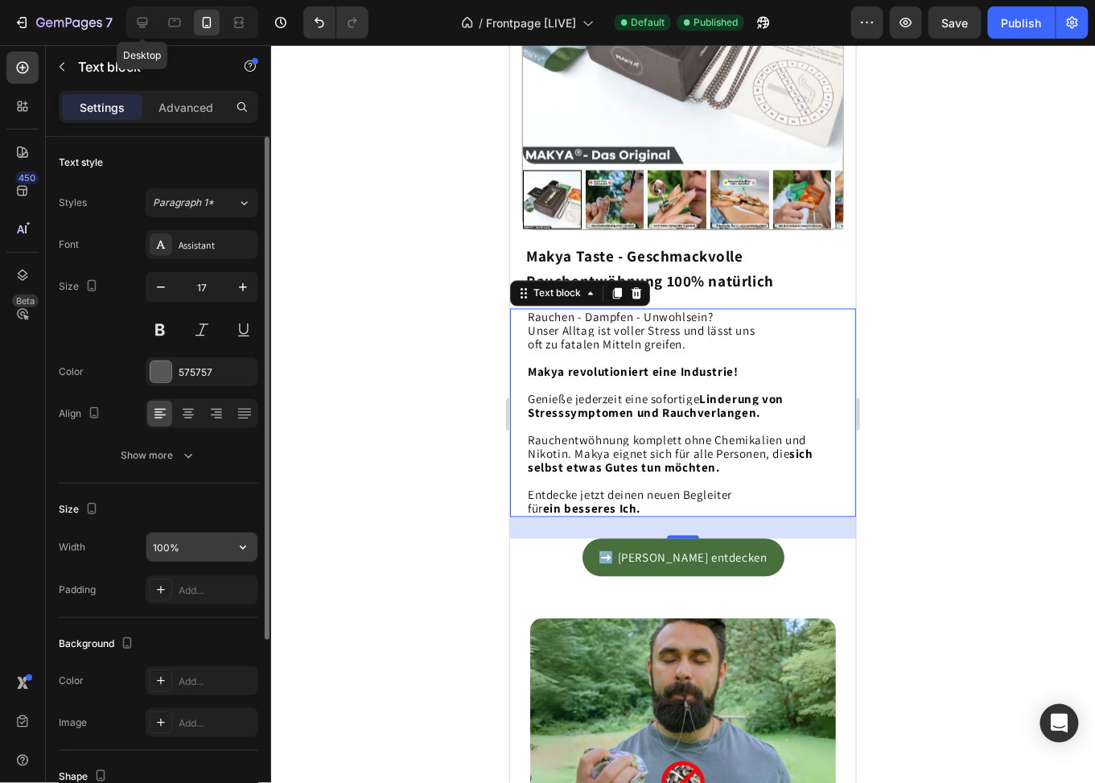
click at [210, 552] on input "100%" at bounding box center [201, 547] width 111 height 29
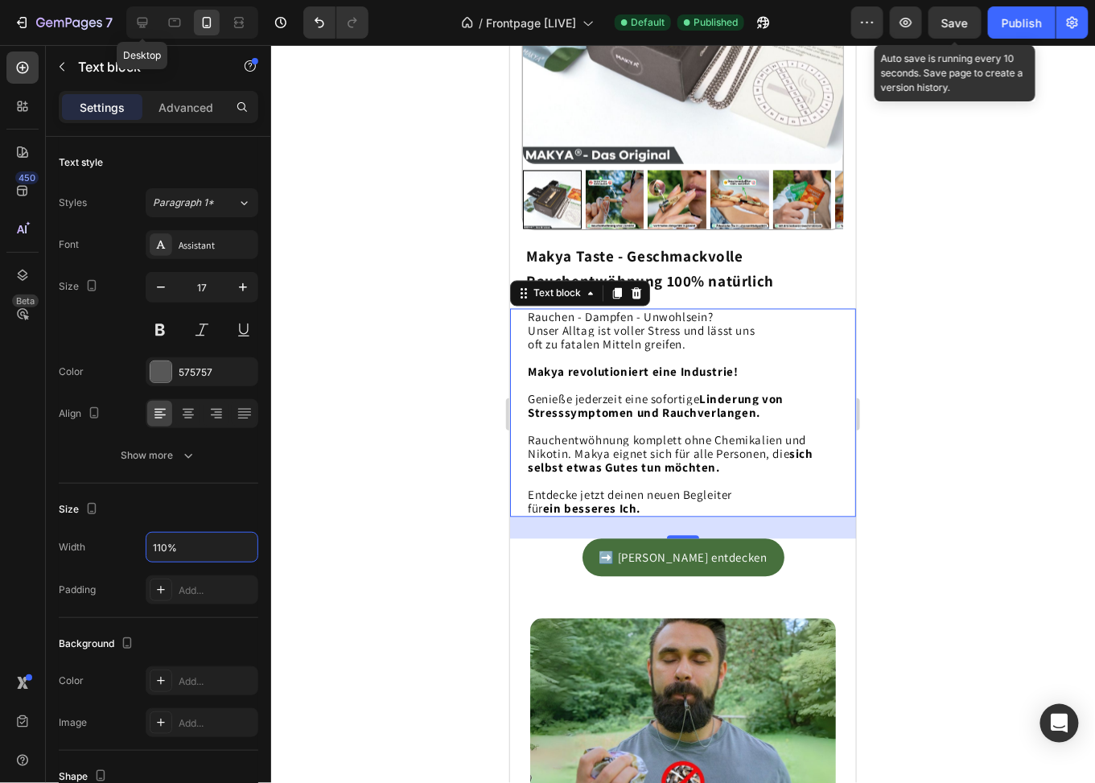
type input "110%"
click at [961, 18] on span "Save" at bounding box center [955, 23] width 27 height 14
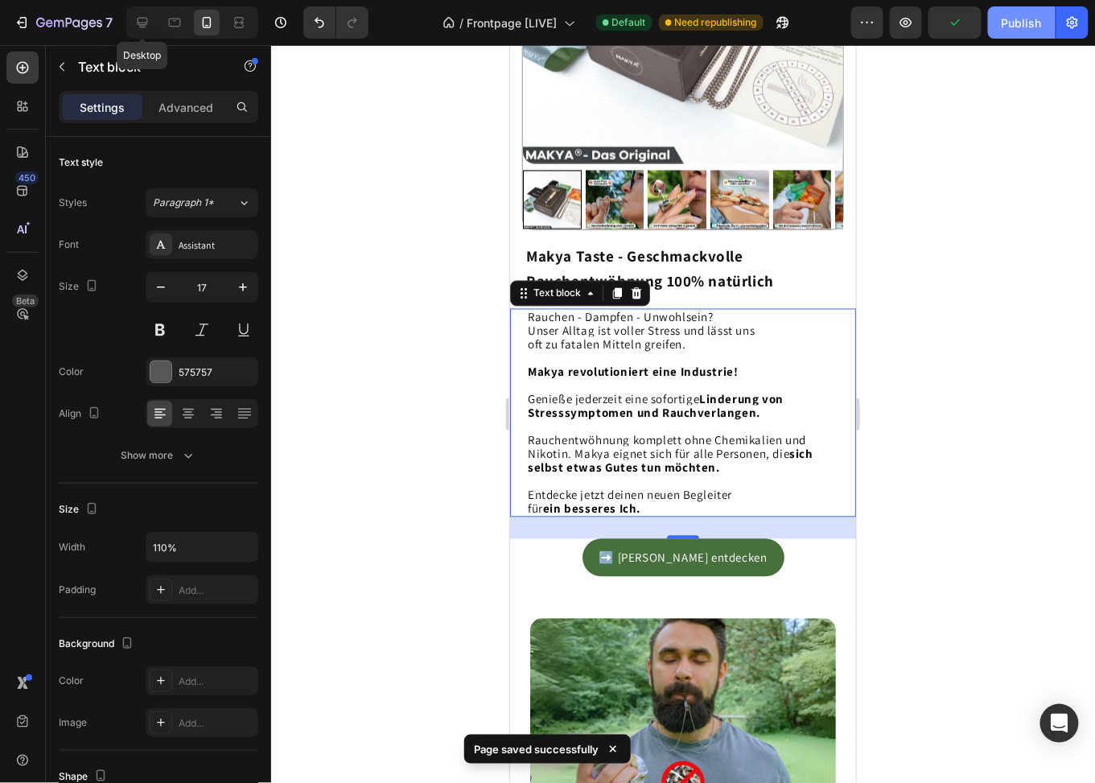
click at [1019, 26] on div "Publish" at bounding box center [1022, 22] width 40 height 17
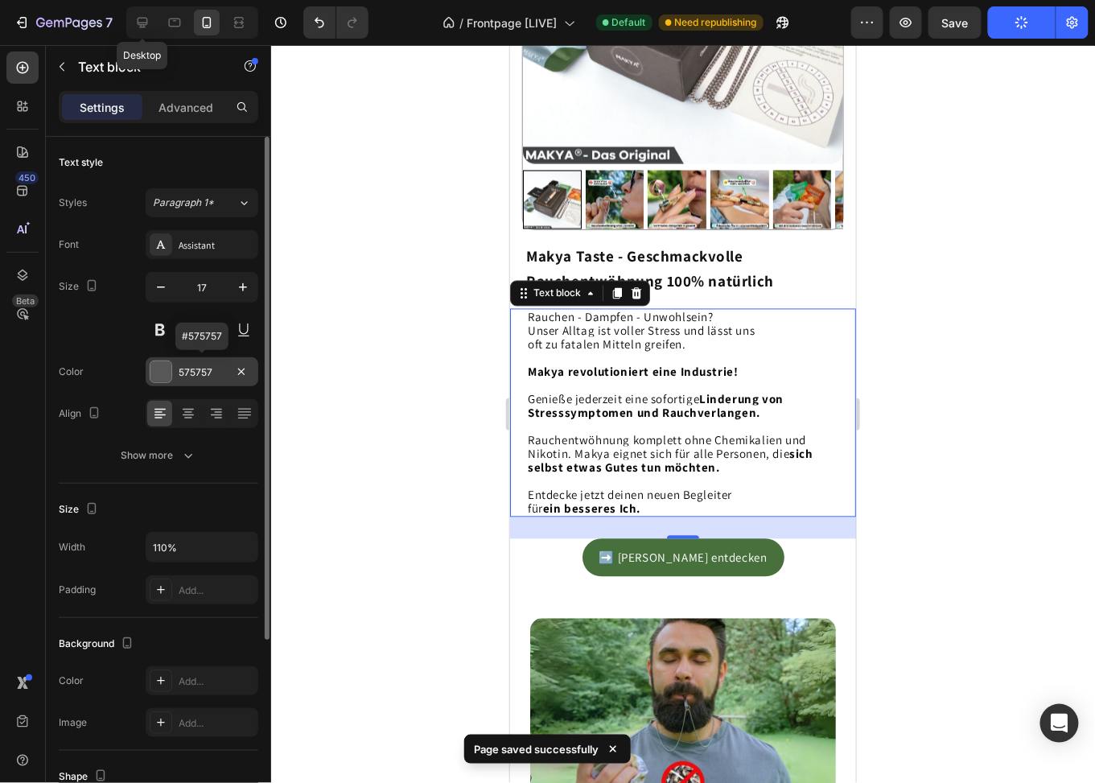
click at [192, 369] on div "575757" at bounding box center [202, 372] width 47 height 14
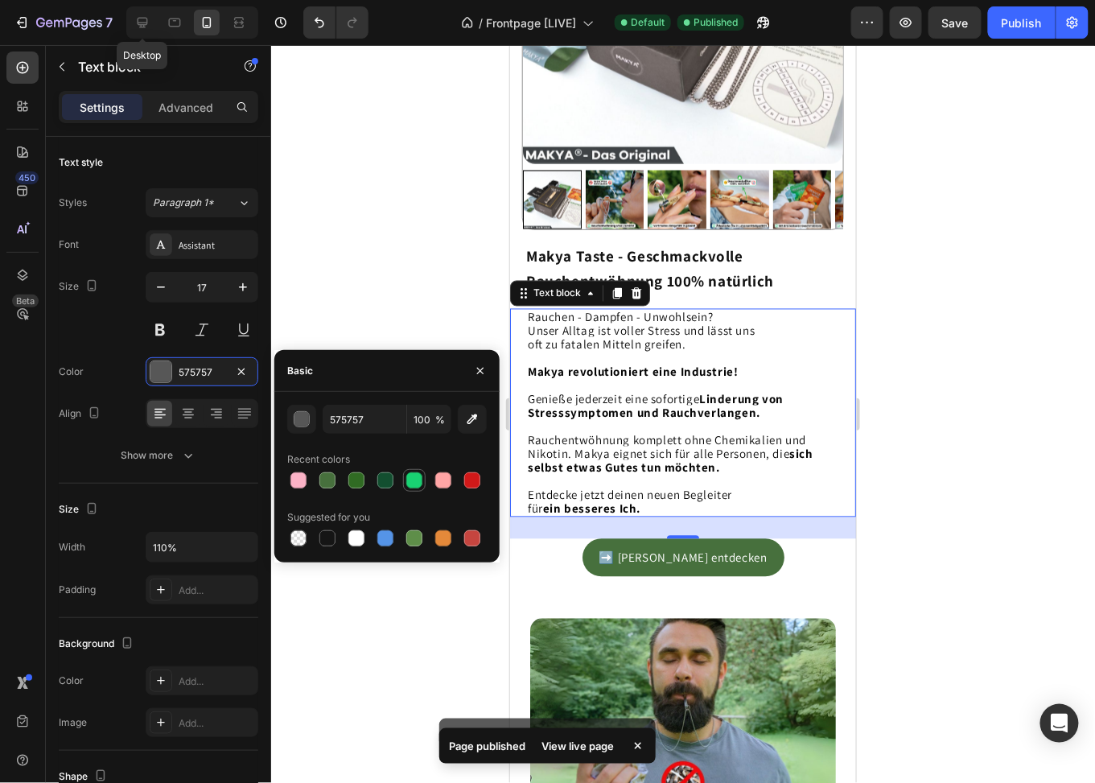
click at [414, 476] on div at bounding box center [414, 480] width 16 height 16
type input "19D172"
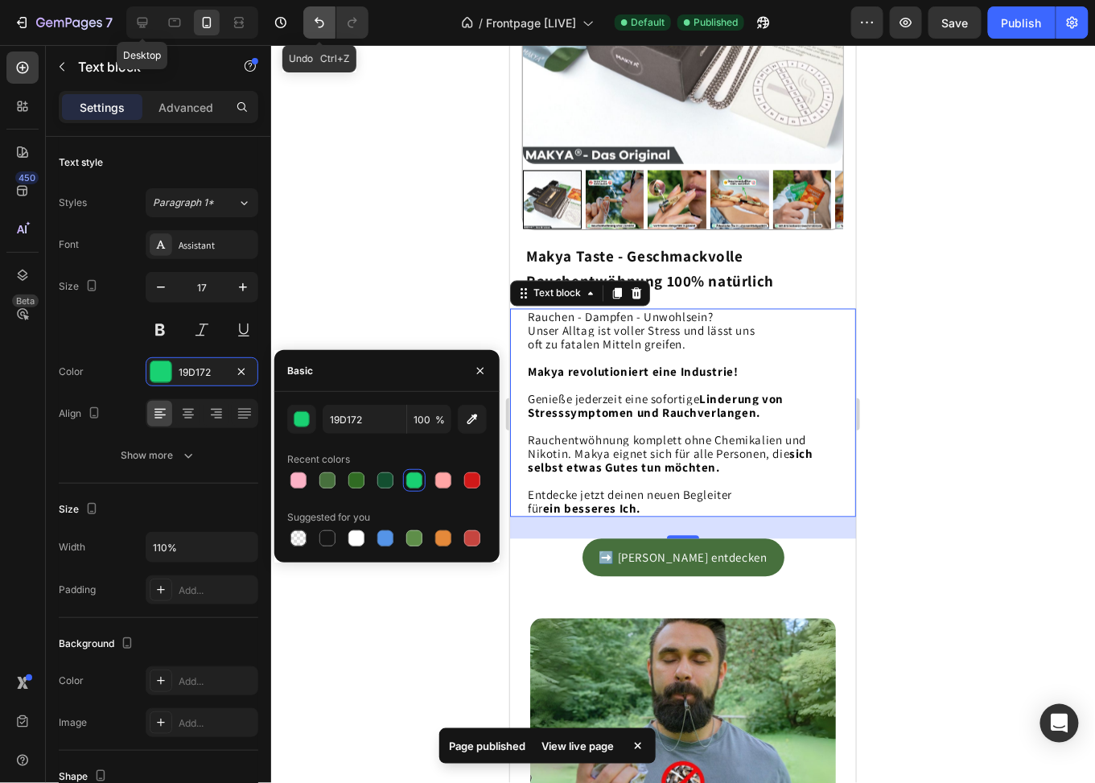
click at [320, 26] on icon "Undo/Redo" at bounding box center [319, 22] width 16 height 16
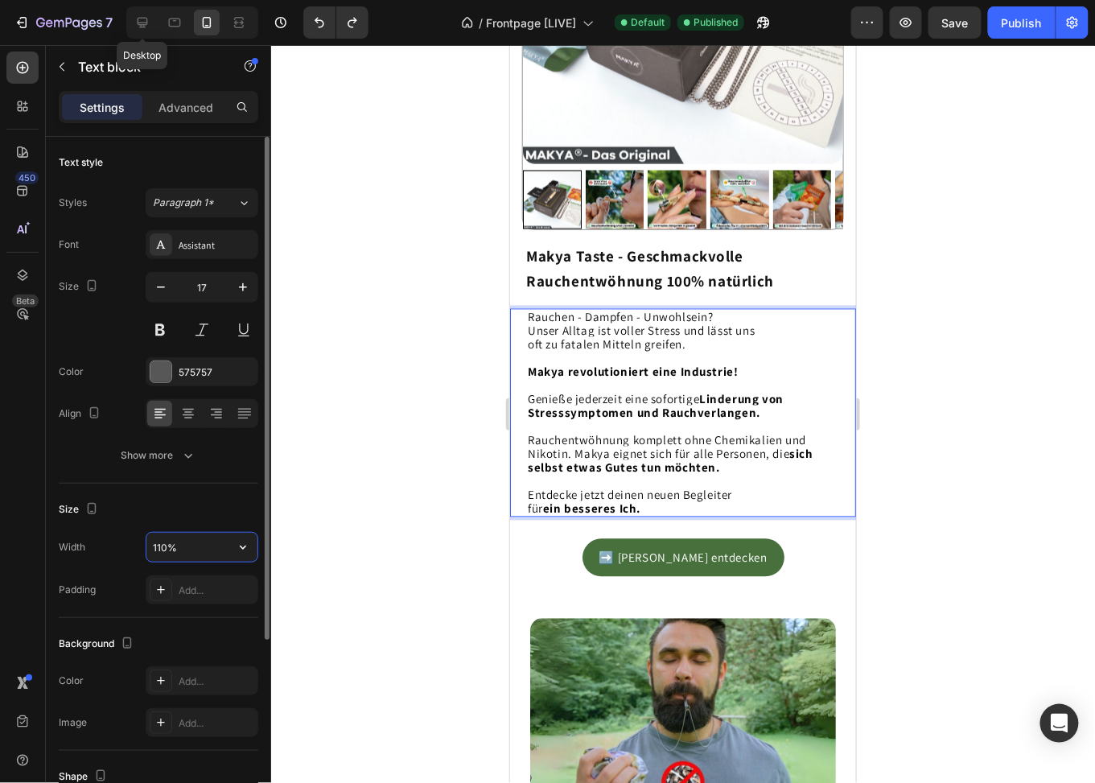
click at [199, 545] on input "110%" at bounding box center [201, 547] width 111 height 29
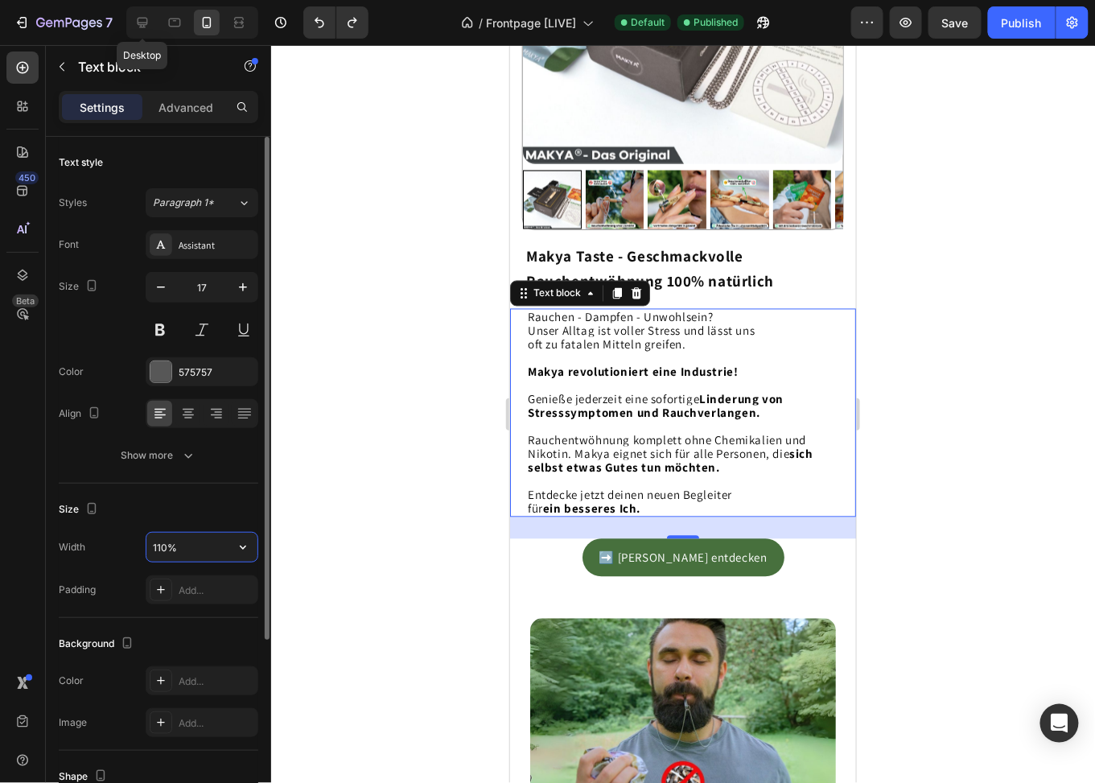
click at [199, 545] on input "110%" at bounding box center [201, 547] width 111 height 29
click at [244, 546] on icon "button" at bounding box center [243, 548] width 6 height 4
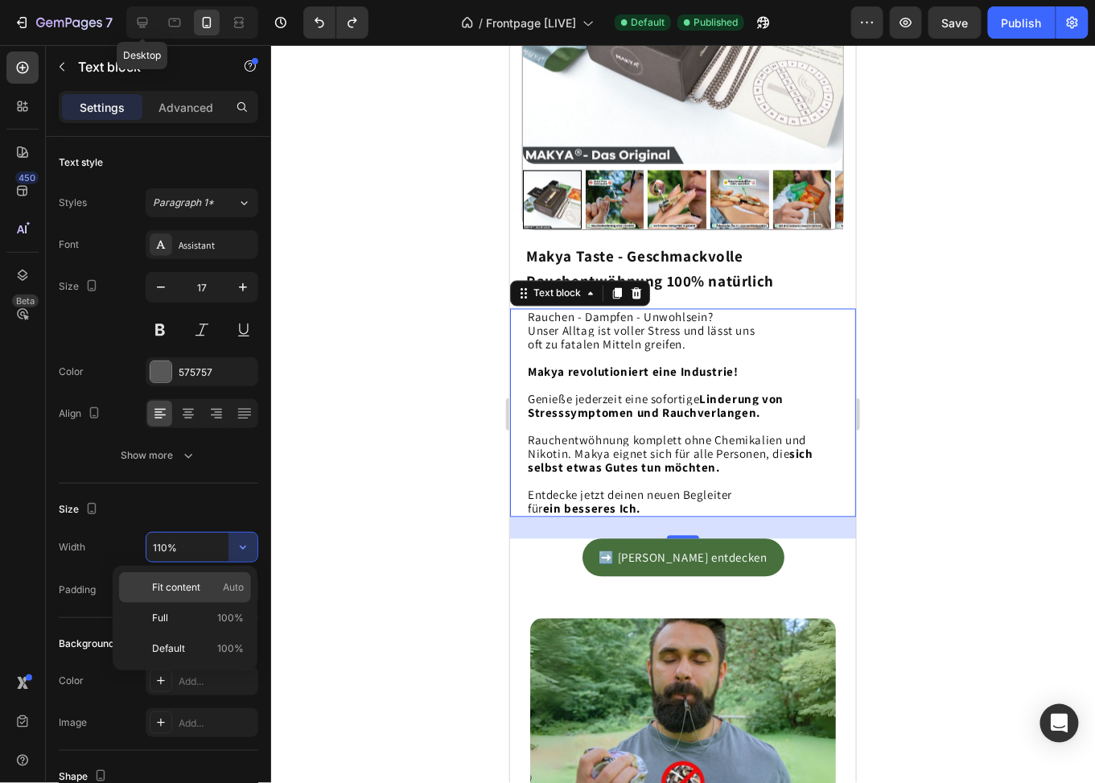
click at [193, 583] on span "Fit content" at bounding box center [176, 587] width 48 height 14
type input "Auto"
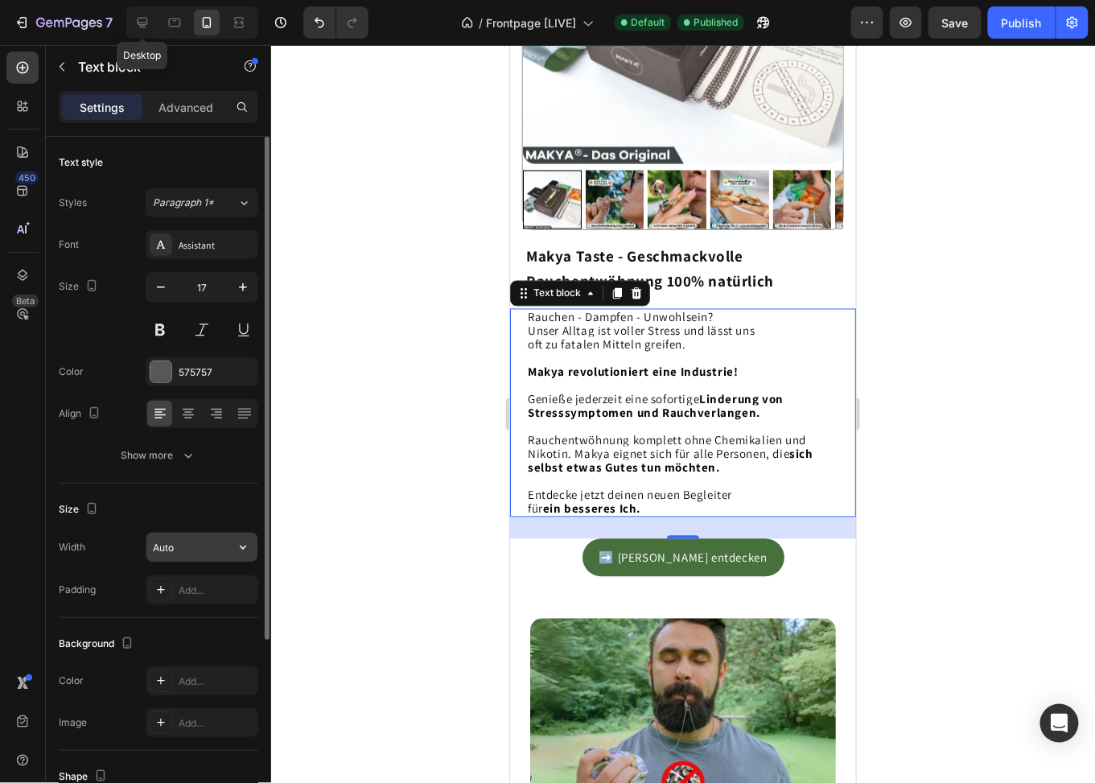
click at [245, 548] on icon "button" at bounding box center [243, 547] width 16 height 16
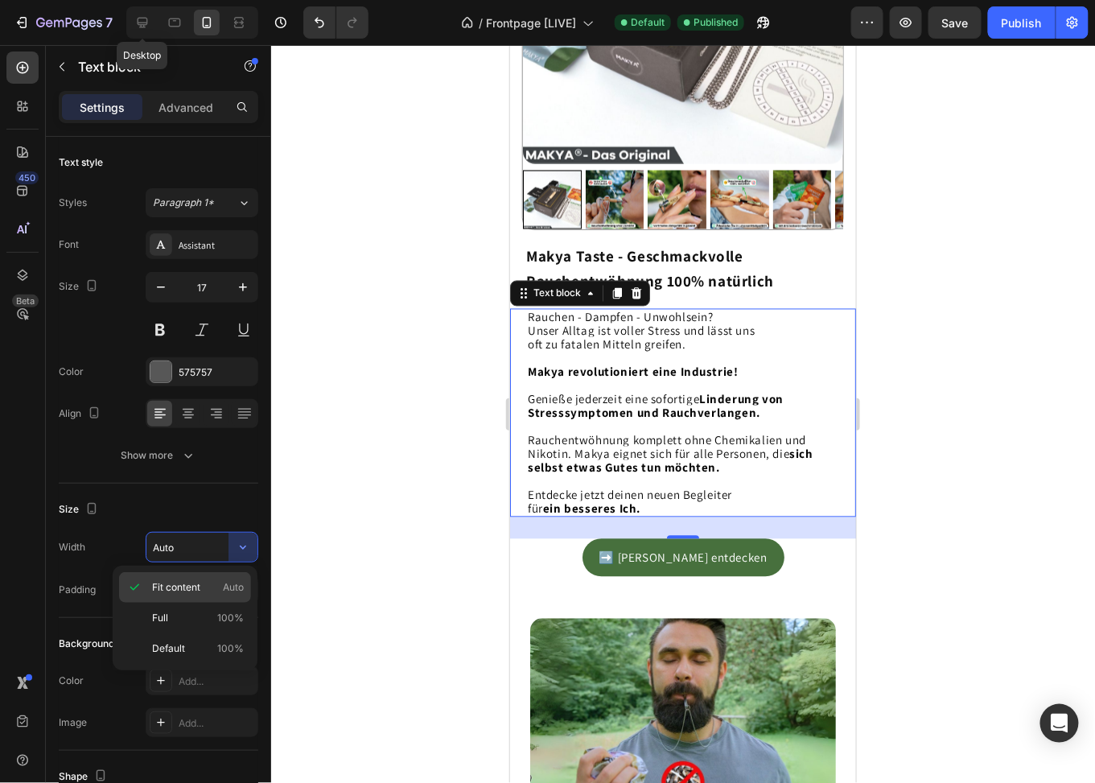
click at [197, 585] on span "Fit content" at bounding box center [176, 587] width 48 height 14
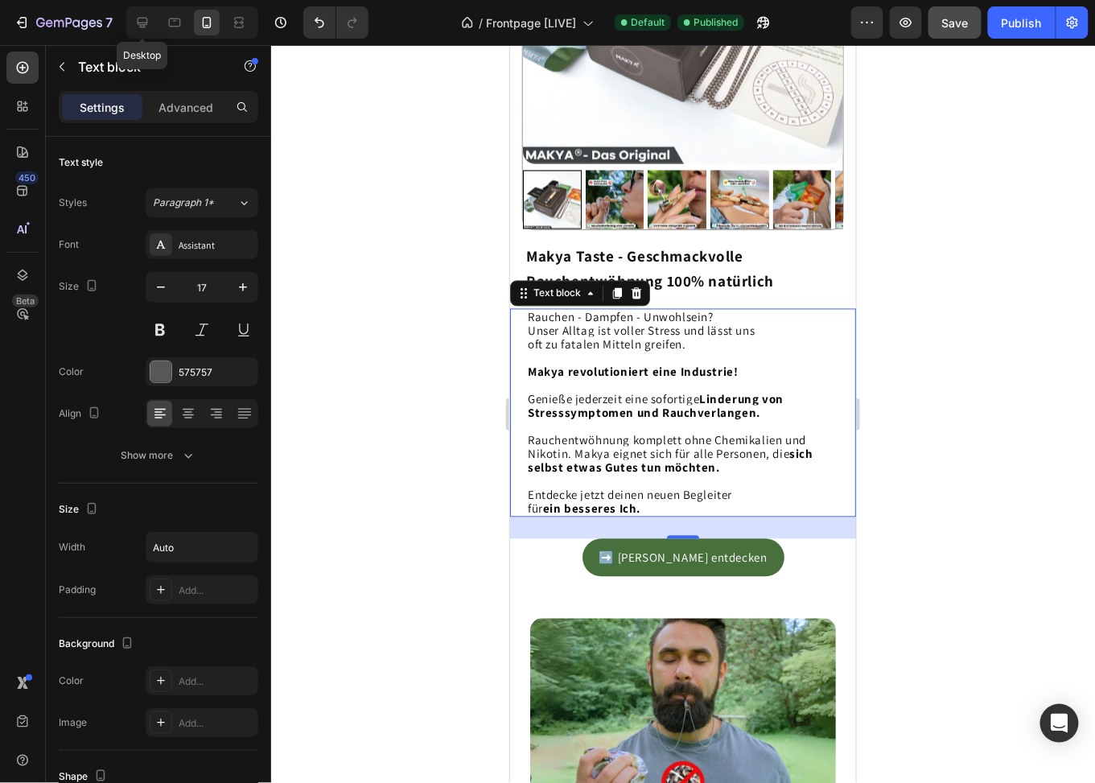
click at [950, 20] on span "Save" at bounding box center [955, 23] width 27 height 14
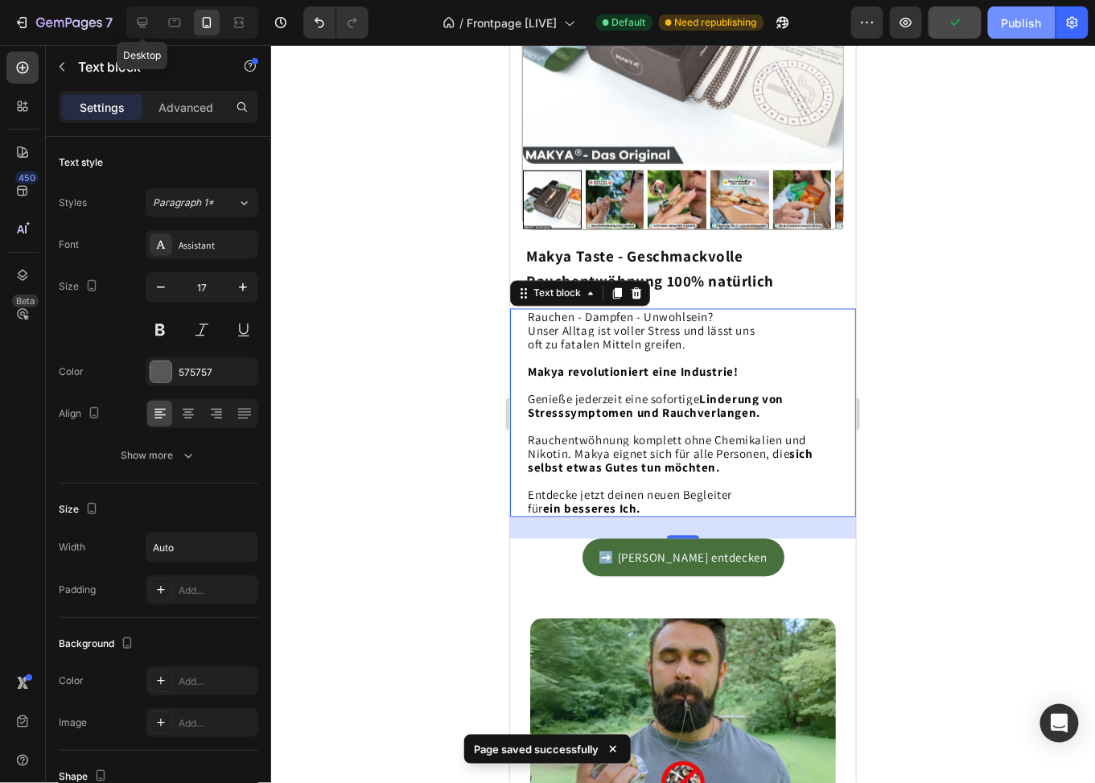
click at [1011, 27] on div "Publish" at bounding box center [1022, 22] width 40 height 17
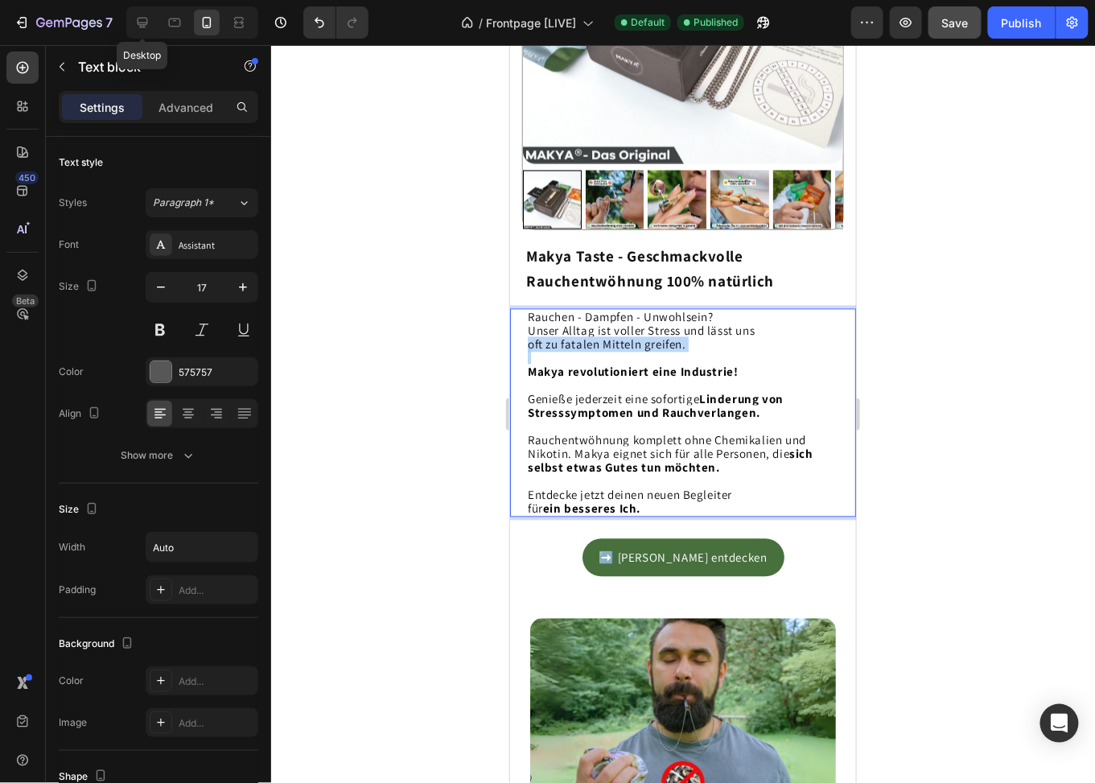
click at [686, 337] on p "oft zu fatalen Mitteln greifen." at bounding box center [682, 344] width 311 height 14
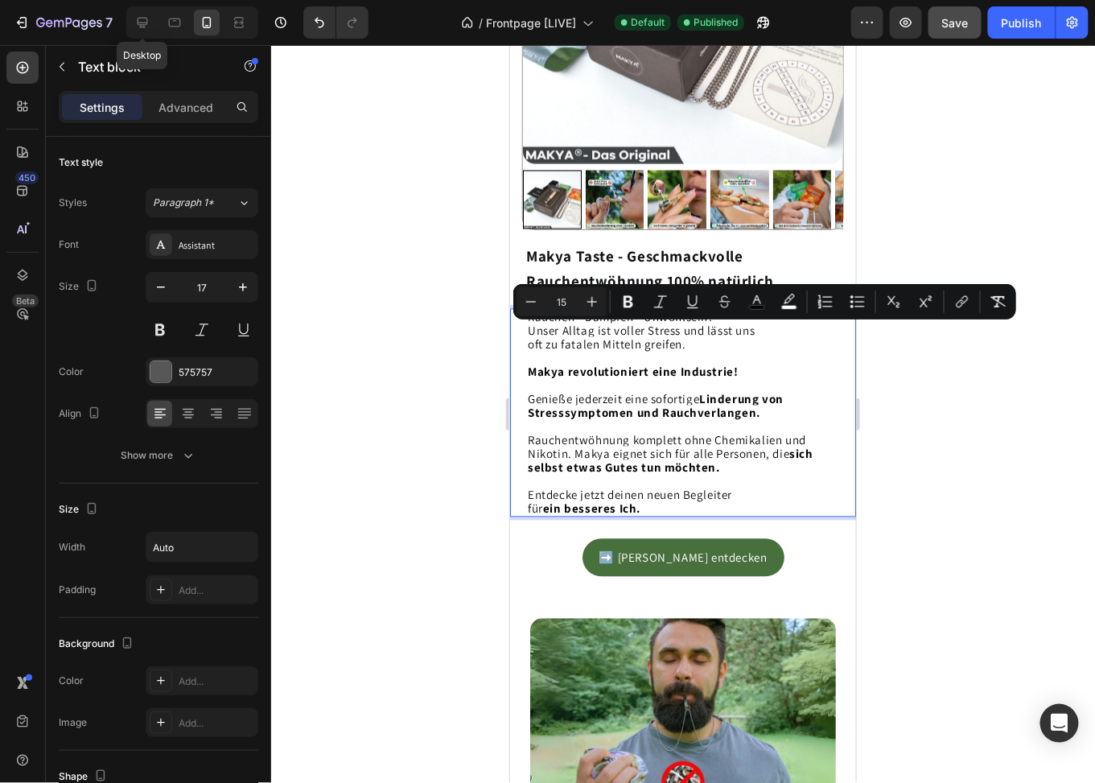
click at [702, 366] on strong "Makya revolutioniert eine Industrie!" at bounding box center [632, 371] width 211 height 15
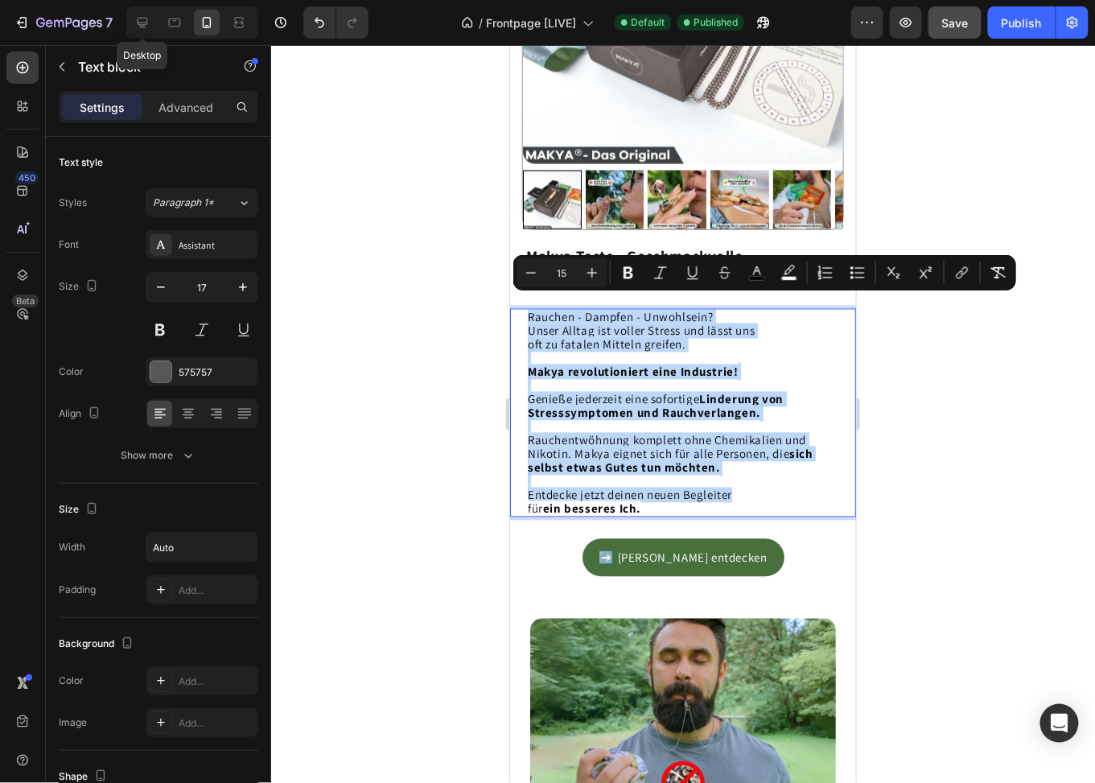
click at [752, 337] on p "oft zu fatalen Mitteln greifen." at bounding box center [682, 344] width 311 height 14
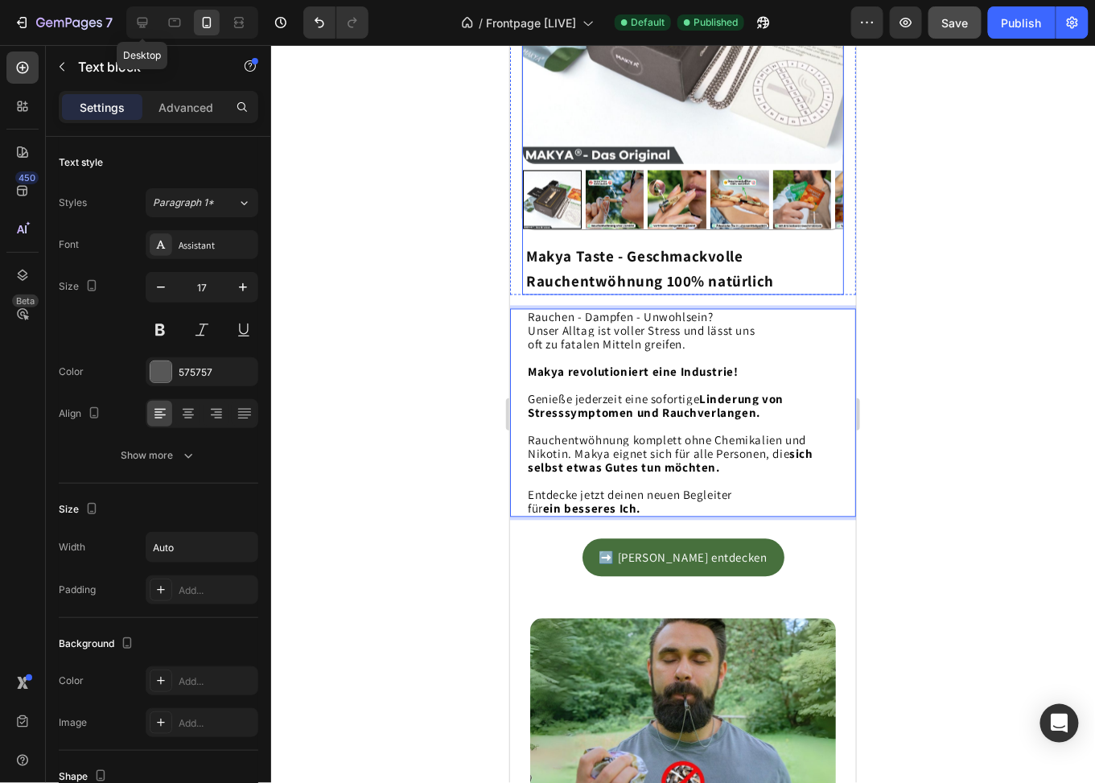
drag, startPoint x: 733, startPoint y: 221, endPoint x: 707, endPoint y: 282, distance: 65.6
click at [733, 221] on div "Product Images" at bounding box center [682, 30] width 322 height 424
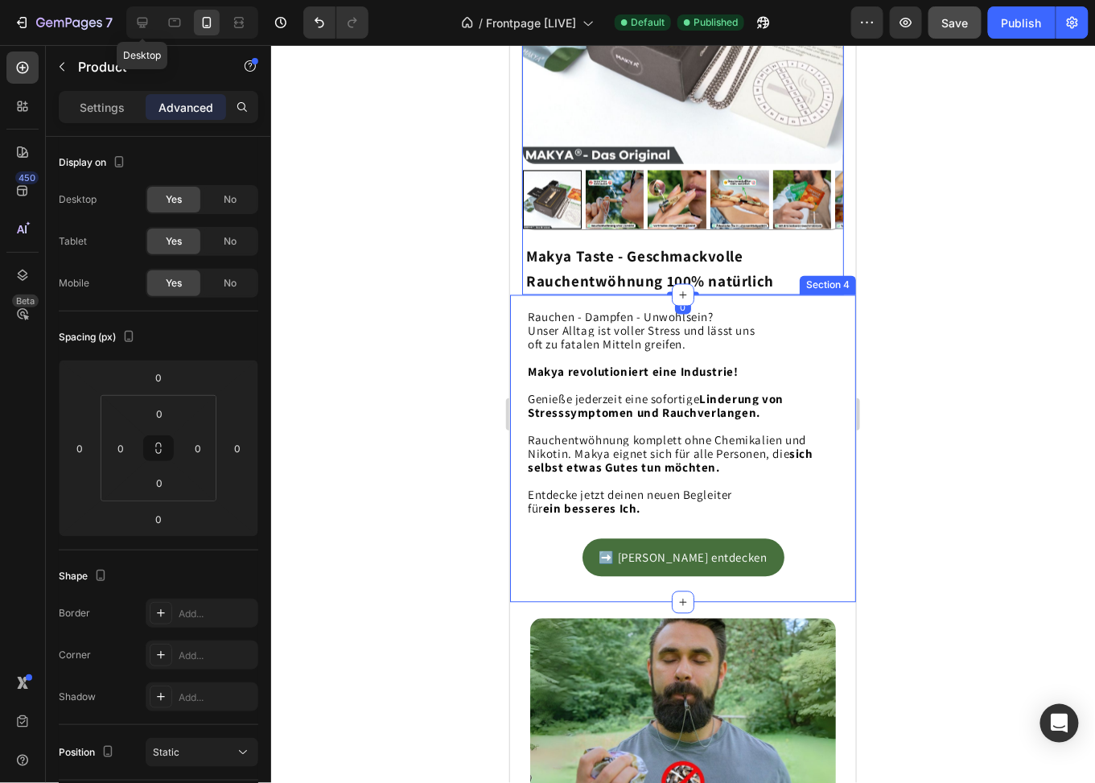
click at [668, 340] on span "oft zu fatalen Mitteln greifen." at bounding box center [606, 343] width 159 height 15
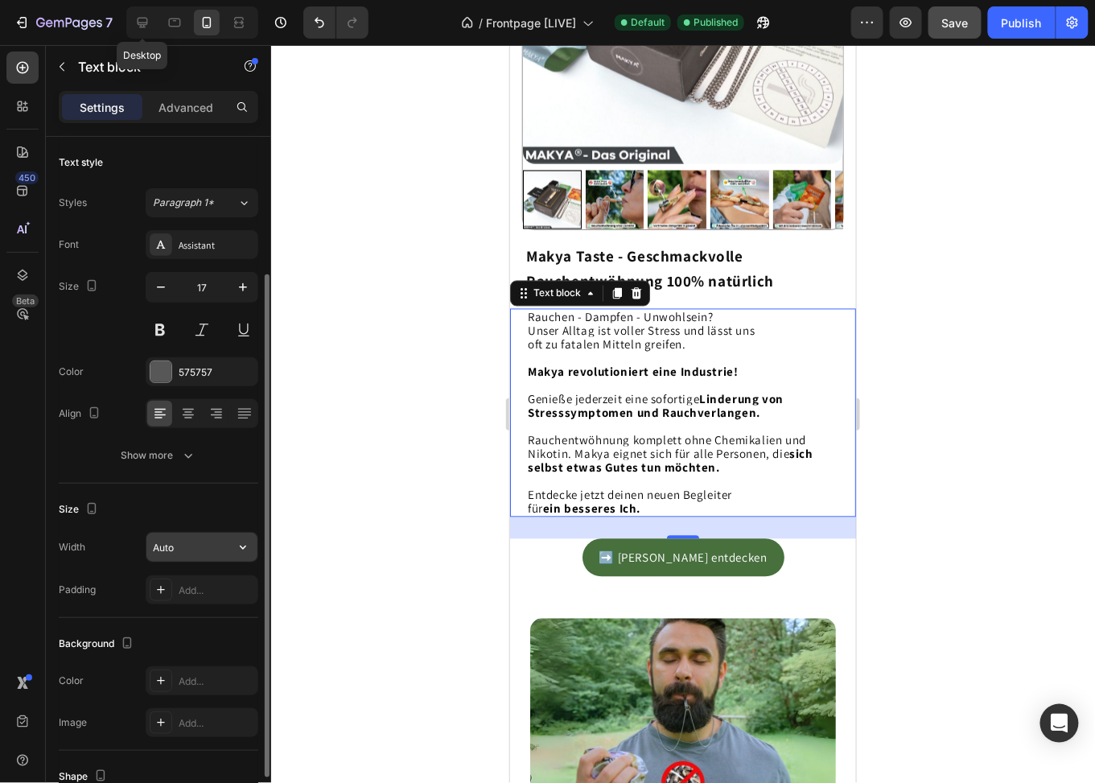
scroll to position [80, 0]
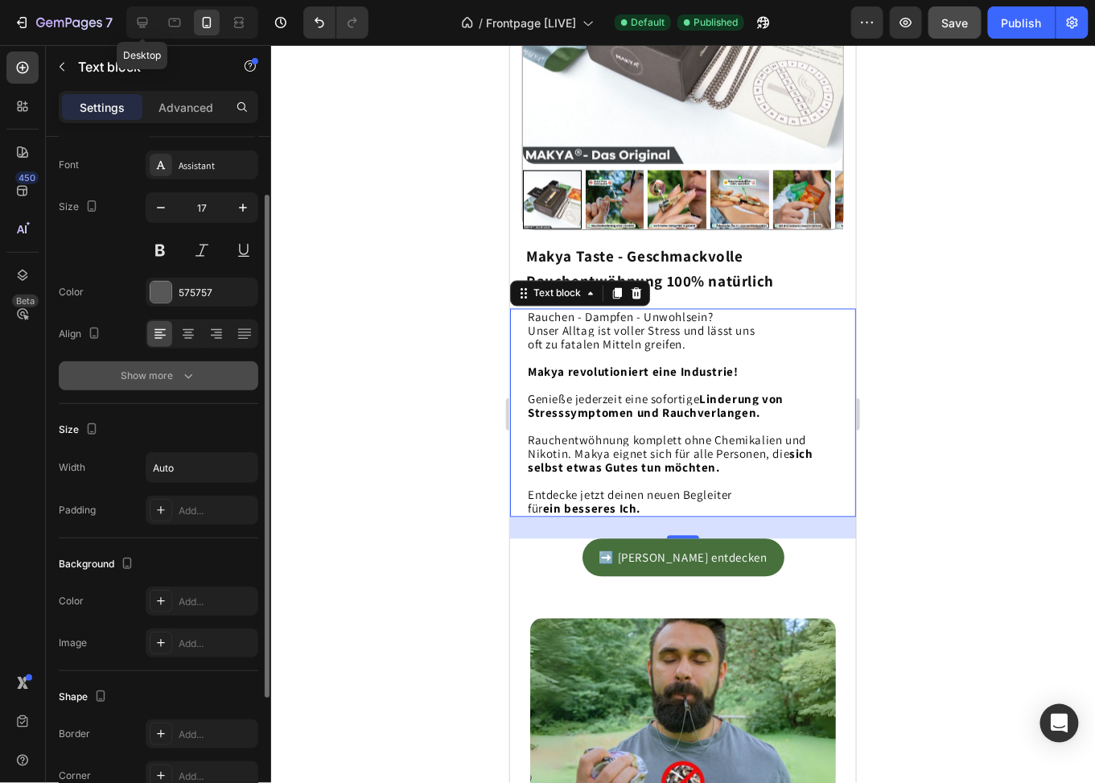
click at [152, 371] on div "Show more" at bounding box center [159, 376] width 75 height 16
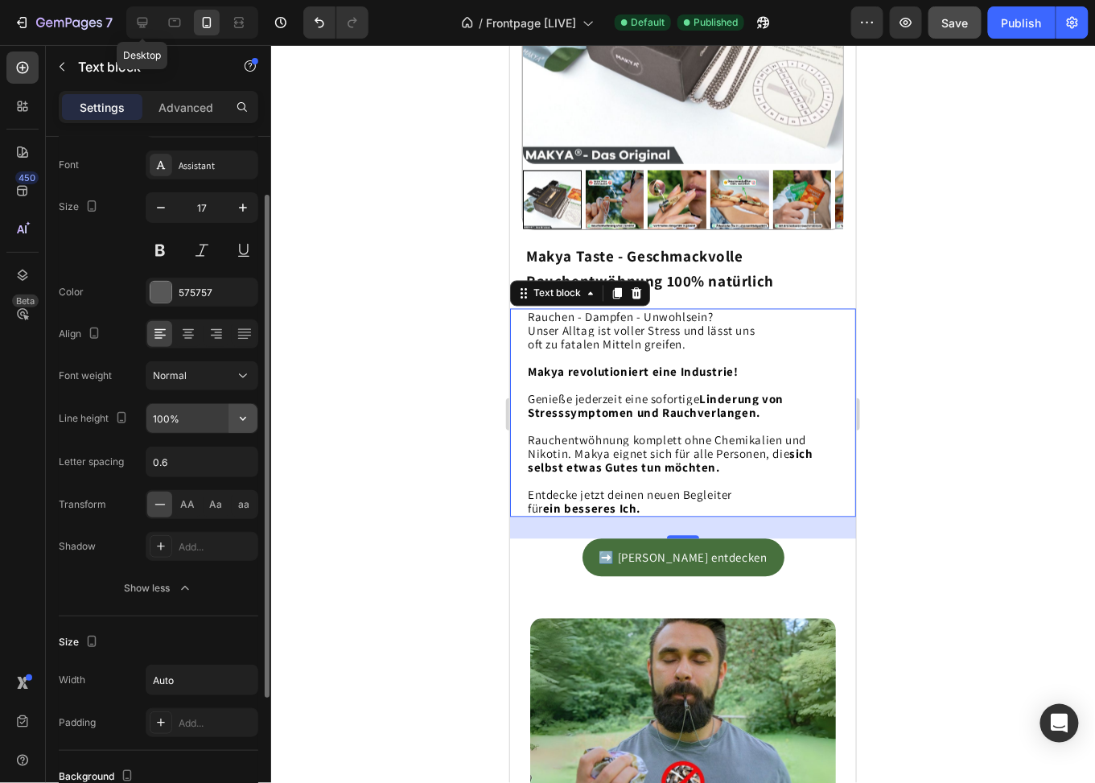
click at [257, 422] on button "button" at bounding box center [243, 418] width 29 height 29
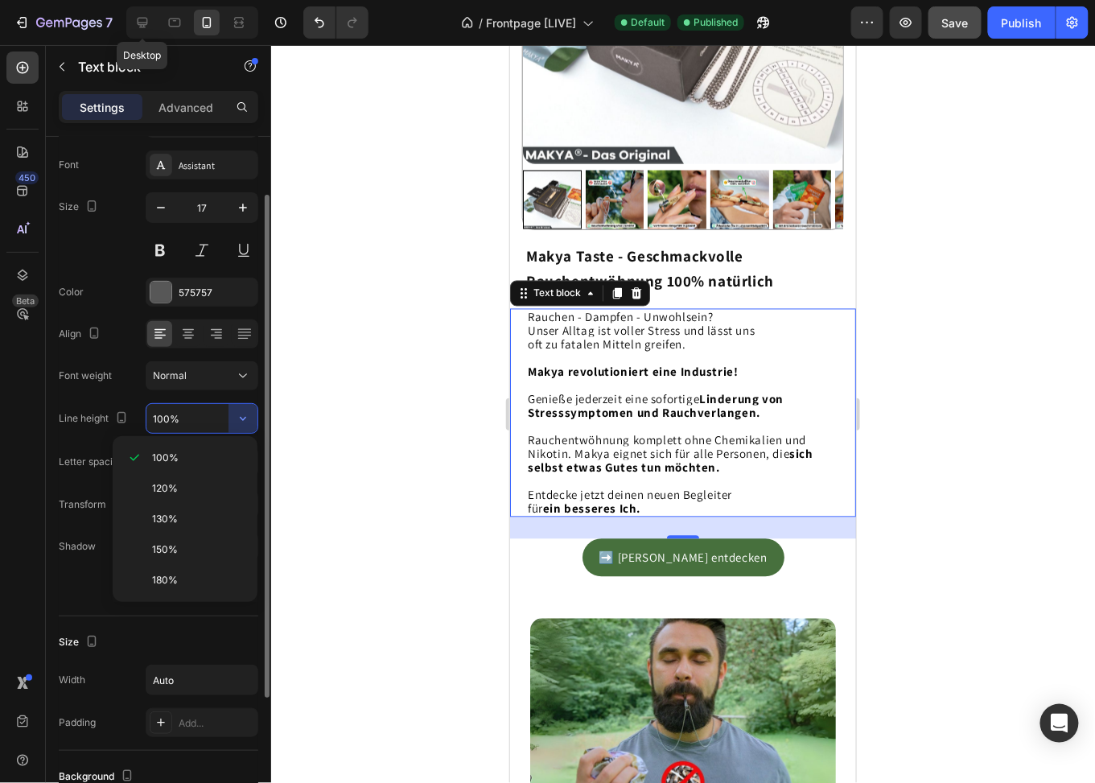
click at [116, 384] on div "Font weight Normal" at bounding box center [159, 375] width 200 height 29
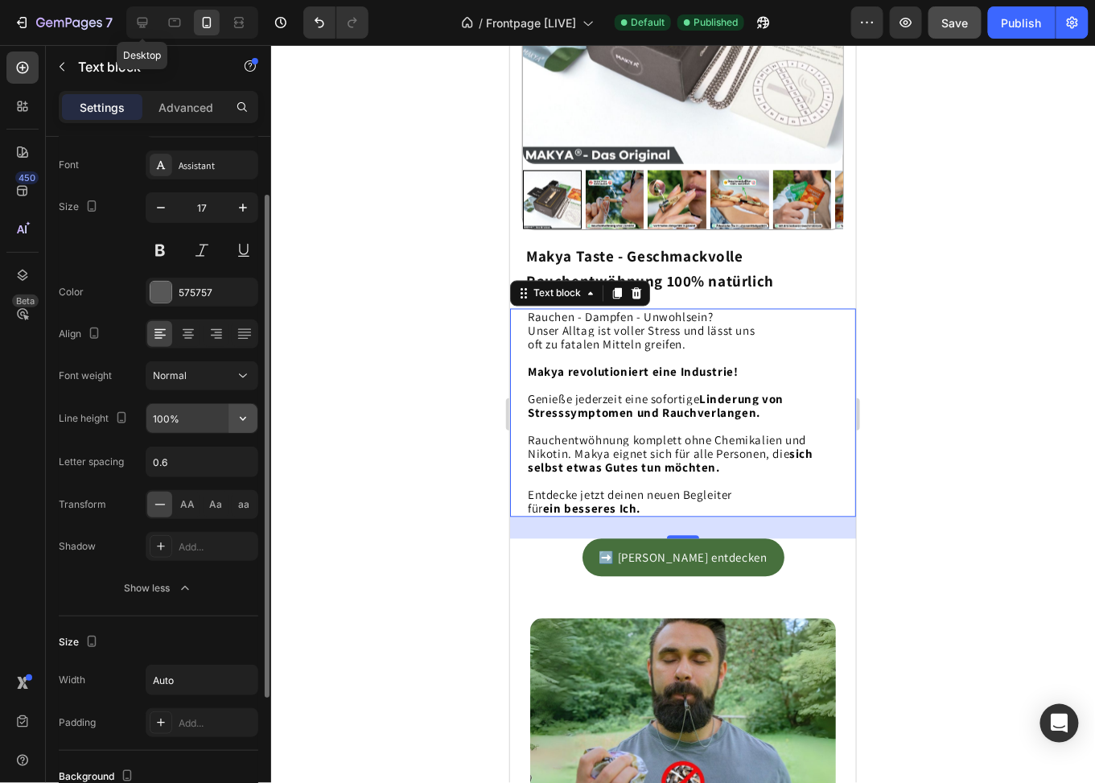
click at [247, 418] on icon "button" at bounding box center [243, 418] width 16 height 16
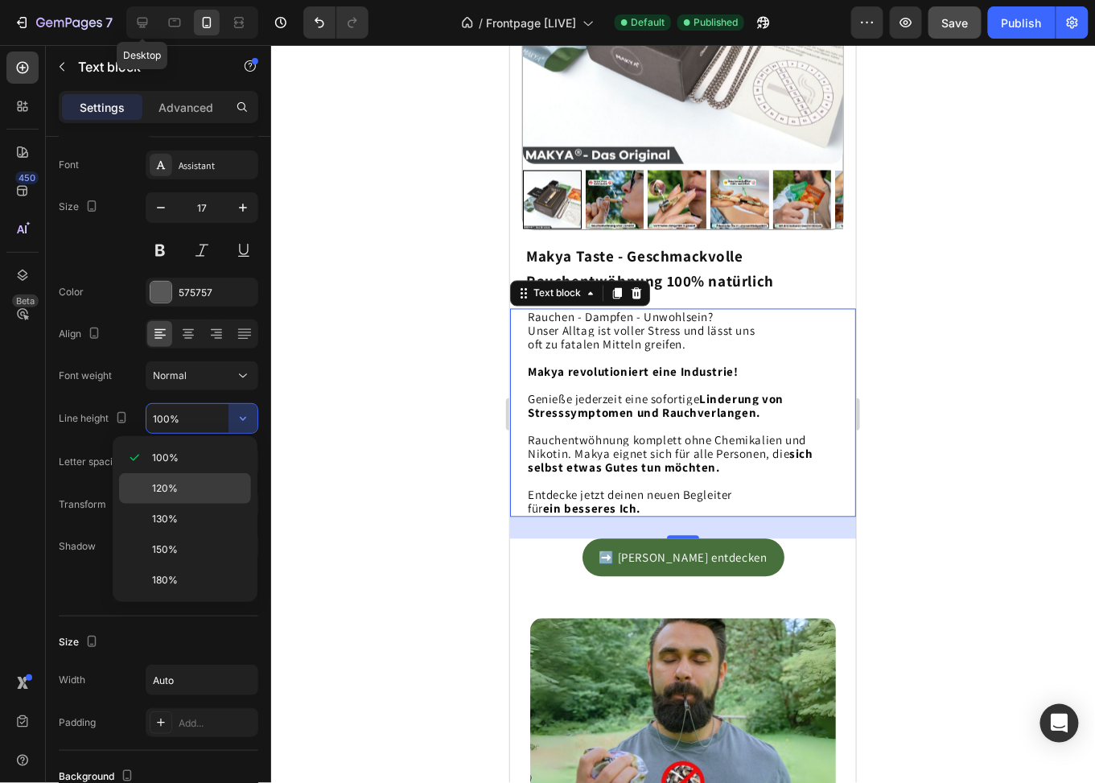
click at [223, 504] on div "120%" at bounding box center [185, 519] width 132 height 31
type input "120%"
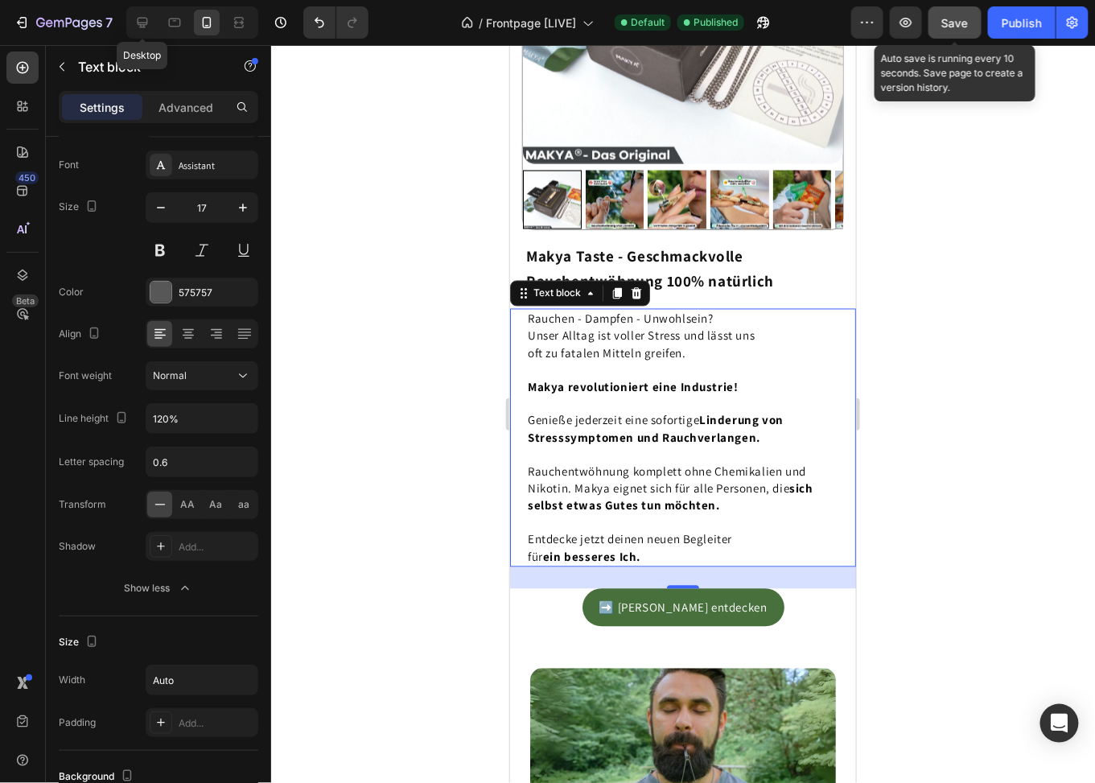
click at [958, 20] on span "Save" at bounding box center [955, 23] width 27 height 14
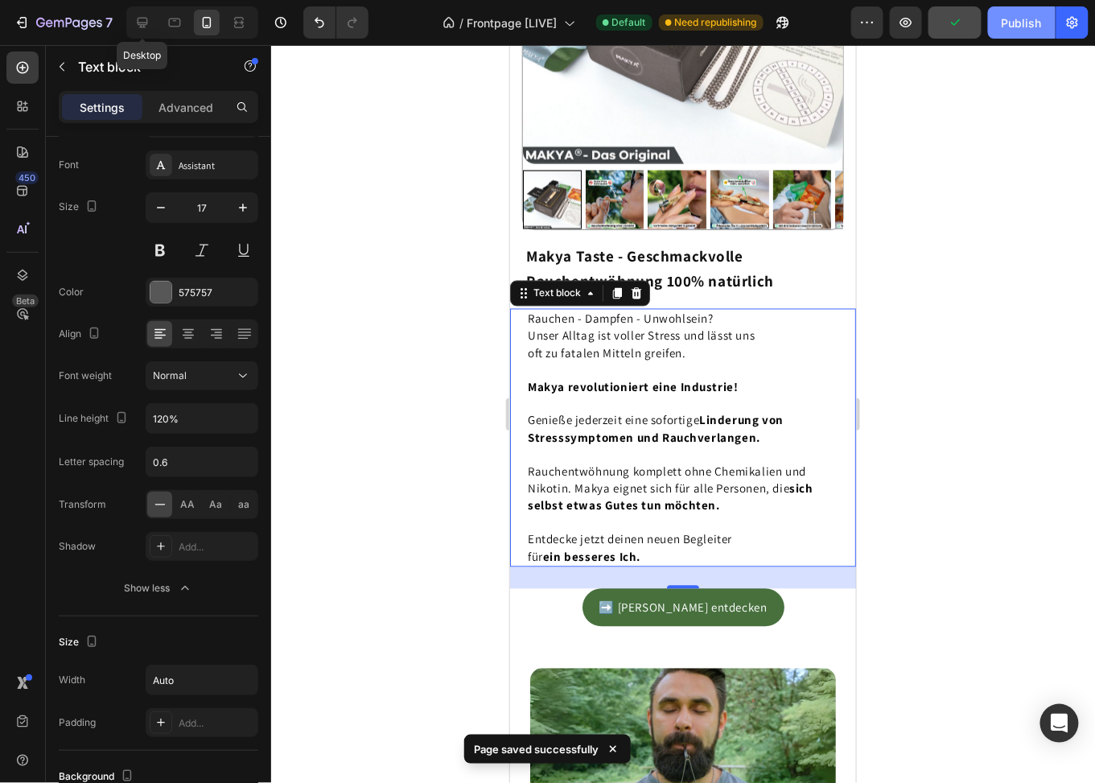
click at [1006, 28] on div "Publish" at bounding box center [1022, 22] width 40 height 17
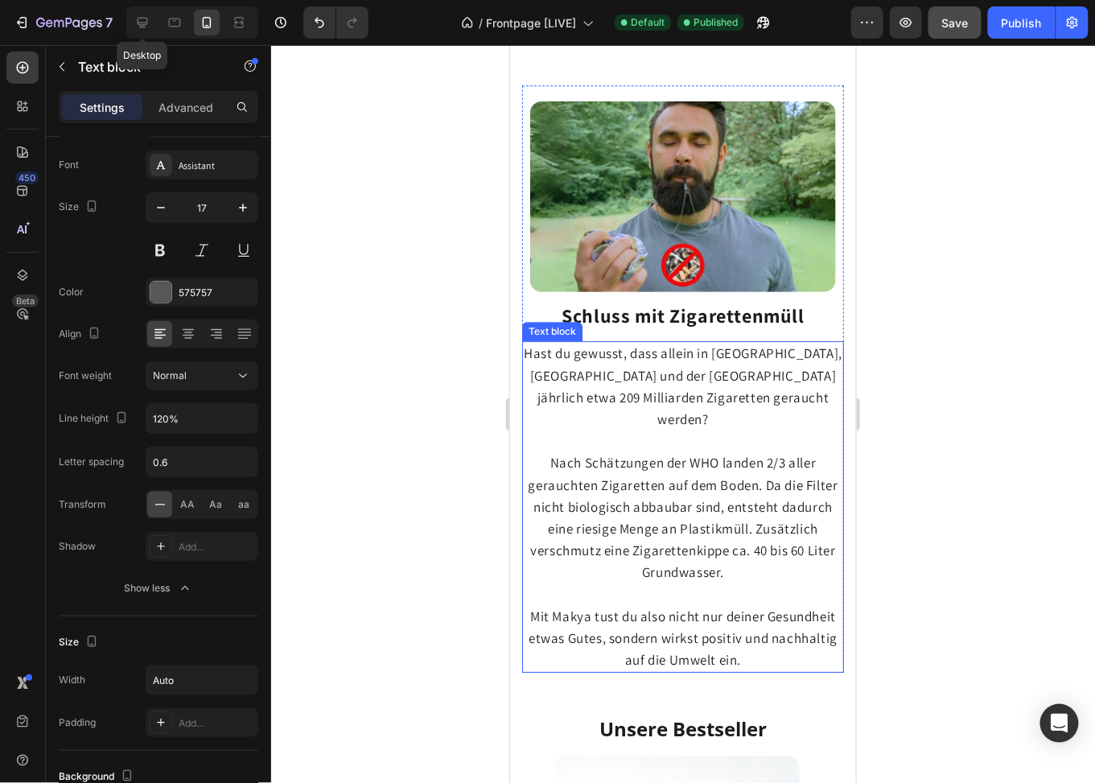
scroll to position [1449, 0]
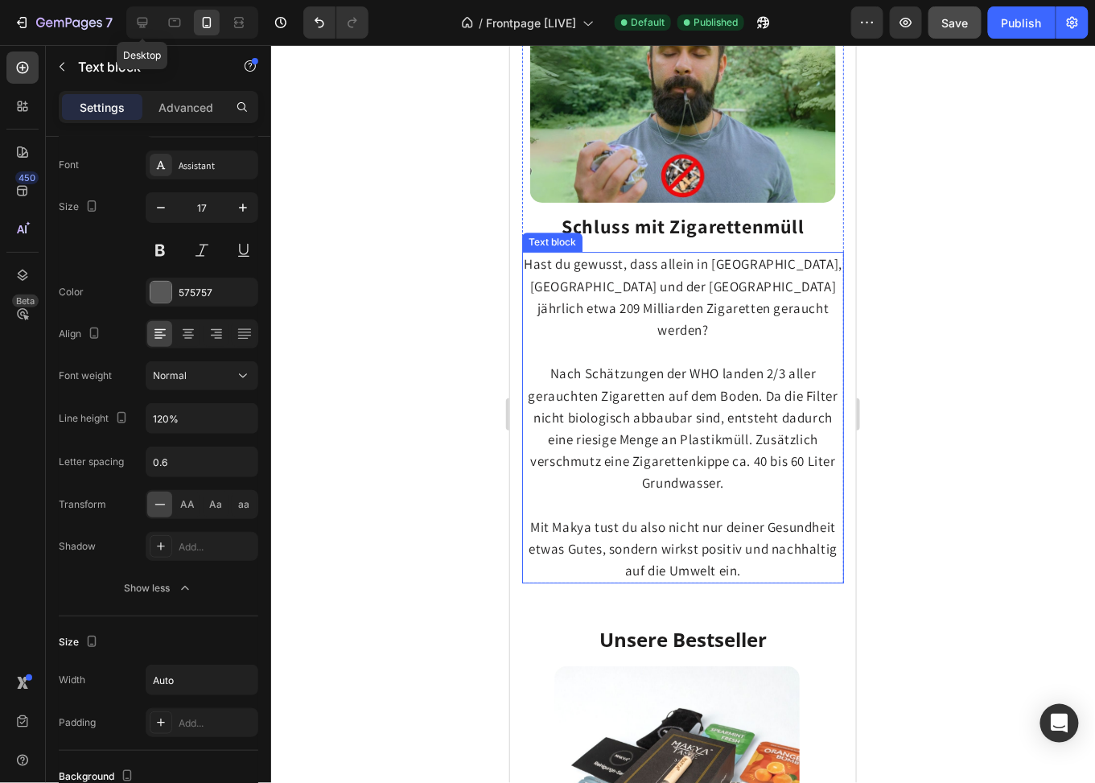
click at [715, 432] on span "Nach Schätzungen der WHO landen 2/3 aller gerauchten Zigaretten auf dem Boden. …" at bounding box center [683, 427] width 310 height 127
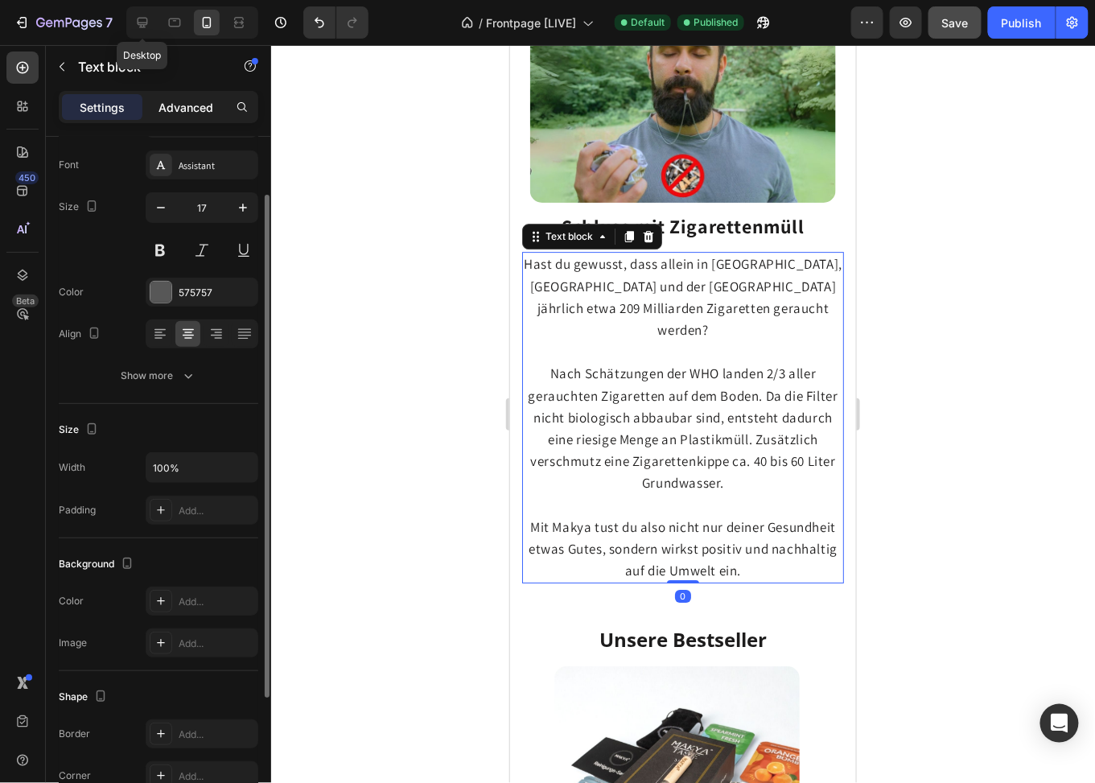
click at [205, 114] on p "Advanced" at bounding box center [186, 107] width 55 height 17
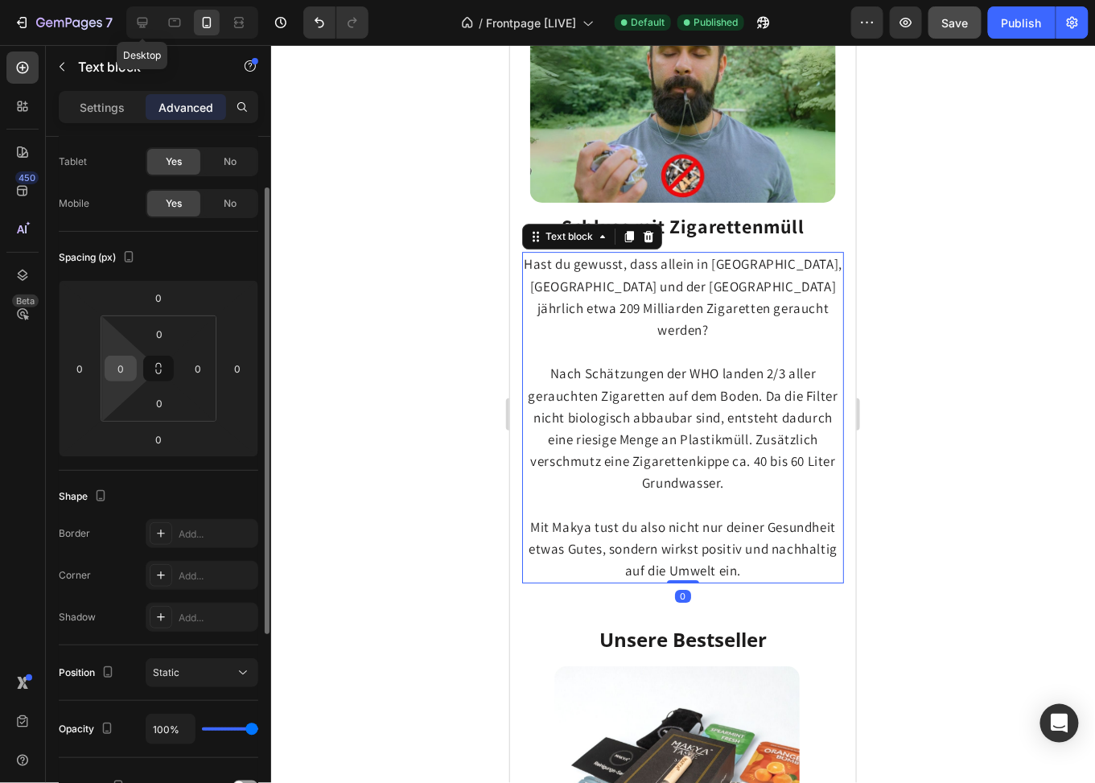
click at [125, 368] on input "0" at bounding box center [121, 369] width 24 height 24
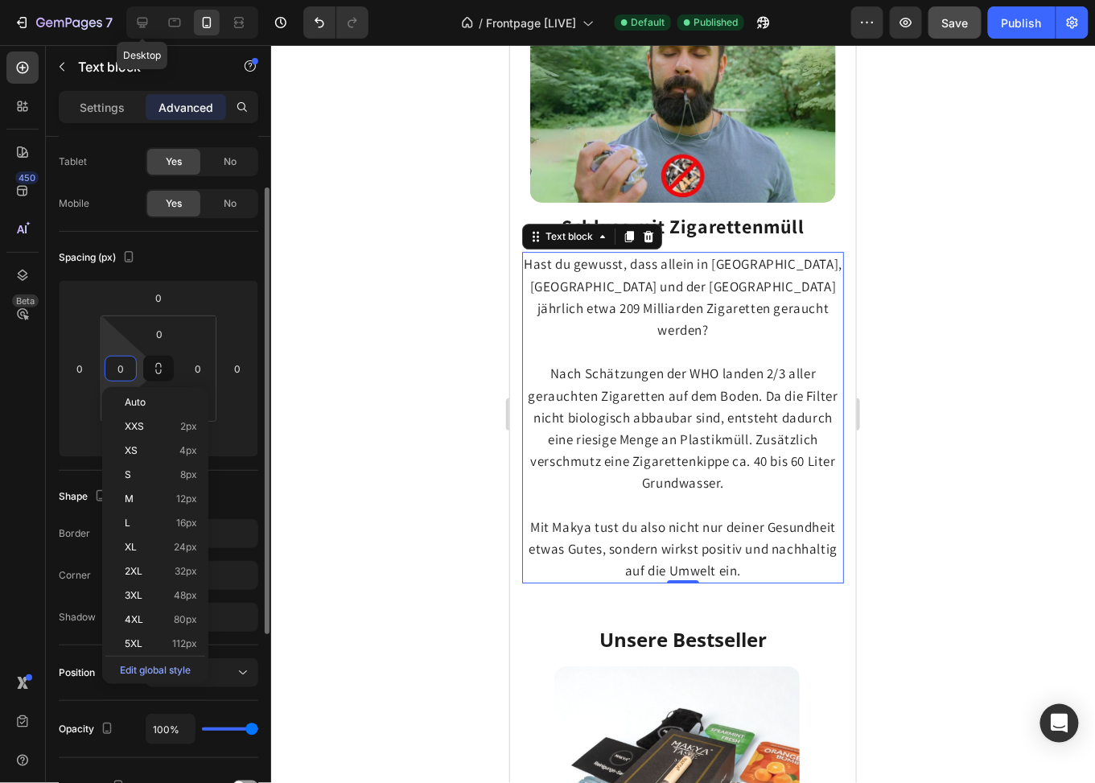
click at [125, 368] on input "0" at bounding box center [121, 369] width 24 height 24
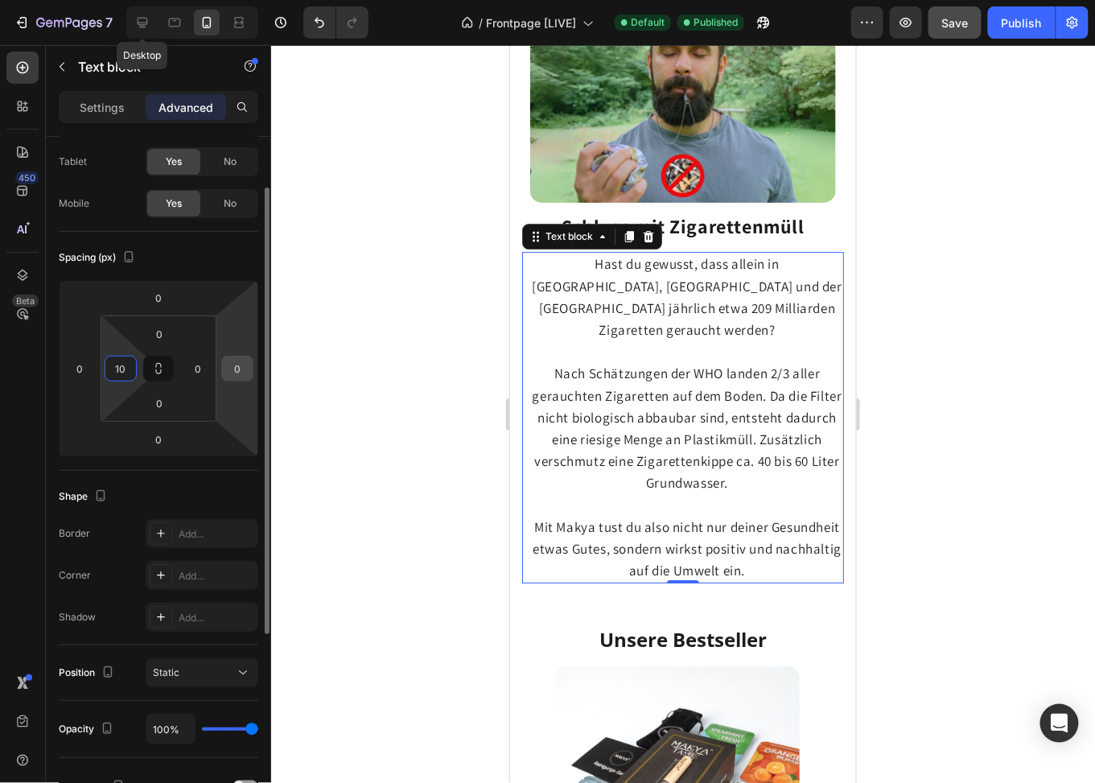
type input "10"
click at [237, 373] on input "0" at bounding box center [237, 369] width 24 height 24
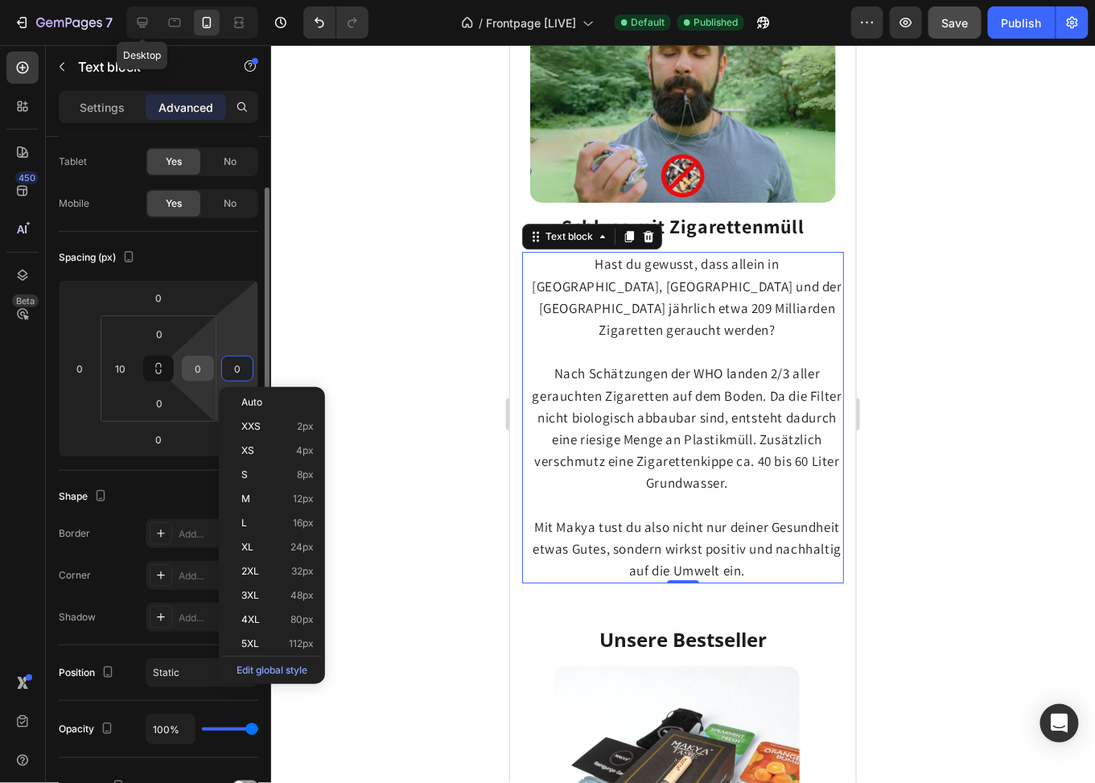
click at [207, 369] on input "0" at bounding box center [198, 369] width 24 height 24
click at [208, 369] on input "0" at bounding box center [198, 369] width 24 height 24
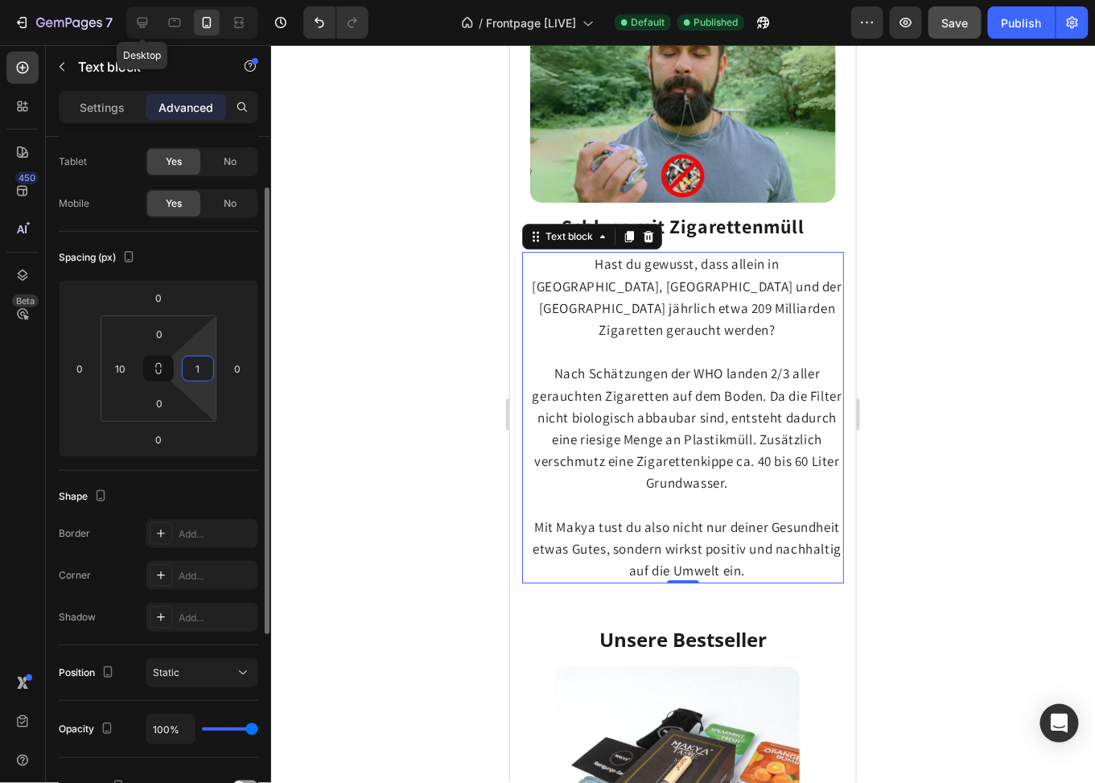
type input "10"
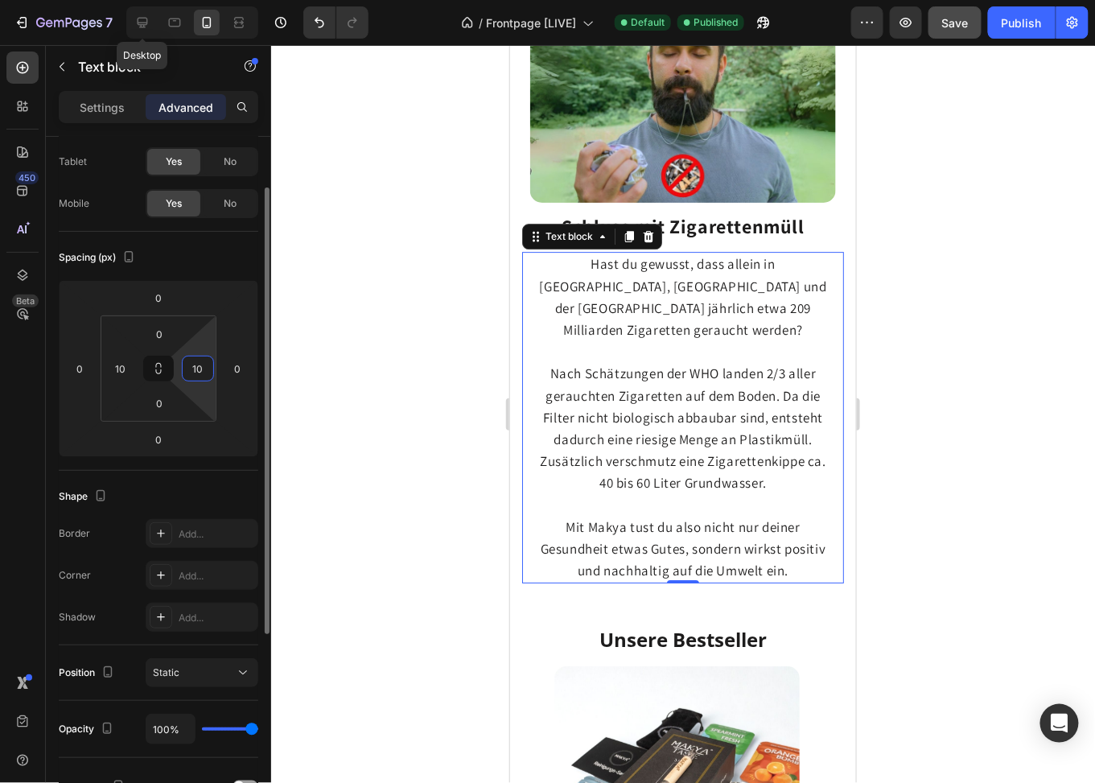
click at [196, 376] on input "10" at bounding box center [198, 369] width 24 height 24
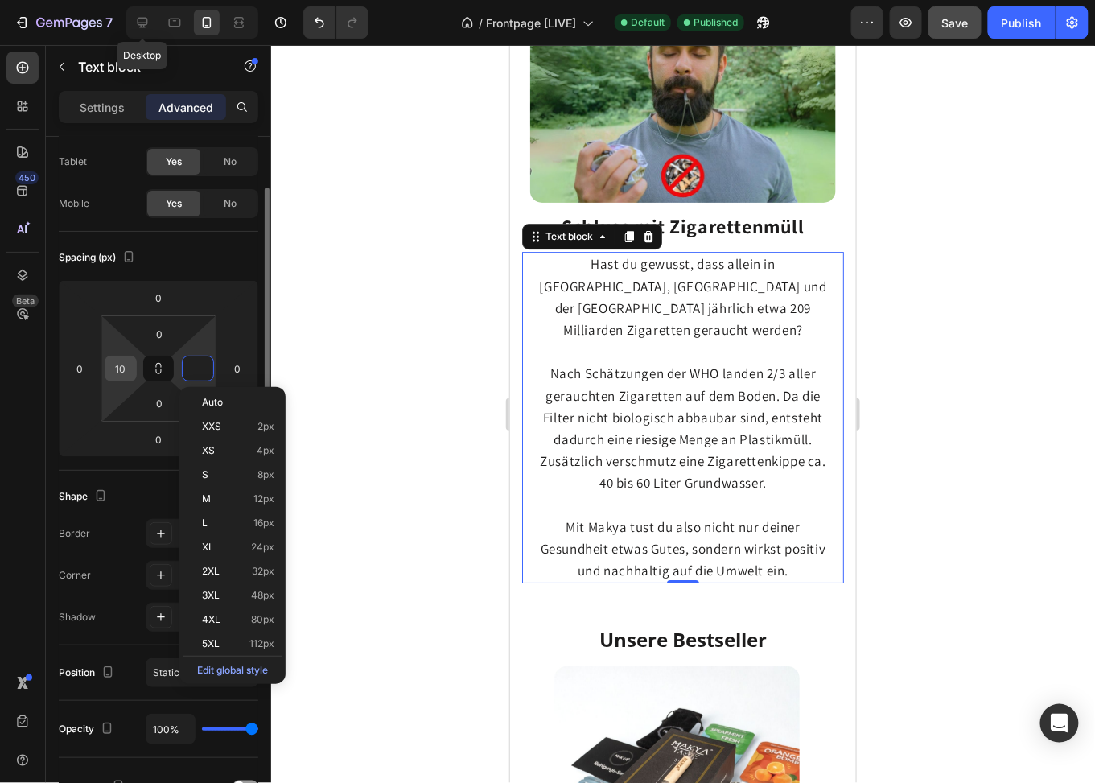
type input "0"
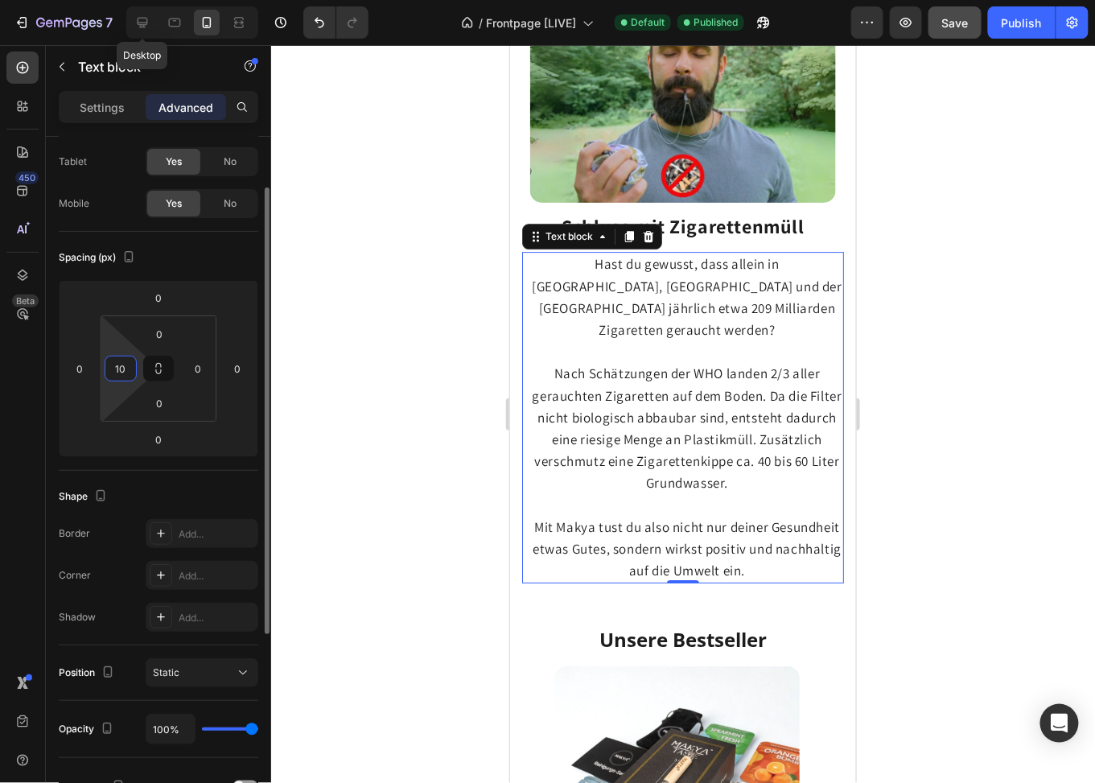
click at [122, 364] on input "10" at bounding box center [121, 369] width 24 height 24
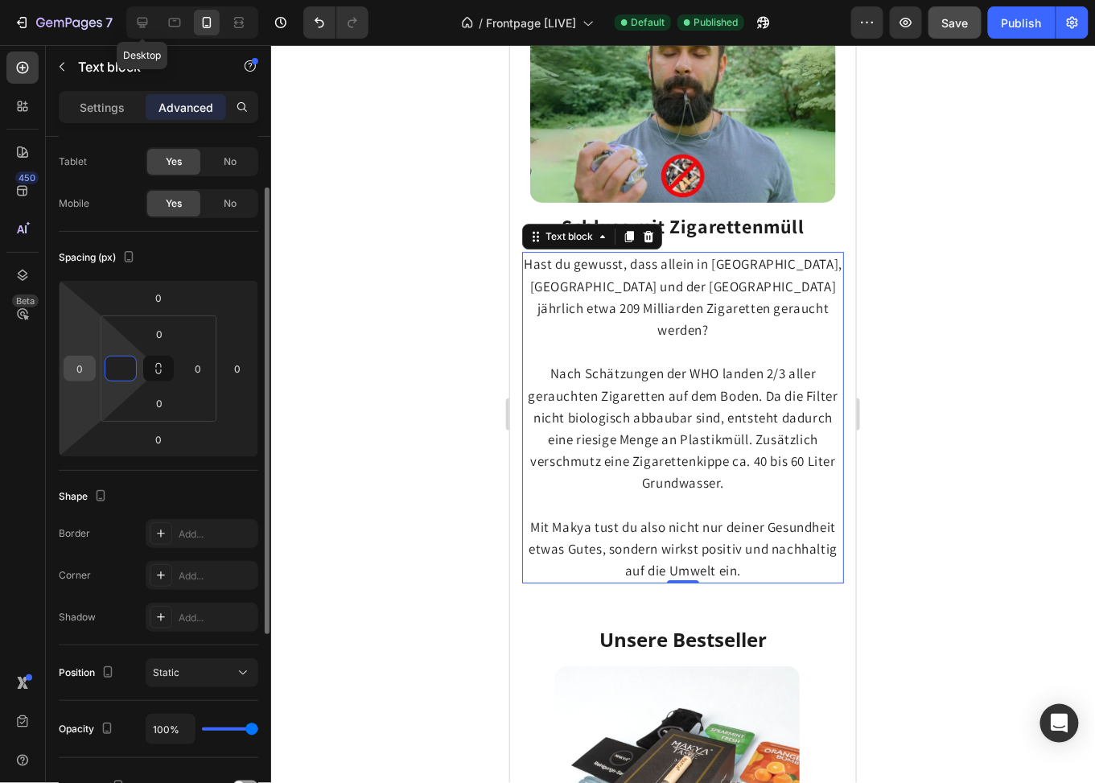
type input "0"
click at [72, 369] on input "0" at bounding box center [80, 369] width 24 height 24
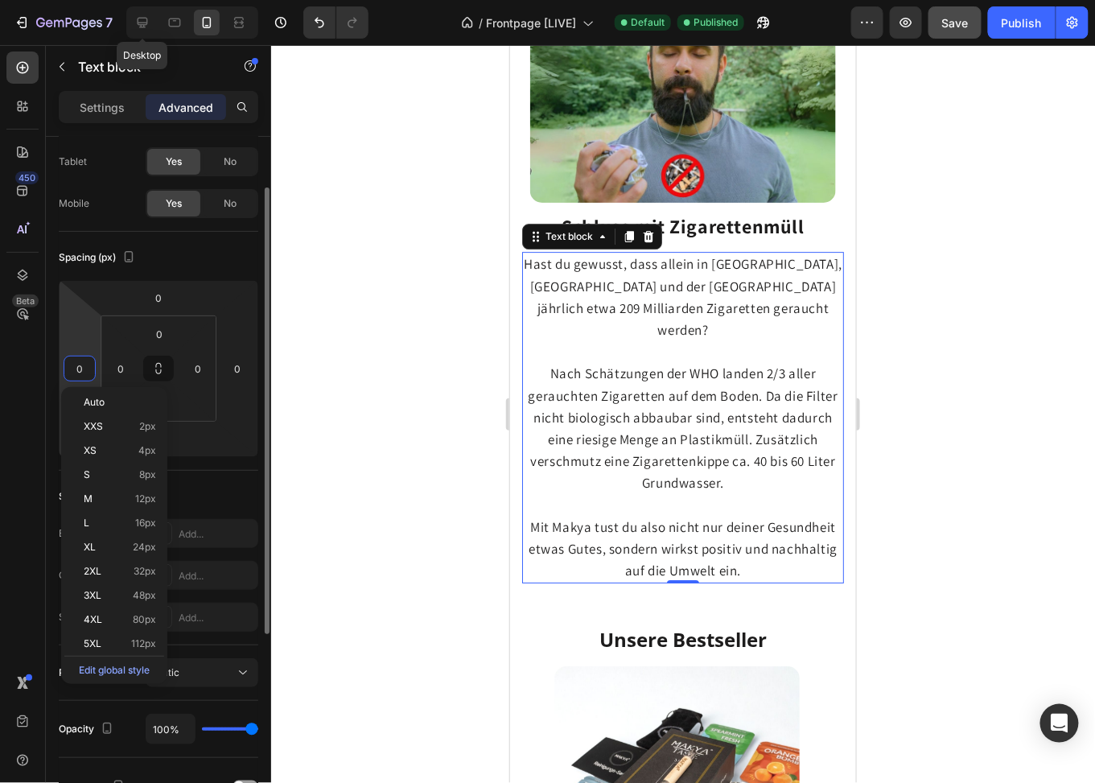
click at [72, 369] on input "0" at bounding box center [80, 369] width 24 height 24
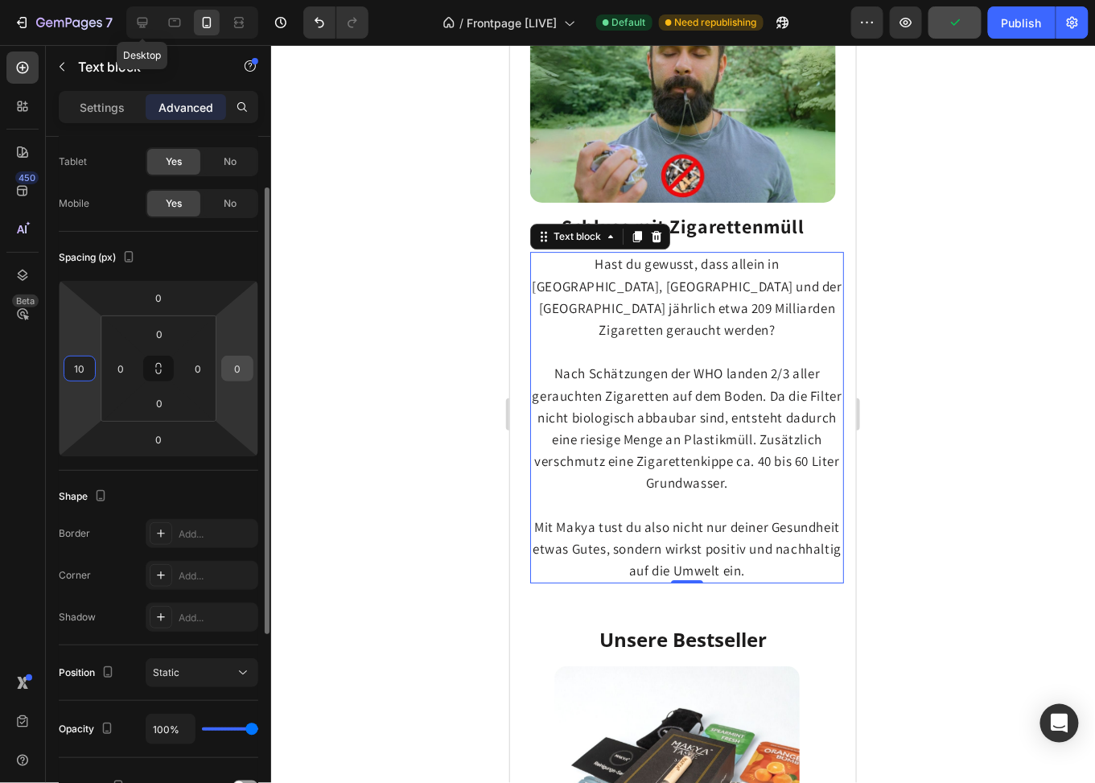
type input "10"
click at [238, 370] on input "0" at bounding box center [237, 369] width 24 height 24
click at [240, 369] on input "0" at bounding box center [237, 369] width 24 height 24
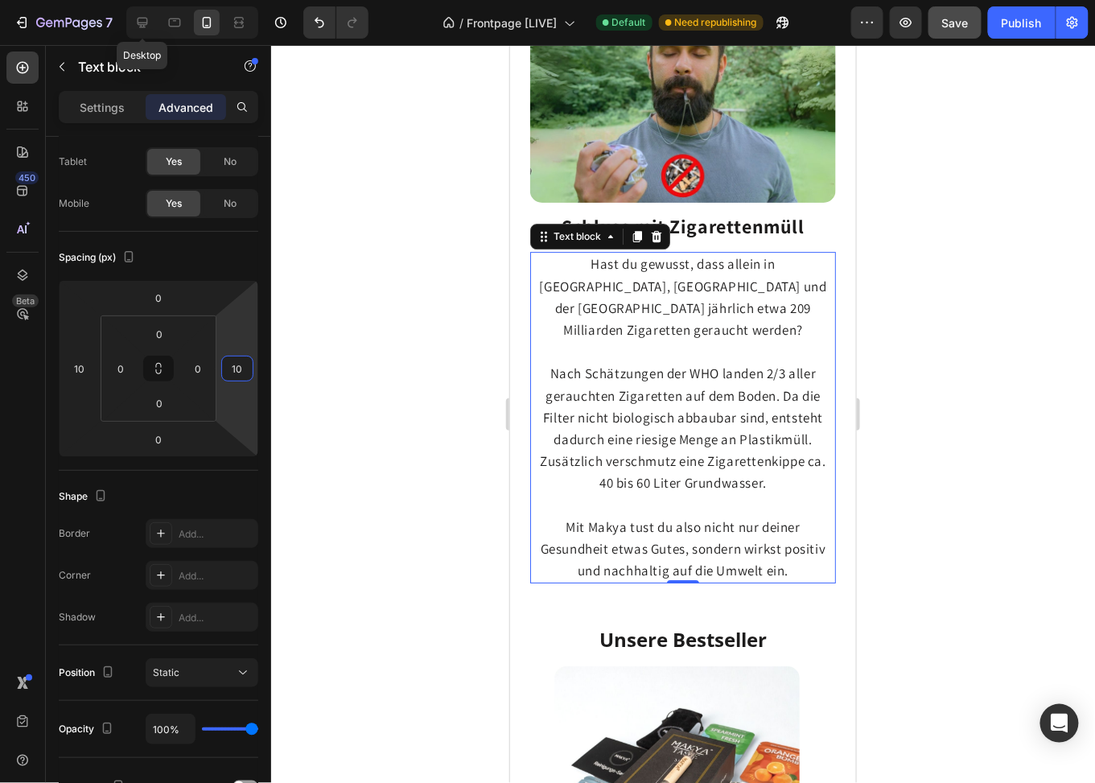
type input "10"
click at [653, 384] on span "Nach Schätzungen der WHO landen 2/3 aller gerauchten Zigaretten auf dem Boden. …" at bounding box center [682, 427] width 287 height 127
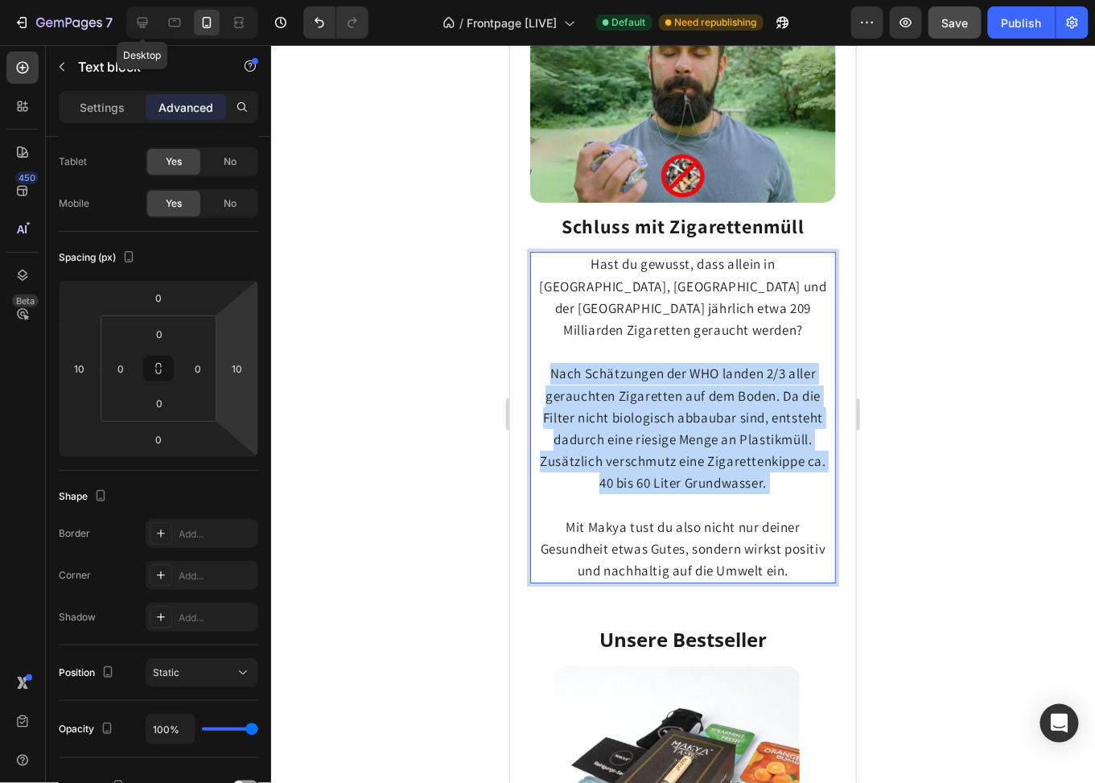
click at [653, 384] on span "Nach Schätzungen der WHO landen 2/3 aller gerauchten Zigaretten auf dem Boden. …" at bounding box center [682, 427] width 287 height 127
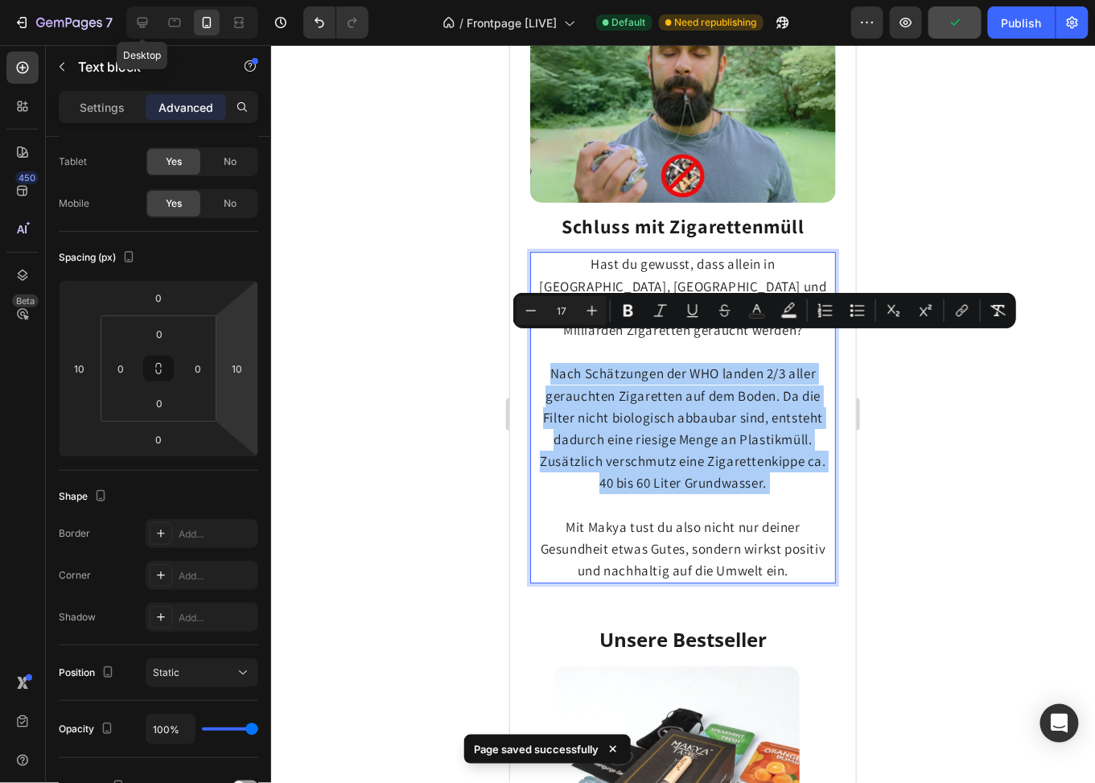
click at [1042, 403] on div at bounding box center [683, 414] width 824 height 738
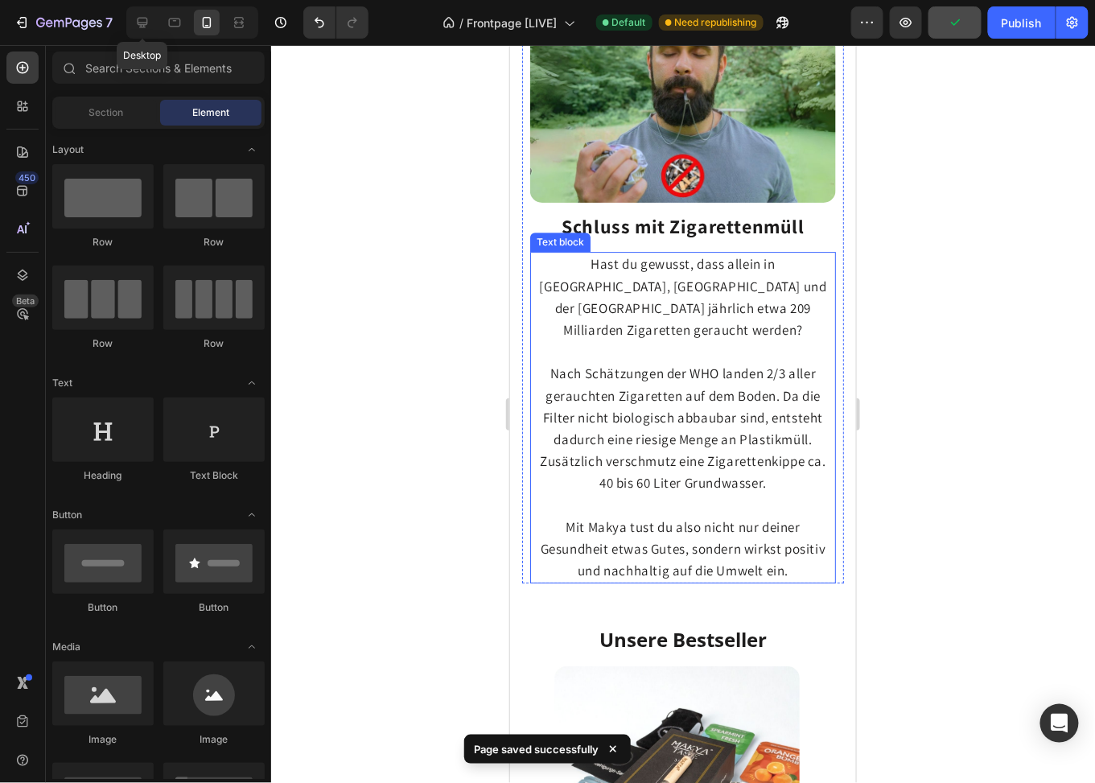
click at [715, 393] on span "Nach Schätzungen der WHO landen 2/3 aller gerauchten Zigaretten auf dem Boden. …" at bounding box center [682, 427] width 287 height 127
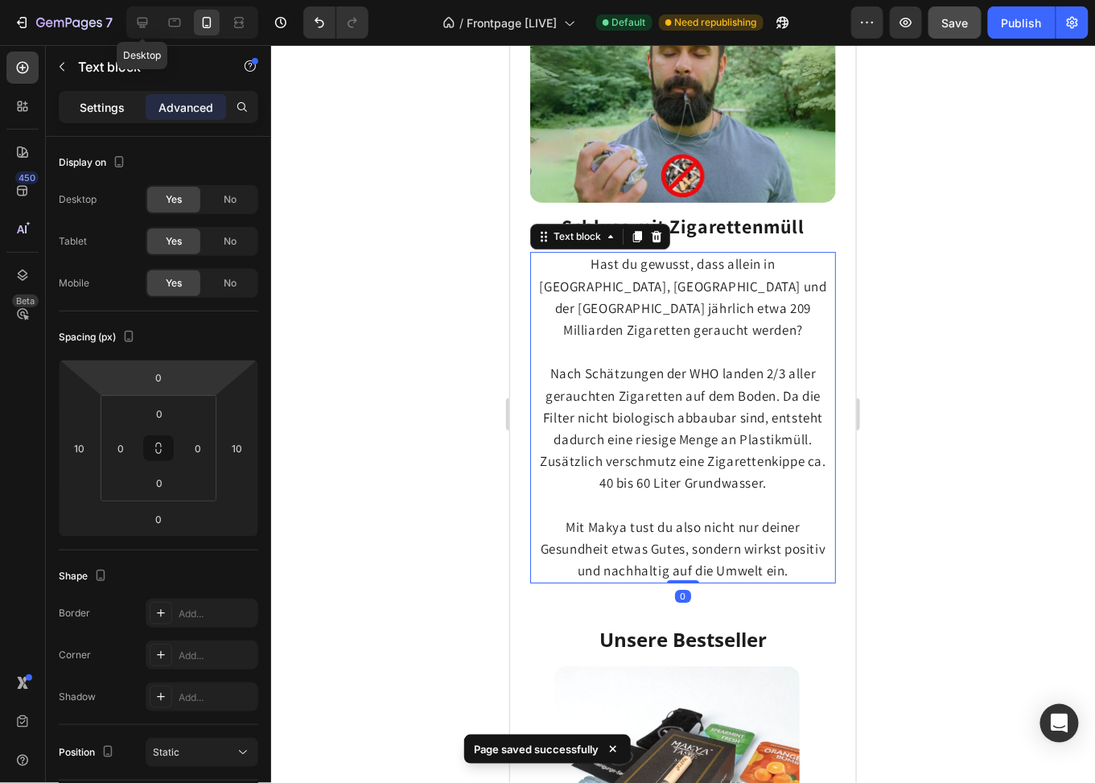
click at [104, 107] on p "Settings" at bounding box center [102, 107] width 45 height 17
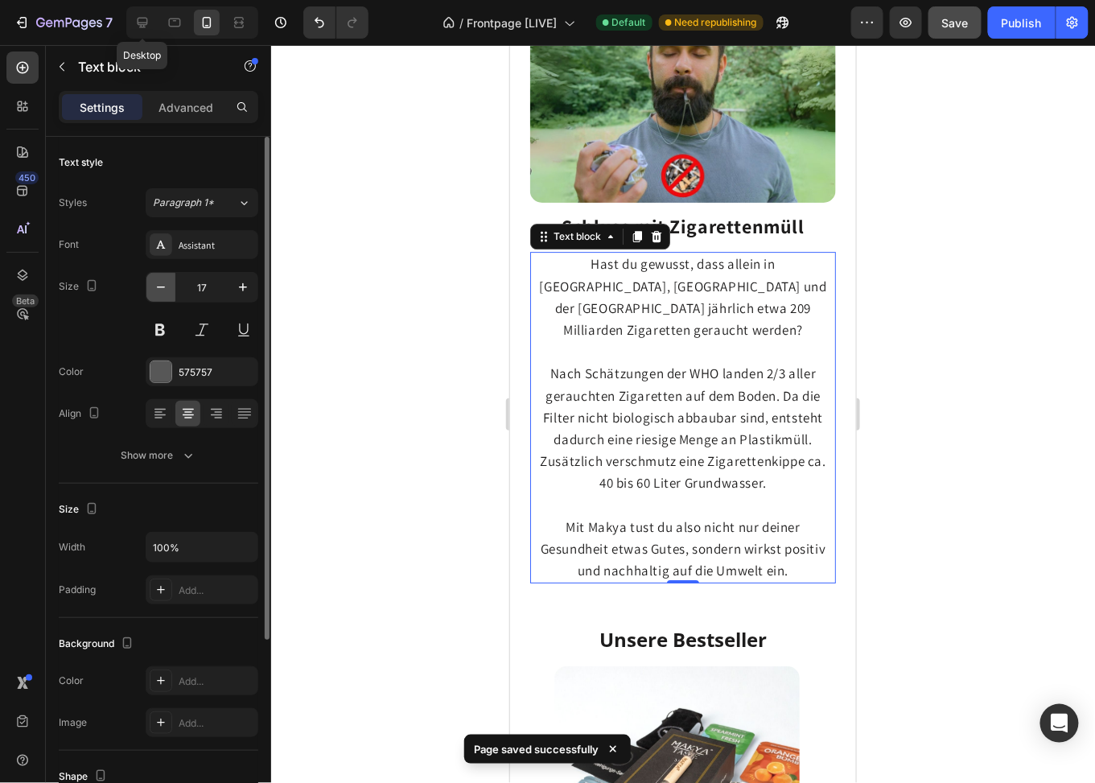
click at [165, 288] on icon "button" at bounding box center [161, 287] width 16 height 16
type input "16"
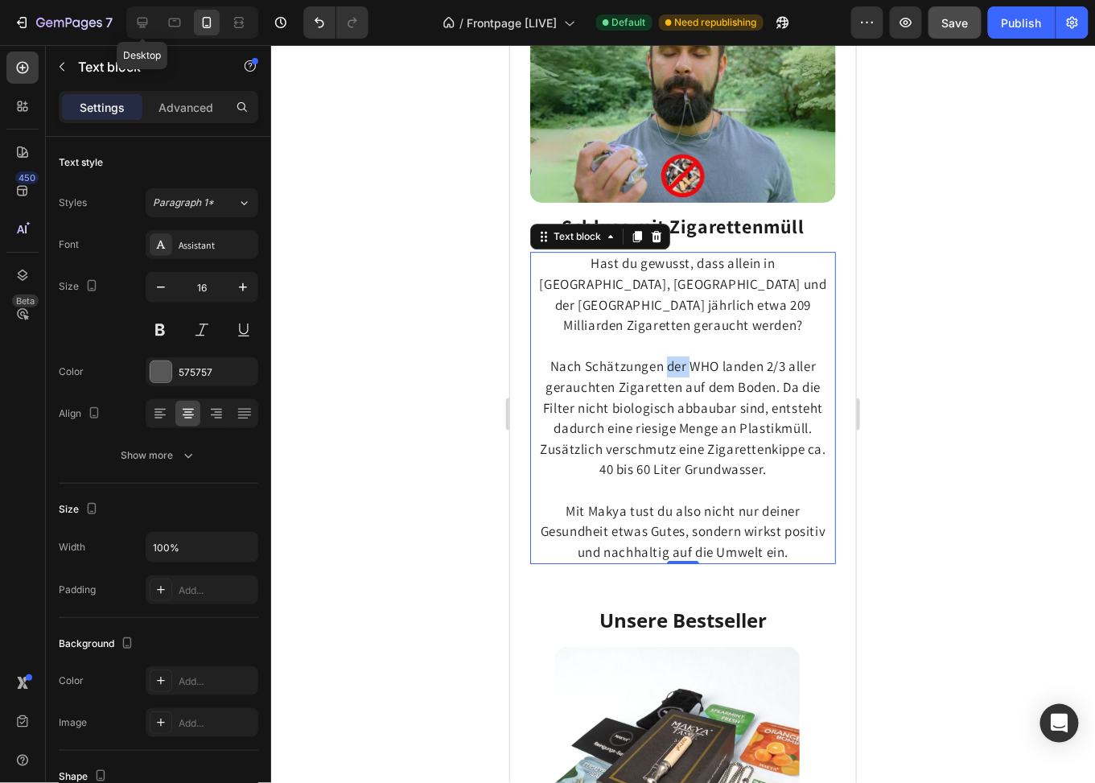
click at [662, 357] on span "Nach Schätzungen der WHO landen 2/3 aller gerauchten Zigaretten auf dem Boden. …" at bounding box center [682, 417] width 287 height 121
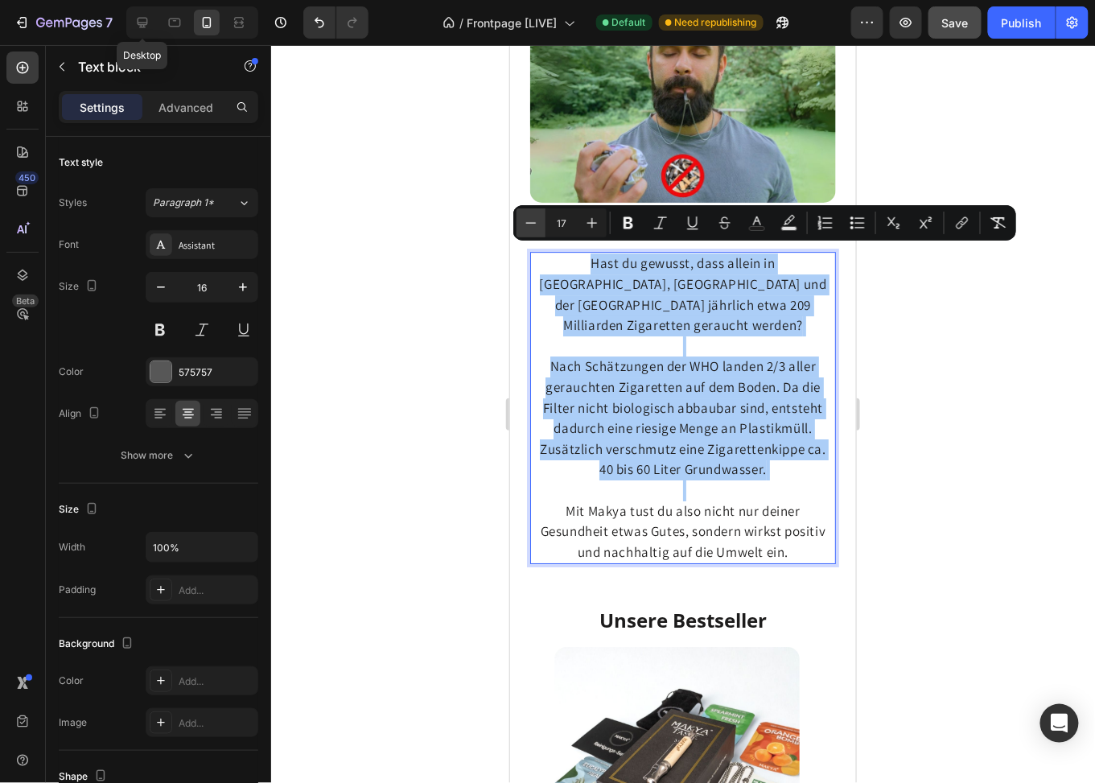
click at [524, 220] on icon "Editor contextual toolbar" at bounding box center [531, 223] width 16 height 16
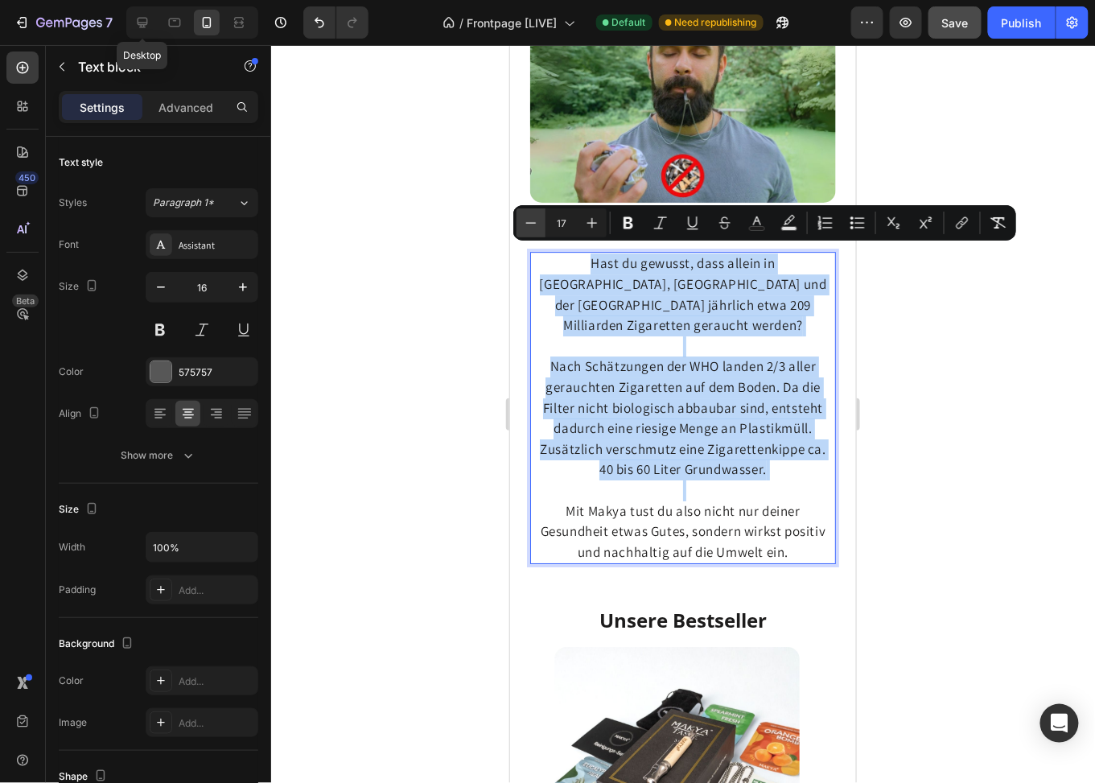
type input "16"
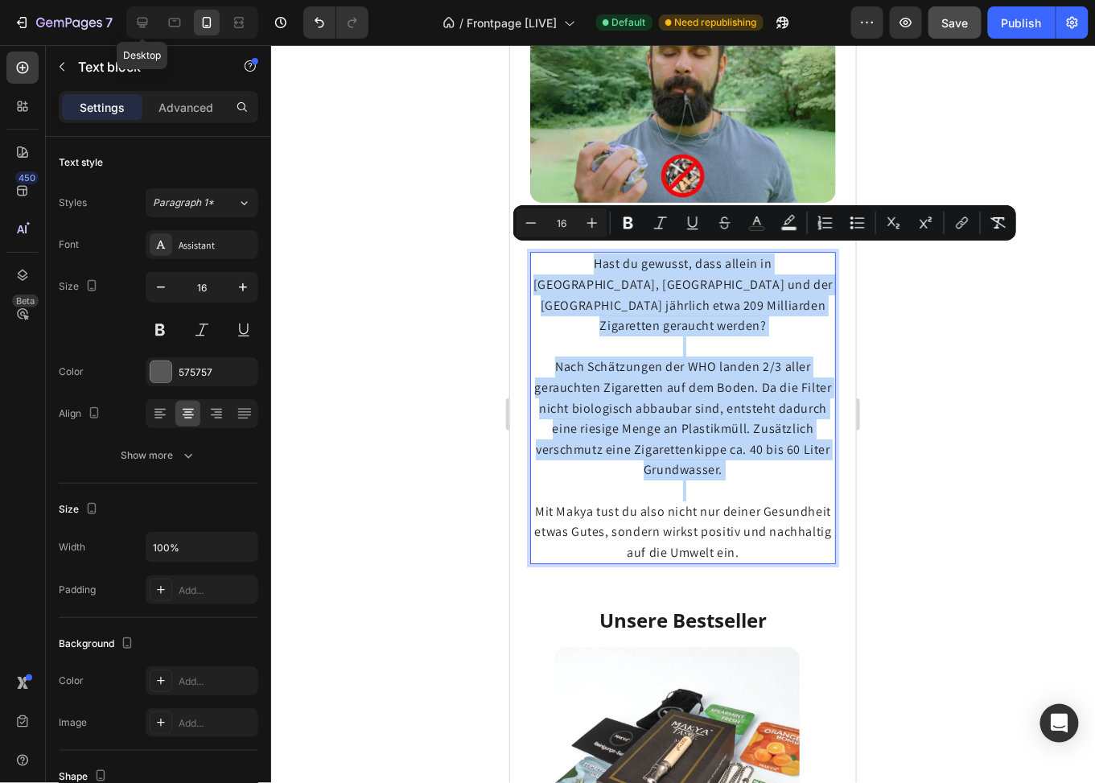
click at [643, 321] on p "Hast du gewusst, dass allein in Deutschland, Österreich und der Schweiz jährlic…" at bounding box center [682, 407] width 303 height 309
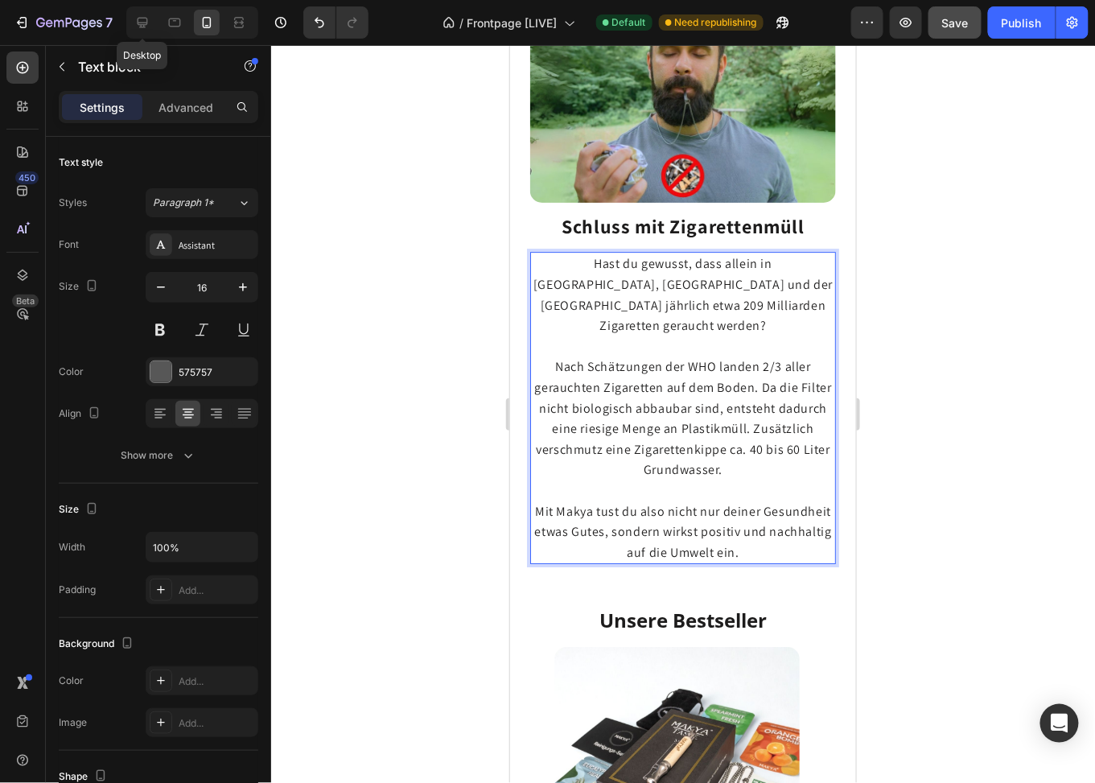
click at [905, 354] on div at bounding box center [683, 414] width 824 height 738
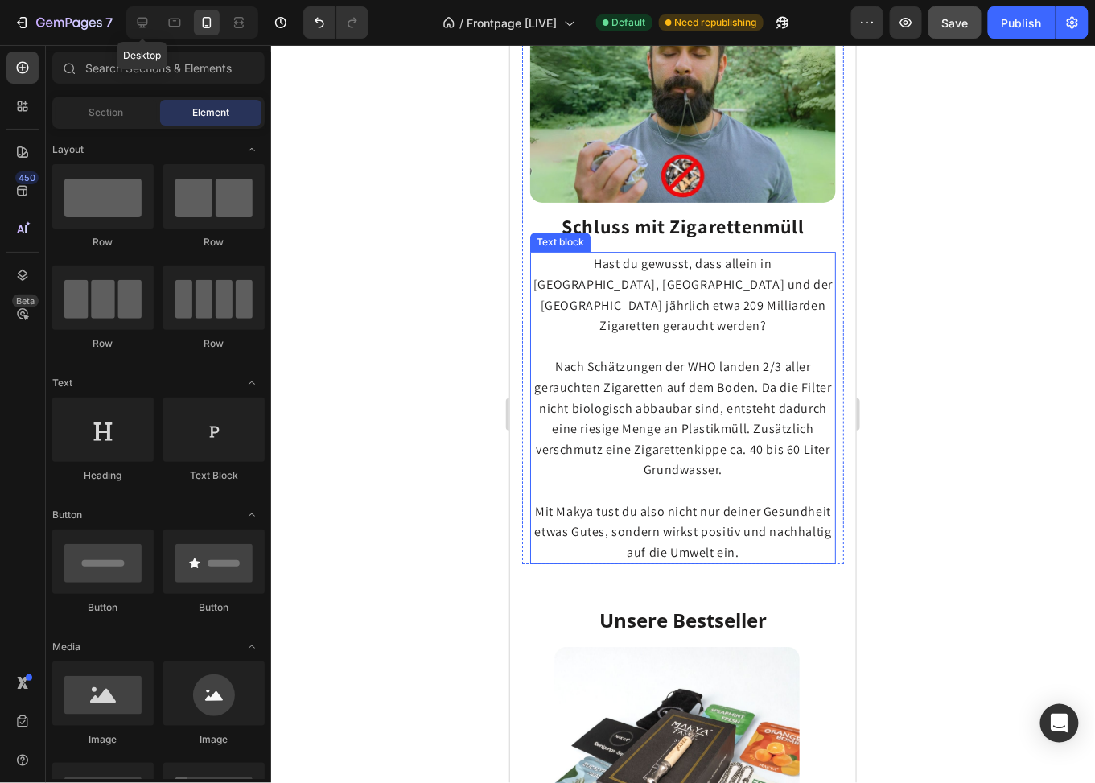
click at [683, 346] on p "Hast du gewusst, dass allein in Deutschland, Österreich und der Schweiz jährlic…" at bounding box center [682, 407] width 303 height 309
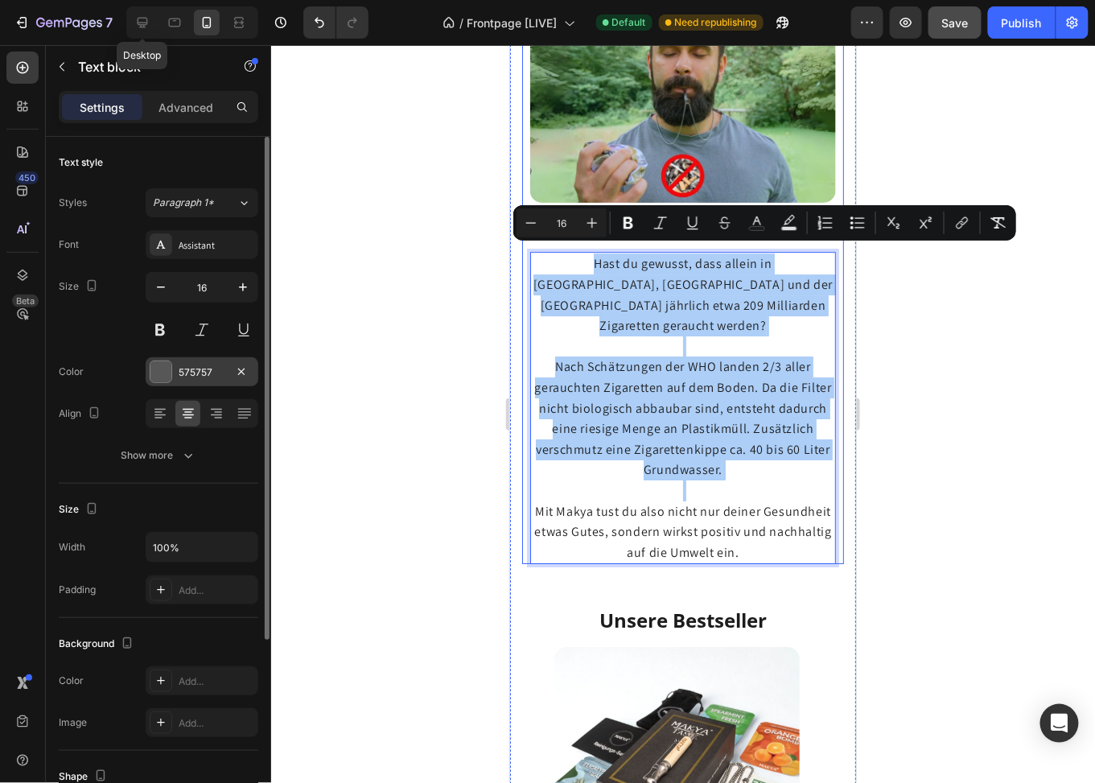
click at [156, 371] on div at bounding box center [160, 371] width 21 height 21
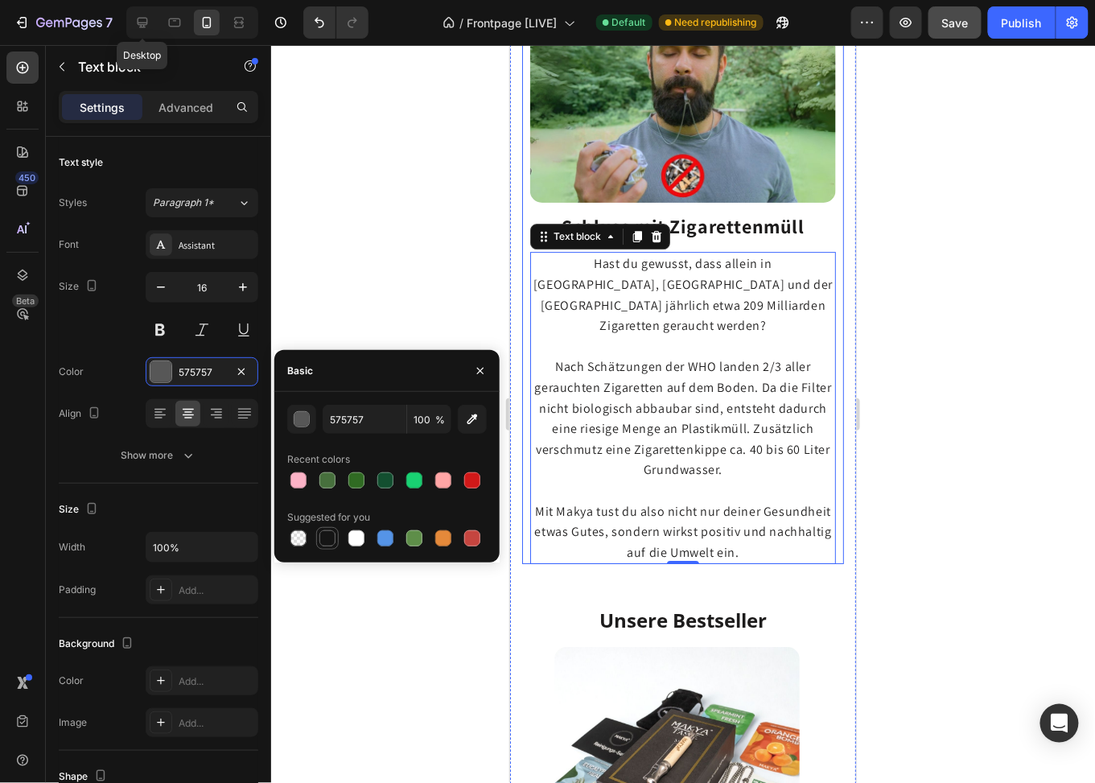
click at [324, 542] on div at bounding box center [327, 538] width 16 height 16
click at [381, 472] on div at bounding box center [385, 480] width 16 height 16
click at [468, 482] on div at bounding box center [472, 480] width 16 height 16
click at [328, 537] on div at bounding box center [327, 538] width 16 height 16
type input "151515"
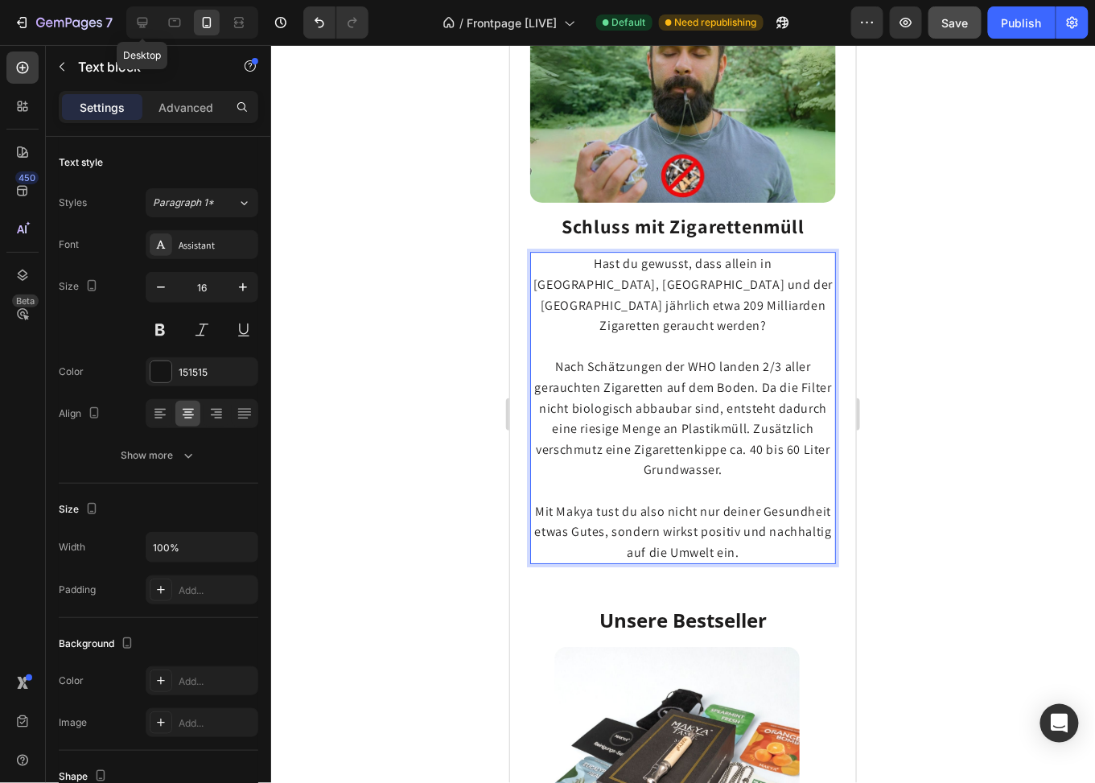
click at [654, 361] on span "Nach Schätzungen der WHO landen 2/3 aller gerauchten Zigaretten auf dem Boden. …" at bounding box center [682, 417] width 297 height 120
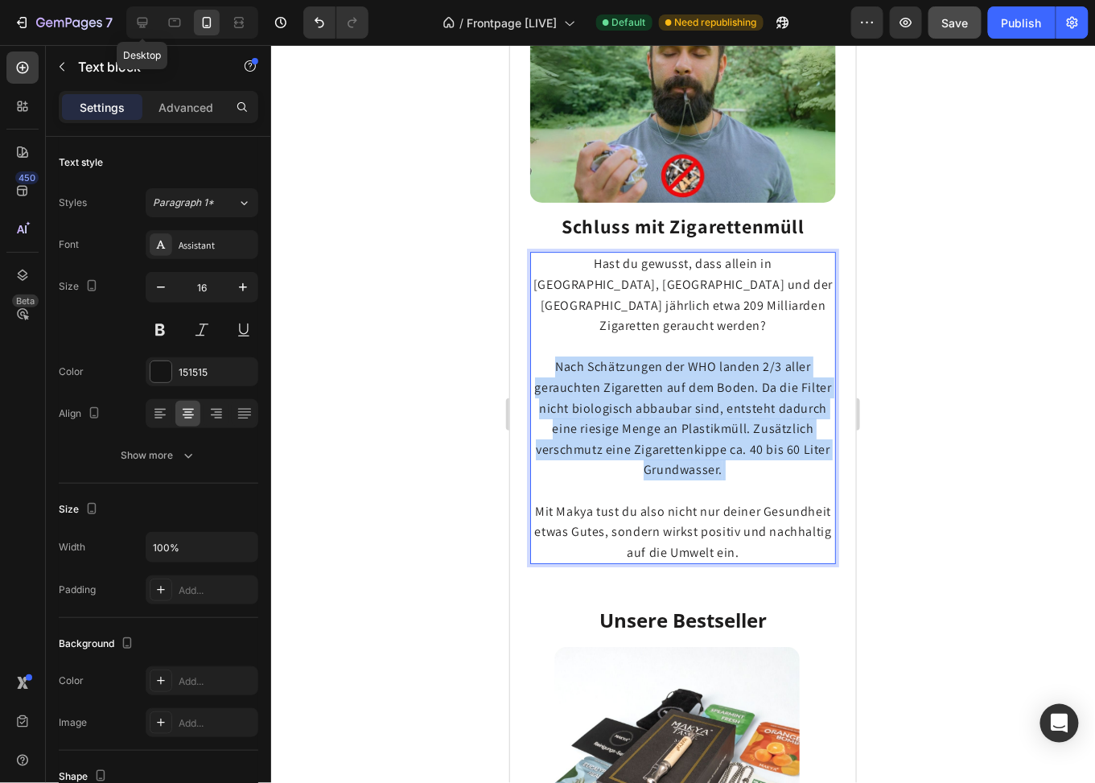
click at [654, 361] on span "Nach Schätzungen der WHO landen 2/3 aller gerauchten Zigaretten auf dem Boden. …" at bounding box center [682, 417] width 297 height 120
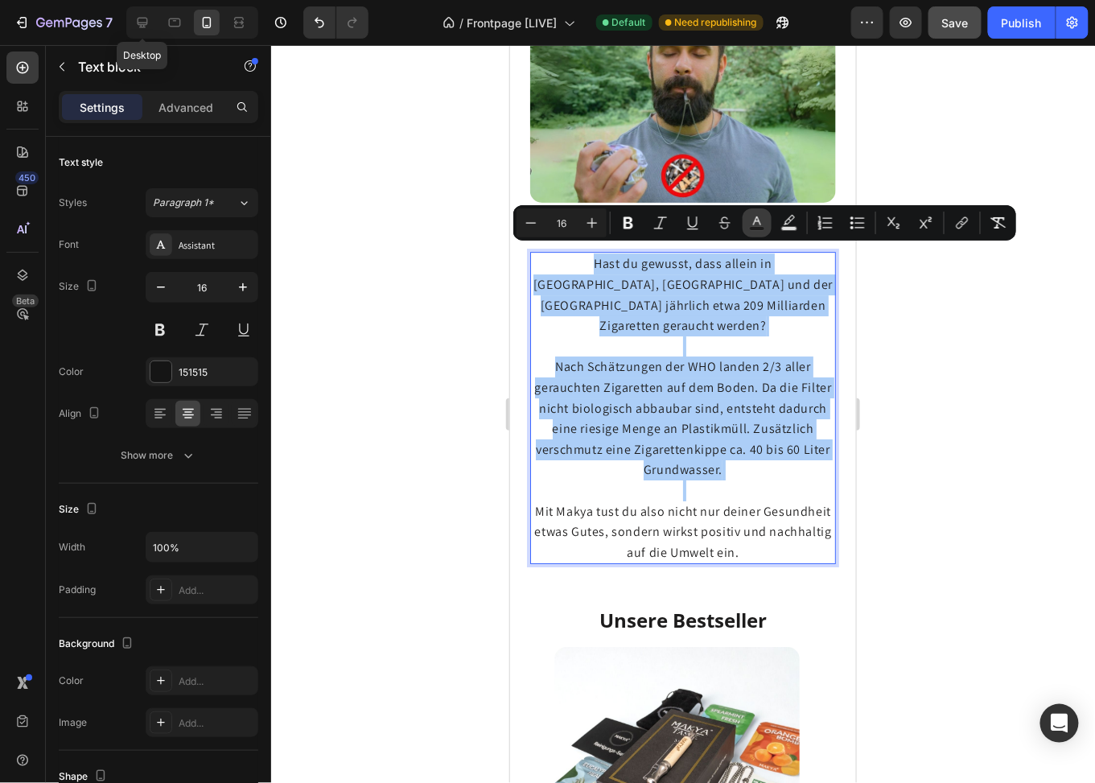
click at [754, 222] on icon "Editor contextual toolbar" at bounding box center [757, 220] width 8 height 9
type input "1D1C1C"
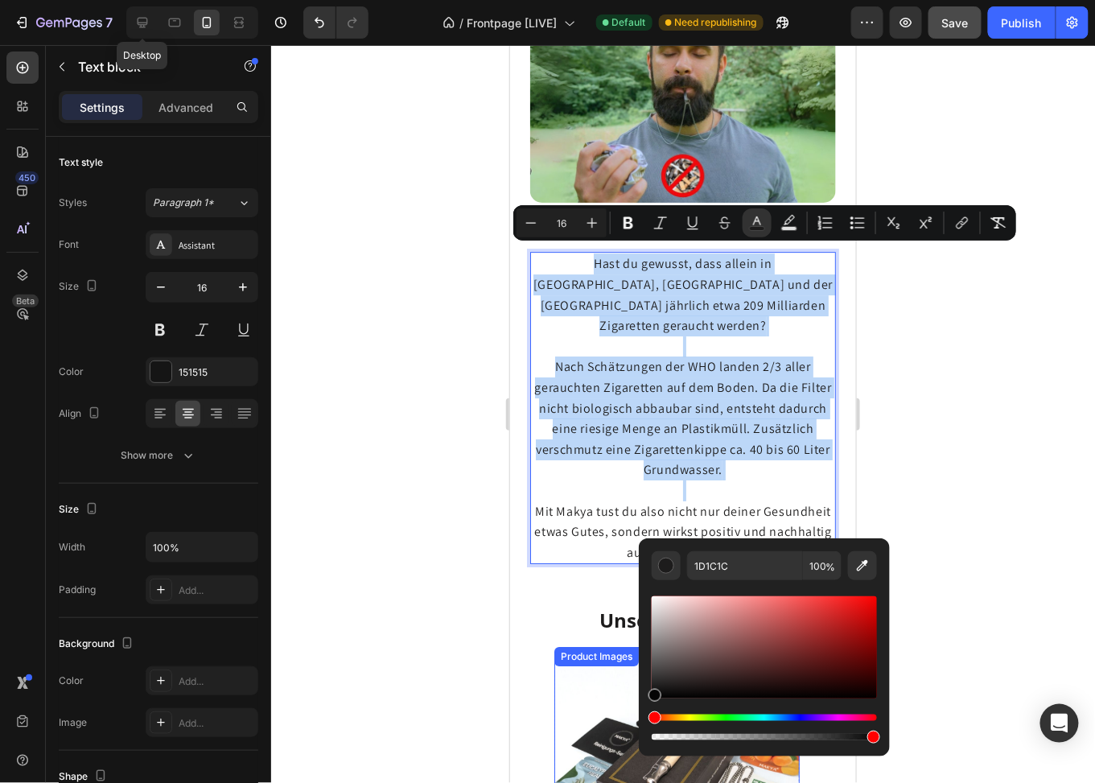
drag, startPoint x: 1169, startPoint y: 722, endPoint x: 633, endPoint y: 705, distance: 536.2
type input "050505"
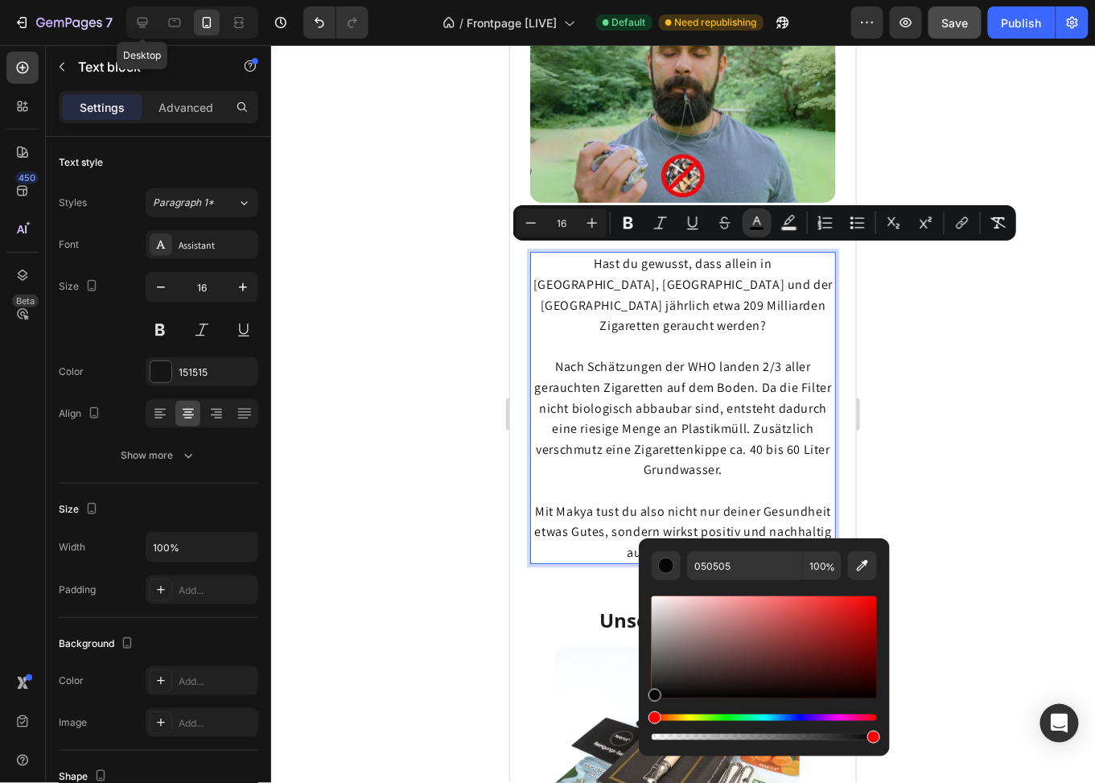
click at [706, 395] on span "Nach Schätzungen der WHO landen 2/3 aller gerauchten Zigaretten auf dem Boden. …" at bounding box center [682, 417] width 297 height 120
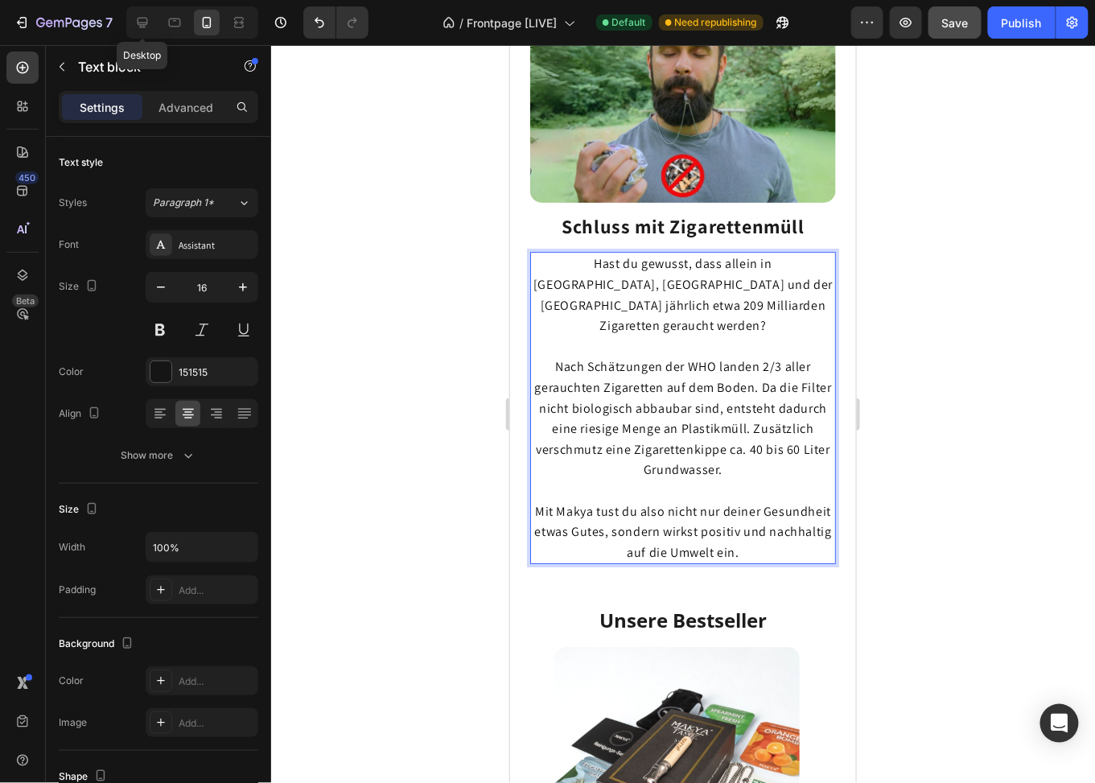
click at [950, 392] on div at bounding box center [683, 414] width 824 height 738
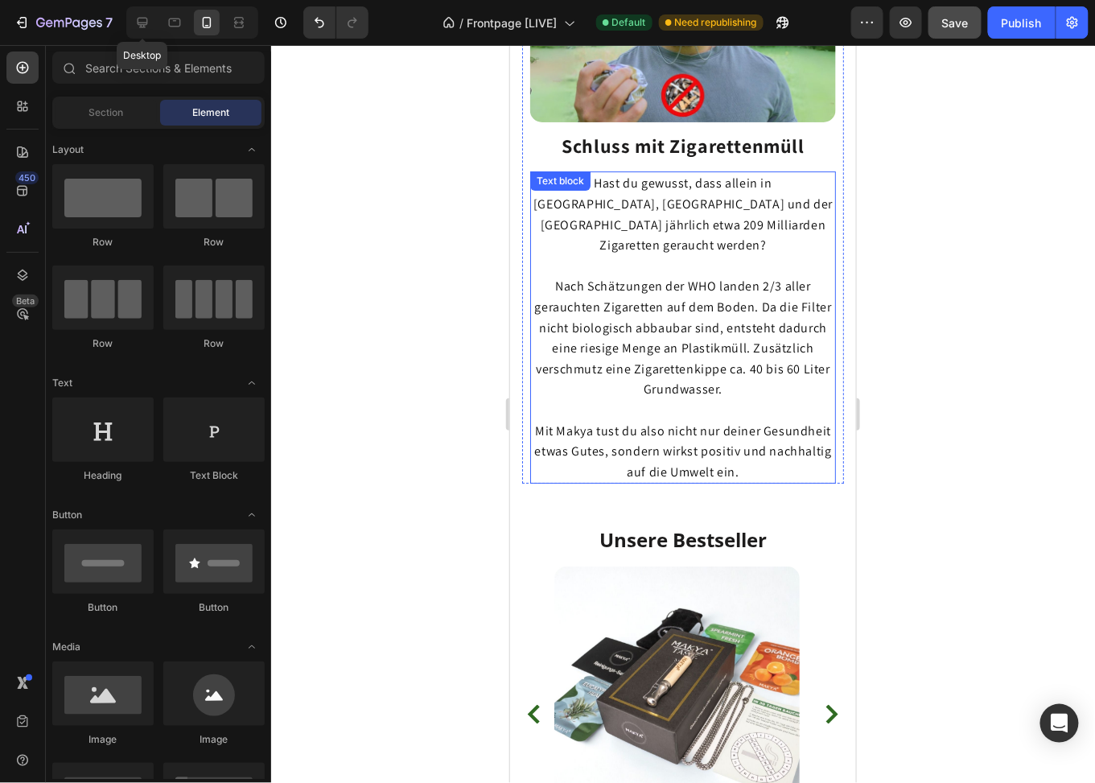
scroll to position [1529, 0]
click at [702, 294] on span "Nach Schätzungen der WHO landen 2/3 aller gerauchten Zigaretten auf dem Boden. …" at bounding box center [682, 337] width 297 height 120
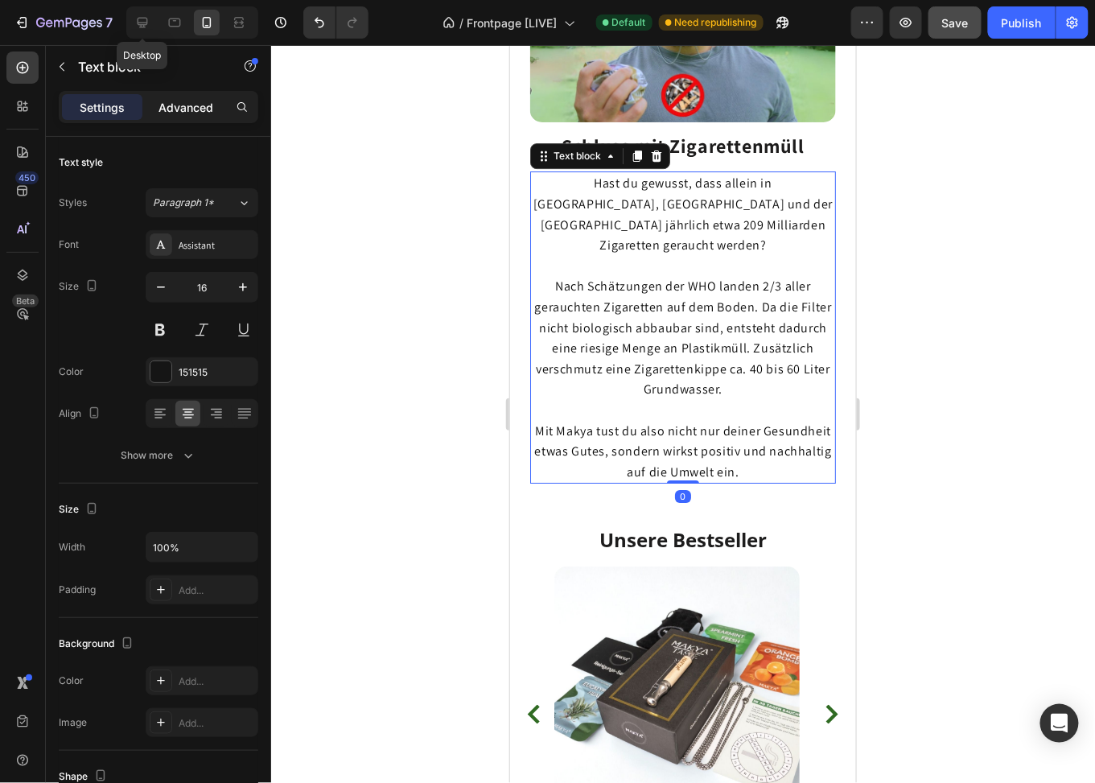
click at [180, 99] on p "Advanced" at bounding box center [186, 107] width 55 height 17
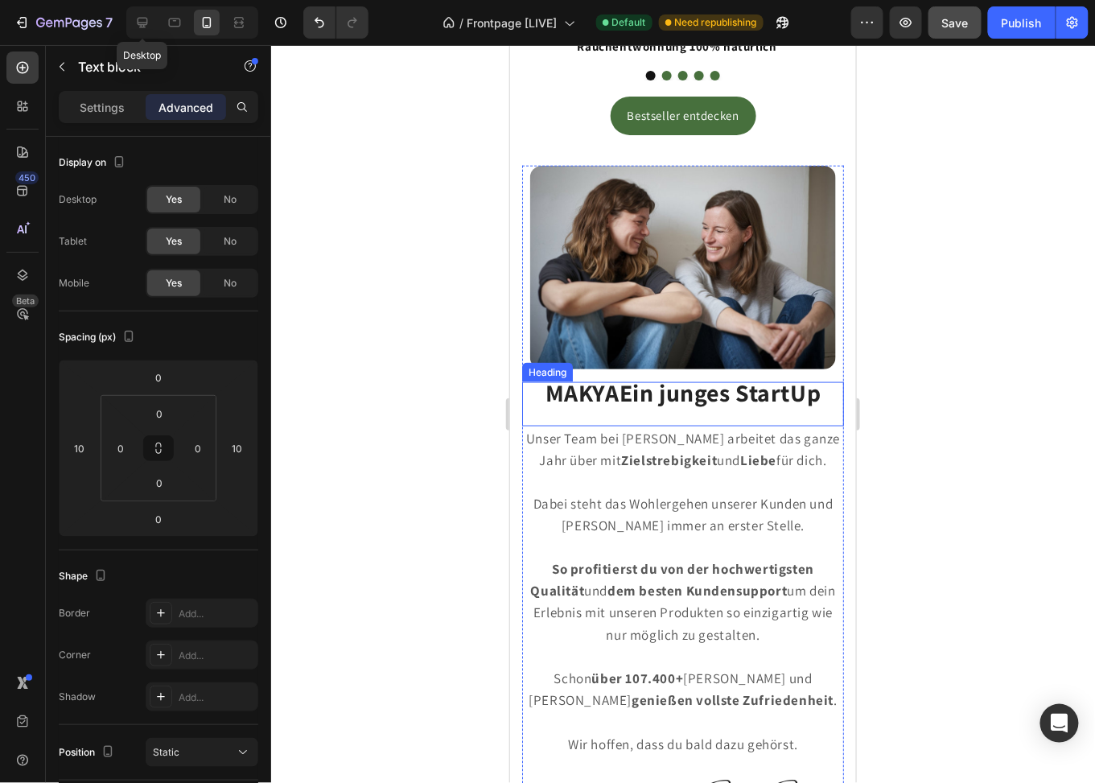
scroll to position [2333, 0]
click at [644, 451] on strong "Zielstrebigkeit" at bounding box center [668, 460] width 96 height 18
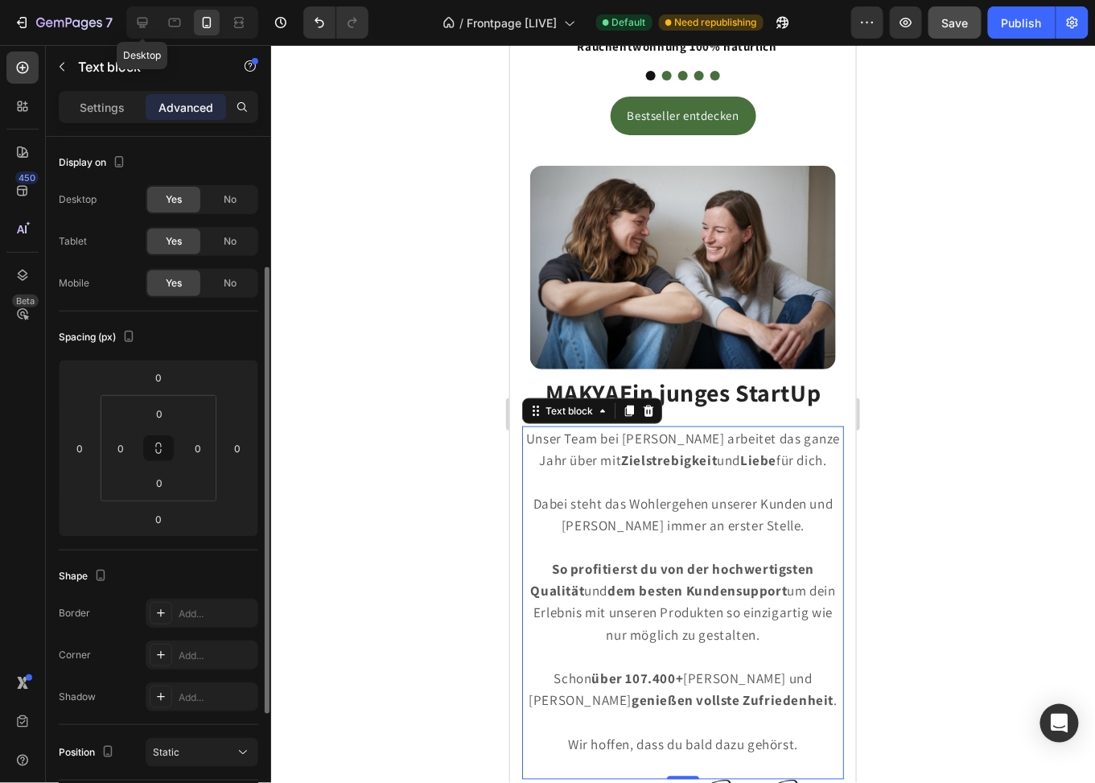
scroll to position [80, 0]
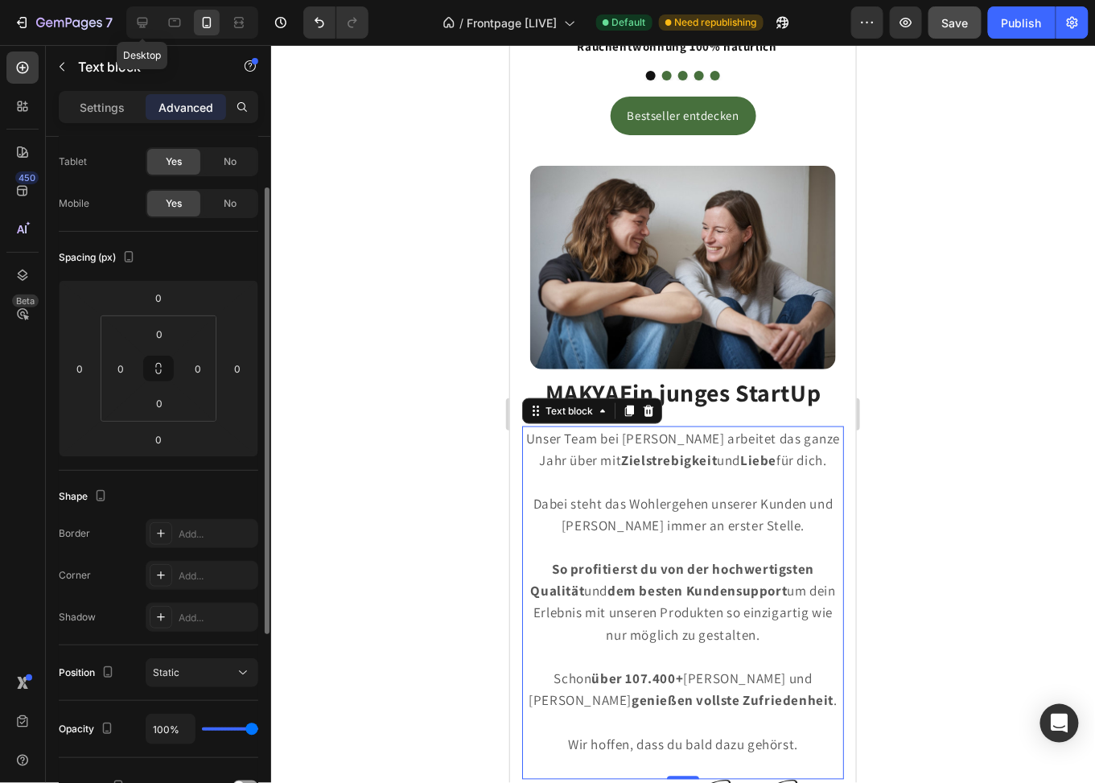
click at [651, 493] on p "Dabei steht das Wohlergehen unserer Kunden und [PERSON_NAME] immer an erster St…" at bounding box center [682, 514] width 319 height 43
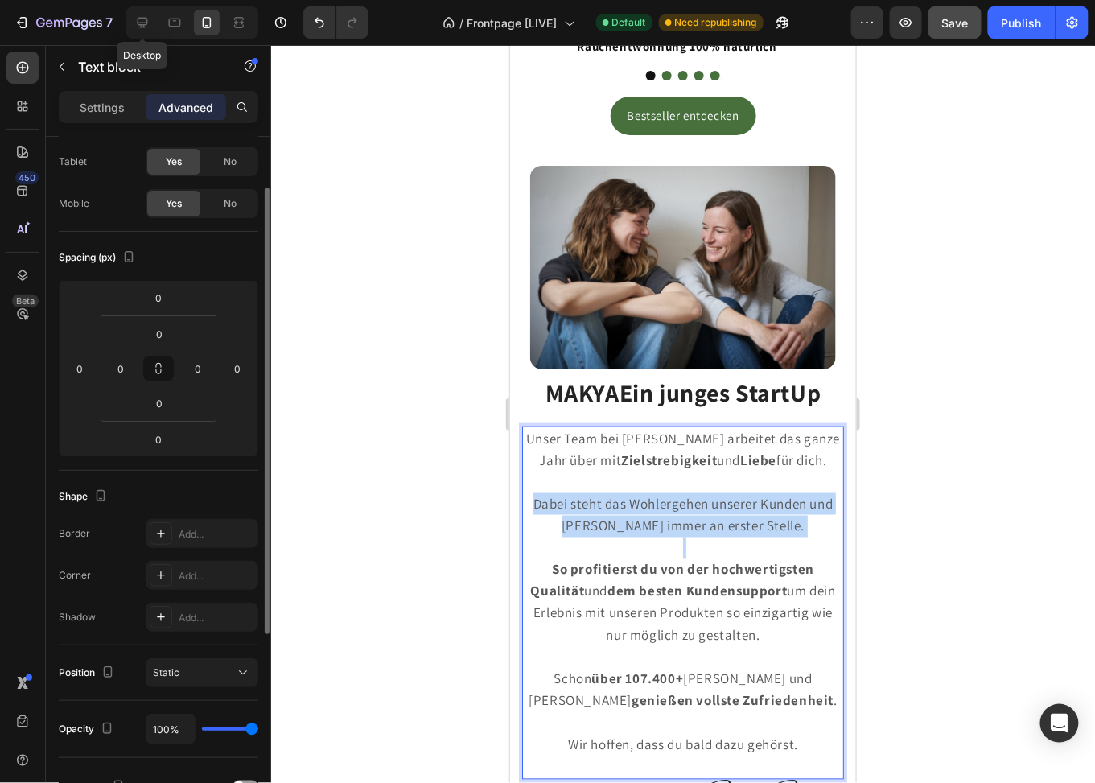
click at [651, 493] on p "Dabei steht das Wohlergehen unserer Kunden und [PERSON_NAME] immer an erster St…" at bounding box center [682, 514] width 319 height 43
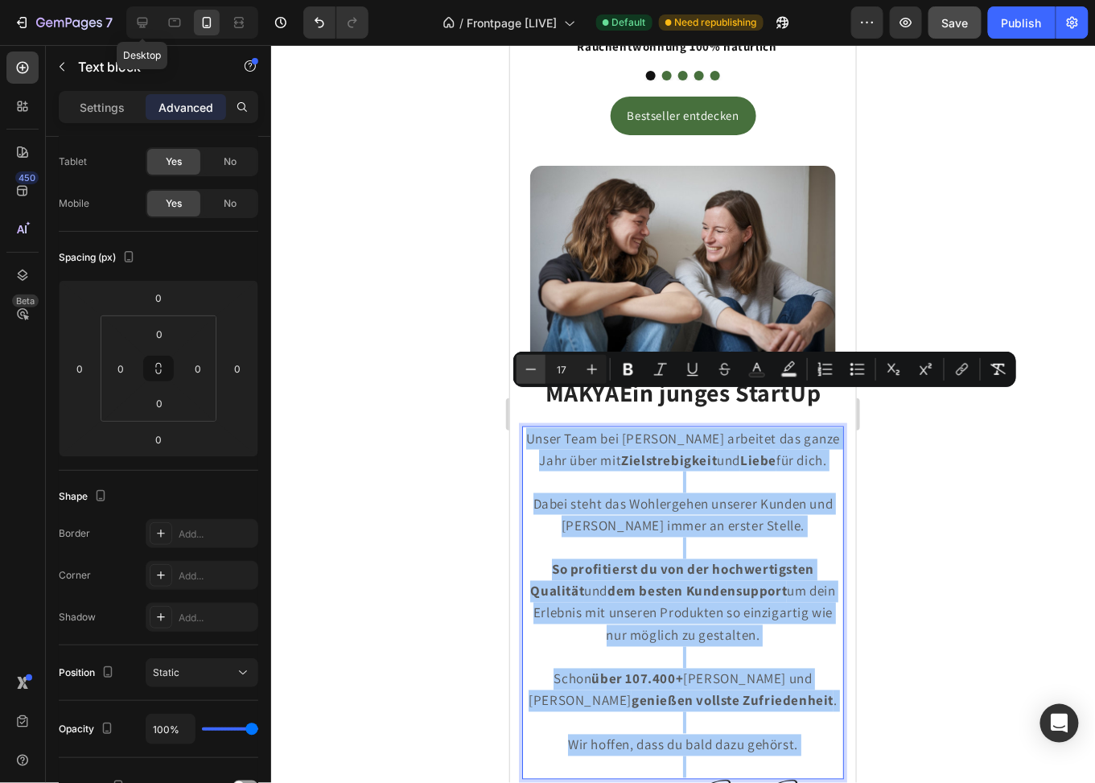
click at [534, 371] on icon "Editor contextual toolbar" at bounding box center [531, 369] width 16 height 16
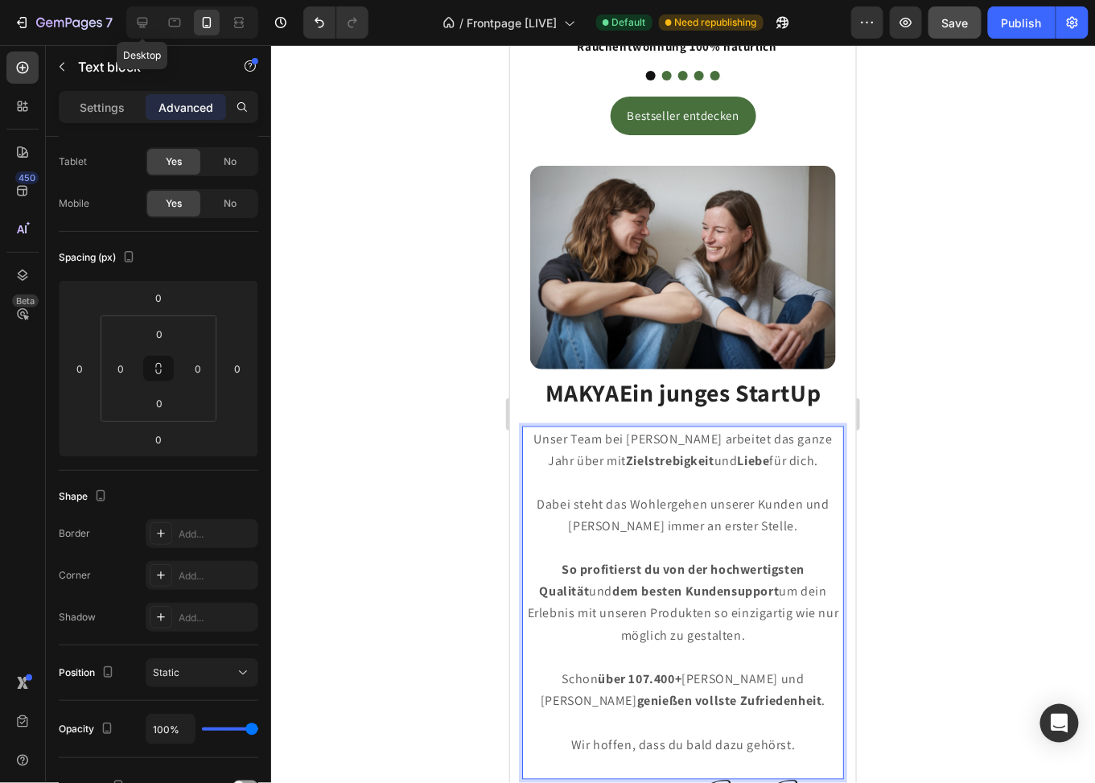
click at [720, 471] on p "Rich Text Editor. Editing area: main" at bounding box center [682, 482] width 319 height 22
click at [699, 430] on span "Unser Team bei Makya arbeitet das ganze Jahr über mit Zielstrebigkeit und Liebe…" at bounding box center [682, 449] width 299 height 39
click at [714, 471] on p "Rich Text Editor. Editing area: main" at bounding box center [682, 482] width 319 height 22
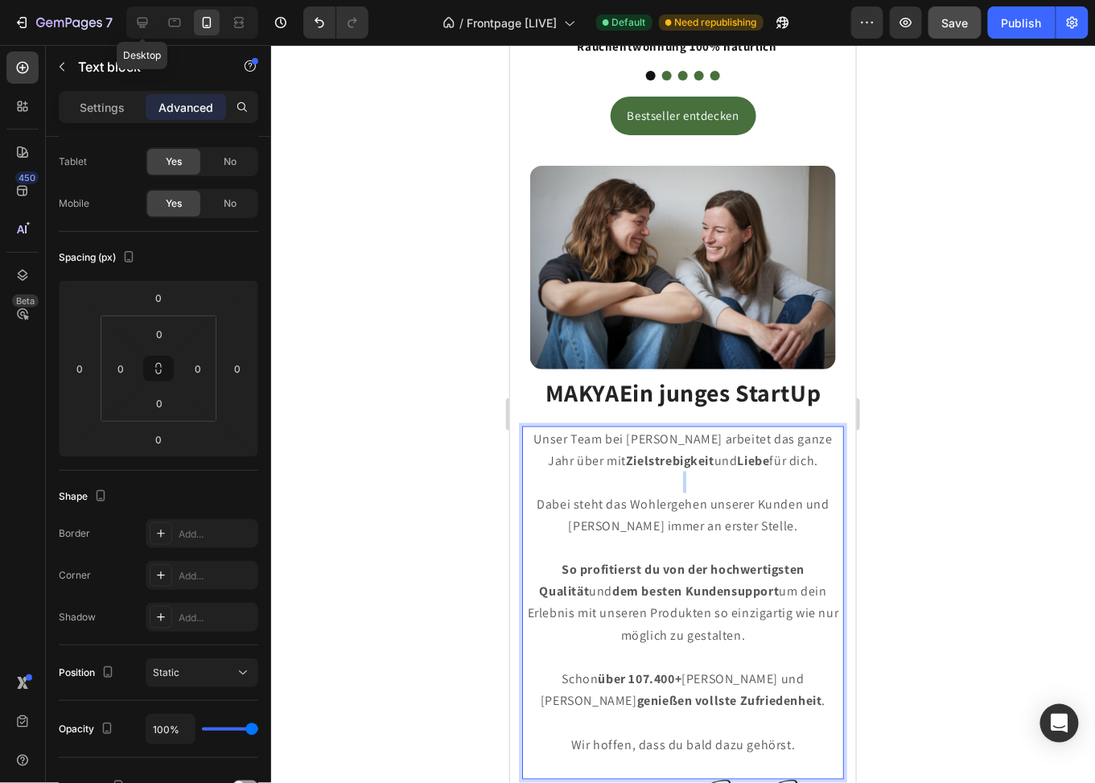
click at [714, 471] on p "Rich Text Editor. Editing area: main" at bounding box center [682, 482] width 319 height 22
click at [711, 495] on span "Dabei steht das Wohlergehen unserer Kunden und [PERSON_NAME] immer an erster St…" at bounding box center [682, 514] width 293 height 39
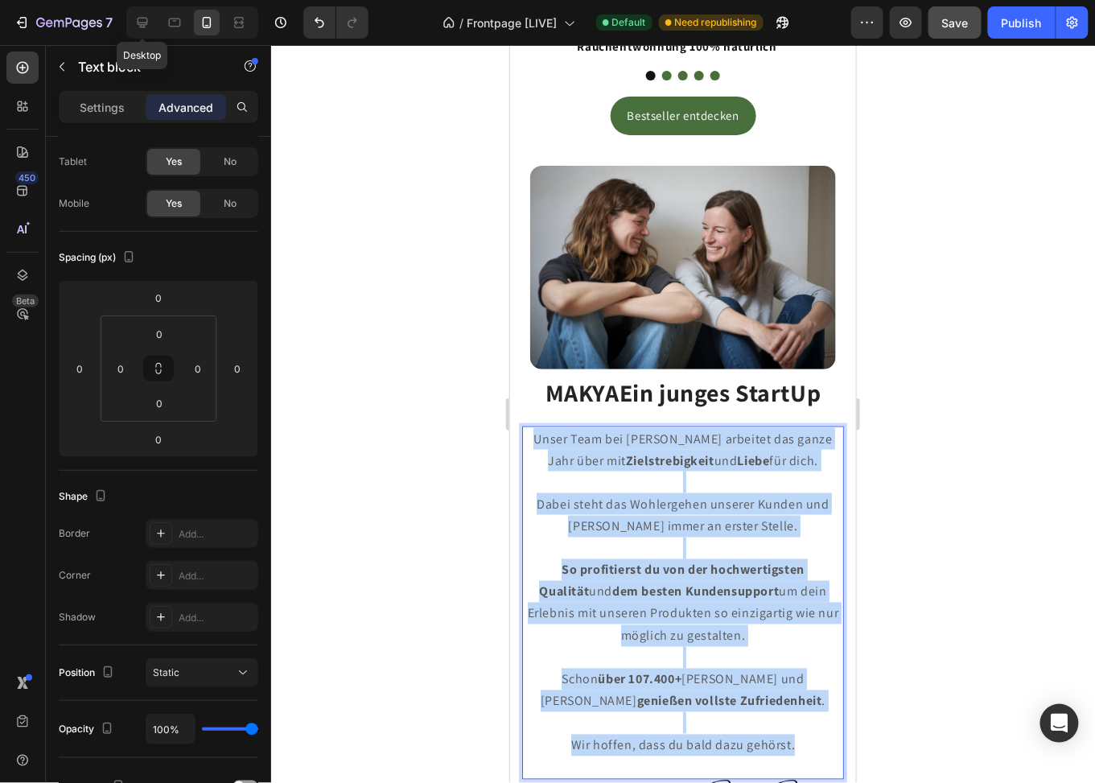
drag, startPoint x: 649, startPoint y: 575, endPoint x: 1008, endPoint y: 443, distance: 382.4
click at [509, 398] on html "iPhone 15 Pro Max ( 430 px) iPhone 13 Mini iPhone 13 Pro iPhone 11 Pro Max iPho…" at bounding box center [682, 295] width 346 height 5168
click at [700, 432] on span "Unser Team bei Makya arbeitet das ganze Jahr über mit Zielstrebigkeit und Liebe…" at bounding box center [682, 449] width 299 height 39
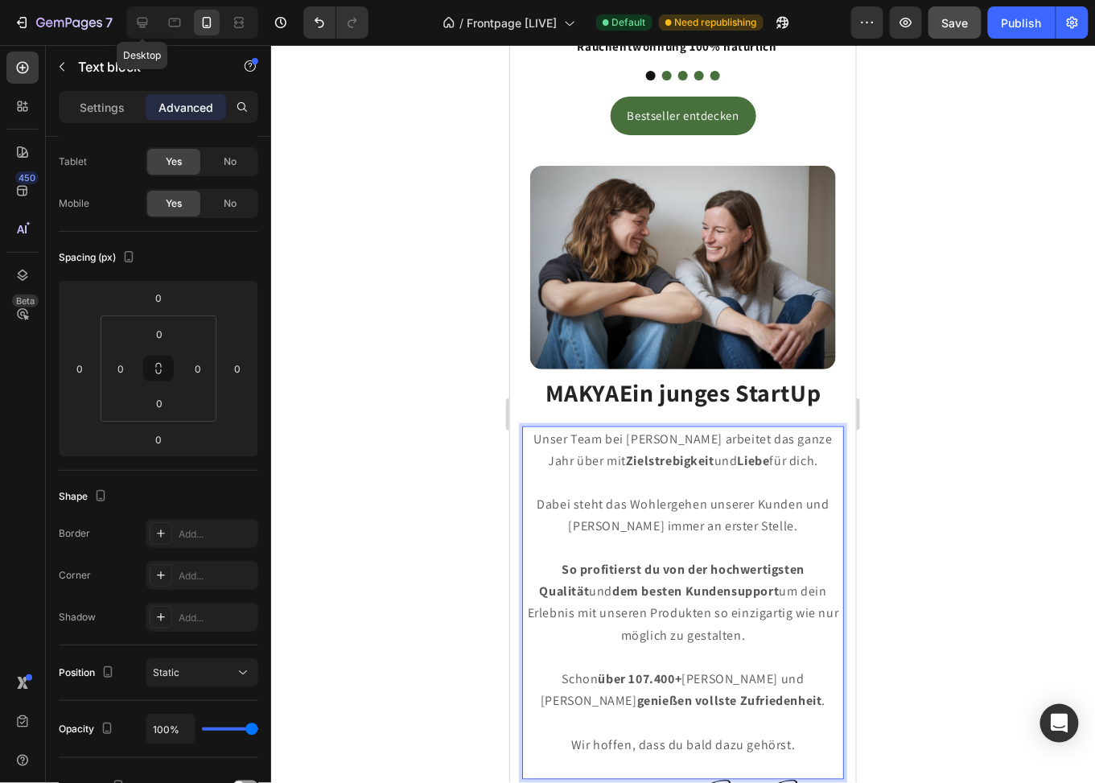
click at [965, 423] on div at bounding box center [683, 414] width 824 height 738
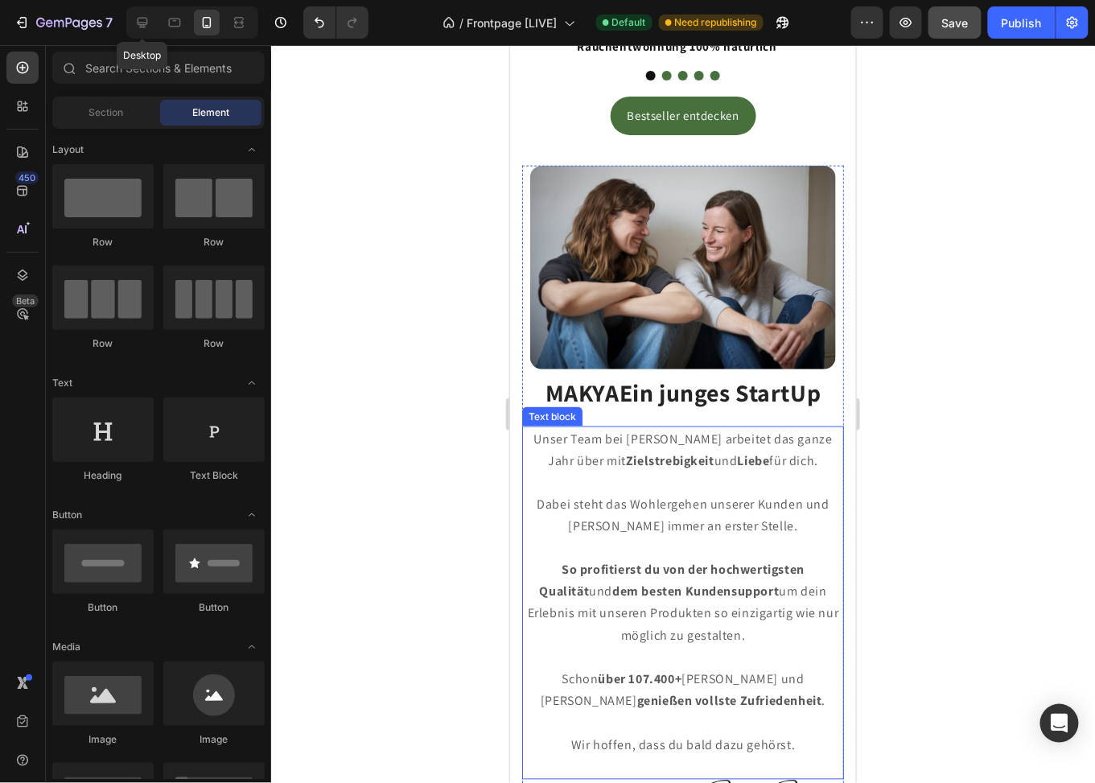
click at [686, 495] on span "Dabei steht das Wohlergehen unserer Kunden und [PERSON_NAME] immer an erster St…" at bounding box center [682, 514] width 293 height 39
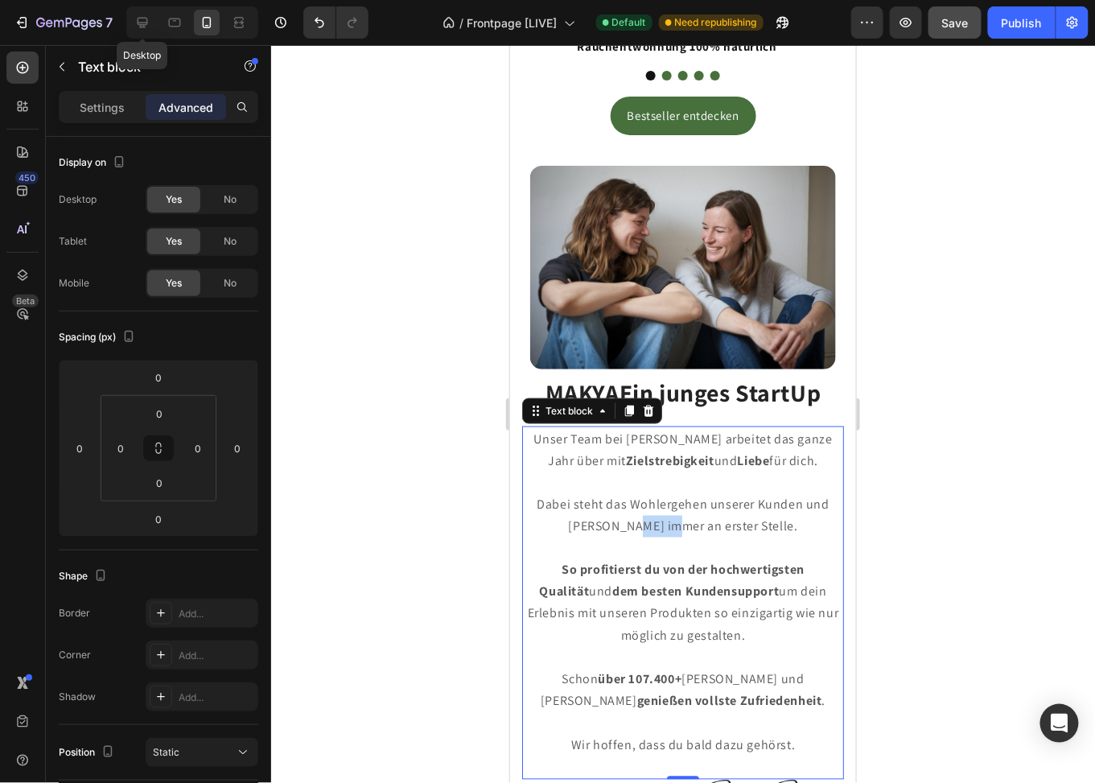
click at [645, 497] on span "Dabei steht das Wohlergehen unserer Kunden und [PERSON_NAME] immer an erster St…" at bounding box center [682, 514] width 293 height 39
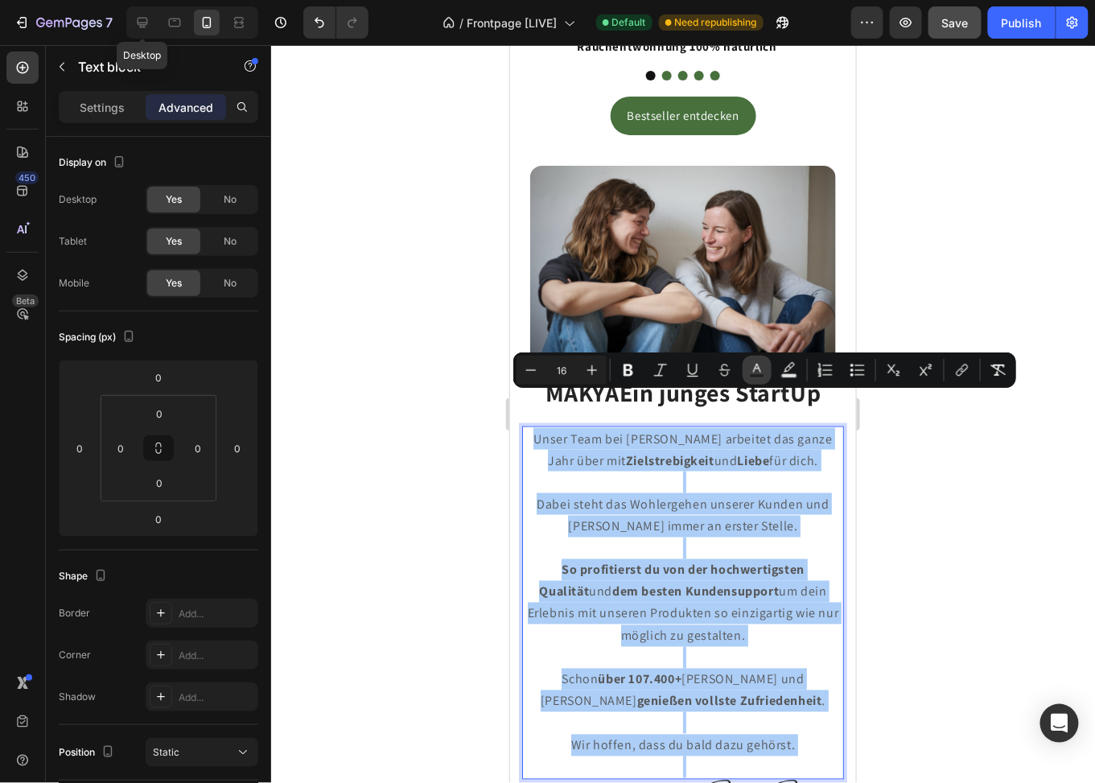
click at [755, 369] on icon "Editor contextual toolbar" at bounding box center [757, 368] width 8 height 9
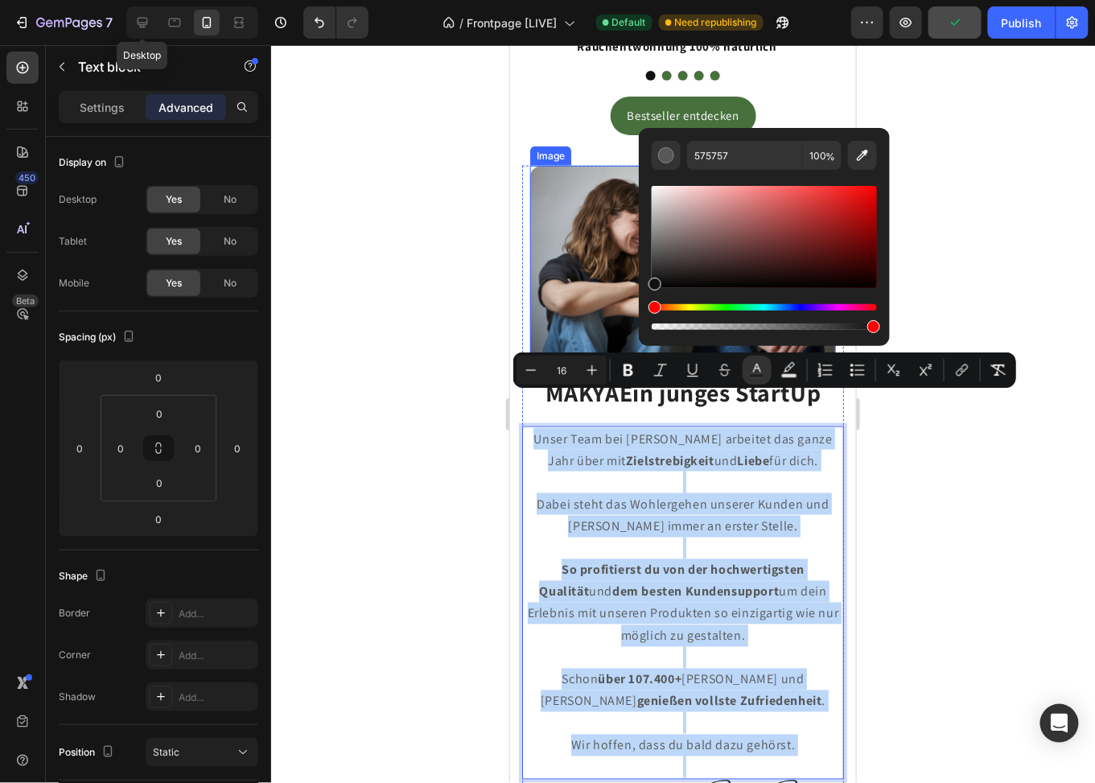
type input "111111"
drag, startPoint x: 1159, startPoint y: 324, endPoint x: 620, endPoint y: 285, distance: 539.8
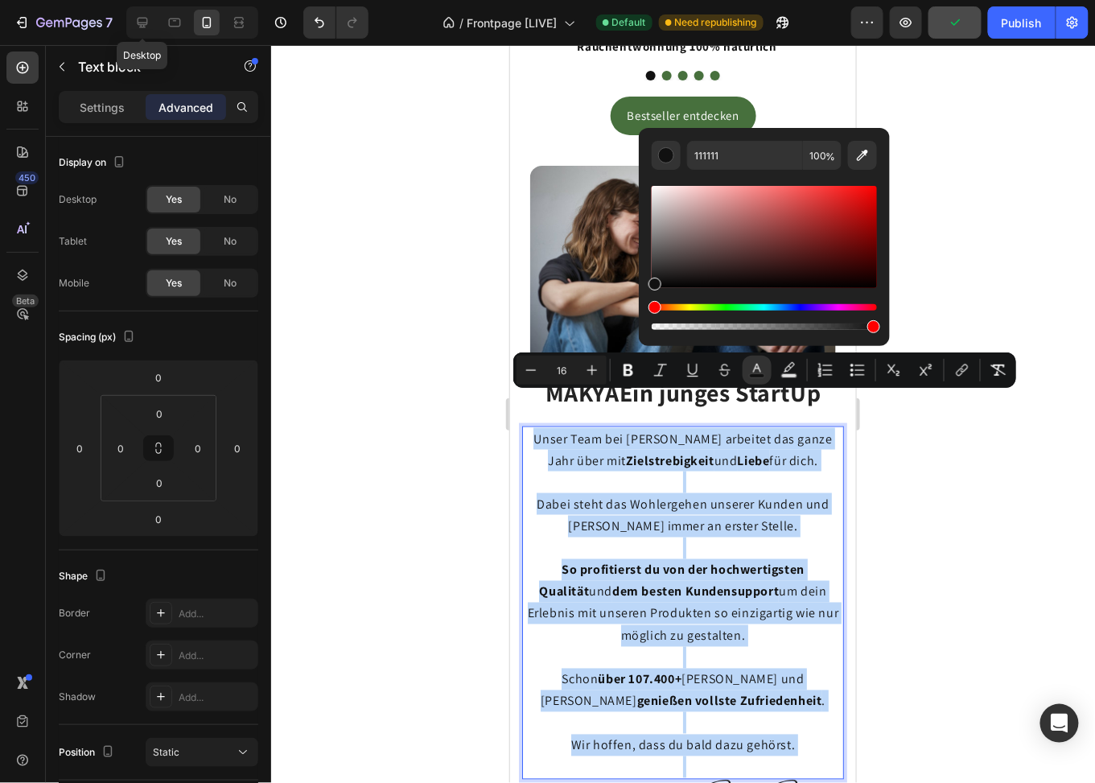
click at [643, 471] on p "Rich Text Editor. Editing area: main" at bounding box center [682, 482] width 319 height 22
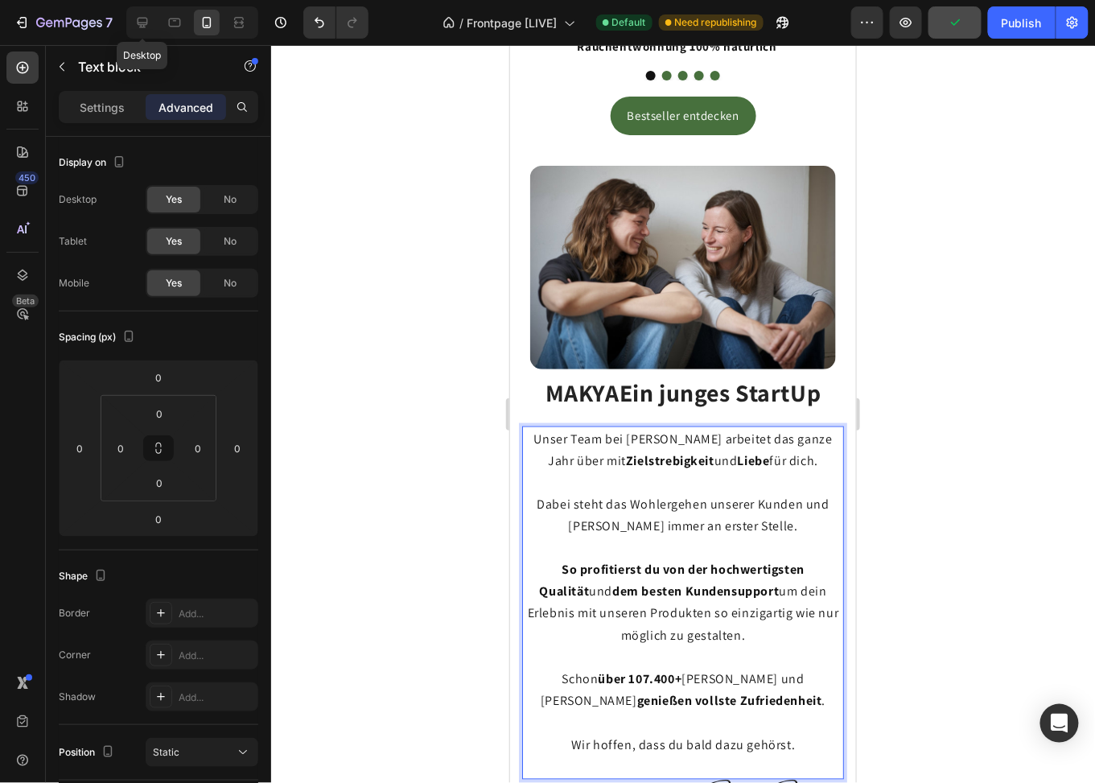
click at [982, 491] on div at bounding box center [683, 414] width 824 height 738
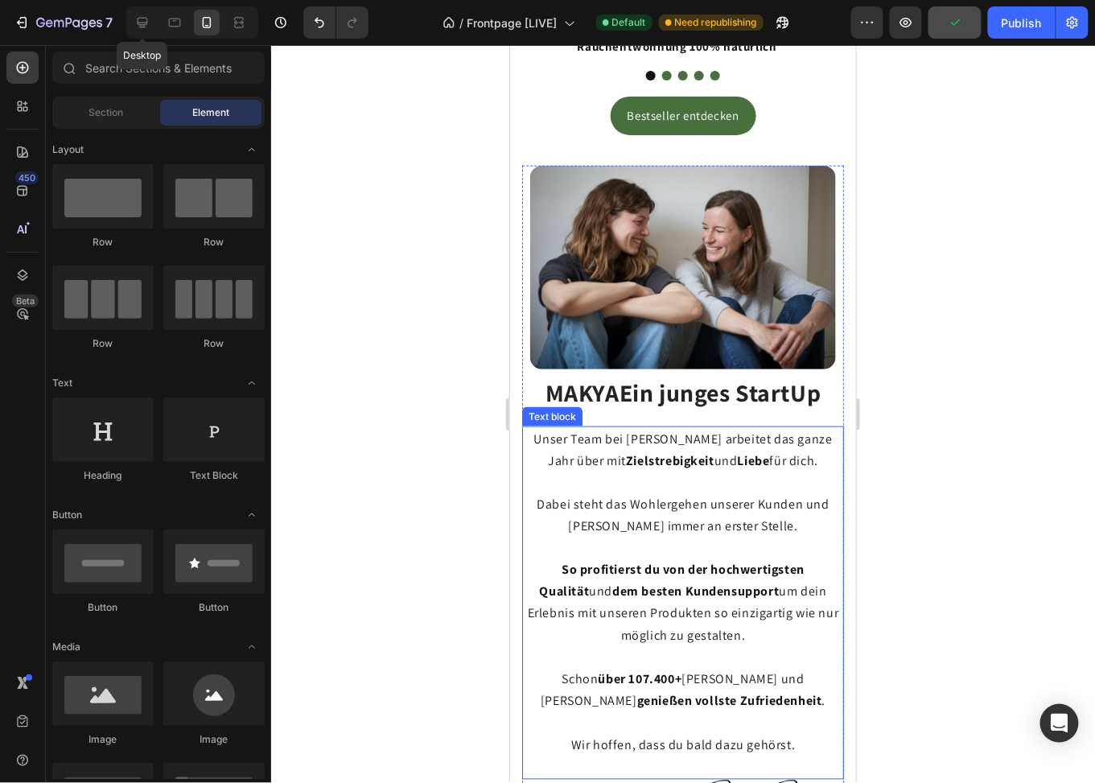
click at [701, 495] on span "Dabei steht das Wohlergehen unserer Kunden und [PERSON_NAME] immer an erster St…" at bounding box center [682, 514] width 293 height 39
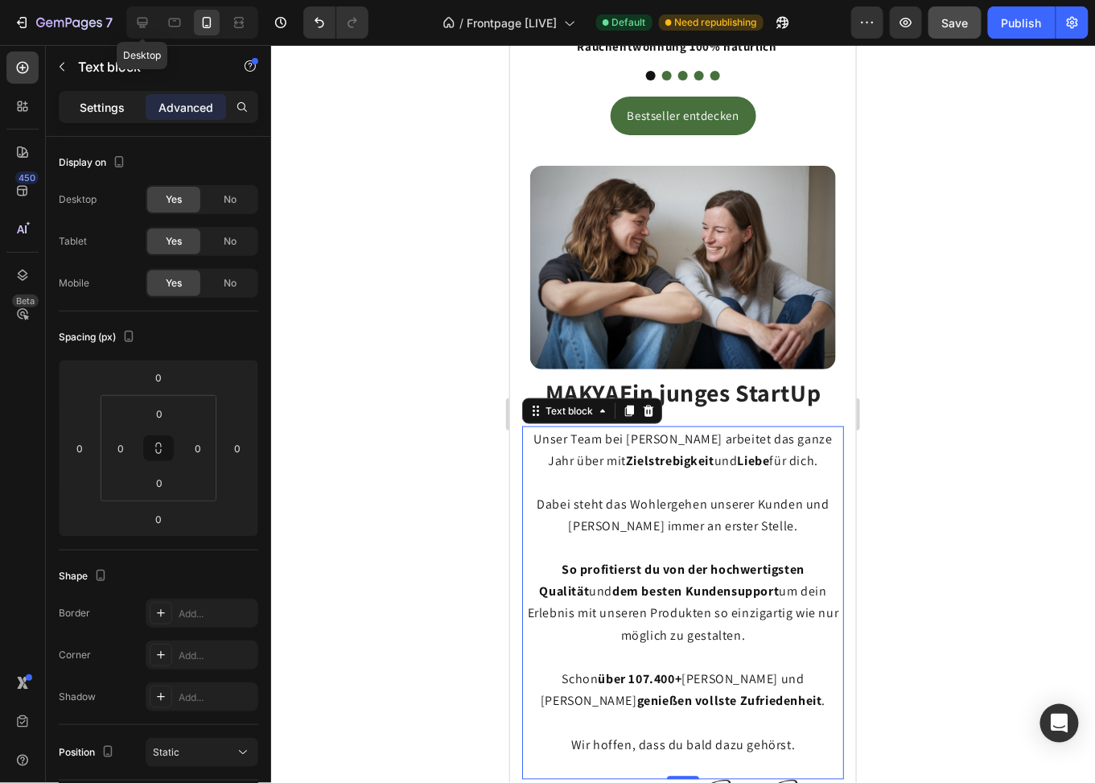
click at [104, 103] on p "Settings" at bounding box center [102, 107] width 45 height 17
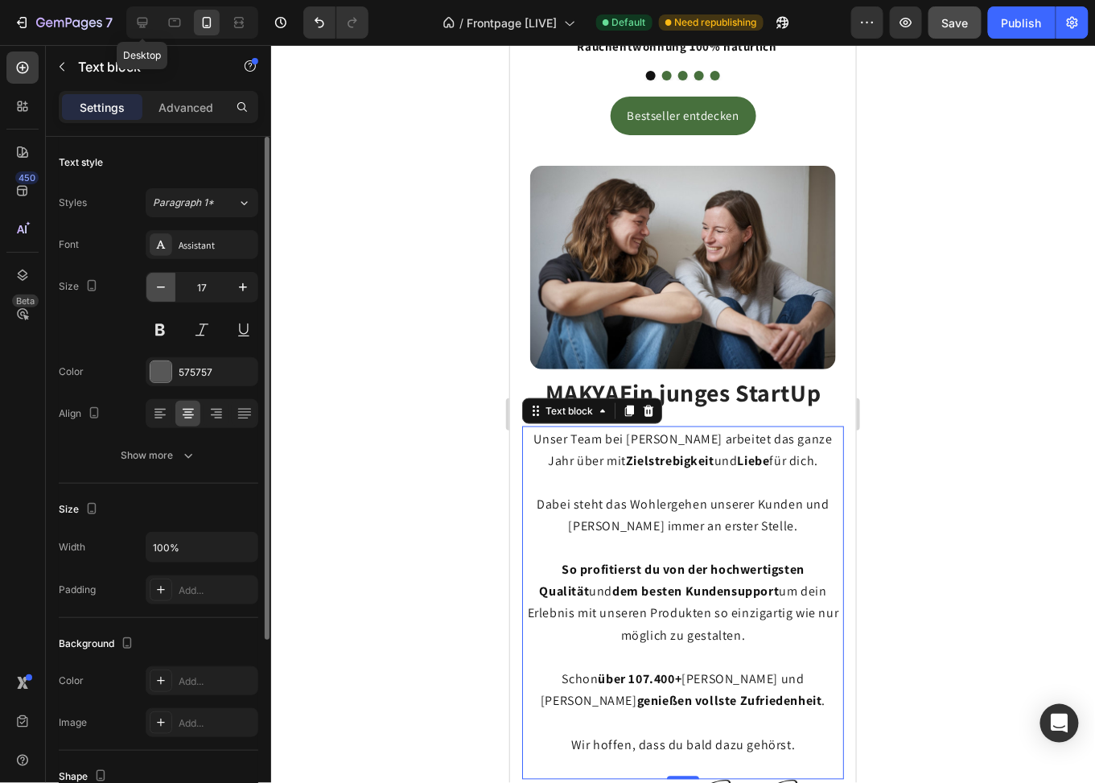
click at [163, 288] on icon "button" at bounding box center [161, 287] width 16 height 16
type input "16"
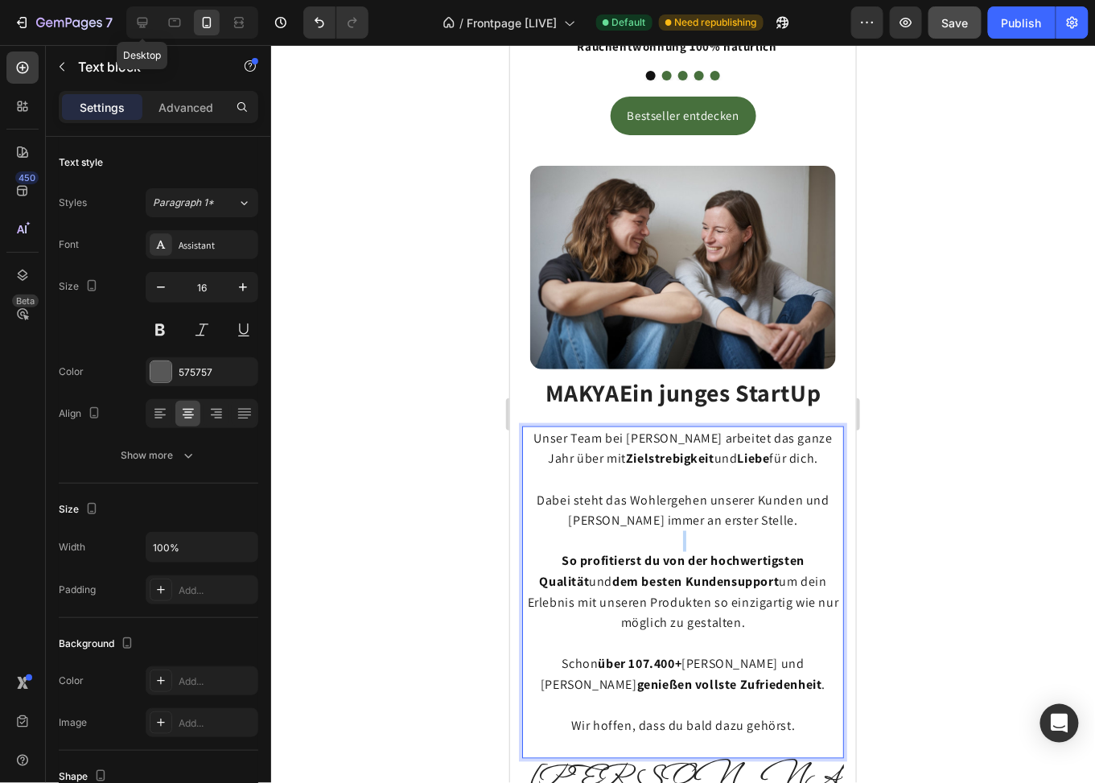
click at [650, 530] on p "Rich Text Editor. Editing area: main" at bounding box center [682, 540] width 319 height 21
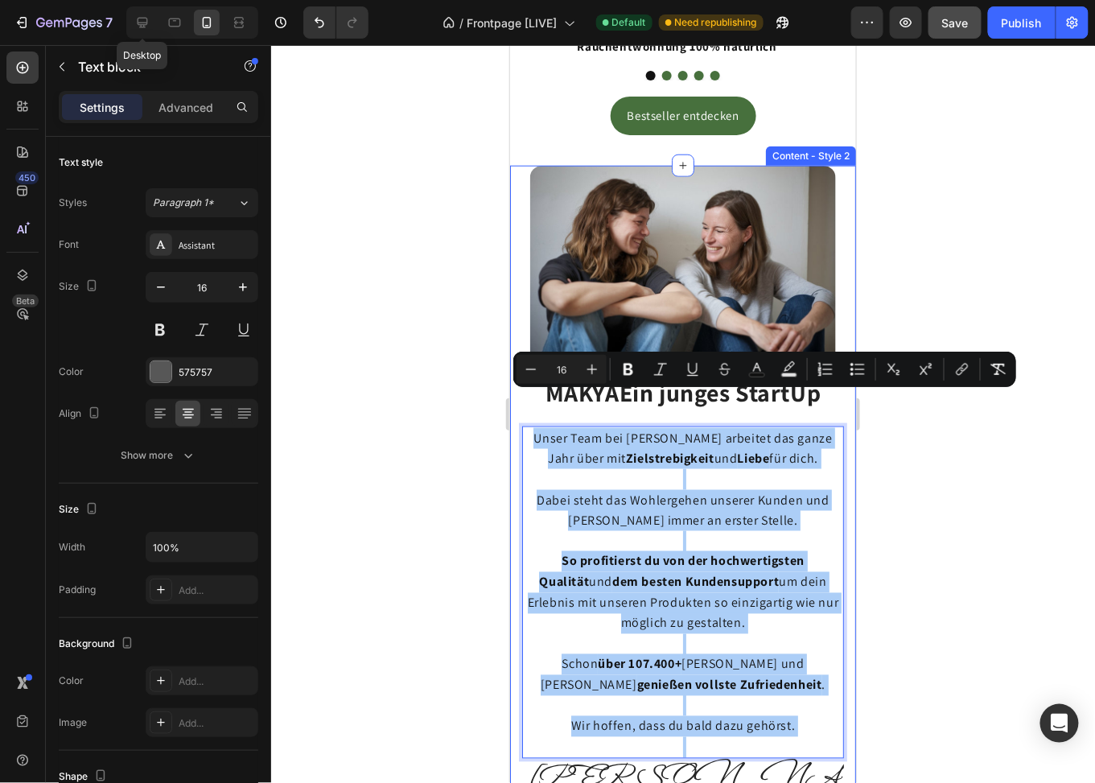
click at [959, 521] on div at bounding box center [683, 414] width 824 height 738
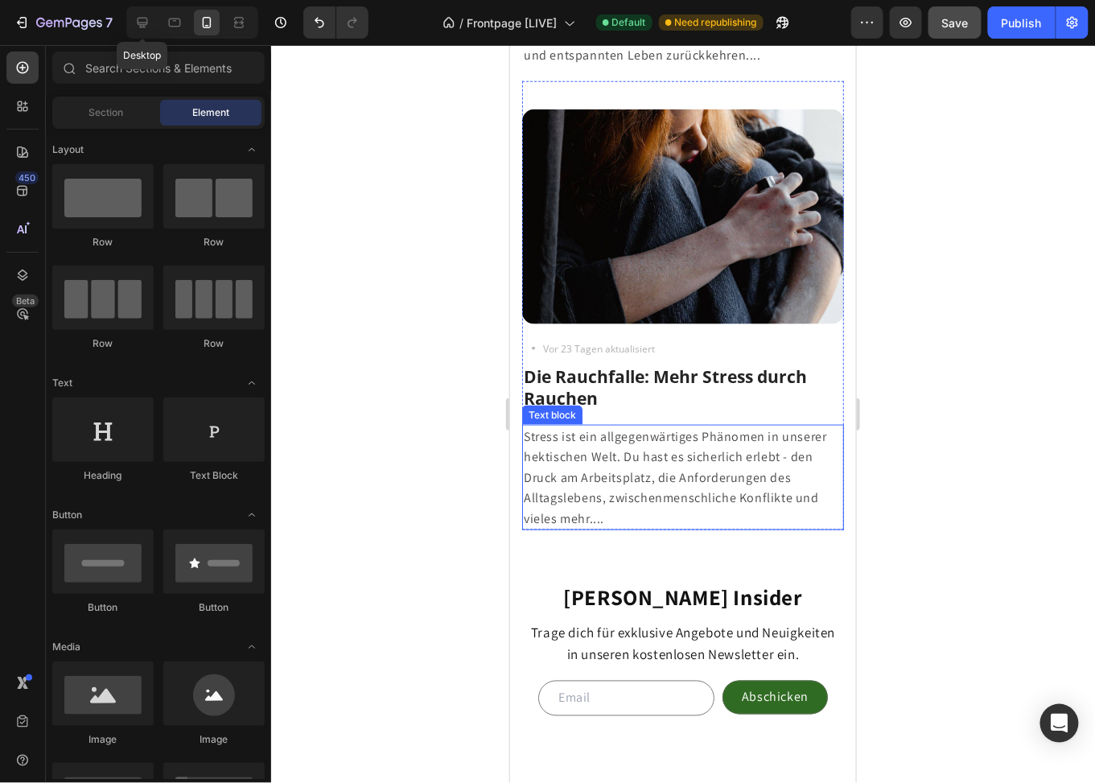
scroll to position [4586, 0]
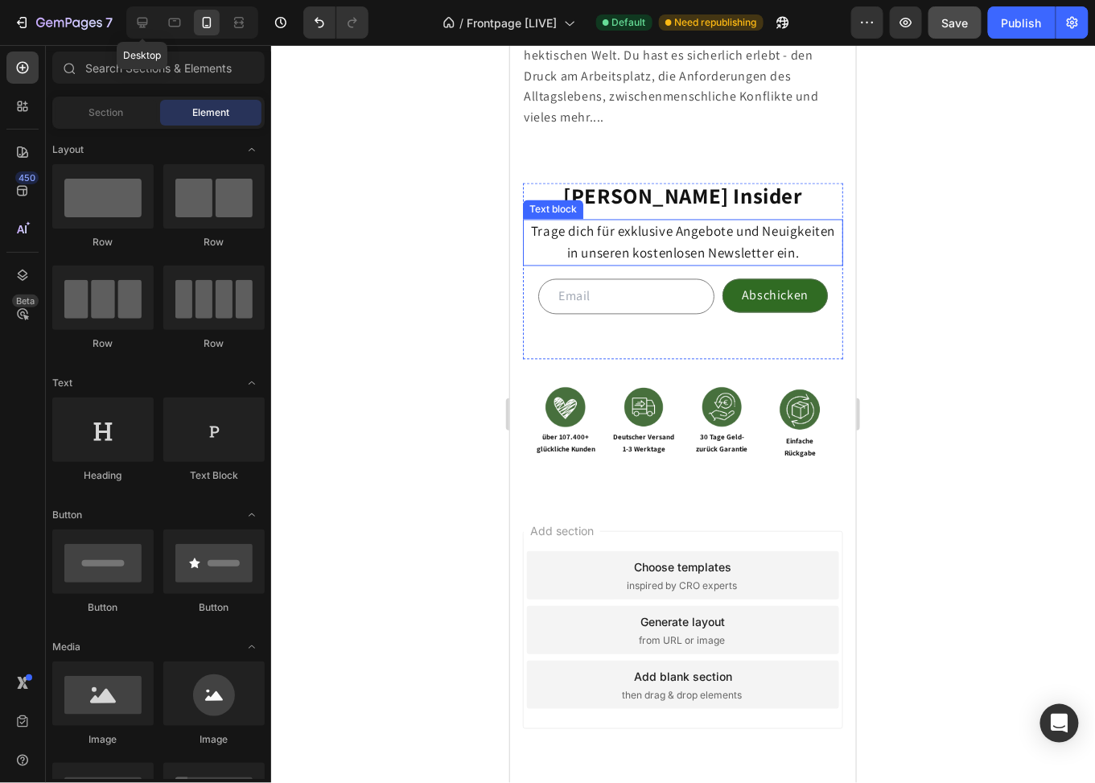
click at [657, 254] on p "Trage dich für exklusive Angebote und Neuigkeiten in unseren kostenlosen Newsle…" at bounding box center [682, 242] width 317 height 43
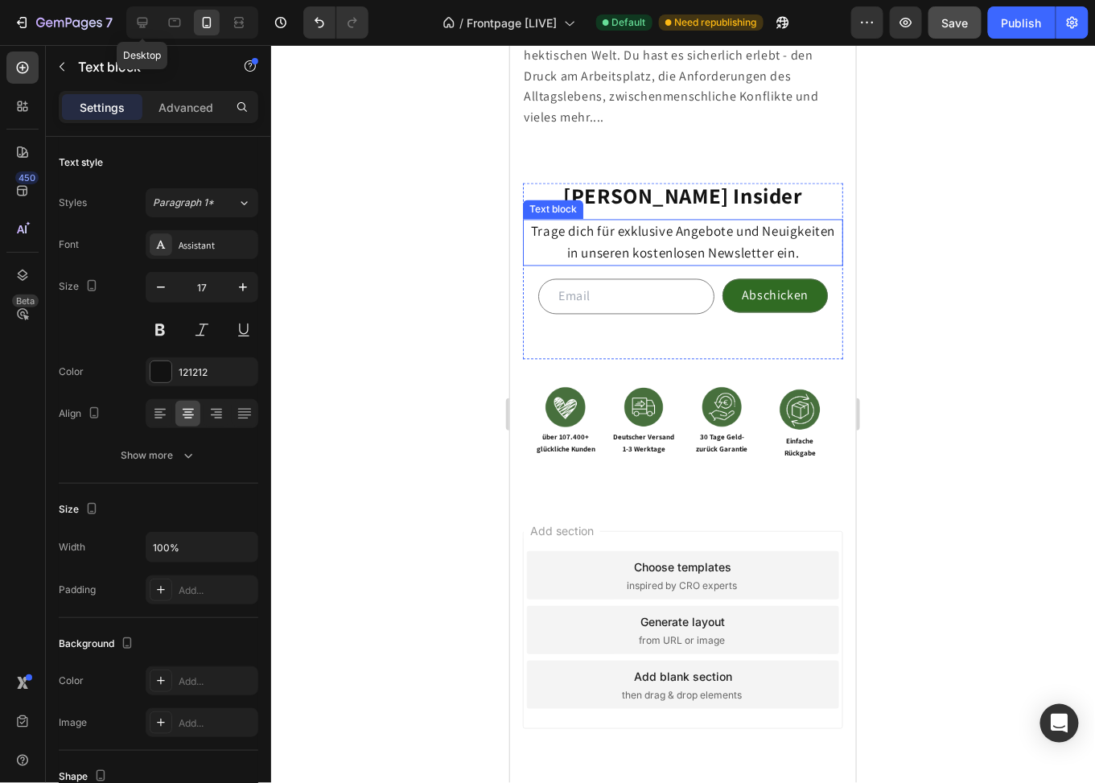
click at [657, 254] on p "Trage dich für exklusive Angebote und Neuigkeiten in unseren kostenlosen Newsle…" at bounding box center [682, 242] width 317 height 43
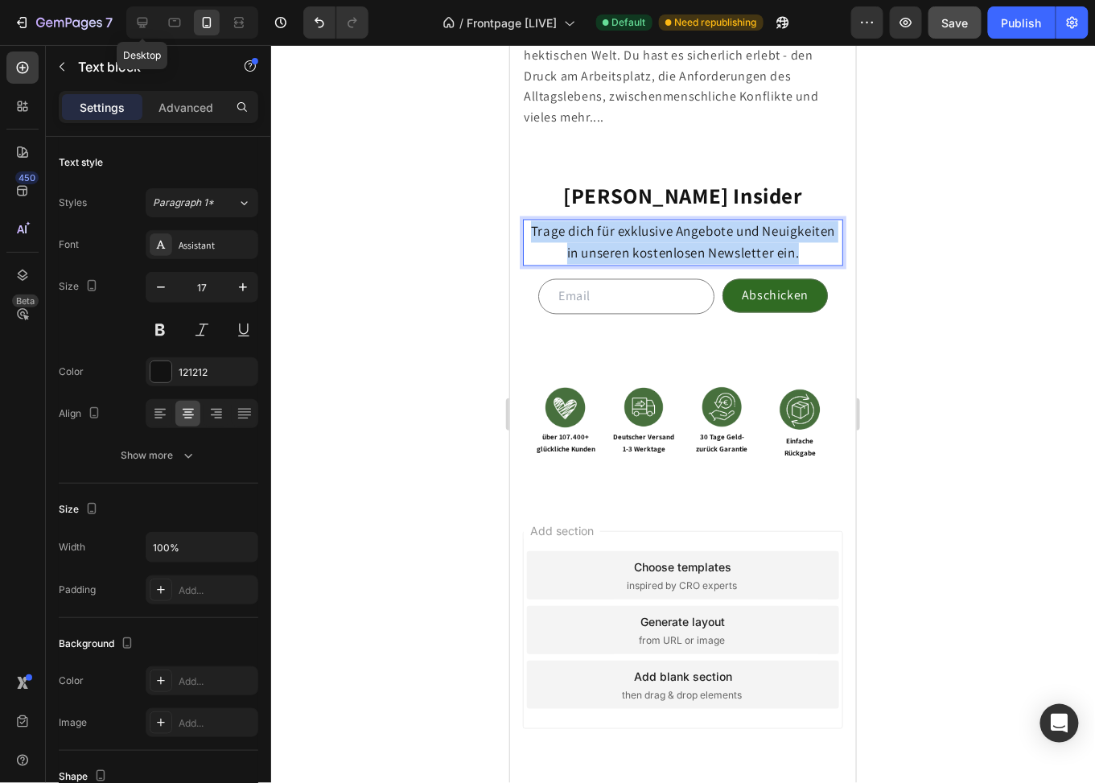
click at [657, 254] on p "Trage dich für exklusive Angebote und Neuigkeiten in unseren kostenlosen Newsle…" at bounding box center [682, 242] width 317 height 43
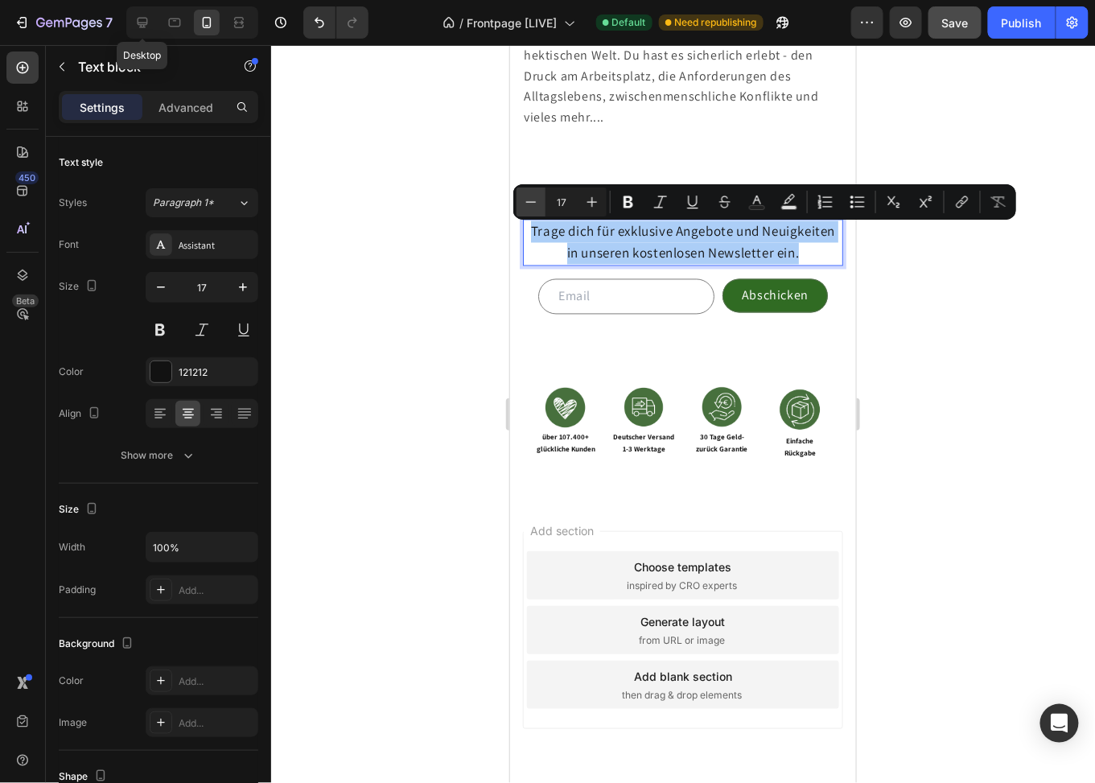
click at [530, 194] on icon "Editor contextual toolbar" at bounding box center [531, 202] width 16 height 16
type input "16"
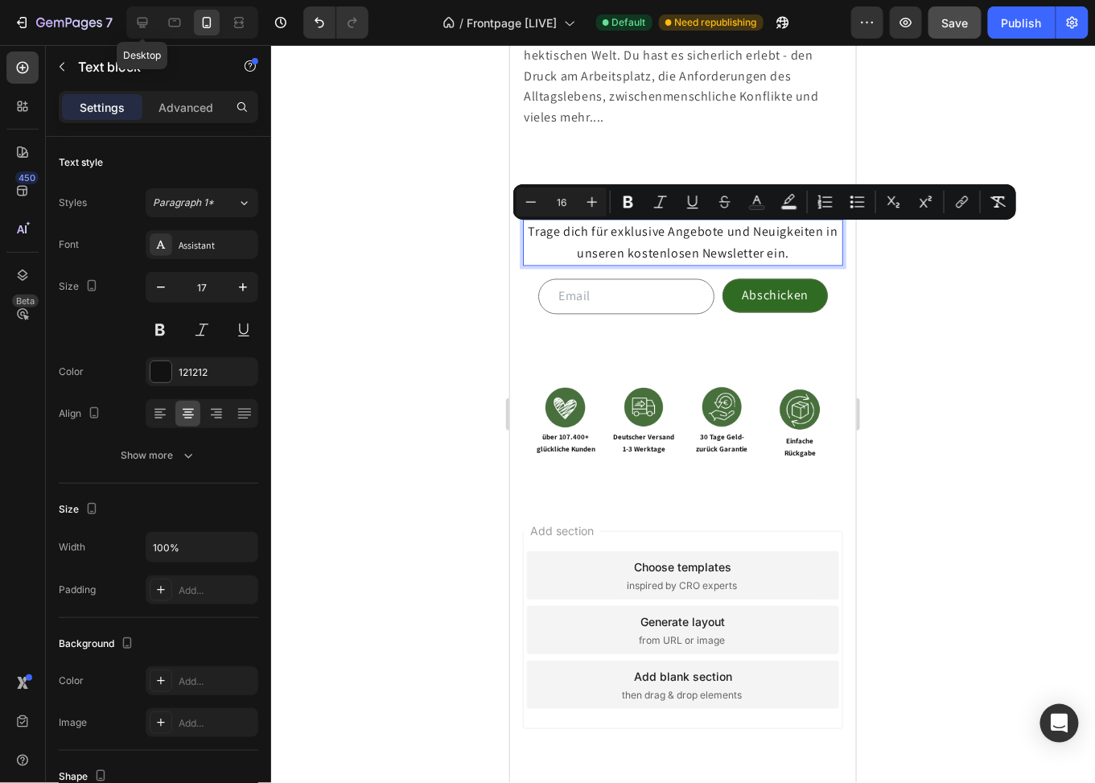
click at [922, 282] on div at bounding box center [683, 414] width 824 height 738
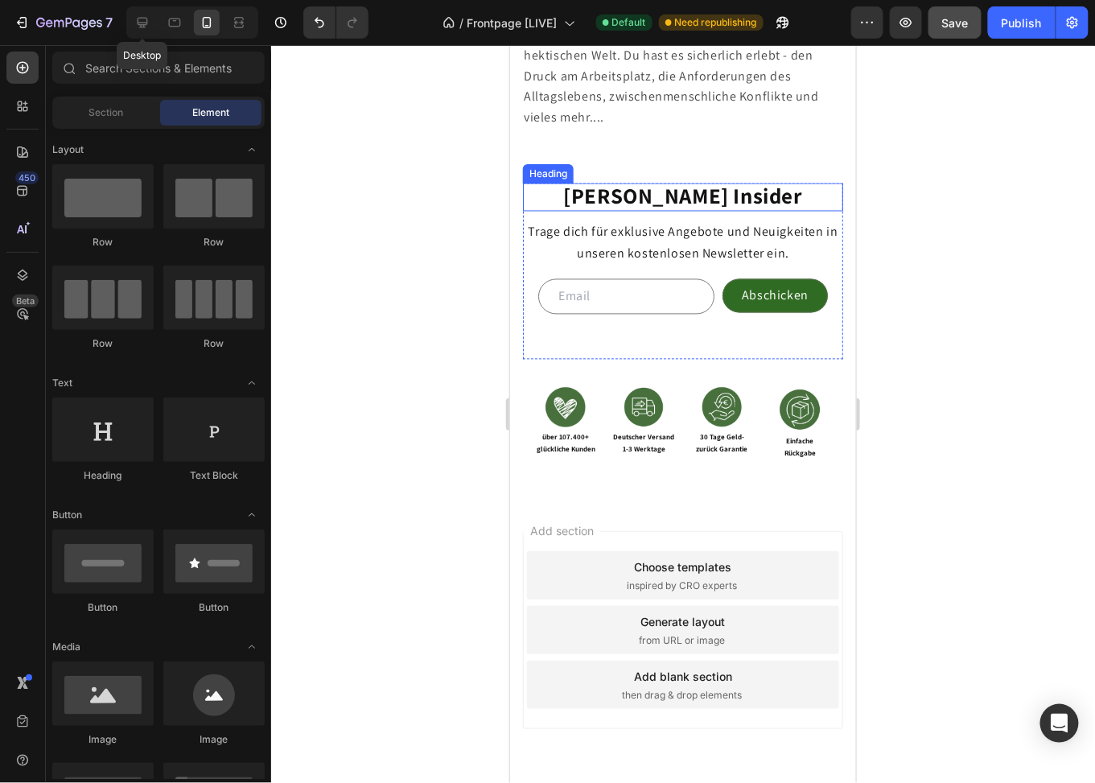
click at [733, 199] on span "[PERSON_NAME] Insider" at bounding box center [683, 195] width 240 height 29
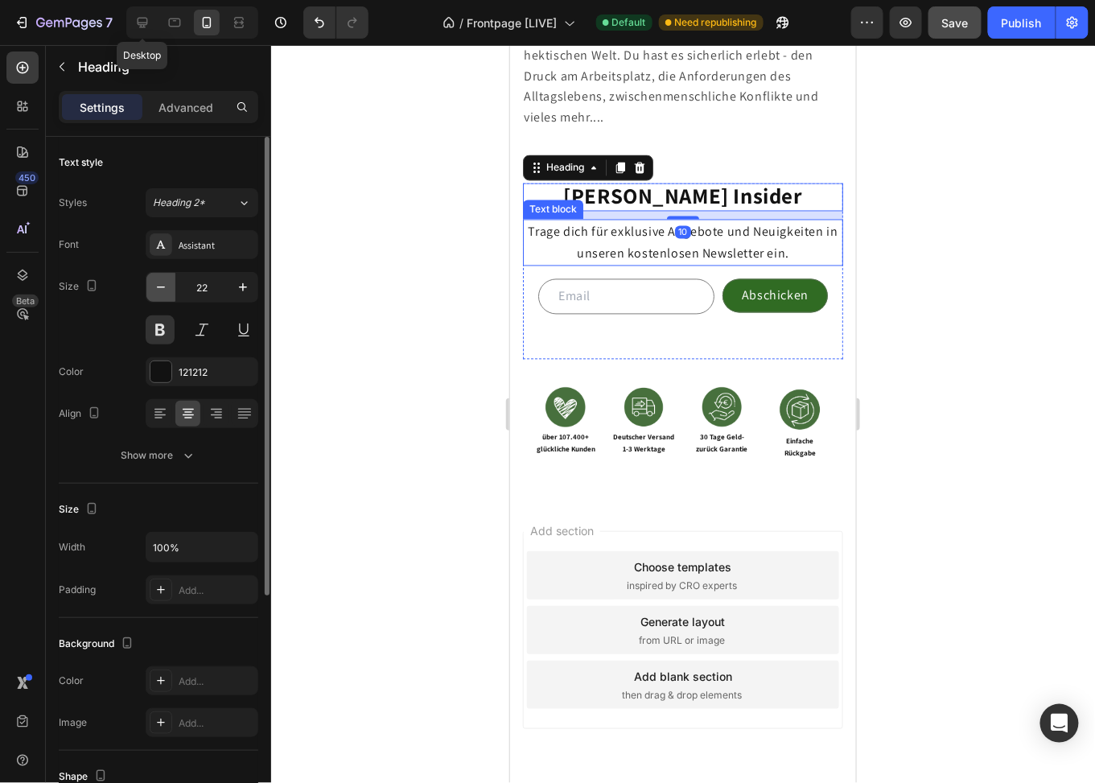
click at [171, 288] on button "button" at bounding box center [160, 287] width 29 height 29
type input "21"
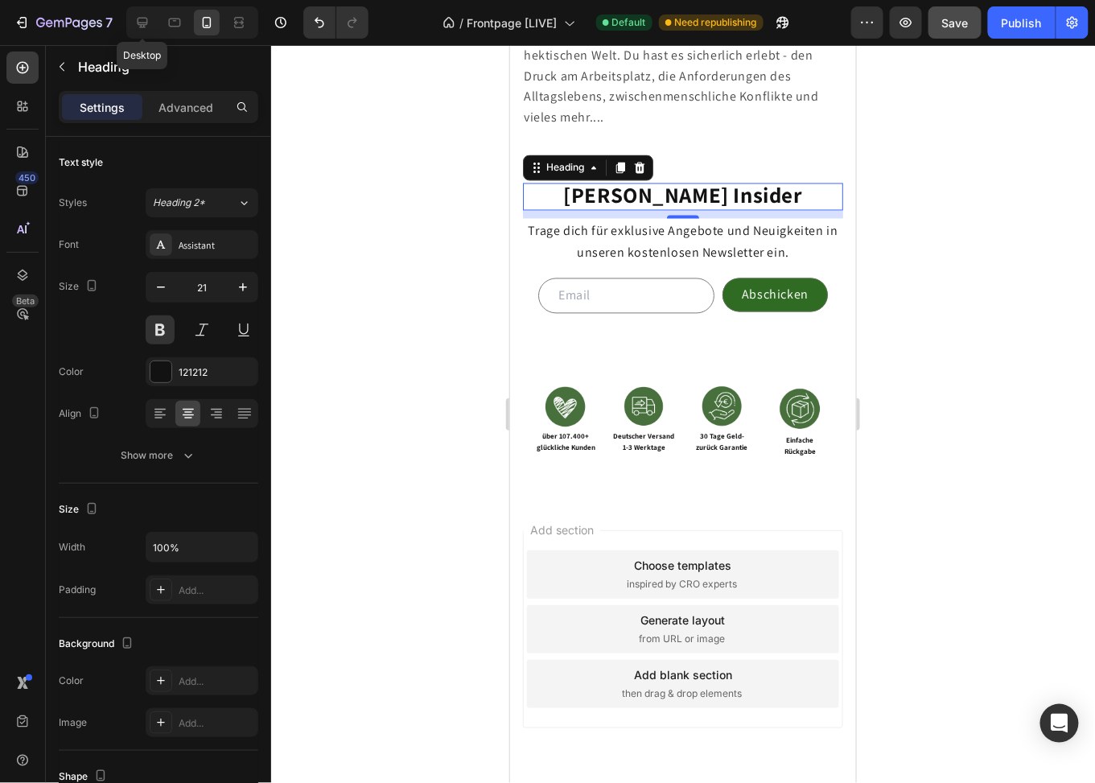
click at [965, 276] on div at bounding box center [683, 414] width 824 height 738
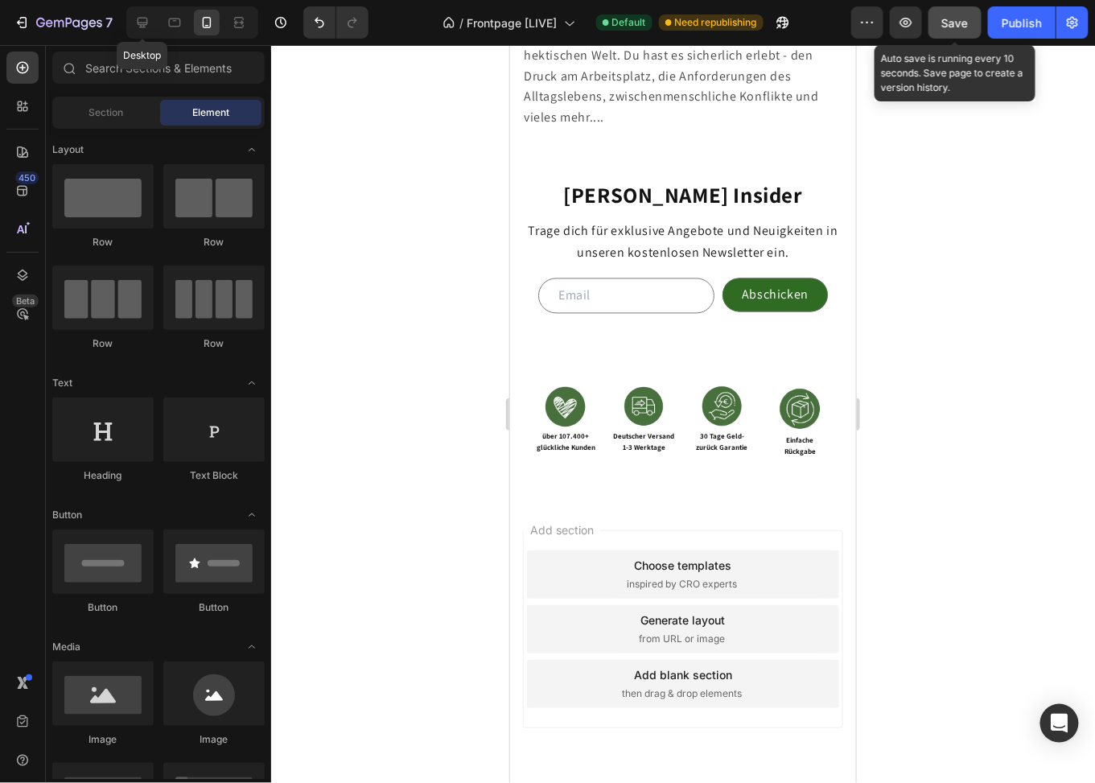
click at [956, 35] on button "Save" at bounding box center [955, 22] width 53 height 32
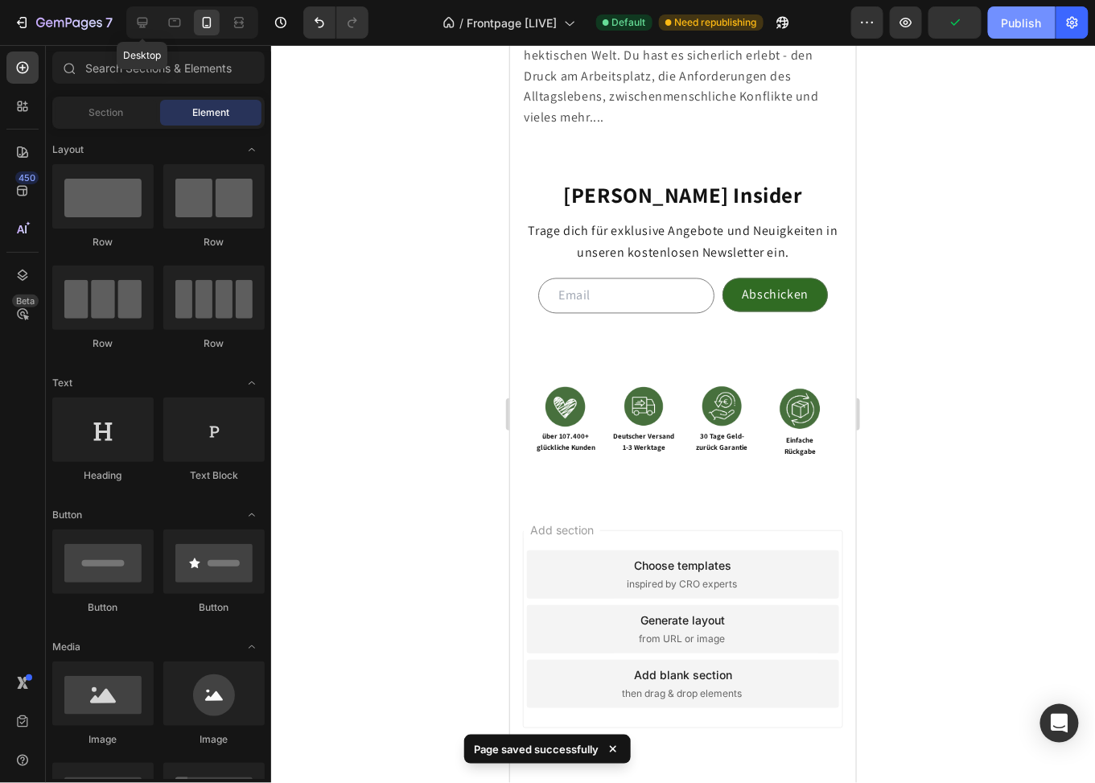
click at [1010, 24] on div "Publish" at bounding box center [1022, 22] width 40 height 17
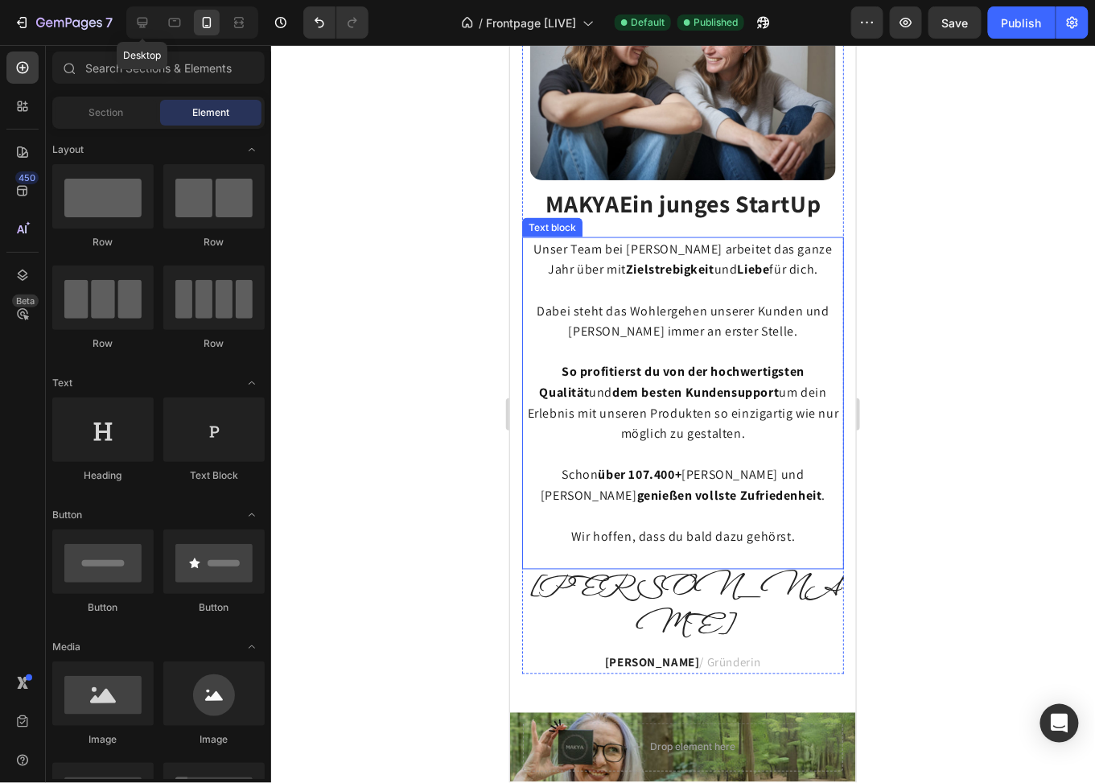
scroll to position [2472, 0]
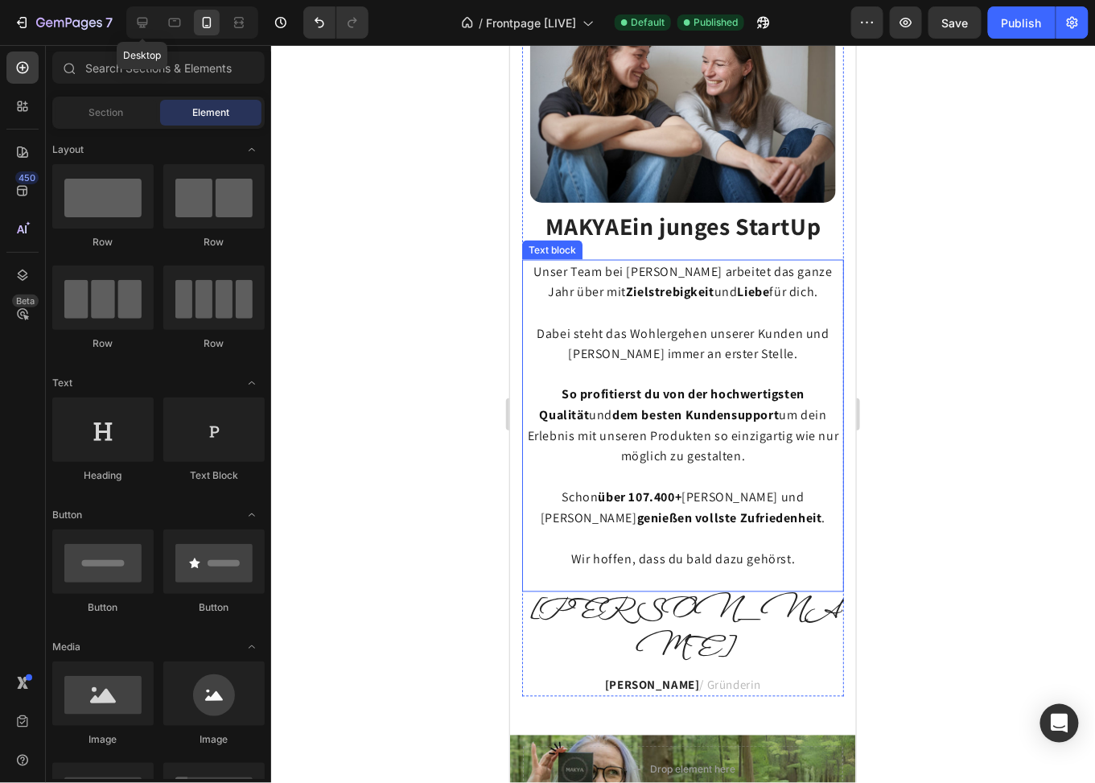
click at [674, 385] on p at bounding box center [682, 374] width 319 height 21
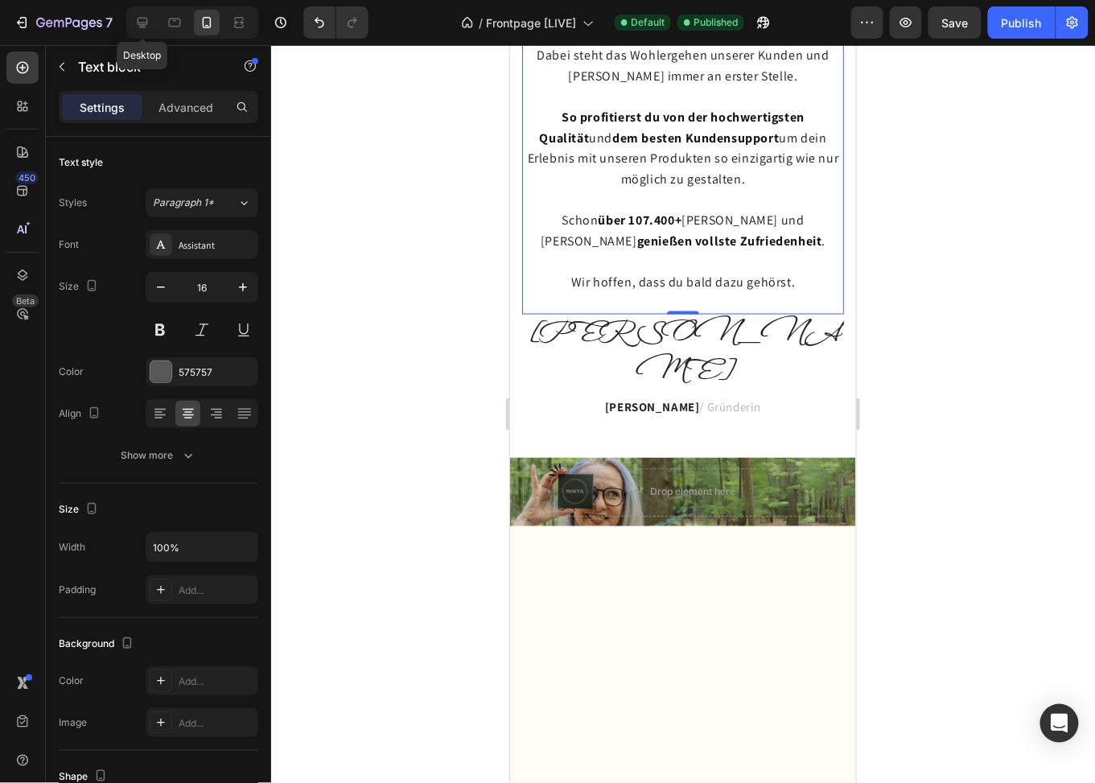
scroll to position [2051, 0]
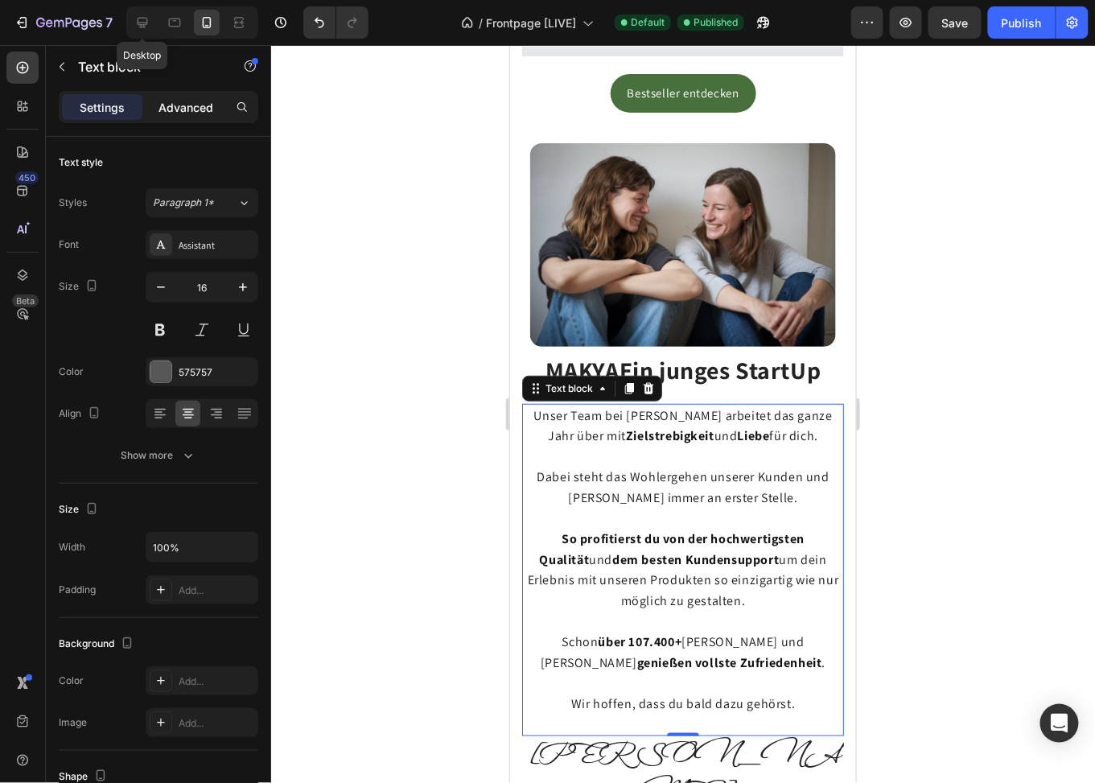
click at [186, 106] on p "Advanced" at bounding box center [186, 107] width 55 height 17
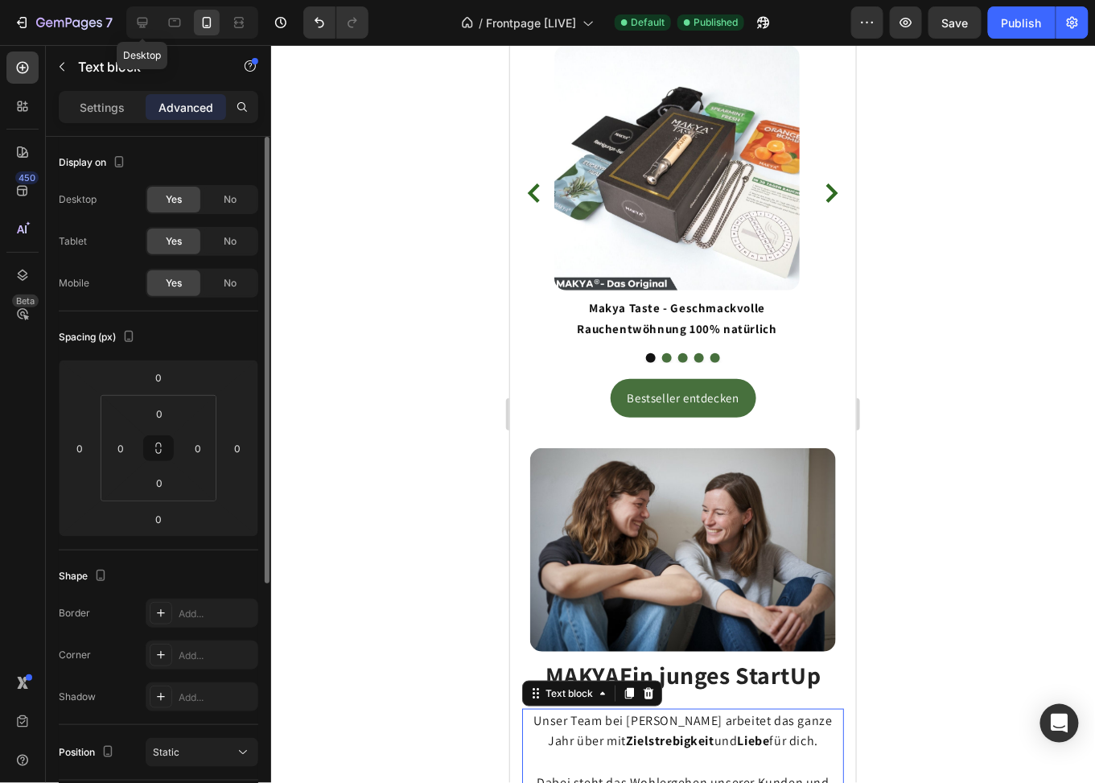
scroll to position [2355, 0]
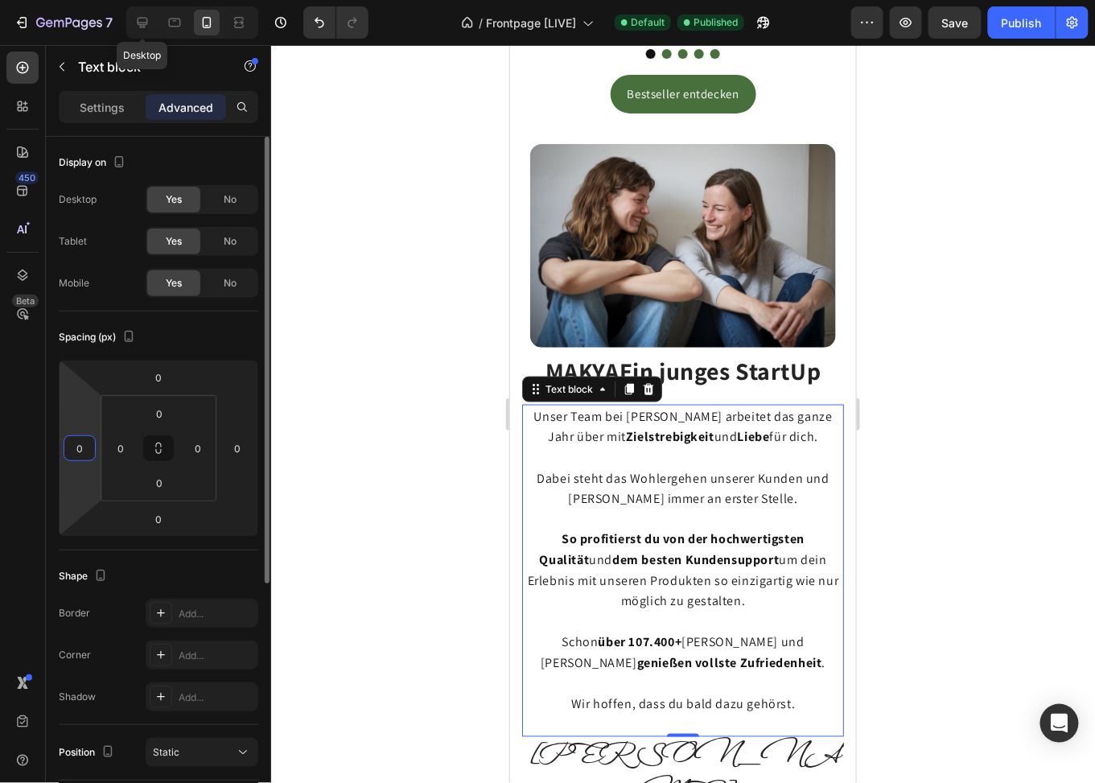
click at [85, 448] on input "0" at bounding box center [80, 448] width 24 height 24
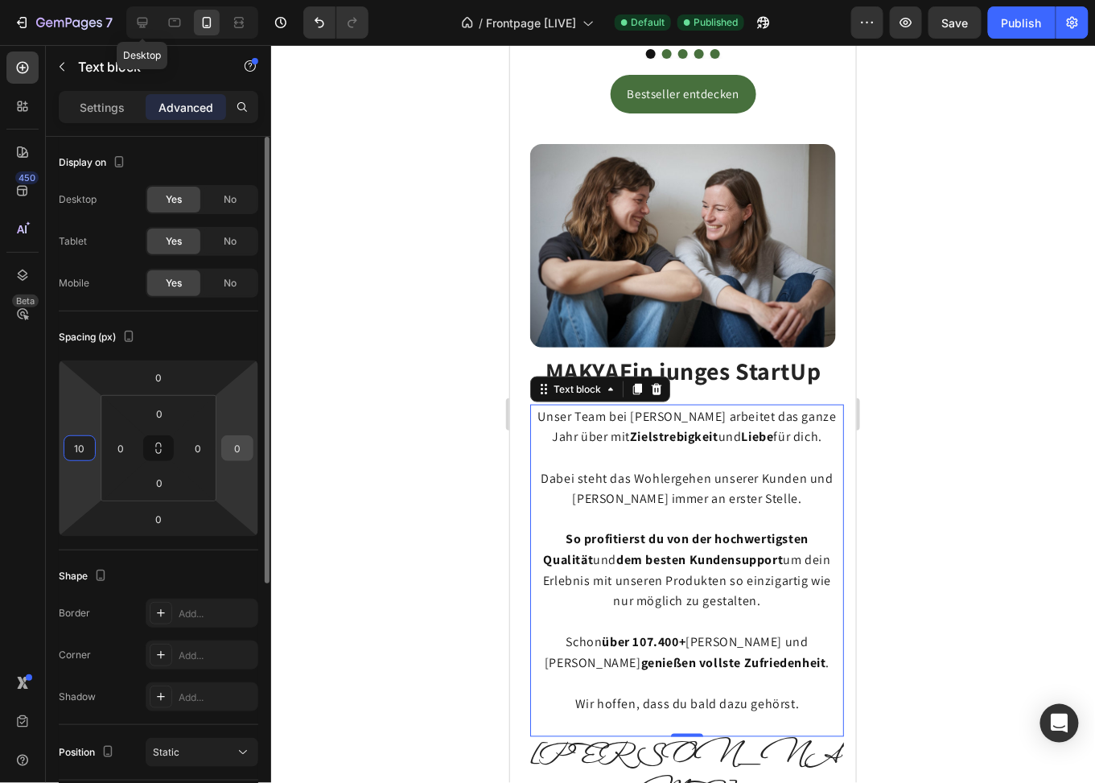
type input "10"
click at [240, 455] on input "0" at bounding box center [237, 448] width 24 height 24
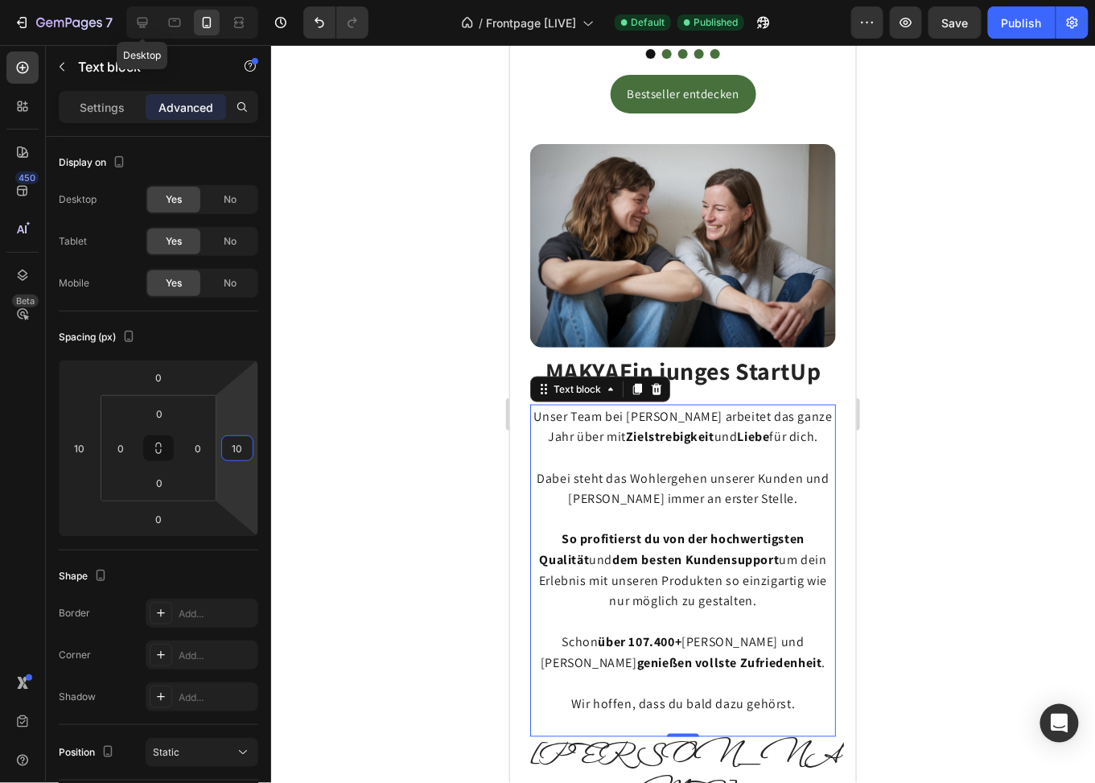
type input "10"
click at [935, 484] on div at bounding box center [683, 414] width 824 height 738
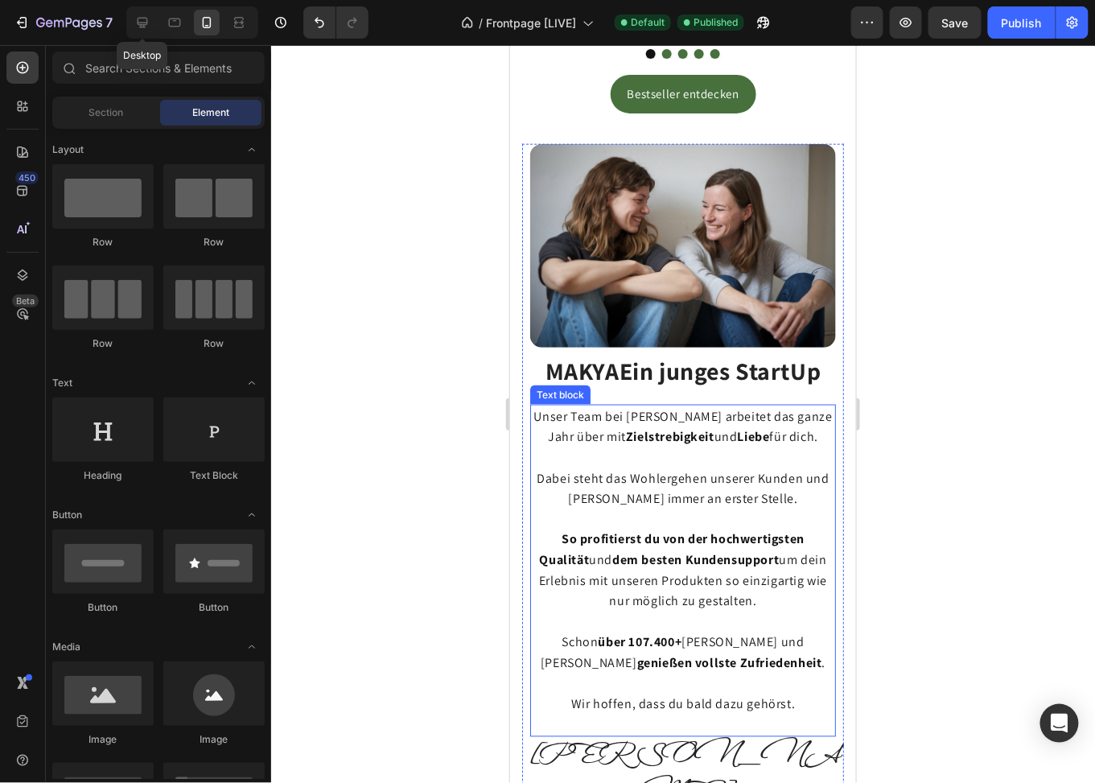
click at [702, 509] on p at bounding box center [682, 519] width 303 height 21
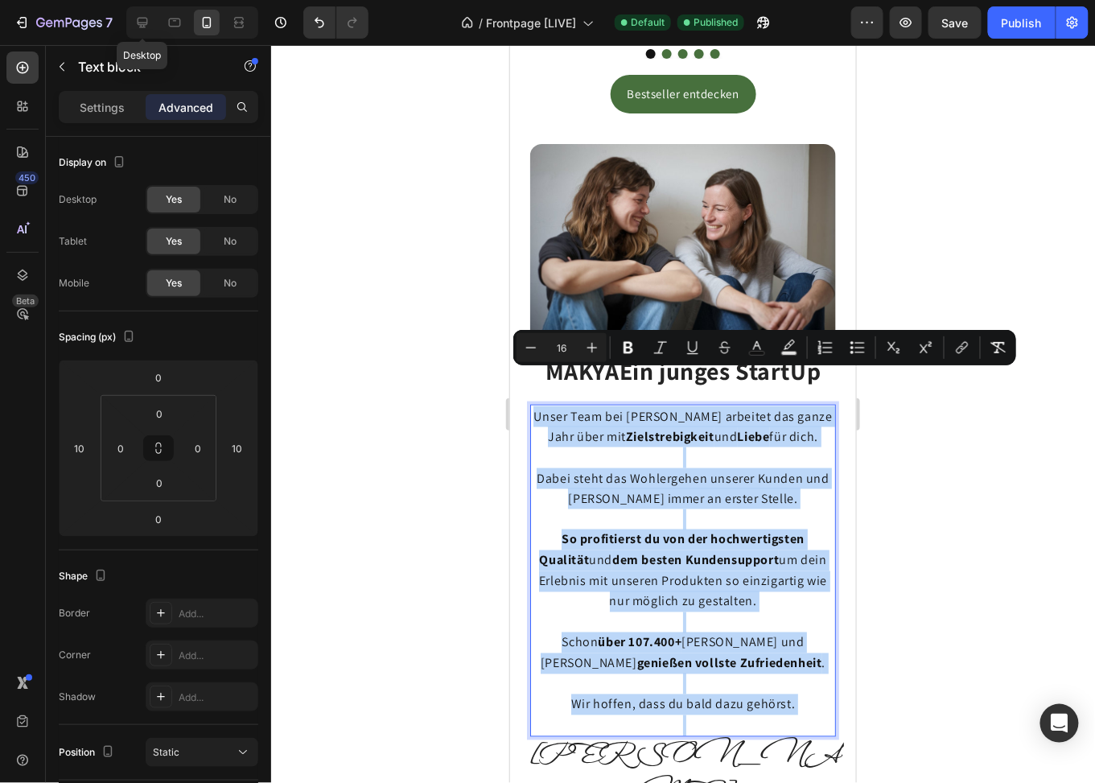
click at [672, 539] on span "So profitierst du von der hochwertigsten Qualität und dem besten Kundensupport …" at bounding box center [682, 569] width 288 height 79
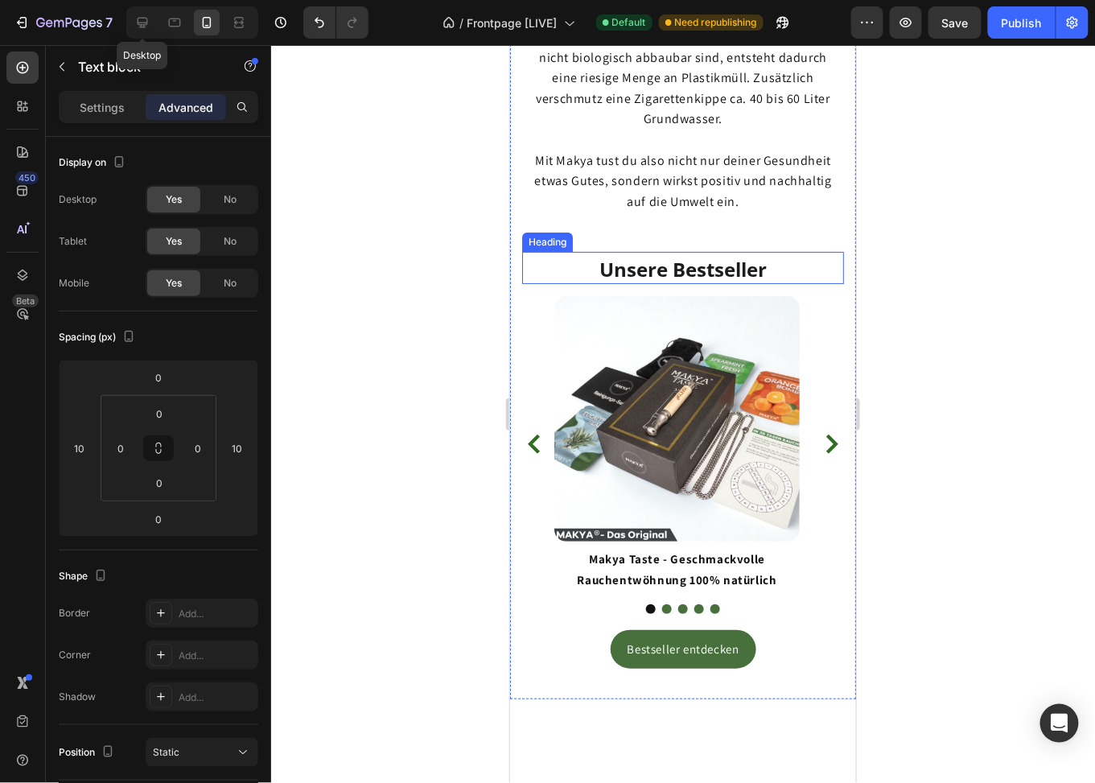
scroll to position [1630, 0]
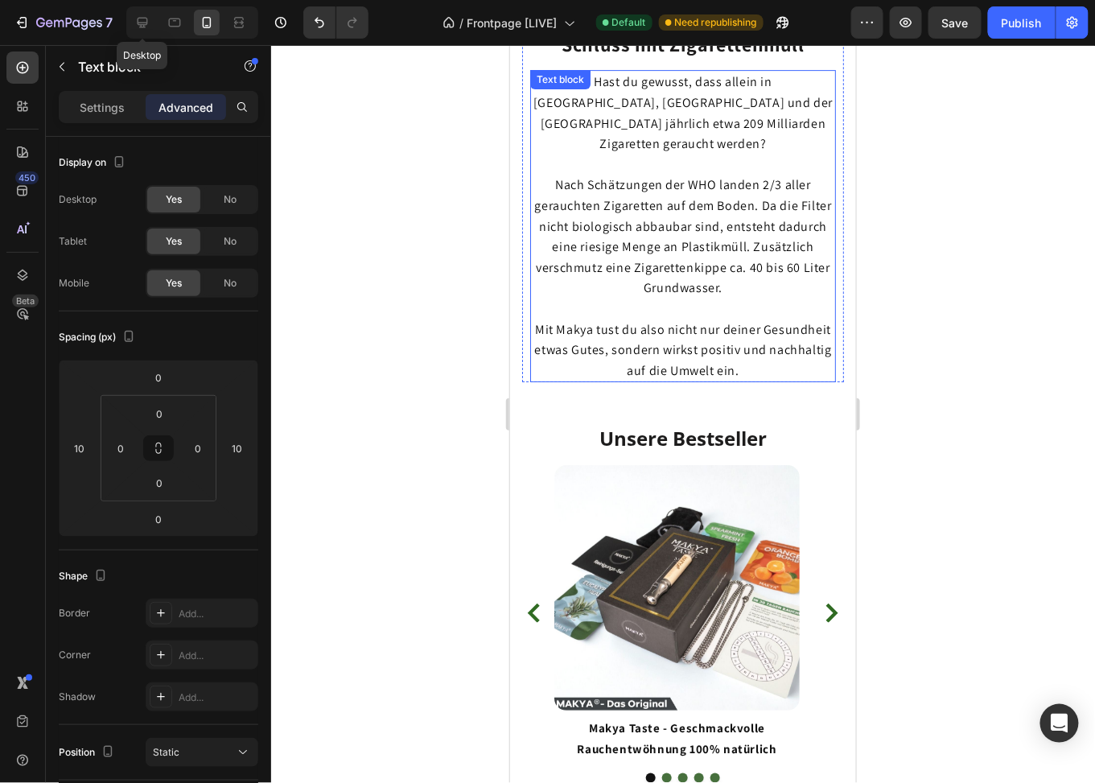
click at [672, 320] on span "Mit Makya tust du also nicht nur deiner Gesundheit etwas Gutes, sondern wirkst …" at bounding box center [682, 349] width 297 height 58
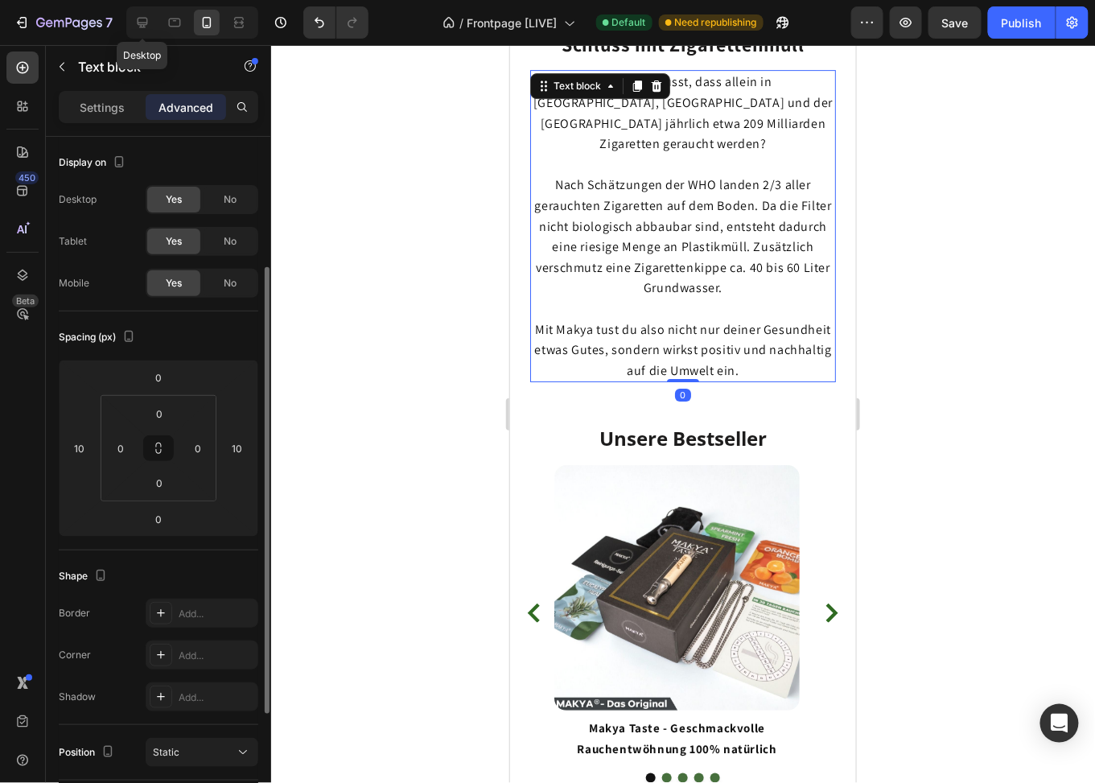
click at [672, 320] on span "Mit Makya tust du also nicht nur deiner Gesundheit etwas Gutes, sondern wirkst …" at bounding box center [682, 349] width 297 height 58
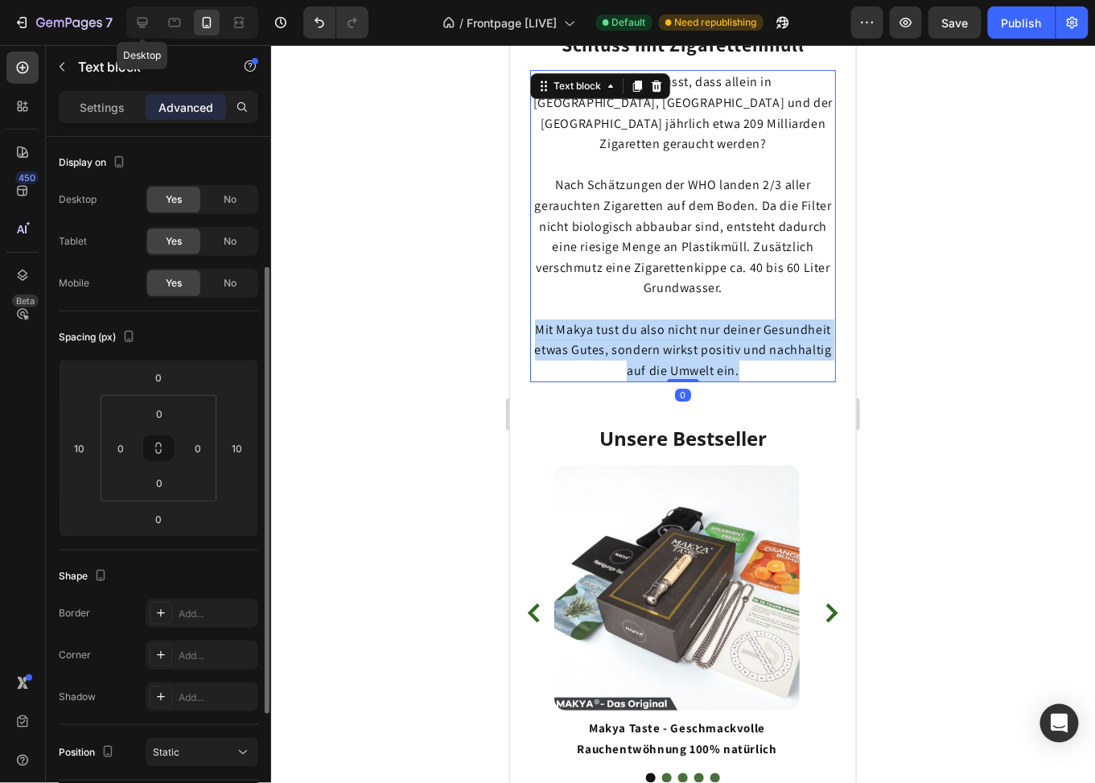
scroll to position [80, 0]
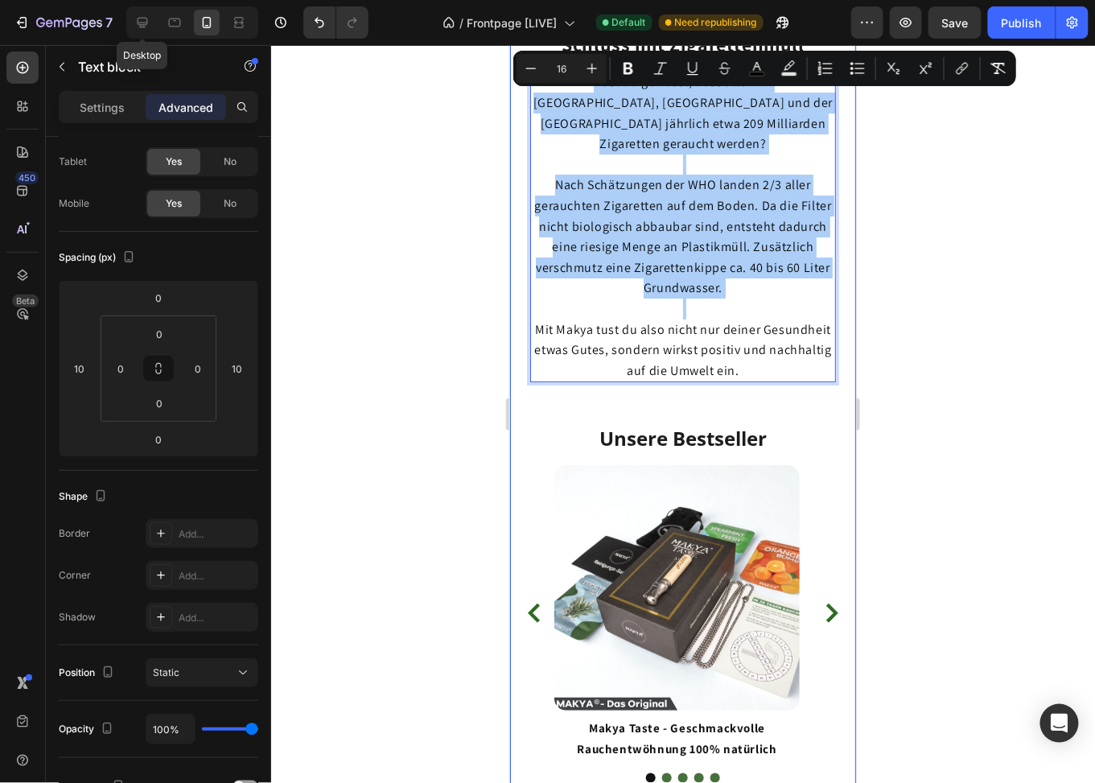
click at [920, 279] on div at bounding box center [683, 414] width 824 height 738
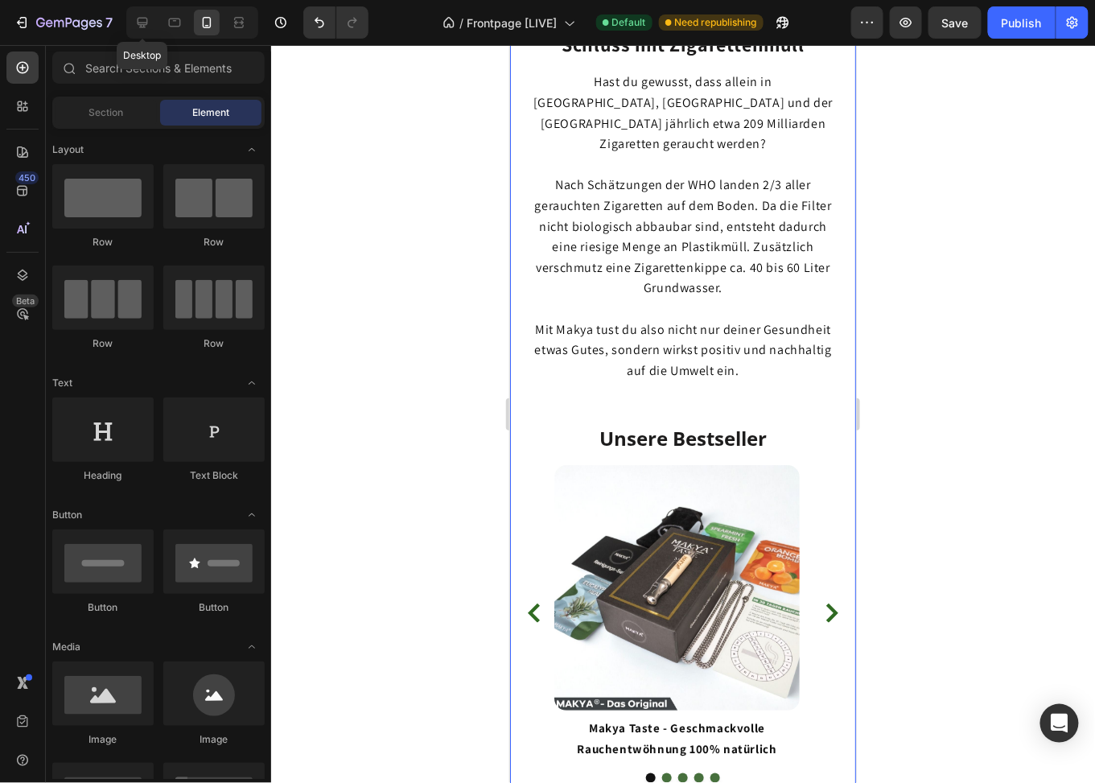
click at [675, 225] on span "Nach Schätzungen der WHO landen 2/3 aller gerauchten Zigaretten auf dem Boden. …" at bounding box center [682, 235] width 297 height 120
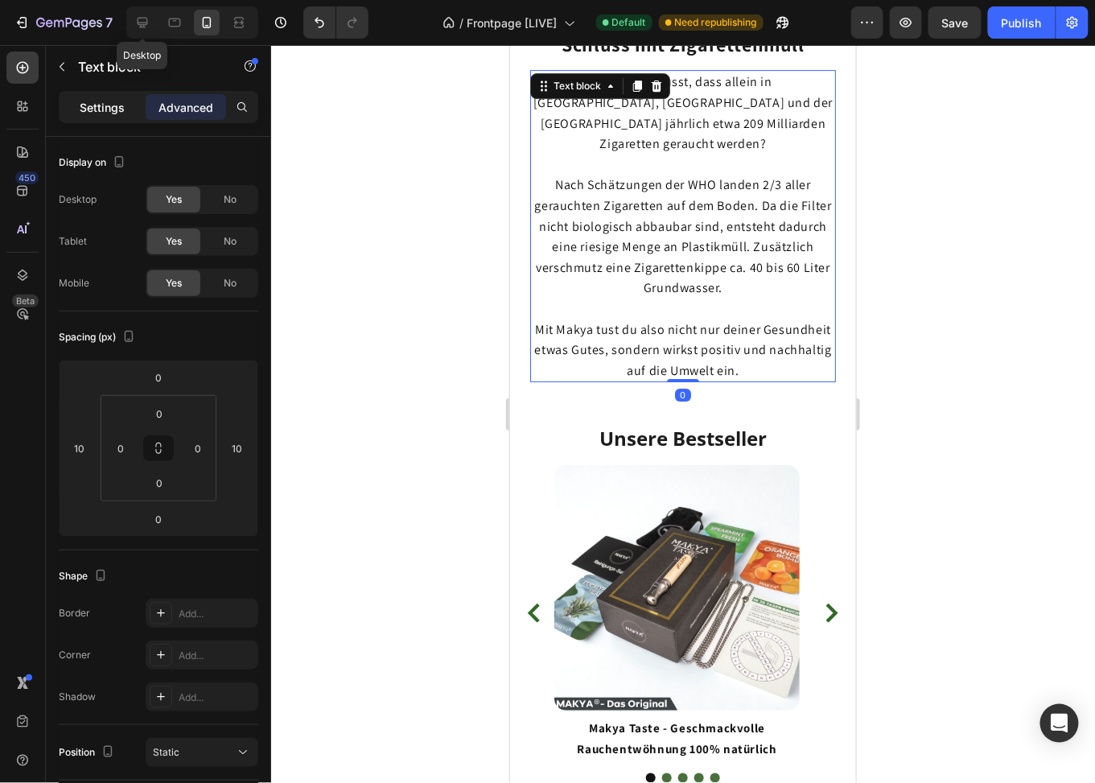
click at [97, 96] on div "Settings" at bounding box center [102, 107] width 80 height 26
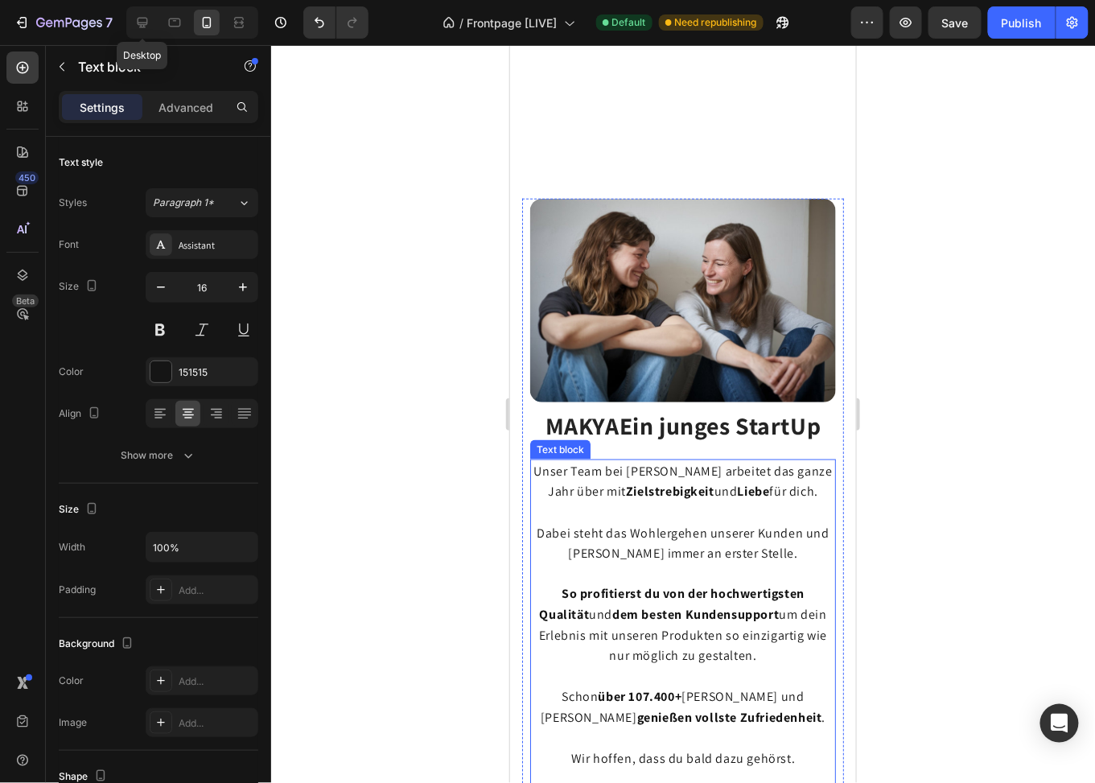
scroll to position [2517, 0]
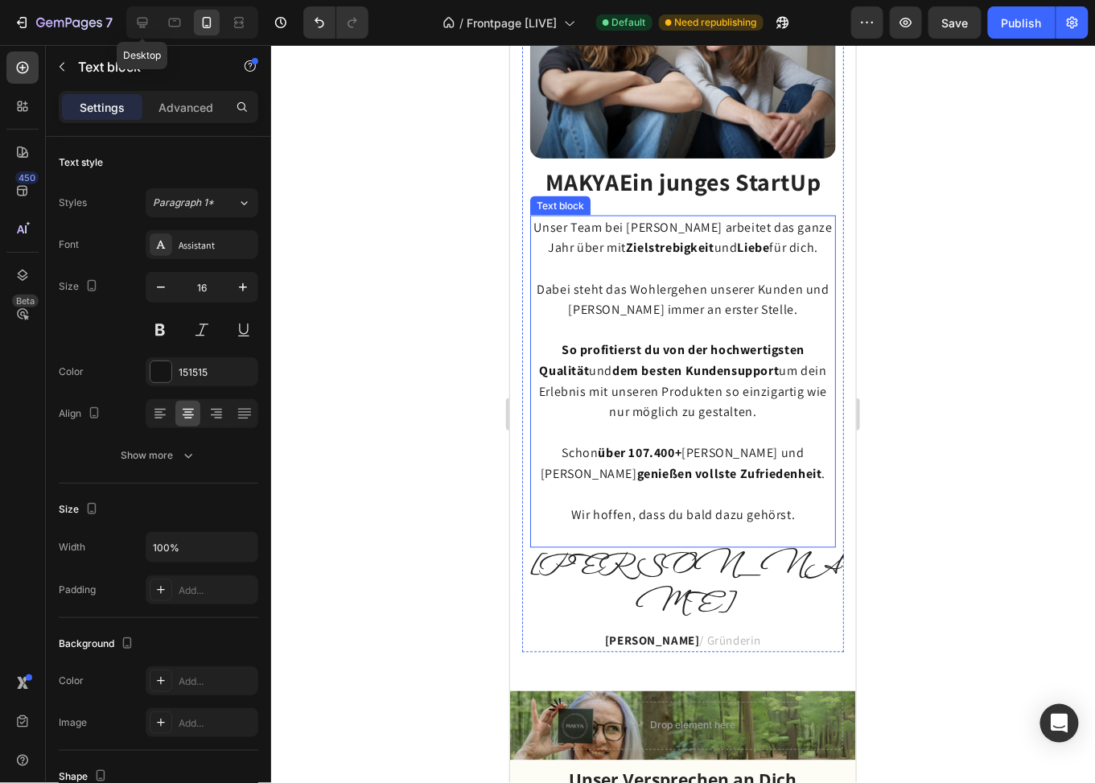
click at [655, 344] on strong "So profitierst du von der hochwertigsten Qualität" at bounding box center [671, 360] width 266 height 38
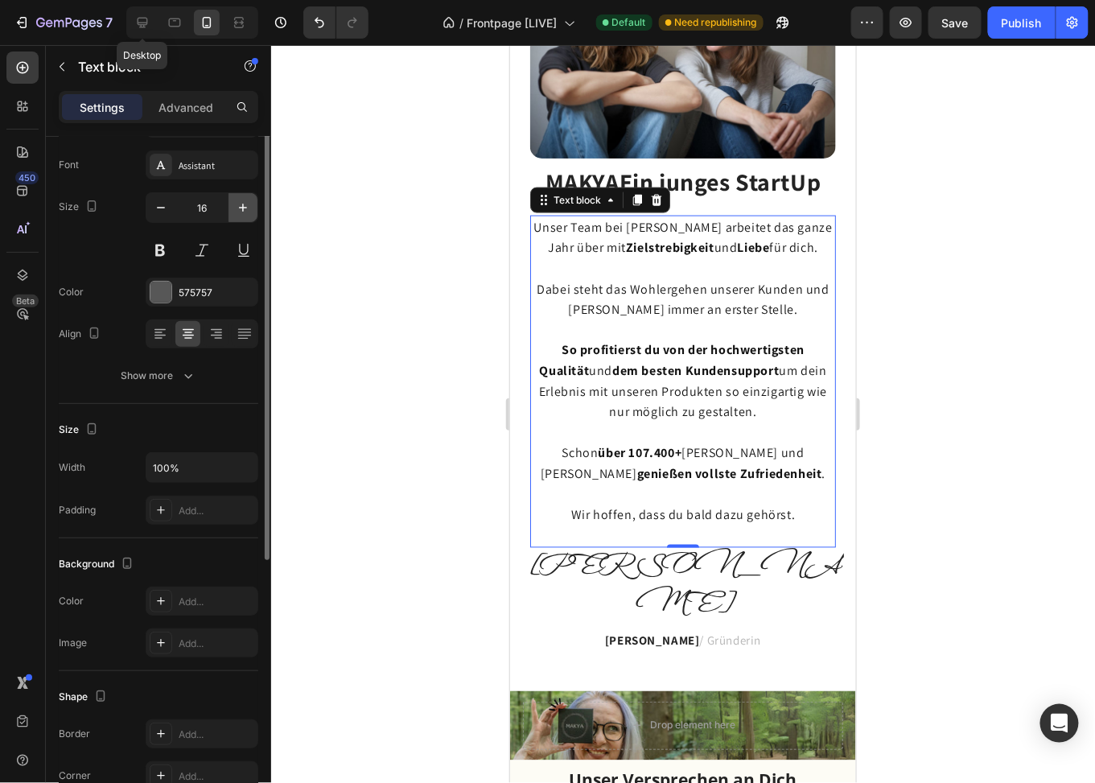
scroll to position [0, 0]
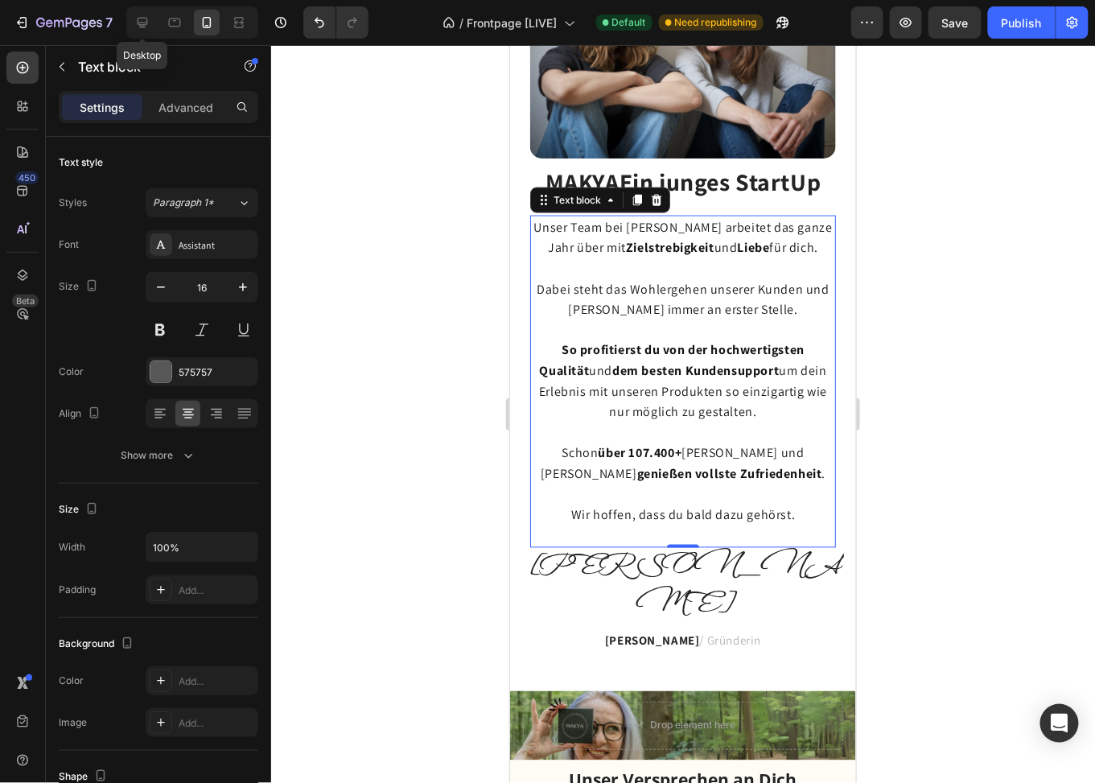
click at [577, 365] on strong "So profitierst du von der hochwertigsten Qualität" at bounding box center [671, 360] width 266 height 38
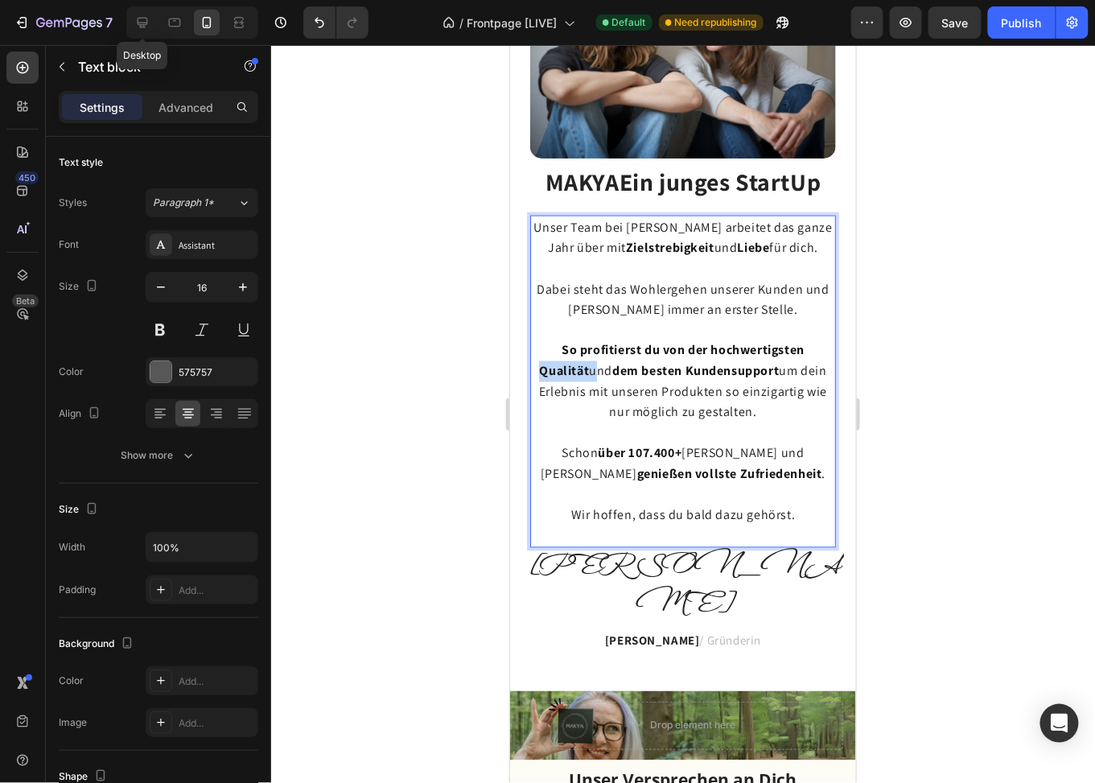
click at [577, 365] on strong "So profitierst du von der hochwertigsten Qualität" at bounding box center [671, 360] width 266 height 38
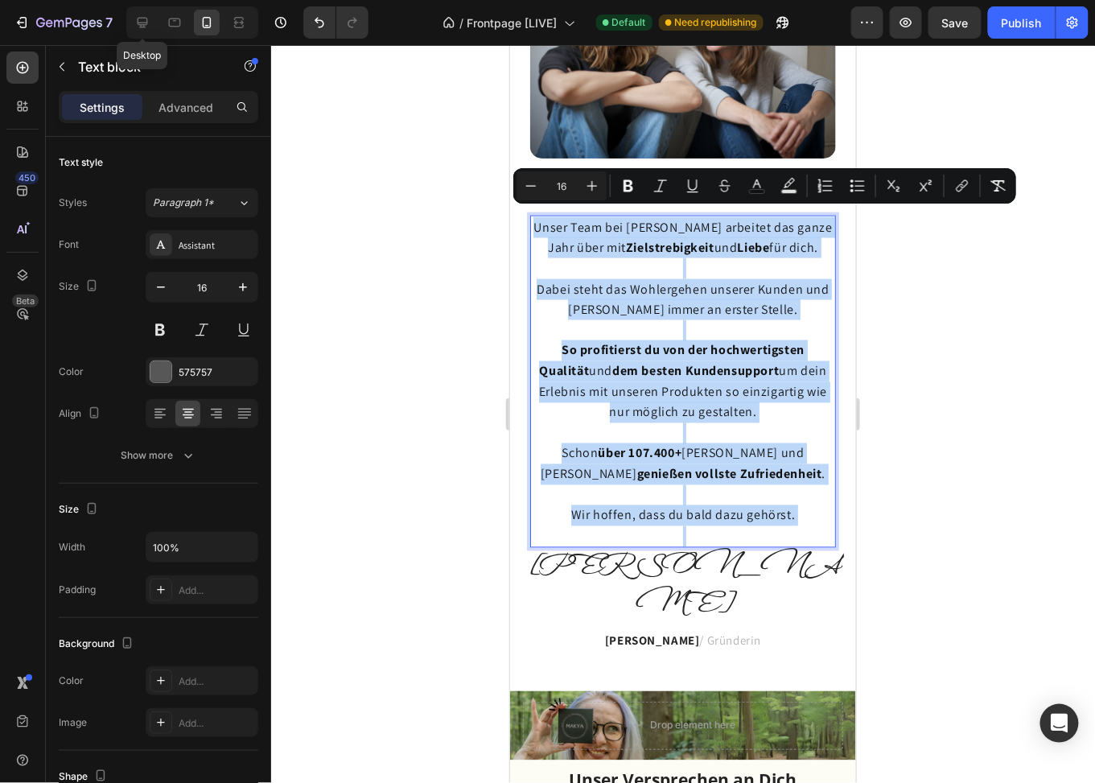
click at [658, 319] on p "Rich Text Editor. Editing area: main" at bounding box center [682, 329] width 303 height 21
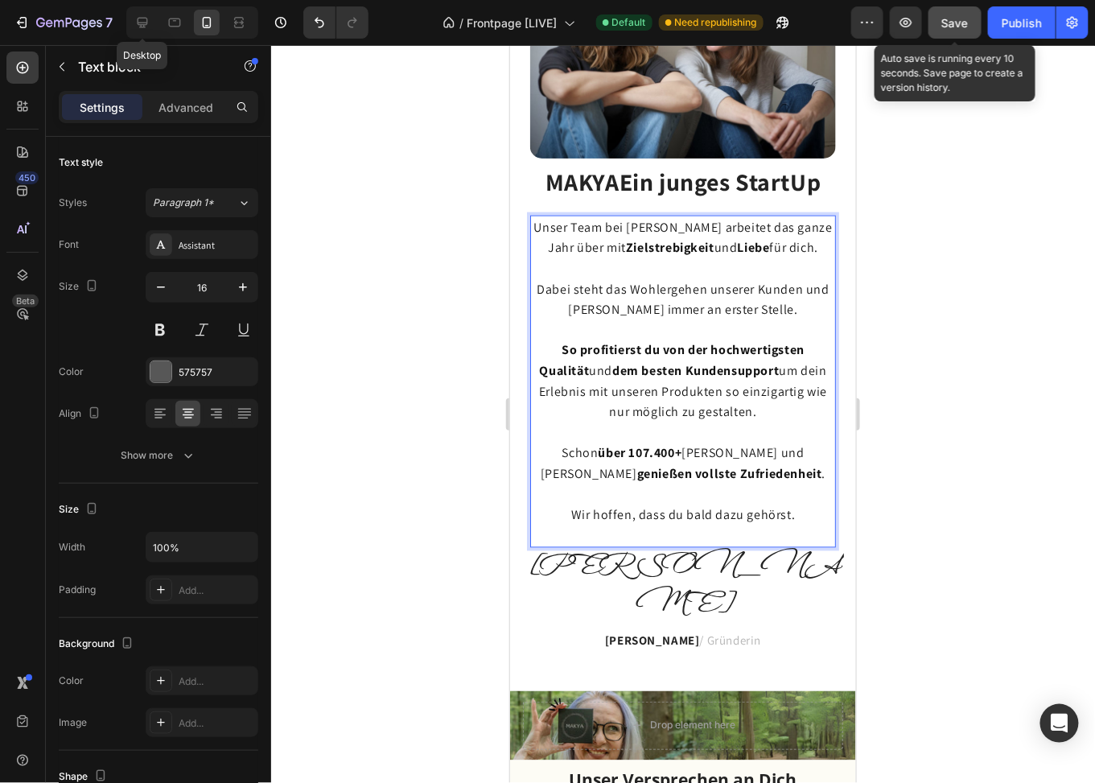
click at [941, 26] on button "Save" at bounding box center [955, 22] width 53 height 32
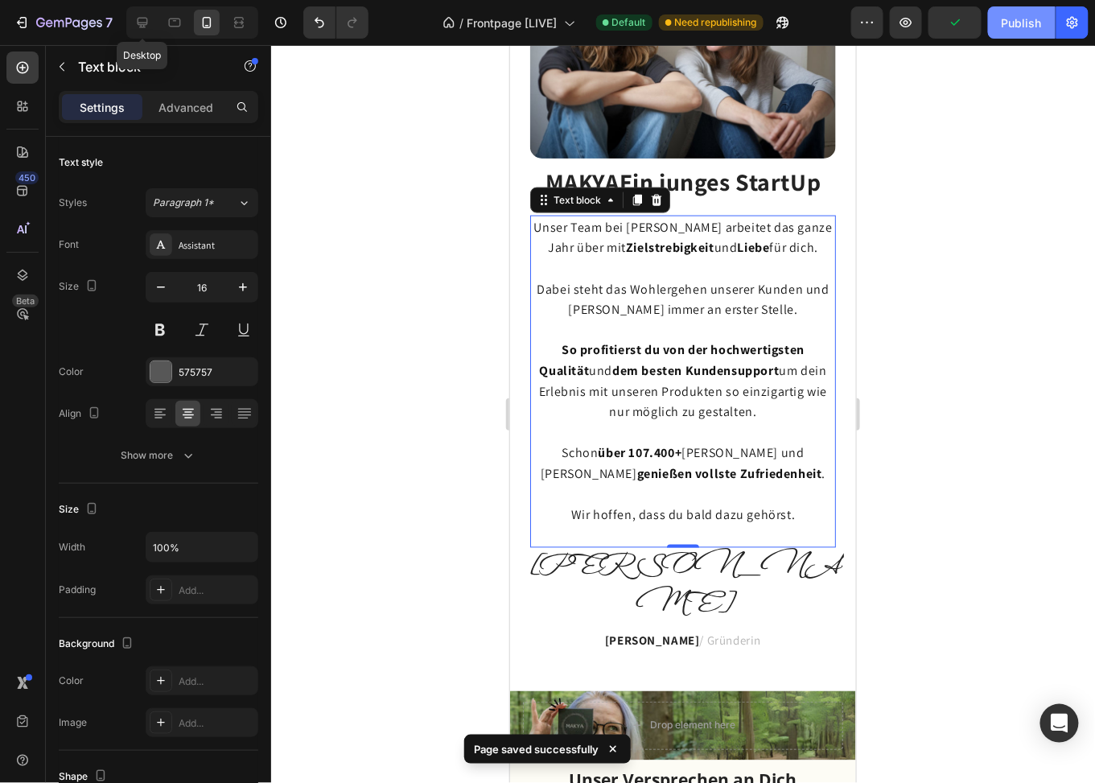
click at [1016, 27] on div "Publish" at bounding box center [1022, 22] width 40 height 17
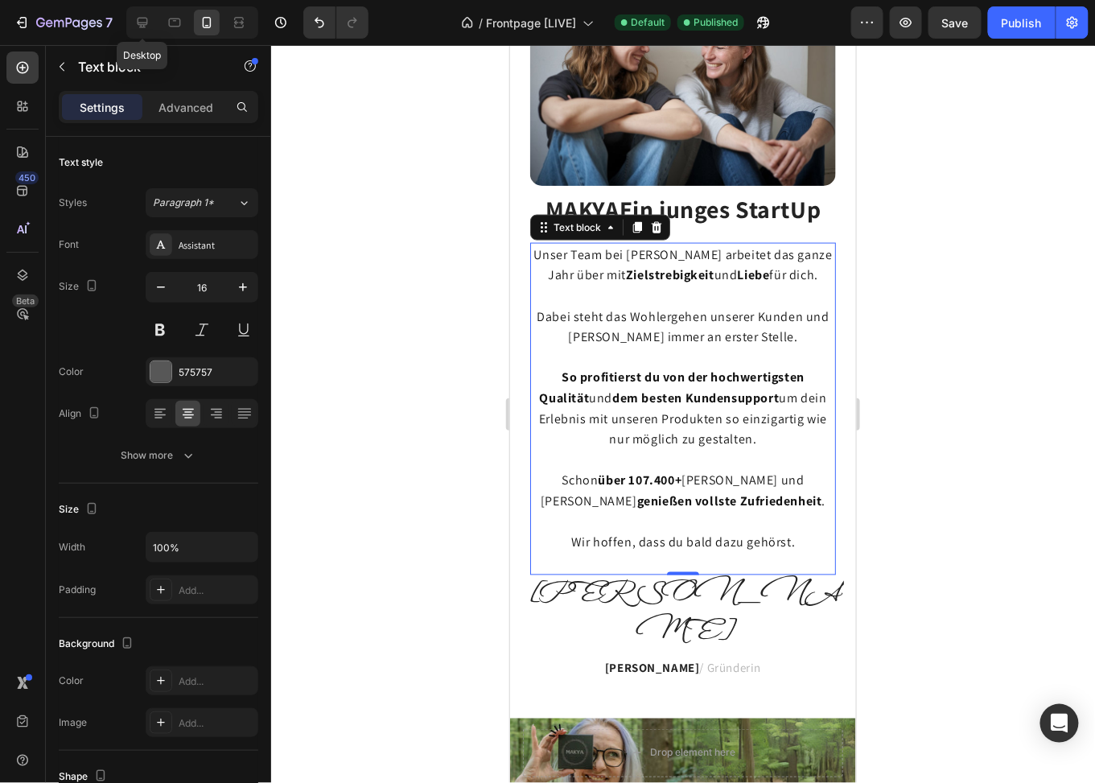
scroll to position [2377, 0]
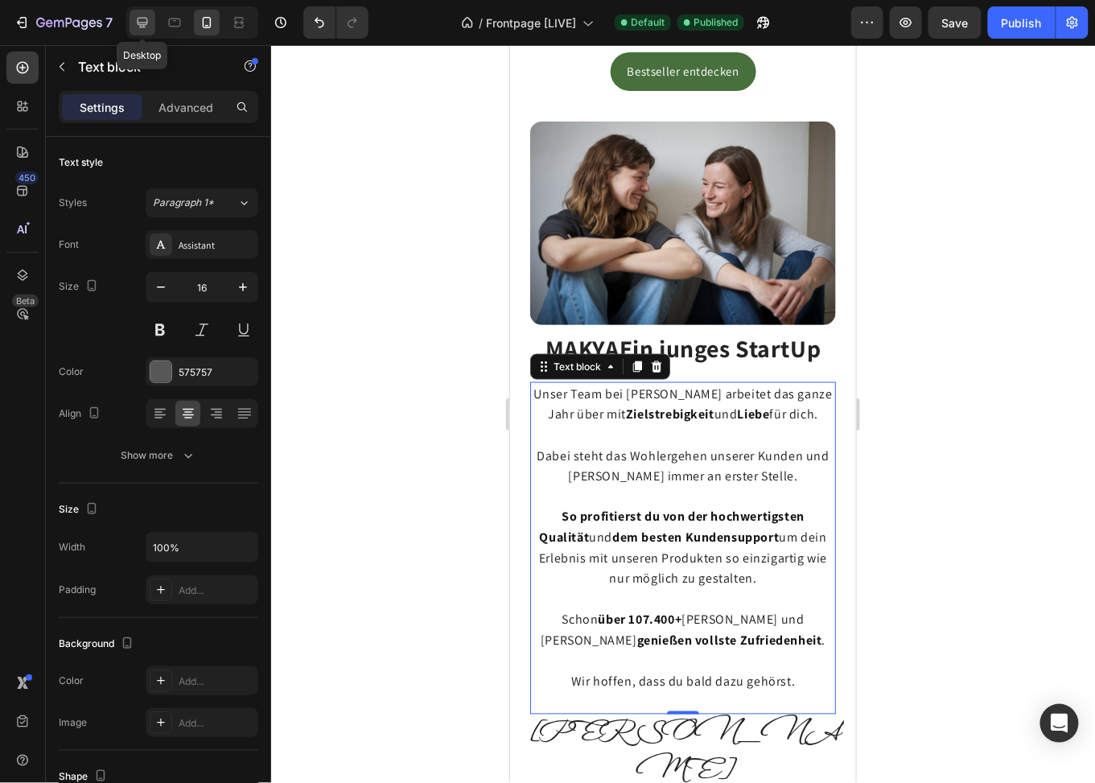
click at [140, 31] on div at bounding box center [143, 23] width 26 height 26
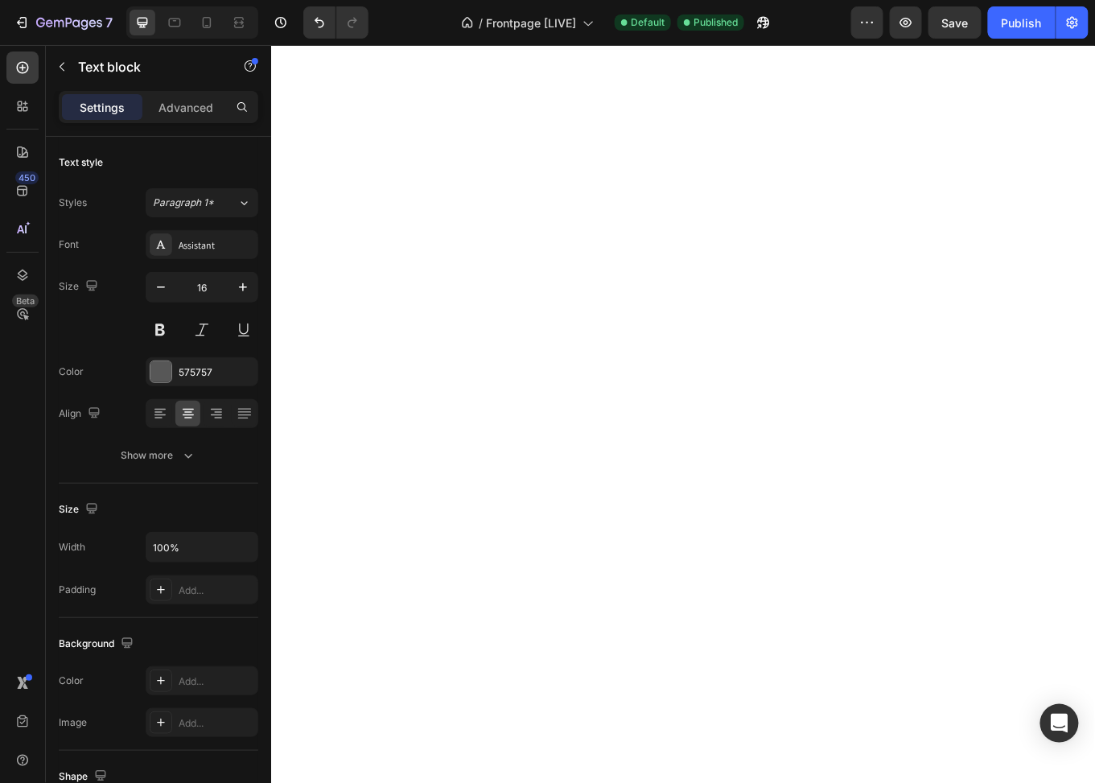
scroll to position [1643, 0]
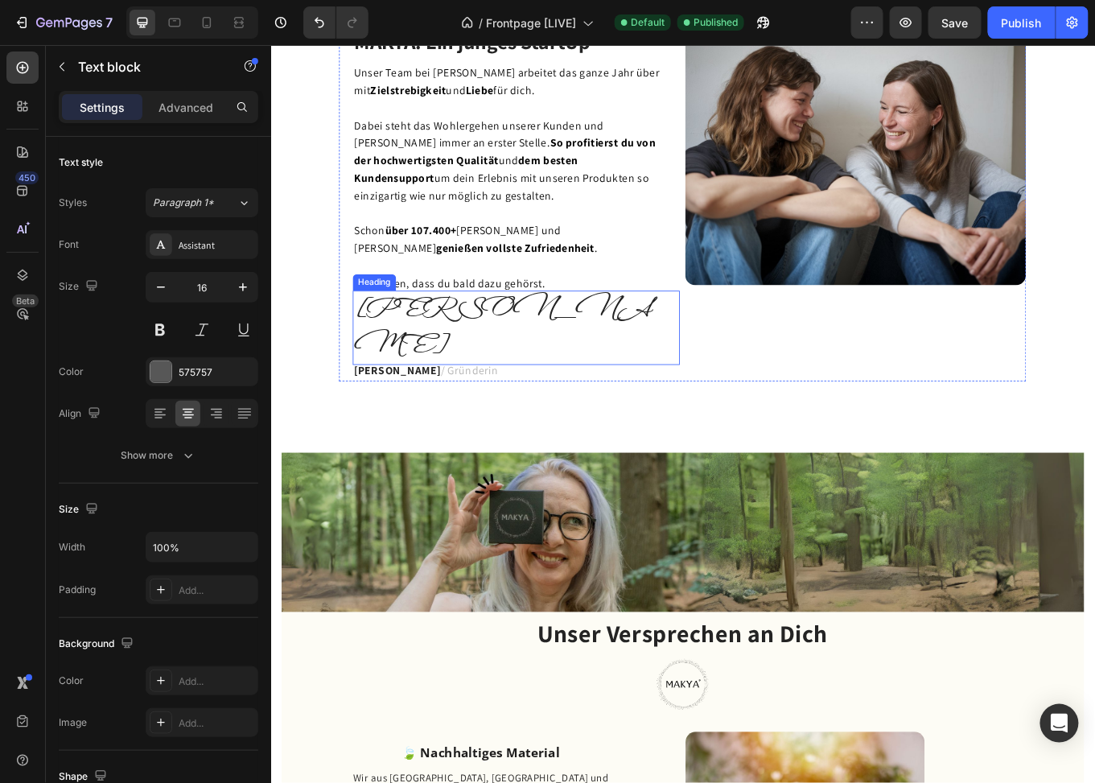
click at [373, 344] on h2 "[PERSON_NAME]" at bounding box center [558, 375] width 383 height 87
click at [187, 100] on p "Advanced" at bounding box center [186, 107] width 55 height 17
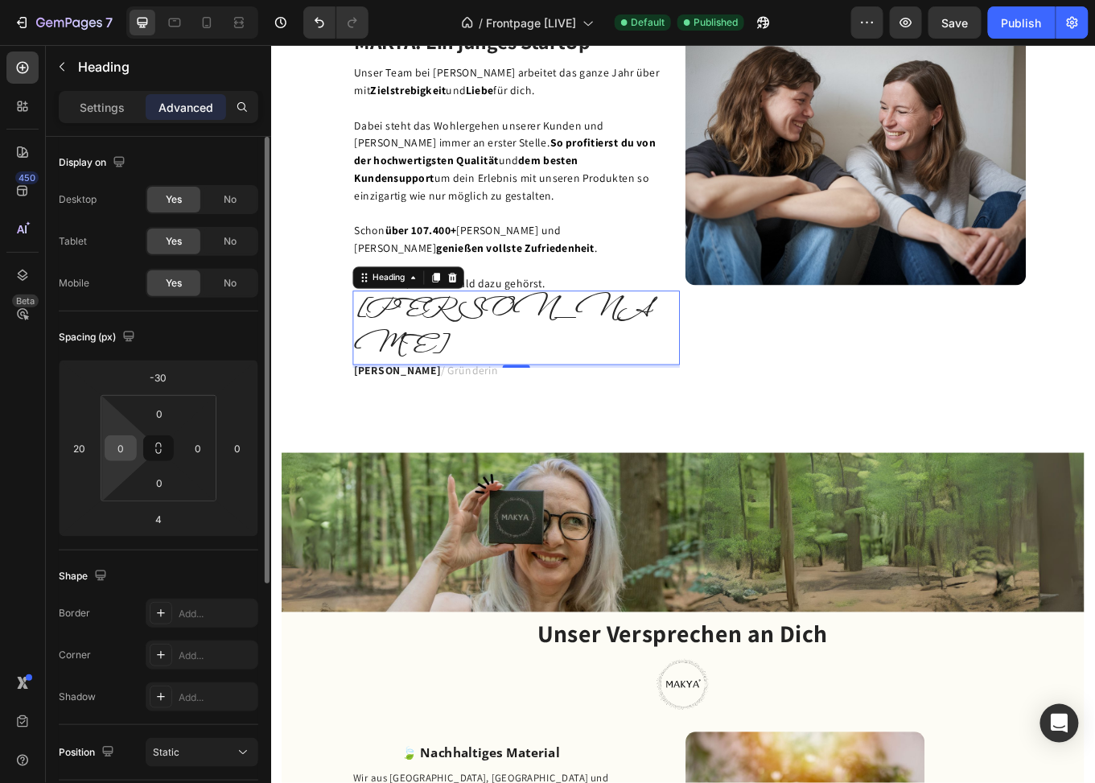
click at [113, 449] on input "0" at bounding box center [121, 448] width 24 height 24
click at [128, 441] on input "5" at bounding box center [121, 448] width 24 height 24
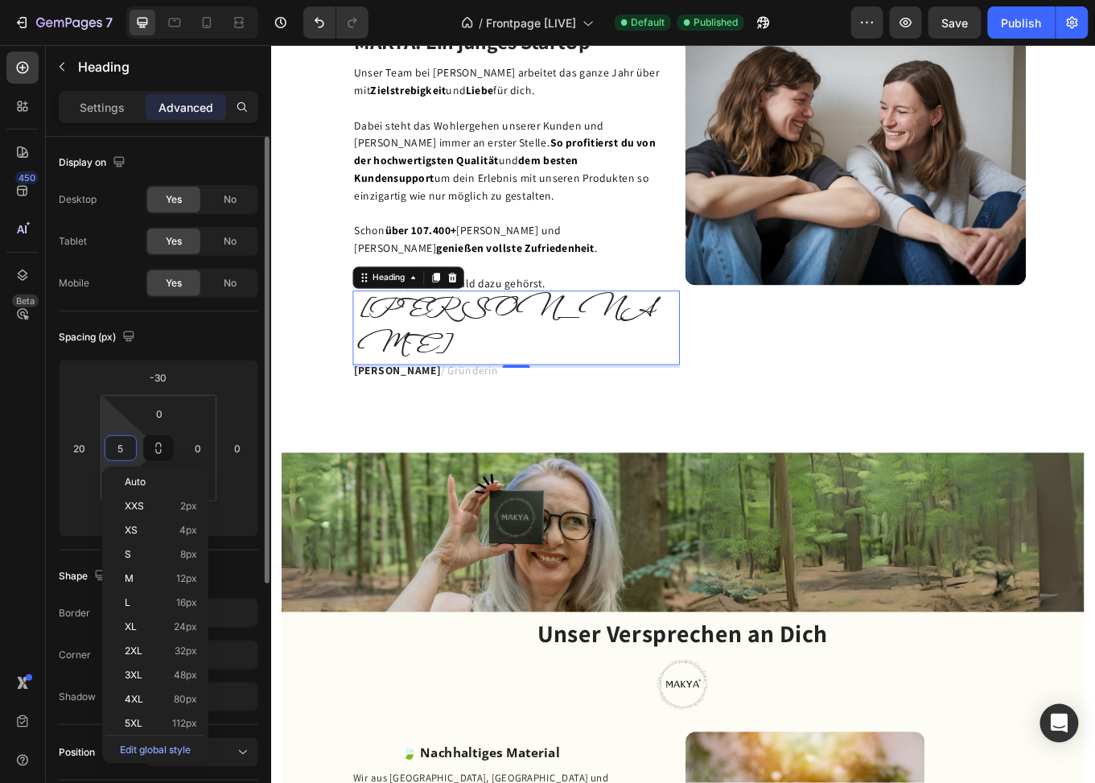
type input "3"
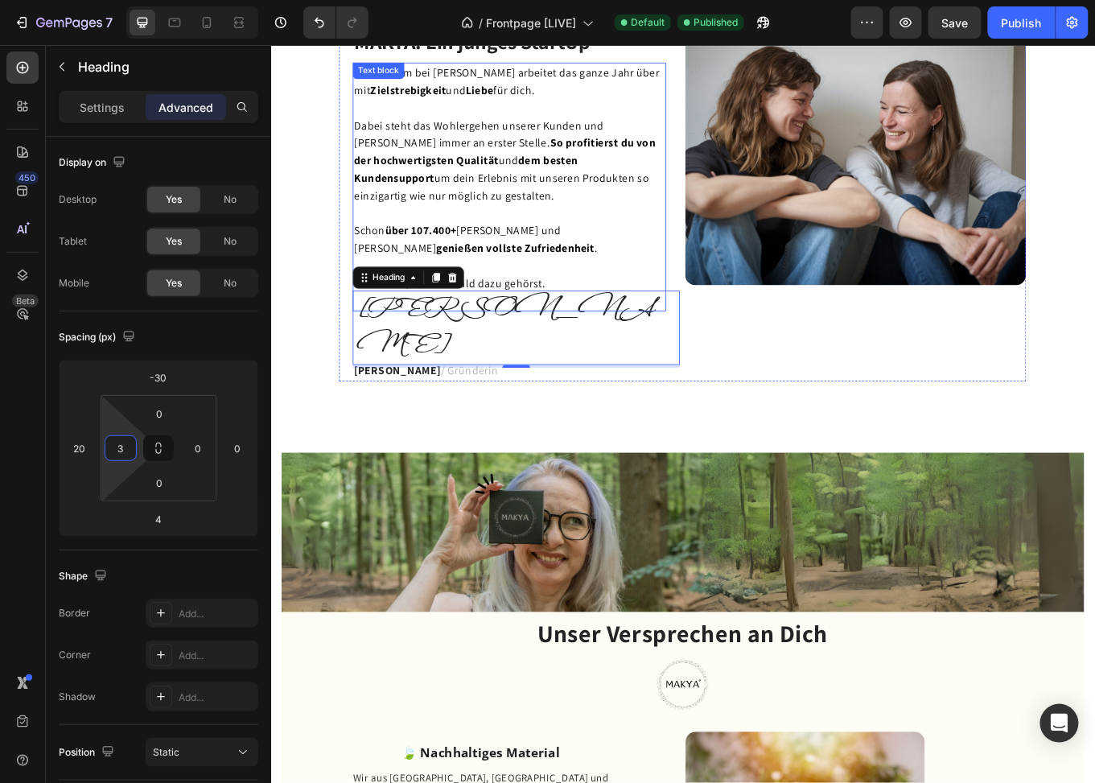
click at [499, 235] on p at bounding box center [551, 241] width 364 height 21
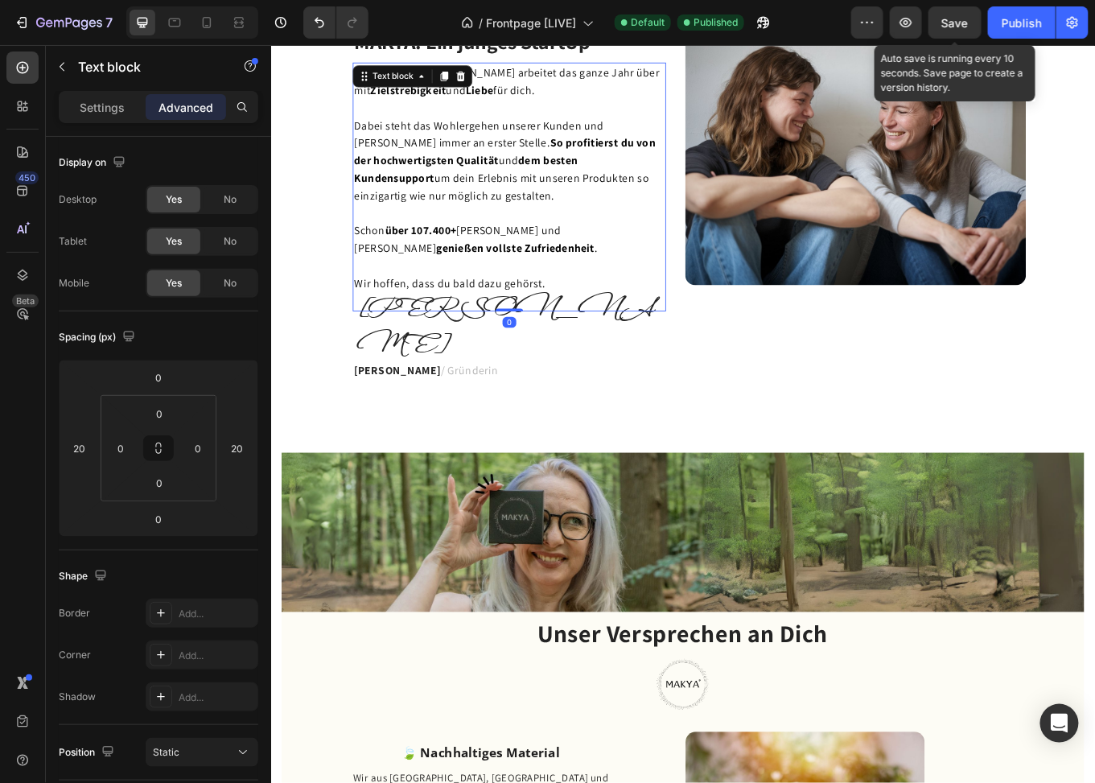
click at [954, 21] on span "Save" at bounding box center [955, 23] width 27 height 14
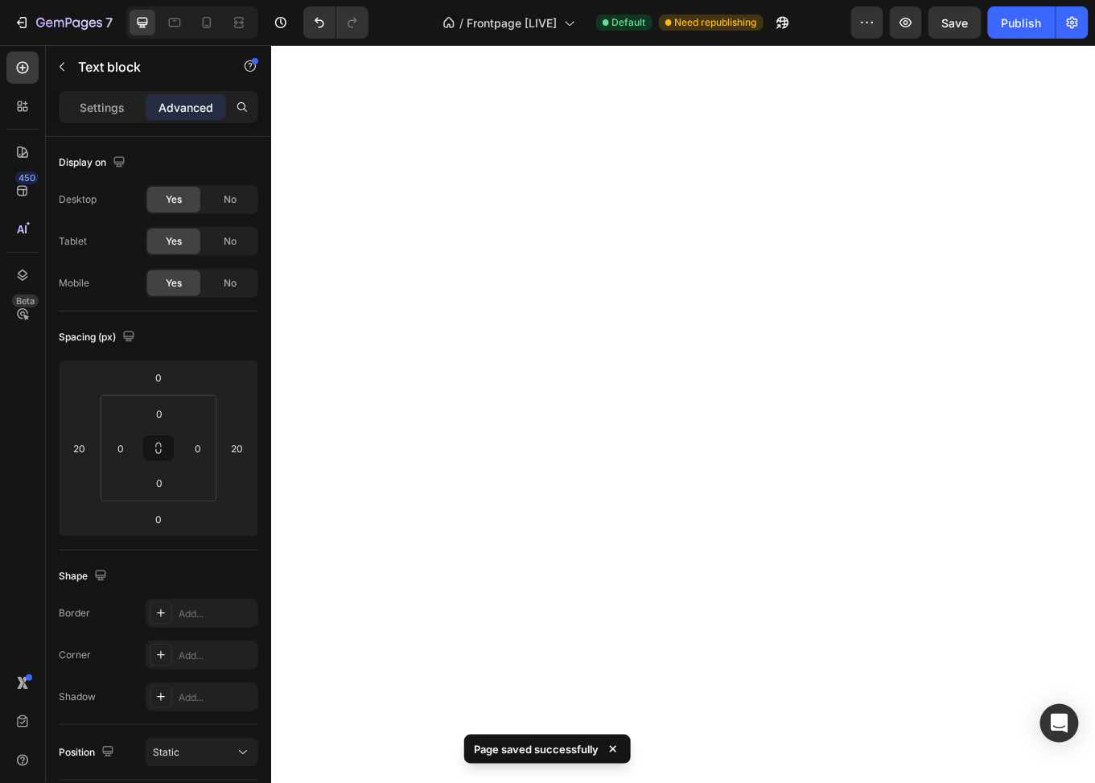
scroll to position [0, 0]
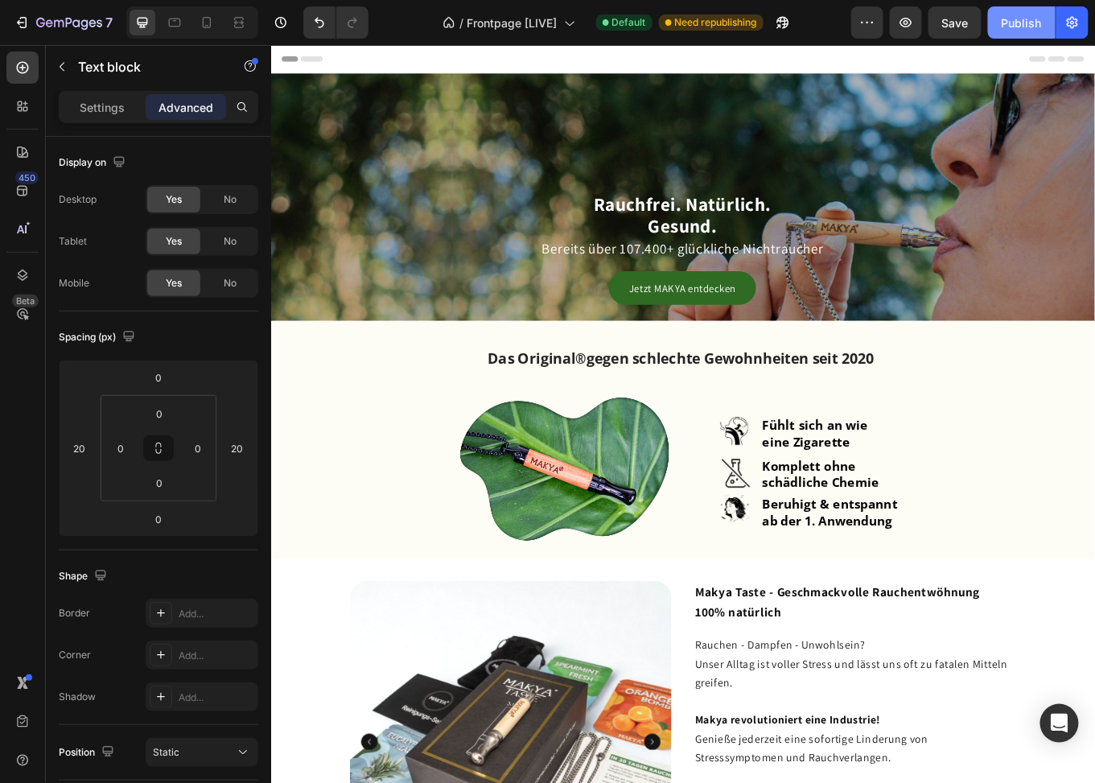
click at [1010, 27] on div "Publish" at bounding box center [1022, 22] width 40 height 17
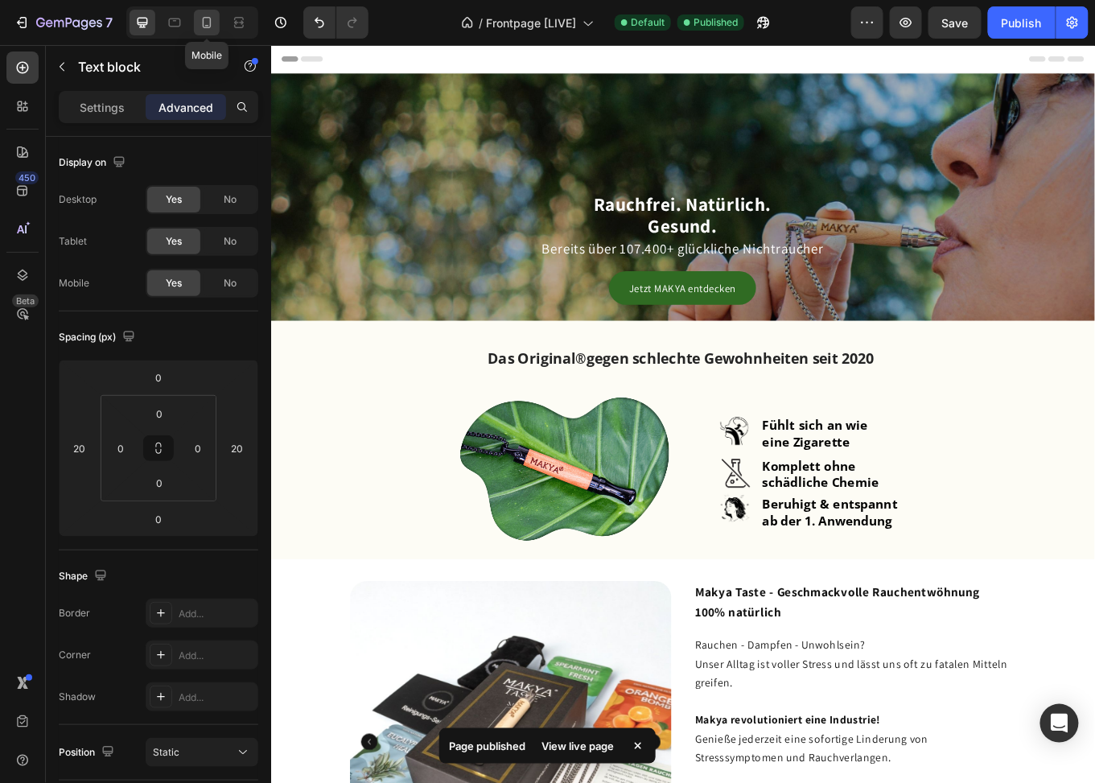
click at [208, 26] on icon at bounding box center [207, 22] width 16 height 16
type input "0"
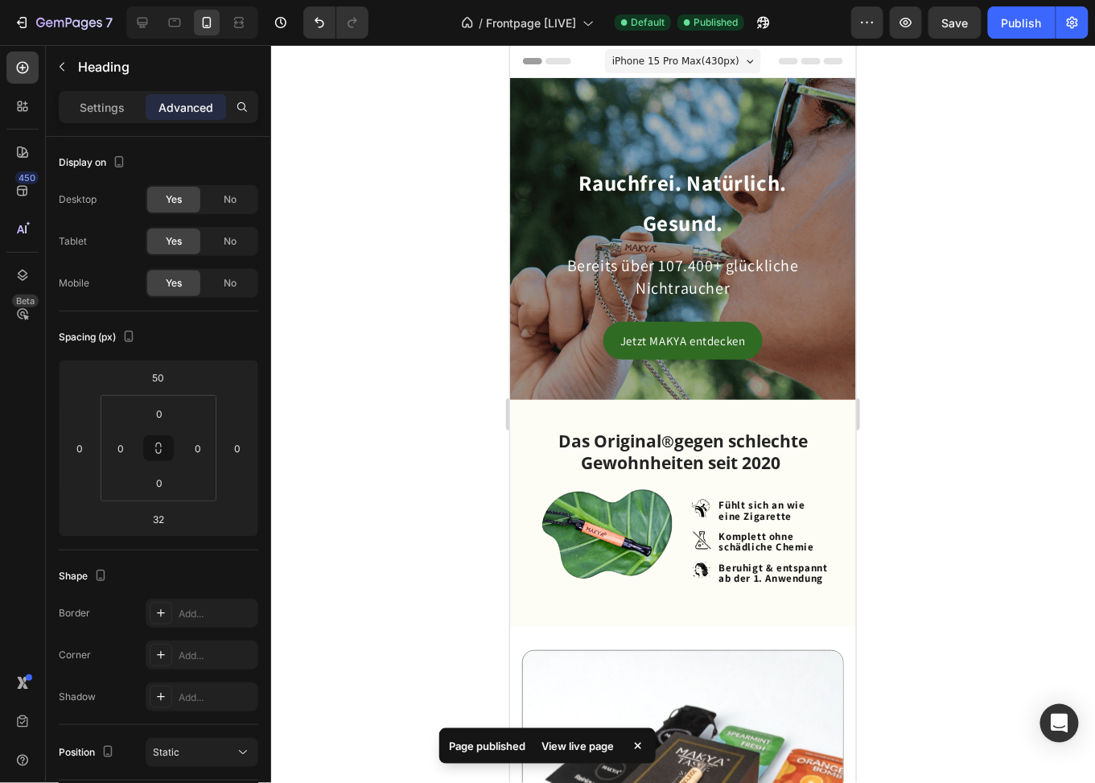
click at [725, 188] on strong "Rauchfrei. Natürlich." at bounding box center [683, 181] width 208 height 29
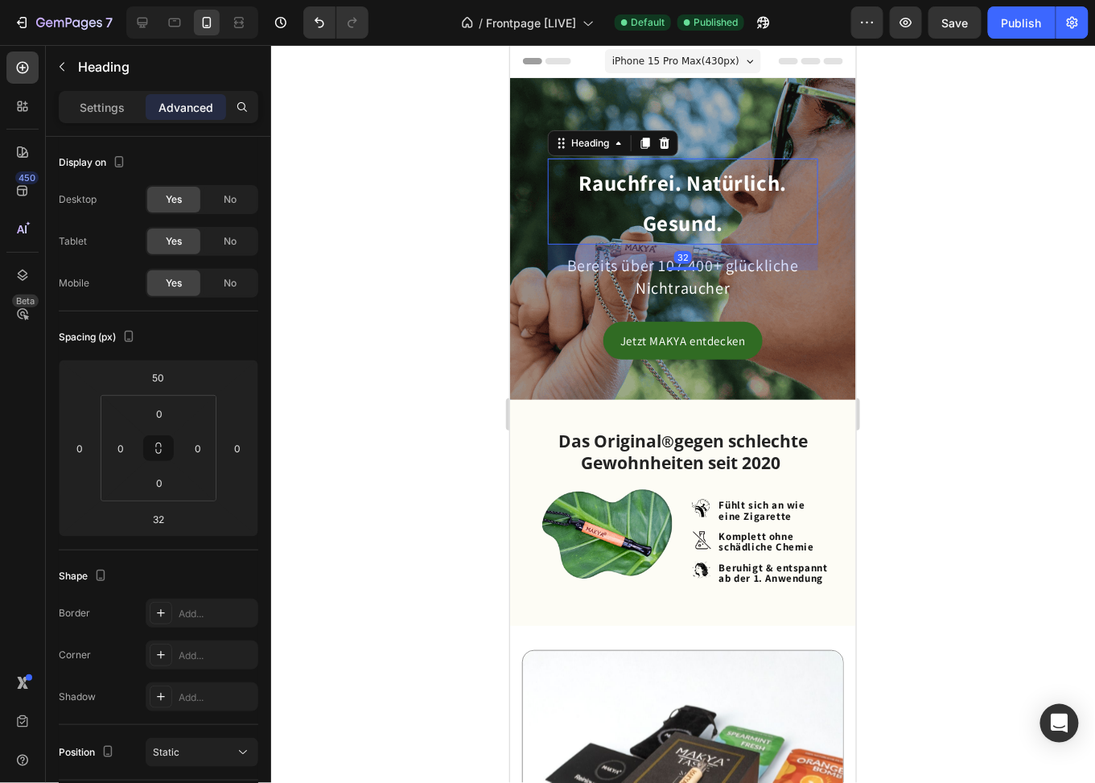
scroll to position [56, 0]
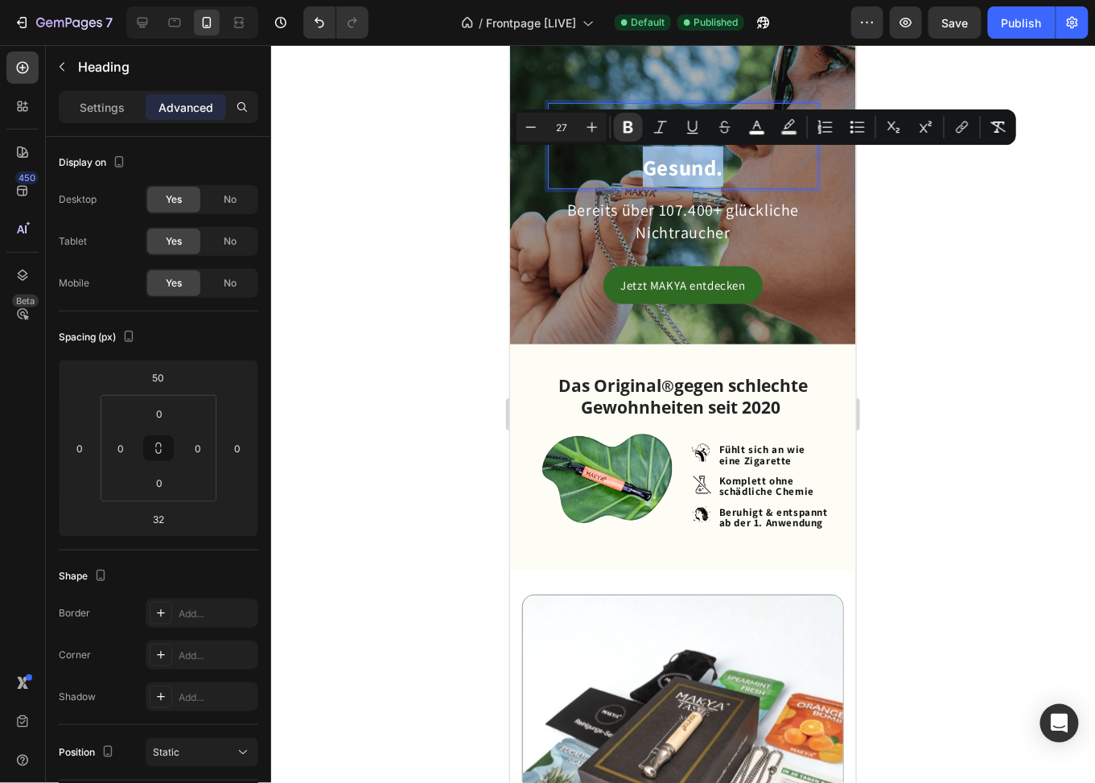
click at [728, 151] on p "Rauchfrei. Natürlich. Gesund." at bounding box center [682, 145] width 264 height 80
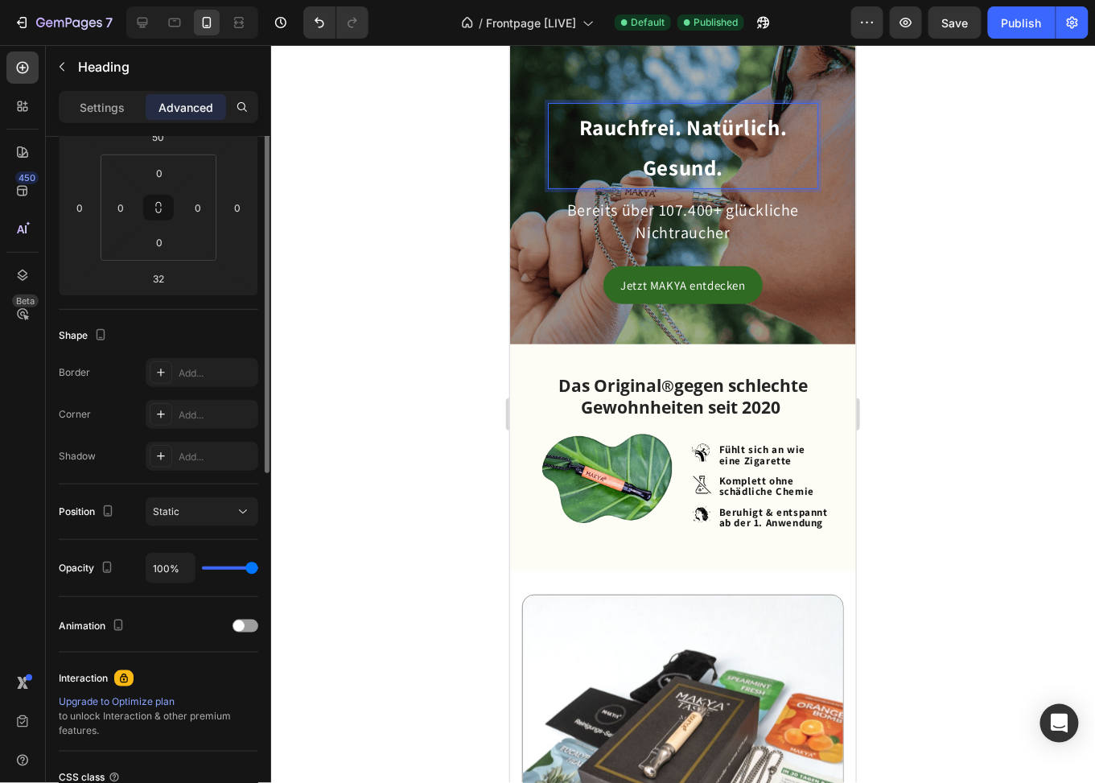
scroll to position [0, 0]
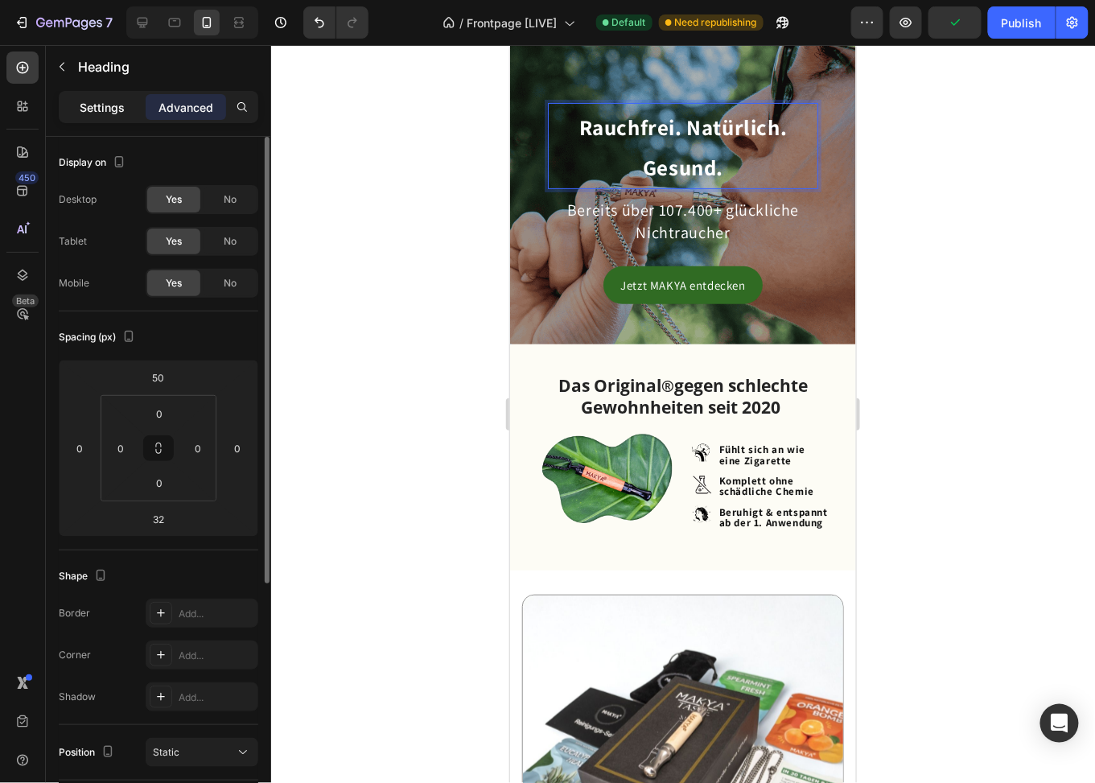
click at [104, 104] on p "Settings" at bounding box center [102, 107] width 45 height 17
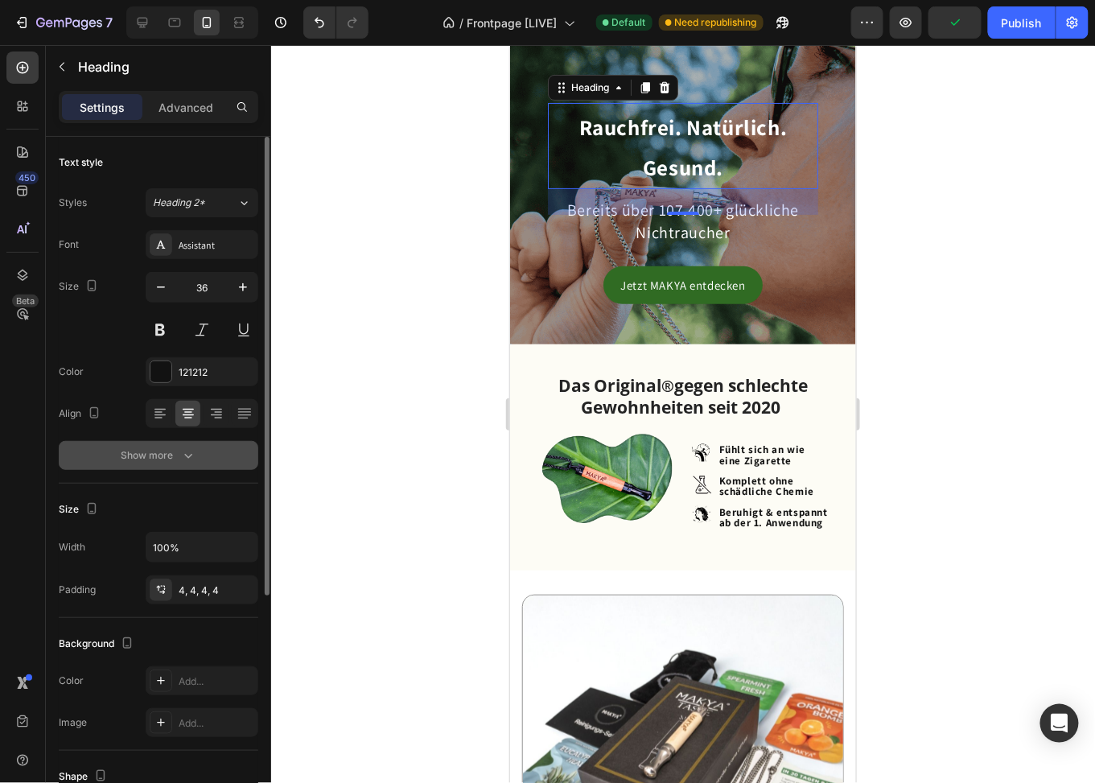
click at [180, 460] on icon "button" at bounding box center [188, 455] width 16 height 16
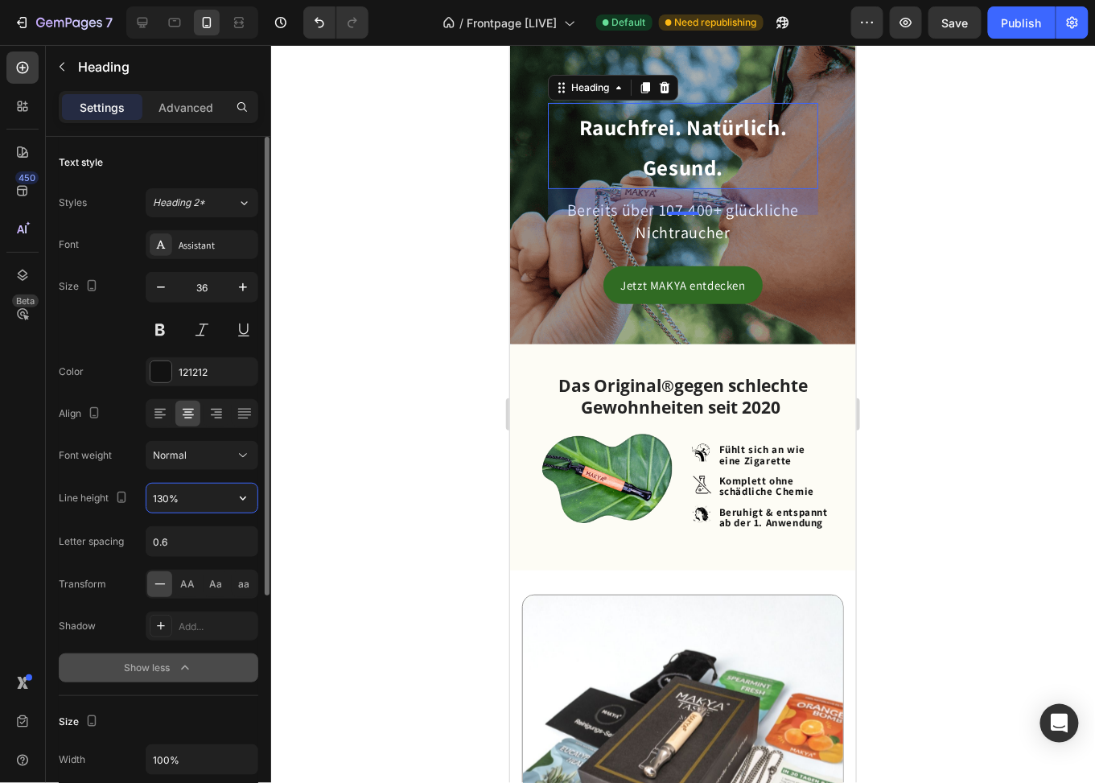
click at [183, 494] on input "130%" at bounding box center [201, 498] width 111 height 29
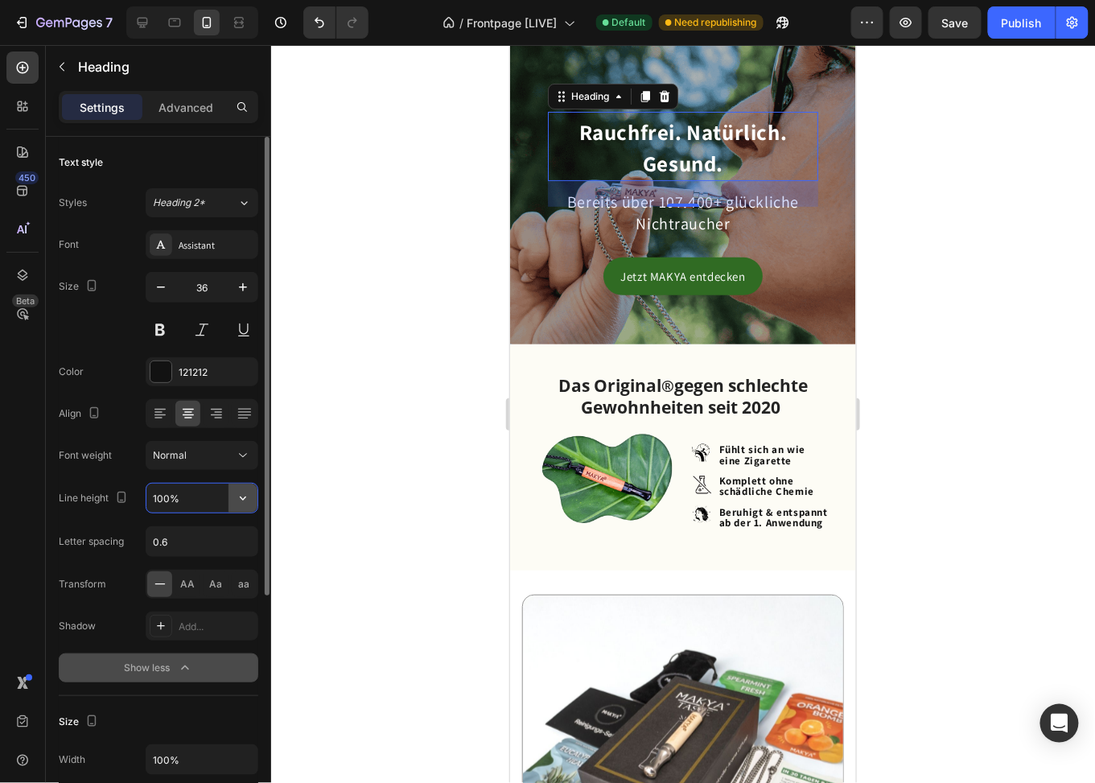
type input "100%"
click at [244, 495] on icon "button" at bounding box center [243, 498] width 16 height 16
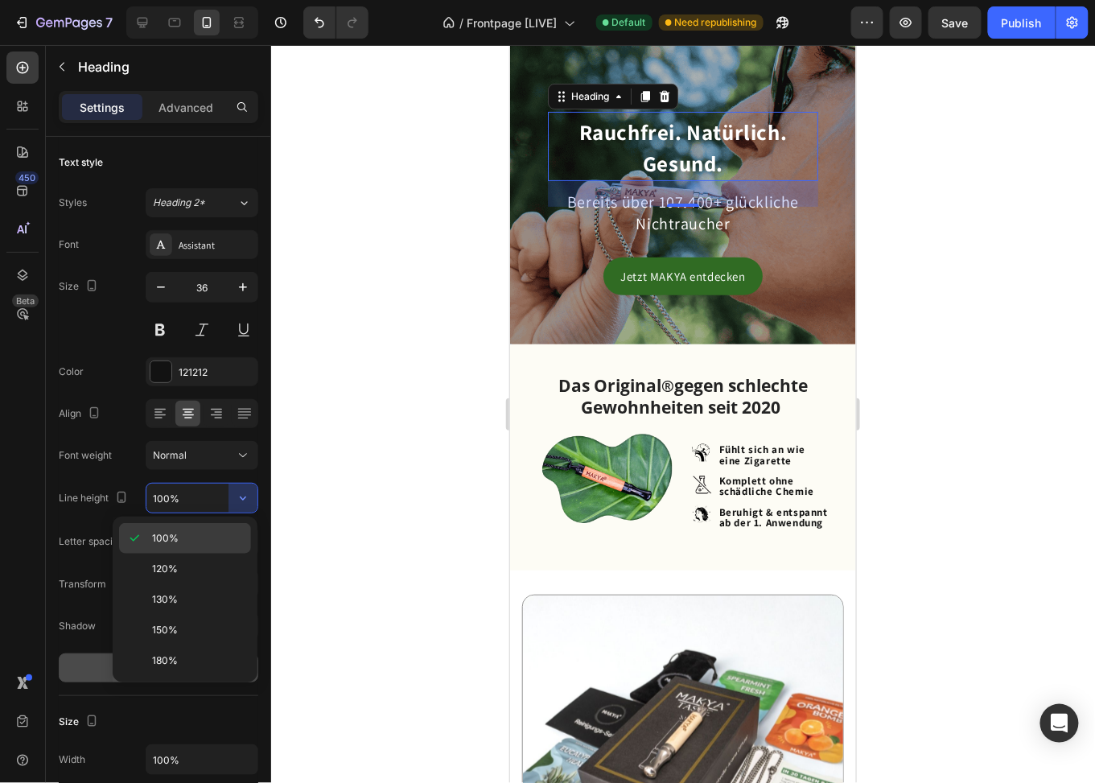
click at [217, 534] on p "100%" at bounding box center [198, 538] width 92 height 14
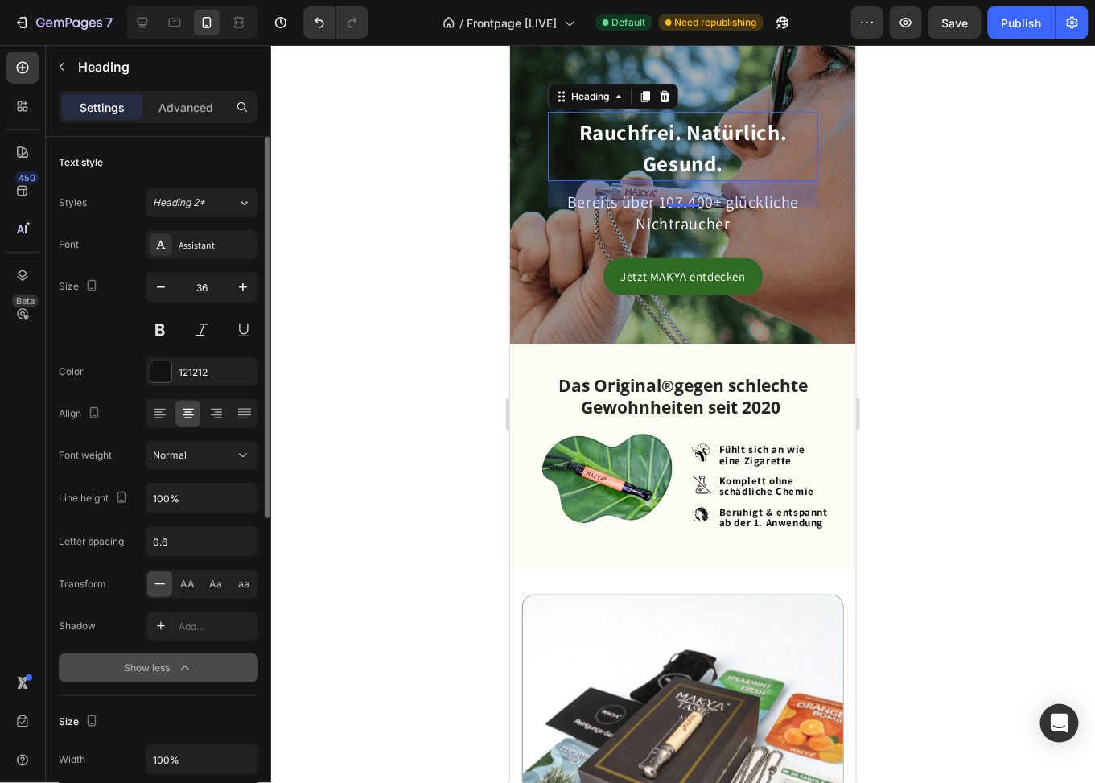
click at [97, 476] on div "Font Assistant Size 36 Color 121212 Align Font weight Normal Line height 100% L…" at bounding box center [159, 456] width 200 height 452
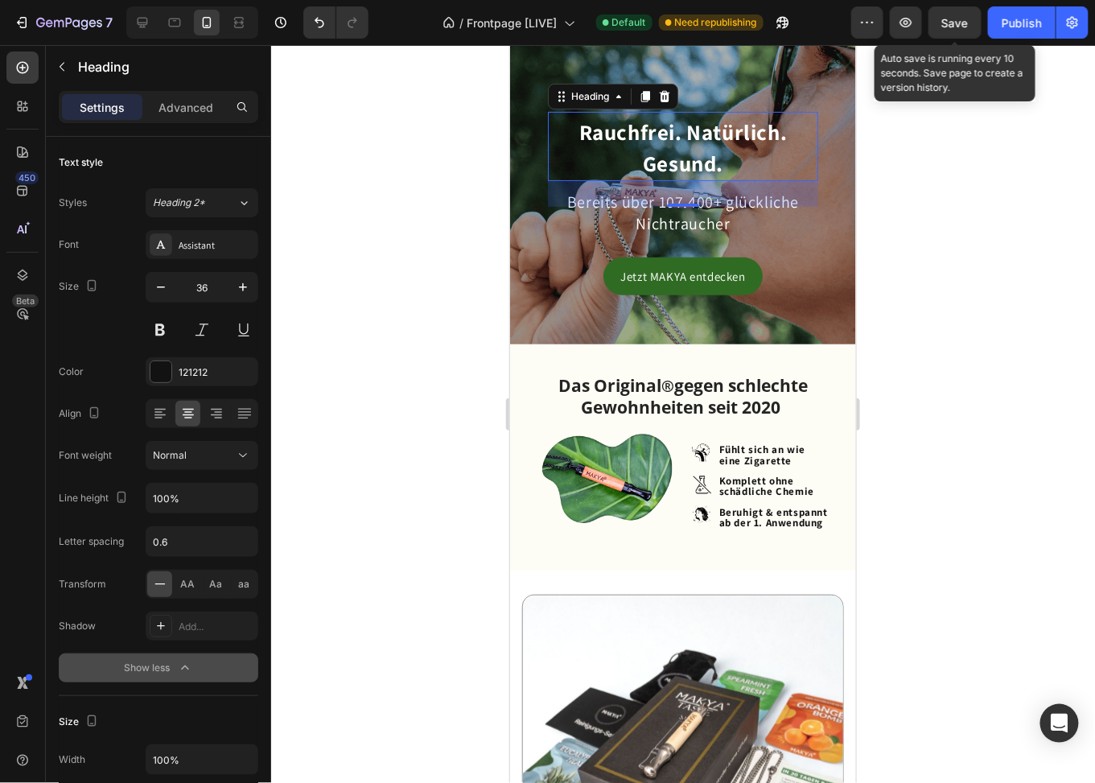
click at [958, 23] on span "Save" at bounding box center [955, 23] width 27 height 14
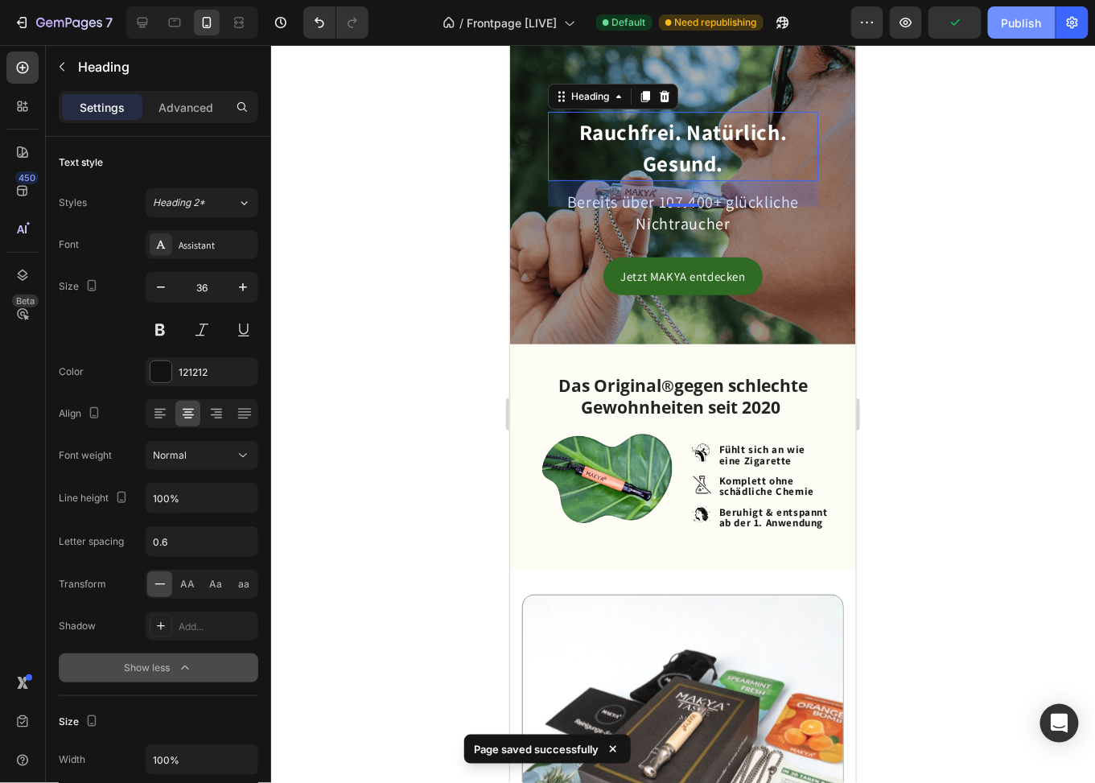
click at [1010, 22] on div "Publish" at bounding box center [1022, 22] width 40 height 17
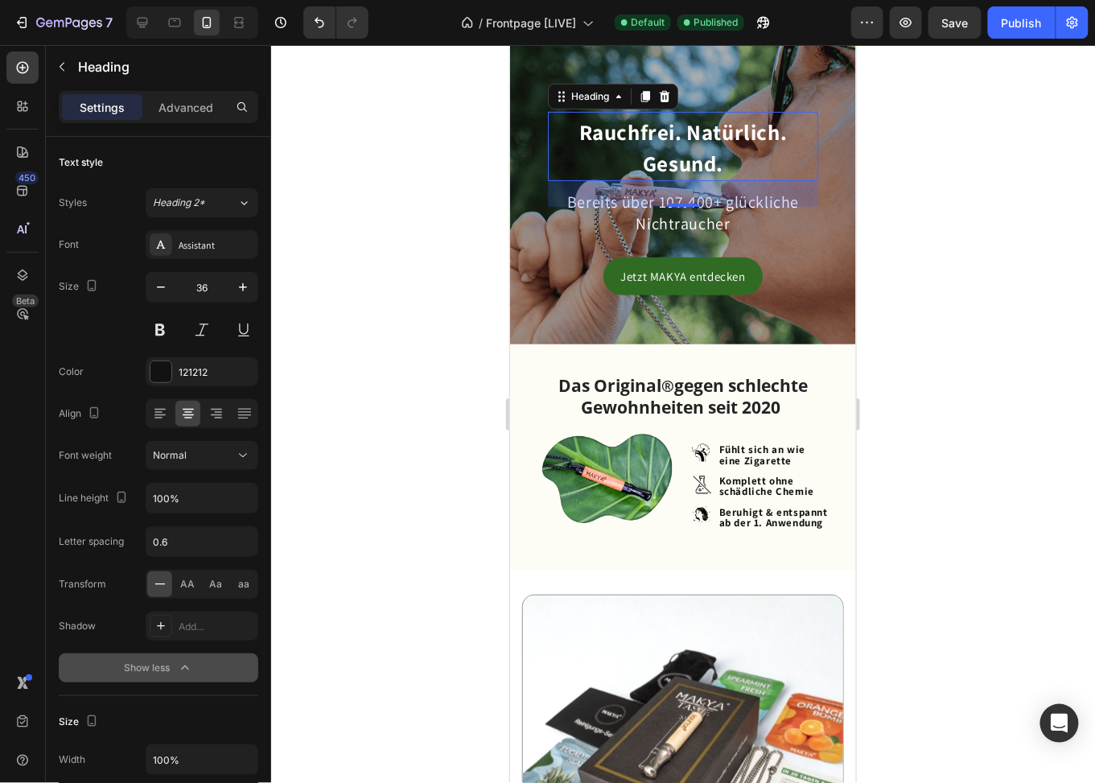
click at [932, 245] on div at bounding box center [683, 414] width 824 height 738
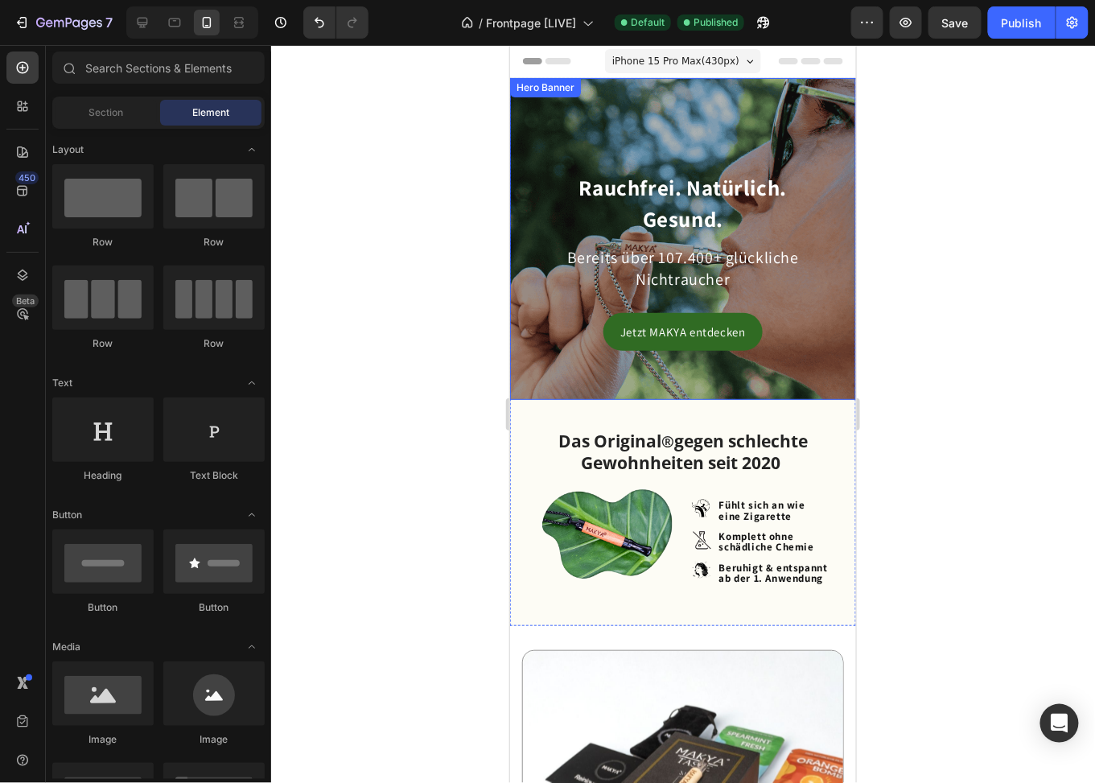
drag, startPoint x: 1018, startPoint y: 185, endPoint x: 511, endPoint y: 138, distance: 509.2
click at [526, 126] on div "⁠⁠⁠⁠⁠⁠⁠ Rauchfrei. Natürlich. Gesund. Heading Bereits über 107.400+ glückliche …" at bounding box center [682, 239] width 346 height 276
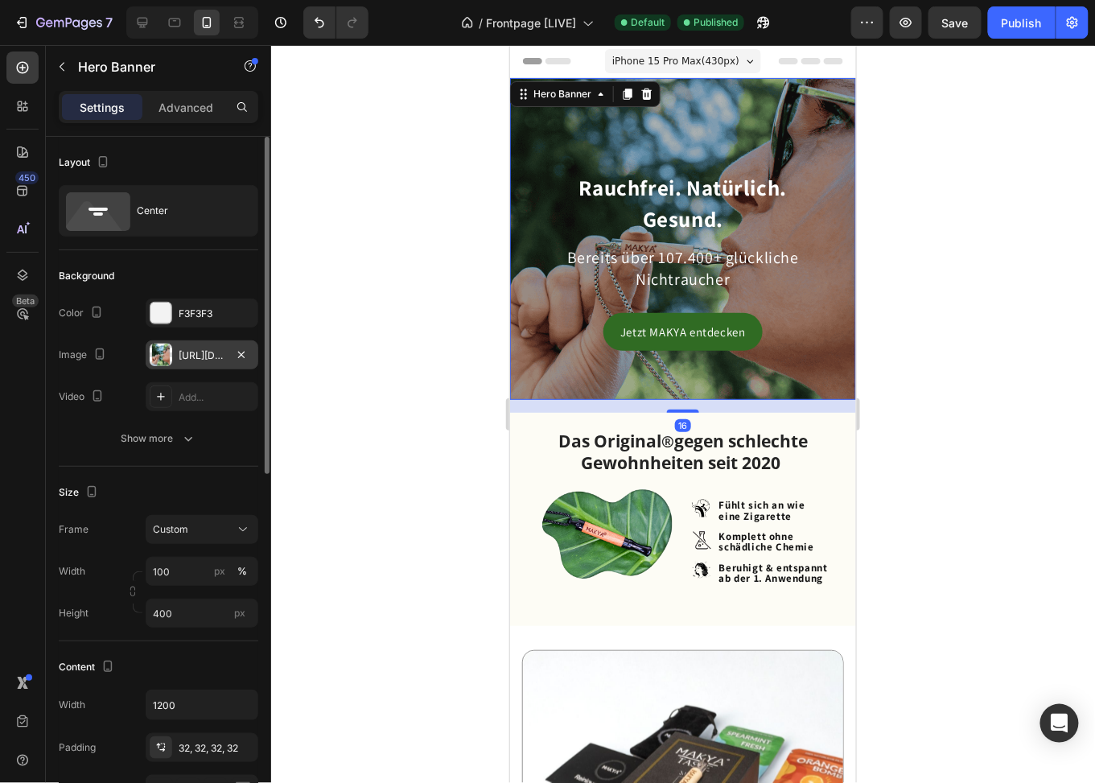
click at [189, 361] on div "https://cdn.shopify.com/s/files/1/0773/9028/3077/files/gempages_476001812021773…" at bounding box center [202, 355] width 47 height 14
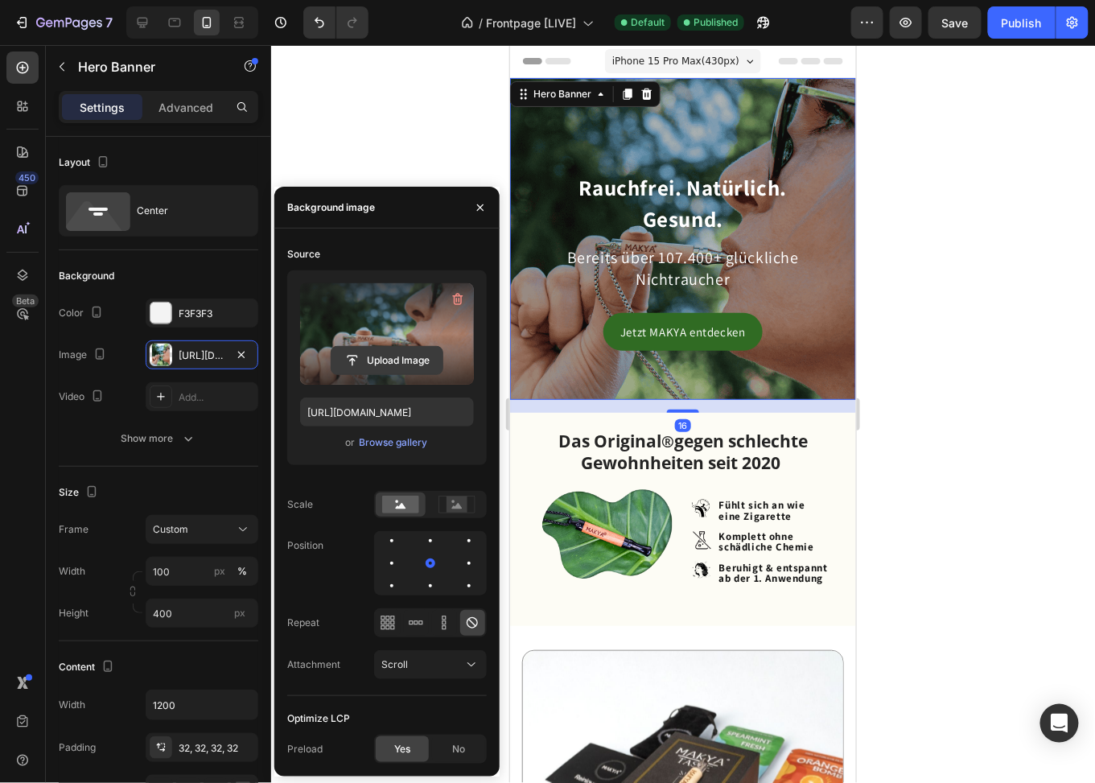
click at [377, 359] on input "file" at bounding box center [387, 360] width 111 height 27
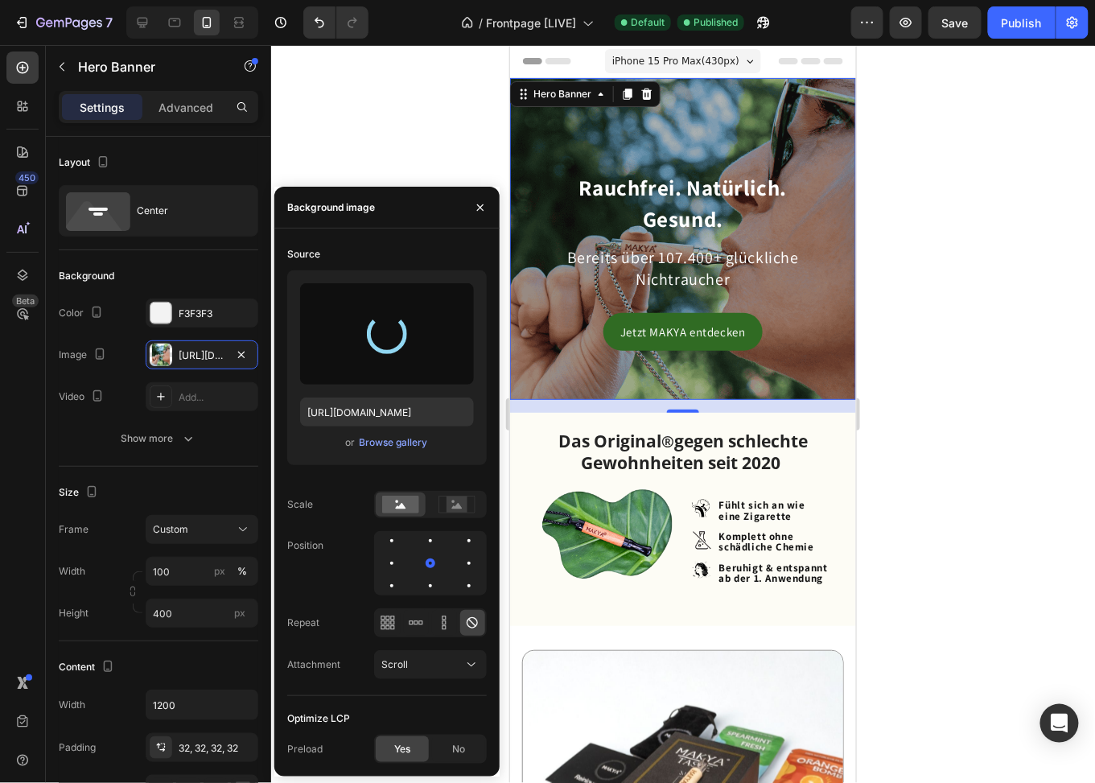
type input "https://cdn.shopify.com/s/files/1/0773/9028/3077/files/gempages_476001812021773…"
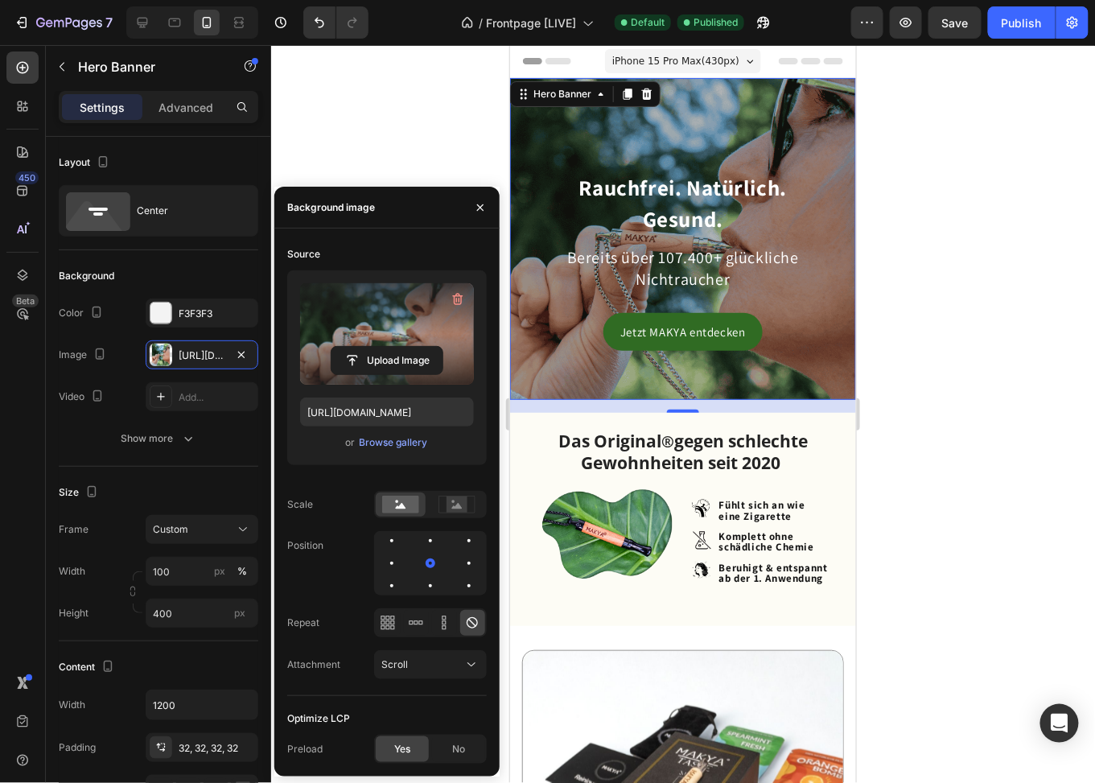
click at [411, 215] on div "Background image" at bounding box center [386, 208] width 225 height 42
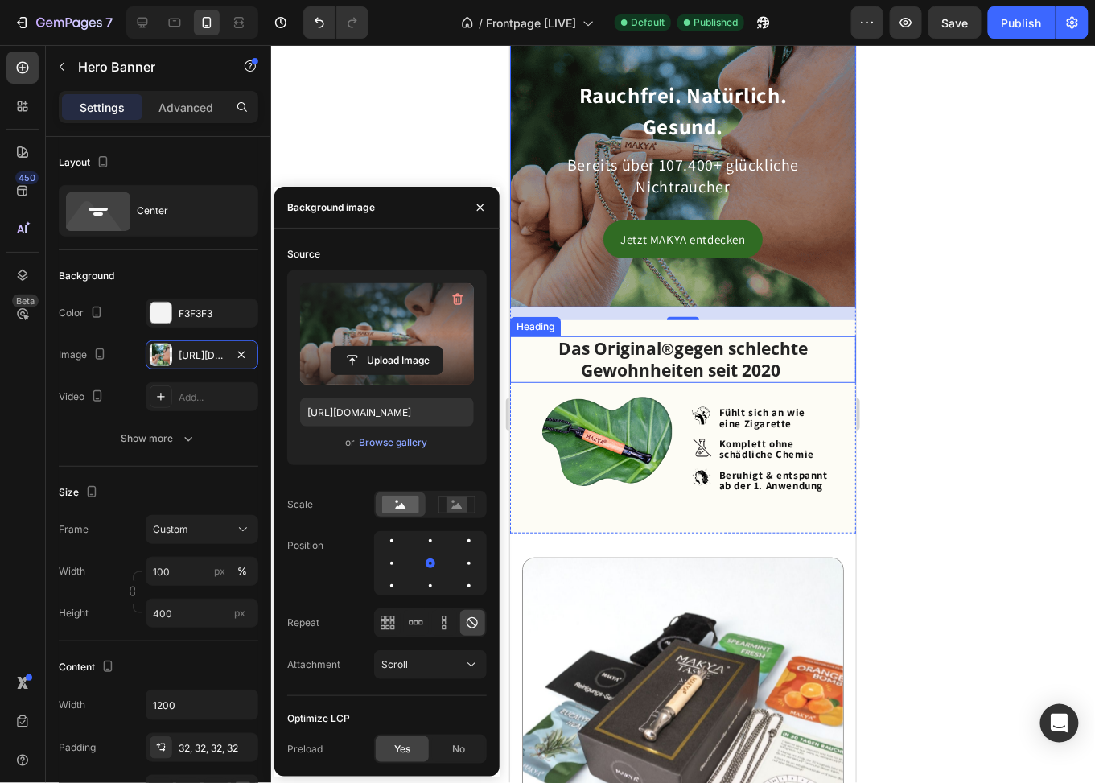
scroll to position [241, 0]
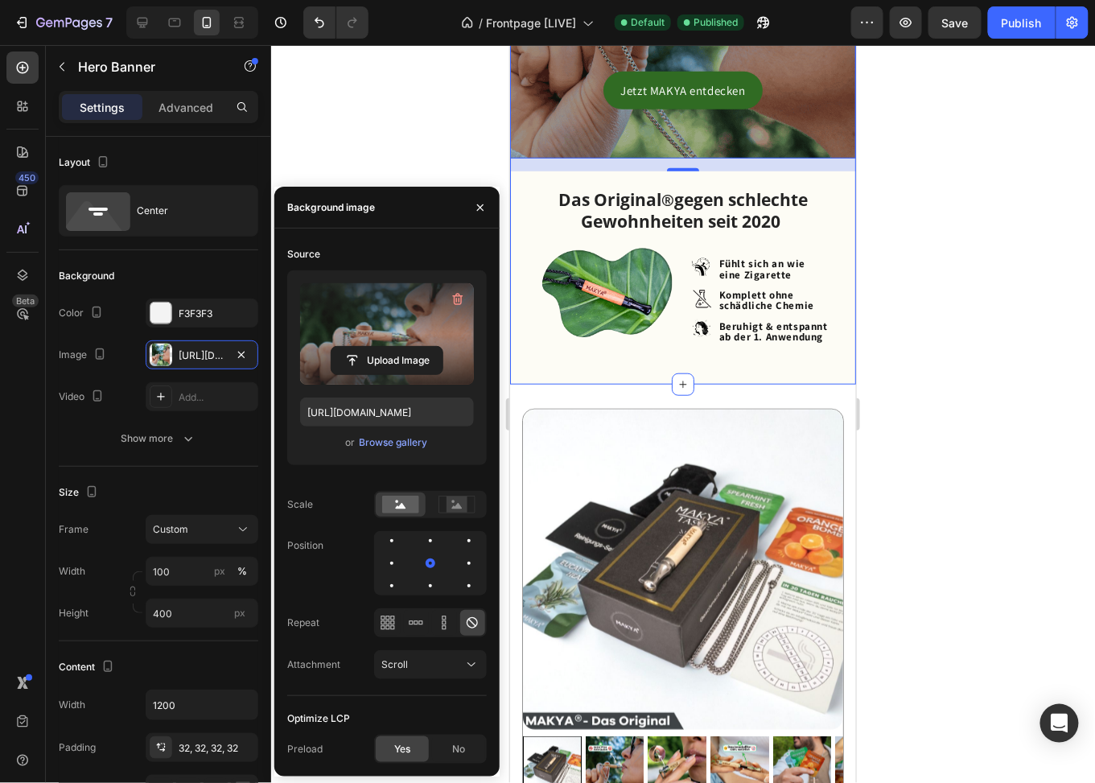
click at [798, 370] on div "⁠⁠⁠⁠⁠⁠⁠ Rauchfrei. Natürlich. Gesund. Heading Bereits über 107.400+ glückliche …" at bounding box center [682, 110] width 346 height 548
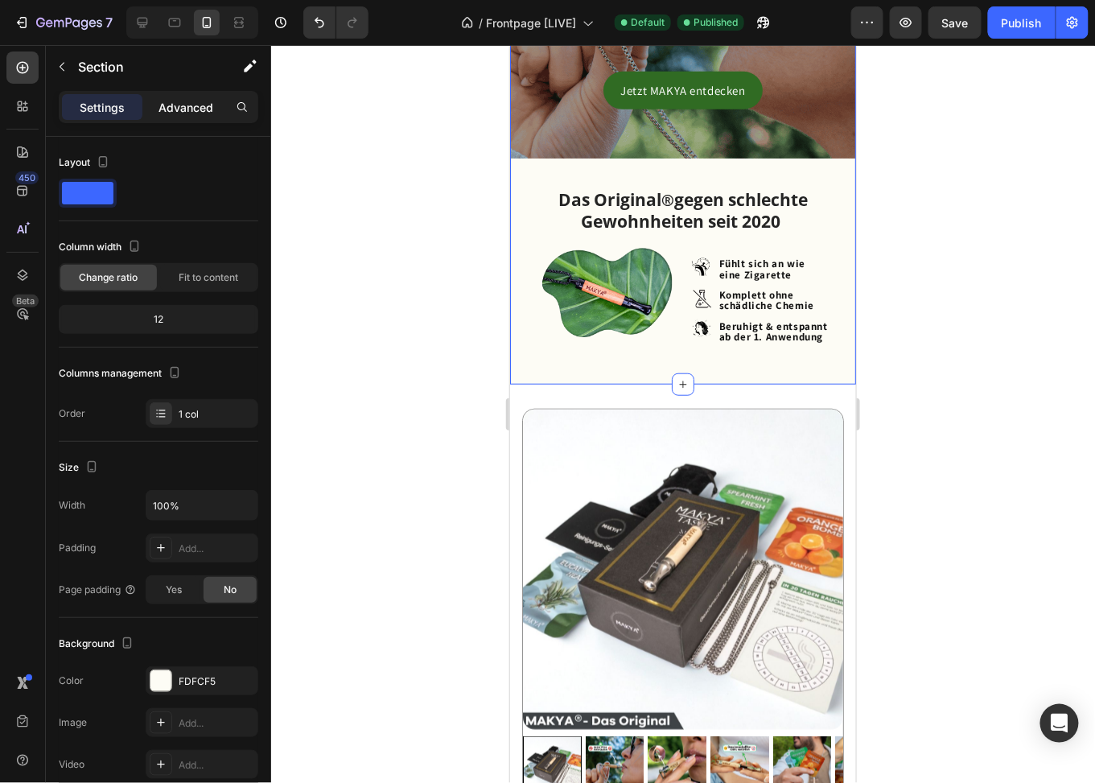
click at [171, 99] on p "Advanced" at bounding box center [186, 107] width 55 height 17
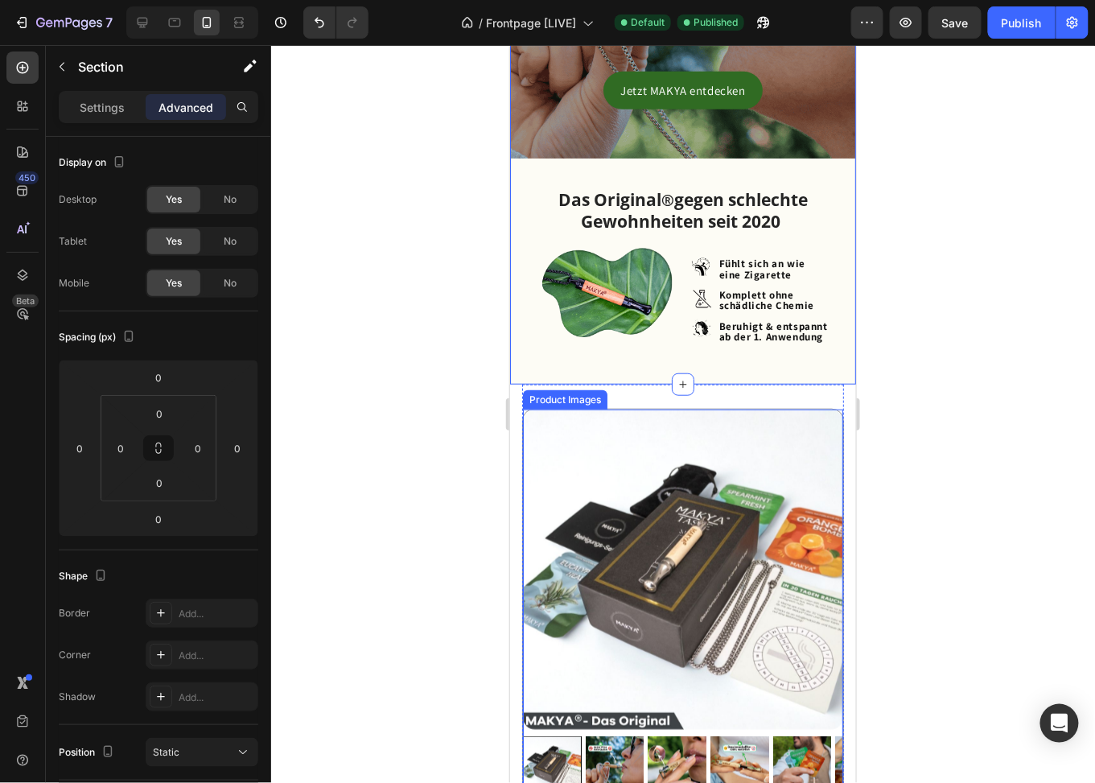
click at [817, 412] on img at bounding box center [682, 569] width 320 height 320
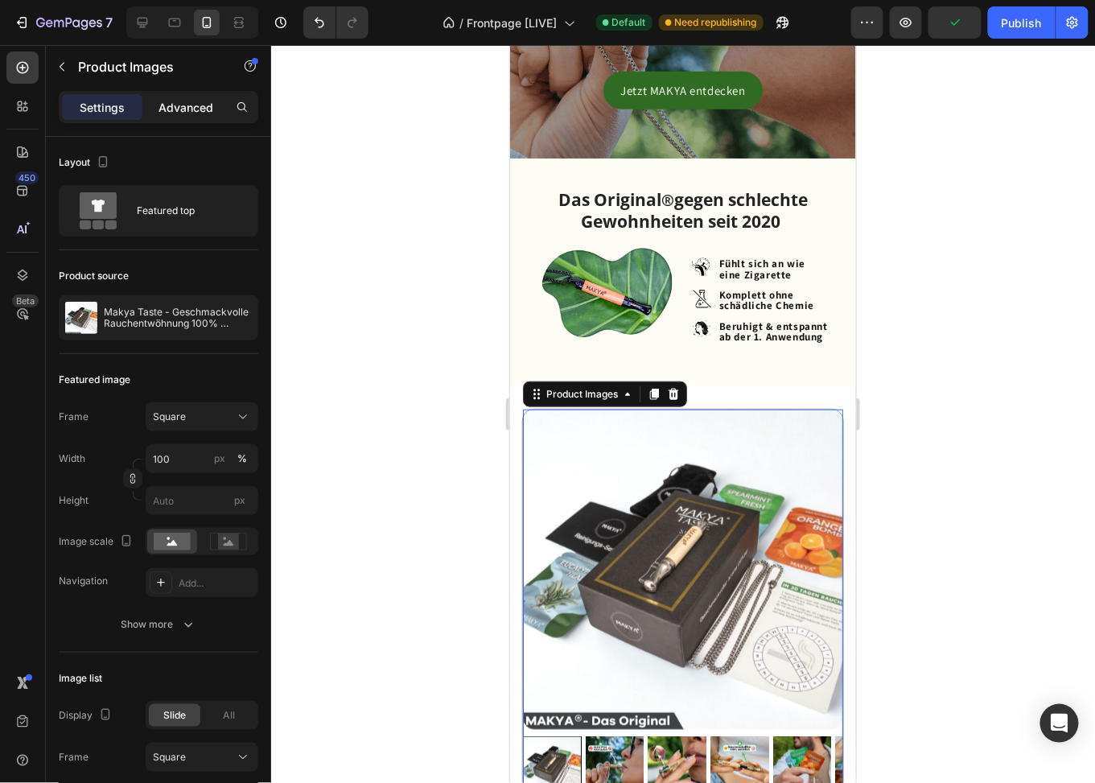
click at [178, 106] on p "Advanced" at bounding box center [186, 107] width 55 height 17
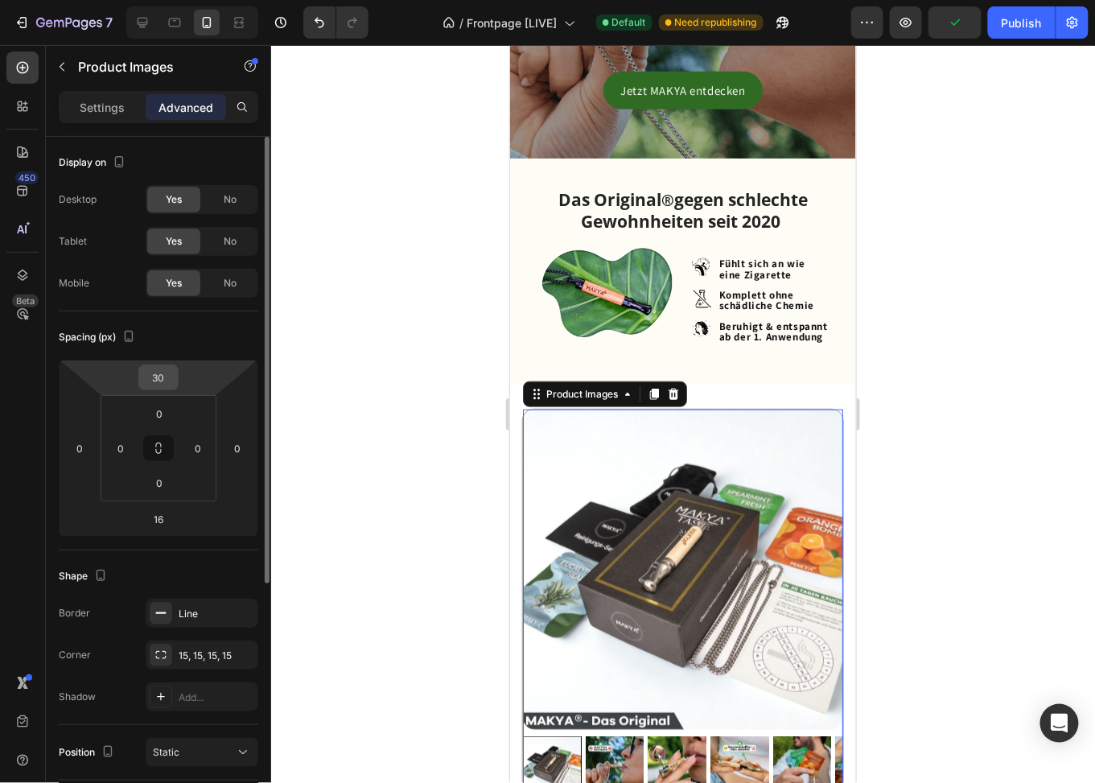
click at [163, 369] on input "30" at bounding box center [158, 377] width 32 height 24
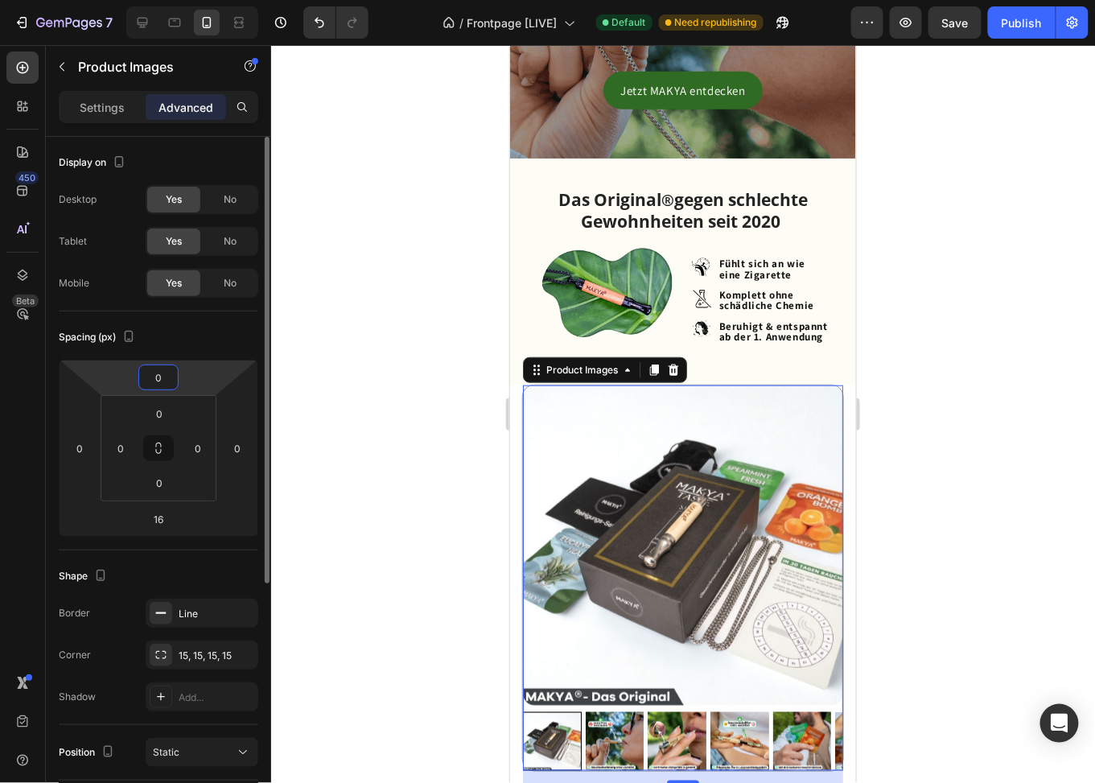
click at [104, 0] on html "7 Version history / Frontpage [LIVE] Default Need republishing Preview Save Pub…" at bounding box center [547, 0] width 1095 height 0
click at [159, 370] on input "0" at bounding box center [158, 377] width 32 height 24
type input "10"
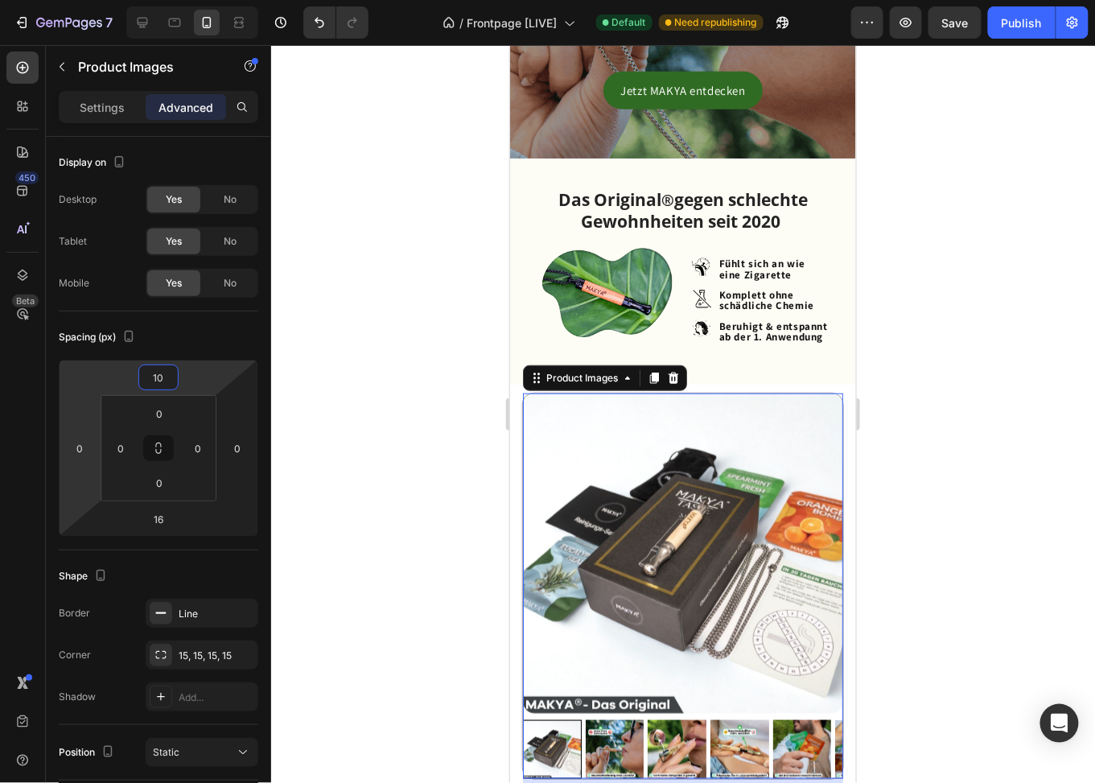
click at [89, 0] on html "7 Version history / Frontpage [LIVE] Default Need republishing Preview Save Pub…" at bounding box center [547, 0] width 1095 height 0
click at [983, 360] on div at bounding box center [683, 414] width 824 height 738
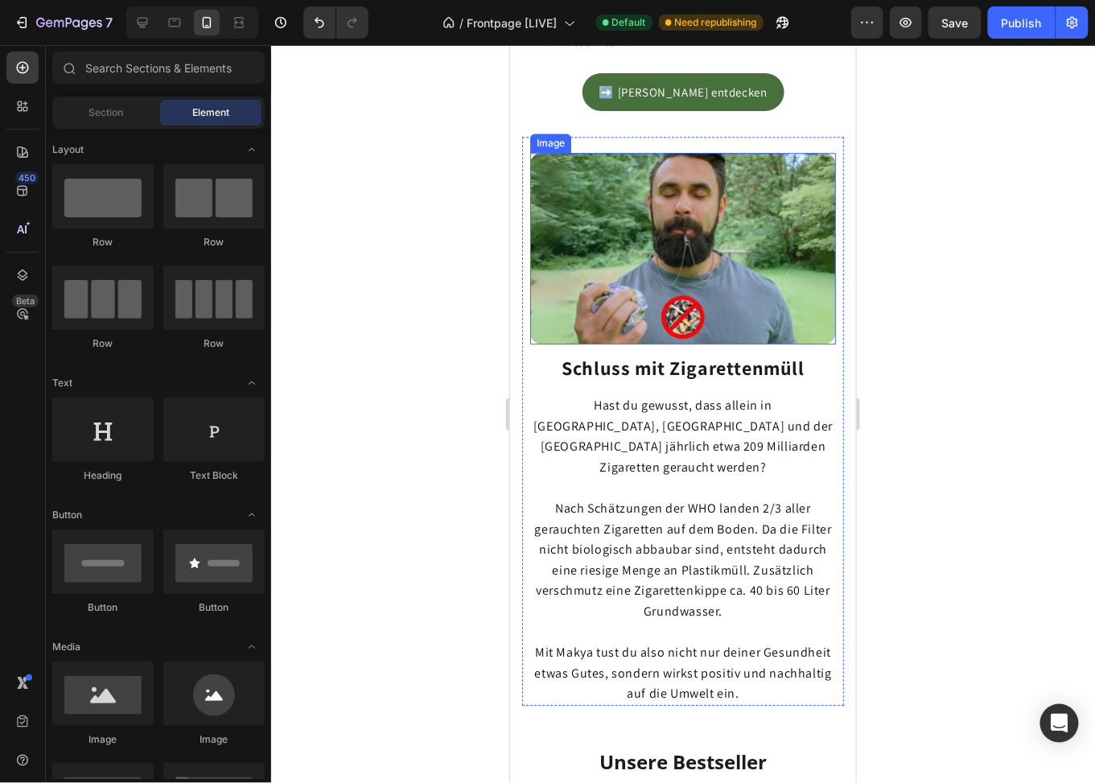
scroll to position [1529, 0]
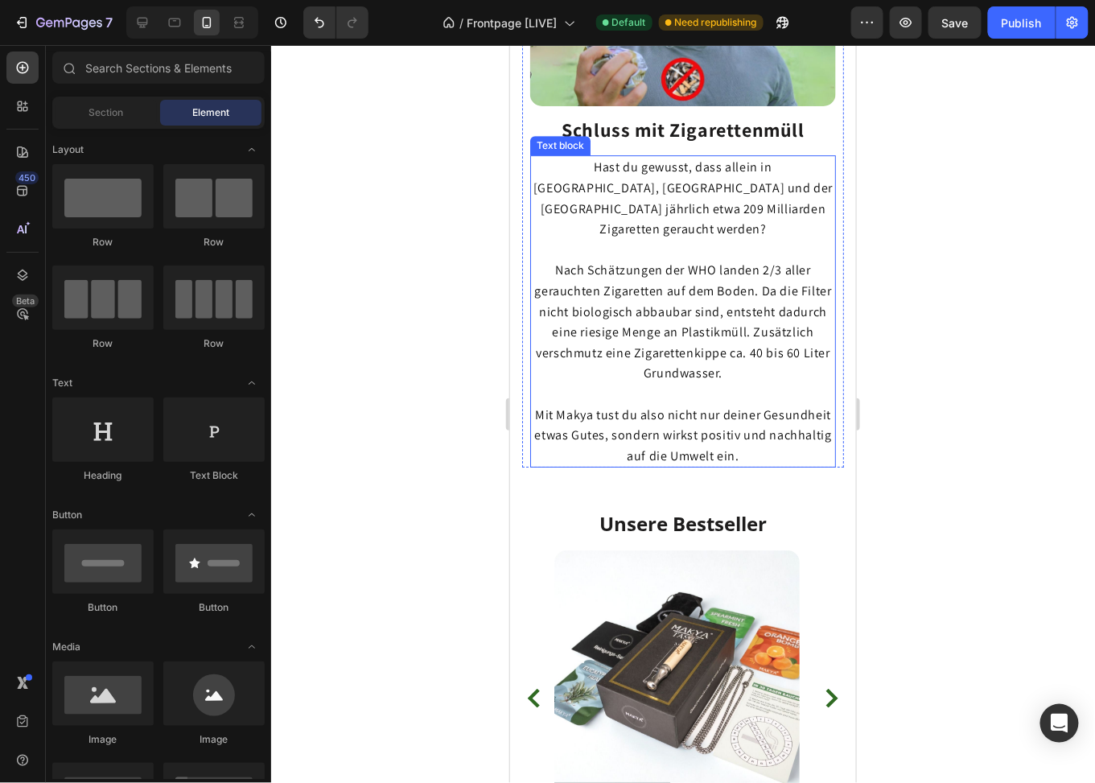
drag, startPoint x: 765, startPoint y: 352, endPoint x: 777, endPoint y: 374, distance: 24.5
click at [765, 352] on p "Hast du gewusst, dass allein in Deutschland, Österreich und der Schweiz jährlic…" at bounding box center [682, 310] width 303 height 309
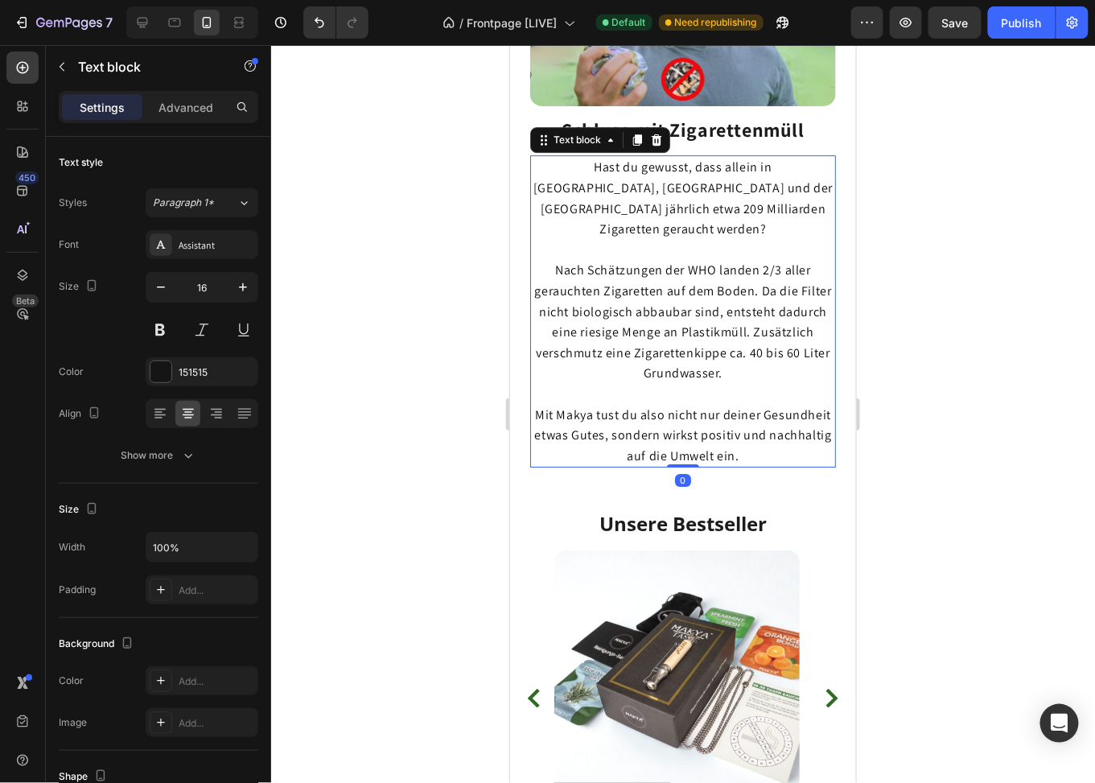
click at [769, 406] on span "Mit Makya tust du also nicht nur deiner Gesundheit etwas Gutes, sondern wirkst …" at bounding box center [682, 435] width 297 height 58
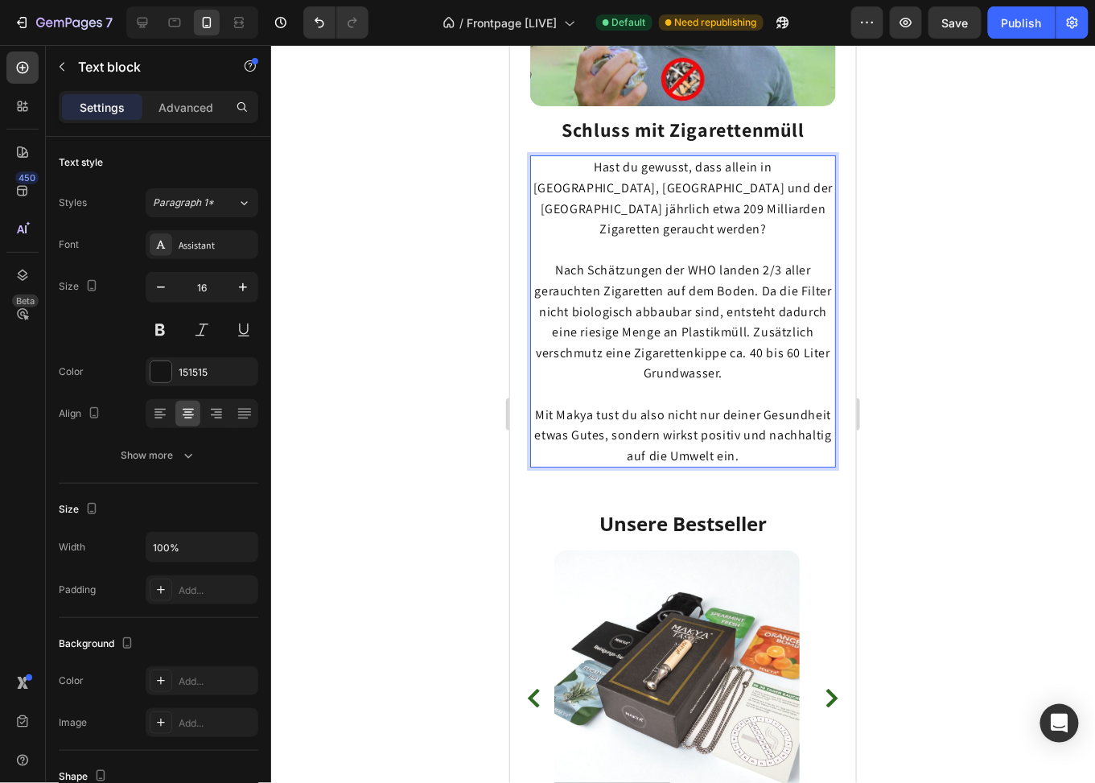
click at [775, 407] on span "Mit Makya tust du also nicht nur deiner Gesundheit etwas Gutes, sondern wirkst …" at bounding box center [682, 435] width 297 height 58
click at [801, 322] on span "Nach Schätzungen der WHO landen 2/3 aller gerauchten Zigaretten auf dem Boden. …" at bounding box center [682, 321] width 297 height 120
click at [786, 328] on span "Nach Schätzungen der WHO landen 2/3 aller gerauchten Zigaretten auf dem Boden. …" at bounding box center [682, 321] width 297 height 120
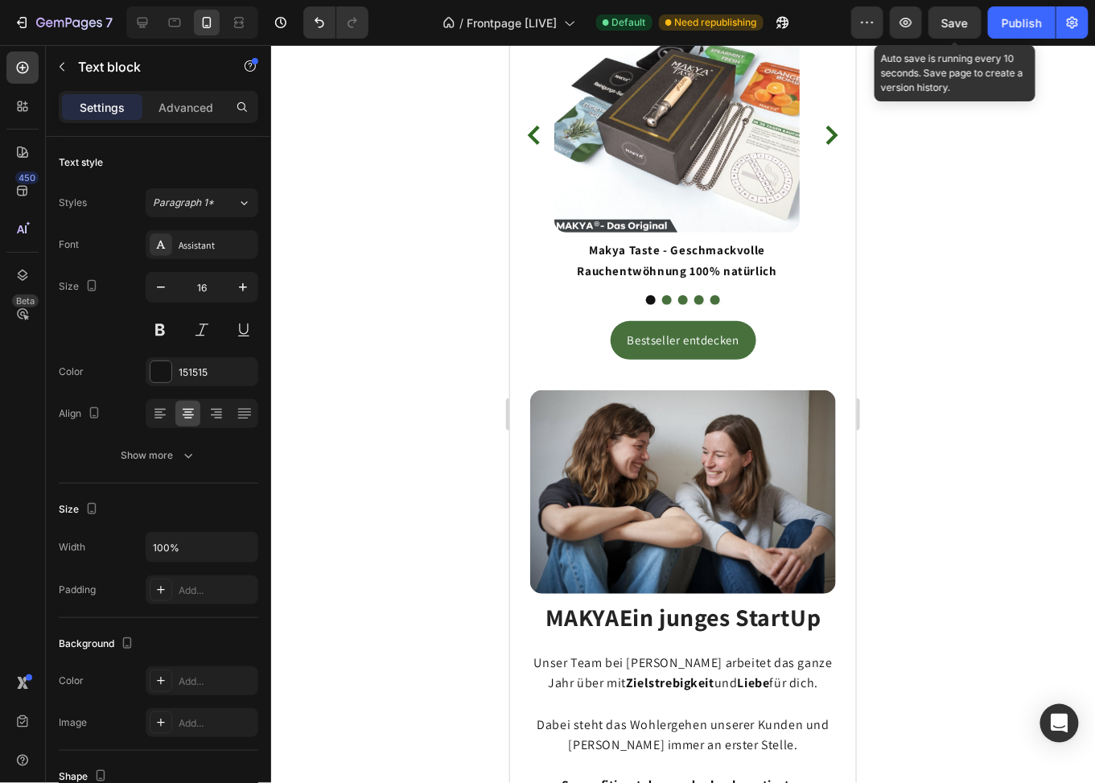
click at [959, 16] on span "Save" at bounding box center [955, 23] width 27 height 14
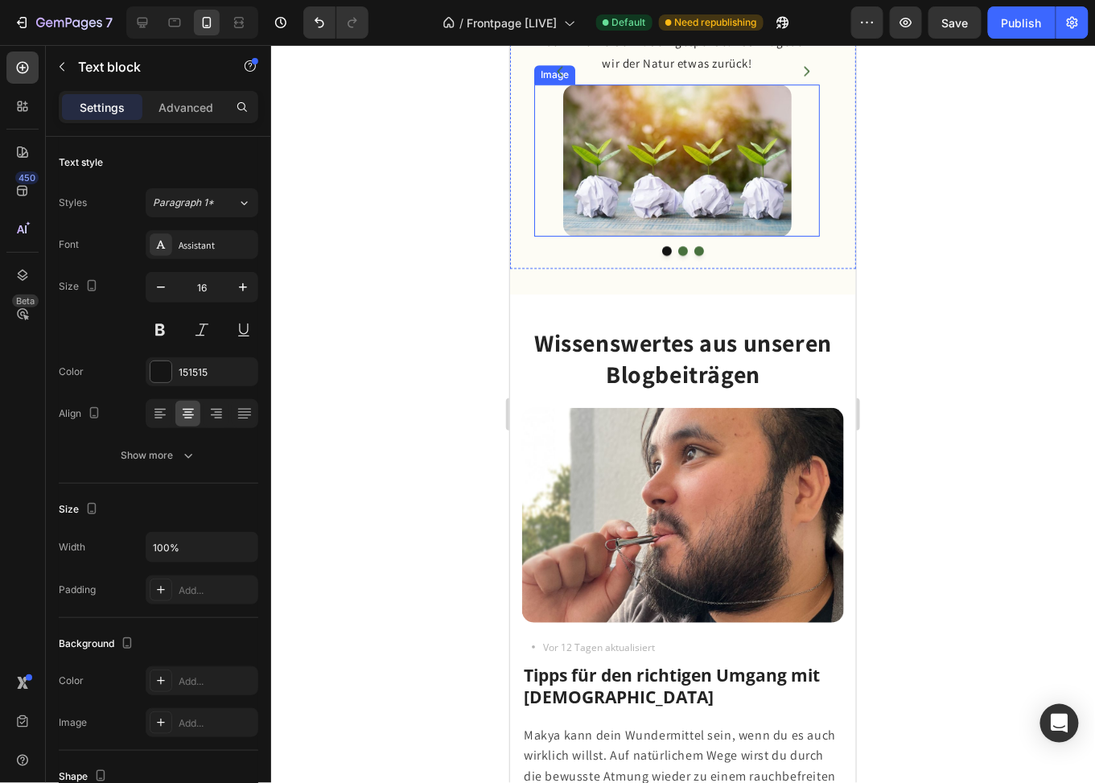
scroll to position [3461, 0]
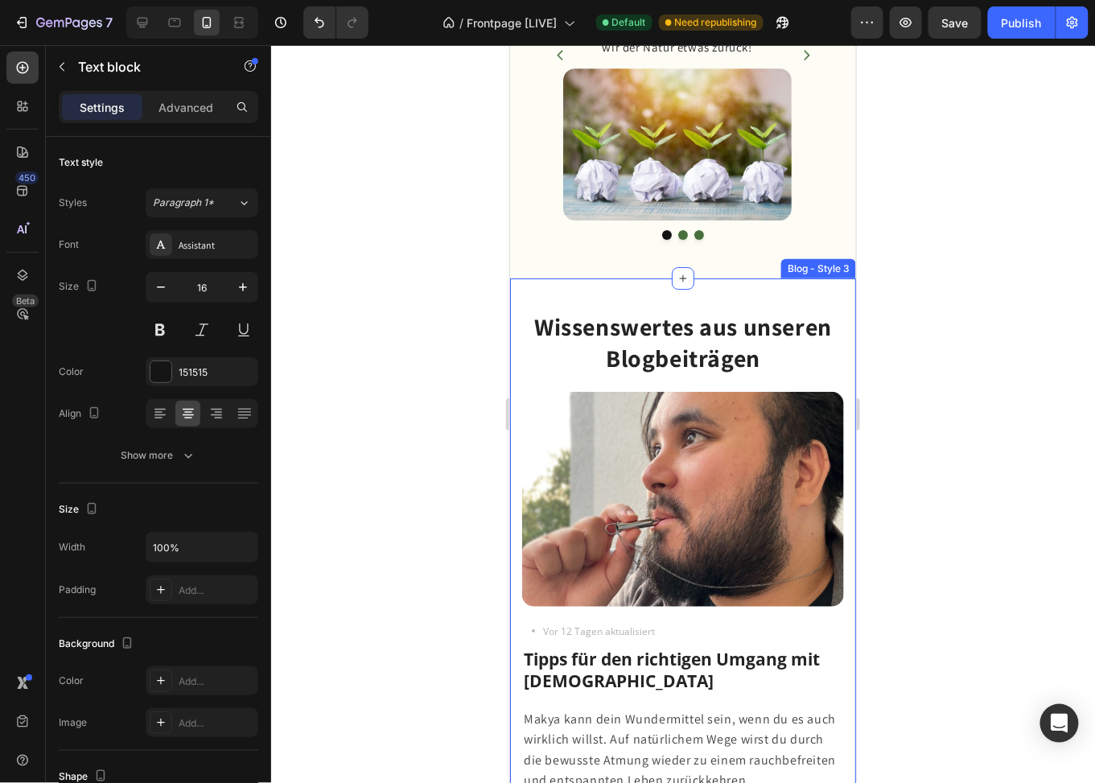
click at [519, 317] on div "Wissenswertes aus unseren Blogbeiträgen Heading Image Text block Icon Vor 12 Ta…" at bounding box center [682, 786] width 346 height 1016
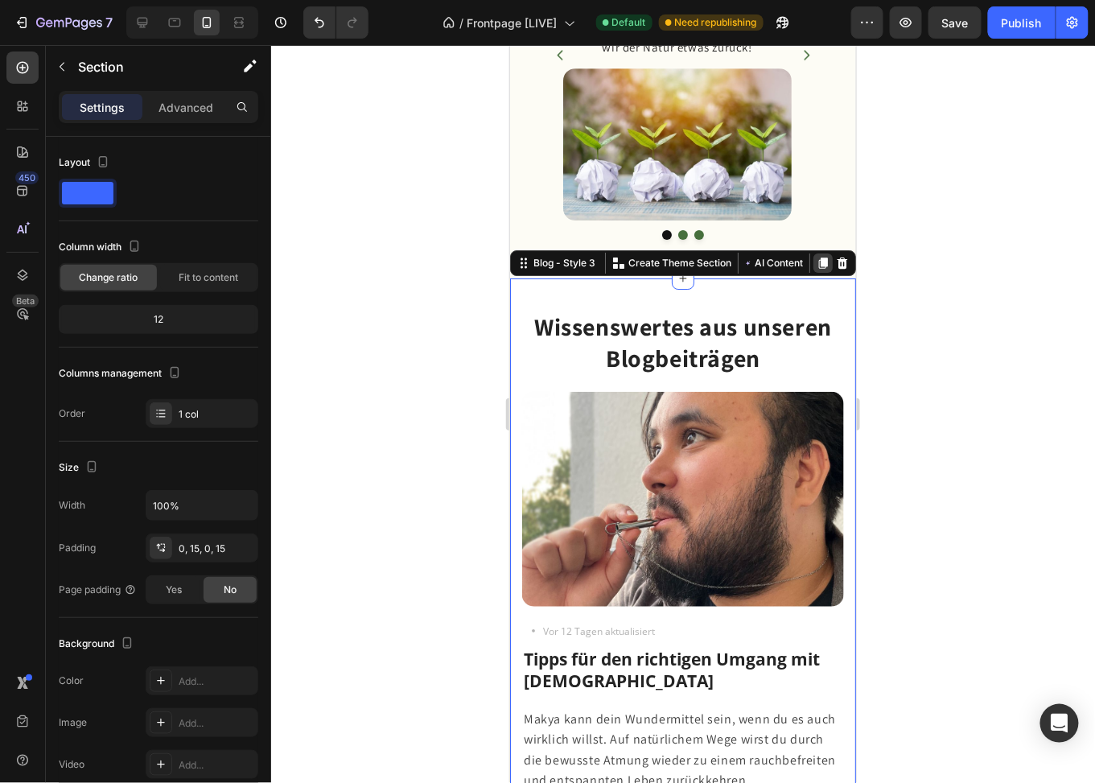
click at [818, 257] on icon at bounding box center [822, 262] width 9 height 11
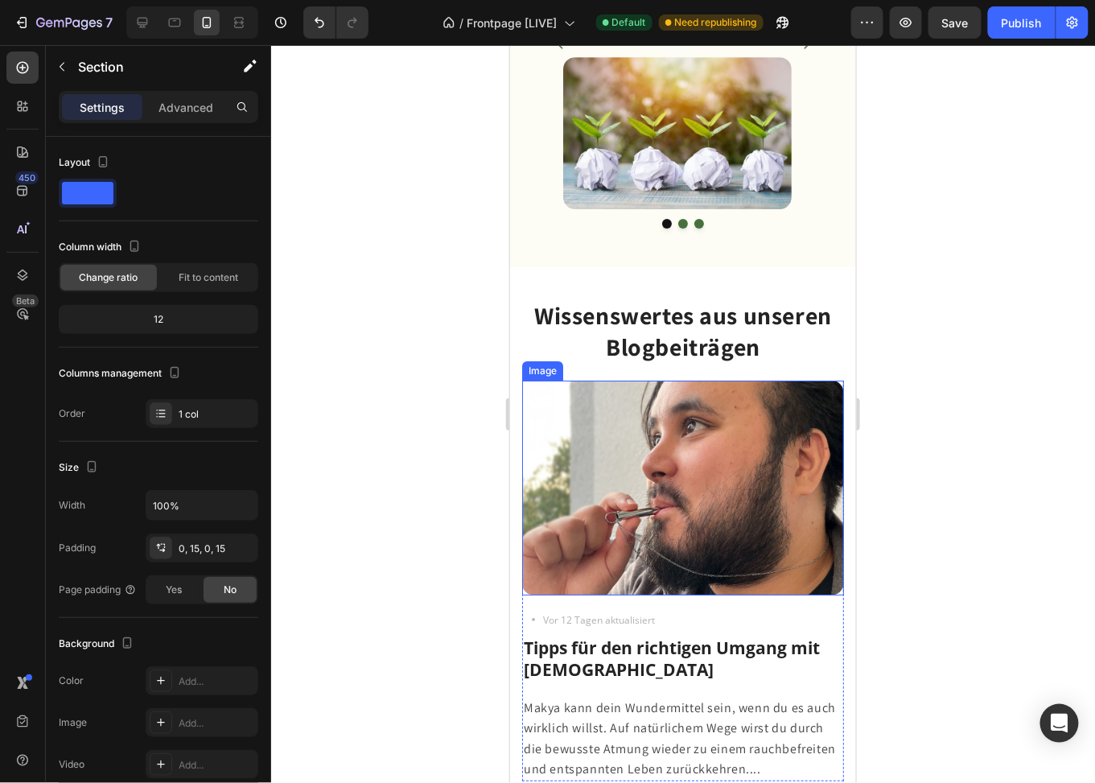
scroll to position [3433, 0]
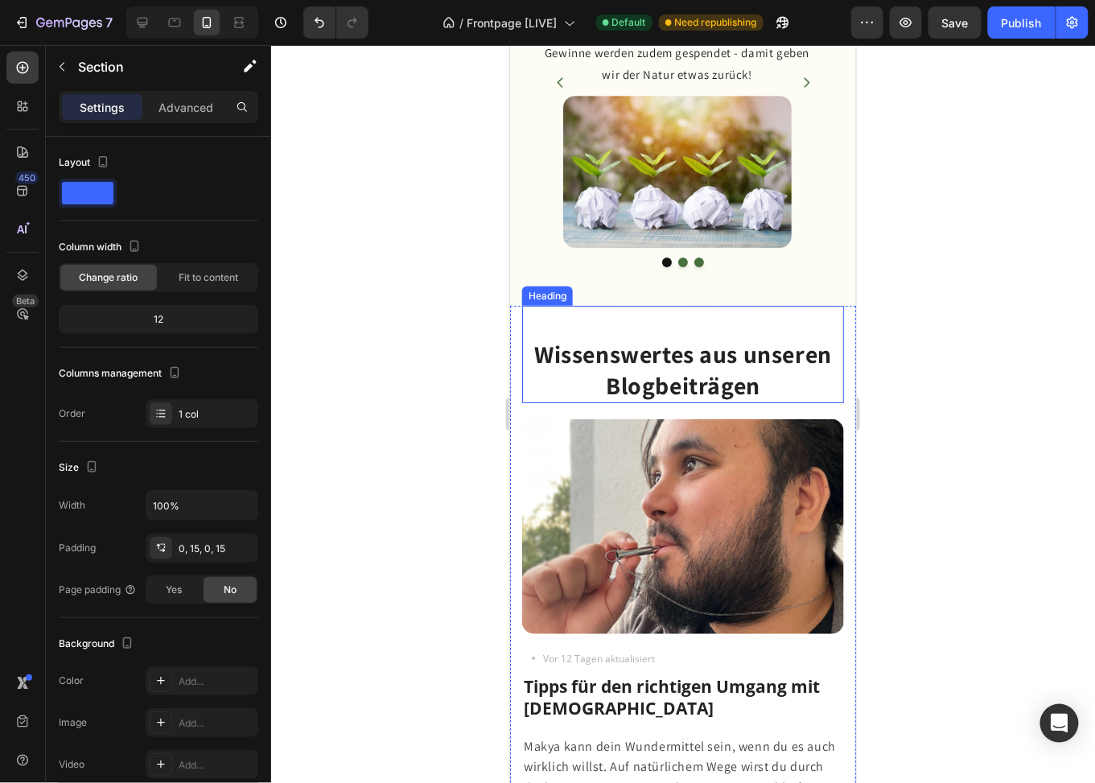
click at [691, 355] on strong "Wissenswertes aus unseren Blogbeiträgen" at bounding box center [683, 369] width 298 height 64
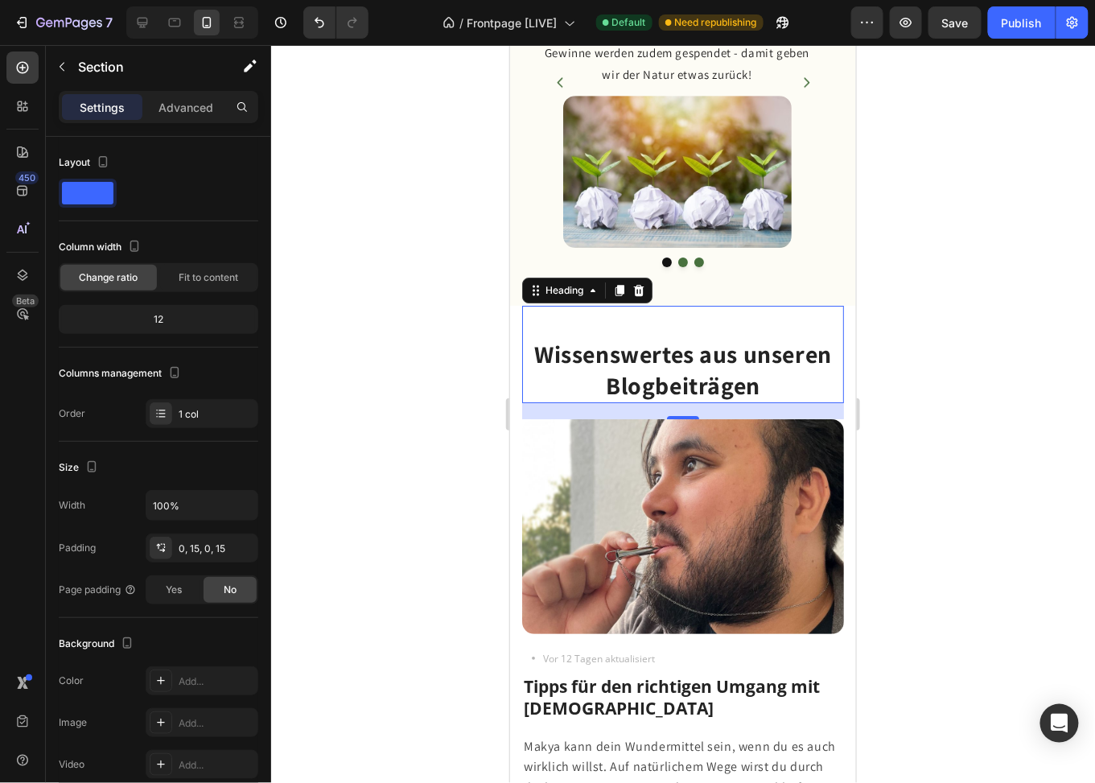
click at [691, 355] on strong "Wissenswertes aus unseren Blogbeiträgen" at bounding box center [683, 369] width 298 height 64
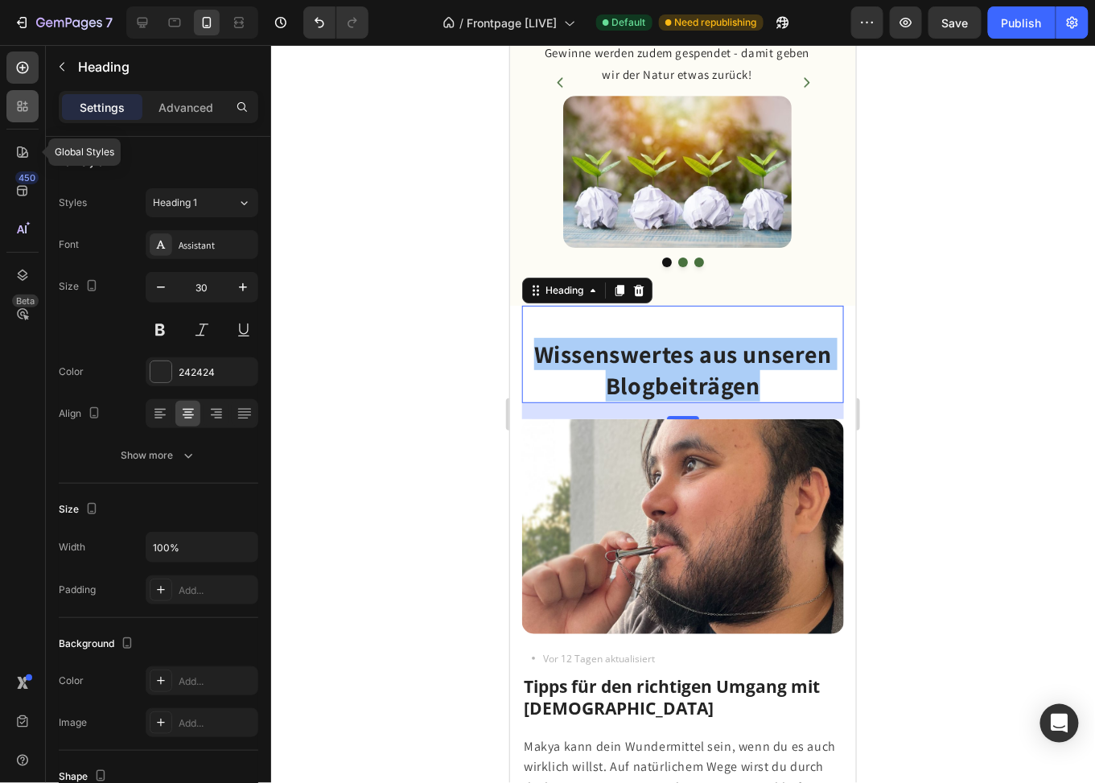
drag, startPoint x: 18, startPoint y: 149, endPoint x: 26, endPoint y: 103, distance: 46.6
click at [18, 149] on icon at bounding box center [22, 152] width 16 height 16
click at [15, 113] on icon at bounding box center [22, 106] width 16 height 16
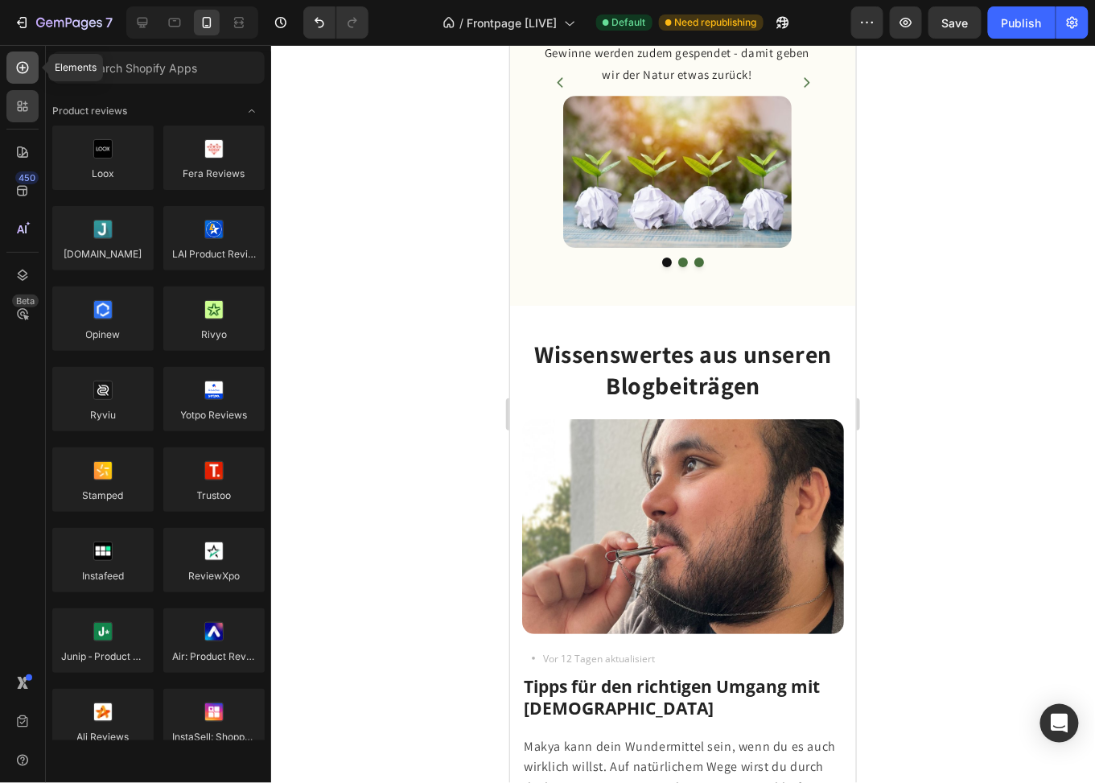
click at [24, 72] on icon at bounding box center [23, 68] width 12 height 12
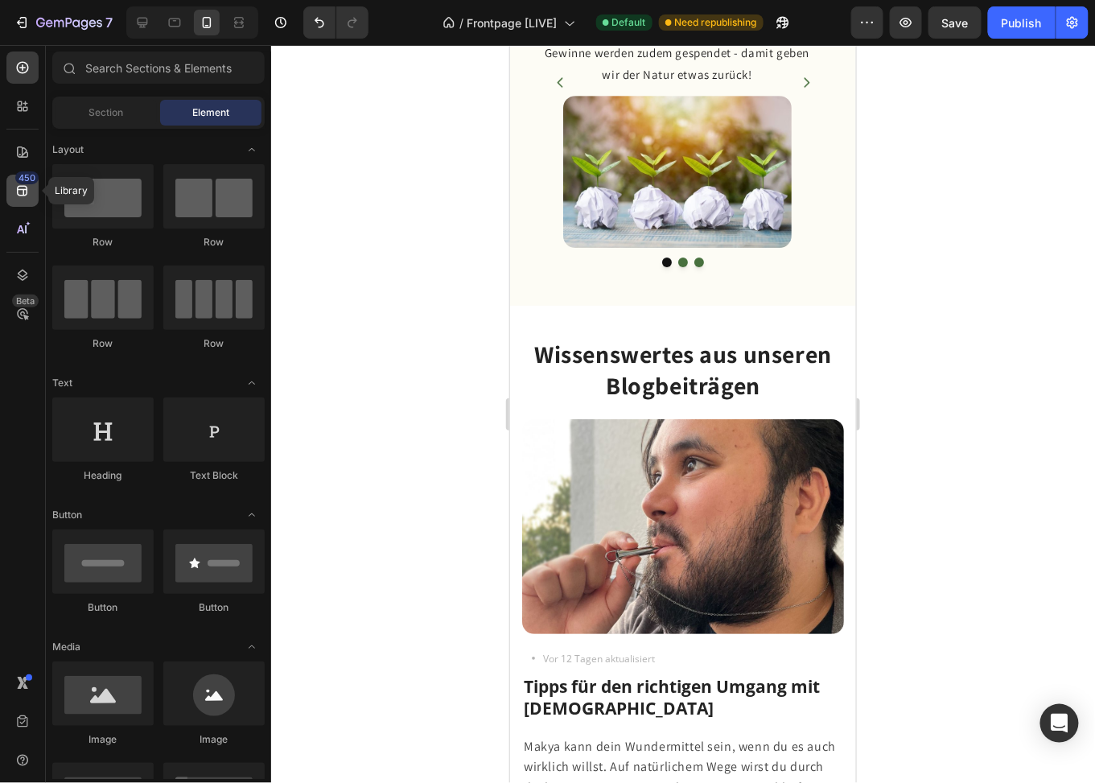
click at [21, 195] on icon at bounding box center [22, 191] width 10 height 10
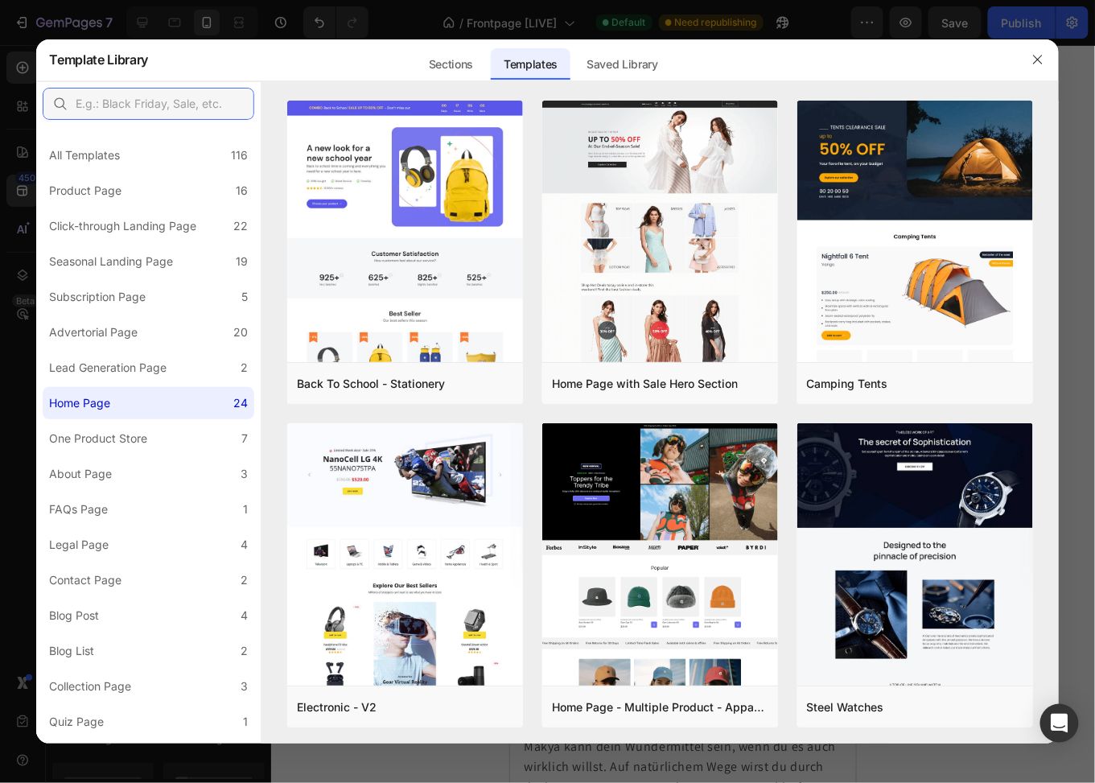
drag, startPoint x: 196, startPoint y: 97, endPoint x: 208, endPoint y: 89, distance: 15.2
click at [192, 100] on input "text" at bounding box center [149, 104] width 212 height 32
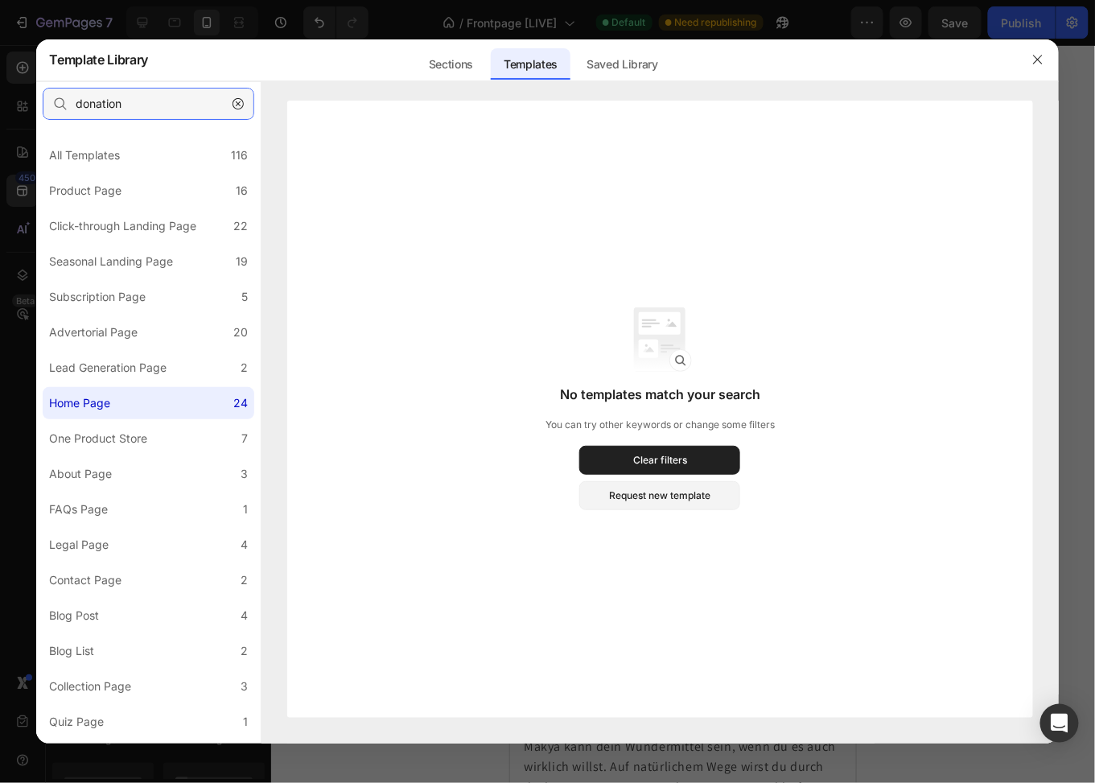
click at [161, 93] on input "donation" at bounding box center [149, 104] width 212 height 32
type input "donation"
click at [102, 146] on div "All Templates" at bounding box center [84, 155] width 71 height 19
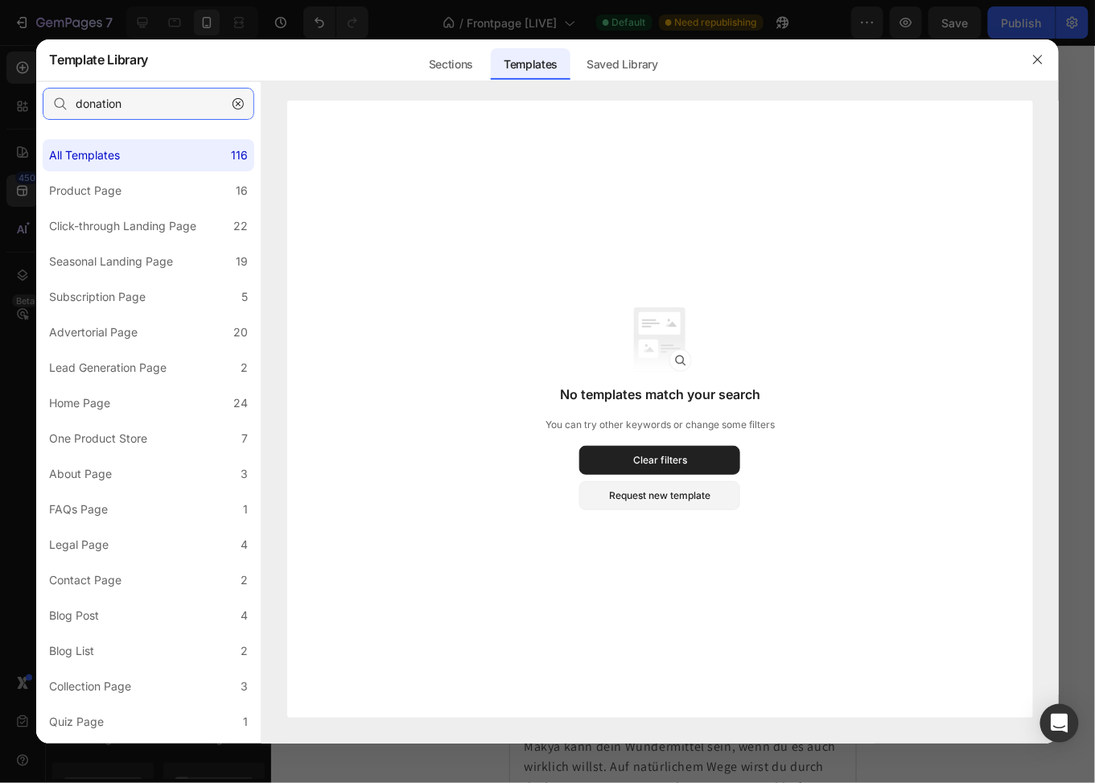
click at [146, 107] on input "donation" at bounding box center [149, 104] width 212 height 32
click at [608, 68] on div "Saved Library" at bounding box center [622, 64] width 97 height 32
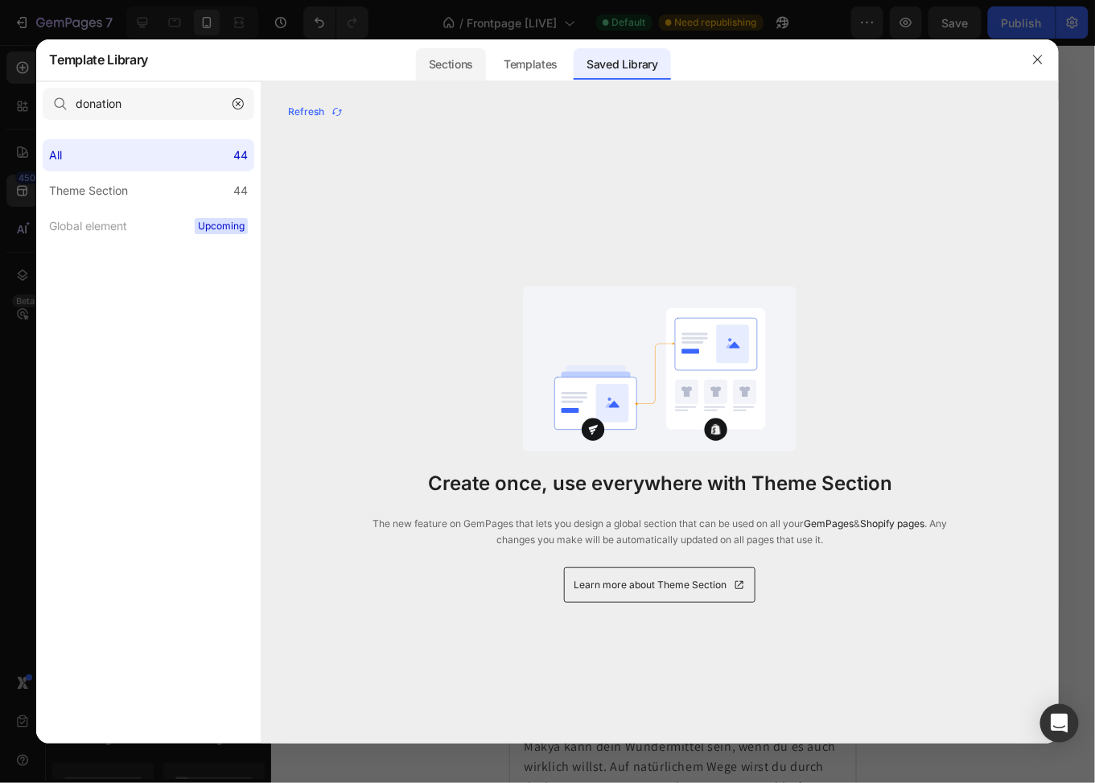
click at [447, 64] on div "Sections" at bounding box center [451, 64] width 70 height 32
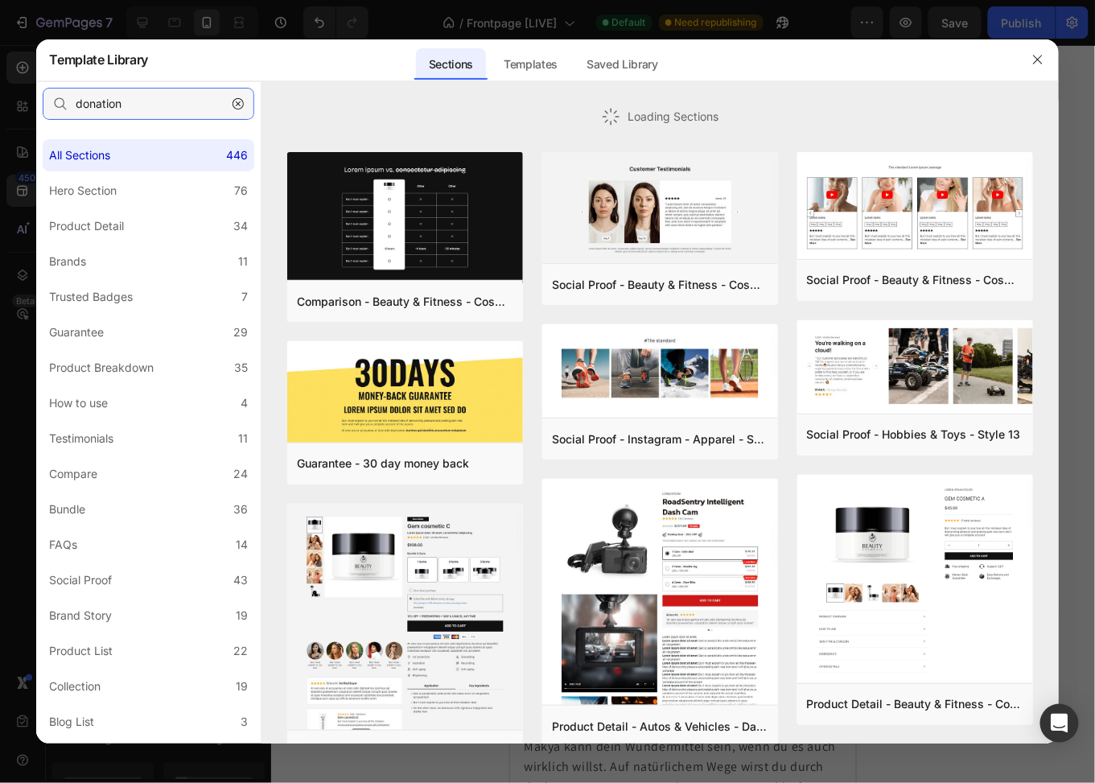
click at [122, 104] on input "donation" at bounding box center [149, 104] width 212 height 32
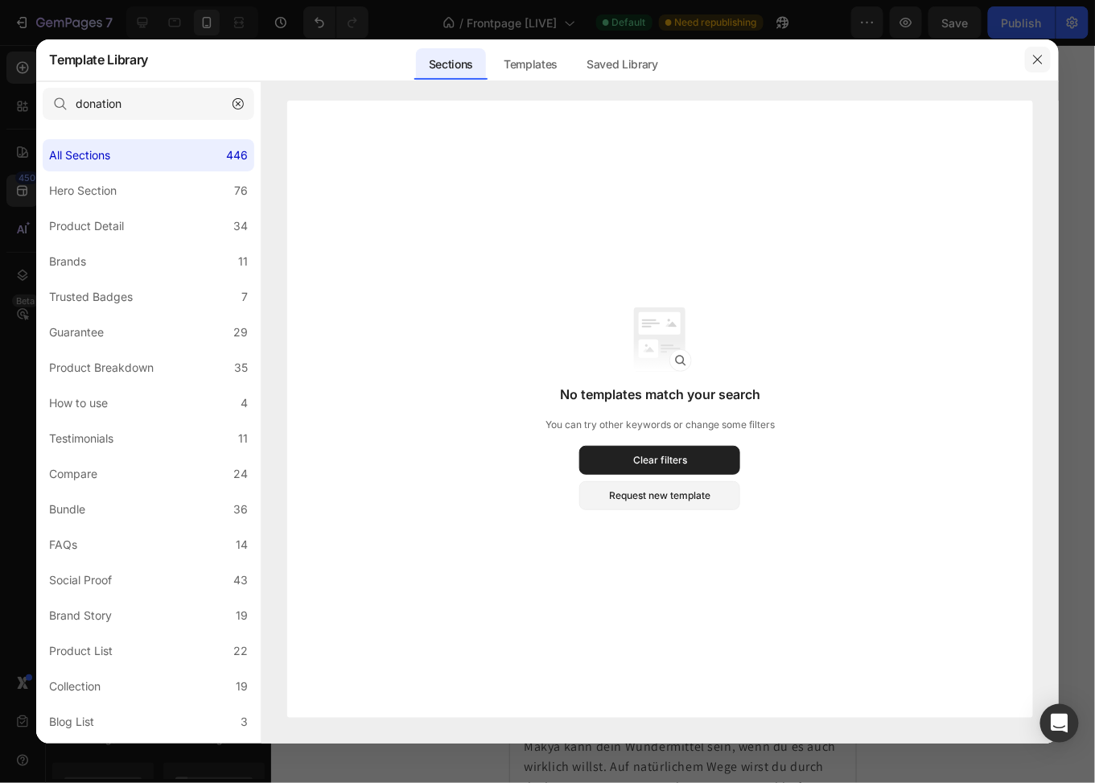
click at [1038, 62] on icon "button" at bounding box center [1038, 59] width 13 height 13
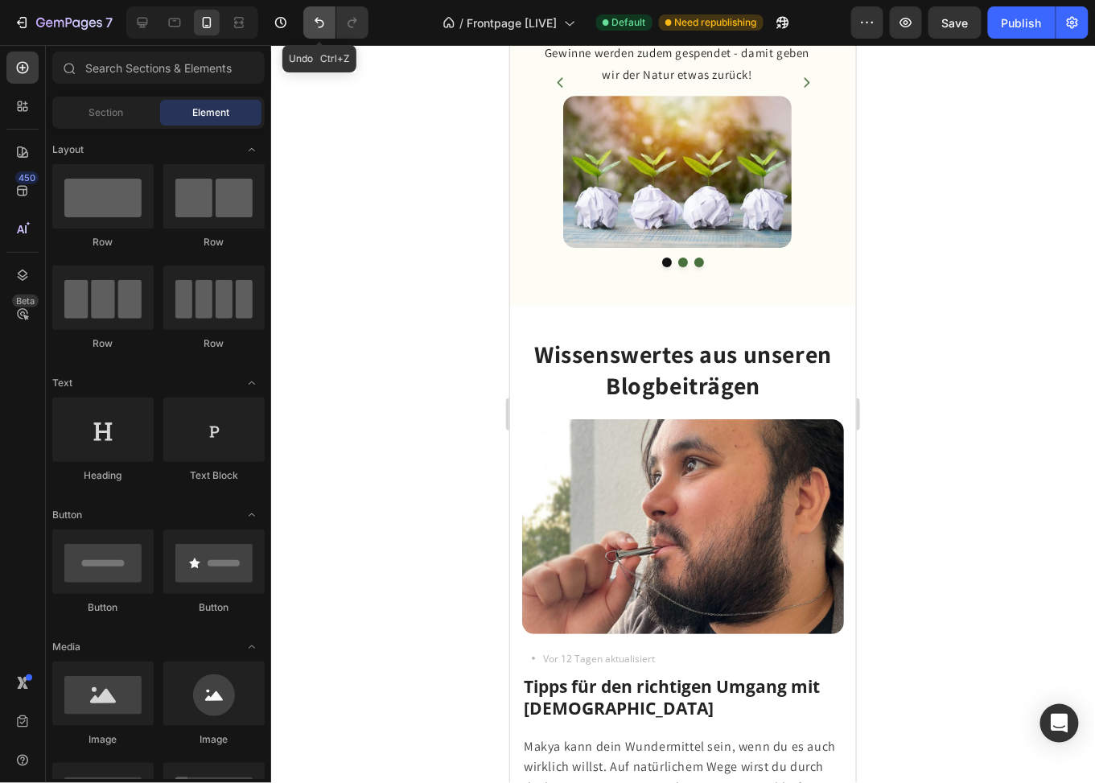
click at [321, 25] on icon "Undo/Redo" at bounding box center [319, 22] width 16 height 16
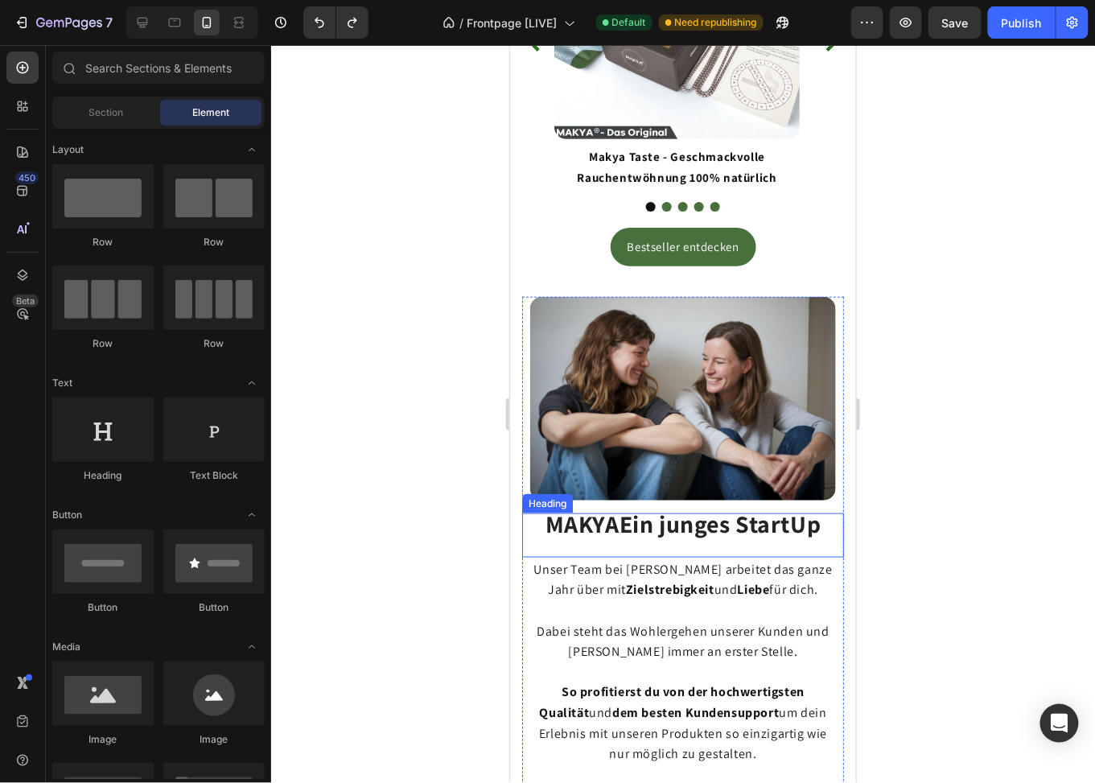
scroll to position [2333, 0]
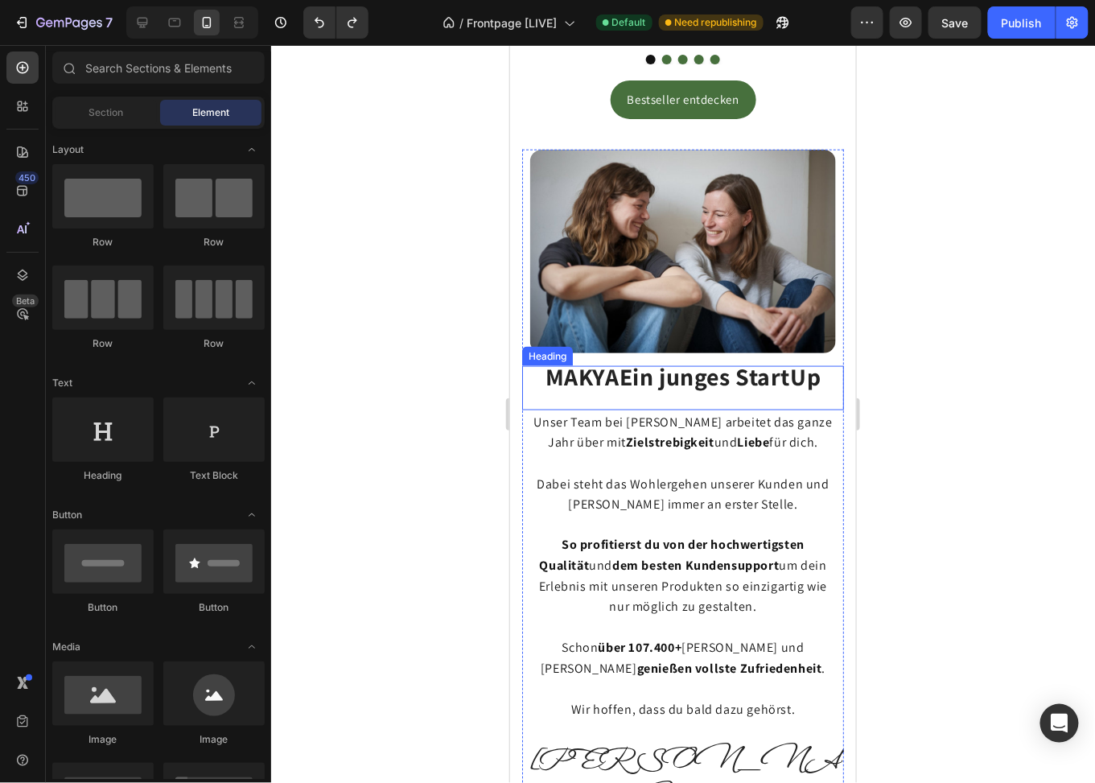
click at [765, 360] on strong "Ein junges StartUp" at bounding box center [720, 376] width 202 height 32
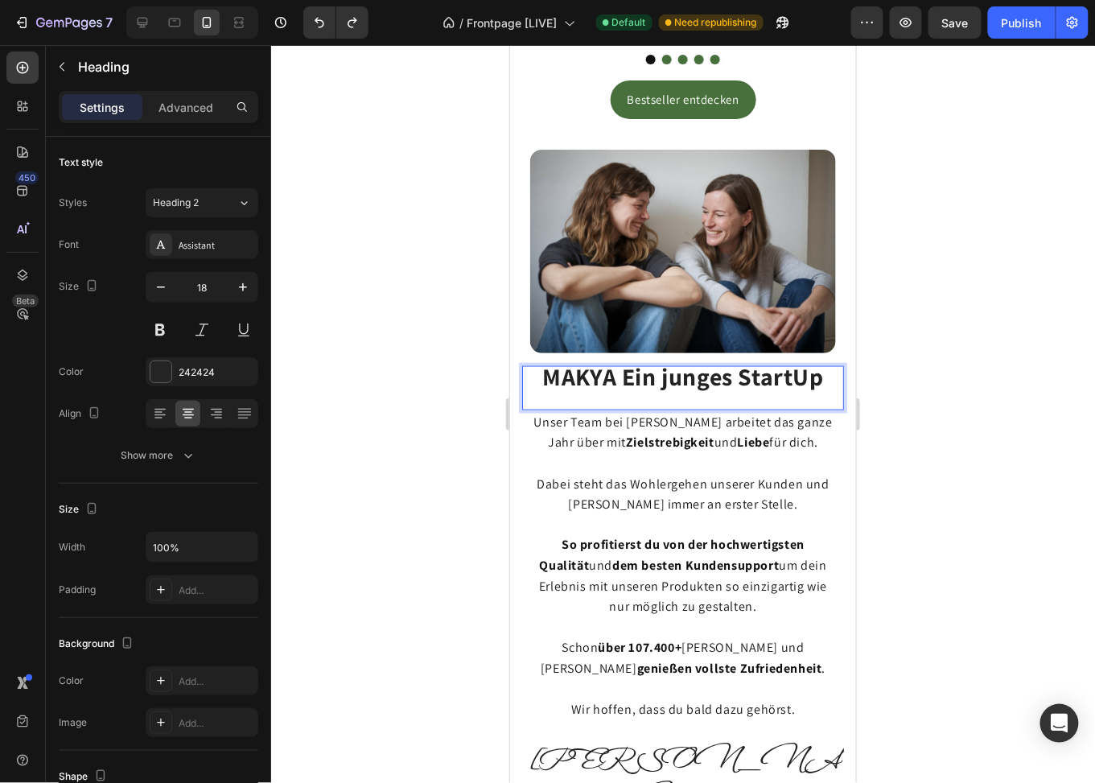
click at [819, 367] on p "MAKYA Ein junges StartUp" at bounding box center [682, 387] width 319 height 41
click at [616, 360] on strong "MAKYA Ein junges StartUp" at bounding box center [682, 376] width 281 height 32
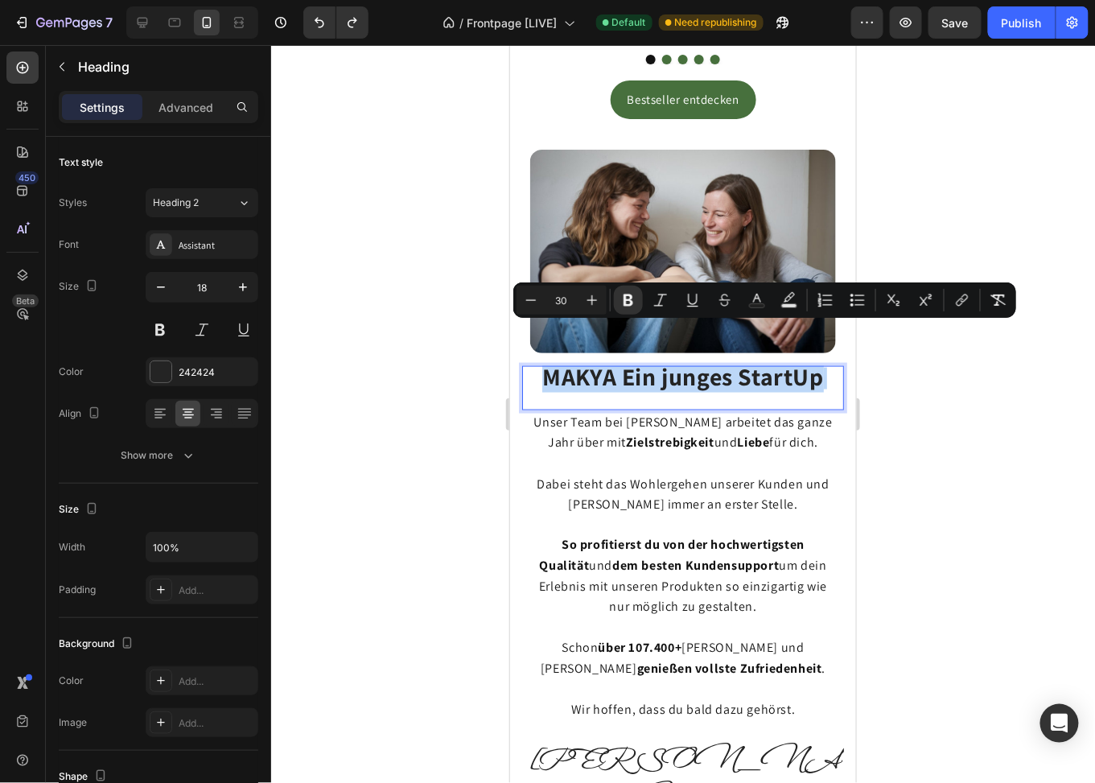
click at [583, 360] on strong "MAKYA Ein junges StartUp" at bounding box center [682, 376] width 281 height 32
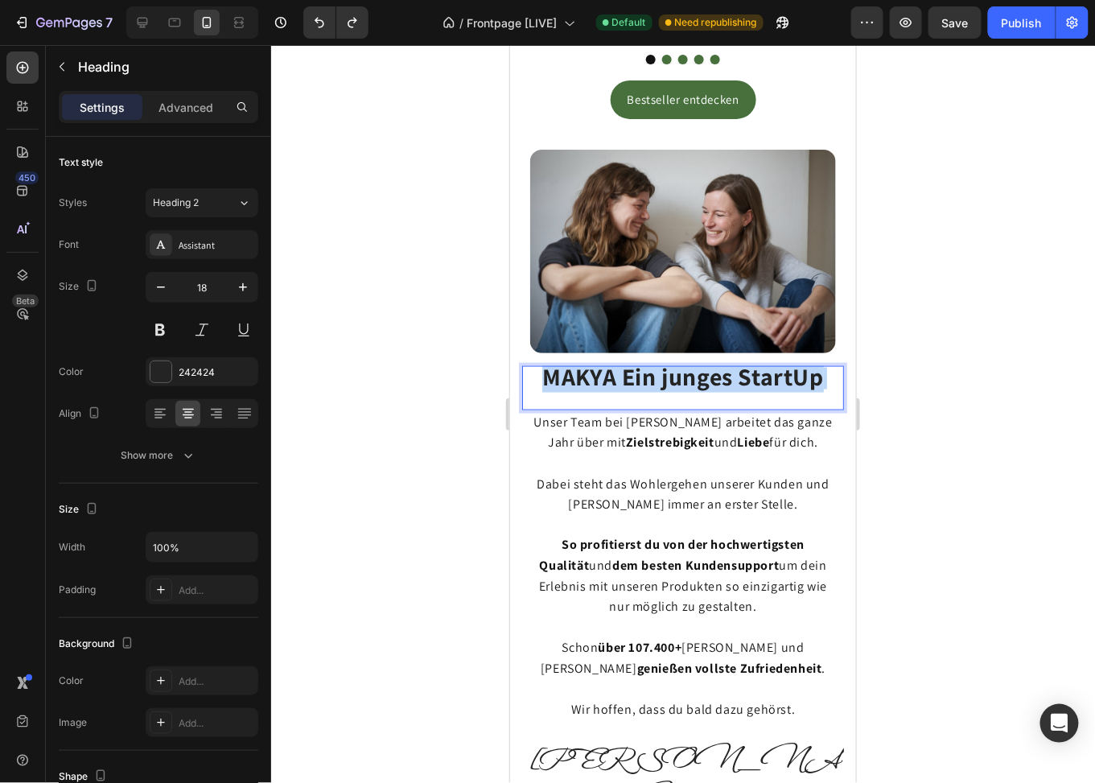
click at [583, 360] on strong "MAKYA Ein junges StartUp" at bounding box center [682, 376] width 281 height 32
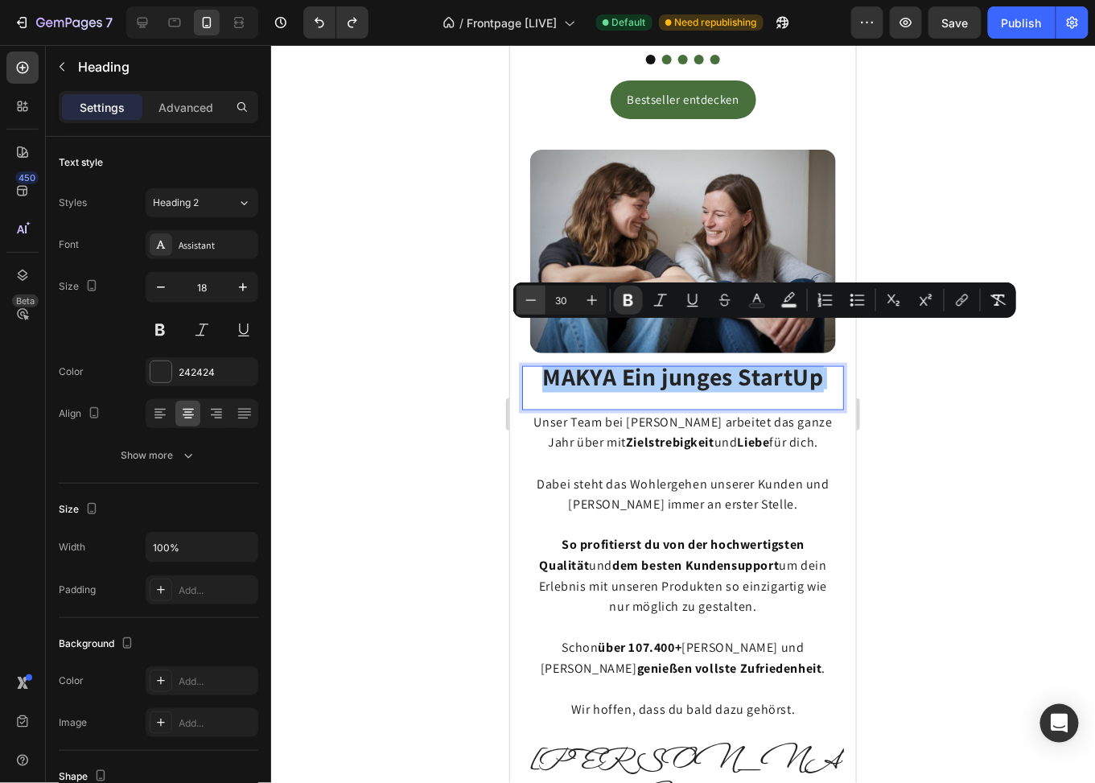
click at [531, 305] on icon "Editor contextual toolbar" at bounding box center [531, 300] width 16 height 16
type input "28"
click at [729, 361] on strong "MAKYA Ein junges StartUp" at bounding box center [682, 376] width 266 height 30
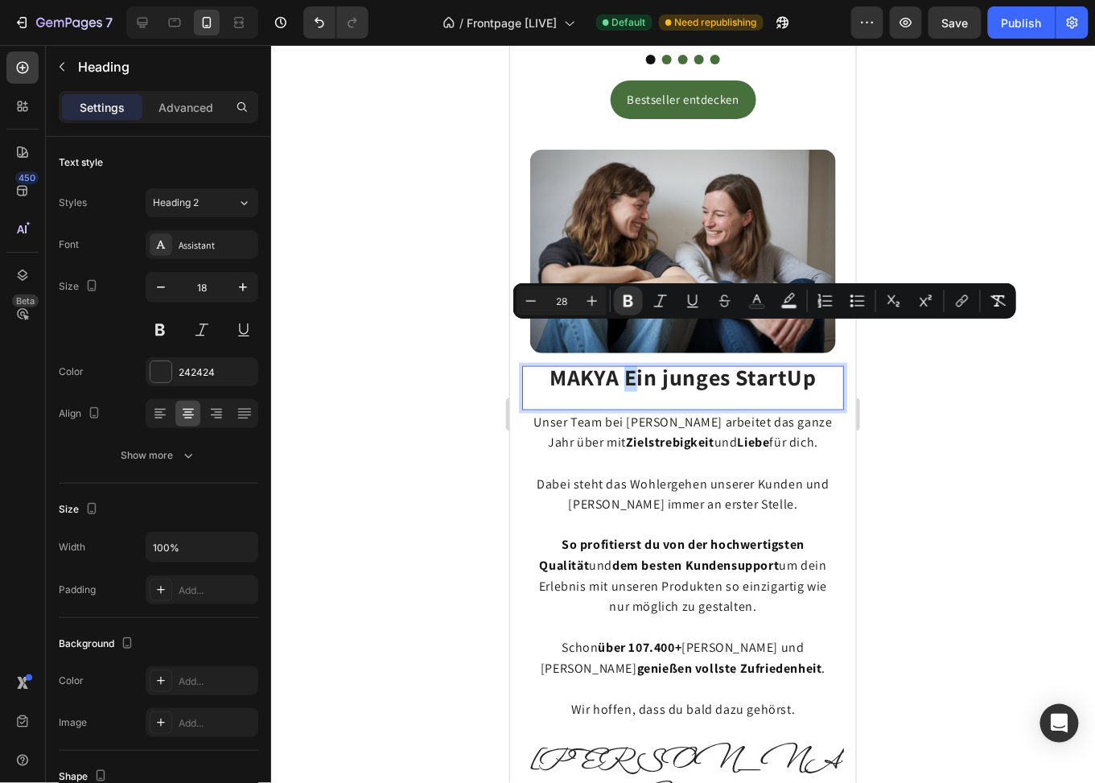
click at [623, 361] on strong "MAKYA Ein junges StartUp" at bounding box center [682, 376] width 266 height 30
click at [639, 361] on strong "MAKYA Ein junges StartUp" at bounding box center [682, 376] width 266 height 30
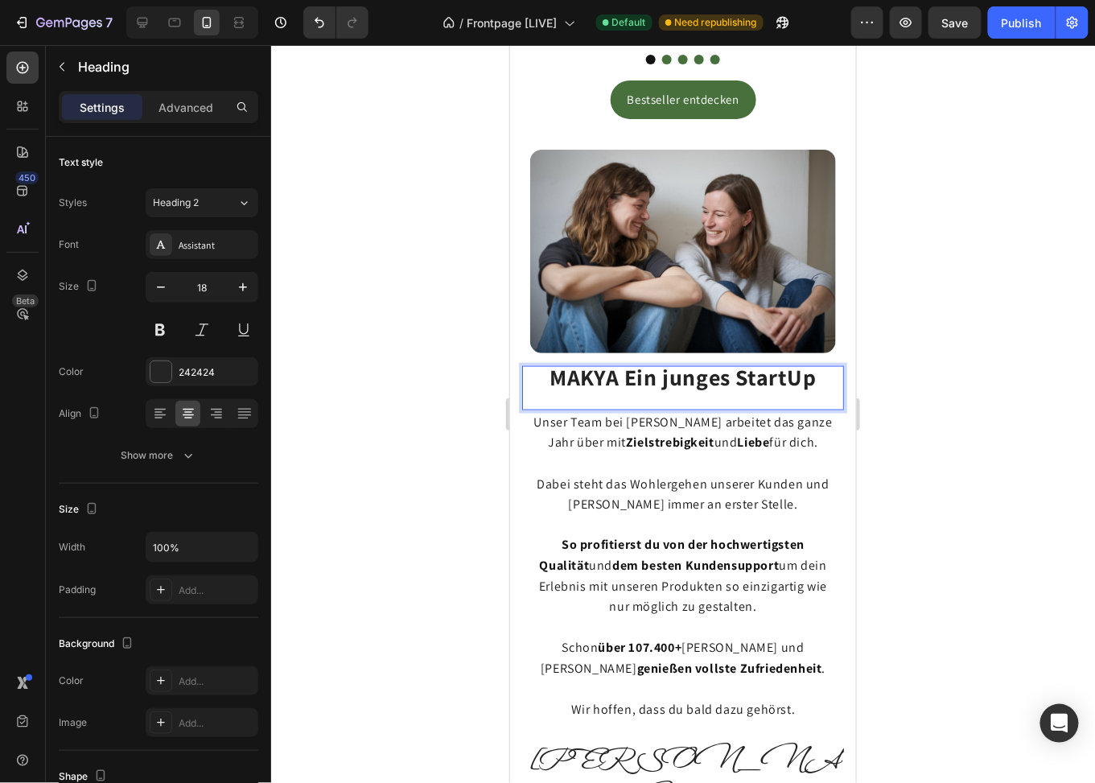
click at [664, 361] on strong "MAKYA Ein junges StartUp" at bounding box center [682, 376] width 266 height 30
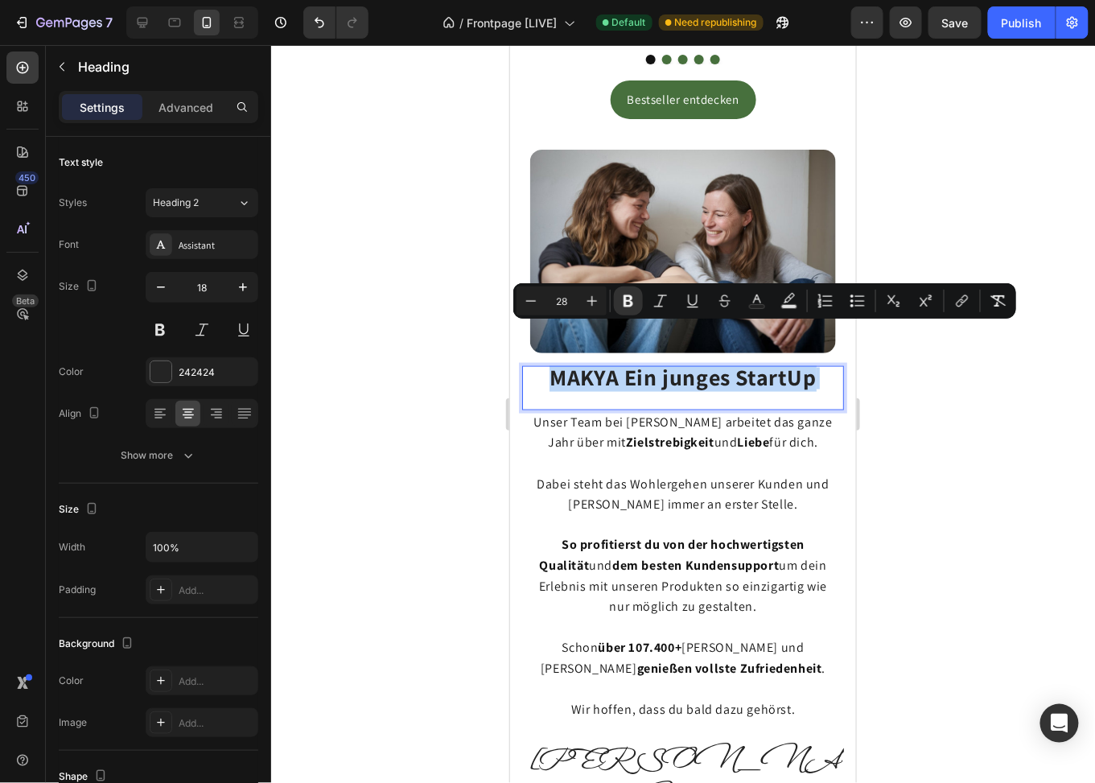
click at [637, 361] on strong "MAKYA Ein junges StartUp" at bounding box center [682, 376] width 266 height 30
drag, startPoint x: 622, startPoint y: 340, endPoint x: 803, endPoint y: 340, distance: 181.1
click at [803, 361] on strong "MAKYA Ein junges StartUp" at bounding box center [682, 376] width 266 height 30
click at [685, 361] on strong "MAKYA Ein junges StartUp" at bounding box center [682, 376] width 266 height 30
drag, startPoint x: 623, startPoint y: 341, endPoint x: 719, endPoint y: 336, distance: 95.9
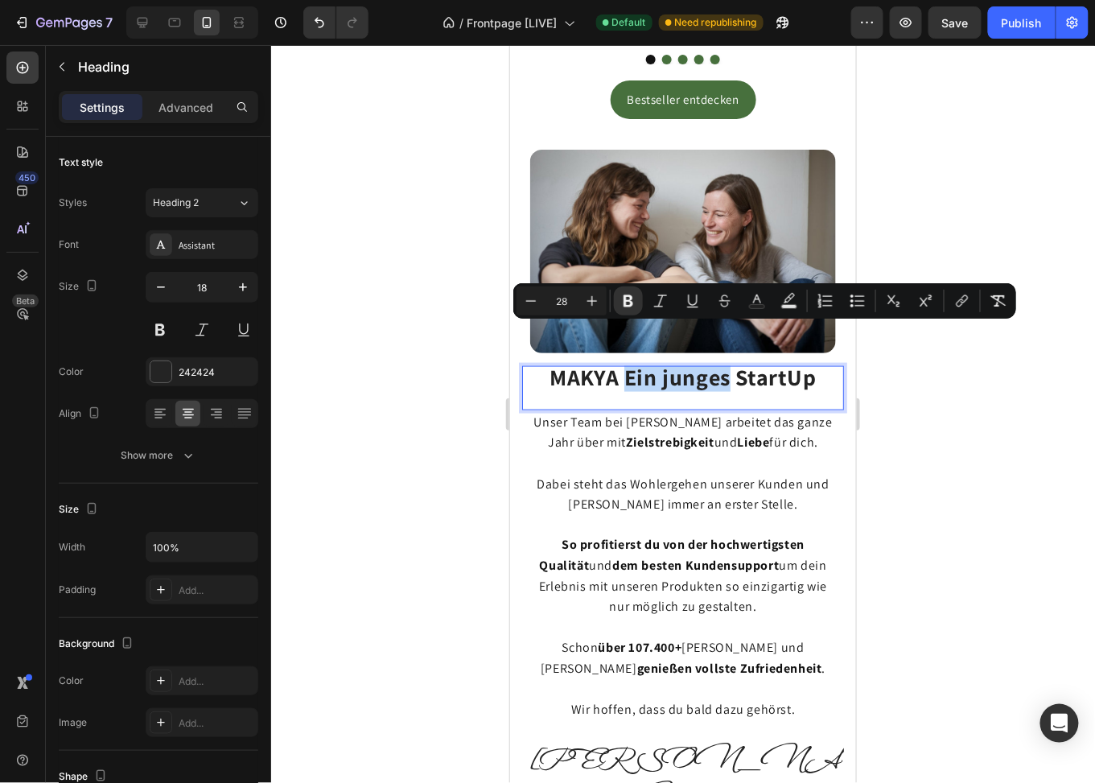
click at [719, 361] on strong "MAKYA Ein junges StartUp" at bounding box center [682, 376] width 266 height 30
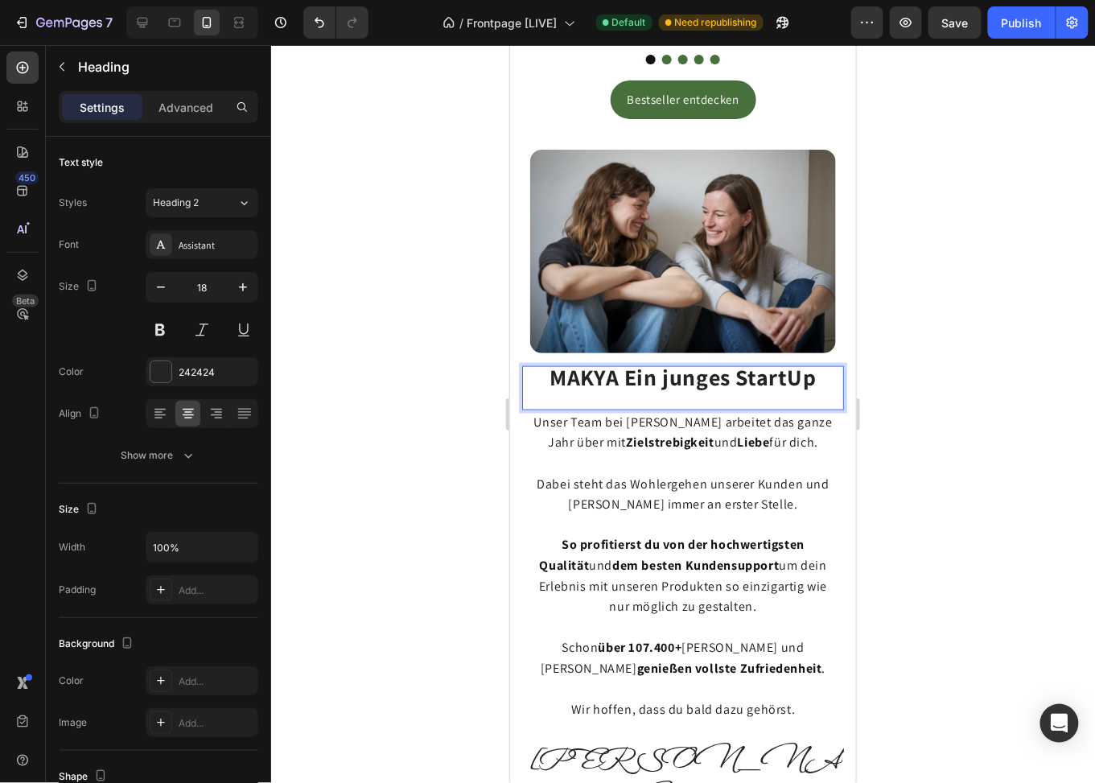
click at [776, 361] on strong "MAKYA Ein junges StartUp" at bounding box center [682, 376] width 266 height 30
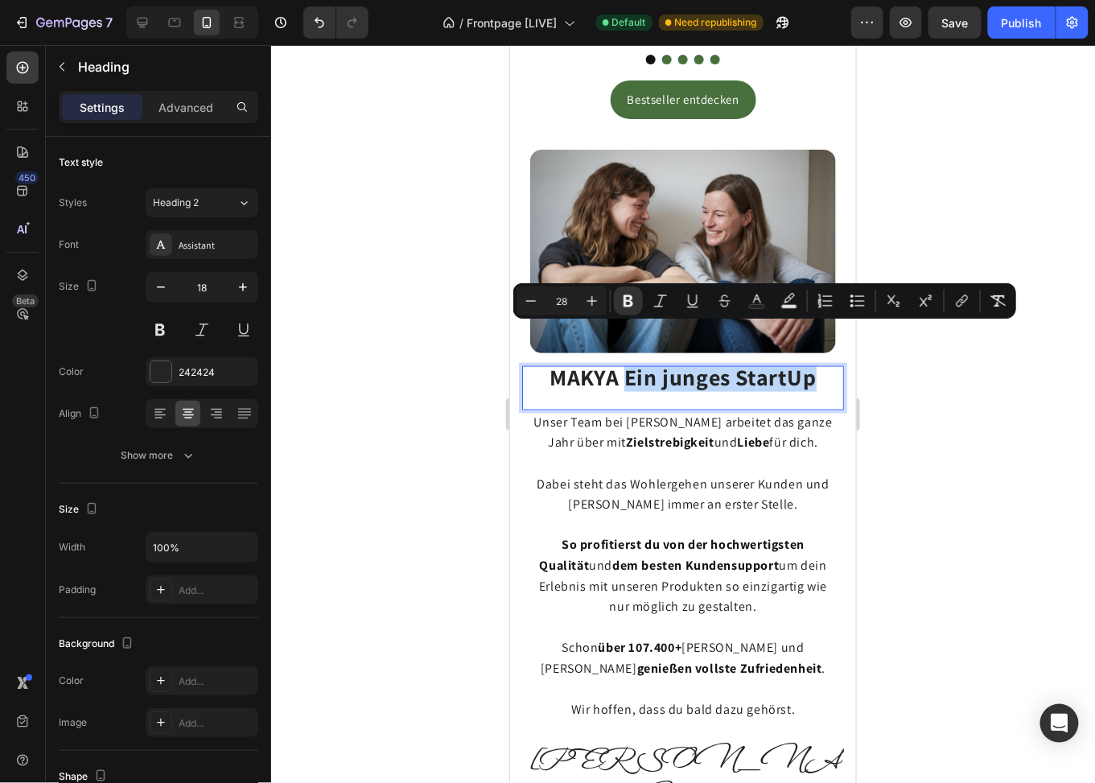
drag, startPoint x: 694, startPoint y: 341, endPoint x: 620, endPoint y: 342, distance: 73.2
click at [620, 367] on p "MAKYA Ein junges StartUp" at bounding box center [682, 387] width 319 height 41
click at [627, 361] on strong "MAKYA Ein junges StartUp" at bounding box center [682, 376] width 266 height 30
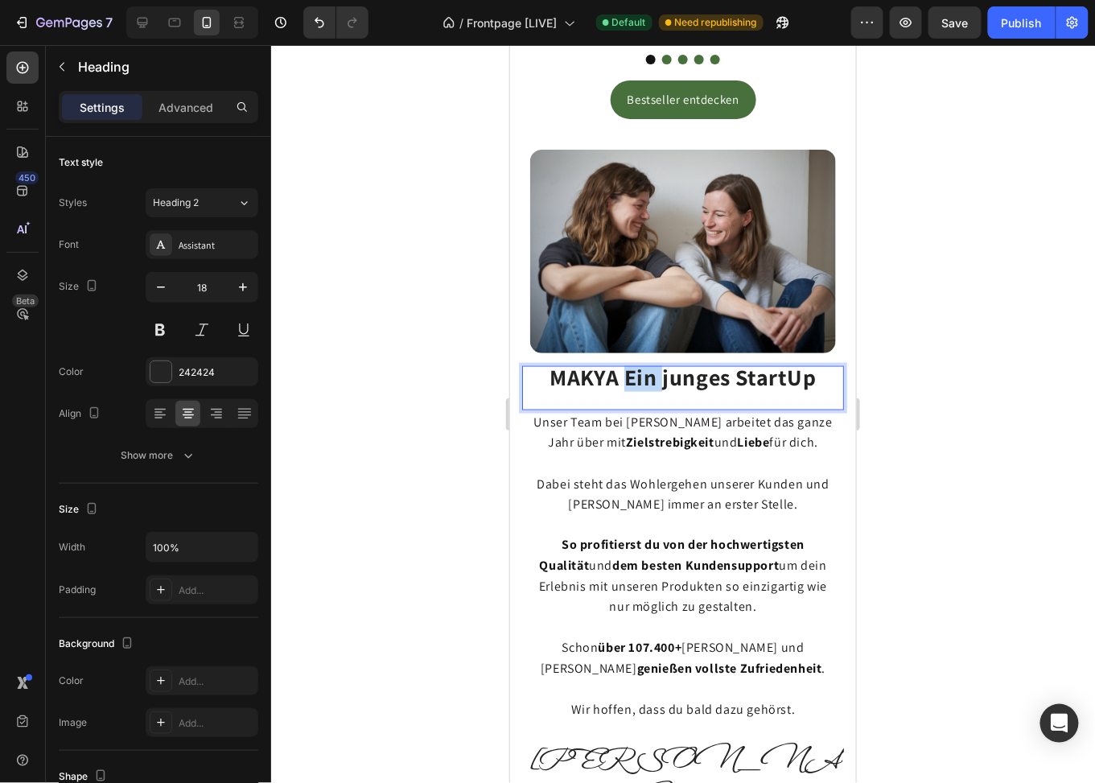
click at [627, 361] on strong "MAKYA Ein junges StartUp" at bounding box center [682, 376] width 266 height 30
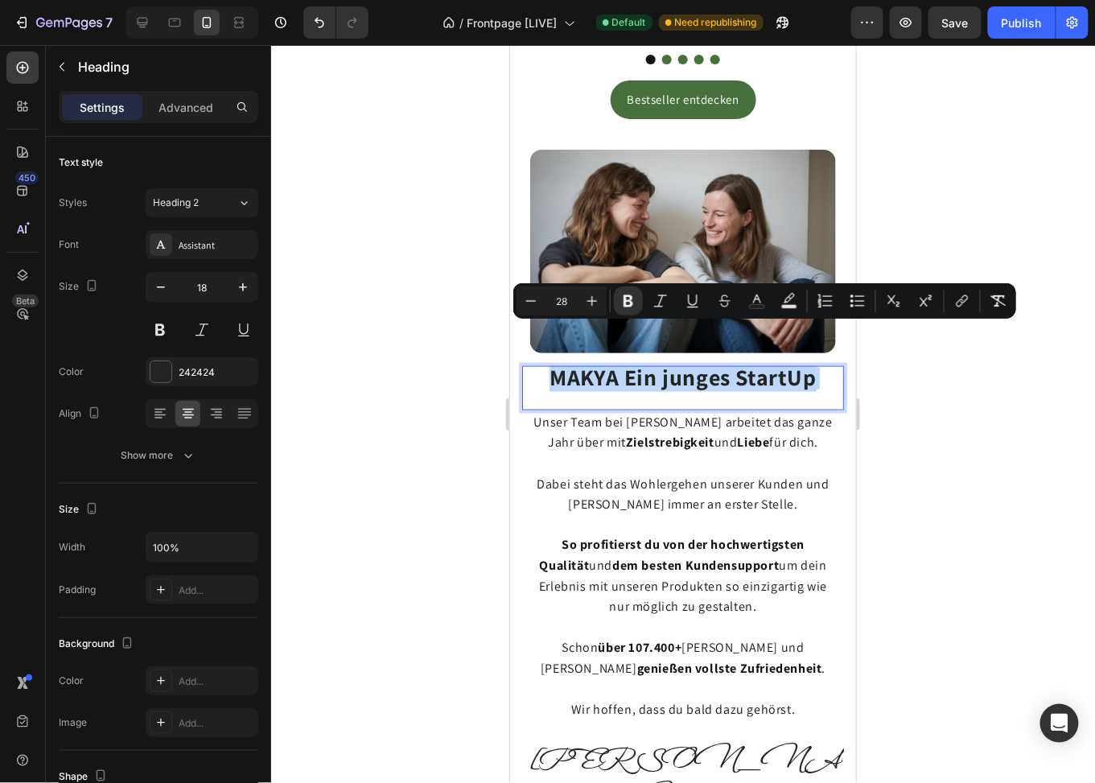
click at [815, 367] on p "MAKYA Ein junges StartUp" at bounding box center [682, 387] width 319 height 41
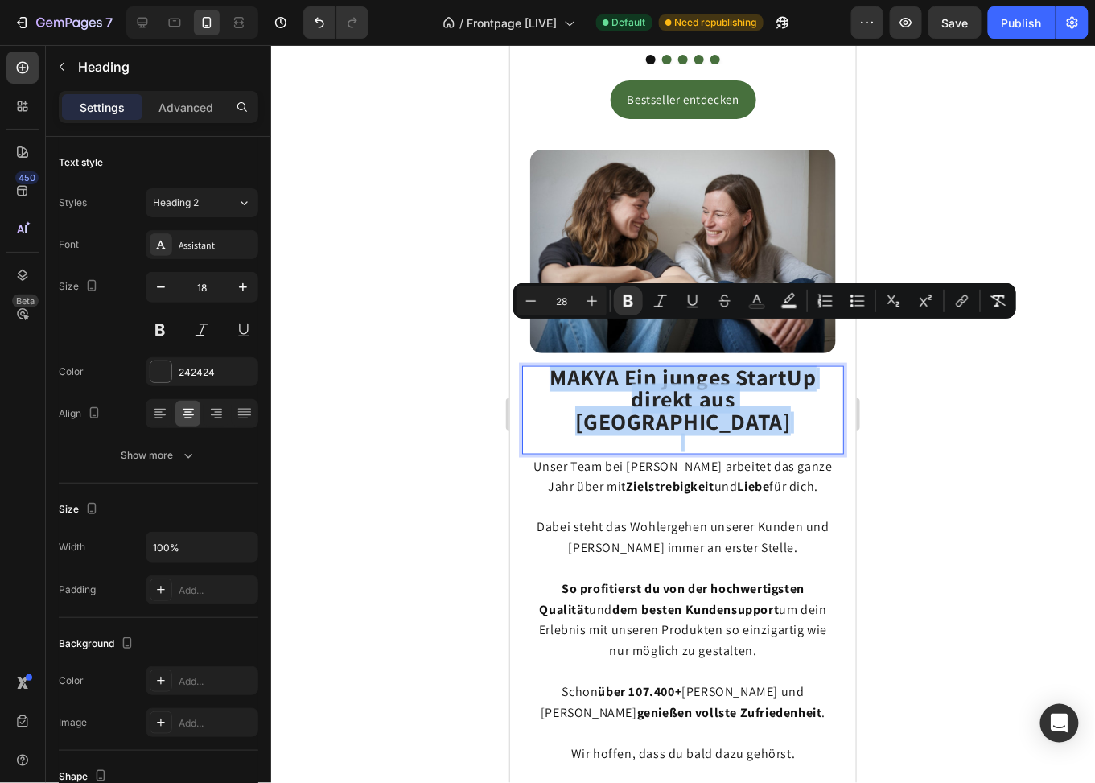
click at [625, 383] on strong "direkt aus [GEOGRAPHIC_DATA]" at bounding box center [682, 409] width 215 height 52
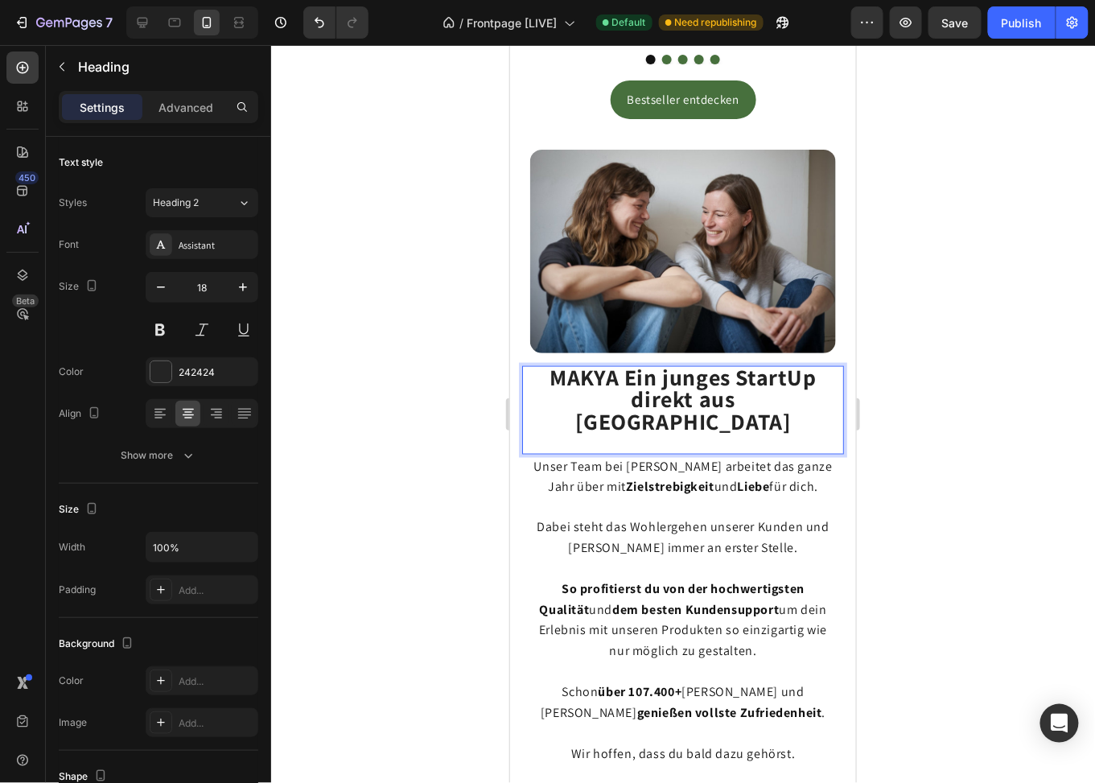
click at [646, 383] on strong "direkt aus [GEOGRAPHIC_DATA]" at bounding box center [682, 409] width 215 height 52
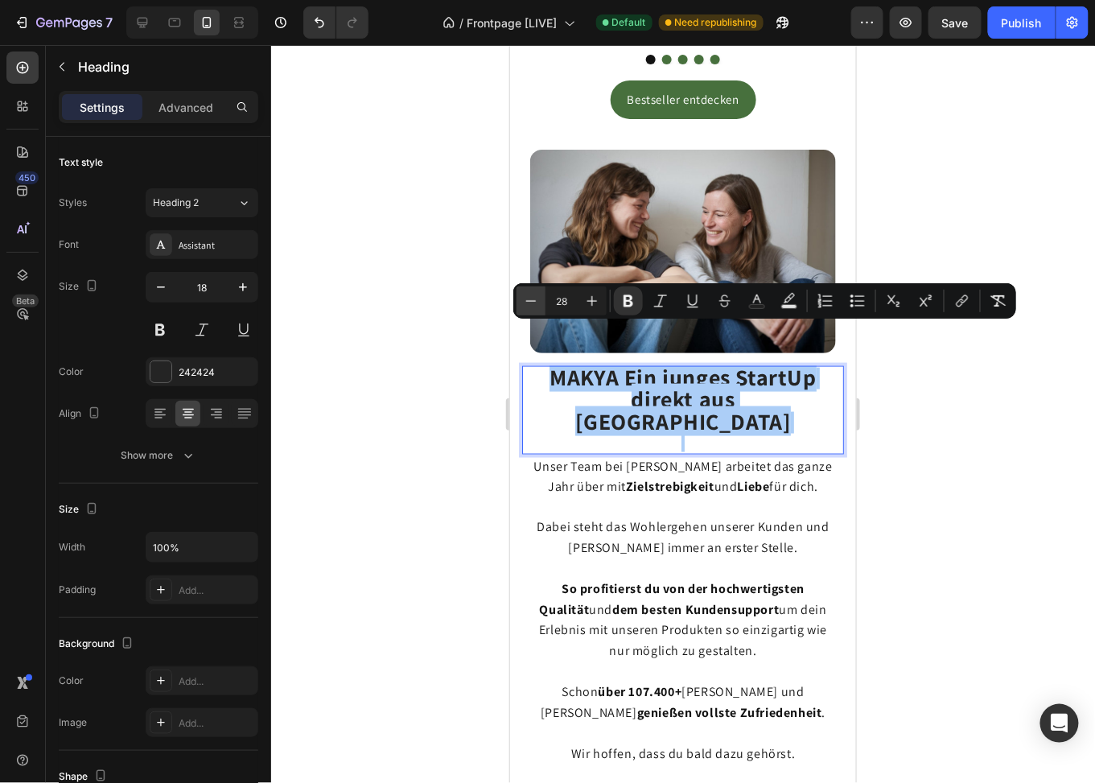
click at [535, 300] on icon "Editor contextual toolbar" at bounding box center [531, 301] width 16 height 16
type input "27"
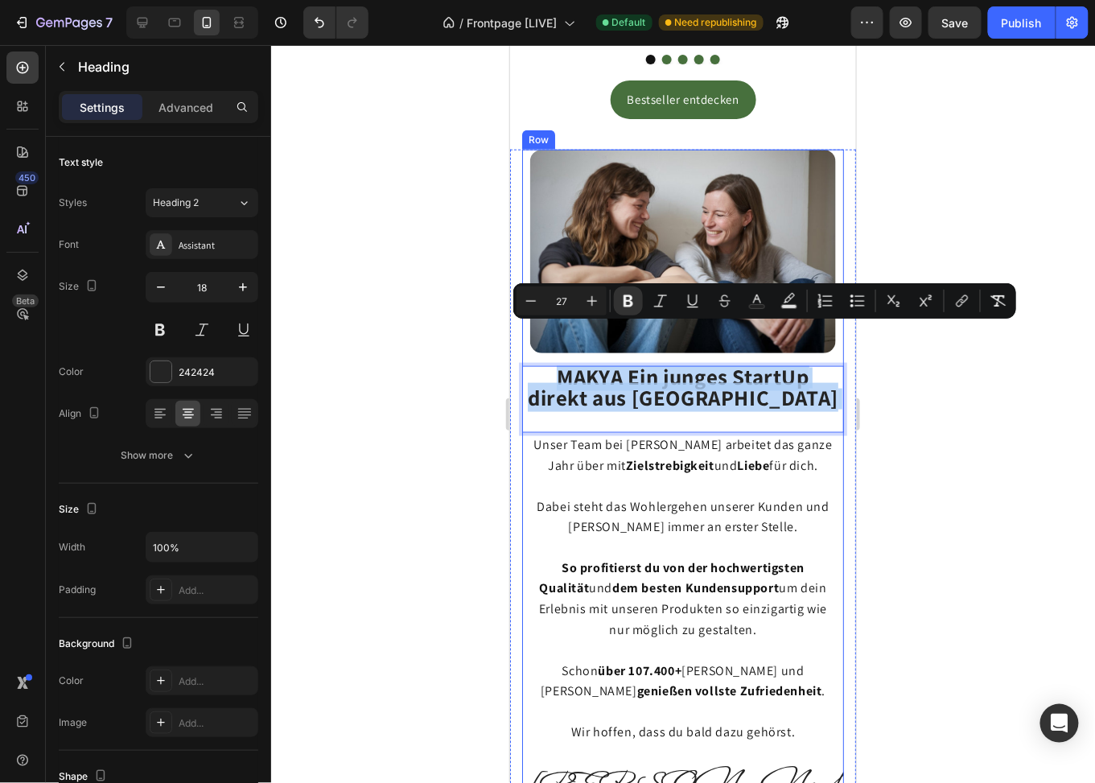
click at [748, 382] on strong "direkt aus [GEOGRAPHIC_DATA]" at bounding box center [682, 396] width 311 height 29
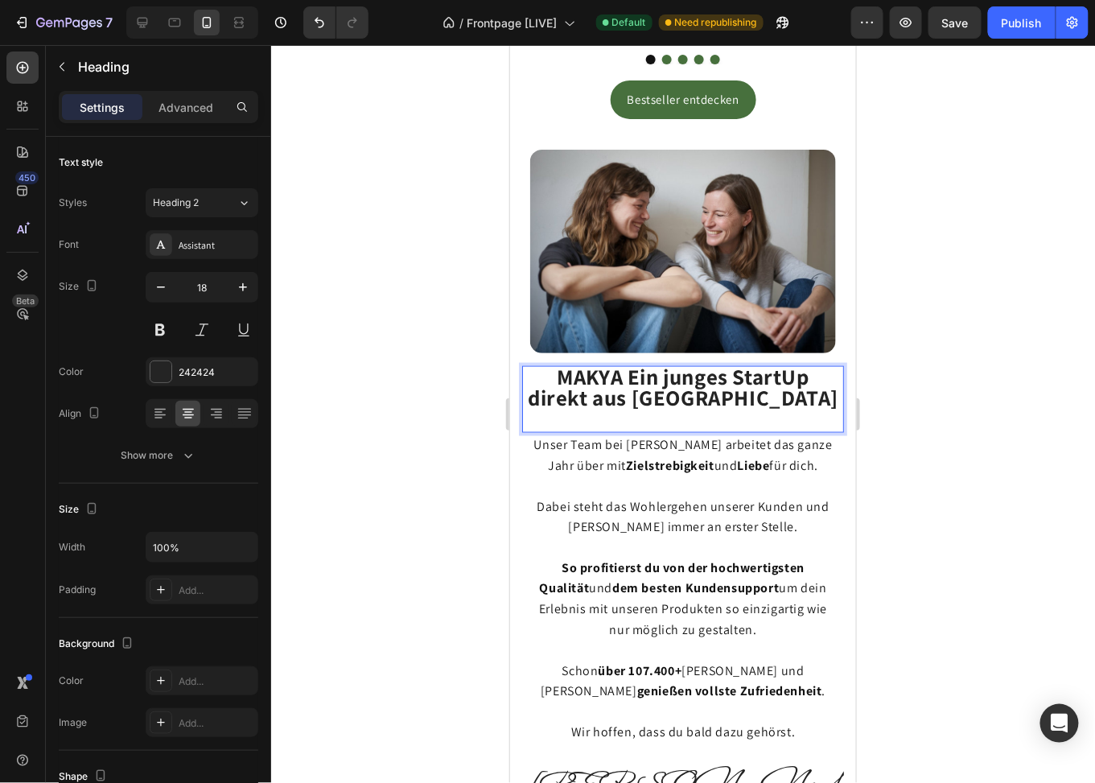
click at [810, 367] on p "MAKYA Ein junges StartUp direkt aus Hamburg" at bounding box center [682, 399] width 319 height 64
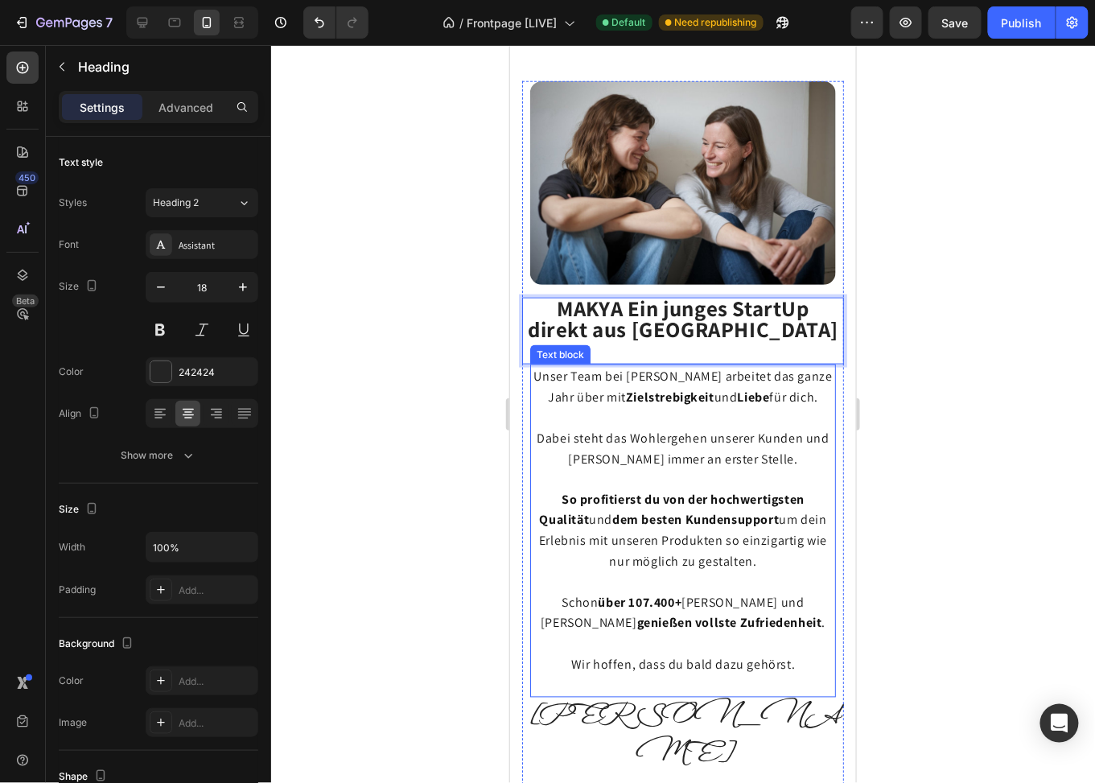
scroll to position [2414, 0]
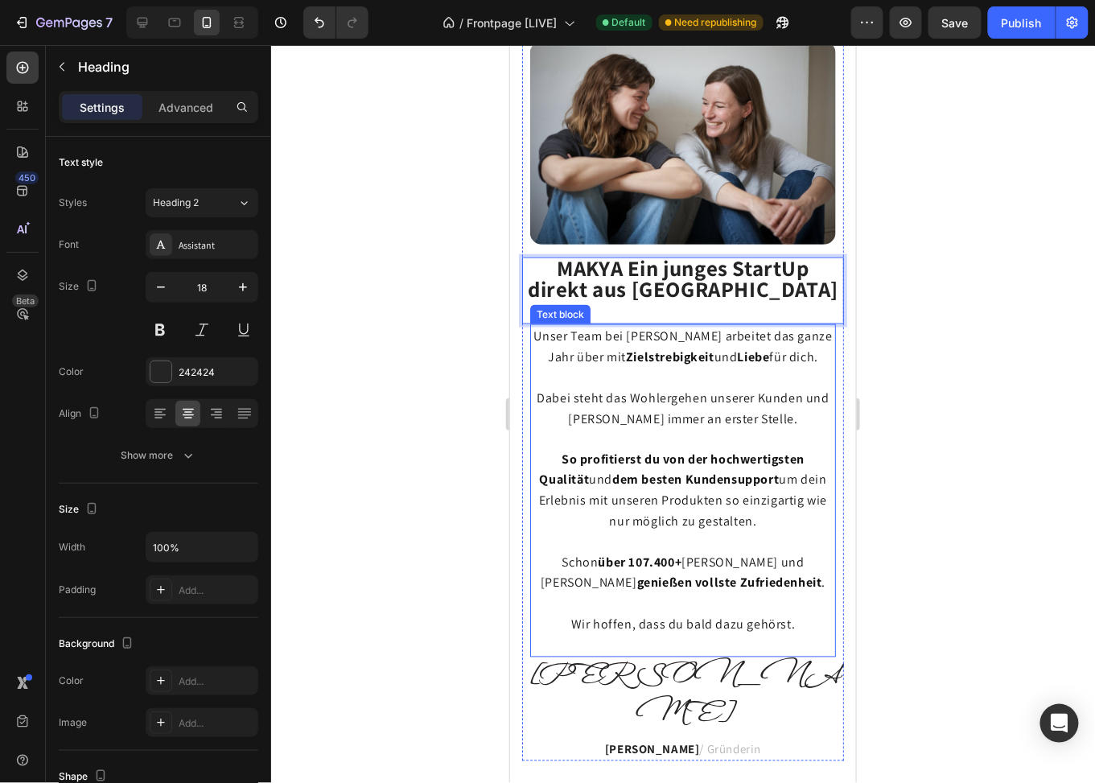
click at [660, 340] on p "Unser Team bei Makya arbeitet das ganze Jahr über mit Zielstrebigkeit und Liebe…" at bounding box center [682, 345] width 303 height 41
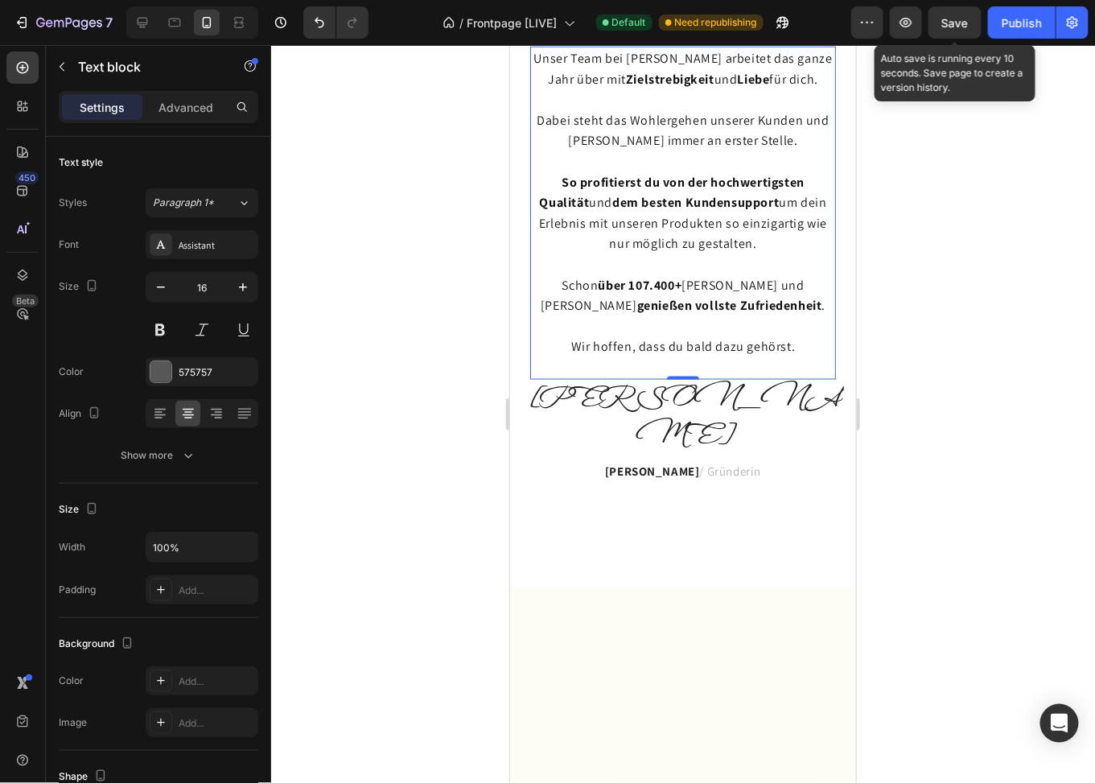
scroll to position [1890, 0]
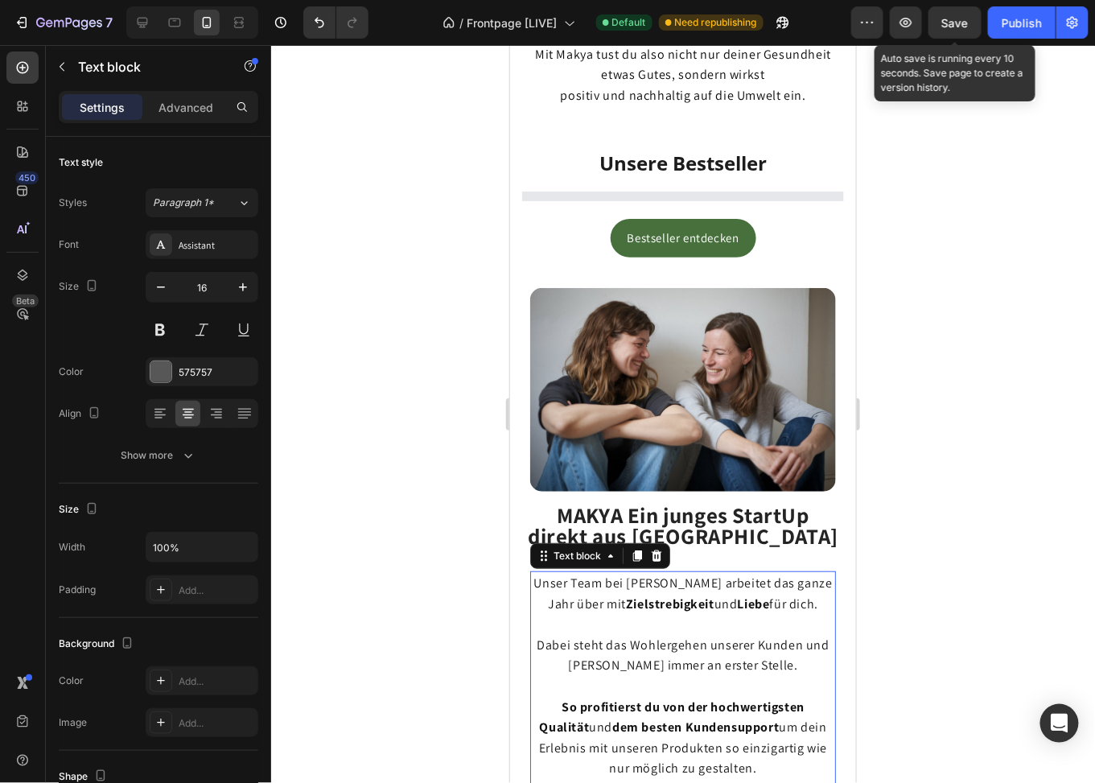
click at [962, 26] on span "Save" at bounding box center [955, 23] width 27 height 14
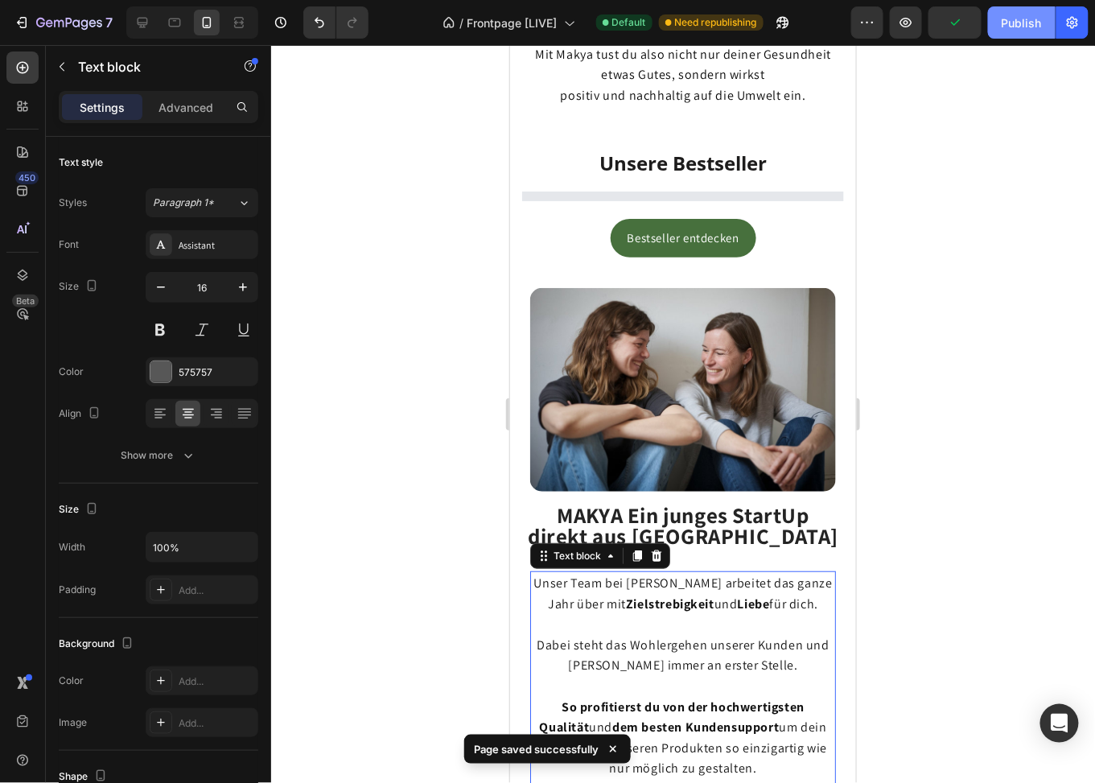
click at [1012, 23] on div "Publish" at bounding box center [1022, 22] width 40 height 17
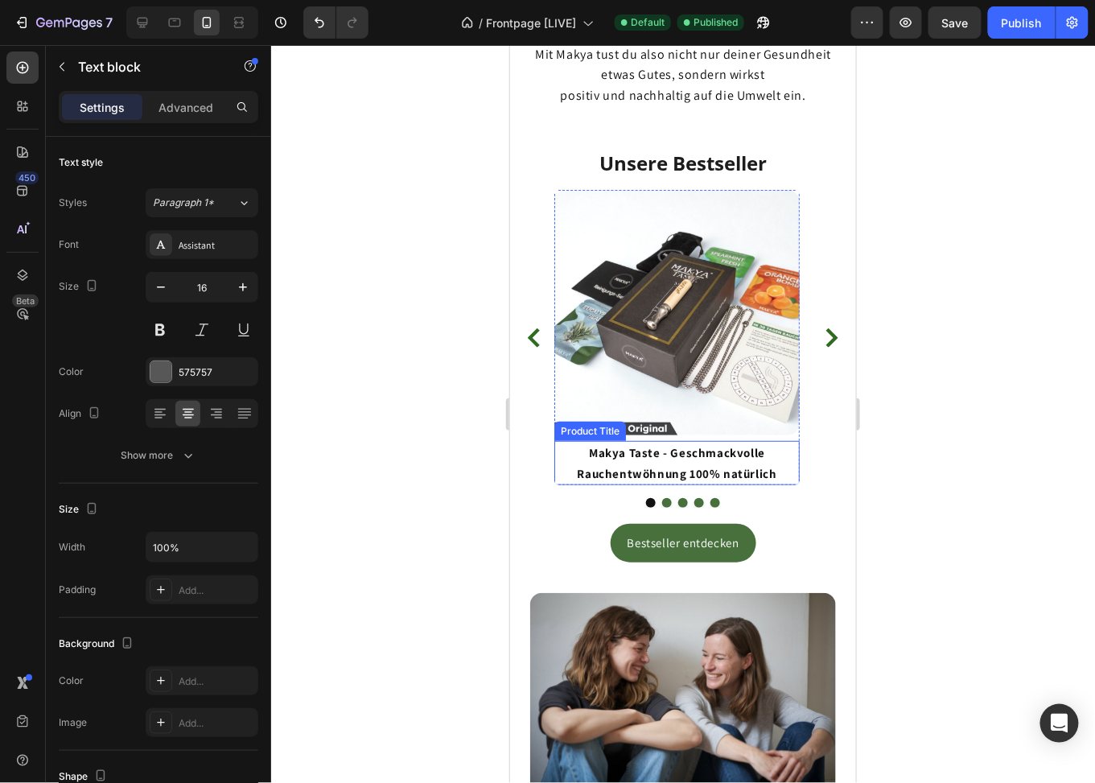
scroll to position [1970, 0]
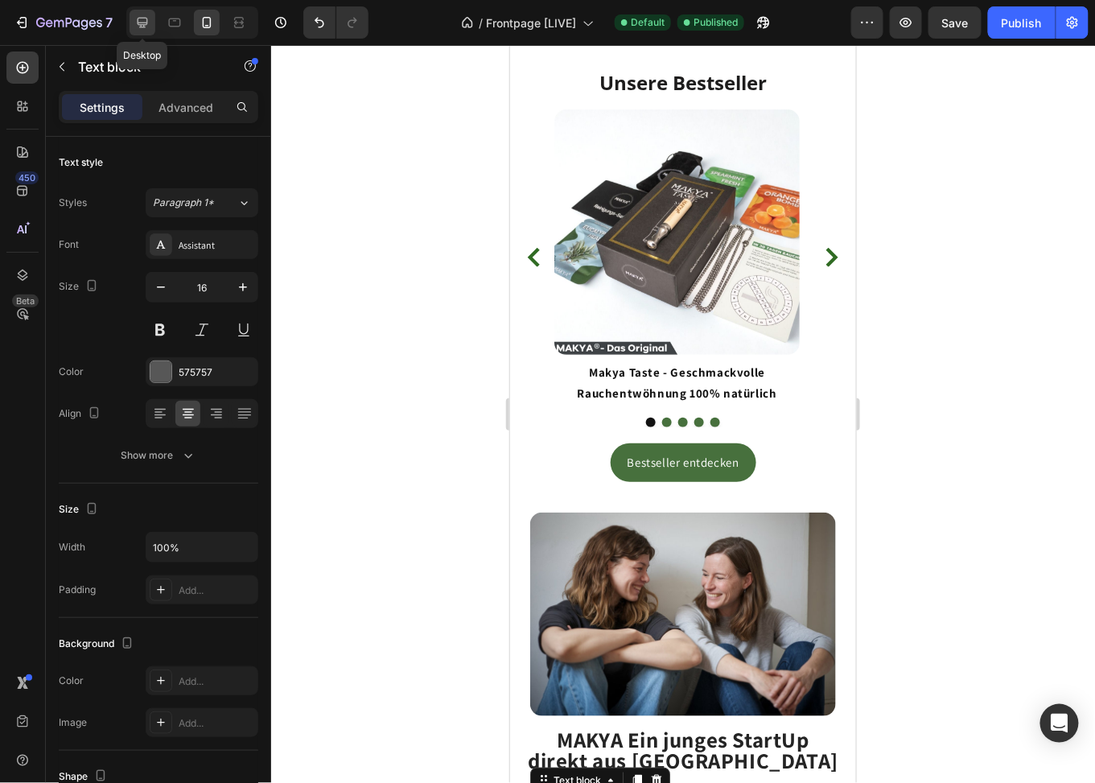
click at [142, 19] on icon at bounding box center [142, 22] width 16 height 16
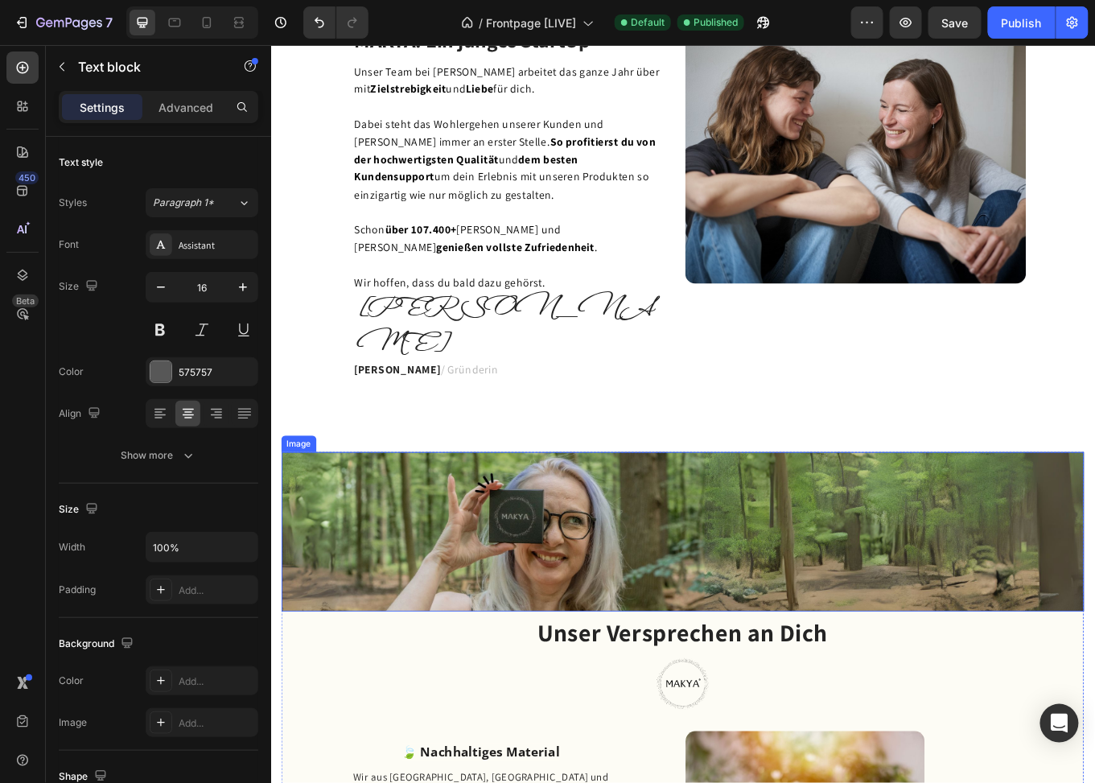
scroll to position [2032, 0]
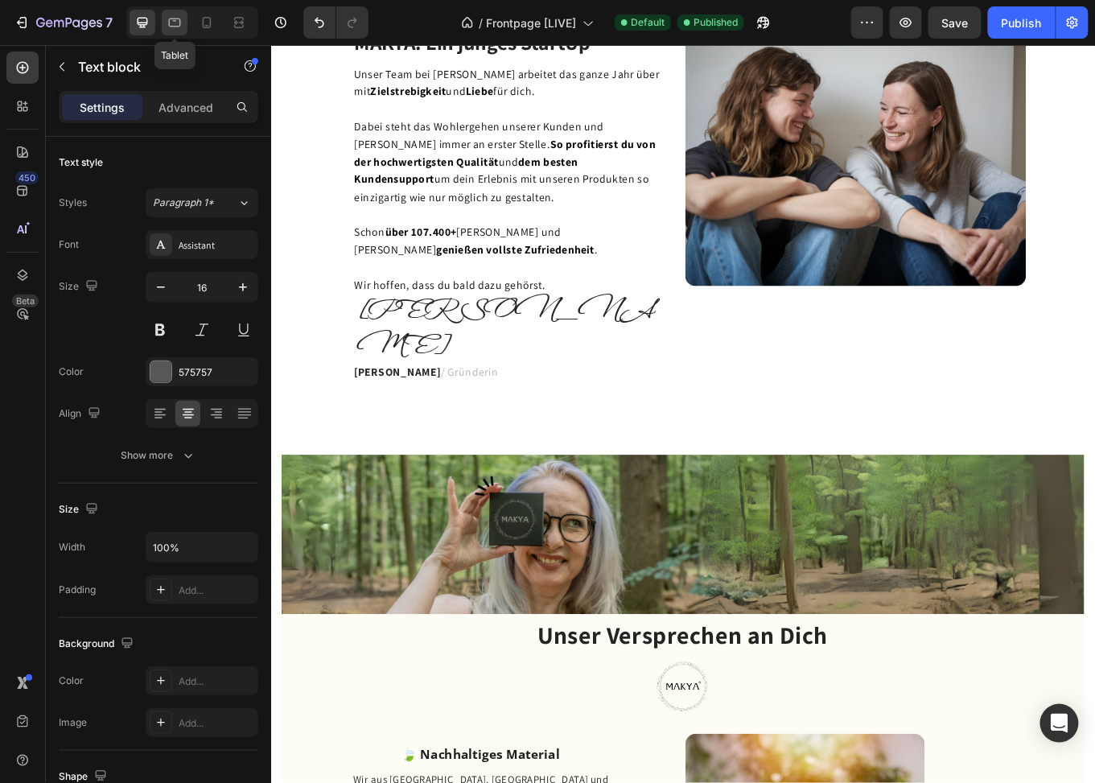
click at [177, 16] on icon at bounding box center [175, 22] width 16 height 16
type input "14"
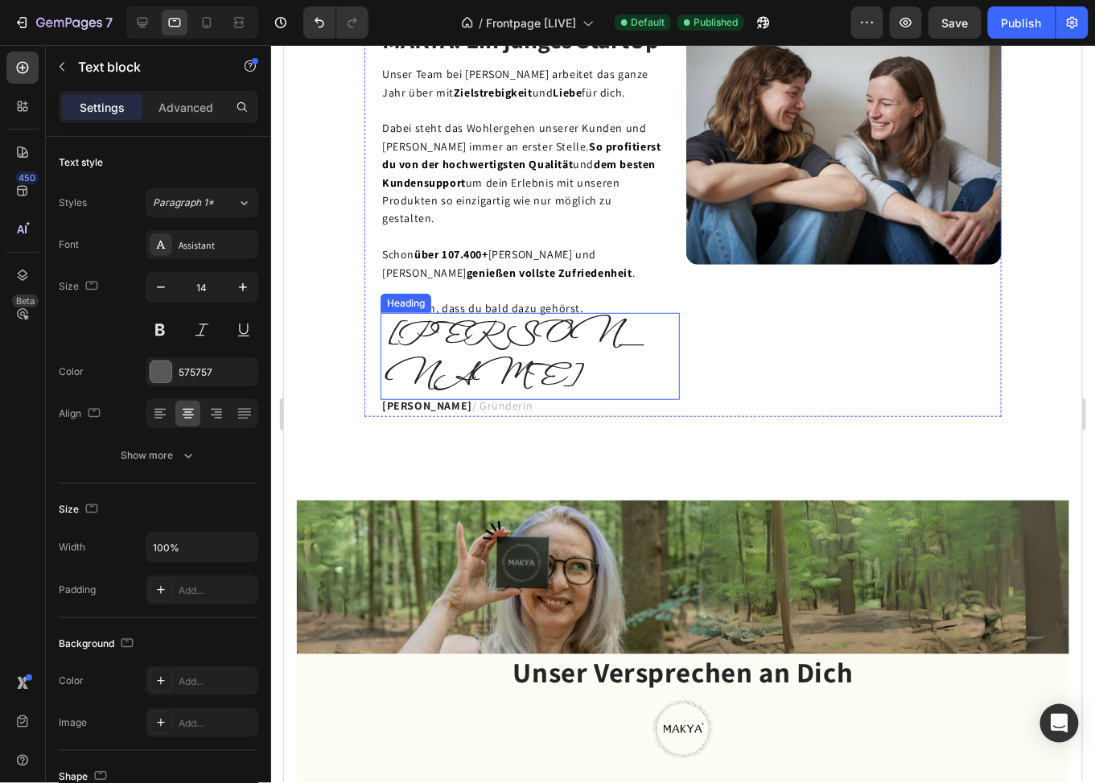
click at [396, 384] on h2 "[PERSON_NAME]" at bounding box center [530, 355] width 297 height 87
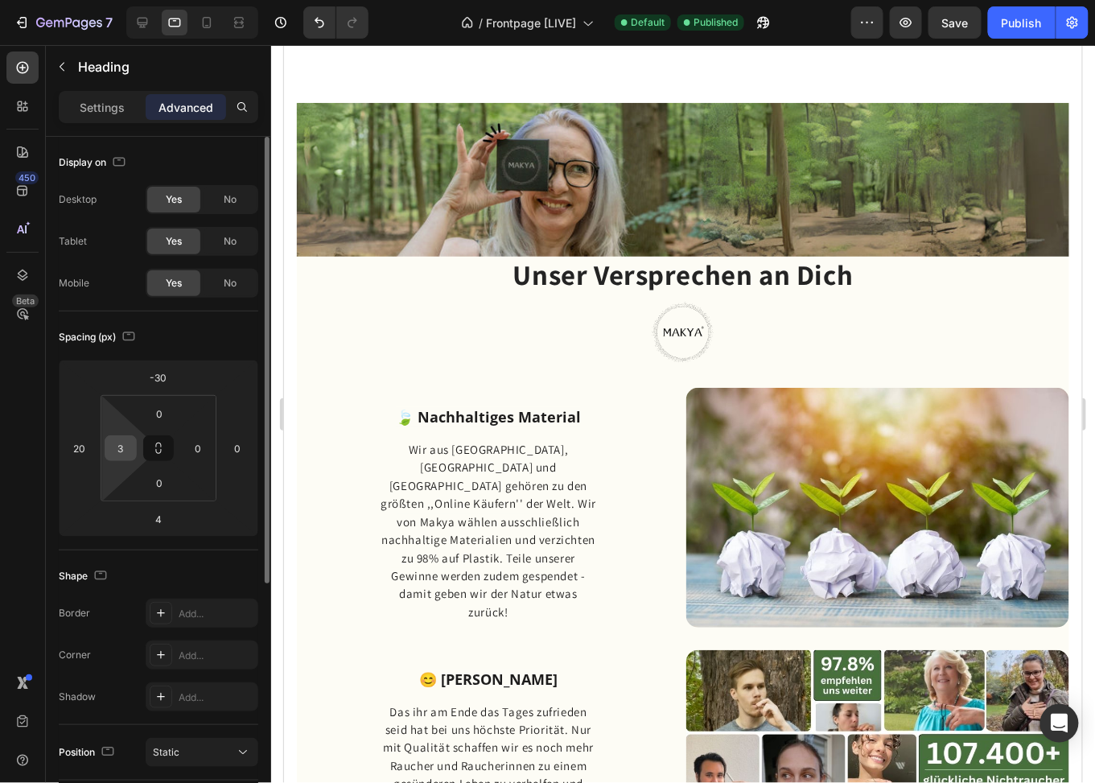
click at [120, 447] on input "3" at bounding box center [121, 448] width 24 height 24
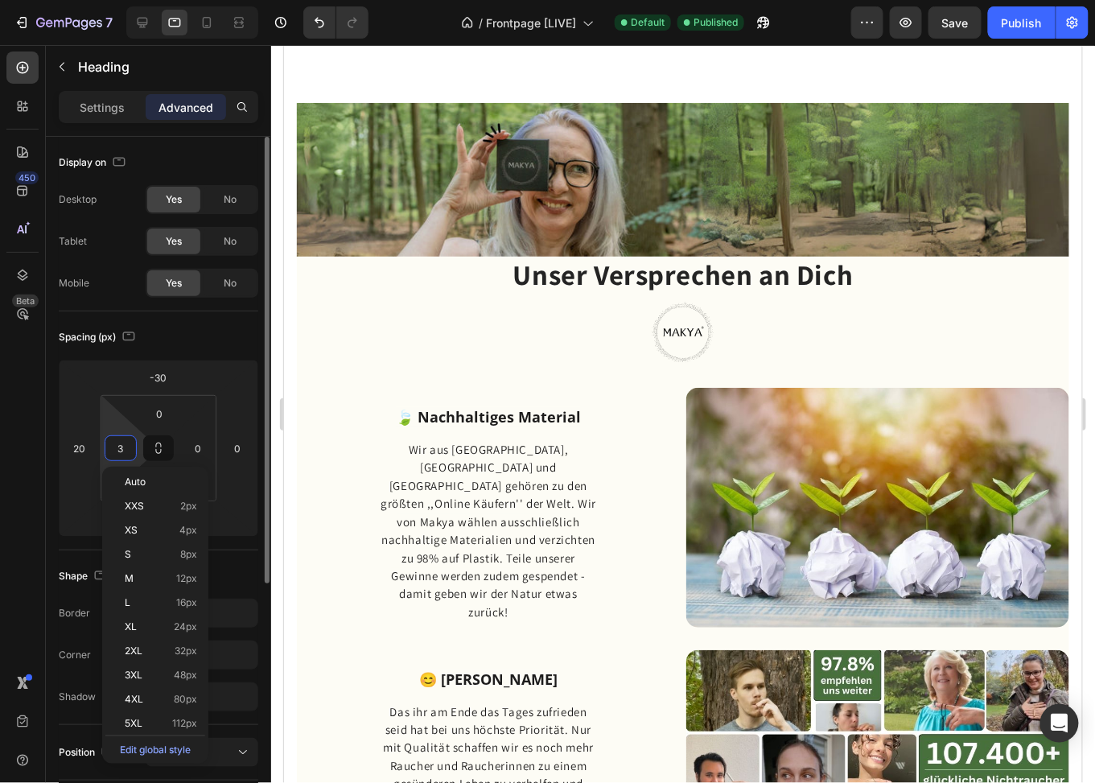
scroll to position [1574, 0]
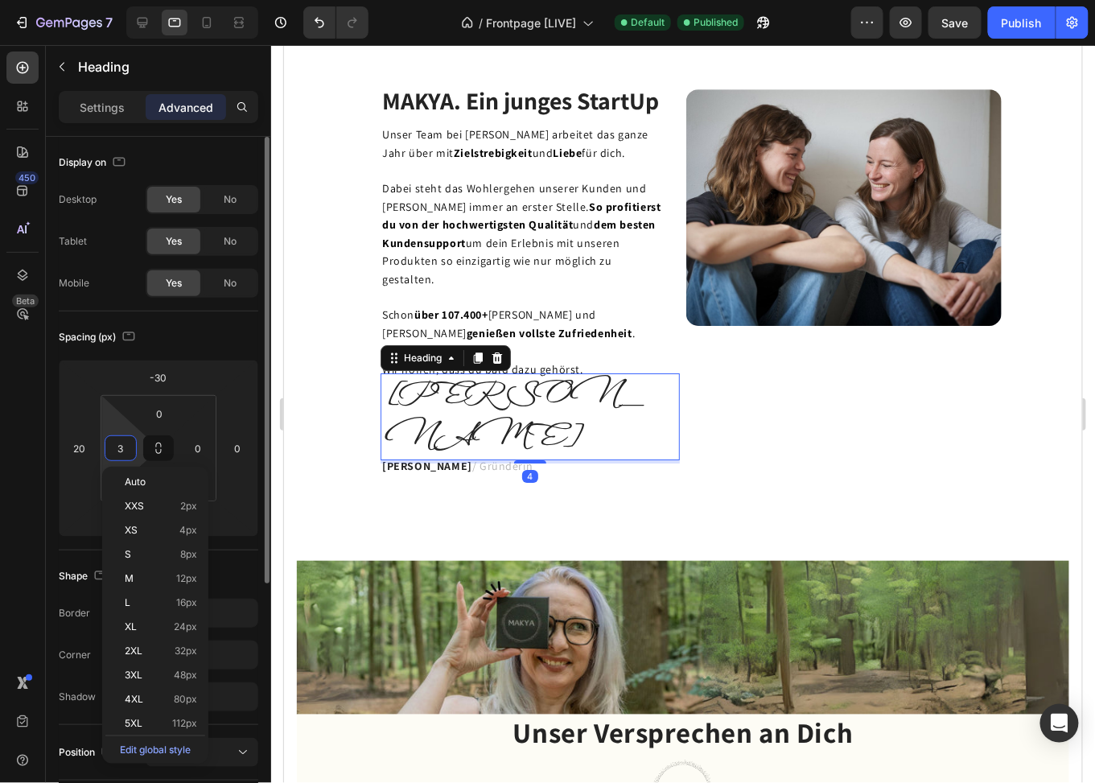
click at [114, 443] on input "3" at bounding box center [121, 448] width 24 height 24
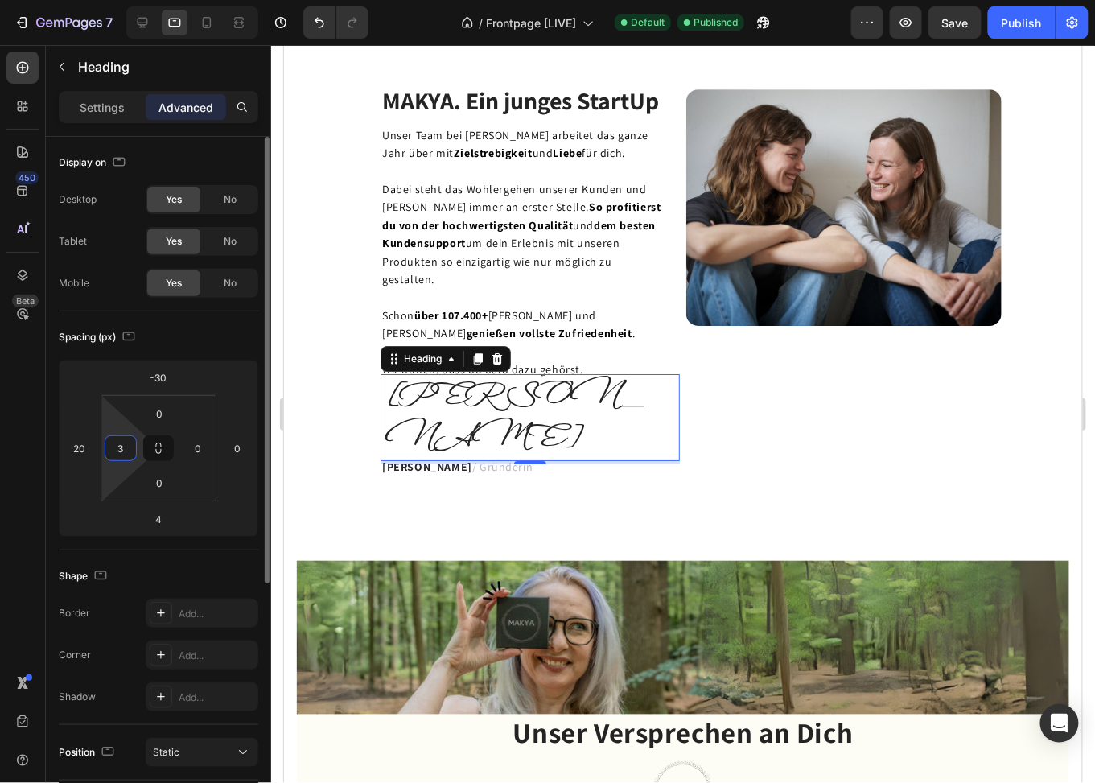
click at [114, 443] on input "3" at bounding box center [121, 448] width 24 height 24
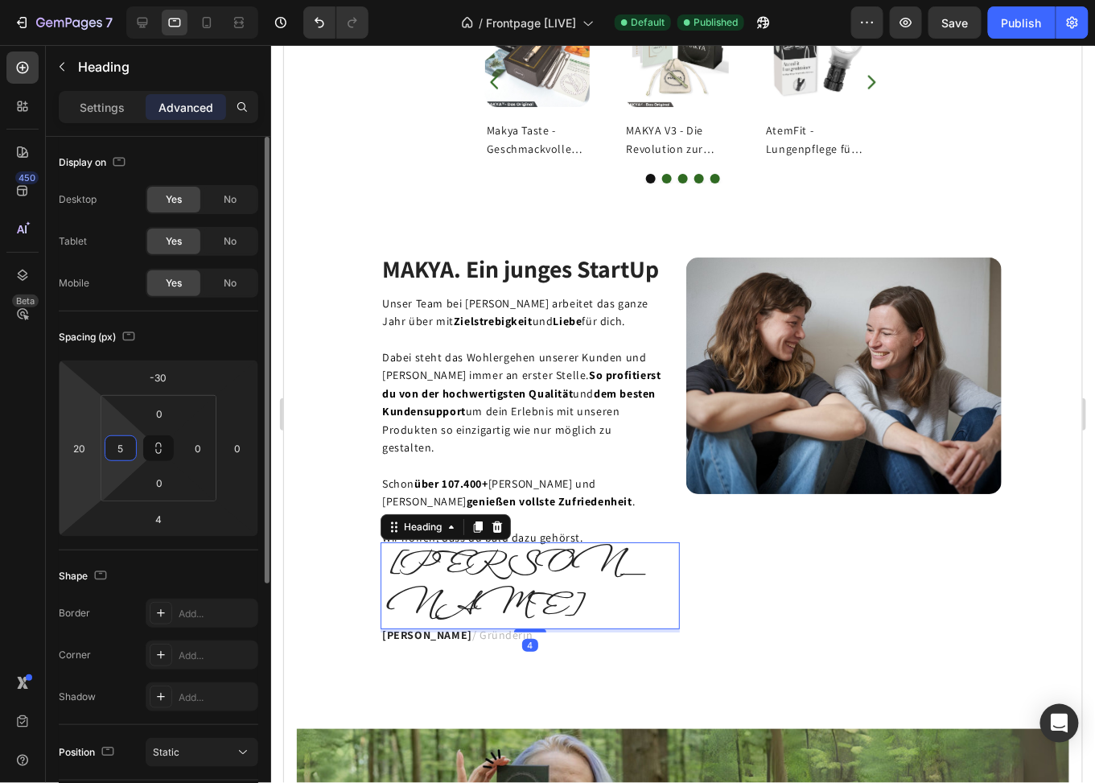
type input "5"
click at [89, 0] on html "7 Version history / Frontpage [LIVE] Default Published Preview Save Publish 450…" at bounding box center [547, 0] width 1095 height 0
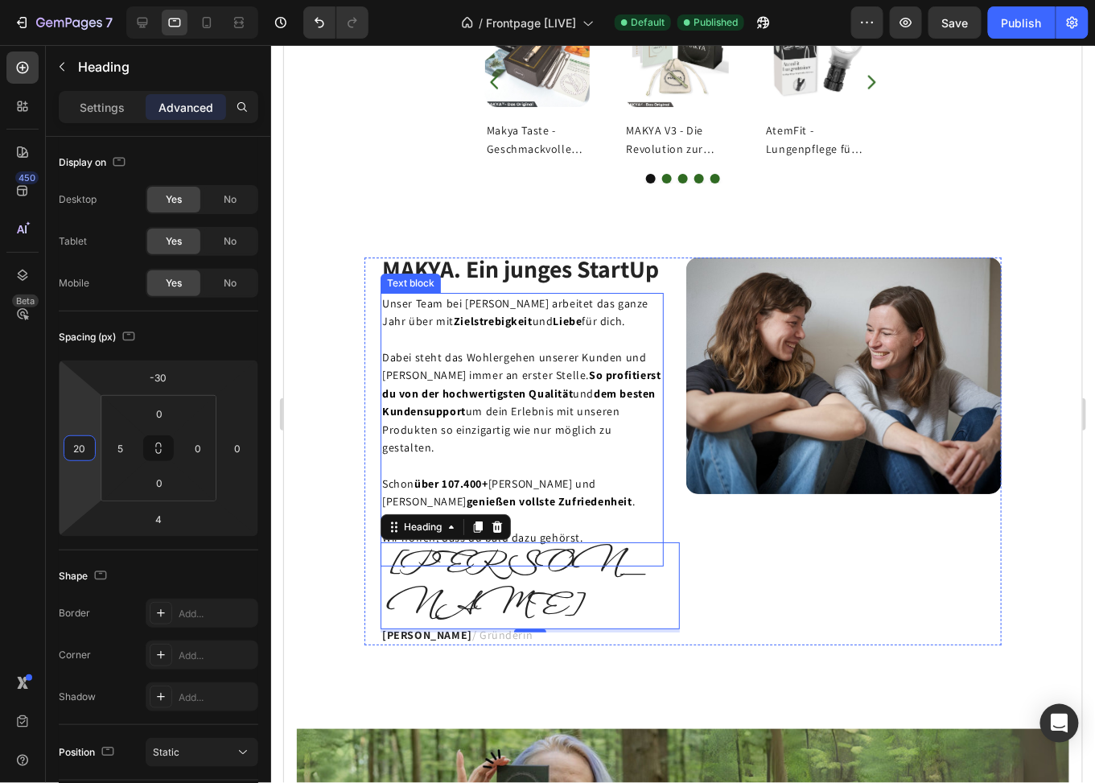
click at [525, 402] on span "Dabei steht das Wohlergehen unserer Kunden und Kundinnen immer an erster Stelle…" at bounding box center [520, 401] width 279 height 105
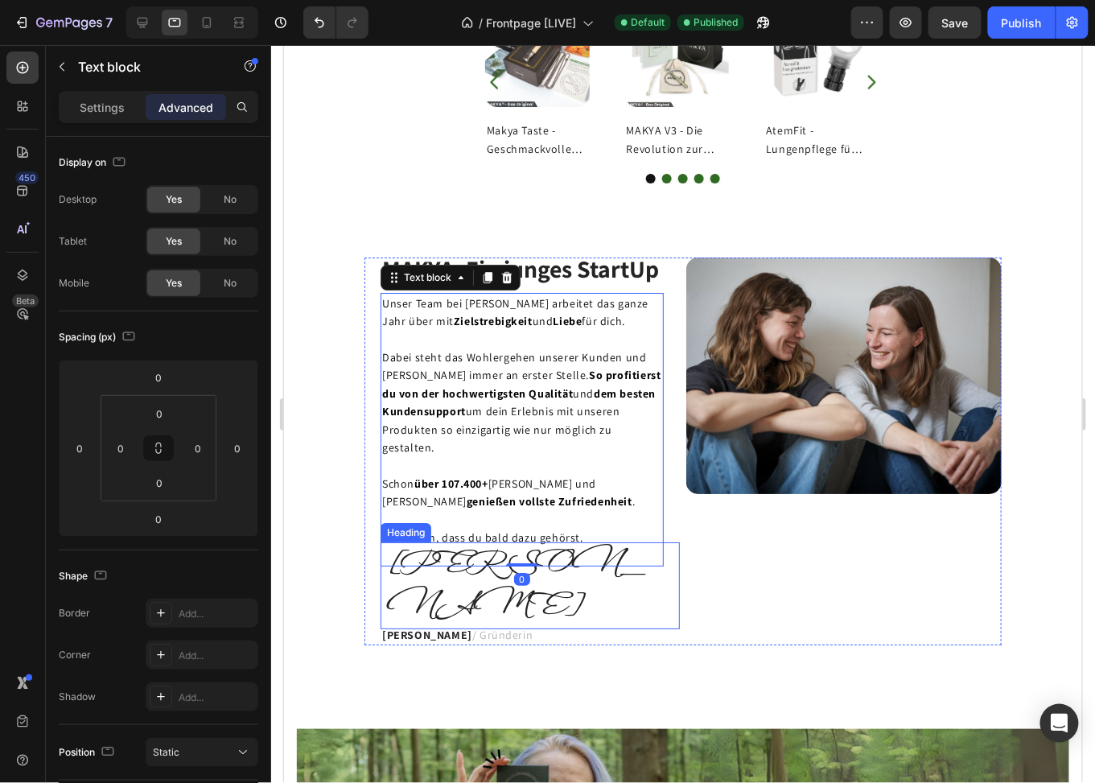
click at [462, 570] on h2 "[PERSON_NAME]" at bounding box center [531, 585] width 295 height 87
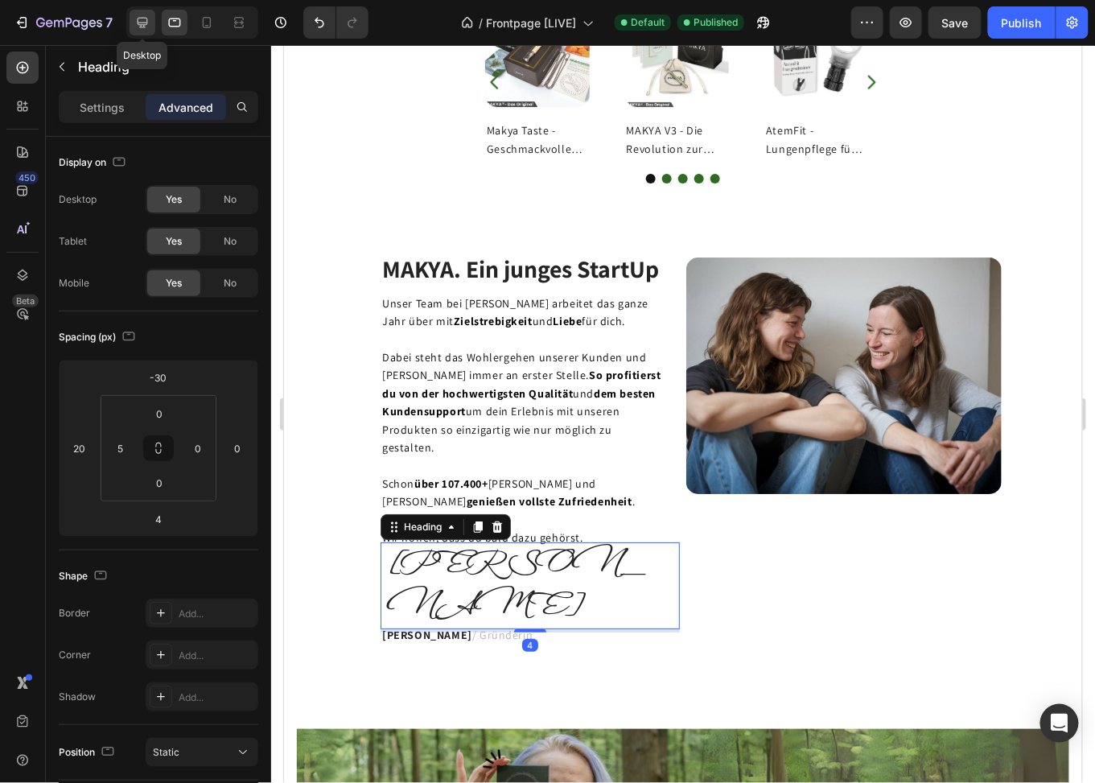
click at [144, 22] on icon at bounding box center [143, 23] width 10 height 10
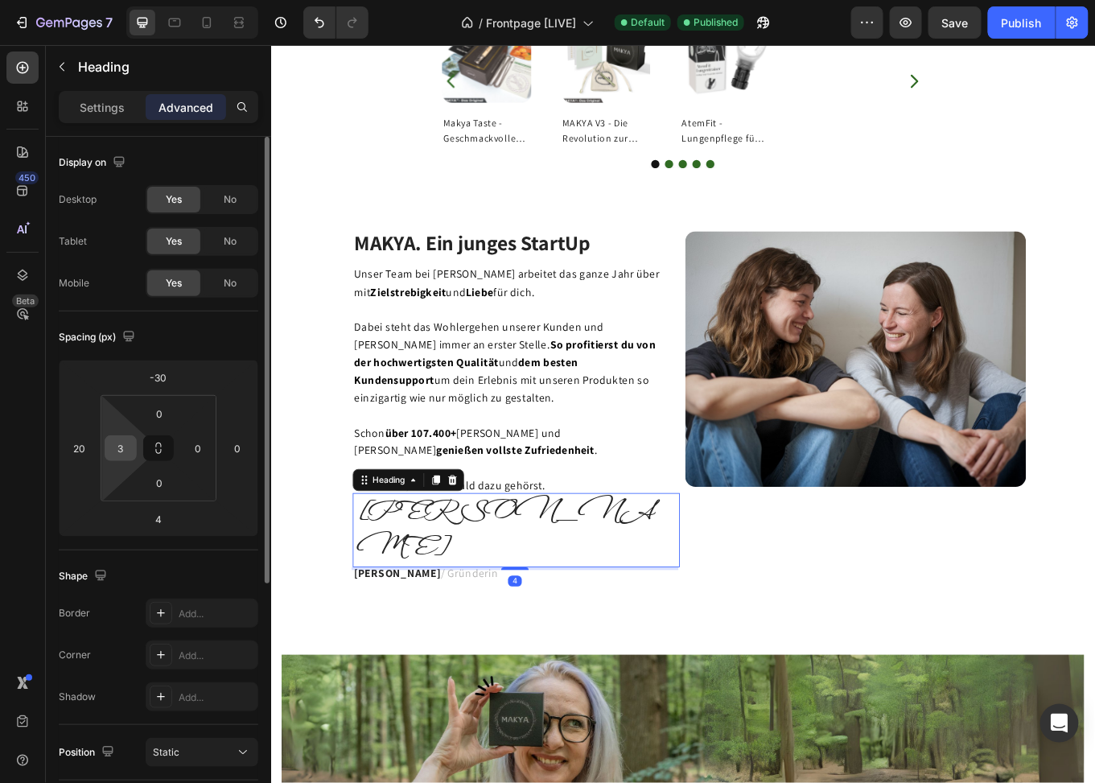
click at [121, 450] on input "3" at bounding box center [121, 448] width 24 height 24
type input "5"
click at [82, 0] on html "7 Version history / Frontpage [LIVE] Default Published Preview Save Publish 450…" at bounding box center [547, 0] width 1095 height 0
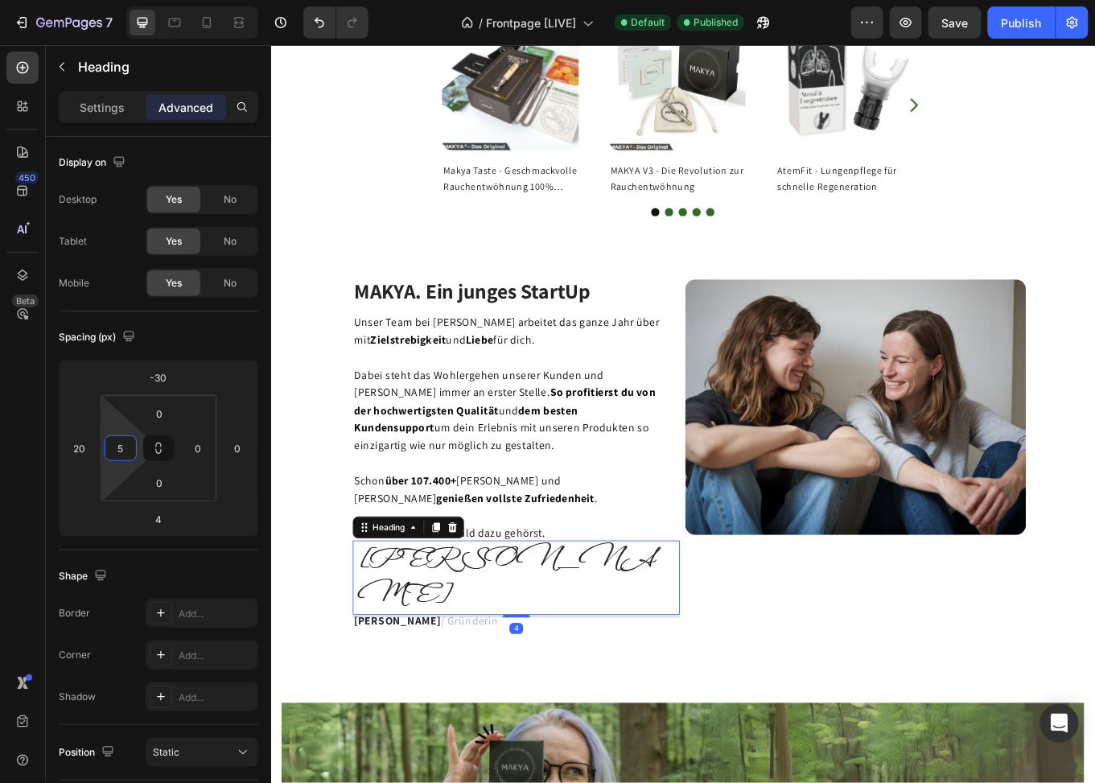
click at [957, 25] on span "Save" at bounding box center [955, 23] width 27 height 14
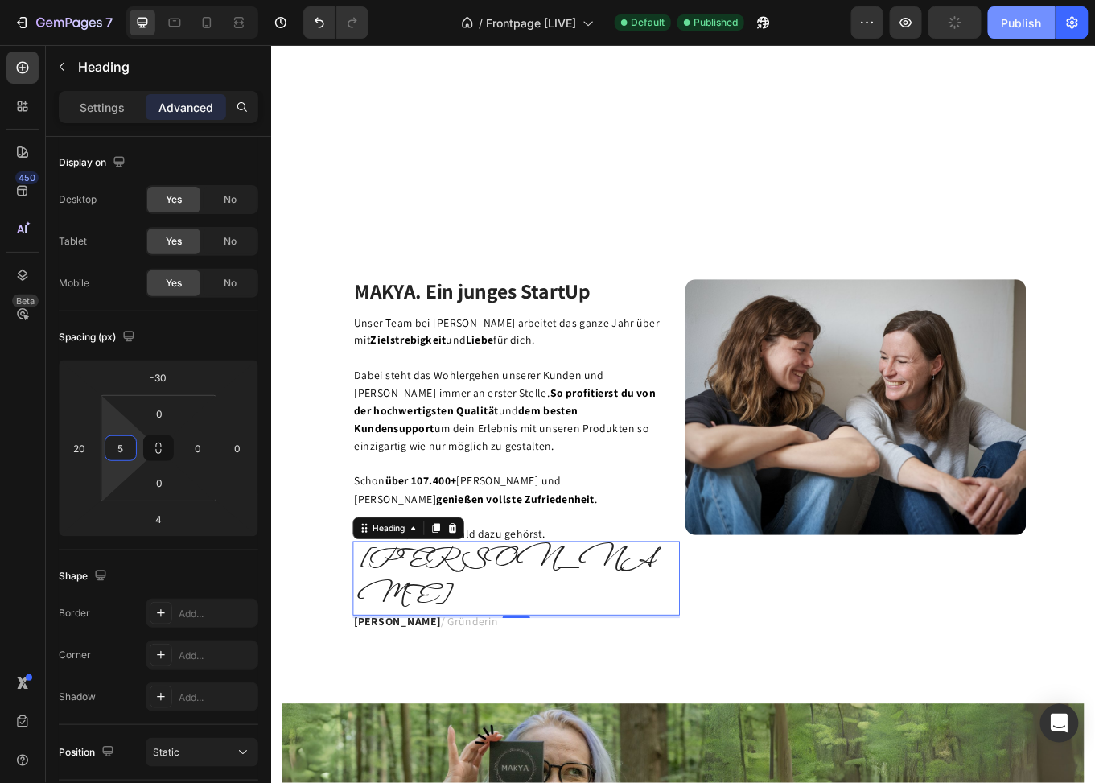
drag, startPoint x: 265, startPoint y: 15, endPoint x: 1035, endPoint y: 37, distance: 770.5
click at [1014, 22] on div "Publish" at bounding box center [1022, 22] width 40 height 17
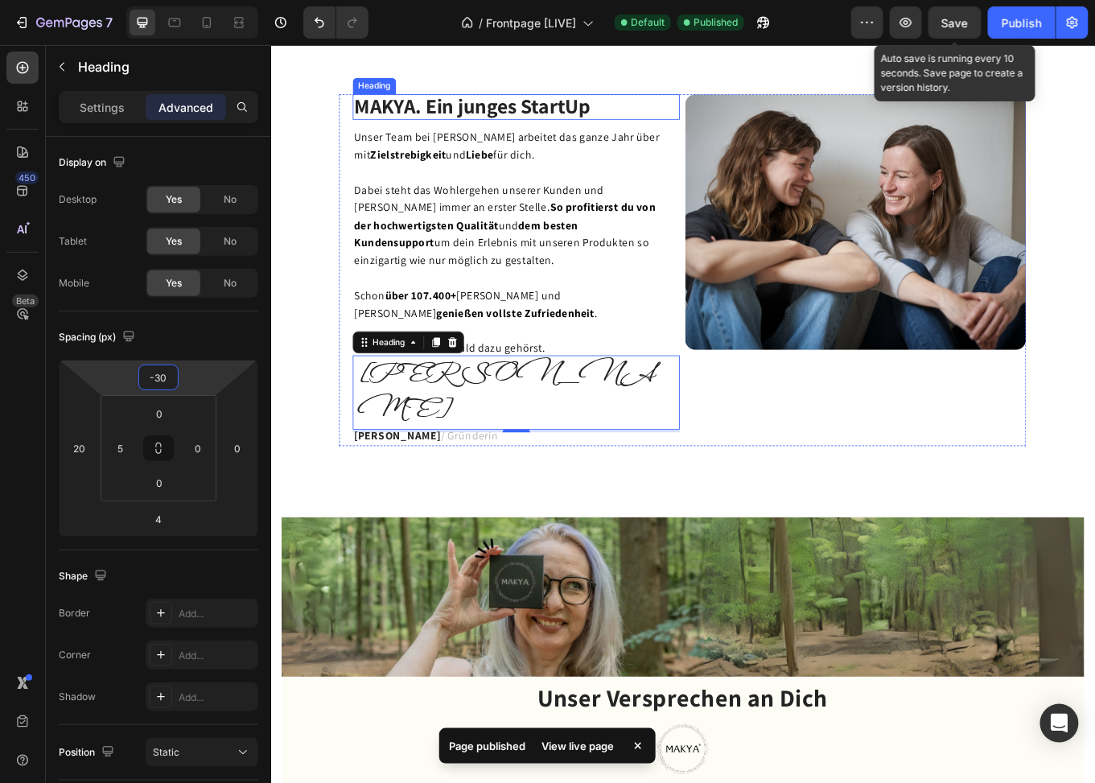
scroll to position [1777, 0]
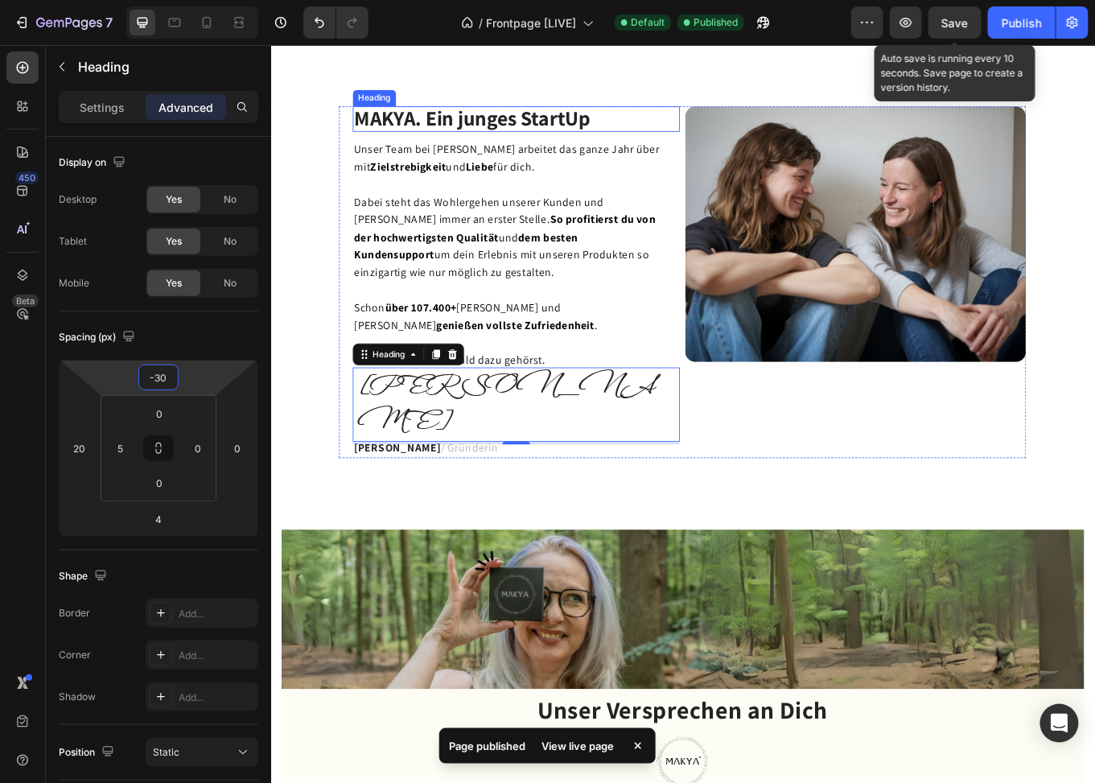
click at [648, 126] on h2 "MAKYA. Ein junges StartUp" at bounding box center [558, 131] width 383 height 30
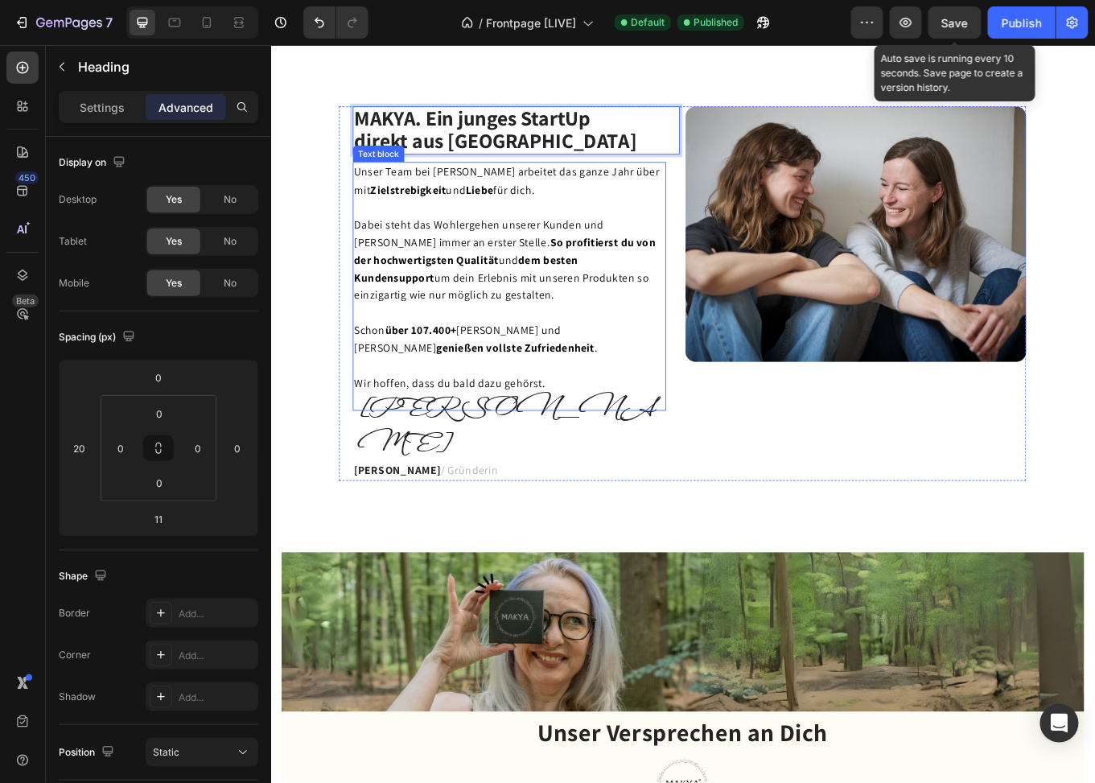
click at [591, 247] on span "Dabei steht das Wohlergehen unserer Kunden und Kundinnen immer an erster Stelle…" at bounding box center [545, 295] width 353 height 99
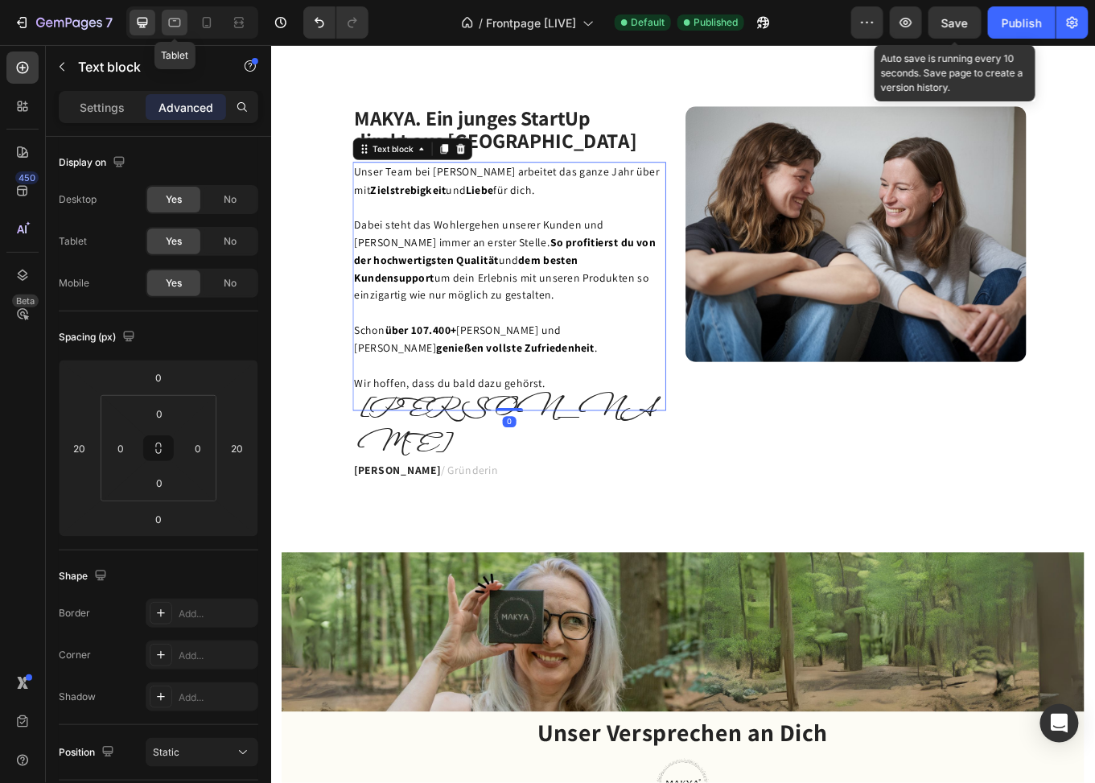
click at [173, 19] on icon at bounding box center [175, 22] width 16 height 16
type input "0"
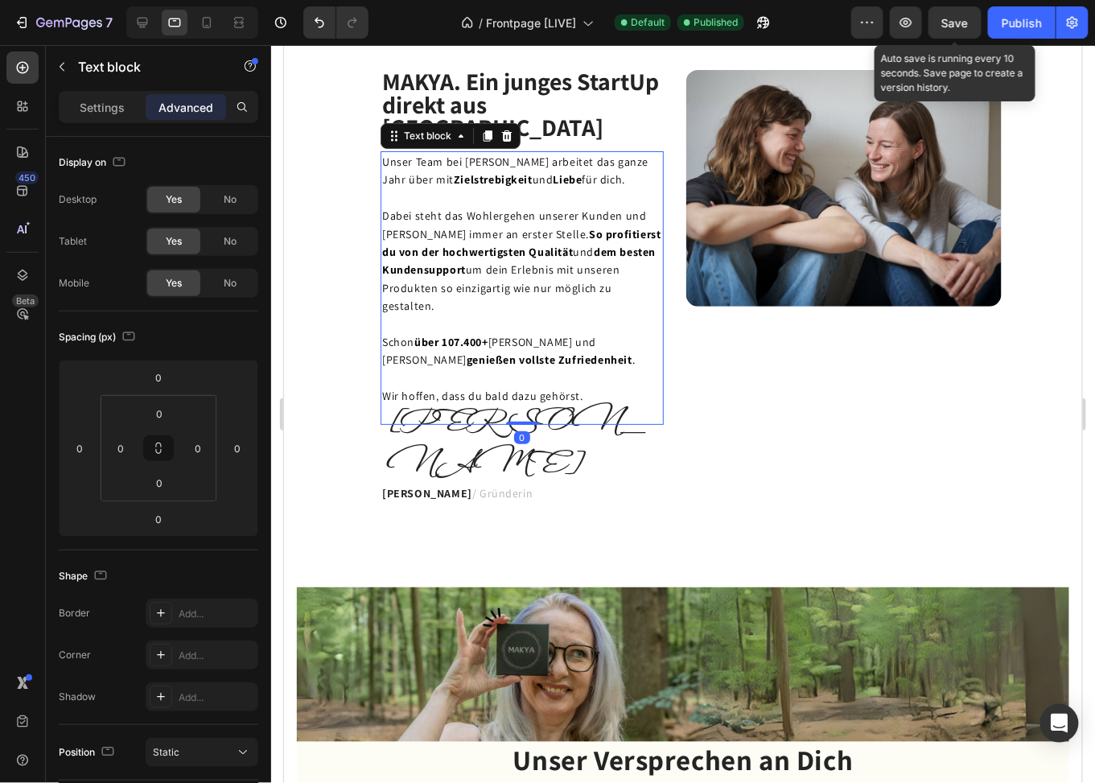
click at [950, 27] on span "Save" at bounding box center [955, 23] width 27 height 14
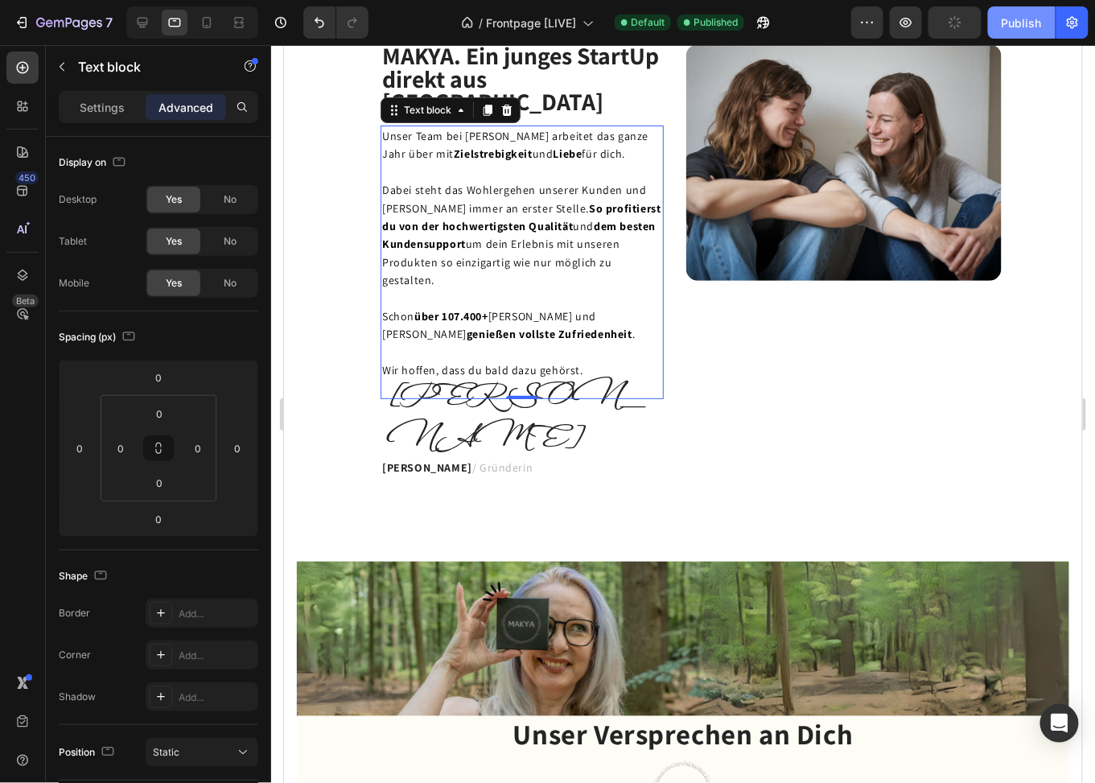
click at [1018, 22] on div "Publish" at bounding box center [1022, 22] width 40 height 17
click at [142, 19] on icon at bounding box center [142, 22] width 16 height 16
type input "20"
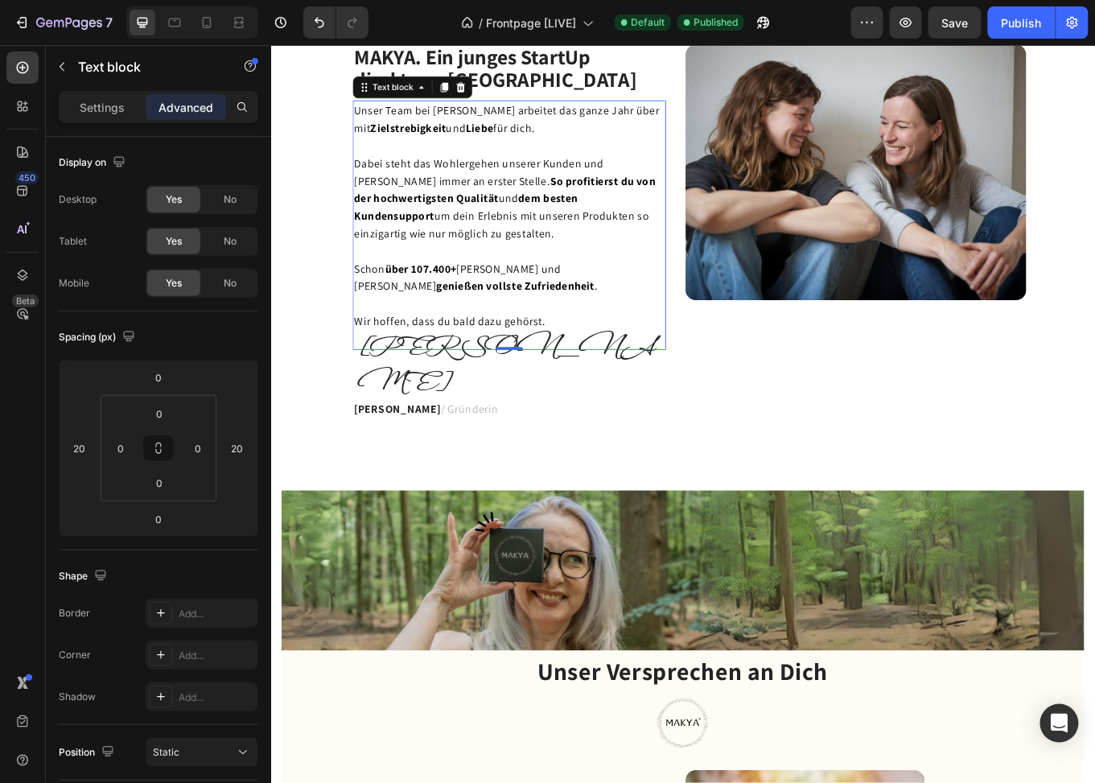
scroll to position [1812, 0]
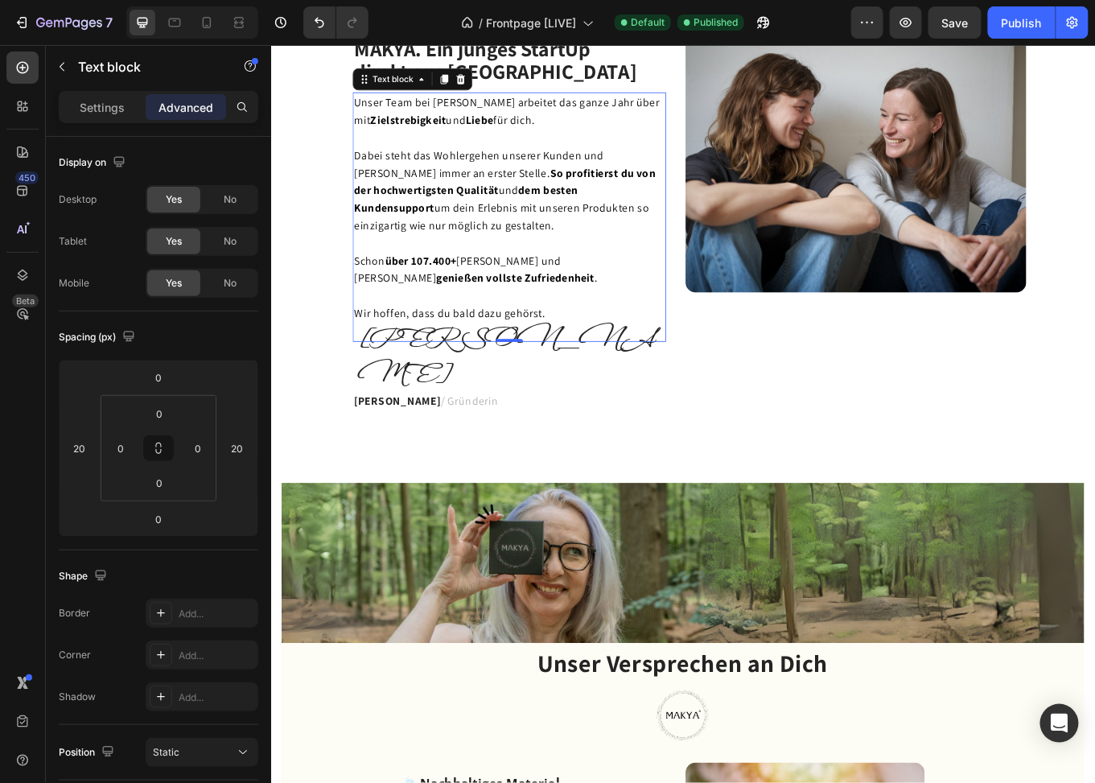
drag, startPoint x: 323, startPoint y: 311, endPoint x: 335, endPoint y: 332, distance: 24.2
click at [323, 311] on div "⁠⁠⁠⁠⁠⁠⁠ MAKYA. Ein junges StartUp direkt aus Hamburg Heading Unser Team bei Mak…" at bounding box center [753, 270] width 966 height 522
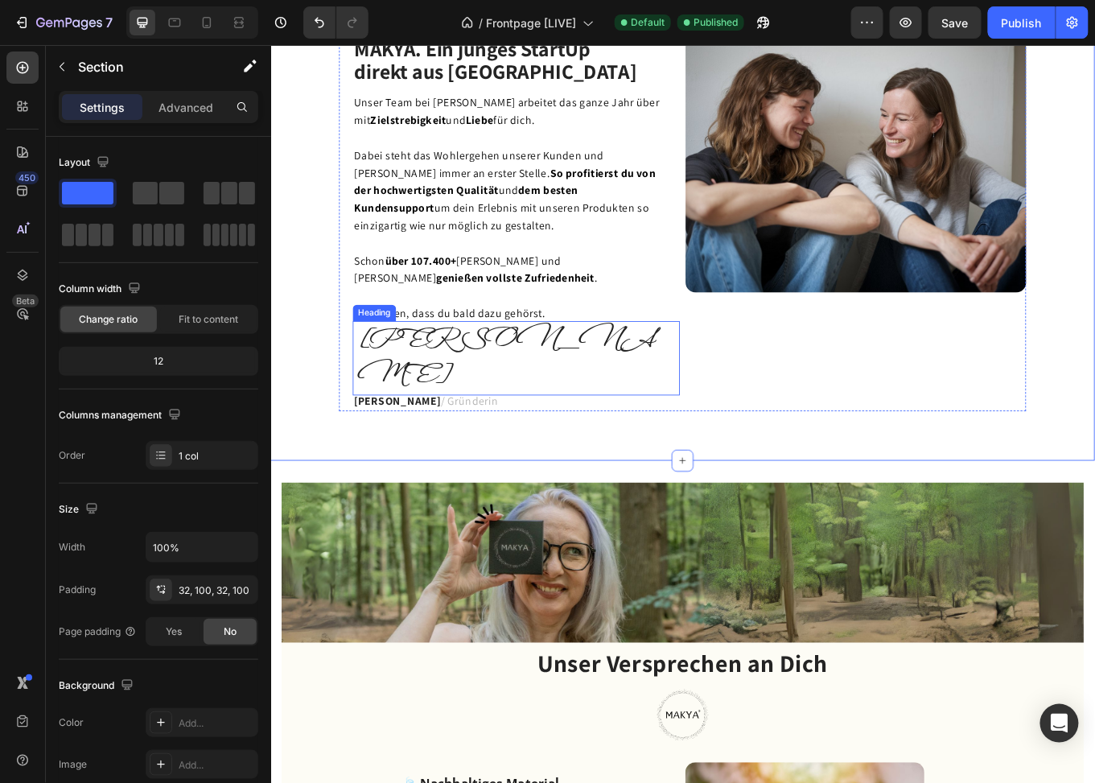
click at [379, 390] on h2 "[PERSON_NAME]" at bounding box center [560, 411] width 379 height 87
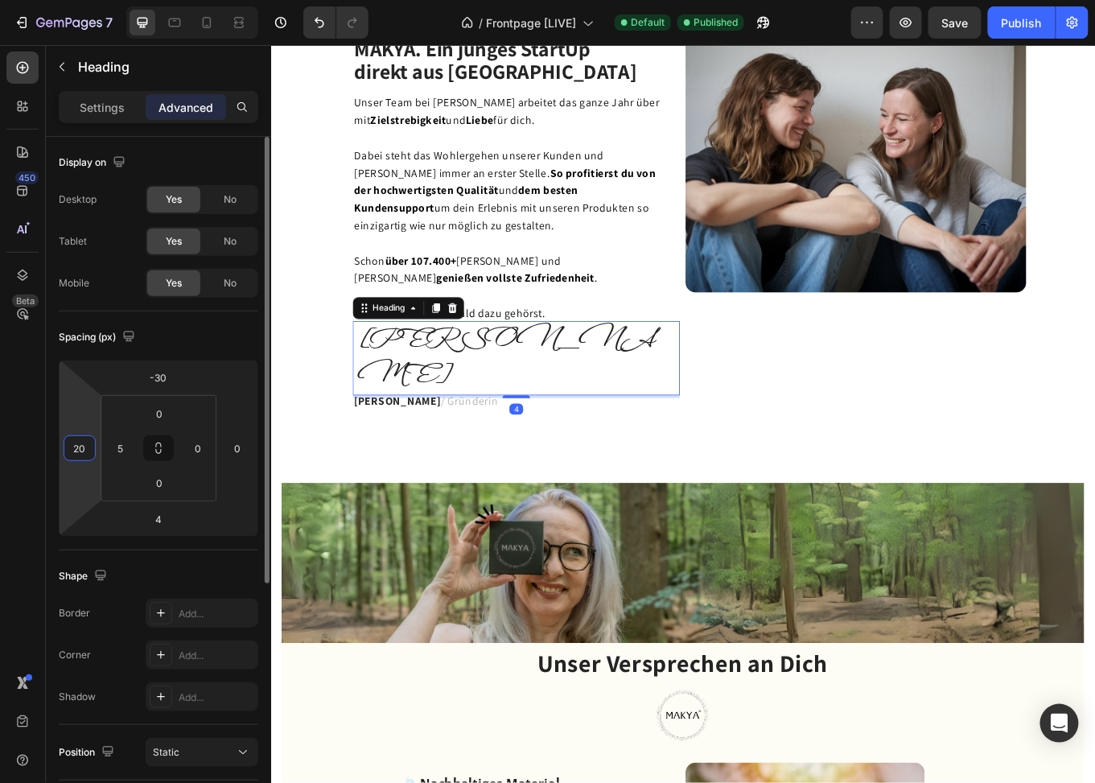
click at [81, 448] on input "20" at bounding box center [80, 448] width 24 height 24
click at [80, 0] on html "7 Version history / Frontpage [LIVE] Default Published Preview Save Publish 450…" at bounding box center [547, 0] width 1095 height 0
click at [89, 445] on input "0" at bounding box center [80, 448] width 24 height 24
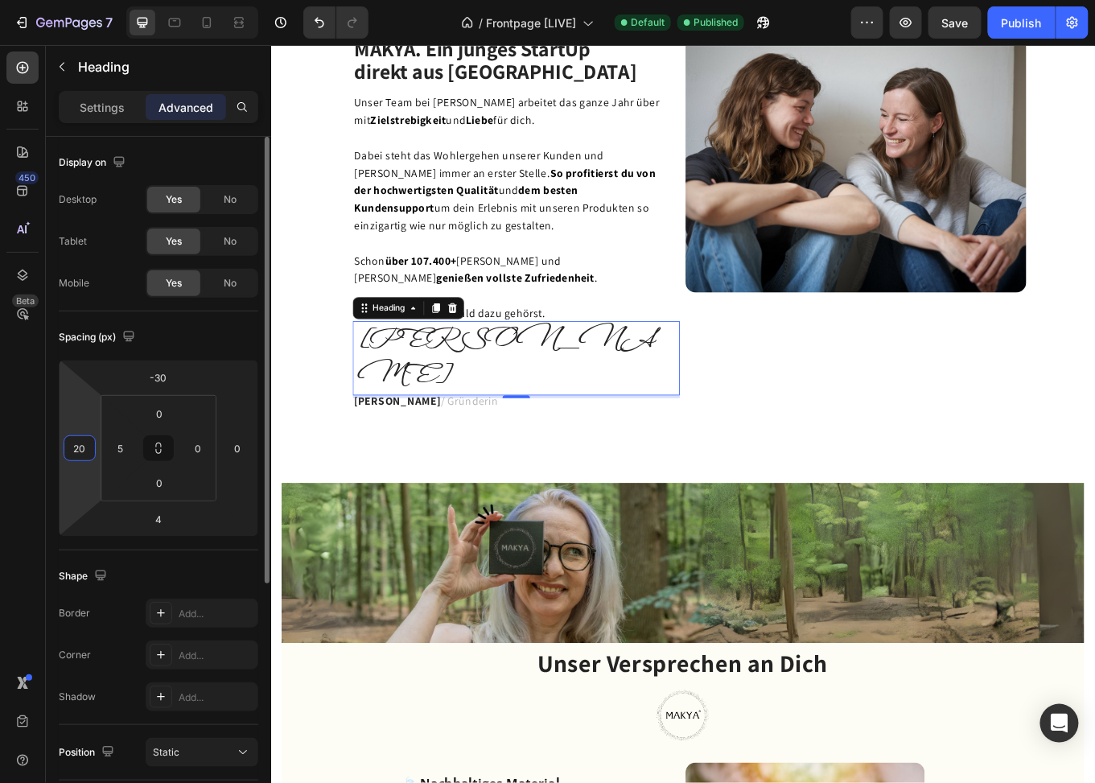
type input "20"
click at [75, 0] on html "7 Version history / Frontpage [LIVE] Default Published Preview Save Publish 450…" at bounding box center [547, 0] width 1095 height 0
click at [117, 446] on input "5" at bounding box center [121, 448] width 24 height 24
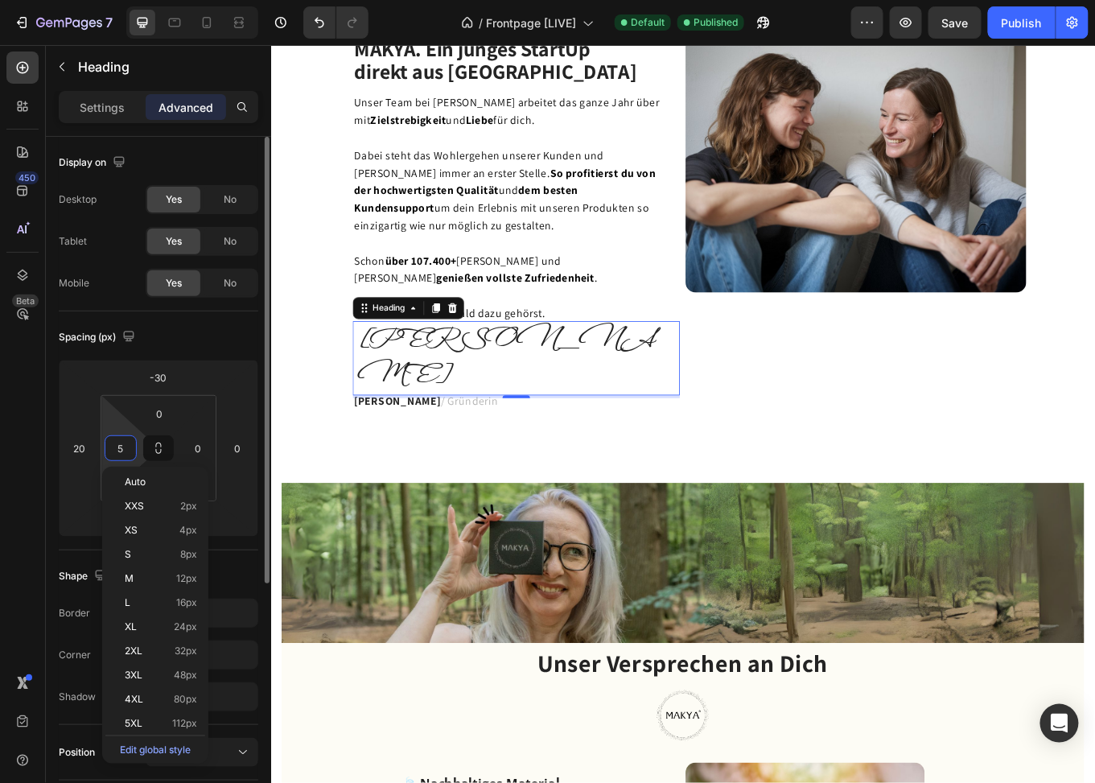
click at [117, 446] on input "5" at bounding box center [121, 448] width 24 height 24
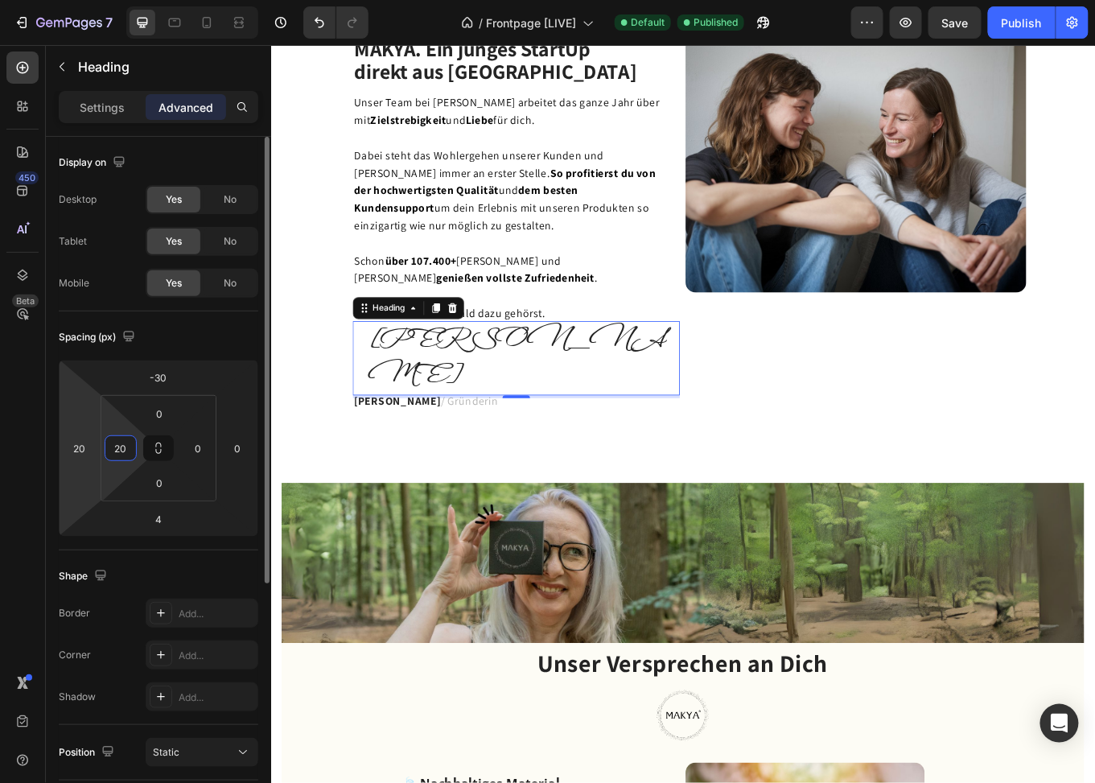
type input "20"
click at [85, 0] on html "7 Version history / Frontpage [LIVE] Default Published Preview Save Publish 450…" at bounding box center [547, 0] width 1095 height 0
click at [76, 0] on html "7 Version history / Frontpage [LIVE] Default Need republishing Preview Publish …" at bounding box center [547, 0] width 1095 height 0
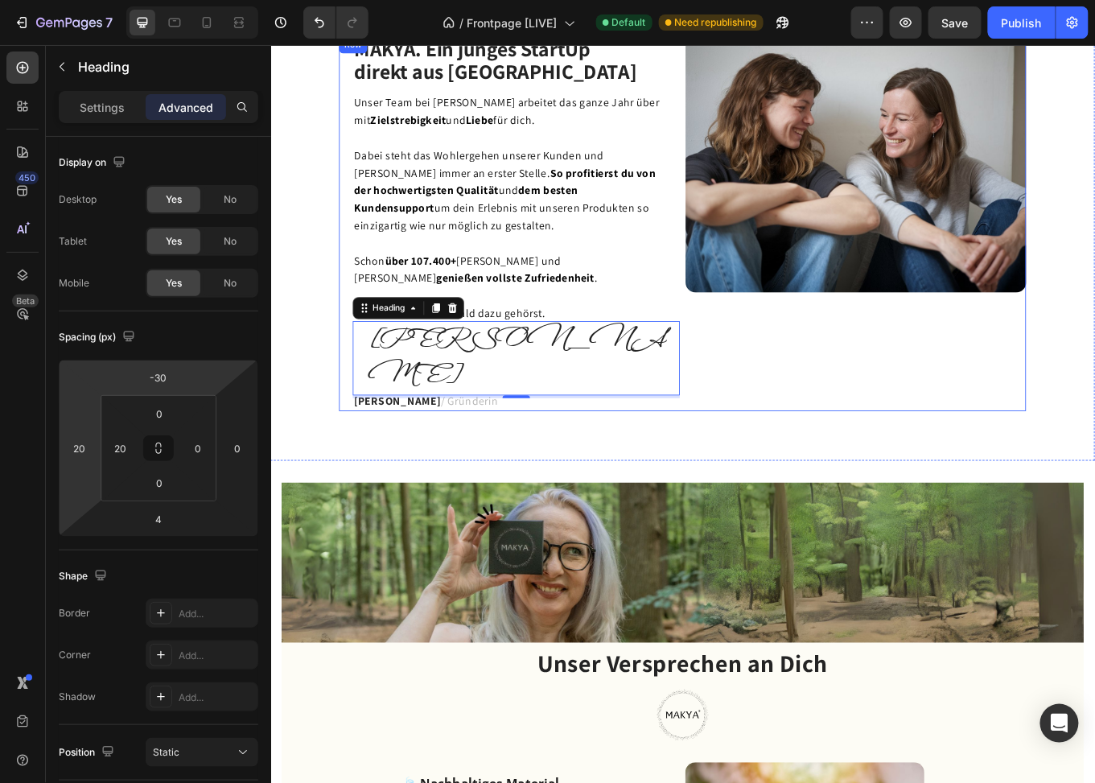
click at [814, 385] on div "Image" at bounding box center [955, 254] width 399 height 439
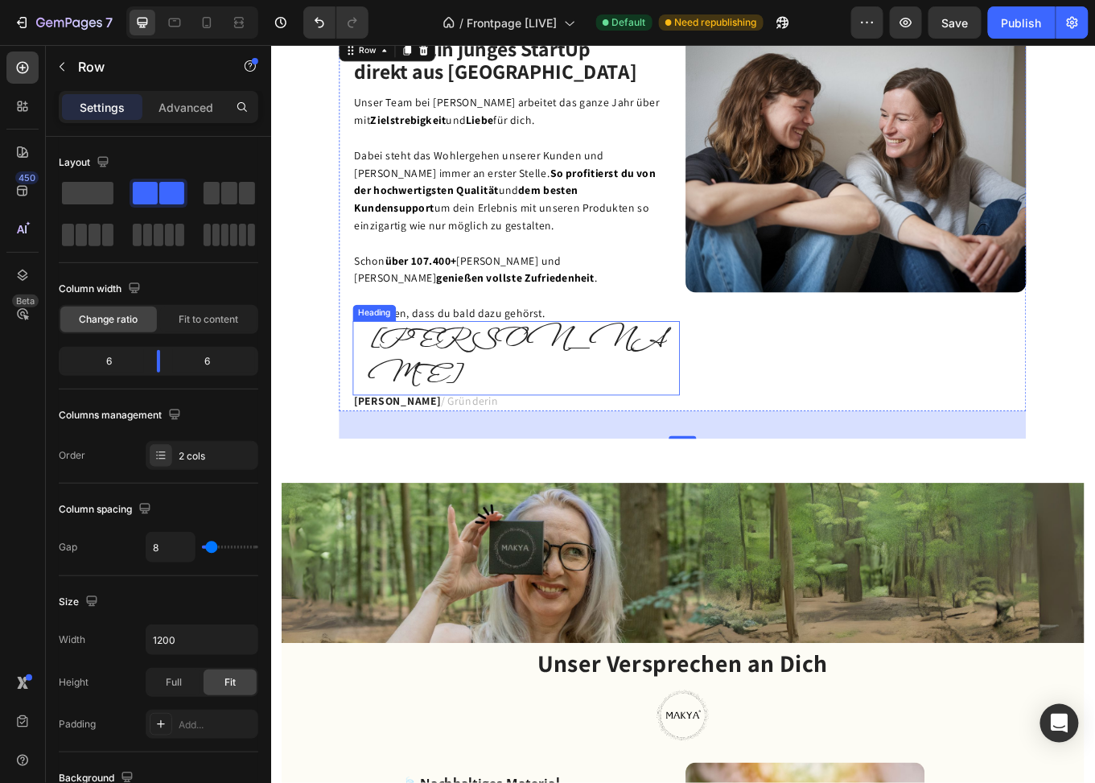
click at [410, 384] on h2 "[PERSON_NAME]" at bounding box center [566, 411] width 367 height 87
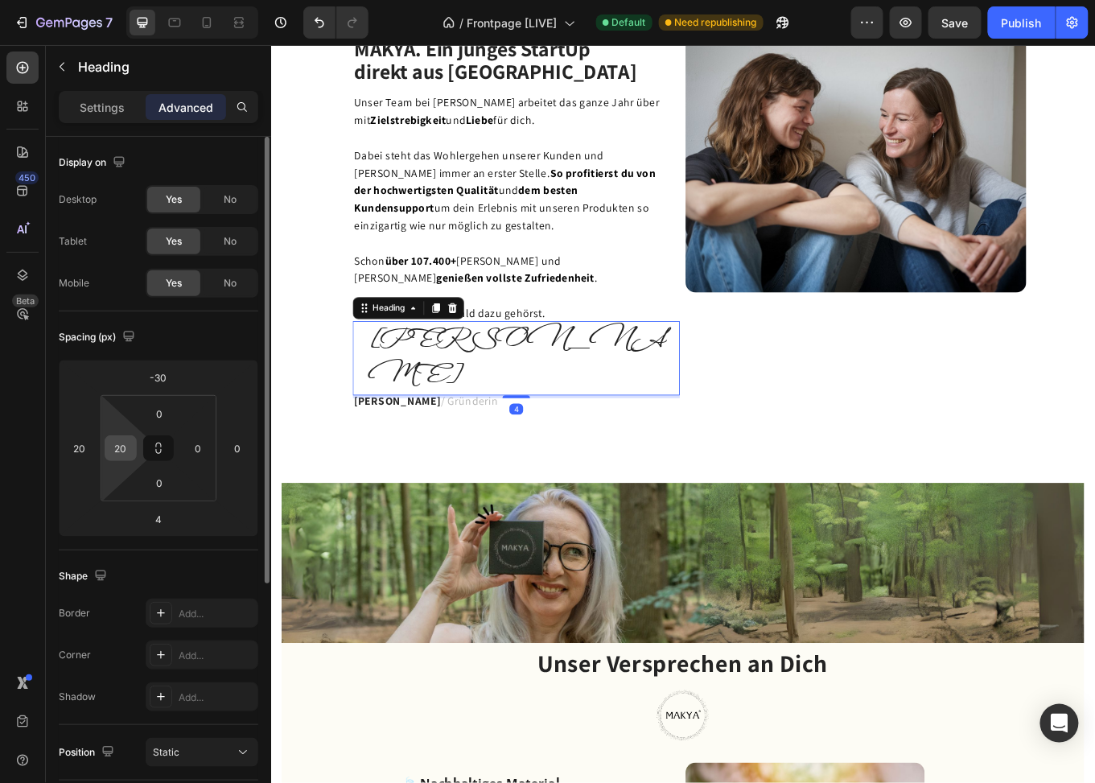
click at [123, 445] on input "20" at bounding box center [121, 448] width 24 height 24
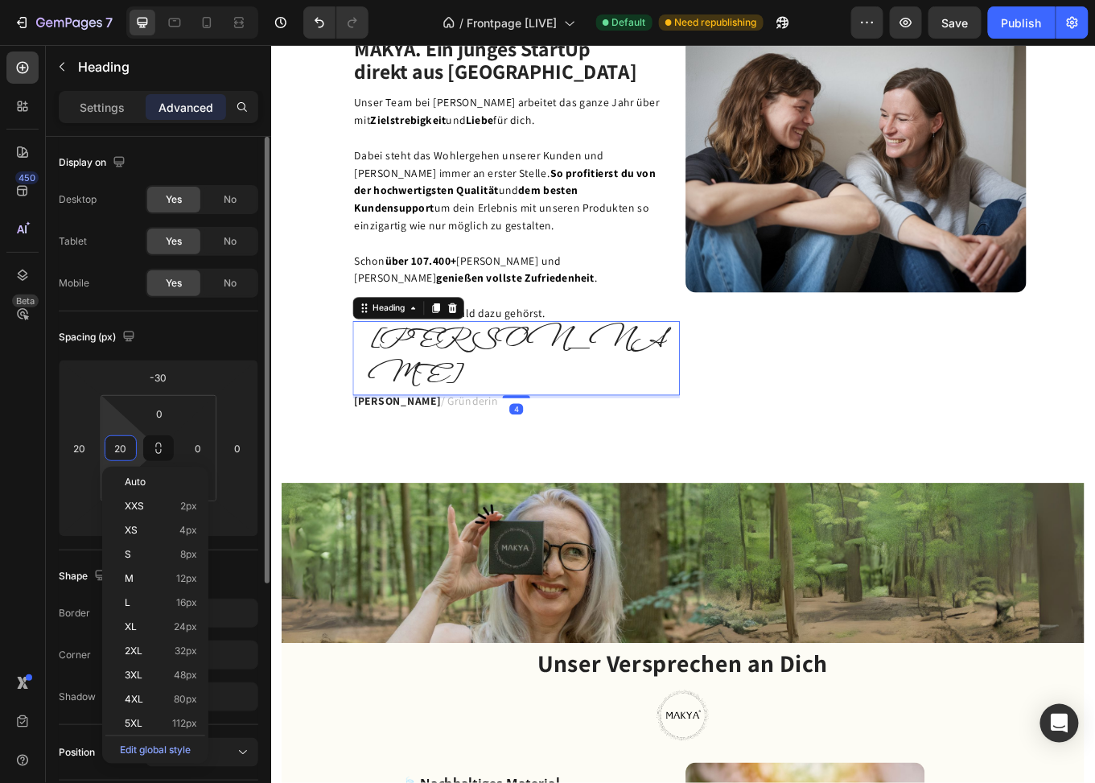
click at [123, 445] on input "20" at bounding box center [121, 448] width 24 height 24
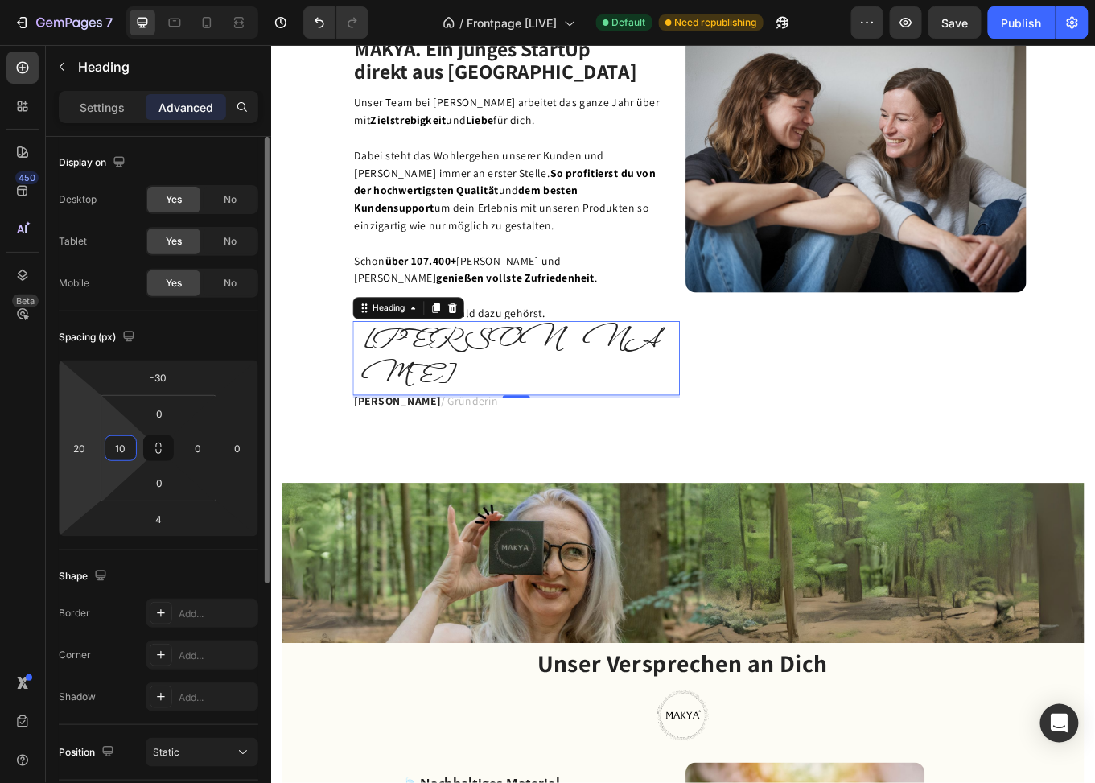
type input "10"
click at [85, 0] on html "7 Version history / Frontpage [LIVE] Default Need republishing Preview Save Pub…" at bounding box center [547, 0] width 1095 height 0
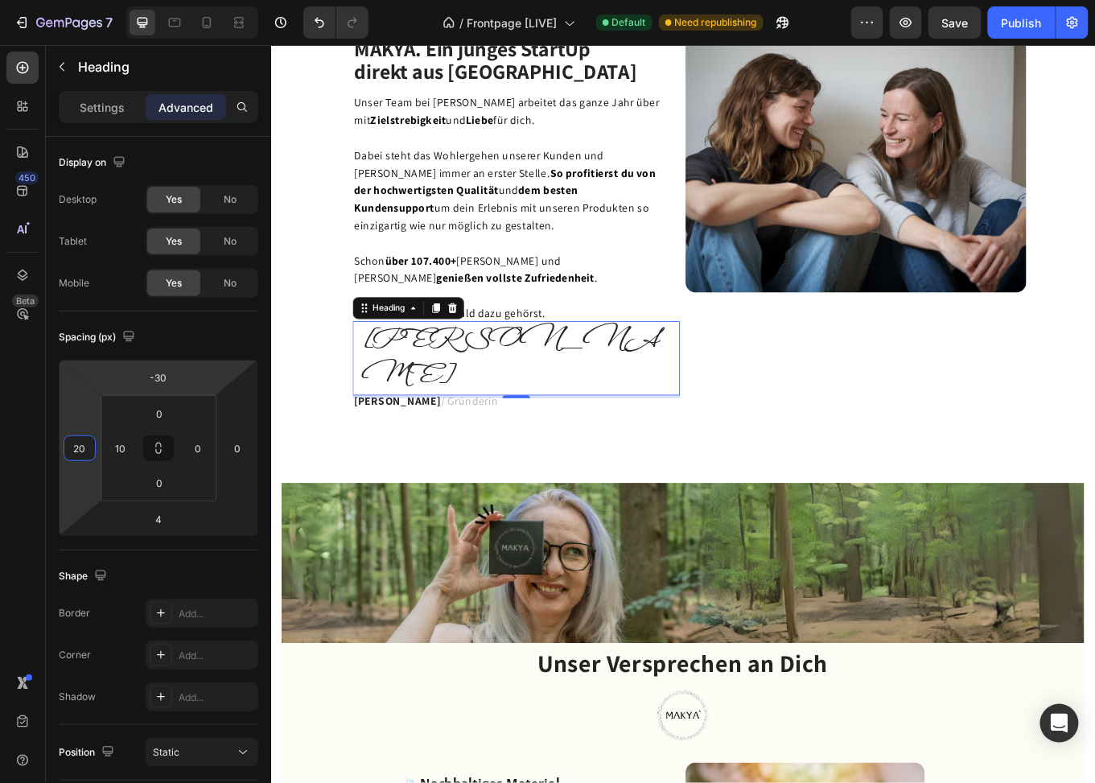
click at [569, 222] on strong "dem besten Kundensupport" at bounding box center [500, 225] width 262 height 38
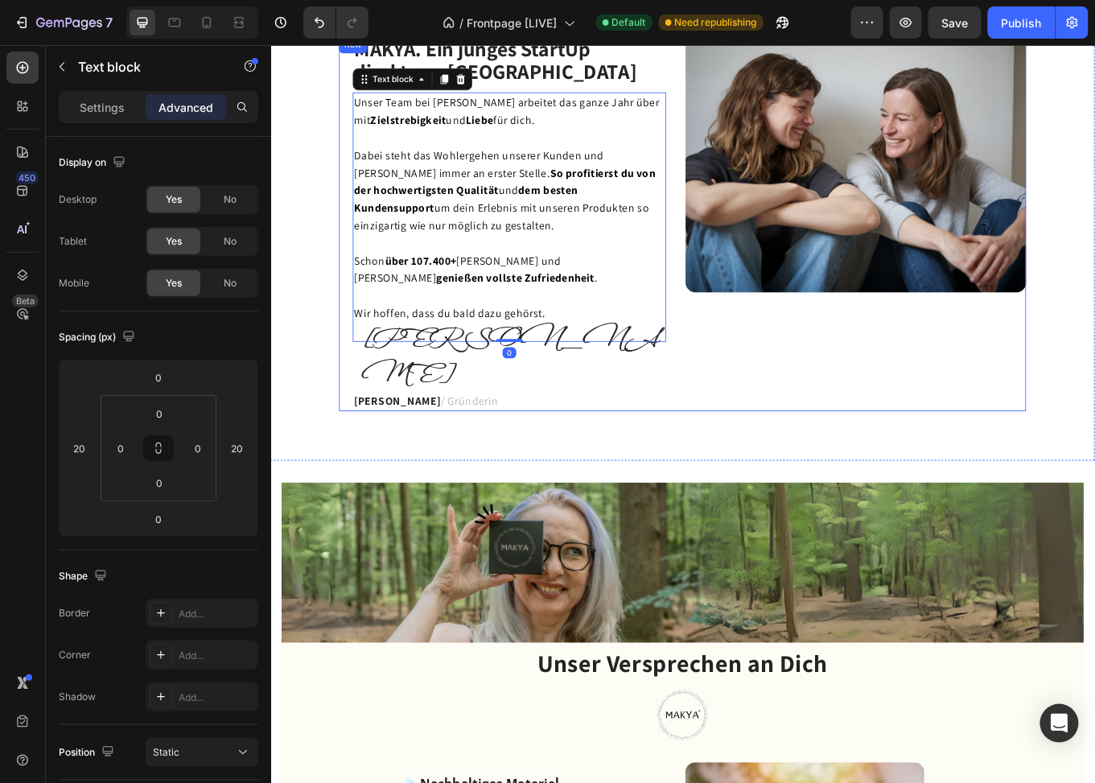
click at [830, 411] on div "Image" at bounding box center [955, 254] width 399 height 439
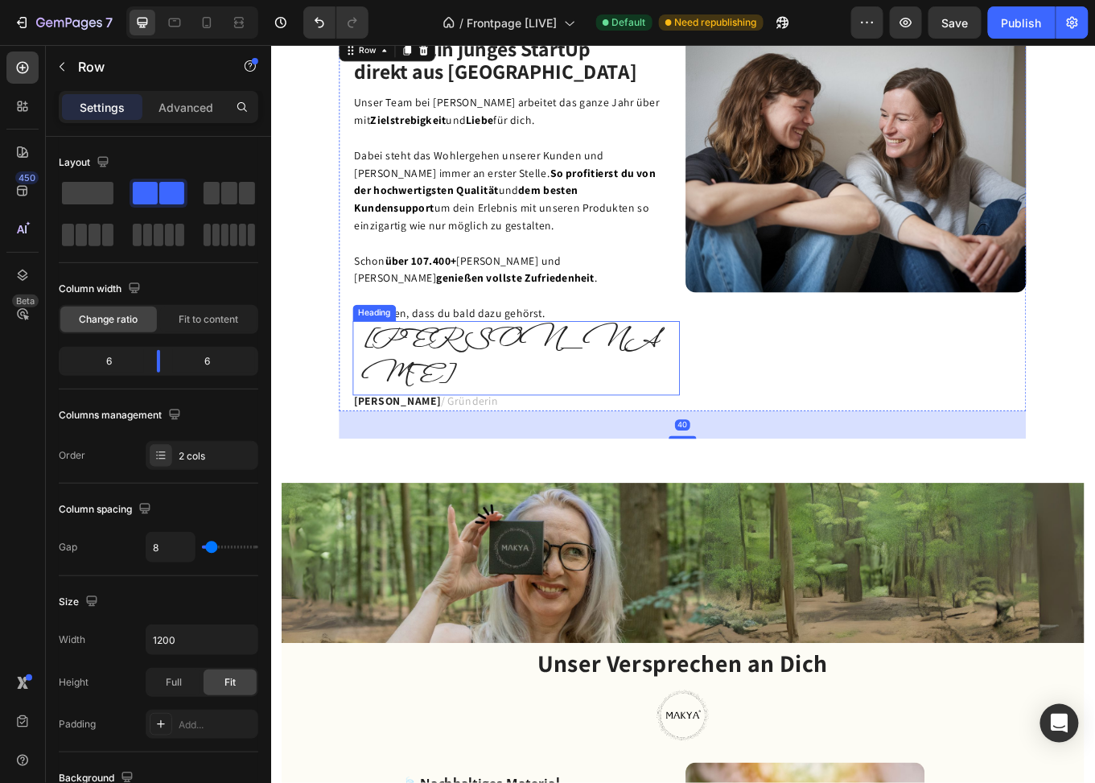
click at [440, 385] on h2 "[PERSON_NAME]" at bounding box center [562, 411] width 375 height 87
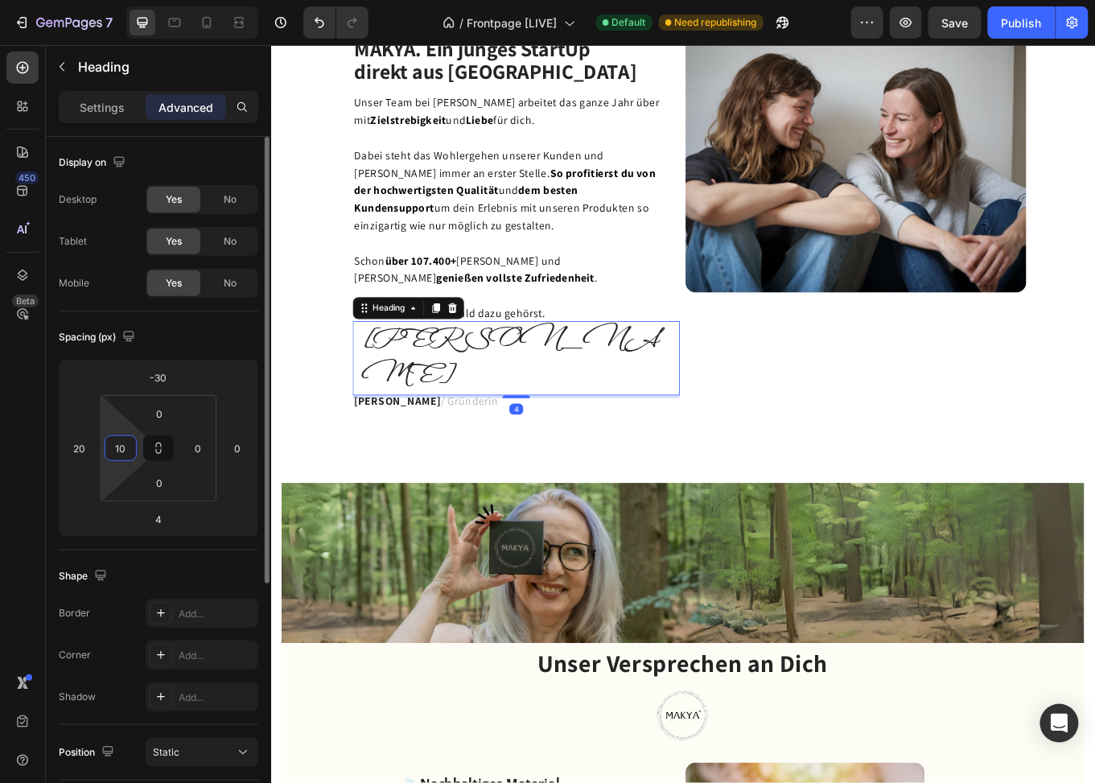
click at [126, 447] on input "10" at bounding box center [121, 448] width 24 height 24
type input "0"
click at [62, 0] on html "7 Version history / Frontpage [LIVE] Default Need republishing Preview Save Pub…" at bounding box center [547, 0] width 1095 height 0
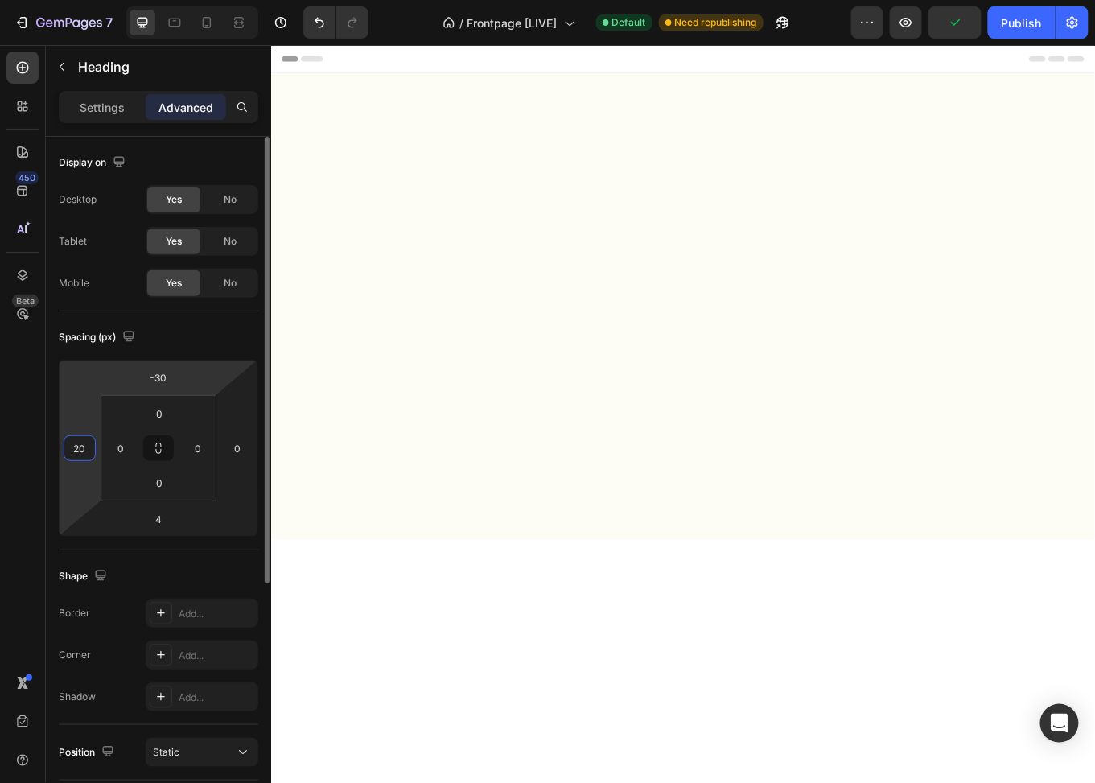
scroll to position [1812, 0]
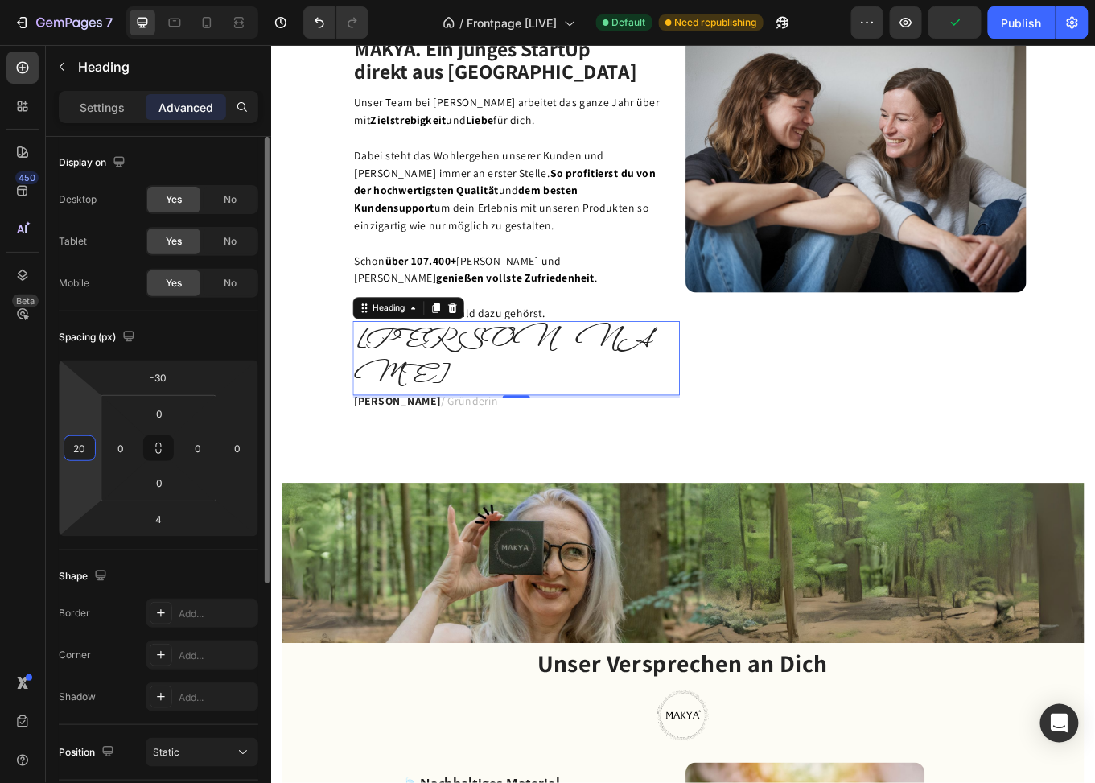
click at [87, 449] on input "20" at bounding box center [80, 448] width 24 height 24
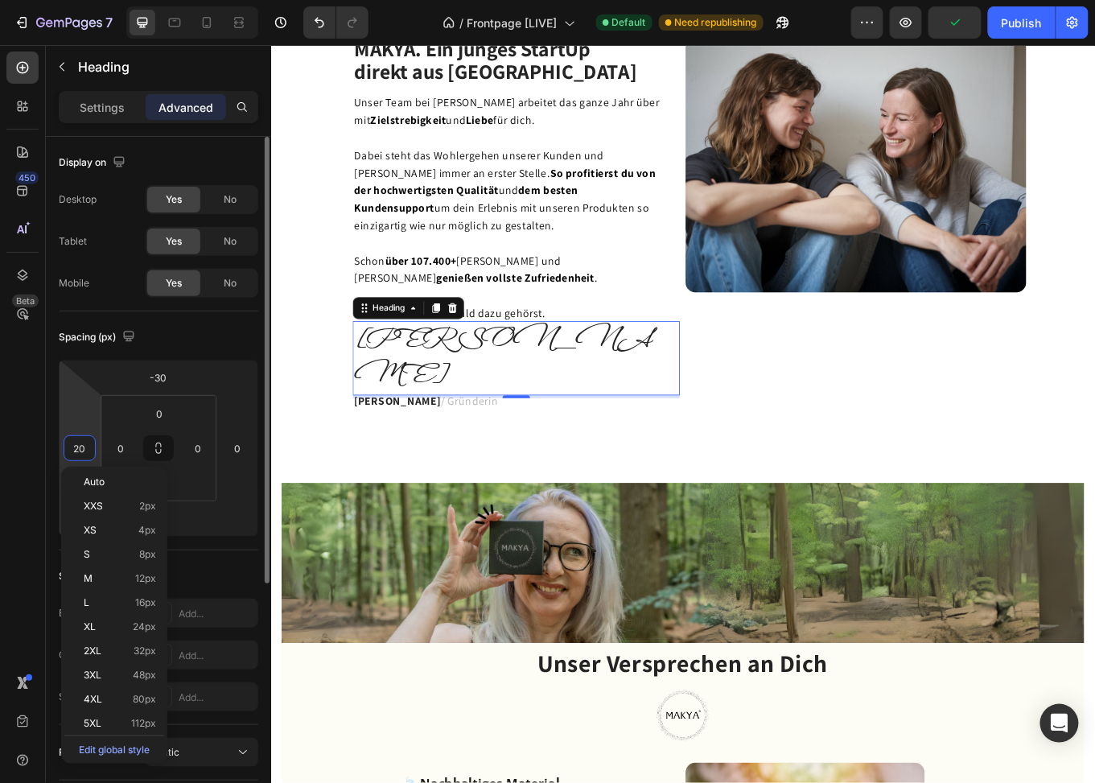
click at [87, 449] on input "20" at bounding box center [80, 448] width 24 height 24
type input "15"
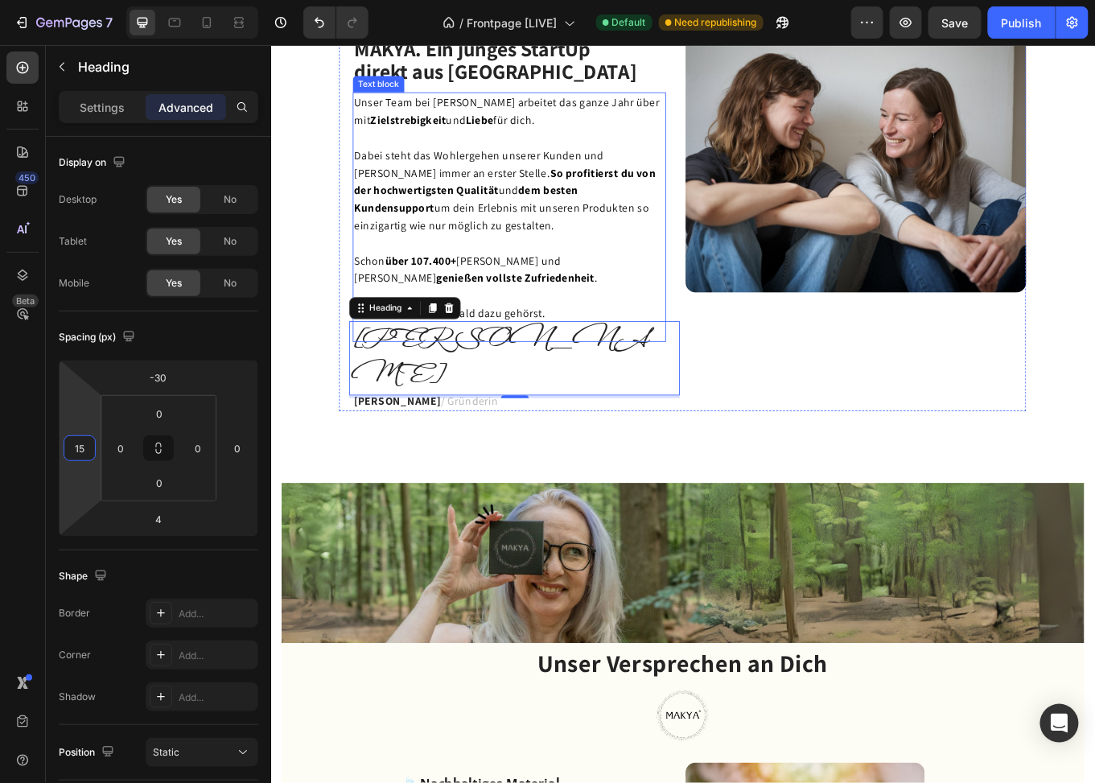
click at [514, 165] on span "Dabei steht das Wohlergehen unserer Kunden und Kundinnen immer an erster Stelle…" at bounding box center [545, 214] width 353 height 99
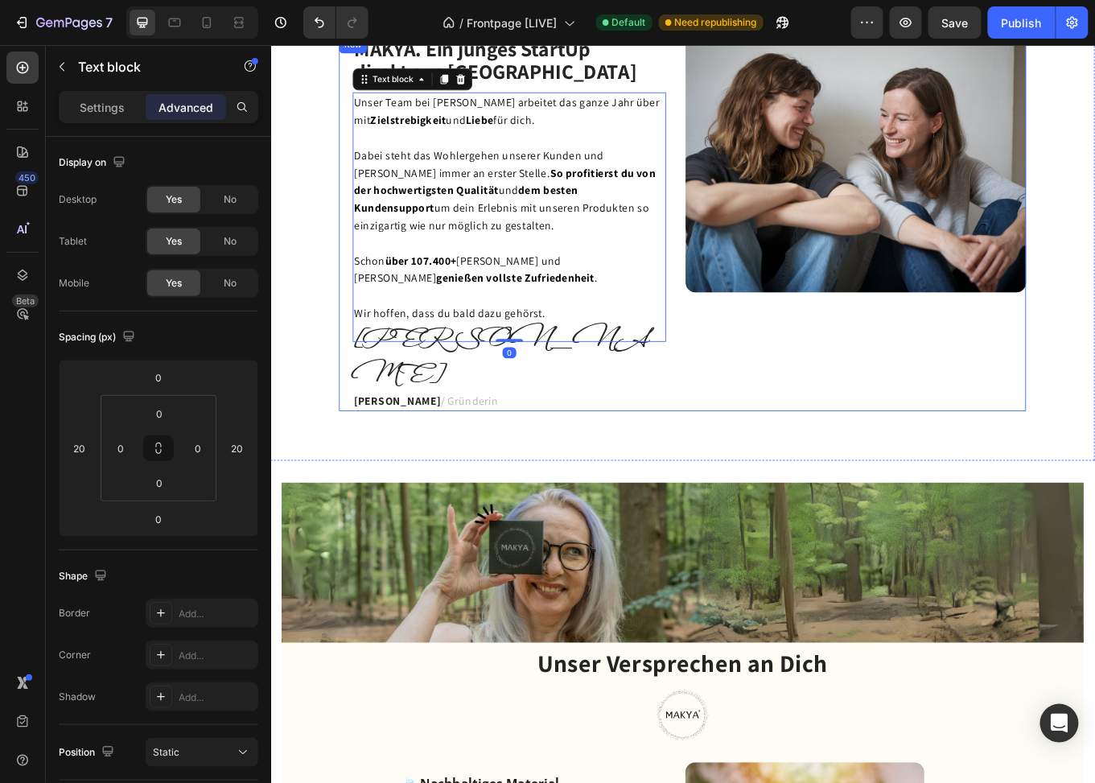
click at [783, 412] on div "Image" at bounding box center [955, 254] width 399 height 439
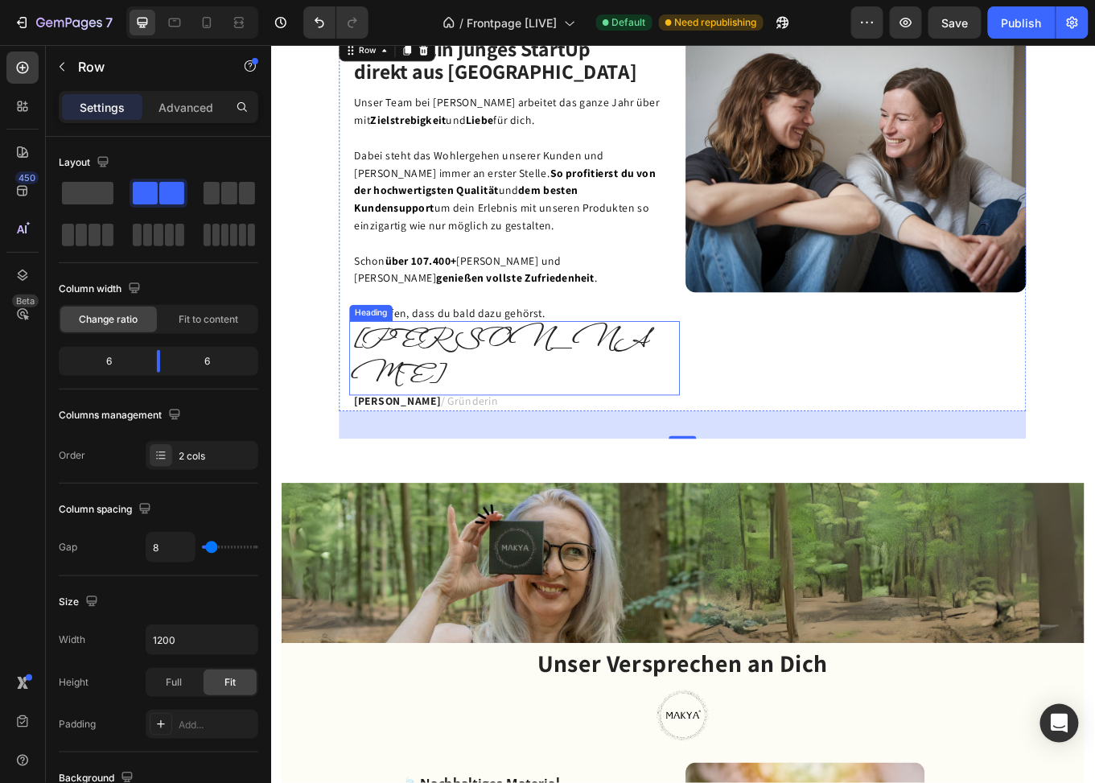
click at [424, 394] on h2 "[PERSON_NAME]" at bounding box center [556, 411] width 387 height 87
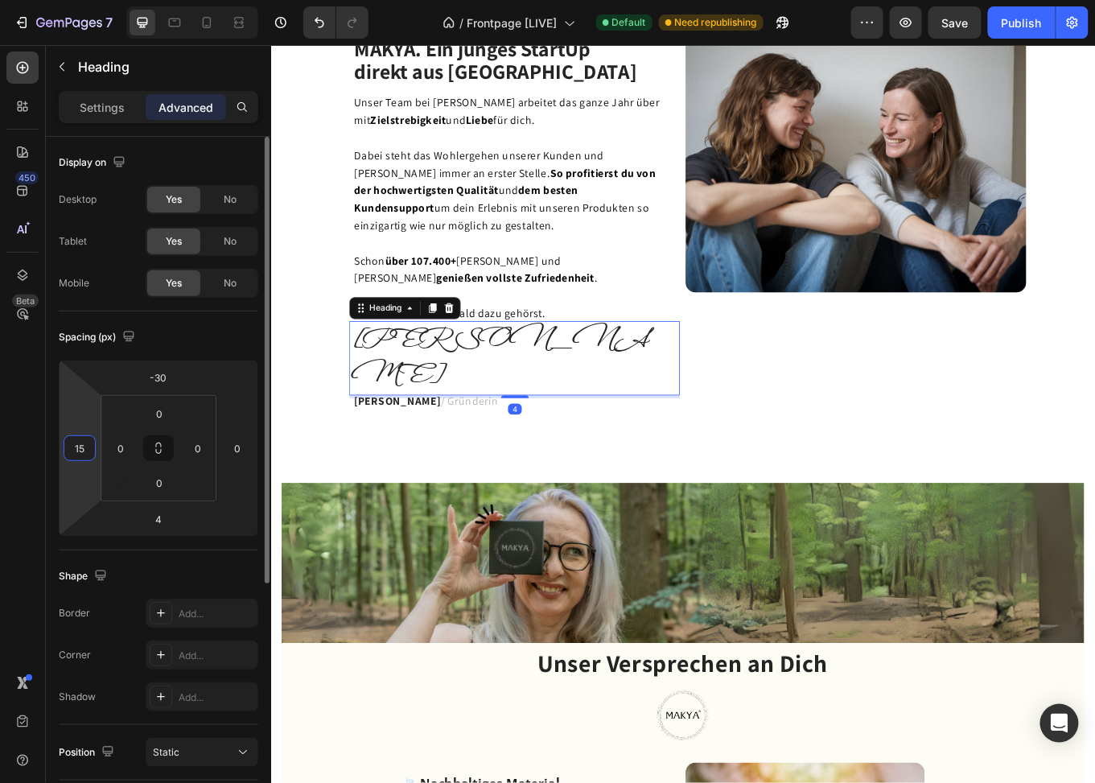
click at [85, 439] on input "15" at bounding box center [80, 448] width 24 height 24
type input "20"
click at [76, 0] on html "7 Version history / Frontpage [LIVE] Default Need republishing Preview Save Pub…" at bounding box center [547, 0] width 1095 height 0
click at [420, 391] on h2 "[PERSON_NAME]" at bounding box center [558, 411] width 383 height 87
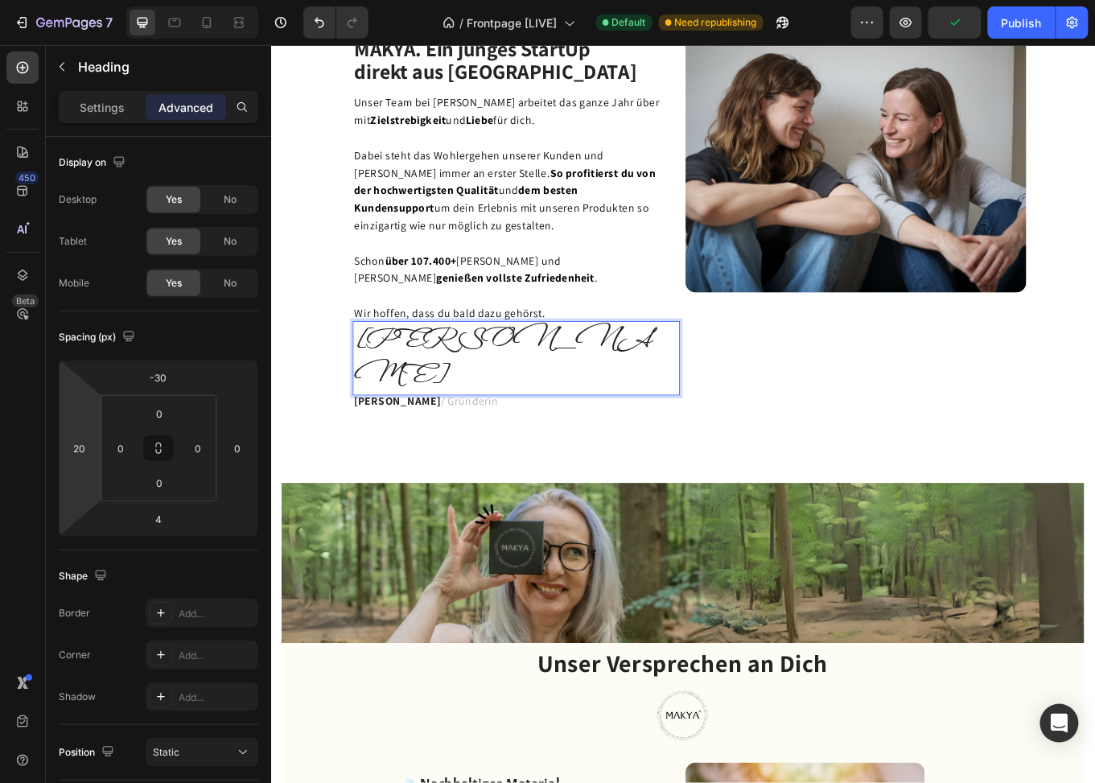
click at [370, 387] on p "[PERSON_NAME]" at bounding box center [559, 411] width 380 height 84
click at [483, 200] on span "Dabei steht das Wohlergehen unserer Kunden und Kundinnen immer an erster Stelle…" at bounding box center [545, 214] width 353 height 99
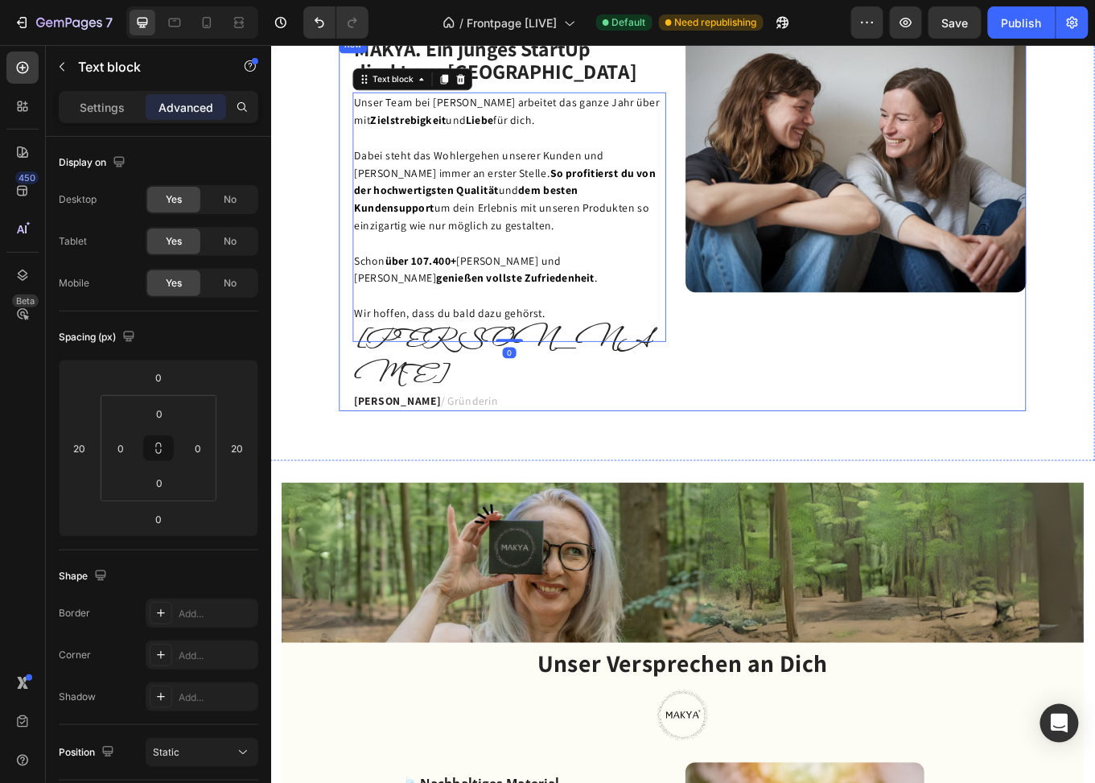
click at [851, 405] on div "Image" at bounding box center [955, 254] width 399 height 439
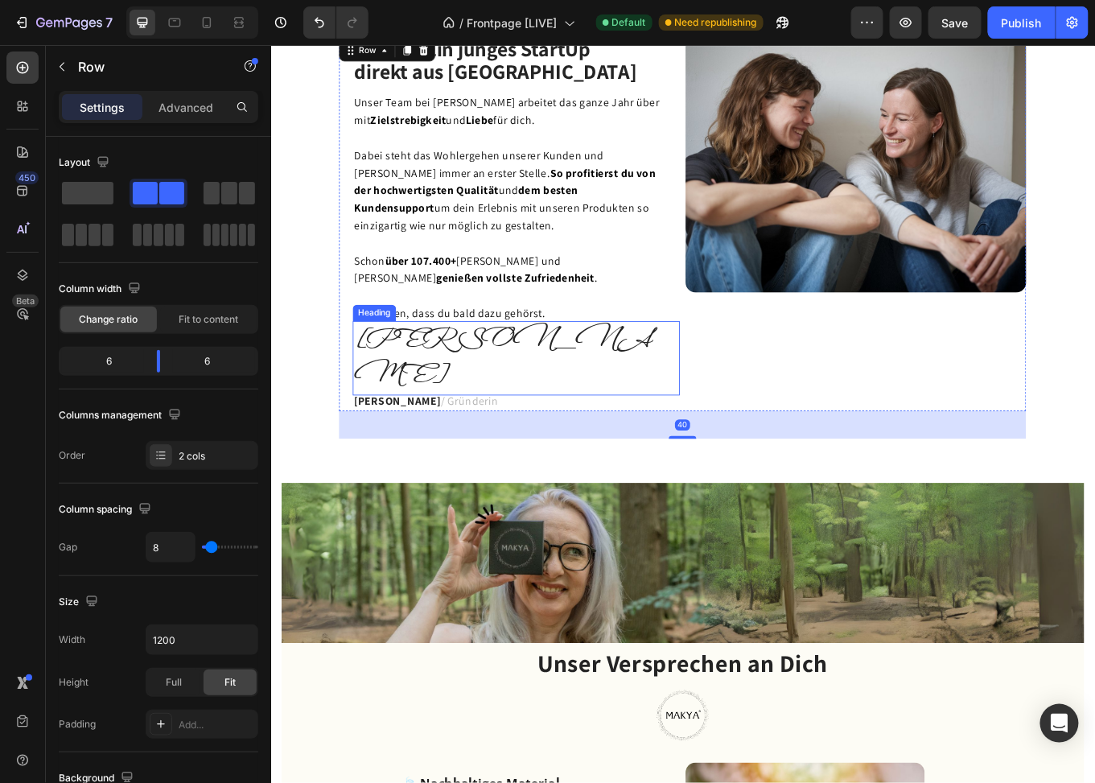
click at [431, 388] on p "[PERSON_NAME]" at bounding box center [559, 411] width 380 height 84
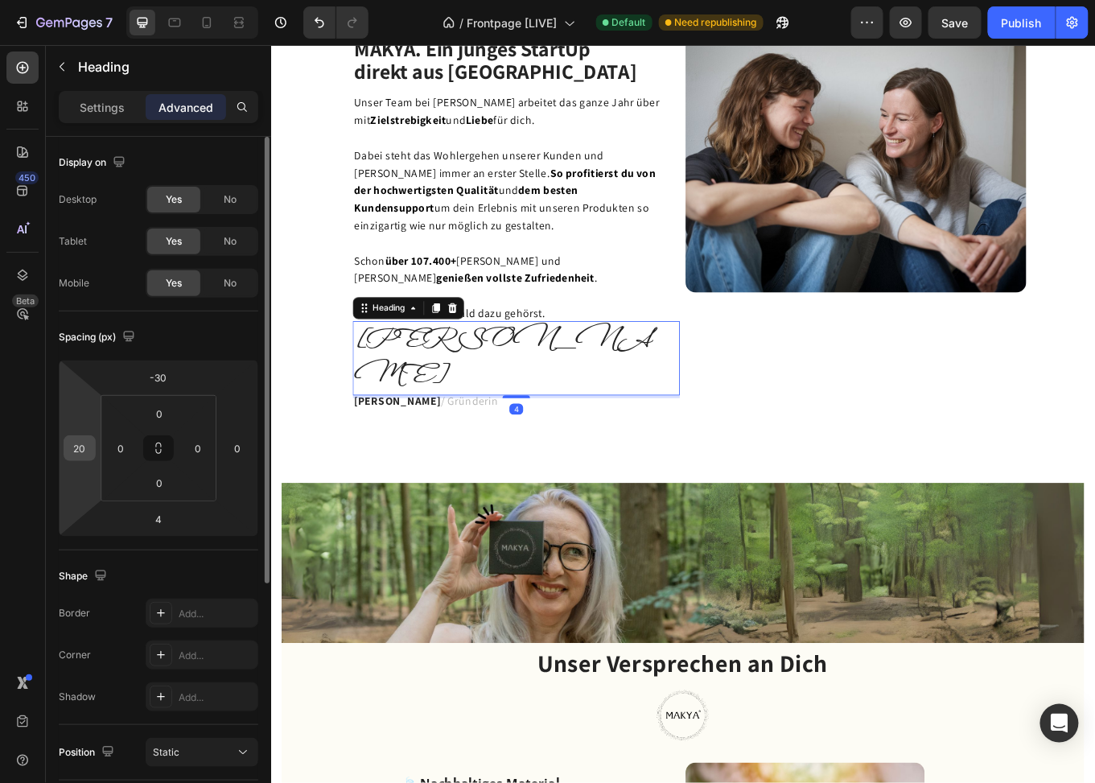
click at [86, 445] on input "20" at bounding box center [80, 448] width 24 height 24
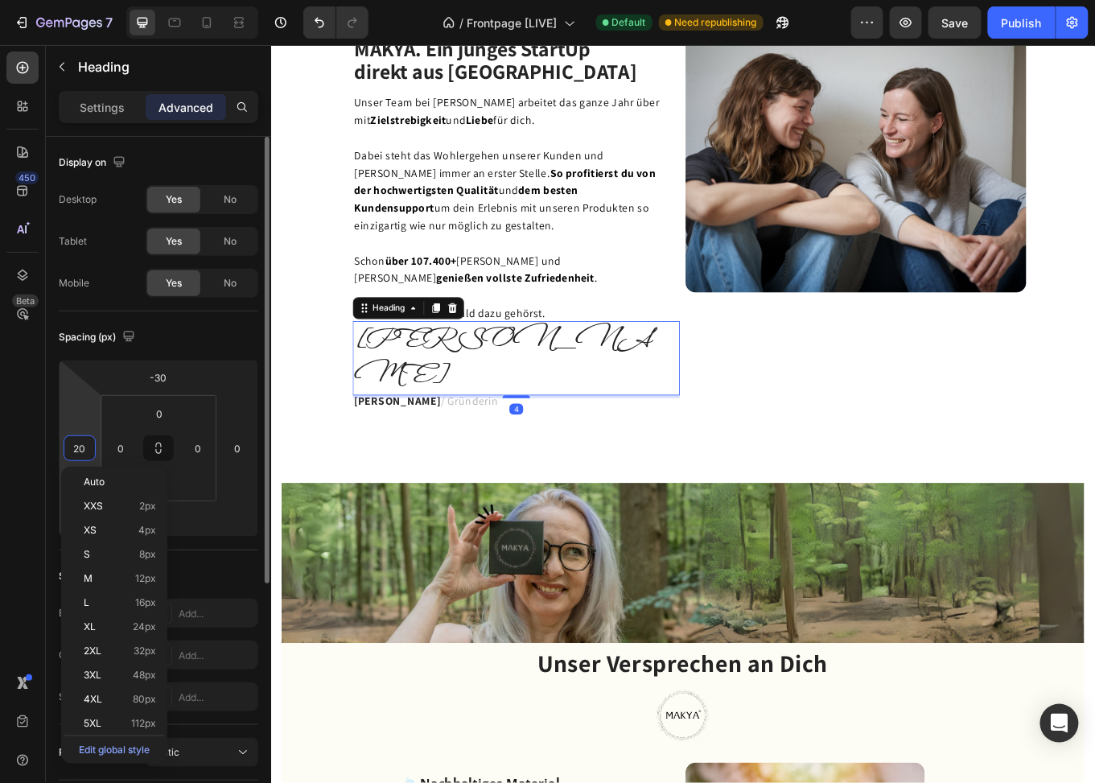
click at [86, 445] on input "20" at bounding box center [80, 448] width 24 height 24
type input "18"
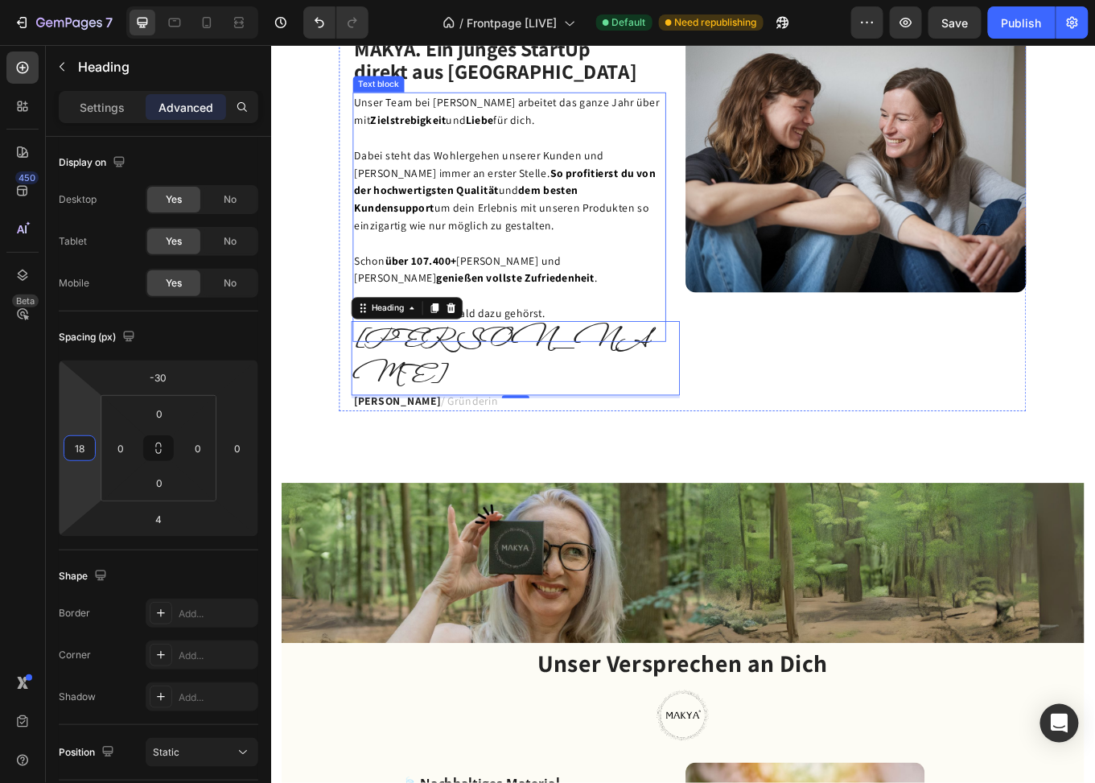
click at [625, 167] on span "Dabei steht das Wohlergehen unserer Kunden und Kundinnen immer an erster Stelle…" at bounding box center [545, 214] width 353 height 99
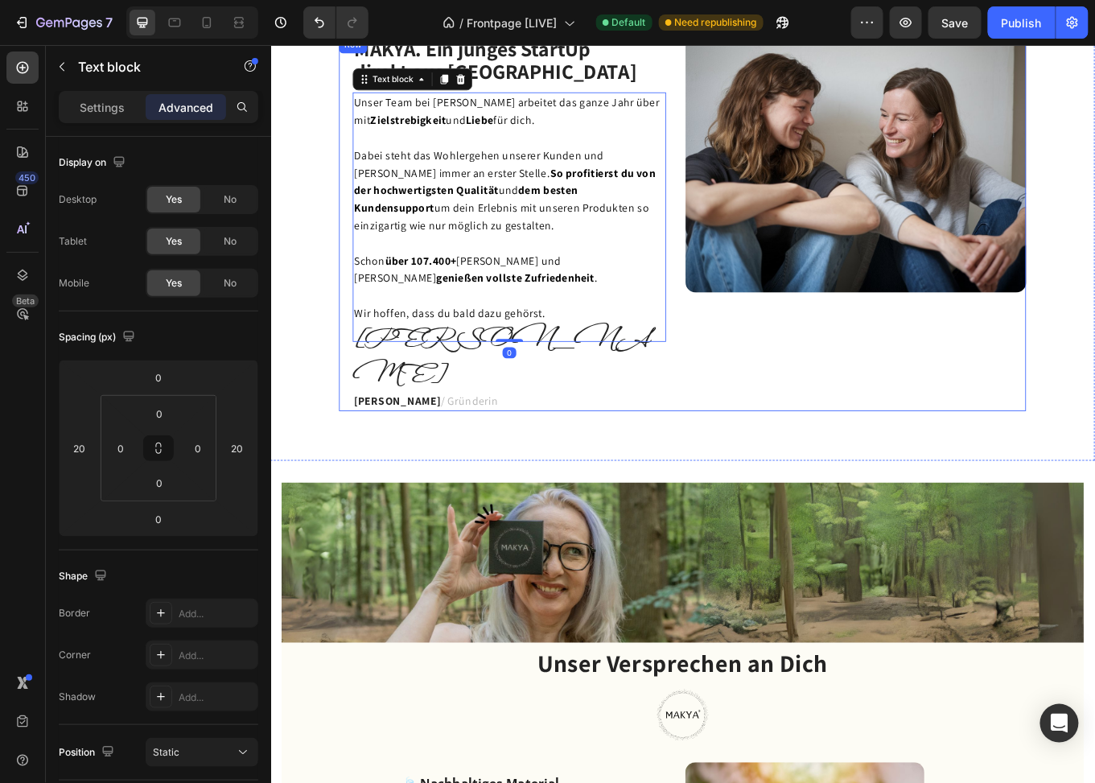
click at [843, 439] on div "⁠⁠⁠⁠⁠⁠⁠ MAKYA. Ein junges StartUp direkt aus Hamburg Heading Unser Team bei Mak…" at bounding box center [753, 270] width 805 height 471
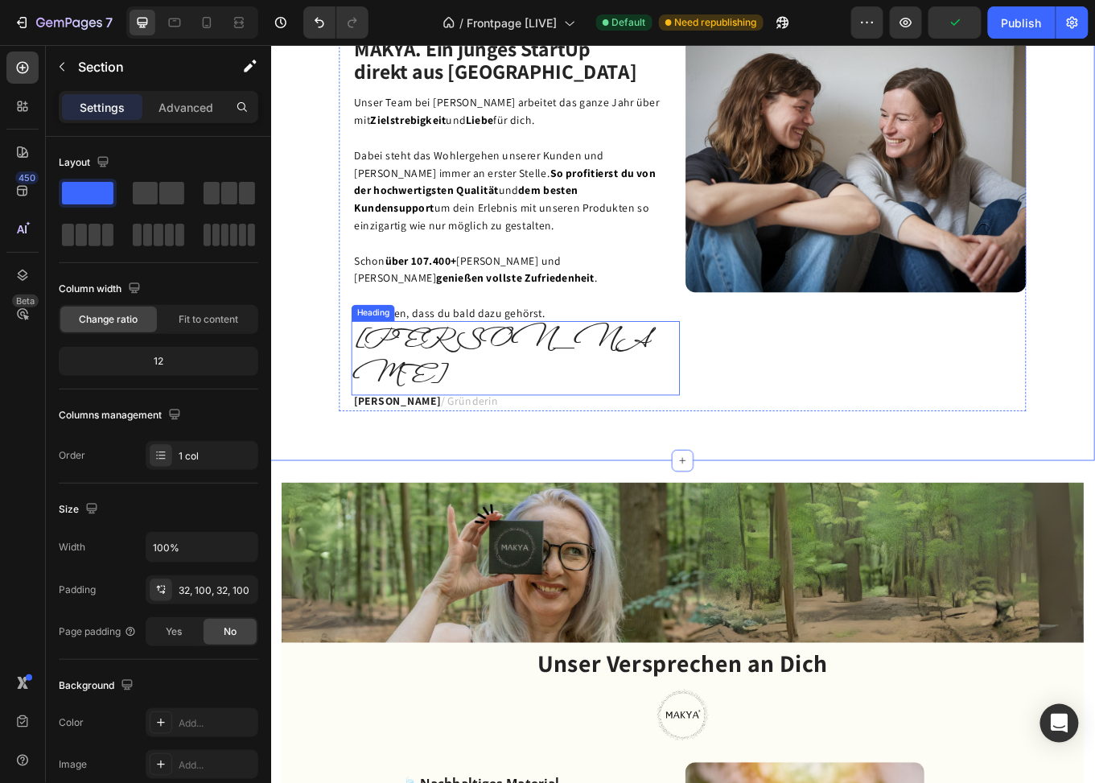
click at [470, 374] on p "[PERSON_NAME]" at bounding box center [557, 411] width 381 height 84
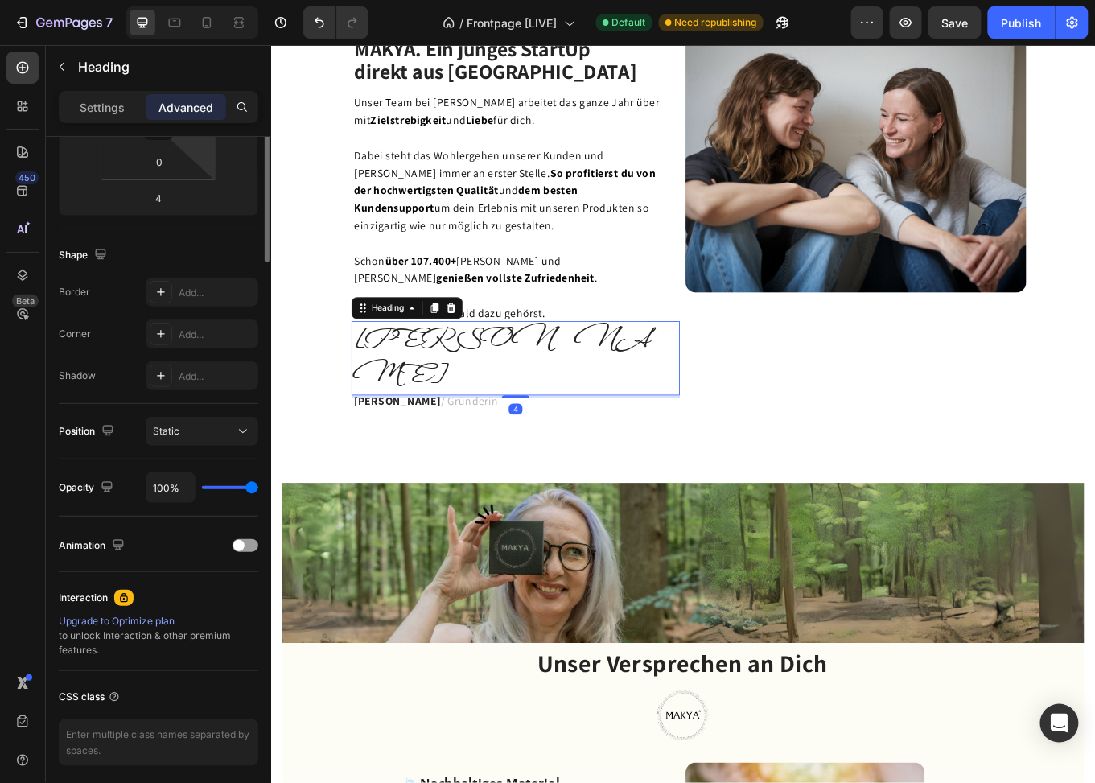
scroll to position [0, 0]
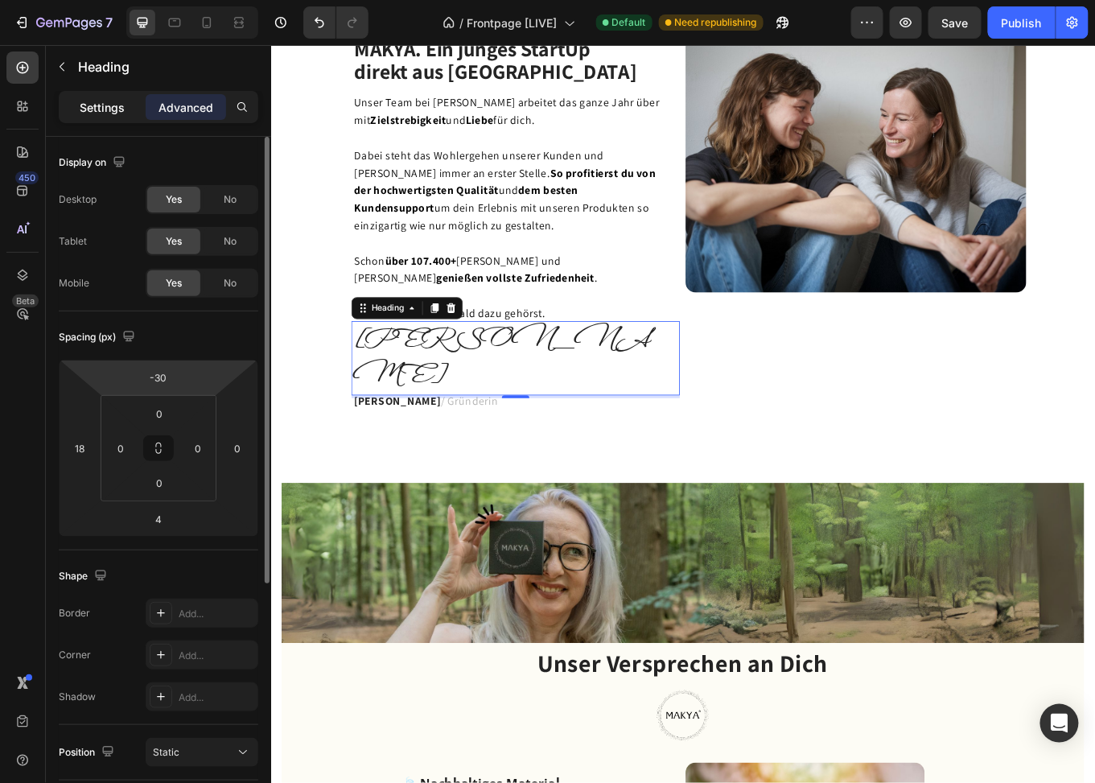
click at [106, 105] on p "Settings" at bounding box center [102, 107] width 45 height 17
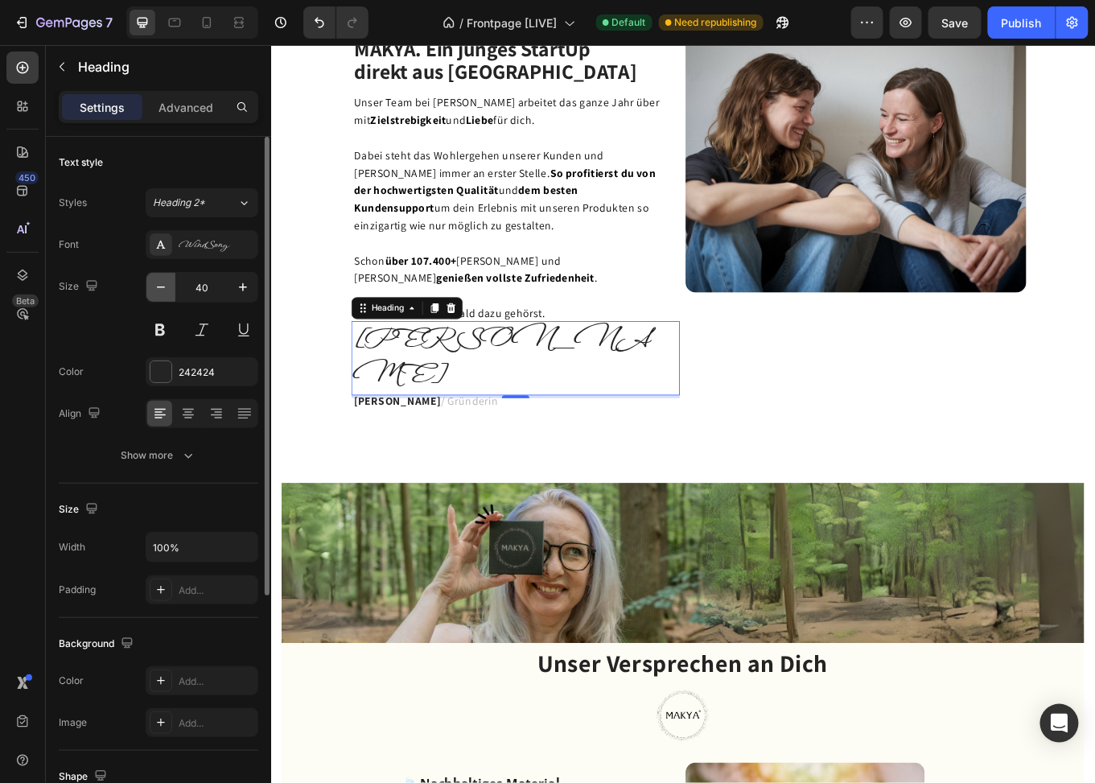
click at [163, 287] on icon "button" at bounding box center [161, 288] width 8 height 2
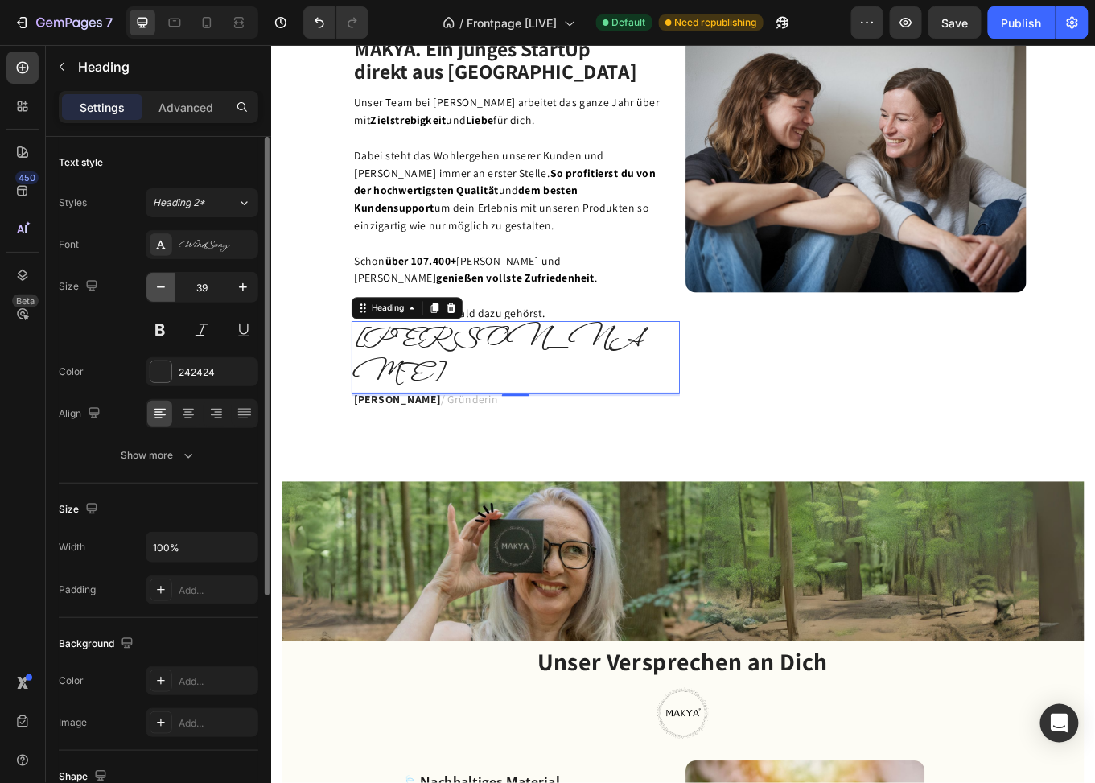
click at [163, 287] on icon "button" at bounding box center [161, 288] width 8 height 2
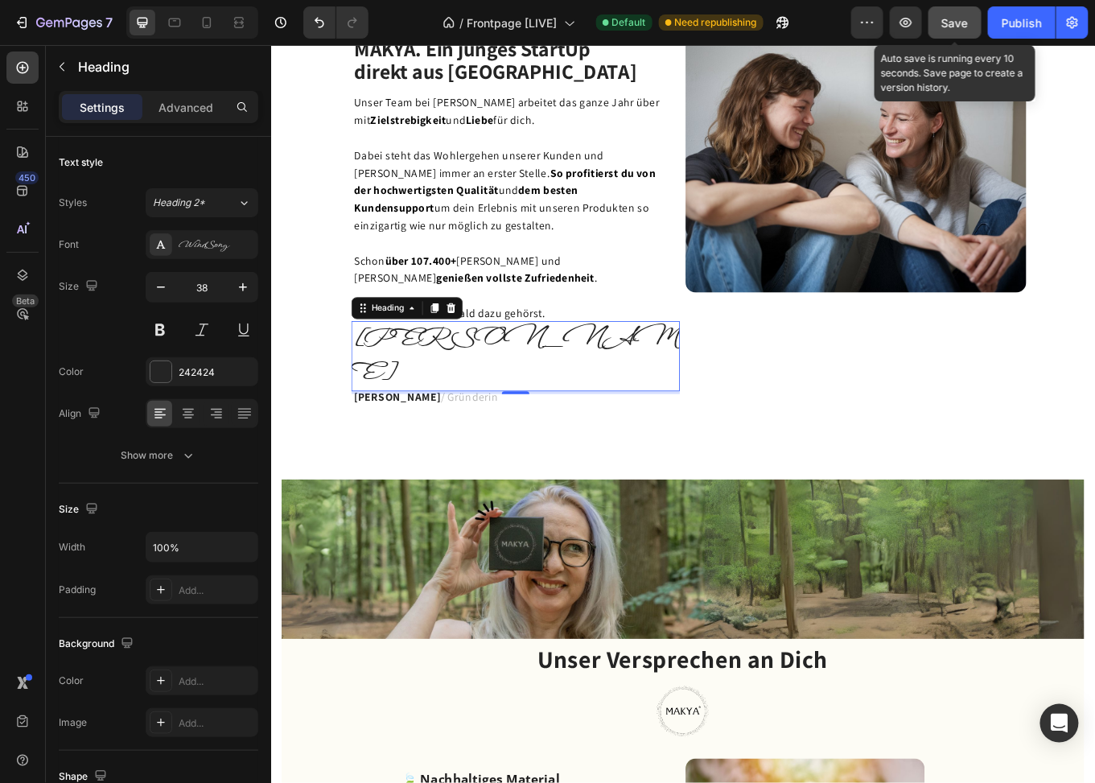
click at [947, 19] on span "Save" at bounding box center [955, 23] width 27 height 14
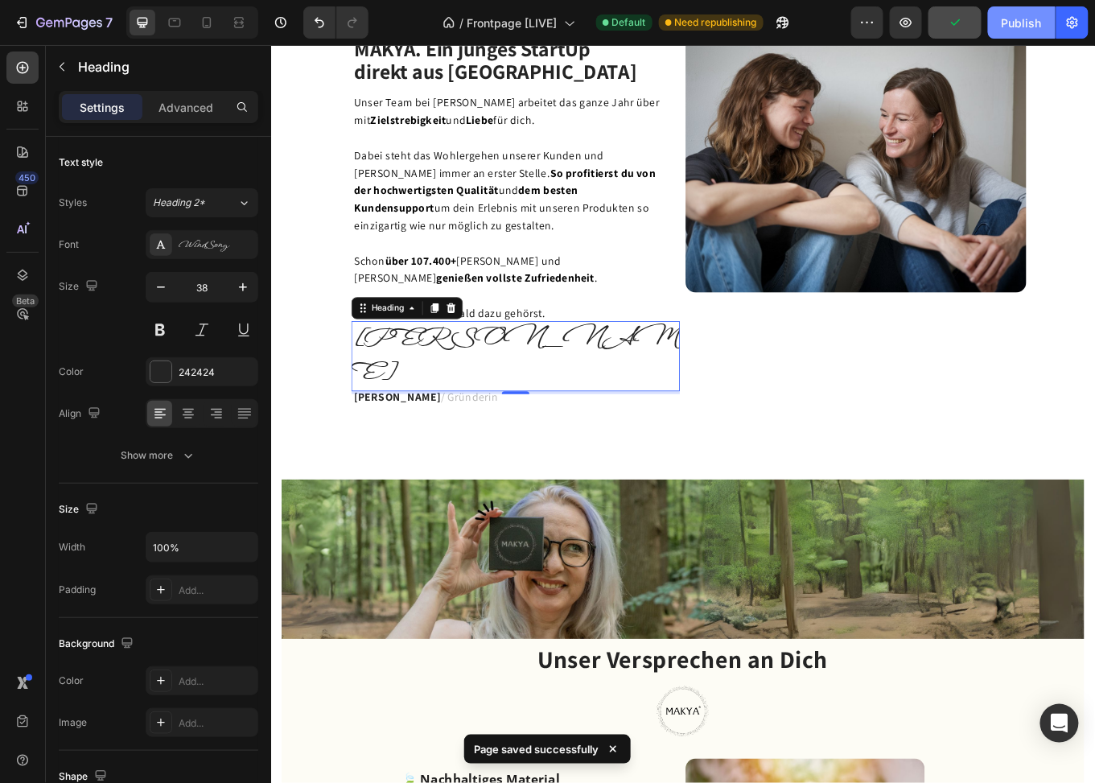
click at [1002, 22] on button "Publish" at bounding box center [1022, 22] width 68 height 32
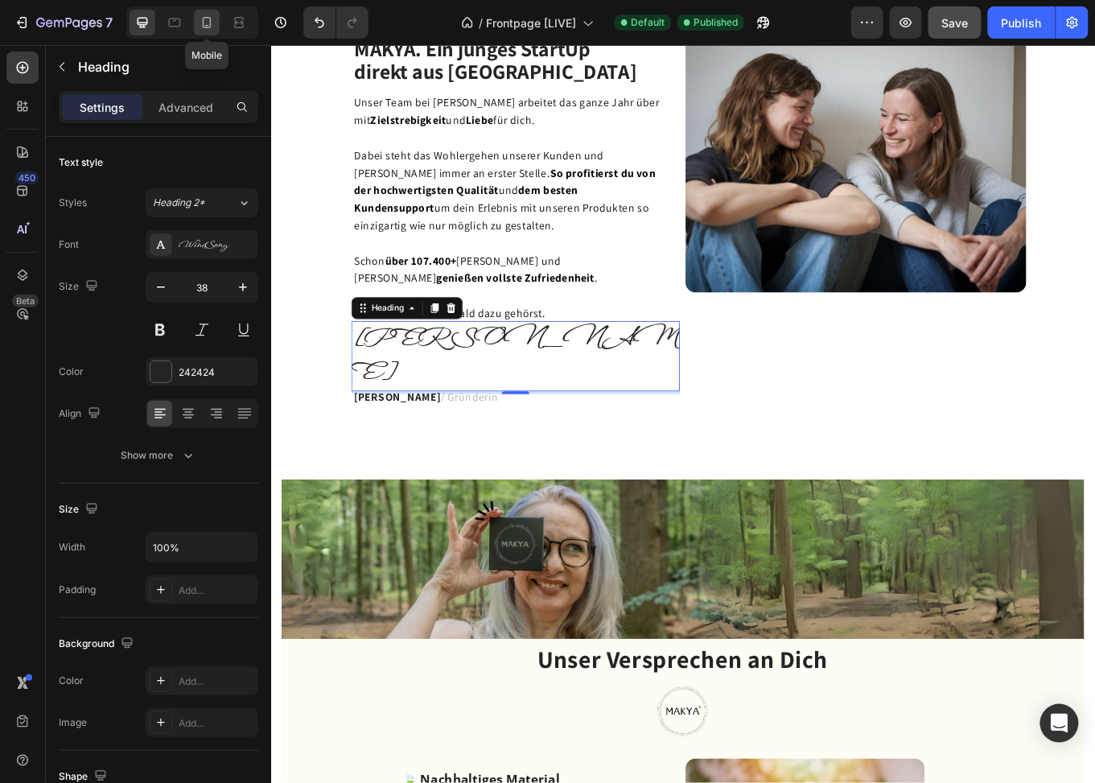
click at [205, 25] on icon at bounding box center [207, 22] width 9 height 11
type input "36"
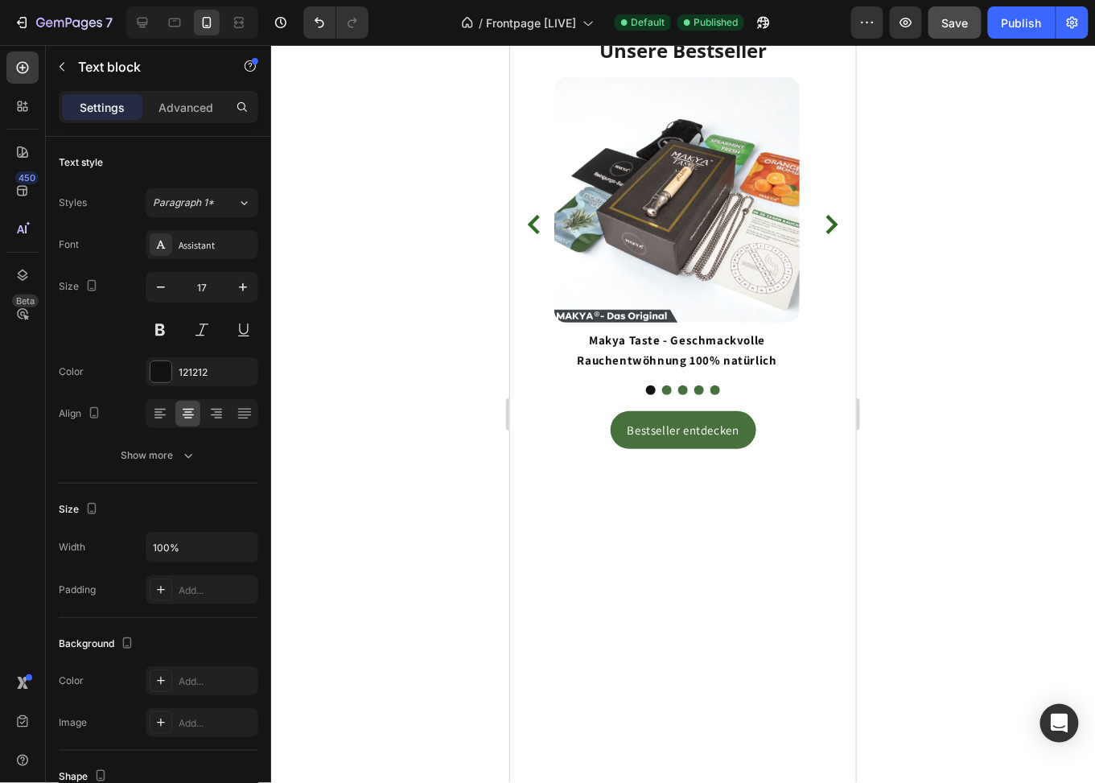
scroll to position [4414, 0]
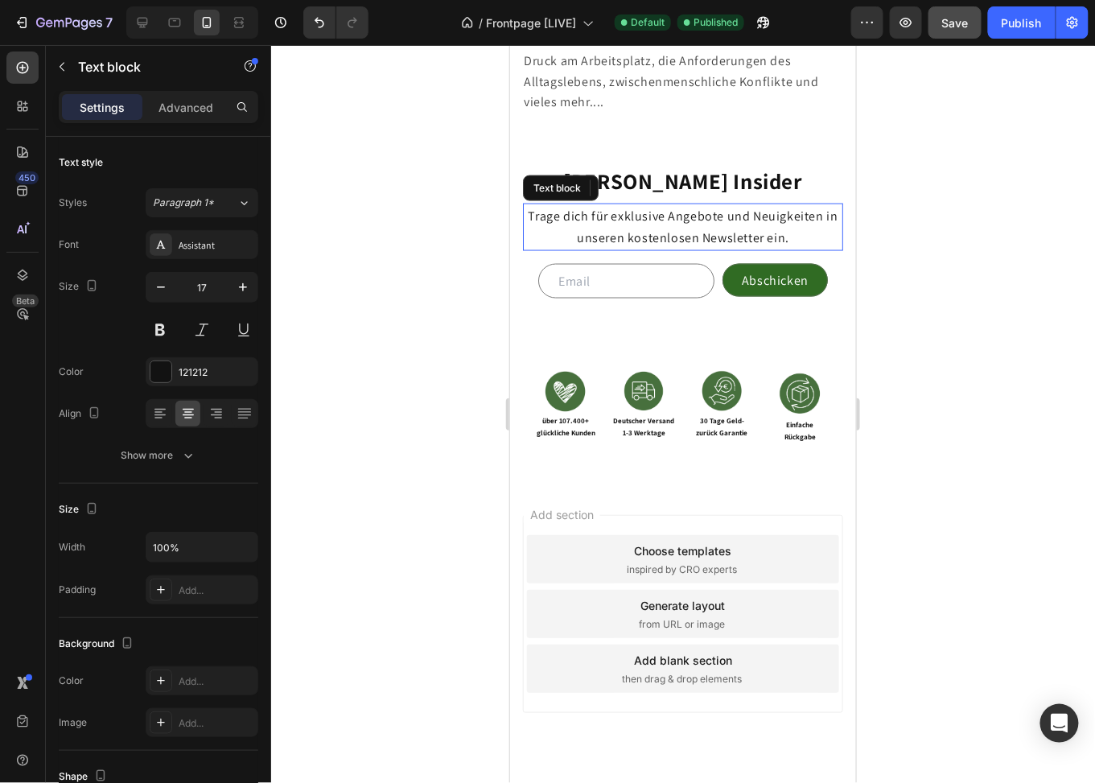
click at [743, 245] on span "Trage dich für exklusive Angebote und Neuigkeiten in unseren kostenlosen Newsle…" at bounding box center [682, 226] width 310 height 39
click at [793, 248] on p "Trage dich für exklusive Angebote und Neuigkeiten in unseren kostenlosen Newsle…" at bounding box center [682, 225] width 317 height 43
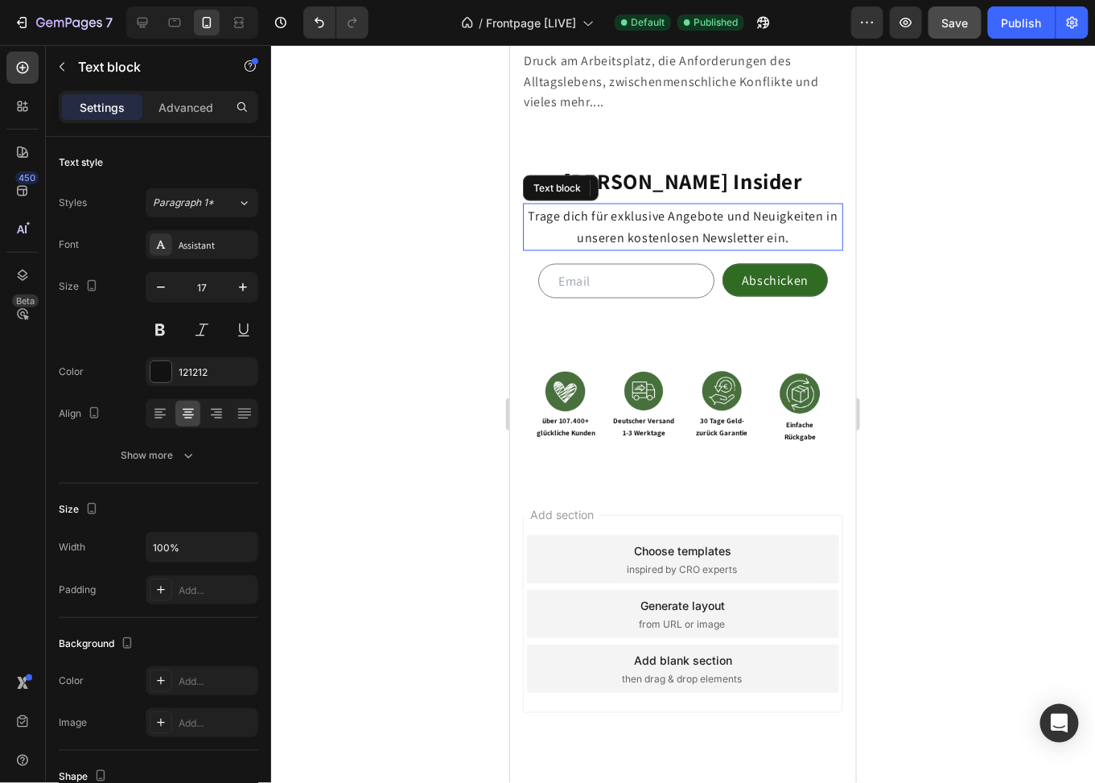
click at [725, 245] on span "Trage dich für exklusive Angebote und Neuigkeiten in unseren kostenlosen Newsle…" at bounding box center [682, 226] width 310 height 39
click at [725, 109] on span "Stress ist ein allgegenwärtiges Phänomen in unserer hektischen Welt. Du hast es…" at bounding box center [674, 59] width 303 height 99
click at [682, 195] on span "[PERSON_NAME] Insider" at bounding box center [683, 180] width 240 height 29
click at [158, 288] on icon "button" at bounding box center [161, 287] width 16 height 16
click at [161, 284] on icon "button" at bounding box center [161, 287] width 16 height 16
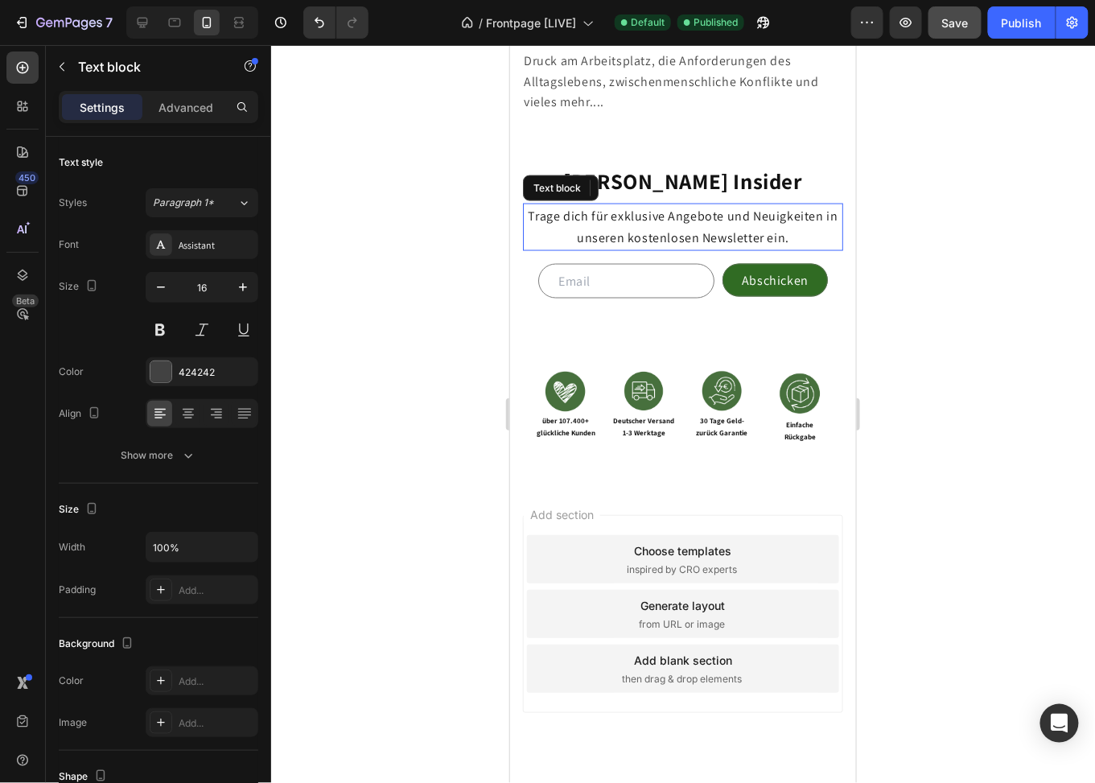
click at [645, 109] on span "Stress ist ein allgegenwärtiges Phänomen in unserer hektischen Welt. Du hast es…" at bounding box center [674, 59] width 303 height 99
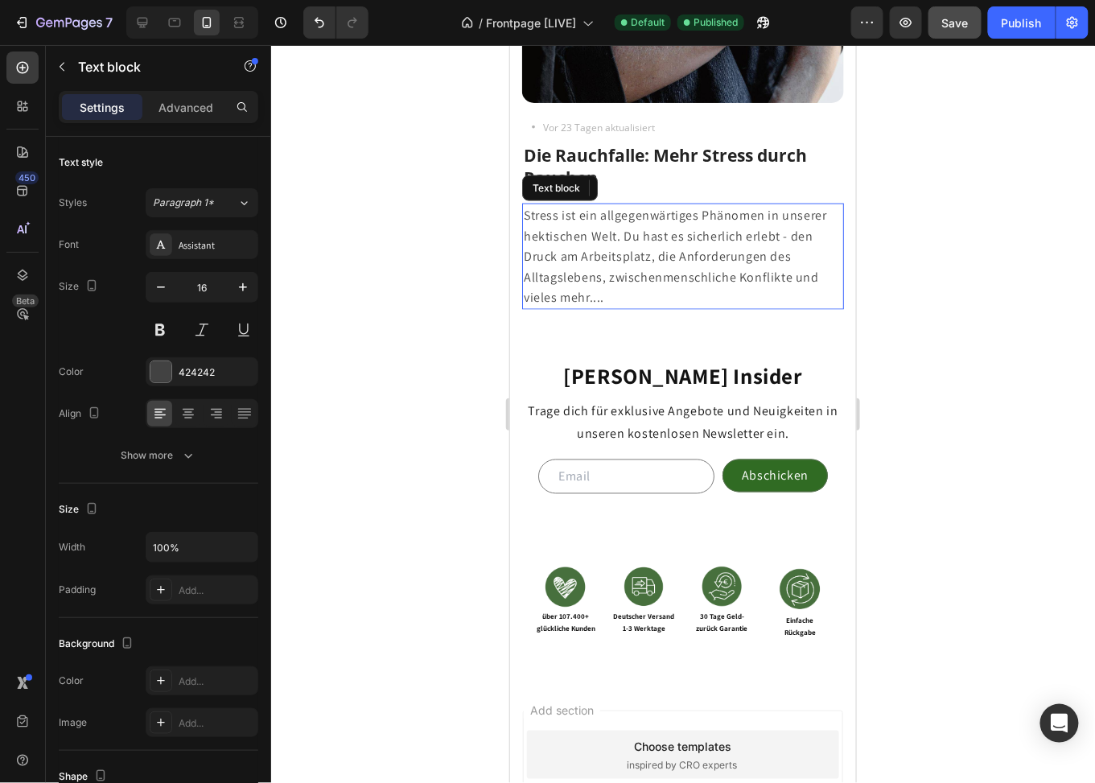
click at [971, 384] on div at bounding box center [683, 414] width 824 height 738
click at [732, 418] on span "Trage dich für exklusive Angebote und Neuigkeiten in unseren kostenlosen Newsle…" at bounding box center [682, 421] width 310 height 39
click at [166, 285] on icon "button" at bounding box center [161, 287] width 16 height 16
click at [205, 287] on input "17" at bounding box center [201, 287] width 53 height 29
drag, startPoint x: 110, startPoint y: 278, endPoint x: 390, endPoint y: 272, distance: 280.1
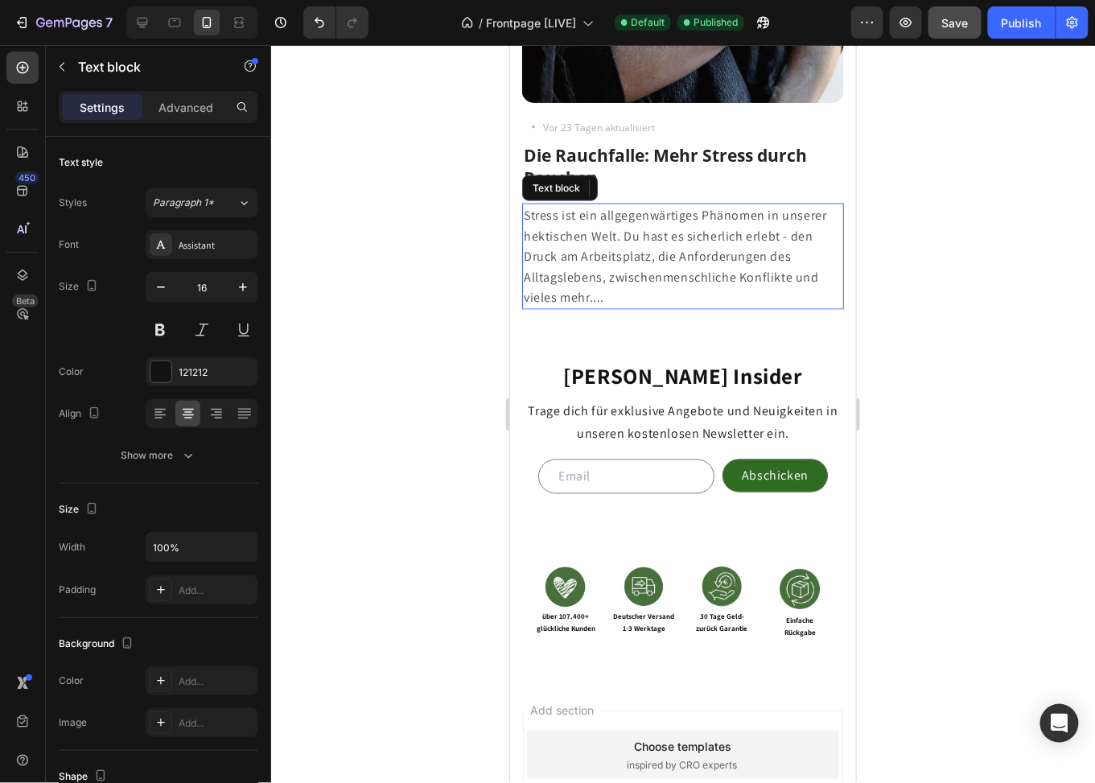
click at [110, 278] on div "Size 16" at bounding box center [159, 308] width 200 height 72
click at [672, 226] on span "Stress ist ein allgegenwärtiges Phänomen in unserer hektischen Welt. Du hast es…" at bounding box center [674, 255] width 303 height 99
click at [958, 30] on div "Save" at bounding box center [955, 22] width 27 height 17
click at [746, 258] on span "Stress ist ein allgegenwärtiges Phänomen in unserer hektischen Welt. Du hast es…" at bounding box center [674, 255] width 303 height 99
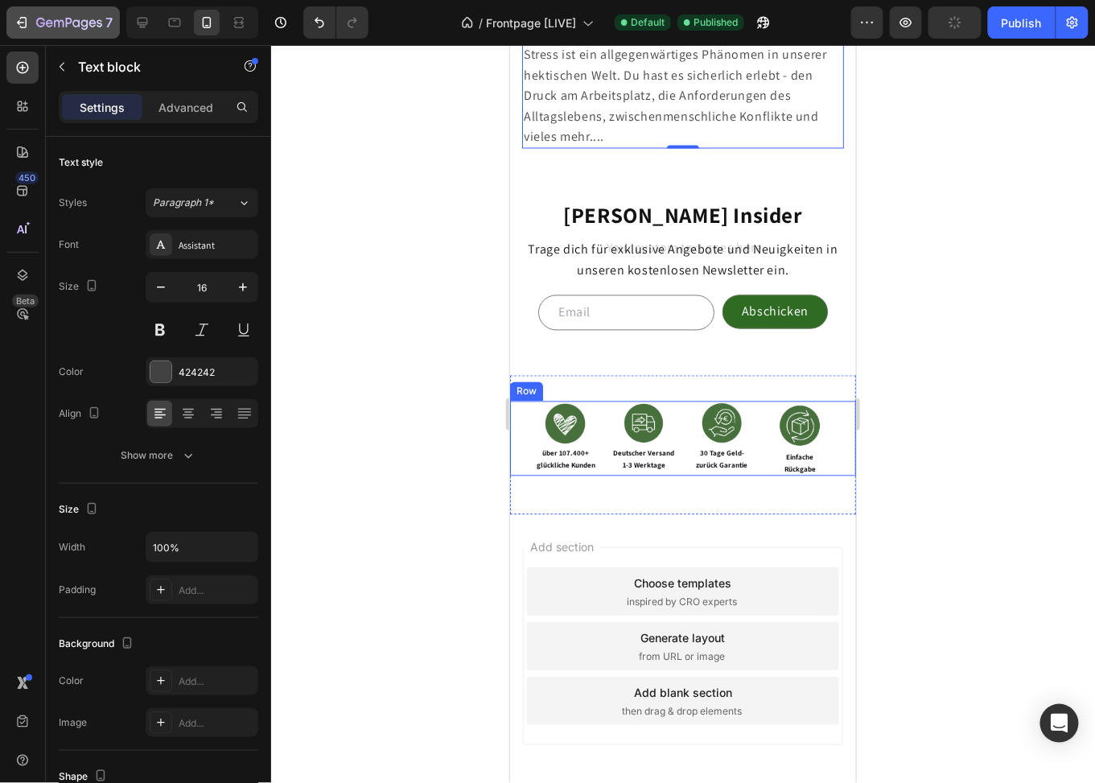
click at [54, 23] on icon "button" at bounding box center [59, 23] width 10 height 7
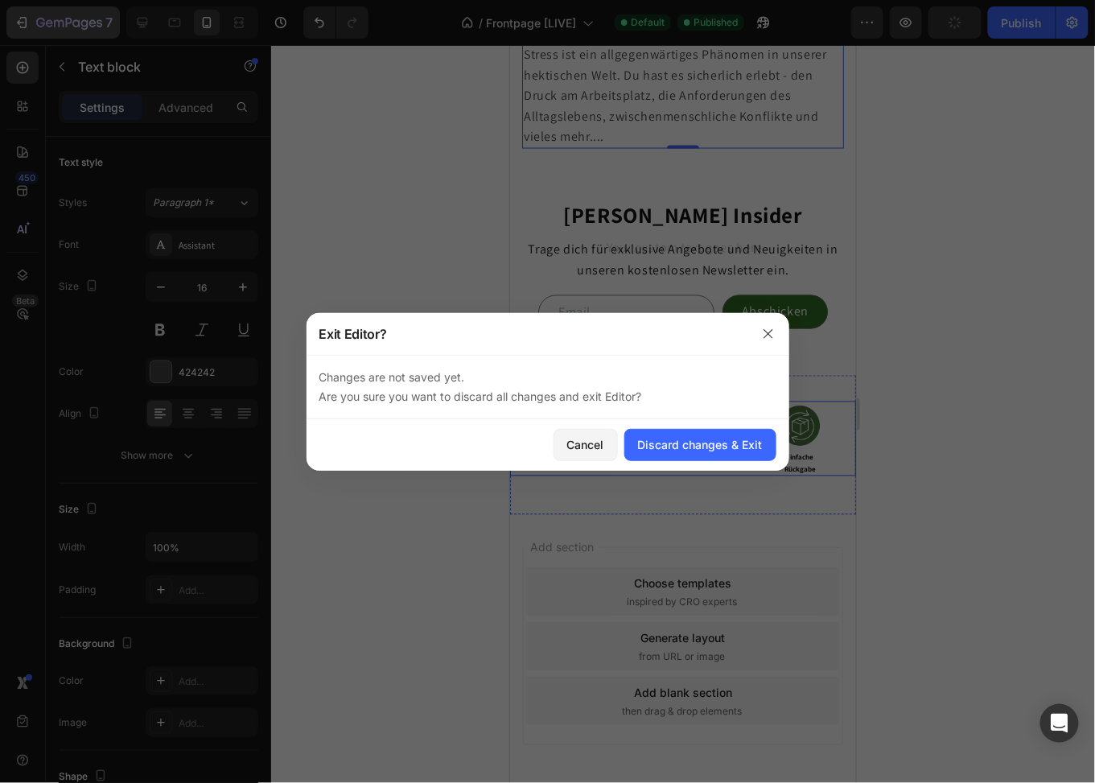
click at [690, 442] on div "Discard changes & Exit" at bounding box center [700, 444] width 125 height 17
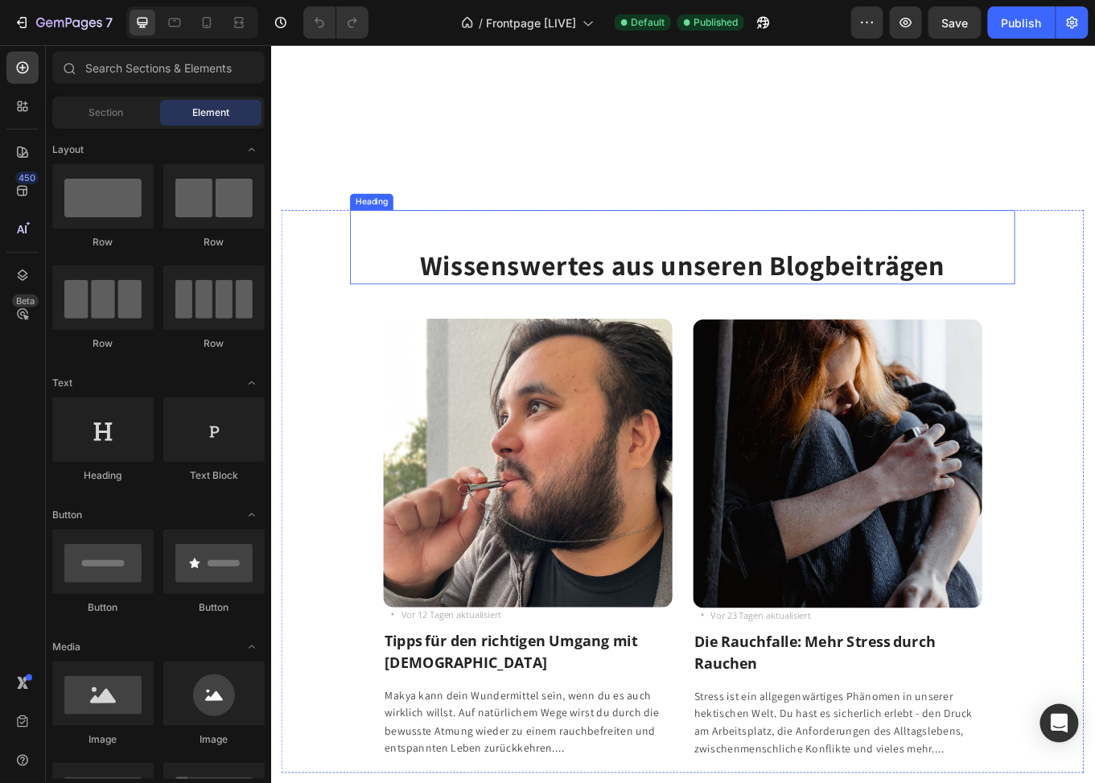
scroll to position [3589, 0]
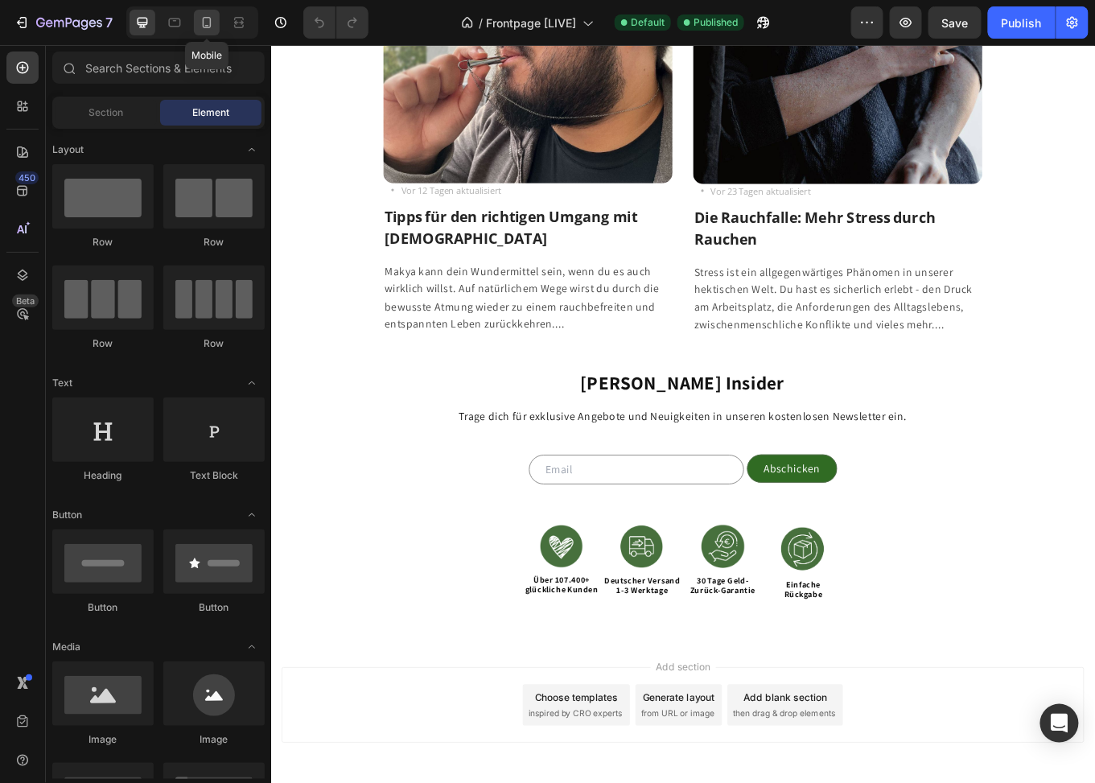
click at [204, 22] on icon at bounding box center [207, 22] width 16 height 16
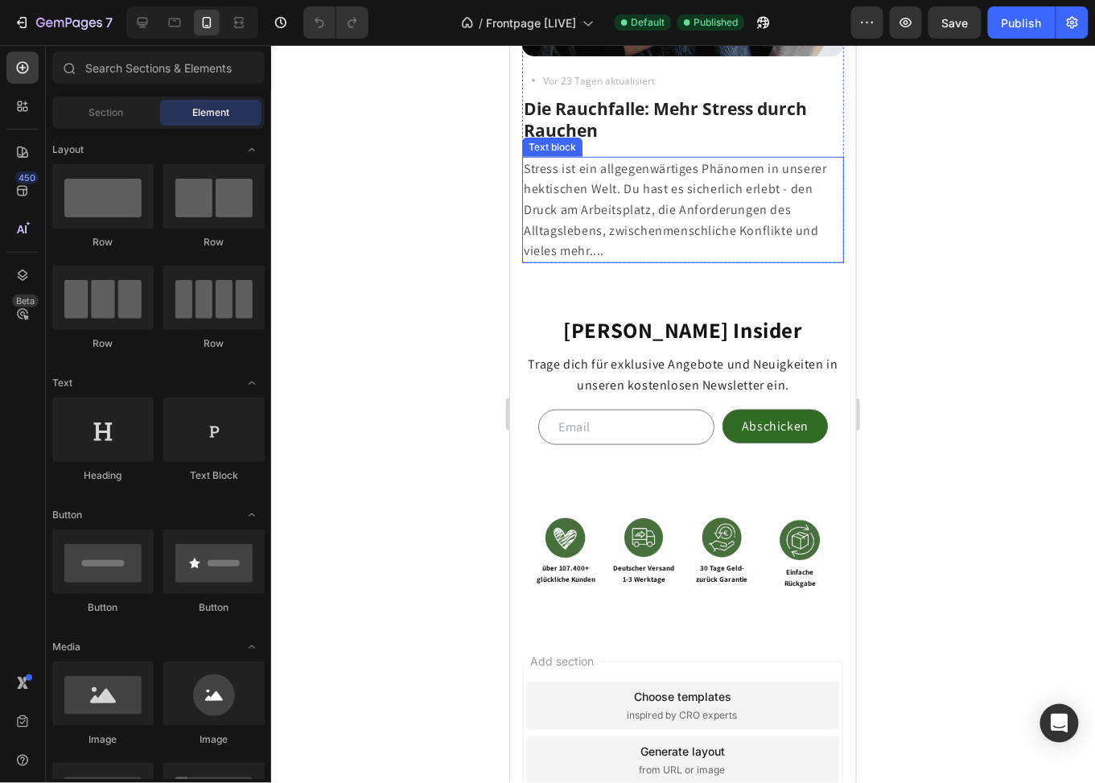
scroll to position [4172, 0]
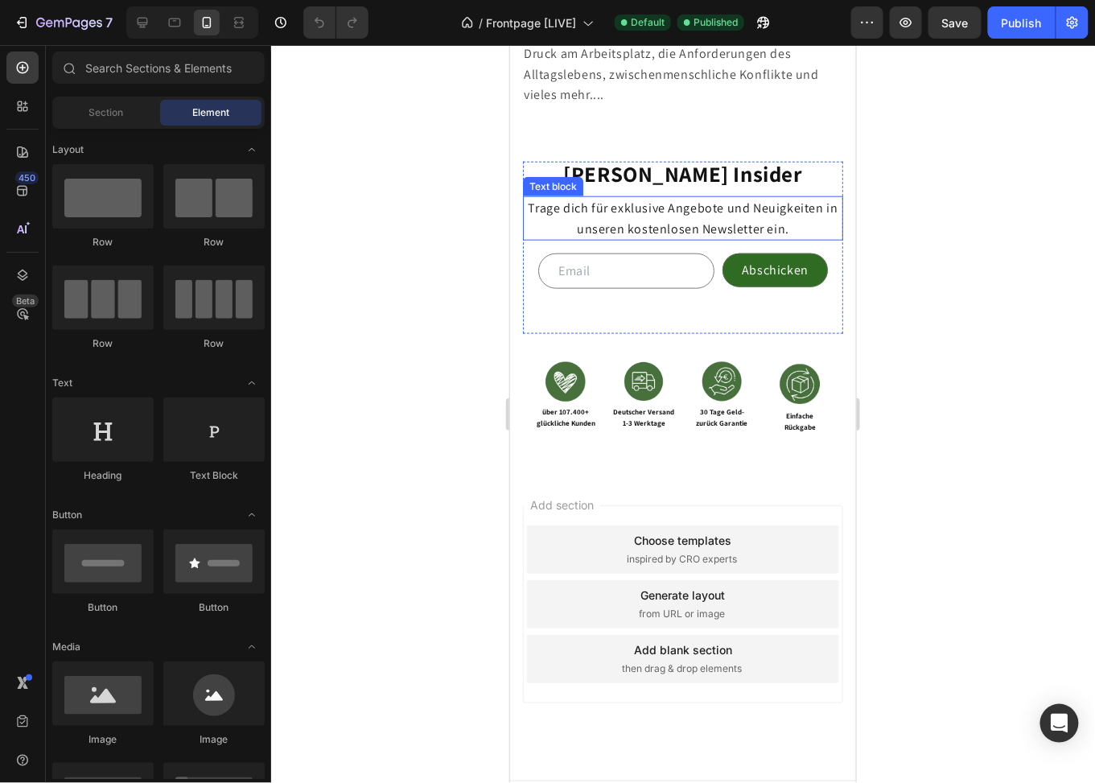
click at [678, 210] on span "Trage dich für exklusive Angebote und Neuigkeiten in unseren kostenlosen Newsle…" at bounding box center [682, 218] width 310 height 38
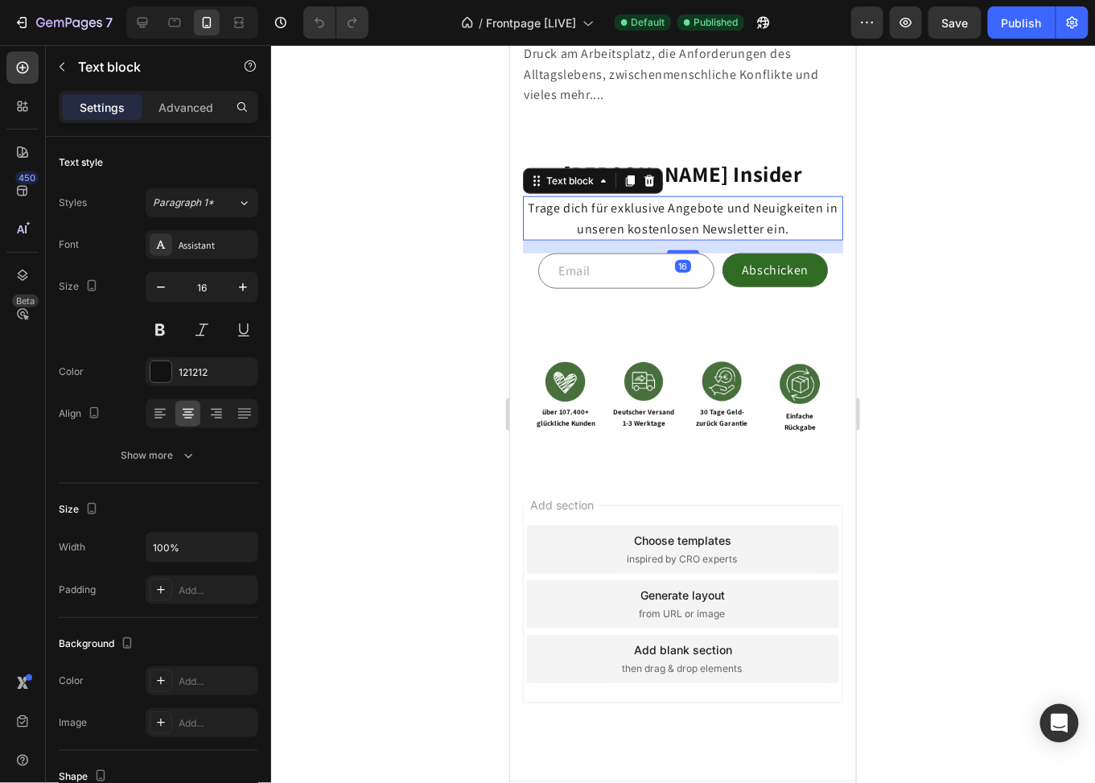
click at [678, 210] on span "Trage dich für exklusive Angebote und Neuigkeiten in unseren kostenlosen Newsle…" at bounding box center [682, 218] width 310 height 38
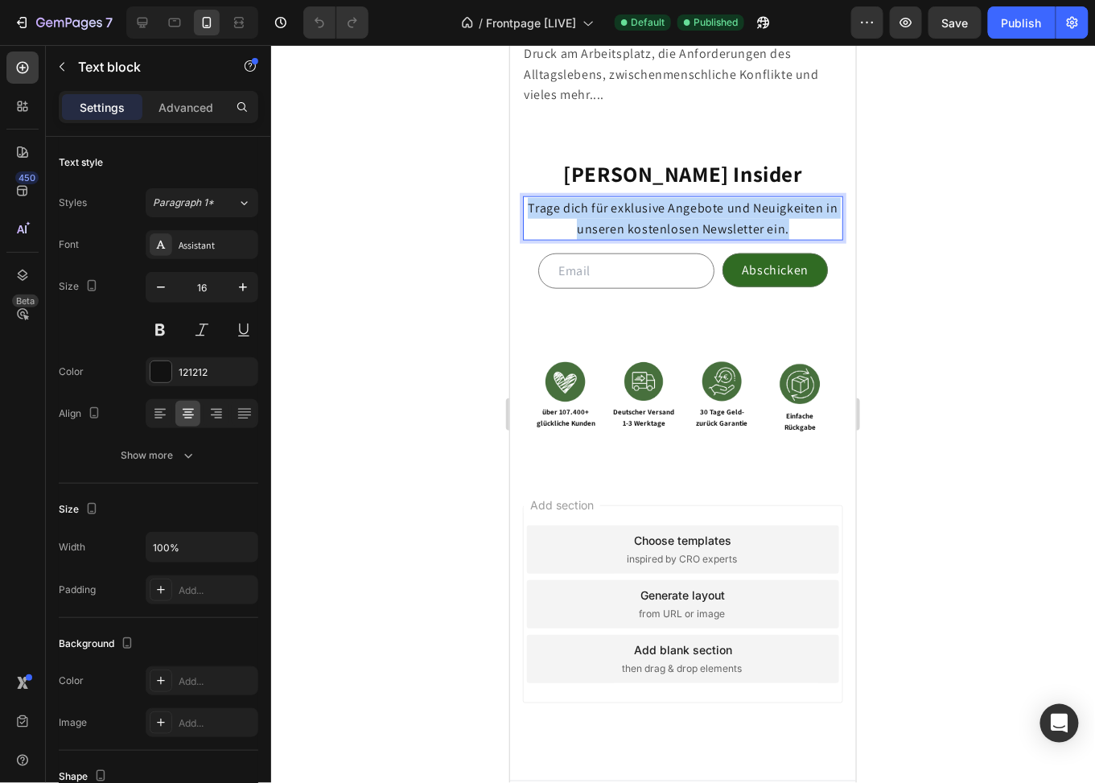
click at [678, 210] on span "Trage dich für exklusive Angebote und Neuigkeiten in unseren kostenlosen Newsle…" at bounding box center [682, 218] width 310 height 38
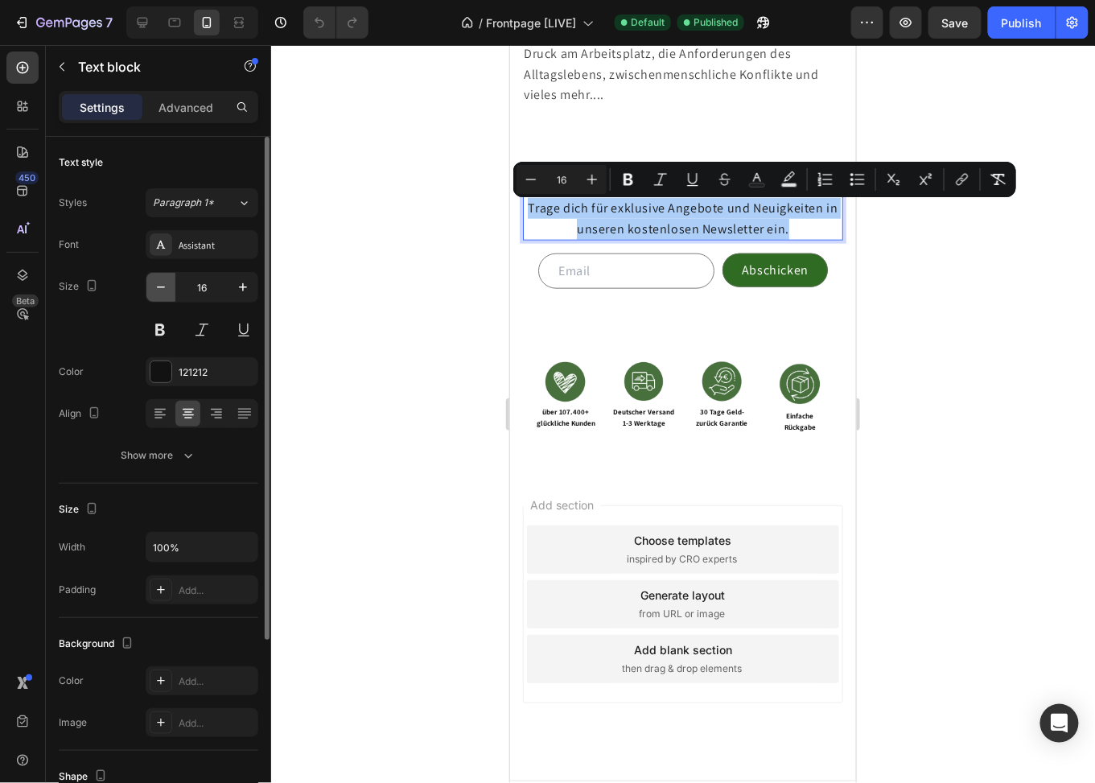
click at [161, 284] on icon "button" at bounding box center [161, 287] width 16 height 16
type input "15"
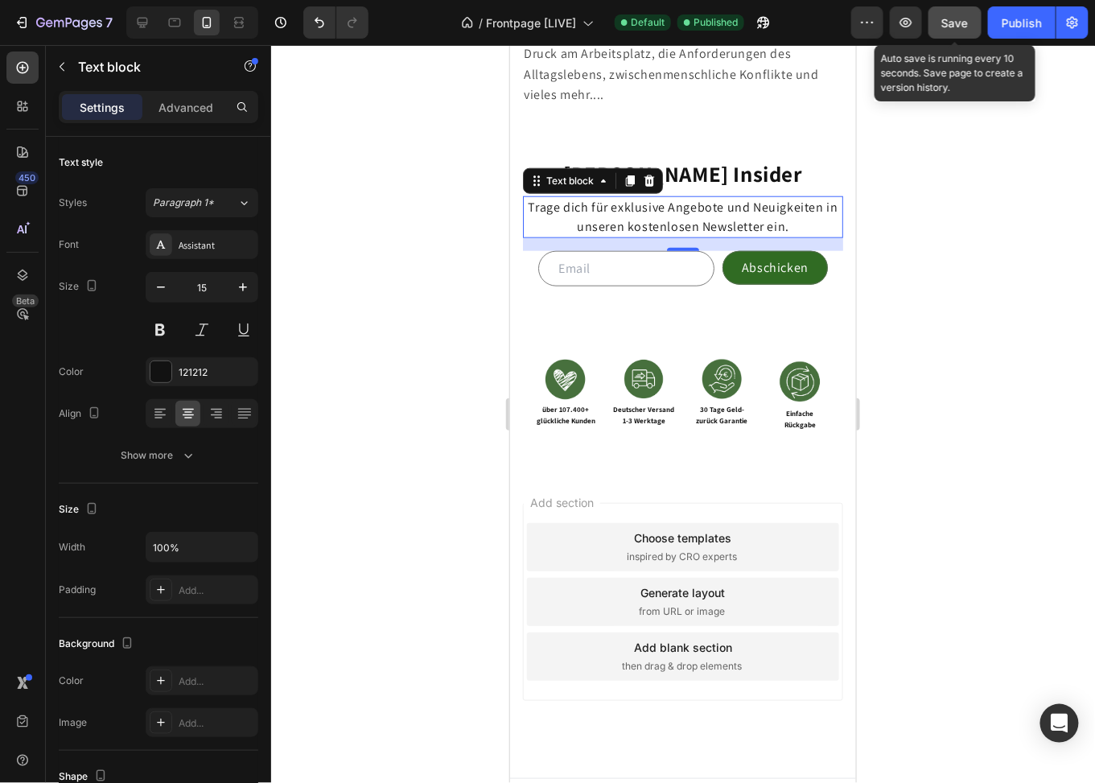
click at [971, 20] on button "Save" at bounding box center [955, 22] width 53 height 32
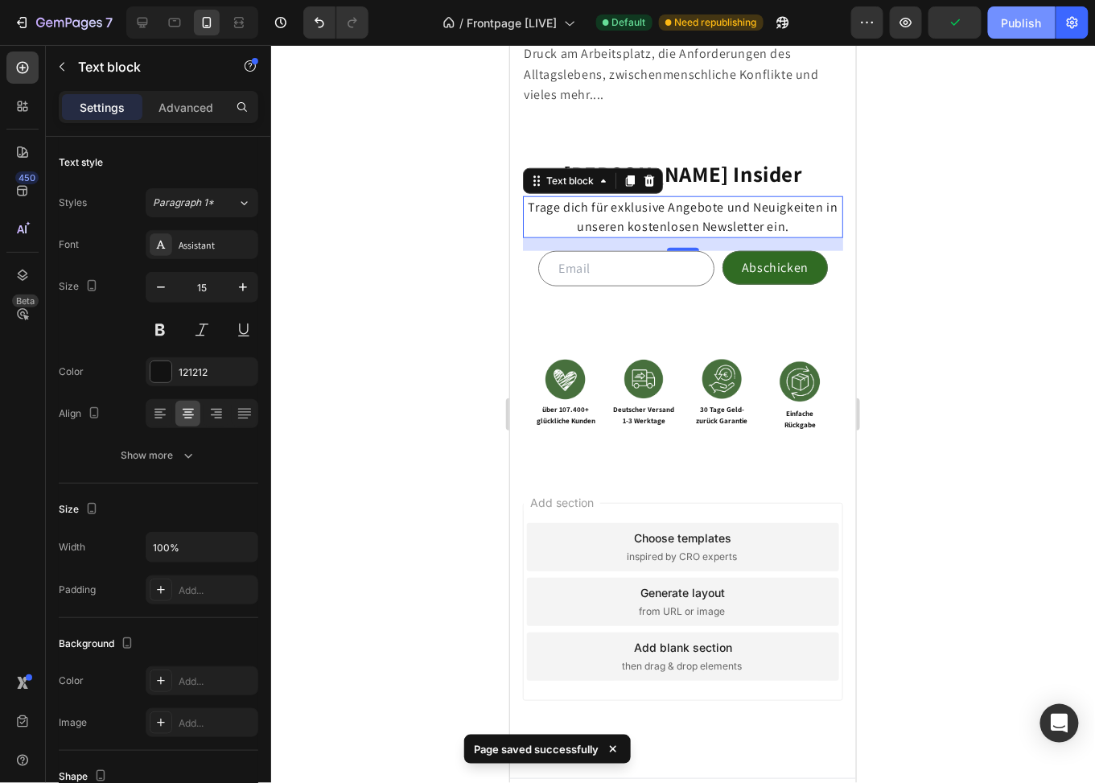
click at [1010, 27] on div "Publish" at bounding box center [1022, 22] width 40 height 17
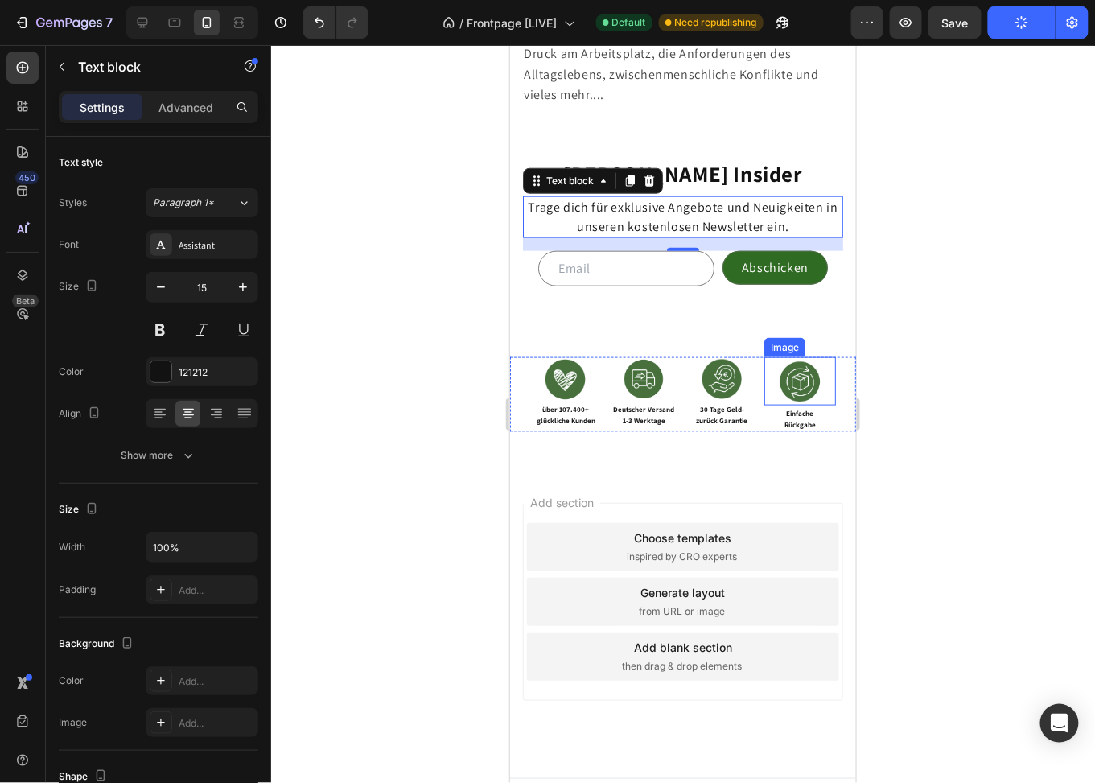
click at [784, 384] on img at bounding box center [800, 381] width 48 height 48
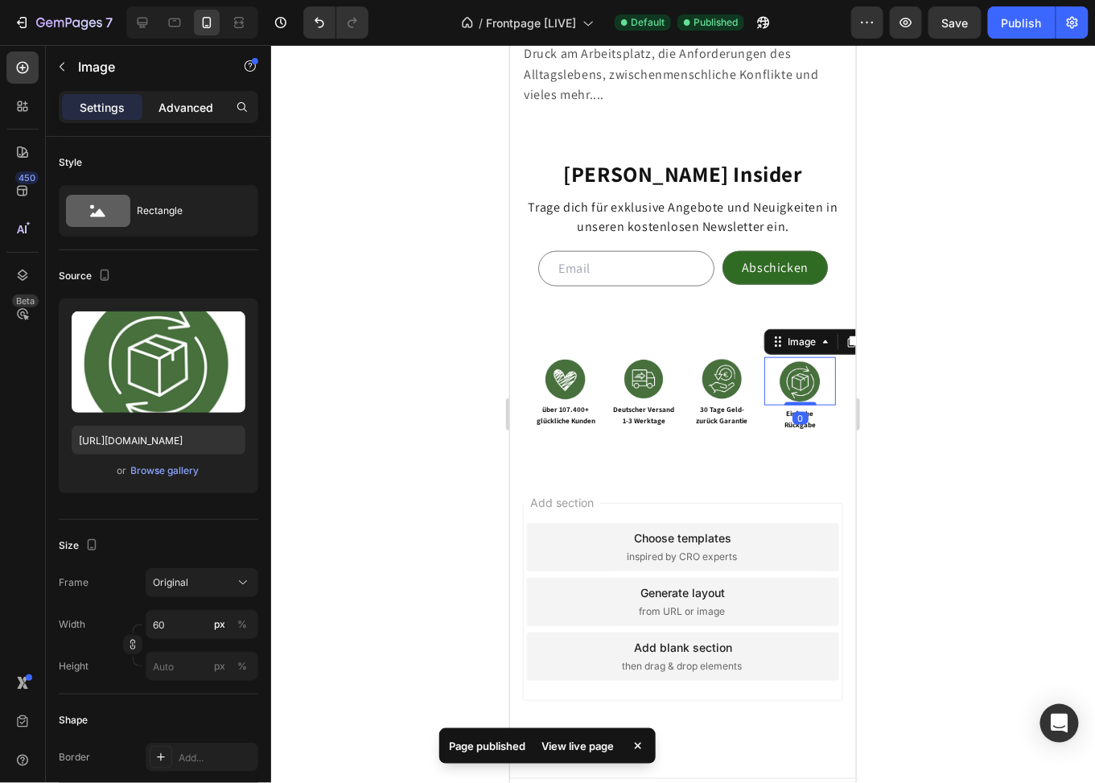
click at [189, 105] on p "Advanced" at bounding box center [186, 107] width 55 height 17
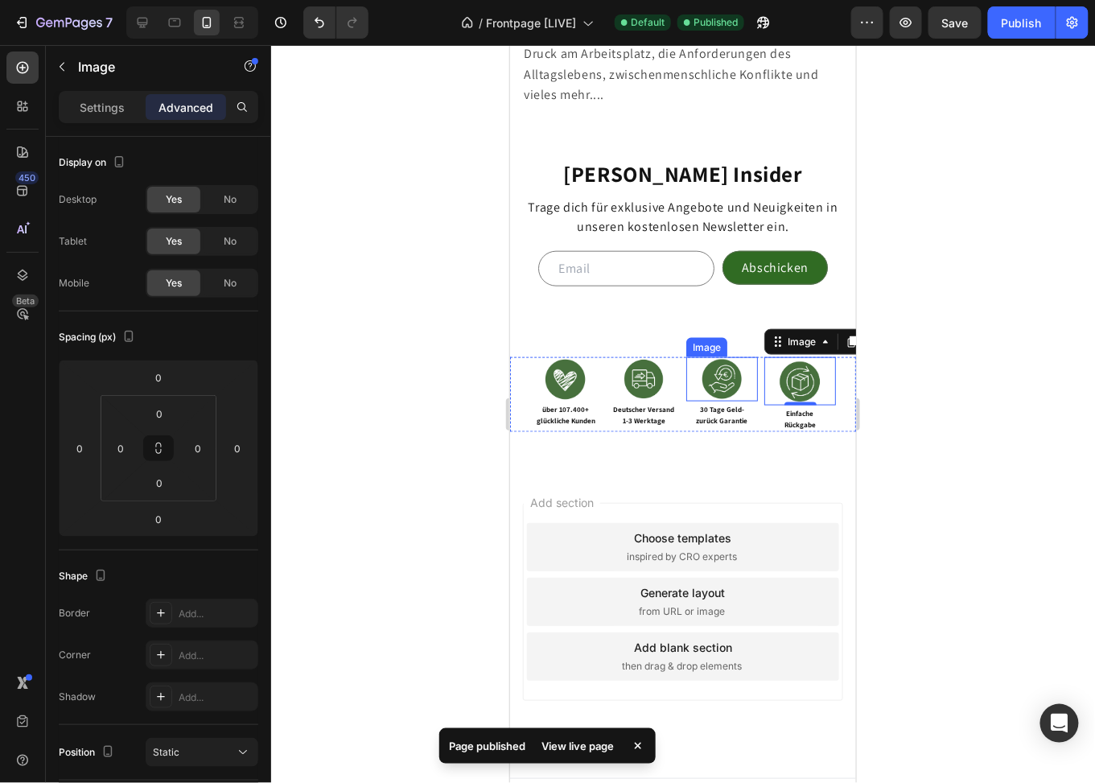
click at [707, 386] on img at bounding box center [721, 379] width 44 height 44
click at [792, 385] on img at bounding box center [800, 381] width 48 height 48
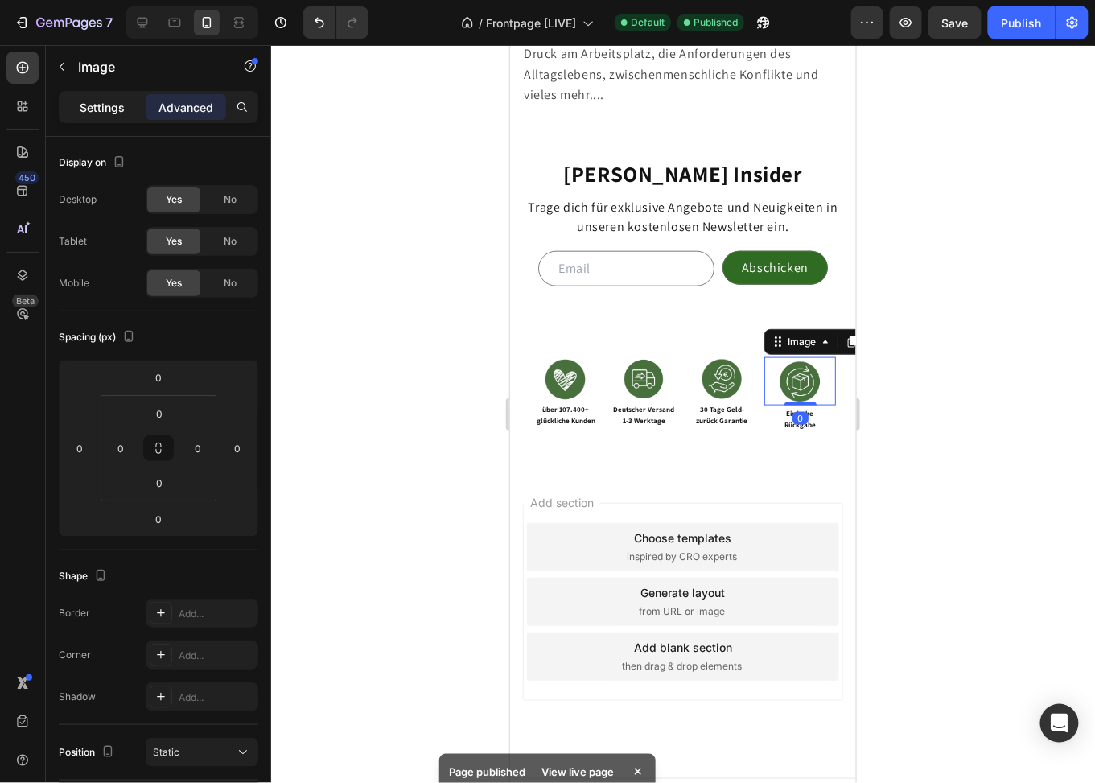
click at [117, 107] on p "Settings" at bounding box center [102, 107] width 45 height 17
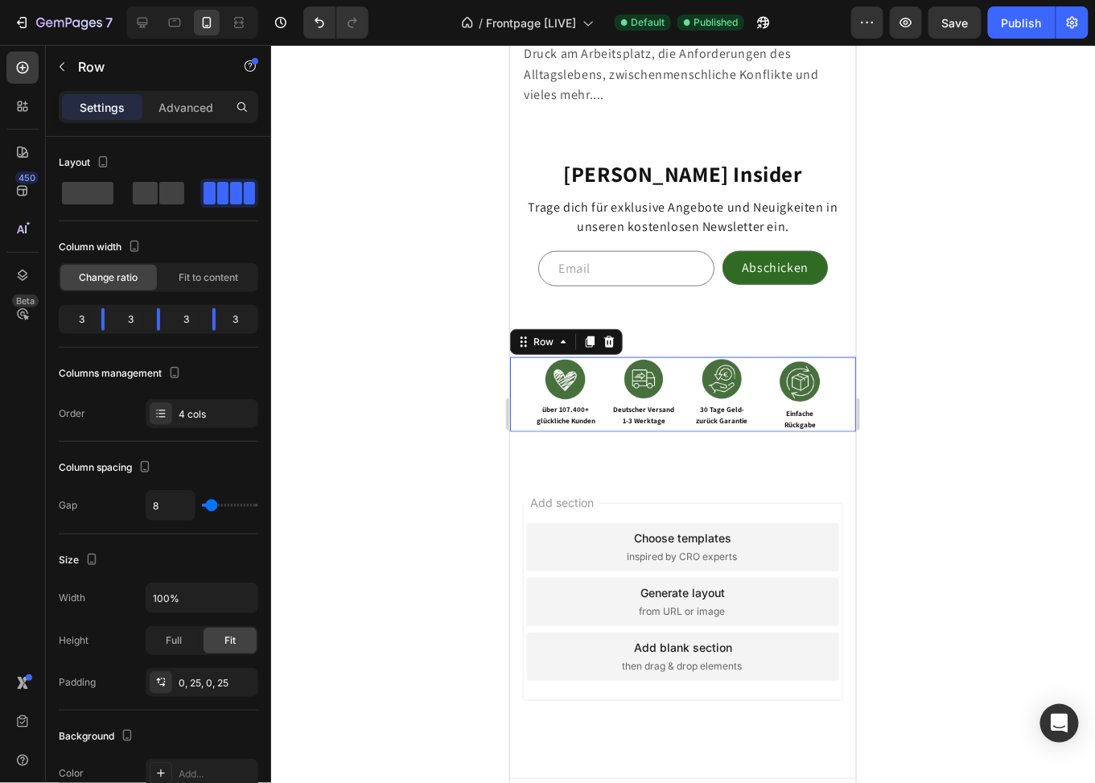
click at [673, 373] on div "Image über 107.400+ glückliche Kunden Text Block Image Deutscher Versand 1-3 We…" at bounding box center [682, 394] width 346 height 75
click at [728, 377] on img at bounding box center [721, 379] width 44 height 44
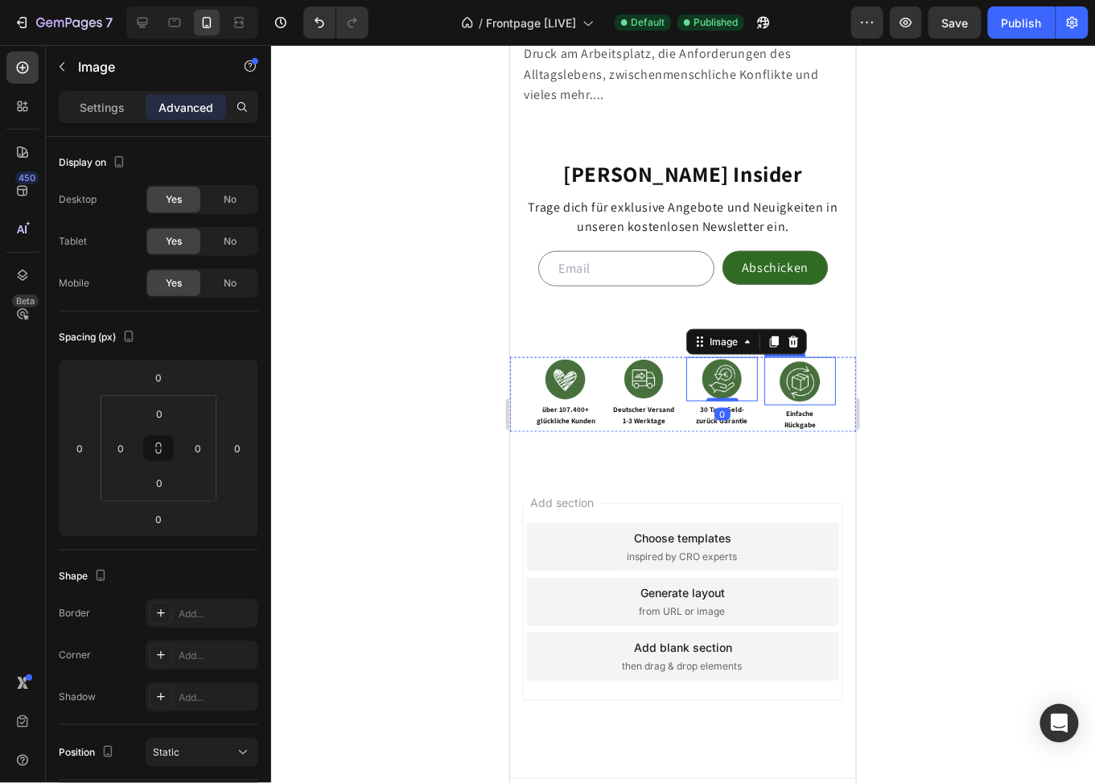
click at [789, 383] on img at bounding box center [800, 381] width 48 height 48
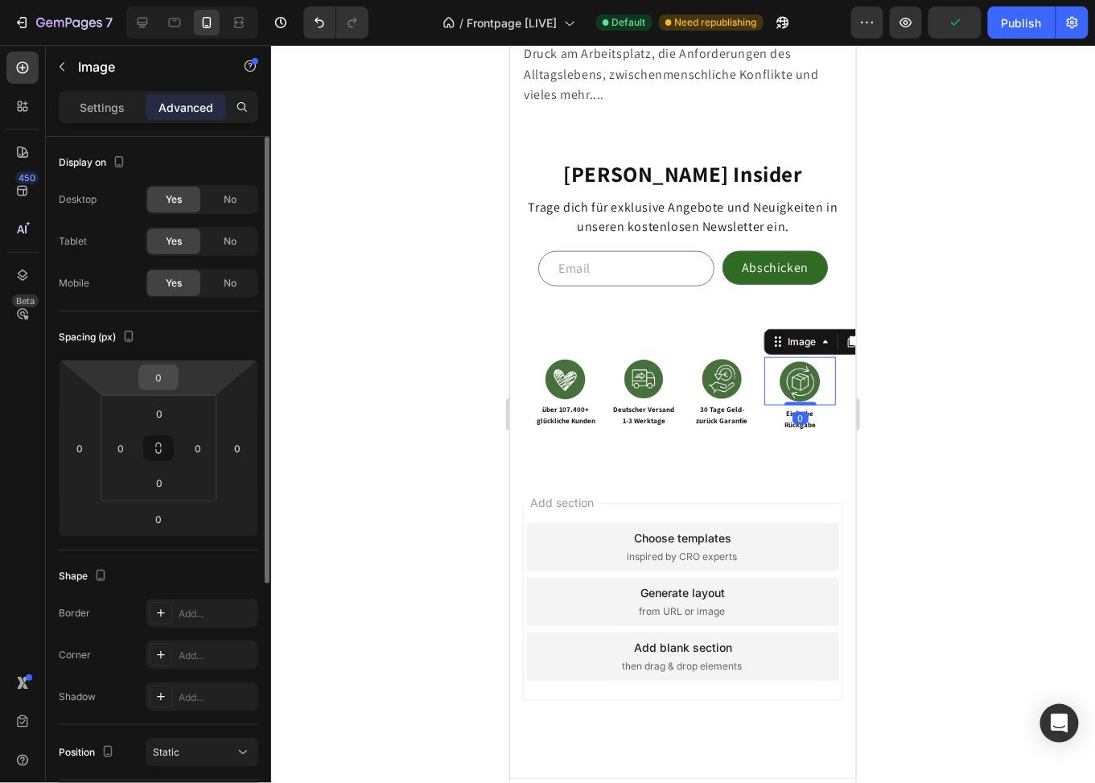
click at [164, 381] on input "0" at bounding box center [158, 377] width 32 height 24
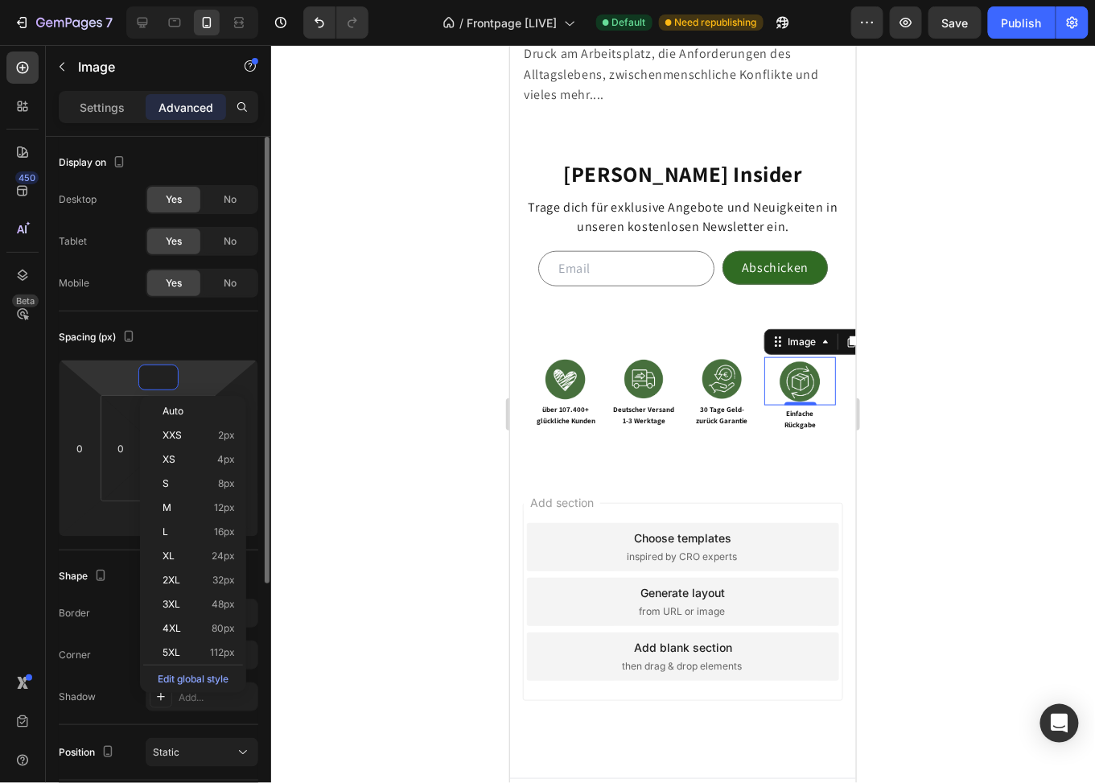
type input "-5"
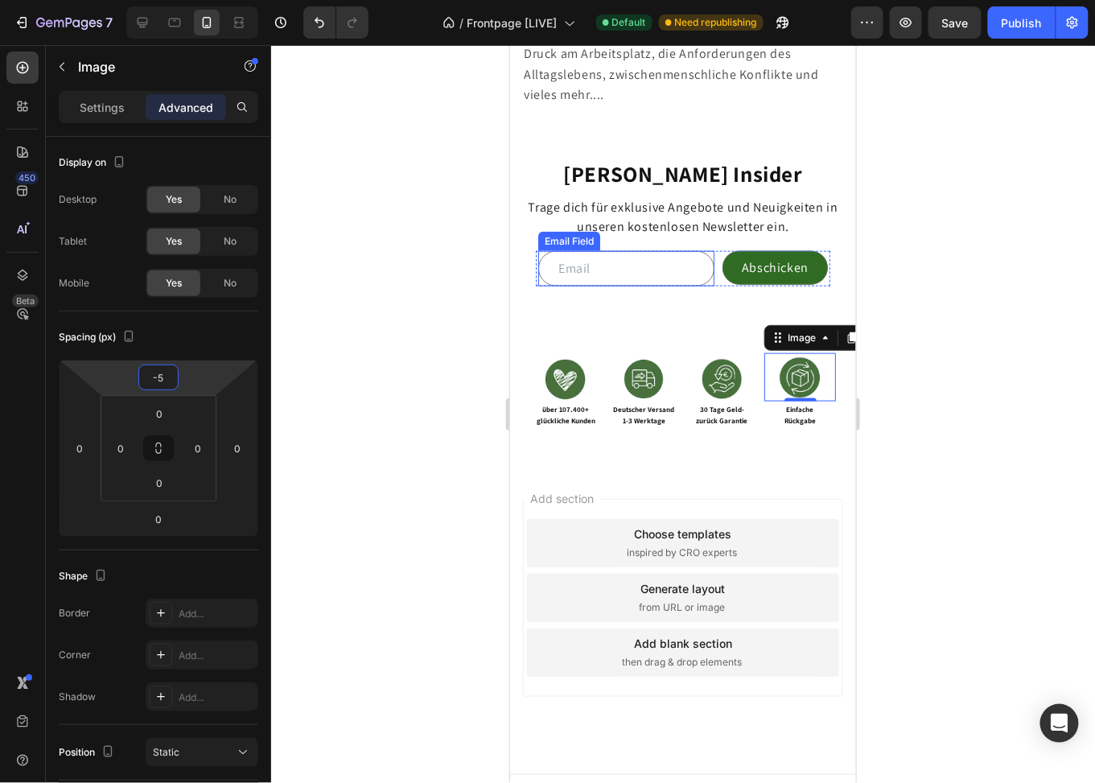
click at [668, 286] on input "email" at bounding box center [626, 267] width 176 height 35
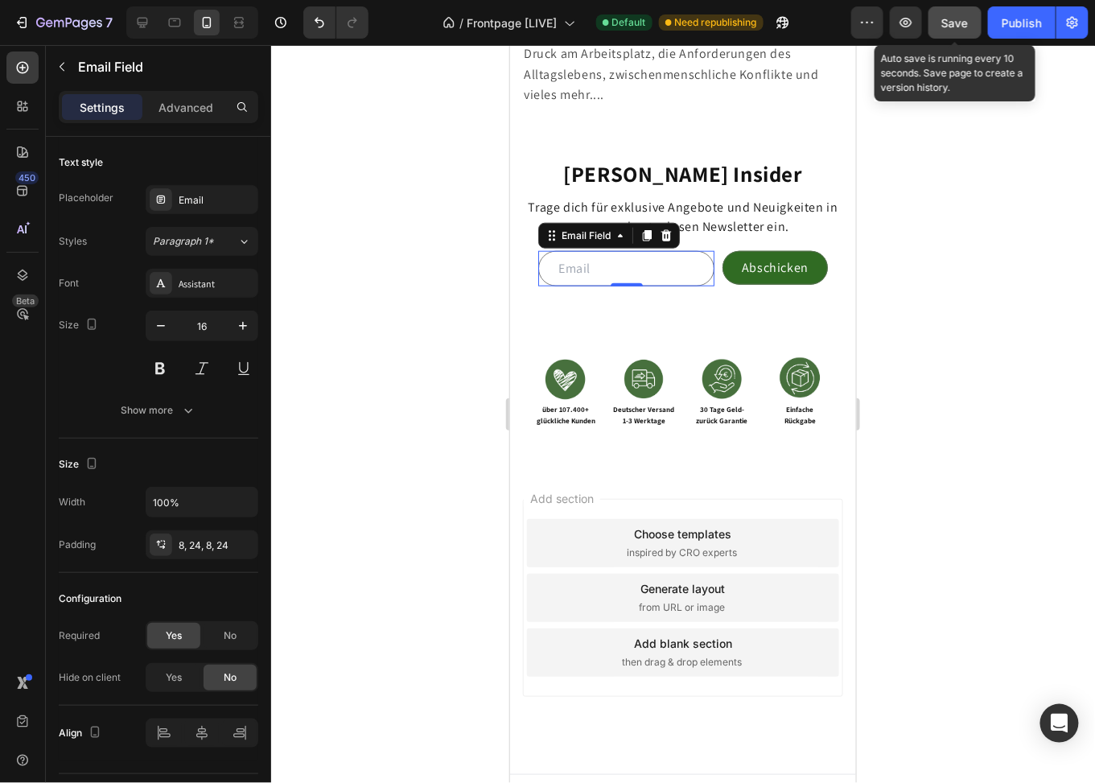
click at [961, 20] on span "Save" at bounding box center [955, 23] width 27 height 14
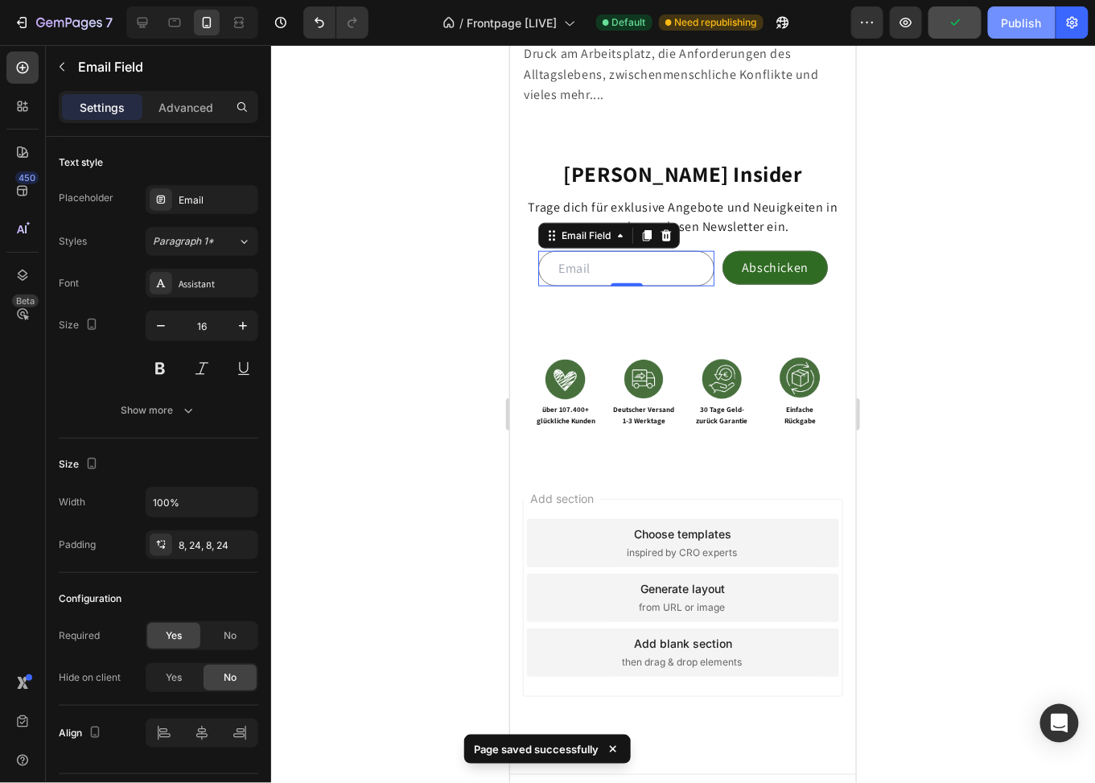
click at [1012, 28] on div "Publish" at bounding box center [1022, 22] width 40 height 17
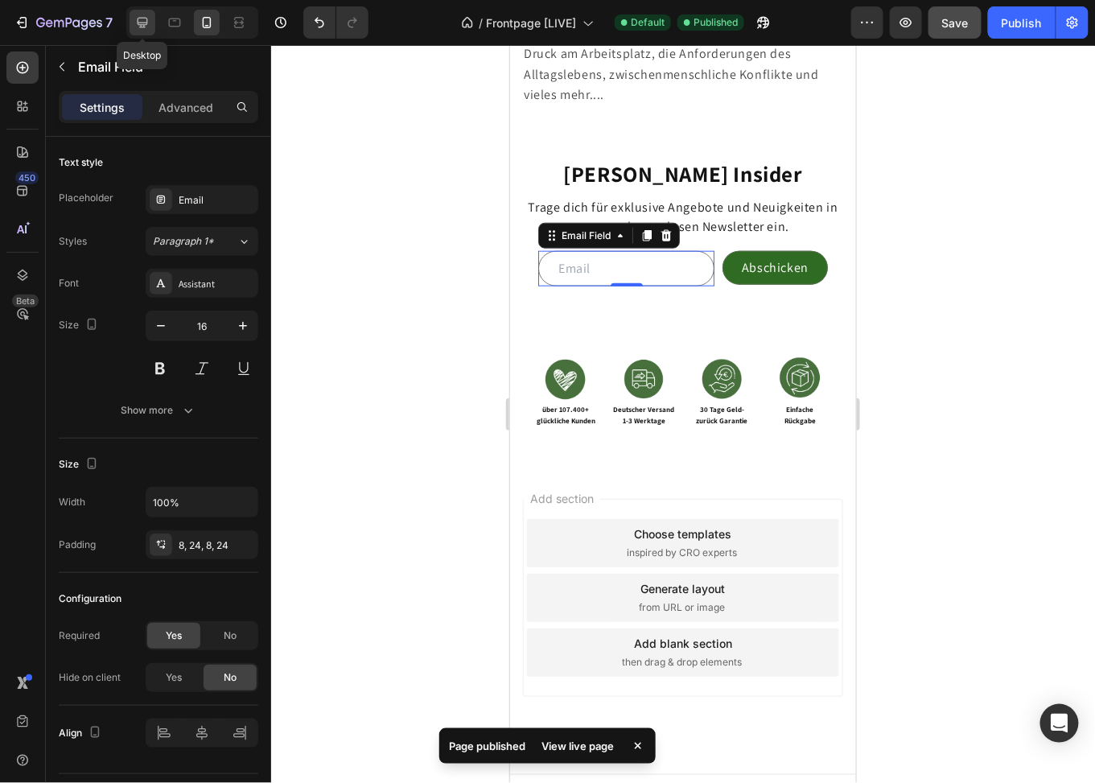
click at [144, 22] on icon at bounding box center [143, 23] width 10 height 10
type input "313"
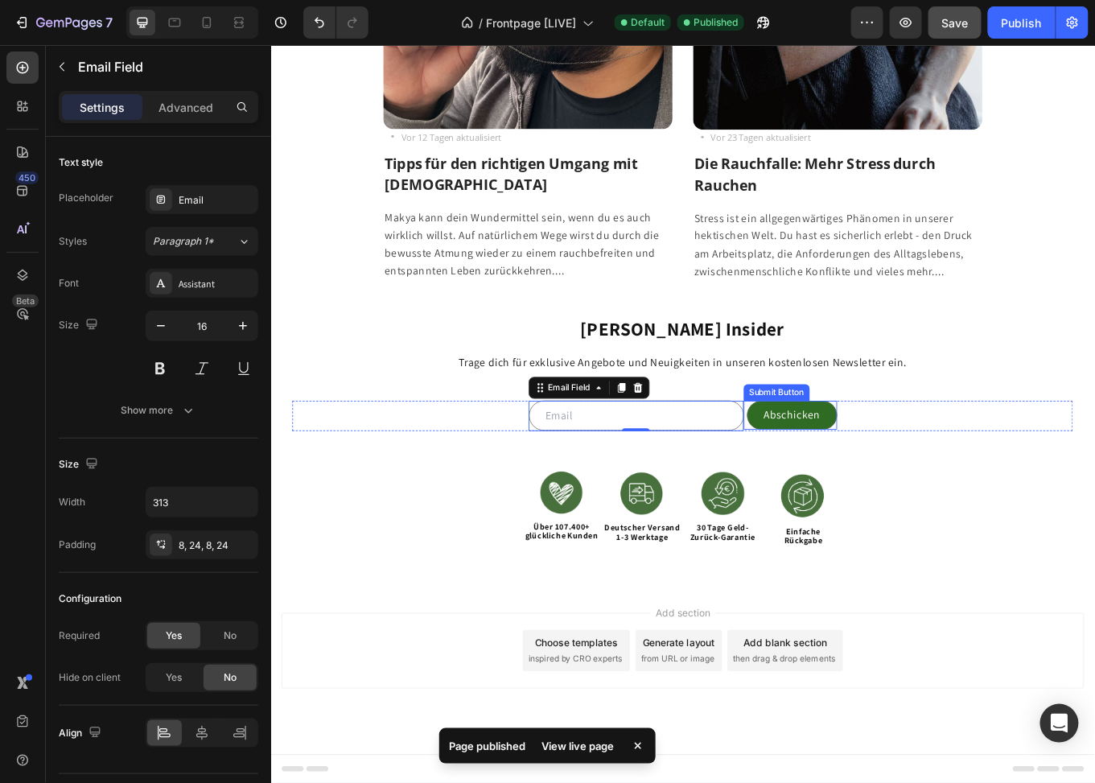
scroll to position [3508, 0]
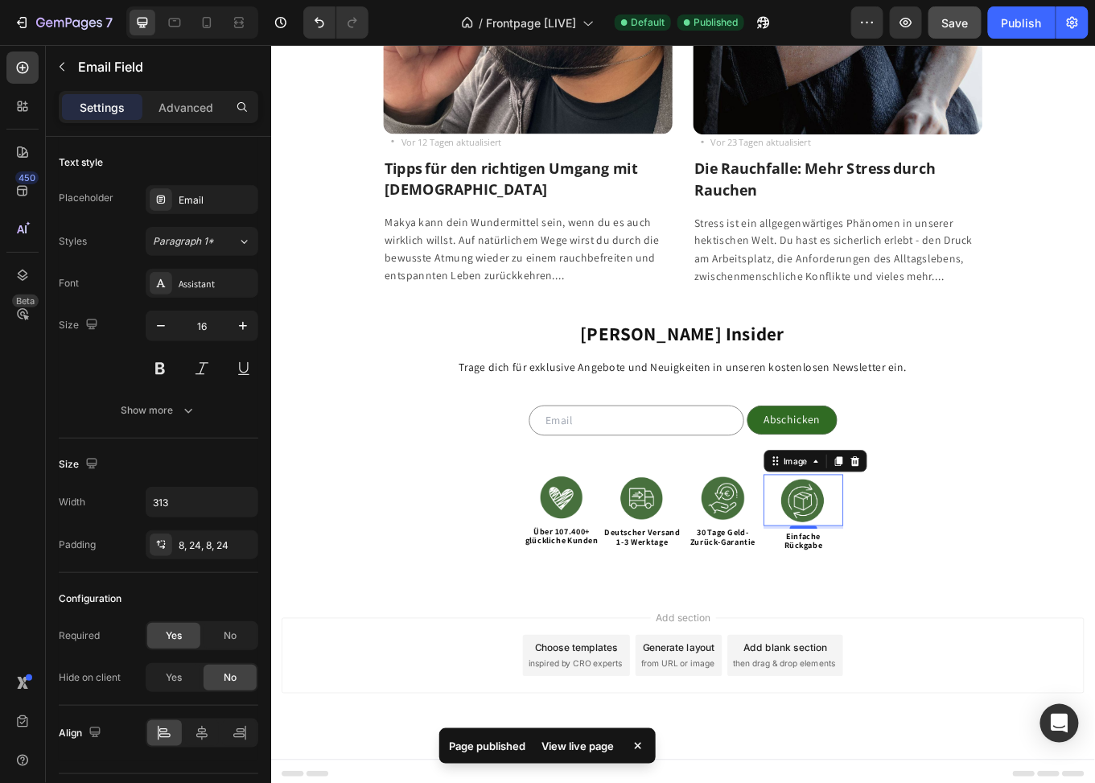
click at [895, 567] on img at bounding box center [894, 576] width 60 height 60
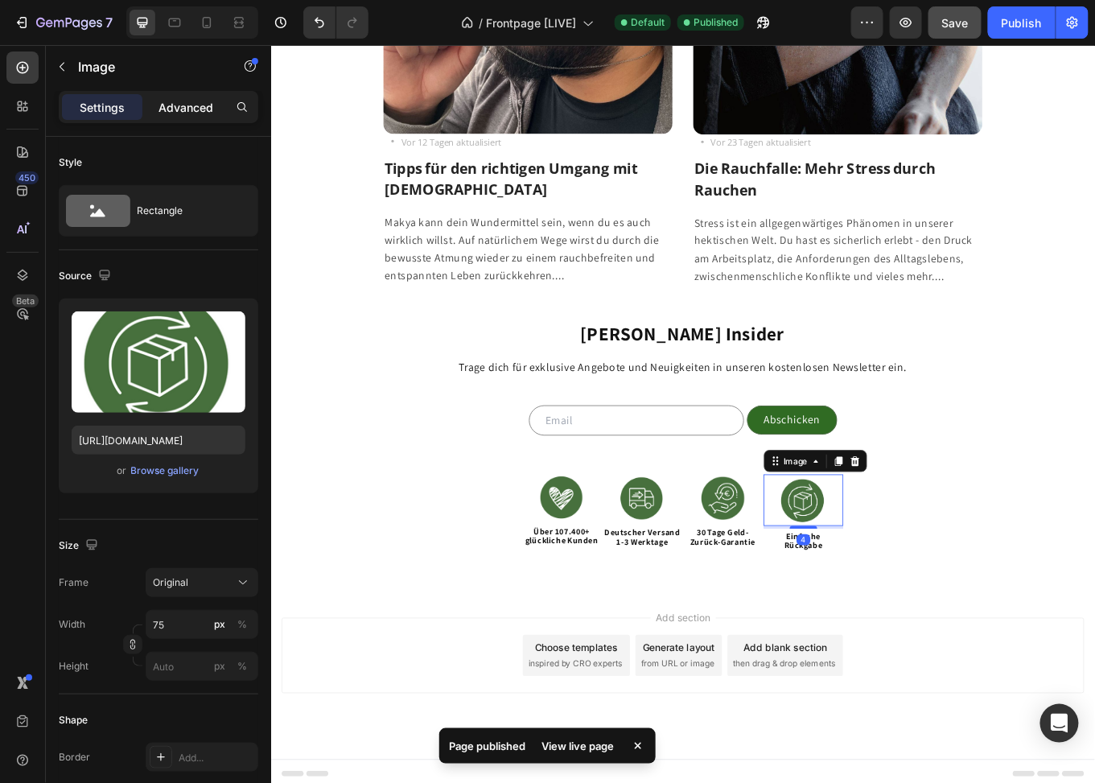
click at [189, 108] on p "Advanced" at bounding box center [186, 107] width 55 height 17
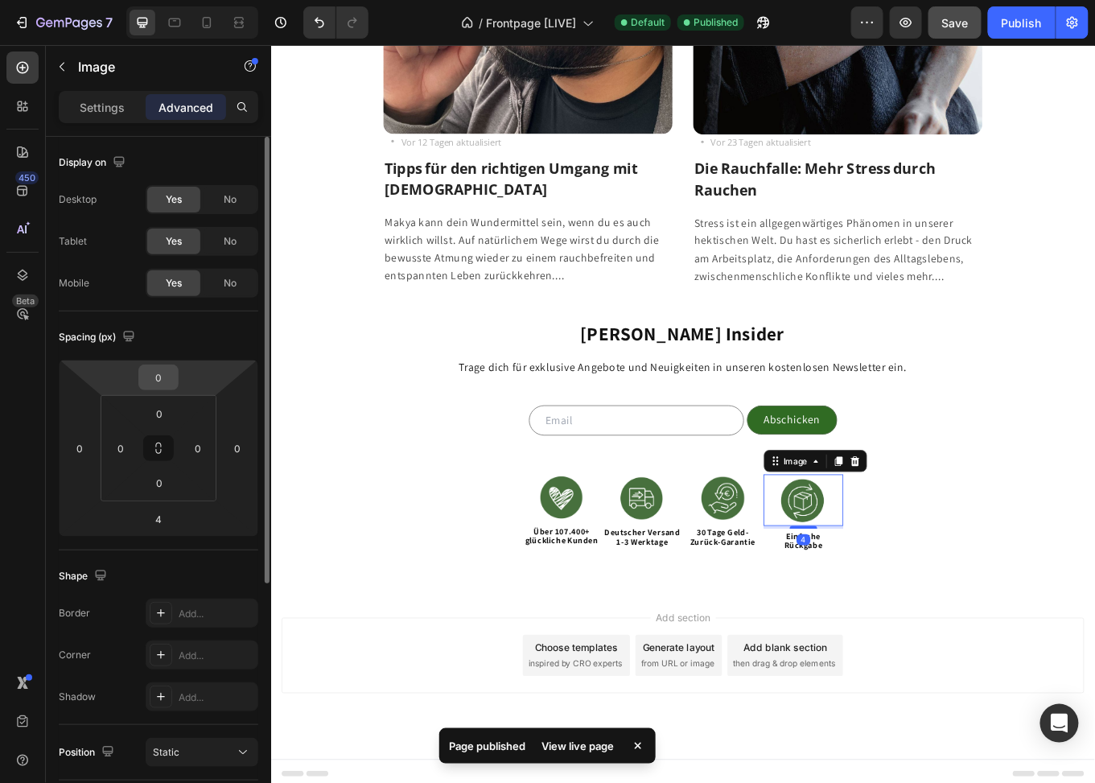
click at [159, 373] on input "0" at bounding box center [158, 377] width 32 height 24
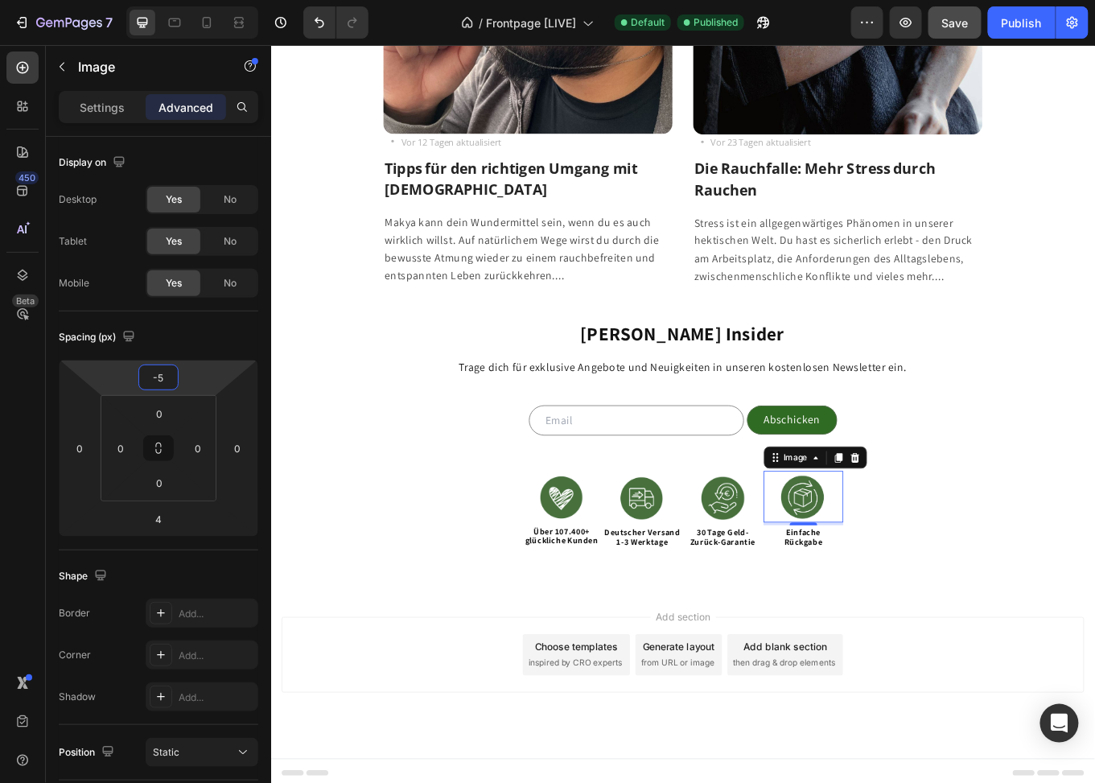
type input "-5"
click at [961, 19] on span "Save" at bounding box center [955, 23] width 27 height 14
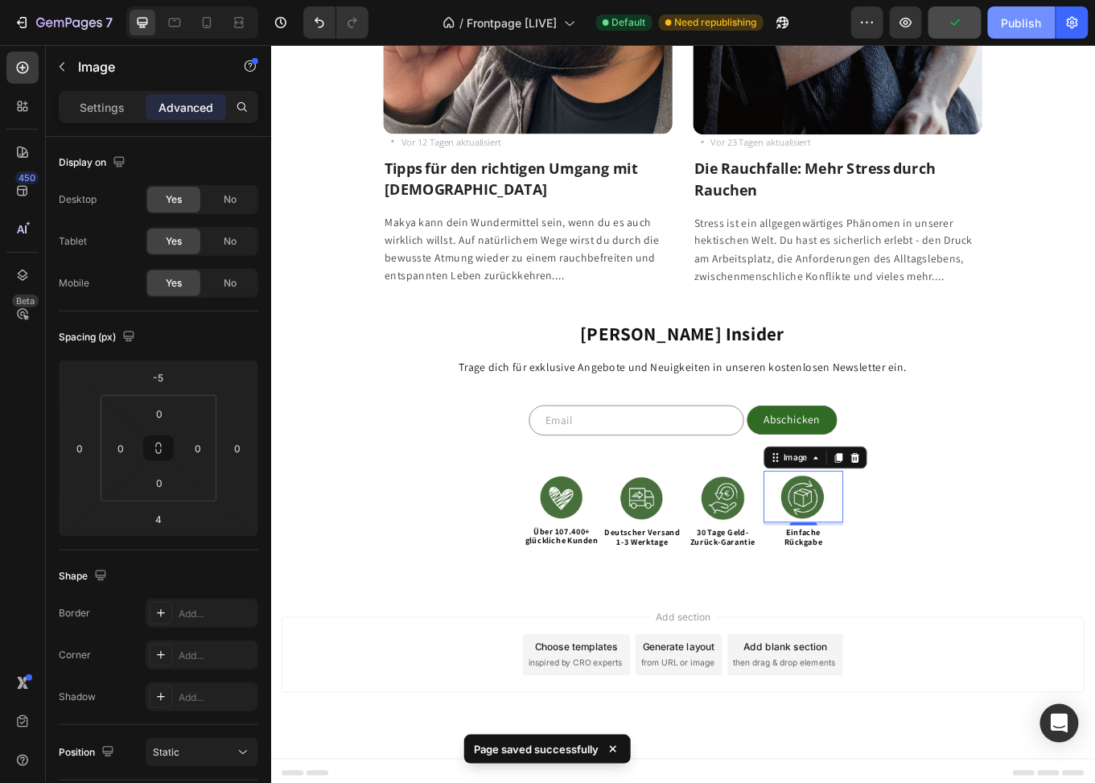
click at [1005, 25] on div "Publish" at bounding box center [1022, 22] width 40 height 17
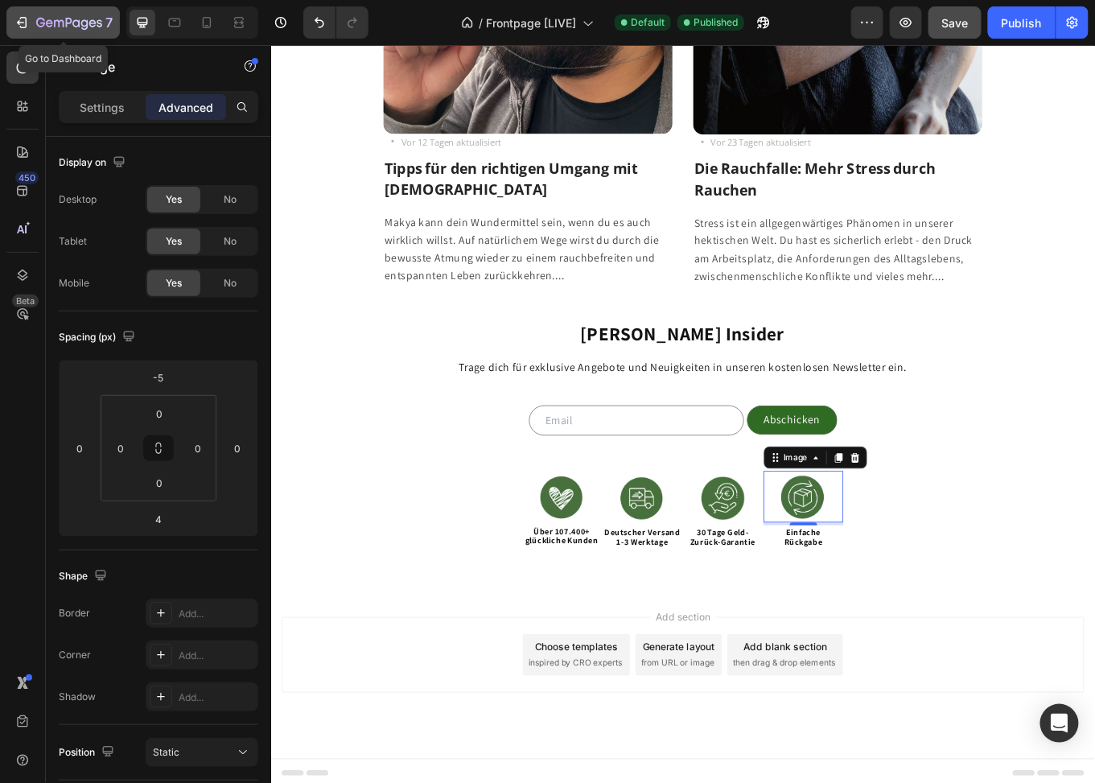
click at [64, 20] on icon "button" at bounding box center [69, 24] width 66 height 14
